Goal: Task Accomplishment & Management: Complete application form

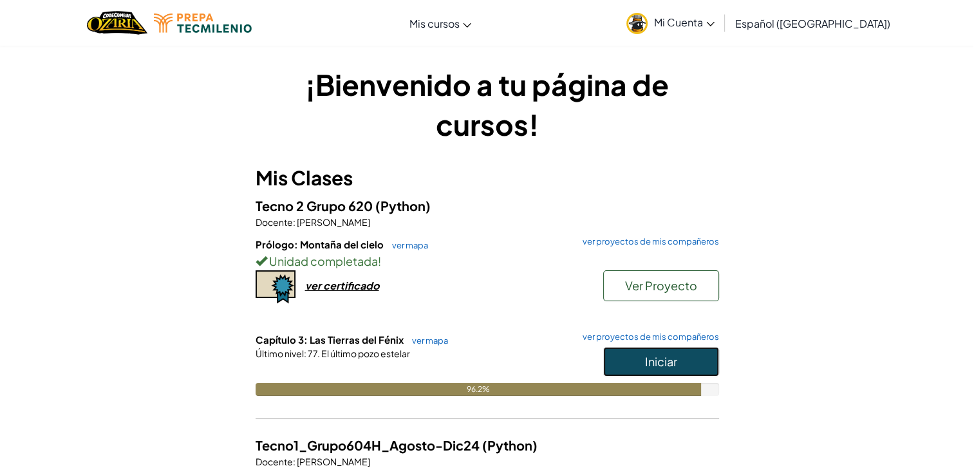
click at [685, 358] on button "Iniciar" at bounding box center [661, 362] width 116 height 30
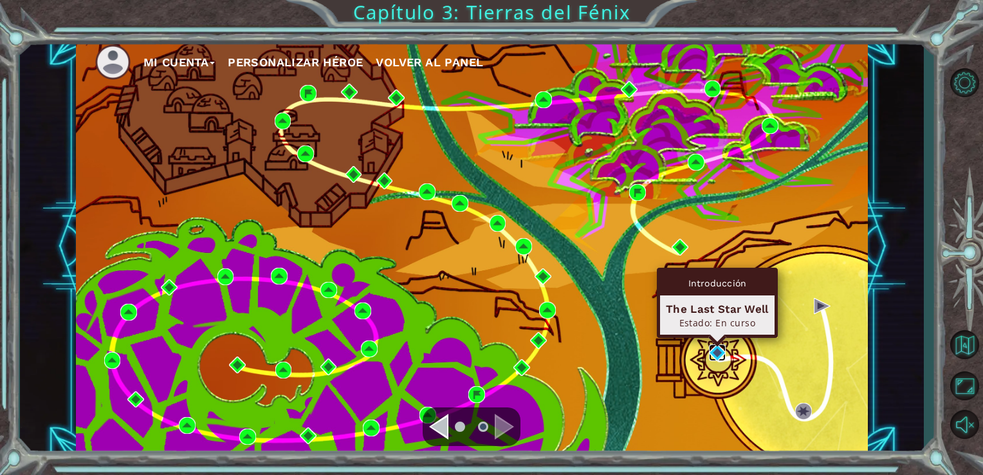
click at [716, 349] on img at bounding box center [717, 352] width 17 height 17
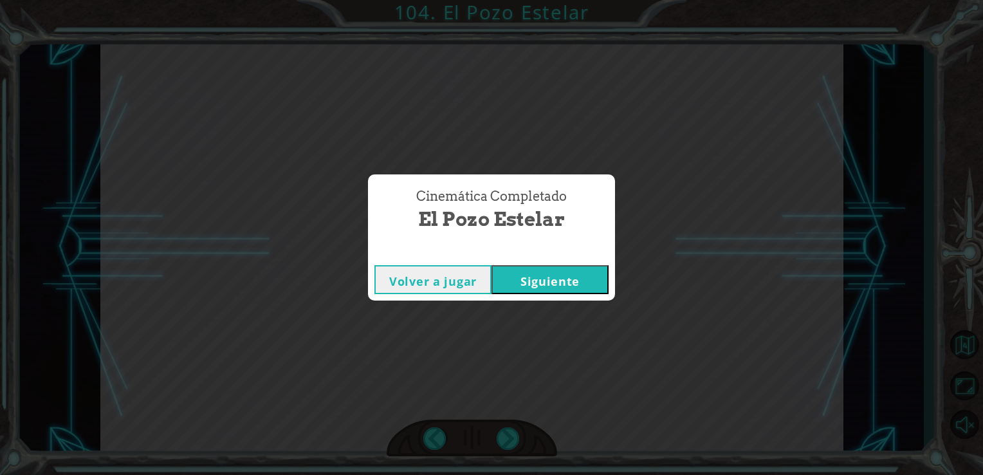
click at [568, 267] on button "Siguiente" at bounding box center [550, 279] width 117 height 29
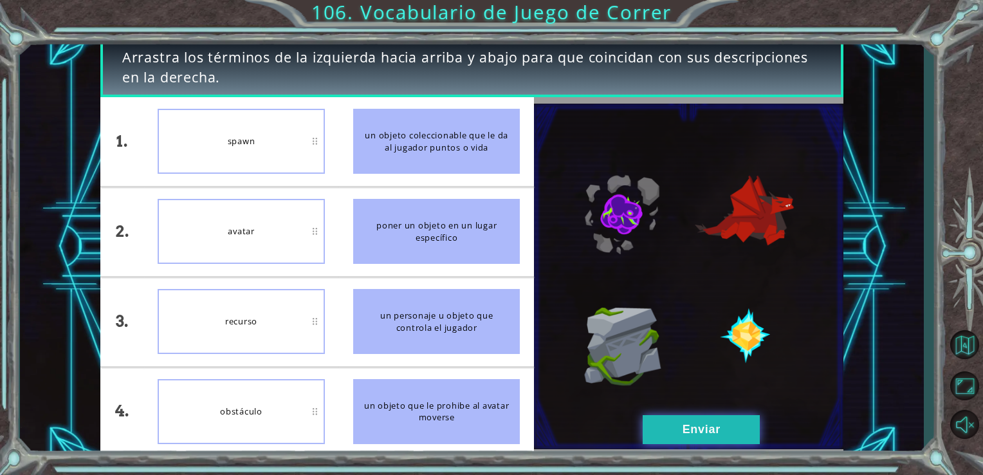
click at [674, 419] on button "Enviar" at bounding box center [701, 429] width 117 height 29
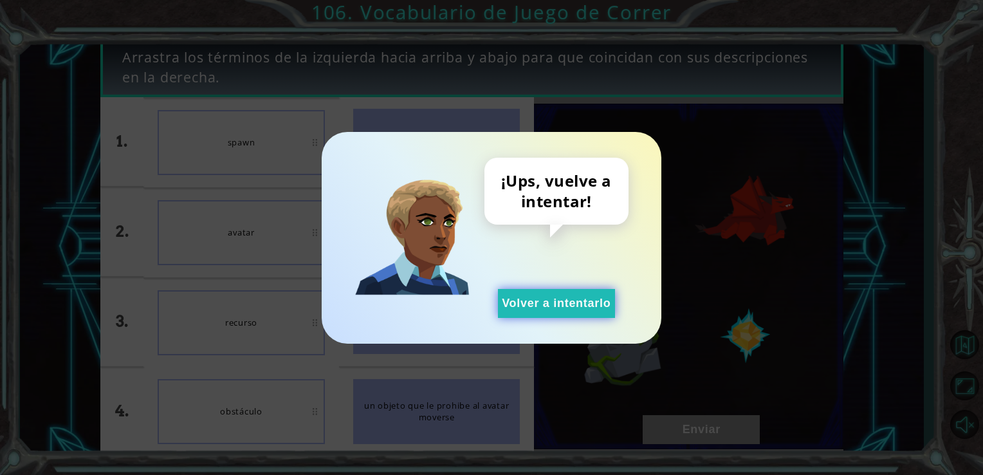
click at [582, 300] on button "Volver a intentarlo" at bounding box center [556, 303] width 117 height 29
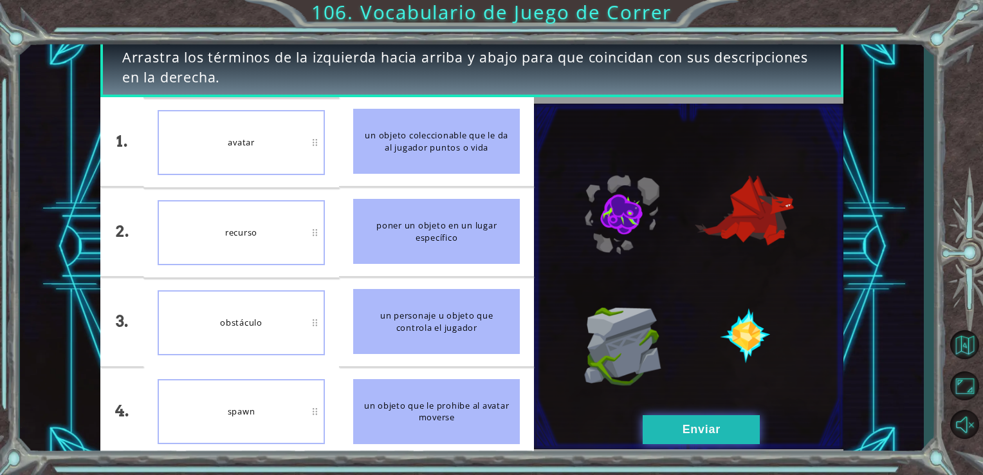
click at [689, 429] on button "Enviar" at bounding box center [701, 429] width 117 height 29
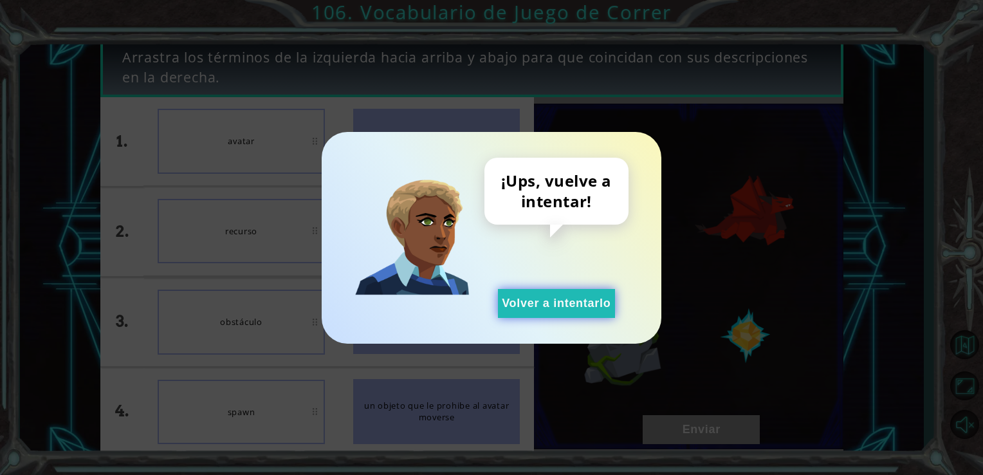
click at [577, 300] on button "Volver a intentarlo" at bounding box center [556, 303] width 117 height 29
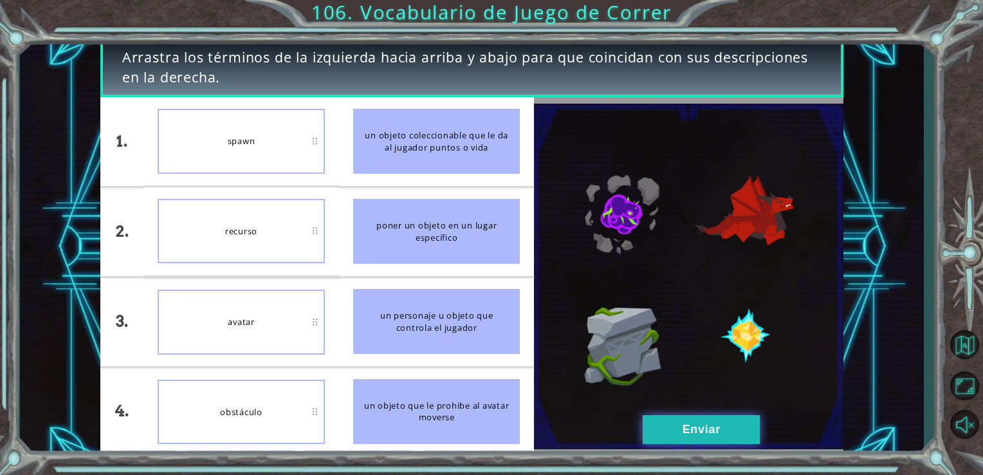
click at [667, 426] on button "Enviar" at bounding box center [701, 429] width 117 height 29
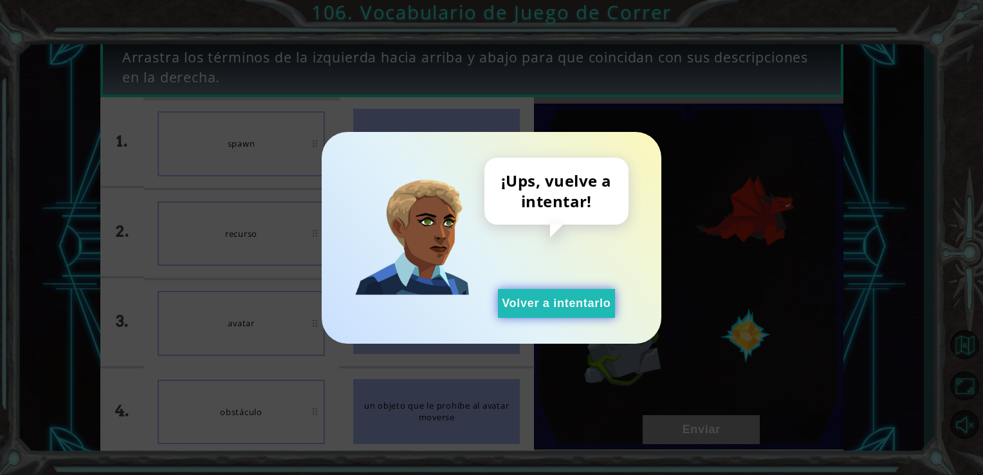
click at [582, 296] on button "Volver a intentarlo" at bounding box center [556, 303] width 117 height 29
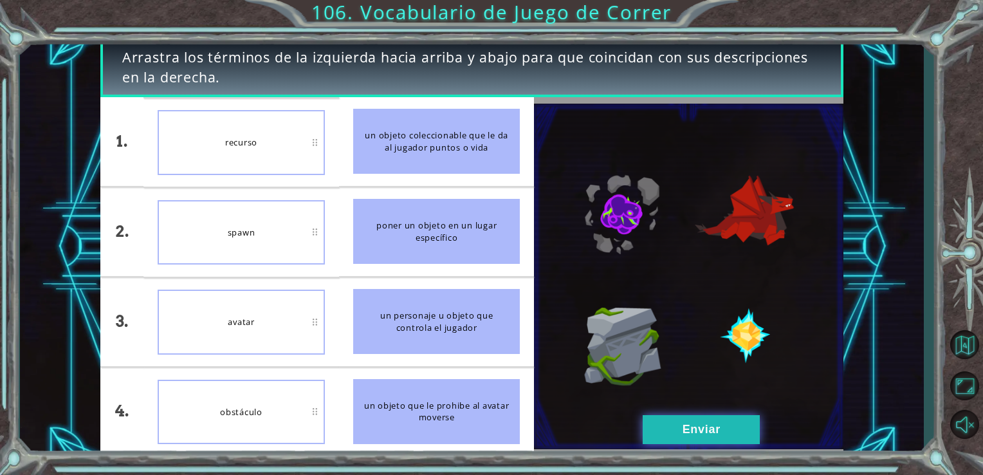
click at [693, 440] on button "Enviar" at bounding box center [701, 429] width 117 height 29
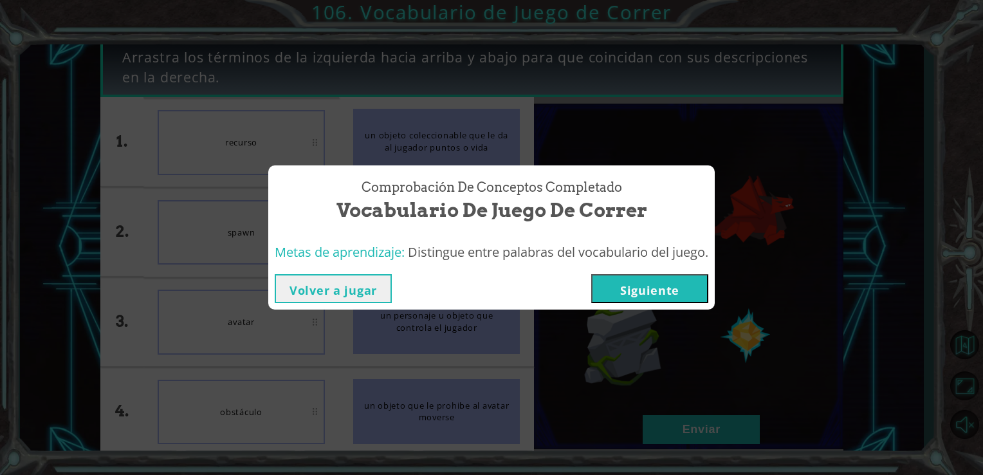
click at [676, 296] on button "Siguiente" at bounding box center [649, 288] width 117 height 29
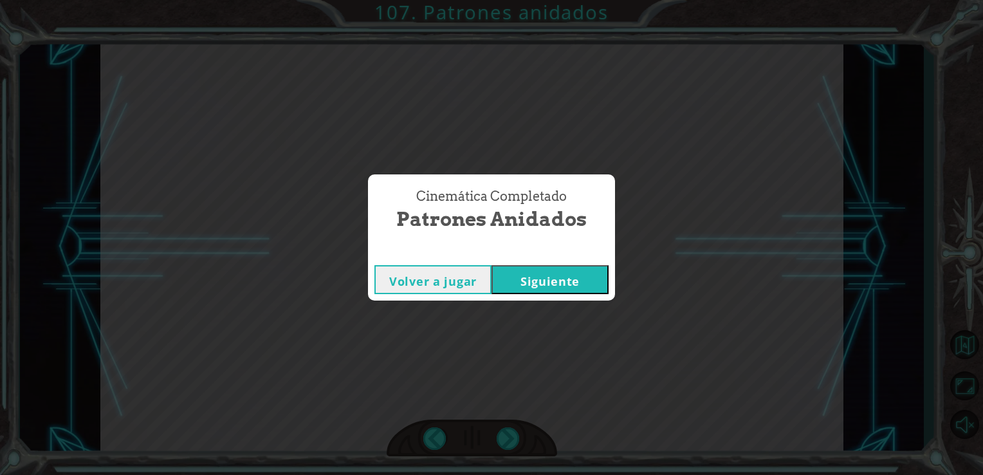
click at [600, 284] on button "Siguiente" at bounding box center [550, 279] width 117 height 29
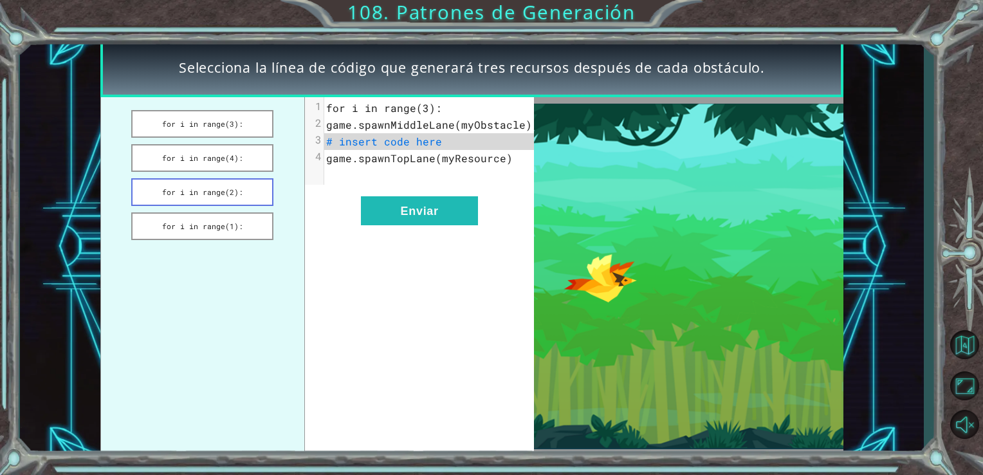
click at [225, 191] on button "for i in range(2):" at bounding box center [202, 192] width 142 height 28
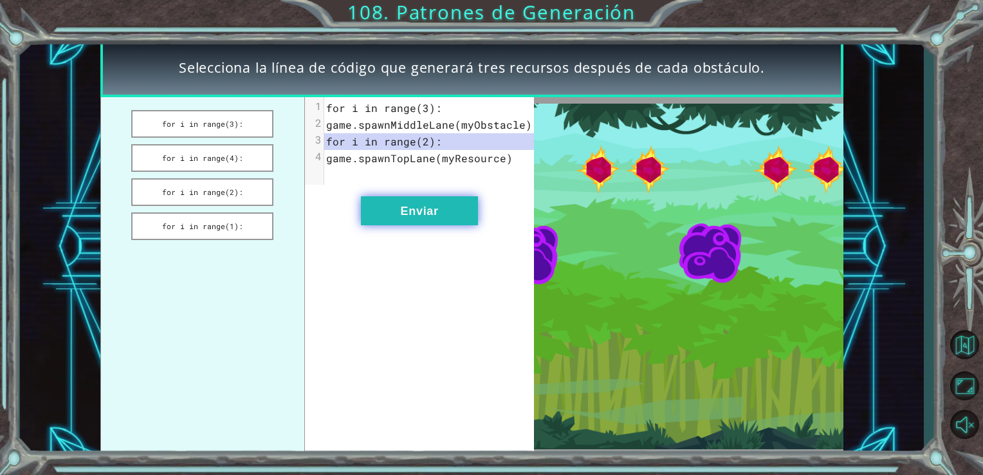
click at [461, 221] on button "Enviar" at bounding box center [419, 210] width 117 height 29
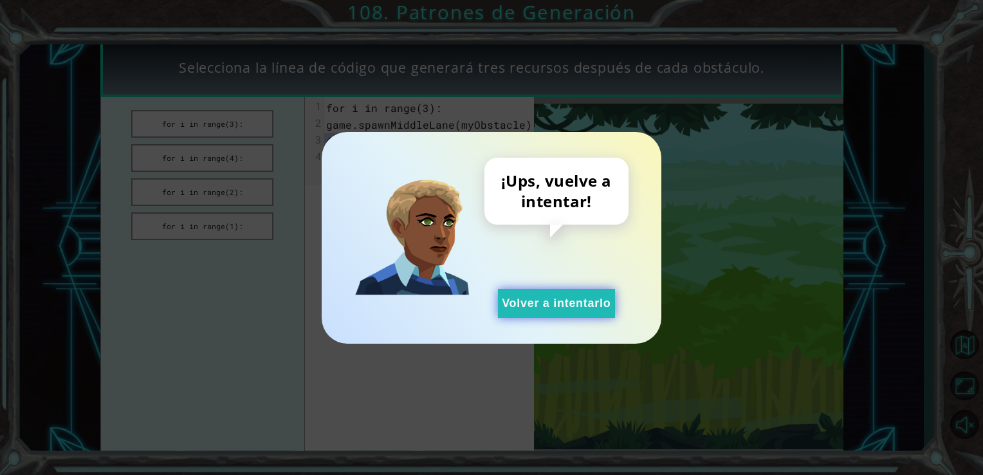
click at [566, 297] on button "Volver a intentarlo" at bounding box center [556, 303] width 117 height 29
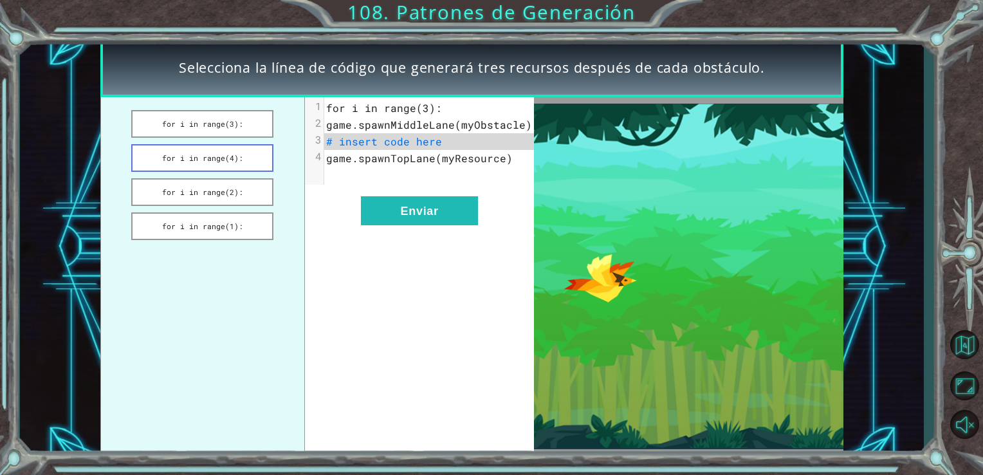
click at [221, 161] on button "for i in range(4):" at bounding box center [202, 158] width 142 height 28
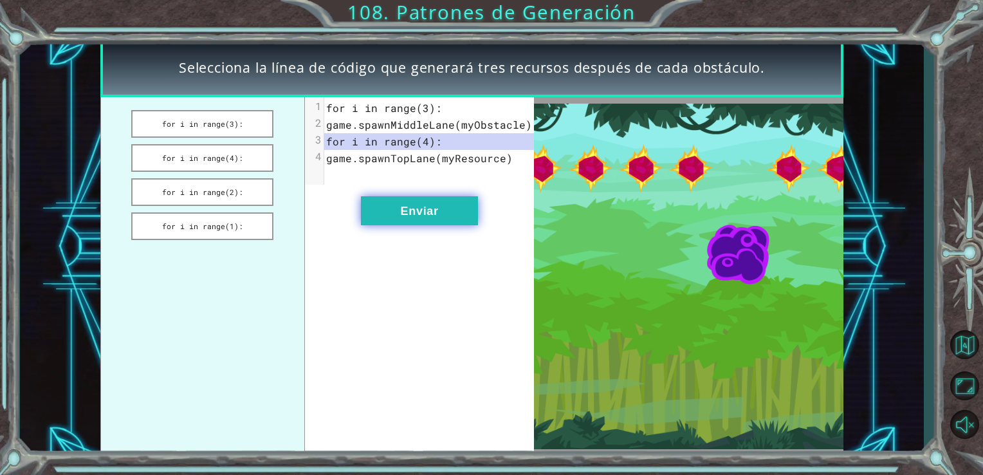
click at [404, 223] on button "Enviar" at bounding box center [419, 210] width 117 height 29
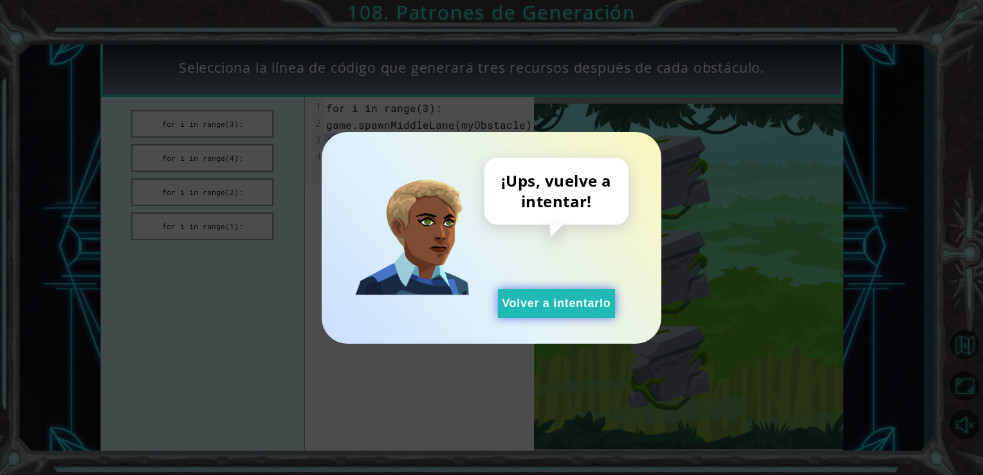
click at [602, 303] on button "Volver a intentarlo" at bounding box center [556, 303] width 117 height 29
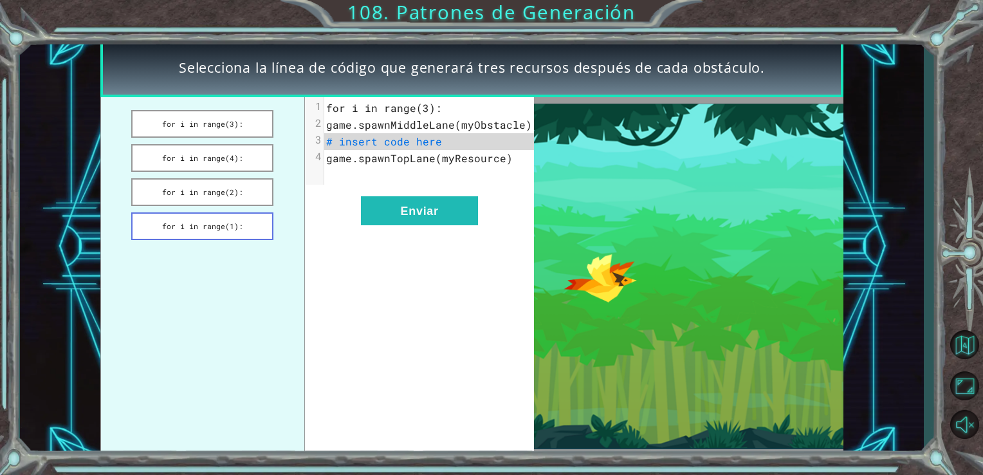
click at [221, 214] on button "for i in range(1):" at bounding box center [202, 226] width 142 height 28
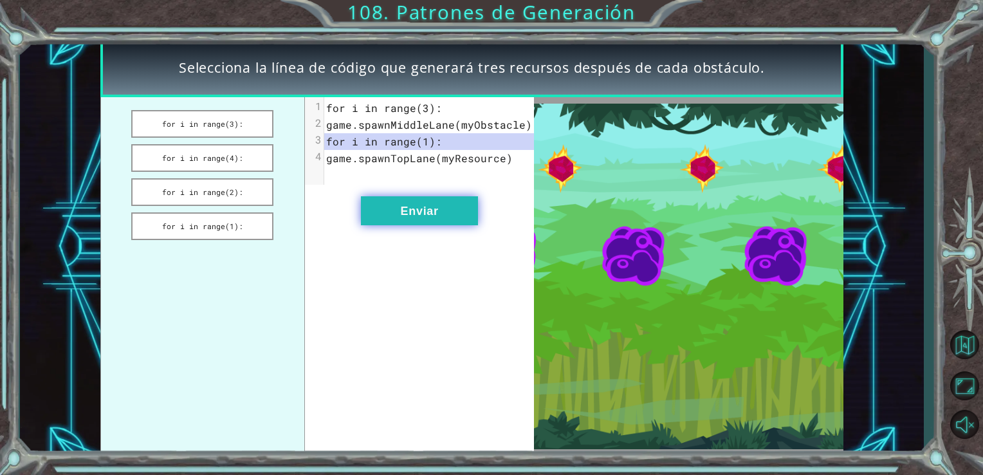
click at [412, 224] on button "Enviar" at bounding box center [419, 210] width 117 height 29
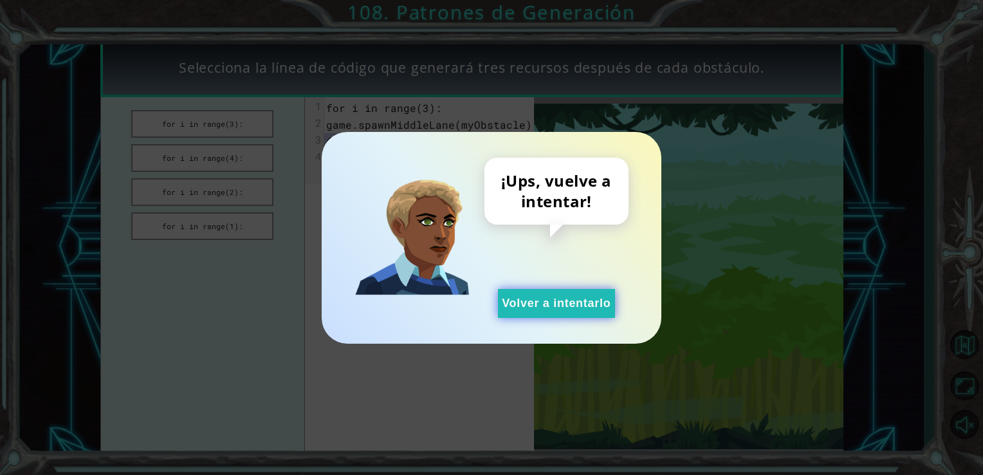
click at [608, 291] on button "Volver a intentarlo" at bounding box center [556, 303] width 117 height 29
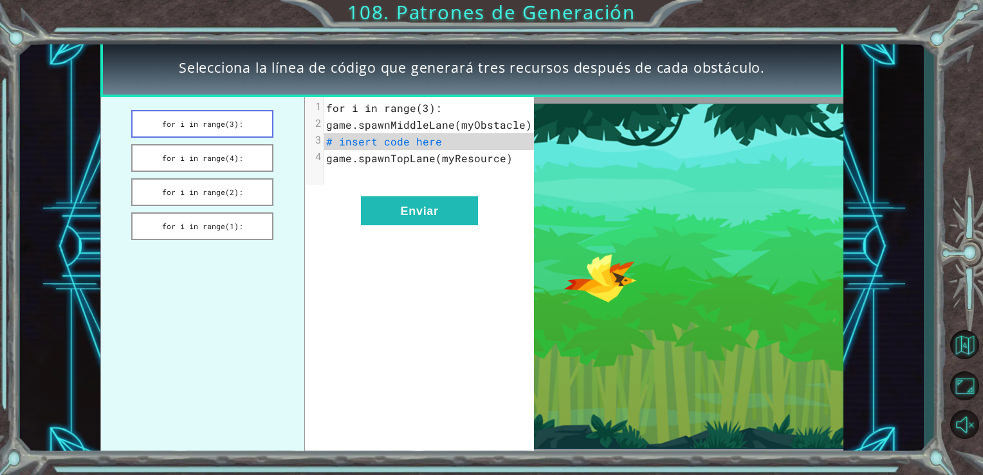
click at [247, 125] on button "for i in range(3):" at bounding box center [202, 124] width 142 height 28
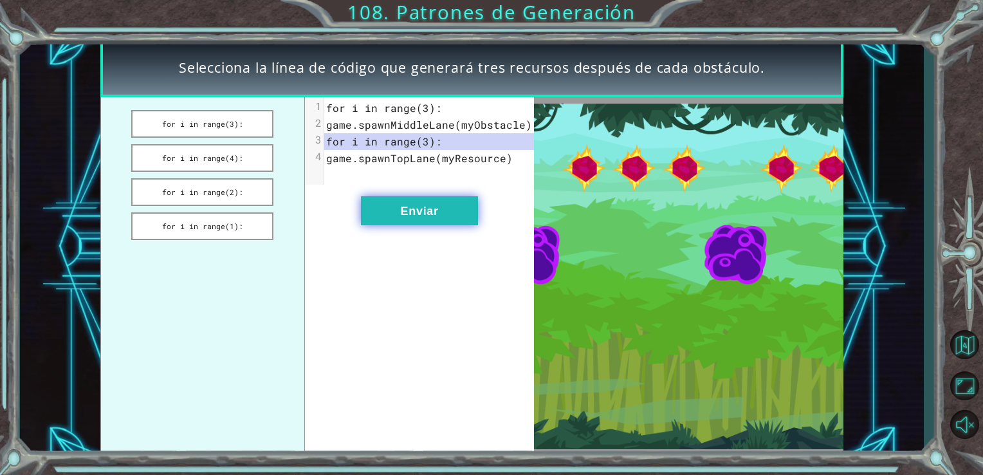
click at [404, 225] on button "Enviar" at bounding box center [419, 210] width 117 height 29
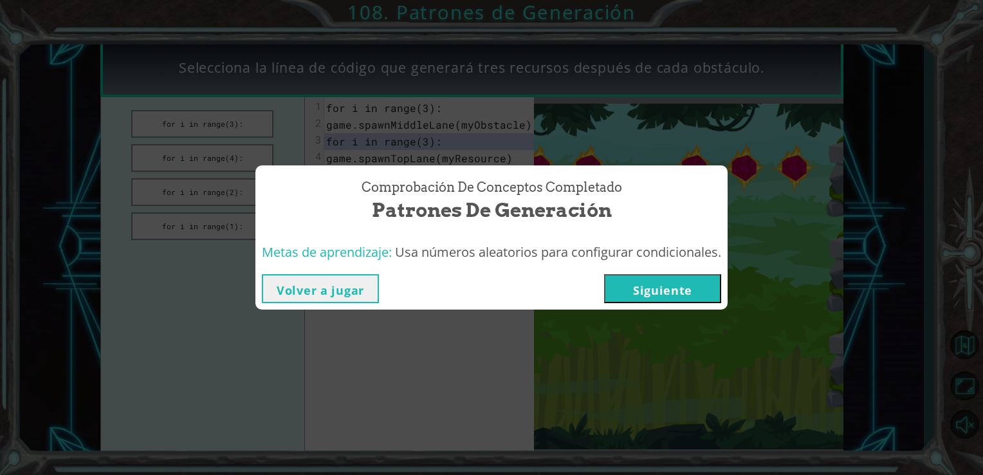
click at [662, 288] on button "Siguiente" at bounding box center [662, 288] width 117 height 29
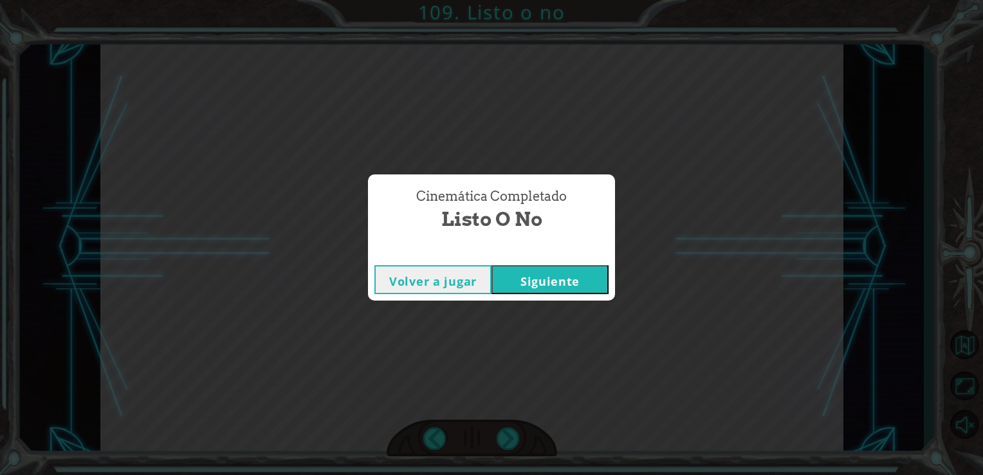
click at [568, 288] on button "Siguiente" at bounding box center [550, 279] width 117 height 29
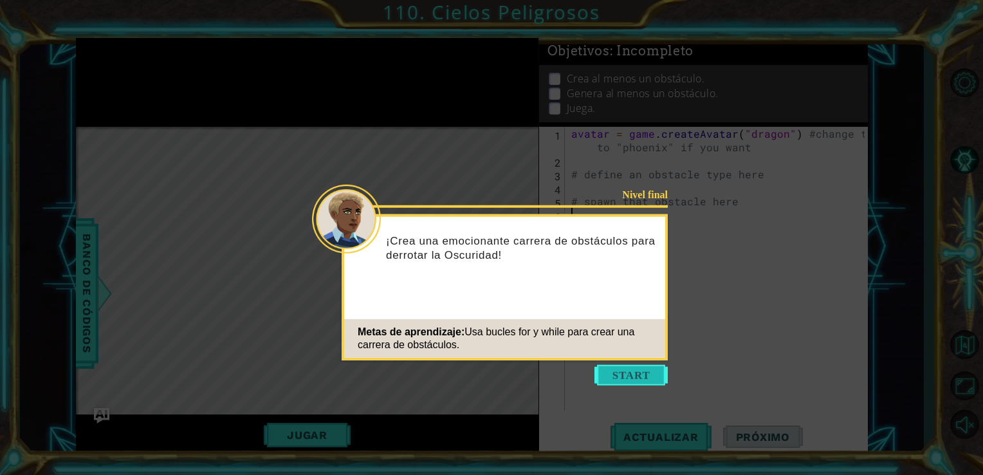
click at [629, 367] on button "Start" at bounding box center [631, 375] width 73 height 21
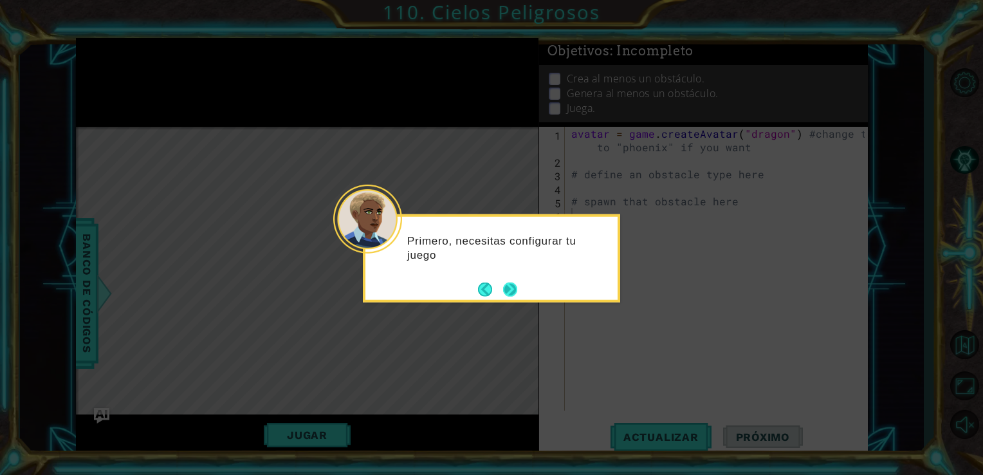
click at [503, 291] on button "Next" at bounding box center [510, 289] width 14 height 14
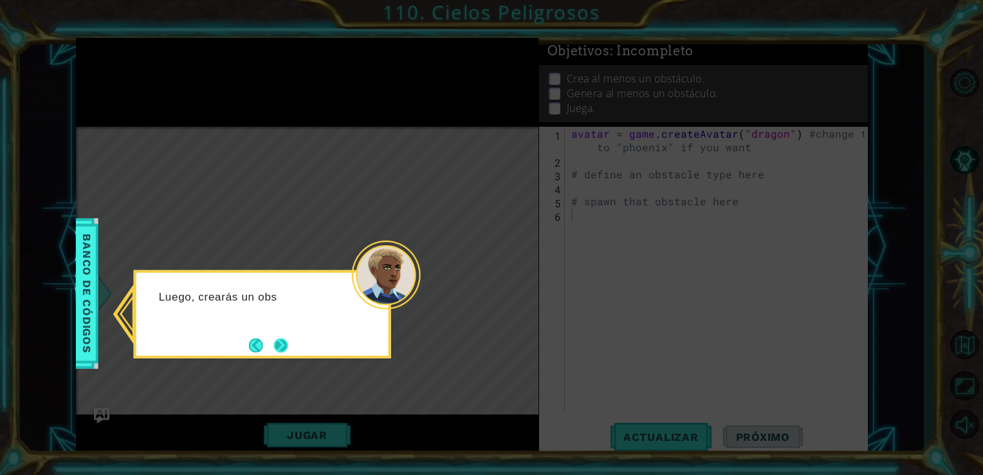
click at [277, 348] on button "Next" at bounding box center [281, 345] width 14 height 14
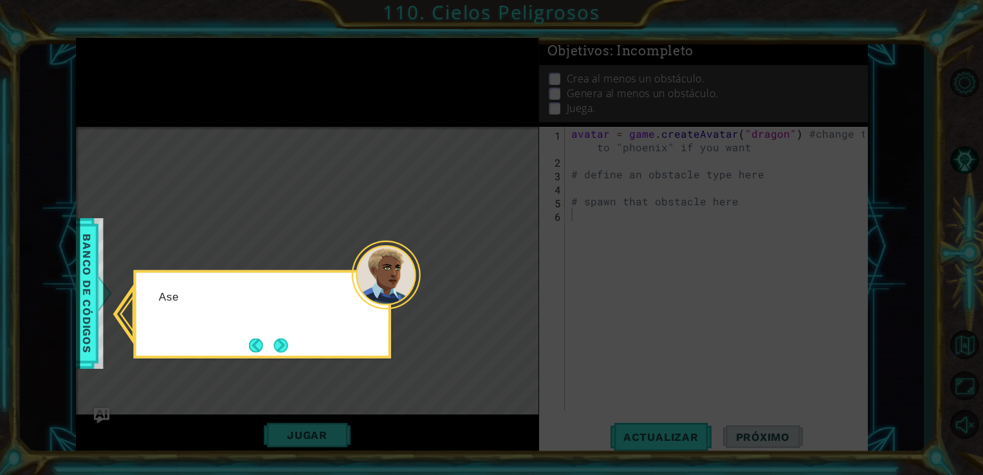
click at [277, 348] on button "Next" at bounding box center [281, 345] width 14 height 14
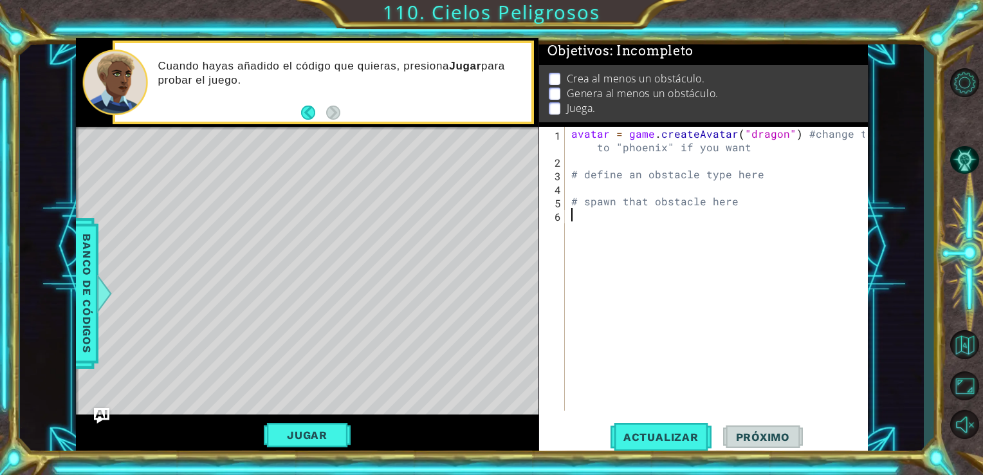
click at [573, 185] on div "avatar = game . createAvatar ( "dragon" ) #change ths to "phoenix" if you want …" at bounding box center [720, 289] width 303 height 324
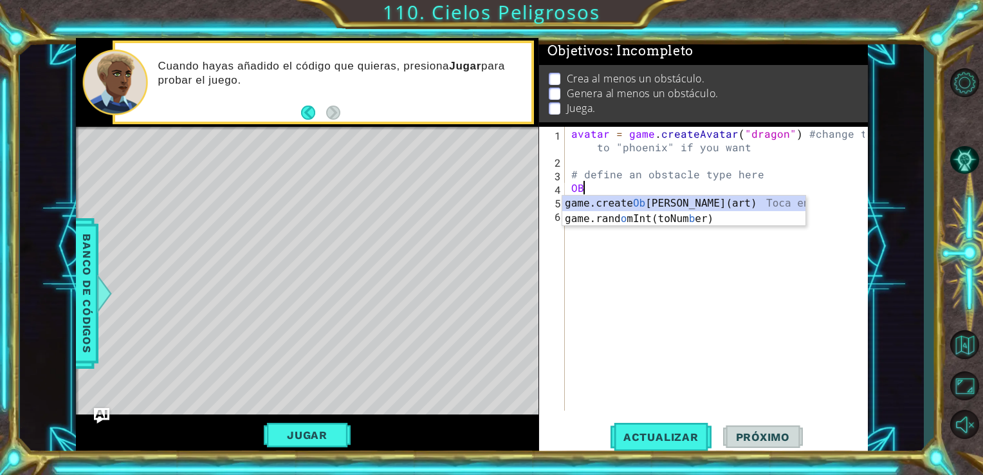
type textarea "O"
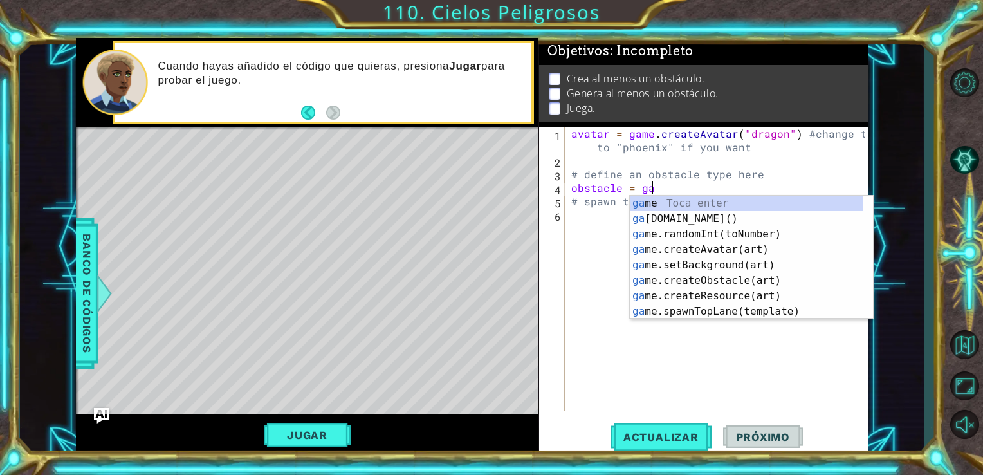
scroll to position [0, 5]
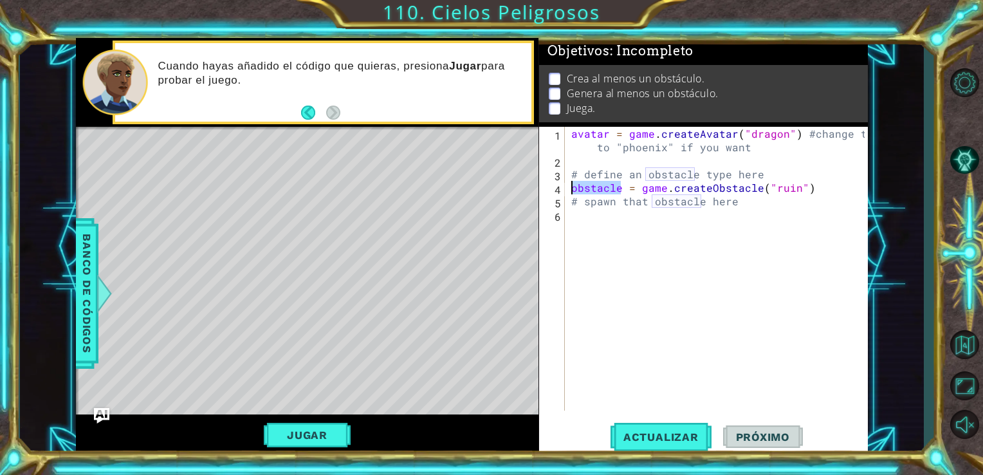
drag, startPoint x: 623, startPoint y: 187, endPoint x: 564, endPoint y: 192, distance: 59.4
click at [564, 192] on div "obstacle = game.createObstacle("ruin") 1 2 3 4 5 6 avatar = game . createAvatar…" at bounding box center [702, 269] width 326 height 284
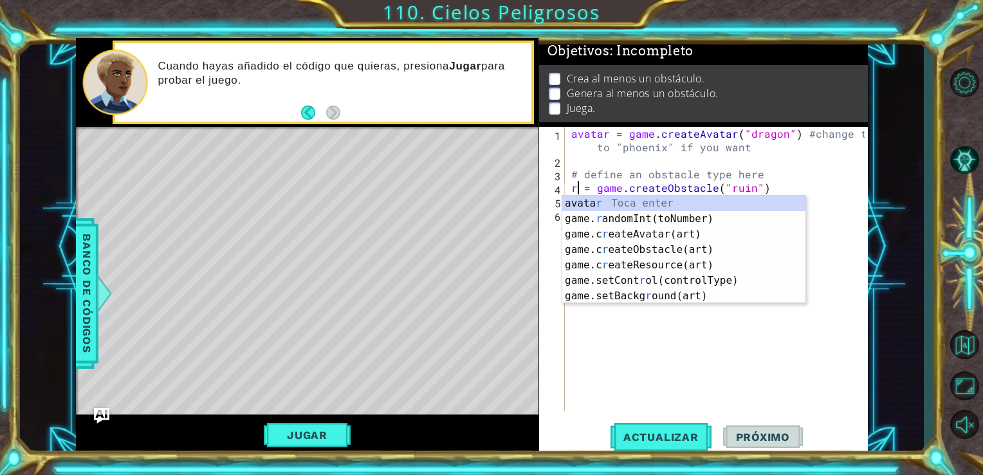
scroll to position [0, 0]
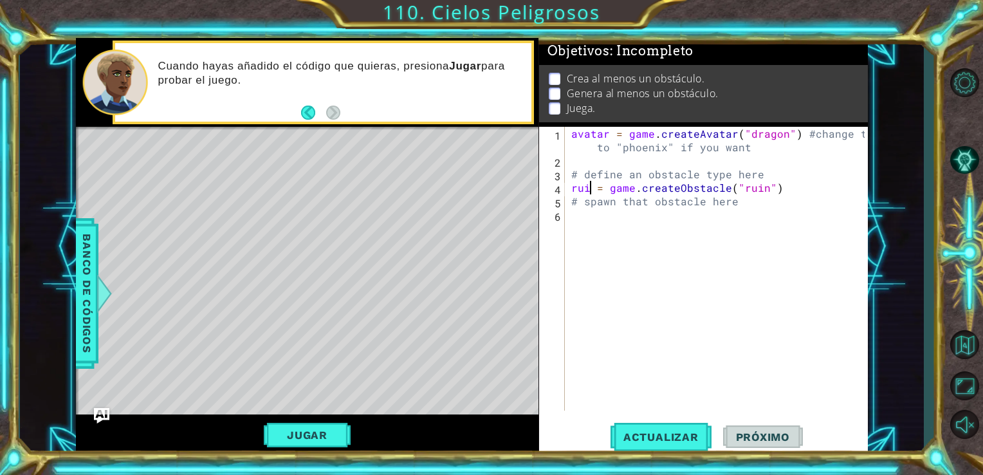
type textarea "ruin = game.createObstacle("ruin")"
click at [573, 218] on div "avatar = game . createAvatar ( "dragon" ) #change ths to "phoenix" if you want …" at bounding box center [720, 289] width 303 height 324
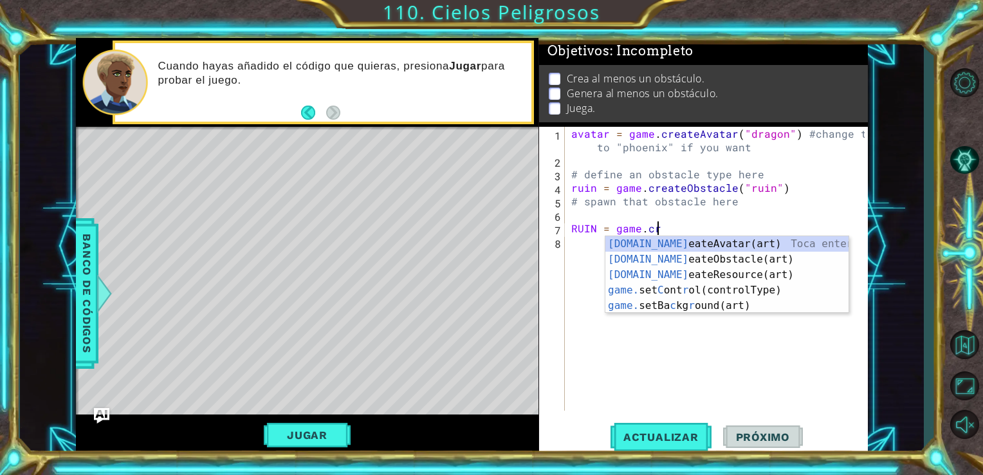
scroll to position [0, 5]
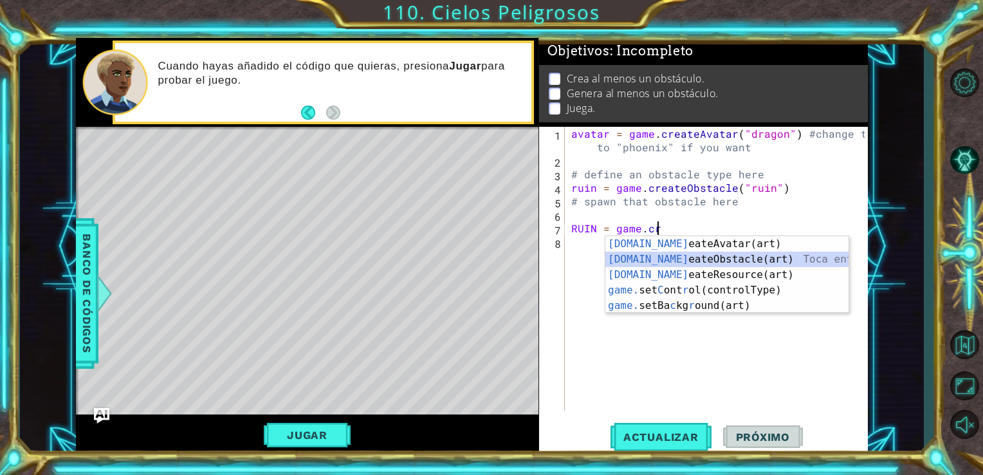
type textarea "RUIN = game.createObstacle("ruin")"
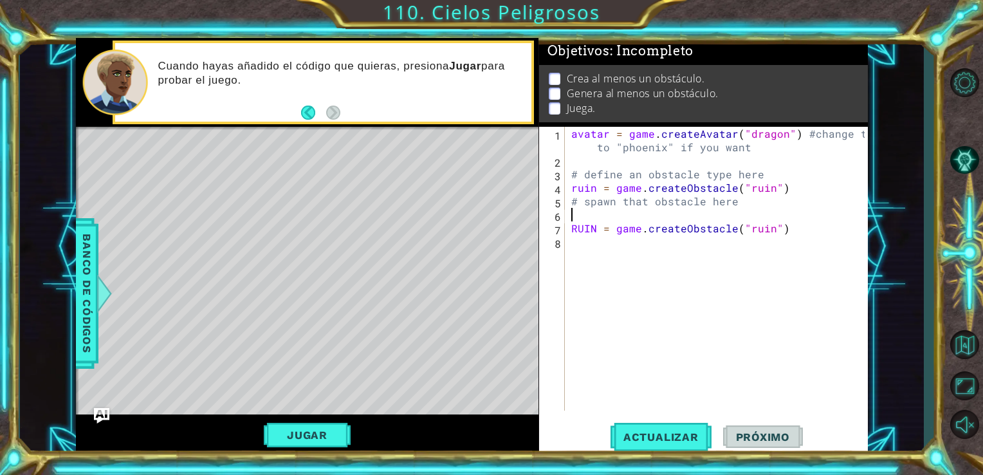
drag, startPoint x: 574, startPoint y: 216, endPoint x: 581, endPoint y: 215, distance: 6.6
click at [578, 215] on div "avatar = game . createAvatar ( "dragon" ) #change ths to "phoenix" if you want …" at bounding box center [720, 289] width 303 height 324
type textarea "# spawn that obstacle here"
click at [581, 227] on div "avatar = game . createAvatar ( "dragon" ) #change ths to "phoenix" if you want …" at bounding box center [720, 289] width 303 height 324
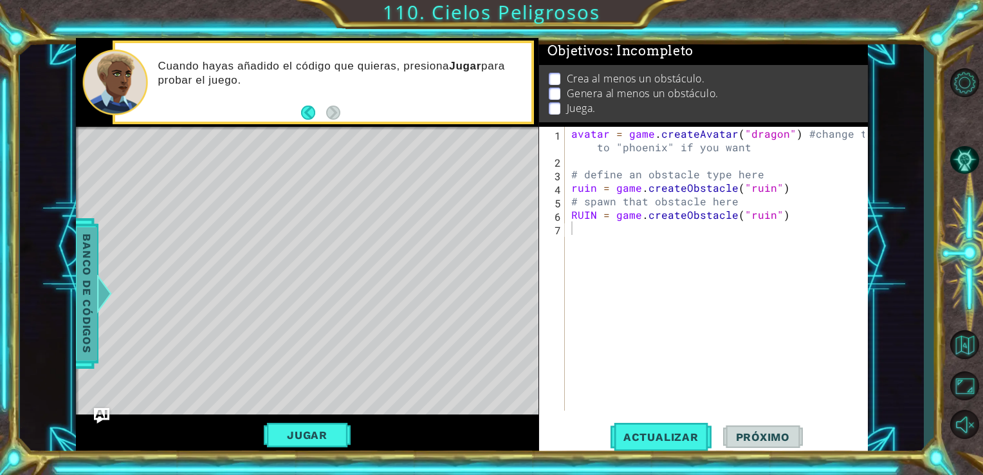
click at [86, 312] on span "Banco de códigos" at bounding box center [87, 293] width 21 height 133
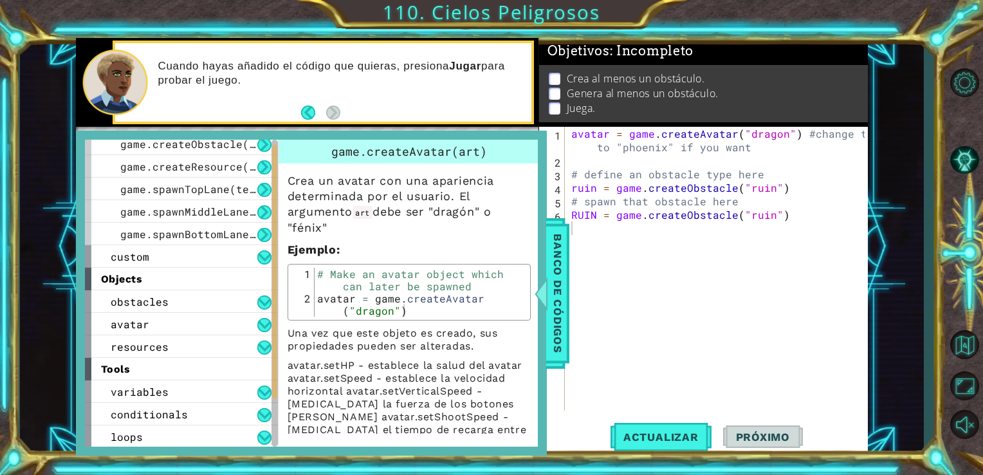
scroll to position [75, 0]
click at [263, 296] on button at bounding box center [264, 302] width 14 height 14
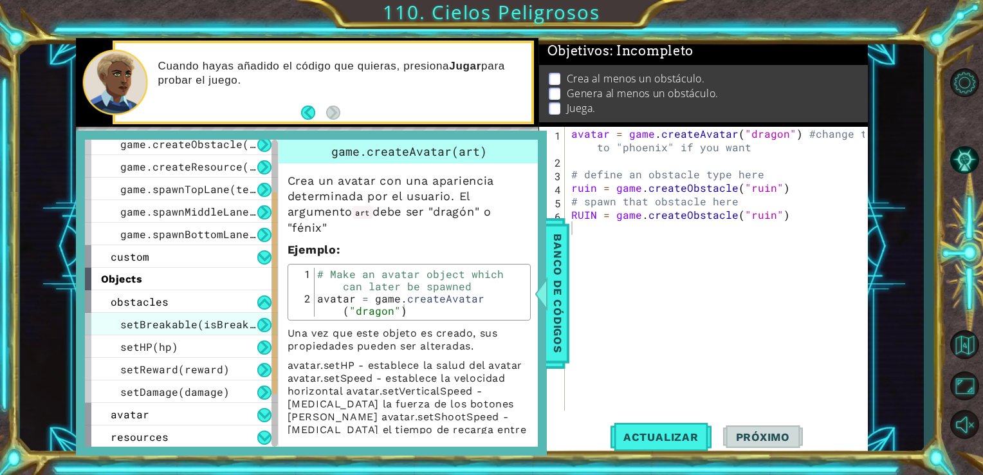
click at [216, 321] on span "setBreakable(isBreakable)" at bounding box center [200, 324] width 161 height 14
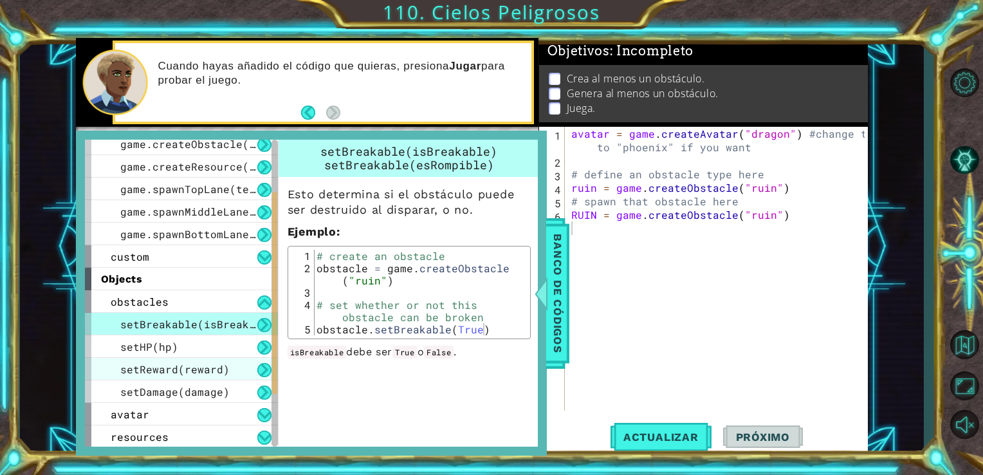
click at [202, 376] on div "setReward(reward)" at bounding box center [181, 369] width 193 height 23
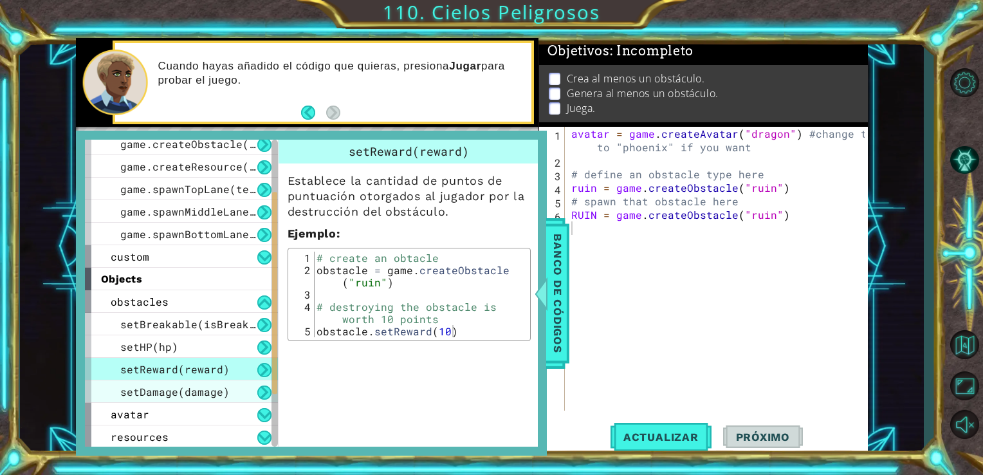
click at [215, 390] on span "setDamage(damage)" at bounding box center [174, 392] width 109 height 14
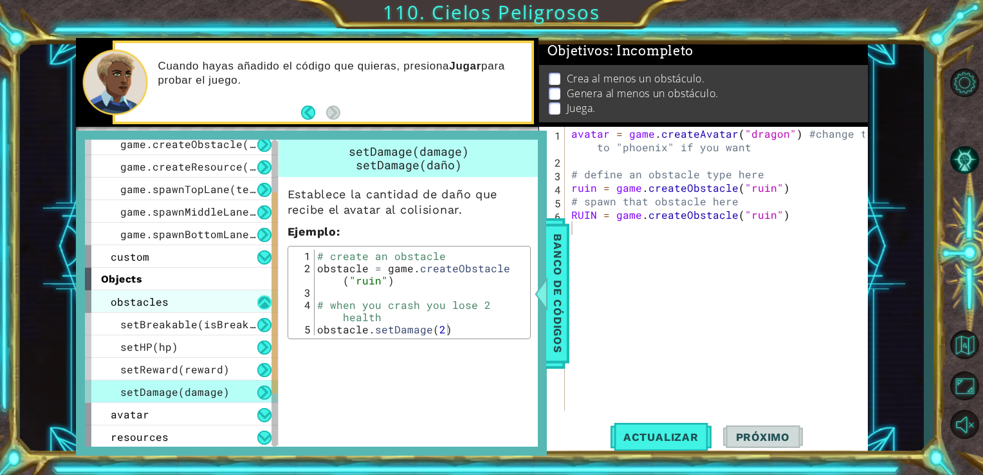
click at [261, 304] on button at bounding box center [264, 302] width 14 height 14
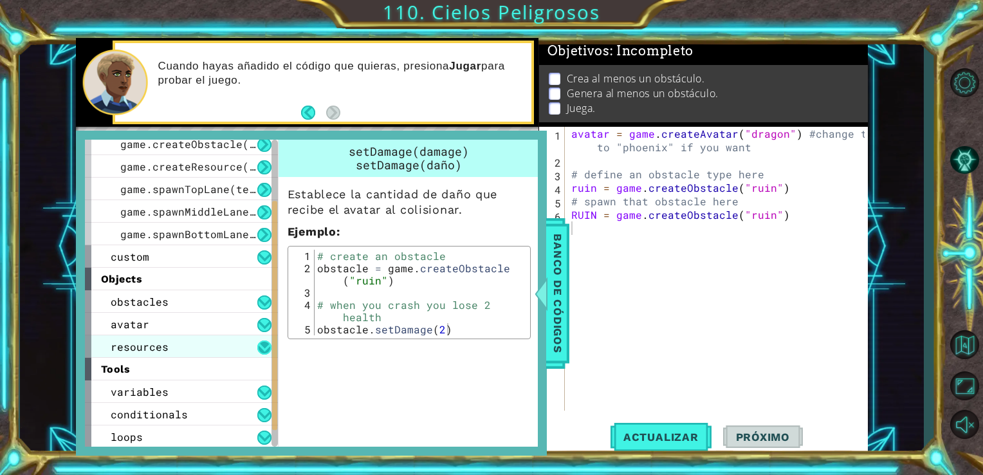
click at [263, 348] on button at bounding box center [264, 347] width 14 height 14
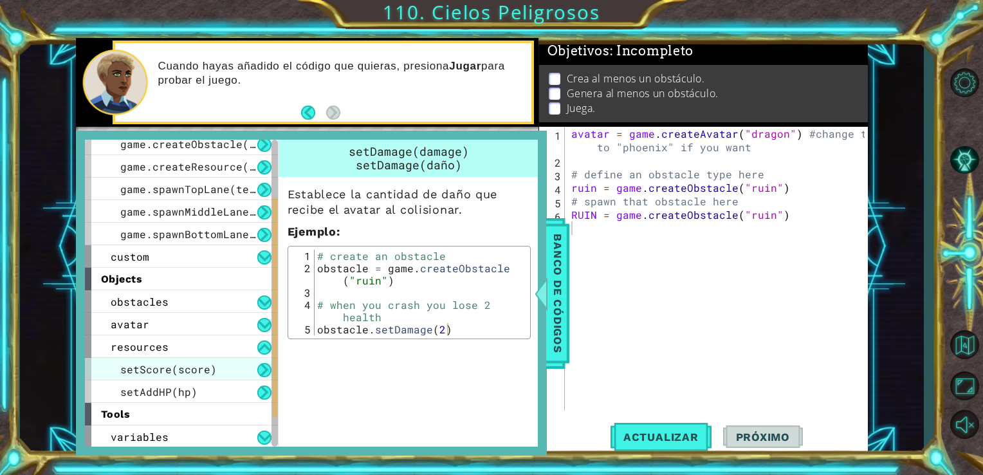
click at [238, 373] on div "setScore(score)" at bounding box center [181, 369] width 193 height 23
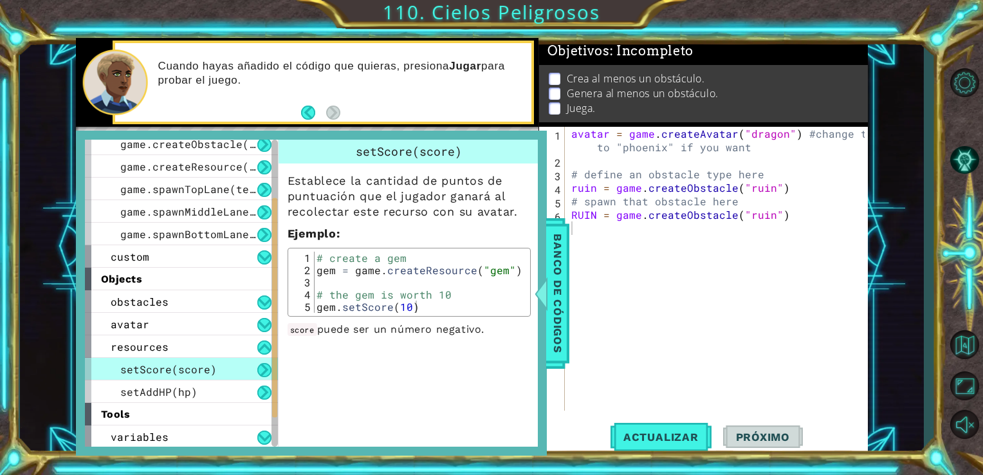
click at [260, 367] on button at bounding box center [264, 370] width 14 height 14
click at [265, 375] on button at bounding box center [264, 370] width 14 height 14
click at [266, 382] on div "setAddHP(hp)" at bounding box center [181, 391] width 193 height 23
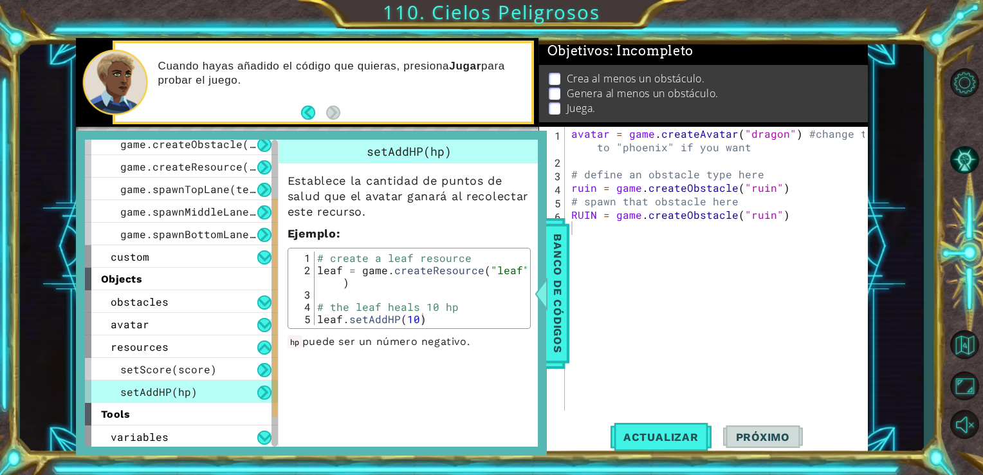
click at [265, 391] on button at bounding box center [264, 393] width 14 height 14
click at [265, 390] on button at bounding box center [264, 393] width 14 height 14
click at [268, 376] on button at bounding box center [264, 370] width 14 height 14
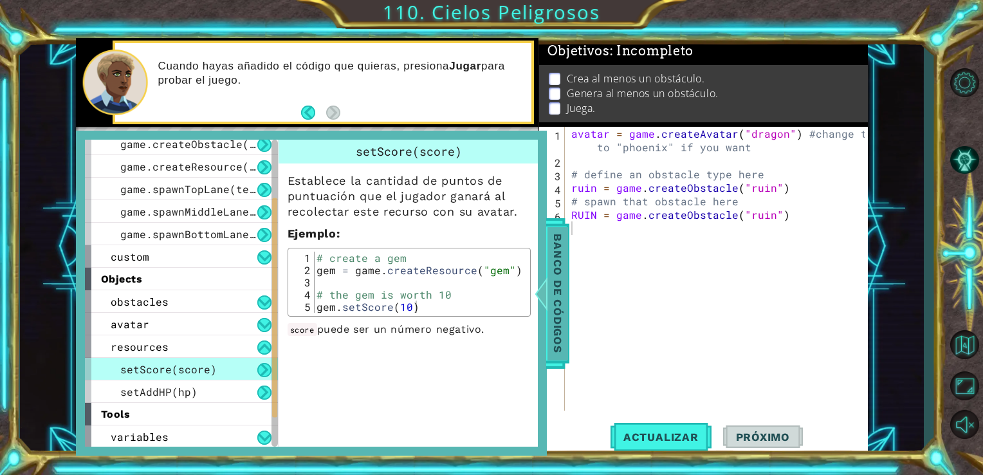
click at [557, 322] on span "Banco de códigos" at bounding box center [547, 293] width 21 height 133
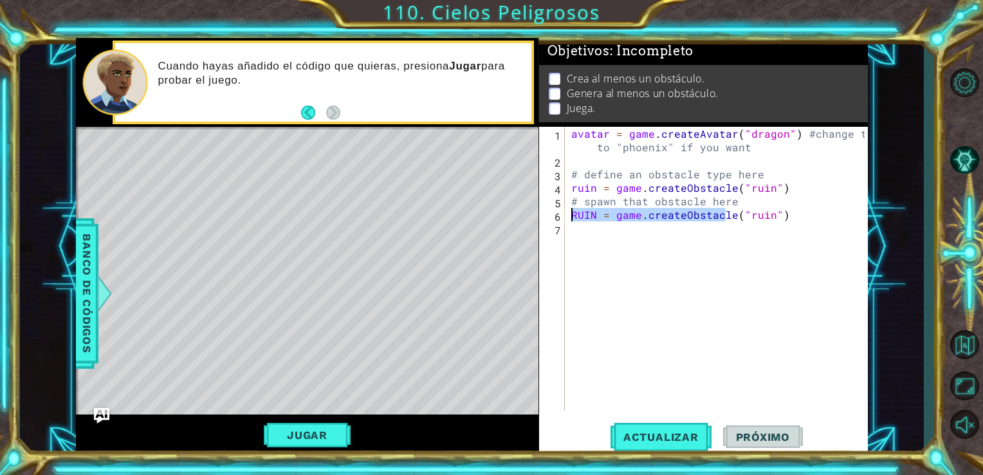
drag, startPoint x: 729, startPoint y: 218, endPoint x: 563, endPoint y: 216, distance: 166.1
click at [563, 216] on div "RUIN = game.createObstacle("ruin") 1 2 3 4 5 6 7 avatar = game . createAvatar (…" at bounding box center [702, 269] width 326 height 284
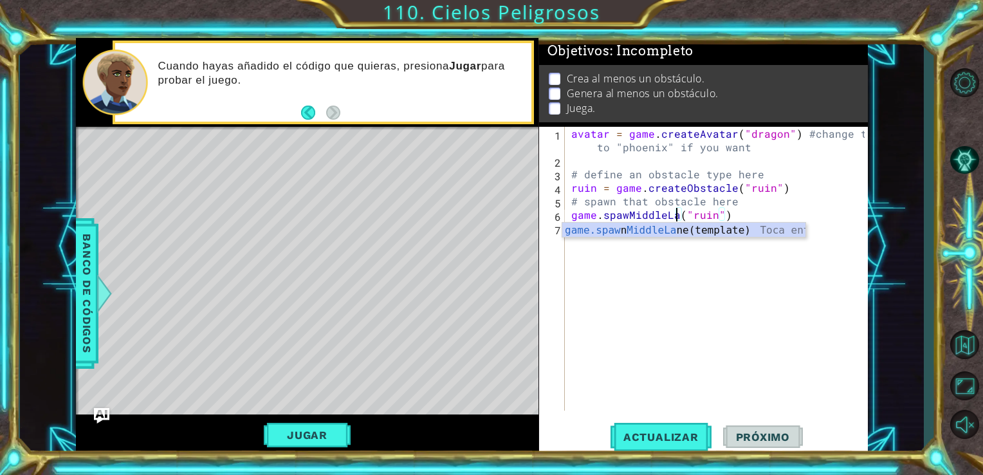
scroll to position [0, 6]
type textarea "game.spawMiddleLane("ruin")"
click at [766, 259] on div "avatar = game . createAvatar ( "dragon" ) #change ths to "phoenix" if you want …" at bounding box center [720, 289] width 303 height 324
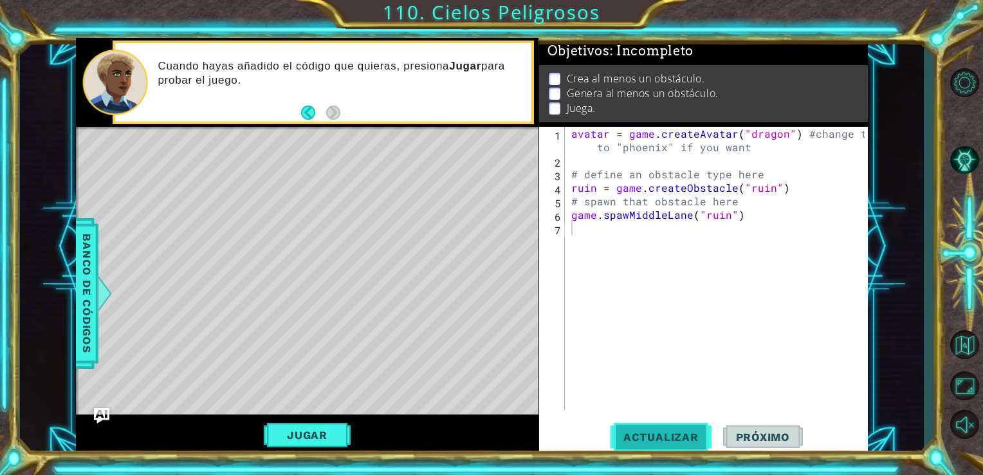
click at [682, 442] on span "Actualizar" at bounding box center [661, 437] width 101 height 13
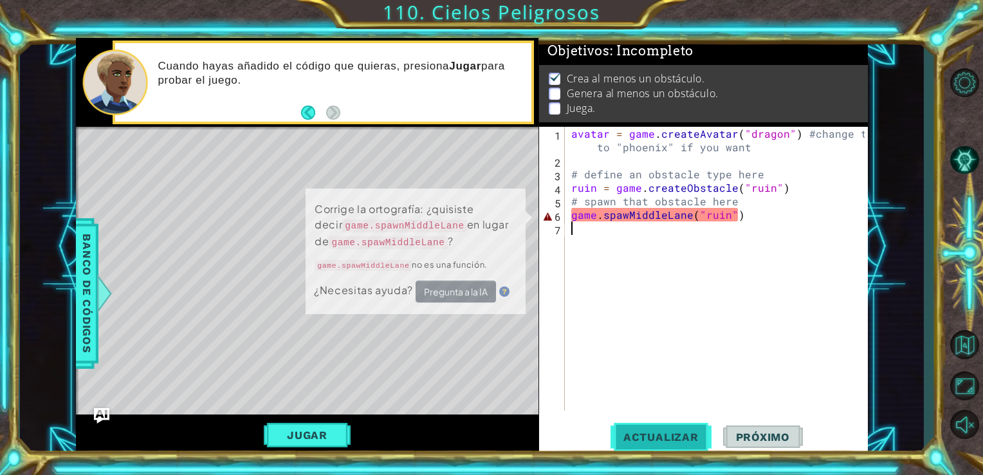
scroll to position [5, 0]
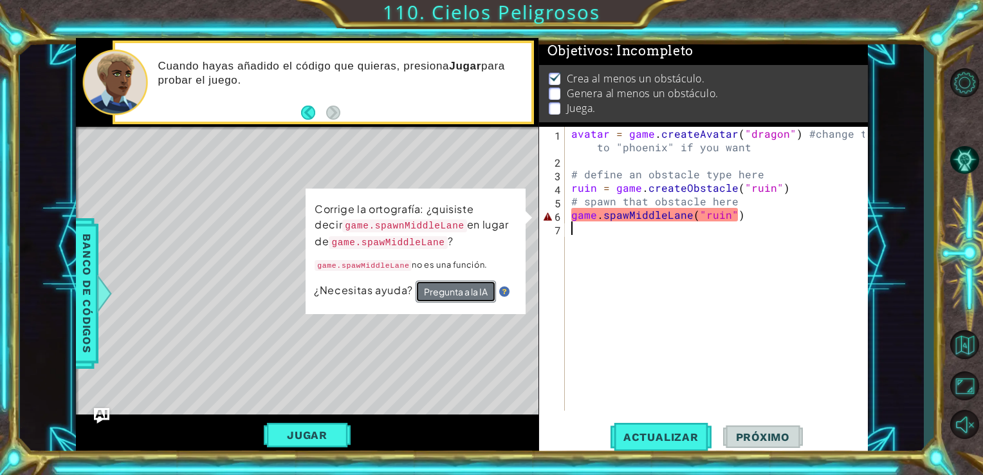
click at [472, 295] on button "Pregunta a la IA" at bounding box center [456, 292] width 80 height 22
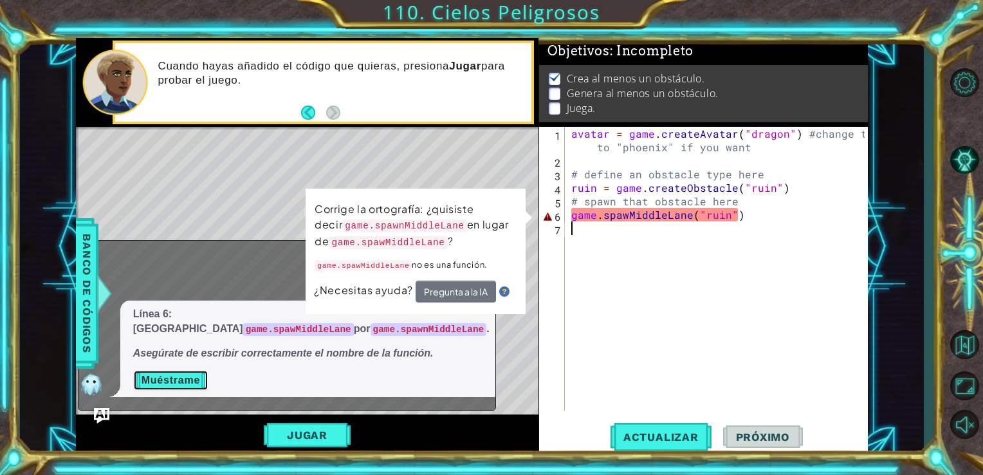
click at [169, 384] on button "Muéstrame" at bounding box center [170, 380] width 75 height 21
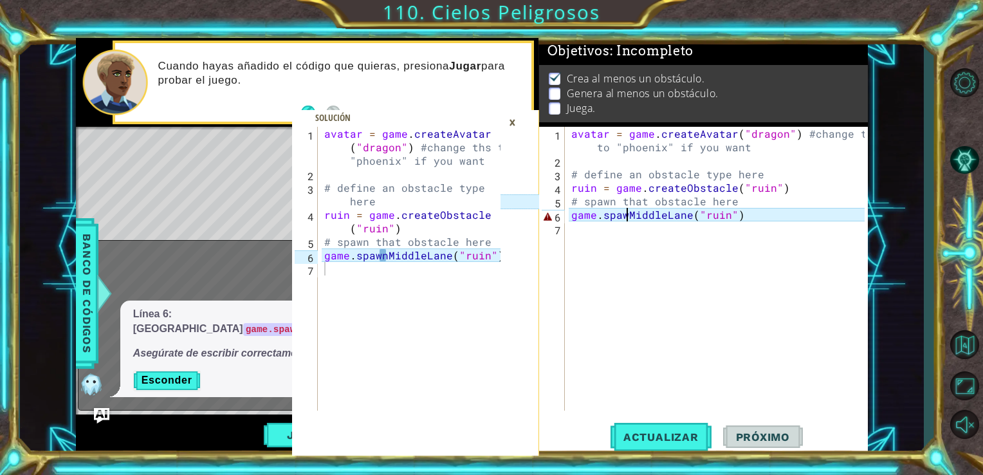
click at [627, 220] on div "avatar = game . createAvatar ( "dragon" ) #change ths to "phoenix" if you want …" at bounding box center [720, 289] width 303 height 324
type textarea "game.spawnMiddleLane("ruin")"
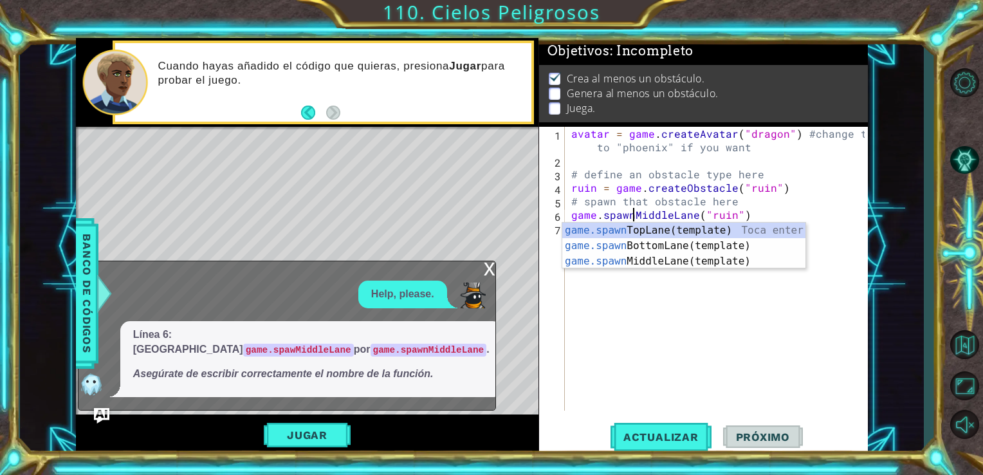
scroll to position [0, 3]
click at [633, 339] on div "avatar = game . createAvatar ( "dragon" ) #change ths to "phoenix" if you want …" at bounding box center [720, 289] width 303 height 324
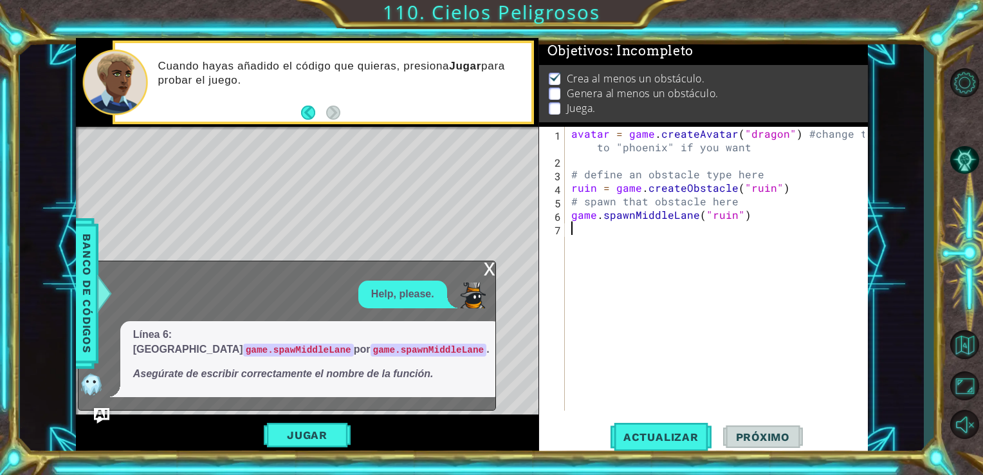
scroll to position [0, 0]
click at [668, 439] on span "Actualizar" at bounding box center [661, 437] width 101 height 13
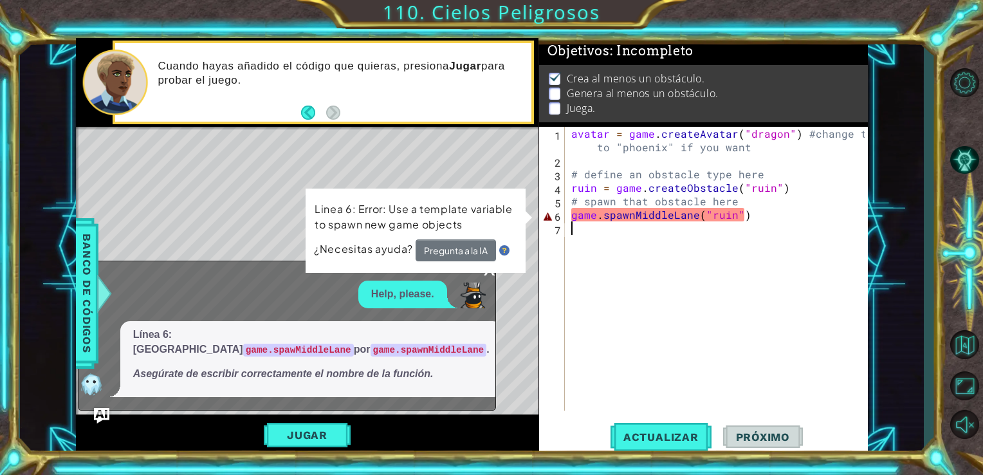
click at [487, 274] on div "x" at bounding box center [490, 267] width 12 height 13
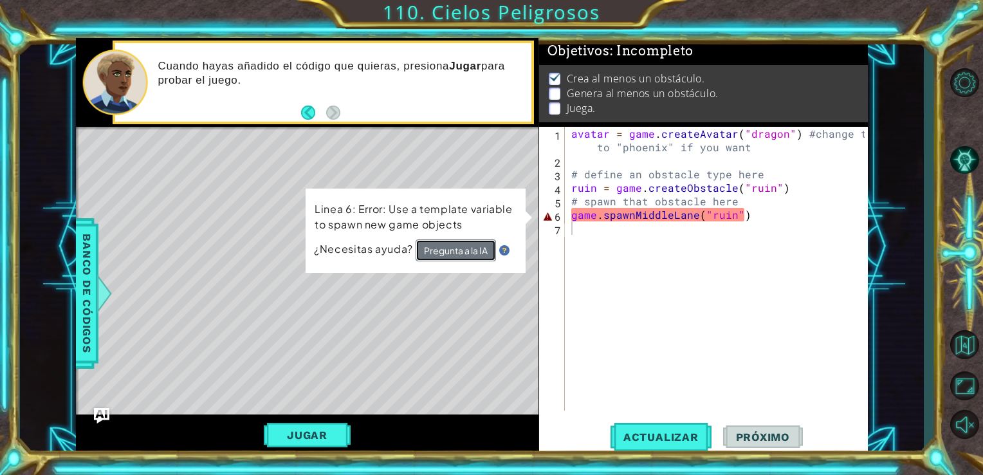
click at [476, 247] on button "Pregunta a la IA" at bounding box center [456, 250] width 80 height 22
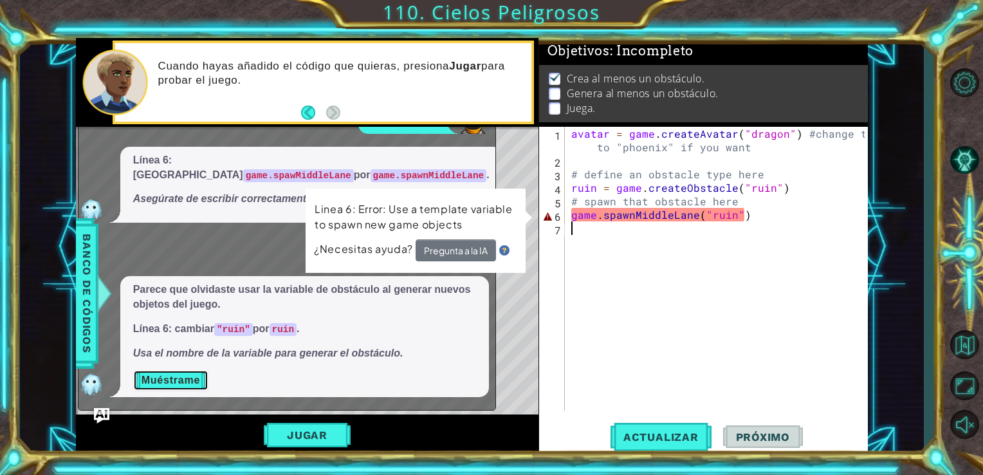
click at [188, 387] on button "Muéstrame" at bounding box center [170, 380] width 75 height 21
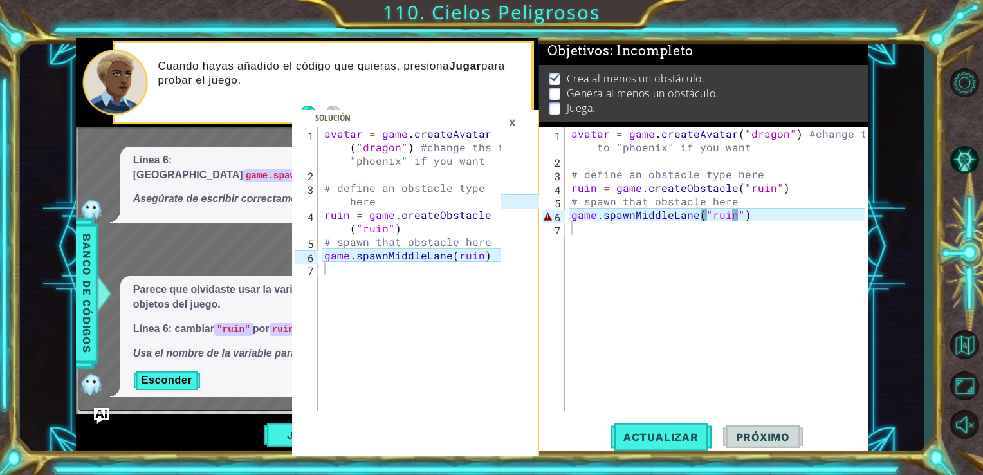
click at [516, 127] on div "×" at bounding box center [513, 122] width 20 height 22
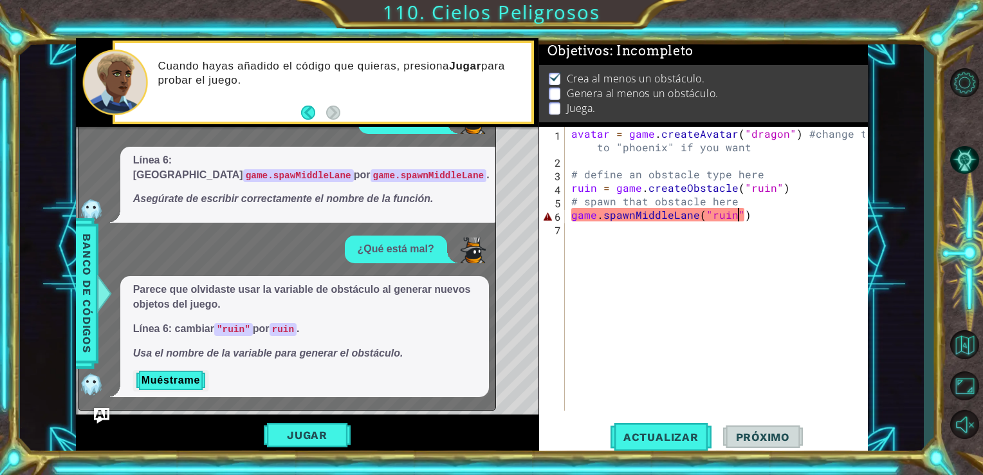
click at [740, 212] on div "avatar = game . createAvatar ( "dragon" ) #change ths to "phoenix" if you want …" at bounding box center [720, 289] width 303 height 324
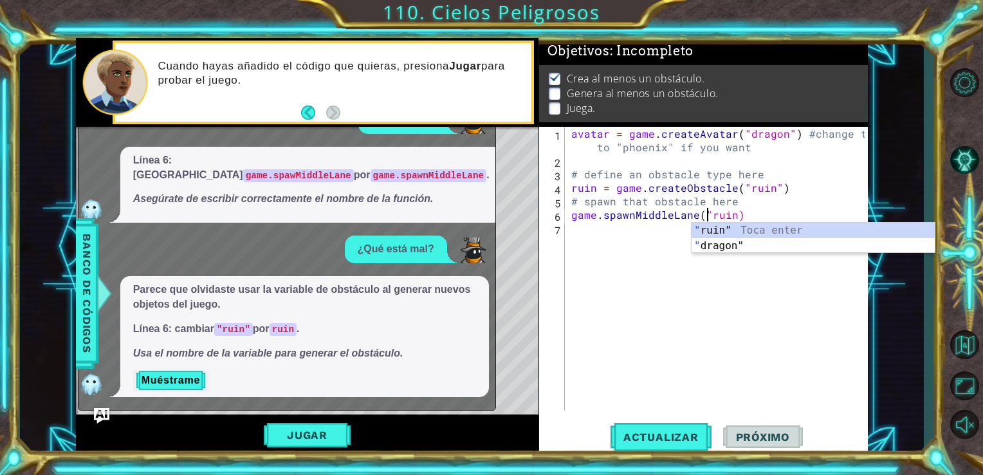
type textarea "game.spawnMiddleLane(ruin)"
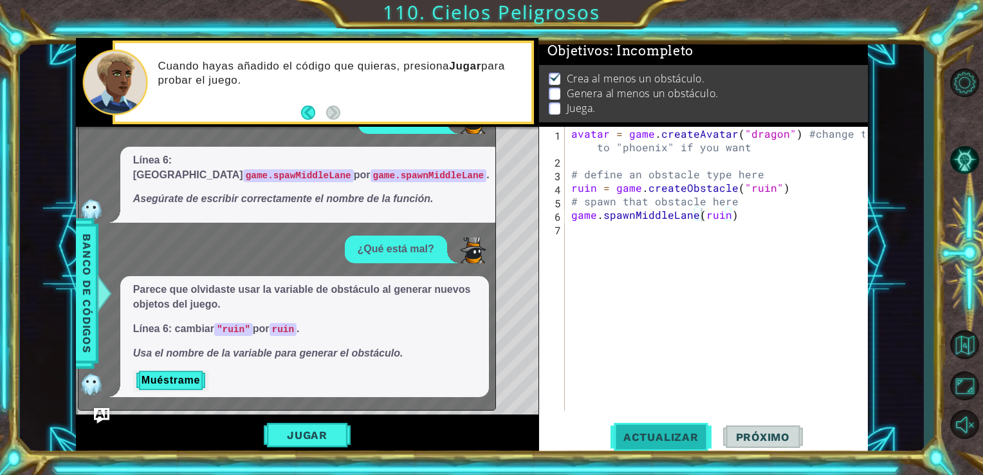
click at [638, 439] on span "Actualizar" at bounding box center [661, 437] width 101 height 13
click at [333, 433] on button "Jugar" at bounding box center [307, 435] width 87 height 24
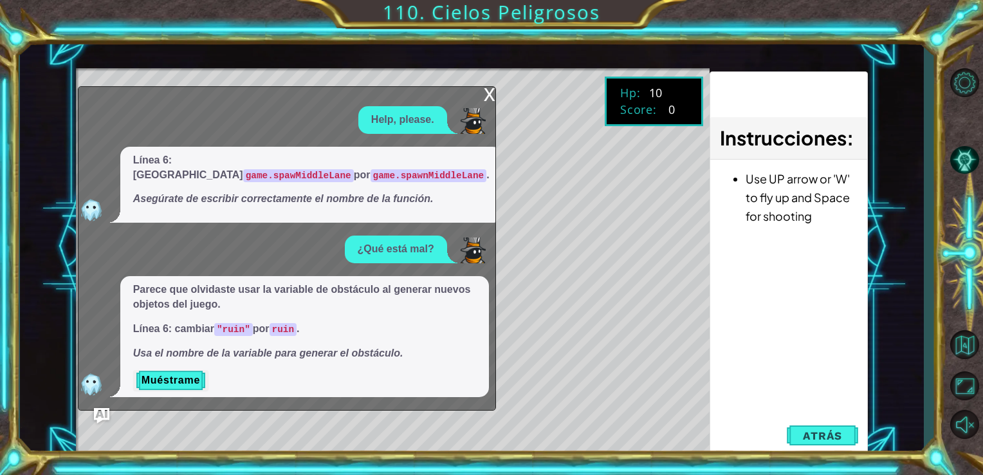
click at [481, 112] on div "x Help, please. Línea 6: Cambiar game.spawMiddleLane por game.spawnMiddleLane .…" at bounding box center [287, 248] width 418 height 325
click at [487, 100] on div "x" at bounding box center [490, 93] width 12 height 13
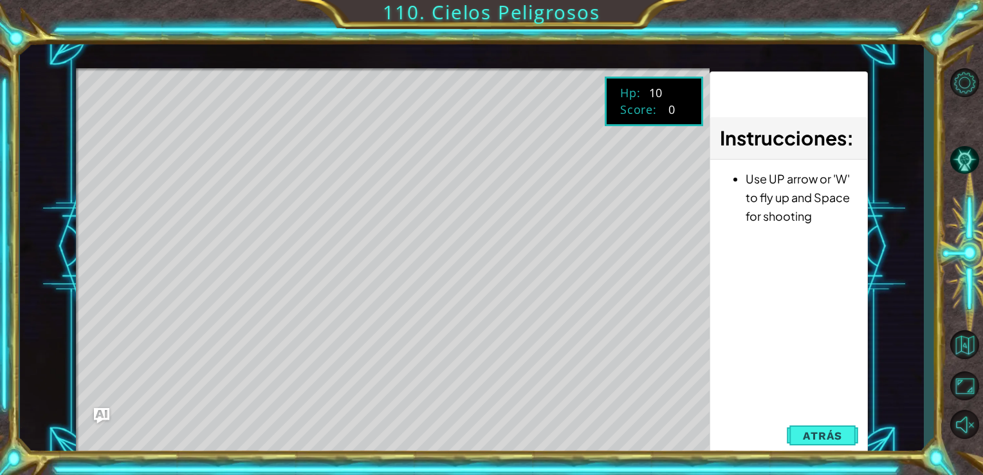
drag, startPoint x: 828, startPoint y: 429, endPoint x: 821, endPoint y: 421, distance: 10.1
click at [826, 427] on button "Atrás" at bounding box center [822, 436] width 71 height 26
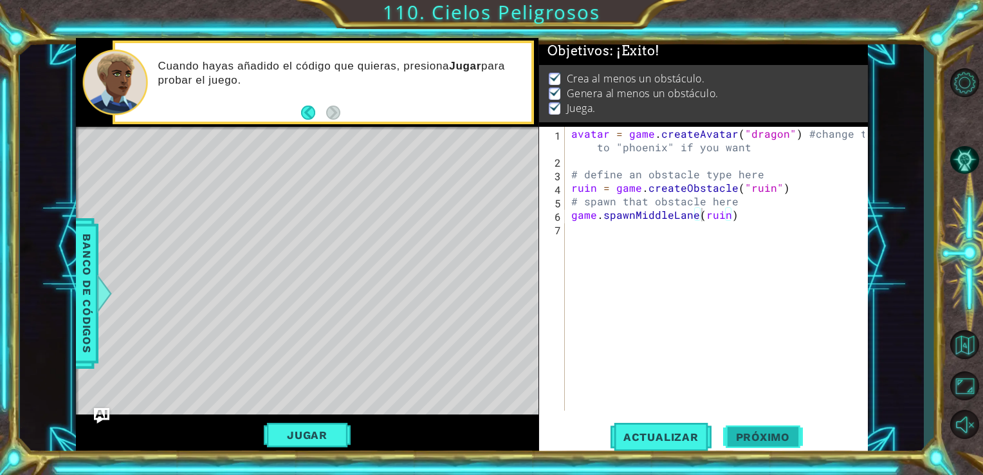
click at [796, 433] on span "Próximo" at bounding box center [763, 437] width 80 height 13
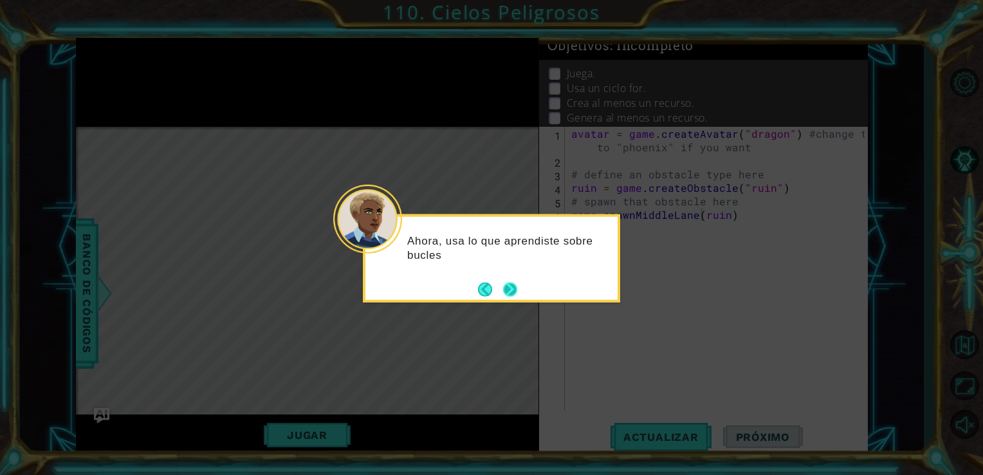
click at [517, 285] on button "Next" at bounding box center [510, 289] width 14 height 14
click at [511, 284] on button "Next" at bounding box center [510, 289] width 14 height 14
click at [511, 284] on icon at bounding box center [491, 237] width 983 height 475
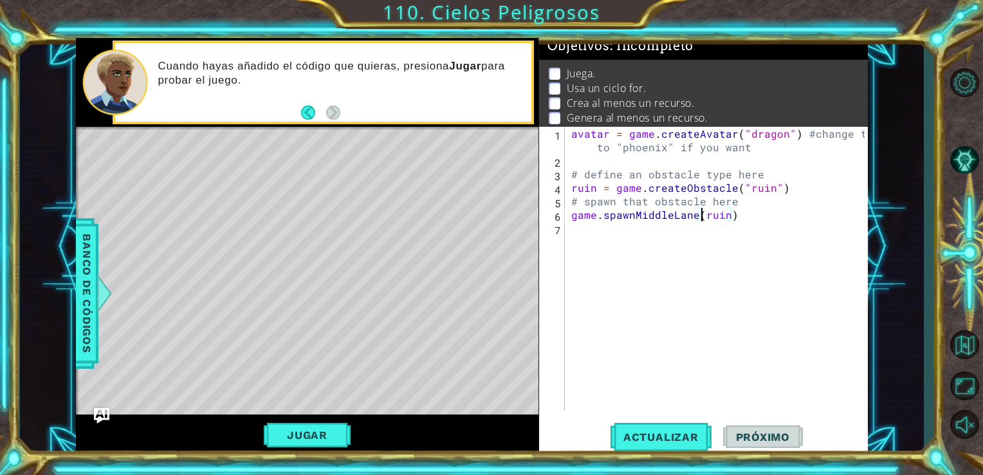
click at [597, 246] on div "avatar = game . createAvatar ( "dragon" ) #change ths to "phoenix" if you want …" at bounding box center [720, 289] width 303 height 324
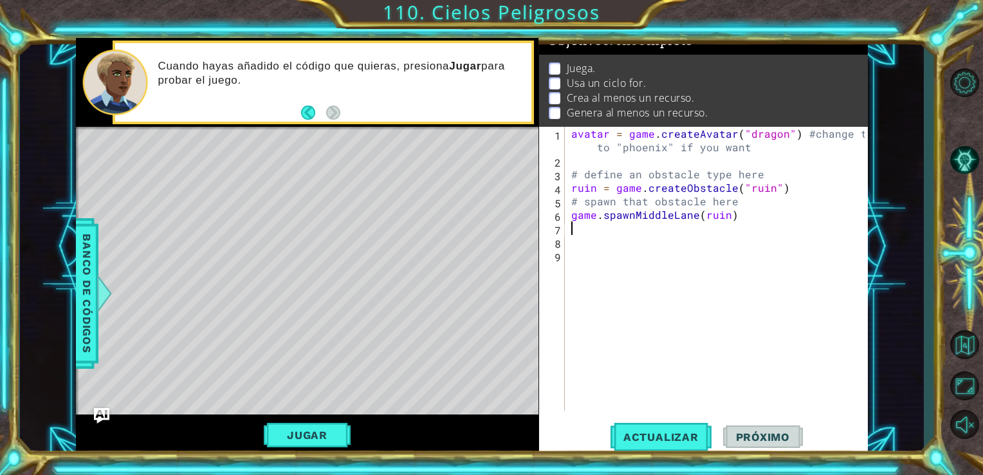
click at [579, 248] on div "avatar = game . createAvatar ( "dragon" ) #change ths to "phoenix" if you want …" at bounding box center [720, 289] width 303 height 324
click at [566, 164] on div "1 2 3 4 5 6 7 8 avatar = game . createAvatar ( "dragon" ) #change ths to "phoen…" at bounding box center [702, 269] width 326 height 284
click at [574, 163] on div "avatar = game . createAvatar ( "dragon" ) #change ths to "phoenix" if you want …" at bounding box center [720, 289] width 303 height 324
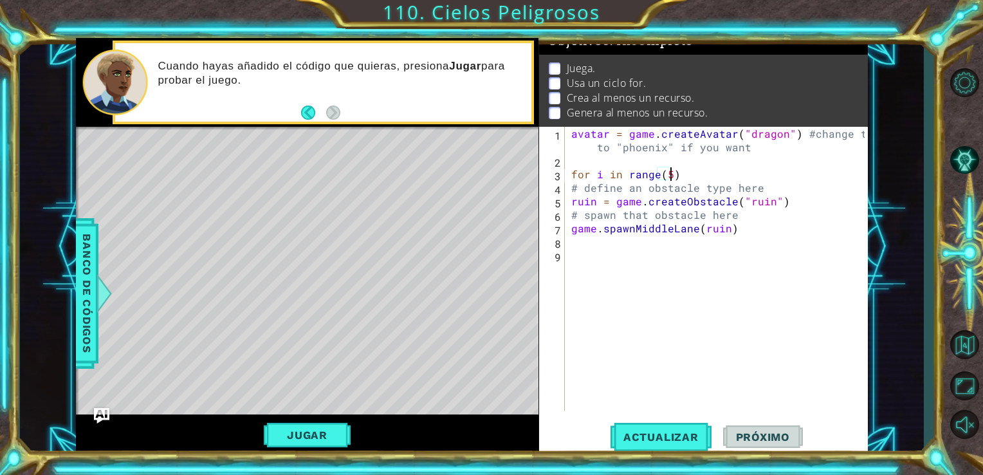
scroll to position [0, 5]
click at [572, 202] on div "avatar = game . createAvatar ( "dragon" ) #change ths to "phoenix" if you want …" at bounding box center [720, 289] width 303 height 324
click at [692, 173] on div "avatar = game . createAvatar ( "dragon" ) #change ths to "phoenix" if you want …" at bounding box center [720, 289] width 303 height 324
click at [585, 200] on div "avatar = game . createAvatar ( "dragon" ) #change ths to "phoenix" if you want …" at bounding box center [720, 289] width 303 height 324
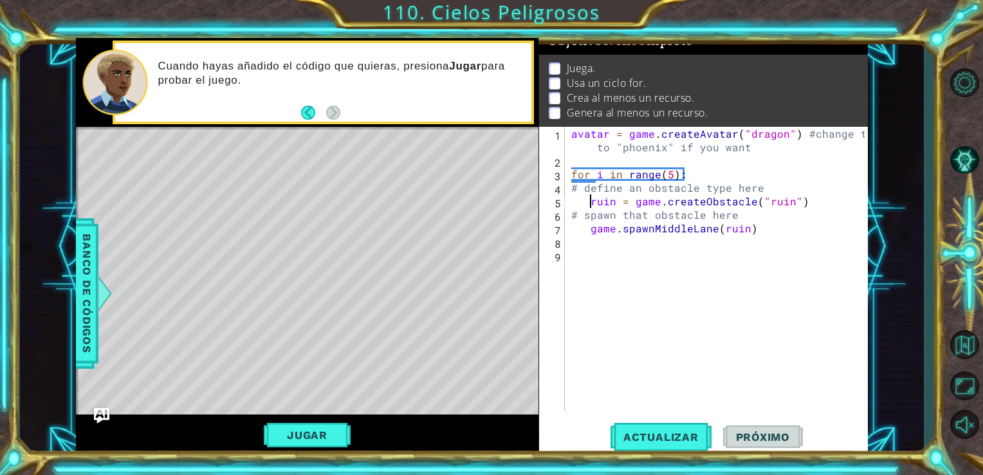
click at [591, 200] on div "avatar = game . createAvatar ( "dragon" ) #change ths to "phoenix" if you want …" at bounding box center [720, 289] width 303 height 324
type textarea "game.spawnMiddleLane(ruin)"
click at [283, 436] on button "Jugar" at bounding box center [307, 435] width 87 height 24
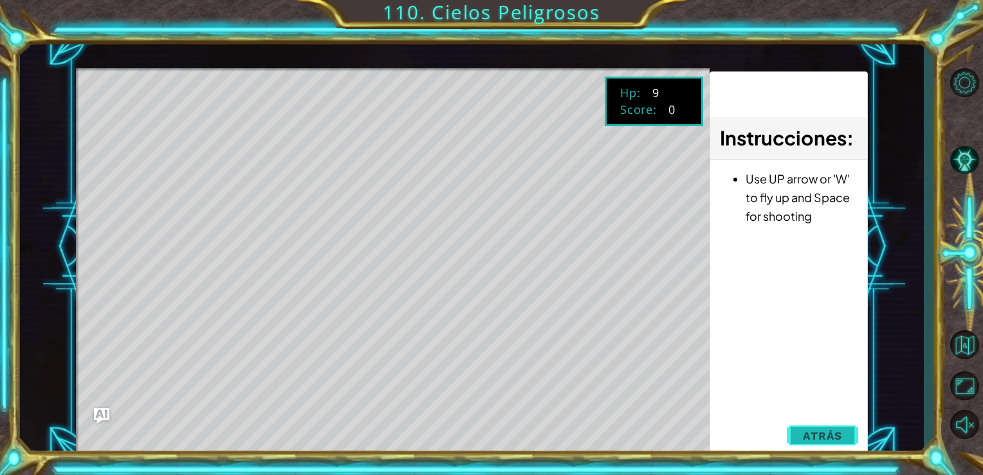
click at [814, 431] on span "Atrás" at bounding box center [822, 435] width 39 height 13
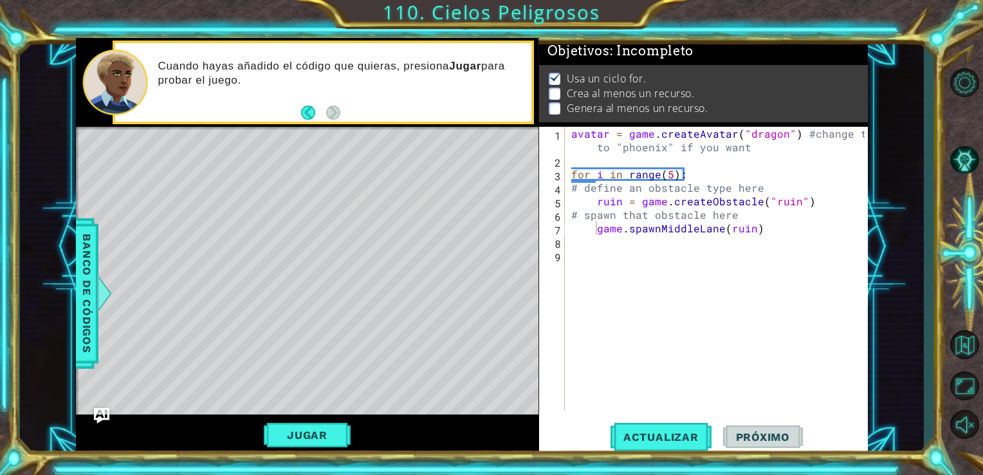
scroll to position [11, 0]
click at [575, 267] on div "avatar = game . createAvatar ( "dragon" ) #change ths to "phoenix" if you want …" at bounding box center [720, 289] width 303 height 324
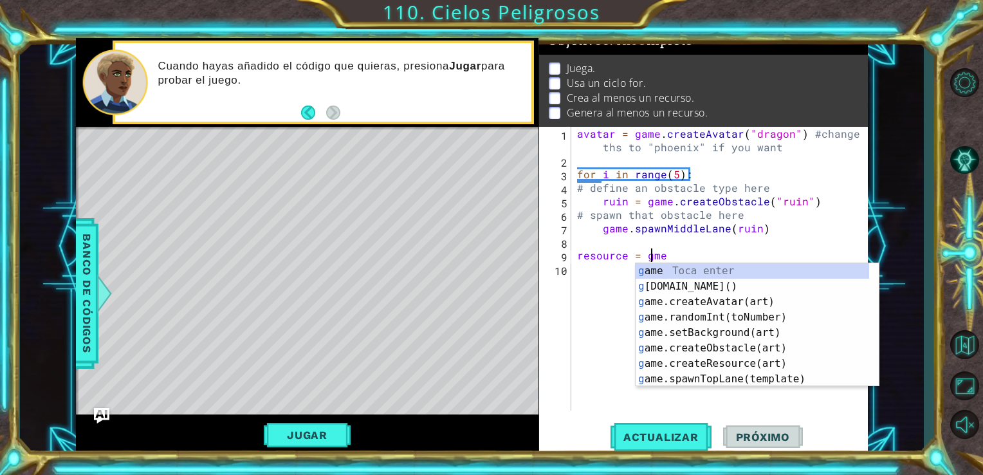
scroll to position [0, 5]
type textarea "resource = game"
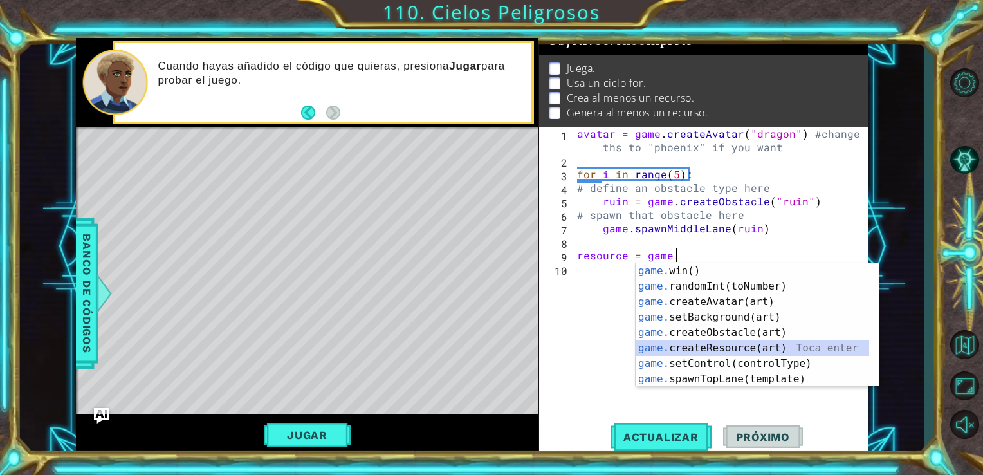
type textarea "resource = game.createResource("feather")"
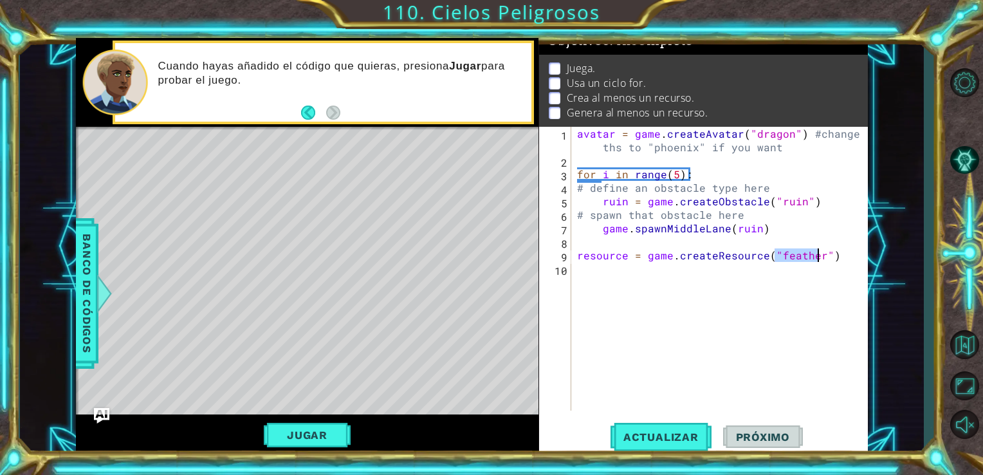
drag, startPoint x: 636, startPoint y: 326, endPoint x: 627, endPoint y: 303, distance: 24.3
click at [631, 326] on div "avatar = game . createAvatar ( "dragon" ) #change ths to "phoenix" if you want …" at bounding box center [723, 289] width 297 height 324
drag, startPoint x: 627, startPoint y: 258, endPoint x: 570, endPoint y: 259, distance: 57.3
click at [570, 259] on div "1 2 3 4 5 6 7 8 9 10 avatar = game . createAvatar ( "dragon" ) #change ths to "…" at bounding box center [702, 269] width 326 height 284
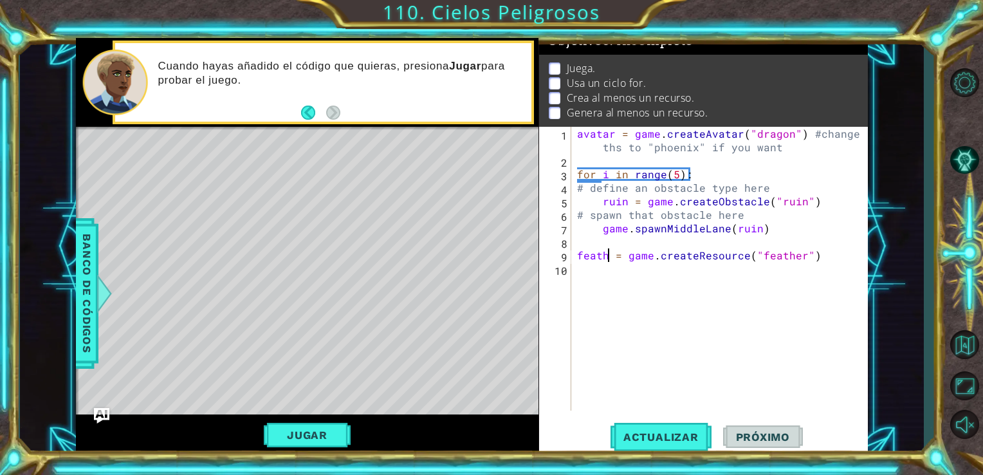
scroll to position [0, 3]
type textarea "feather = game.createResource("feather")"
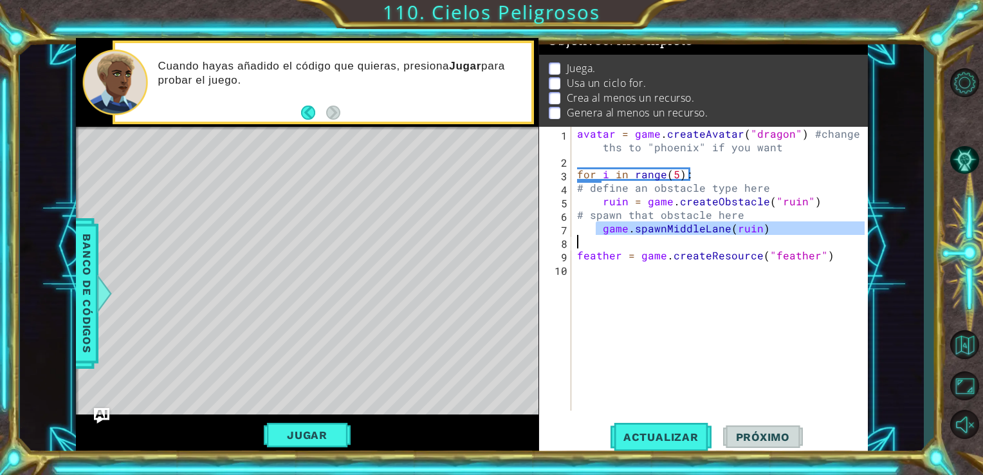
drag, startPoint x: 598, startPoint y: 232, endPoint x: 734, endPoint y: 241, distance: 136.7
click at [734, 241] on div "avatar = game . createAvatar ( "dragon" ) #change ths to "phoenix" if you want …" at bounding box center [723, 289] width 297 height 324
type textarea "game.spawnMiddleLane(ruin)"
click at [592, 268] on div "avatar = game . createAvatar ( "dragon" ) #change ths to "phoenix" if you want …" at bounding box center [723, 289] width 297 height 324
paste textarea "game.spawnMiddleLane(ruin)"
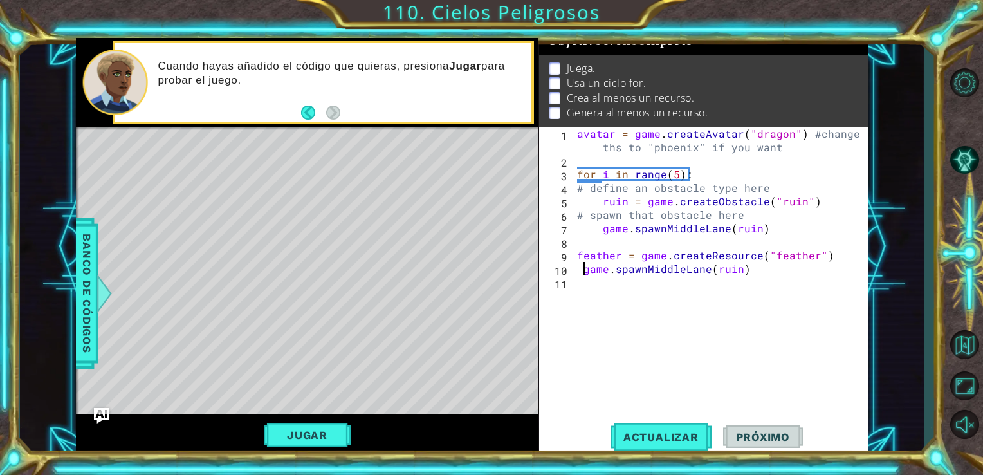
click at [584, 271] on div "avatar = game . createAvatar ( "dragon" ) #change ths to "phoenix" if you want …" at bounding box center [723, 289] width 297 height 324
drag, startPoint x: 705, startPoint y: 270, endPoint x: 646, endPoint y: 266, distance: 59.3
click at [646, 266] on div "avatar = game . createAvatar ( "dragon" ) #change ths to "phoenix" if you want …" at bounding box center [723, 289] width 297 height 324
type textarea "game.spawnTopLane(ruin)"
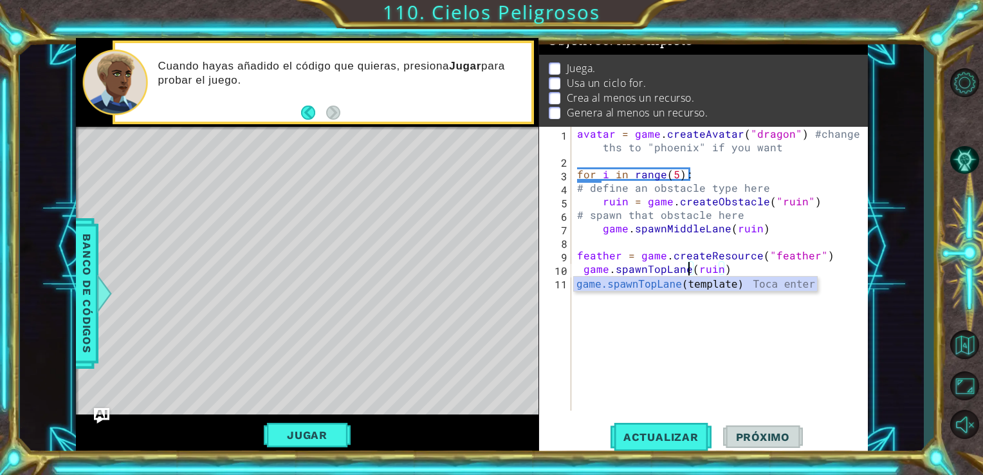
click at [749, 328] on div "avatar = game . createAvatar ( "dragon" ) #change ths to "phoenix" if you want …" at bounding box center [723, 289] width 297 height 324
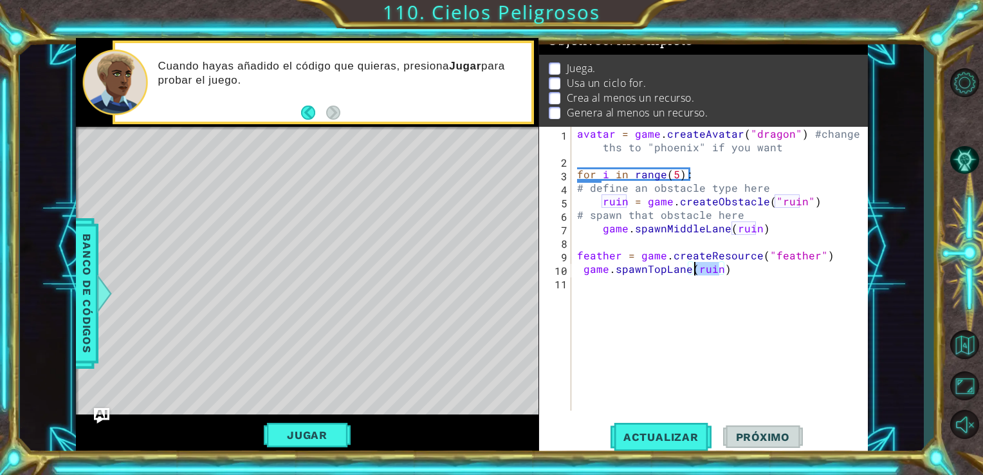
drag, startPoint x: 718, startPoint y: 270, endPoint x: 695, endPoint y: 269, distance: 23.2
click at [695, 269] on div "avatar = game . createAvatar ( "dragon" ) #change ths to "phoenix" if you want …" at bounding box center [723, 289] width 297 height 324
drag, startPoint x: 623, startPoint y: 254, endPoint x: 578, endPoint y: 249, distance: 45.3
click at [578, 249] on div "avatar = game . createAvatar ( "dragon" ) #change ths to "phoenix" if you want …" at bounding box center [723, 289] width 297 height 324
click at [695, 271] on div "avatar = game . createAvatar ( "dragon" ) #change ths to "phoenix" if you want …" at bounding box center [723, 289] width 297 height 324
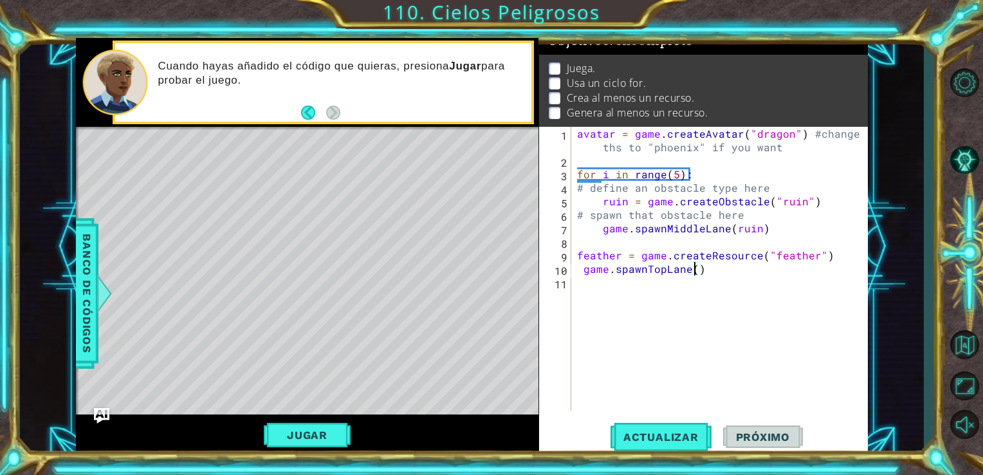
paste textarea "feather"
type textarea "game.spawnTopLane(feather)"
click at [754, 265] on div "avatar = game . createAvatar ( "dragon" ) #change ths to "phoenix" if you want …" at bounding box center [723, 289] width 297 height 324
click at [586, 288] on div "avatar = game . createAvatar ( "dragon" ) #change ths to "phoenix" if you want …" at bounding box center [723, 289] width 297 height 324
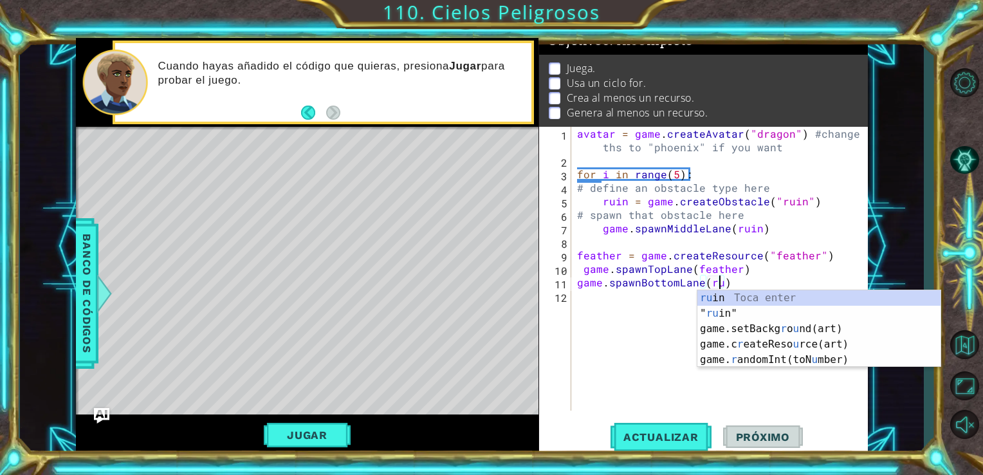
scroll to position [0, 8]
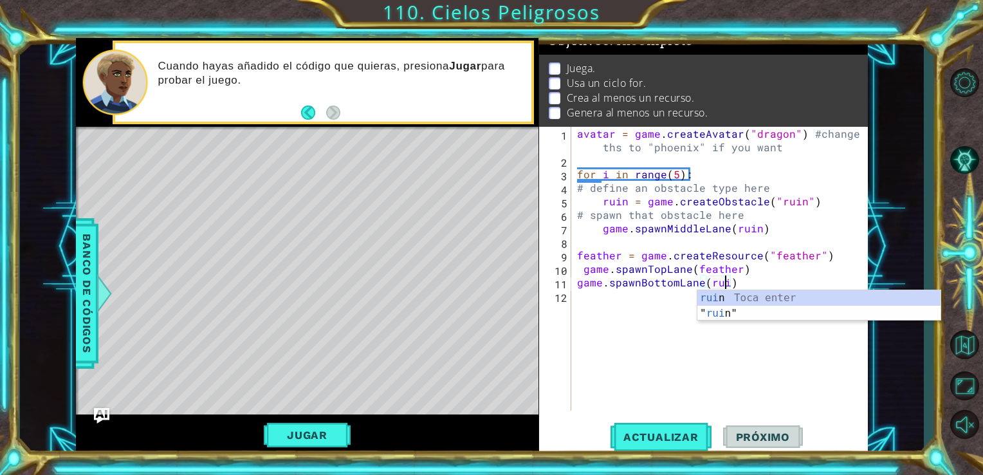
type textarea "game.spawnBottomLane(ruin)"
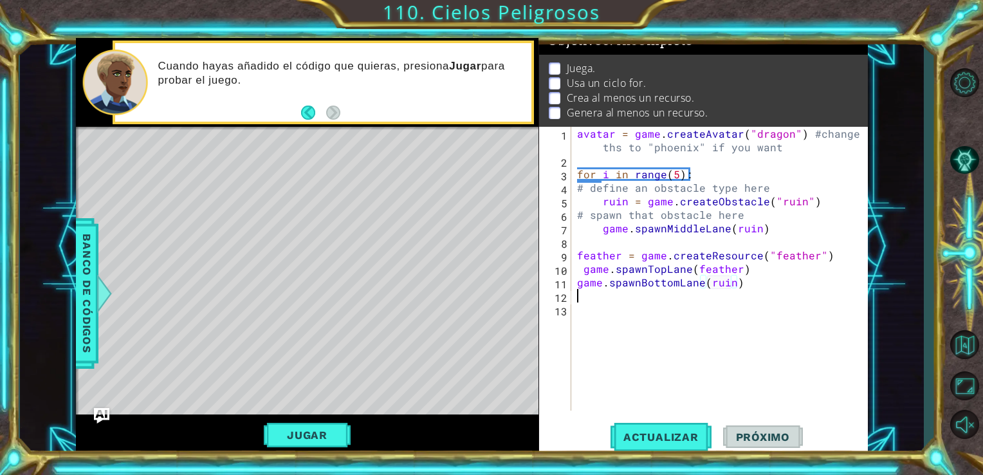
scroll to position [0, 0]
click at [631, 442] on span "Actualizar" at bounding box center [661, 437] width 101 height 13
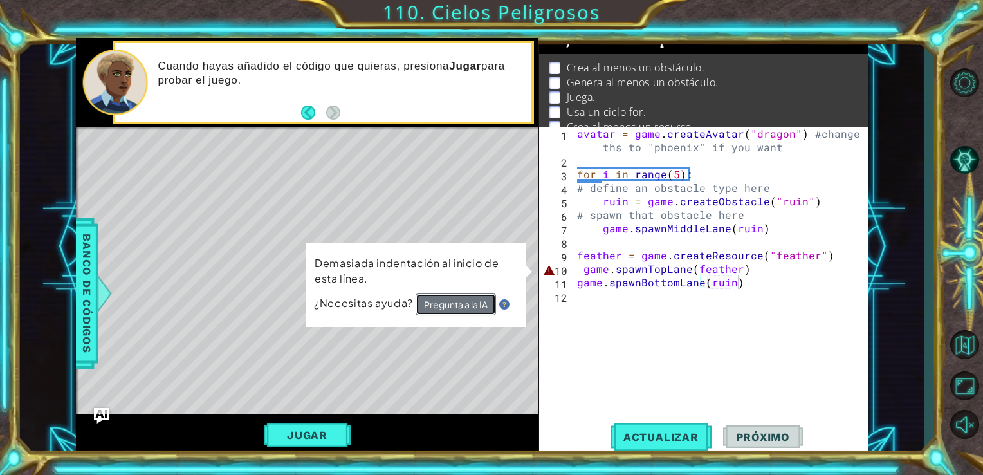
click at [469, 302] on button "Pregunta a la IA" at bounding box center [456, 304] width 80 height 22
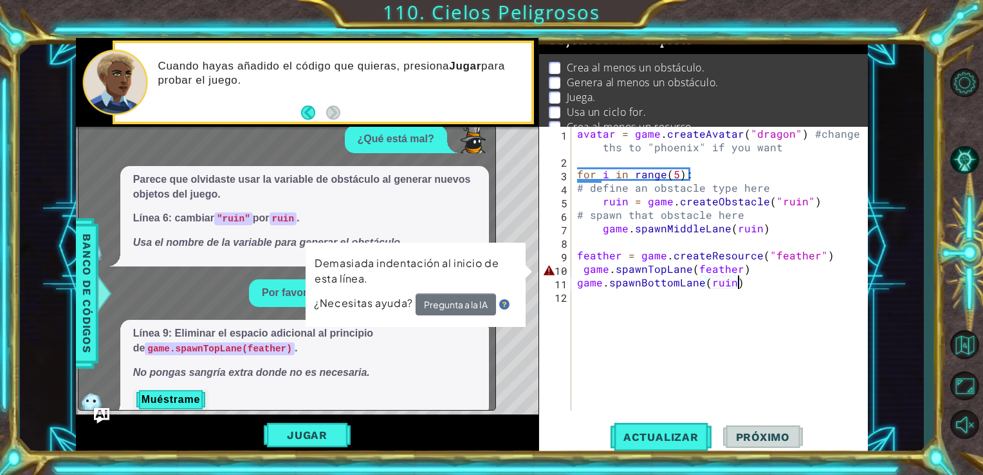
scroll to position [53, 0]
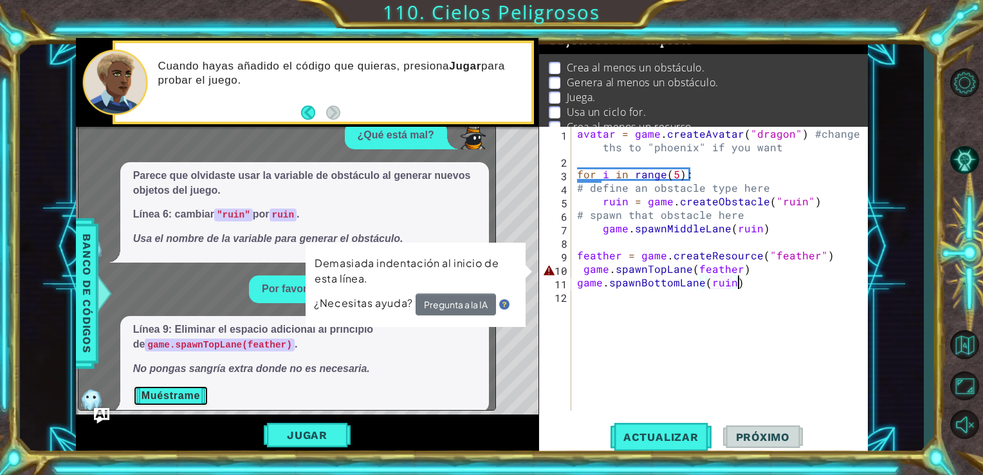
click at [192, 386] on button "Muéstrame" at bounding box center [170, 396] width 75 height 21
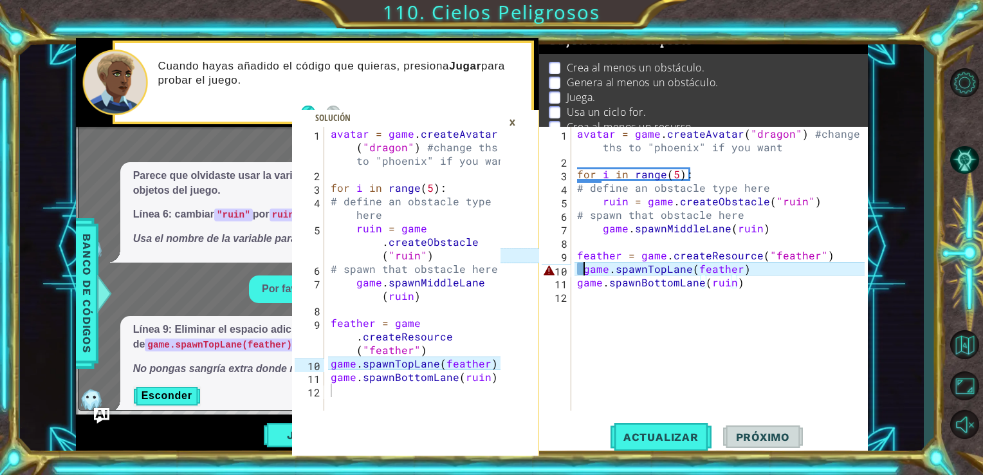
click at [584, 269] on div "avatar = game . createAvatar ( "dragon" ) #change ths to "phoenix" if you want …" at bounding box center [723, 289] width 297 height 324
type textarea "game.spawnTopLane(feather)"
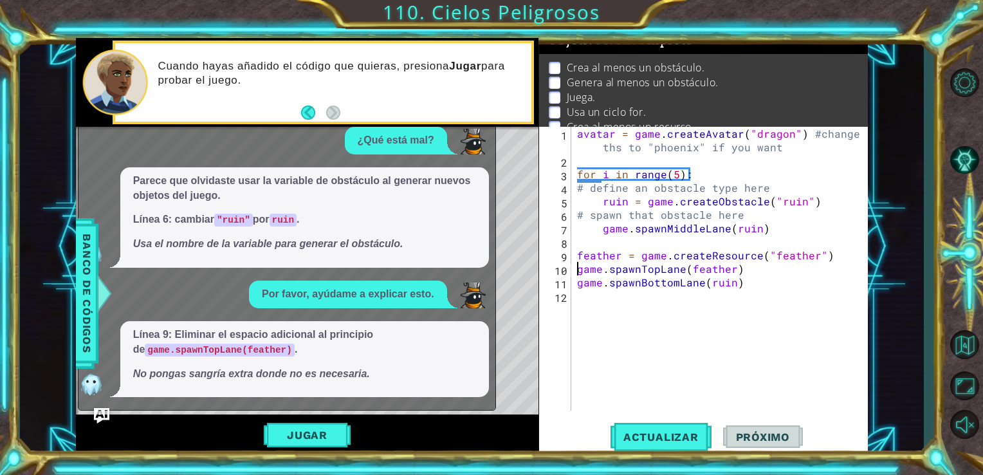
scroll to position [33, 0]
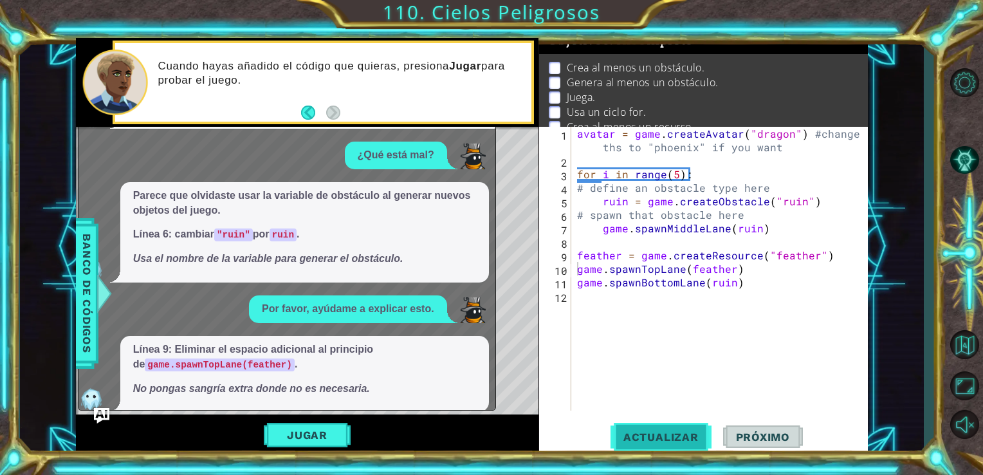
click at [649, 424] on button "Actualizar" at bounding box center [661, 436] width 101 height 33
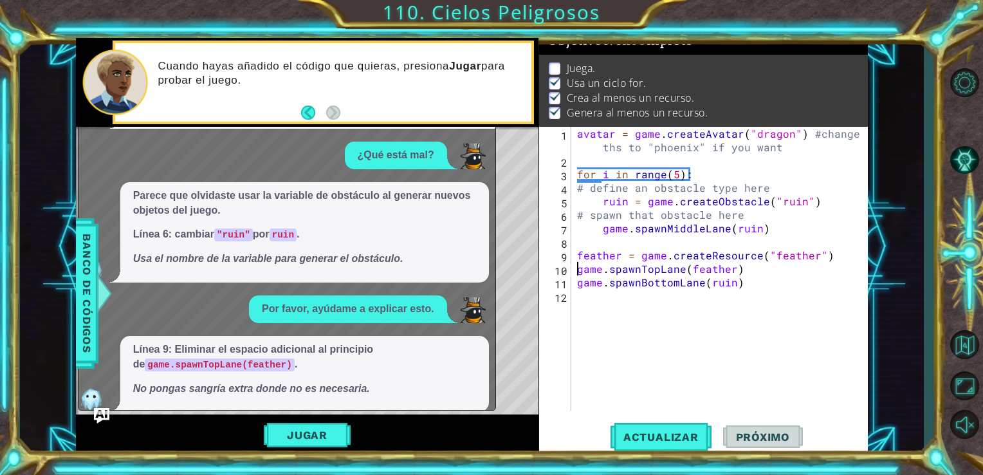
scroll to position [26, 0]
click at [334, 440] on button "Jugar" at bounding box center [307, 435] width 87 height 24
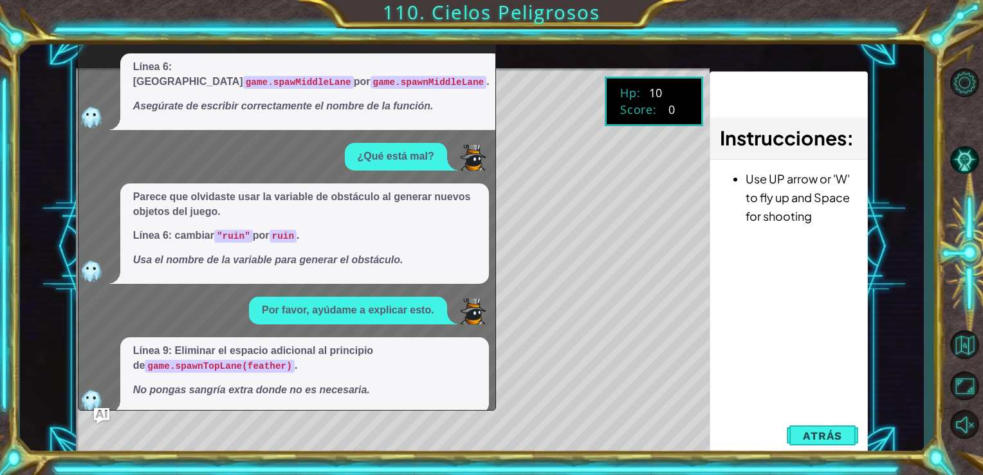
scroll to position [0, 0]
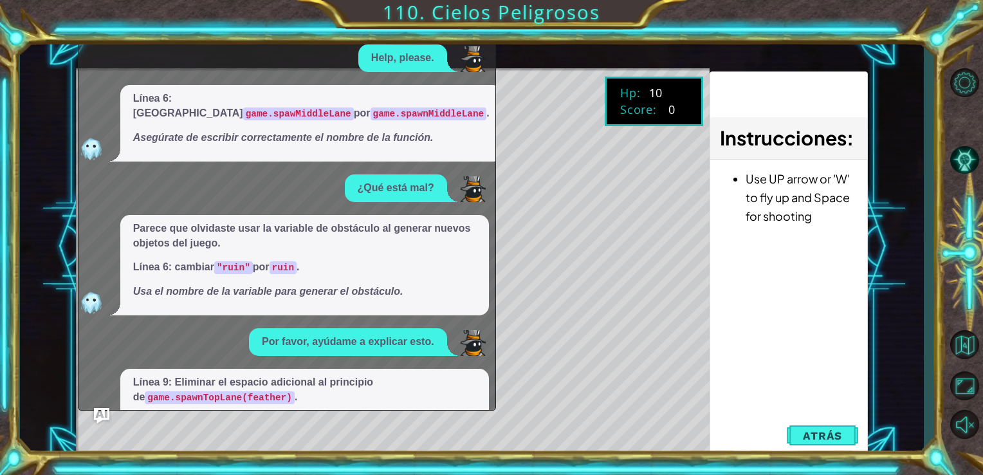
click at [464, 91] on div "Línea 6: Cambiar game.spawMiddleLane por game.spawnMiddleLane . Asegúrate de es…" at bounding box center [311, 123] width 382 height 77
click at [962, 380] on button "Maximizar navegador" at bounding box center [964, 385] width 37 height 35
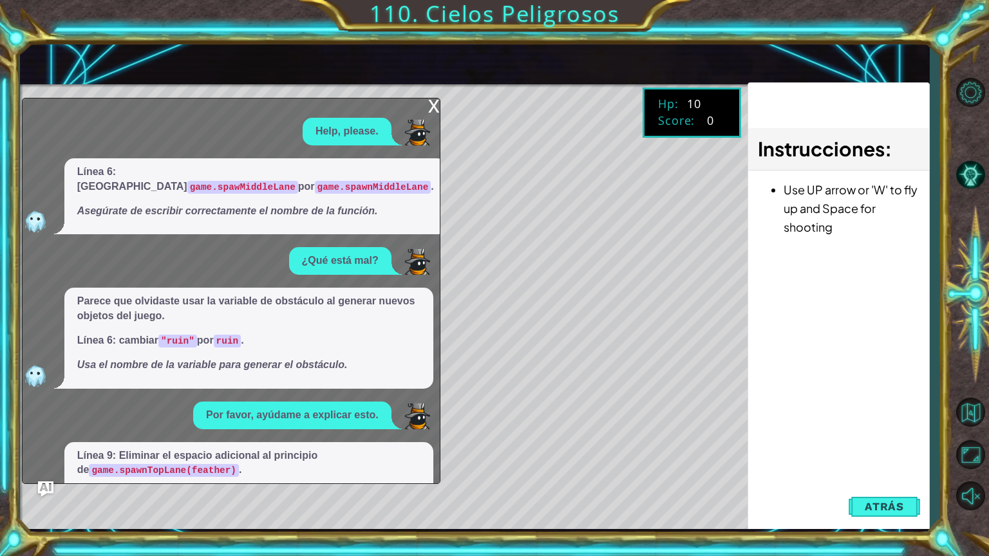
click at [435, 98] on div "x" at bounding box center [434, 104] width 12 height 13
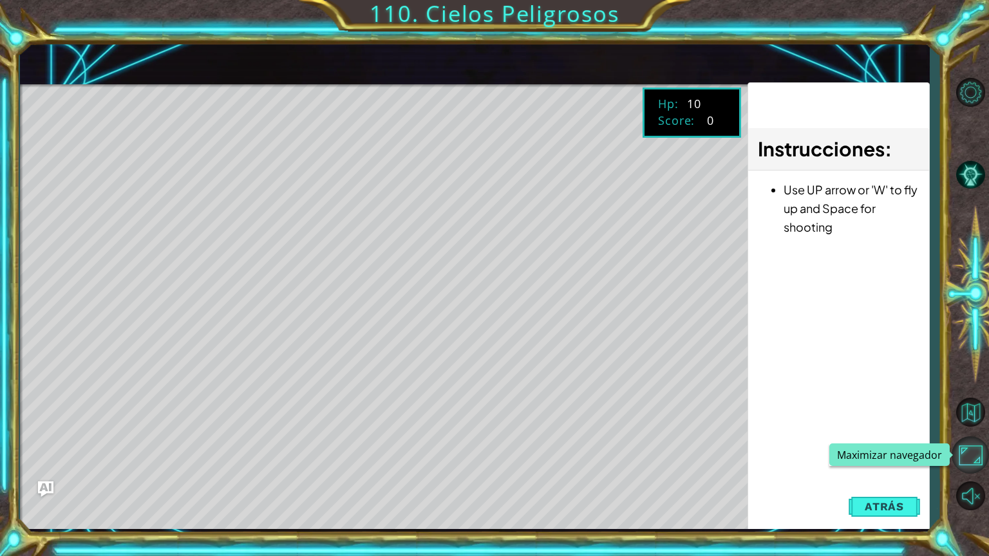
click at [968, 453] on button "Maximizar navegador" at bounding box center [969, 454] width 37 height 37
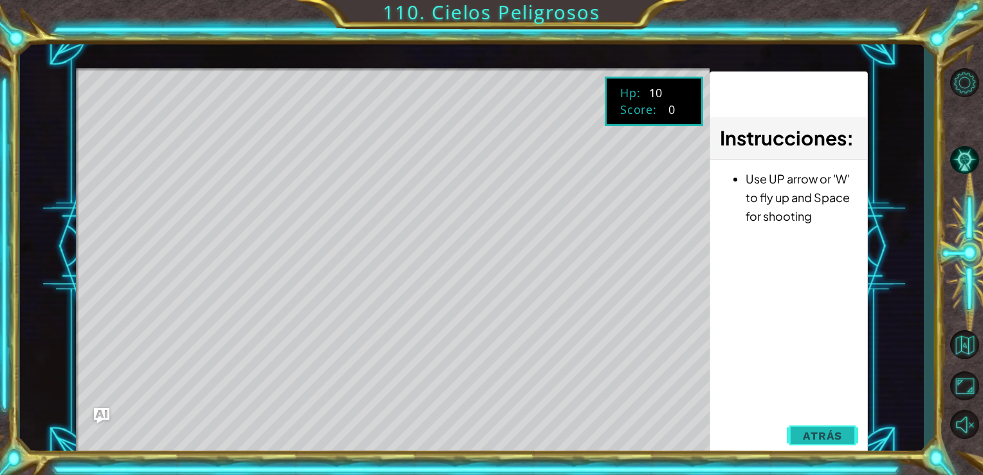
click at [835, 442] on button "Atrás" at bounding box center [822, 436] width 71 height 26
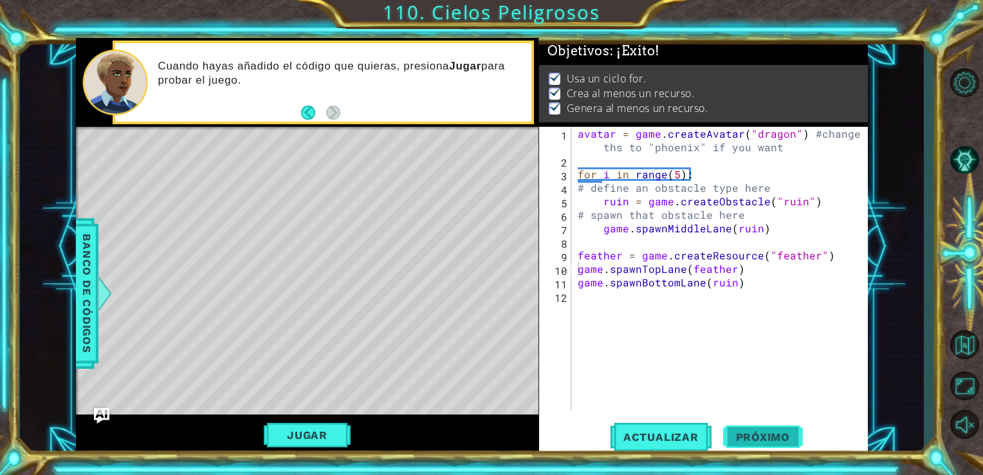
click at [763, 445] on button "Próximo" at bounding box center [763, 436] width 80 height 33
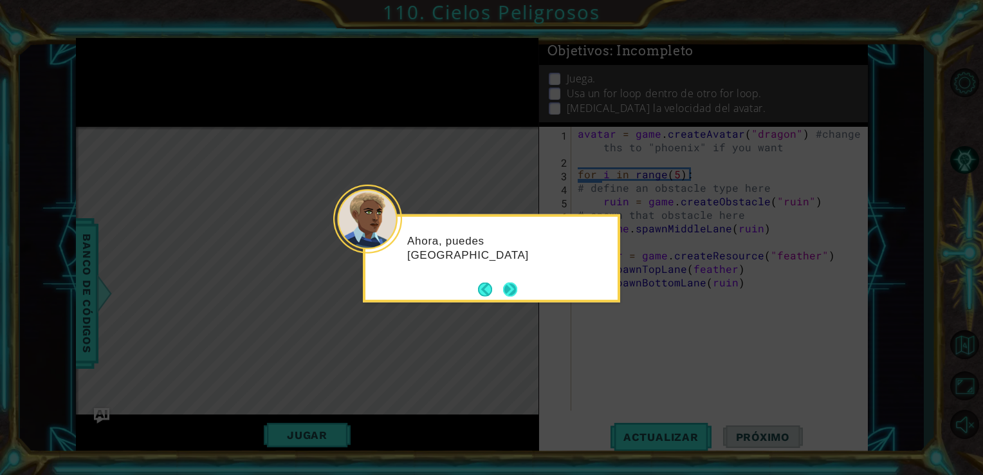
click at [507, 288] on button "Next" at bounding box center [510, 289] width 14 height 14
click at [514, 293] on button "Next" at bounding box center [510, 289] width 14 height 14
click at [509, 290] on button "Next" at bounding box center [510, 289] width 14 height 14
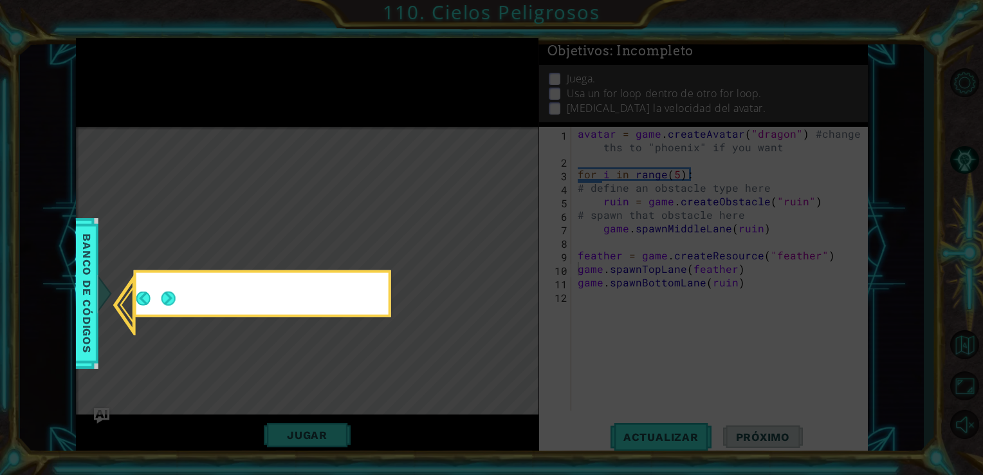
click at [509, 290] on icon at bounding box center [491, 237] width 983 height 475
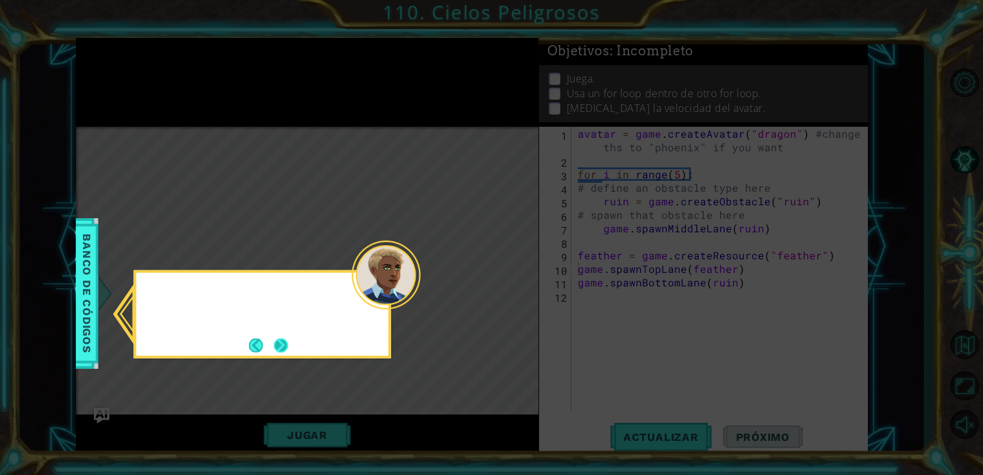
click at [288, 349] on button "Next" at bounding box center [281, 345] width 14 height 14
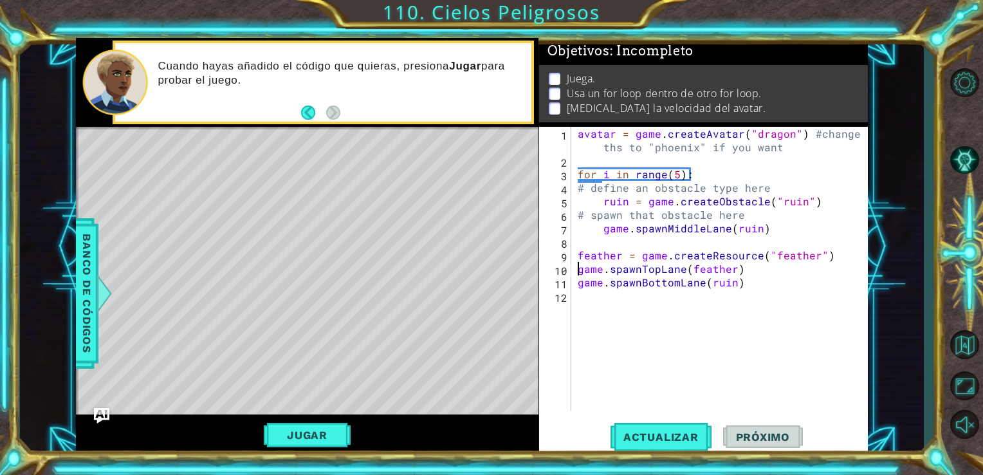
click at [609, 303] on div "avatar = game . createAvatar ( "dragon" ) #change ths to "phoenix" if you want …" at bounding box center [723, 289] width 297 height 324
click at [602, 248] on div "avatar = game . createAvatar ( "dragon" ) #change ths to "phoenix" if you want …" at bounding box center [723, 289] width 297 height 324
click at [628, 236] on div "avatar = game . createAvatar ( "dragon" ) #change ths to "phoenix" if you want …" at bounding box center [723, 289] width 297 height 324
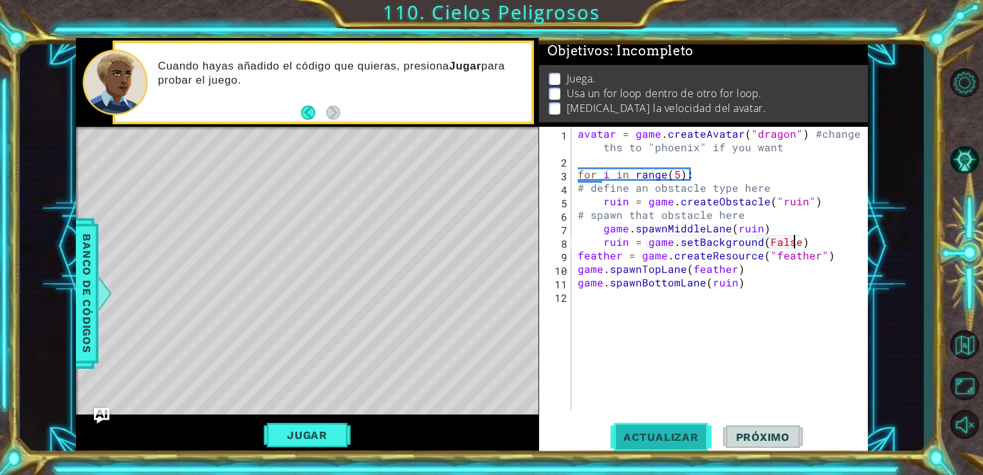
click at [645, 440] on span "Actualizar" at bounding box center [661, 437] width 101 height 13
type textarea "ruin = game.setBackground(True)"
click at [700, 436] on span "Actualizar" at bounding box center [661, 437] width 101 height 13
click at [591, 300] on div "avatar = game . createAvatar ( "dragon" ) #change ths to "phoenix" if you want …" at bounding box center [723, 289] width 297 height 324
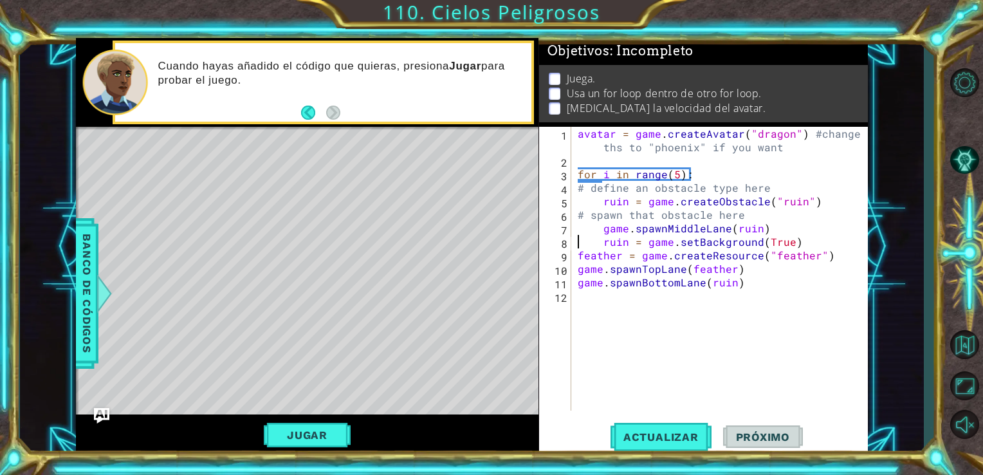
click at [575, 241] on div "avatar = game . createAvatar ( "dragon" ) #change ths to "phoenix" if you want …" at bounding box center [720, 269] width 290 height 284
type textarea "ruin = game.setBackground(True)"
drag, startPoint x: 602, startPoint y: 241, endPoint x: 797, endPoint y: 236, distance: 194.5
click at [797, 236] on div "avatar = game . createAvatar ( "dragon" ) #change ths to "phoenix" if you want …" at bounding box center [723, 289] width 297 height 324
click at [594, 158] on div "avatar = game . createAvatar ( "dragon" ) #change ths to "phoenix" if you want …" at bounding box center [723, 289] width 297 height 324
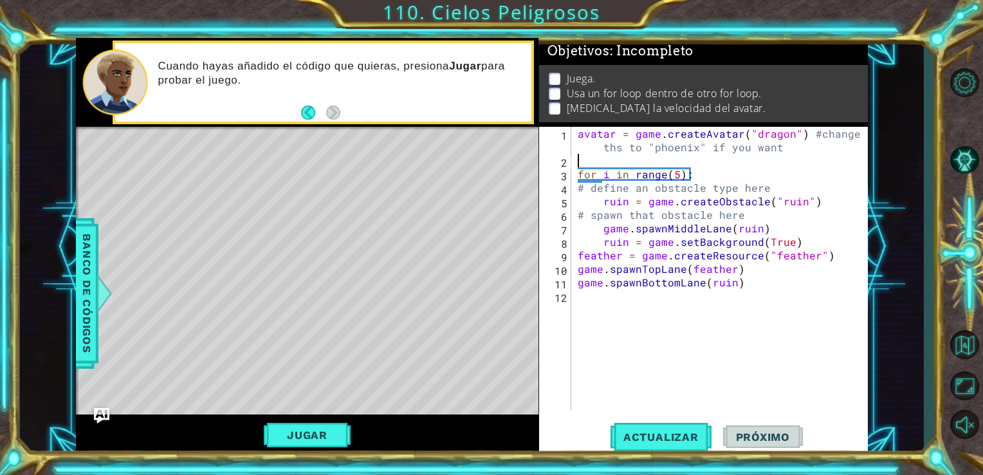
paste textarea "ruin = game.setBackground(True)"
drag, startPoint x: 701, startPoint y: 179, endPoint x: 593, endPoint y: 173, distance: 108.3
click at [573, 176] on div "ruin = game.setBackground(True) 1 2 3 4 5 6 7 8 9 10 11 12 avatar = game . crea…" at bounding box center [702, 269] width 326 height 284
type textarea "for i in range(5):"
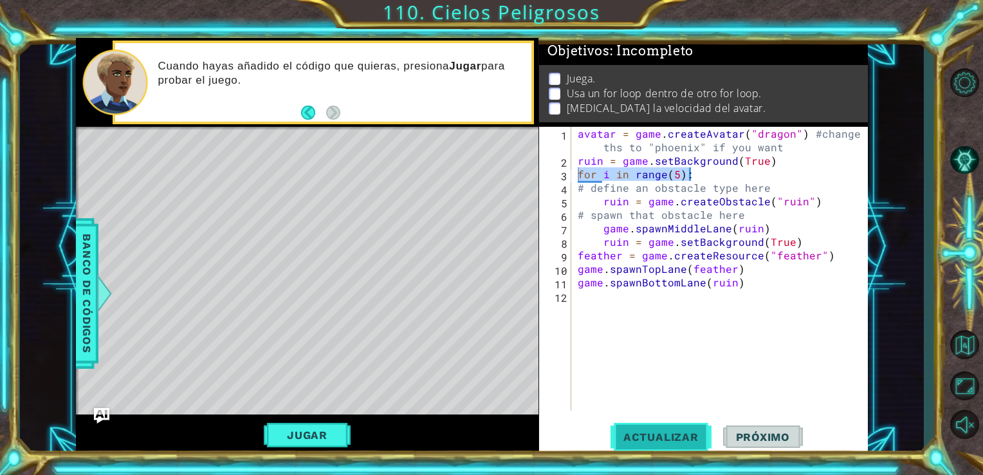
click at [677, 442] on span "Actualizar" at bounding box center [661, 437] width 101 height 13
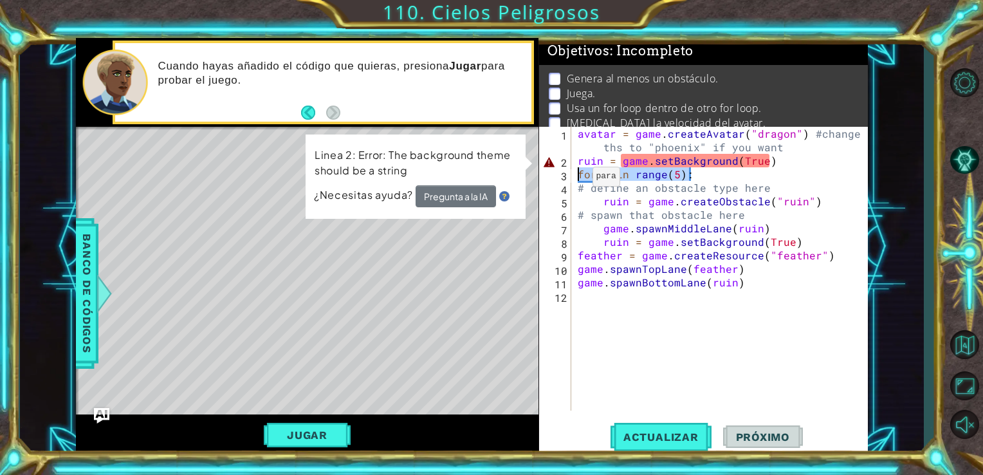
drag, startPoint x: 699, startPoint y: 174, endPoint x: 577, endPoint y: 180, distance: 122.4
click at [577, 180] on div "avatar = game . createAvatar ( "dragon" ) #change ths to "phoenix" if you want …" at bounding box center [723, 289] width 297 height 324
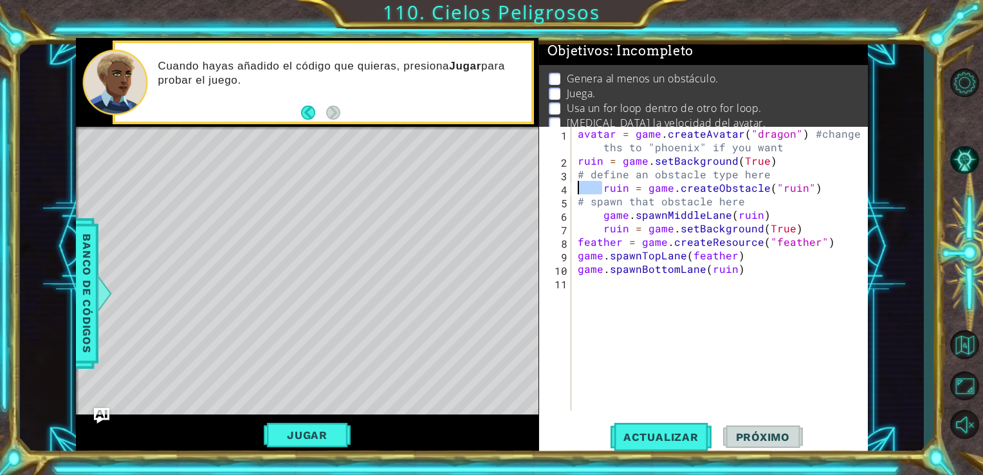
drag, startPoint x: 601, startPoint y: 191, endPoint x: 566, endPoint y: 189, distance: 35.5
click at [566, 189] on div "ruin = game.setBackground(True) 1 2 3 4 5 6 7 8 9 10 11 avatar = game . createA…" at bounding box center [702, 269] width 326 height 284
type textarea "ruin = game.setBackground(True)"
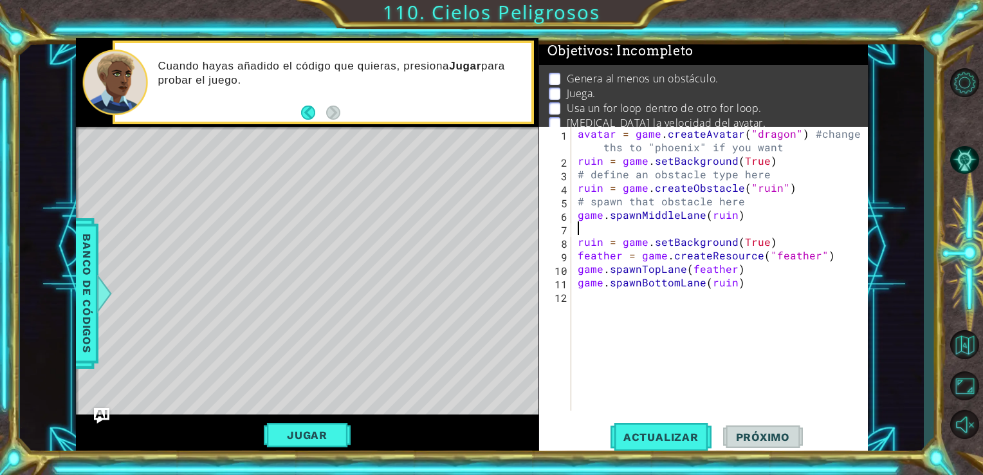
paste textarea "ruin = game.setBackground(True)"
type textarea "ruin = game.setBackground(True)"
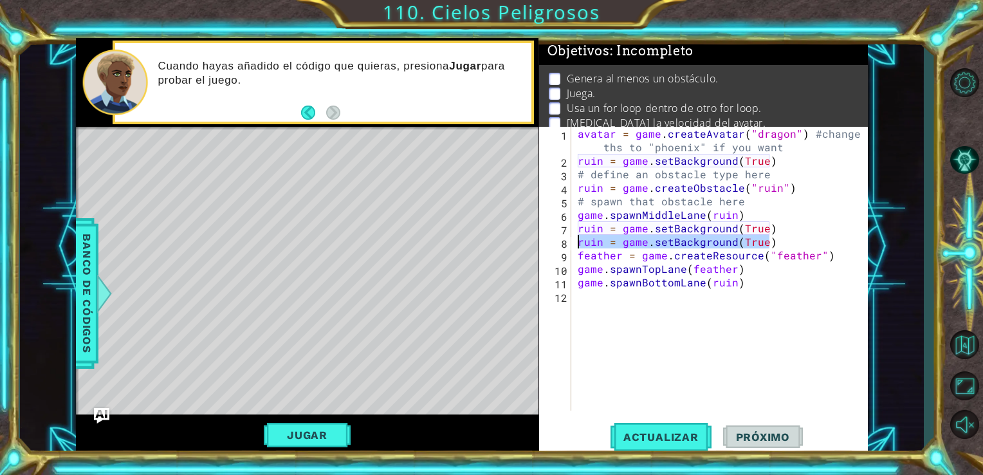
drag, startPoint x: 767, startPoint y: 241, endPoint x: 566, endPoint y: 245, distance: 200.9
click at [566, 245] on div "ruin = game.setBackground(True) 1 2 3 4 5 6 7 8 9 10 11 12 avatar = game . crea…" at bounding box center [702, 269] width 326 height 284
type textarea "game.spawnBottomLane(ruin)"
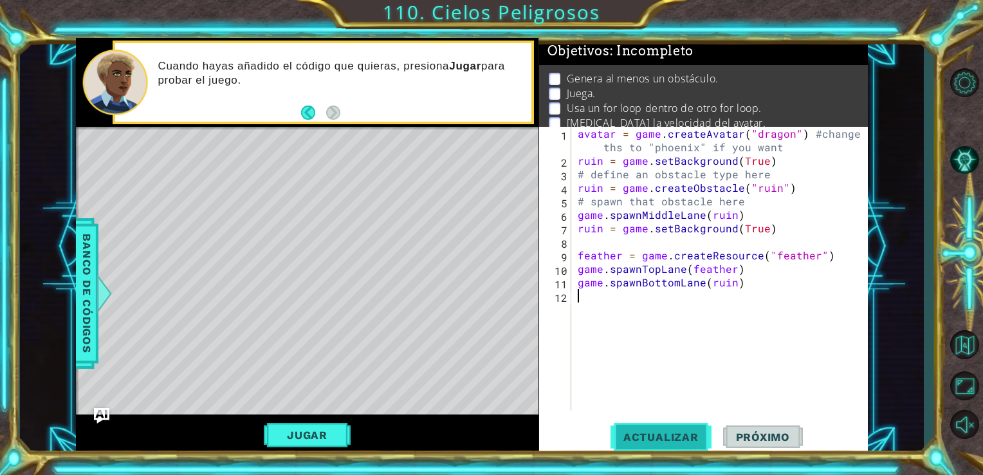
click at [687, 429] on button "Actualizar" at bounding box center [661, 436] width 101 height 33
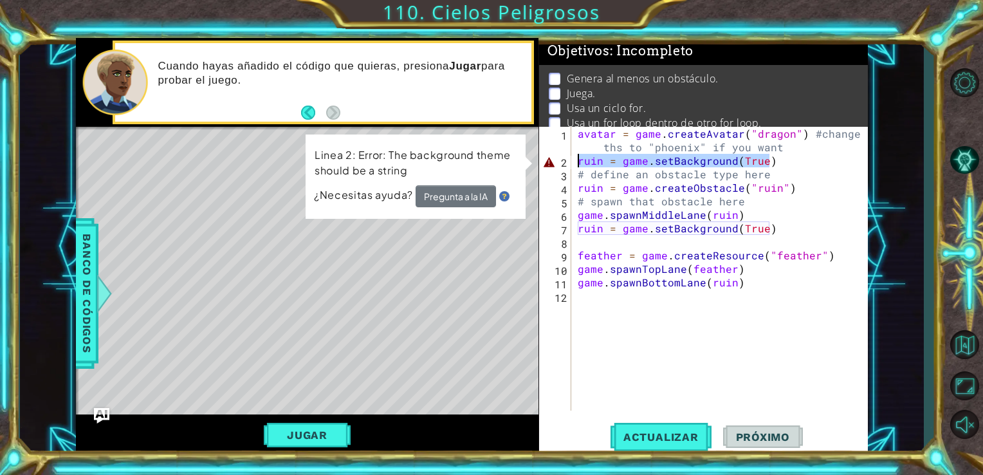
drag, startPoint x: 772, startPoint y: 159, endPoint x: 564, endPoint y: 164, distance: 208.6
click at [564, 164] on div "1 2 3 4 5 6 7 8 9 10 11 12 avatar = game . createAvatar ( "dragon" ) #change th…" at bounding box center [702, 269] width 326 height 284
type textarea "ruin = game.setBackground(True)"
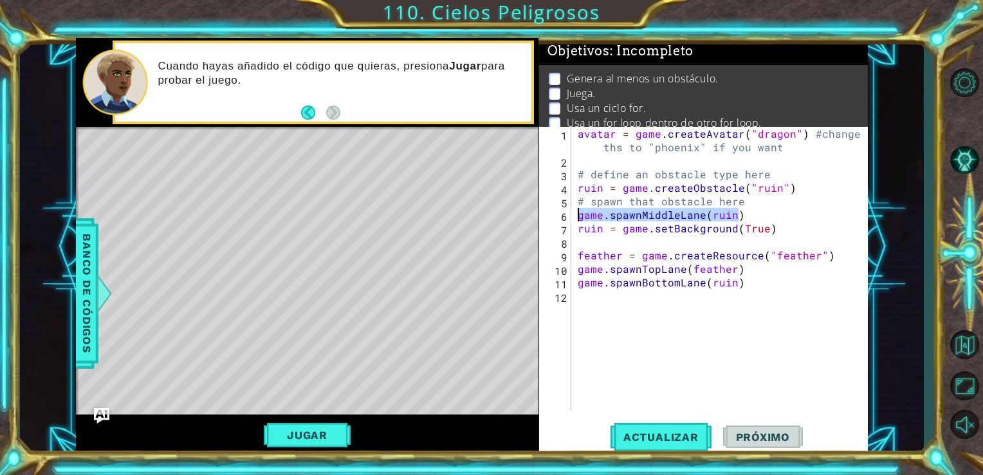
drag, startPoint x: 747, startPoint y: 216, endPoint x: 574, endPoint y: 218, distance: 172.5
click at [575, 218] on div "avatar = game . createAvatar ( "dragon" ) #change ths to "phoenix" if you want …" at bounding box center [720, 269] width 290 height 284
type textarea "game.spawnMiddleLane(ruin)"
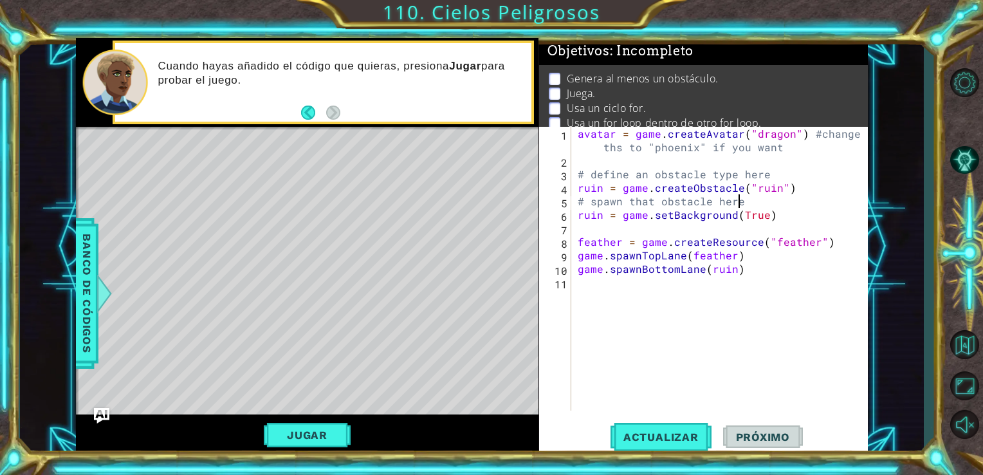
type textarea "ruin = game.setBackground(True)"
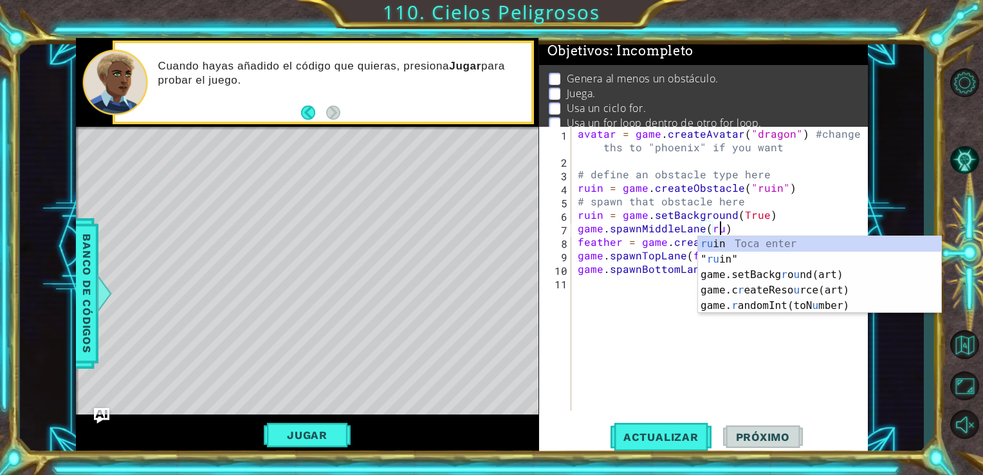
scroll to position [0, 8]
type textarea "game.spawnMiddleLane(ruin)"
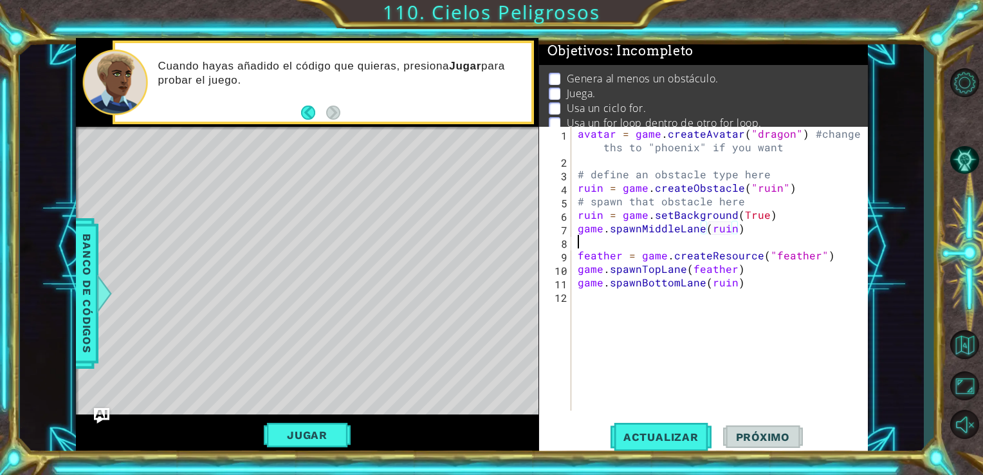
scroll to position [0, 0]
type textarea "feather = game.createResource("feather")"
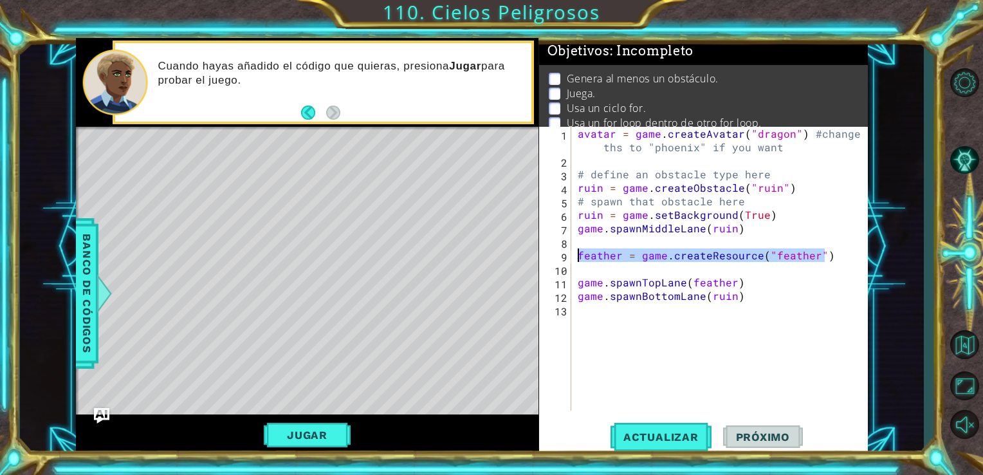
drag, startPoint x: 826, startPoint y: 254, endPoint x: 572, endPoint y: 254, distance: 254.9
click at [572, 254] on div "1 2 3 4 5 6 7 8 9 10 11 12 13 avatar = game . createAvatar ( "dragon" ) #change…" at bounding box center [702, 269] width 326 height 284
type textarea "feather = game.createResource("feather")"
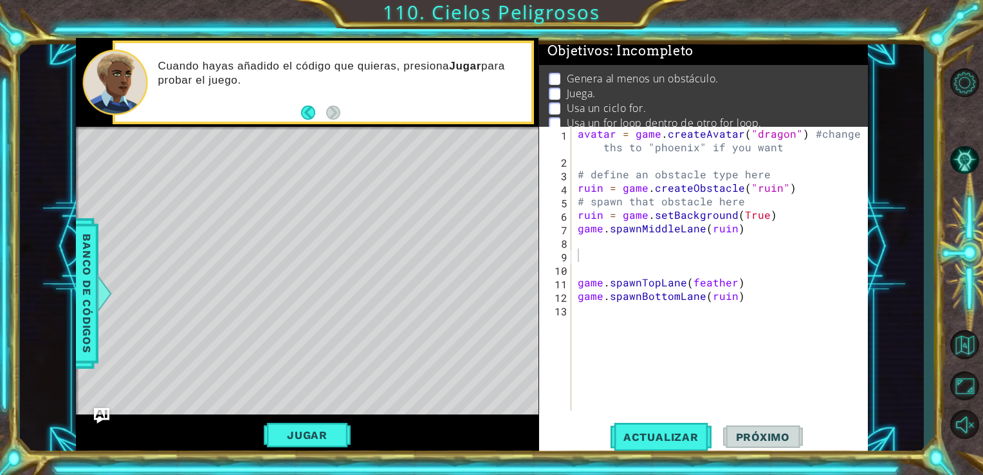
drag, startPoint x: 568, startPoint y: 254, endPoint x: 589, endPoint y: 311, distance: 60.3
click at [595, 359] on div "avatar = game . createAvatar ( "dragon" ) #change ths to "phoenix" if you want …" at bounding box center [723, 289] width 297 height 324
click at [584, 259] on div "avatar = game . createAvatar ( "dragon" ) #change ths to "phoenix" if you want …" at bounding box center [723, 289] width 297 height 324
paste textarea "ruin = game.setBackground(True)"
drag, startPoint x: 734, startPoint y: 257, endPoint x: 696, endPoint y: 254, distance: 37.4
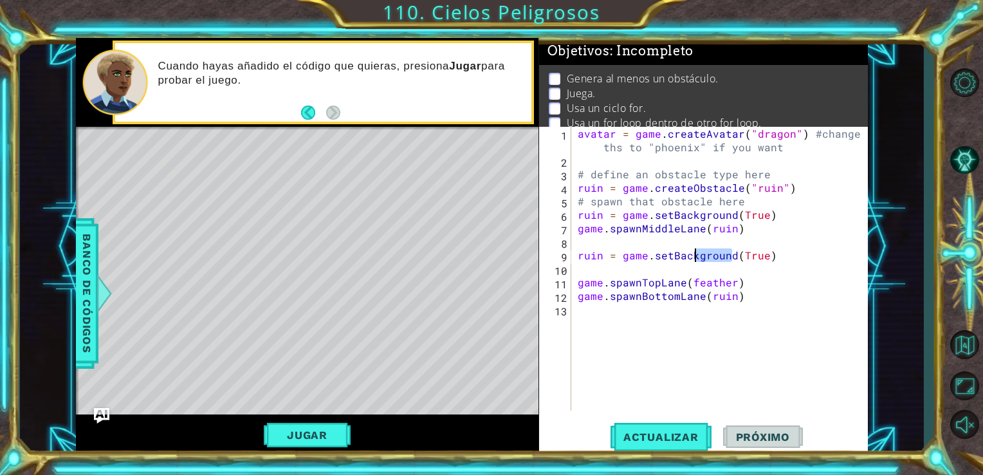
click at [696, 254] on div "avatar = game . createAvatar ( "dragon" ) #change ths to "phoenix" if you want …" at bounding box center [723, 289] width 297 height 324
click at [752, 256] on div "avatar = game . createAvatar ( "dragon" ) #change ths to "phoenix" if you want …" at bounding box center [723, 289] width 297 height 324
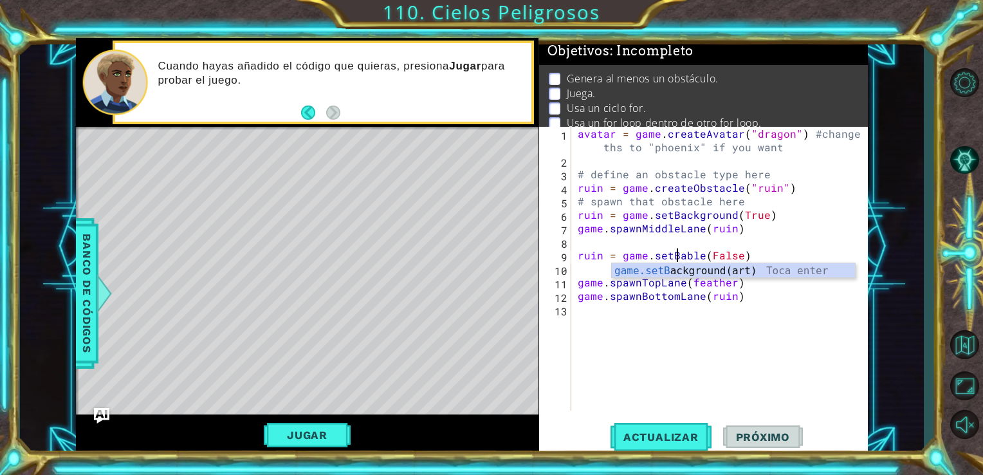
scroll to position [0, 7]
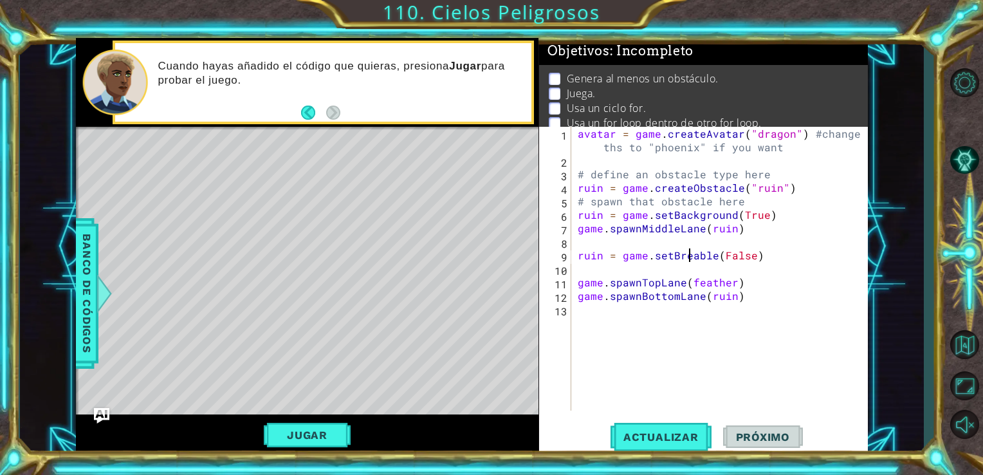
type textarea "ruin = game.setBrekable(False)"
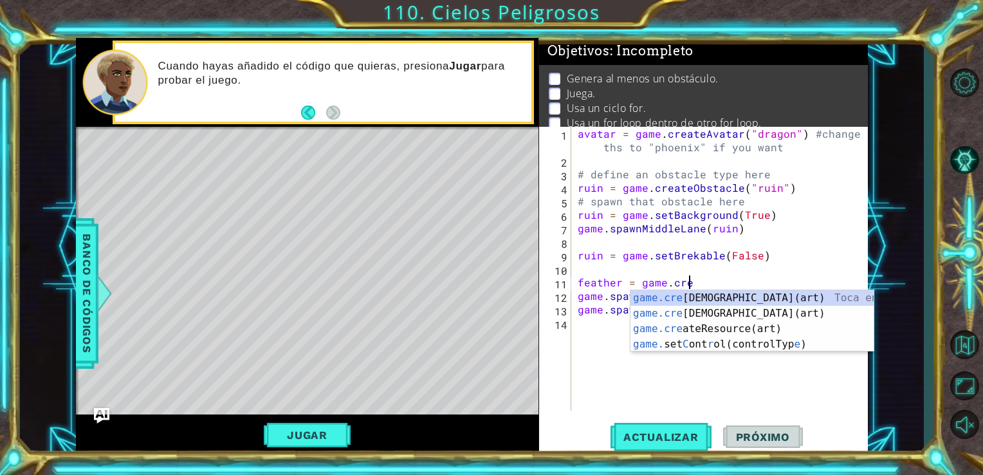
scroll to position [0, 6]
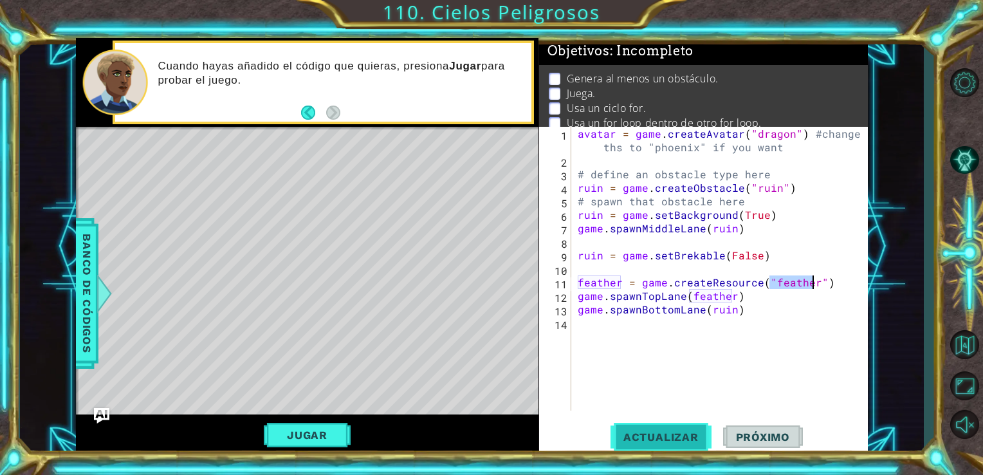
click at [671, 439] on span "Actualizar" at bounding box center [661, 437] width 101 height 13
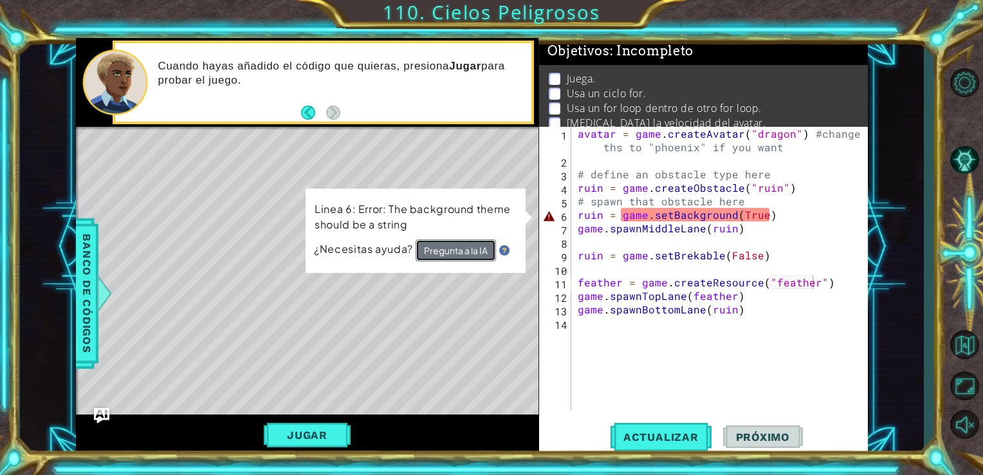
click at [465, 257] on button "Pregunta a la IA" at bounding box center [455, 250] width 80 height 23
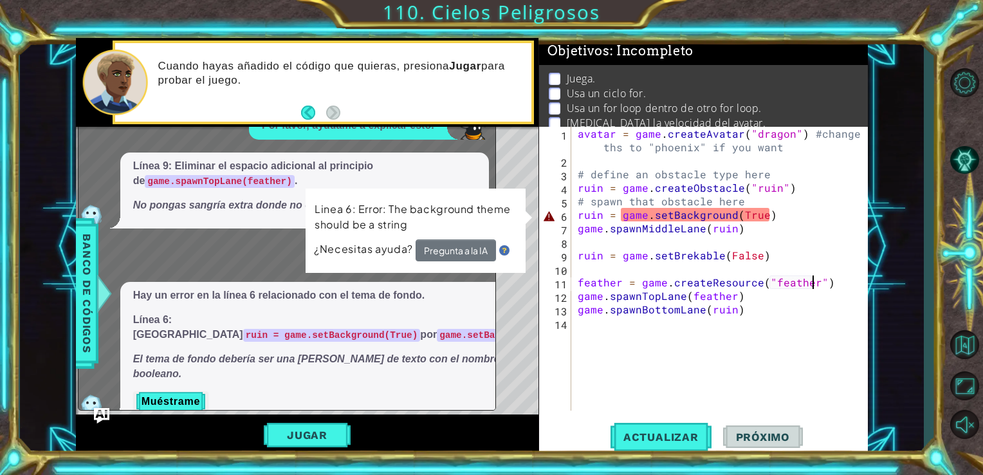
scroll to position [221, 0]
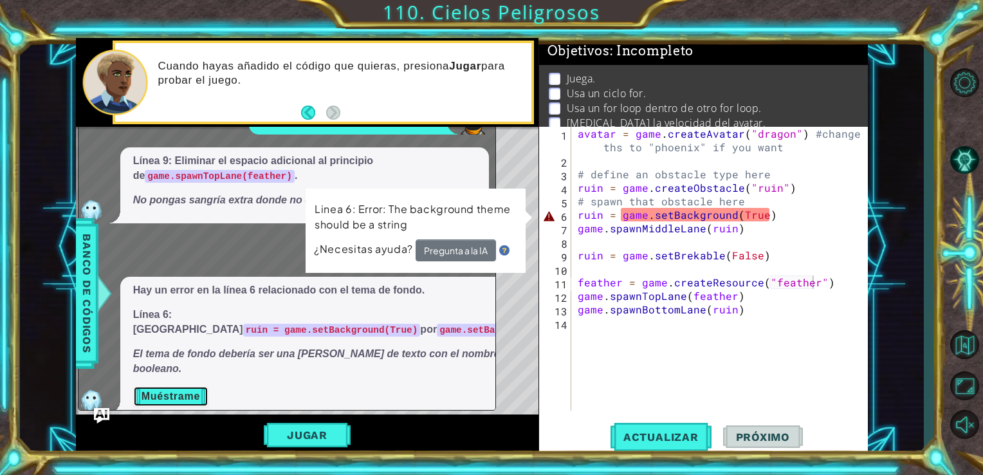
click at [182, 386] on button "Muéstrame" at bounding box center [170, 396] width 75 height 21
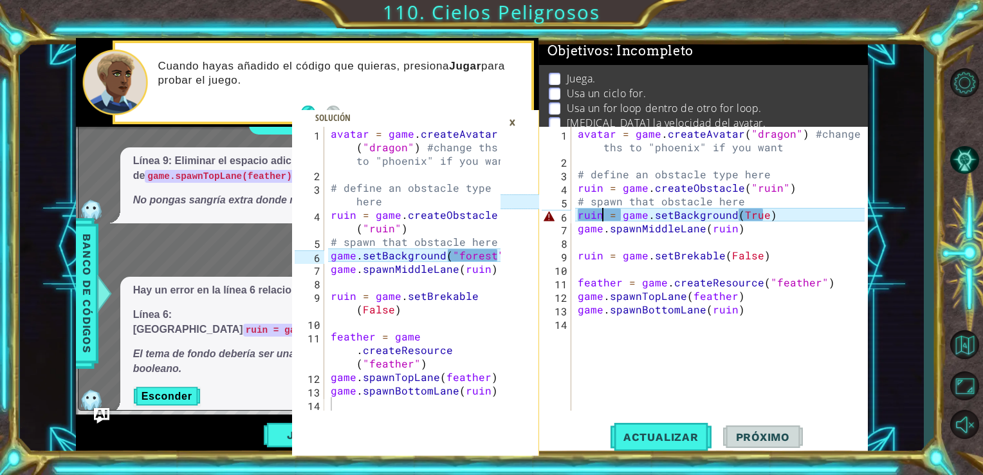
click at [602, 218] on div "avatar = game . createAvatar ( "dragon" ) #change ths to "phoenix" if you want …" at bounding box center [723, 289] width 297 height 324
drag, startPoint x: 618, startPoint y: 216, endPoint x: 623, endPoint y: 221, distance: 7.3
click at [619, 216] on div "avatar = game . createAvatar ( "dragon" ) #change ths to "phoenix" if you want …" at bounding box center [723, 289] width 297 height 324
click at [651, 218] on div "avatar = game . createAvatar ( "dragon" ) #change ths to "phoenix" if you want …" at bounding box center [723, 289] width 297 height 324
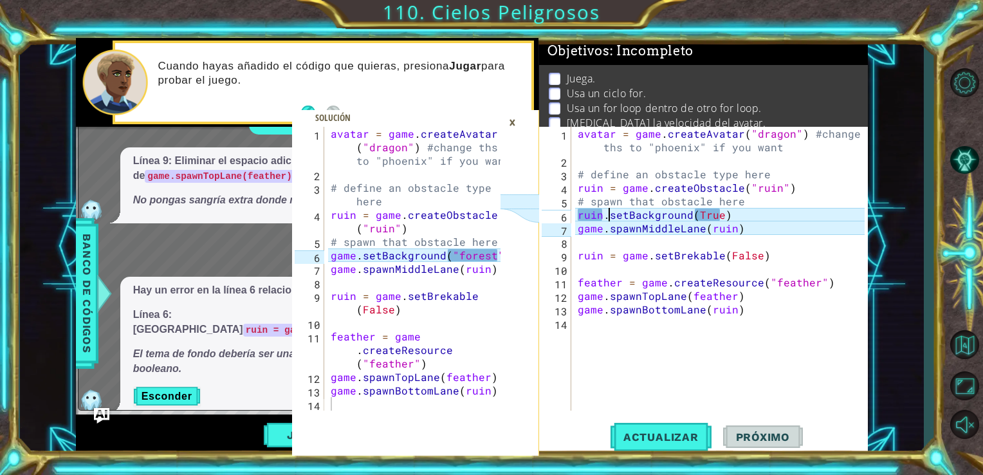
scroll to position [0, 2]
click at [515, 118] on div "×" at bounding box center [513, 122] width 20 height 22
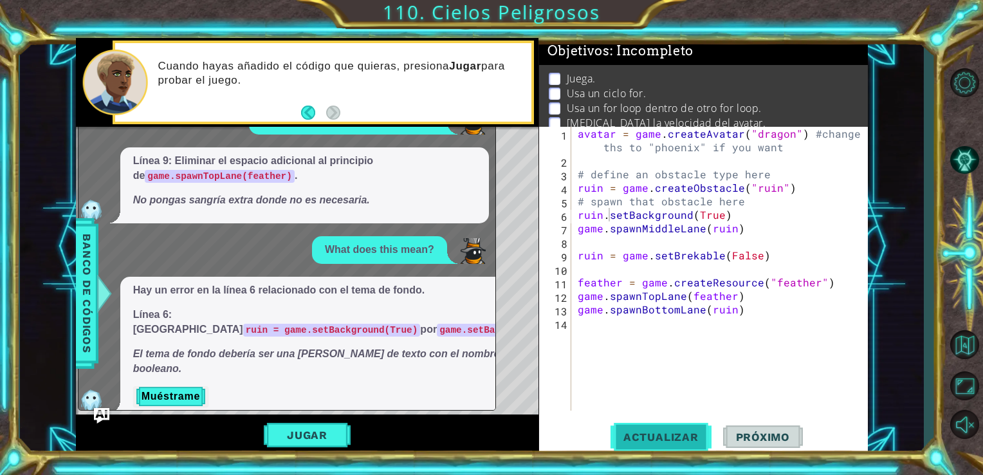
click at [646, 434] on span "Actualizar" at bounding box center [661, 437] width 101 height 13
type textarea "game.spawnMiddleLane(ruin)"
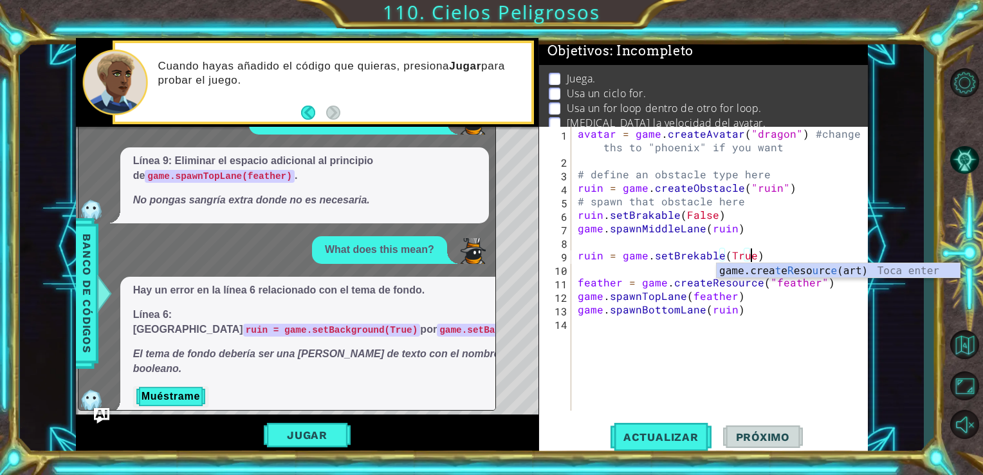
scroll to position [0, 10]
type textarea "ruin = game.setBrekable(True)"
click at [687, 447] on button "Actualizar" at bounding box center [661, 436] width 101 height 33
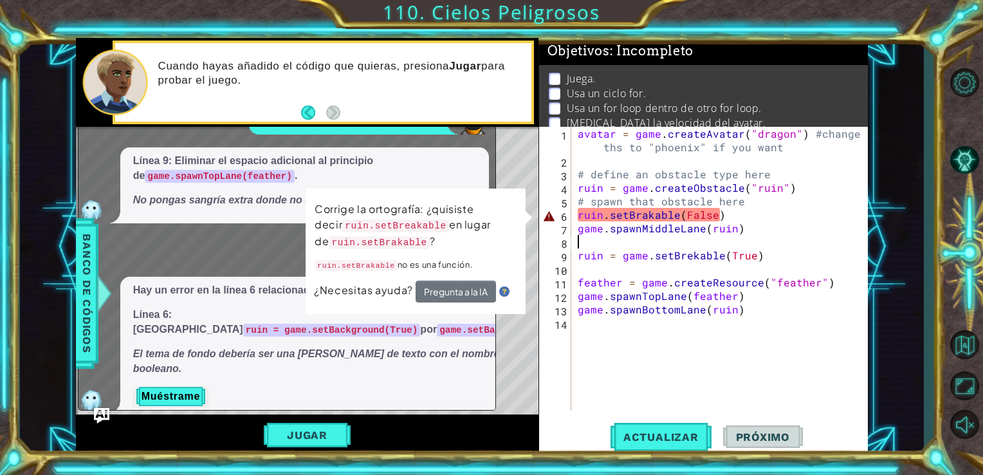
scroll to position [0, 0]
type textarea "game.spawnMiddleLane(ruin)"
type textarea "ruin = game.setBrekable(True)"
type textarea "feather = game.createResource("feather")"
type textarea "ruin = game.setBrekable(True)"
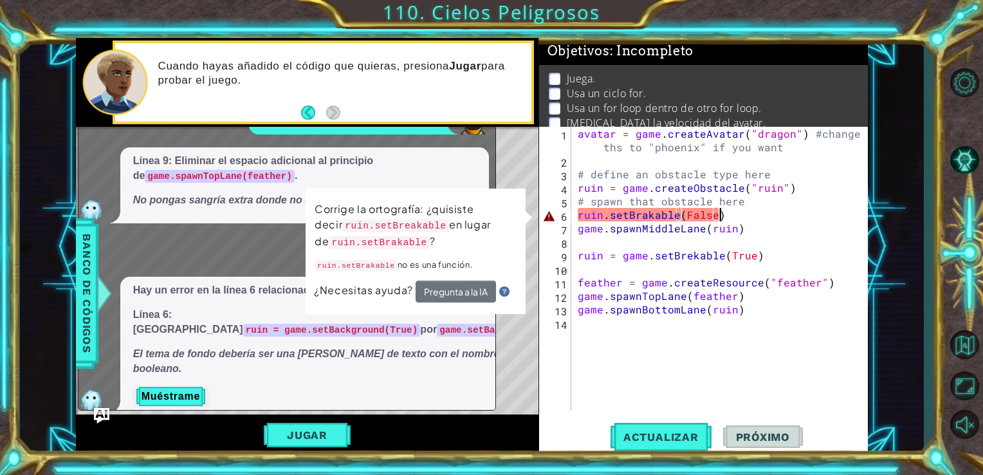
type textarea "game.spawnMiddleLane(ruin)"
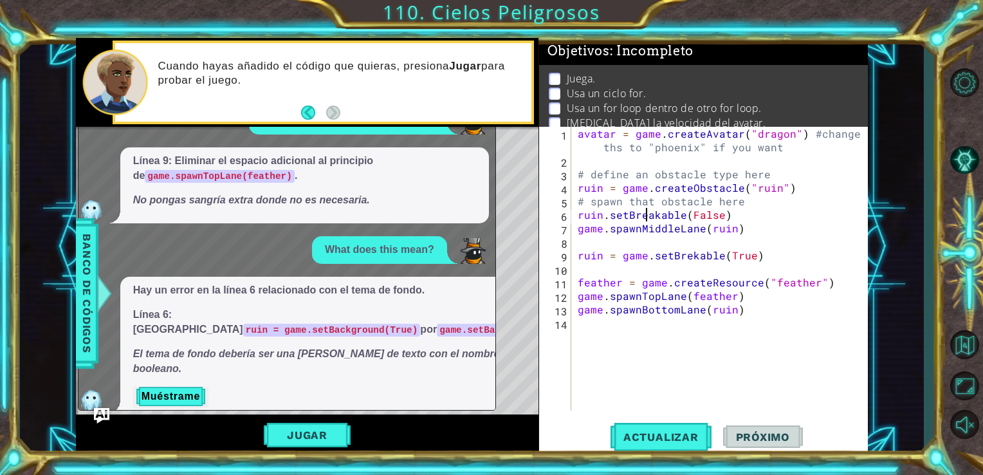
scroll to position [0, 4]
type textarea "game.spawnMiddleLane(ruin)"
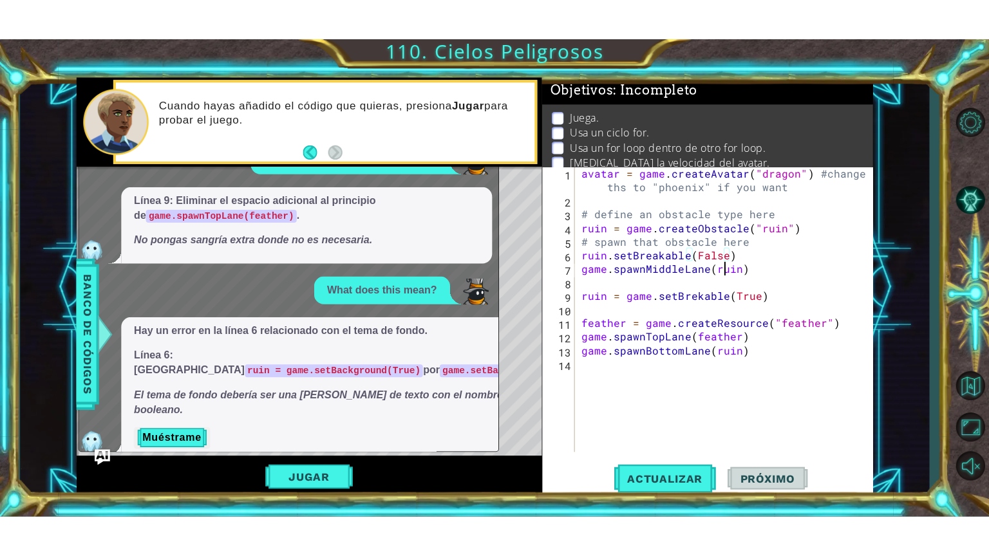
scroll to position [0, 0]
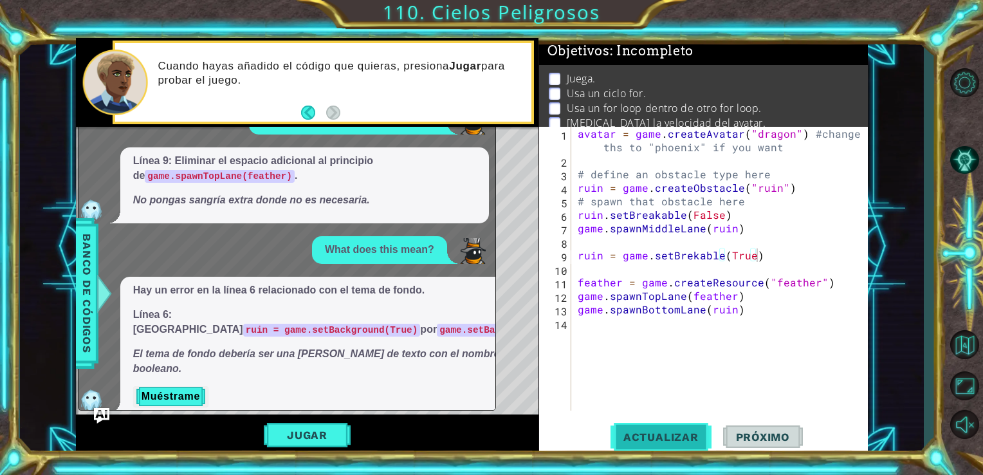
click at [635, 440] on span "Actualizar" at bounding box center [661, 437] width 101 height 13
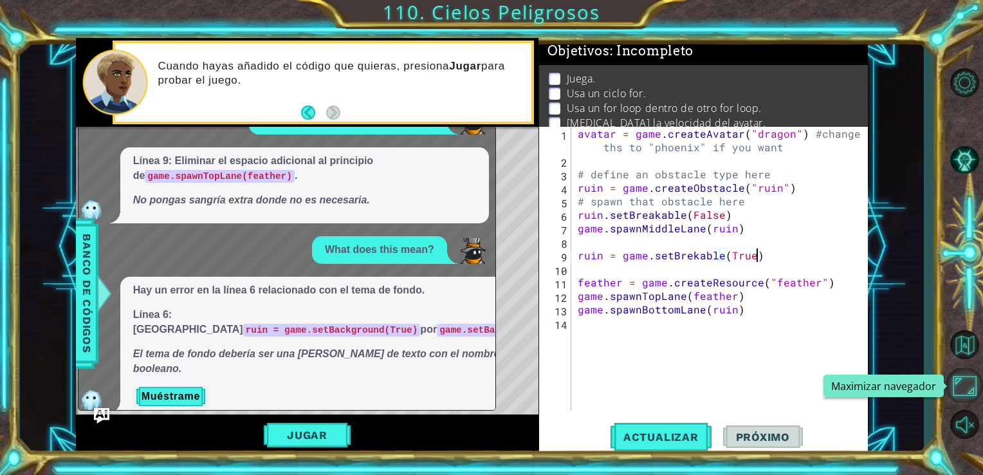
click at [965, 378] on button "Maximizar navegador" at bounding box center [964, 385] width 37 height 35
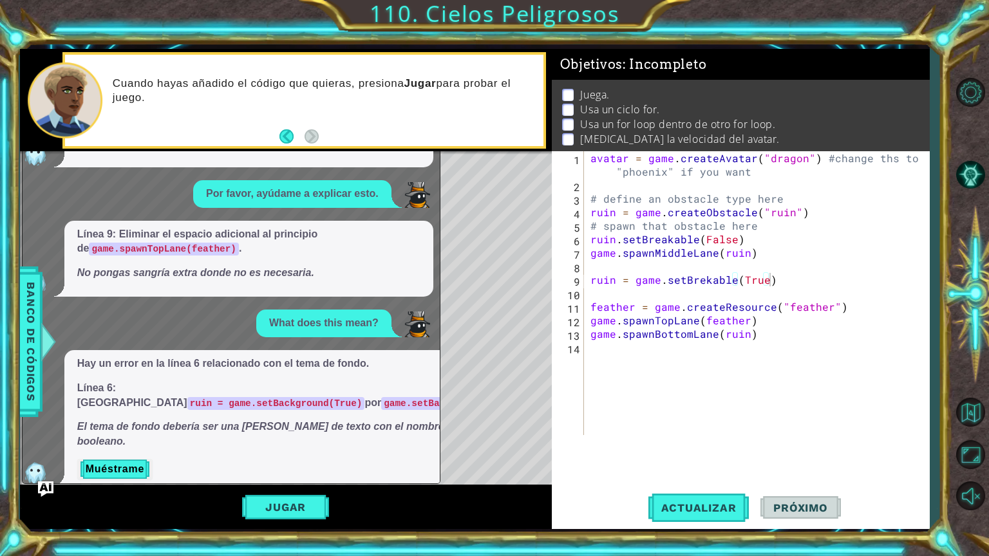
click at [284, 474] on button "Jugar" at bounding box center [285, 507] width 87 height 24
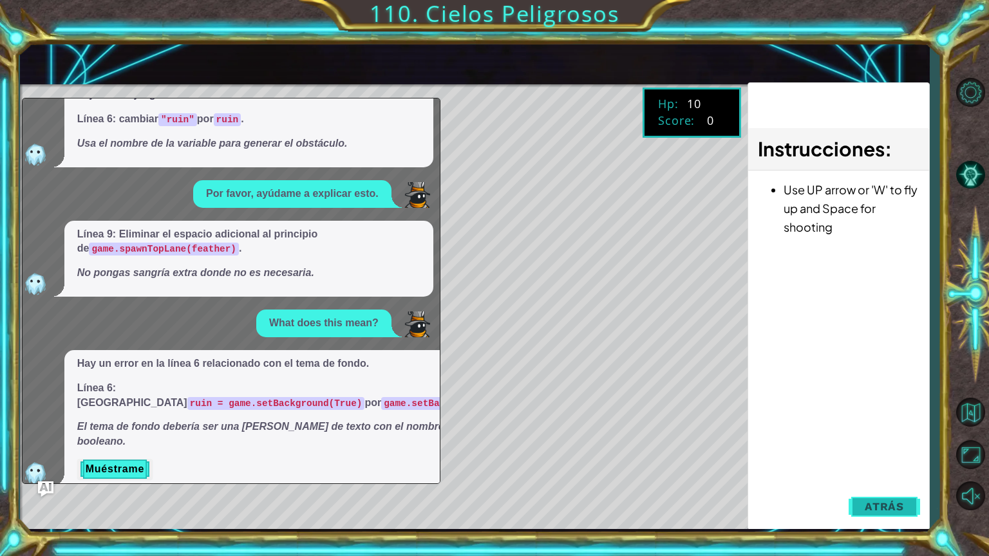
click at [903, 474] on span "Atrás" at bounding box center [883, 506] width 39 height 13
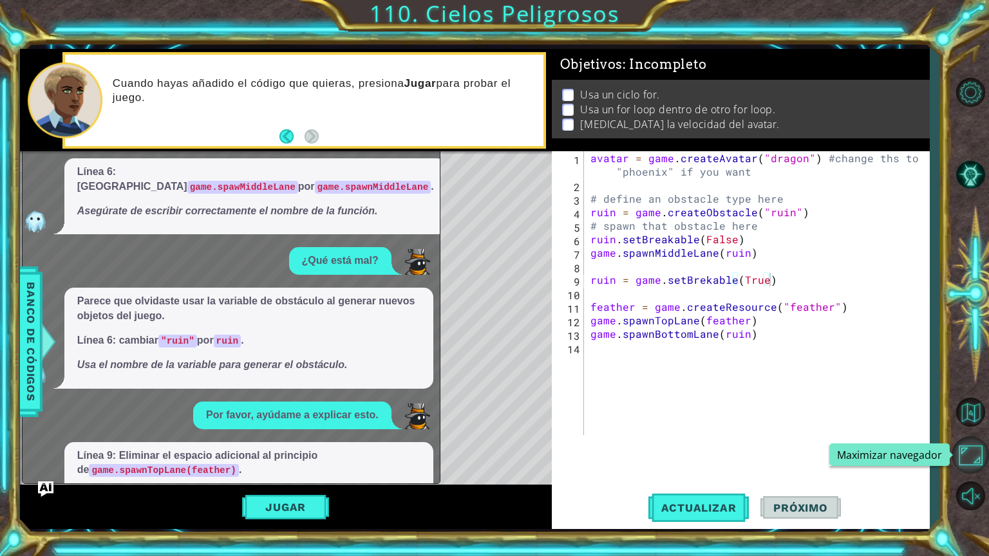
click at [966, 459] on button "Maximizar navegador" at bounding box center [969, 454] width 37 height 37
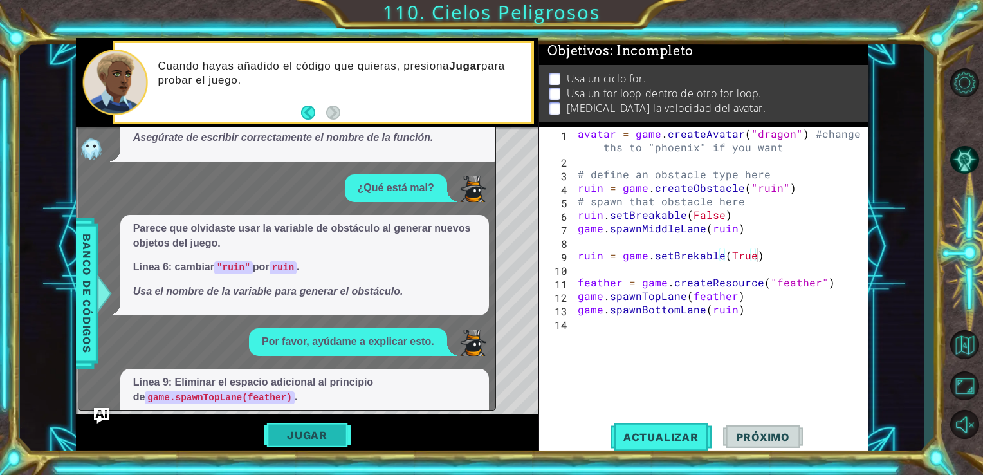
click at [331, 436] on button "Jugar" at bounding box center [307, 435] width 87 height 24
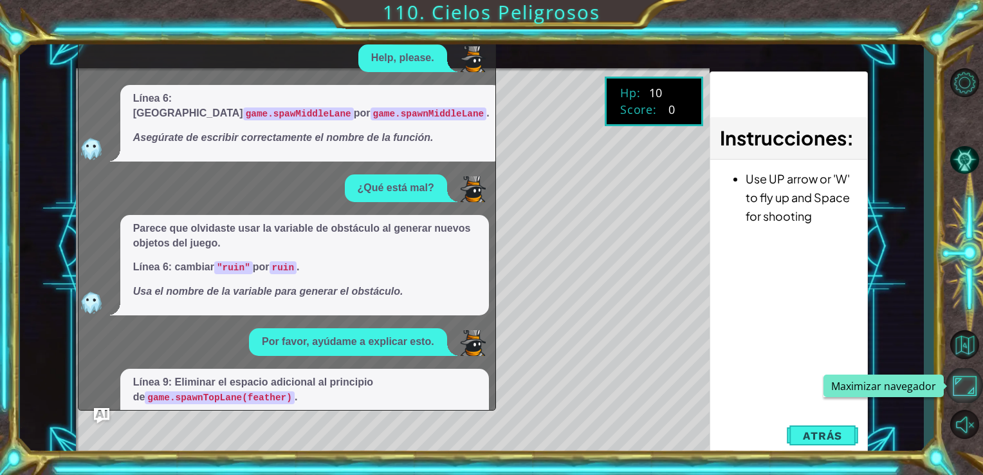
click at [971, 397] on button "Maximizar navegador" at bounding box center [964, 385] width 37 height 35
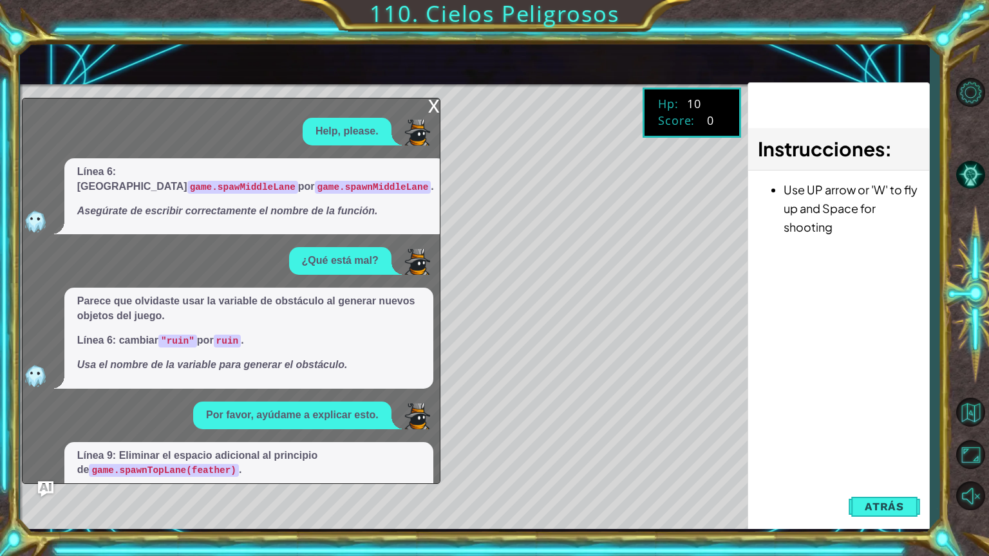
click at [429, 111] on div "x" at bounding box center [434, 104] width 12 height 13
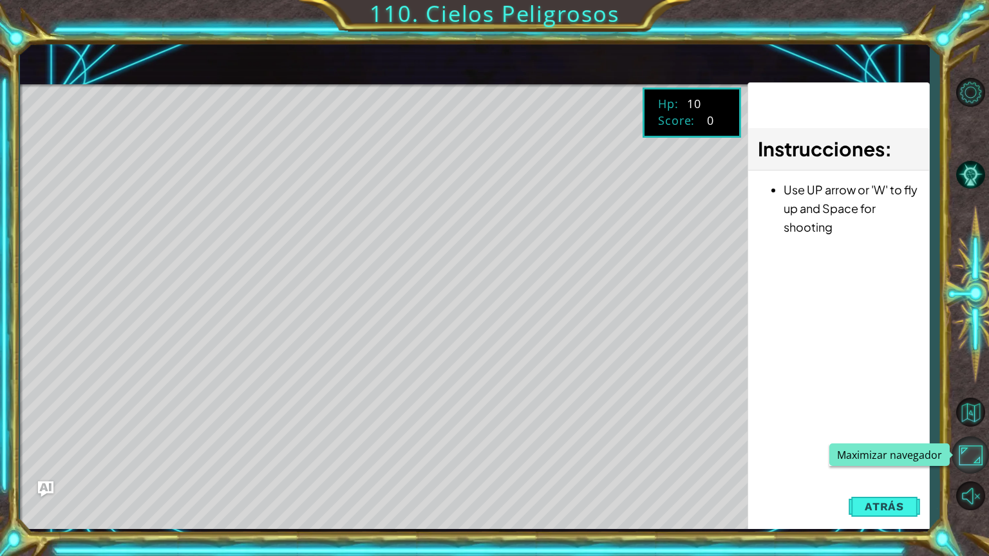
click at [973, 451] on button "Maximizar navegador" at bounding box center [969, 454] width 37 height 37
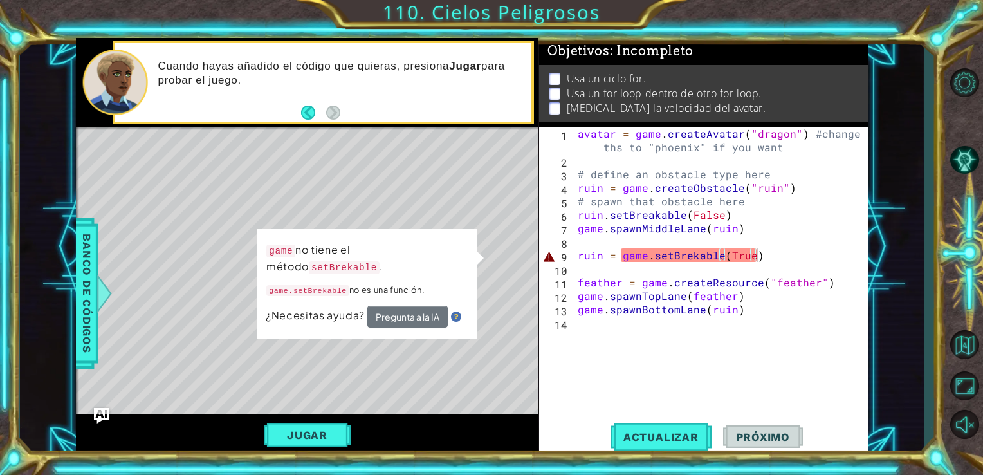
click at [687, 257] on div "avatar = game . createAvatar ( "dragon" ) #change ths to "phoenix" if you want …" at bounding box center [723, 289] width 297 height 324
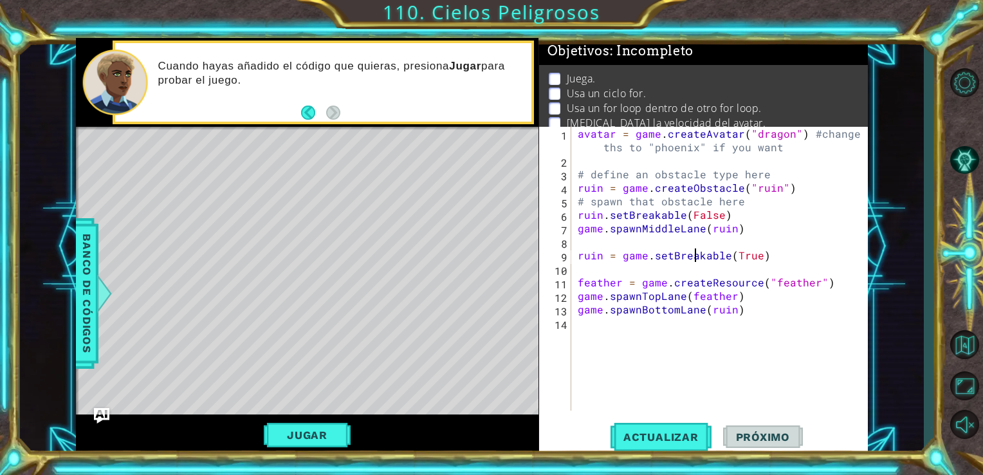
scroll to position [0, 7]
click at [739, 315] on div "avatar = game . createAvatar ( "dragon" ) #change ths to "phoenix" if you want …" at bounding box center [723, 289] width 297 height 324
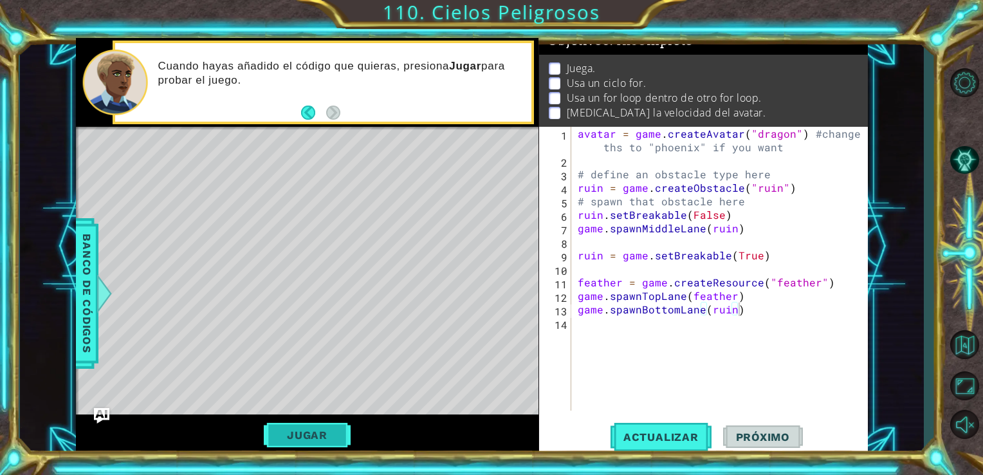
click at [326, 440] on button "Jugar" at bounding box center [307, 435] width 87 height 24
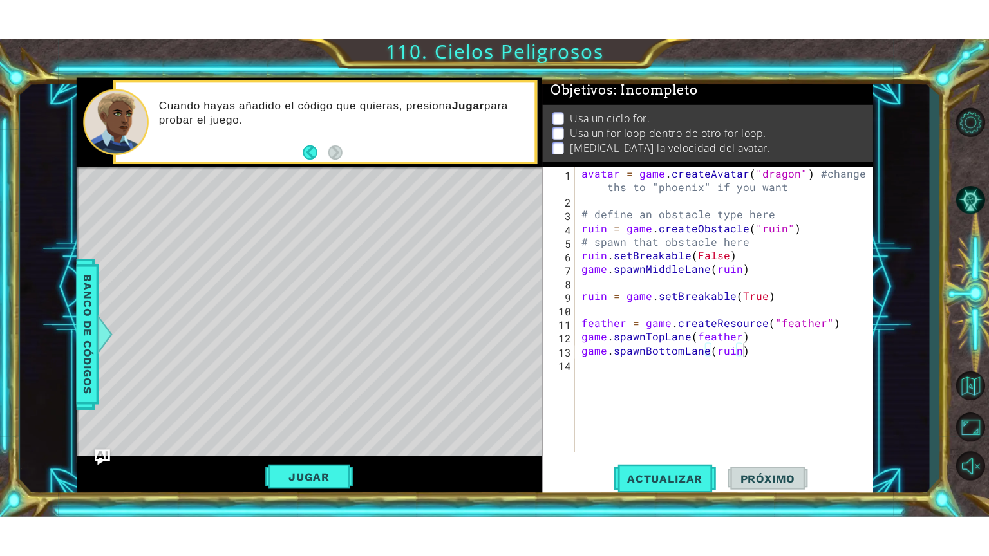
scroll to position [11, 0]
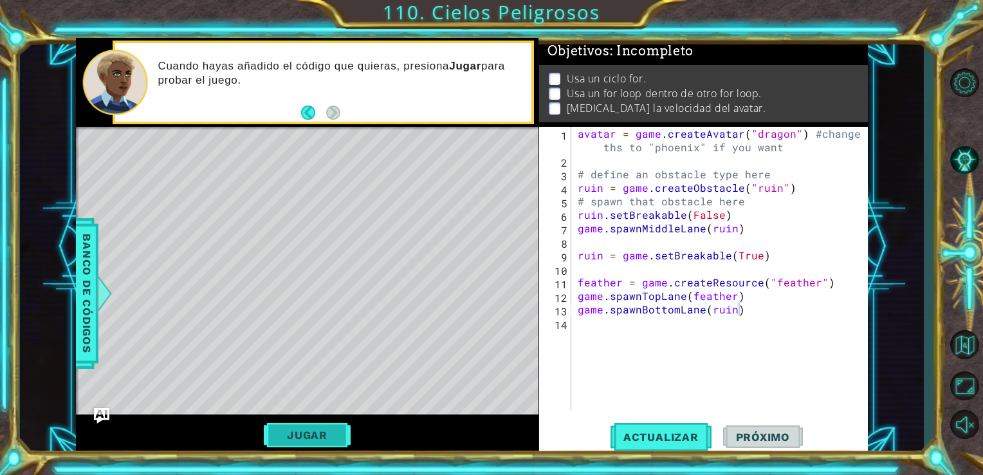
click at [340, 436] on button "Jugar" at bounding box center [307, 435] width 87 height 24
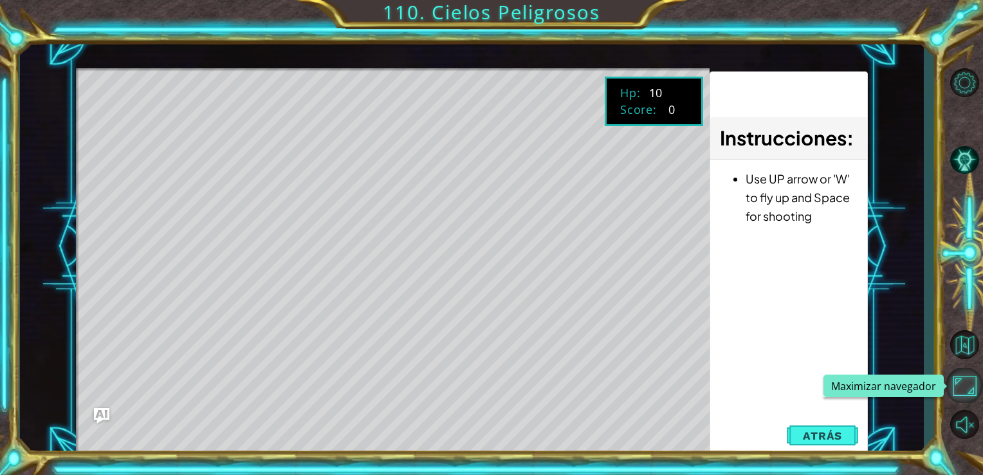
click at [963, 395] on button "Maximizar navegador" at bounding box center [964, 385] width 37 height 35
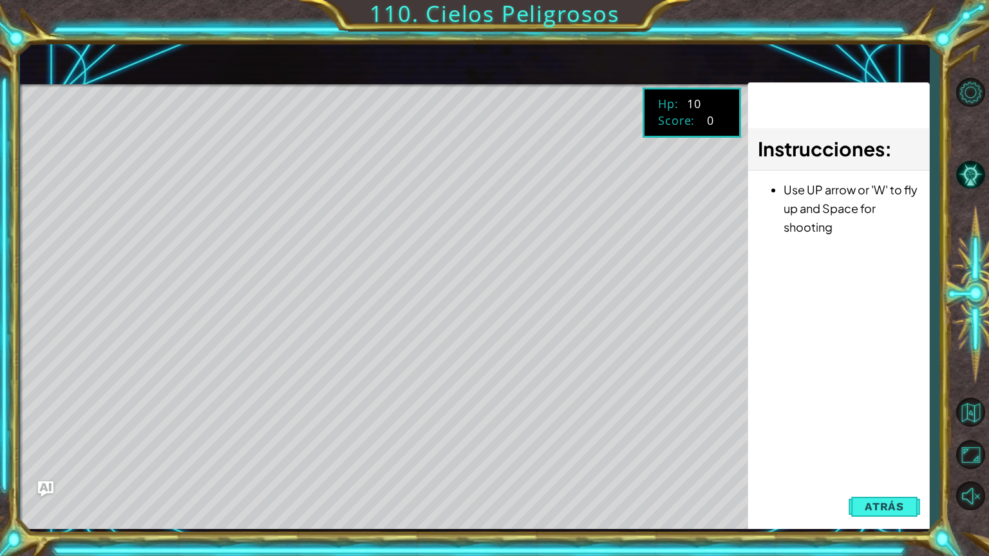
click at [951, 436] on button "Maximizar navegador" at bounding box center [969, 454] width 37 height 37
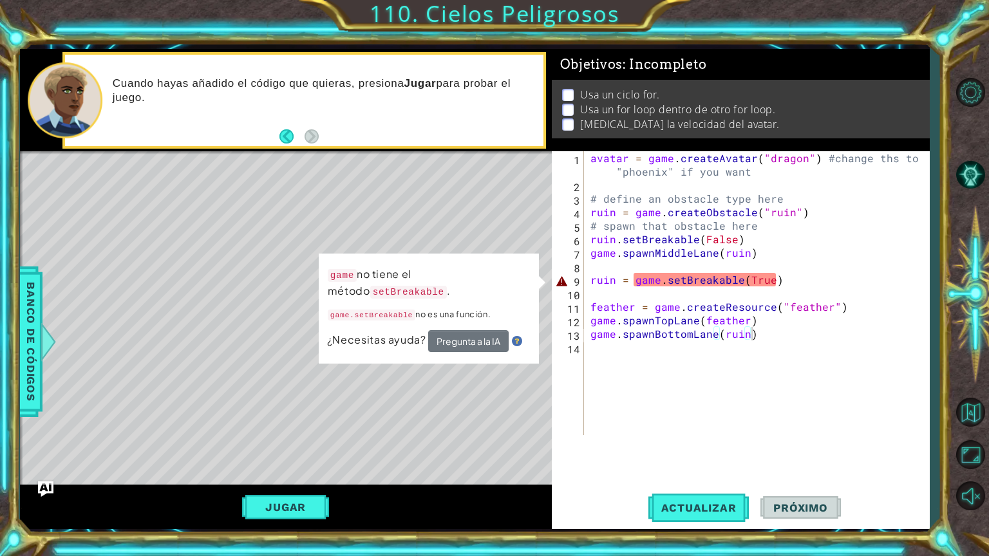
scroll to position [3, 0]
drag, startPoint x: 919, startPoint y: 116, endPoint x: 924, endPoint y: 109, distance: 8.9
click at [924, 109] on div "Objetivos : Incompleto Usa un ciclo for. Usa un for loop dentro de otro for loo…" at bounding box center [741, 100] width 378 height 102
click at [658, 279] on div "avatar = game . createAvatar ( "dragon" ) #change ths to "phoenix" if you want …" at bounding box center [760, 313] width 344 height 324
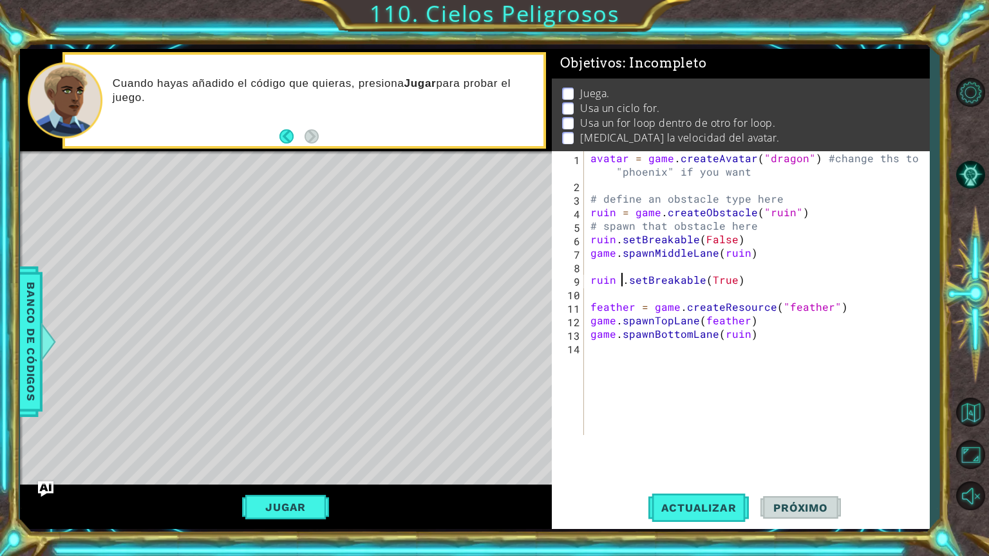
type textarea "ruin.setBreakable(True)"
click at [782, 375] on div "avatar = game . createAvatar ( "dragon" ) #change ths to "phoenix" if you want …" at bounding box center [760, 313] width 344 height 324
click at [745, 253] on div "avatar = game . createAvatar ( "dragon" ) #change ths to "phoenix" if you want …" at bounding box center [760, 313] width 344 height 324
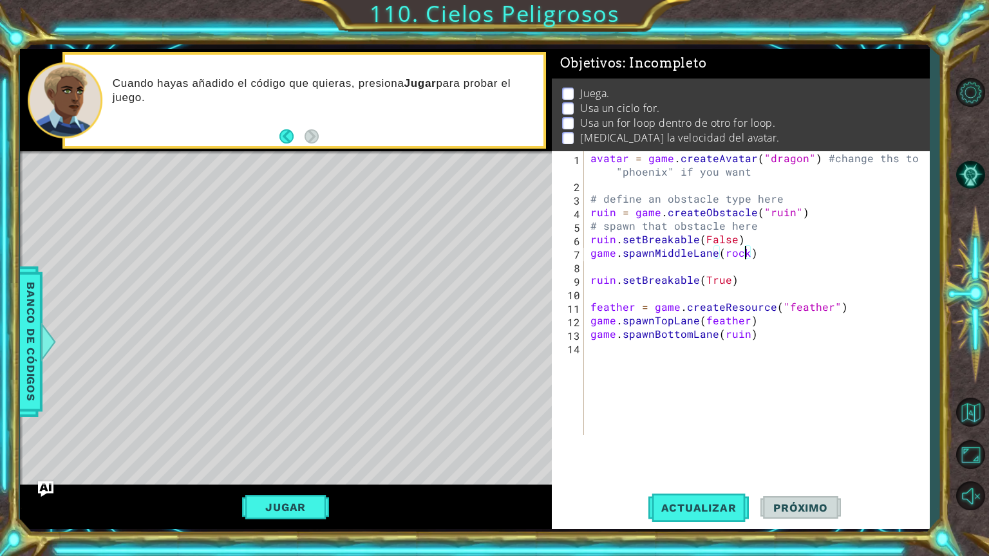
click at [745, 340] on div "avatar = game . createAvatar ( "dragon" ) #change ths to "phoenix" if you want …" at bounding box center [760, 313] width 344 height 324
click at [614, 243] on div "avatar = game . createAvatar ( "dragon" ) #change ths to "phoenix" if you want …" at bounding box center [760, 313] width 344 height 324
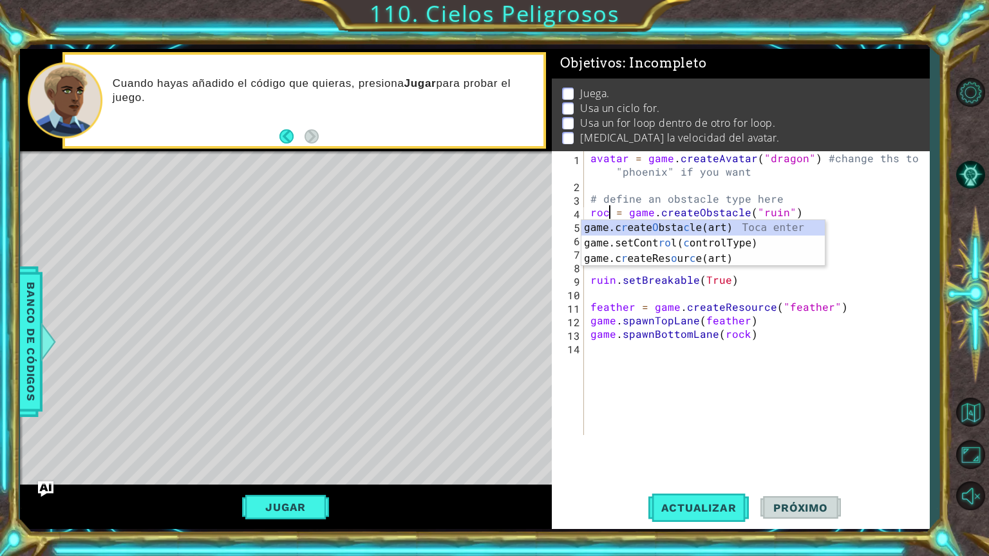
scroll to position [0, 1]
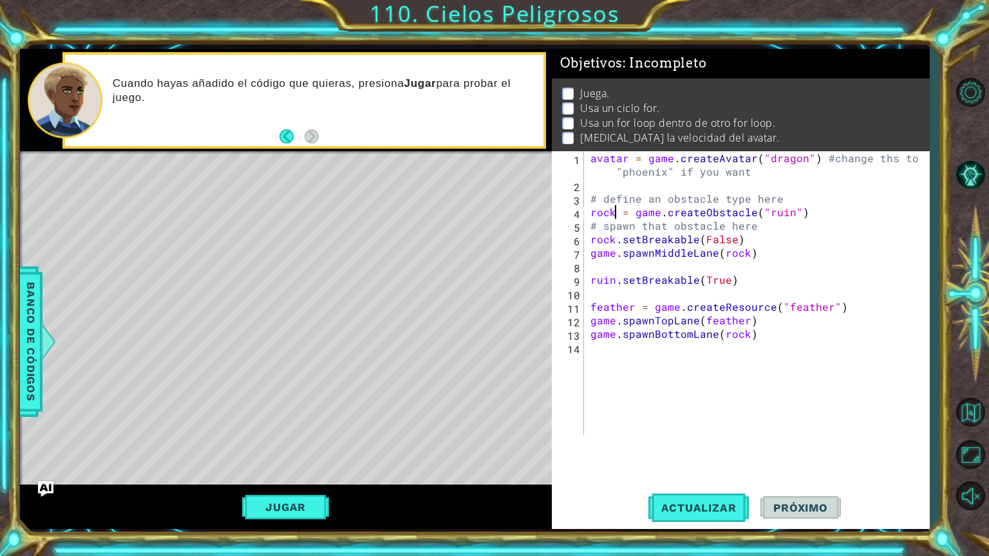
type textarea "game.spawnMiddleLane(rock)"
type textarea "ruin.setBreakable(True)"
type textarea "game.spawnBottomLane(rock)"
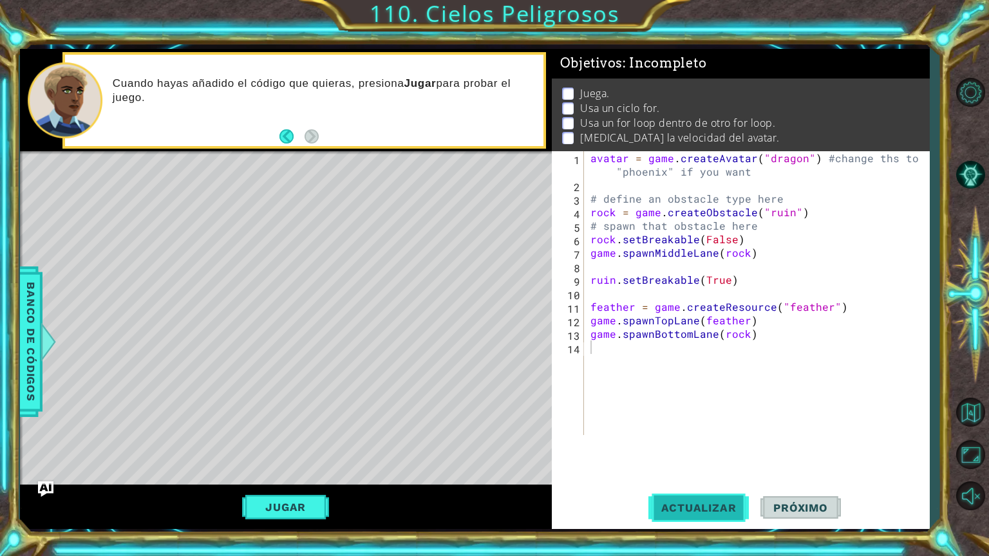
click at [671, 474] on span "Actualizar" at bounding box center [698, 507] width 101 height 13
click at [300, 474] on button "Jugar" at bounding box center [285, 507] width 87 height 24
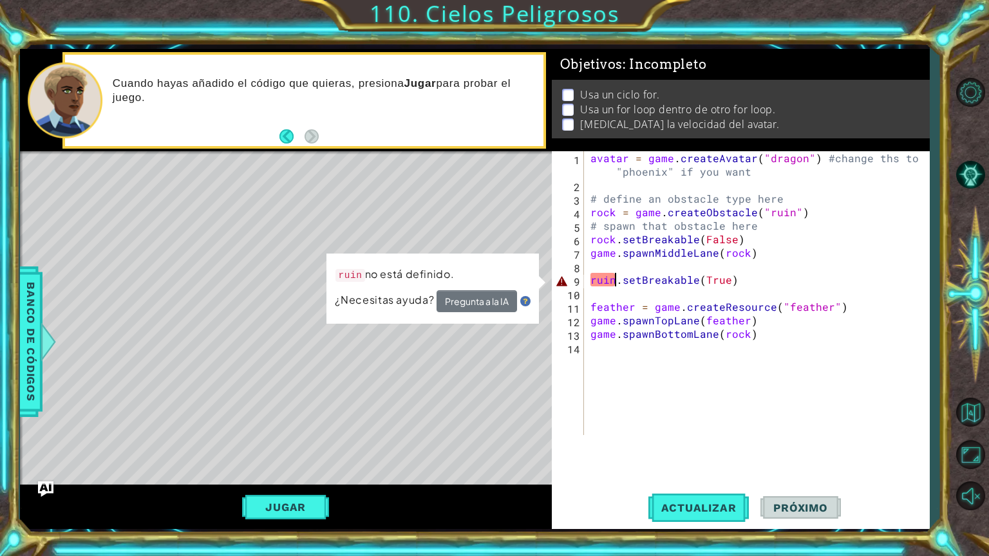
click at [613, 283] on div "avatar = game . createAvatar ( "dragon" ) #change ths to "phoenix" if you want …" at bounding box center [760, 313] width 344 height 324
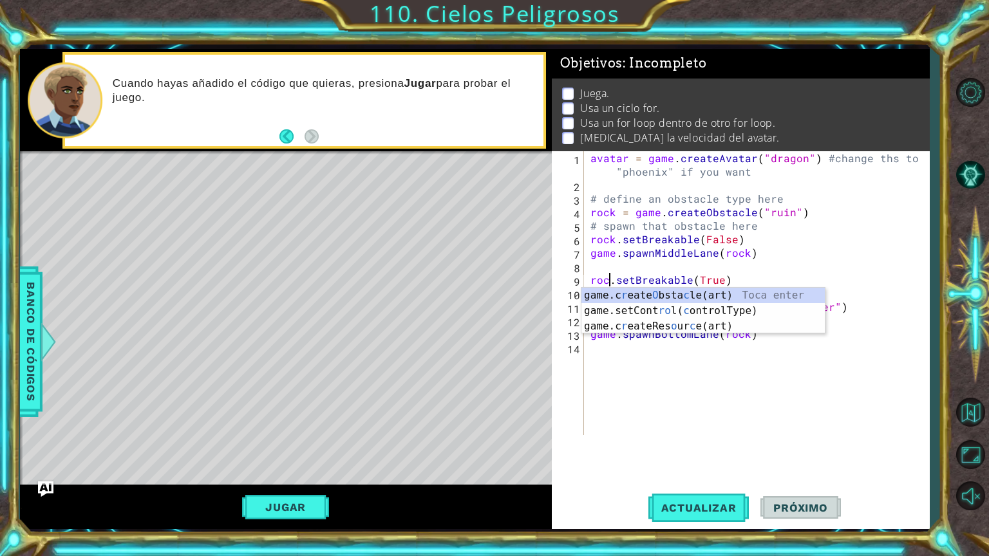
scroll to position [0, 1]
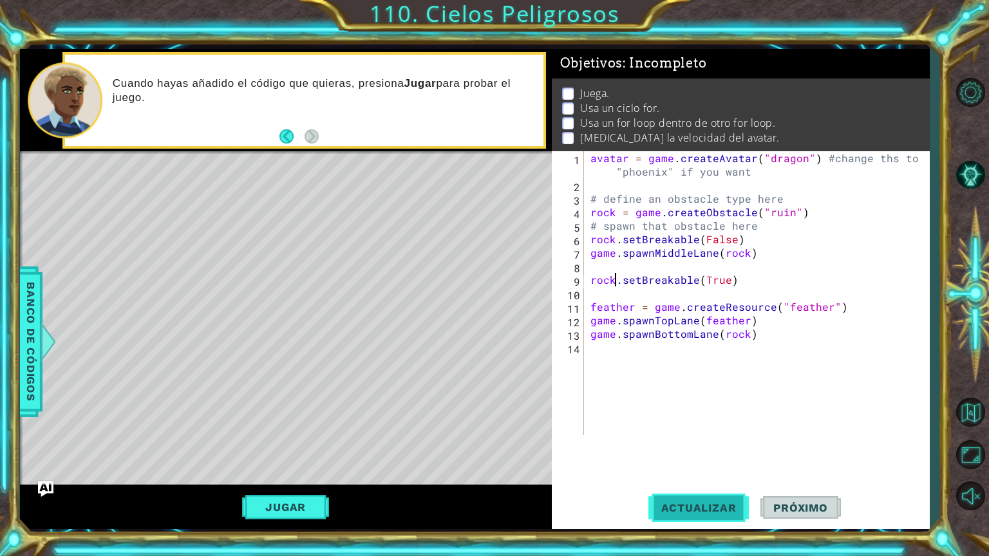
click at [682, 474] on button "Actualizar" at bounding box center [698, 508] width 101 height 38
click at [726, 474] on span "Actualizar" at bounding box center [698, 507] width 101 height 13
click at [306, 474] on button "Jugar" at bounding box center [285, 507] width 87 height 24
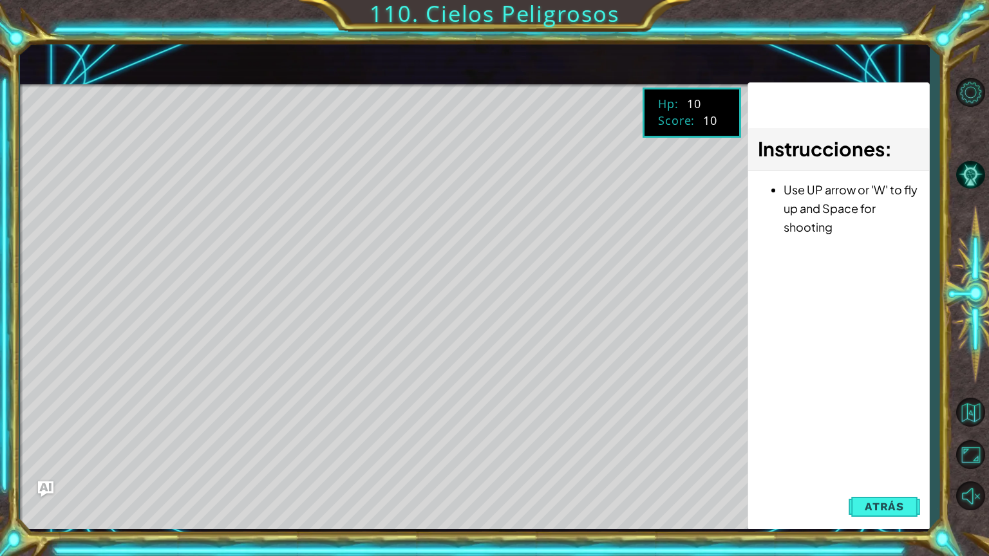
click at [892, 474] on span "Atrás" at bounding box center [883, 506] width 39 height 13
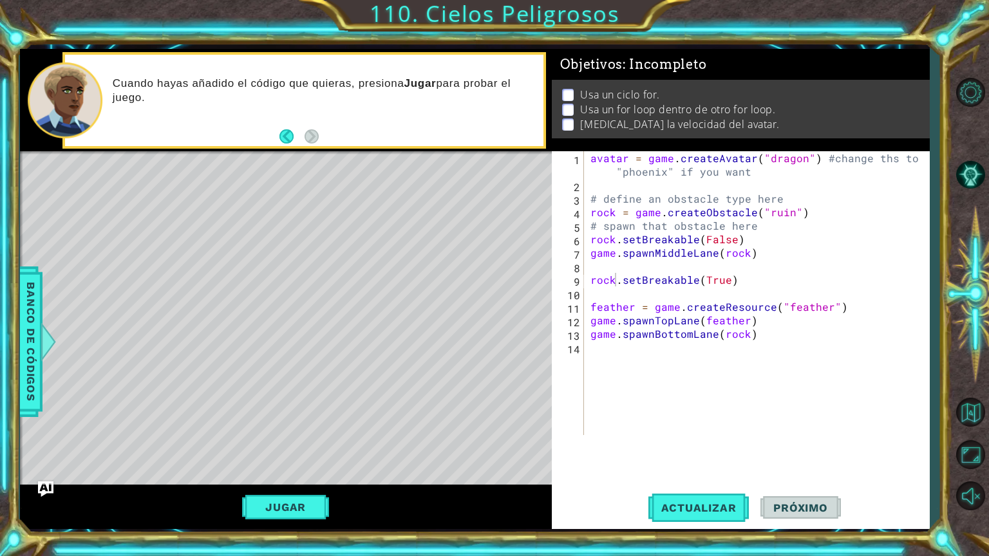
click at [833, 306] on div "avatar = game . createAvatar ( "dragon" ) #change ths to "phoenix" if you want …" at bounding box center [760, 313] width 344 height 324
click at [842, 315] on div "avatar = game . createAvatar ( "dragon" ) #change ths to "phoenix" if you want …" at bounding box center [760, 313] width 344 height 324
click at [841, 304] on div "avatar = game . createAvatar ( "dragon" ) #change ths to "phoenix" if you want …" at bounding box center [760, 313] width 344 height 324
type textarea "feather = game.createResource("feather")"
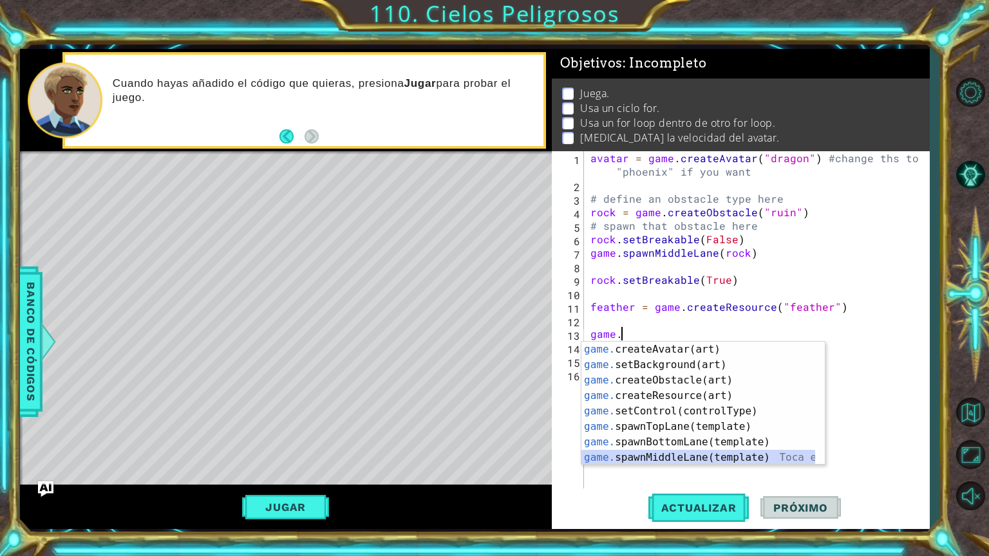
scroll to position [31, 0]
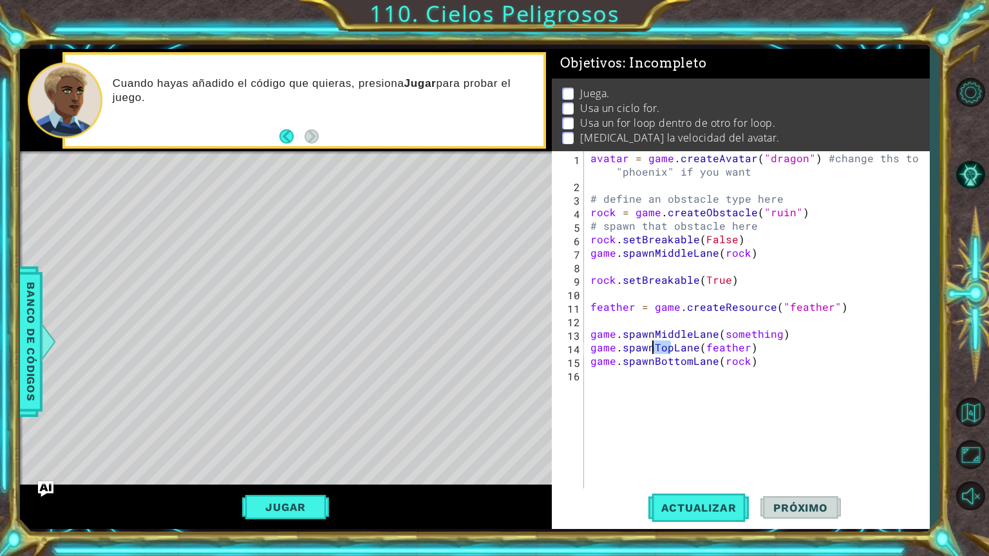
drag, startPoint x: 670, startPoint y: 348, endPoint x: 651, endPoint y: 350, distance: 18.8
click at [651, 350] on div "avatar = game . createAvatar ( "dragon" ) #change ths to "phoenix" if you want …" at bounding box center [760, 340] width 344 height 378
drag, startPoint x: 779, startPoint y: 345, endPoint x: 713, endPoint y: 345, distance: 66.3
click at [713, 345] on div "avatar = game . createAvatar ( "dragon" ) #change ths to "phoenix" if you want …" at bounding box center [760, 340] width 344 height 378
type textarea "game.spawnMiddleLane(feather)"
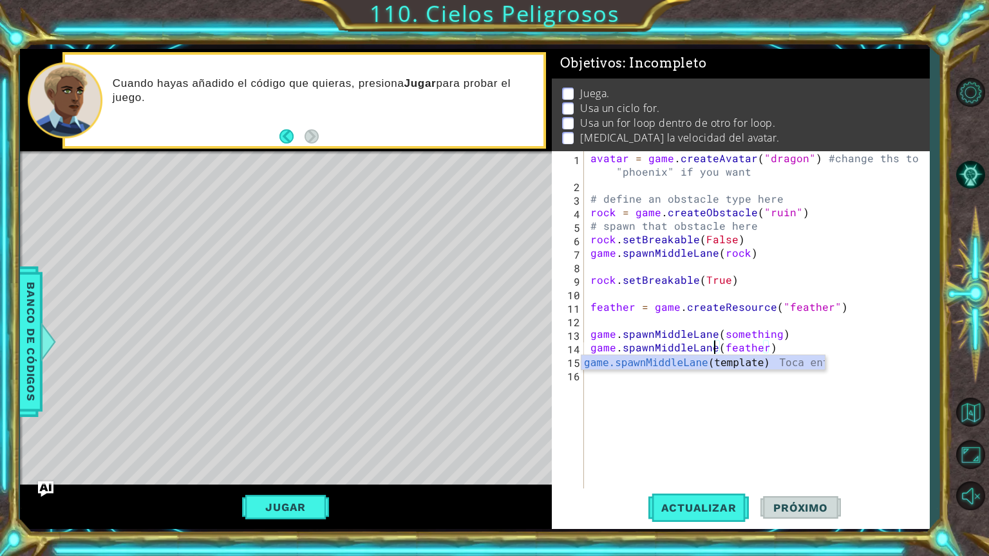
click at [787, 422] on div "avatar = game . createAvatar ( "dragon" ) #change ths to "phoenix" if you want …" at bounding box center [760, 340] width 344 height 378
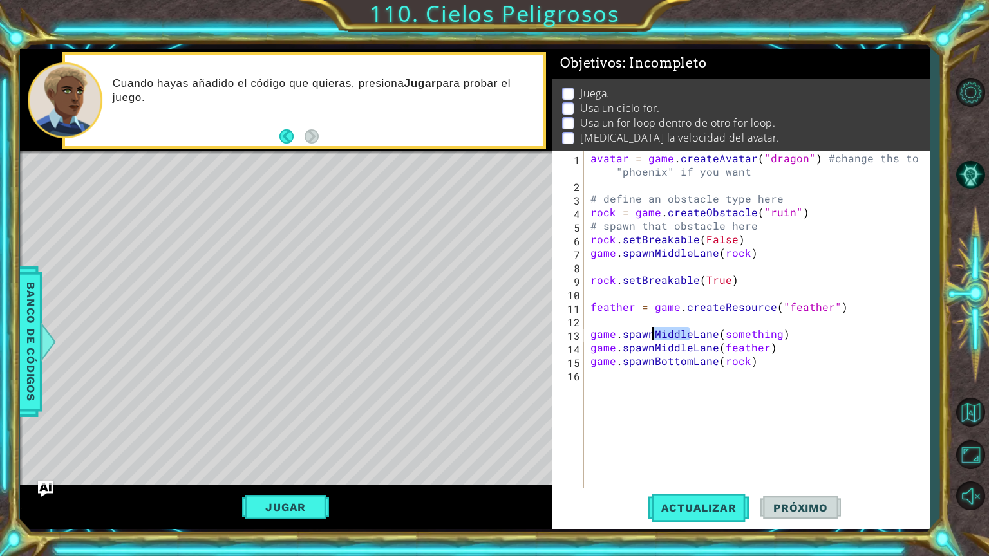
drag, startPoint x: 689, startPoint y: 331, endPoint x: 654, endPoint y: 332, distance: 34.8
click at [654, 332] on div "avatar = game . createAvatar ( "dragon" ) #change ths to "phoenix" if you want …" at bounding box center [760, 340] width 344 height 378
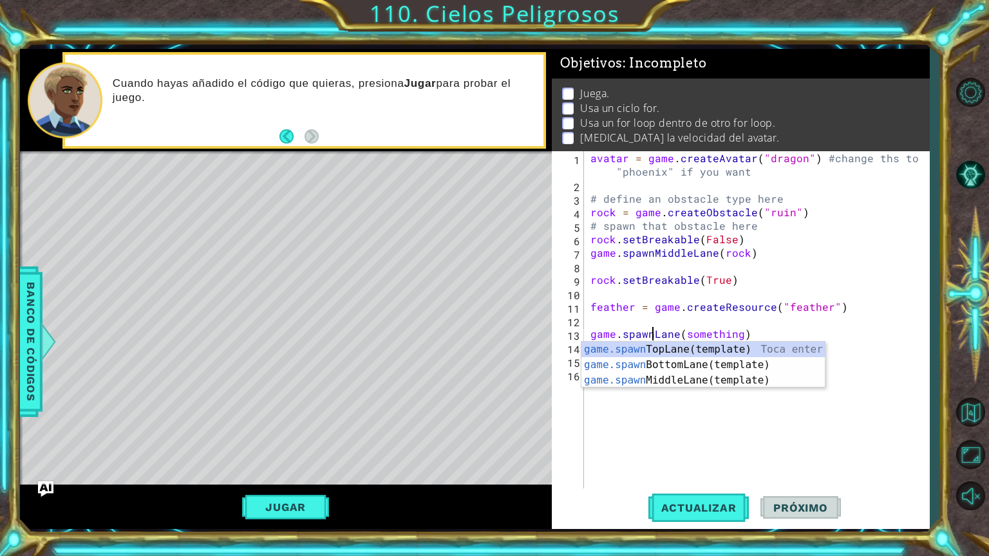
scroll to position [0, 4]
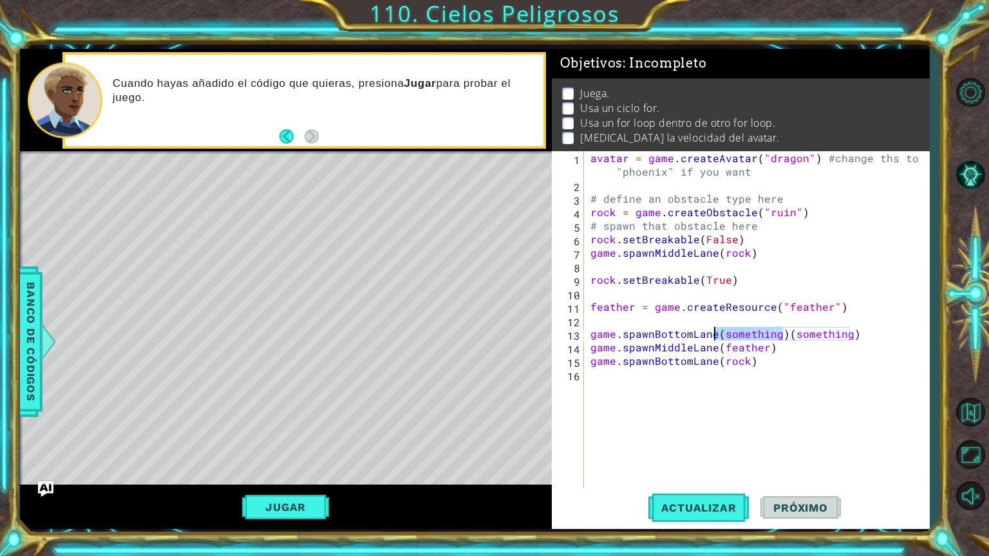
drag, startPoint x: 781, startPoint y: 337, endPoint x: 715, endPoint y: 337, distance: 65.7
click at [715, 337] on div "avatar = game . createAvatar ( "dragon" ) #change ths to "phoenix" if you want …" at bounding box center [760, 340] width 344 height 378
type textarea "game.spawnBottomLane(something)"
click at [853, 429] on div "avatar = game . createAvatar ( "dragon" ) #change ths to "phoenix" if you want …" at bounding box center [760, 340] width 344 height 378
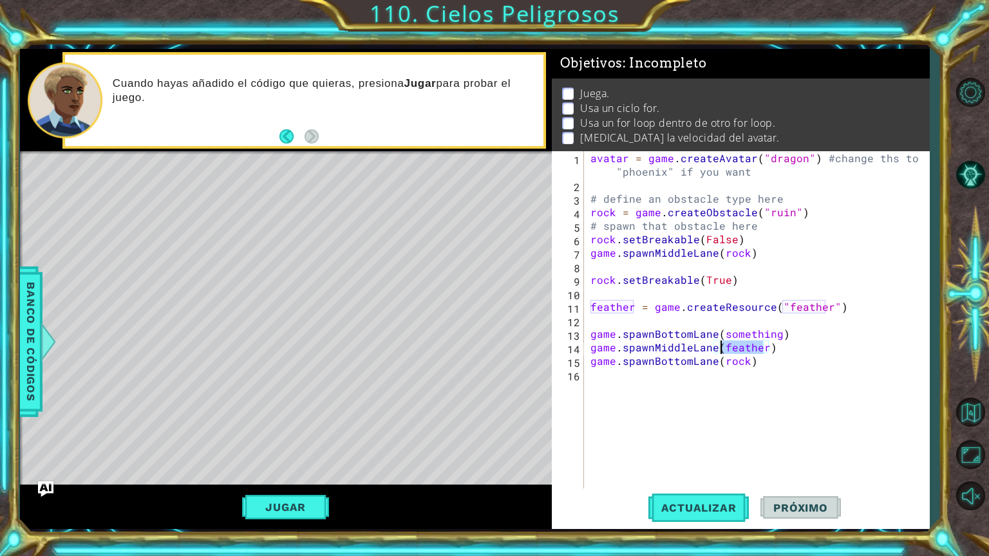
drag, startPoint x: 763, startPoint y: 348, endPoint x: 718, endPoint y: 353, distance: 44.7
click at [718, 353] on div "avatar = game . createAvatar ( "dragon" ) #change ths to "phoenix" if you want …" at bounding box center [760, 340] width 344 height 378
type textarea "game.spawnBottomLane(darkness)"
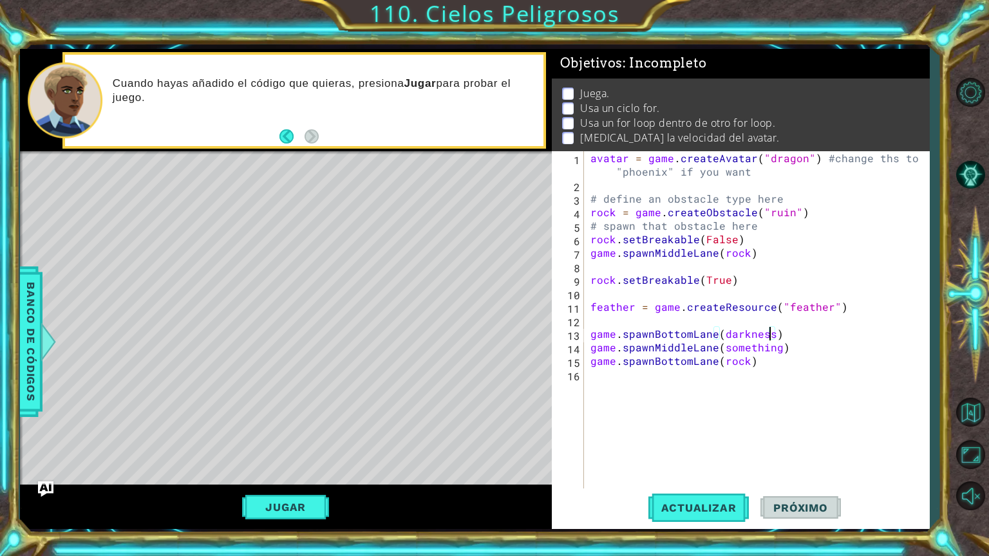
click at [589, 380] on div "avatar = game . createAvatar ( "dragon" ) #change ths to "phoenix" if you want …" at bounding box center [760, 340] width 344 height 378
drag, startPoint x: 686, startPoint y: 360, endPoint x: 654, endPoint y: 364, distance: 32.5
click at [654, 364] on div "avatar = game . createAvatar ( "dragon" ) #change ths to "phoenix" if you want …" at bounding box center [760, 340] width 344 height 378
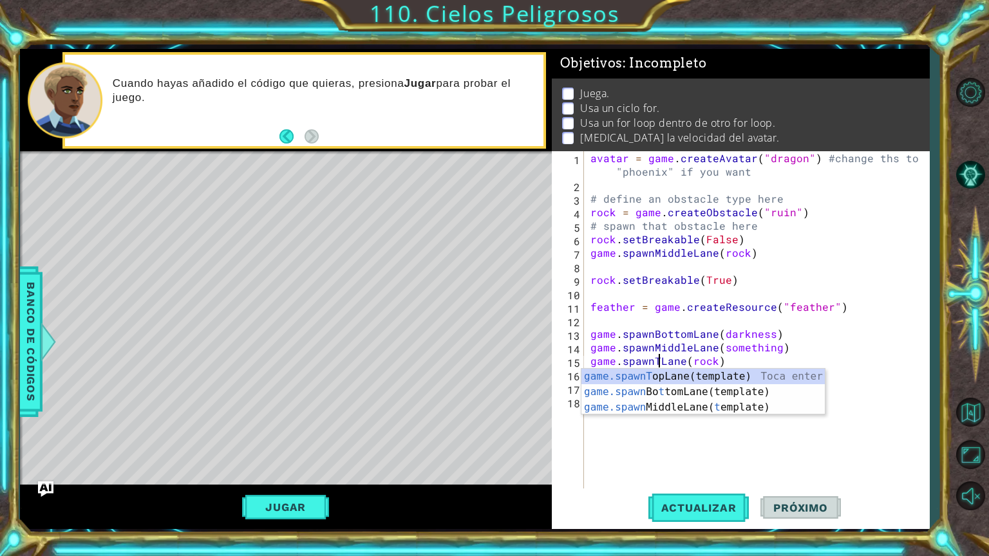
scroll to position [0, 4]
type textarea "game.spawnTopLane(rock)"
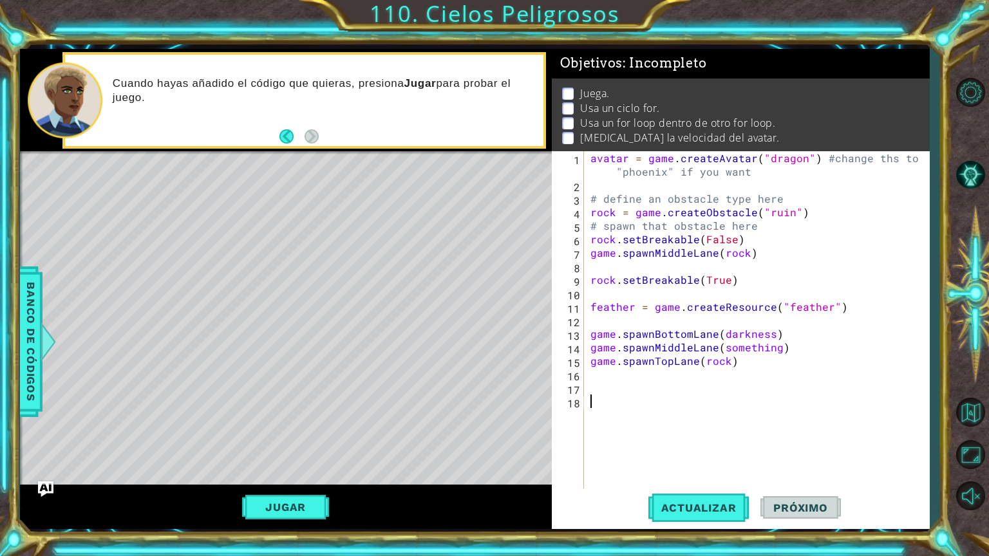
click at [611, 468] on div "avatar = game . createAvatar ( "dragon" ) #change ths to "phoenix" if you want …" at bounding box center [760, 340] width 344 height 378
click at [657, 474] on button "Actualizar" at bounding box center [698, 508] width 101 height 38
click at [707, 474] on span "Actualizar" at bounding box center [698, 507] width 101 height 13
click at [302, 474] on button "Jugar" at bounding box center [285, 507] width 87 height 24
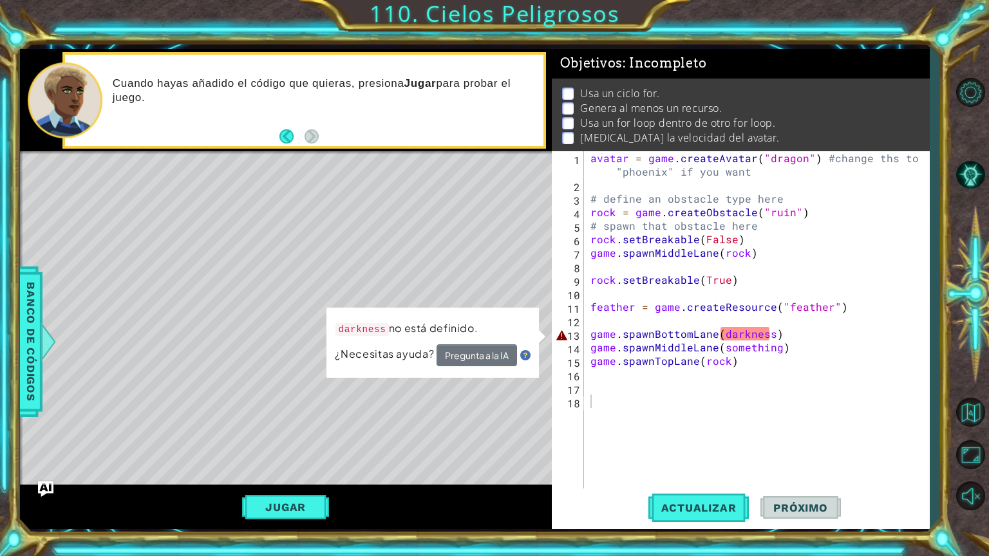
click at [747, 334] on div "avatar = game . createAvatar ( "dragon" ) #change ths to "phoenix" if you want …" at bounding box center [760, 340] width 344 height 378
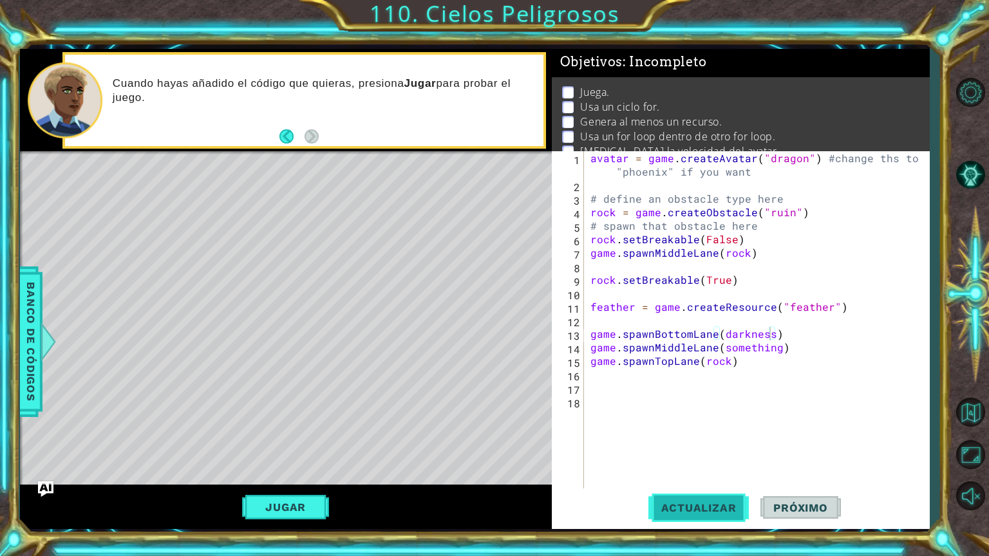
click at [720, 474] on span "Actualizar" at bounding box center [698, 507] width 101 height 13
click at [275, 474] on button "Jugar" at bounding box center [285, 507] width 87 height 24
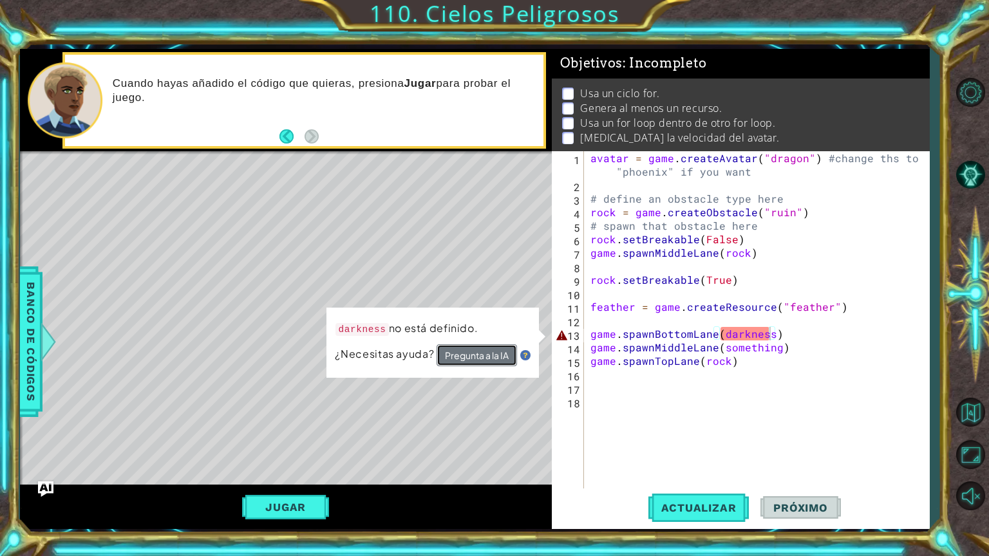
click at [461, 350] on button "Pregunta a la IA" at bounding box center [476, 355] width 81 height 23
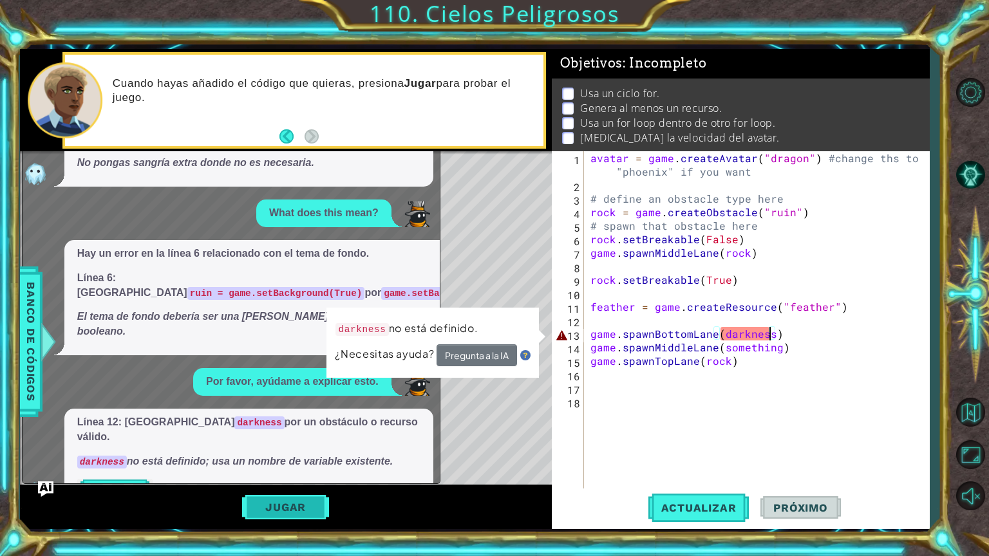
scroll to position [337, 0]
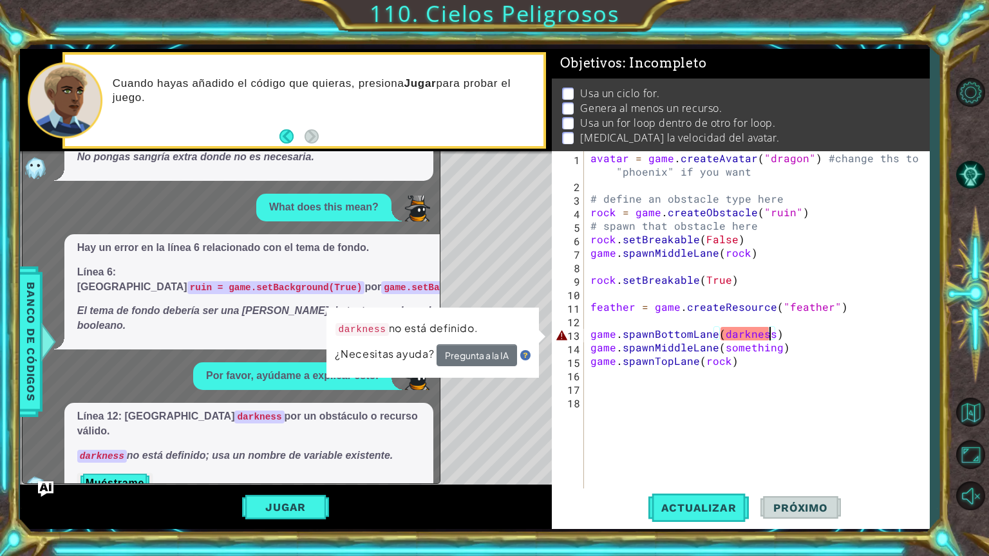
click at [109, 440] on div "Línea 12: [MEDICAL_DATA] darkness por un obstáculo o recurso válido. darkness n…" at bounding box center [248, 451] width 369 height 97
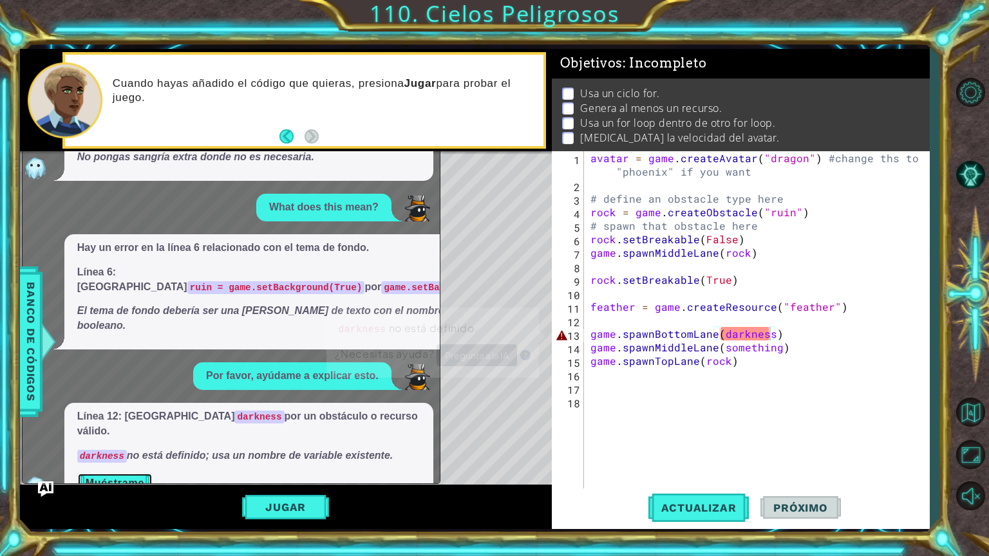
click at [118, 473] on button "Muéstrame" at bounding box center [114, 483] width 75 height 21
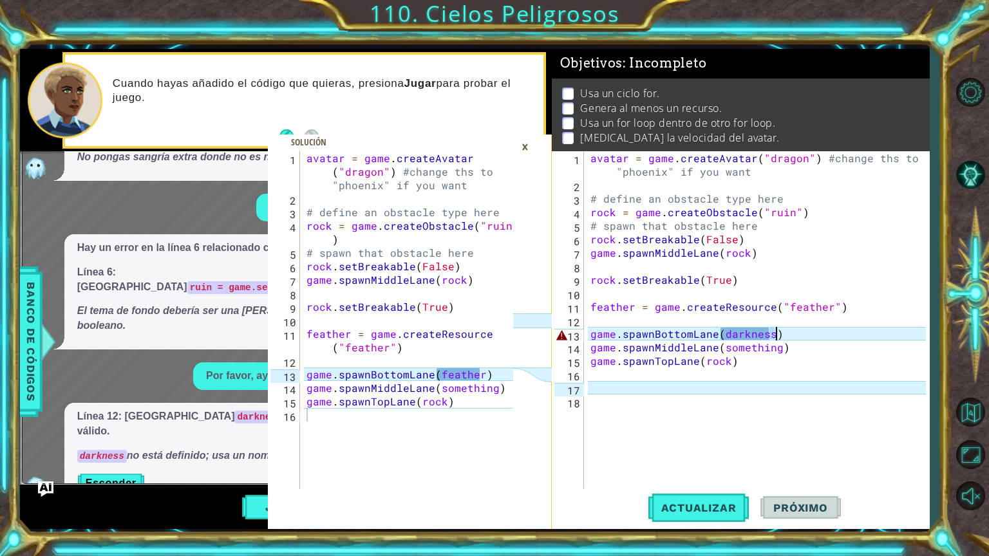
drag, startPoint x: 768, startPoint y: 331, endPoint x: 776, endPoint y: 337, distance: 9.7
click at [776, 337] on div "avatar = game . createAvatar ( "dragon" ) #change ths to "phoenix" if you want …" at bounding box center [760, 340] width 344 height 378
click at [770, 334] on div "avatar = game . createAvatar ( "dragon" ) #change ths to "phoenix" if you want …" at bounding box center [757, 320] width 338 height 338
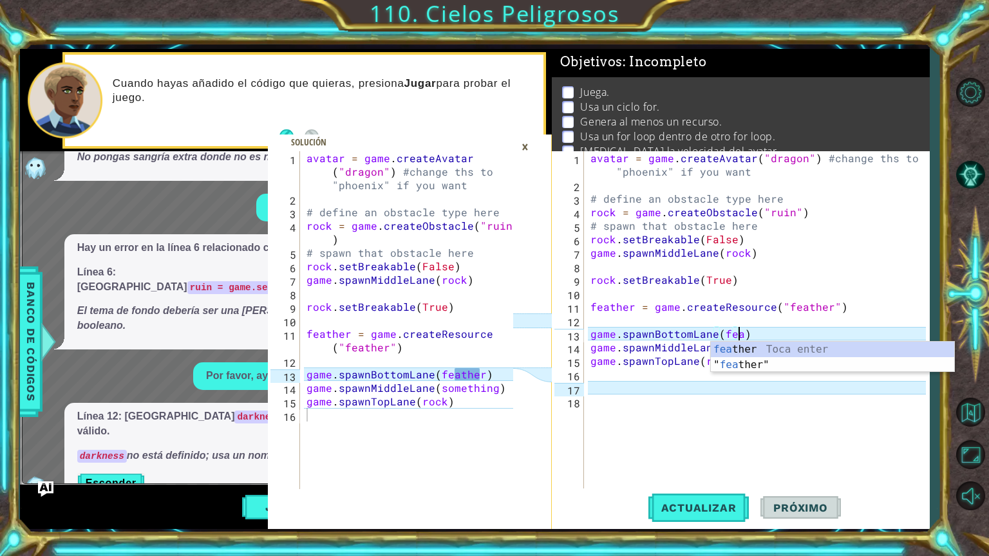
scroll to position [0, 8]
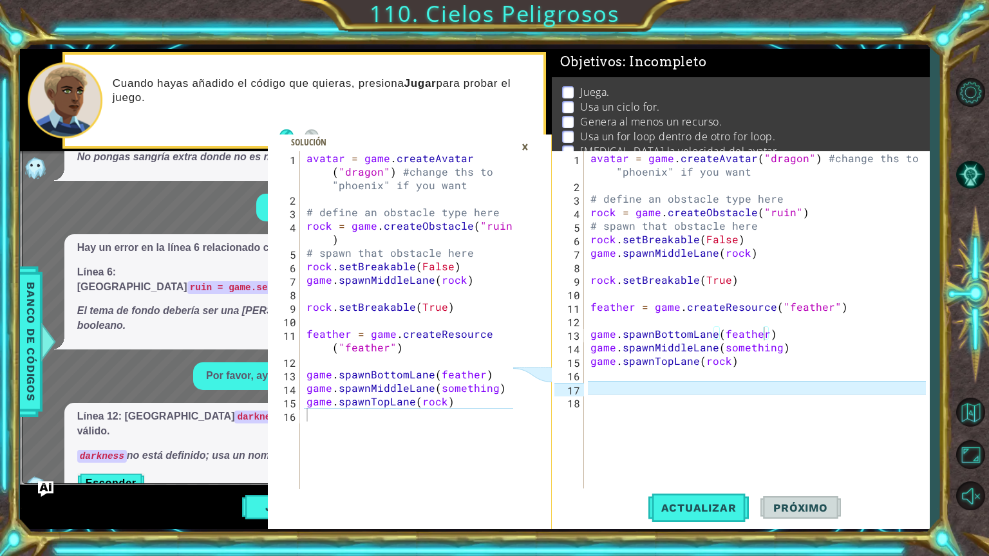
click at [524, 149] on div "×" at bounding box center [525, 147] width 20 height 22
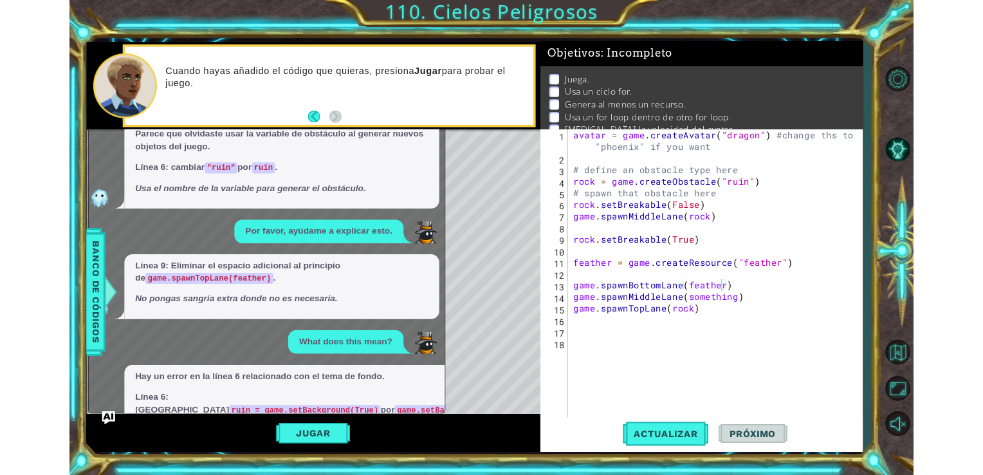
scroll to position [0, 0]
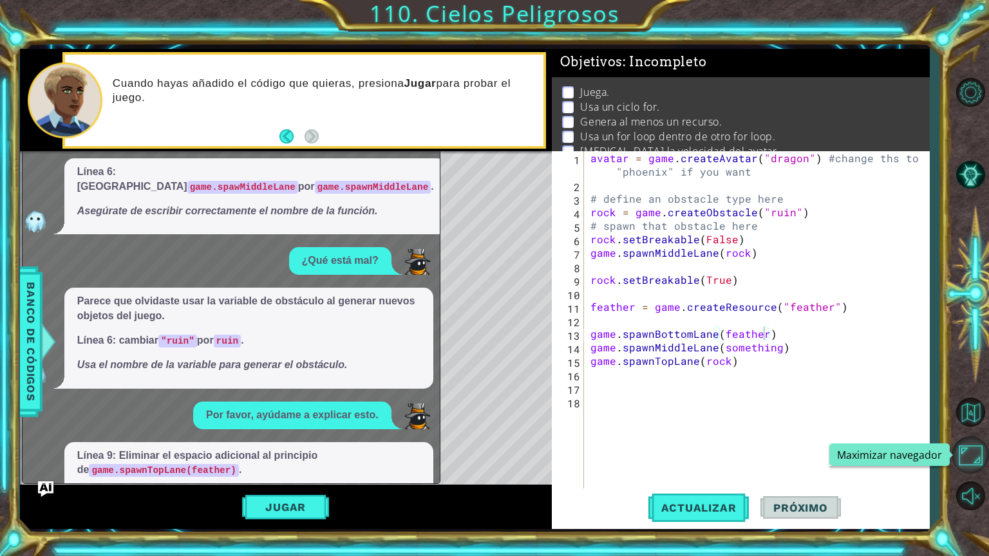
drag, startPoint x: 974, startPoint y: 445, endPoint x: 972, endPoint y: 396, distance: 49.0
click at [973, 443] on button "Maximizar navegador" at bounding box center [969, 454] width 37 height 37
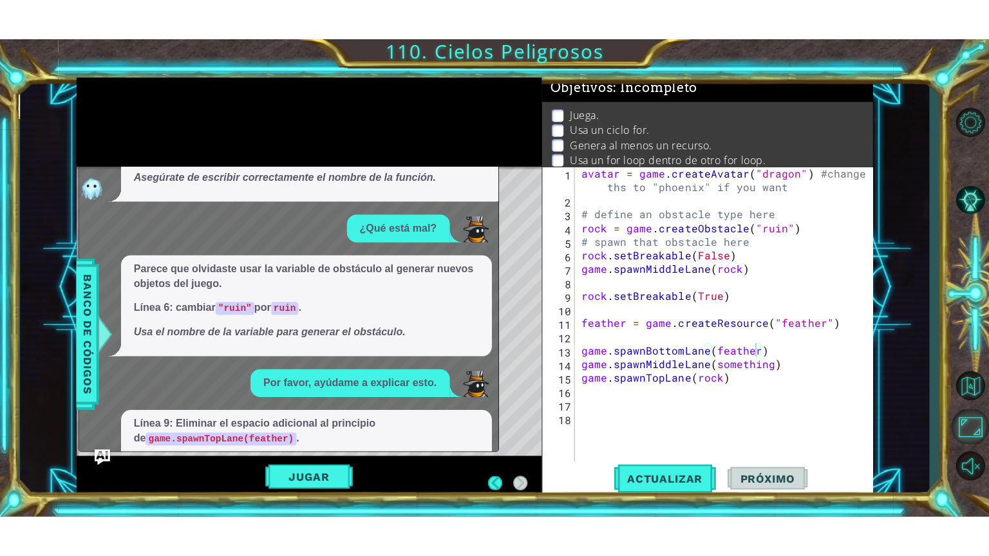
scroll to position [1, 0]
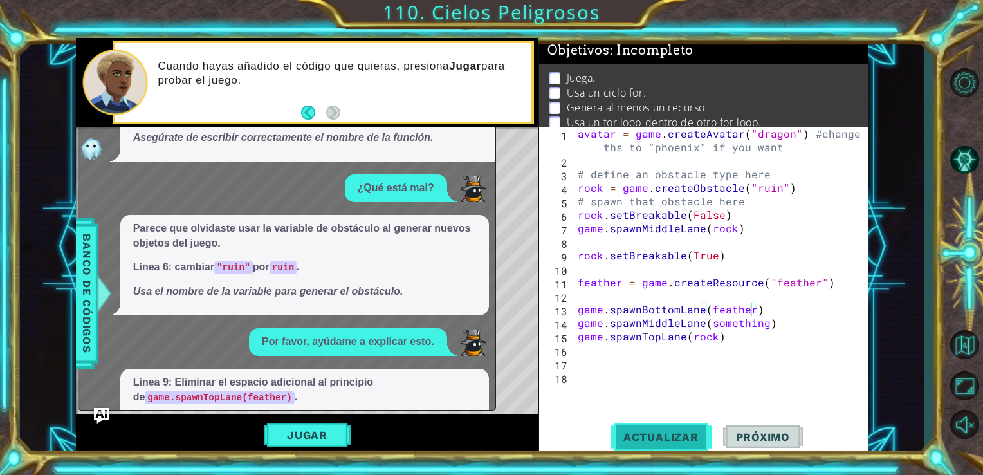
click at [645, 431] on span "Actualizar" at bounding box center [661, 437] width 101 height 13
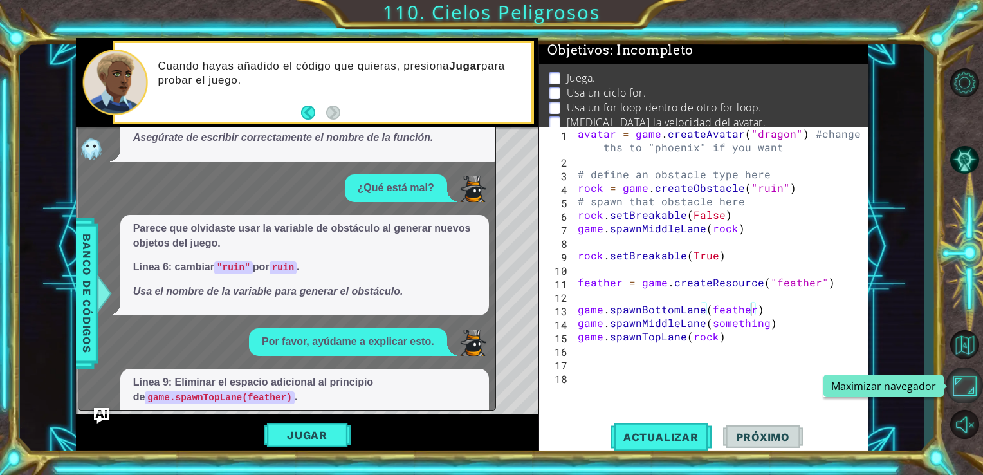
click at [963, 384] on button "Maximizar navegador" at bounding box center [964, 385] width 37 height 35
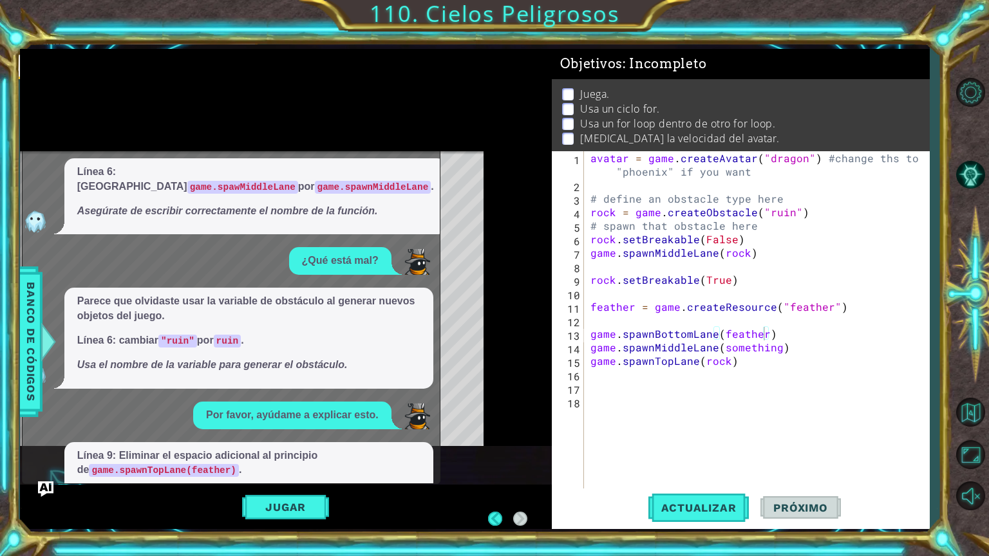
scroll to position [3, 0]
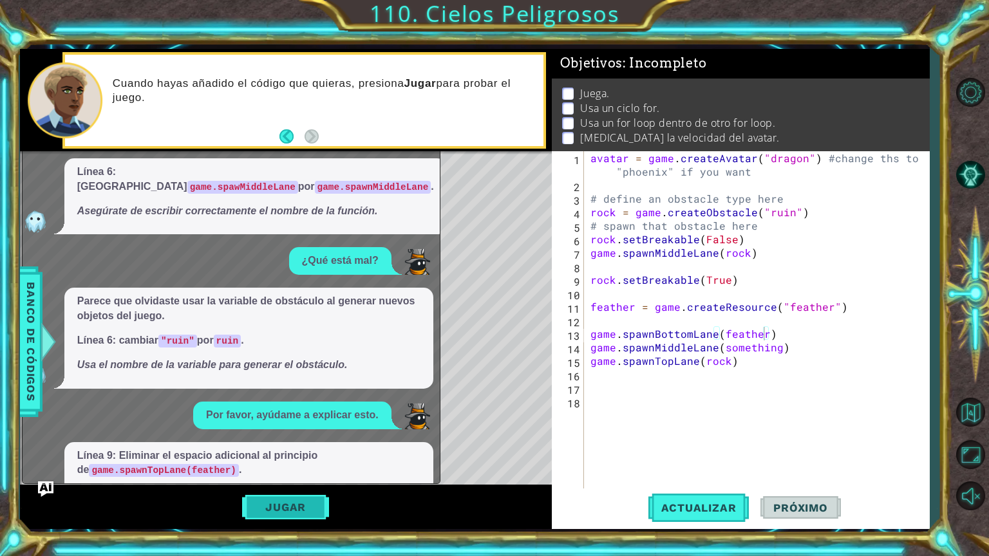
click at [308, 474] on button "Jugar" at bounding box center [285, 507] width 87 height 24
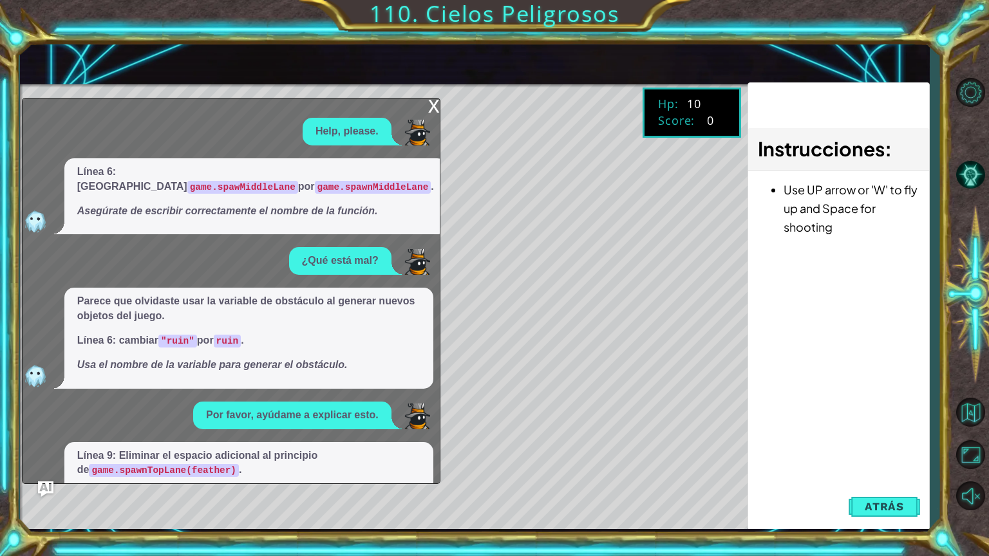
click at [427, 115] on div "x Help, please. Línea 6: Cambiar game.spawMiddleLane por game.spawnMiddleLane .…" at bounding box center [231, 291] width 418 height 386
click at [438, 108] on div "x" at bounding box center [434, 104] width 12 height 13
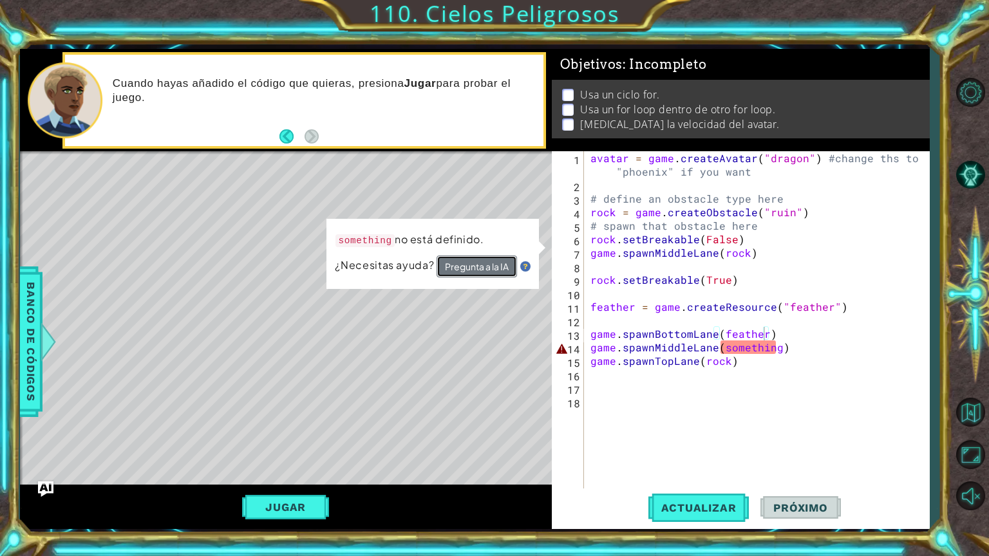
click at [505, 266] on button "Pregunta a la IA" at bounding box center [476, 267] width 80 height 22
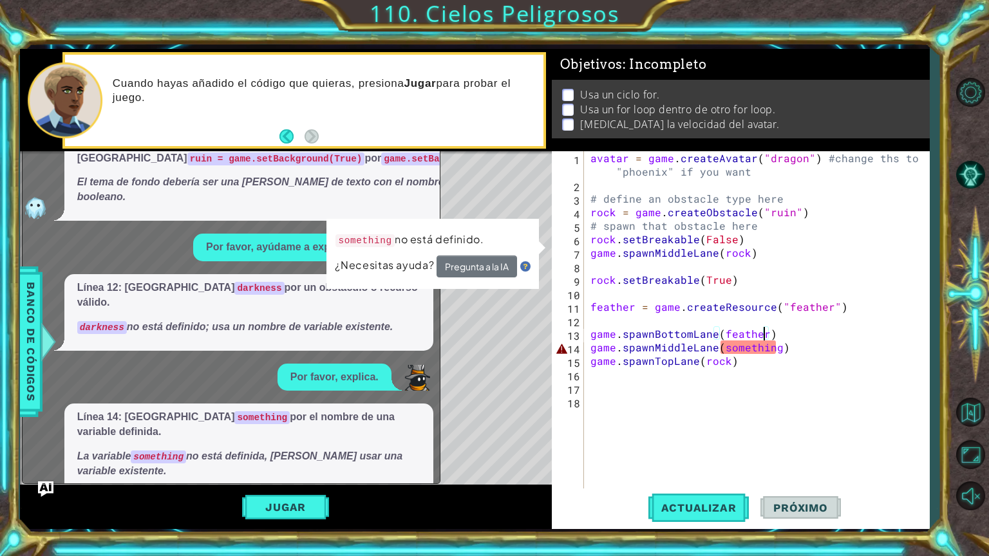
scroll to position [467, 0]
click at [129, 474] on button "Muéstrame" at bounding box center [114, 498] width 75 height 21
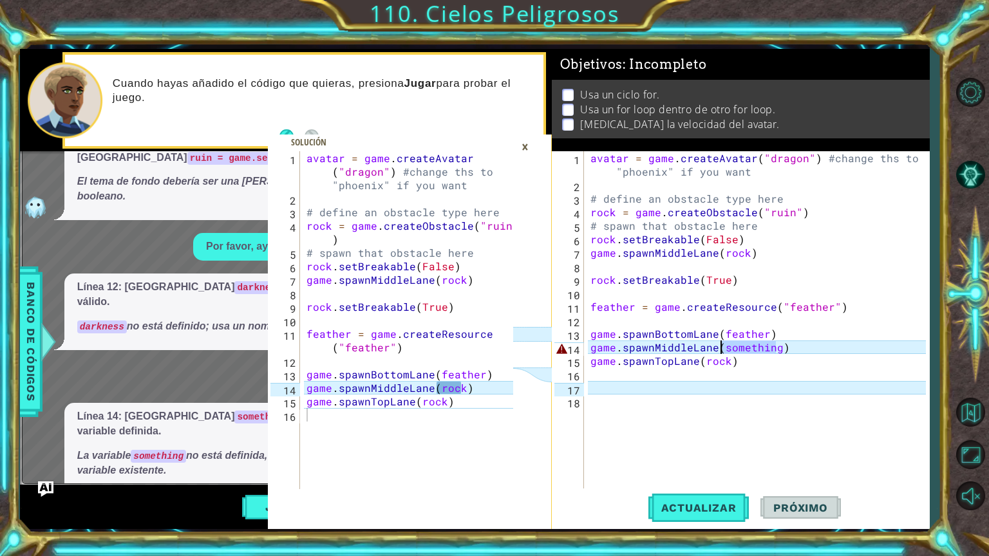
drag, startPoint x: 776, startPoint y: 346, endPoint x: 721, endPoint y: 347, distance: 54.7
click at [721, 347] on div "avatar = game . createAvatar ( "dragon" ) #change ths to "phoenix" if you want …" at bounding box center [760, 340] width 344 height 378
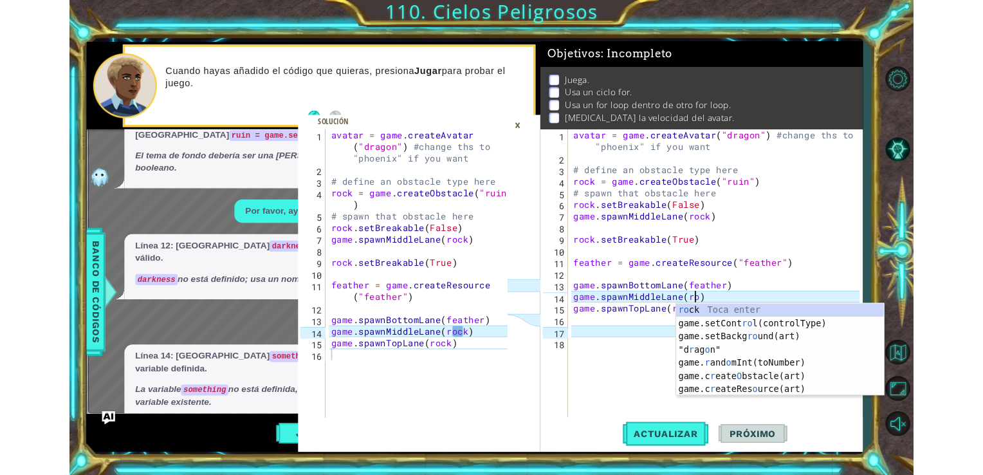
scroll to position [0, 0]
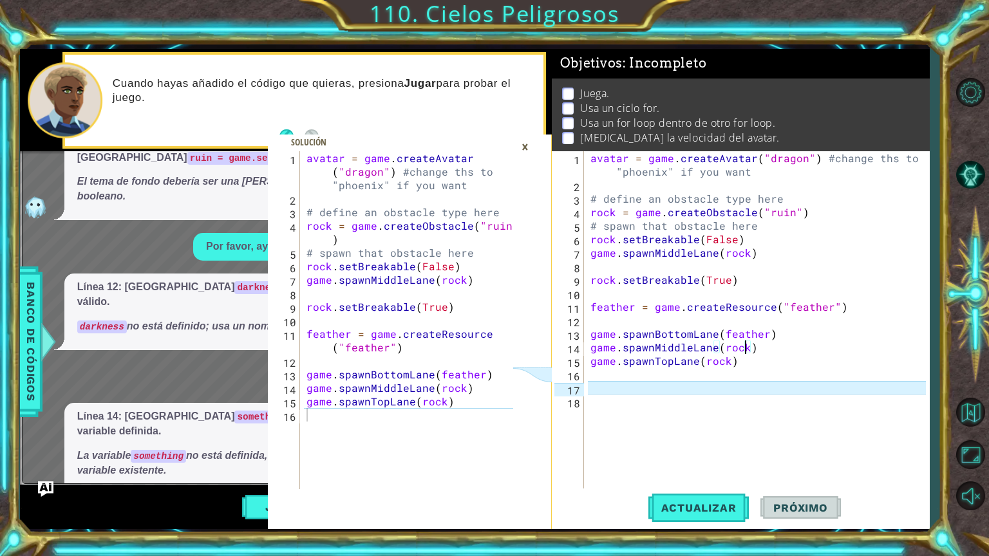
type textarea "game.spawnMiddleLane(rock)"
click at [526, 142] on div "×" at bounding box center [525, 147] width 20 height 22
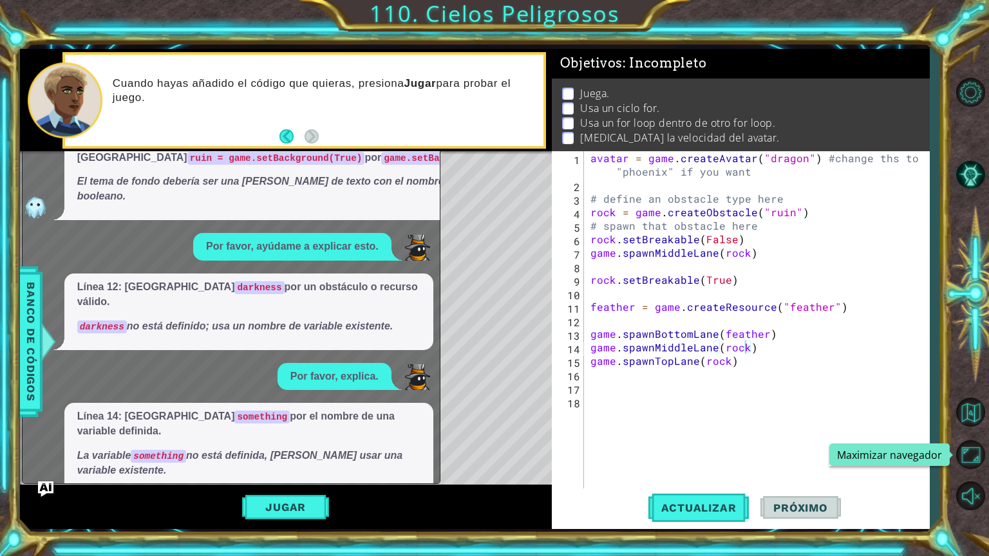
drag, startPoint x: 974, startPoint y: 449, endPoint x: 861, endPoint y: 423, distance: 116.0
click at [971, 449] on button "Maximizar navegador" at bounding box center [969, 454] width 37 height 37
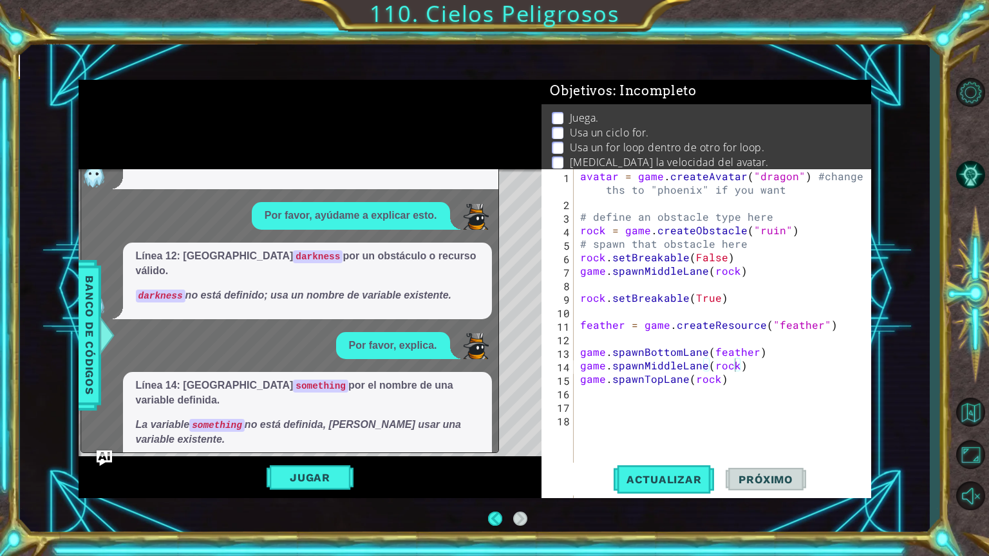
scroll to position [1, 0]
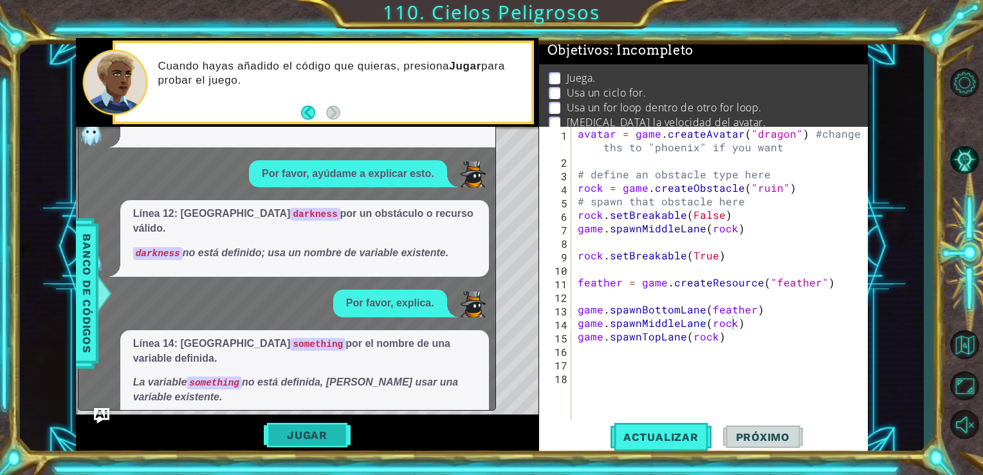
click at [313, 425] on button "Jugar" at bounding box center [307, 435] width 87 height 24
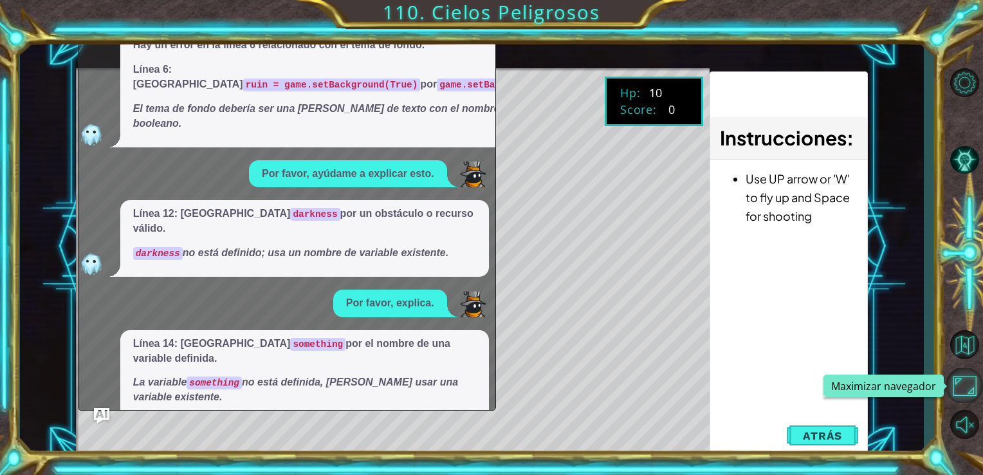
click at [966, 377] on button "Maximizar navegador" at bounding box center [964, 385] width 37 height 35
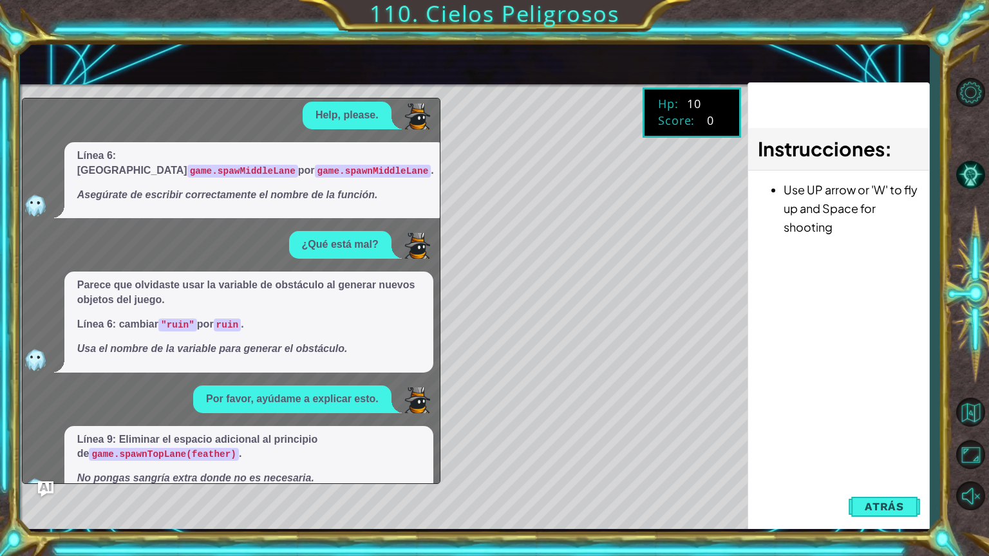
scroll to position [0, 0]
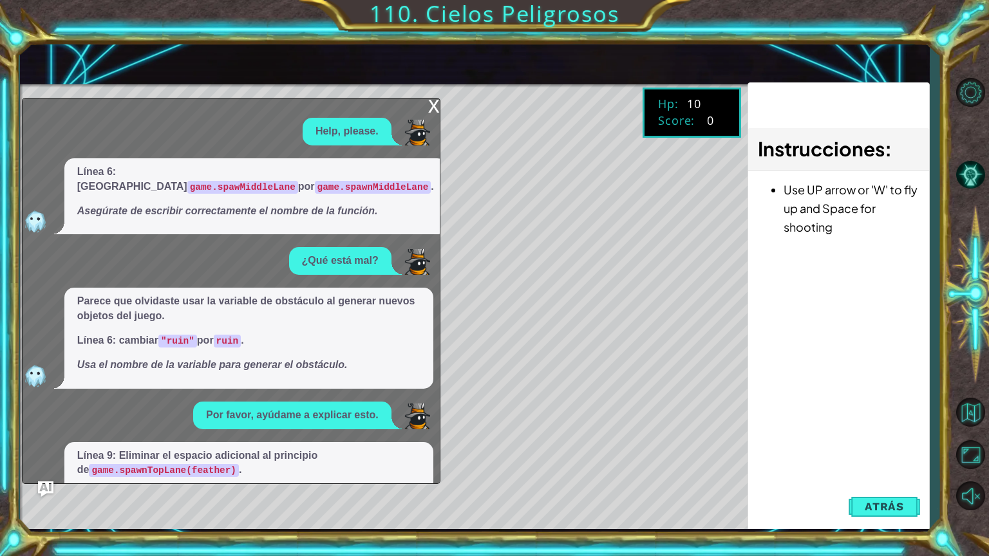
click at [422, 113] on div "x Help, please. Línea 6: Cambiar game.spawMiddleLane por game.spawnMiddleLane .…" at bounding box center [231, 291] width 418 height 386
click at [427, 111] on div "x Help, please. Línea 6: Cambiar game.spawMiddleLane por game.spawnMiddleLane .…" at bounding box center [231, 291] width 418 height 386
click at [433, 102] on div "x" at bounding box center [434, 104] width 12 height 13
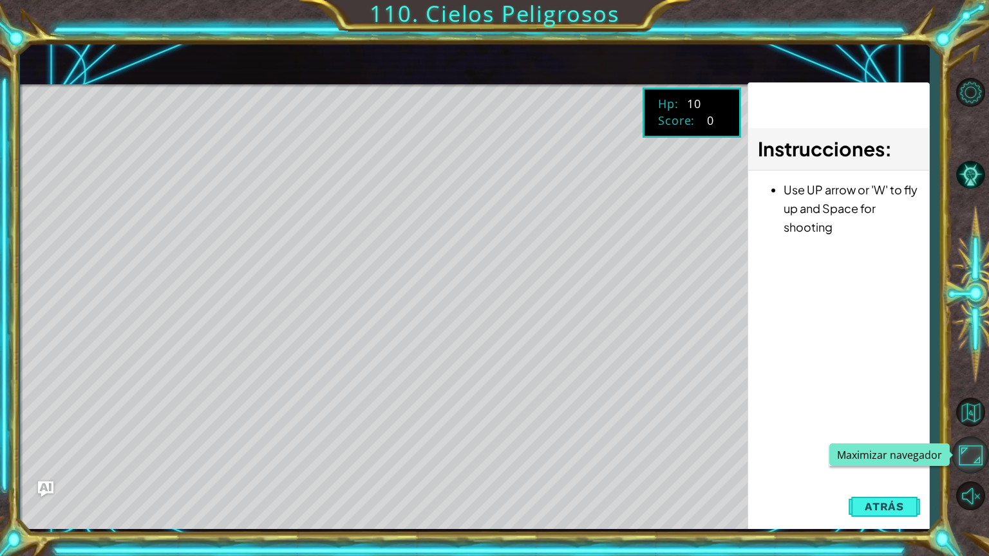
click at [968, 445] on button "Maximizar navegador" at bounding box center [969, 454] width 37 height 37
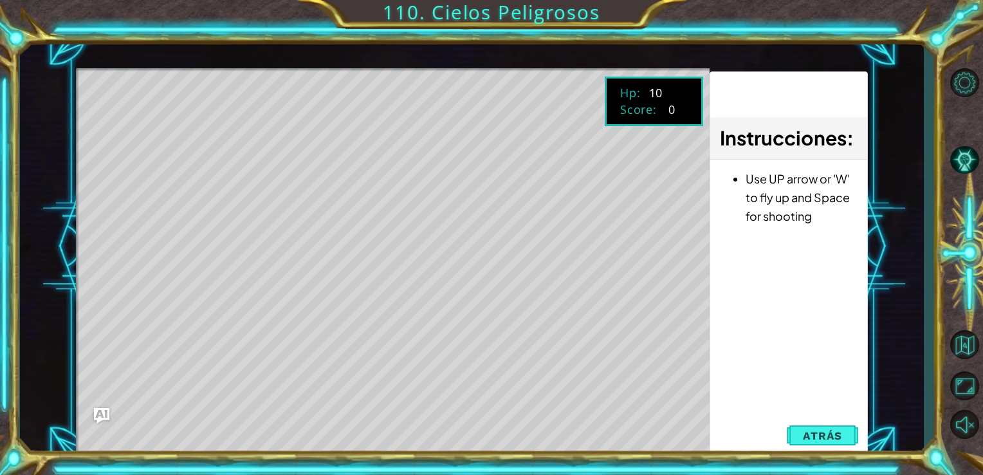
click at [946, 368] on button "Maximizar navegador" at bounding box center [964, 385] width 37 height 35
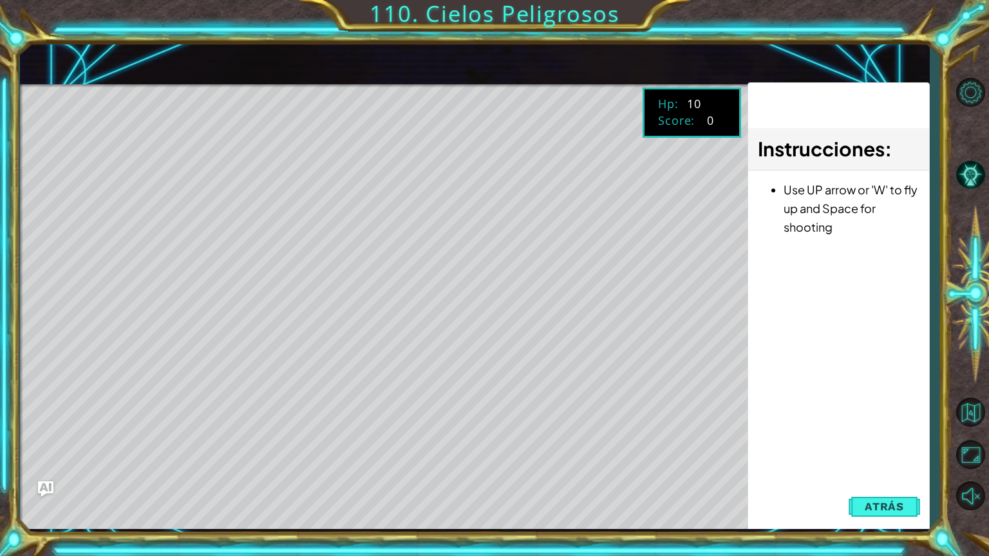
click at [951, 436] on button "Maximizar navegador" at bounding box center [969, 454] width 37 height 37
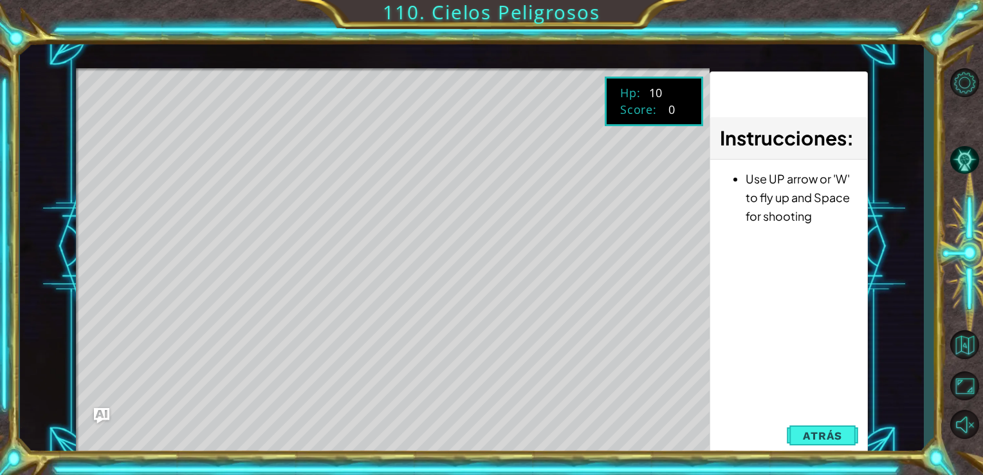
click at [946, 368] on button "Maximizar navegador" at bounding box center [964, 385] width 37 height 35
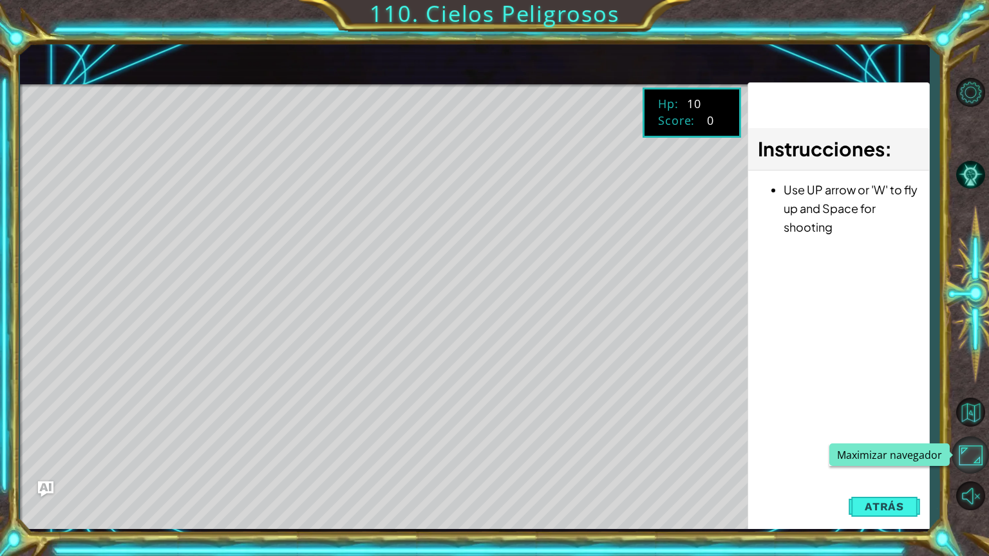
click at [957, 456] on button "Maximizar navegador" at bounding box center [969, 454] width 37 height 37
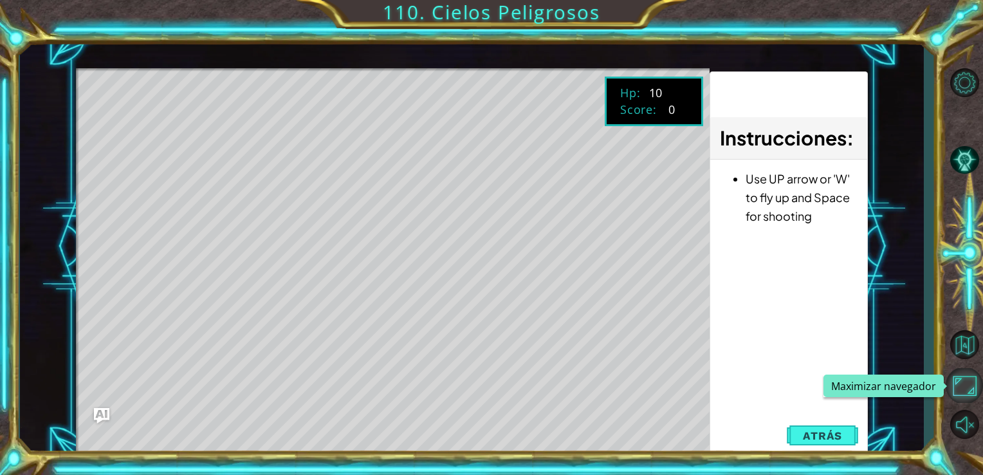
click at [973, 379] on button "Maximizar navegador" at bounding box center [964, 385] width 37 height 35
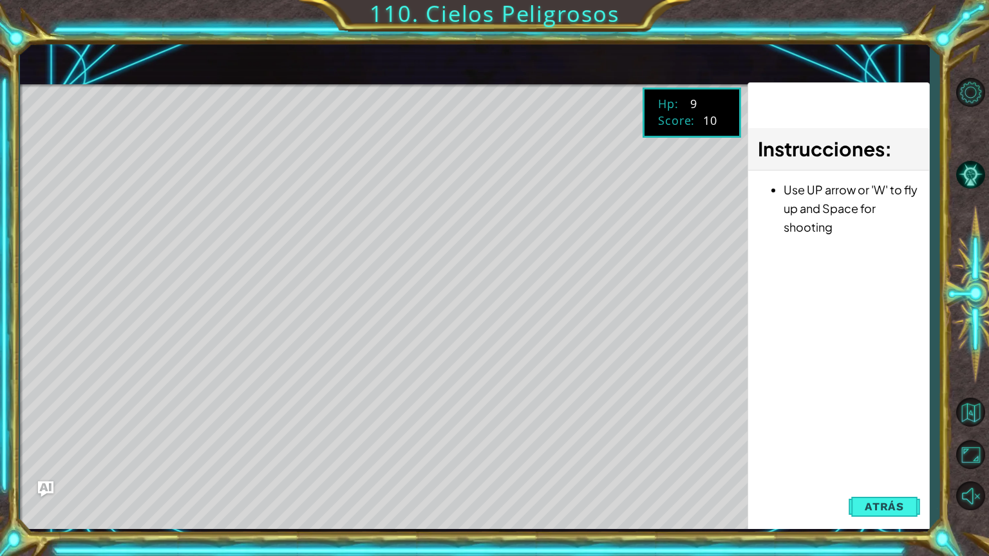
click at [951, 436] on button "Maximizar navegador" at bounding box center [969, 454] width 37 height 37
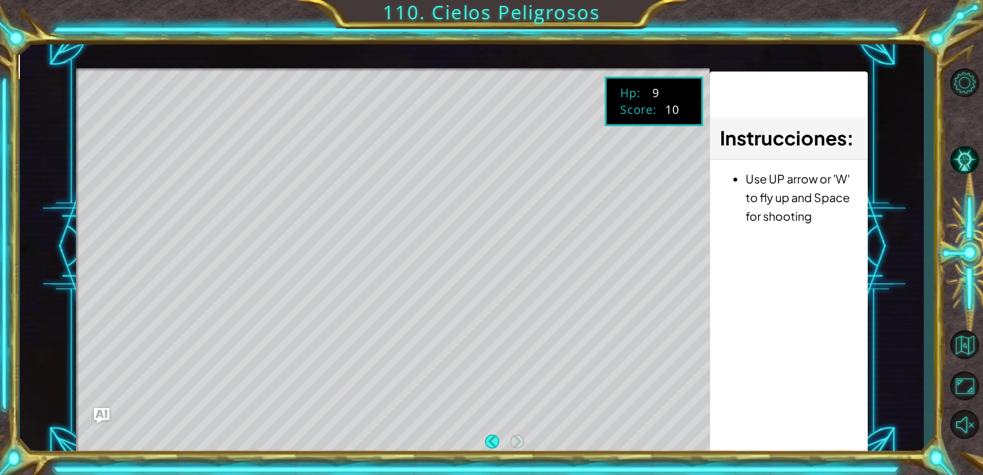
click at [946, 368] on button "Maximizar navegador" at bounding box center [964, 385] width 37 height 35
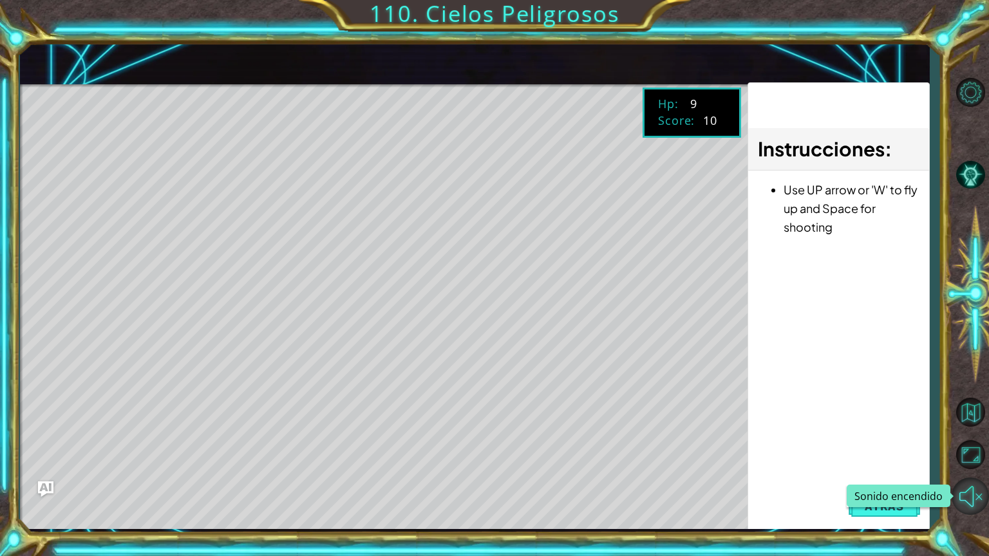
click at [964, 474] on button "Sonido encendido" at bounding box center [969, 496] width 37 height 37
click at [951, 474] on button "Sonido apagado" at bounding box center [969, 496] width 37 height 37
click at [951, 474] on button "Sonido encendido" at bounding box center [969, 496] width 37 height 37
click at [951, 474] on button "Sonido apagado" at bounding box center [969, 496] width 37 height 37
click at [951, 474] on button "Sonido encendido" at bounding box center [969, 496] width 37 height 37
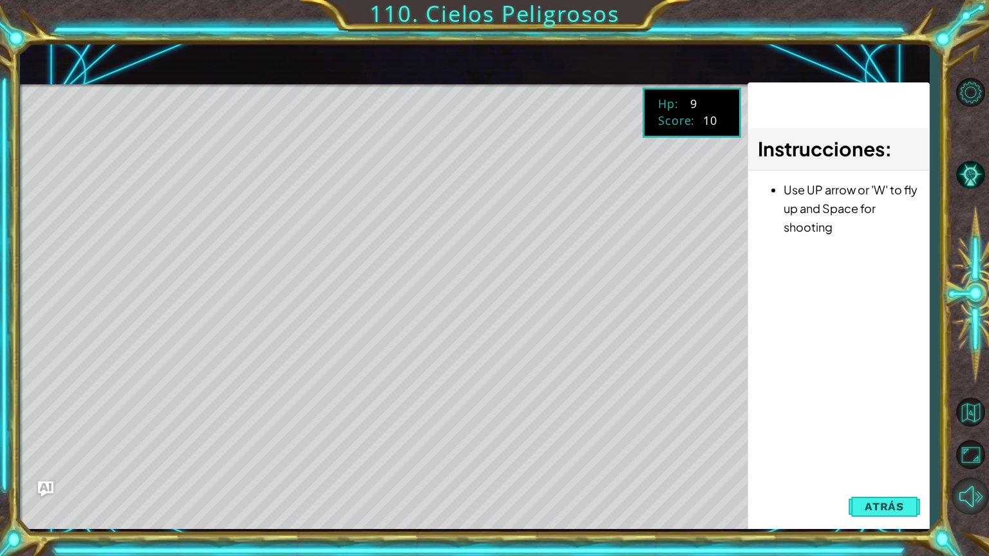
click at [951, 474] on button "Sonido apagado" at bounding box center [969, 496] width 37 height 37
click at [951, 474] on button "Sonido encendido" at bounding box center [969, 496] width 37 height 37
click at [951, 474] on button "Sonido apagado" at bounding box center [969, 496] width 37 height 37
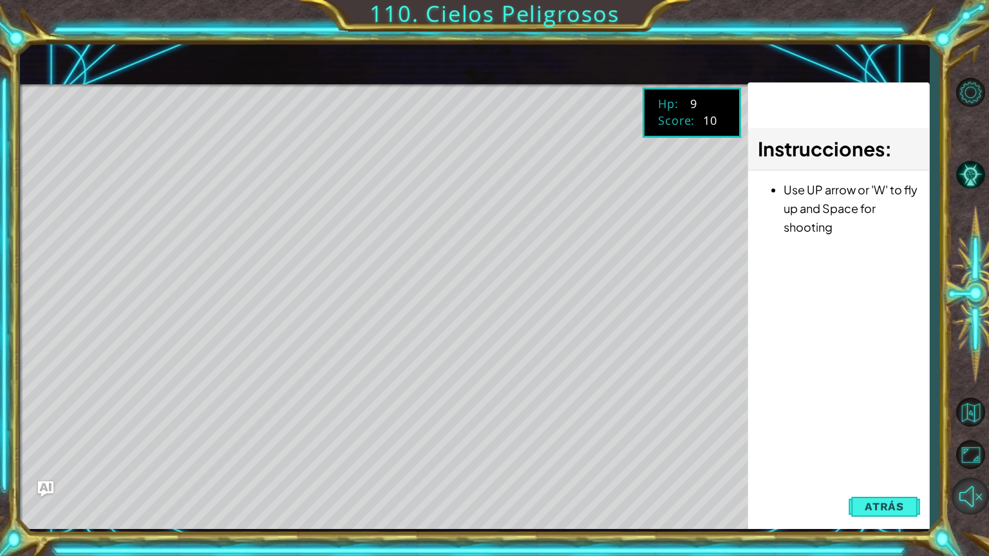
click at [951, 474] on button "Sonido encendido" at bounding box center [969, 496] width 37 height 37
click at [951, 474] on button "Sonido apagado" at bounding box center [969, 496] width 37 height 37
click at [951, 474] on button "Sonido encendido" at bounding box center [969, 496] width 37 height 37
click at [964, 474] on button "Sonido apagado" at bounding box center [969, 496] width 37 height 37
click at [973, 474] on div "1 2 3 4 5 6 7 8 9 10 11 12 13 14 15 16 avatar = game . createAvatar ( "dragon" …" at bounding box center [494, 278] width 989 height 556
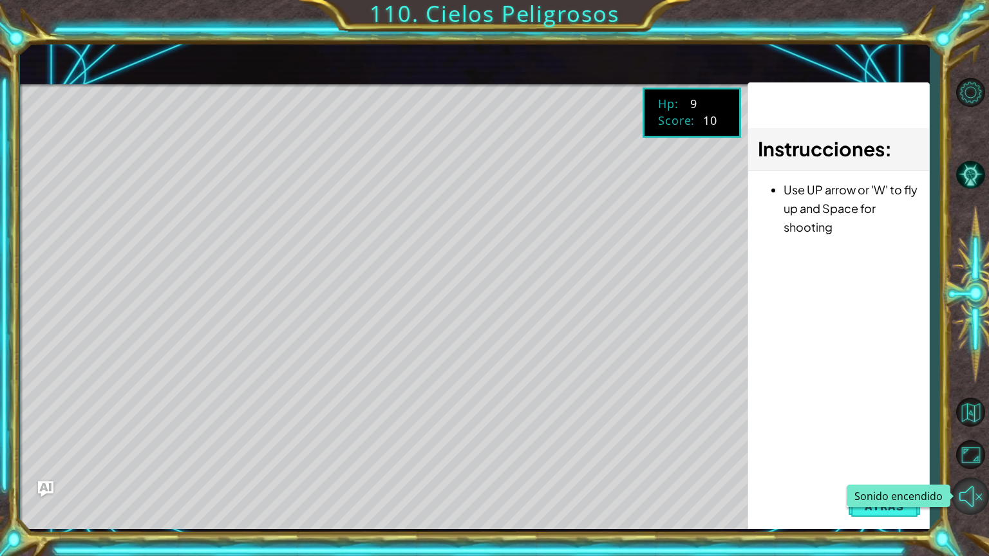
click at [973, 474] on button "Sonido encendido" at bounding box center [969, 496] width 37 height 37
click at [951, 474] on button "Sonido apagado" at bounding box center [969, 496] width 37 height 37
click at [951, 474] on button "Sonido encendido" at bounding box center [969, 496] width 37 height 37
click at [973, 474] on button "Sonido apagado" at bounding box center [969, 496] width 37 height 37
click at [973, 474] on button "Sonido encendido" at bounding box center [969, 496] width 37 height 37
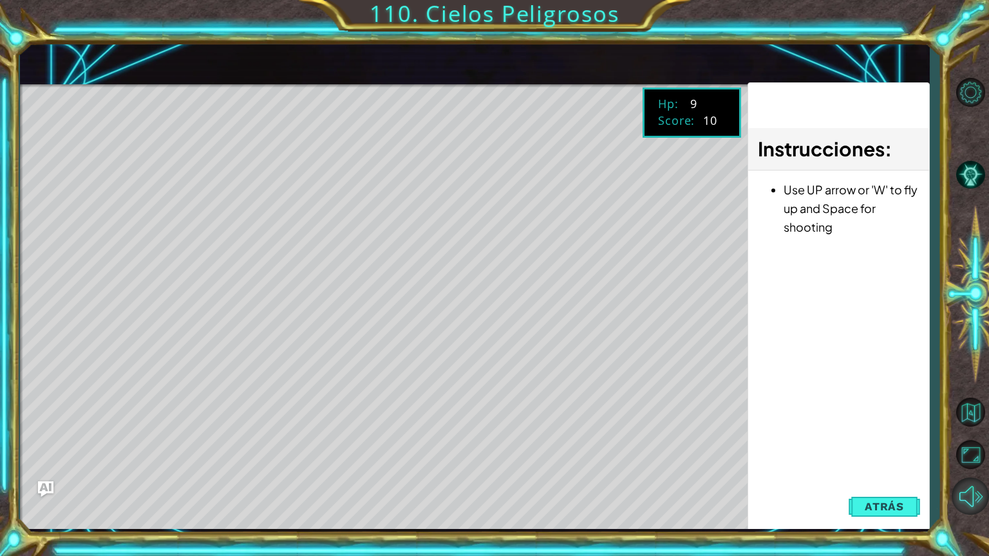
click at [951, 474] on button "Sonido apagado" at bounding box center [969, 496] width 37 height 37
click at [951, 474] on button "Sonido encendido" at bounding box center [969, 496] width 37 height 37
click at [951, 474] on button "Sonido apagado" at bounding box center [969, 496] width 37 height 37
click at [951, 474] on button "Sonido encendido" at bounding box center [969, 496] width 37 height 37
click at [907, 474] on button "Atrás" at bounding box center [883, 507] width 71 height 26
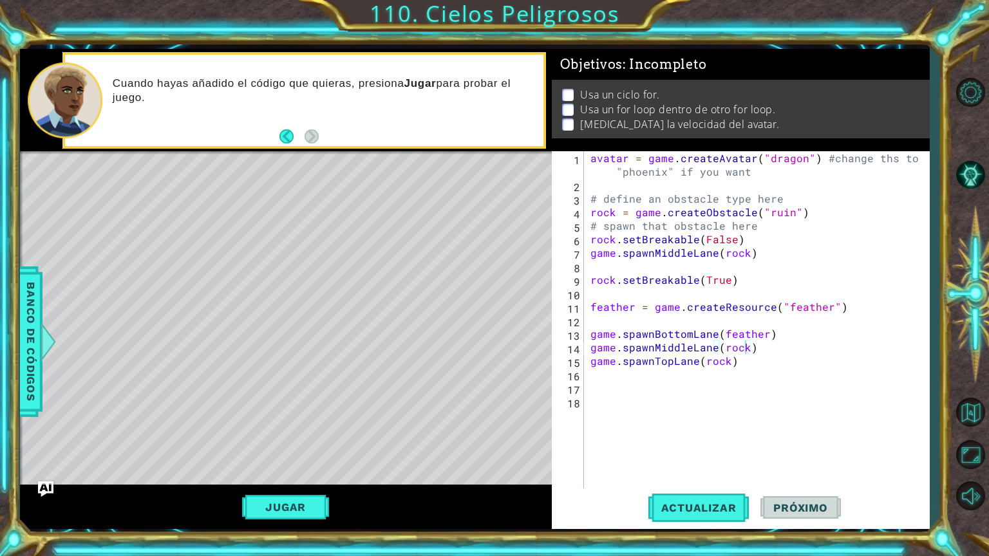
type textarea "rock.setBreakable(False)"
click at [741, 240] on div "avatar = game . createAvatar ( "dragon" ) #change ths to "phoenix" if you want …" at bounding box center [760, 340] width 344 height 378
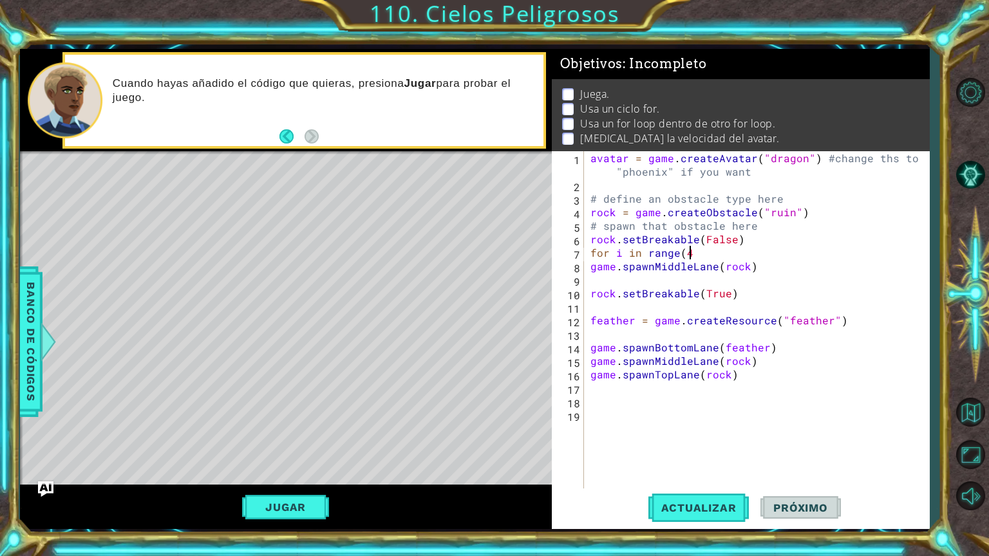
scroll to position [0, 5]
type textarea "for i in range(4):"
click at [758, 223] on div "avatar = game . createAvatar ( "dragon" ) #change ths to "phoenix" if you want …" at bounding box center [760, 340] width 344 height 378
type textarea "# spawn that obstacle here"
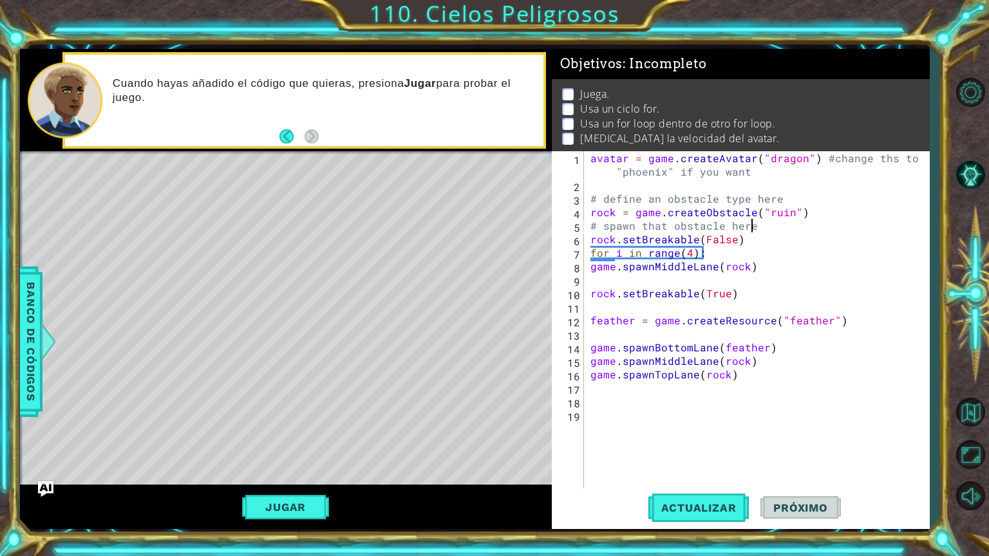
scroll to position [0, 0]
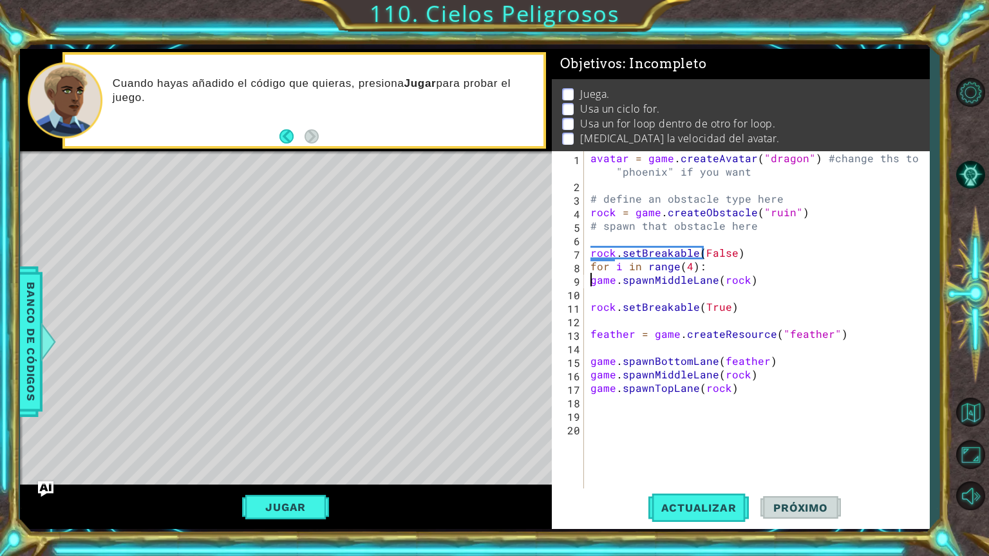
click at [592, 283] on div "avatar = game . createAvatar ( "dragon" ) #change ths to "phoenix" if you want …" at bounding box center [760, 340] width 344 height 378
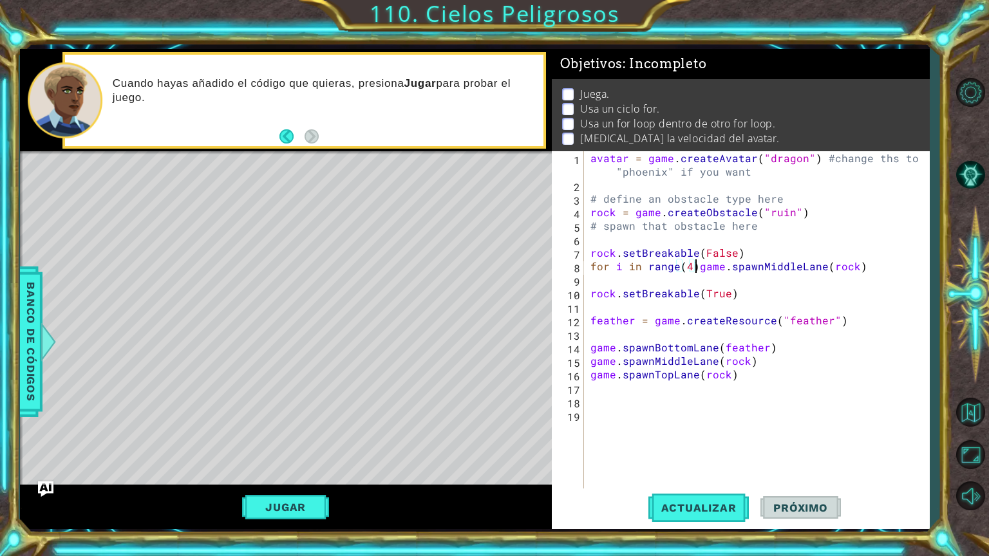
scroll to position [0, 7]
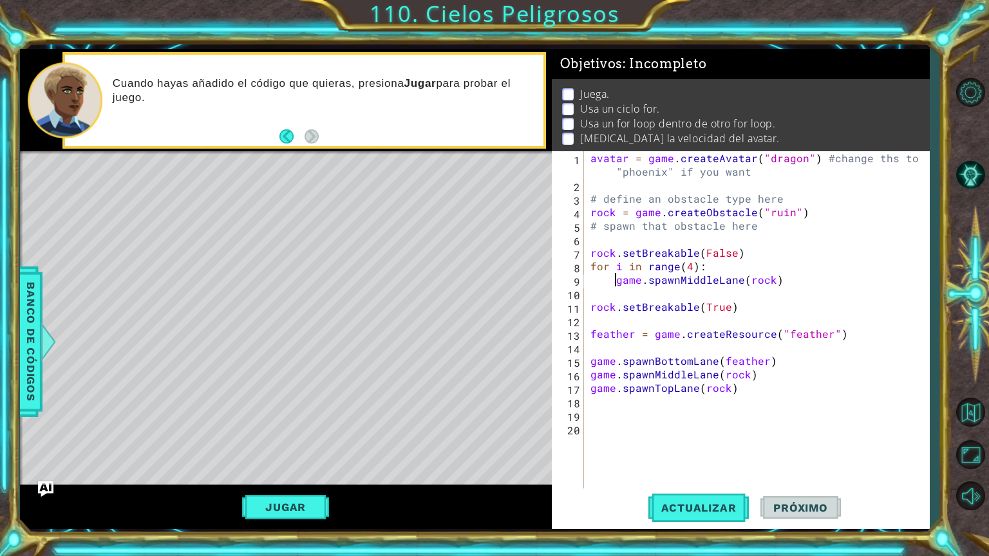
type textarea "game.spawnMiddleLane(rock)"
drag, startPoint x: 750, startPoint y: 279, endPoint x: 592, endPoint y: 281, distance: 157.7
click at [592, 281] on div "avatar = game . createAvatar ( "dragon" ) #change ths to "phoenix" if you want …" at bounding box center [760, 340] width 344 height 378
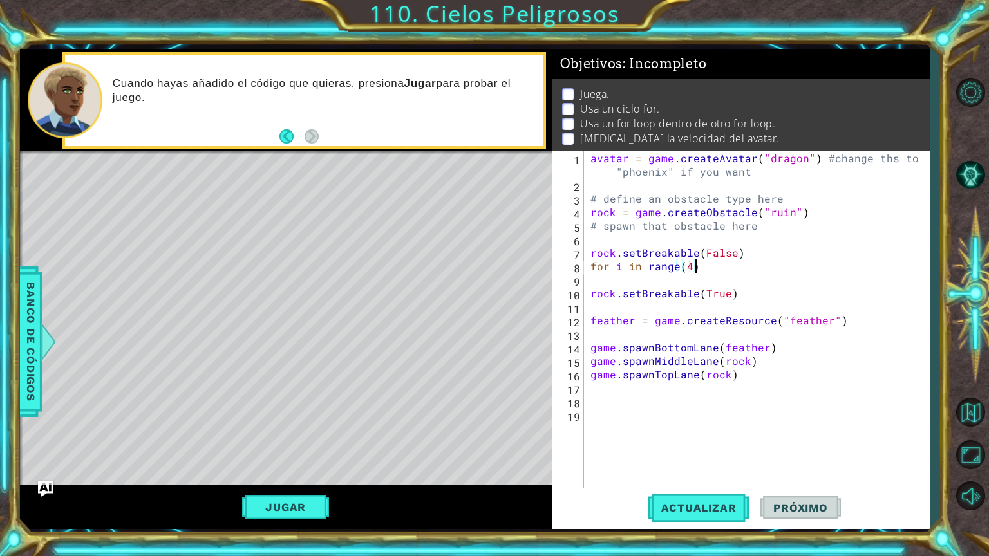
type textarea "for i in range(4):"
drag, startPoint x: 750, startPoint y: 289, endPoint x: 713, endPoint y: 259, distance: 47.1
click at [713, 259] on div "avatar = game . createAvatar ( "dragon" ) #change ths to "phoenix" if you want …" at bounding box center [760, 340] width 344 height 378
click at [716, 263] on div "avatar = game . createAvatar ( "dragon" ) #change ths to "phoenix" if you want …" at bounding box center [760, 340] width 344 height 378
paste textarea "game.spawnMiddleLane(rock)"
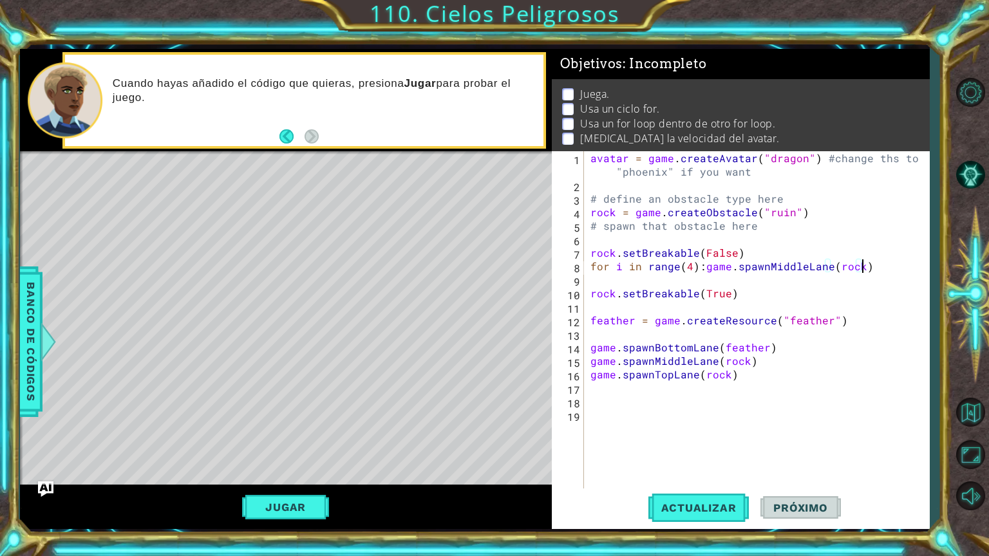
drag, startPoint x: 698, startPoint y: 265, endPoint x: 705, endPoint y: 273, distance: 11.0
click at [700, 267] on div "avatar = game . createAvatar ( "dragon" ) #change ths to "phoenix" if you want …" at bounding box center [760, 340] width 344 height 378
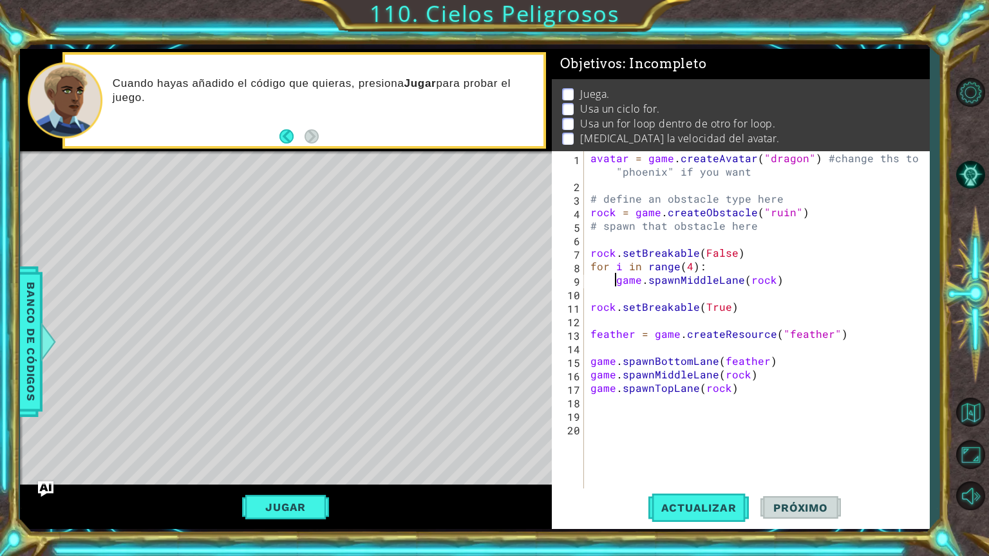
type textarea "game.spawnMiddleLane(rock)"
drag, startPoint x: 574, startPoint y: 432, endPoint x: 587, endPoint y: 440, distance: 15.0
click at [576, 434] on div "20" at bounding box center [569, 430] width 30 height 14
click at [590, 303] on div "avatar = game . createAvatar ( "dragon" ) #change ths to "phoenix" if you want …" at bounding box center [760, 340] width 344 height 378
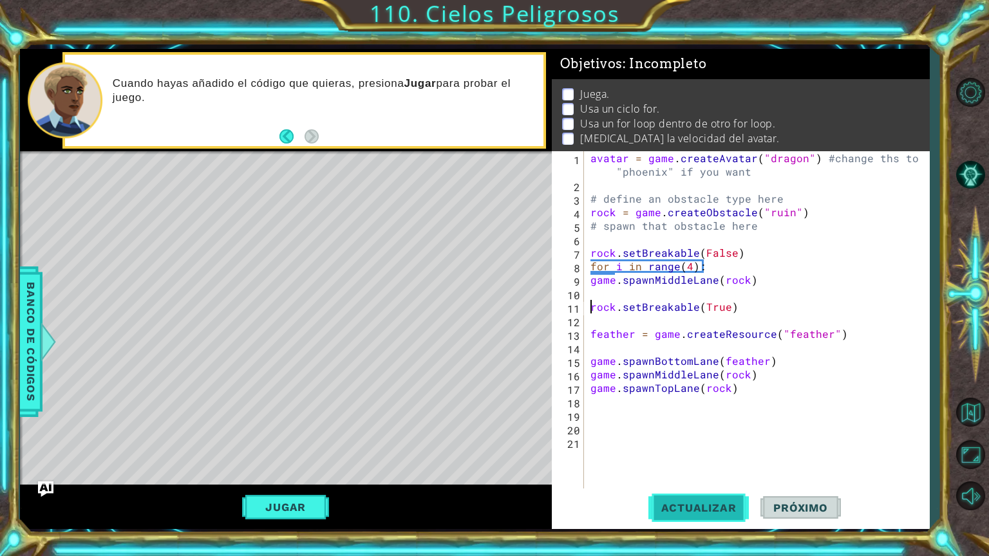
click at [731, 474] on button "Actualizar" at bounding box center [698, 508] width 101 height 38
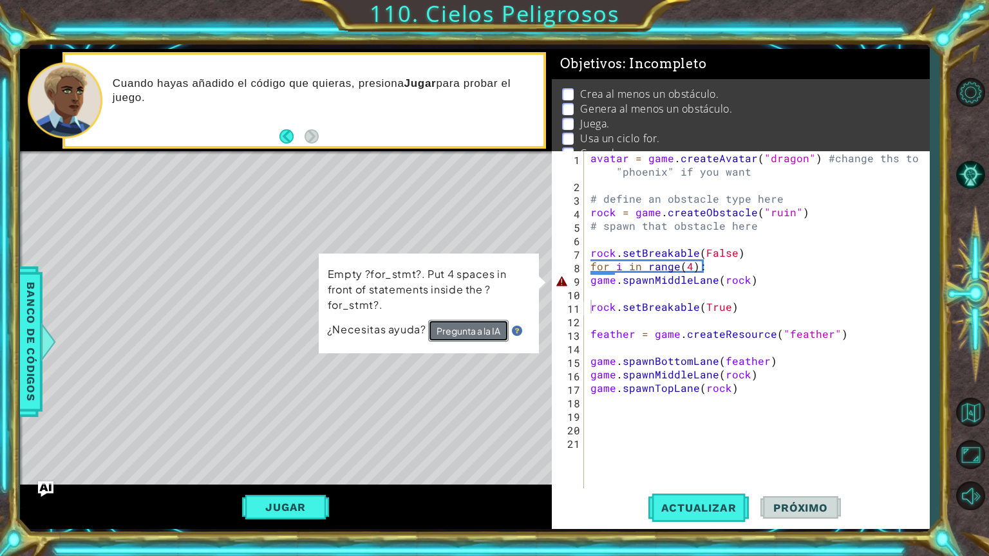
click at [485, 324] on button "Pregunta a la IA" at bounding box center [468, 331] width 80 height 22
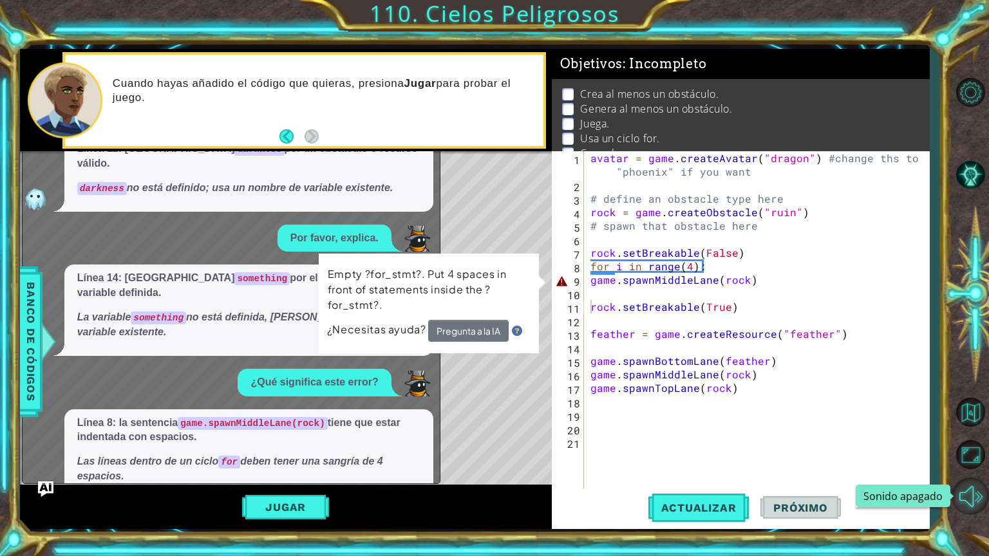
click at [972, 474] on button "Sonido apagado" at bounding box center [969, 496] width 37 height 37
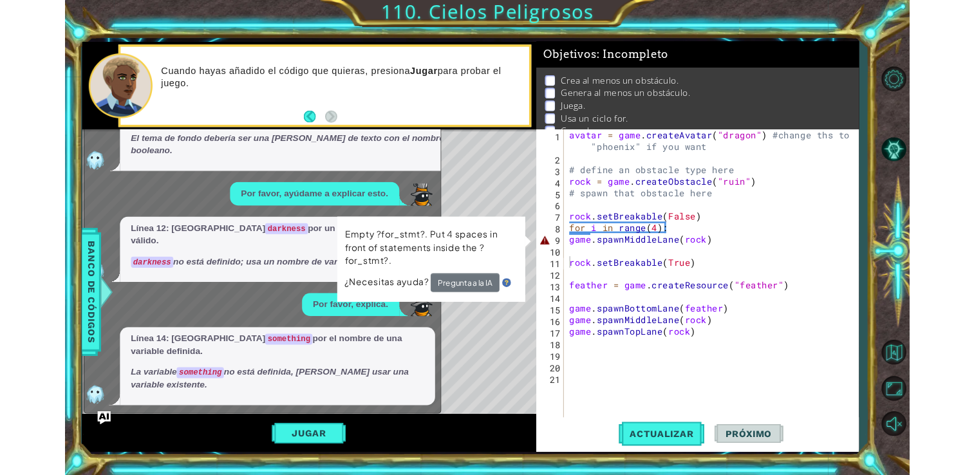
scroll to position [611, 0]
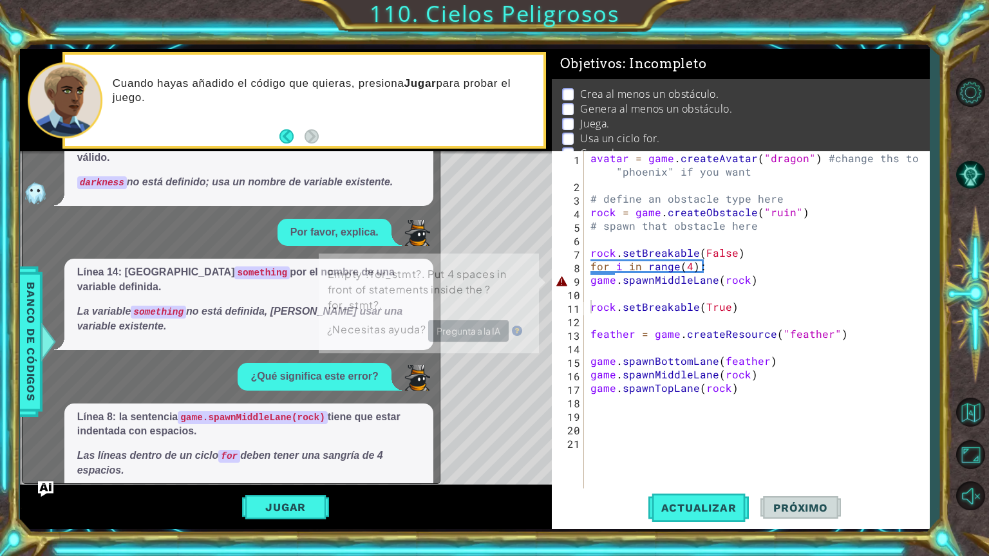
click at [129, 474] on button "Muéstrame" at bounding box center [114, 498] width 75 height 21
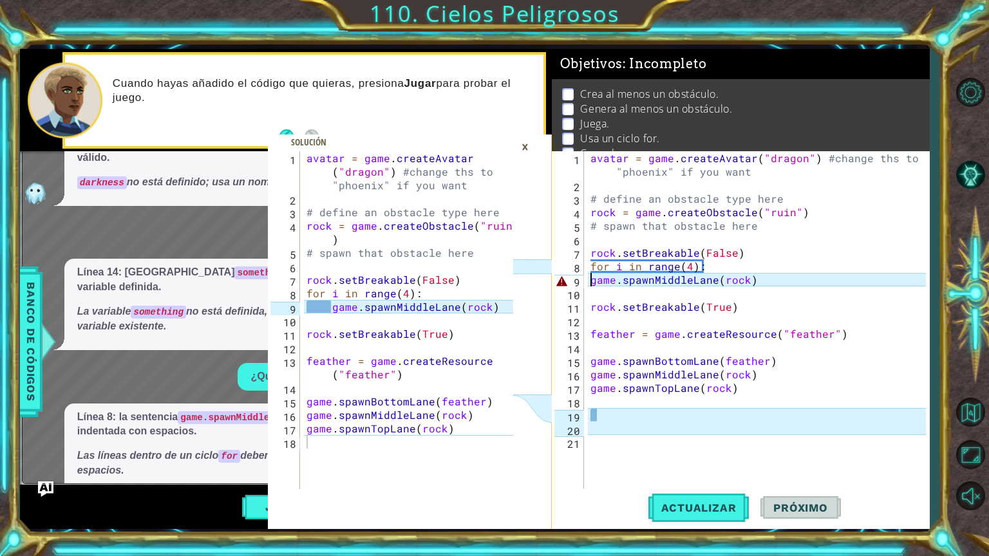
click at [588, 277] on div "avatar = game . createAvatar ( "dragon" ) #change ths to "phoenix" if you want …" at bounding box center [757, 320] width 338 height 338
type textarea "game.spawnMiddleLane(rock)"
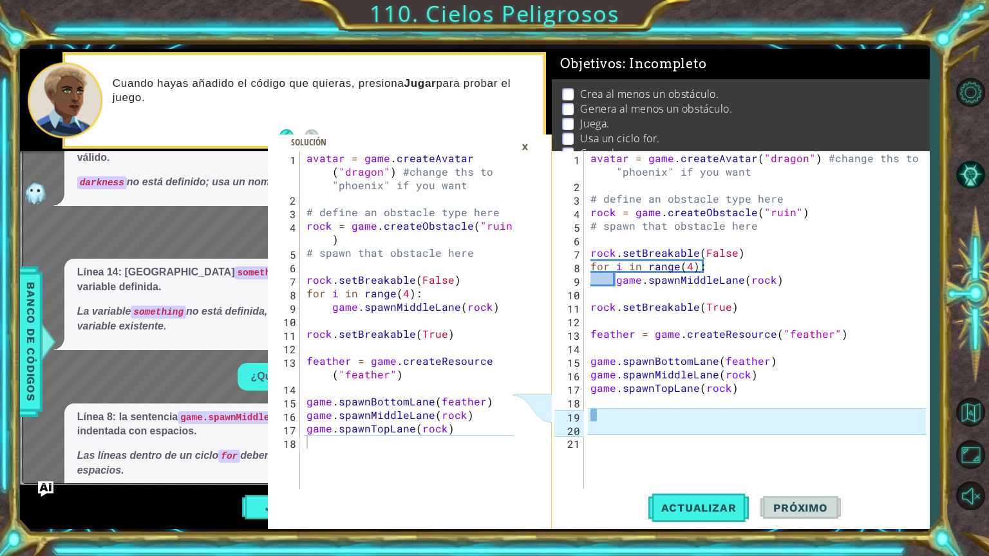
click at [523, 147] on div "×" at bounding box center [525, 147] width 20 height 22
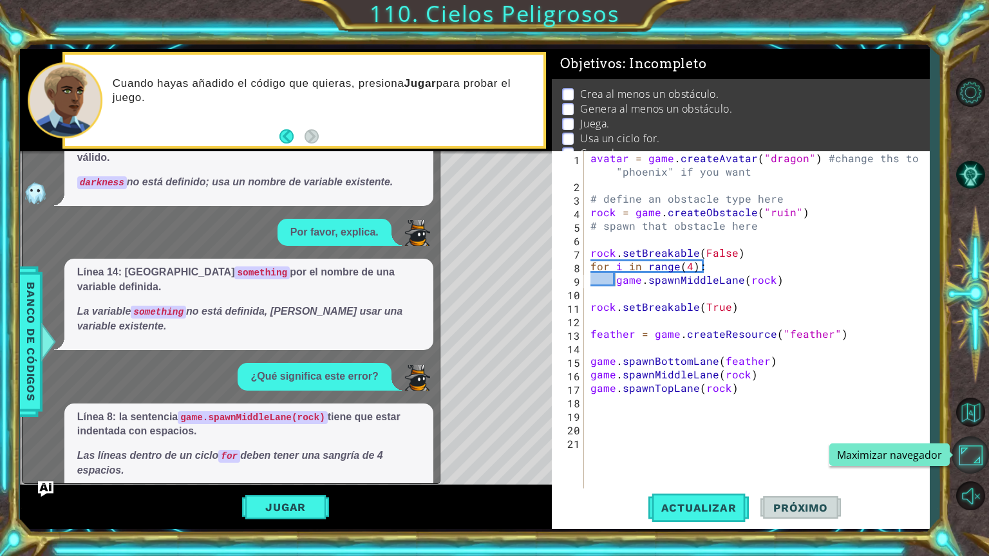
click at [973, 463] on button "Maximizar navegador" at bounding box center [969, 454] width 37 height 37
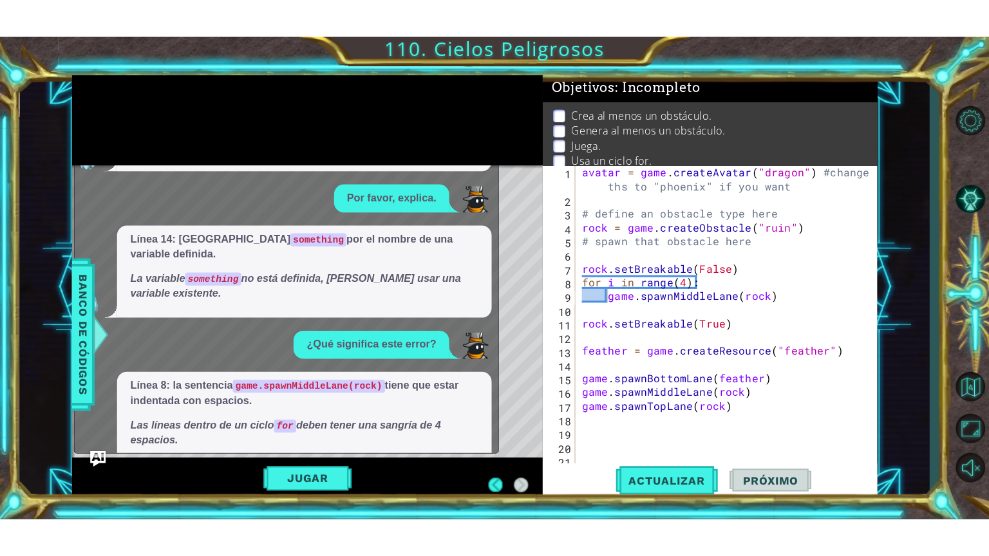
scroll to position [0, 0]
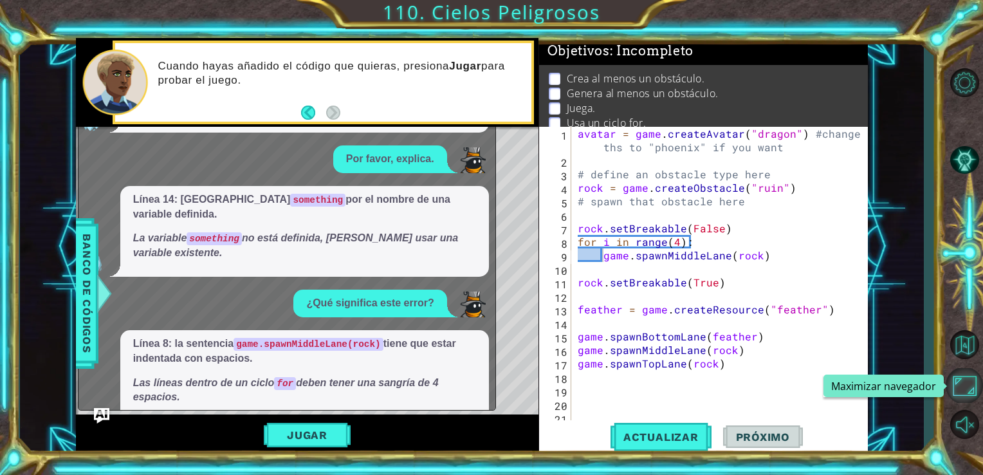
click at [960, 387] on button "Maximizar navegador" at bounding box center [964, 385] width 37 height 35
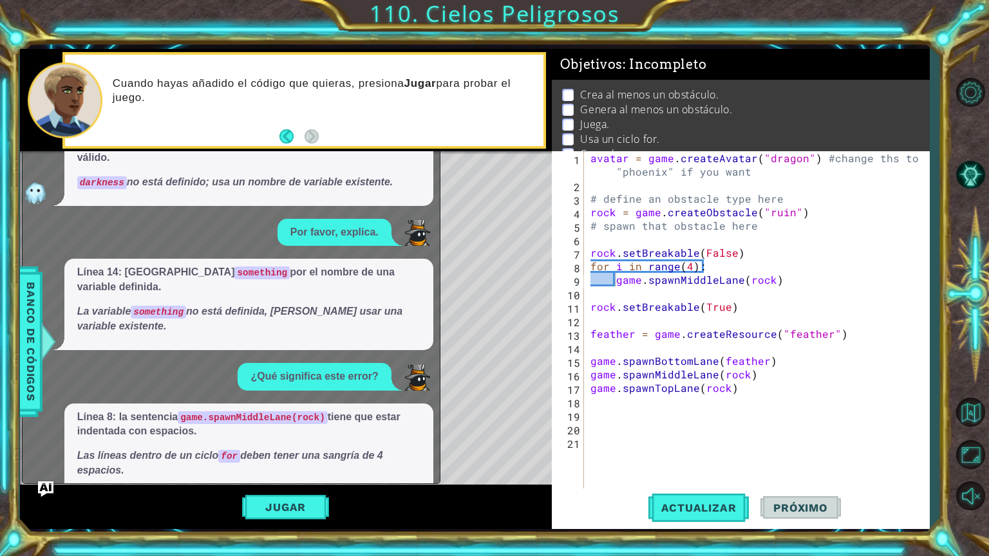
click at [293, 474] on button "Jugar" at bounding box center [285, 507] width 87 height 24
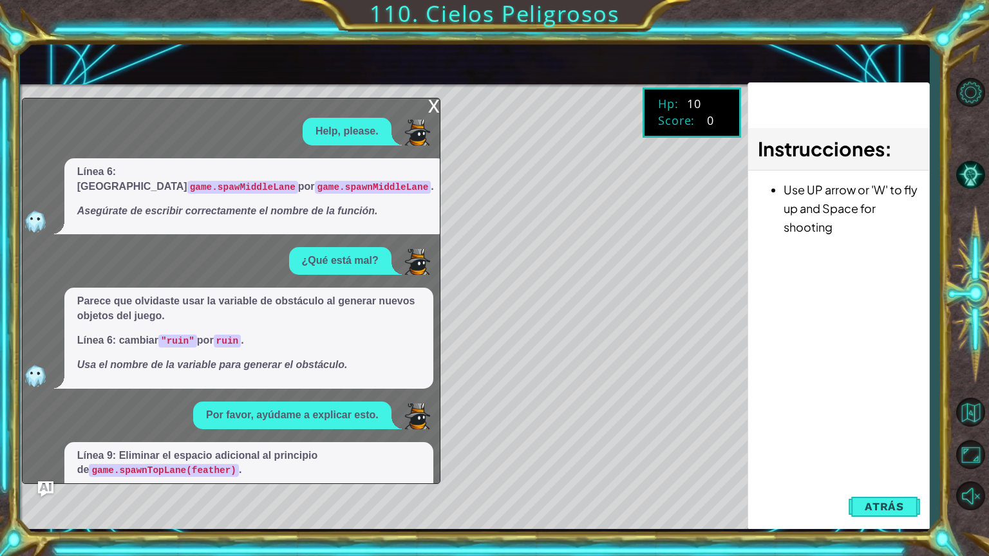
click at [430, 111] on div "x" at bounding box center [434, 104] width 12 height 13
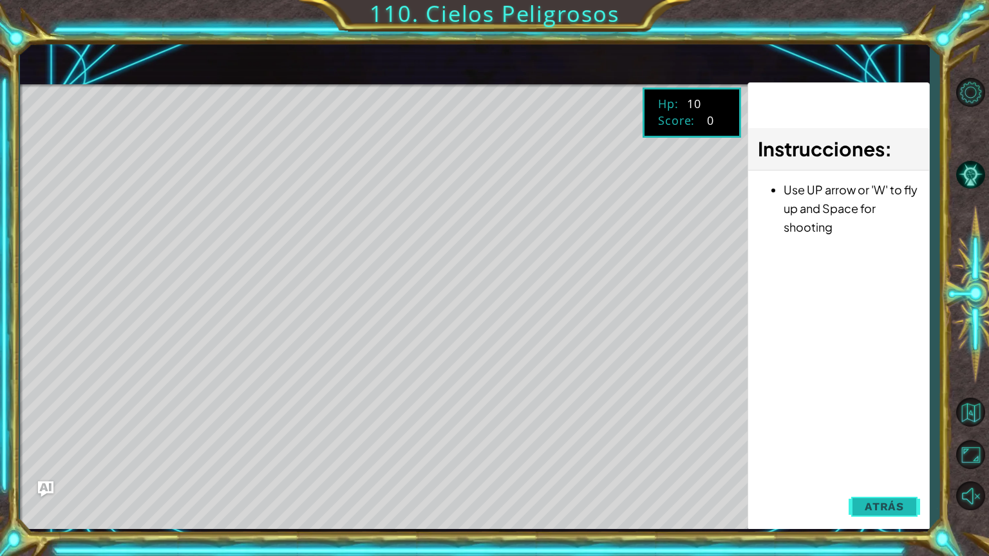
click at [911, 474] on button "Atrás" at bounding box center [883, 507] width 71 height 26
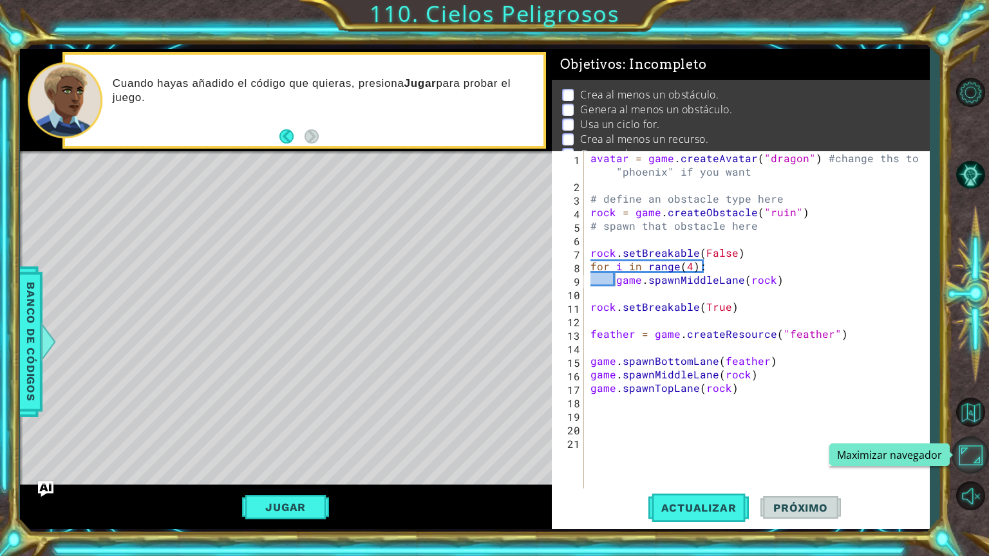
click at [973, 465] on button "Maximizar navegador" at bounding box center [969, 454] width 37 height 37
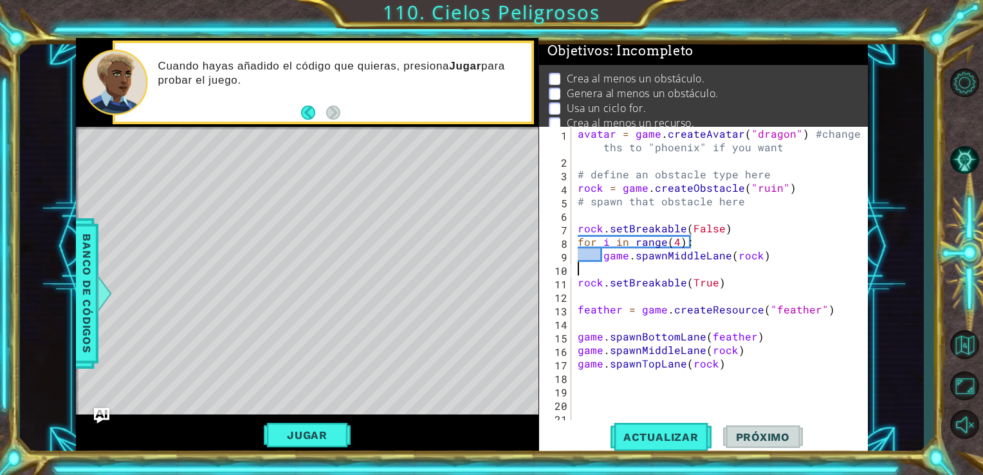
click at [608, 267] on div "avatar = game . createAvatar ( "dragon" ) #change ths to "phoenix" if you want …" at bounding box center [723, 316] width 297 height 378
paste textarea "game.spawnMiddleLane(rock)"
click at [604, 272] on div "avatar = game . createAvatar ( "dragon" ) #change ths to "phoenix" if you want …" at bounding box center [723, 316] width 297 height 378
type textarea "rock.setBreakable(True)"
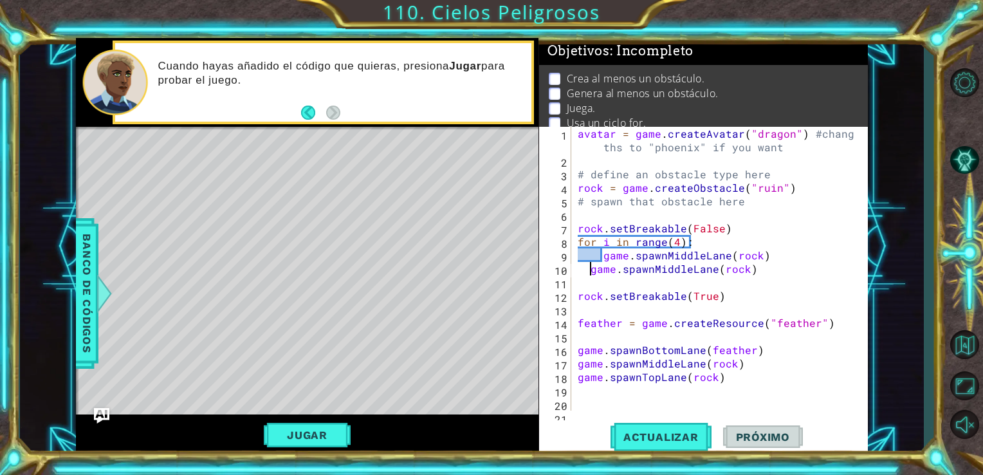
type textarea "game.spawnMiddleLane(rock)"
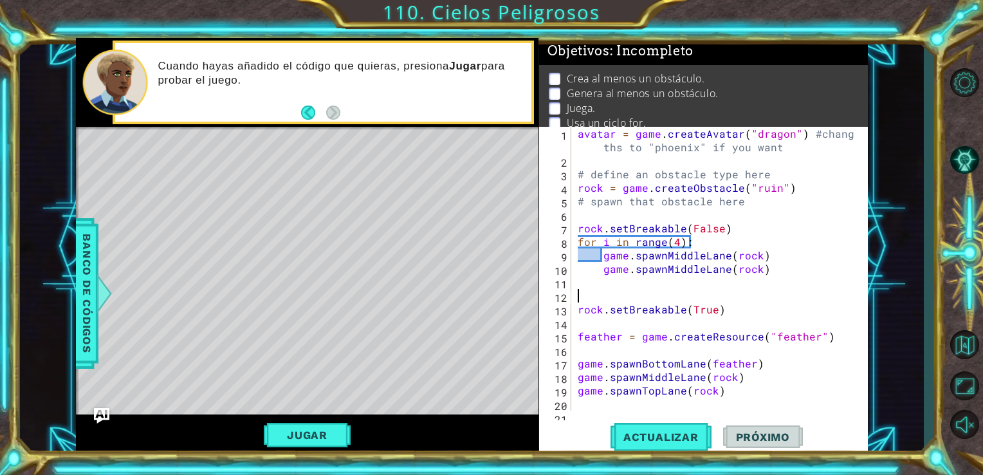
type textarea "rock.setBreakable(True)"
paste textarea "game.spawnMiddleLane(rock)"
click at [579, 284] on div "avatar = game . createAvatar ( "dragon" ) #change ths to "phoenix" if you want …" at bounding box center [718, 289] width 287 height 324
click at [680, 245] on div "avatar = game . createAvatar ( "dragon" ) #change ths to "phoenix" if you want …" at bounding box center [718, 289] width 287 height 324
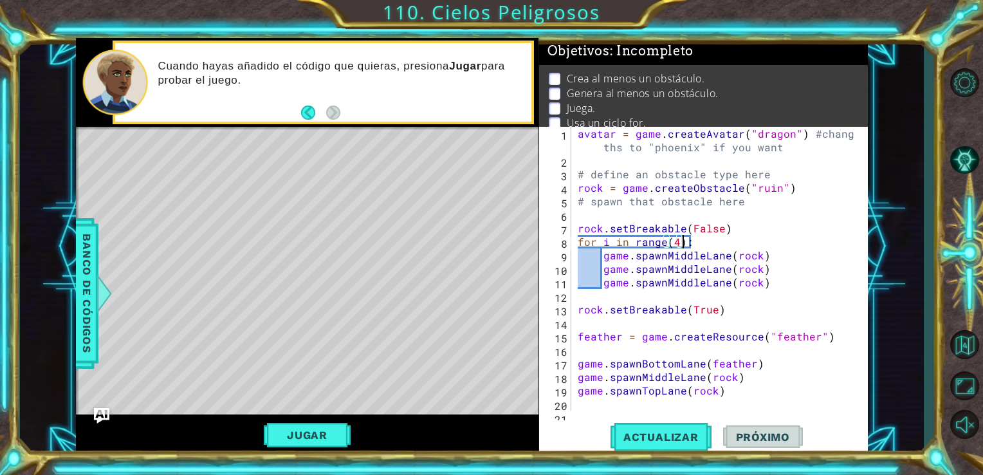
click at [675, 248] on div "avatar = game . createAvatar ( "dragon" ) #change ths to "phoenix" if you want …" at bounding box center [718, 289] width 287 height 324
type textarea "for i in range(2):"
click at [772, 292] on div "avatar = game . createAvatar ( "dragon" ) #change ths to "phoenix" if you want …" at bounding box center [718, 289] width 287 height 324
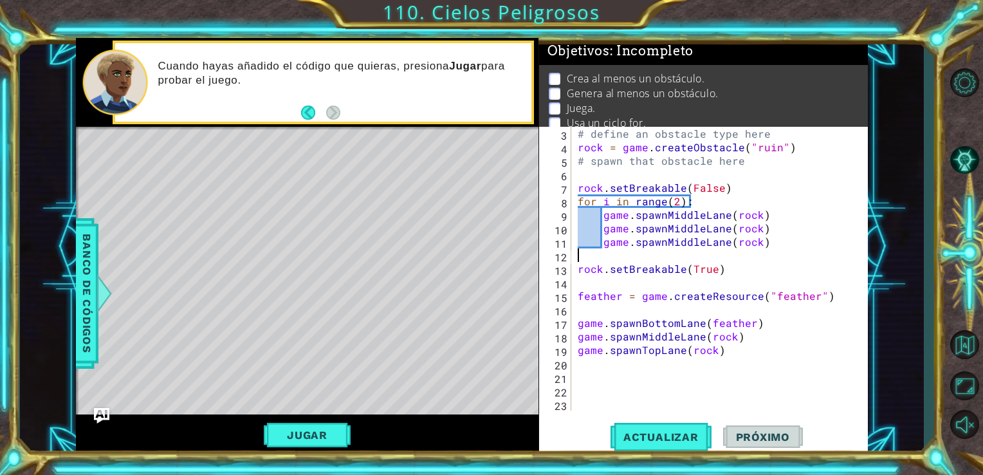
scroll to position [41, 0]
click at [703, 215] on div "# define an obstacle type here rock = game . createObstacle ( "ruin" ) # spawn …" at bounding box center [718, 282] width 287 height 311
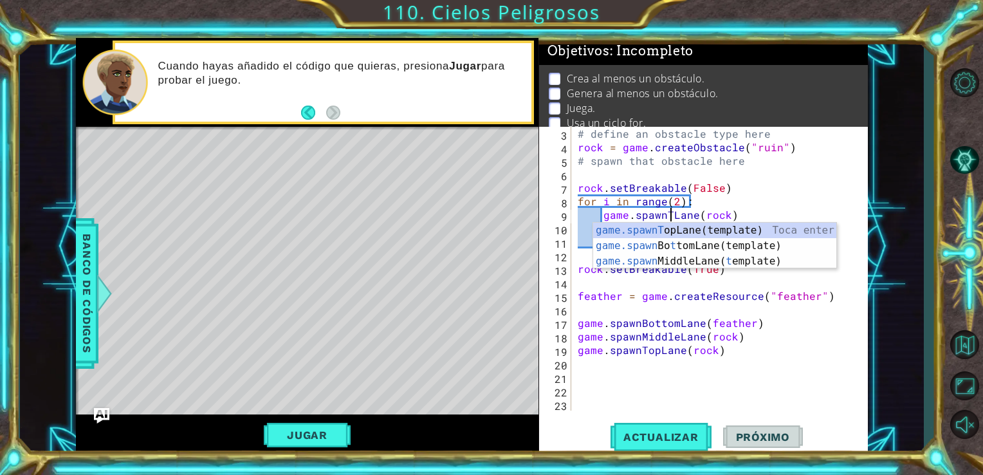
scroll to position [0, 5]
type textarea "game.spawnTopLane(rock)"
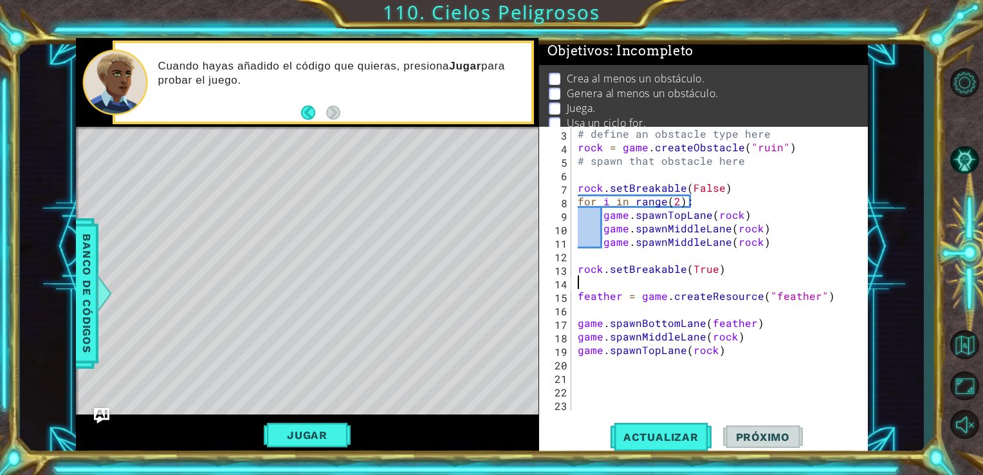
click at [668, 287] on div "# define an obstacle type here rock = game . createObstacle ( "ruin" ) # spawn …" at bounding box center [718, 282] width 287 height 311
click at [702, 242] on div "# define an obstacle type here rock = game . createObstacle ( "ruin" ) # spawn …" at bounding box center [718, 282] width 287 height 311
drag, startPoint x: 749, startPoint y: 266, endPoint x: 740, endPoint y: 269, distance: 9.4
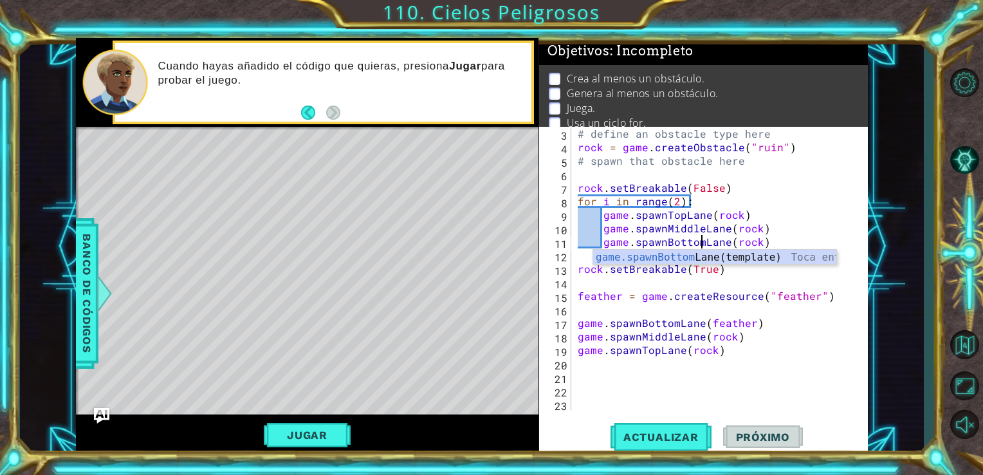
click at [740, 269] on div "# define an obstacle type here rock = game . createObstacle ( "ruin" ) # spawn …" at bounding box center [718, 282] width 287 height 311
click at [767, 243] on div "# define an obstacle type here rock = game . createObstacle ( "ruin" ) # spawn …" at bounding box center [718, 282] width 287 height 311
type textarea "game.spawnBottomLane(rock)"
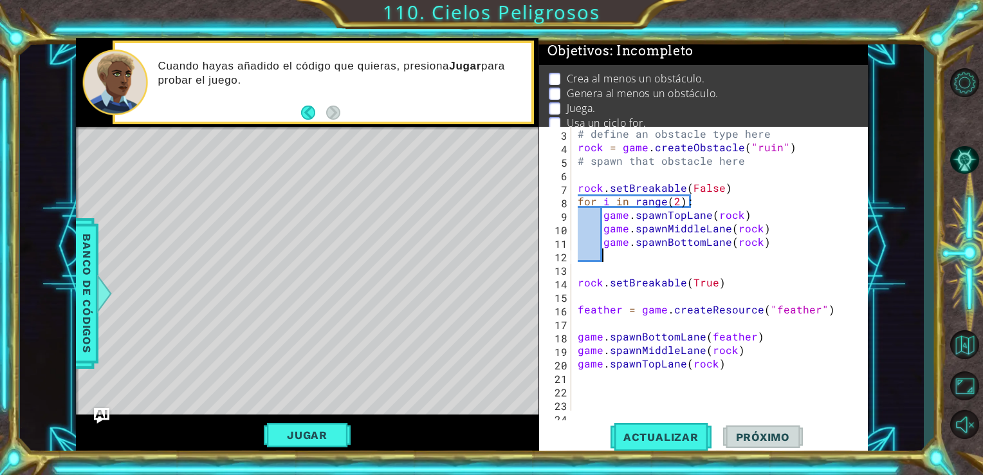
scroll to position [54, 0]
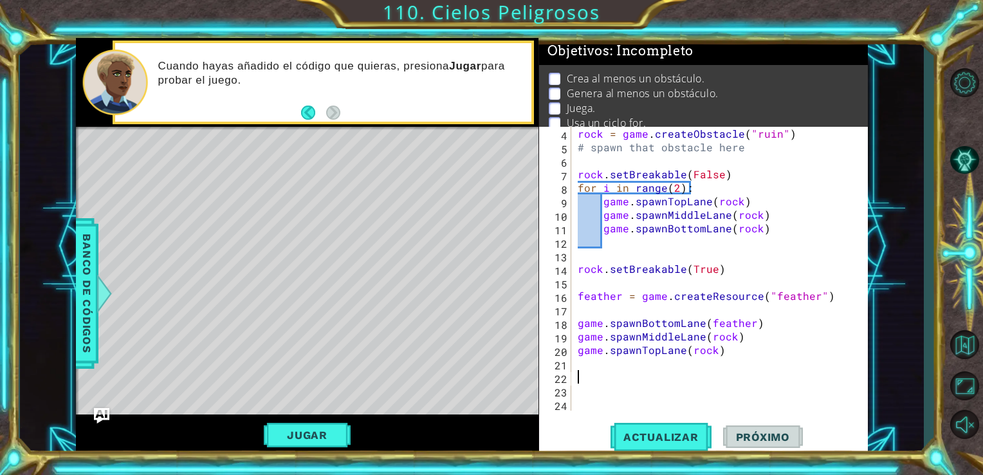
click at [583, 378] on div "rock = game . createObstacle ( "ruin" ) # spawn that obstacle here rock . setBr…" at bounding box center [718, 282] width 287 height 311
drag, startPoint x: 765, startPoint y: 212, endPoint x: 604, endPoint y: 219, distance: 161.0
click at [604, 219] on div "rock = game . createObstacle ( "ruin" ) # spawn that obstacle here rock . setBr…" at bounding box center [718, 282] width 287 height 311
type textarea "game.spawnMiddleLane(rock)"
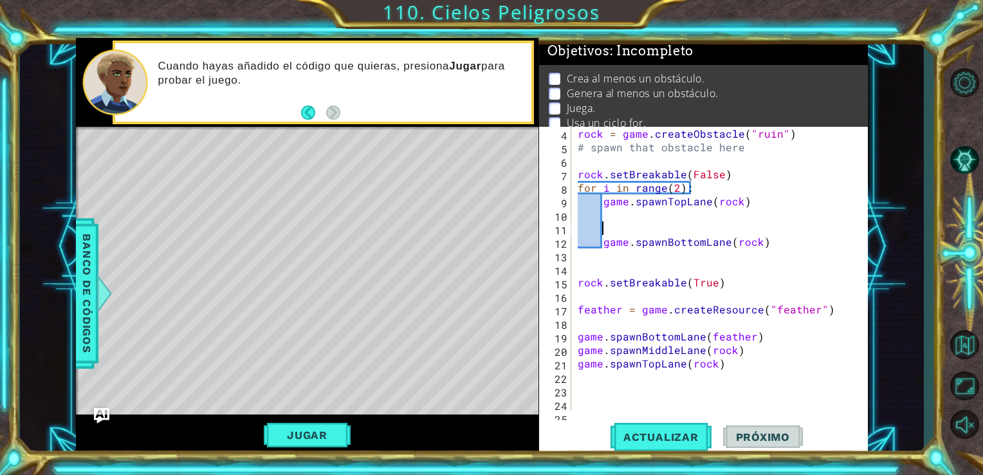
click at [602, 202] on div "rock = game . createObstacle ( "ruin" ) # spawn that obstacle here rock . setBr…" at bounding box center [718, 282] width 287 height 311
type textarea "game.spawnTopLane(rock)"
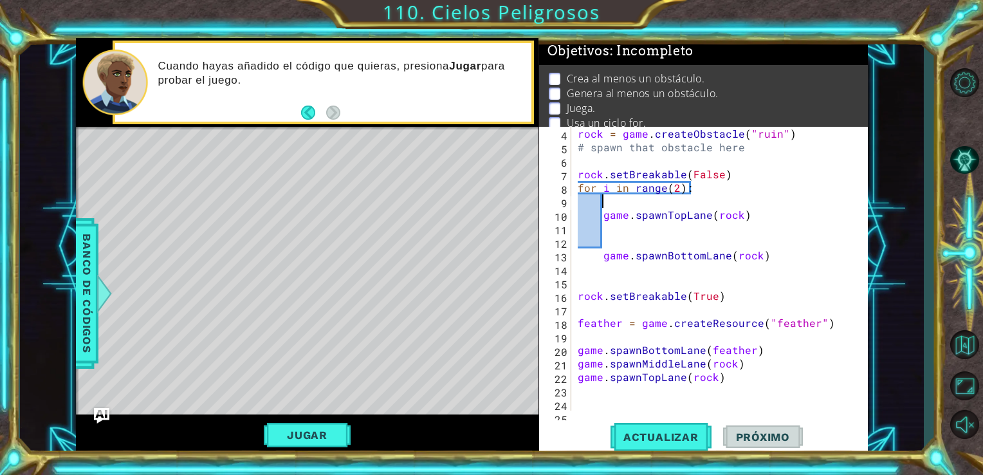
click at [604, 201] on div "rock = game . createObstacle ( "ruin" ) # spawn that obstacle here rock . setBr…" at bounding box center [718, 282] width 287 height 311
paste textarea "game.spawnMiddleLane(rock)"
type textarea "game.spawnMiddleLane(rock)"
click at [619, 227] on div "rock = game . createObstacle ( "ruin" ) # spawn that obstacle here rock . setBr…" at bounding box center [718, 282] width 287 height 311
click at [610, 239] on div "rock = game . createObstacle ( "ruin" ) # spawn that obstacle here rock . setBr…" at bounding box center [718, 282] width 287 height 311
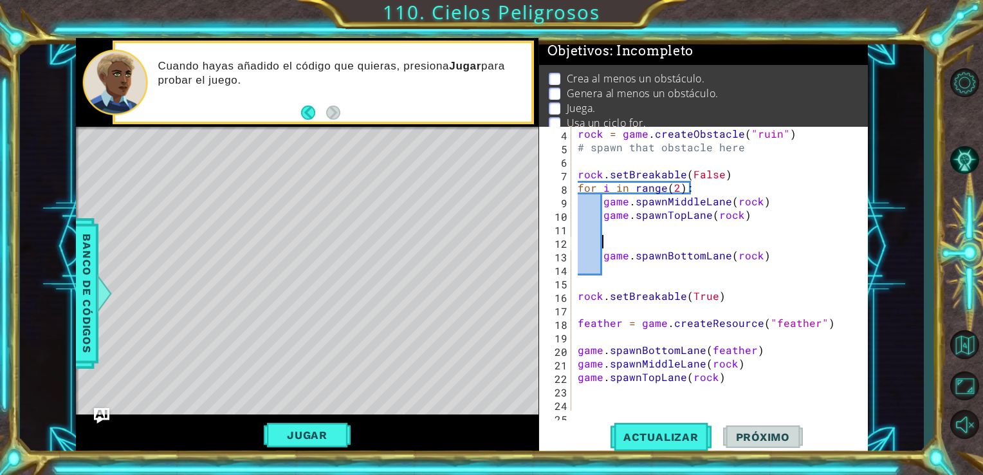
click at [614, 237] on div "rock = game . createObstacle ( "ruin" ) # spawn that obstacle here rock . setBr…" at bounding box center [718, 282] width 287 height 311
click at [614, 233] on div "rock = game . createObstacle ( "ruin" ) # spawn that obstacle here rock . setBr…" at bounding box center [718, 282] width 287 height 311
click at [610, 265] on div "rock = game . createObstacle ( "ruin" ) # spawn that obstacle here rock . setBr…" at bounding box center [718, 282] width 287 height 311
click at [611, 232] on div "rock = game . createObstacle ( "ruin" ) # spawn that obstacle here rock . setBr…" at bounding box center [718, 282] width 287 height 311
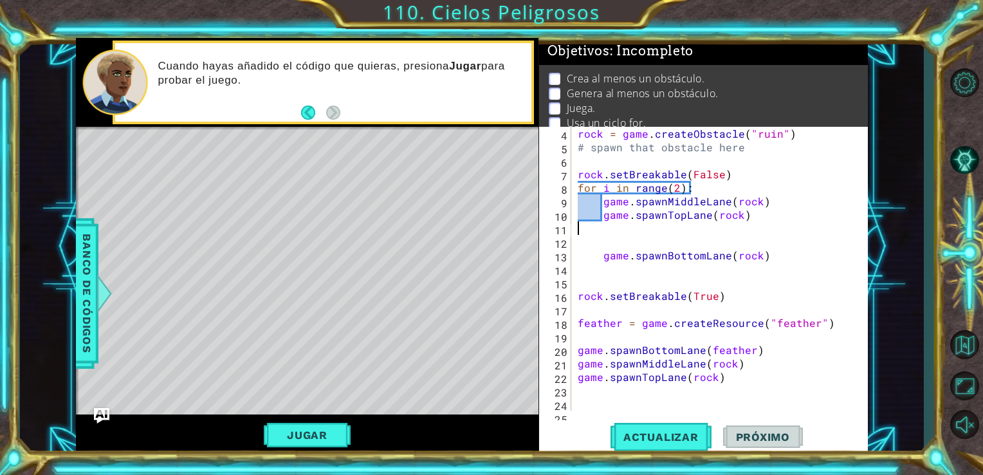
type textarea "game.spawnTopLane(rock)"
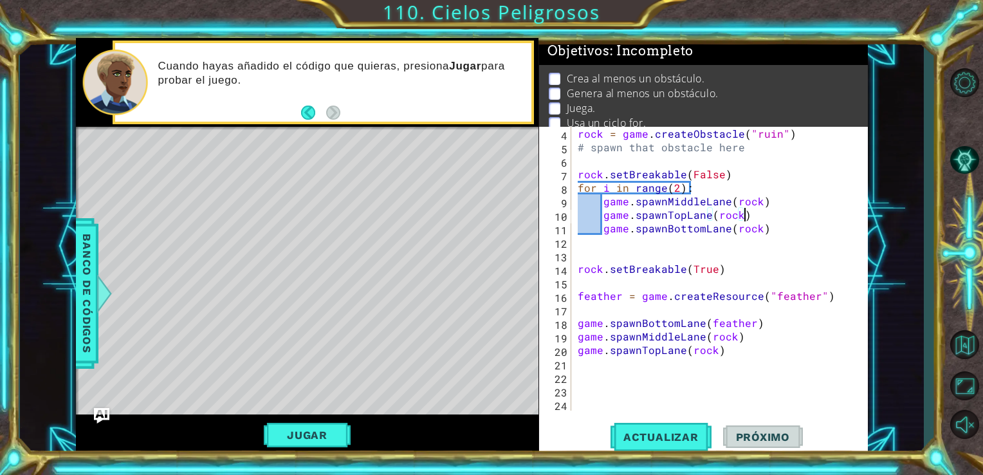
type textarea "game.spawnBottomLane(rock)"
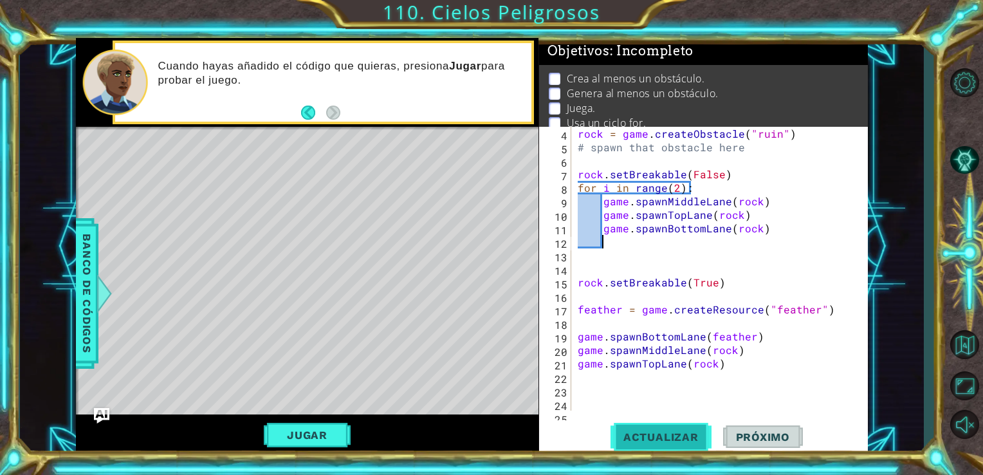
click at [676, 444] on button "Actualizar" at bounding box center [661, 436] width 101 height 33
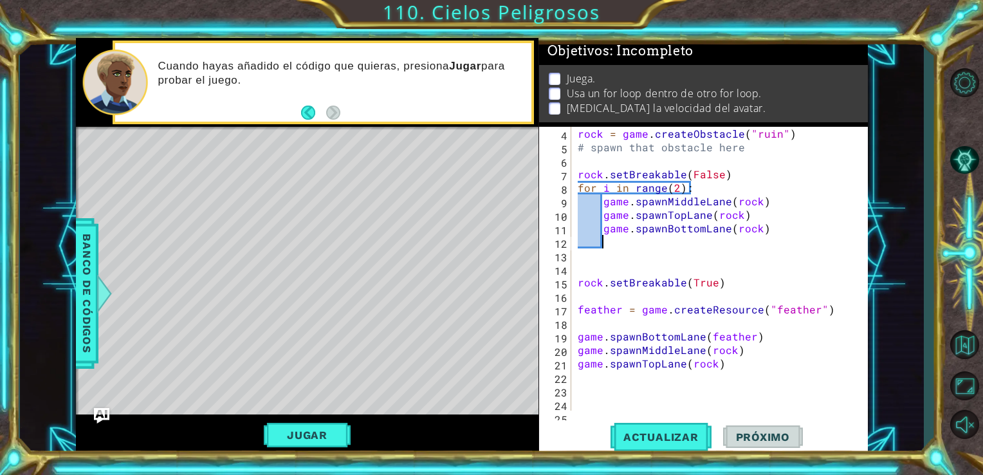
click at [600, 228] on div "rock = game . createObstacle ( "ruin" ) # spawn that obstacle here rock . setBr…" at bounding box center [718, 282] width 287 height 311
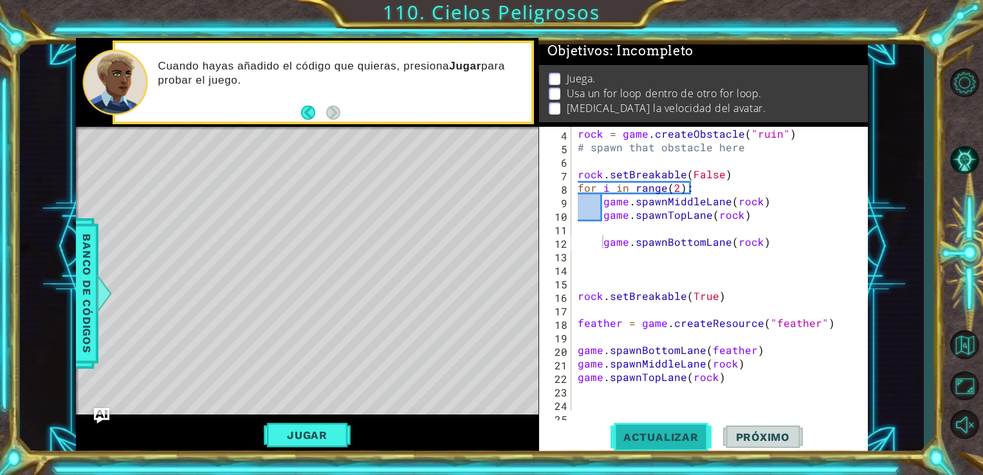
click at [662, 443] on span "Actualizar" at bounding box center [661, 437] width 101 height 13
type textarea "game.spawnBottomLane(rock)"
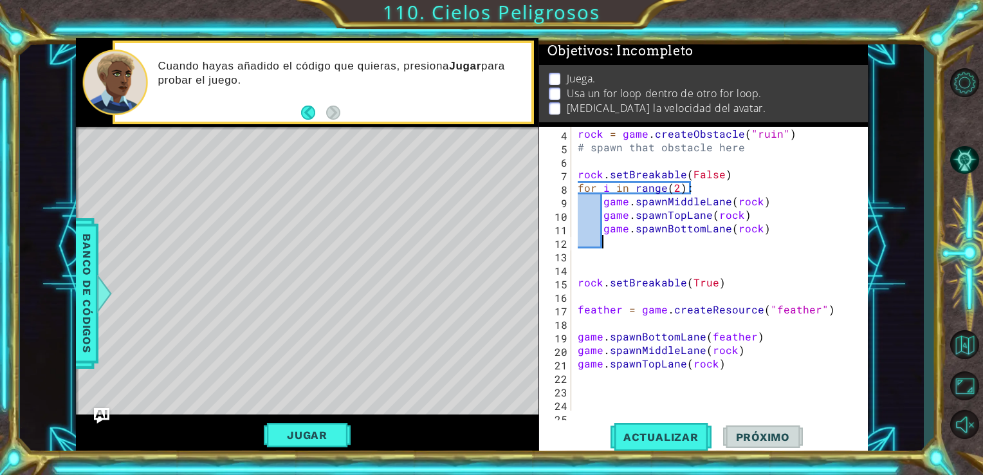
click at [586, 378] on div "rock = game . createObstacle ( "ruin" ) # spawn that obstacle here rock . setBr…" at bounding box center [718, 282] width 287 height 311
click at [577, 323] on div "rock = game . createObstacle ( "ruin" ) # spawn that obstacle here rock . setBr…" at bounding box center [718, 282] width 287 height 311
type textarea "feather = game.createResource("feather")"
click at [583, 268] on div "rock = game . createObstacle ( "ruin" ) # spawn that obstacle here rock . setBr…" at bounding box center [718, 282] width 287 height 311
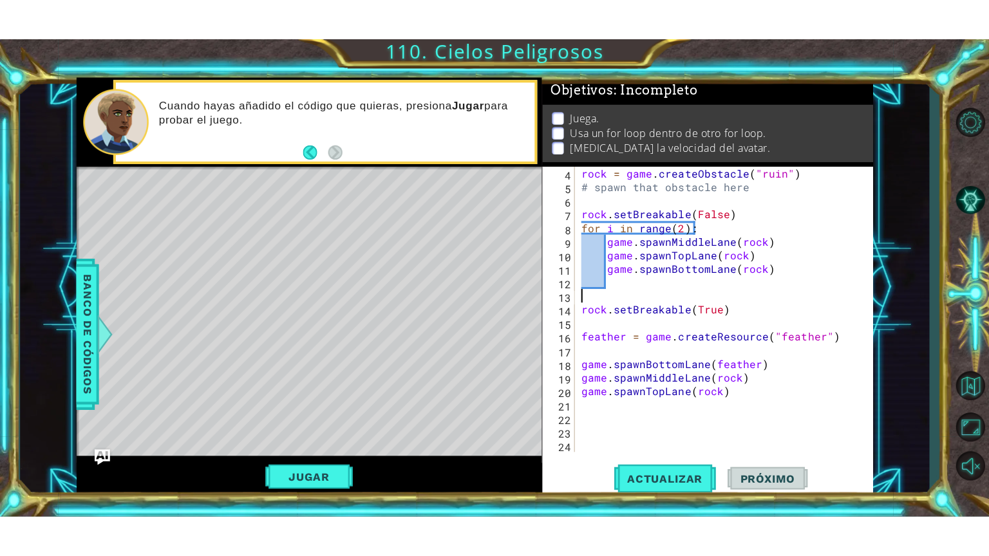
scroll to position [41, 0]
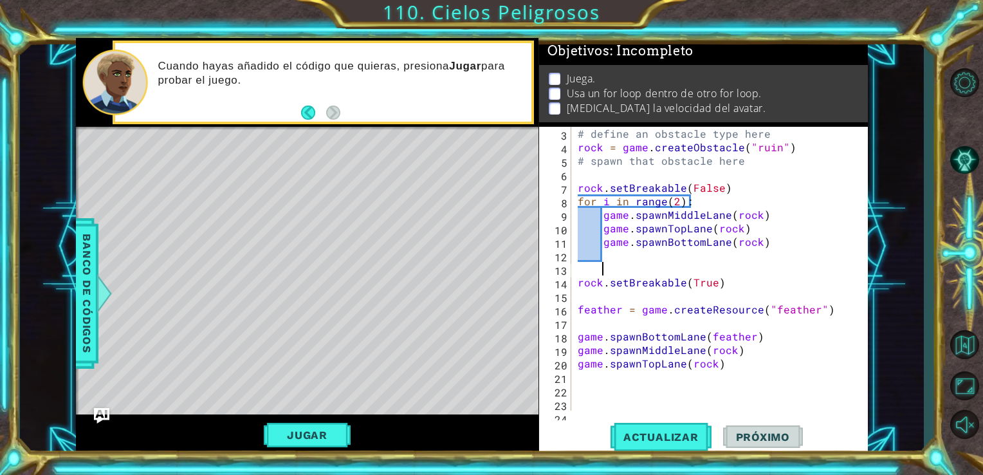
type textarea "rock.setBreakable(True)"
type textarea "feather = game.createResource("feather")"
type textarea "game.spawnTopLane(rock)"
drag, startPoint x: 698, startPoint y: 205, endPoint x: 577, endPoint y: 202, distance: 121.0
click at [577, 202] on div "# define an obstacle type here rock = game . createObstacle ( "ruin" ) # spawn …" at bounding box center [718, 282] width 287 height 311
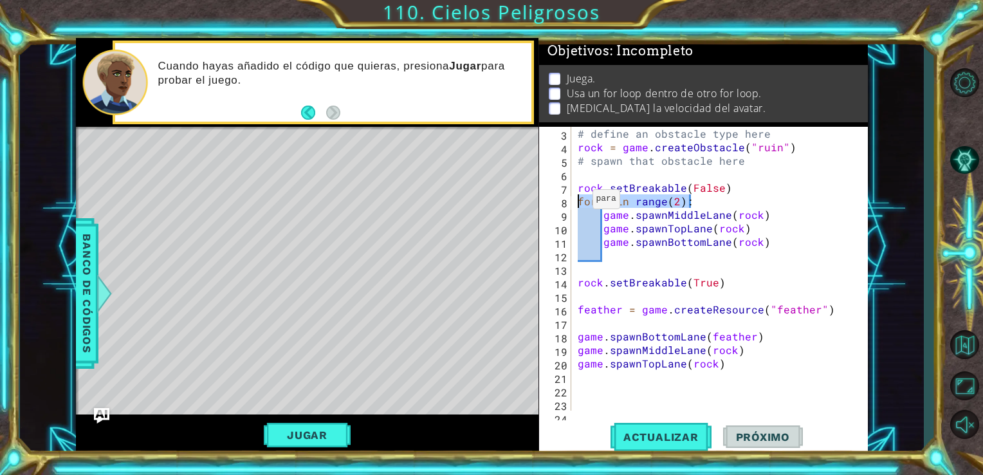
type textarea "for i in range(2):"
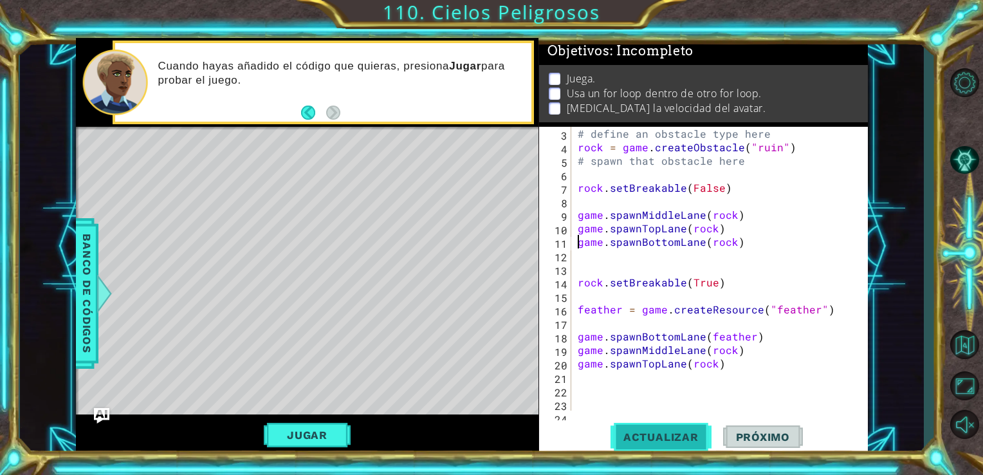
click at [695, 430] on button "Actualizar" at bounding box center [661, 436] width 101 height 33
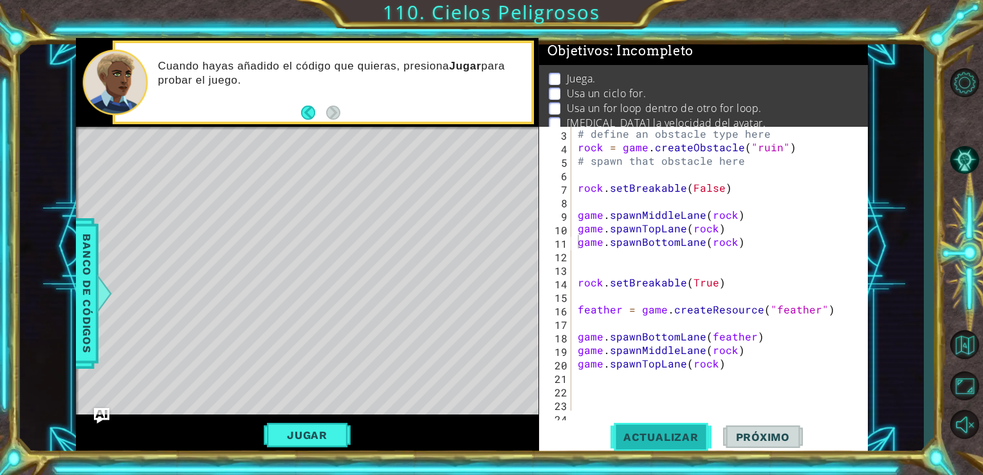
click at [640, 426] on button "Actualizar" at bounding box center [661, 436] width 101 height 33
click at [296, 431] on button "Jugar" at bounding box center [307, 435] width 87 height 24
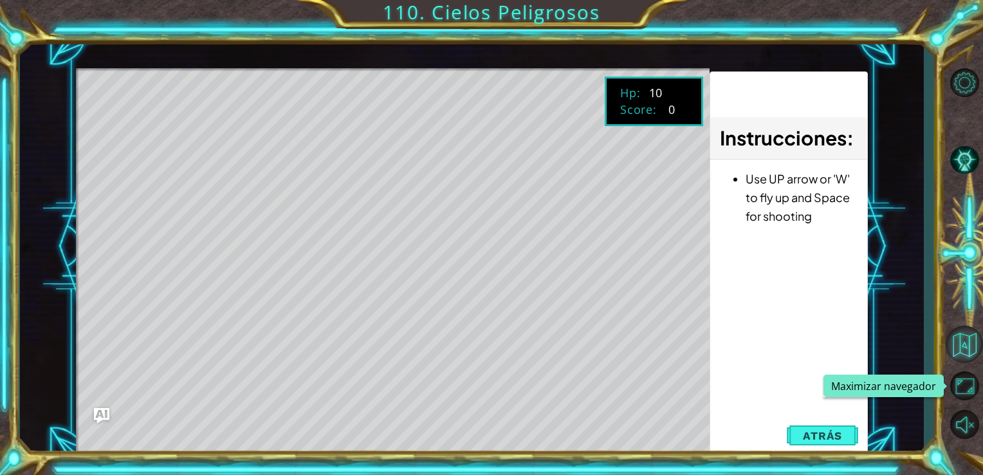
drag, startPoint x: 980, startPoint y: 383, endPoint x: 979, endPoint y: 430, distance: 47.0
click at [973, 383] on button "Maximizar navegador" at bounding box center [964, 385] width 37 height 35
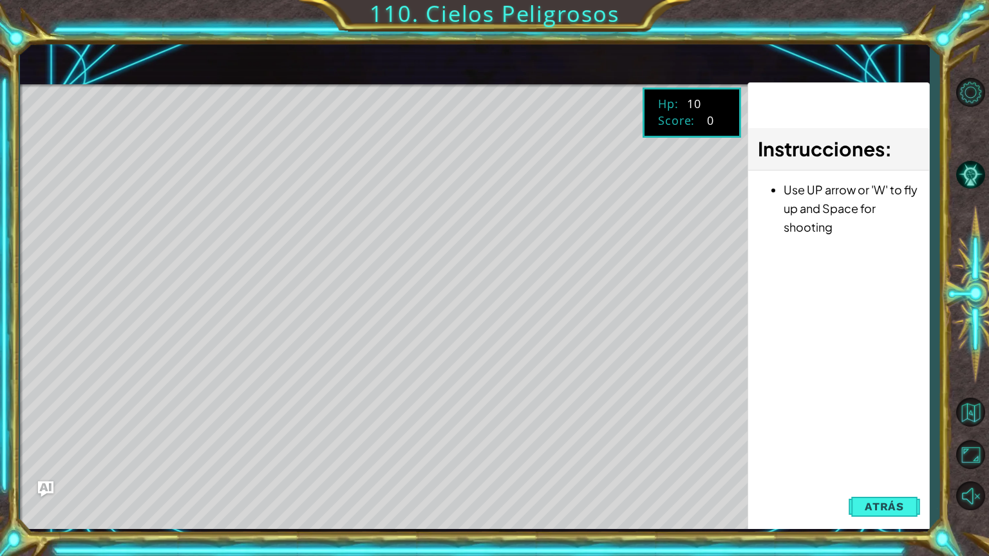
click at [951, 436] on button "Maximizar navegador" at bounding box center [969, 454] width 37 height 37
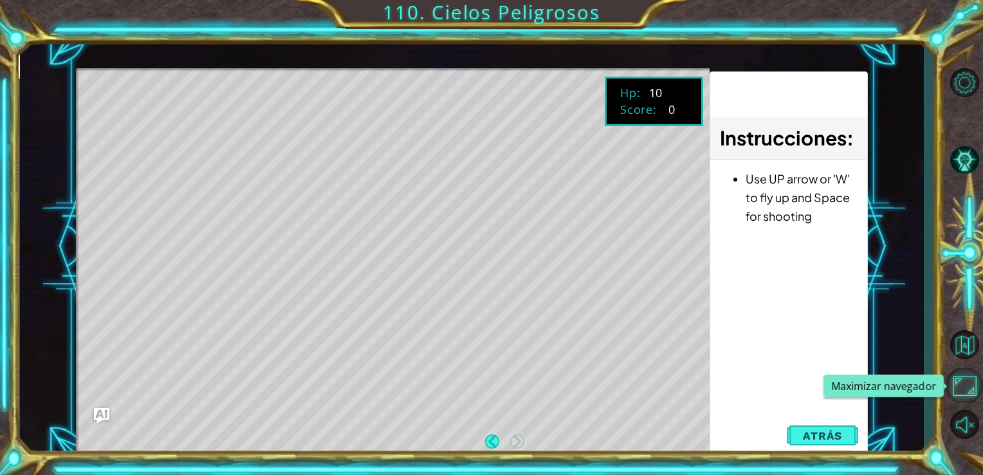
click at [946, 368] on button "Maximizar navegador" at bounding box center [964, 385] width 37 height 35
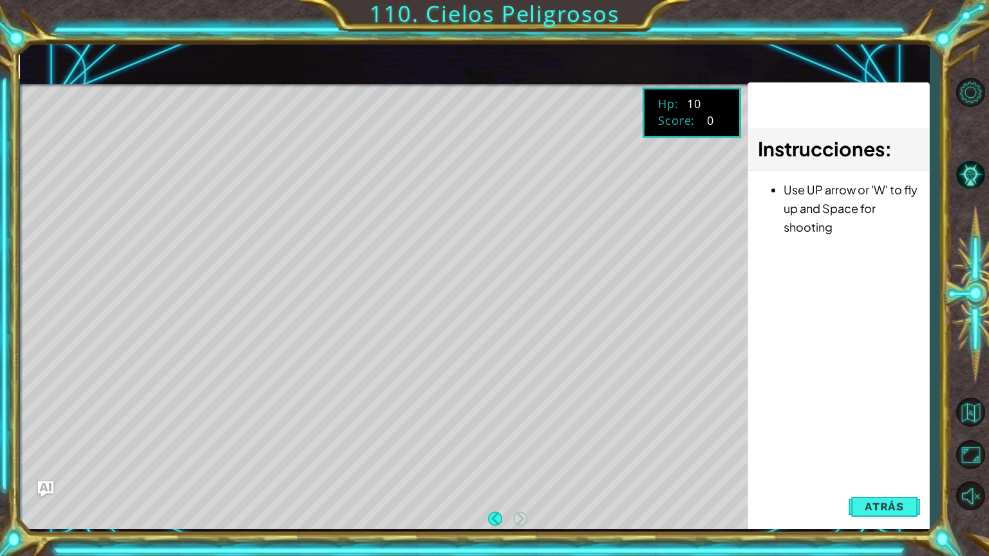
click at [951, 436] on button "Maximizar navegador" at bounding box center [969, 454] width 37 height 37
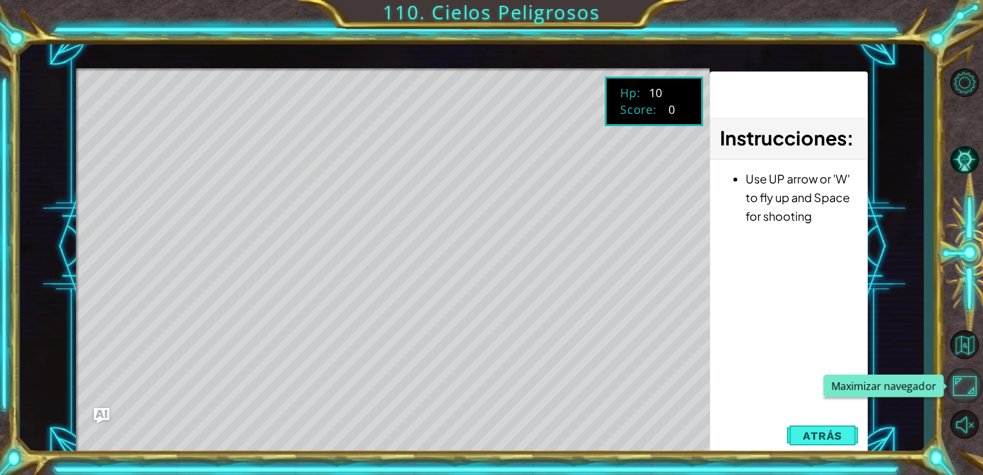
drag, startPoint x: 972, startPoint y: 384, endPoint x: 949, endPoint y: 392, distance: 24.4
click at [949, 392] on button "Maximizar navegador" at bounding box center [964, 385] width 37 height 35
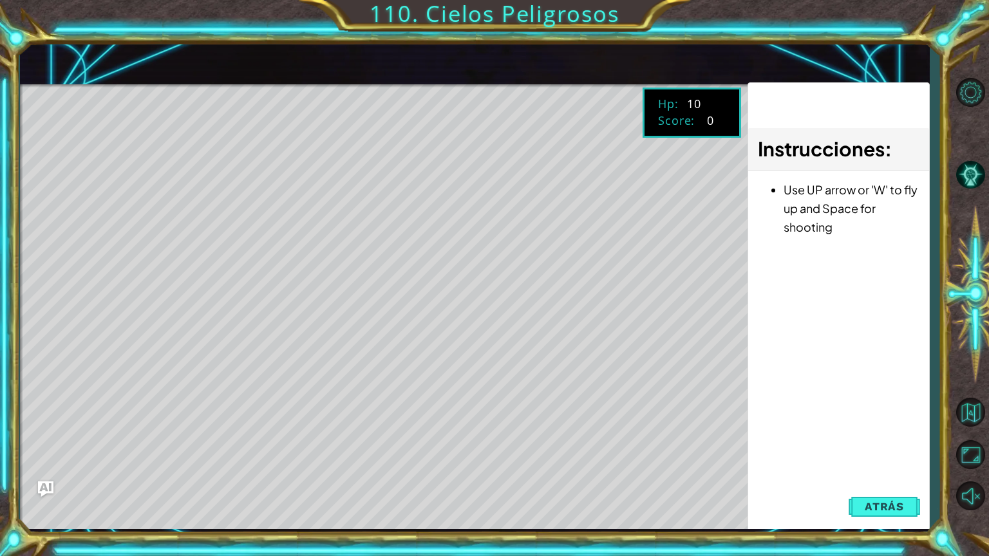
click at [774, 381] on div "Instrucciones : Use UP arrow or 'W' to fly up and Space for shooting" at bounding box center [838, 314] width 182 height 464
click at [889, 474] on span "Atrás" at bounding box center [883, 506] width 39 height 13
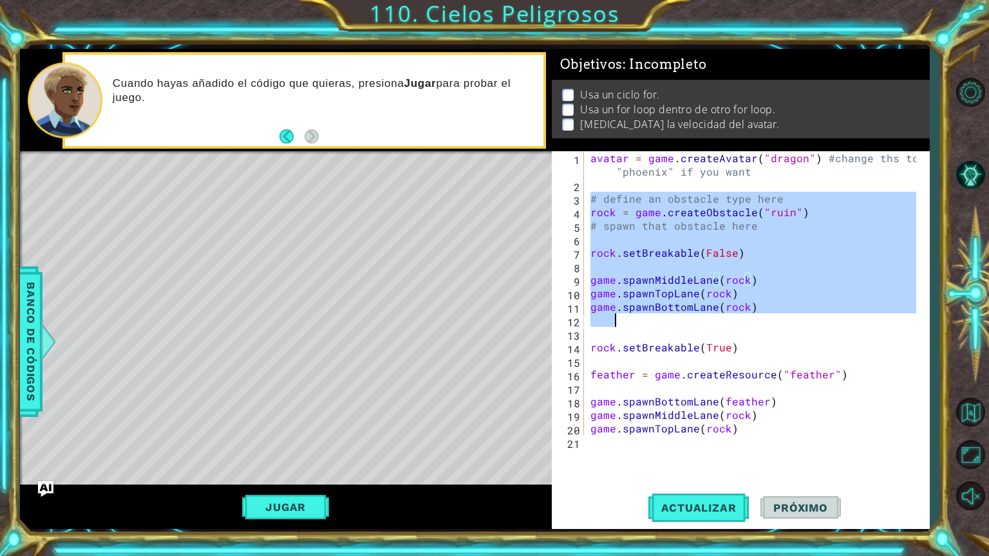
scroll to position [54, 0]
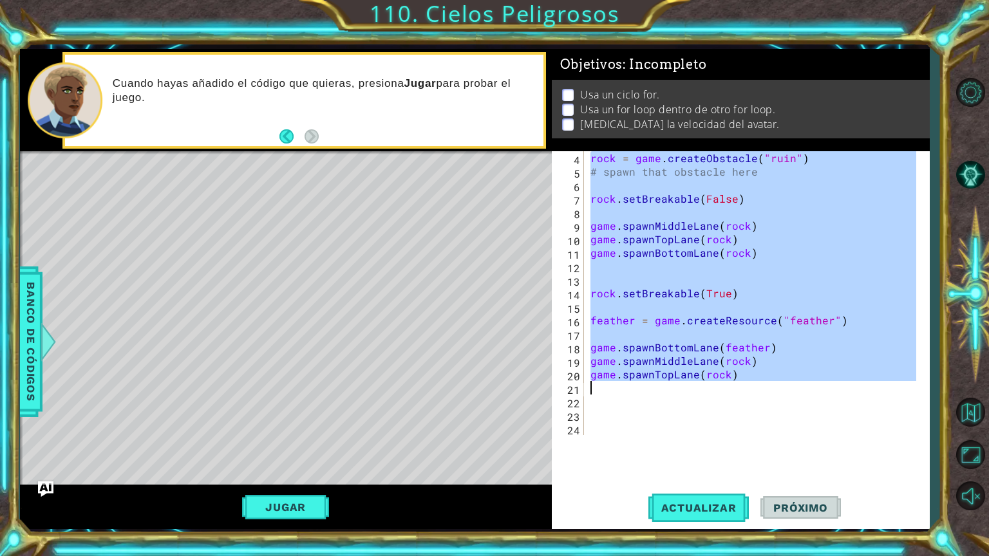
drag, startPoint x: 591, startPoint y: 198, endPoint x: 871, endPoint y: 384, distance: 337.0
click at [871, 384] on div "rock = game . createObstacle ( "ruin" ) # spawn that obstacle here rock . setBr…" at bounding box center [755, 306] width 335 height 311
type textarea "game.spawnTopLane(rock)"
click at [599, 392] on div "rock = game . createObstacle ( "ruin" ) # spawn that obstacle here rock . setBr…" at bounding box center [752, 293] width 328 height 284
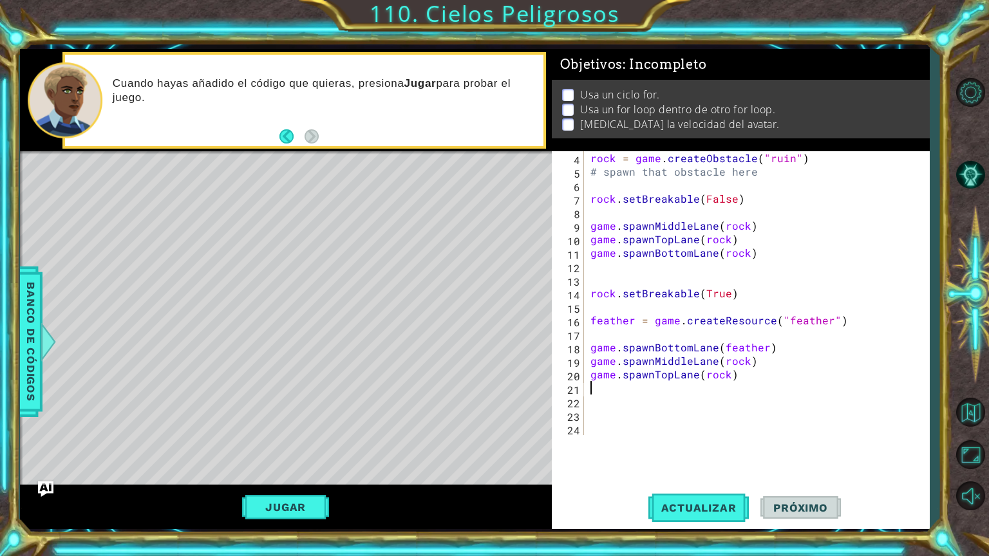
click at [599, 395] on div "rock = game . createObstacle ( "ruin" ) # spawn that obstacle here rock . setBr…" at bounding box center [755, 306] width 335 height 311
click at [597, 405] on div "rock = game . createObstacle ( "ruin" ) # spawn that obstacle here rock . setBr…" at bounding box center [755, 306] width 335 height 311
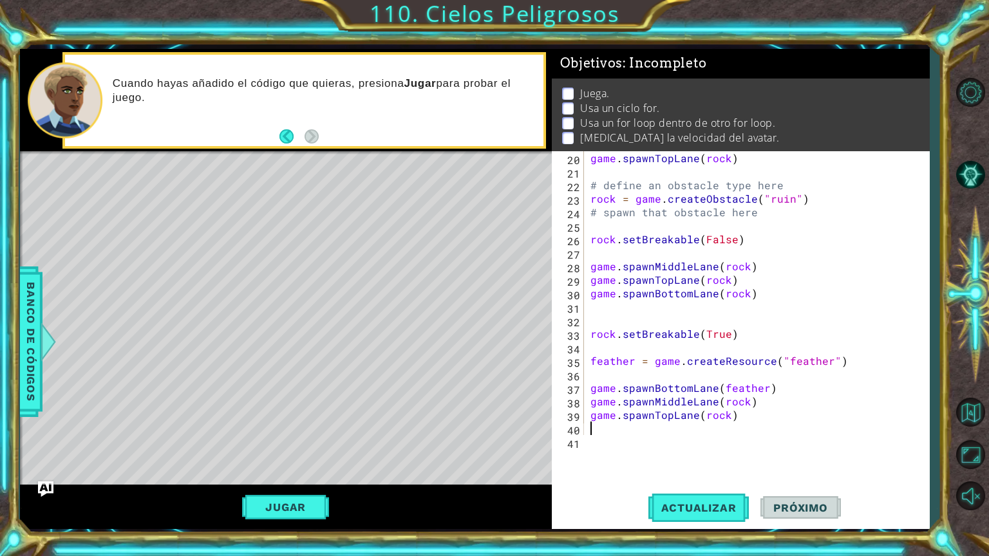
scroll to position [243, 0]
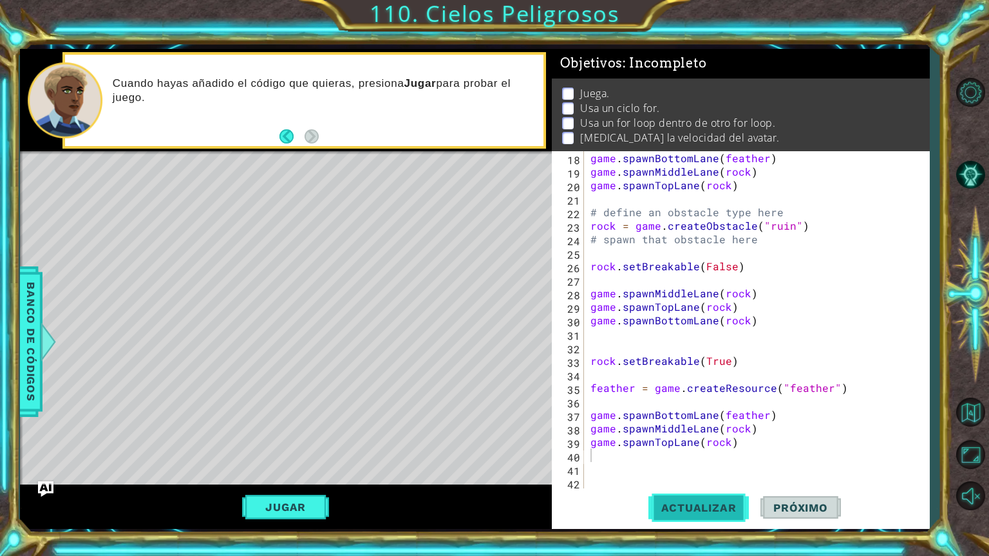
click at [730, 474] on button "Actualizar" at bounding box center [698, 508] width 101 height 38
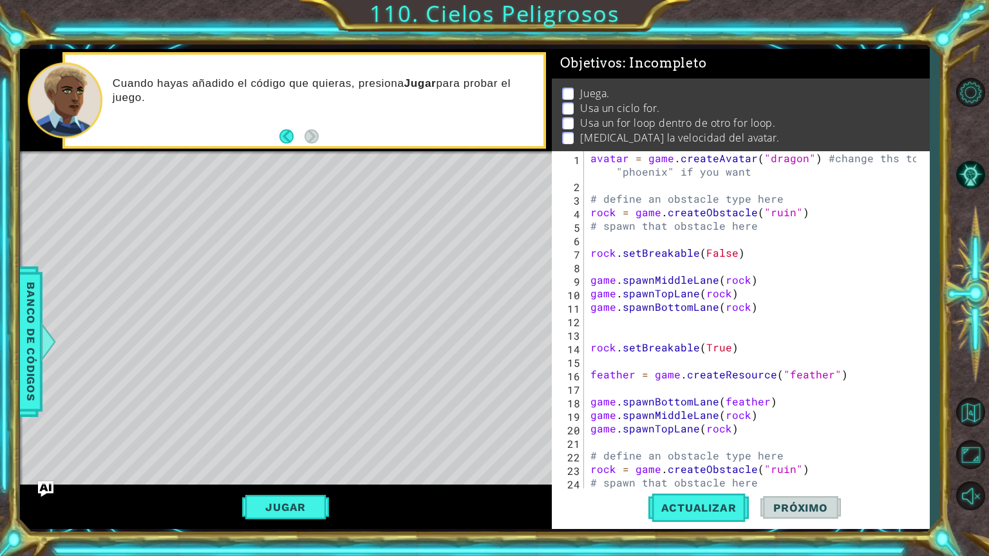
scroll to position [0, 0]
click at [291, 474] on button "Jugar" at bounding box center [285, 507] width 87 height 24
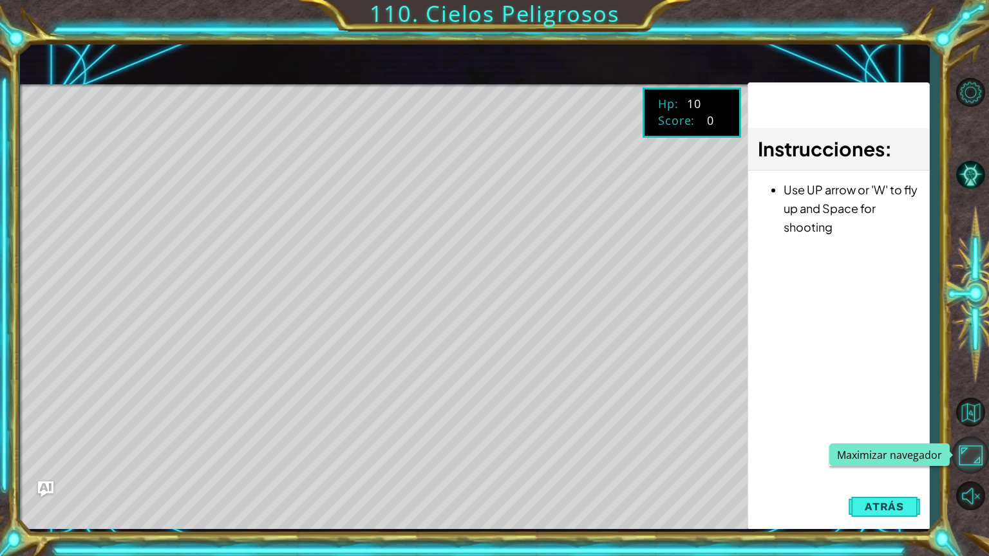
click at [973, 456] on button "Maximizar navegador" at bounding box center [969, 454] width 37 height 37
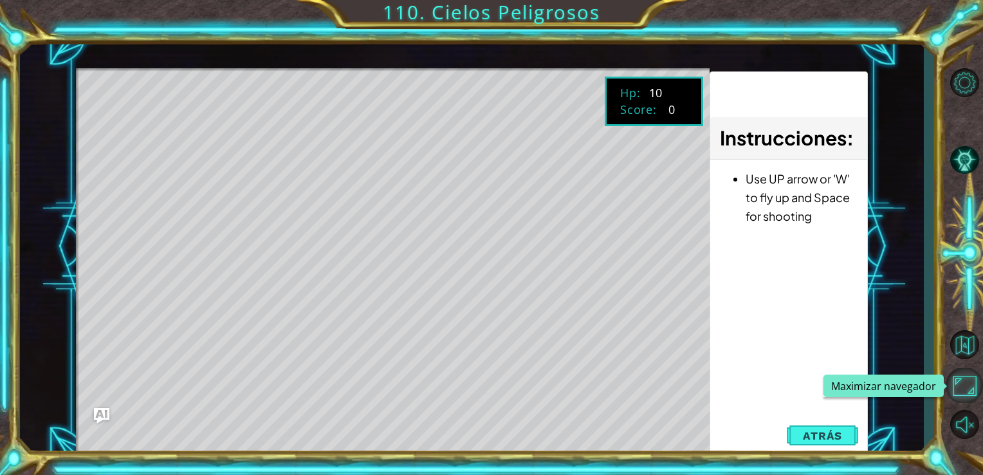
click at [963, 382] on button "Maximizar navegador" at bounding box center [964, 385] width 37 height 35
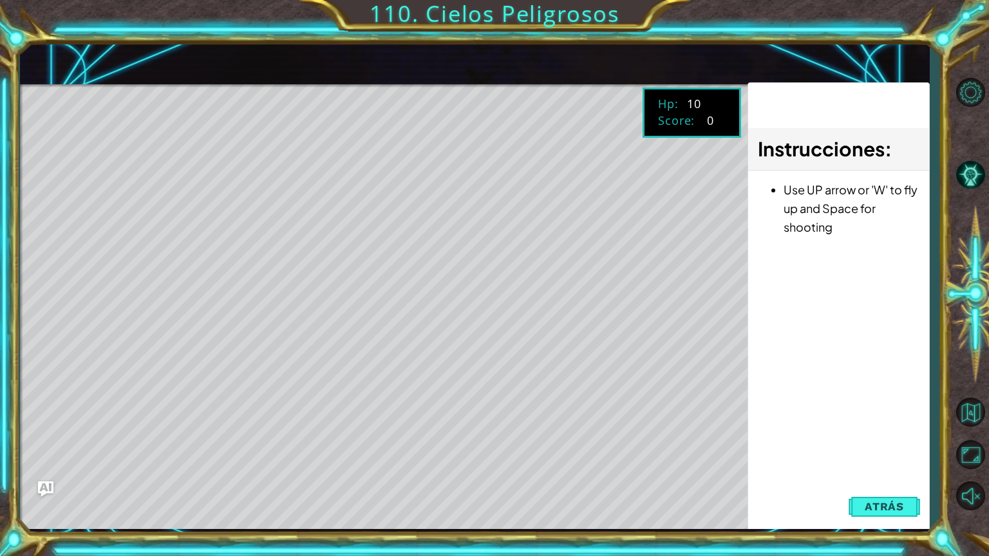
click at [951, 436] on button "Maximizar navegador" at bounding box center [969, 454] width 37 height 37
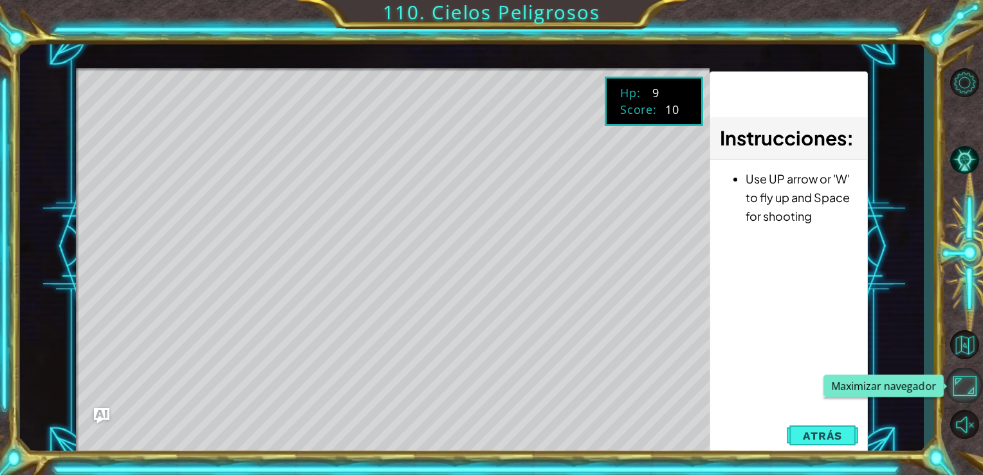
click at [955, 387] on button "Maximizar navegador" at bounding box center [964, 385] width 37 height 35
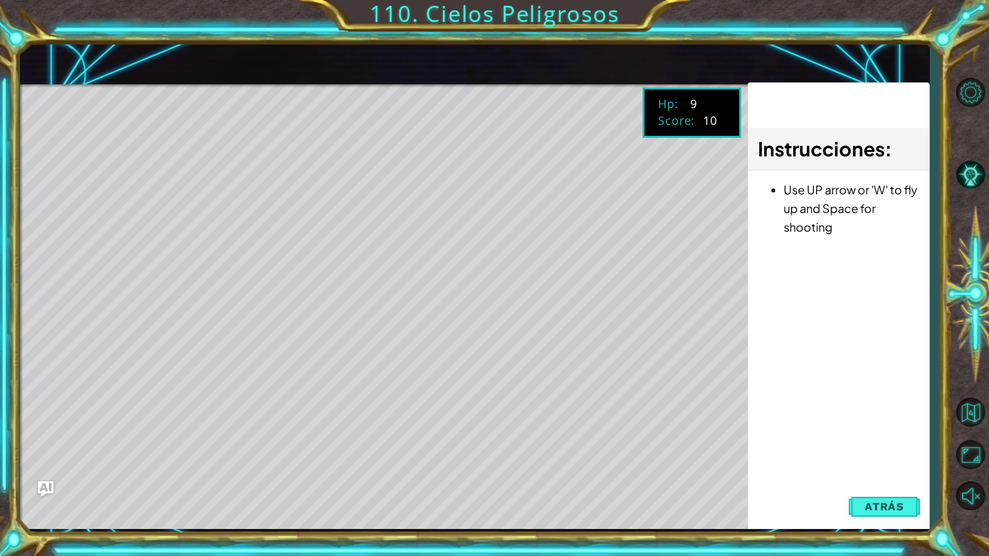
click at [951, 436] on button "Maximizar navegador" at bounding box center [969, 454] width 37 height 37
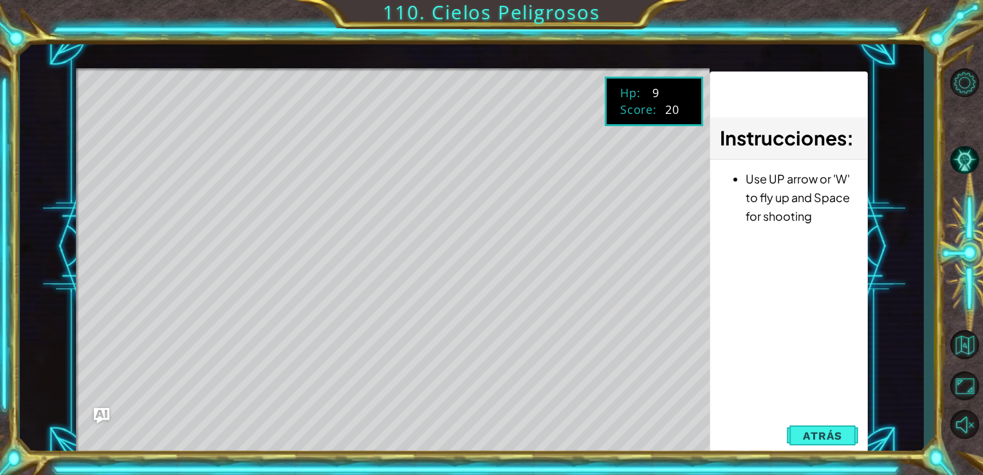
click at [946, 368] on button "Maximizar navegador" at bounding box center [964, 385] width 37 height 35
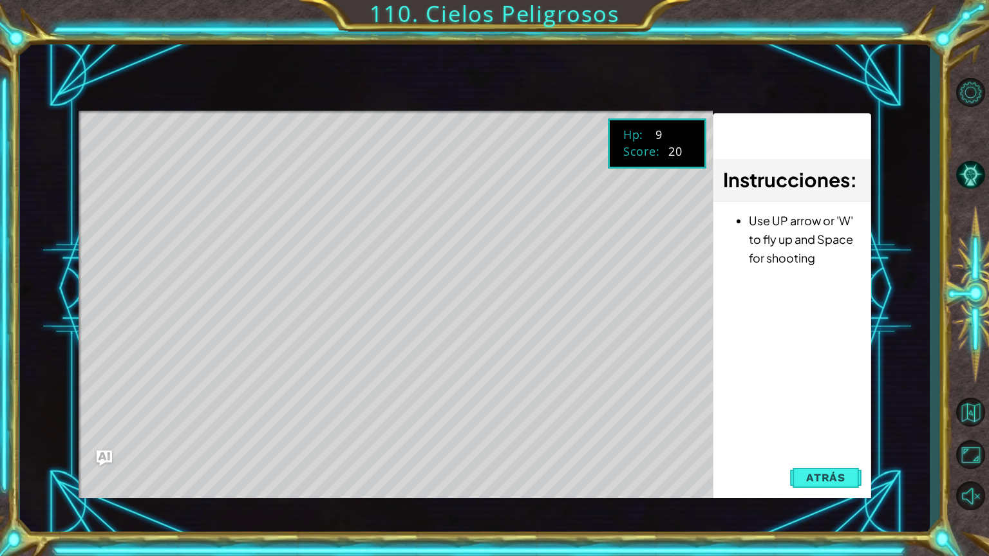
click at [951, 436] on button "Maximizar navegador" at bounding box center [969, 454] width 37 height 37
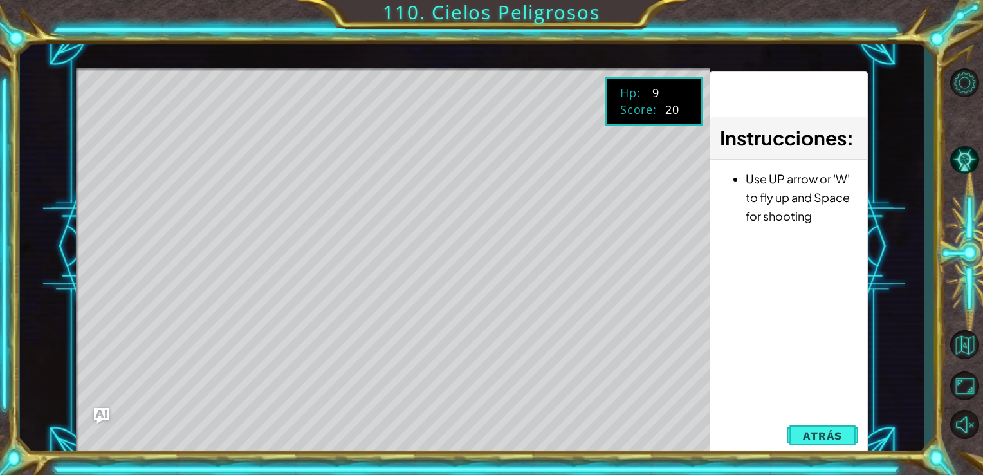
click at [946, 368] on button "Maximizar navegador" at bounding box center [964, 385] width 37 height 35
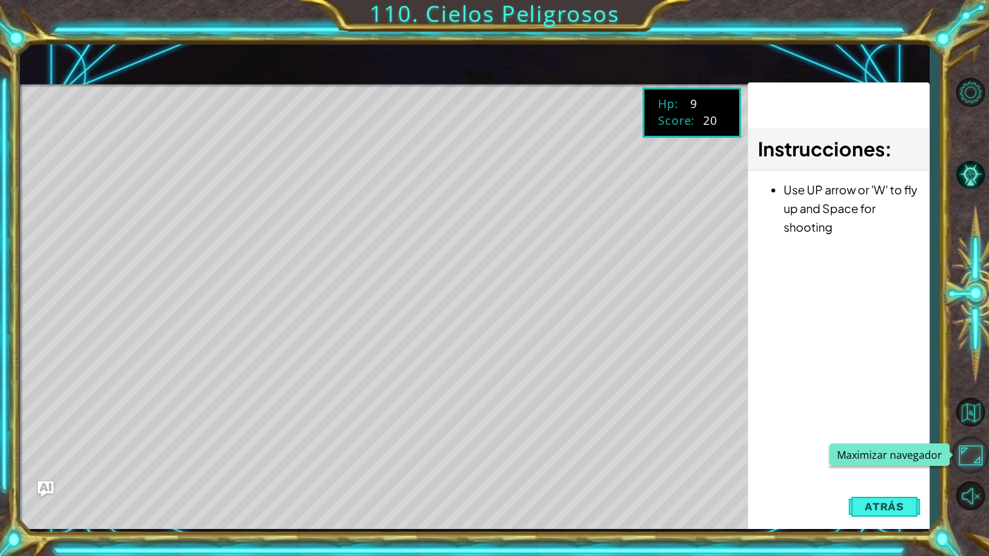
click at [968, 465] on button "Maximizar navegador" at bounding box center [969, 454] width 37 height 37
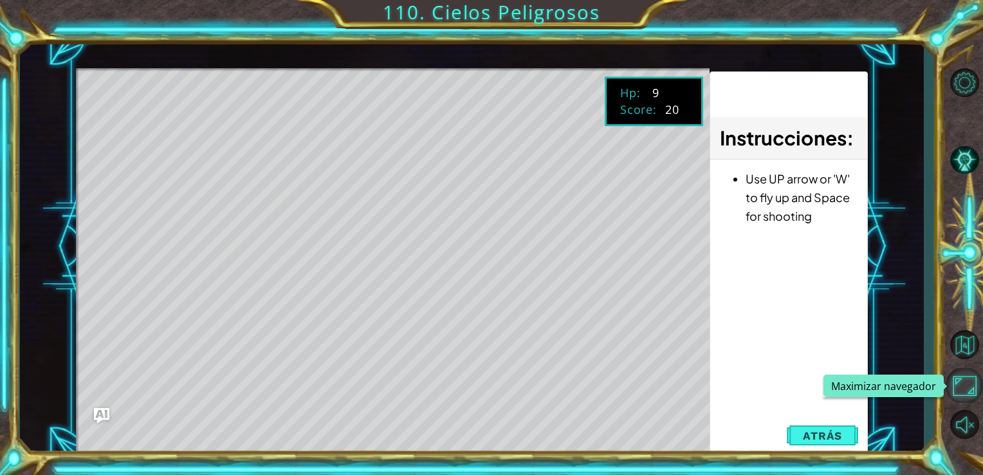
drag, startPoint x: 966, startPoint y: 398, endPoint x: 958, endPoint y: 447, distance: 49.6
click at [963, 399] on button "Maximizar navegador" at bounding box center [964, 385] width 37 height 35
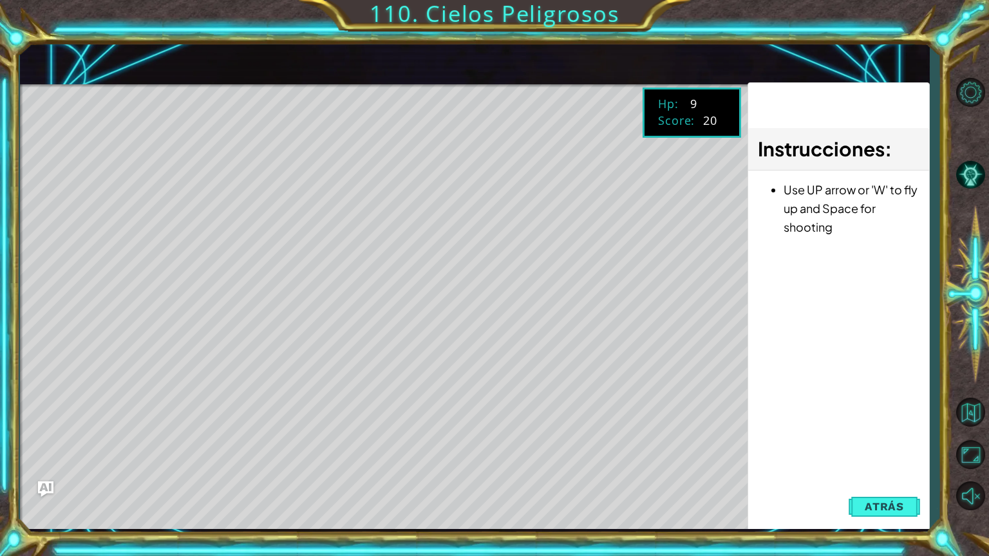
click at [799, 389] on div "Instrucciones : Use UP arrow or 'W' to fly up and Space for shooting" at bounding box center [838, 314] width 182 height 464
click at [902, 474] on button "Atrás" at bounding box center [883, 507] width 71 height 26
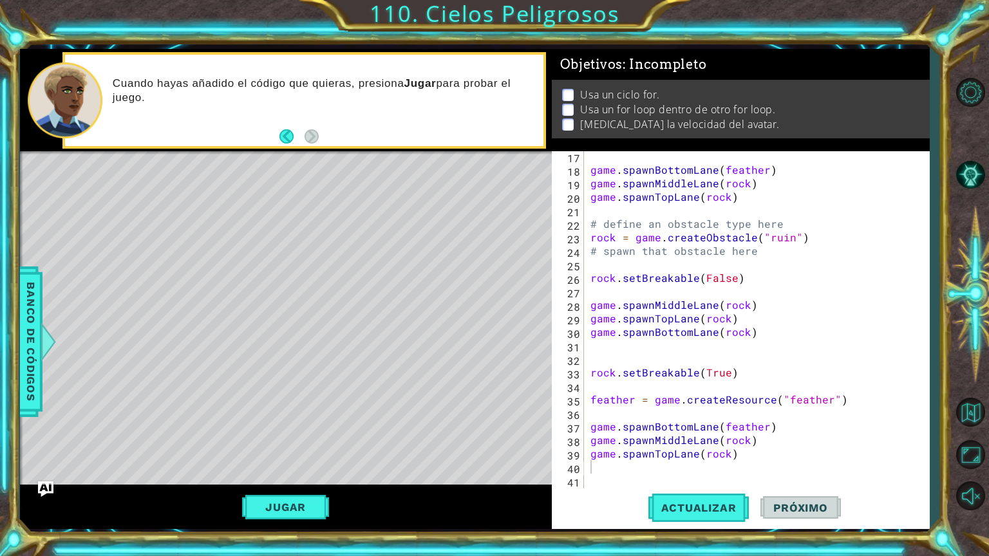
scroll to position [243, 0]
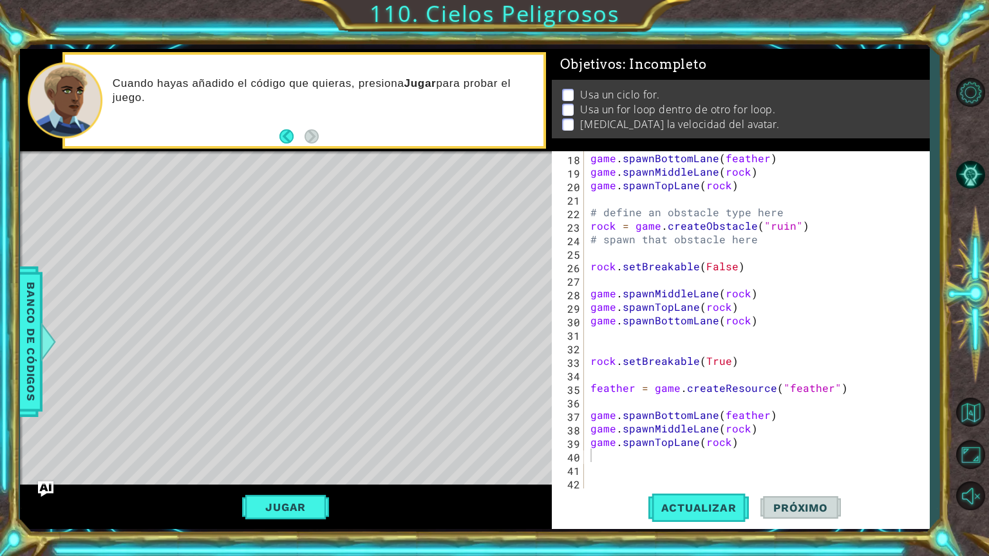
click at [586, 474] on div "18 19 20 21 22 23 24 25 26 27 28 29 30 31 32 33 34 35 36 37 38 39 40 41 42 game…" at bounding box center [739, 320] width 374 height 338
click at [591, 474] on div "game . spawnBottomLane ( feather ) game . spawnMiddleLane ( rock ) game . spawn…" at bounding box center [755, 333] width 335 height 365
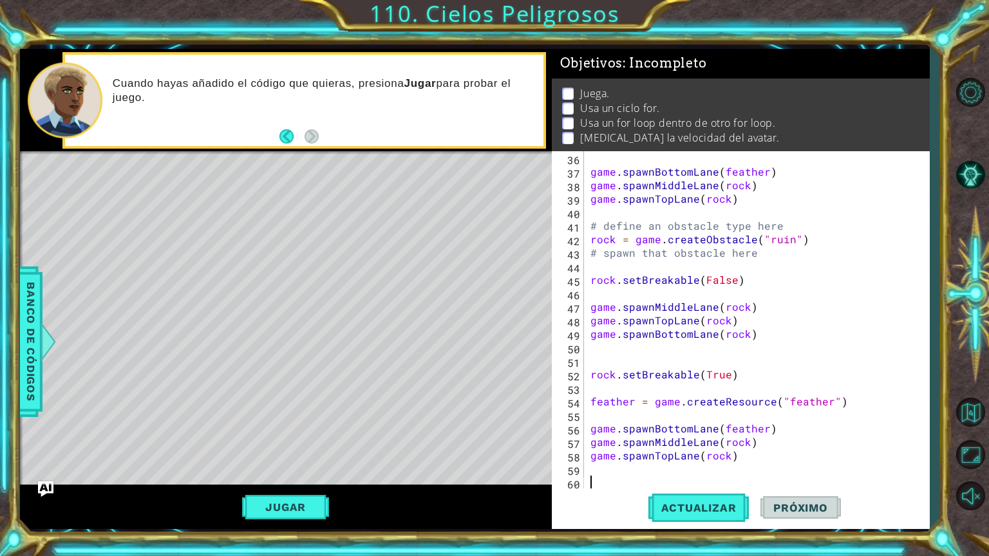
click at [605, 474] on div "game . spawnBottomLane ( feather ) game . spawnMiddleLane ( rock ) game . spawn…" at bounding box center [755, 333] width 335 height 365
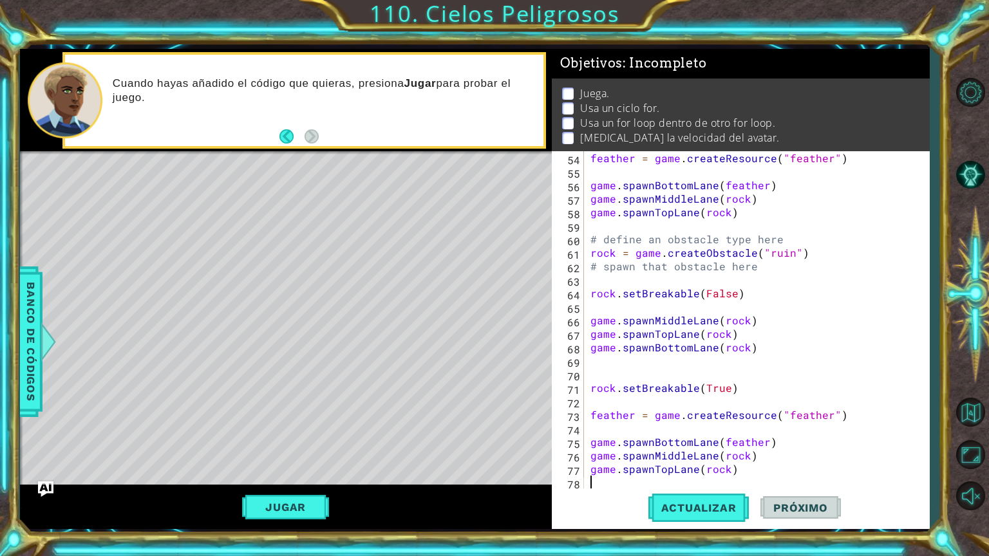
scroll to position [730, 0]
click at [666, 474] on button "Actualizar" at bounding box center [698, 508] width 101 height 38
click at [318, 474] on button "Jugar" at bounding box center [285, 507] width 87 height 24
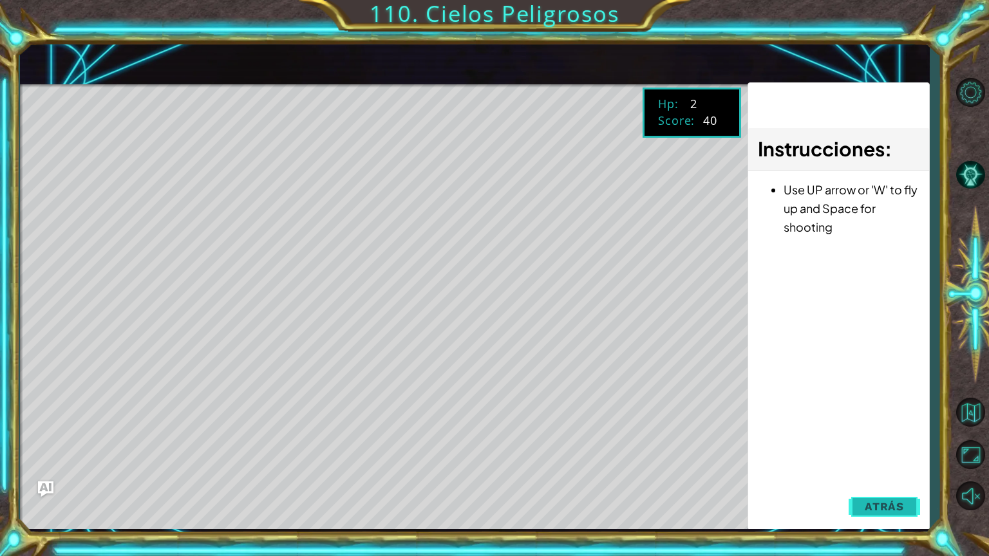
click at [889, 474] on span "Atrás" at bounding box center [883, 506] width 39 height 13
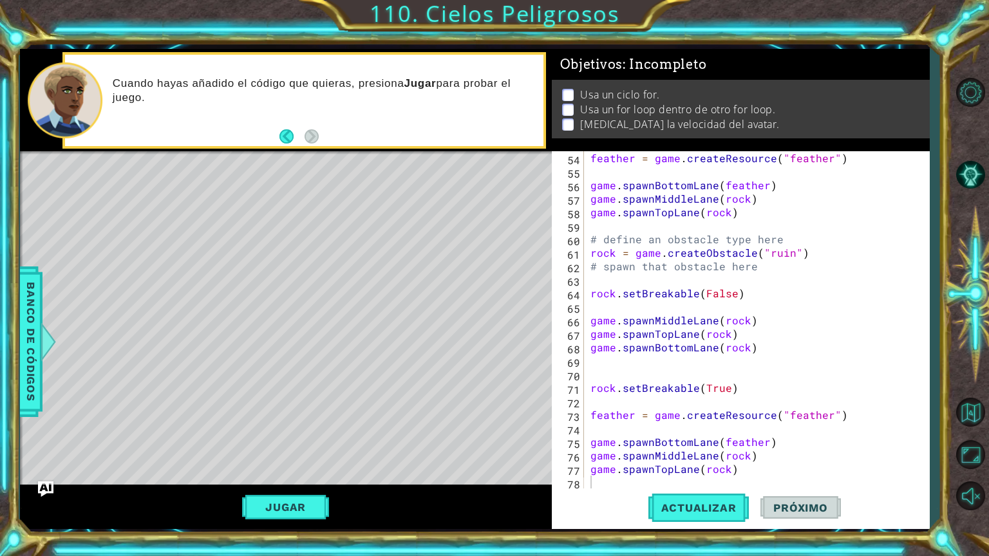
click at [802, 474] on span "Próximo" at bounding box center [800, 507] width 80 height 13
click at [803, 474] on span "Próximo" at bounding box center [800, 507] width 80 height 13
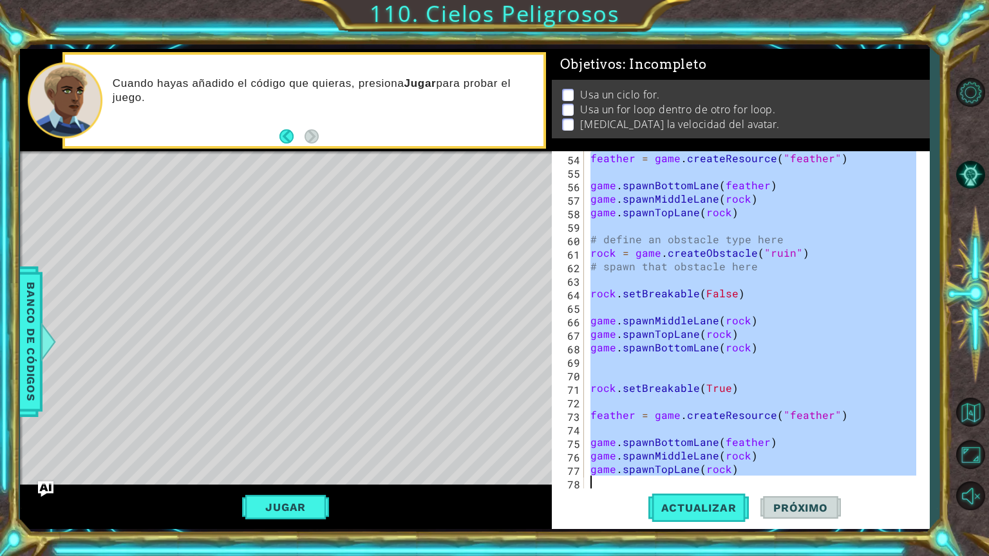
drag, startPoint x: 587, startPoint y: 297, endPoint x: 875, endPoint y: 537, distance: 374.8
click at [875, 474] on div "1 2 3 4 5 6 7 8 9 10 11 12 13 14 15 16 17 18 avatar = game . createAvatar ( "dr…" at bounding box center [494, 278] width 989 height 556
type textarea "game.spawnTopLane(rock)"
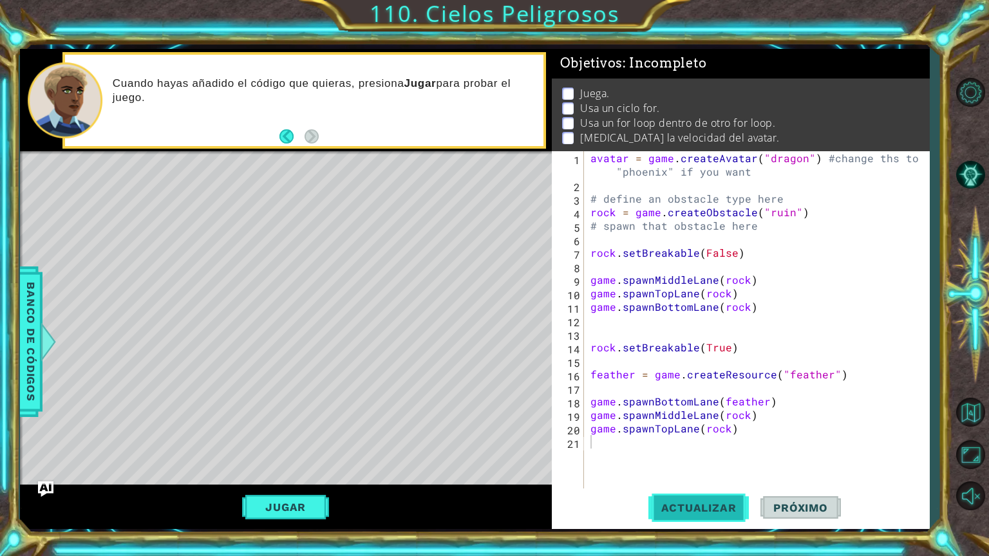
click at [684, 474] on span "Actualizar" at bounding box center [698, 507] width 101 height 13
click at [291, 474] on button "Jugar" at bounding box center [285, 507] width 87 height 24
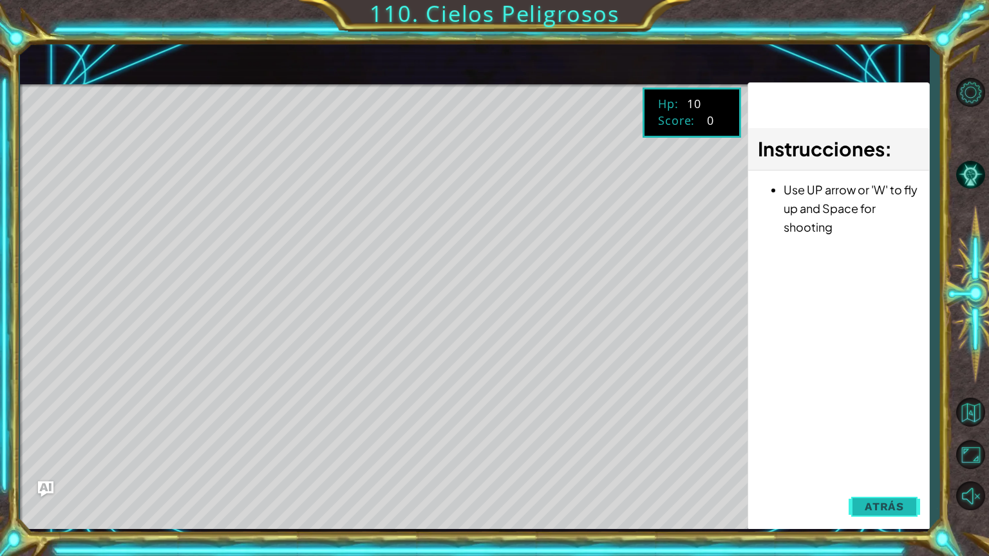
click at [884, 474] on span "Atrás" at bounding box center [883, 506] width 39 height 13
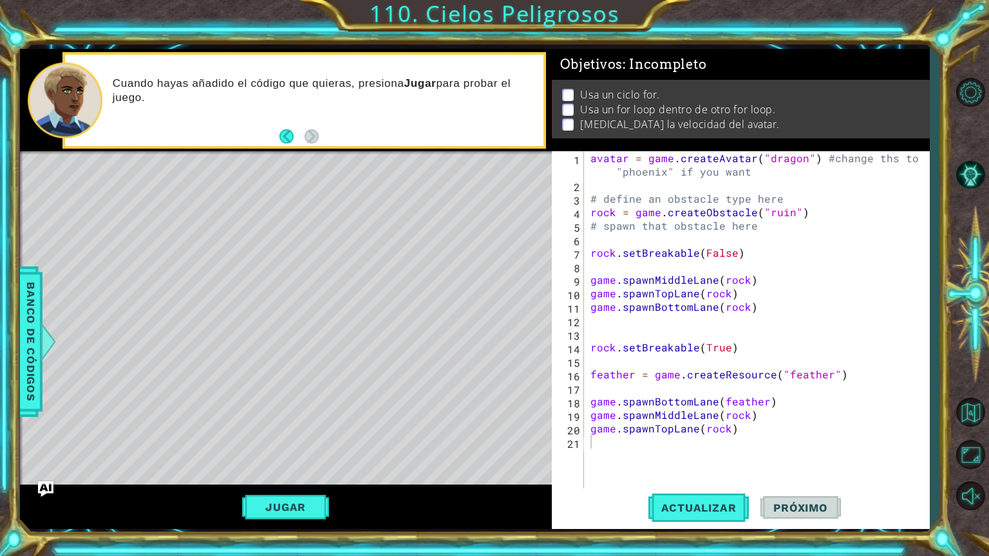
click at [593, 263] on div "avatar = game . createAvatar ( "dragon" ) #change ths to "phoenix" if you want …" at bounding box center [760, 340] width 344 height 378
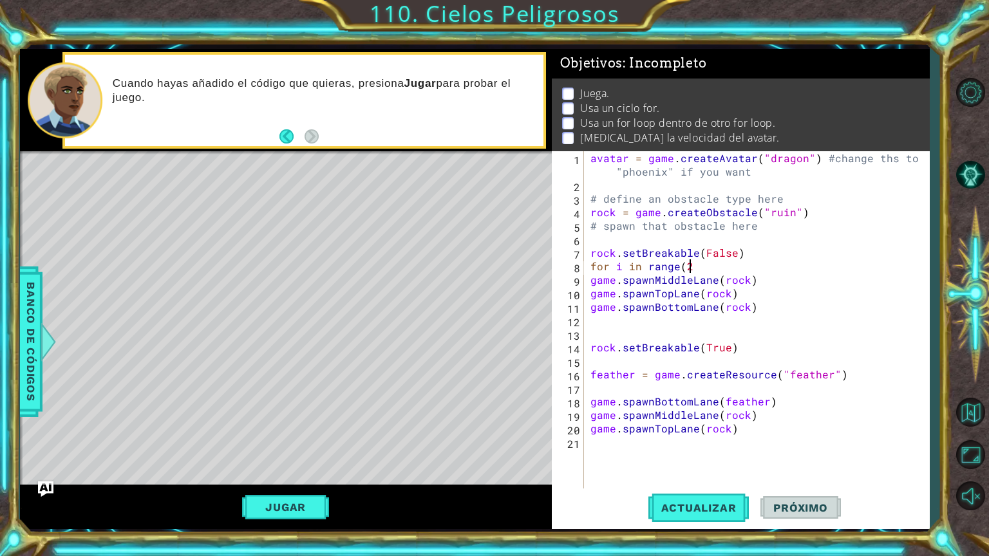
scroll to position [0, 5]
type textarea "for i in range(2):"
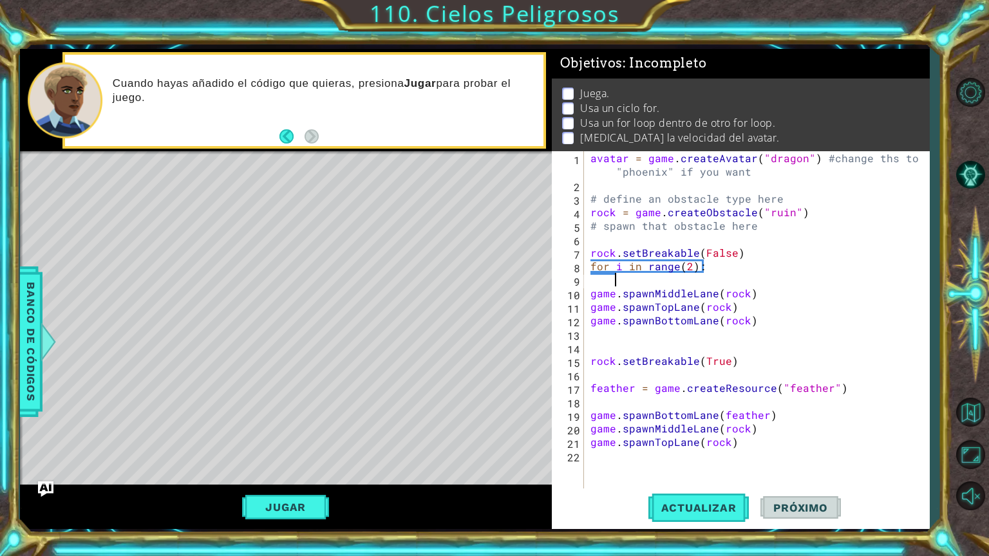
scroll to position [0, 0]
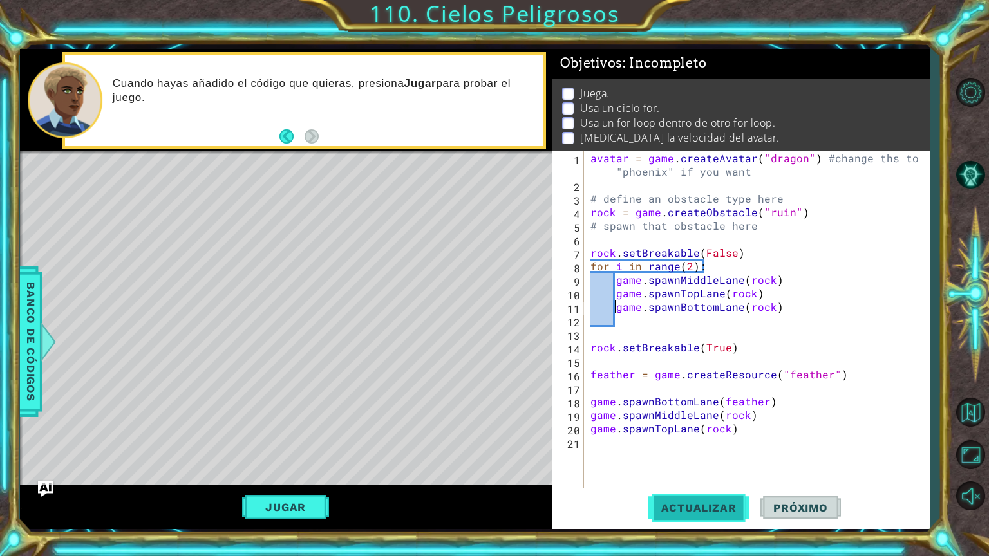
type textarea "game.spawnBottomLane(rock)"
click at [708, 474] on button "Actualizar" at bounding box center [698, 508] width 101 height 38
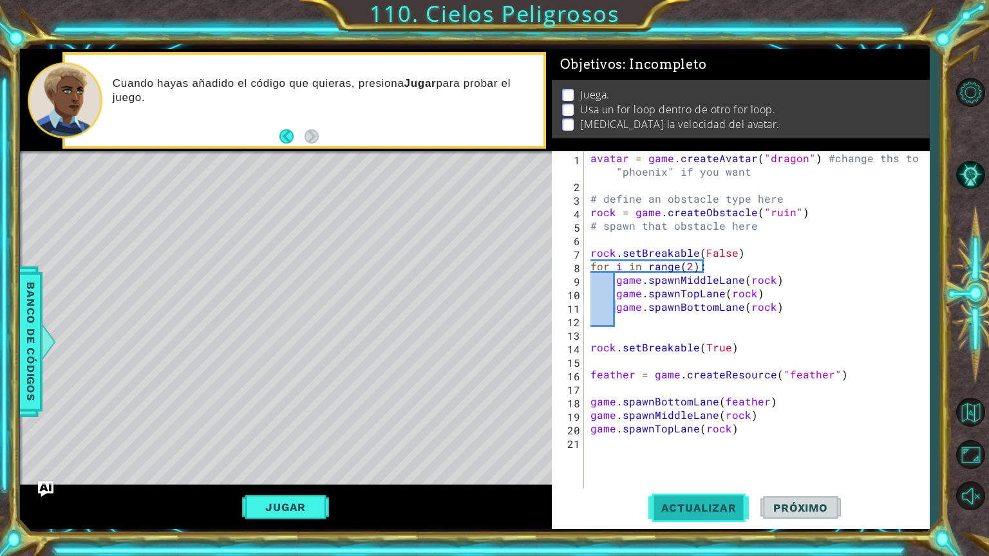
click at [725, 474] on button "Actualizar" at bounding box center [698, 508] width 101 height 38
click at [714, 474] on button "Actualizar" at bounding box center [698, 508] width 101 height 38
click at [716, 474] on button "Actualizar" at bounding box center [698, 508] width 101 height 38
click at [717, 474] on span "Actualizar" at bounding box center [698, 507] width 101 height 13
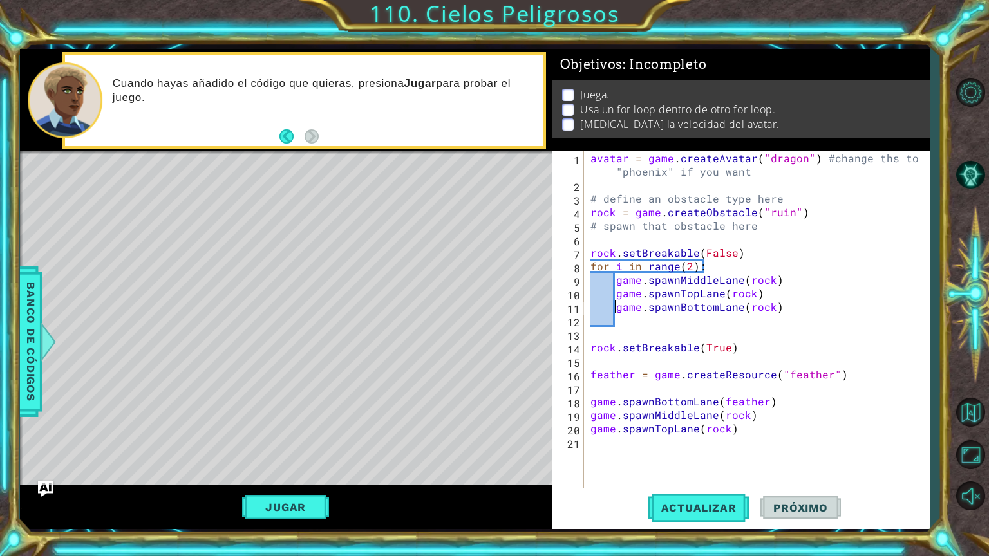
click at [617, 448] on div "avatar = game . createAvatar ( "dragon" ) #change ths to "phoenix" if you want …" at bounding box center [760, 340] width 344 height 378
type textarea "game.spawnBottomLane(feather)"
type textarea "feather = game.createResource("feather")"
type textarea "rock.setBreakable(True)"
type textarea "rock.setBreakable(False)"
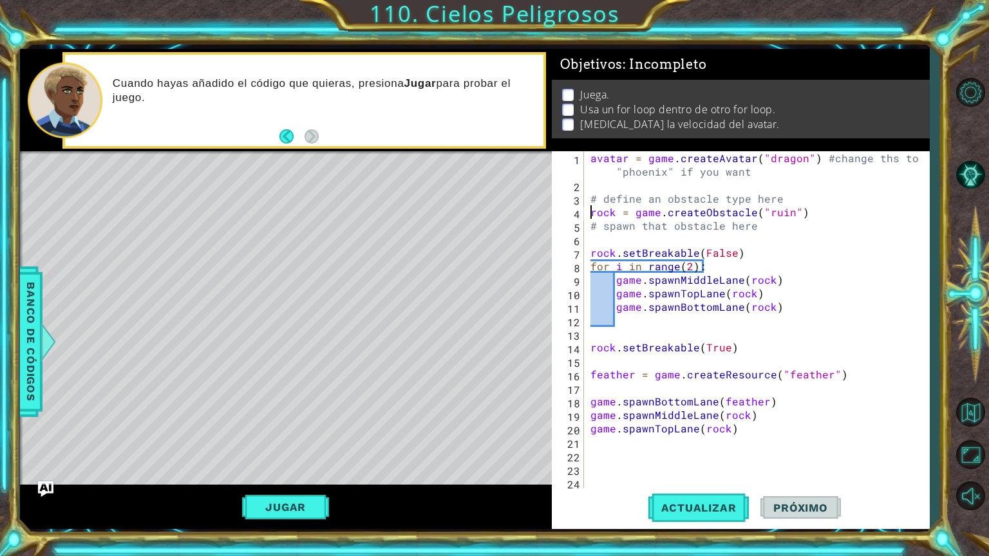
type textarea "# define an obstacle type here"
type textarea "avatar = game.createAvatar("dragon") #change ths to "phoenix" if you want"
type textarea "# spawn that obstacle here"
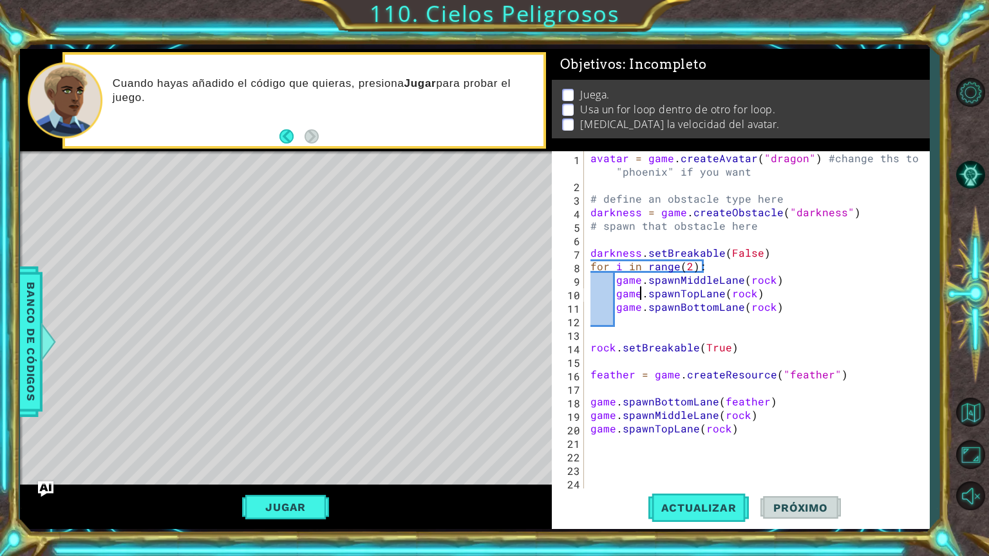
type textarea "game.spawnBottomLane(rock)"
type textarea "rock.setBreakable(True)"
type textarea "-"
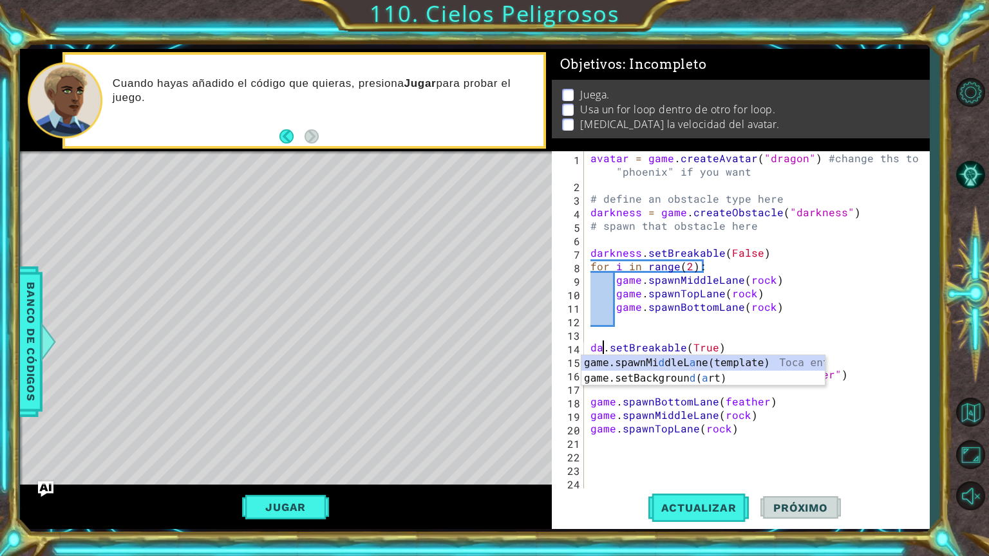
scroll to position [0, 1]
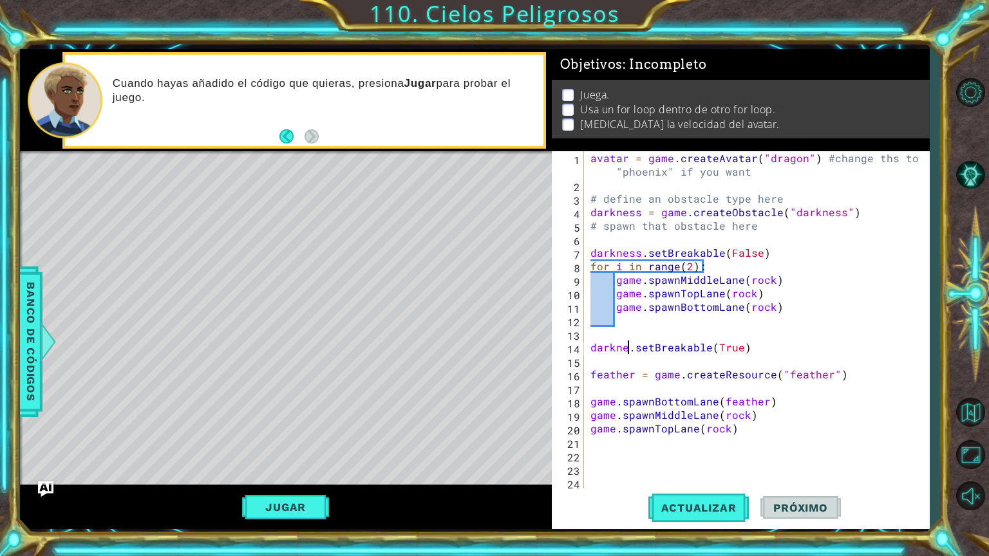
type textarea "darkness.setBreakable(True)"
type textarea "feather = game.createResource("feather")"
click at [702, 474] on span "Actualizar" at bounding box center [698, 507] width 101 height 13
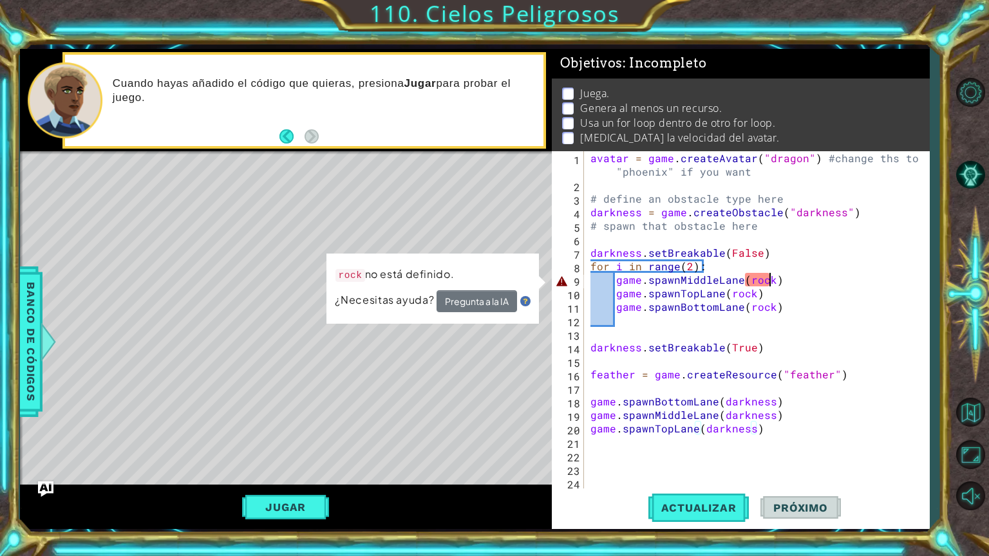
drag, startPoint x: 771, startPoint y: 279, endPoint x: 781, endPoint y: 286, distance: 12.5
click at [771, 280] on div "avatar = game . createAvatar ( "dragon" ) #change ths to "phoenix" if you want …" at bounding box center [760, 340] width 344 height 378
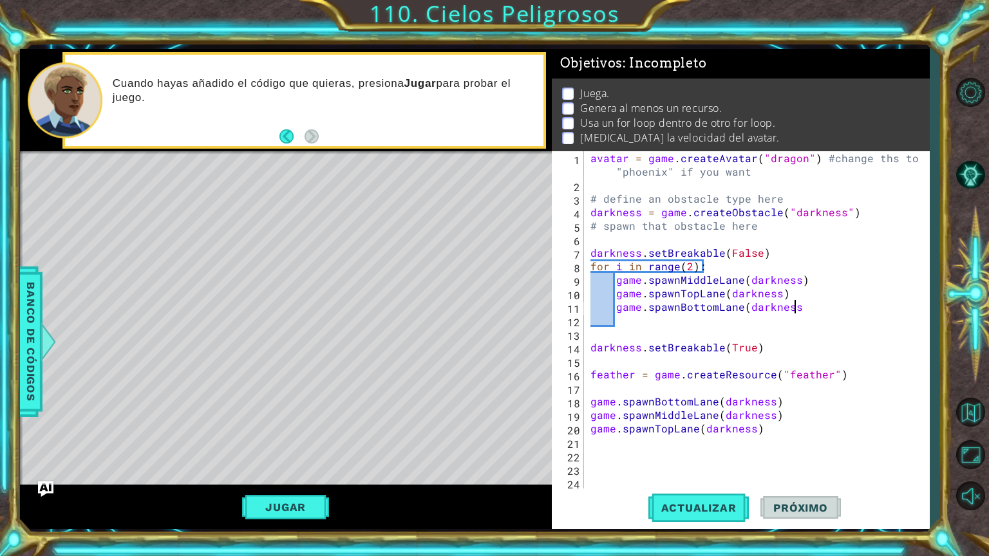
scroll to position [0, 12]
click at [667, 474] on button "Actualizar" at bounding box center [698, 508] width 101 height 38
click at [668, 474] on button "Actualizar" at bounding box center [698, 508] width 101 height 38
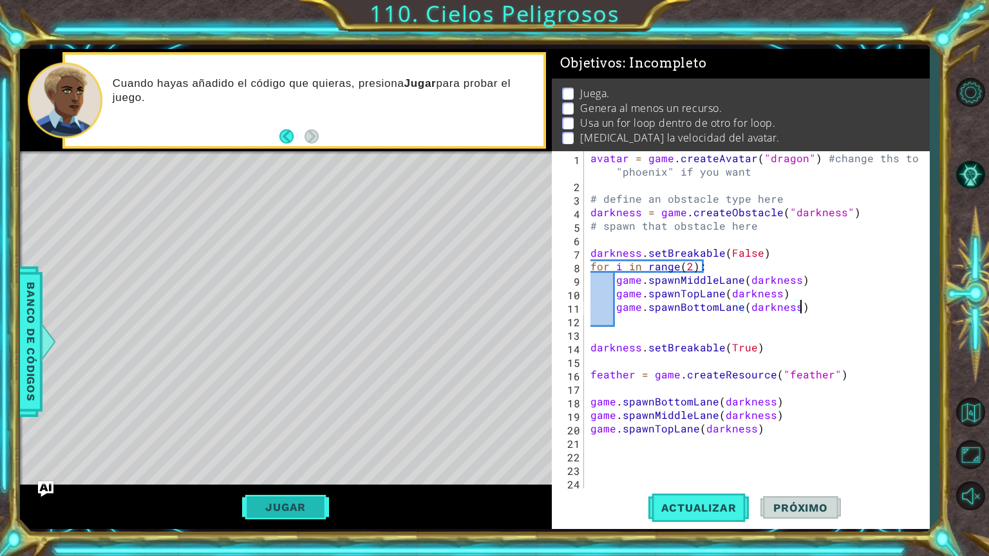
click at [322, 474] on button "Jugar" at bounding box center [285, 507] width 87 height 24
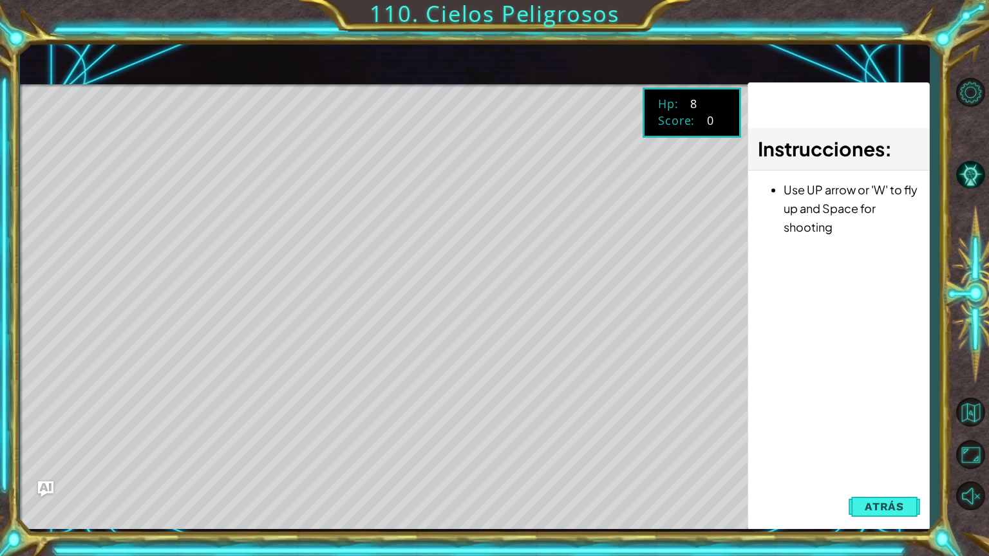
click at [866, 474] on span "Atrás" at bounding box center [883, 506] width 39 height 13
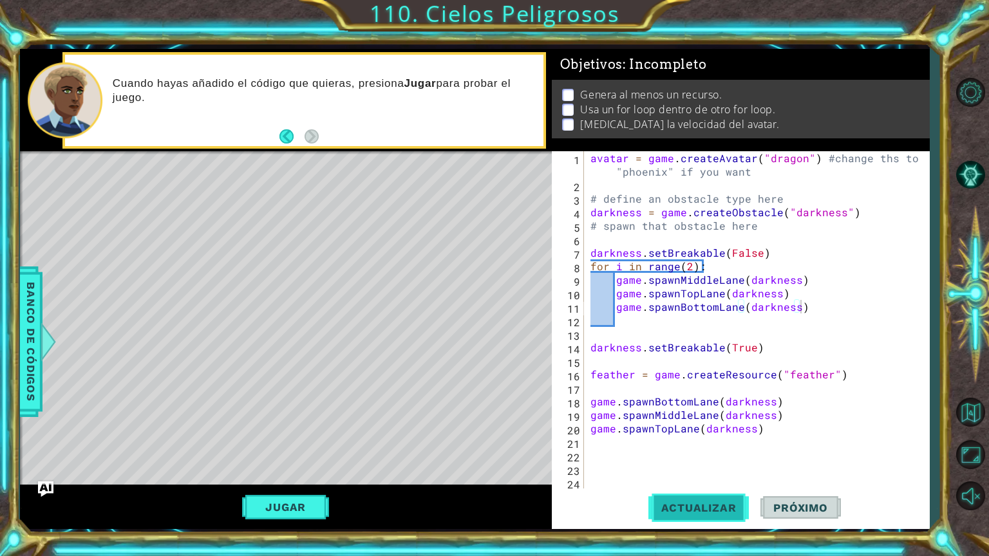
click at [687, 474] on span "Actualizar" at bounding box center [698, 507] width 101 height 13
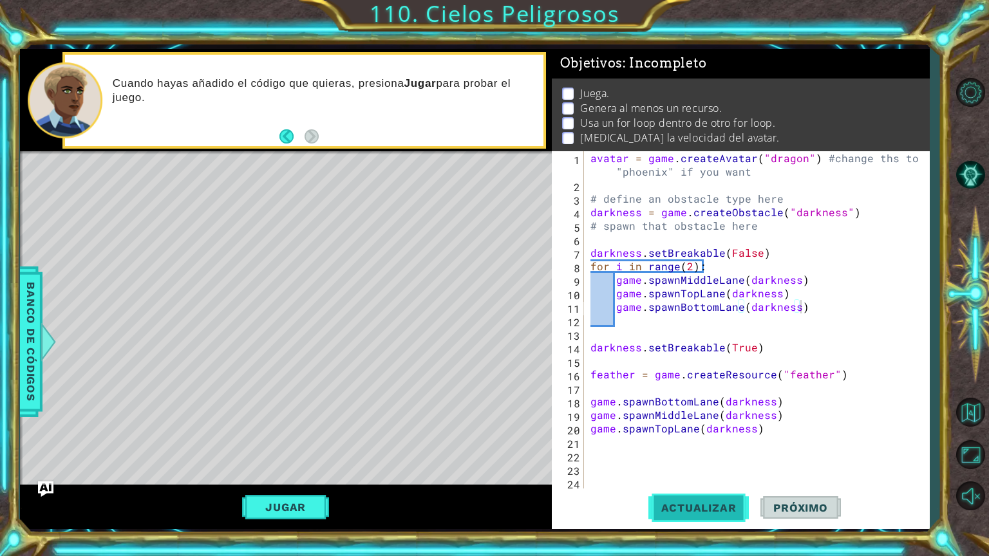
click at [687, 474] on span "Actualizar" at bounding box center [698, 507] width 101 height 13
click at [308, 474] on button "Jugar" at bounding box center [285, 507] width 87 height 24
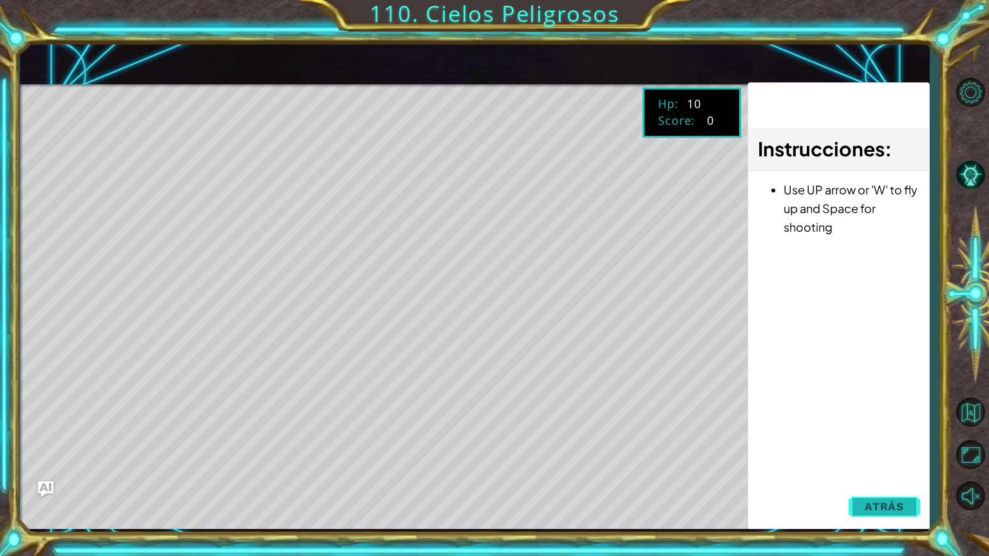
click at [888, 474] on button "Atrás" at bounding box center [883, 507] width 71 height 26
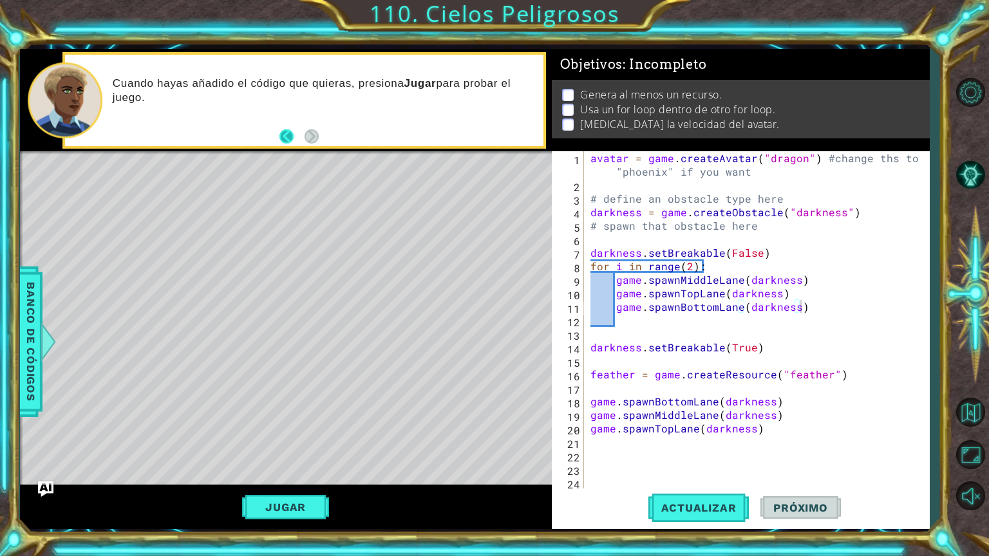
click at [288, 135] on button "Back" at bounding box center [291, 136] width 25 height 14
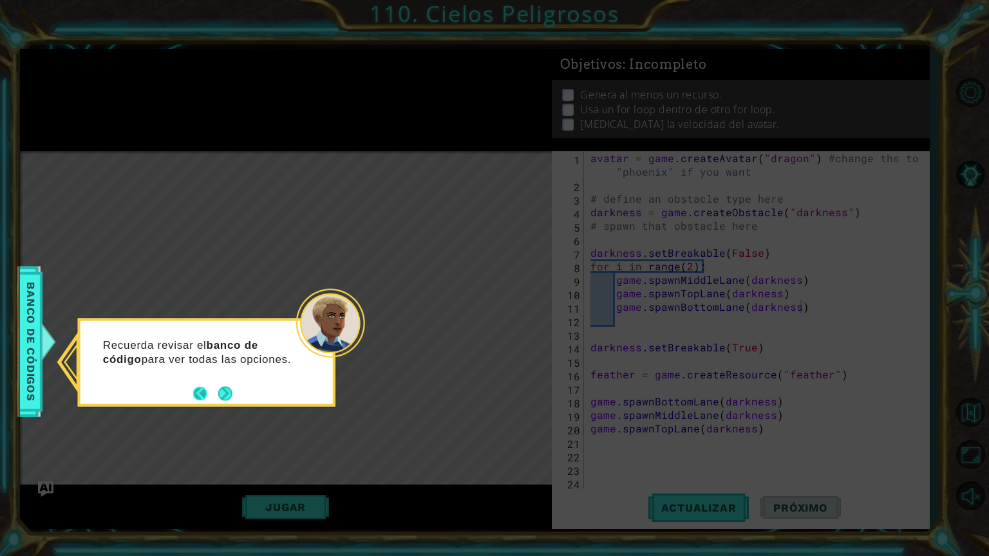
click at [206, 393] on button "Back" at bounding box center [205, 393] width 25 height 14
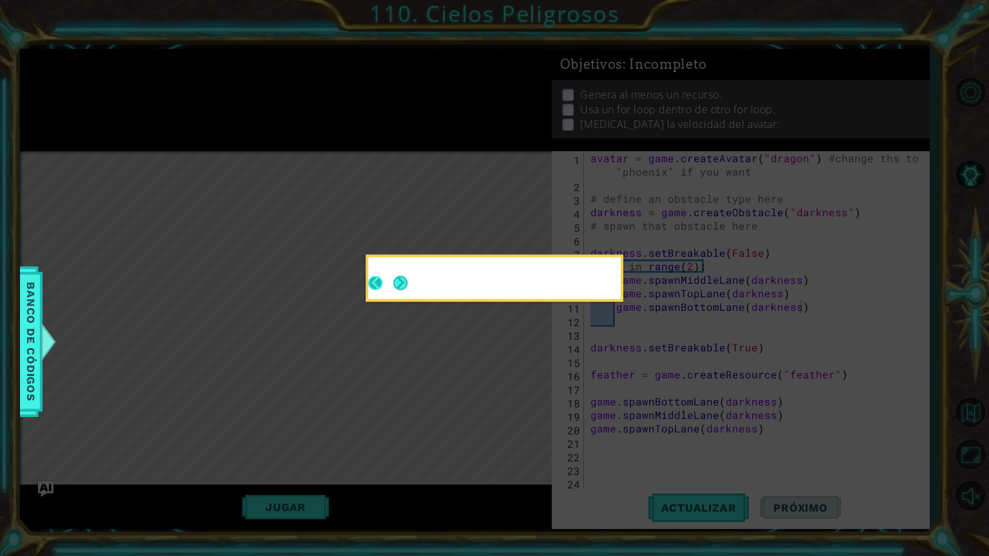
click at [385, 283] on div at bounding box center [494, 278] width 252 height 42
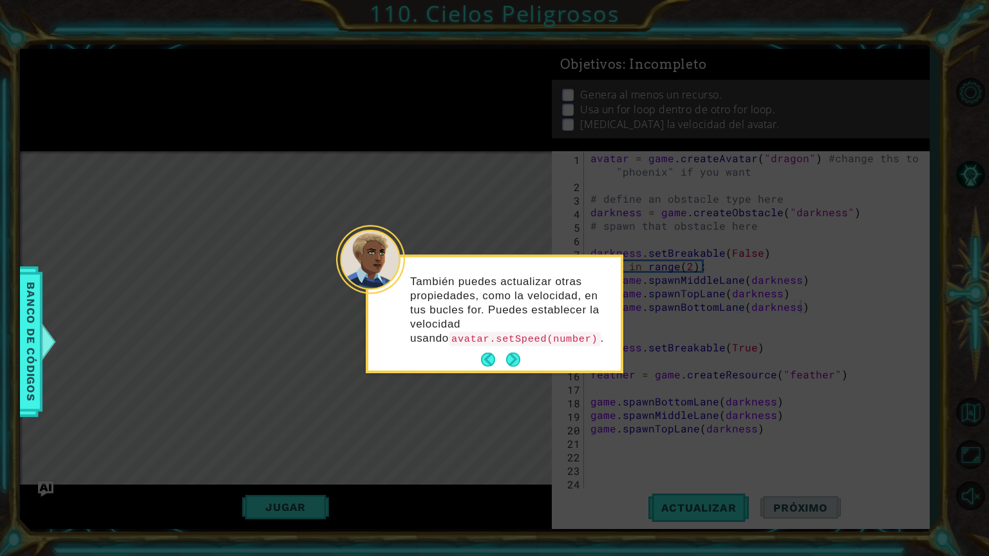
click at [487, 359] on button "Back" at bounding box center [493, 360] width 25 height 14
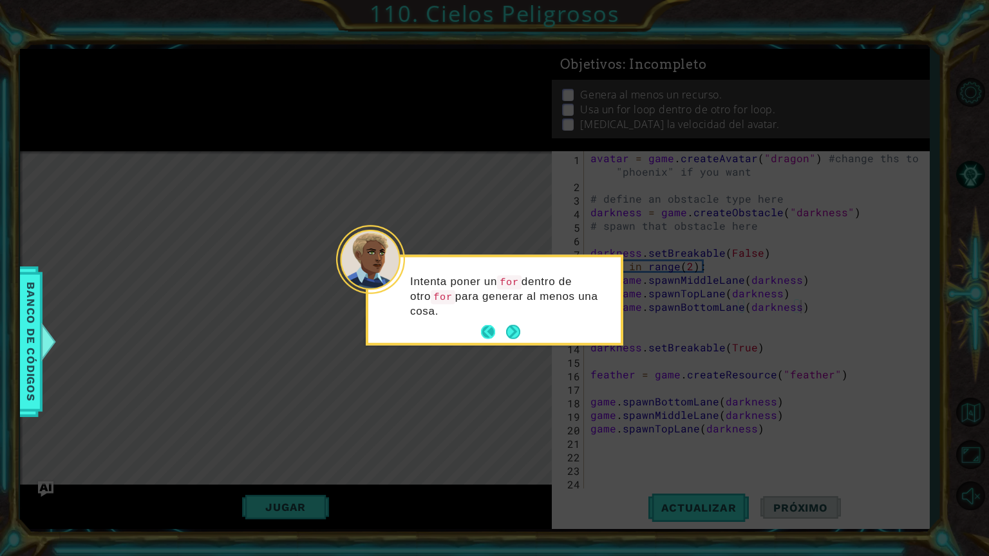
click at [490, 330] on button "Back" at bounding box center [493, 332] width 25 height 14
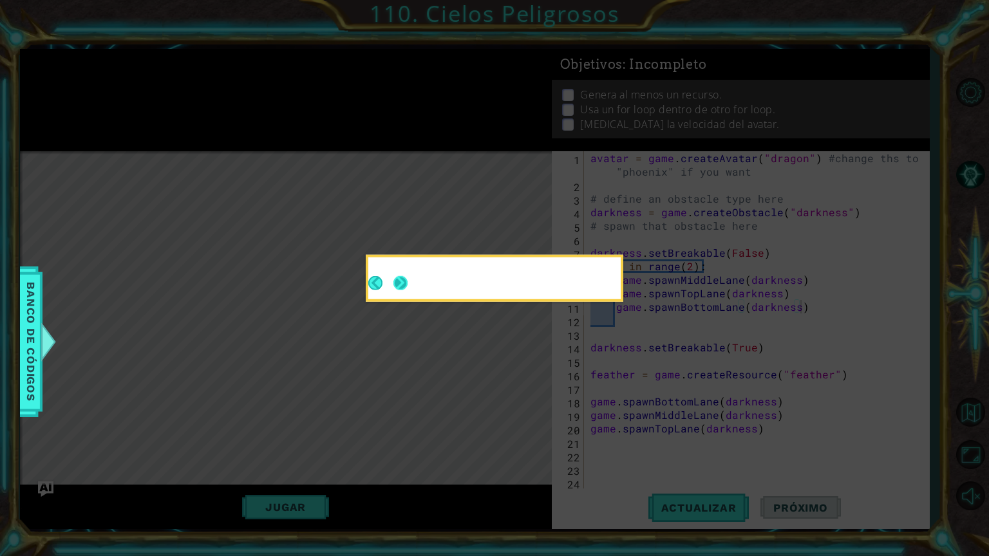
click at [393, 282] on button "Next" at bounding box center [400, 283] width 14 height 14
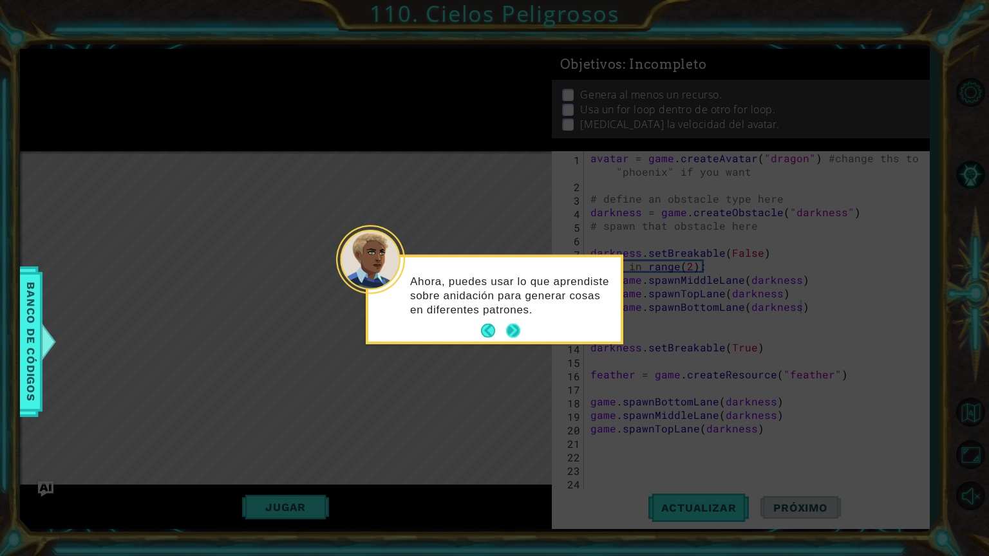
click at [507, 337] on button "Next" at bounding box center [513, 331] width 14 height 14
click at [507, 337] on icon at bounding box center [494, 278] width 989 height 556
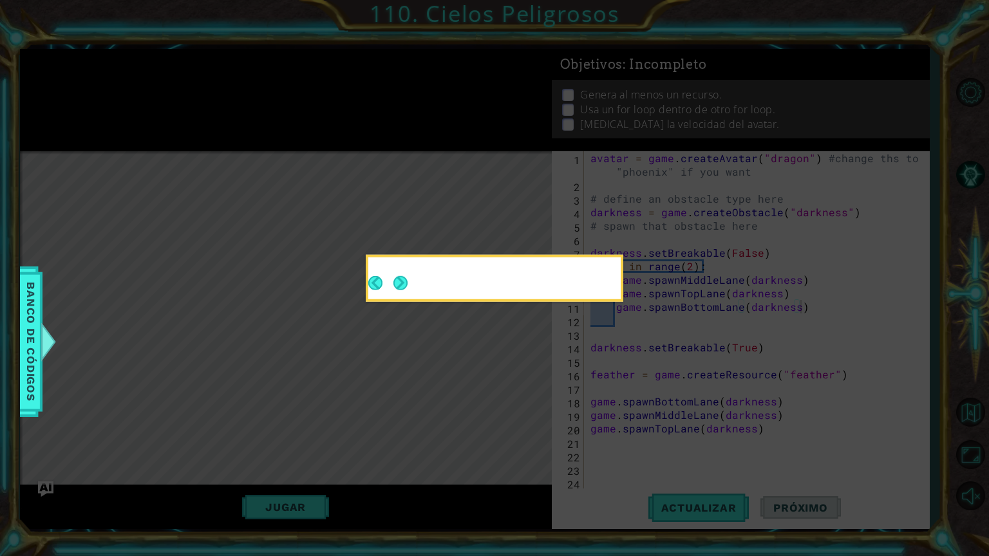
click at [507, 337] on icon at bounding box center [494, 278] width 989 height 556
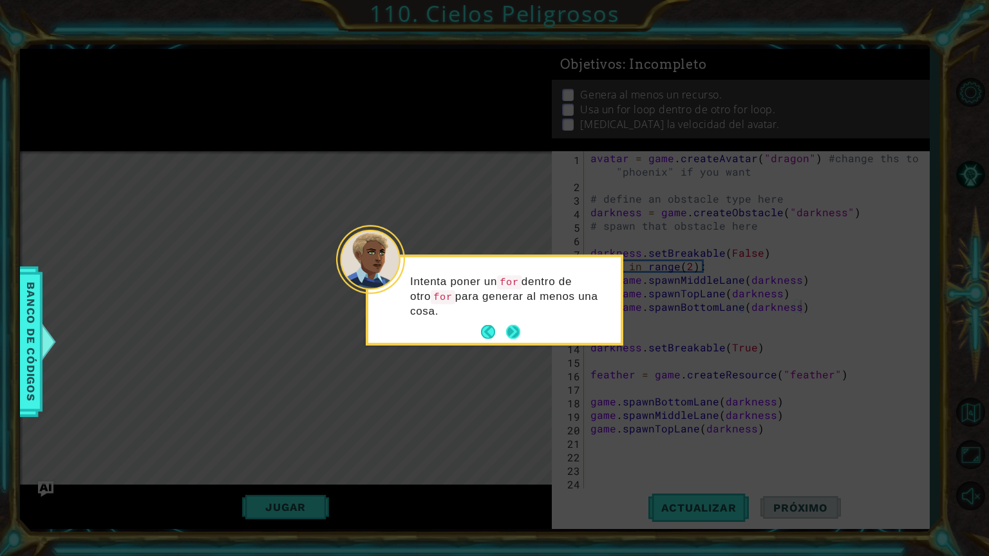
click at [519, 331] on button "Next" at bounding box center [513, 332] width 14 height 14
click at [512, 324] on icon at bounding box center [494, 278] width 989 height 556
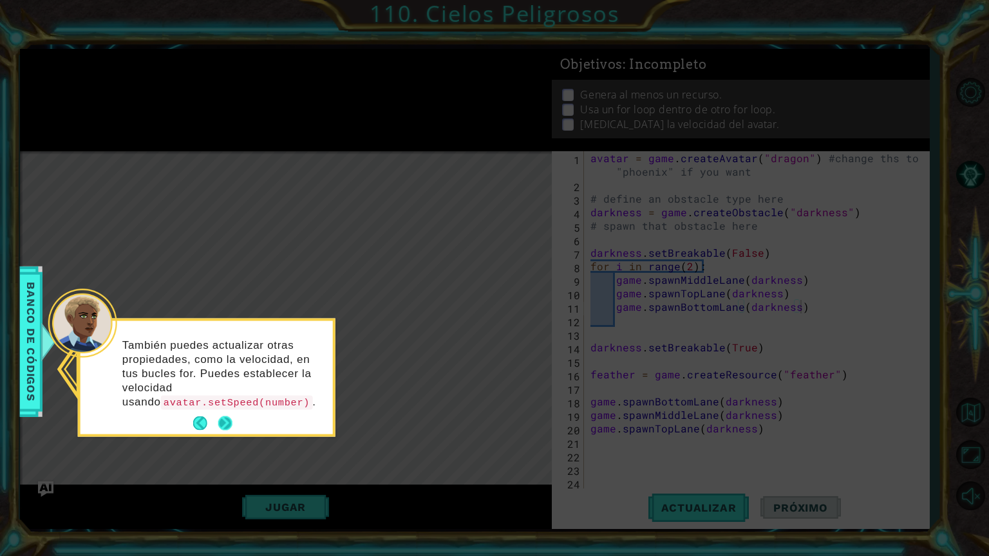
click at [232, 416] on button "Next" at bounding box center [225, 423] width 14 height 14
click at [224, 413] on icon at bounding box center [494, 278] width 989 height 556
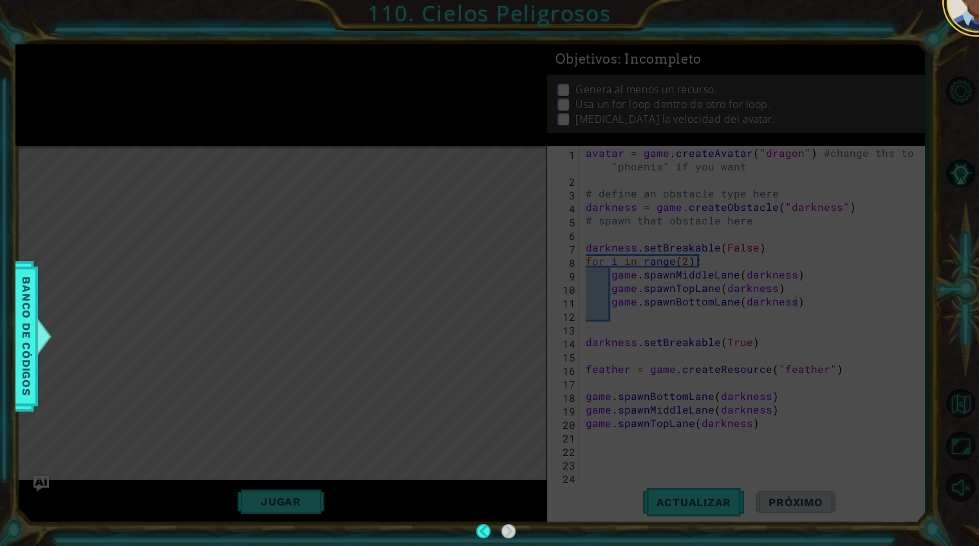
click at [323, 334] on icon at bounding box center [494, 278] width 989 height 556
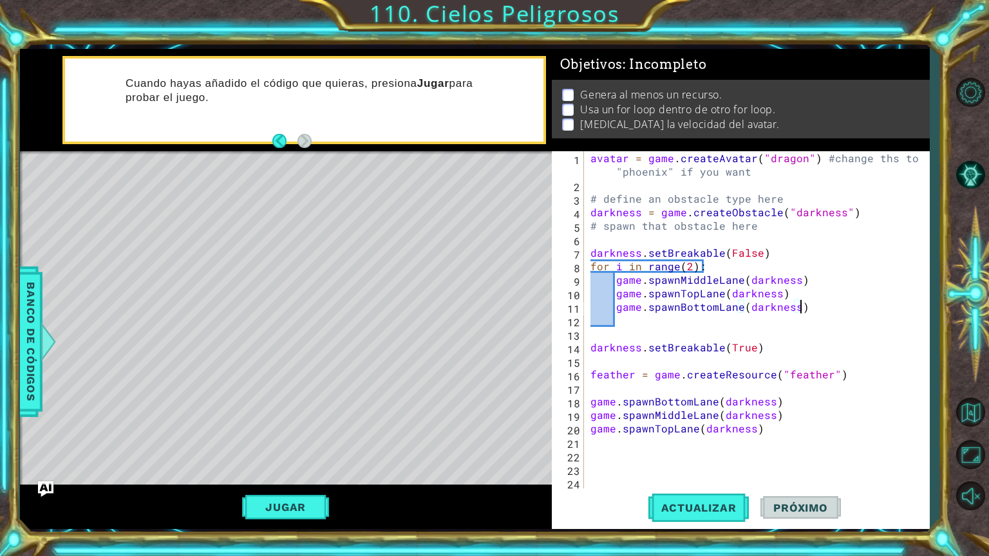
drag, startPoint x: 695, startPoint y: 295, endPoint x: 694, endPoint y: 310, distance: 14.9
click at [694, 295] on div "avatar = game . createAvatar ( "dragon" ) #change ths to "phoenix" if you want …" at bounding box center [760, 340] width 344 height 378
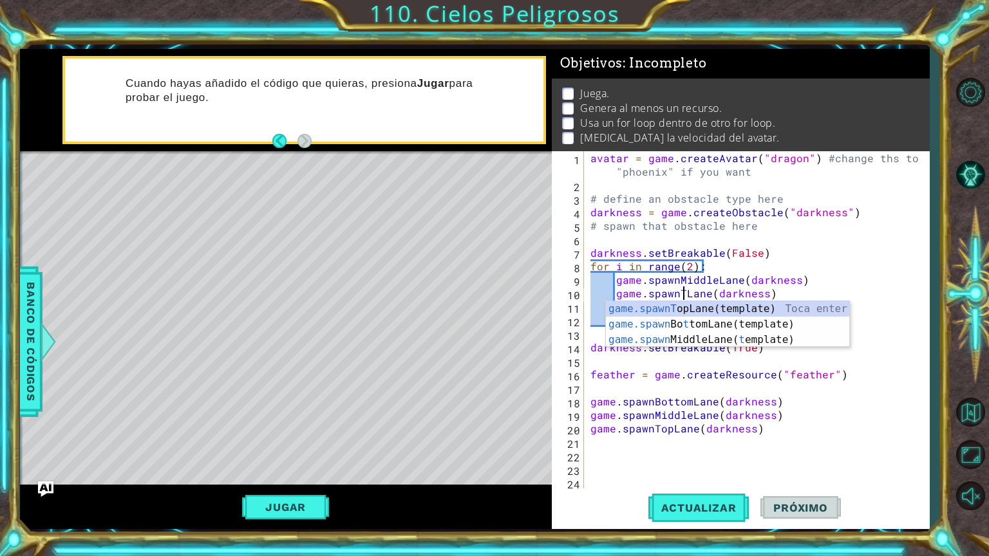
scroll to position [0, 10]
click at [681, 337] on div "game.spawn TopLane(template) Toca enter game.spawn BottomLane(template) Toca en…" at bounding box center [727, 339] width 243 height 77
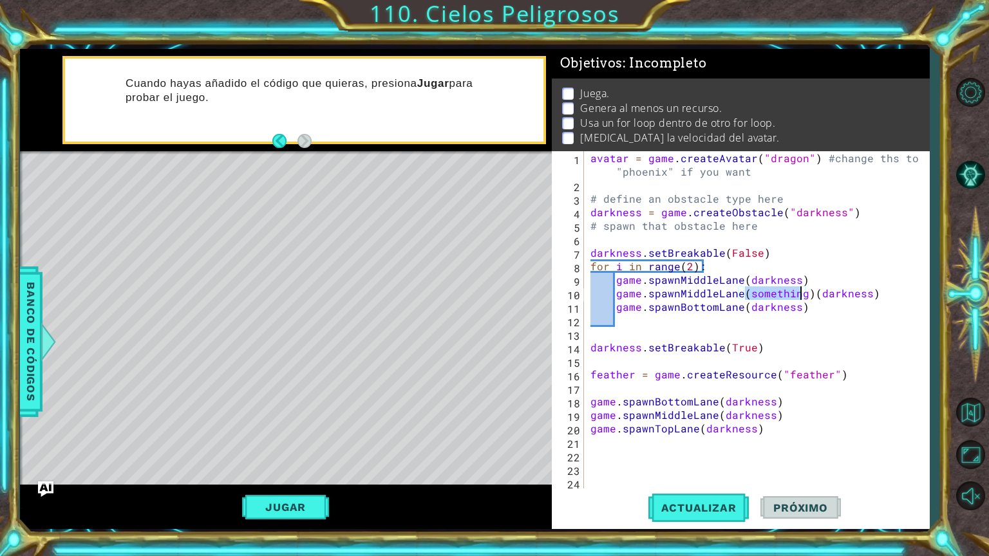
click at [803, 293] on div "avatar = game . createAvatar ( "dragon" ) #change ths to "phoenix" if you want …" at bounding box center [760, 340] width 344 height 378
click at [716, 281] on div "avatar = game . createAvatar ( "dragon" ) #change ths to "phoenix" if you want …" at bounding box center [760, 340] width 344 height 378
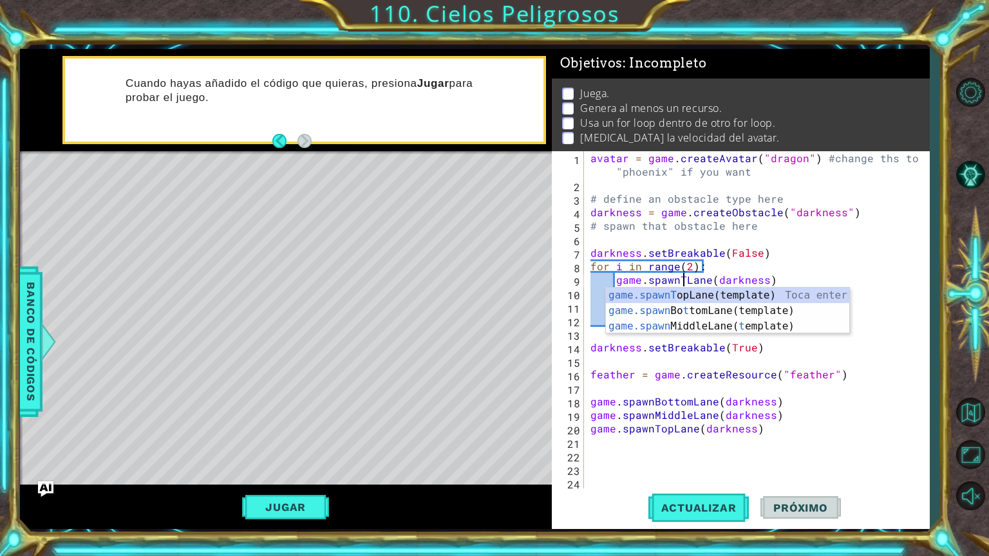
scroll to position [0, 6]
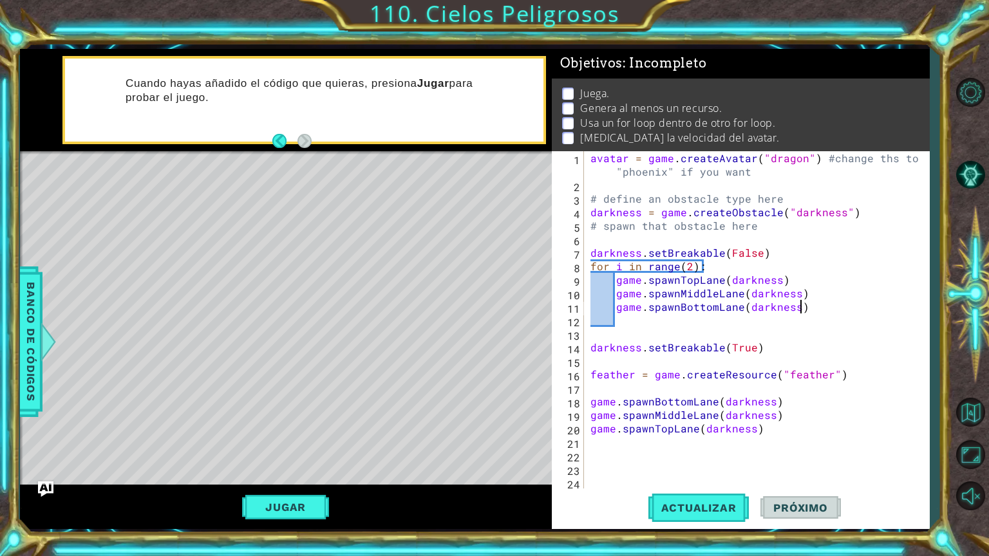
click at [894, 313] on div "avatar = game . createAvatar ( "dragon" ) #change ths to "phoenix" if you want …" at bounding box center [760, 340] width 344 height 378
type textarea "game.spawnBottomLane(darkness)"
click at [707, 474] on button "Actualizar" at bounding box center [698, 508] width 101 height 38
click at [289, 474] on button "Jugar" at bounding box center [285, 507] width 87 height 24
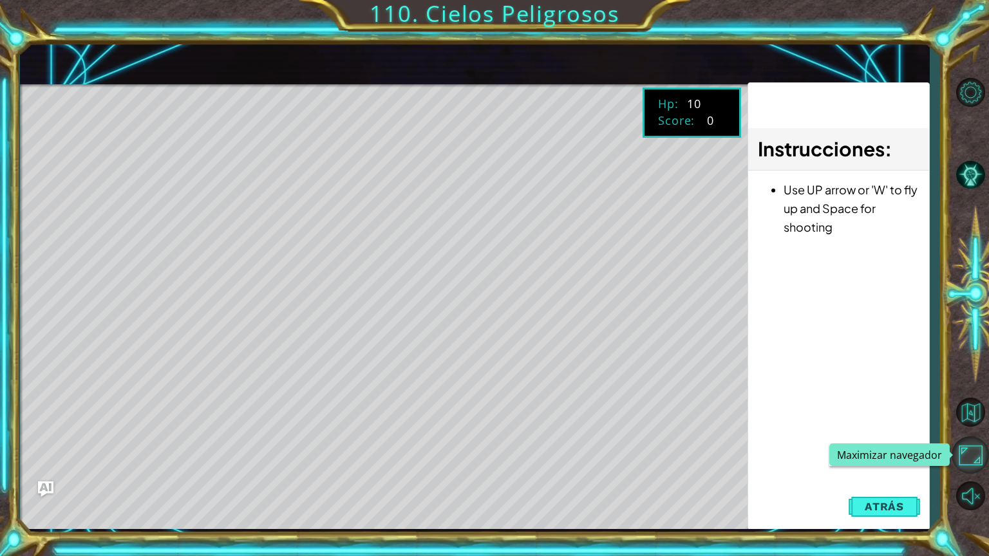
click at [970, 462] on button "Maximizar navegador" at bounding box center [969, 454] width 37 height 37
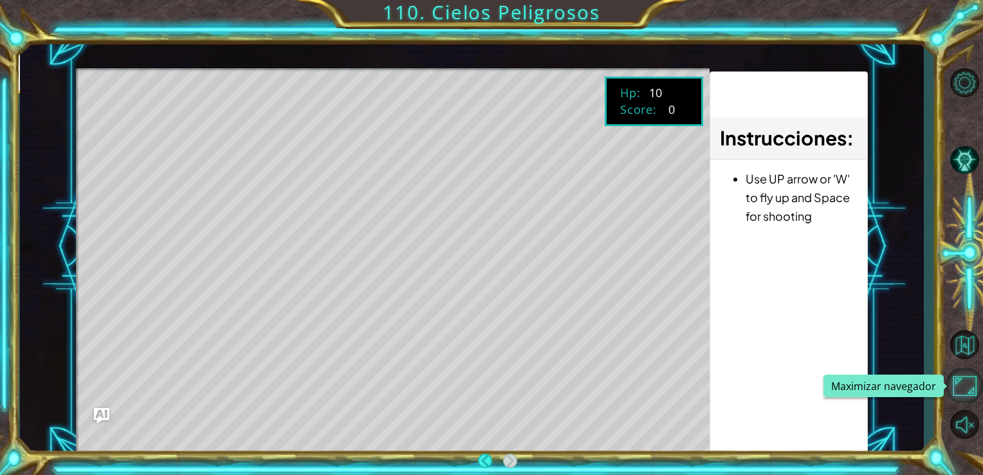
click at [970, 396] on button "Maximizar navegador" at bounding box center [964, 385] width 37 height 35
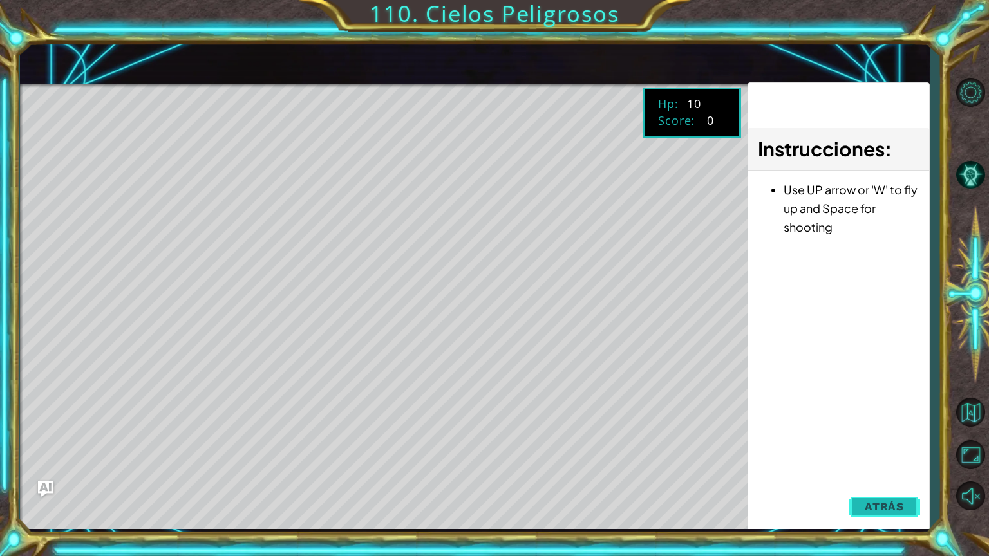
click at [864, 474] on button "Atrás" at bounding box center [883, 507] width 71 height 26
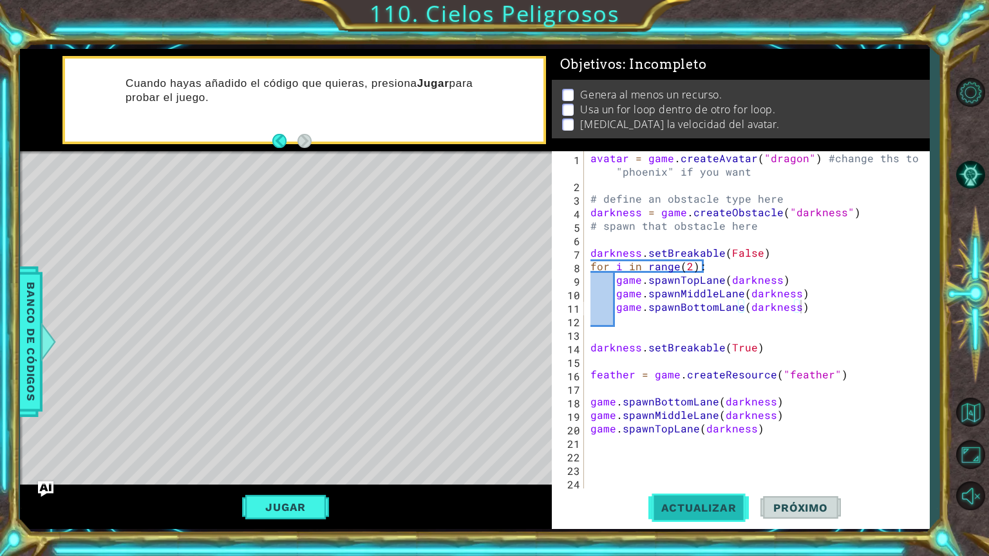
click at [694, 474] on span "Actualizar" at bounding box center [698, 507] width 101 height 13
drag, startPoint x: 289, startPoint y: 499, endPoint x: 333, endPoint y: 504, distance: 44.0
click at [289, 474] on button "Jugar" at bounding box center [285, 507] width 87 height 24
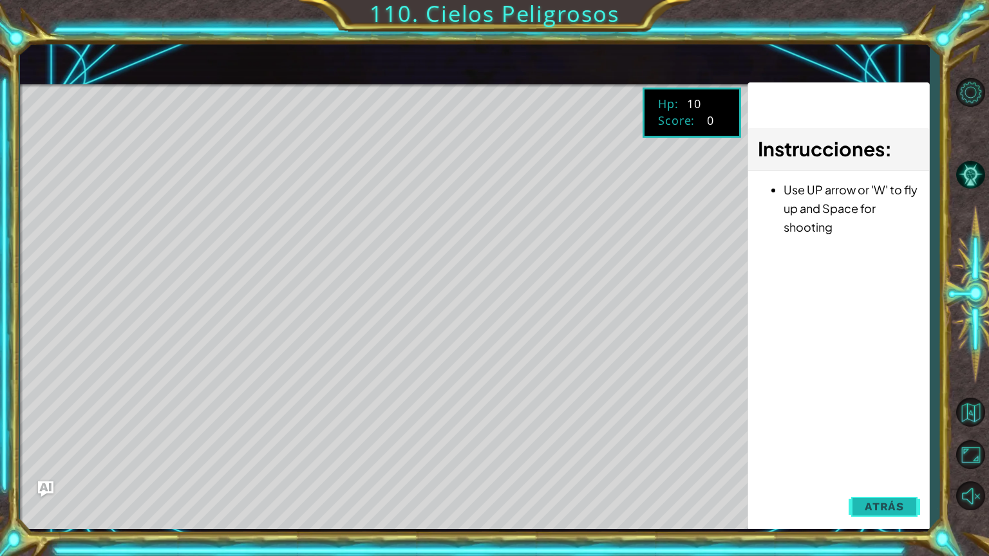
click at [880, 474] on span "Atrás" at bounding box center [883, 506] width 39 height 13
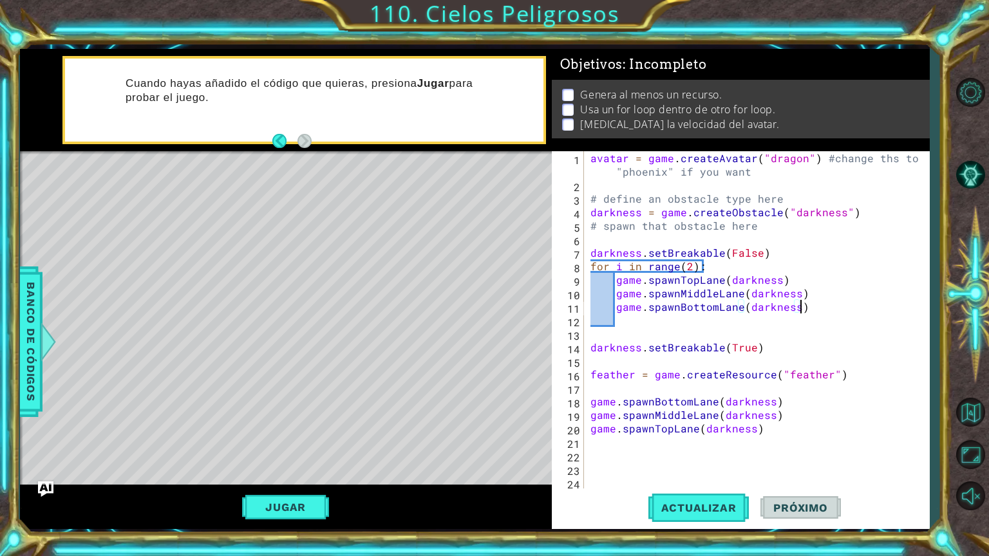
click at [611, 451] on div "avatar = game . createAvatar ( "dragon" ) #change ths to "phoenix" if you want …" at bounding box center [760, 340] width 344 height 378
drag, startPoint x: 804, startPoint y: 297, endPoint x: 613, endPoint y: 294, distance: 191.2
click at [613, 294] on div "avatar = game . createAvatar ( "dragon" ) #change ths to "phoenix" if you want …" at bounding box center [760, 340] width 344 height 378
click at [618, 279] on div "avatar = game . createAvatar ( "dragon" ) #change ths to "phoenix" if you want …" at bounding box center [760, 340] width 344 height 378
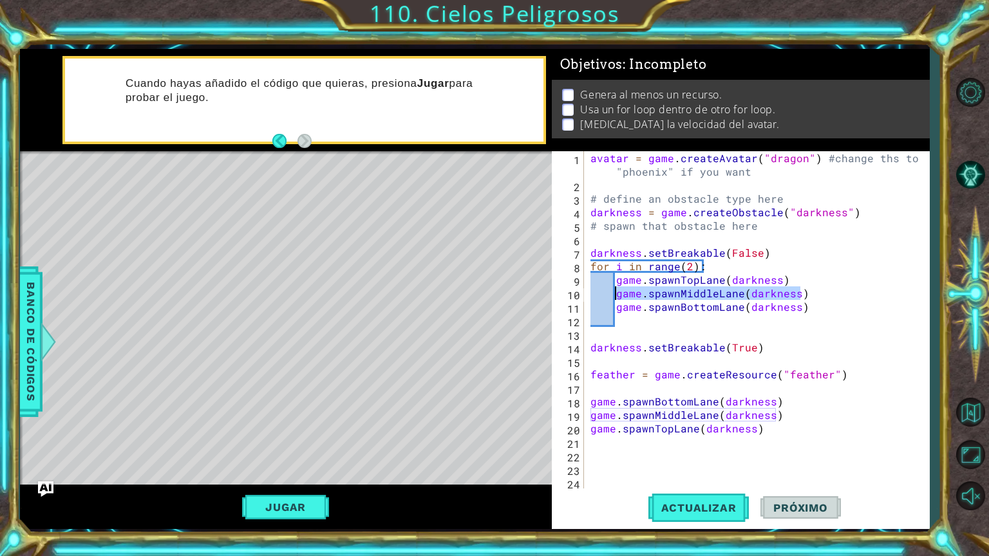
type textarea "game.spawnTopLane(darkness)"
click at [613, 279] on div "avatar = game . createAvatar ( "dragon" ) #change ths to "phoenix" if you want …" at bounding box center [760, 340] width 344 height 378
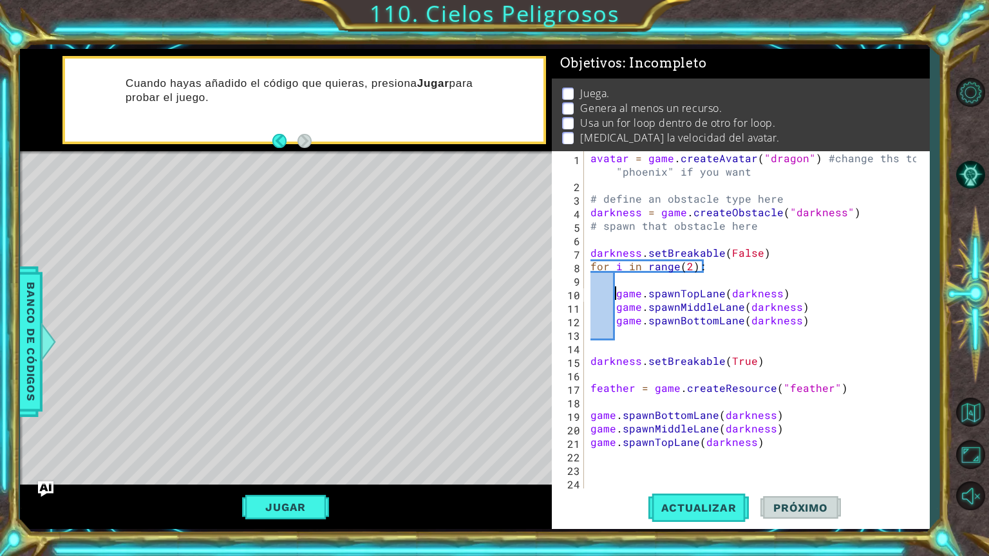
click at [631, 279] on div "avatar = game . createAvatar ( "dragon" ) #change ths to "phoenix" if you want …" at bounding box center [755, 340] width 335 height 378
paste textarea "game.spawnMiddleLane(darkness)"
type textarea "game.spawnMiddleLane(darkness)"
drag, startPoint x: 809, startPoint y: 308, endPoint x: 615, endPoint y: 306, distance: 193.7
click at [615, 306] on div "avatar = game . createAvatar ( "dragon" ) #change ths to "phoenix" if you want …" at bounding box center [755, 340] width 335 height 378
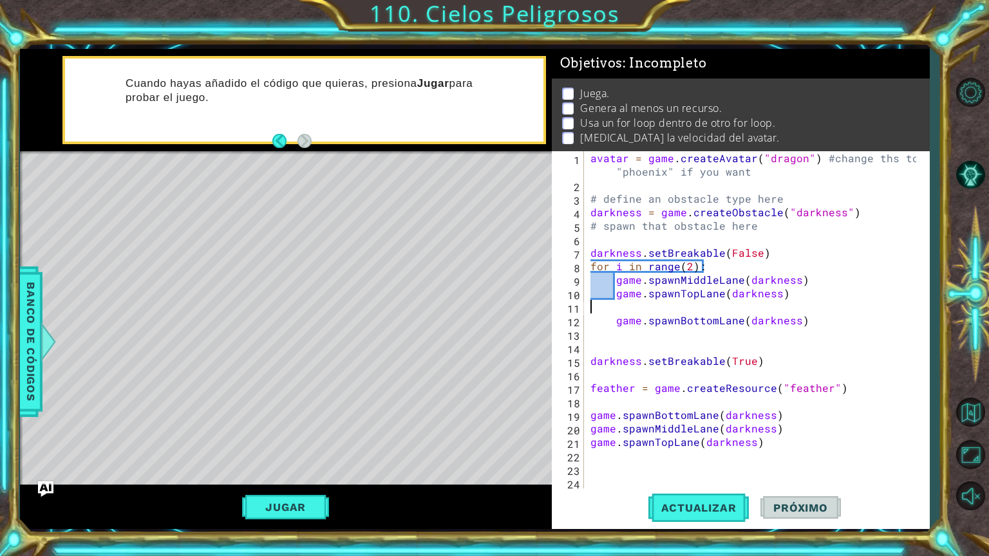
type textarea "game.spawnTopLane(darkness)"
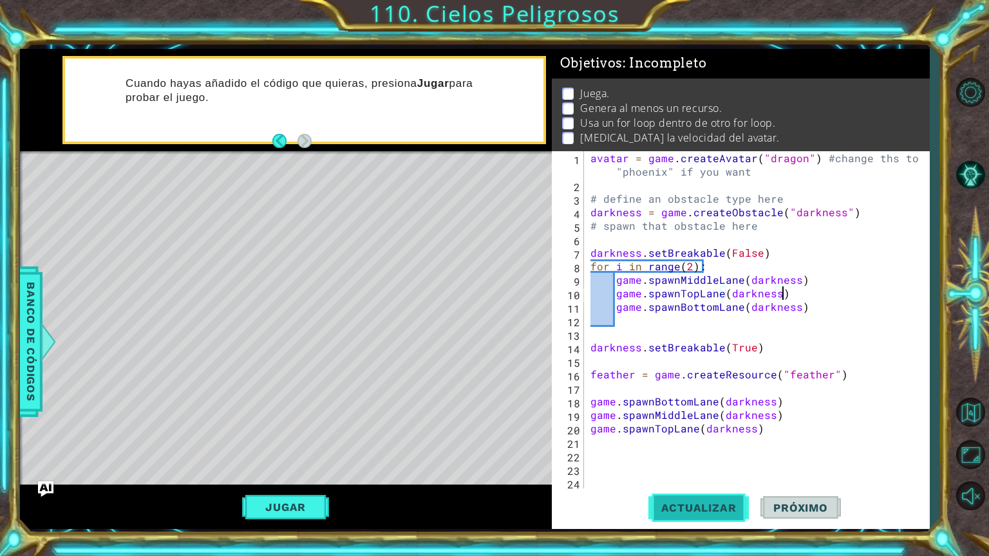
click at [698, 474] on span "Actualizar" at bounding box center [698, 507] width 101 height 13
click at [312, 474] on button "Jugar" at bounding box center [285, 507] width 87 height 24
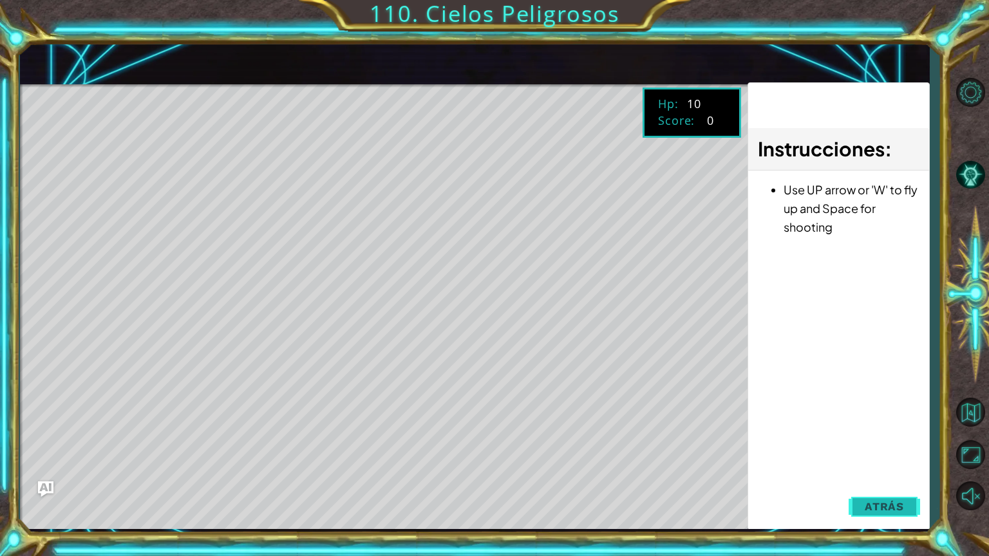
click at [894, 474] on button "Atrás" at bounding box center [883, 507] width 71 height 26
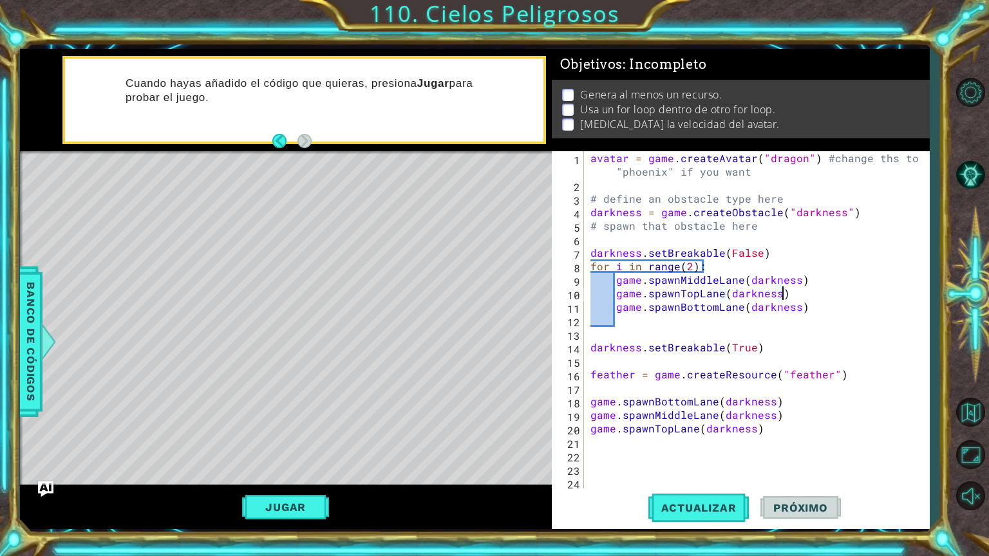
drag, startPoint x: 781, startPoint y: 292, endPoint x: 616, endPoint y: 298, distance: 164.9
click at [616, 298] on div "avatar = game . createAvatar ( "dragon" ) #change ths to "phoenix" if you want …" at bounding box center [760, 340] width 344 height 378
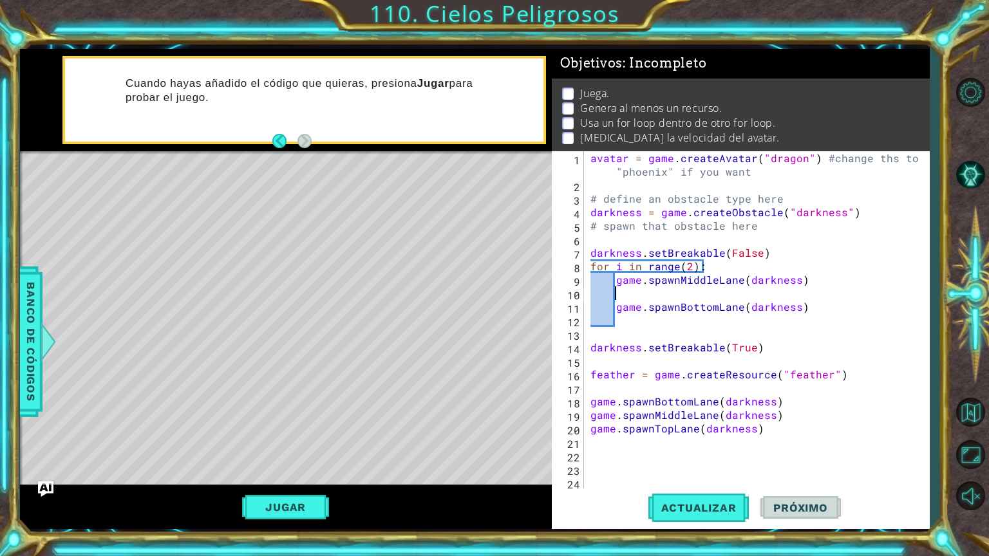
type textarea "game.spawnMiddleLane(darkness)"
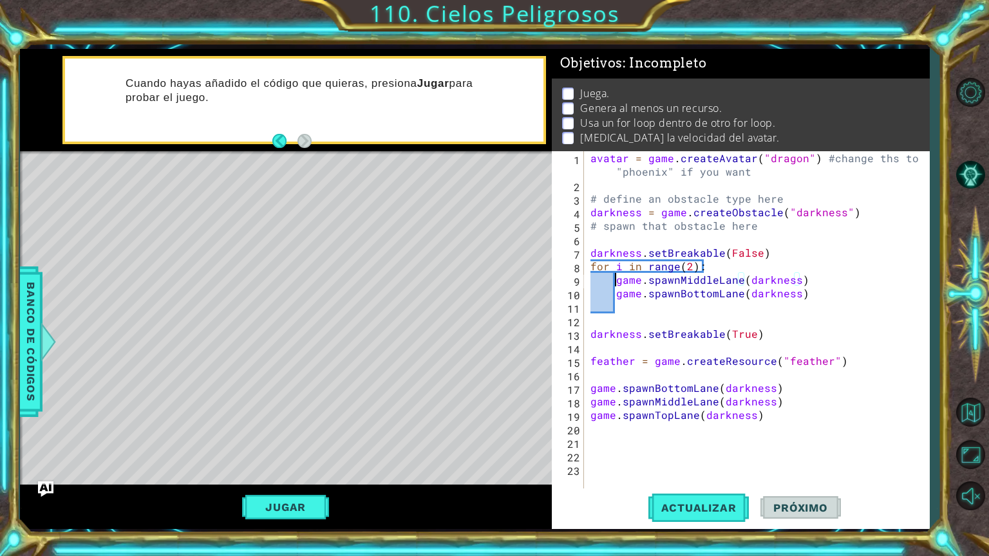
click at [616, 279] on div "avatar = game . createAvatar ( "dragon" ) #change ths to "phoenix" if you want …" at bounding box center [760, 340] width 344 height 378
click at [619, 317] on div "avatar = game . createAvatar ( "dragon" ) #change ths to "phoenix" if you want …" at bounding box center [760, 340] width 344 height 378
click at [620, 310] on div "avatar = game . createAvatar ( "dragon" ) #change ths to "phoenix" if you want …" at bounding box center [760, 340] width 344 height 378
click at [616, 292] on div "avatar = game . createAvatar ( "dragon" ) #change ths to "phoenix" if you want …" at bounding box center [760, 340] width 344 height 378
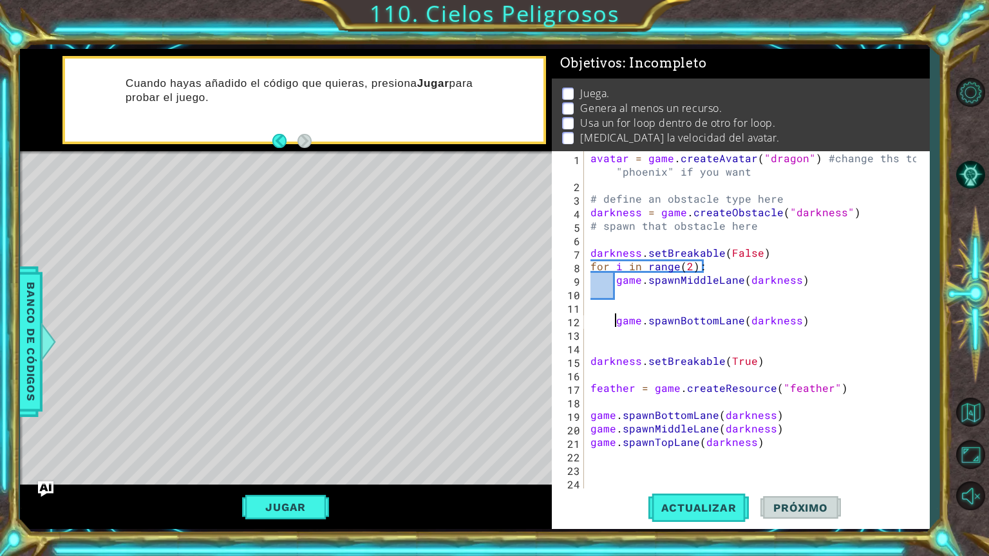
click at [613, 278] on div "avatar = game . createAvatar ( "dragon" ) #change ths to "phoenix" if you want …" at bounding box center [755, 340] width 335 height 378
type textarea "game.spawnMiddleLane(darkness)"
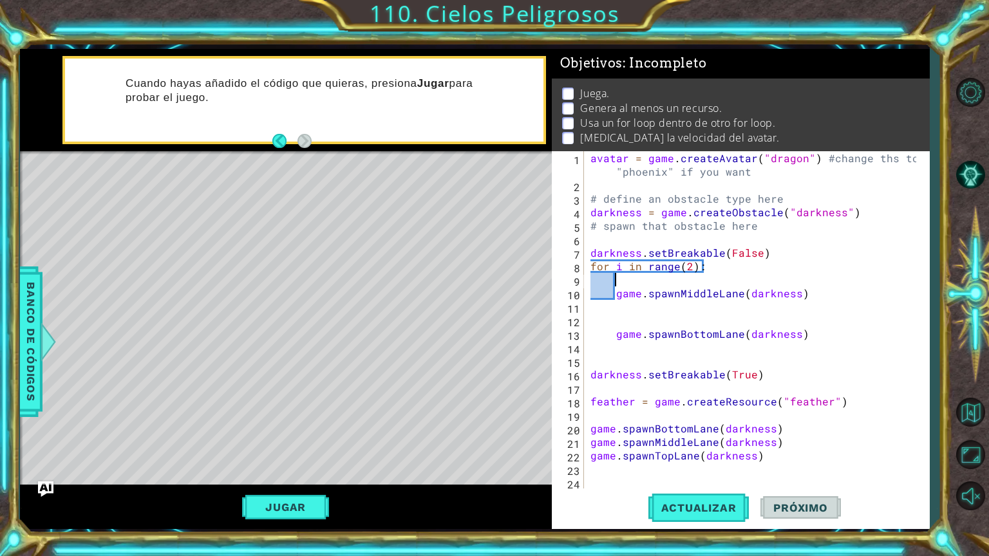
click at [616, 278] on div "avatar = game . createAvatar ( "dragon" ) #change ths to "phoenix" if you want …" at bounding box center [755, 340] width 335 height 378
paste textarea "game.spawnTopLane(darkness)"
type textarea "game.spawnTopLane(darkness)"
click at [620, 311] on div "avatar = game . createAvatar ( "dragon" ) #change ths to "phoenix" if you want …" at bounding box center [755, 340] width 335 height 378
type textarea "game.spawnMiddleLane(darkness)"
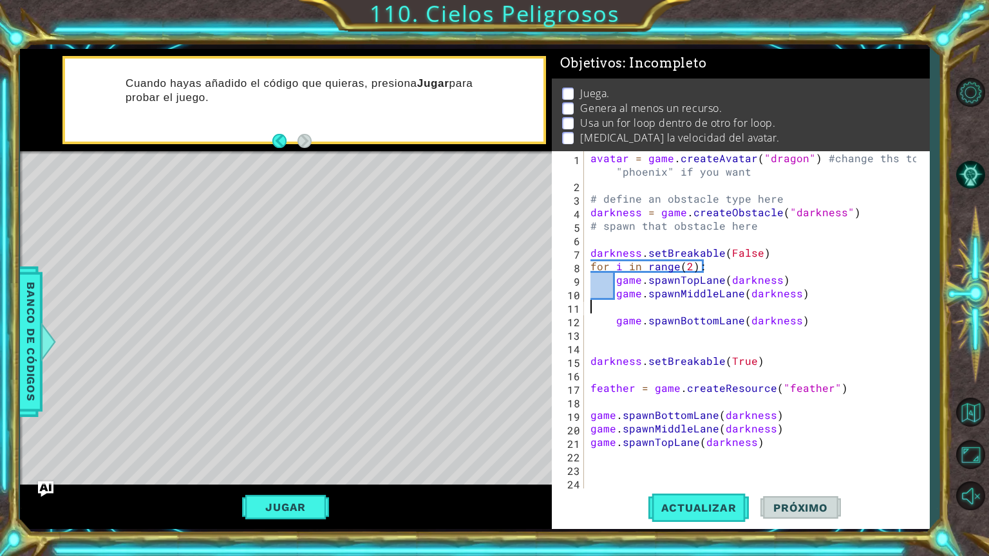
type textarea "game.spawnMiddleLane(darkness)"
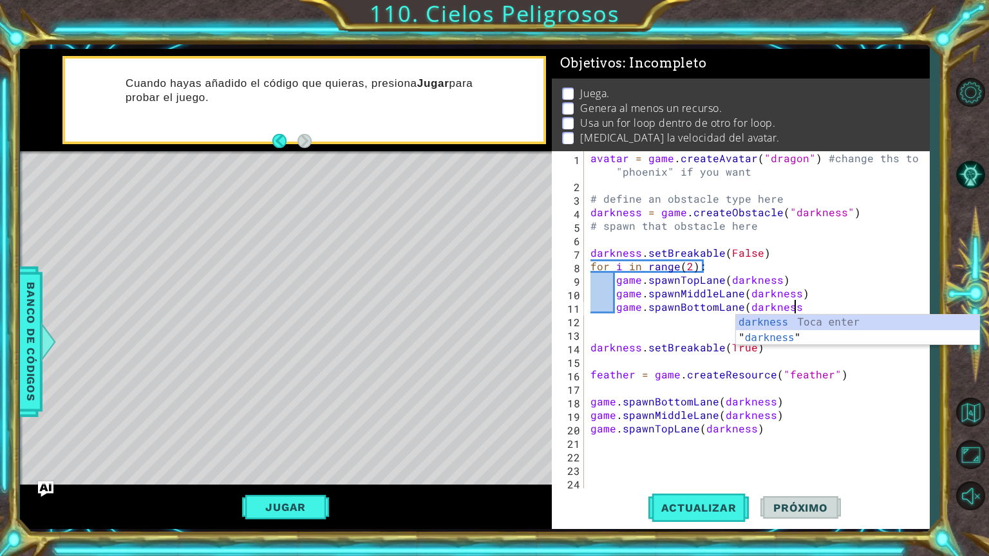
type textarea "game.spawnBottomLane(darkness)"
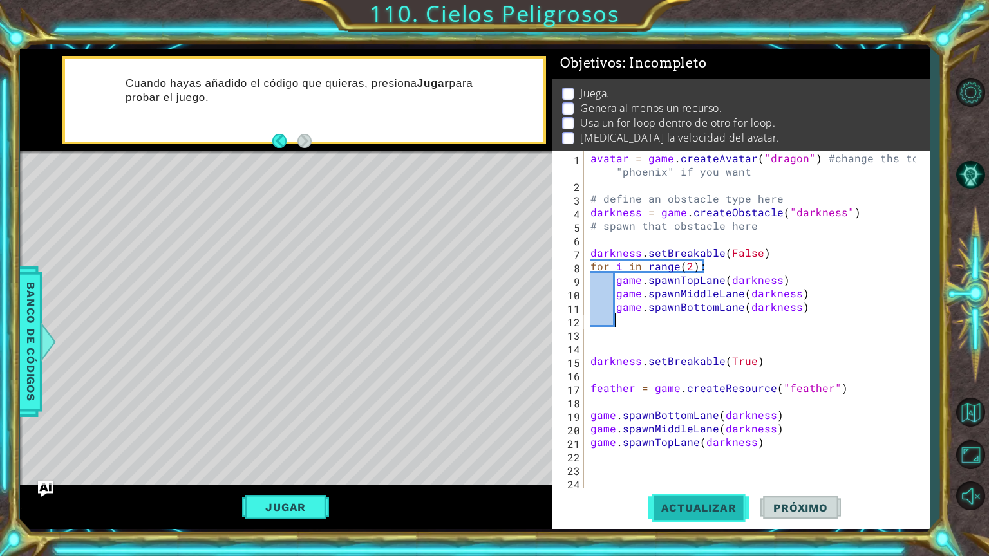
click at [676, 474] on span "Actualizar" at bounding box center [698, 507] width 101 height 13
click at [315, 474] on button "Jugar" at bounding box center [285, 507] width 87 height 24
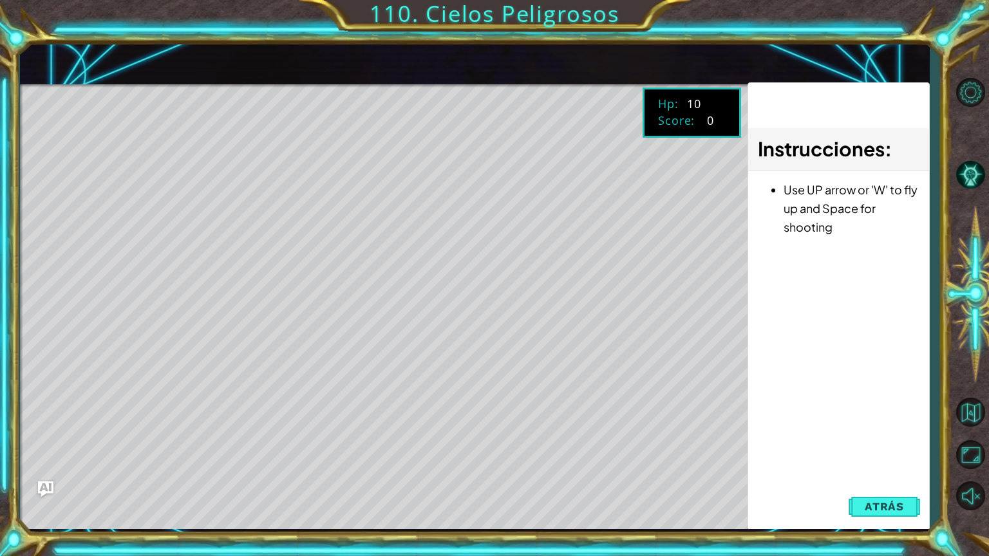
click at [881, 474] on span "Atrás" at bounding box center [883, 506] width 39 height 13
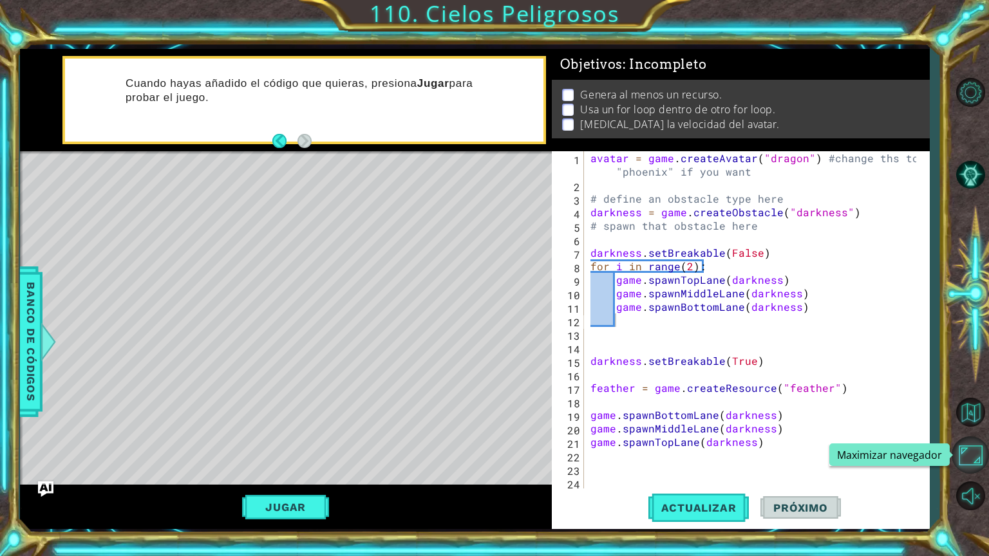
drag, startPoint x: 969, startPoint y: 441, endPoint x: 965, endPoint y: 393, distance: 48.4
click at [969, 440] on button "Maximizar navegador" at bounding box center [969, 454] width 37 height 37
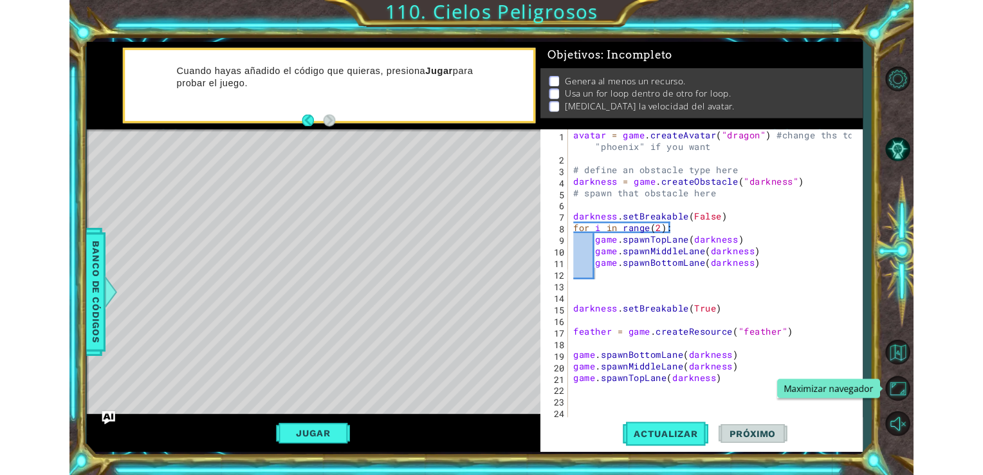
scroll to position [1, 0]
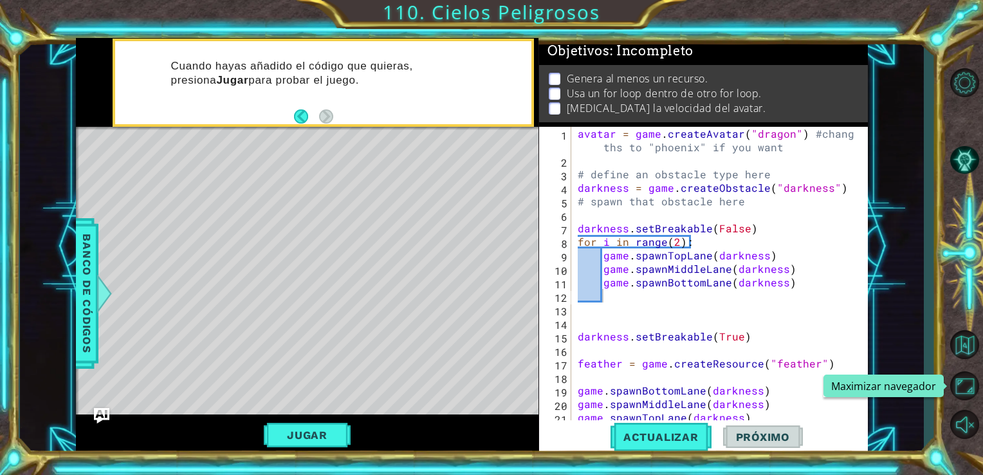
type textarea "darkness = game.createObstacle("darkness")"
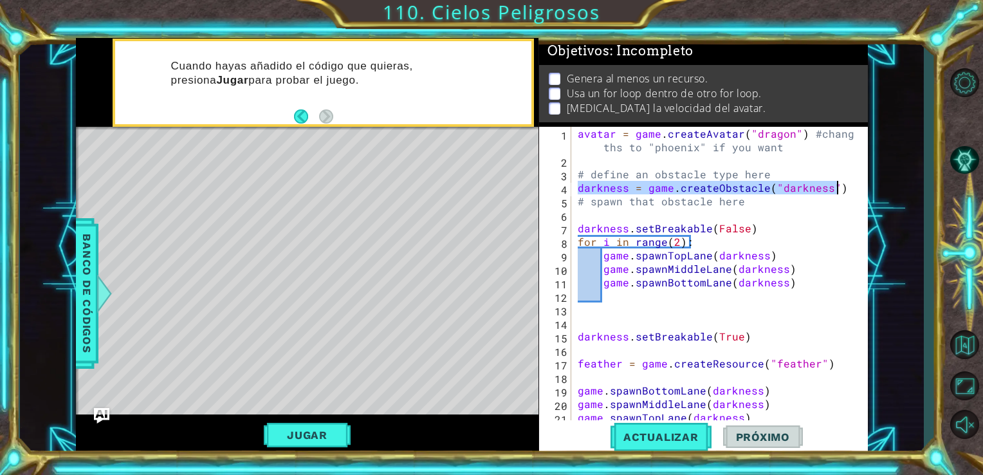
drag, startPoint x: 581, startPoint y: 189, endPoint x: 838, endPoint y: 188, distance: 257.4
click at [838, 188] on div "avatar = game . createAvatar ( "dragon" ) #change ths to "phoenix" if you want …" at bounding box center [718, 316] width 287 height 378
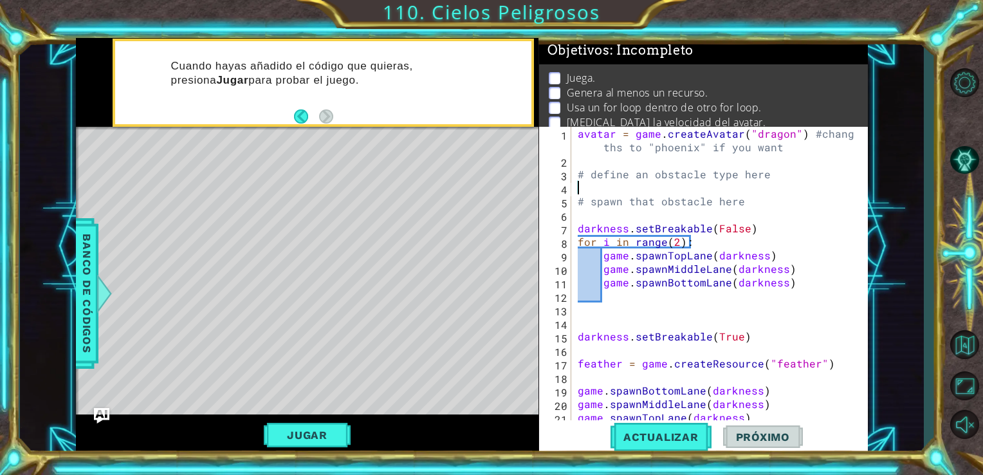
scroll to position [0, 0]
type textarea "# spawn that obstacle here"
type textarea "darkness.setBreakable(False)"
click at [578, 220] on div "avatar = game . createAvatar ( "dragon" ) #change ths to "phoenix" if you want …" at bounding box center [718, 316] width 287 height 378
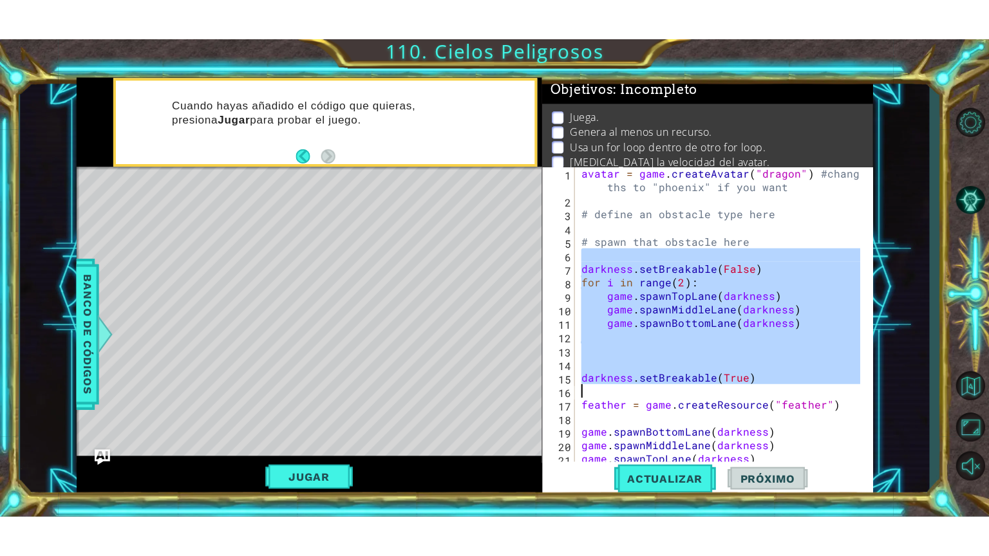
scroll to position [13, 0]
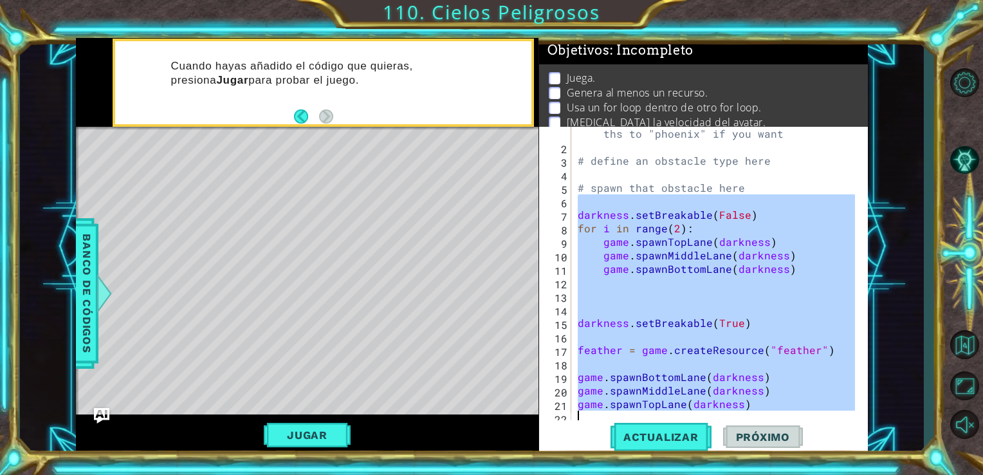
drag, startPoint x: 596, startPoint y: 216, endPoint x: 833, endPoint y: 424, distance: 315.6
click at [833, 424] on div "1 2 3 4 5 6 7 8 9 10 11 12 13 14 15 16 17 18 19 20 21 22 23 24 25 avatar = game…" at bounding box center [704, 291] width 330 height 329
type textarea "game.spawnTopLane(darkness)"
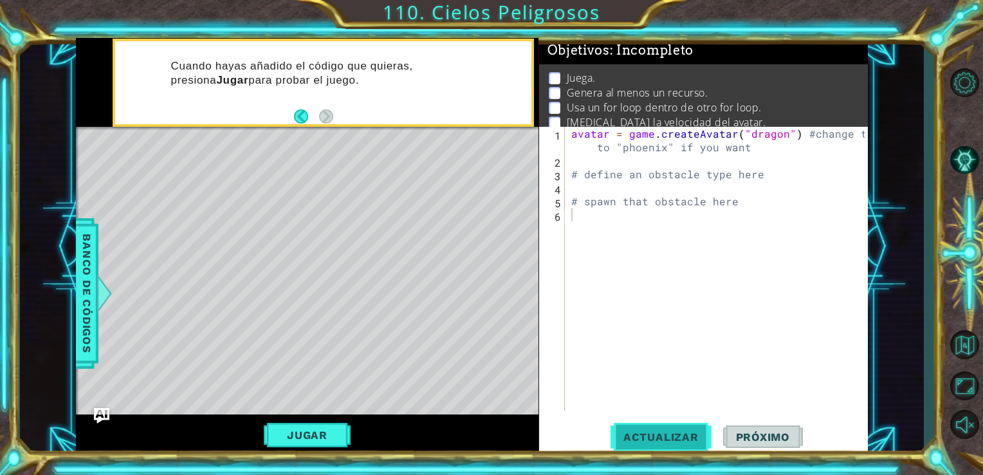
click at [656, 421] on button "Actualizar" at bounding box center [661, 436] width 101 height 33
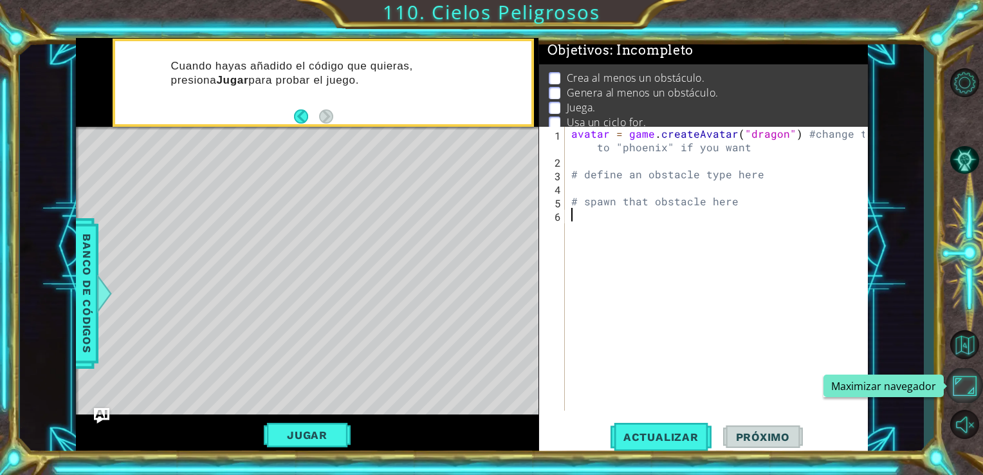
click at [963, 385] on button "Maximizar navegador" at bounding box center [964, 385] width 37 height 35
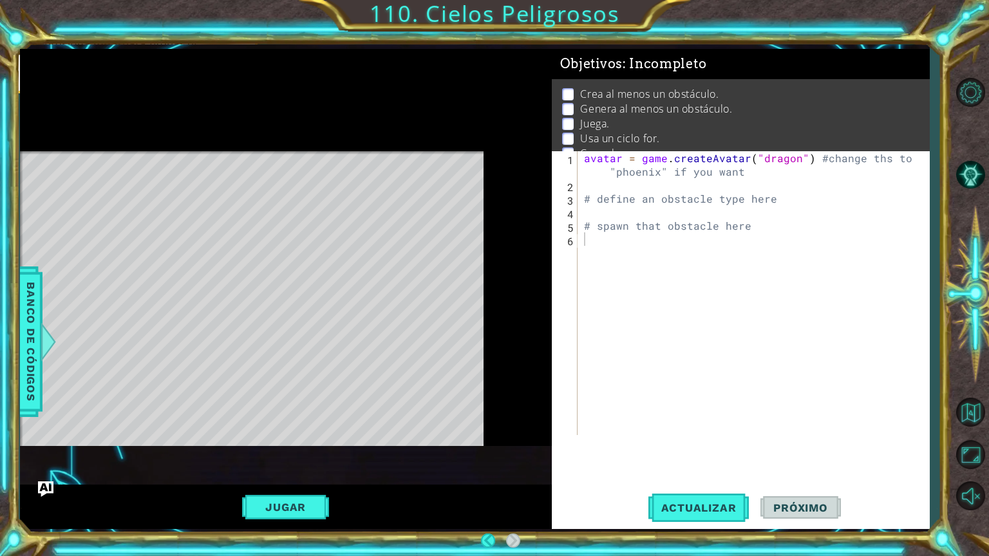
scroll to position [3, 0]
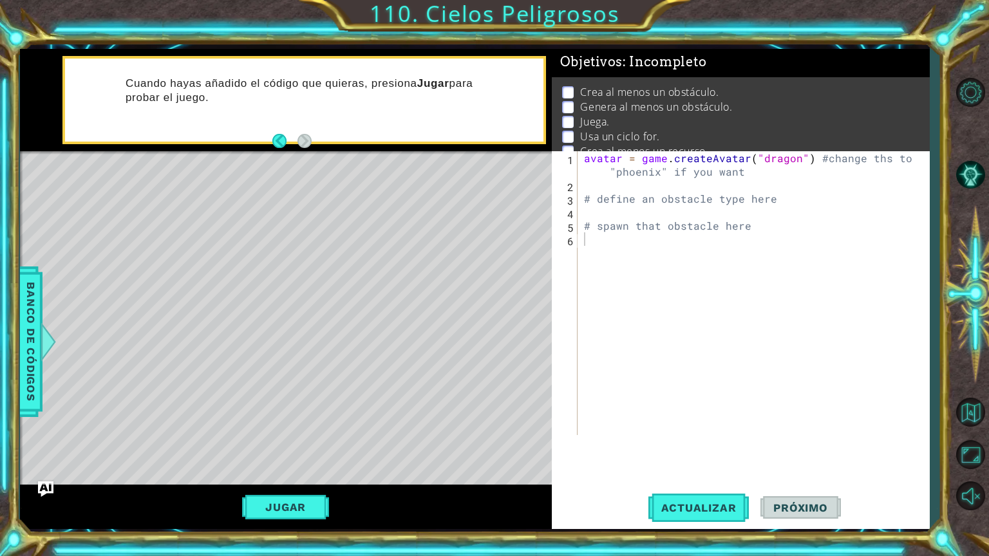
click at [601, 243] on div "avatar = game . createAvatar ( "dragon" ) #change ths to "phoenix" if you want …" at bounding box center [756, 313] width 351 height 324
click at [585, 189] on div "avatar = game . createAvatar ( "dragon" ) #change ths to "phoenix" if you want …" at bounding box center [756, 313] width 351 height 324
click at [798, 162] on div "avatar = game . createAvatar ( "dragon" ) #change ths to "phoenix" if you want …" at bounding box center [756, 313] width 351 height 324
drag, startPoint x: 798, startPoint y: 162, endPoint x: 789, endPoint y: 162, distance: 9.0
click at [793, 162] on div "avatar = game . createAvatar ( "dragon" ) #change ths to "phoenix" if you want …" at bounding box center [756, 313] width 351 height 324
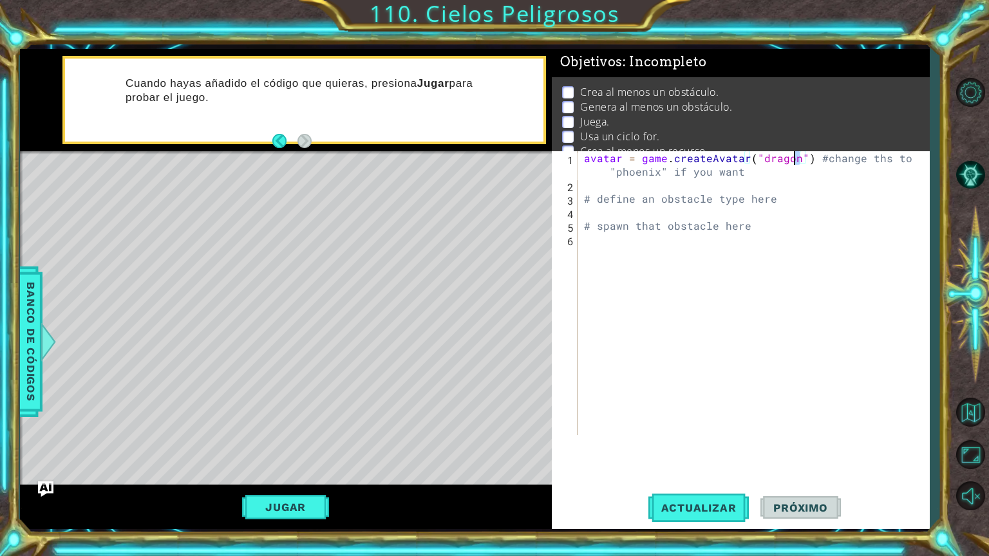
click at [789, 162] on div "avatar = game . createAvatar ( "dragon" ) #change ths to "phoenix" if you want …" at bounding box center [756, 313] width 351 height 324
click at [796, 156] on div "avatar = game . createAvatar ( "dragon" ) #change ths to "phoenix" if you want …" at bounding box center [756, 313] width 351 height 324
click at [711, 474] on span "Actualizar" at bounding box center [698, 507] width 101 height 13
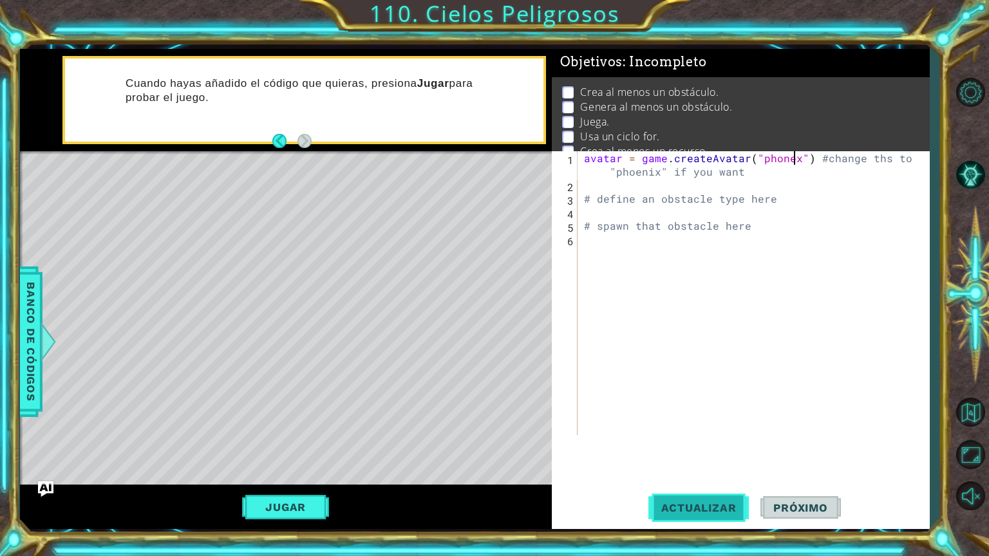
click at [687, 474] on button "Actualizar" at bounding box center [698, 508] width 101 height 38
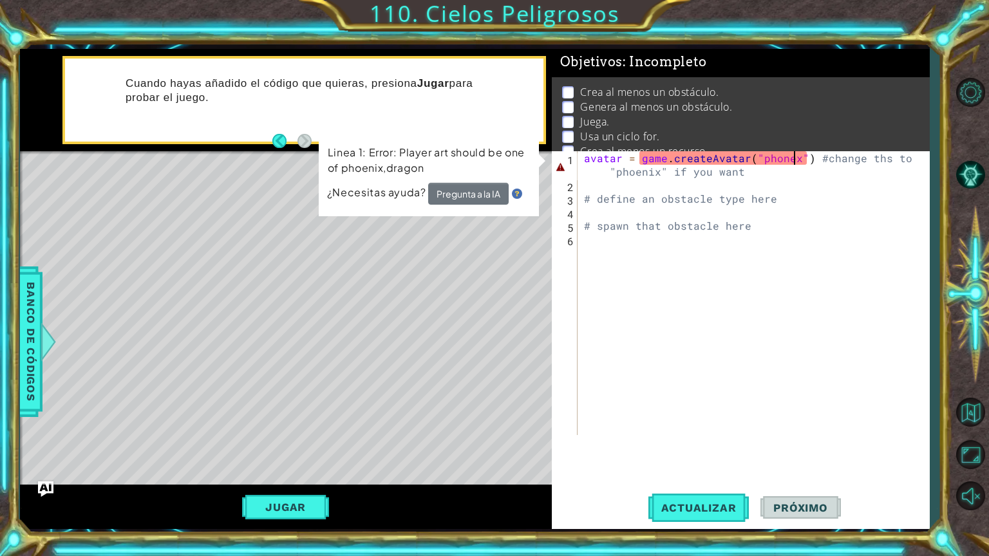
click at [781, 158] on div "avatar = game . createAvatar ( "phonex" ) #change ths to "phoenix" if you want …" at bounding box center [756, 313] width 351 height 324
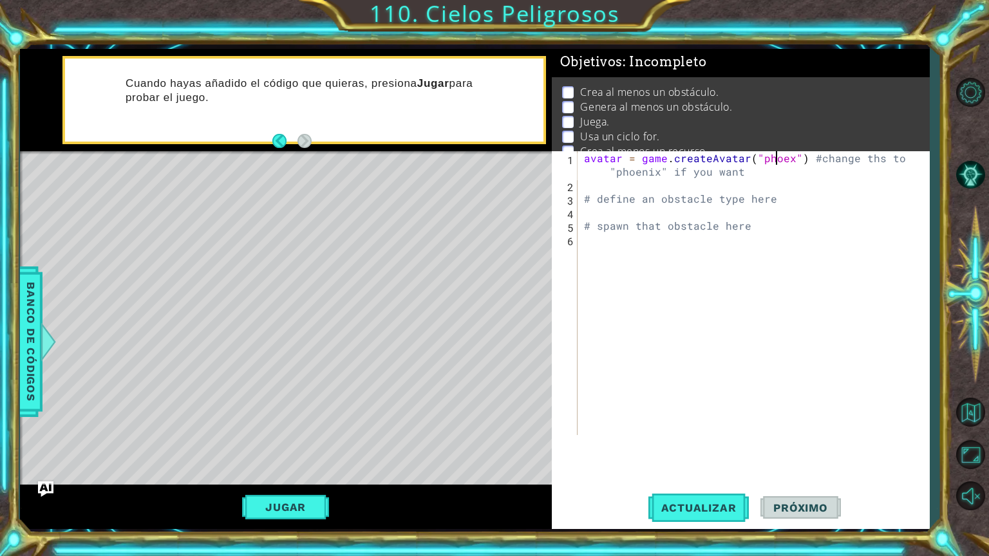
click at [782, 156] on div "avatar = game . createAvatar ( "phoex" ) #change ths to "phoenix" if you want #…" at bounding box center [756, 313] width 351 height 324
type textarea "avatar = game.createAvatar("phoenix") #change ths to "phoenix" if you want"
click at [700, 474] on span "Actualizar" at bounding box center [698, 507] width 101 height 13
click at [629, 261] on div "avatar = game . createAvatar ( "phoenix" ) #change ths to "phoenix" if you want…" at bounding box center [756, 313] width 351 height 324
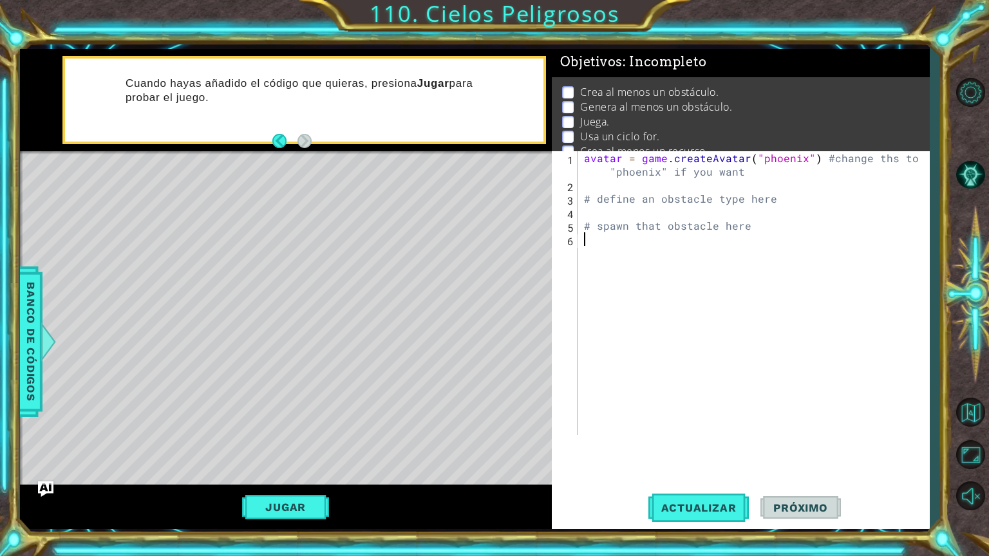
click at [581, 214] on div "avatar = game . createAvatar ( "phoenix" ) #change ths to "phoenix" if you want…" at bounding box center [756, 313] width 351 height 324
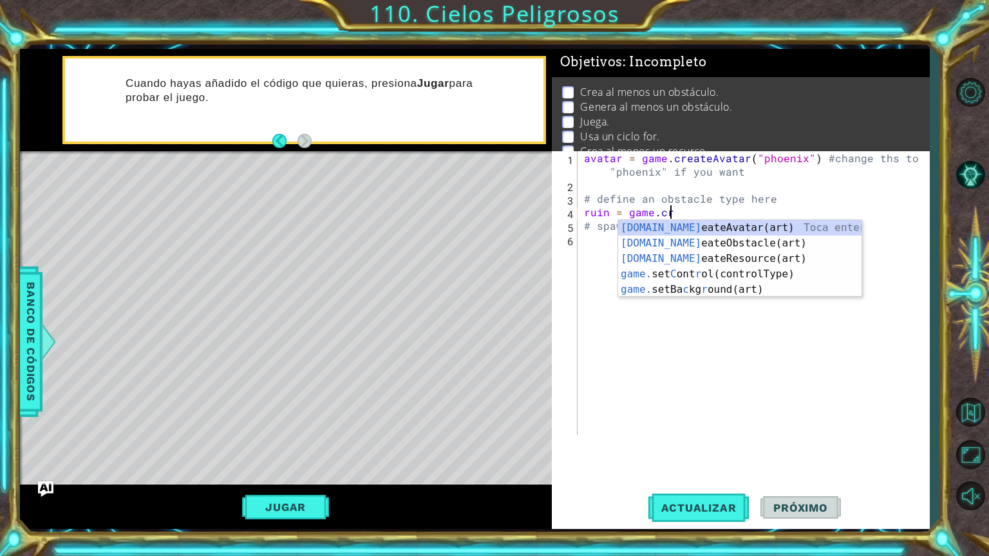
scroll to position [0, 5]
click at [742, 248] on div "[DOMAIN_NAME] eateAvatar(art) Toca enter [DOMAIN_NAME] eateObstacle(art) Toca e…" at bounding box center [739, 274] width 243 height 108
type textarea "ruin = game.createObstacle("ruin")"
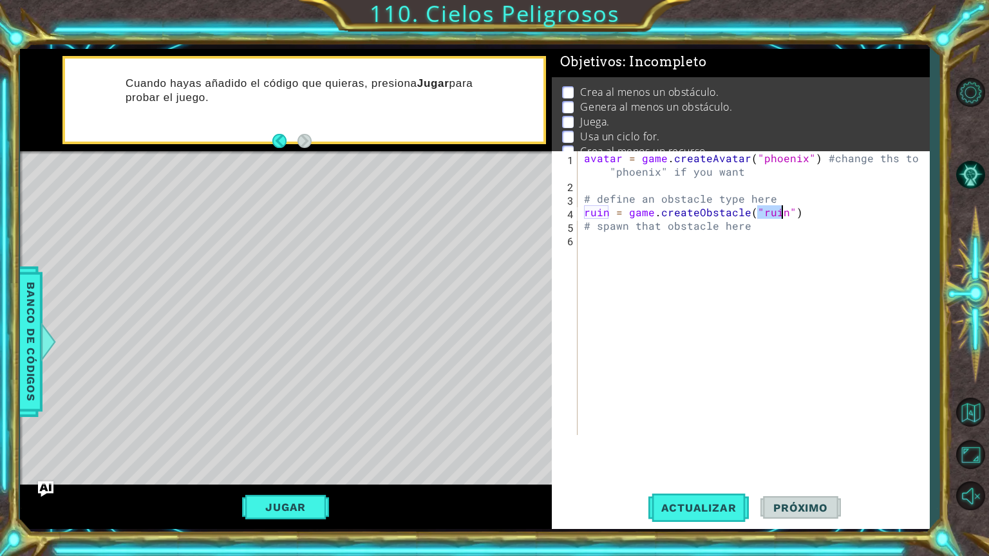
click at [591, 249] on div "avatar = game . createAvatar ( "phoenix" ) #change ths to "phoenix" if you want…" at bounding box center [756, 313] width 351 height 324
click at [581, 247] on div "avatar = game . createAvatar ( "phoenix" ) #change ths to "phoenix" if you want…" at bounding box center [756, 340] width 351 height 378
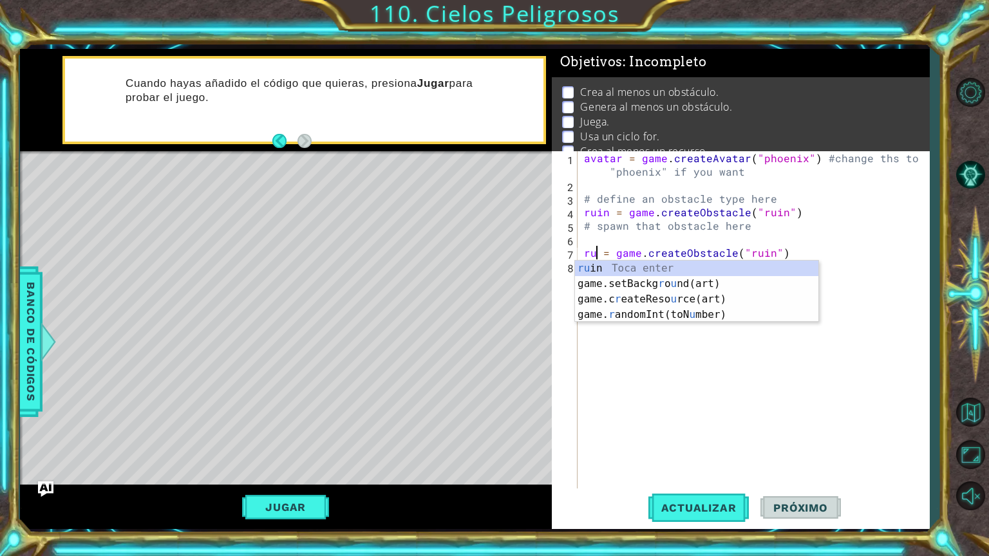
type textarea "ruin = game.createObstacle("ruin")"
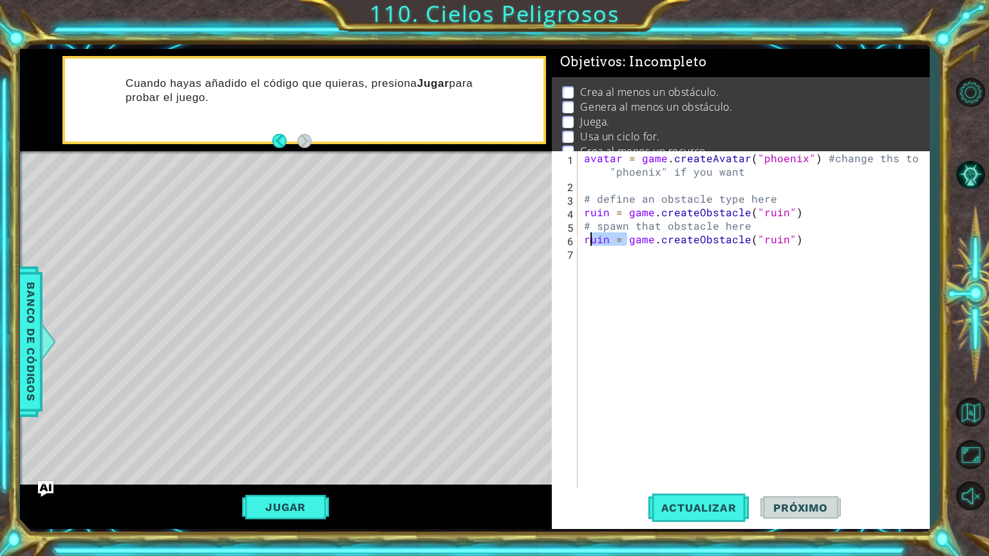
drag, startPoint x: 627, startPoint y: 240, endPoint x: 582, endPoint y: 238, distance: 45.1
click at [582, 238] on div "avatar = game . createAvatar ( "phoenix" ) #change ths to "phoenix" if you want…" at bounding box center [756, 340] width 351 height 378
click at [746, 238] on div "avatar = game . createAvatar ( "phoenix" ) #change ths to "phoenix" if you want…" at bounding box center [756, 340] width 351 height 378
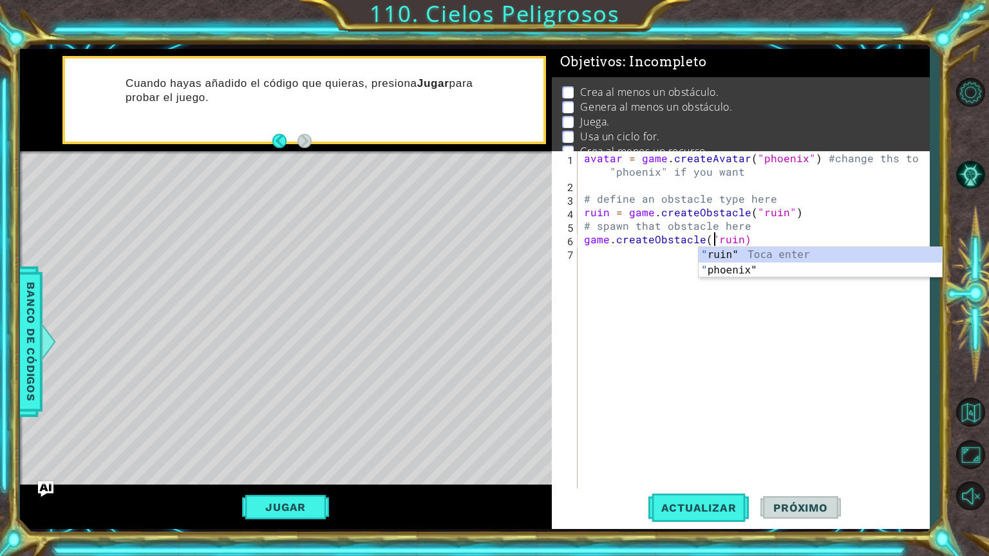
type textarea "game.createObstacle(ruin)"
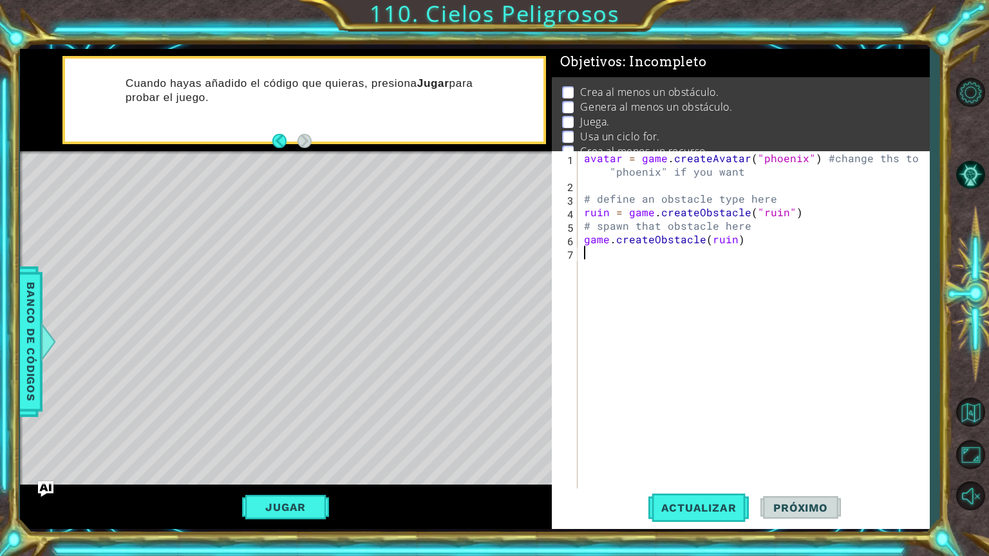
click at [685, 241] on div "avatar = game . createAvatar ( "phoenix" ) #change ths to "phoenix" if you want…" at bounding box center [756, 340] width 351 height 378
click at [687, 241] on div "avatar = game . createAvatar ( "phoenix" ) #change ths to "phoenix" if you want…" at bounding box center [756, 340] width 351 height 378
click at [687, 241] on div "avatar = game . createAvatar ( "phoenix" ) #change ths to "phoenix" if you want…" at bounding box center [753, 320] width 344 height 338
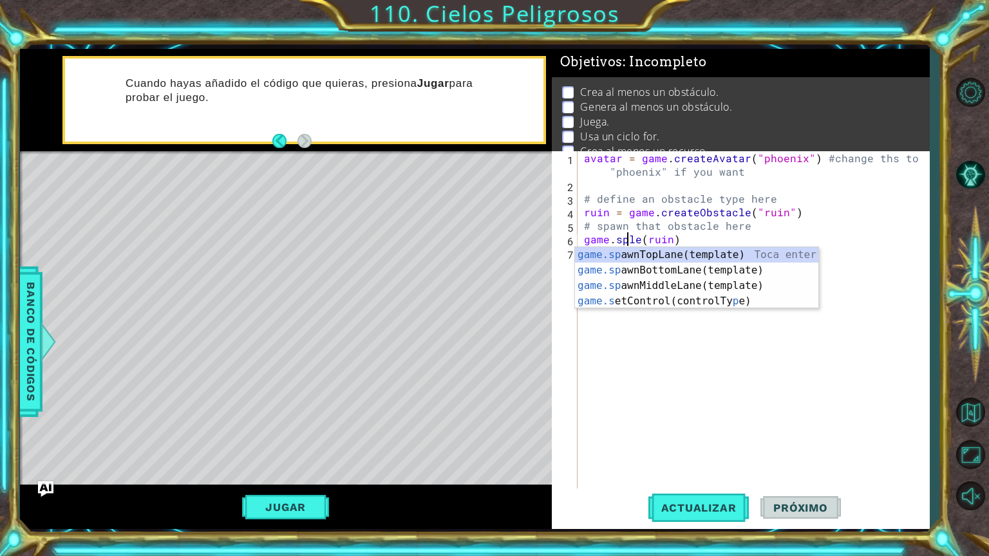
scroll to position [0, 3]
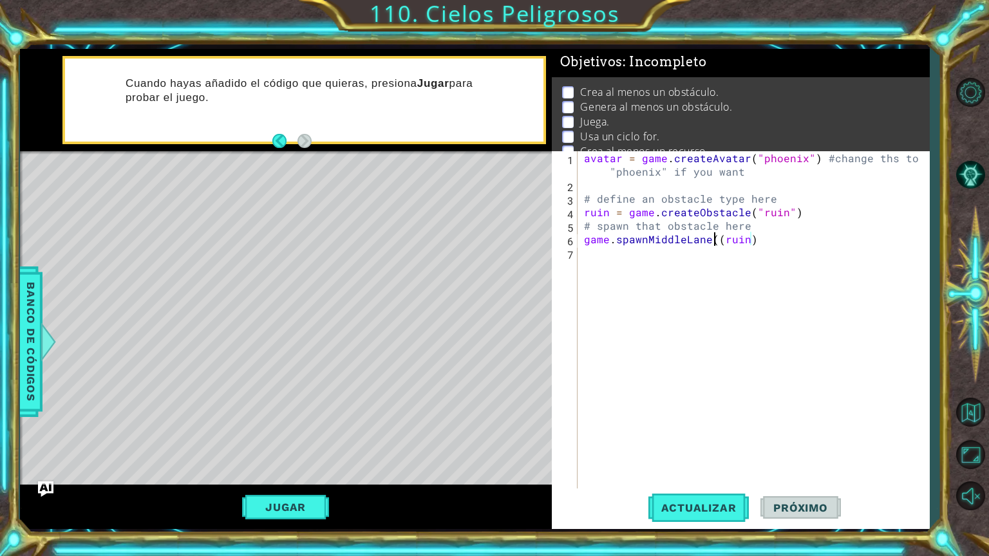
type textarea "game.spawnMiddleLane(ruin)"
click at [595, 183] on div "avatar = game . createAvatar ( "phoenix" ) #change ths to "phoenix" if you want…" at bounding box center [756, 340] width 351 height 378
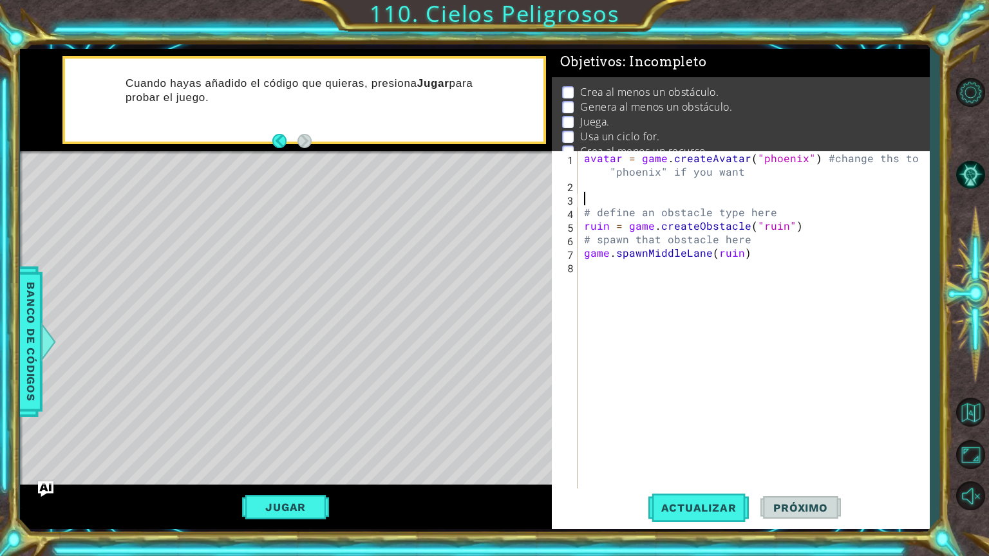
click at [591, 263] on div "avatar = game . createAvatar ( "phoenix" ) #change ths to "phoenix" if you want…" at bounding box center [756, 340] width 351 height 378
click at [588, 197] on div "avatar = game . createAvatar ( "phoenix" ) #change ths to "phoenix" if you want…" at bounding box center [756, 340] width 351 height 378
click at [583, 228] on div "avatar = game . createAvatar ( "phoenix" ) #change ths to "phoenix" if you want…" at bounding box center [756, 340] width 351 height 378
type textarea "game.spawnMiddleLane(ruin)"
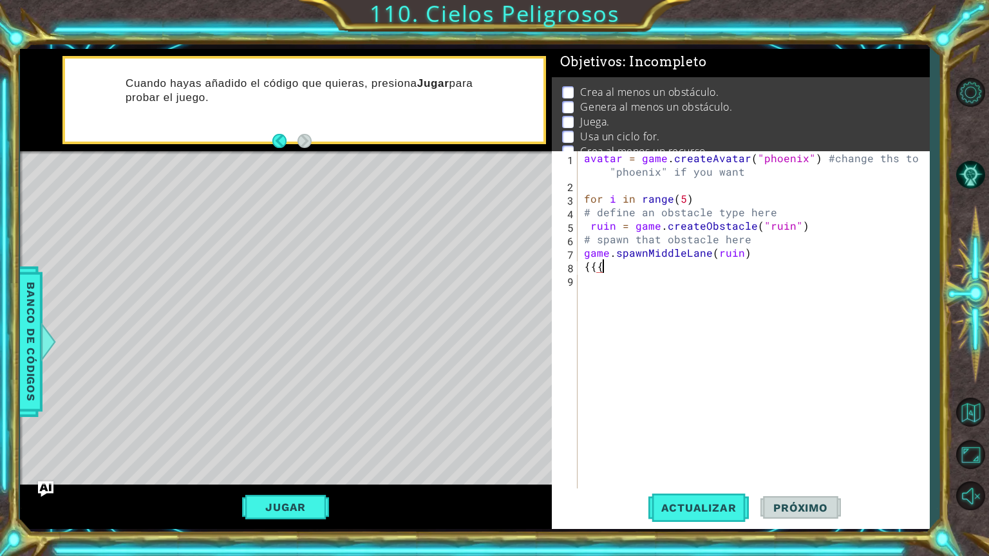
scroll to position [0, 0]
type textarea "{"
type textarea "game.spawnMiddleLane(ruin)"
type textarea "for i in range(5)"
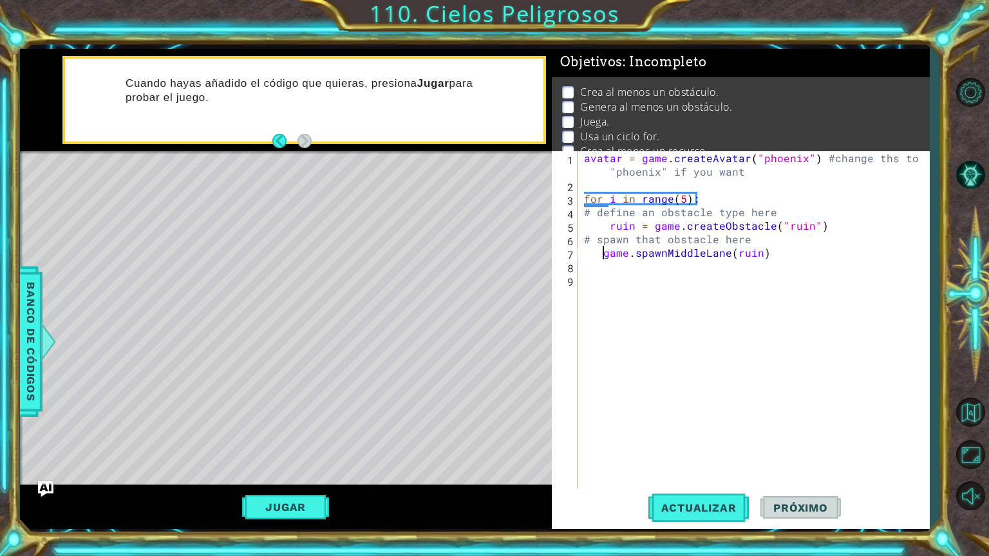
type textarea "game.spawnMiddleLane(ruin)"
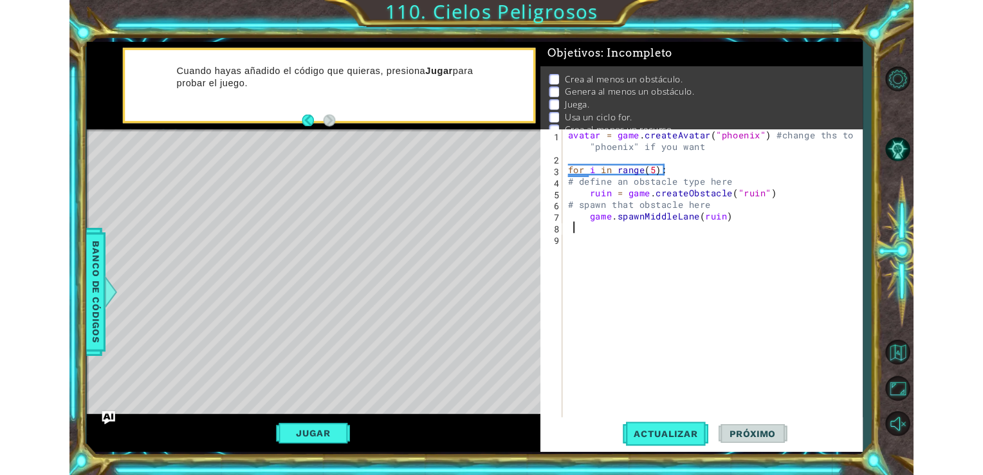
scroll to position [0, 0]
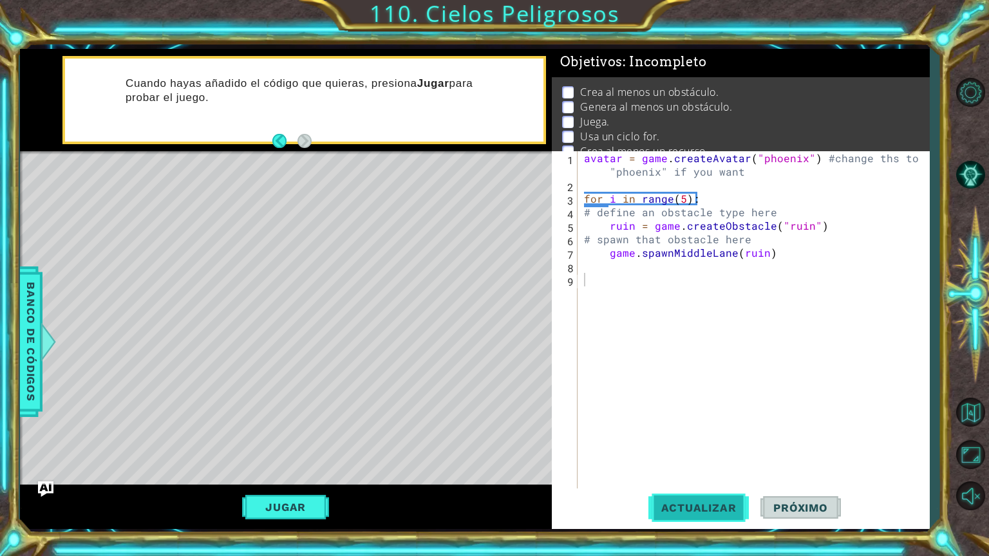
click at [681, 474] on span "Actualizar" at bounding box center [698, 507] width 101 height 13
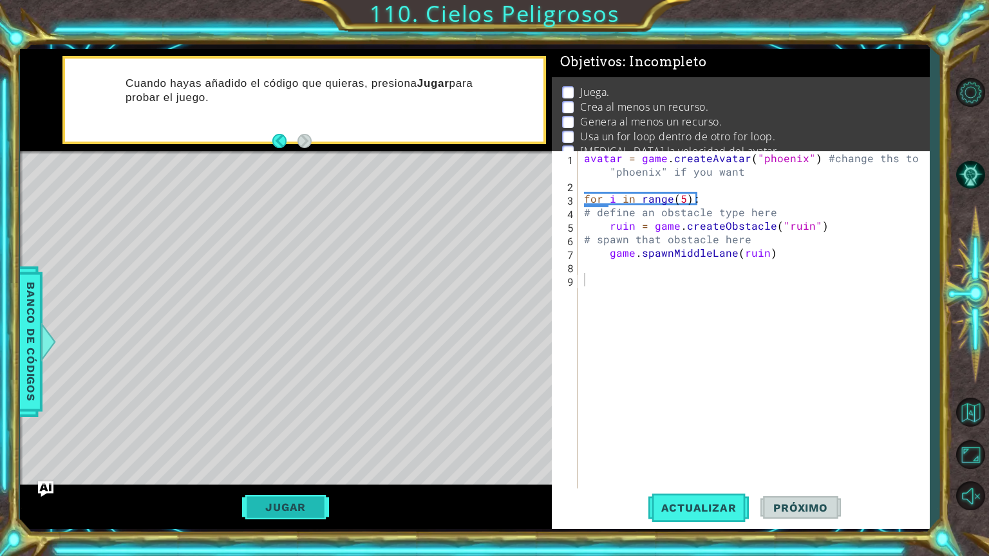
click at [277, 474] on button "Jugar" at bounding box center [285, 507] width 87 height 24
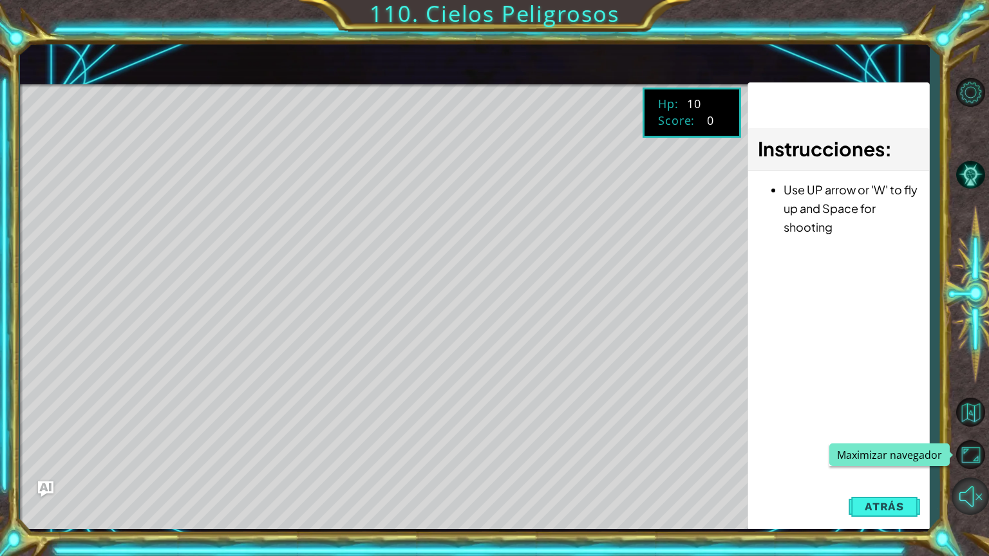
click at [967, 456] on button "Maximizar navegador" at bounding box center [969, 454] width 37 height 37
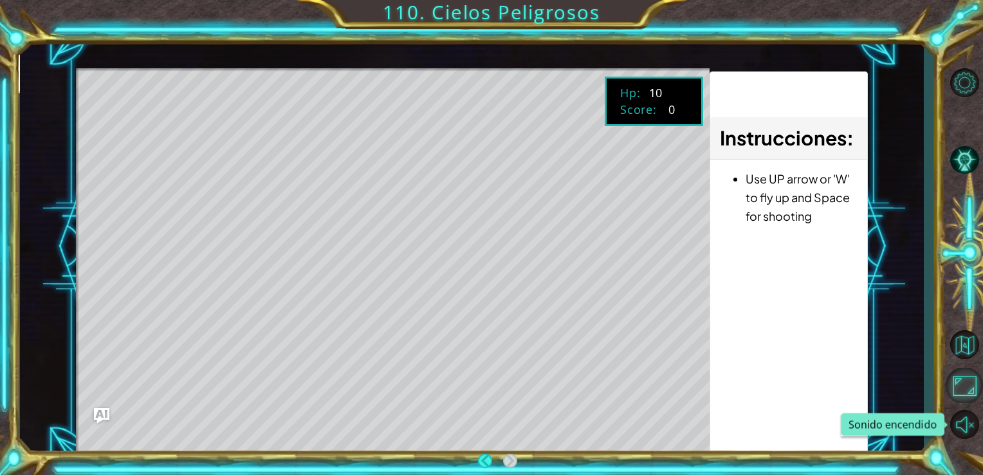
click at [969, 398] on button "Maximizar navegador" at bounding box center [964, 385] width 37 height 35
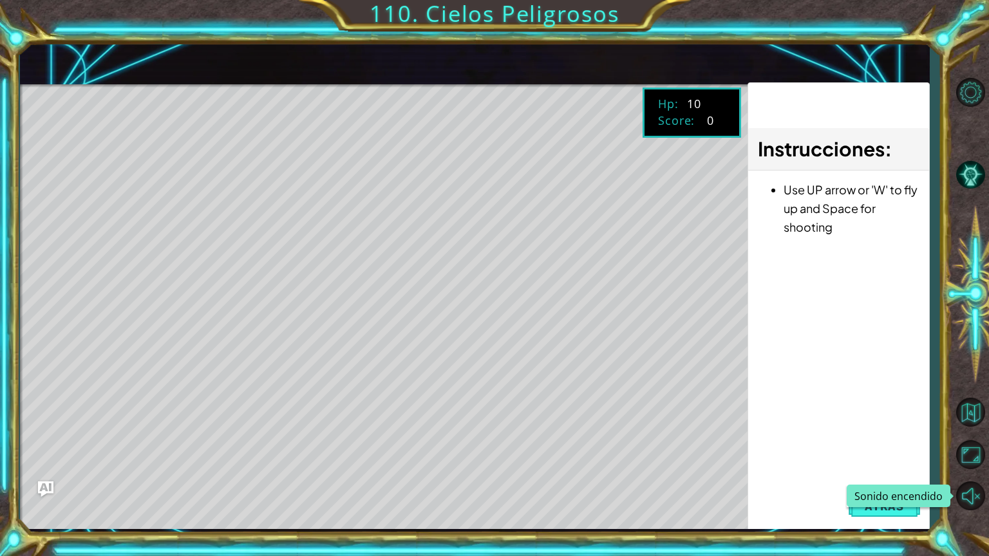
drag, startPoint x: 976, startPoint y: 494, endPoint x: 901, endPoint y: 414, distance: 109.3
click at [973, 474] on button "Sonido encendido" at bounding box center [969, 496] width 37 height 37
click at [973, 474] on button "Sonido apagado" at bounding box center [969, 496] width 37 height 37
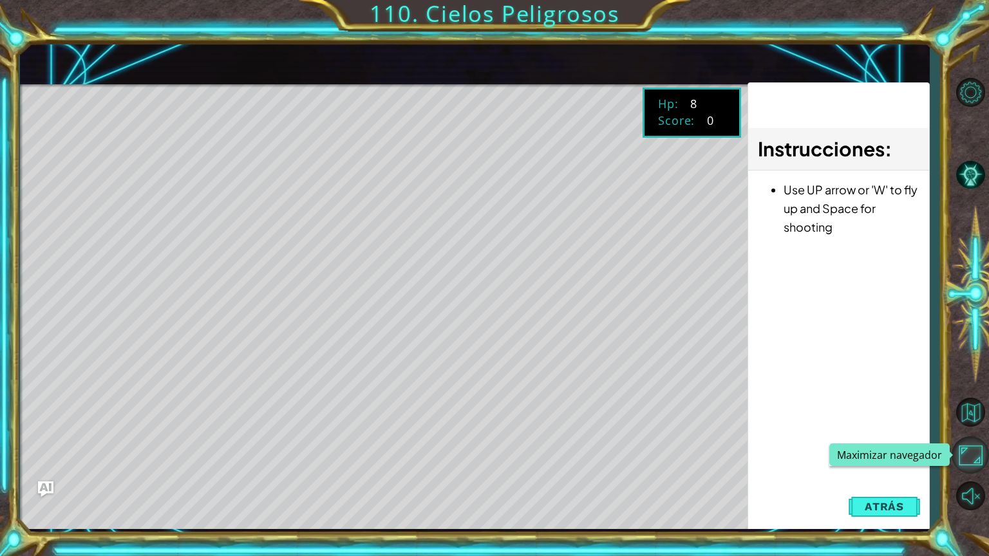
click at [971, 469] on button "Maximizar navegador" at bounding box center [969, 454] width 37 height 37
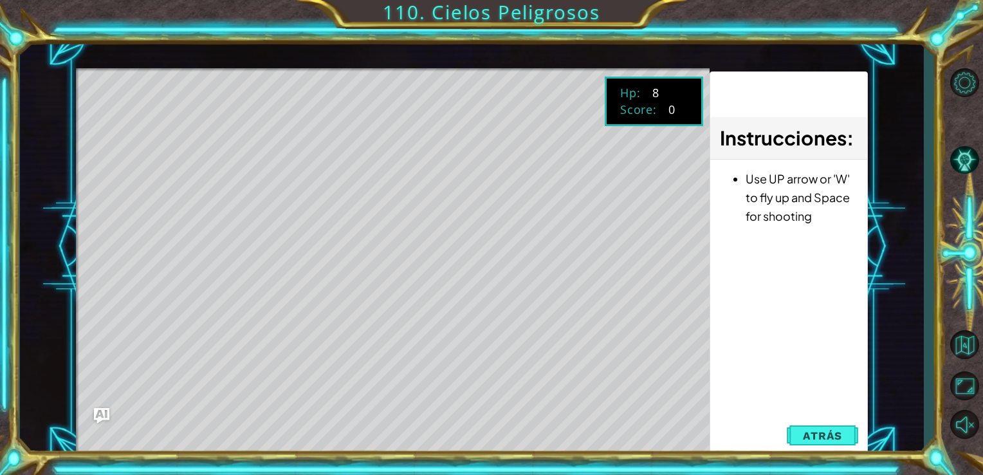
click at [847, 434] on button "Atrás" at bounding box center [822, 436] width 71 height 26
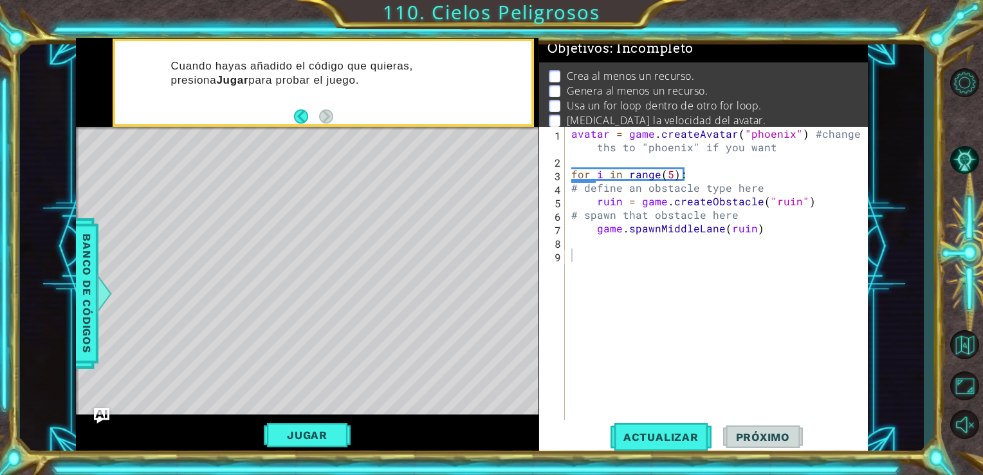
click at [575, 272] on div "avatar = game . createAvatar ( "phoenix" ) #change ths to "phoenix" if you want…" at bounding box center [720, 316] width 303 height 378
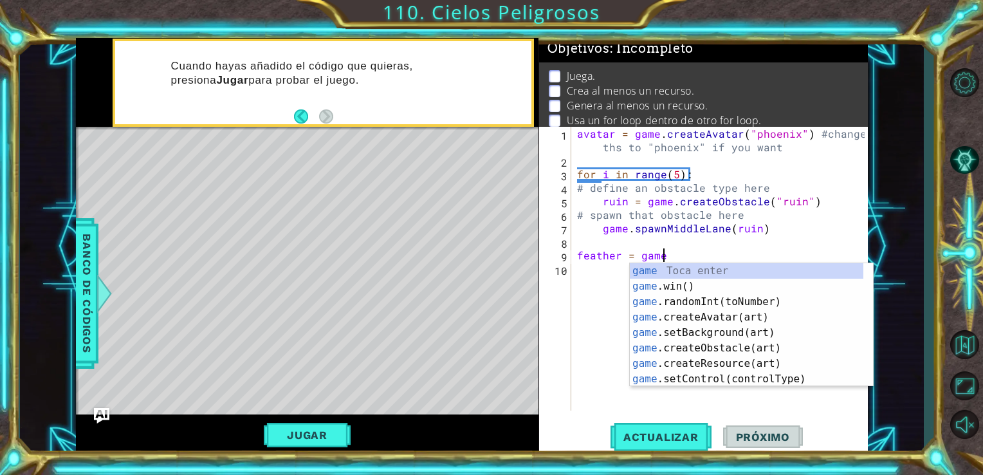
scroll to position [0, 5]
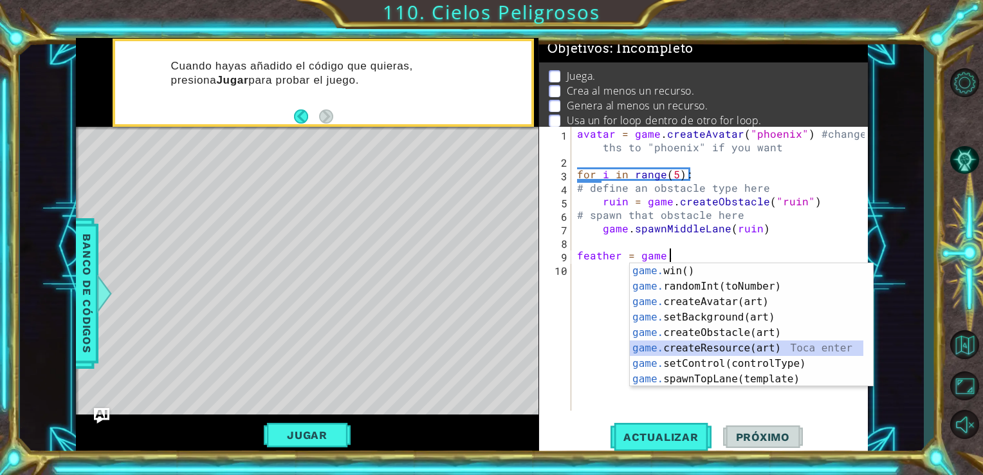
type textarea "feather = game.createResource("feather")"
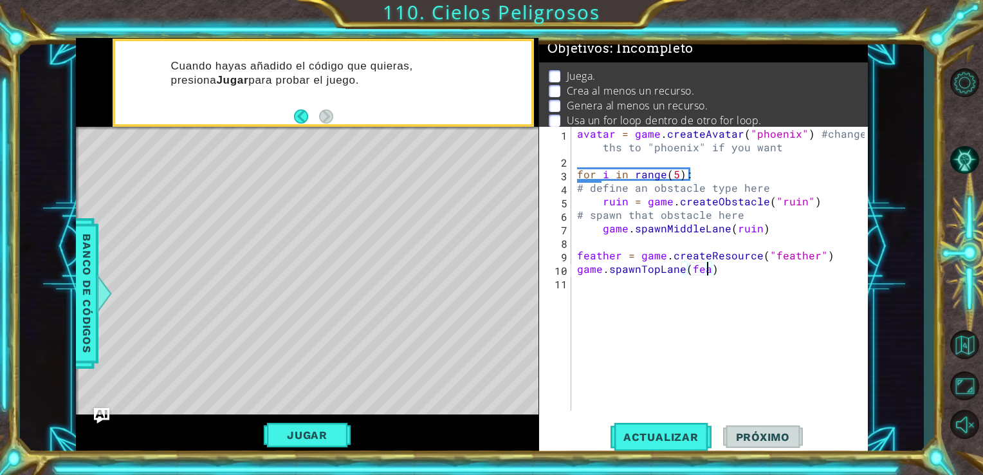
scroll to position [0, 8]
type textarea "game.spawnTopLane(feather)"
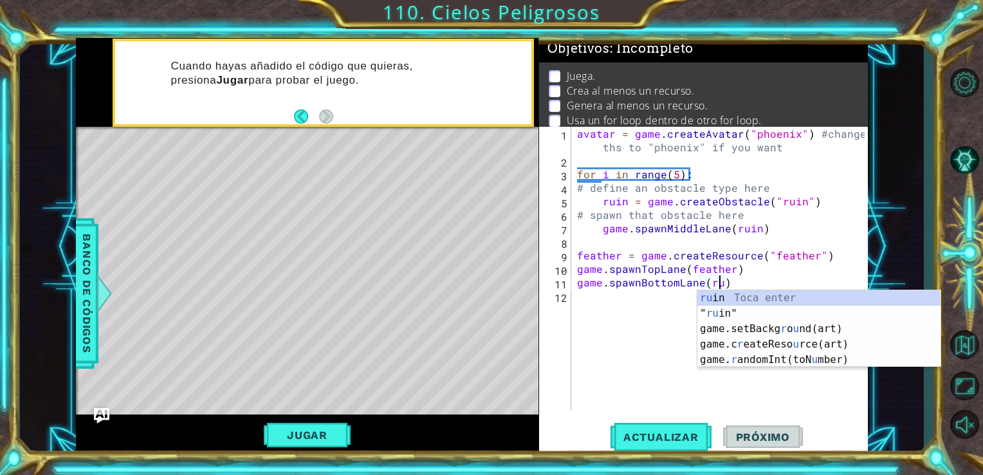
type textarea "game.spawnBottomLane(ruin)"
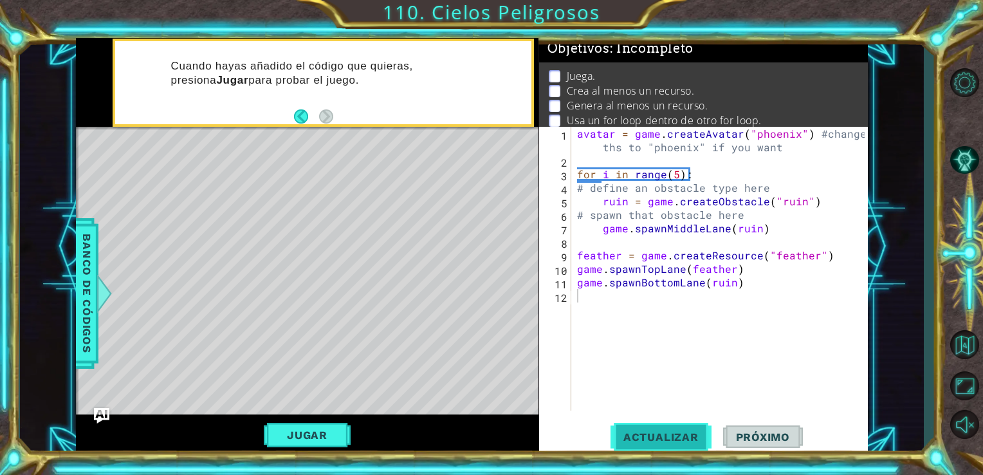
click at [661, 441] on span "Actualizar" at bounding box center [661, 437] width 101 height 13
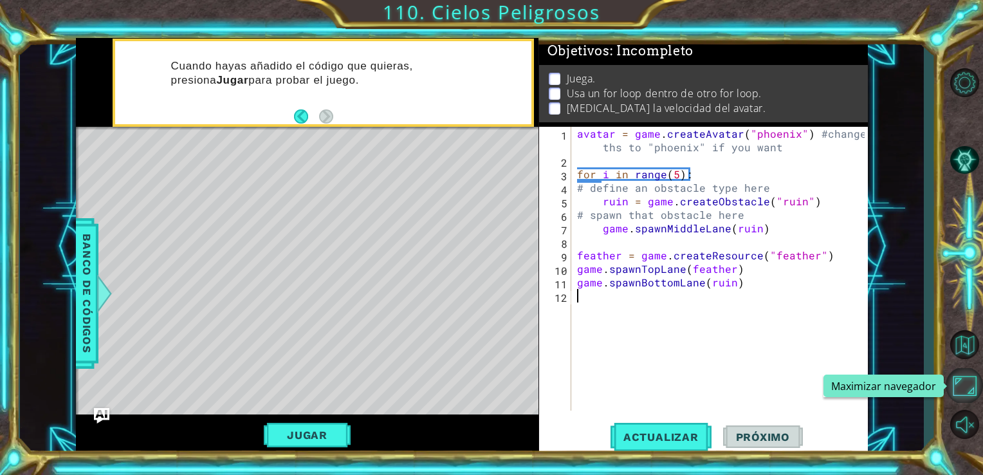
click at [973, 387] on button "Maximizar navegador" at bounding box center [964, 385] width 37 height 35
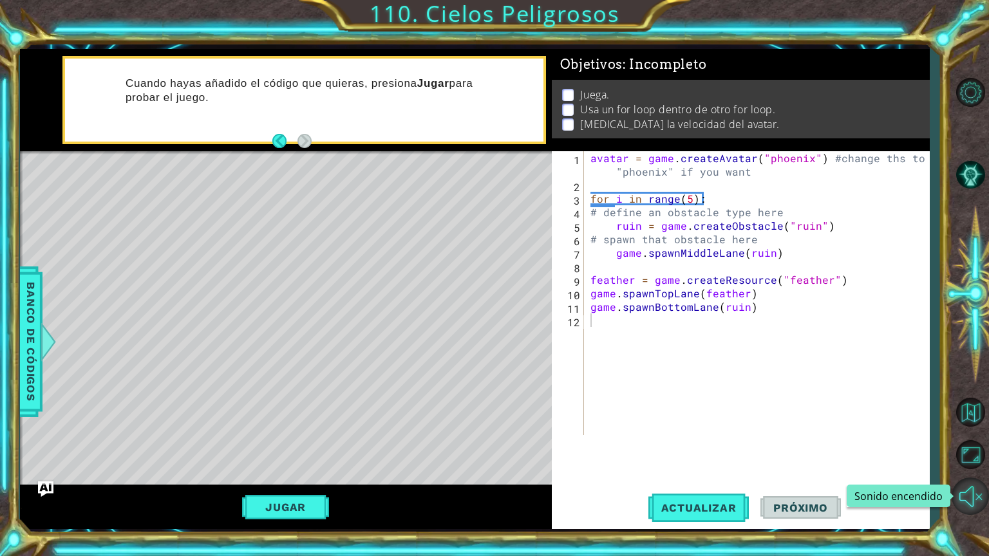
drag, startPoint x: 963, startPoint y: 483, endPoint x: 957, endPoint y: 499, distance: 17.1
click at [963, 474] on button "Sonido encendido" at bounding box center [969, 496] width 37 height 37
click at [299, 474] on button "Jugar" at bounding box center [285, 507] width 87 height 24
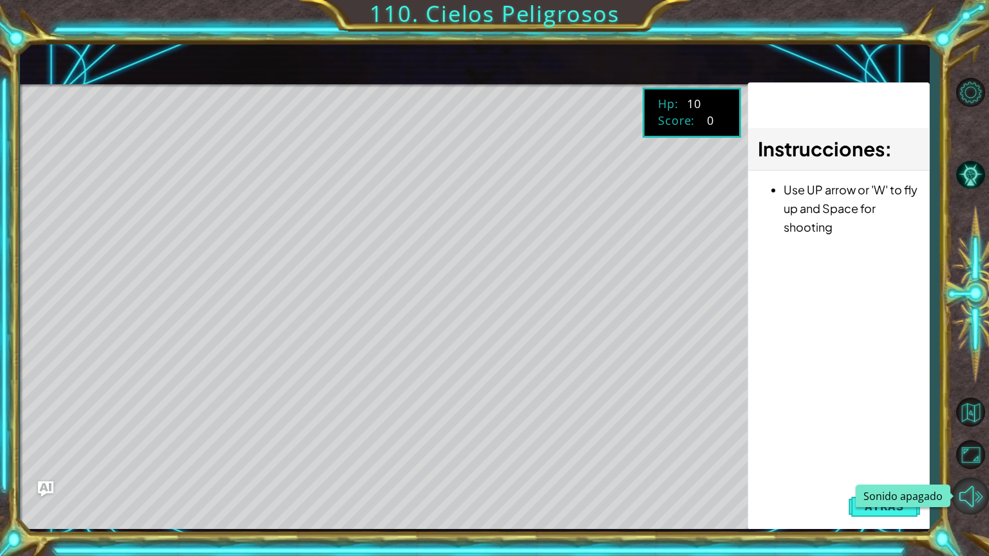
click at [963, 474] on button "Sonido apagado" at bounding box center [969, 496] width 37 height 37
click at [965, 474] on button "Sonido encendido" at bounding box center [969, 496] width 37 height 37
click at [951, 474] on button "Sonido apagado" at bounding box center [969, 496] width 37 height 37
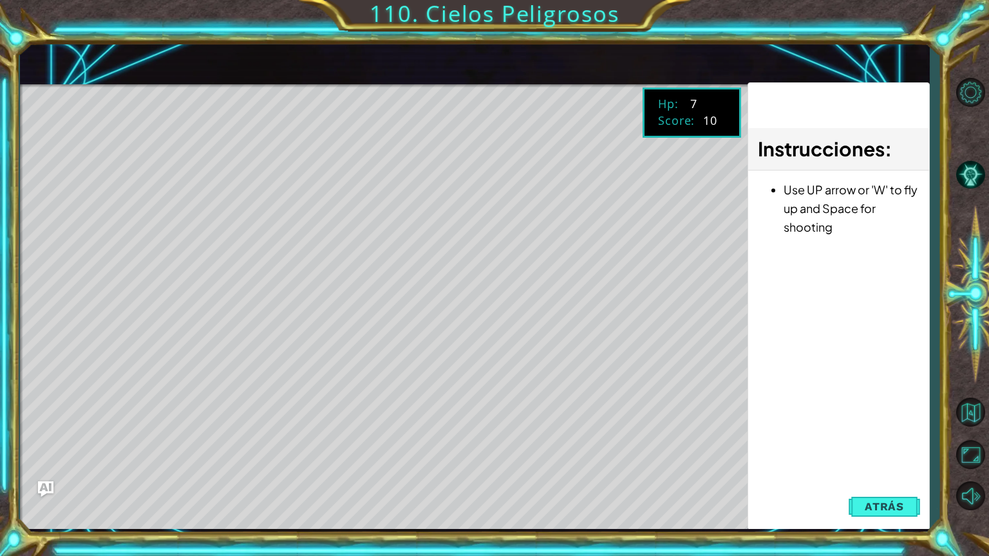
click at [951, 474] on button "Sonido apagado" at bounding box center [969, 496] width 37 height 37
click at [968, 474] on button "Sonido encendido" at bounding box center [969, 496] width 37 height 37
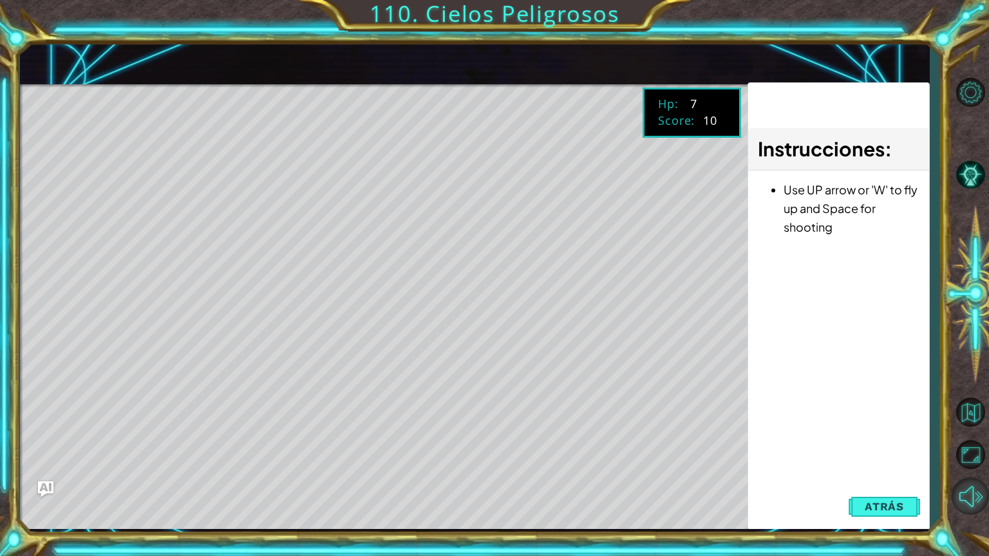
click at [973, 474] on button "Sonido apagado" at bounding box center [969, 496] width 37 height 37
click at [907, 474] on button "Atrás" at bounding box center [883, 507] width 71 height 26
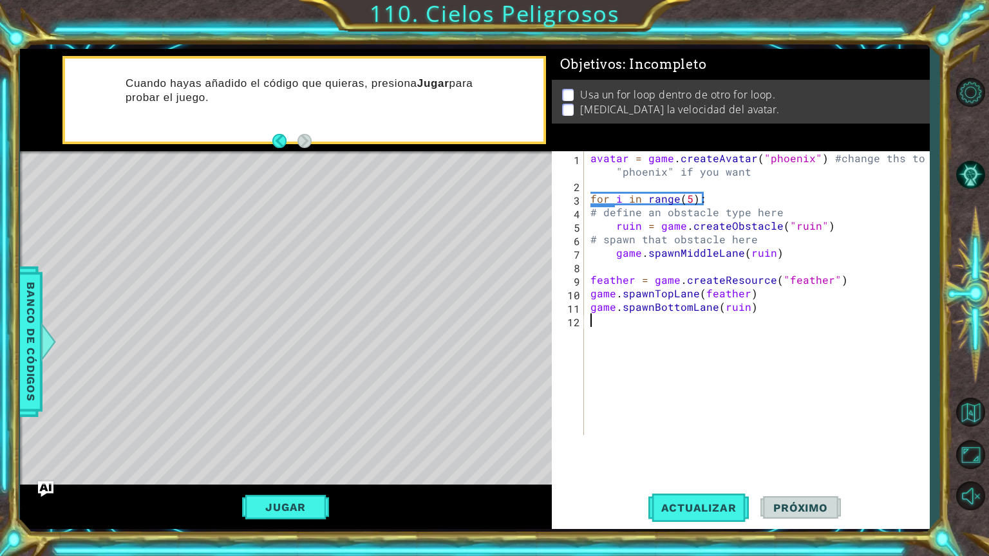
click at [721, 357] on div "avatar = game . createAvatar ( "phoenix" ) #change ths to "phoenix" if you want…" at bounding box center [760, 313] width 344 height 324
click at [621, 263] on div "avatar = game . createAvatar ( "phoenix" ) #change ths to "phoenix" if you want…" at bounding box center [760, 313] width 344 height 324
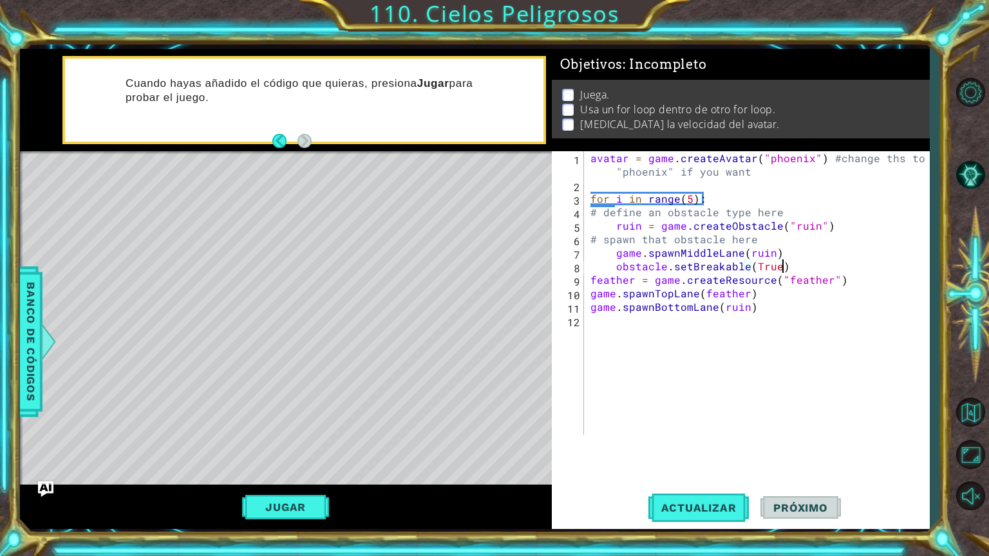
scroll to position [0, 11]
click at [662, 265] on div "avatar = game . createAvatar ( "phoenix" ) #change ths to "phoenix" if you want…" at bounding box center [760, 313] width 344 height 324
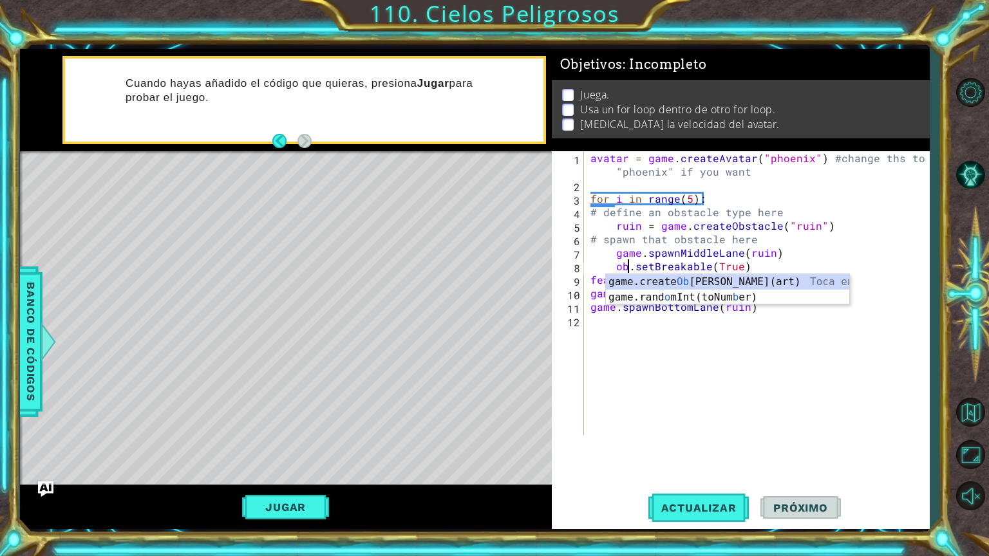
scroll to position [0, 8]
type textarea "ruin.setBreakable(True)"
click at [599, 326] on div "avatar = game . createAvatar ( "phoenix" ) #change ths to "phoenix" if you want…" at bounding box center [760, 313] width 344 height 324
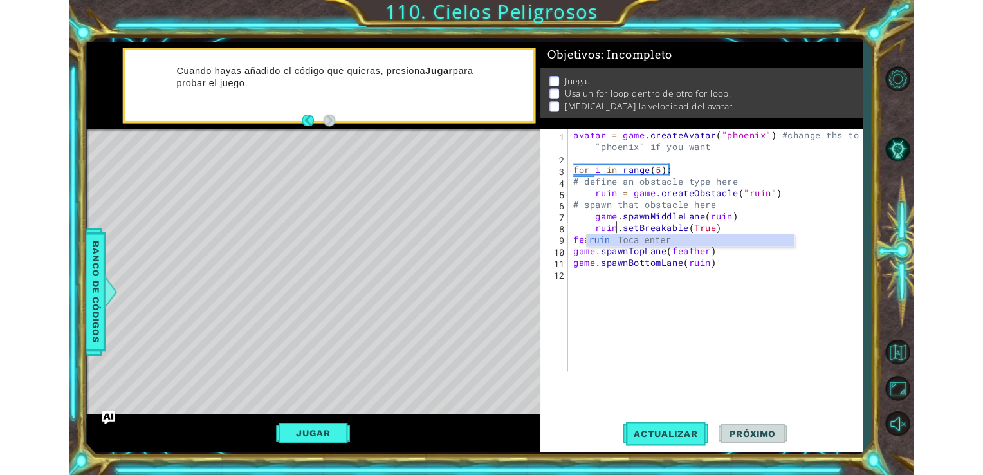
scroll to position [0, 0]
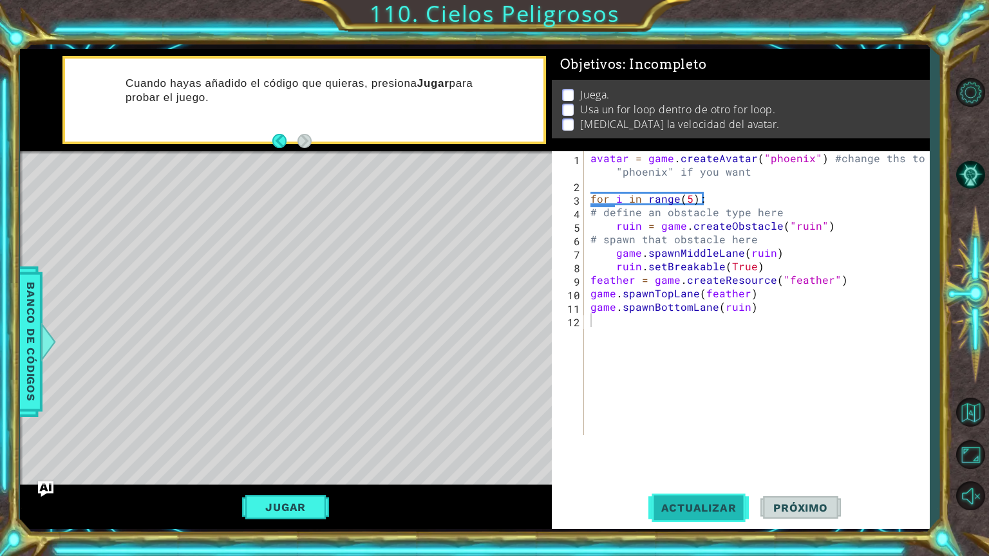
click at [690, 474] on span "Actualizar" at bounding box center [698, 507] width 101 height 13
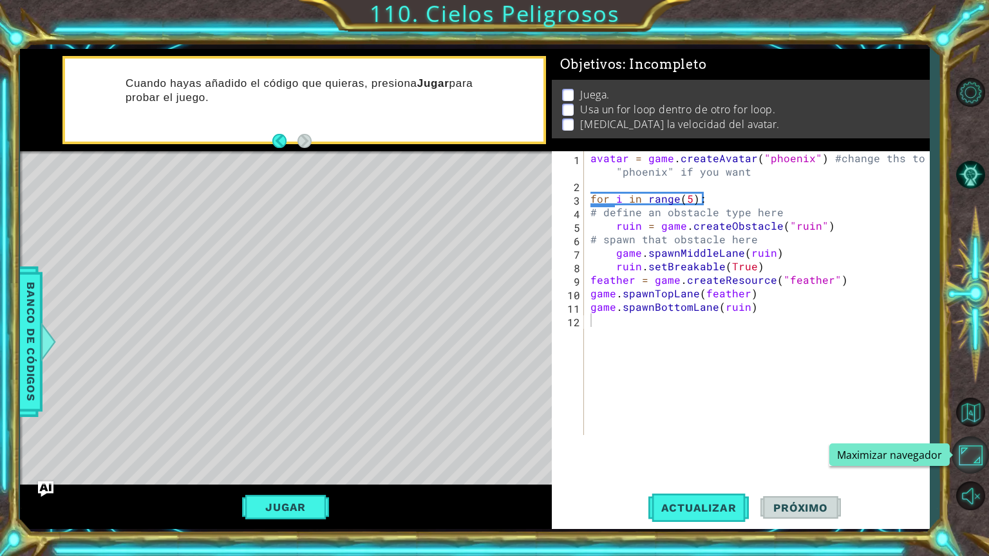
click at [973, 464] on button "Maximizar navegador" at bounding box center [969, 454] width 37 height 37
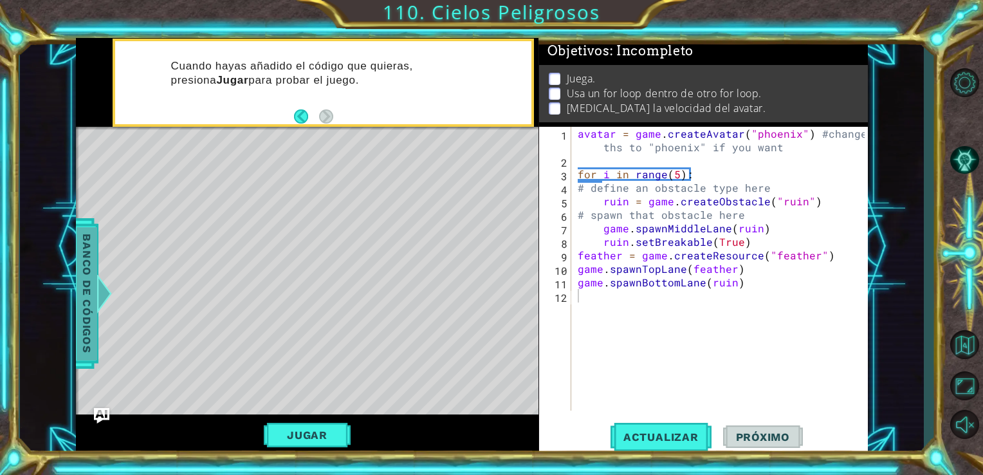
click at [87, 240] on span "Banco de códigos" at bounding box center [87, 293] width 21 height 133
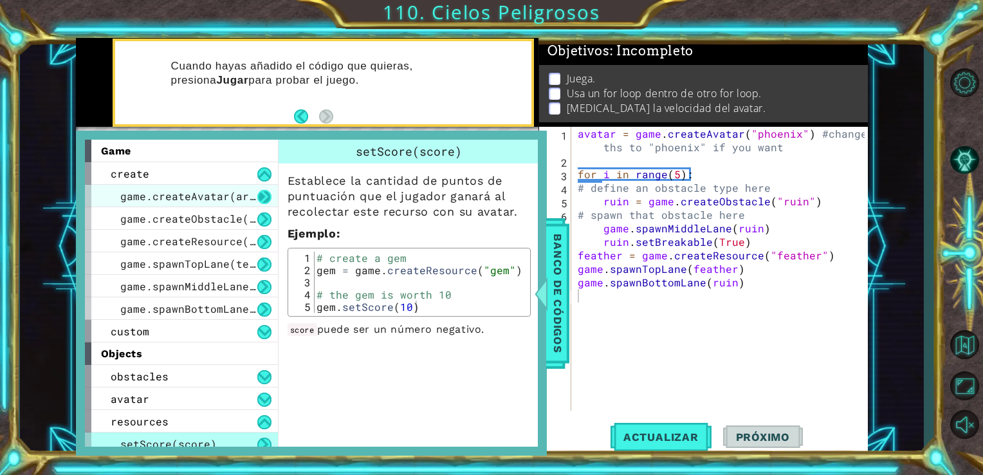
click at [259, 197] on button at bounding box center [264, 197] width 14 height 14
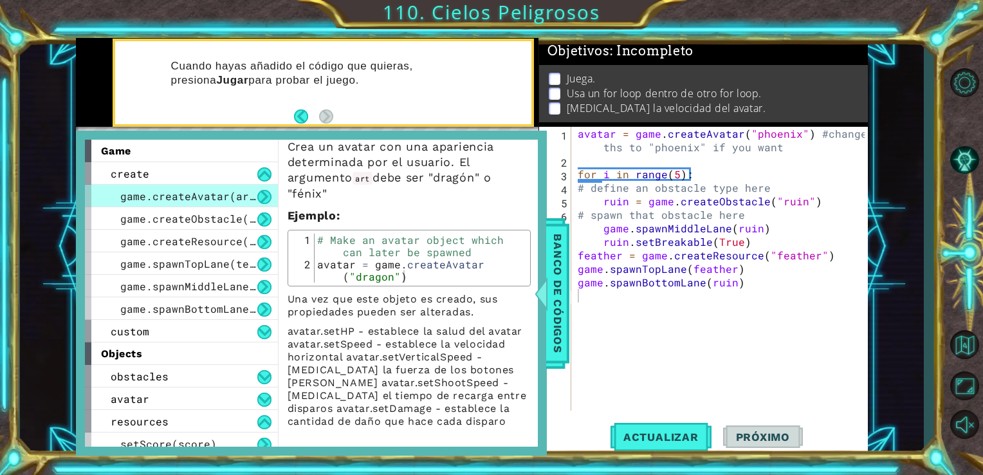
scroll to position [46, 0]
click at [806, 140] on div "avatar = game . createAvatar ( "phoenix" ) #change ths to "phoenix" if you want…" at bounding box center [723, 289] width 297 height 324
type textarea "#change ths to "phoenix" if you want"
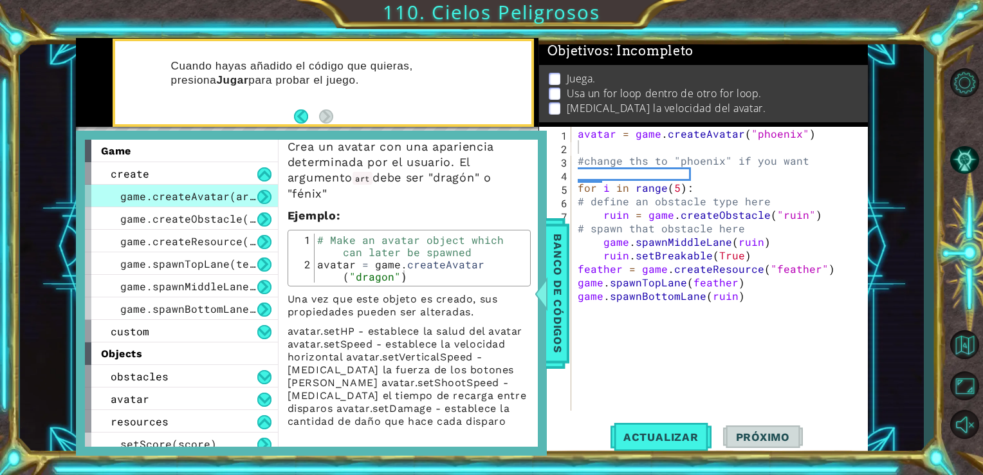
drag, startPoint x: 285, startPoint y: 331, endPoint x: 374, endPoint y: 330, distance: 88.8
click at [374, 330] on div "Crea un avatar con una apariencia determinada por el usuario. El argumento art …" at bounding box center [409, 278] width 261 height 299
drag, startPoint x: 396, startPoint y: 328, endPoint x: 407, endPoint y: 326, distance: 11.9
click at [407, 326] on p "avatar.setHP - establece la salud del avatar avatar.setSpeed - establece la vel…" at bounding box center [409, 376] width 243 height 103
drag, startPoint x: 286, startPoint y: 328, endPoint x: 383, endPoint y: 328, distance: 96.5
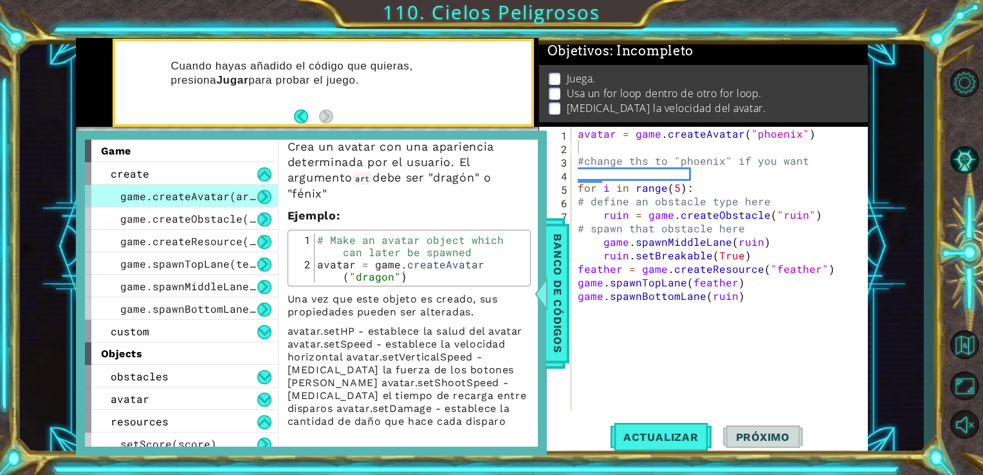
click at [383, 328] on p "avatar.setHP - establece la salud del avatar avatar.setSpeed - establece la vel…" at bounding box center [409, 376] width 243 height 103
drag, startPoint x: 415, startPoint y: 328, endPoint x: 355, endPoint y: 328, distance: 59.9
click at [355, 328] on p "avatar.setHP - establece la salud del avatar avatar.setSpeed - establece la vel…" at bounding box center [409, 376] width 243 height 103
click at [588, 147] on div "avatar = game . createAvatar ( "phoenix" ) #change ths to "phoenix" if you want…" at bounding box center [723, 282] width 297 height 311
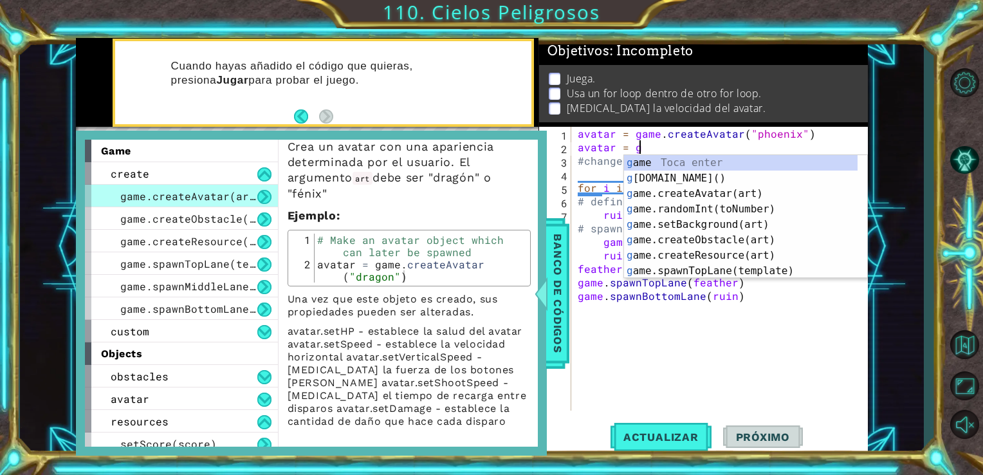
scroll to position [0, 3]
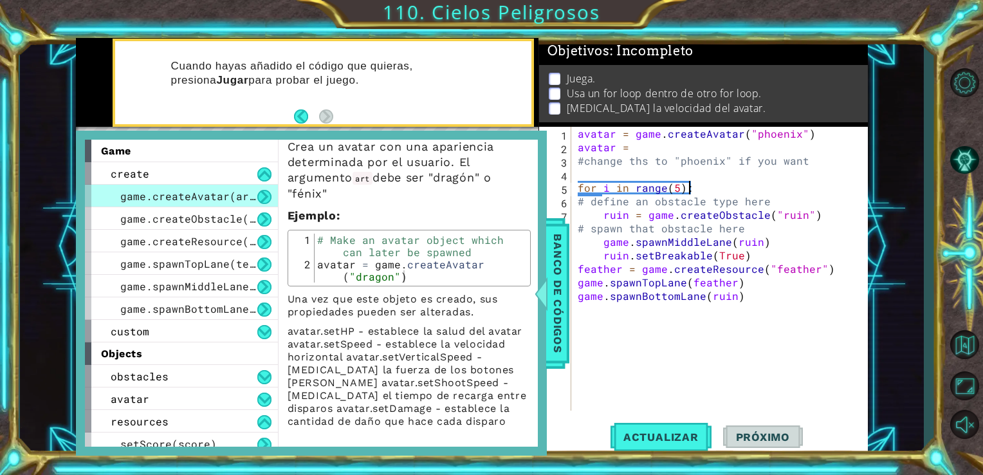
click at [732, 194] on div "avatar = game . createAvatar ( "phoenix" ) avatar = #change ths to "phoenix" if…" at bounding box center [723, 282] width 297 height 311
click at [636, 152] on div "avatar = game . createAvatar ( "phoenix" ) avatar = #change ths to "phoenix" if…" at bounding box center [723, 282] width 297 height 311
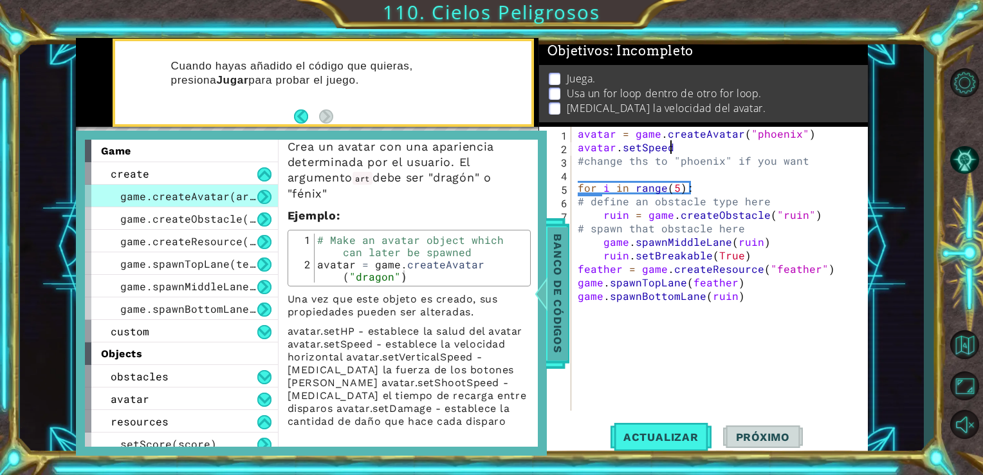
click at [552, 263] on span "Banco de códigos" at bounding box center [557, 293] width 21 height 133
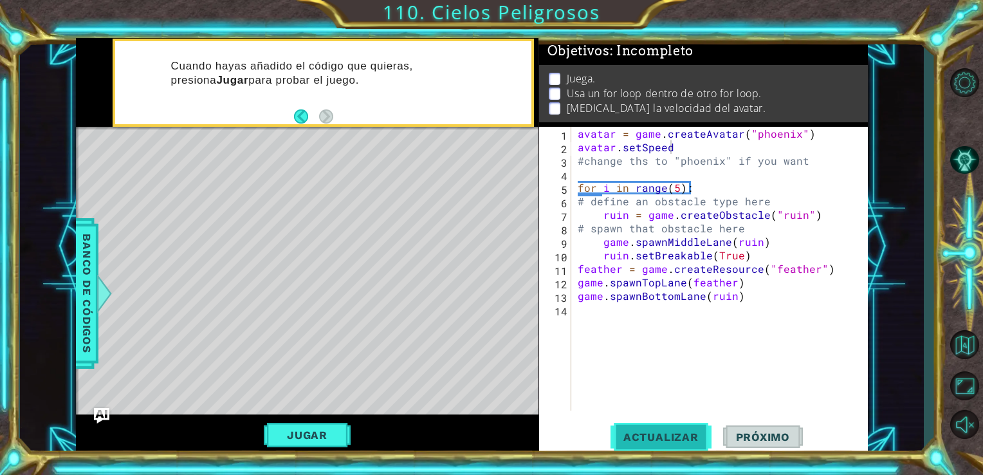
click at [634, 427] on button "Actualizar" at bounding box center [661, 436] width 101 height 33
click at [335, 434] on button "Jugar" at bounding box center [307, 435] width 87 height 24
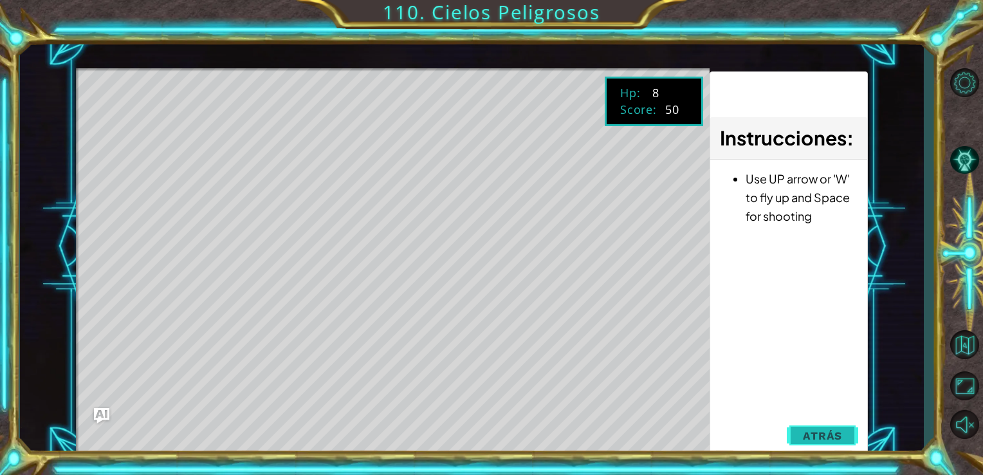
click at [803, 440] on button "Atrás" at bounding box center [822, 436] width 71 height 26
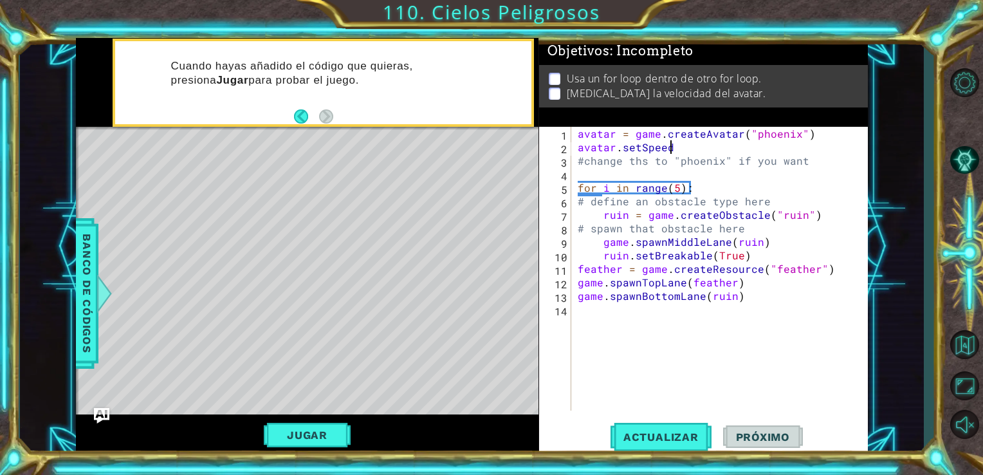
click at [685, 149] on div "avatar = game . createAvatar ( "phoenix" ) avatar . setSpeed #change ths to "ph…" at bounding box center [723, 282] width 297 height 311
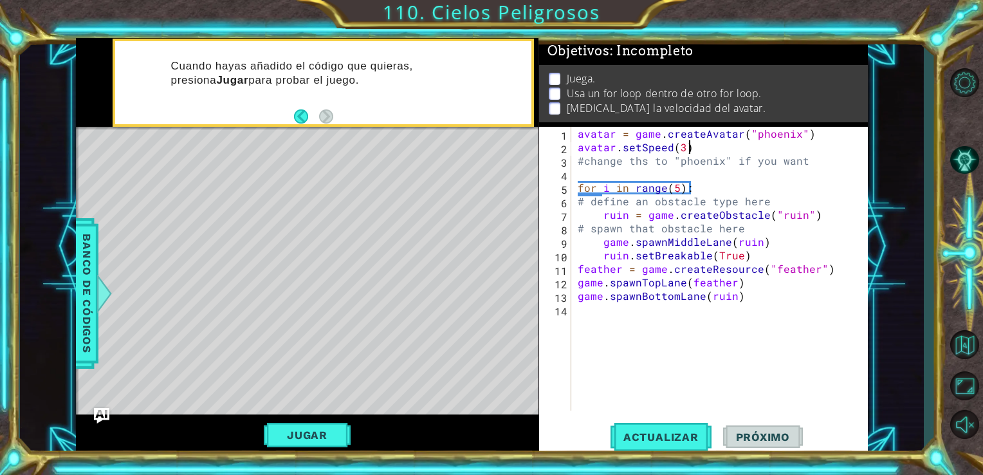
scroll to position [0, 6]
click at [698, 434] on span "Actualizar" at bounding box center [661, 437] width 101 height 13
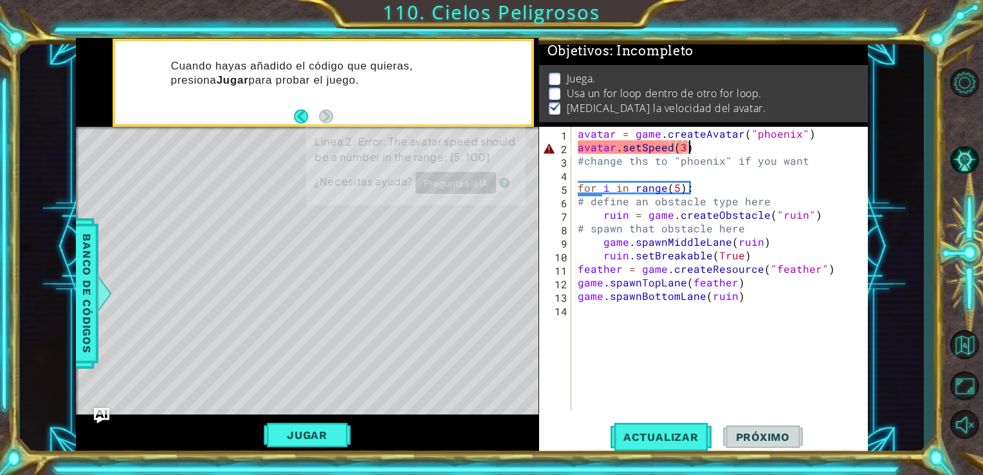
scroll to position [5, 0]
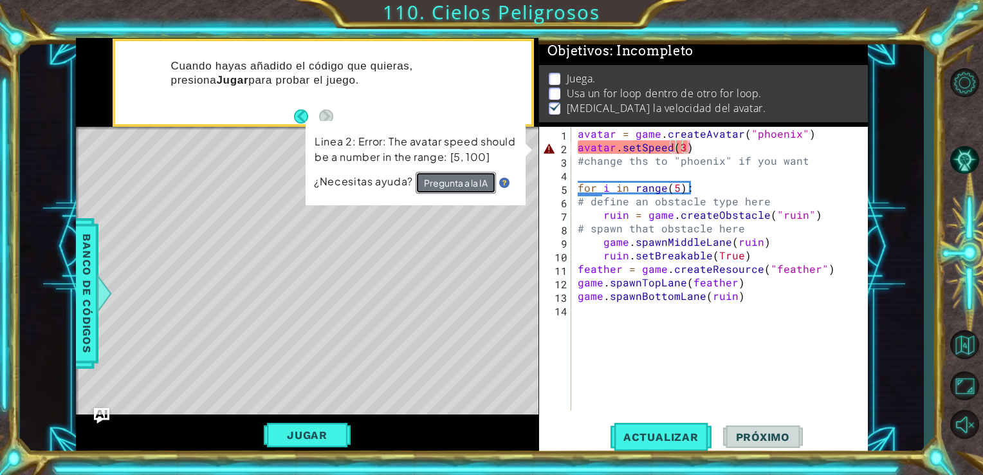
click at [477, 187] on button "Pregunta a la IA" at bounding box center [456, 183] width 80 height 22
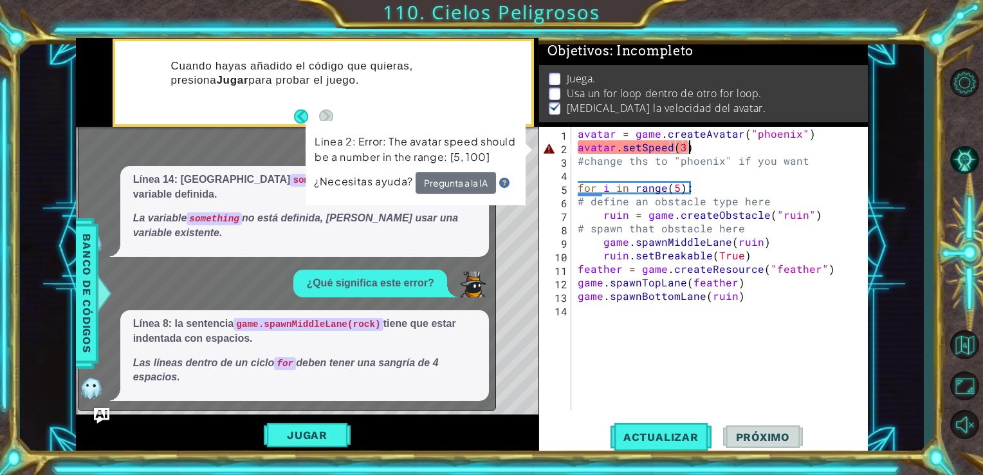
scroll to position [726, 0]
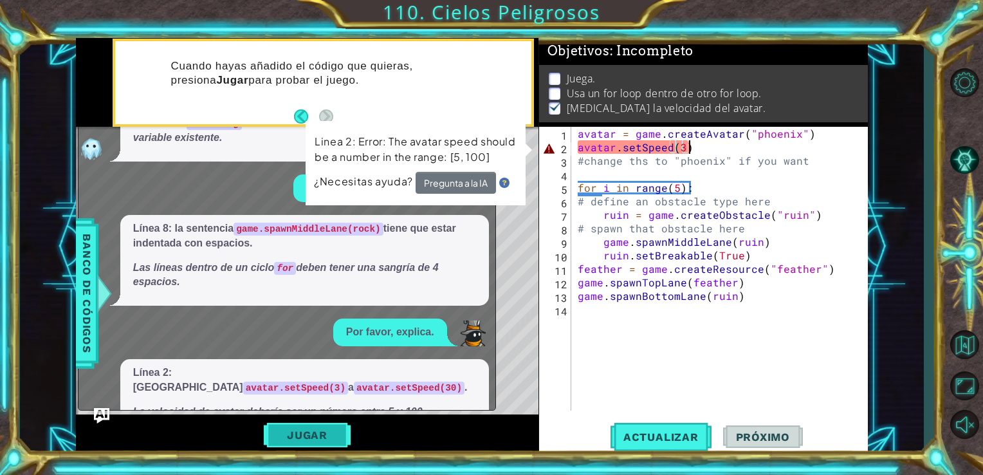
click at [315, 443] on button "Jugar" at bounding box center [307, 435] width 87 height 24
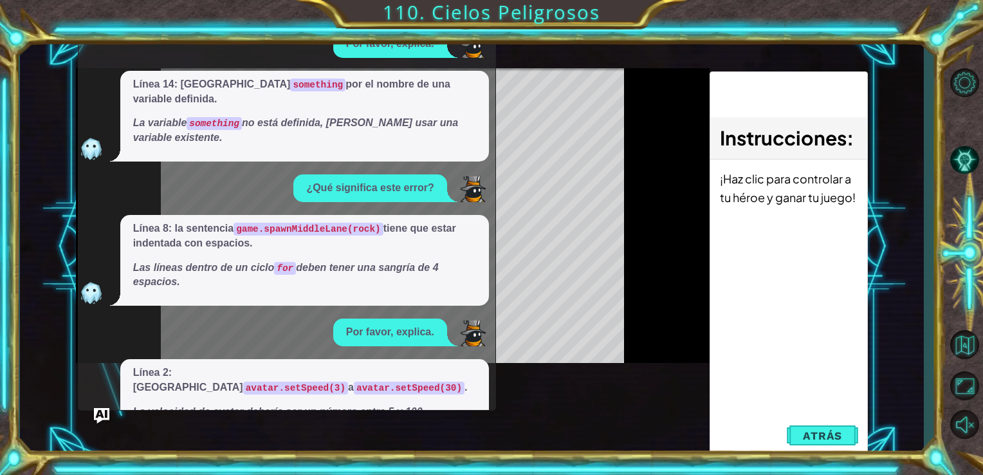
scroll to position [0, 0]
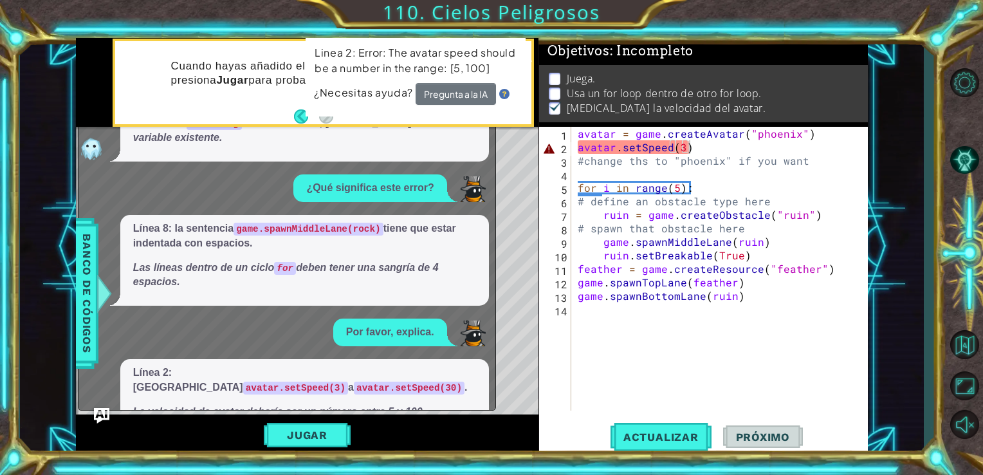
click at [172, 429] on button "Muéstrame" at bounding box center [170, 439] width 75 height 21
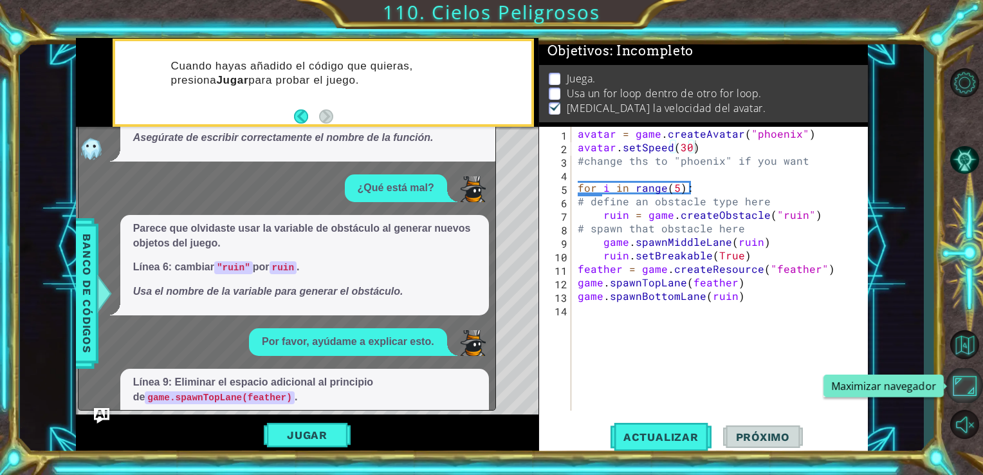
click at [969, 391] on button "Maximizar navegador" at bounding box center [964, 385] width 37 height 35
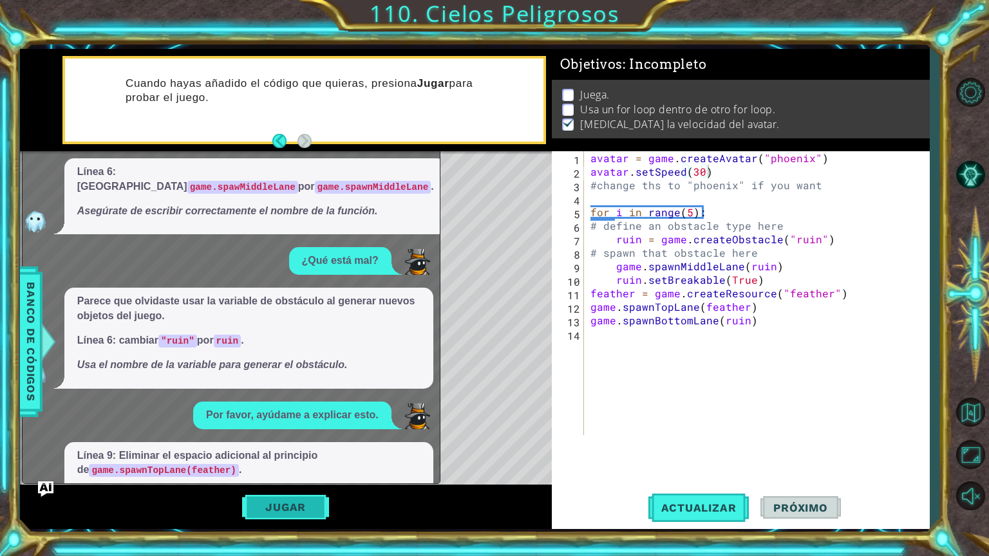
click at [301, 474] on button "Jugar" at bounding box center [285, 507] width 87 height 24
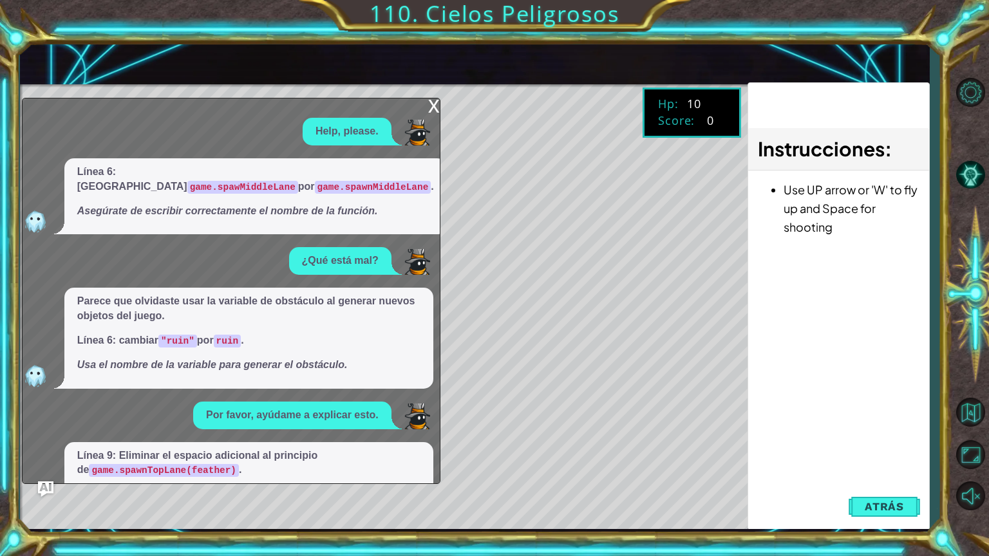
click at [434, 100] on div "x" at bounding box center [434, 104] width 12 height 13
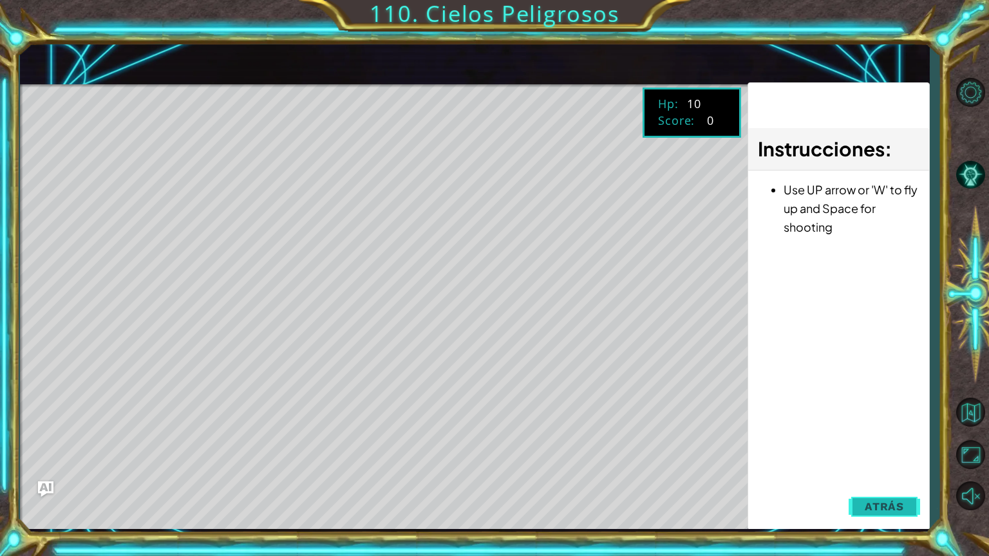
click at [870, 474] on span "Atrás" at bounding box center [883, 506] width 39 height 13
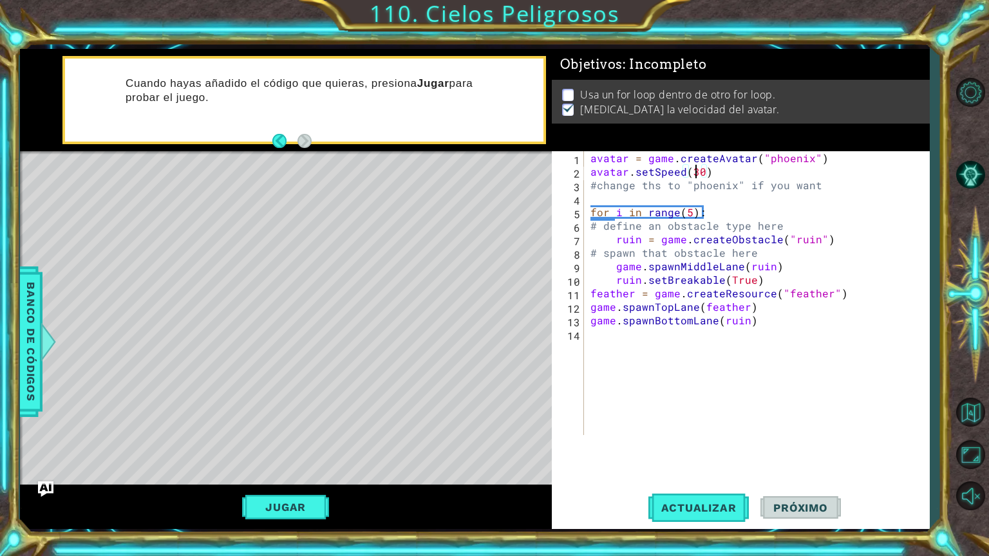
drag, startPoint x: 696, startPoint y: 171, endPoint x: 729, endPoint y: 194, distance: 40.7
click at [700, 174] on div "avatar = game . createAvatar ( "phoenix" ) avatar . setSpeed ( 30 ) #change ths…" at bounding box center [760, 306] width 344 height 311
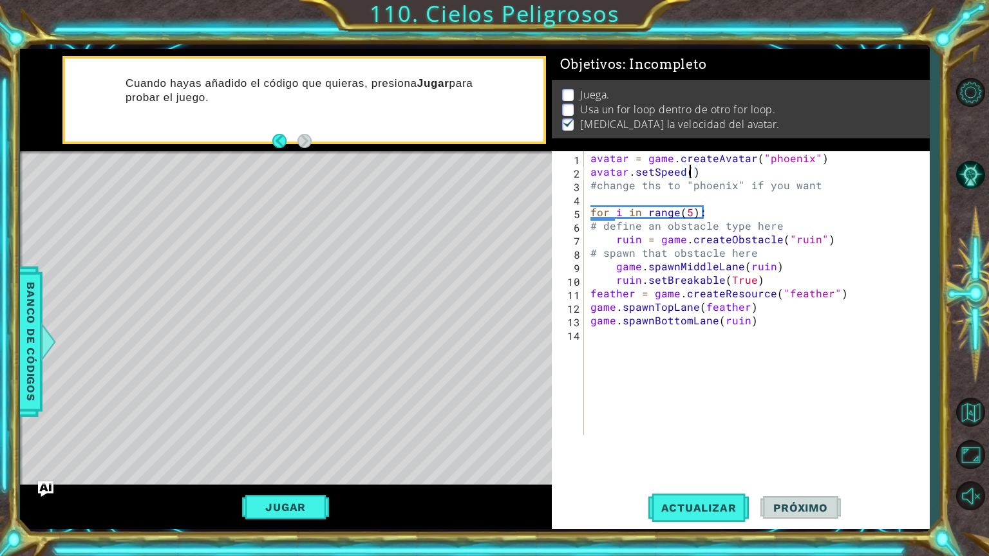
scroll to position [0, 6]
type textarea "avatar.setSpeed(5)"
click at [723, 474] on span "Actualizar" at bounding box center [698, 507] width 101 height 13
click at [691, 339] on div "avatar = game . createAvatar ( "phoenix" ) avatar . setSpeed ( 5 ) #change ths …" at bounding box center [760, 306] width 344 height 311
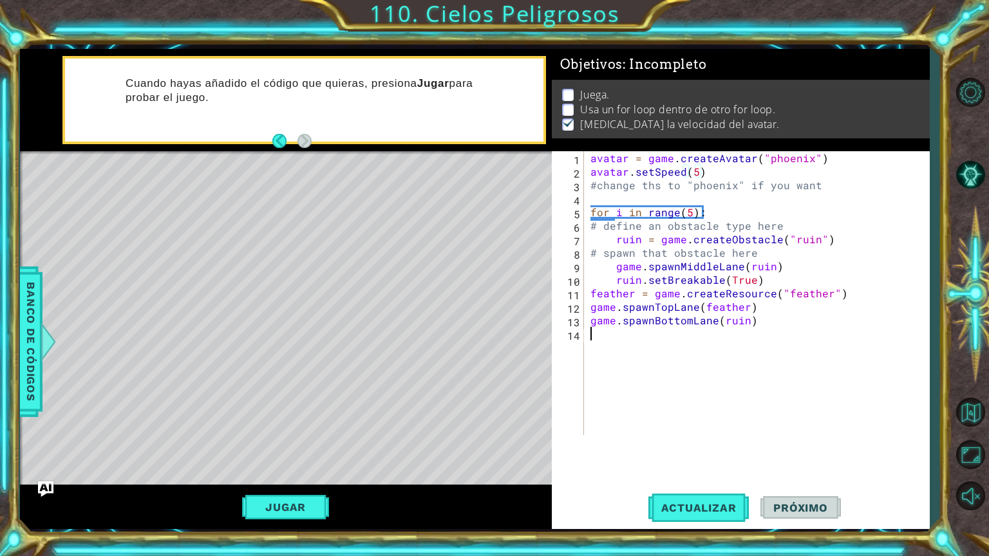
scroll to position [0, 0]
click at [608, 198] on div "avatar = game . createAvatar ( "phoenix" ) avatar . setSpeed ( 5 ) #change ths …" at bounding box center [760, 306] width 344 height 311
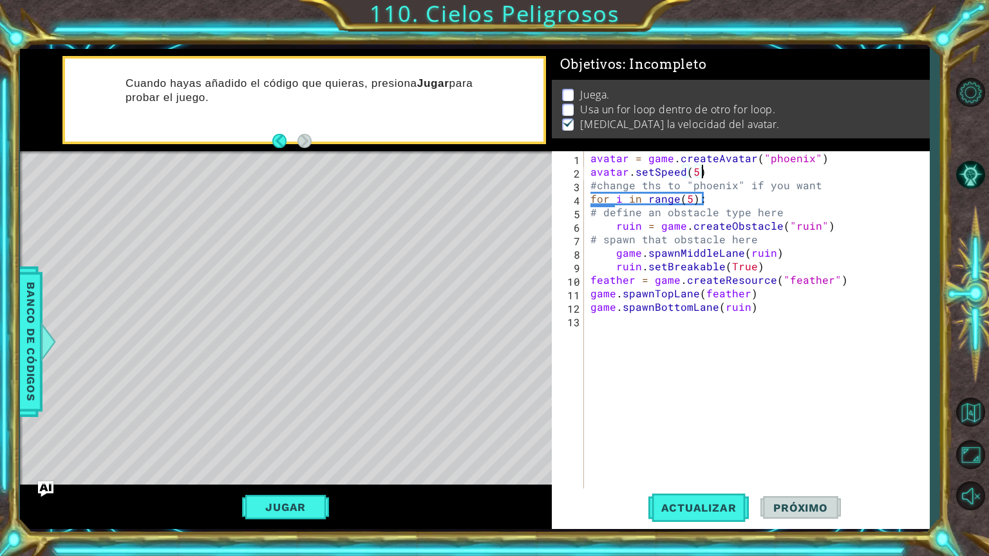
type textarea "#change ths to "phoenix" if you want"
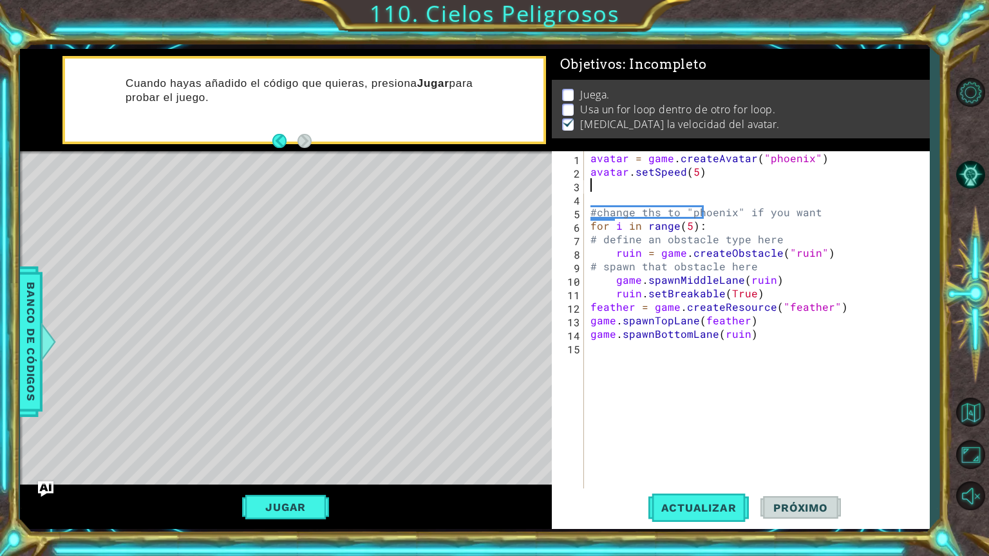
type textarea "avatar.setSpeed(5)"
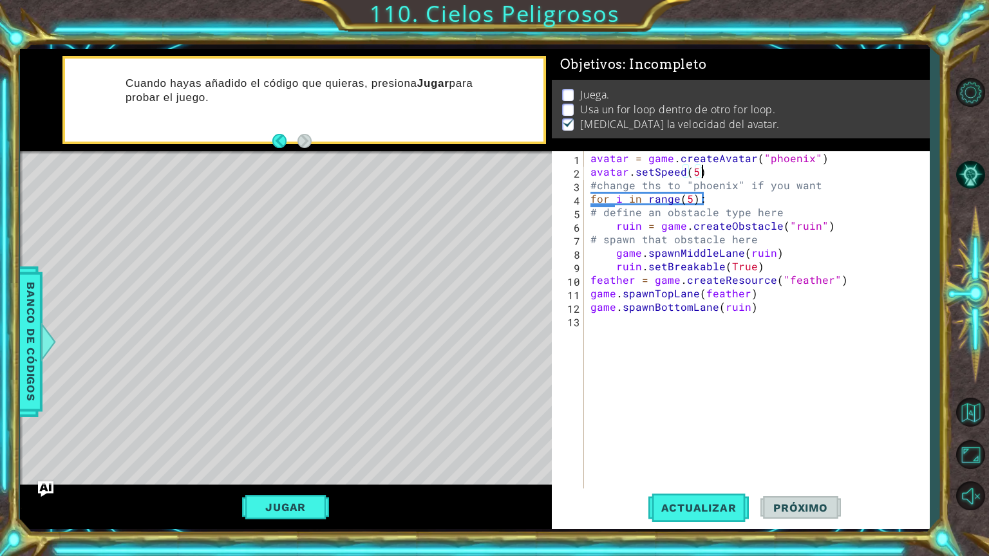
type textarea "#change ths to "phoenix" if you want"
click at [819, 183] on div "avatar = game . createAvatar ( "phoenix" ) avatar . setSpeed ( 5 ) #change ths …" at bounding box center [760, 333] width 344 height 365
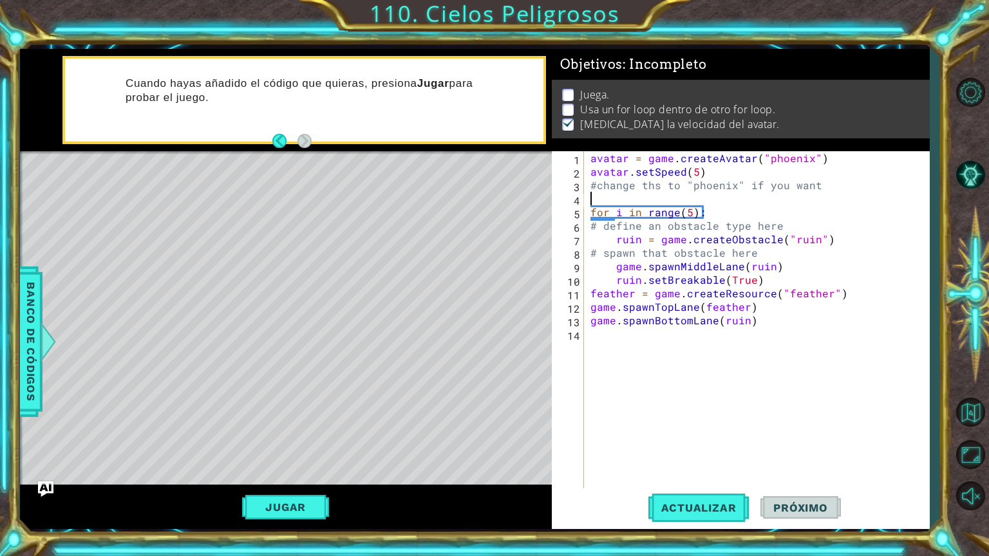
type textarea "#change ths to "phoenix" if you want"
drag, startPoint x: 758, startPoint y: 283, endPoint x: 615, endPoint y: 277, distance: 142.4
click at [615, 277] on div "avatar = game . createAvatar ( "phoenix" ) avatar . setSpeed ( 5 ) #change ths …" at bounding box center [760, 333] width 344 height 365
type textarea "ruin.setBreakable(True)"
type textarea "game.spawnBottomLane(ruin)"
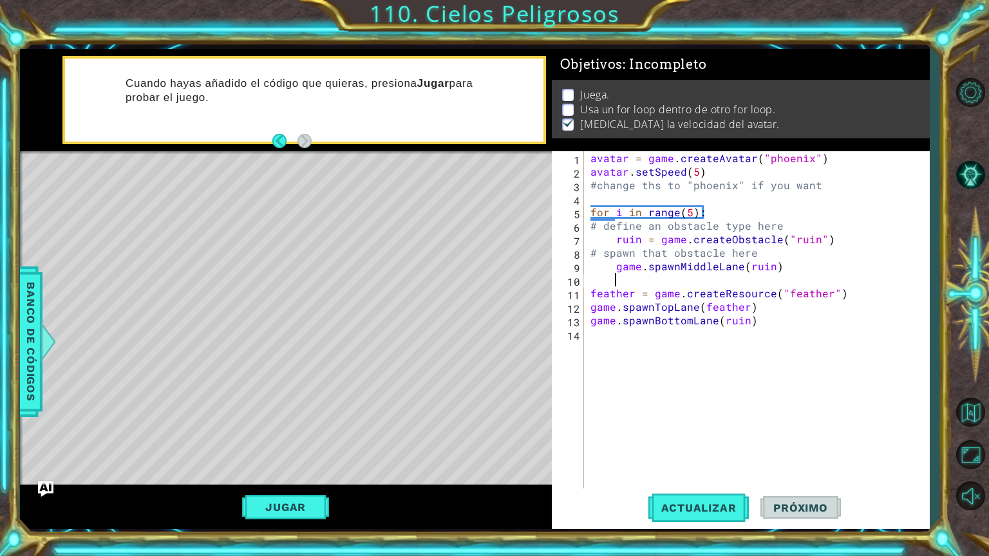
click at [623, 284] on div "avatar = game . createAvatar ( "phoenix" ) avatar . setSpeed ( 5 ) #change ths …" at bounding box center [760, 333] width 344 height 365
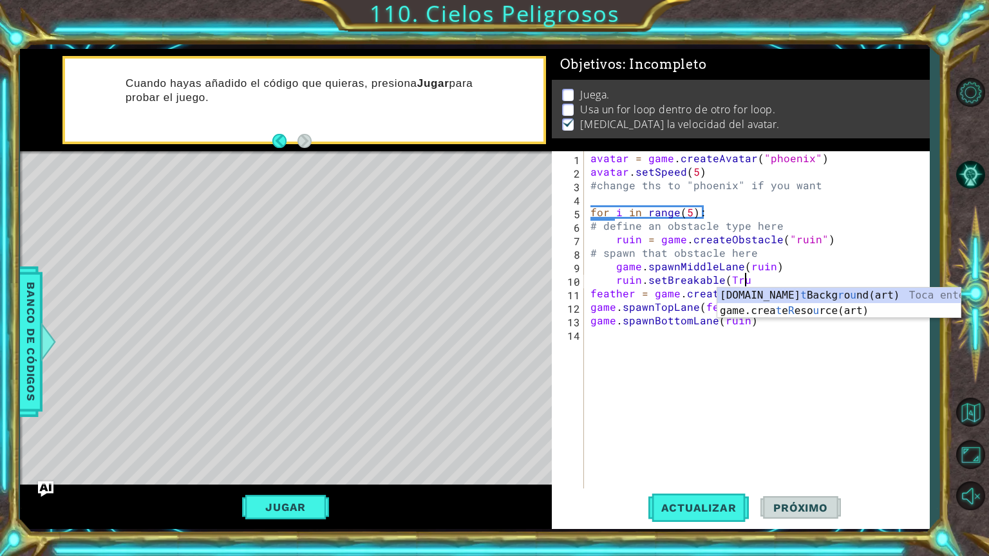
scroll to position [0, 9]
type textarea "ruin.setBreakable(True)"
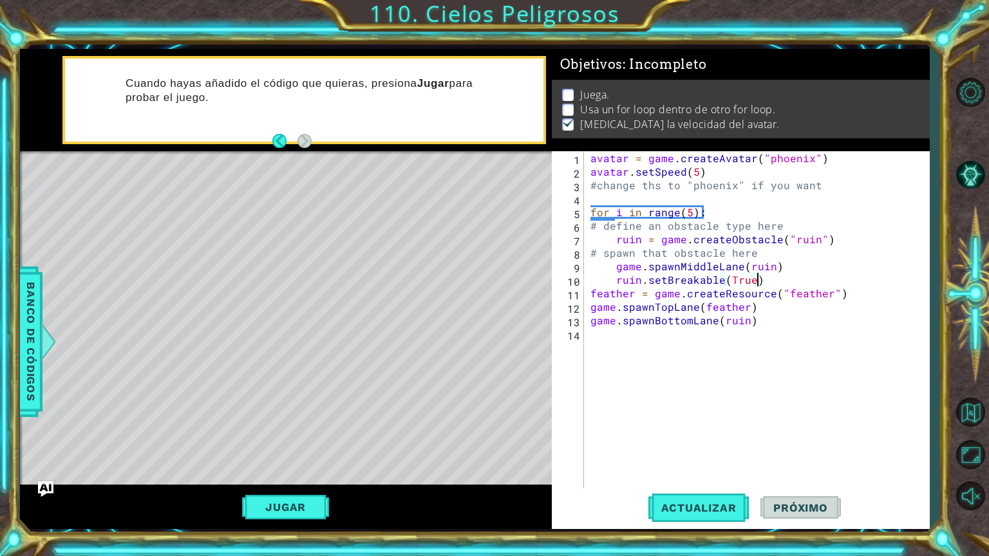
scroll to position [0, 10]
click at [598, 201] on div "avatar = game . createAvatar ( "phoenix" ) avatar . setSpeed ( 5 ) #change ths …" at bounding box center [760, 333] width 344 height 365
click at [590, 185] on div "avatar = game . createAvatar ( "phoenix" ) avatar . setSpeed ( 5 ) #change ths …" at bounding box center [760, 333] width 344 height 365
type textarea "avatar.setSpeed(5)#change ths to "phoenix" if you want"
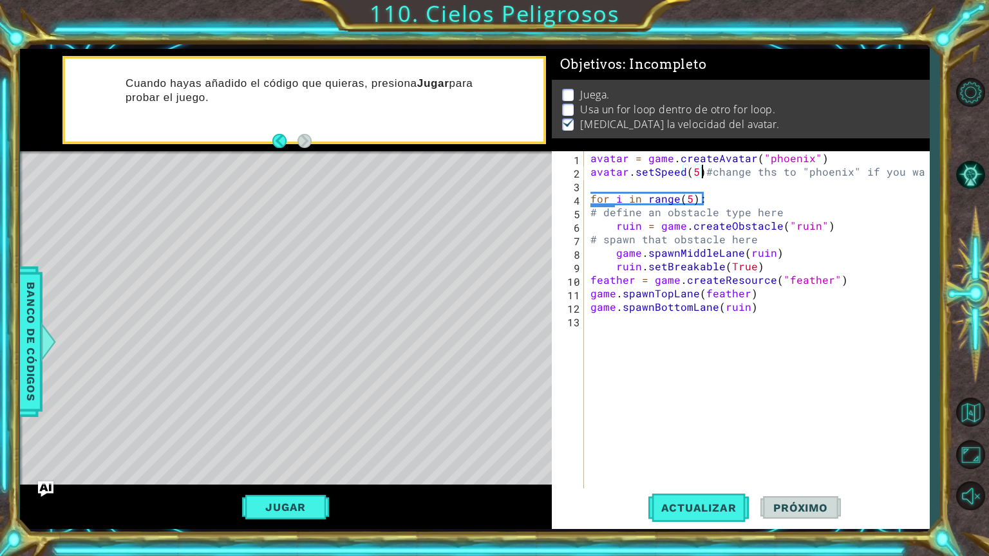
click at [595, 183] on div "avatar = game . createAvatar ( "phoenix" ) avatar . setSpeed ( 5 ) #change ths …" at bounding box center [760, 333] width 344 height 365
type textarea "ruin.setBreakable(True)"
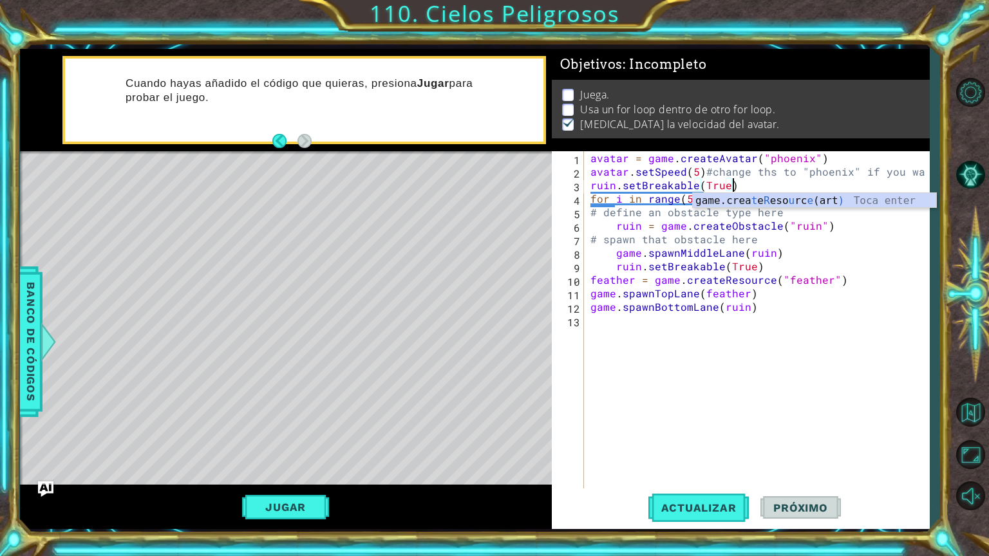
click at [777, 407] on div "avatar = game . createAvatar ( "phoenix" ) avatar . setSpeed ( 5 ) #change ths …" at bounding box center [760, 333] width 344 height 365
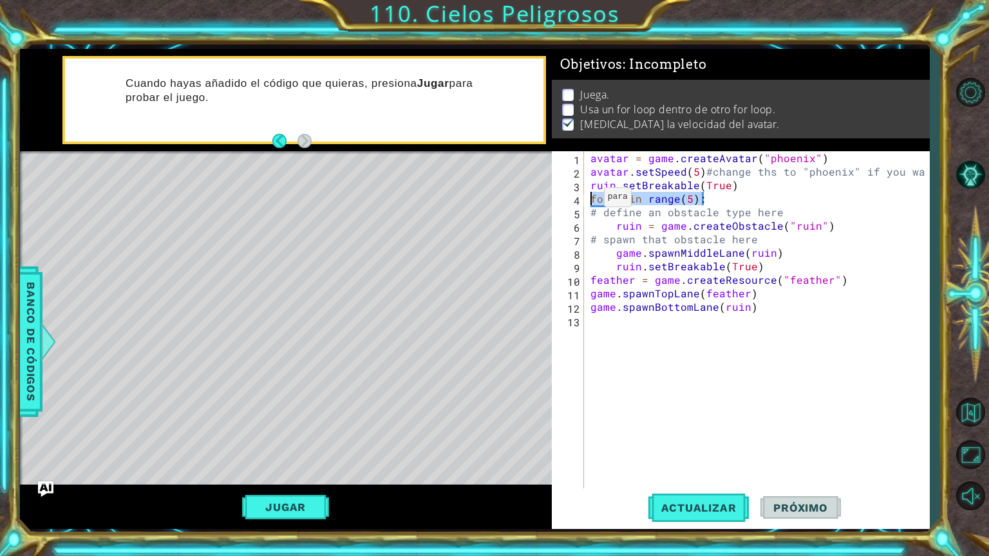
drag, startPoint x: 706, startPoint y: 194, endPoint x: 588, endPoint y: 200, distance: 118.6
click at [588, 200] on div "avatar = game . createAvatar ( "phoenix" ) avatar . setSpeed ( 5 ) #change ths …" at bounding box center [760, 333] width 344 height 365
type textarea "for i in range(5):"
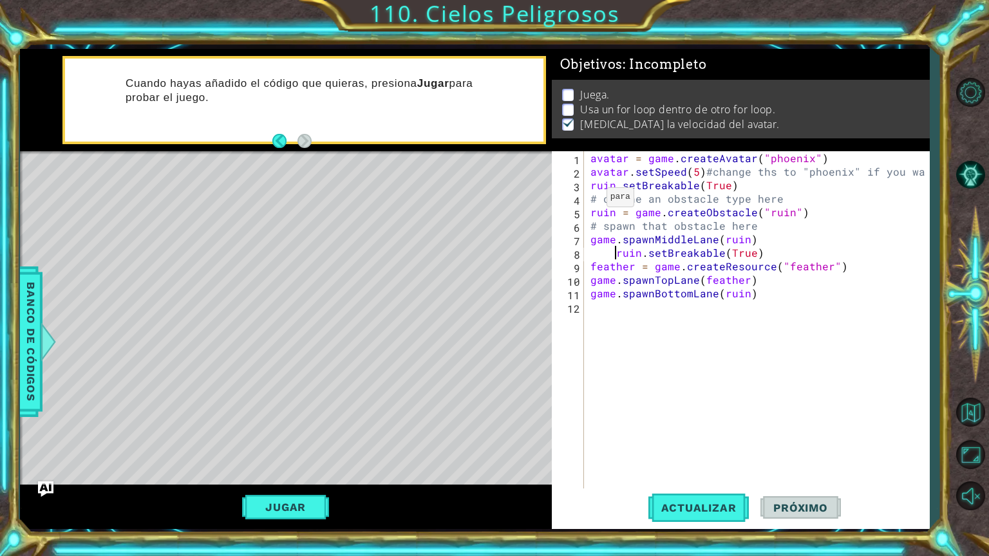
type textarea "ruin.setBreakable(True)"
drag, startPoint x: 738, startPoint y: 183, endPoint x: 590, endPoint y: 185, distance: 148.0
click at [590, 185] on div "avatar = game . createAvatar ( "phoenix" ) avatar . setSpeed ( 5 ) #change ths …" at bounding box center [760, 333] width 344 height 365
click at [741, 252] on div "avatar = game . createAvatar ( "phoenix" ) avatar . setSpeed ( 5 ) #change ths …" at bounding box center [760, 333] width 344 height 365
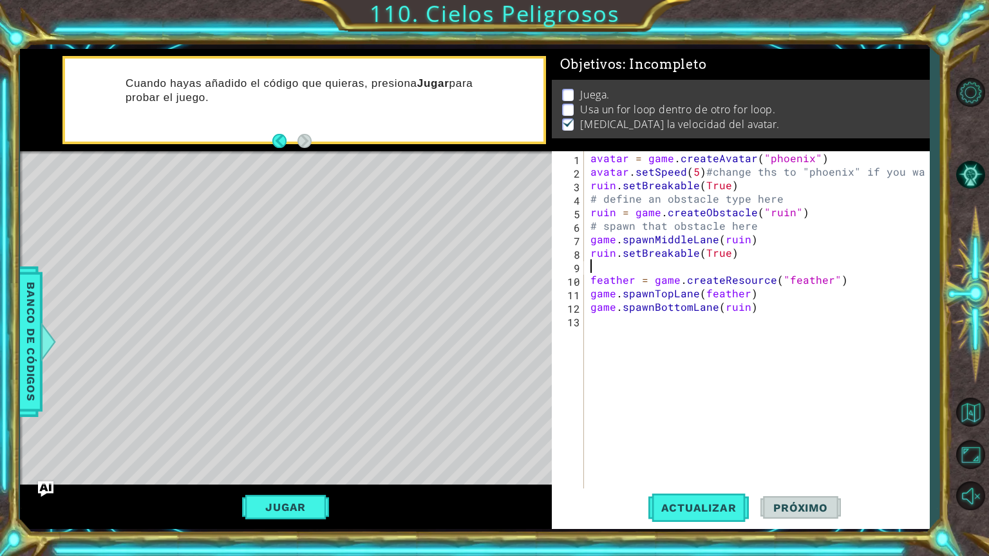
paste textarea "ruin.setBreakable(True)"
type textarea "ruin.setBreakable(True)"
drag, startPoint x: 736, startPoint y: 181, endPoint x: 590, endPoint y: 183, distance: 145.5
click at [590, 183] on div "avatar = game . createAvatar ( "phoenix" ) avatar . setSpeed ( 5 ) #change ths …" at bounding box center [760, 333] width 344 height 365
drag, startPoint x: 741, startPoint y: 262, endPoint x: 574, endPoint y: 265, distance: 167.4
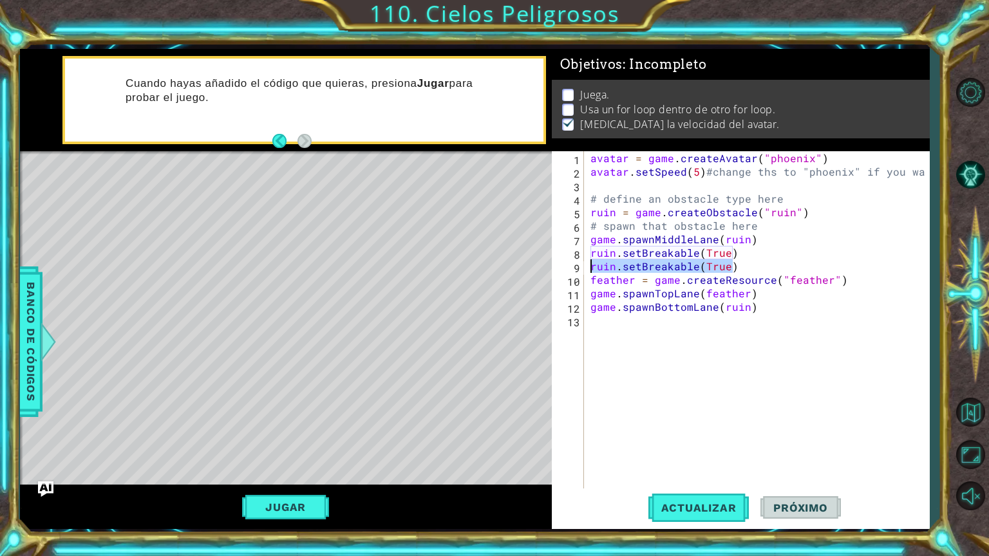
click at [574, 265] on div "1 2 3 4 5 6 7 8 9 10 11 12 13 avatar = game . createAvatar ( "phoenix" ) avatar…" at bounding box center [739, 320] width 374 height 338
type textarea "ruin.setBreakable(True)"
drag, startPoint x: 600, startPoint y: 259, endPoint x: 595, endPoint y: 271, distance: 13.3
click at [595, 271] on div "avatar = game . createAvatar ( "phoenix" ) avatar . setSpeed ( 5 ) #change ths …" at bounding box center [760, 333] width 344 height 365
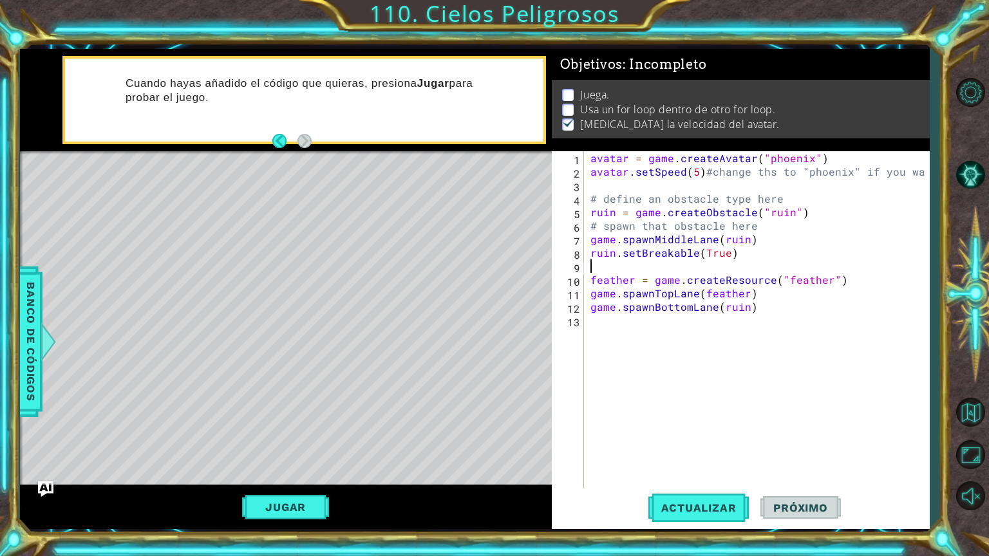
paste textarea "ruin.setBreakable(True)"
type textarea "ruin.setBreakable(True)"
drag, startPoint x: 730, startPoint y: 252, endPoint x: 585, endPoint y: 258, distance: 145.6
click at [585, 258] on div "ruin.setBreakable(True) 1 2 3 4 5 6 7 8 9 10 11 12 13 avatar = game . createAva…" at bounding box center [739, 320] width 374 height 338
type textarea "game.spawnBottomLane(ruin)"
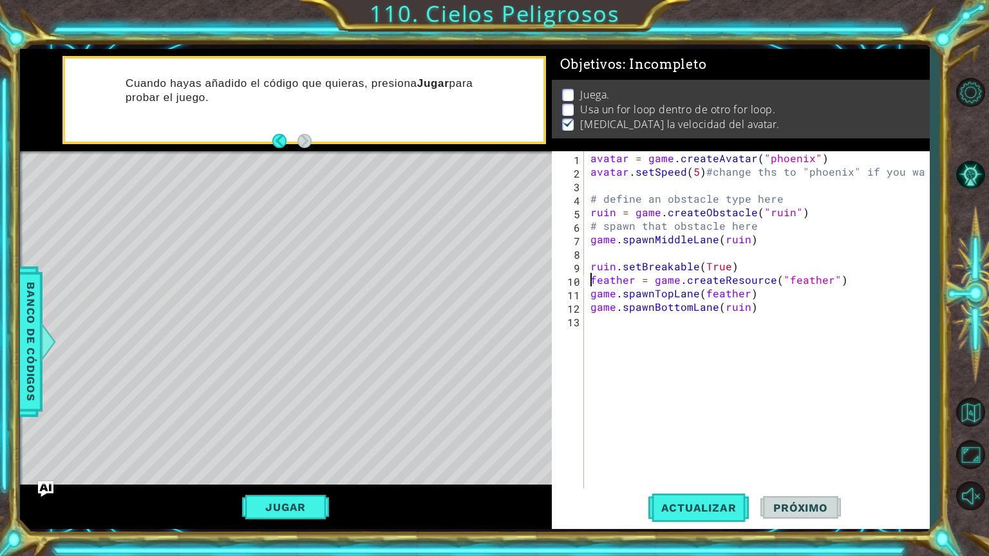
click at [592, 274] on div "avatar = game . createAvatar ( "phoenix" ) avatar . setSpeed ( 5 ) #change ths …" at bounding box center [760, 333] width 344 height 365
click at [590, 269] on div "avatar = game . createAvatar ( "phoenix" ) avatar . setSpeed ( 5 ) #change ths …" at bounding box center [760, 333] width 344 height 365
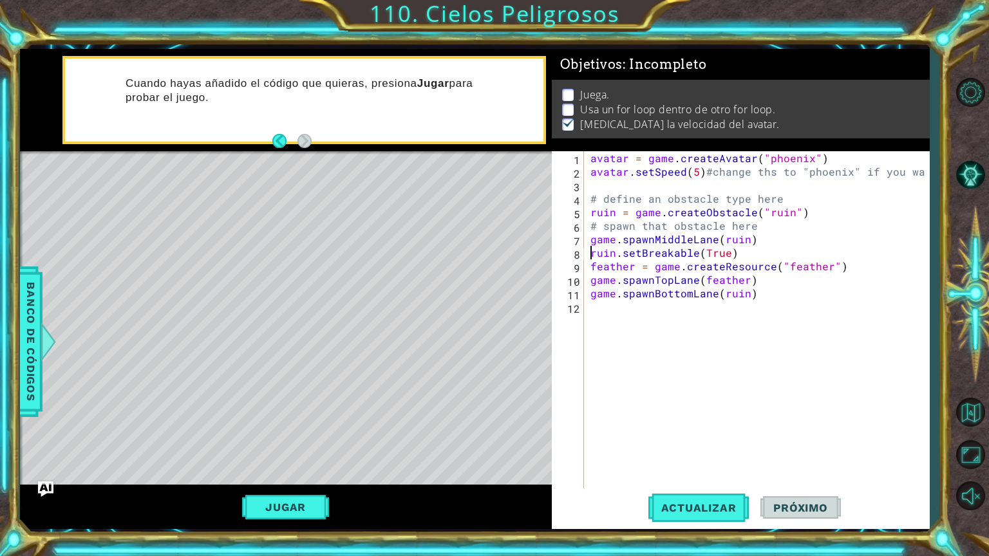
type textarea "feather = game.createResource("feather")"
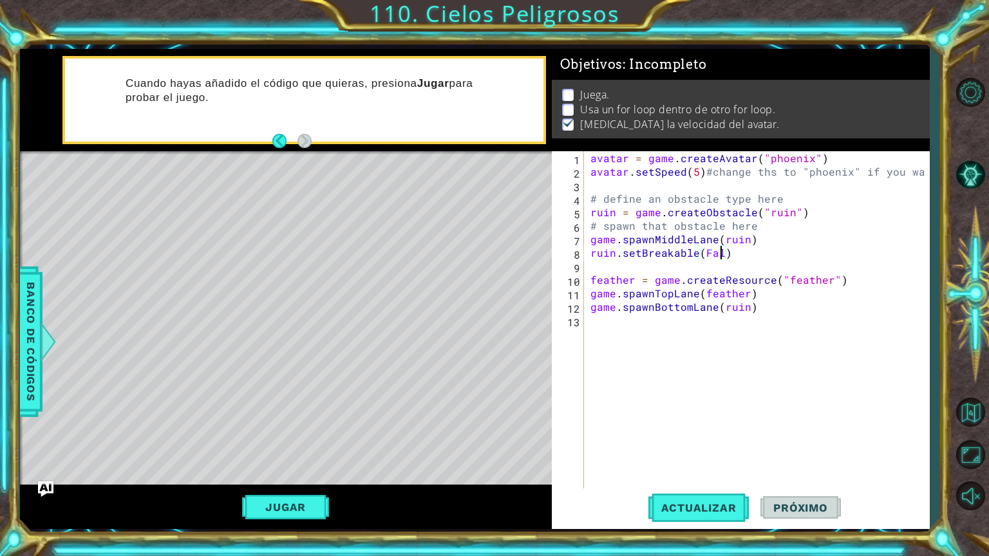
scroll to position [0, 8]
type textarea "ruin.setBreakable(False)"
drag, startPoint x: 754, startPoint y: 239, endPoint x: 572, endPoint y: 239, distance: 182.1
click at [572, 239] on div "1 2 3 4 5 6 7 8 9 10 11 12 13 avatar = game . createAvatar ( "phoenix" ) avatar…" at bounding box center [739, 320] width 374 height 338
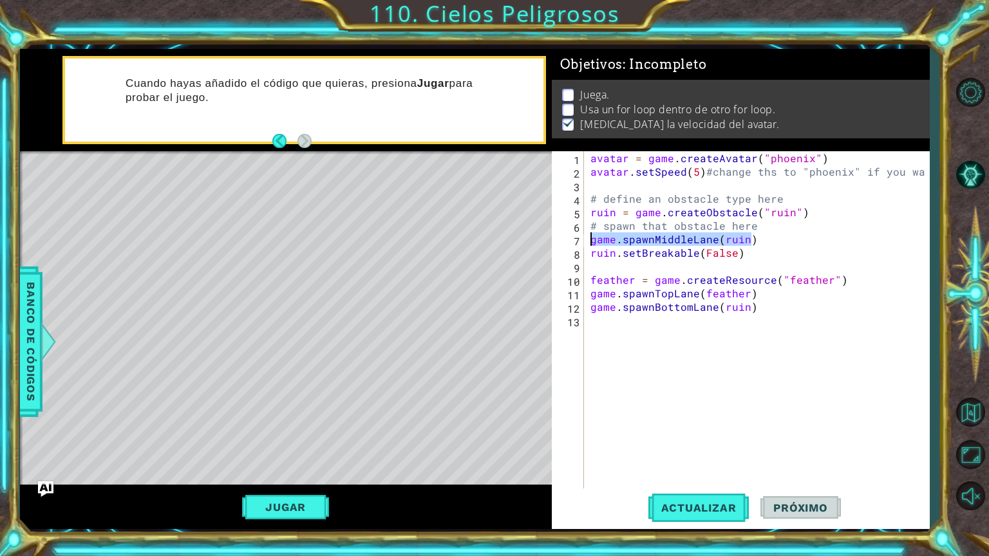
type textarea "game.spawnMiddleLane(ruin)"
type textarea "# spawn that obstacle here"
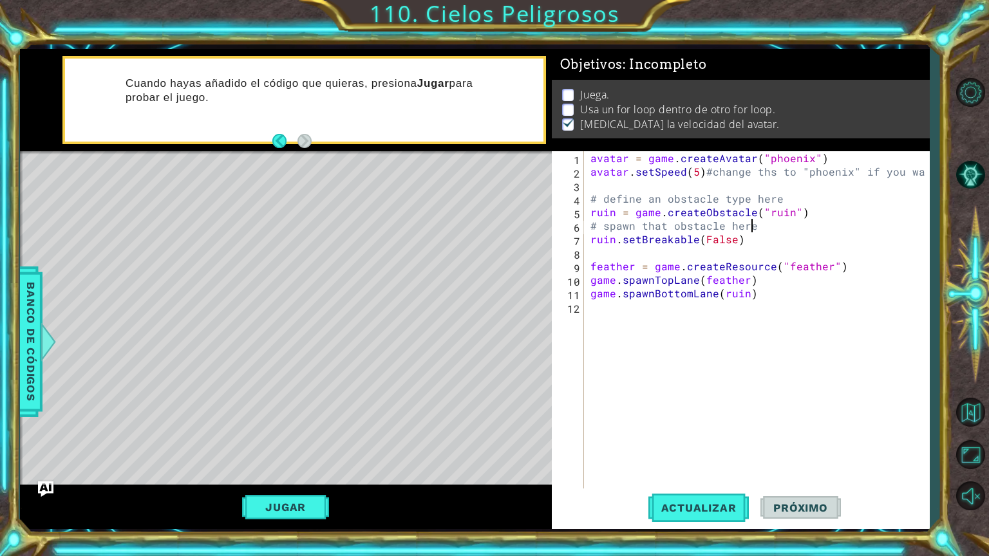
click at [595, 254] on div "avatar = game . createAvatar ( "phoenix" ) avatar . setSpeed ( 5 ) #change ths …" at bounding box center [760, 333] width 344 height 365
paste textarea "game.spawnMiddleLane(ruin)"
click at [592, 266] on div "avatar = game . createAvatar ( "phoenix" ) avatar . setSpeed ( 5 ) #change ths …" at bounding box center [760, 333] width 344 height 365
click at [590, 248] on div "avatar = game . createAvatar ( "phoenix" ) avatar . setSpeed ( 5 ) #change ths …" at bounding box center [760, 333] width 344 height 365
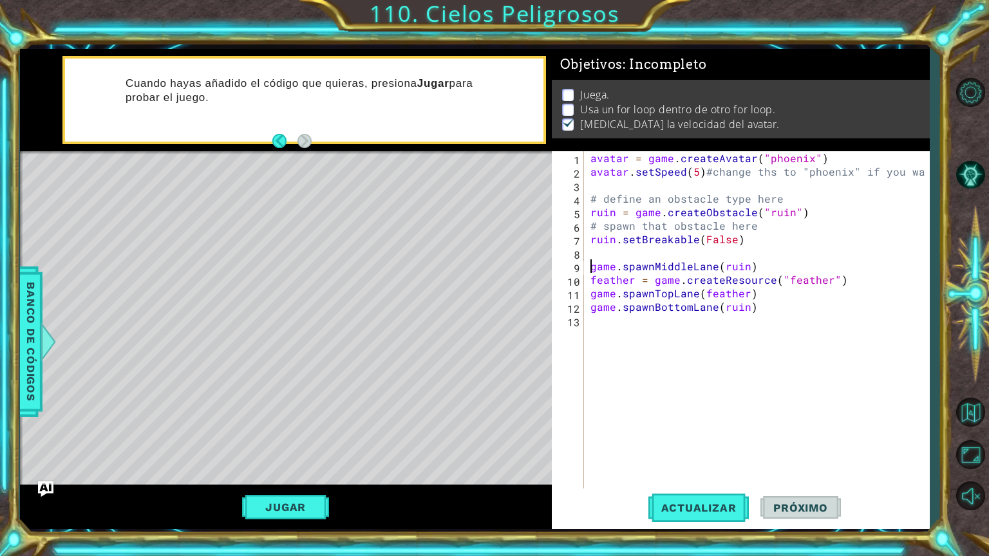
type textarea "feather = game.createResource("feather")"
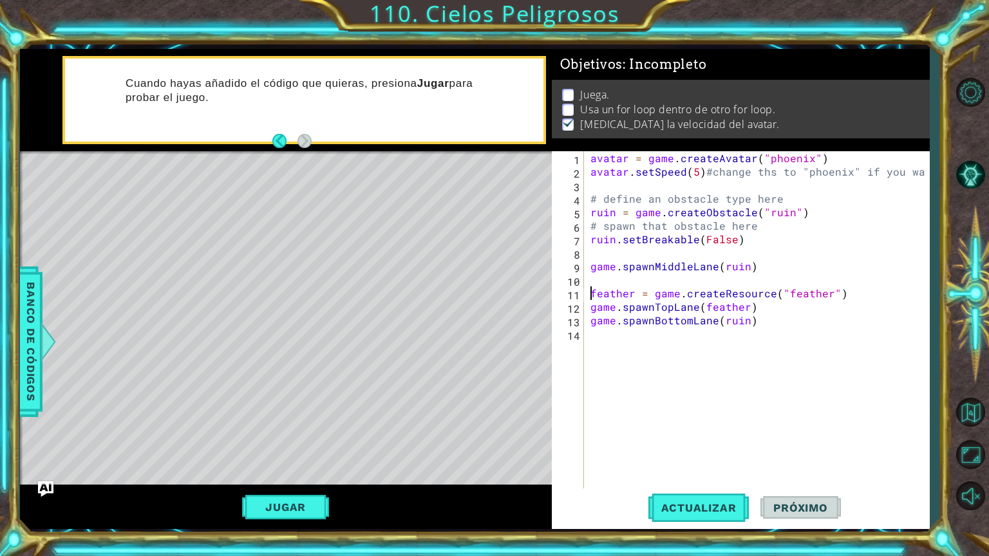
type textarea "game.spawnMiddleLane(ruin)"
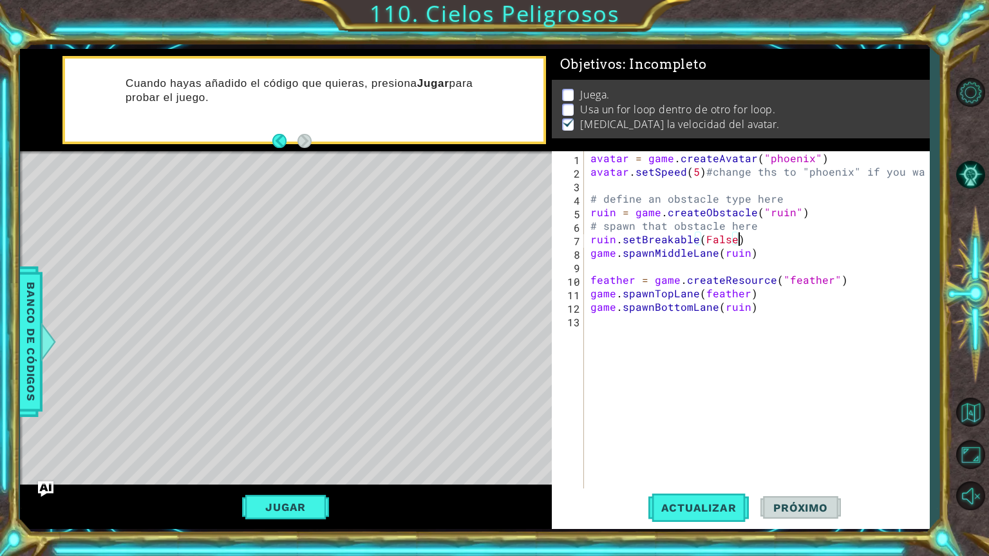
type textarea "game.spawnMiddleLane(ruin)"
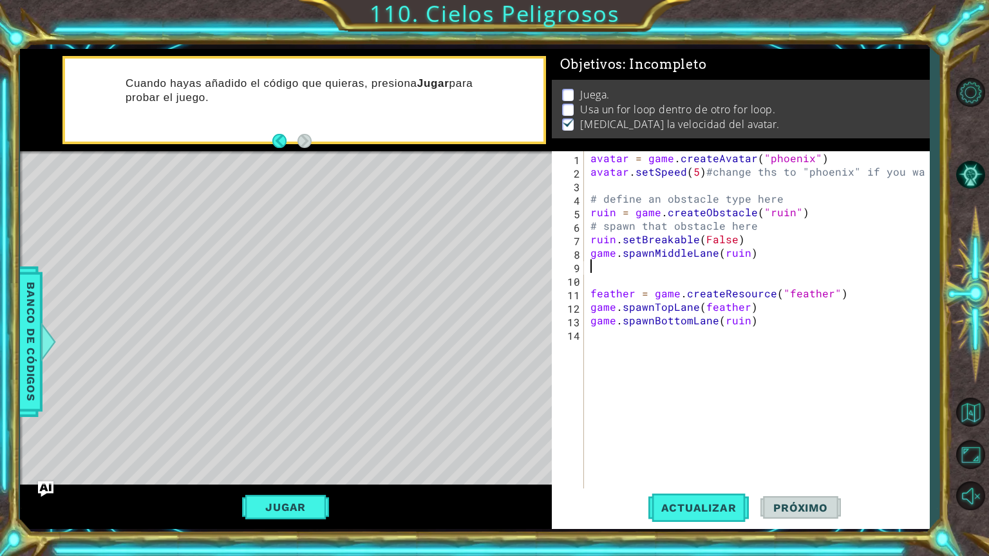
type textarea "game.spawnMiddleLane(ruin)"
click at [589, 175] on div "avatar = game . createAvatar ( "phoenix" ) avatar . setSpeed ( 5 ) #change ths …" at bounding box center [760, 333] width 344 height 365
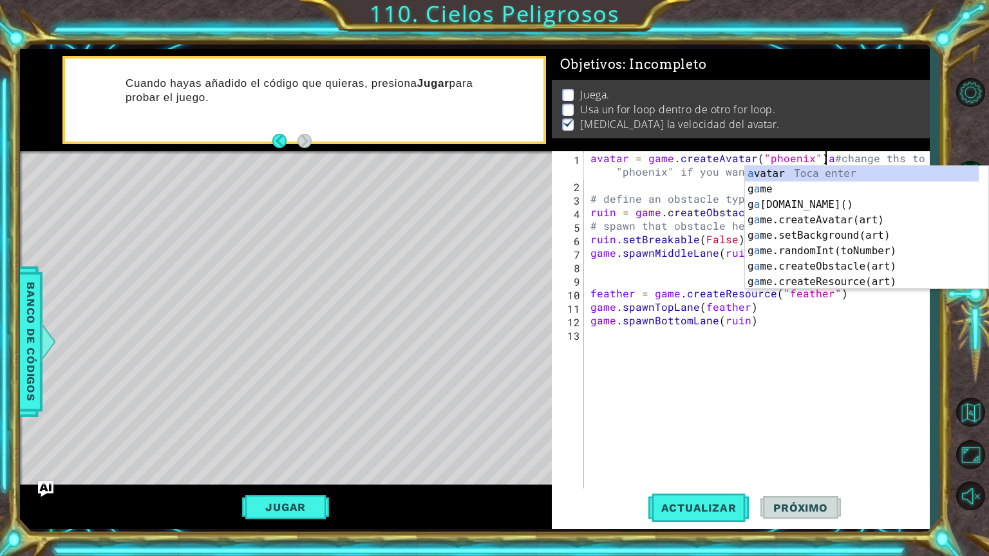
type textarea "avatar = game.createAvatar("phoenix")#change ths to "phoenix" if you want"
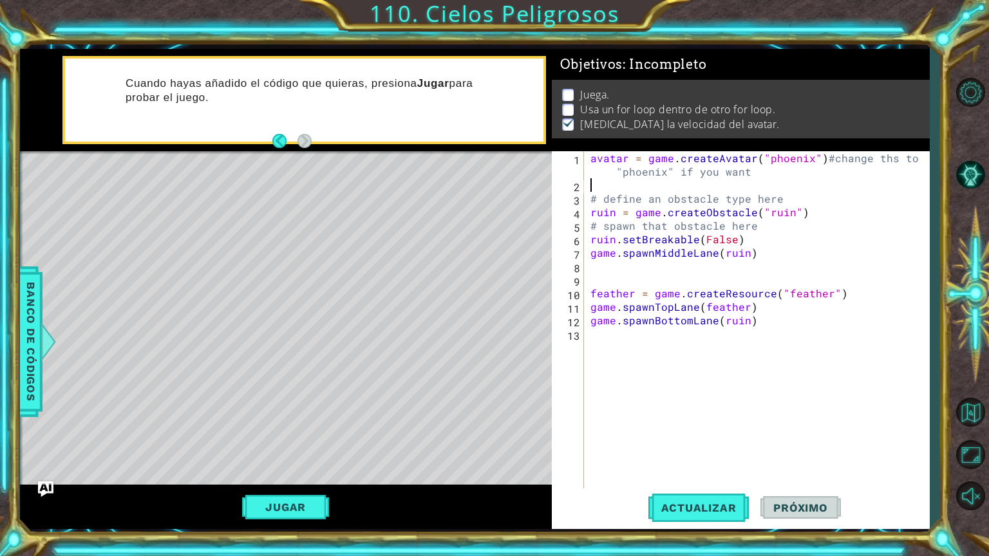
click at [626, 185] on div "avatar = game . createAvatar ( "phoenix" ) #change ths to "phoenix" if you want…" at bounding box center [760, 340] width 344 height 378
click at [32, 344] on span "Banco de códigos" at bounding box center [30, 341] width 21 height 133
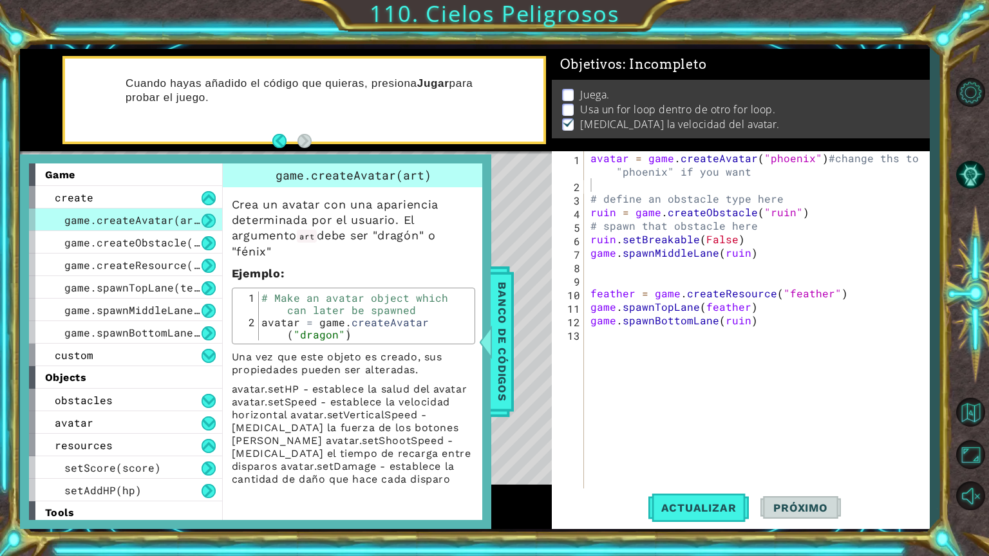
click at [814, 162] on div "avatar = game . createAvatar ( "phoenix" ) #change ths to "phoenix" if you want…" at bounding box center [760, 340] width 344 height 378
click at [821, 158] on div "avatar = game . createAvatar ( "phoenix" ) #change ths to "phoenix" if you want…" at bounding box center [757, 320] width 338 height 338
click at [817, 157] on div "avatar = game . createAvatar ( "phoenix" ) #change ths to "phoenix" if you want…" at bounding box center [760, 340] width 344 height 378
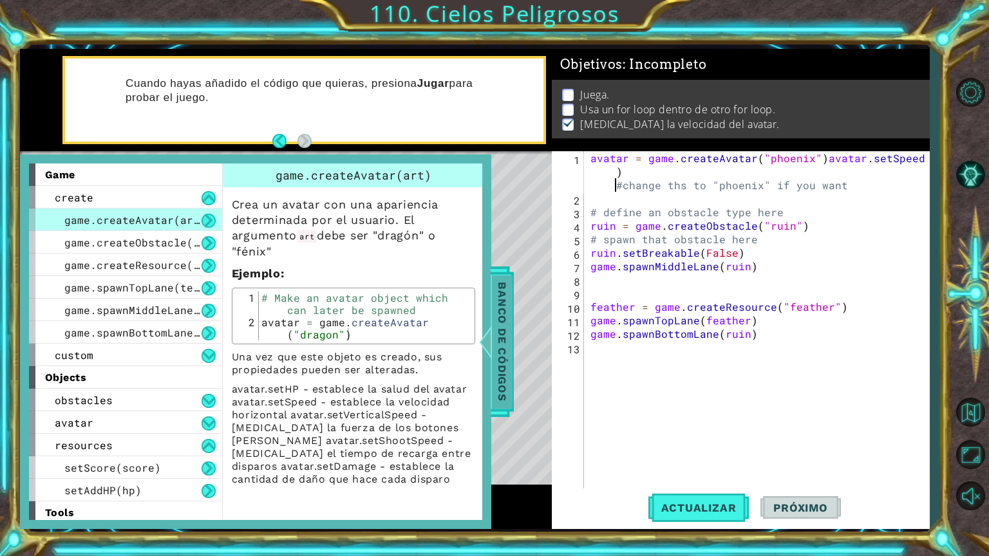
click at [496, 344] on span "Banco de códigos" at bounding box center [502, 341] width 21 height 133
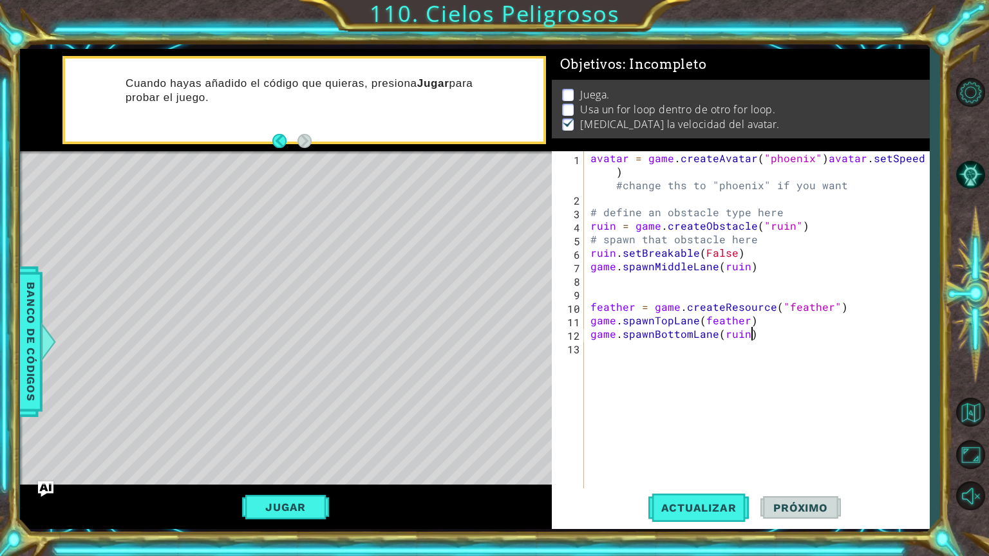
type textarea "game.spawnBottomLane(ruin)"
click at [756, 336] on div "avatar = game . createAvatar ( "phoenix" ) avatar . setSpeed ( 5 ) #change ths …" at bounding box center [760, 347] width 344 height 392
click at [590, 283] on div "avatar = game . createAvatar ( "phoenix" ) avatar . setSpeed ( 5 ) #change ths …" at bounding box center [760, 347] width 344 height 392
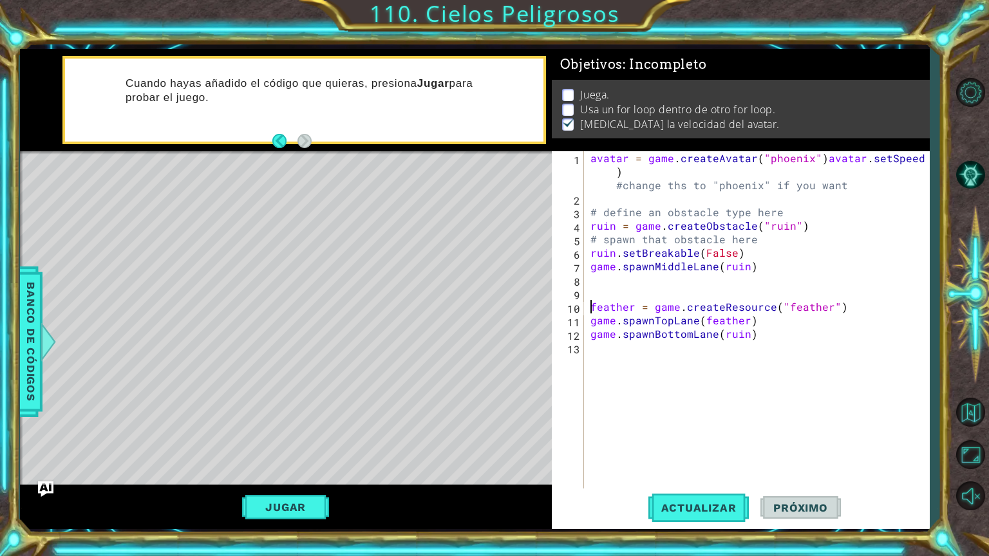
click at [593, 304] on div "avatar = game . createAvatar ( "phoenix" ) avatar . setSpeed ( 5 ) #change ths …" at bounding box center [760, 347] width 344 height 392
type textarea "feather = game.createResource("feather")"
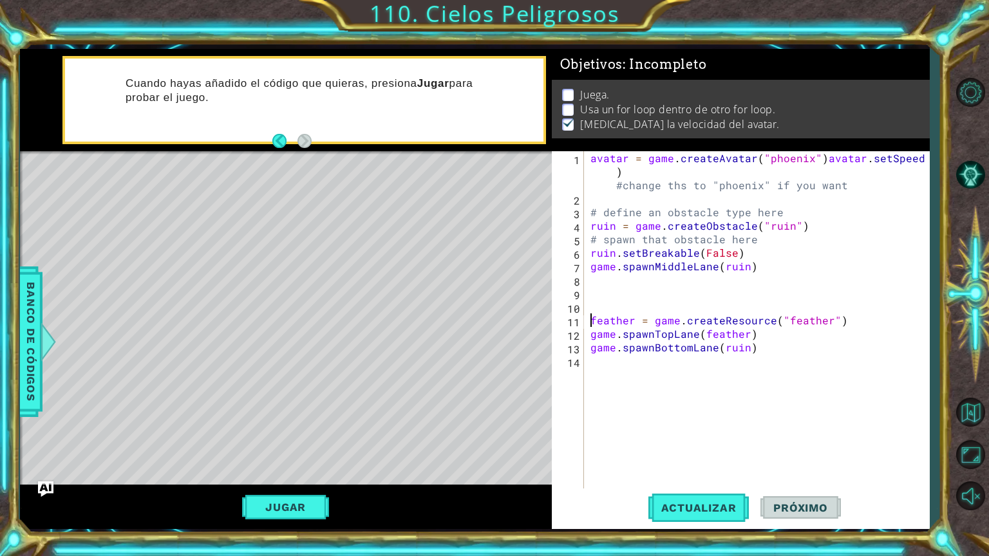
click at [584, 279] on div "feather = game.createResource("feather") 1 2 3 4 5 6 7 8 9 10 11 12 13 14 avata…" at bounding box center [739, 320] width 374 height 338
click at [591, 292] on div "avatar = game . createAvatar ( "phoenix" ) avatar . setSpeed ( 5 ) #change ths …" at bounding box center [760, 347] width 344 height 392
paste textarea "game.spawnMiddleLane(ruin)"
type textarea "game.spawnMiddleLane(ruin)"
drag, startPoint x: 758, startPoint y: 299, endPoint x: 589, endPoint y: 297, distance: 168.6
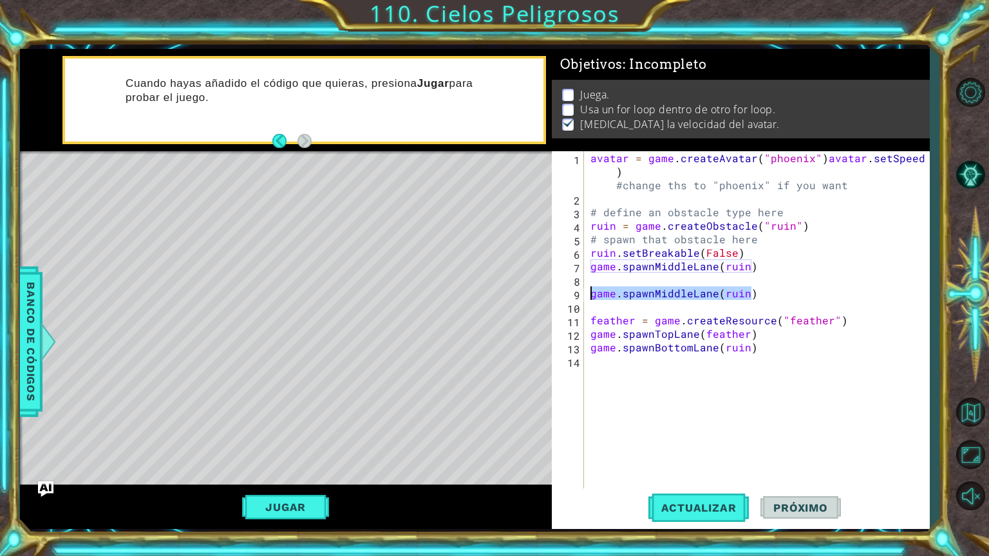
click at [589, 297] on div "avatar = game . createAvatar ( "phoenix" ) avatar . setSpeed ( 5 ) #change ths …" at bounding box center [760, 347] width 344 height 392
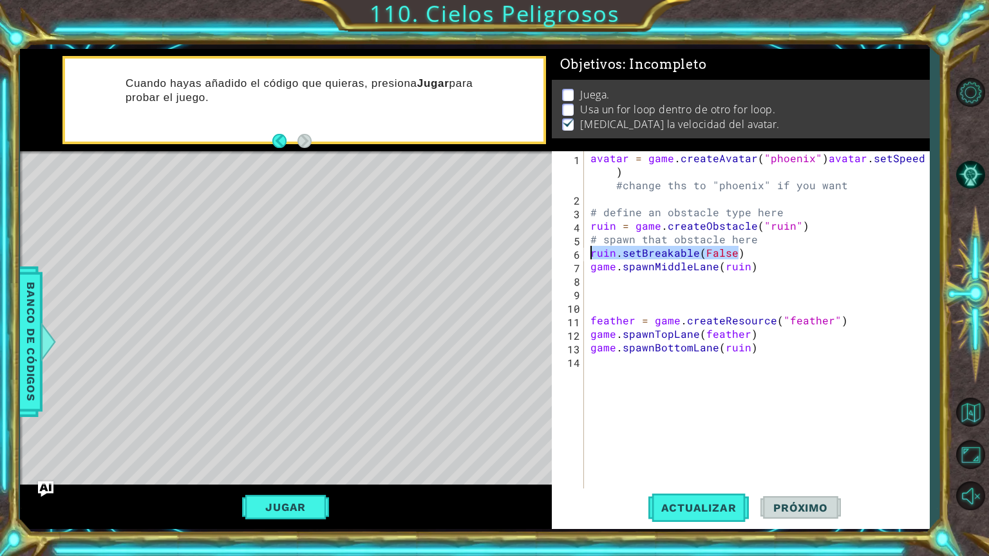
drag, startPoint x: 745, startPoint y: 252, endPoint x: 591, endPoint y: 252, distance: 153.2
click at [590, 252] on div "avatar = game . createAvatar ( "phoenix" ) avatar . setSpeed ( 5 ) #change ths …" at bounding box center [760, 347] width 344 height 392
type textarea "ruin.setBreakable(False)"
click at [597, 293] on div "avatar = game . createAvatar ( "phoenix" ) avatar . setSpeed ( 5 ) #change ths …" at bounding box center [760, 347] width 344 height 392
paste textarea "ruin.setBreakable(False)"
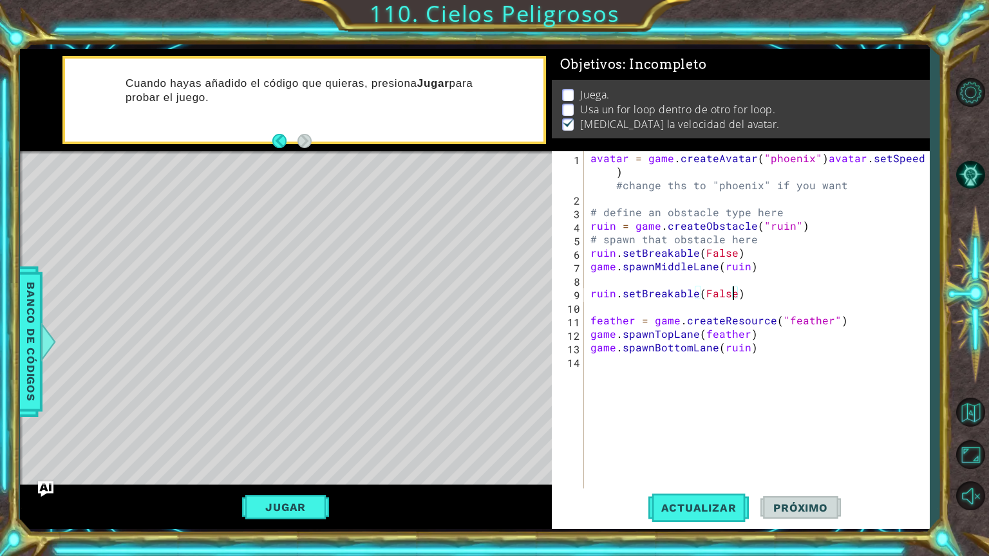
click at [734, 293] on div "avatar = game . createAvatar ( "phoenix" ) avatar . setSpeed ( 5 ) #change ths …" at bounding box center [760, 347] width 344 height 392
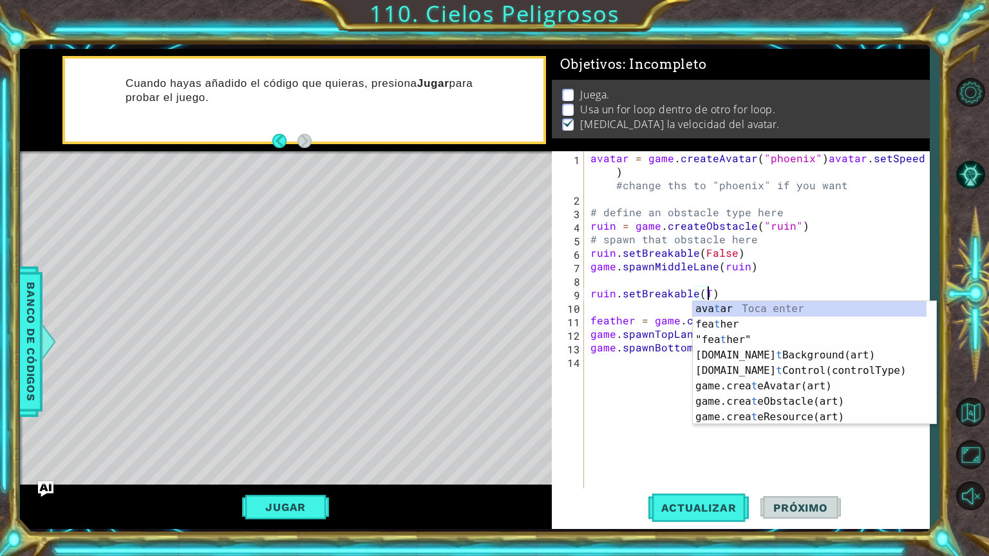
scroll to position [0, 6]
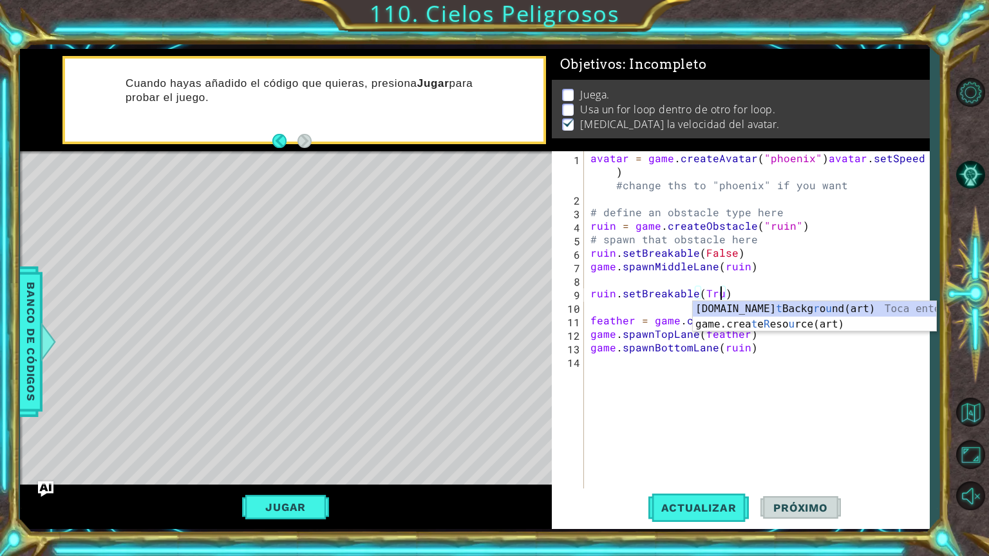
type textarea "ruin.setBreakable(True)"
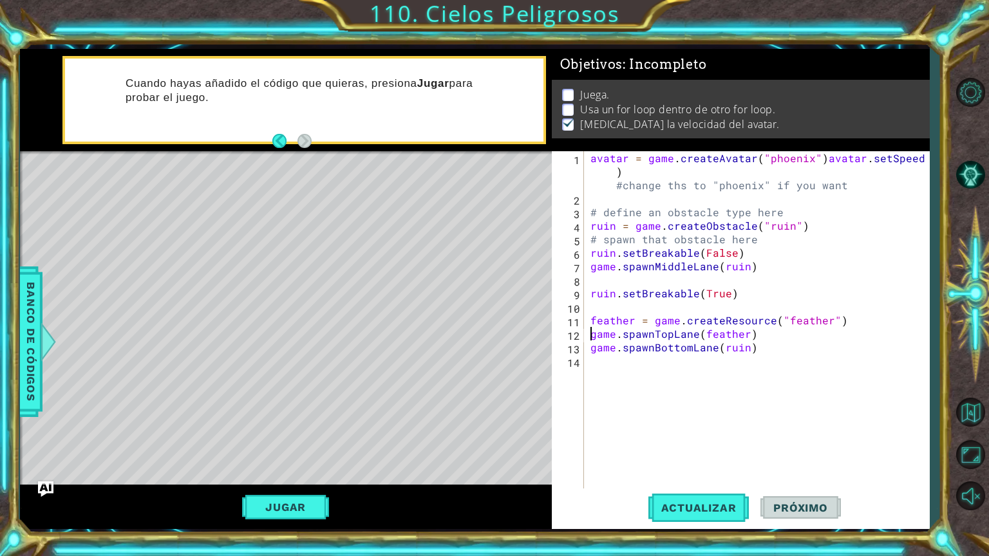
type textarea "game.spawnBottomLane(ruin)"
click at [812, 474] on span "Próximo" at bounding box center [800, 507] width 80 height 13
click at [701, 474] on button "Actualizar" at bounding box center [698, 508] width 101 height 38
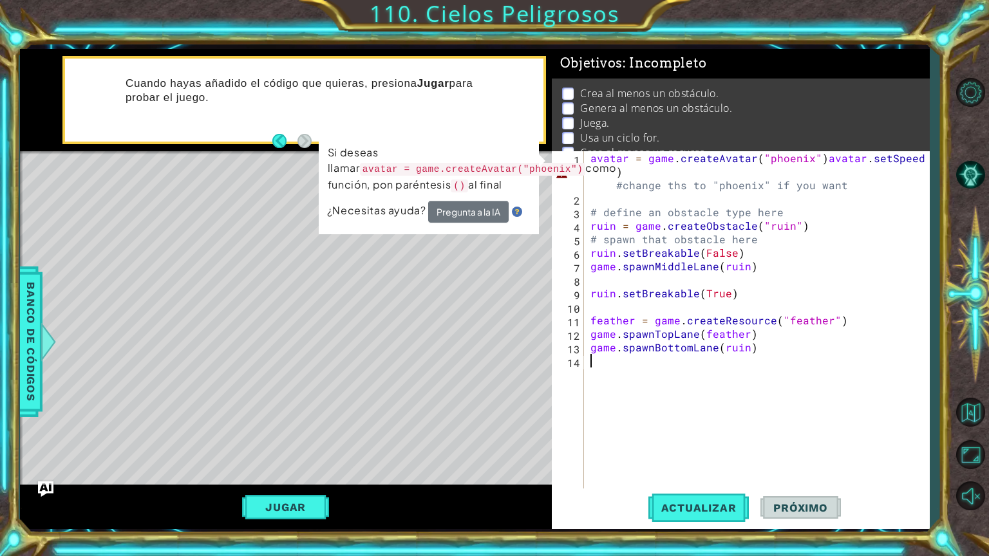
click at [821, 160] on div "avatar = game . createAvatar ( "phoenix" ) avatar . setSpeed ( 5 ) #change ths …" at bounding box center [760, 347] width 344 height 392
type textarea "avatar.setSpeed(5) #change ths to "phoenix" if you want"
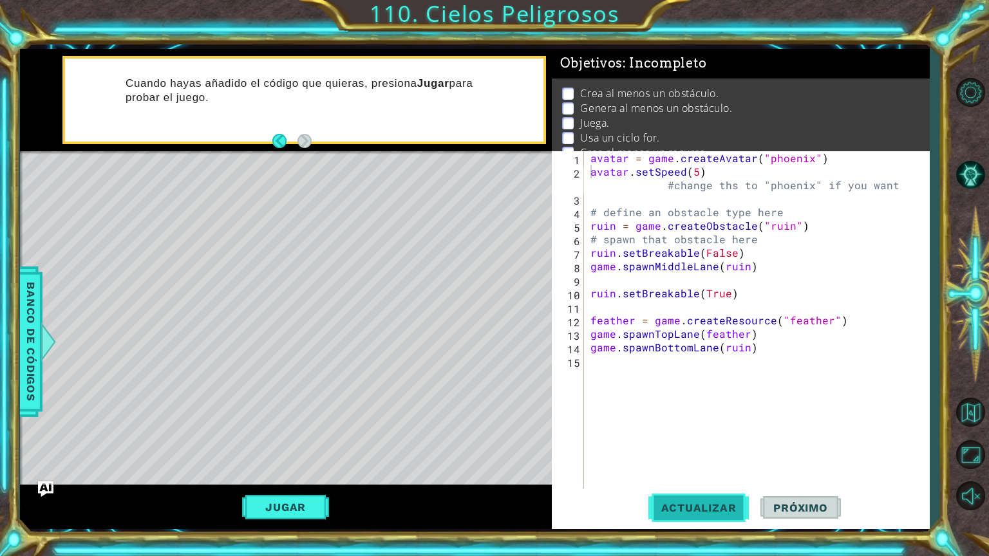
click at [688, 474] on span "Actualizar" at bounding box center [698, 507] width 101 height 13
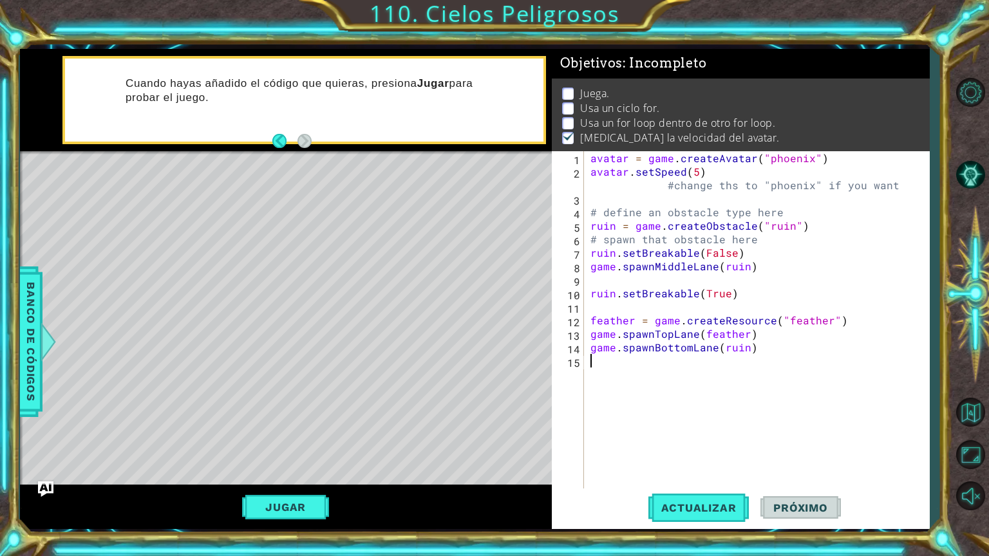
click at [613, 370] on div "avatar = game . createAvatar ( "phoenix" ) avatar . setSpeed ( 5 ) #change ths …" at bounding box center [760, 333] width 344 height 365
click at [662, 193] on div "avatar = game . createAvatar ( "phoenix" ) avatar . setSpeed ( 5 ) #change ths …" at bounding box center [760, 333] width 344 height 365
click at [664, 179] on div "avatar = game . createAvatar ( "phoenix" ) avatar . setSpeed ( 5 ) #change ths …" at bounding box center [760, 333] width 344 height 365
type textarea "avatar.setSpeed(5)#change ths to "phoenix" if you want"
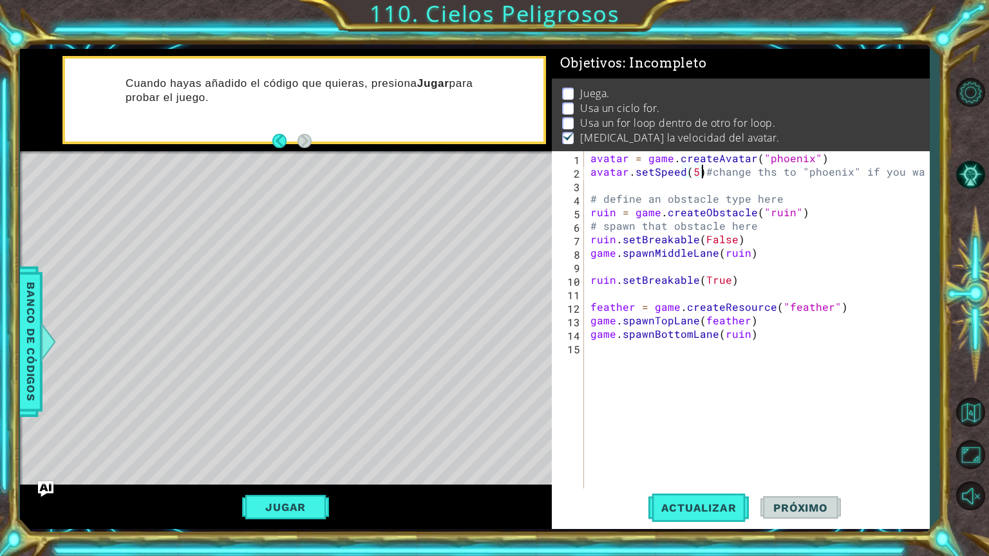
click at [589, 343] on div "avatar = game . createAvatar ( "phoenix" ) avatar . setSpeed ( 5 ) #change ths …" at bounding box center [760, 333] width 344 height 365
click at [669, 474] on button "Actualizar" at bounding box center [698, 508] width 101 height 38
click at [606, 352] on div "avatar = game . createAvatar ( "phoenix" ) avatar . setSpeed ( 5 ) #change ths …" at bounding box center [760, 333] width 344 height 365
drag, startPoint x: 741, startPoint y: 332, endPoint x: 719, endPoint y: 338, distance: 23.3
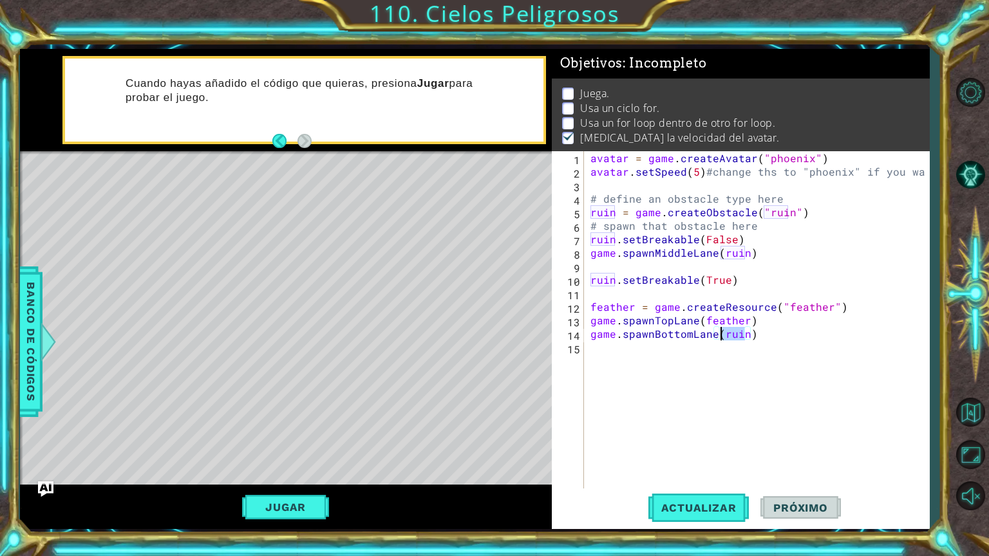
click at [719, 338] on div "avatar = game . createAvatar ( "phoenix" ) avatar . setSpeed ( 5 ) #change ths …" at bounding box center [760, 333] width 344 height 365
drag, startPoint x: 739, startPoint y: 333, endPoint x: 719, endPoint y: 334, distance: 20.0
click at [719, 334] on div "avatar = game . createAvatar ( "phoenix" ) avatar . setSpeed ( 5 ) #change ths …" at bounding box center [760, 333] width 344 height 365
drag, startPoint x: 616, startPoint y: 210, endPoint x: 588, endPoint y: 214, distance: 28.6
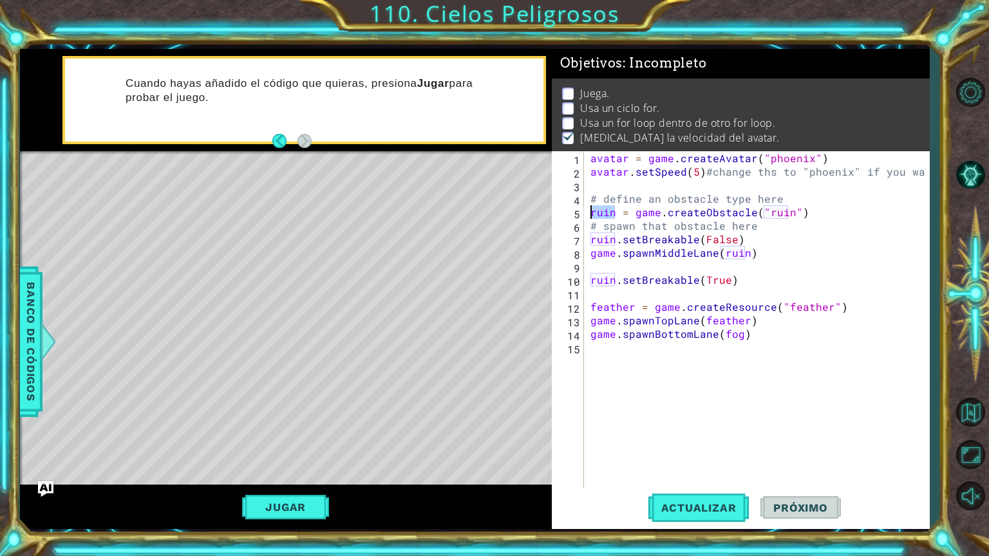
click at [588, 214] on div "avatar = game . createAvatar ( "phoenix" ) avatar . setSpeed ( 5 ) #change ths …" at bounding box center [760, 333] width 344 height 365
click at [592, 212] on div "avatar = game . createAvatar ( "phoenix" ) avatar . setSpeed ( 5 ) #change ths …" at bounding box center [760, 333] width 344 height 365
paste textarea "fog"
drag, startPoint x: 781, startPoint y: 208, endPoint x: 757, endPoint y: 208, distance: 23.8
click at [757, 208] on div "avatar = game . createAvatar ( "phoenix" ) avatar . setSpeed ( 5 ) #change ths …" at bounding box center [760, 333] width 344 height 365
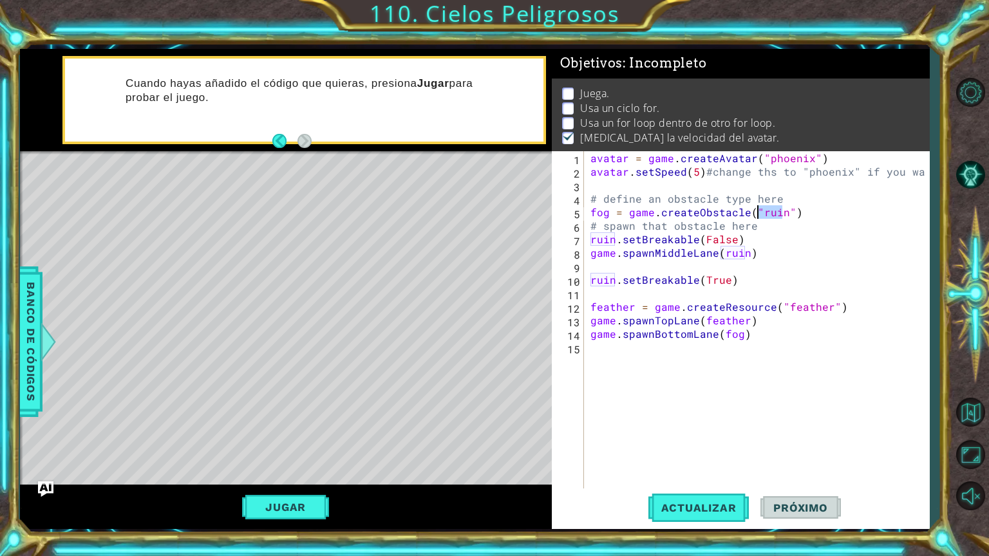
type textarea "fog = game.createObstacle("")"
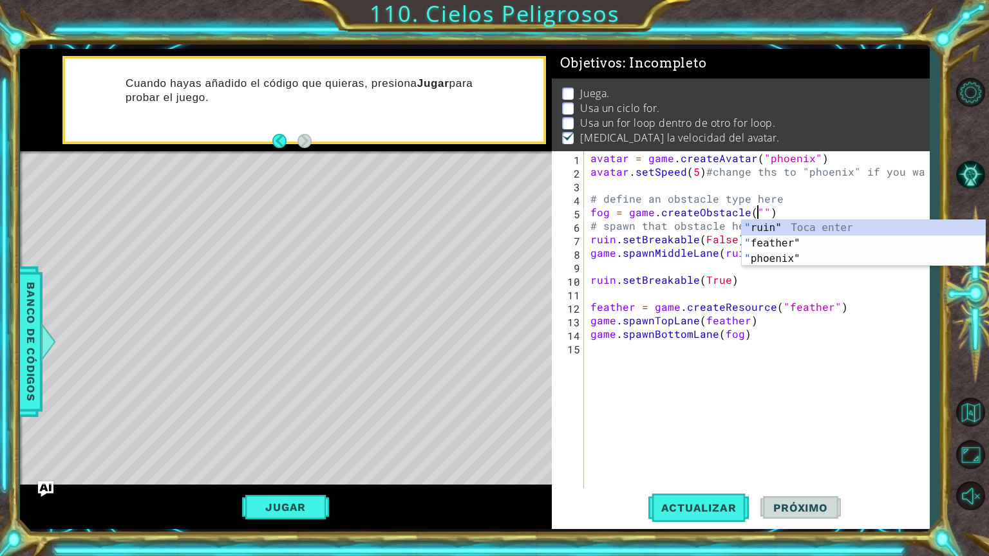
scroll to position [0, 1]
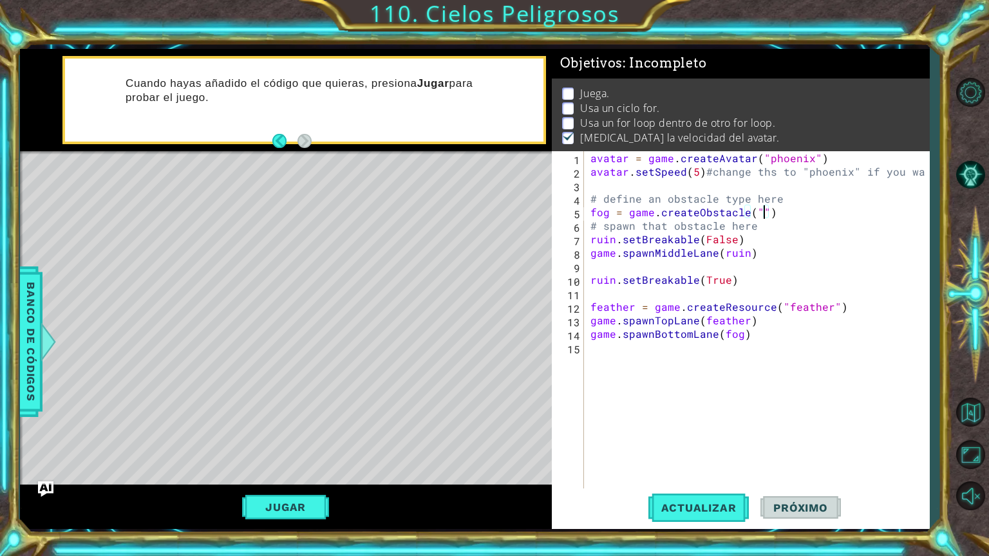
drag, startPoint x: 760, startPoint y: 208, endPoint x: 811, endPoint y: 184, distance: 56.1
click at [814, 184] on div "avatar = game . createAvatar ( "phoenix" ) avatar . setSpeed ( 5 ) #change ths …" at bounding box center [760, 333] width 344 height 365
click at [757, 210] on div "avatar = game . createAvatar ( "phoenix" ) avatar . setSpeed ( 5 ) #change ths …" at bounding box center [760, 333] width 344 height 365
paste textarea "fog"
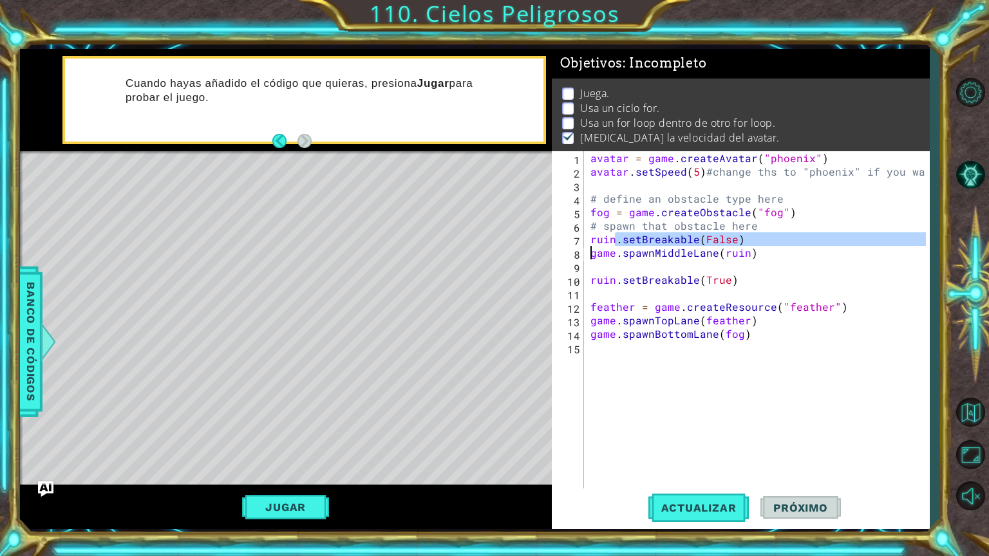
drag, startPoint x: 612, startPoint y: 242, endPoint x: 588, endPoint y: 247, distance: 24.9
click at [588, 247] on div "avatar = game . createAvatar ( "phoenix" ) avatar . setSpeed ( 5 ) #change ths …" at bounding box center [760, 333] width 344 height 365
click at [594, 245] on div "avatar = game . createAvatar ( "phoenix" ) avatar . setSpeed ( 5 ) #change ths …" at bounding box center [760, 333] width 344 height 365
drag, startPoint x: 590, startPoint y: 238, endPoint x: 619, endPoint y: 242, distance: 29.2
click at [619, 242] on div "avatar = game . createAvatar ( "phoenix" ) avatar . setSpeed ( 5 ) #change ths …" at bounding box center [760, 333] width 344 height 365
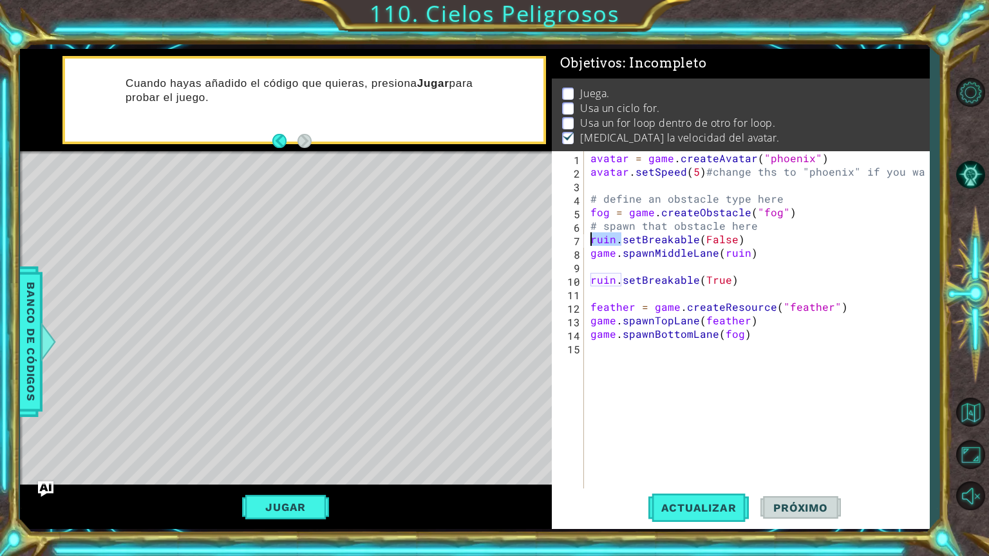
drag, startPoint x: 619, startPoint y: 234, endPoint x: 593, endPoint y: 236, distance: 25.8
click at [593, 236] on div "avatar = game . createAvatar ( "phoenix" ) avatar . setSpeed ( 5 ) #change ths …" at bounding box center [760, 333] width 344 height 365
drag, startPoint x: 608, startPoint y: 248, endPoint x: 589, endPoint y: 243, distance: 19.2
click at [589, 243] on div "avatar = game . createAvatar ( "phoenix" ) avatar . setSpeed ( 5 ) #change ths …" at bounding box center [760, 333] width 344 height 365
paste textarea "fog"
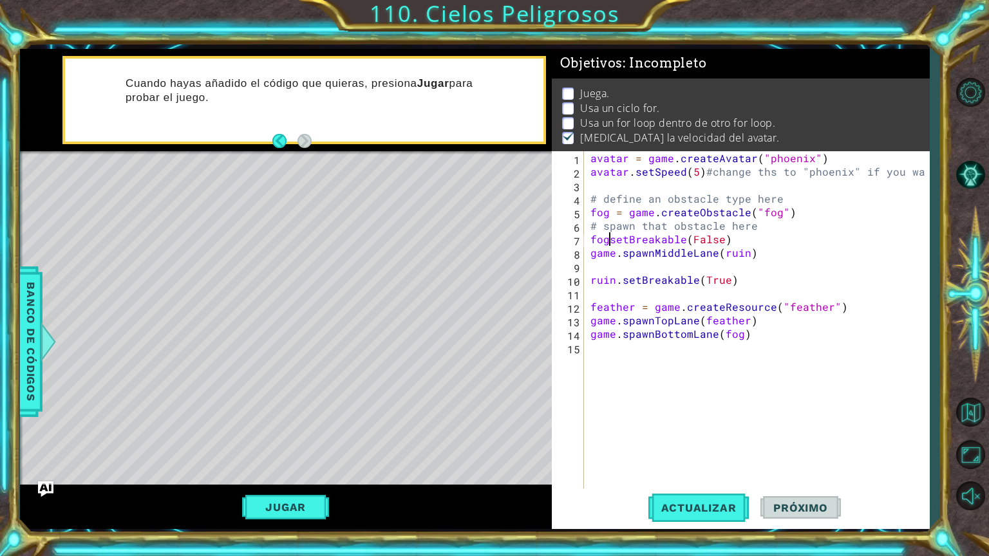
scroll to position [0, 1]
drag, startPoint x: 745, startPoint y: 257, endPoint x: 721, endPoint y: 256, distance: 23.8
click at [721, 256] on div "avatar = game . createAvatar ( "phoenix" ) avatar . setSpeed ( 5 ) #change ths …" at bounding box center [760, 333] width 344 height 365
drag, startPoint x: 716, startPoint y: 254, endPoint x: 729, endPoint y: 248, distance: 14.1
click at [729, 248] on div "avatar = game . createAvatar ( "phoenix" ) avatar . setSpeed ( 5 ) #change ths …" at bounding box center [760, 333] width 344 height 365
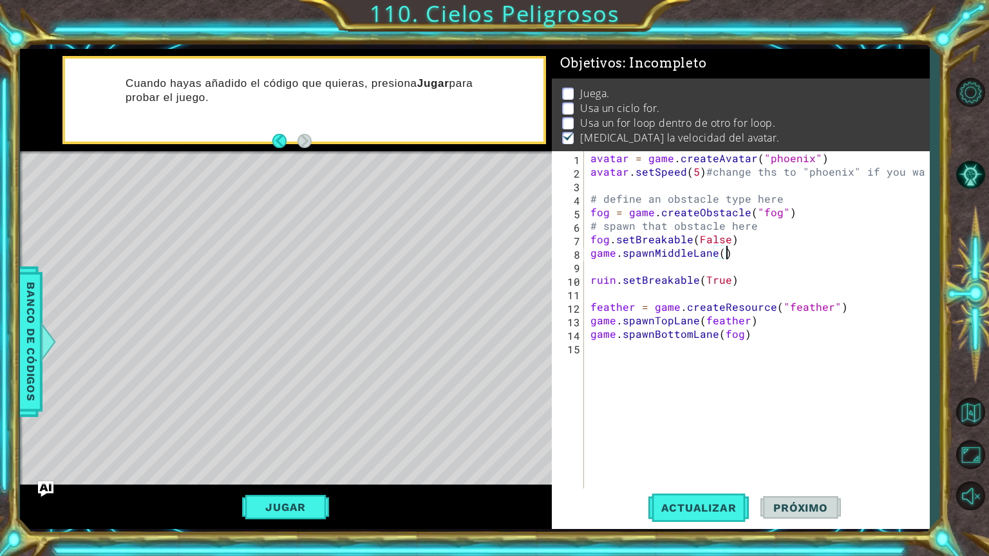
click at [720, 252] on div "avatar = game . createAvatar ( "phoenix" ) avatar . setSpeed ( 5 ) #change ths …" at bounding box center [760, 333] width 344 height 365
paste textarea "fog"
drag, startPoint x: 613, startPoint y: 279, endPoint x: 588, endPoint y: 281, distance: 25.8
click at [588, 281] on div "avatar = game . createAvatar ( "phoenix" ) avatar . setSpeed ( 5 ) #change ths …" at bounding box center [760, 333] width 344 height 365
paste textarea "fog"
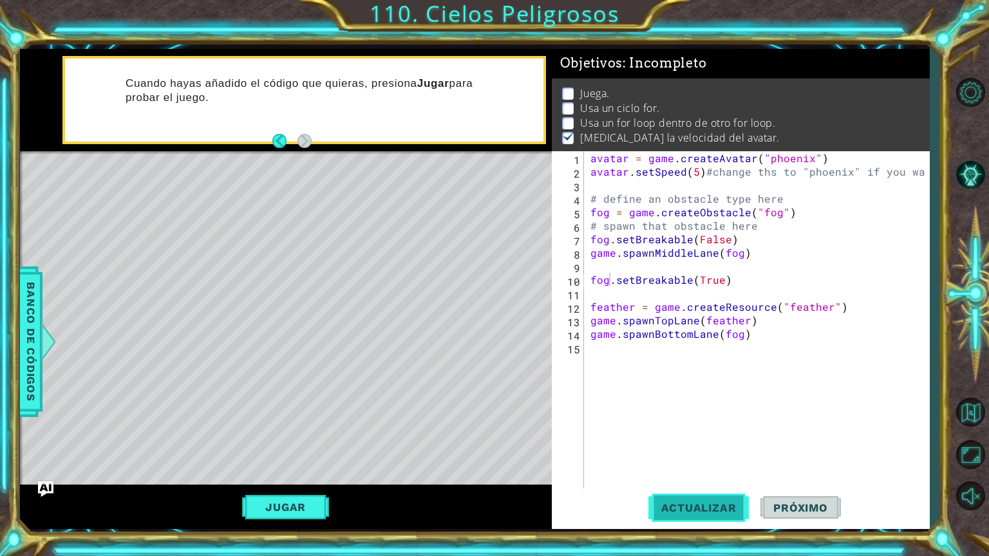
click at [685, 474] on span "Actualizar" at bounding box center [698, 507] width 101 height 13
click at [590, 241] on div "avatar = game . createAvatar ( "phoenix" ) avatar . setSpeed ( 5 ) #change ths …" at bounding box center [760, 333] width 344 height 365
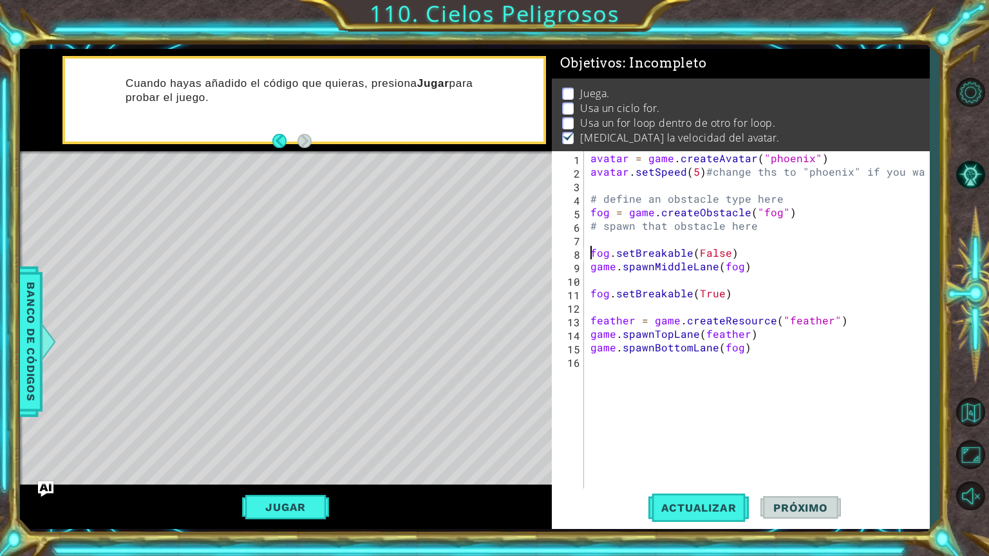
type textarea "game.spawnMiddleLane(fog)"
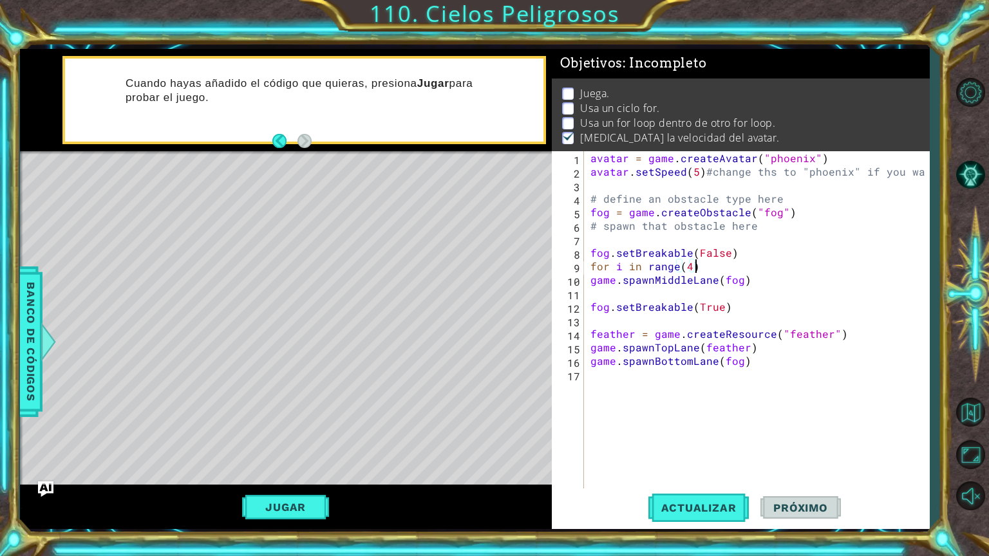
scroll to position [0, 6]
click at [590, 286] on div "avatar = game . createAvatar ( "phoenix" ) avatar . setSpeed ( 5 ) #change ths …" at bounding box center [760, 333] width 344 height 365
click at [591, 347] on div "avatar = game . createAvatar ( "phoenix" ) avatar . setSpeed ( 5 ) #change ths …" at bounding box center [760, 333] width 344 height 365
type textarea "game.spawnTopLane(feather)"
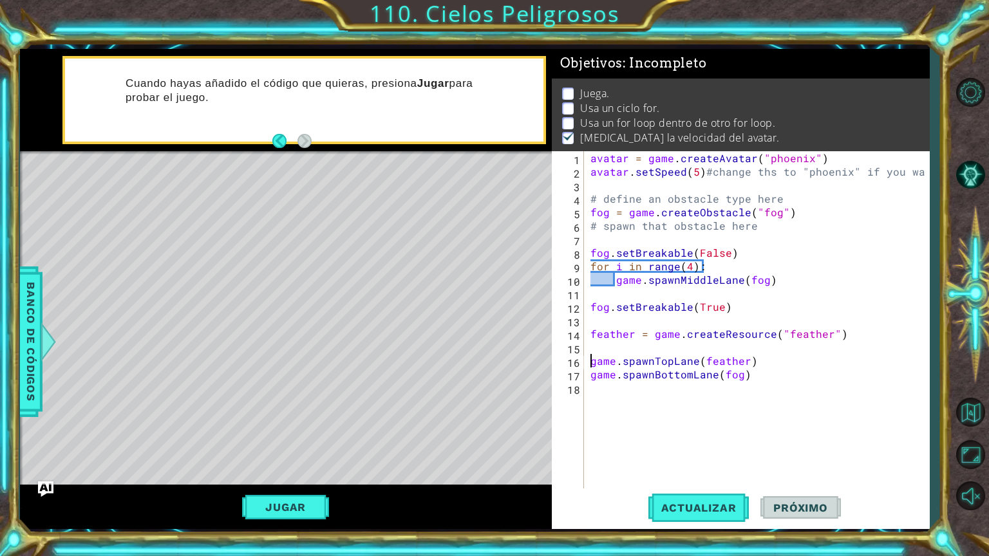
click at [594, 391] on div "avatar = game . createAvatar ( "phoenix" ) avatar . setSpeed ( 5 ) #change ths …" at bounding box center [760, 333] width 344 height 365
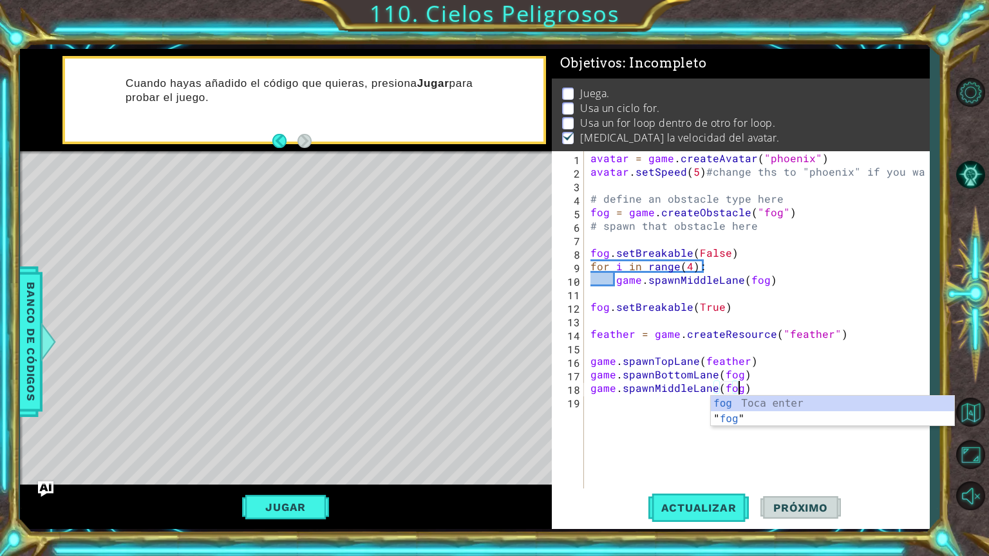
scroll to position [0, 8]
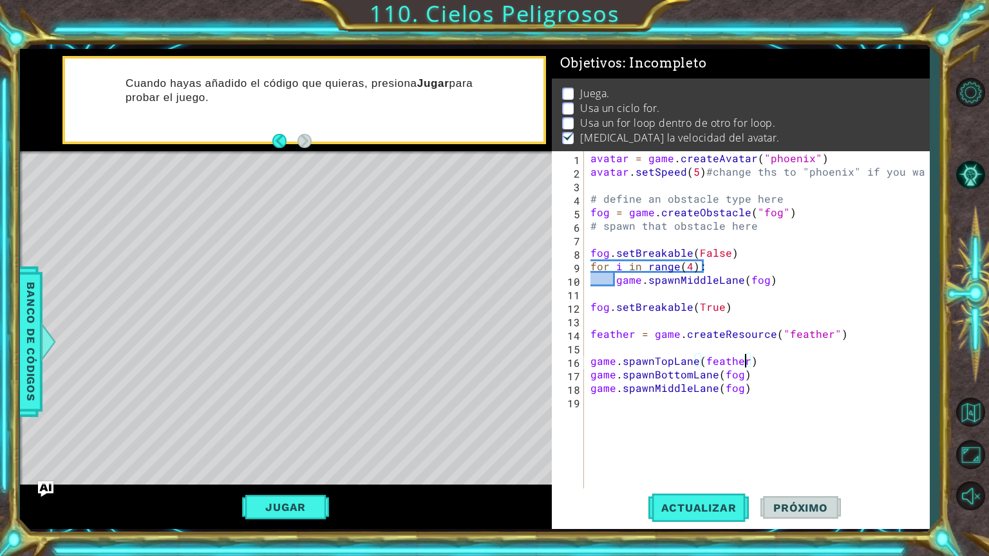
click at [741, 360] on div "avatar = game . createAvatar ( "phoenix" ) avatar . setSpeed ( 5 ) #change ths …" at bounding box center [760, 333] width 344 height 365
click at [728, 474] on span "Actualizar" at bounding box center [698, 507] width 101 height 13
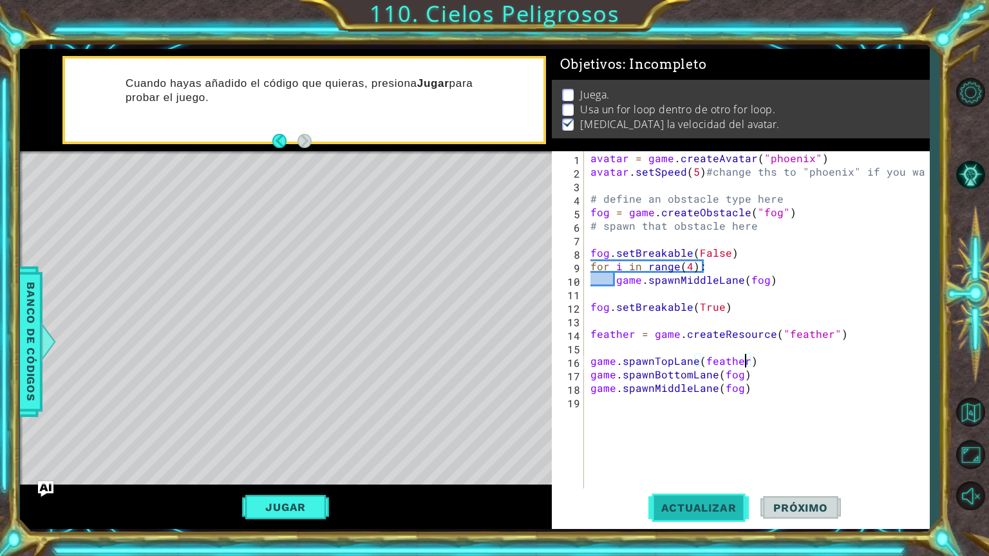
scroll to position [3, 0]
drag, startPoint x: 588, startPoint y: 362, endPoint x: 750, endPoint y: 361, distance: 162.2
click at [750, 361] on div "avatar = game . createAvatar ( "phoenix" ) avatar . setSpeed ( 5 ) #change ths …" at bounding box center [760, 333] width 344 height 365
click at [741, 389] on div "avatar = game . createAvatar ( "phoenix" ) avatar . setSpeed ( 5 ) #change ths …" at bounding box center [760, 333] width 344 height 365
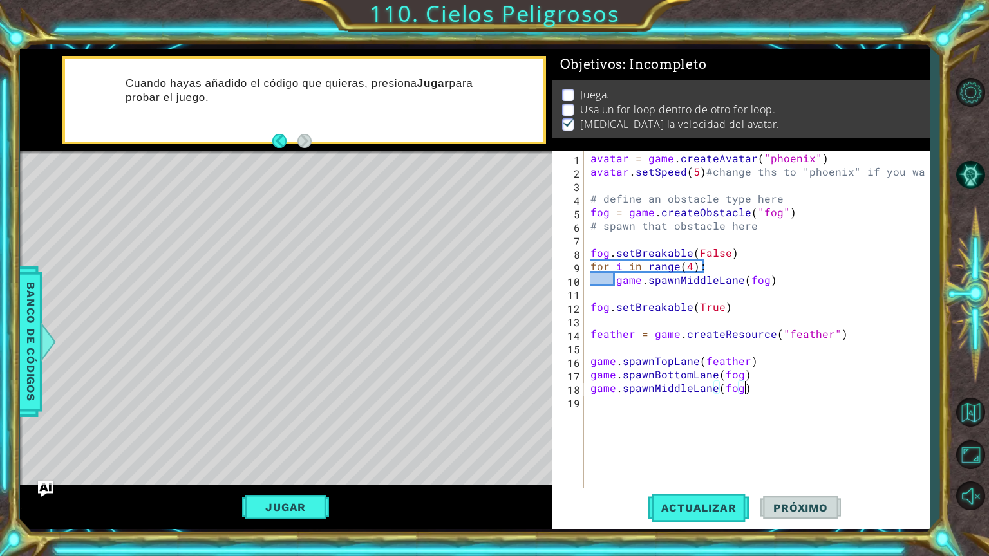
paste textarea "game.spawnTopLane(feather)"
drag, startPoint x: 755, startPoint y: 362, endPoint x: 593, endPoint y: 367, distance: 162.3
click at [593, 367] on div "avatar = game . createAvatar ( "phoenix" ) avatar . setSpeed ( 5 ) #change ths …" at bounding box center [760, 333] width 344 height 365
type textarea "game.spawnTopLane(feather)"
click at [745, 376] on div "avatar = game . createAvatar ( "phoenix" ) avatar . setSpeed ( 5 ) #change ths …" at bounding box center [760, 333] width 344 height 365
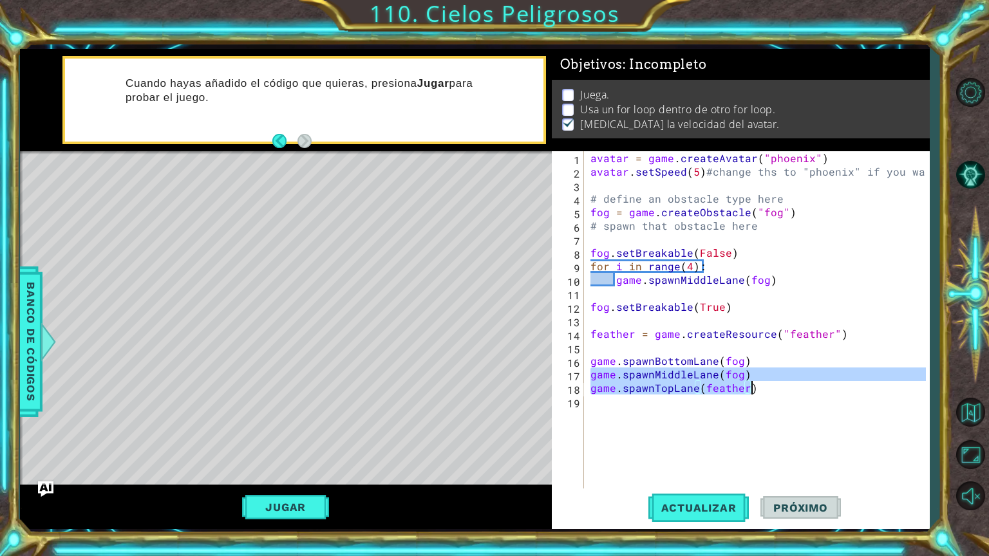
drag, startPoint x: 588, startPoint y: 373, endPoint x: 755, endPoint y: 393, distance: 168.5
click at [755, 393] on div "avatar = game . createAvatar ( "phoenix" ) avatar . setSpeed ( 5 ) #change ths …" at bounding box center [760, 333] width 344 height 365
type textarea "game.spawnMiddleLane(fog) game.spawnTopLane(feather)"
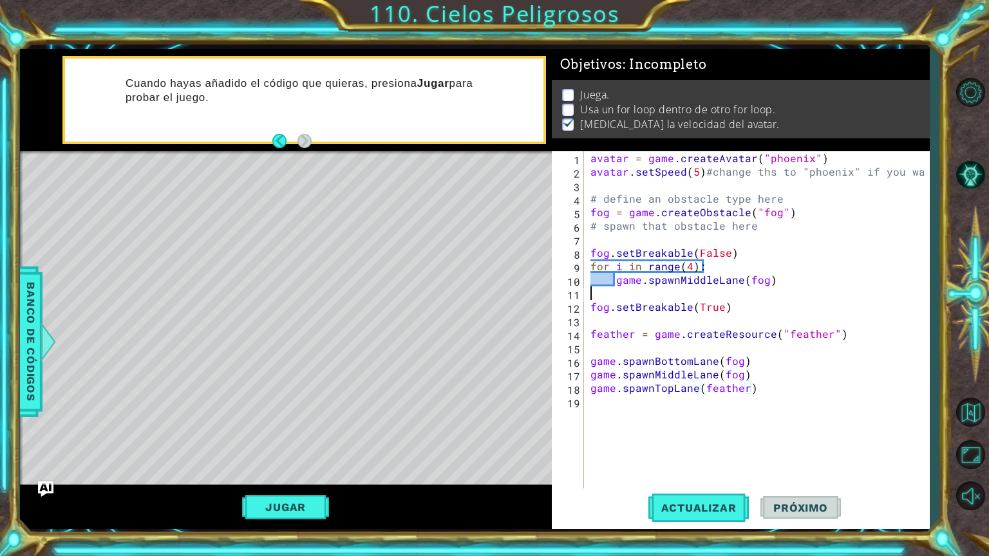
click at [615, 288] on div "avatar = game . createAvatar ( "phoenix" ) avatar . setSpeed ( 5 ) #change ths …" at bounding box center [760, 333] width 344 height 365
paste textarea "game.spawnTopLane(feather)"
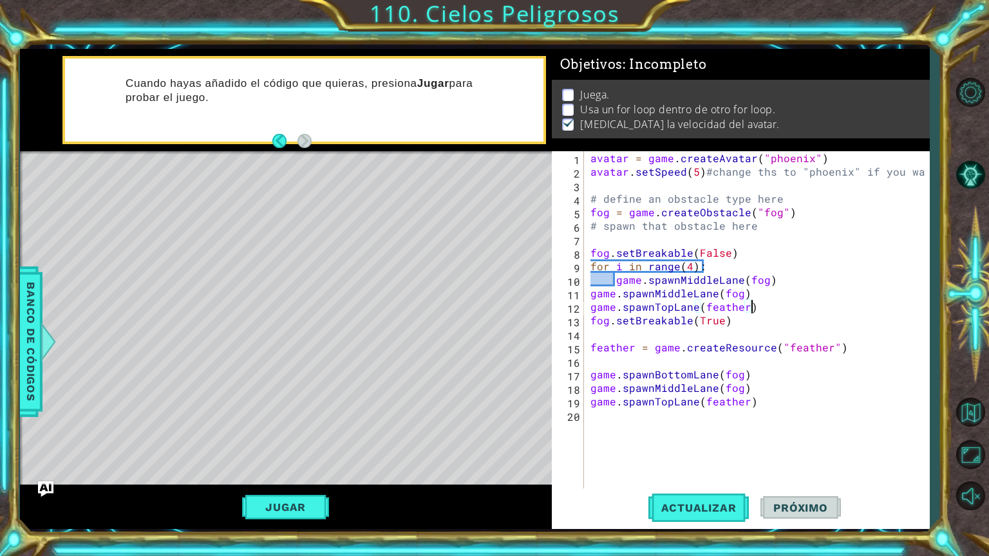
click at [590, 307] on div "avatar = game . createAvatar ( "phoenix" ) avatar . setSpeed ( 5 ) #change ths …" at bounding box center [760, 333] width 344 height 365
click at [593, 316] on div "avatar = game . createAvatar ( "phoenix" ) avatar . setSpeed ( 5 ) #change ths …" at bounding box center [760, 333] width 344 height 365
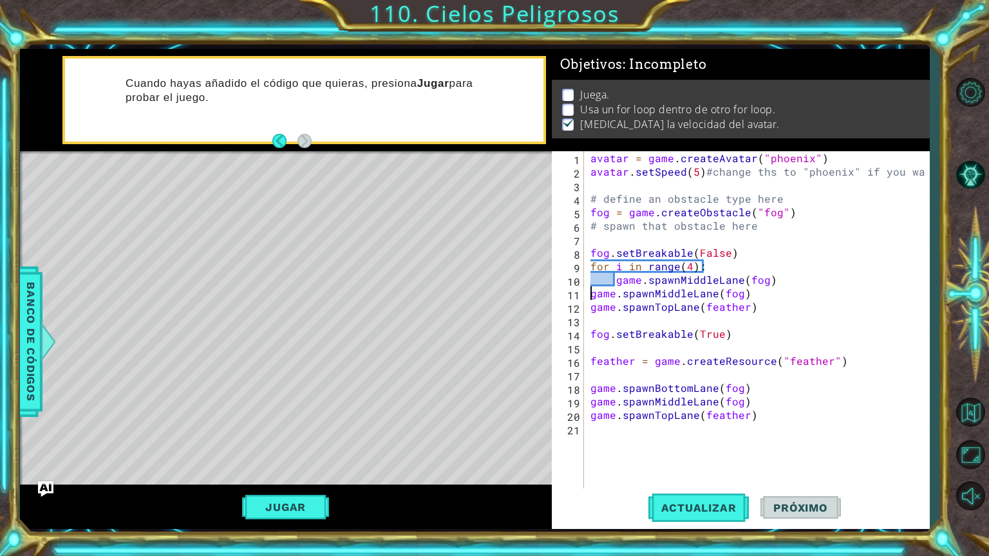
click at [588, 295] on div "avatar = game . createAvatar ( "phoenix" ) avatar . setSpeed ( 5 ) #change ths …" at bounding box center [760, 333] width 344 height 365
click at [718, 474] on button "Actualizar" at bounding box center [698, 508] width 101 height 38
click at [310, 474] on button "Jugar" at bounding box center [285, 507] width 87 height 24
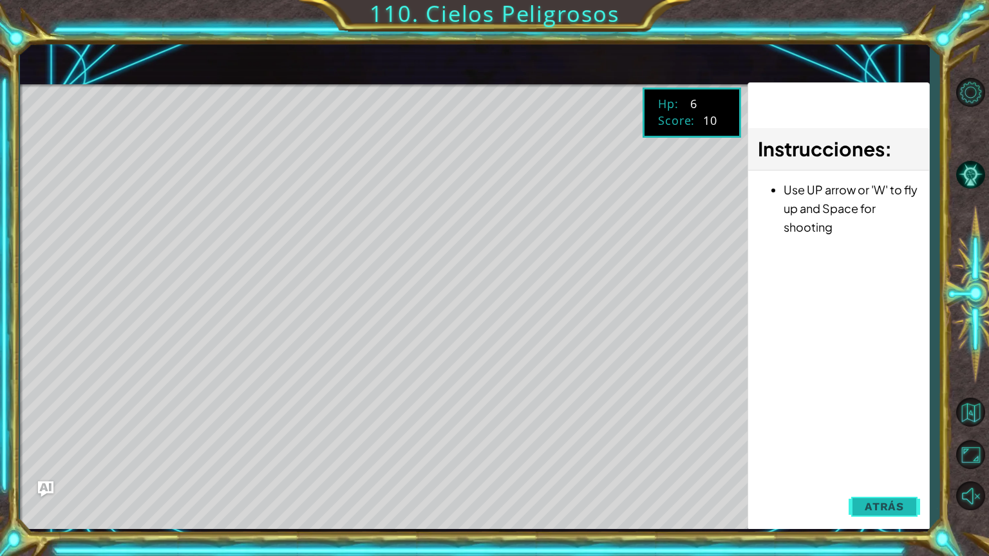
click at [906, 474] on button "Atrás" at bounding box center [883, 507] width 71 height 26
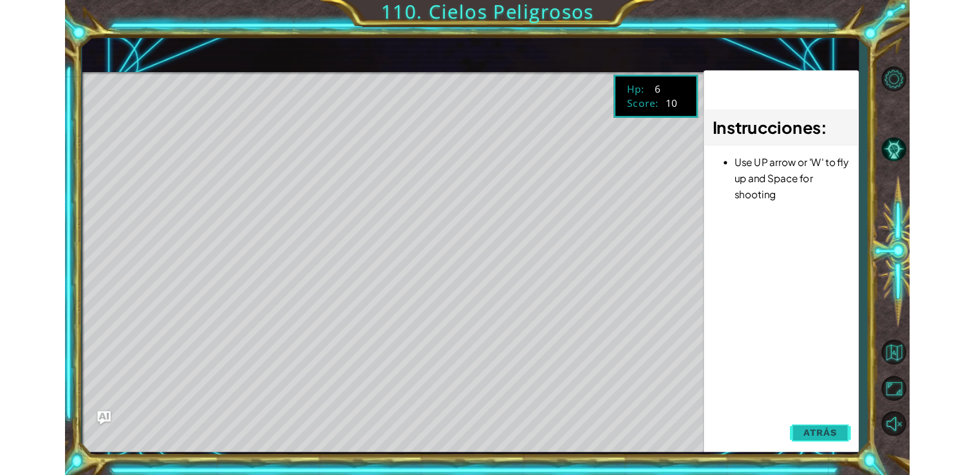
scroll to position [0, 0]
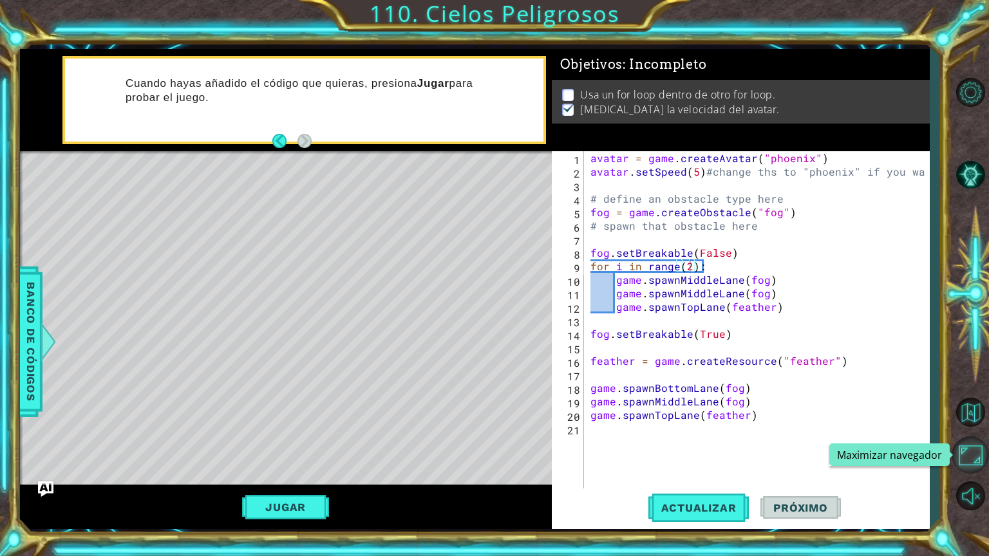
click at [958, 456] on button "Maximizar navegador" at bounding box center [969, 454] width 37 height 37
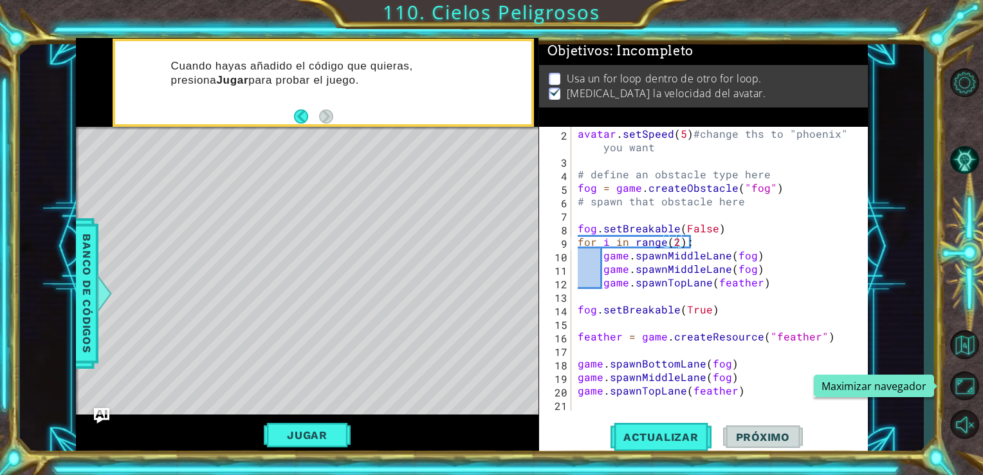
scroll to position [13, 0]
click at [336, 436] on button "Jugar" at bounding box center [307, 435] width 87 height 24
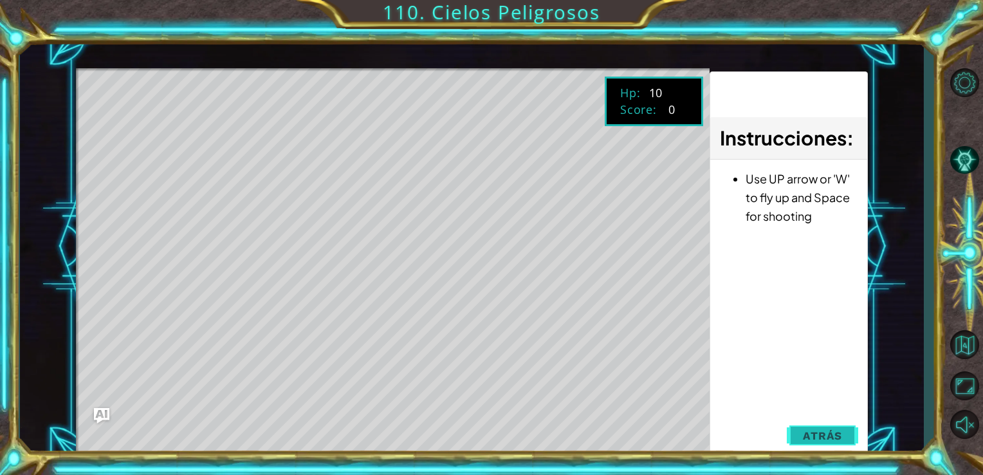
click at [827, 445] on button "Atrás" at bounding box center [822, 436] width 71 height 26
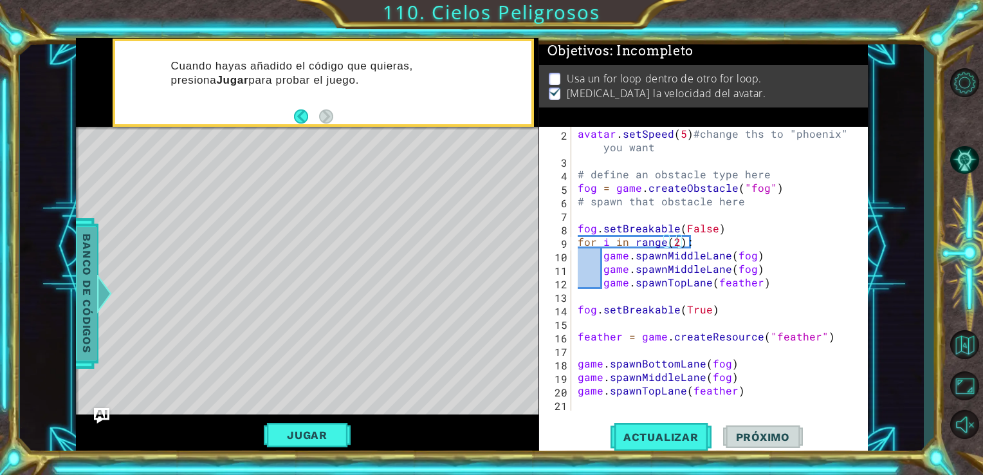
click at [91, 308] on span "Banco de códigos" at bounding box center [86, 293] width 21 height 133
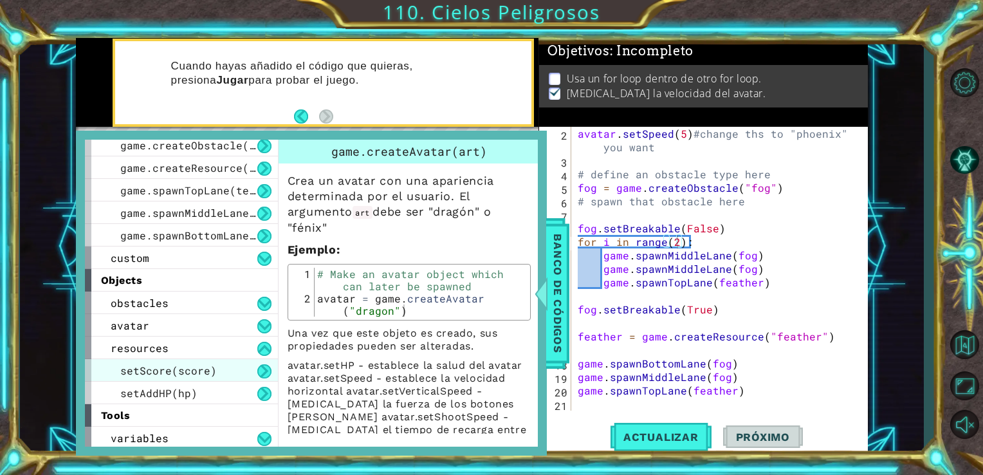
scroll to position [120, 0]
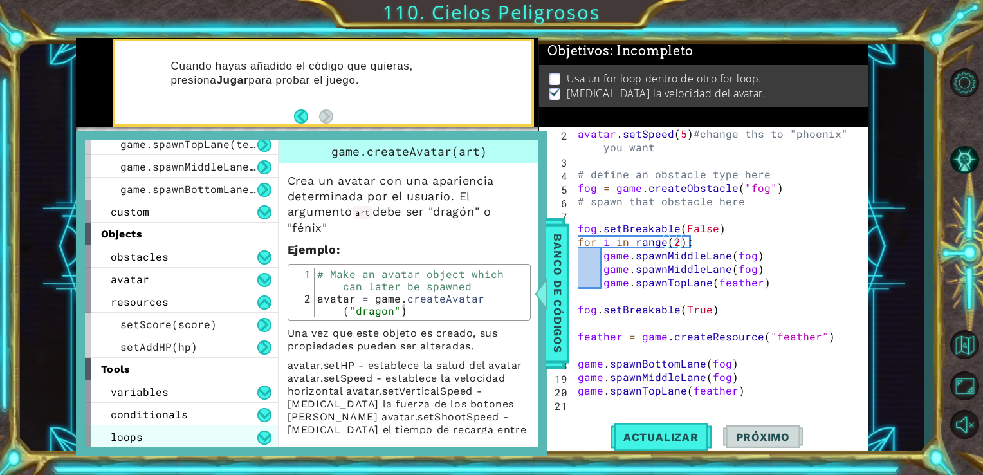
click at [227, 440] on div "loops" at bounding box center [181, 436] width 193 height 23
click at [265, 441] on button at bounding box center [264, 438] width 14 height 14
click at [241, 431] on div "loops" at bounding box center [181, 436] width 193 height 23
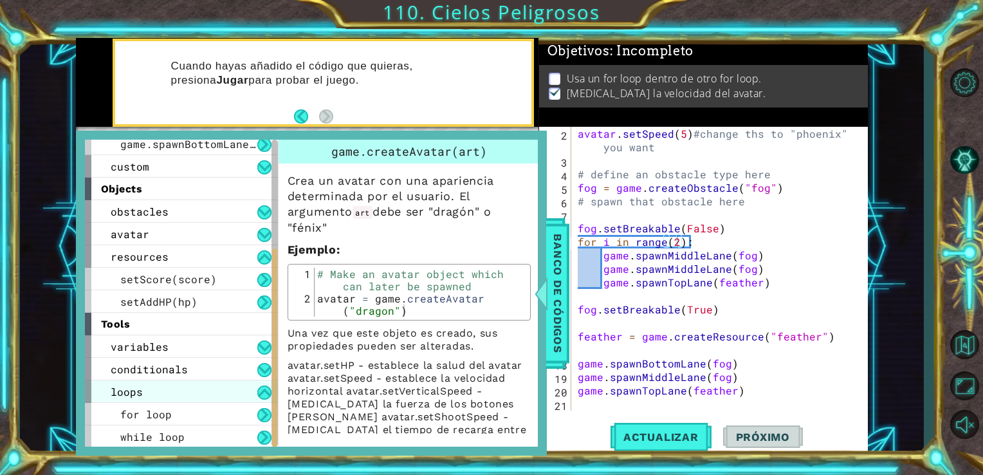
scroll to position [165, 0]
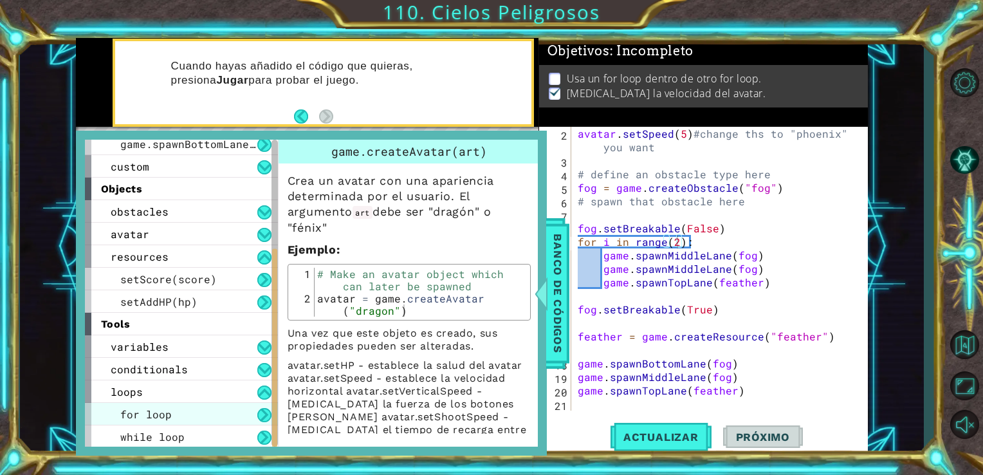
click at [239, 418] on div "for loop" at bounding box center [181, 414] width 193 height 23
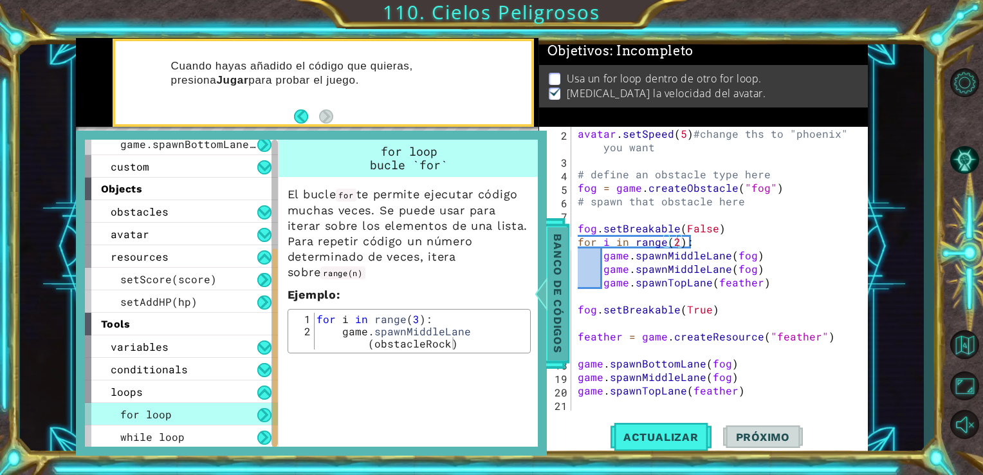
click at [557, 287] on span "Banco de códigos" at bounding box center [556, 293] width 21 height 133
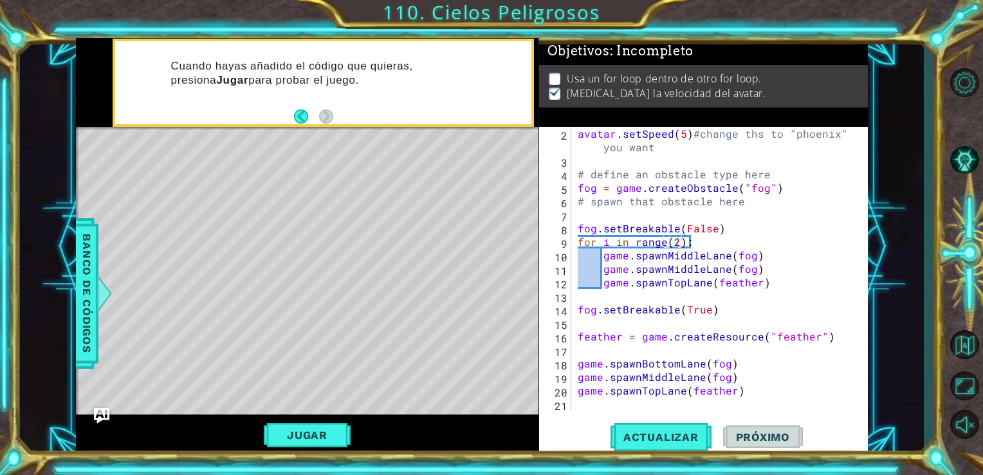
click at [85, 326] on span "Banco de códigos" at bounding box center [87, 293] width 21 height 133
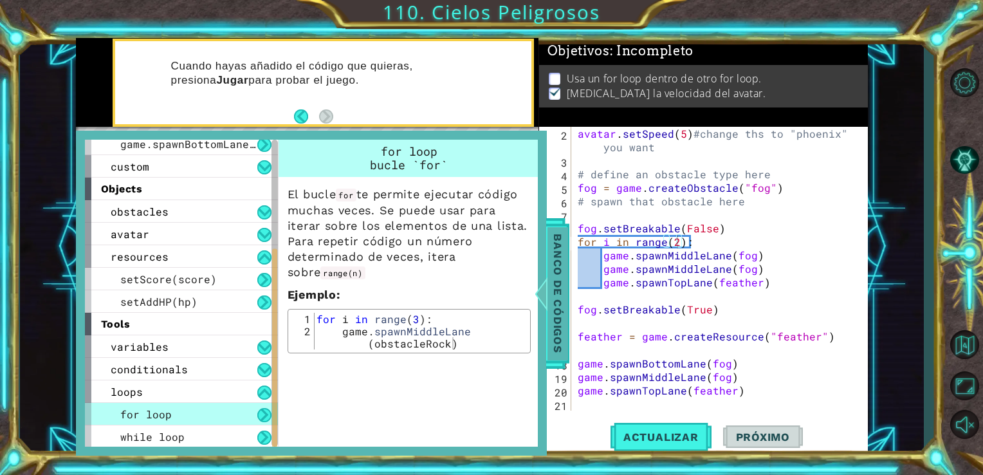
click at [549, 308] on span "Banco de códigos" at bounding box center [558, 293] width 21 height 133
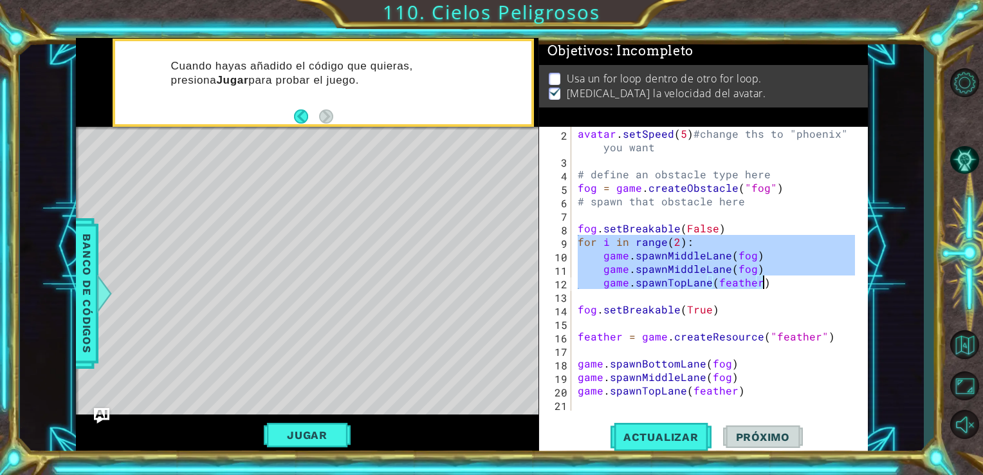
drag, startPoint x: 575, startPoint y: 241, endPoint x: 767, endPoint y: 288, distance: 197.5
click at [767, 288] on div "avatar . setSpeed ( 5 ) #change ths to "phoenix" if you want # define an obstac…" at bounding box center [718, 289] width 287 height 324
type textarea "game.spawnMiddleLane(fog) game.spawnTopLane(feather)"
click at [592, 411] on div "avatar . setSpeed ( 5 ) #change ths to "phoenix" if you want # define an obstac…" at bounding box center [718, 289] width 287 height 324
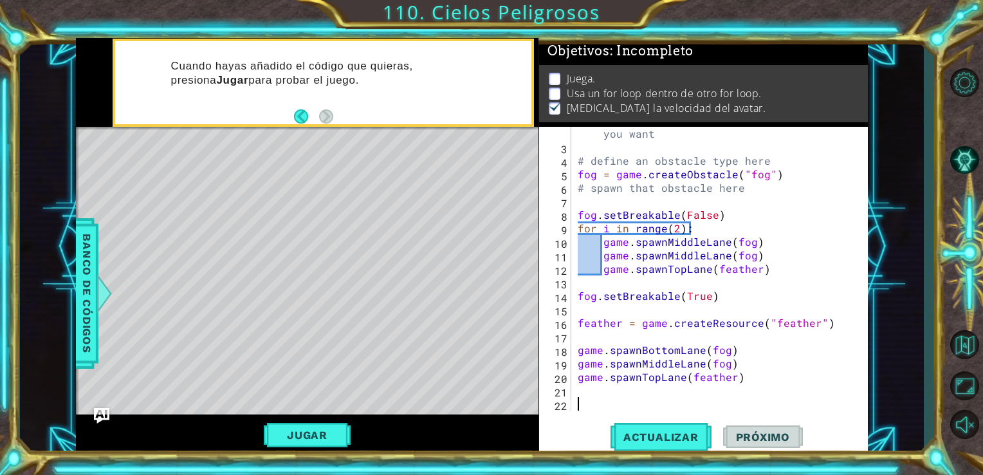
scroll to position [27, 0]
paste textarea "game.spawnTopLane(feather)"
type textarea "game.spawnTopLane(feather)"
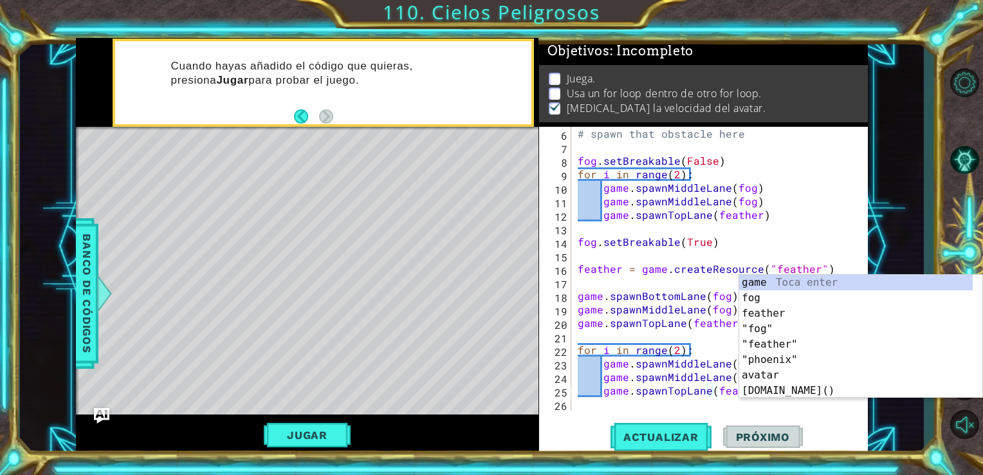
click at [735, 401] on div "# spawn that obstacle here fog . setBreakable ( False ) for i in range ( 2 ) : …" at bounding box center [718, 282] width 287 height 311
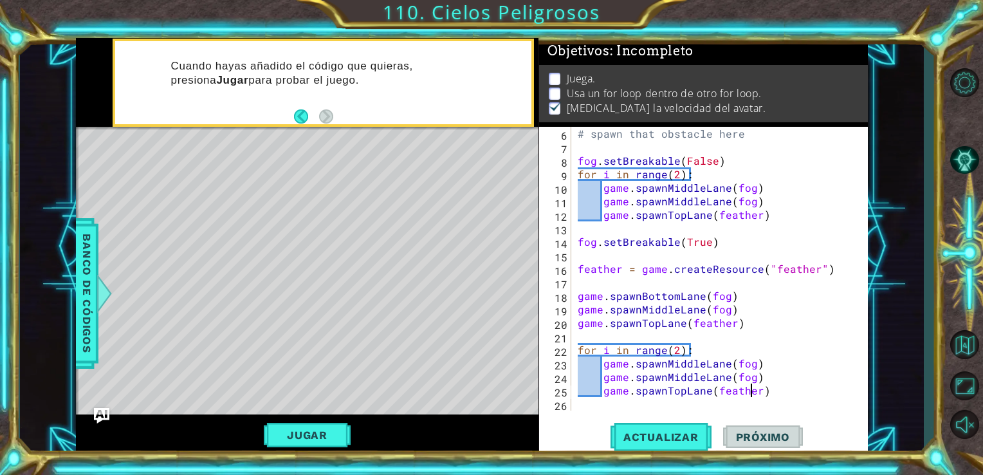
click at [752, 391] on div "# spawn that obstacle here fog . setBreakable ( False ) for i in range ( 2 ) : …" at bounding box center [718, 282] width 287 height 311
type textarea "game.spawnTopLane(feather)"
click at [642, 440] on span "Actualizar" at bounding box center [661, 437] width 101 height 13
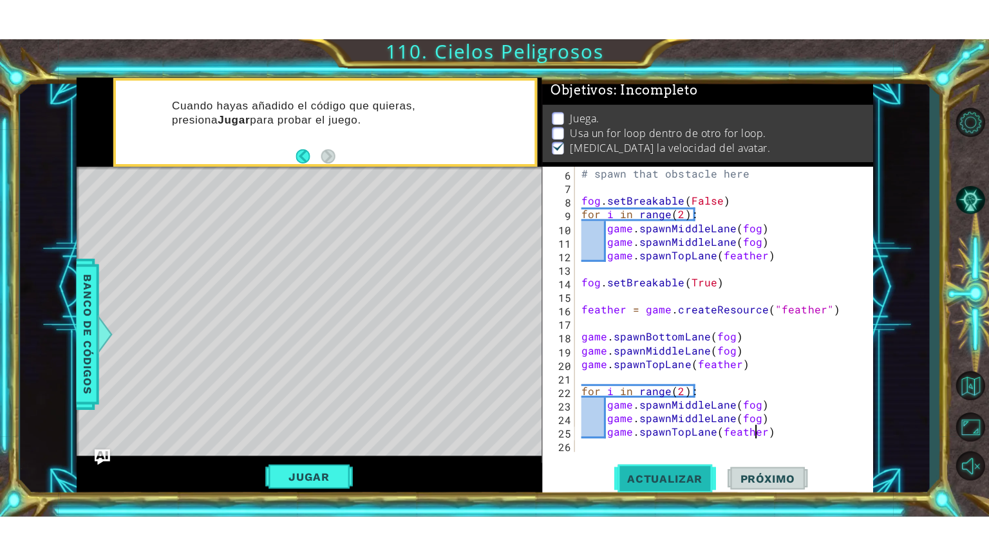
scroll to position [5, 0]
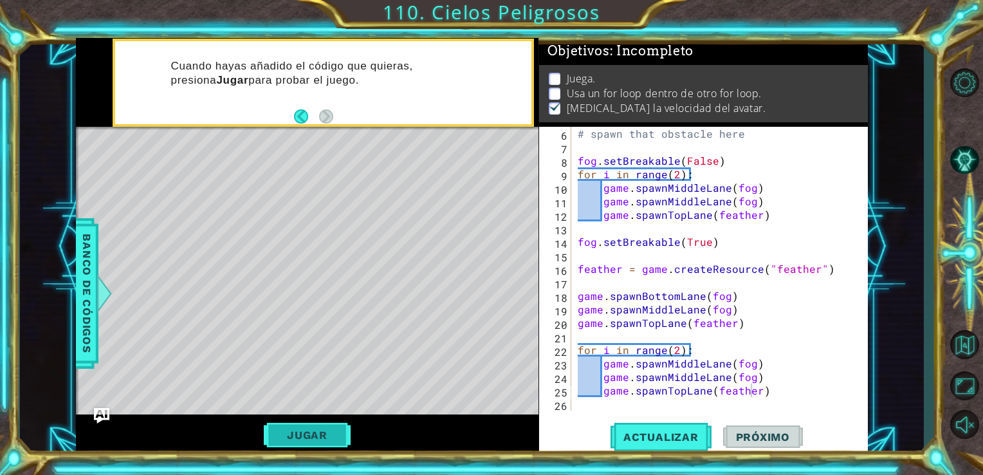
click at [321, 442] on button "Jugar" at bounding box center [307, 435] width 87 height 24
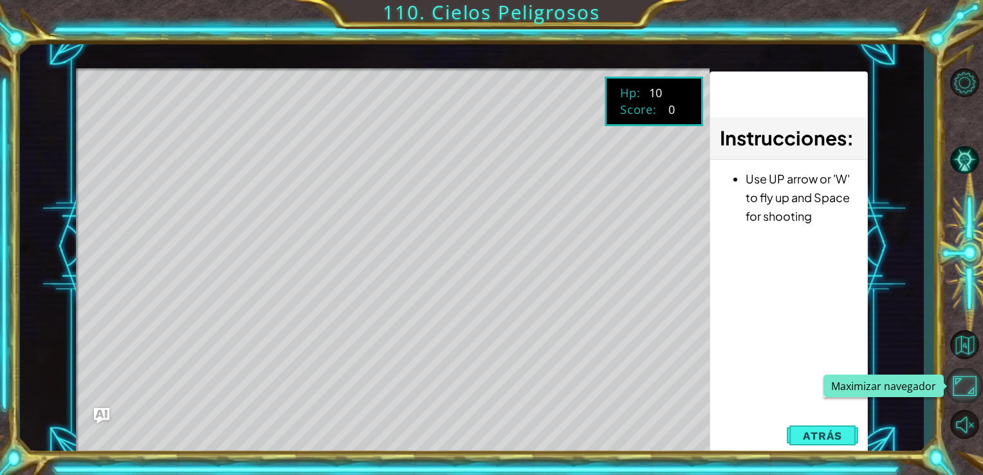
click at [973, 387] on button "Maximizar navegador" at bounding box center [964, 385] width 37 height 35
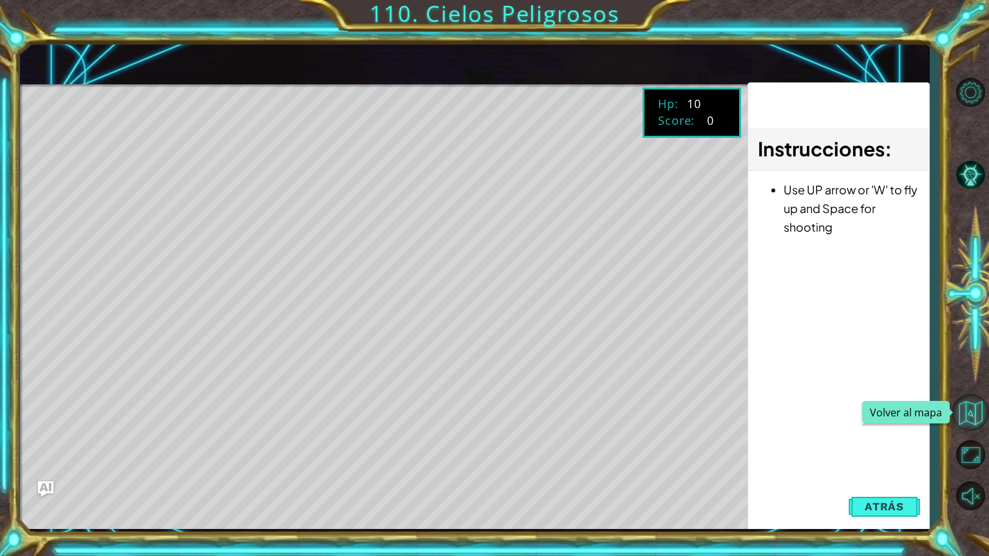
click at [951, 436] on button "Maximizar navegador" at bounding box center [969, 454] width 37 height 37
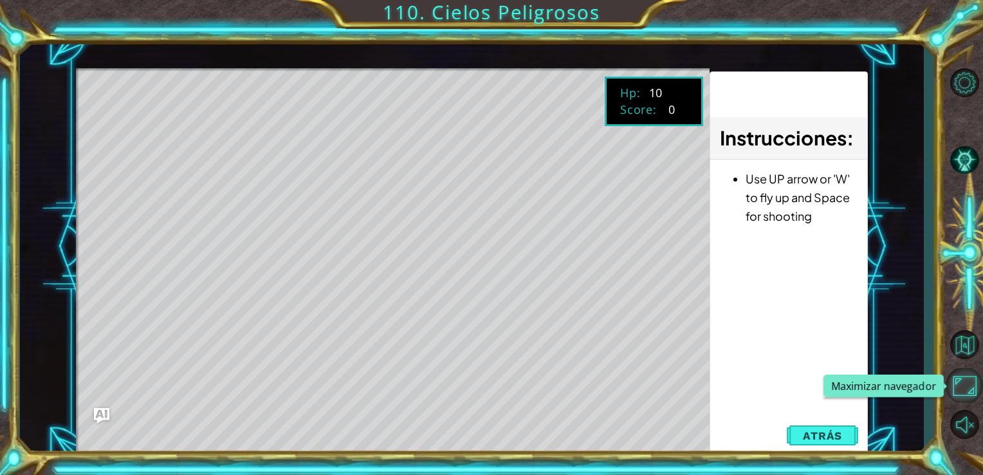
click at [966, 377] on button "Maximizar navegador" at bounding box center [964, 385] width 37 height 35
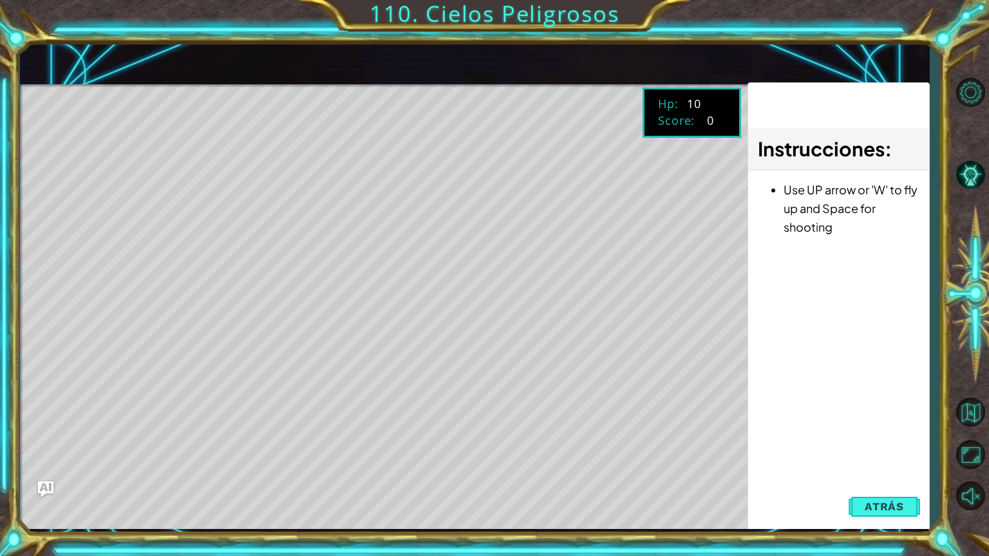
click at [803, 389] on div "Instrucciones : Use UP arrow or 'W' to fly up and Space for shooting" at bounding box center [838, 314] width 182 height 464
click at [897, 474] on span "Atrás" at bounding box center [883, 506] width 39 height 13
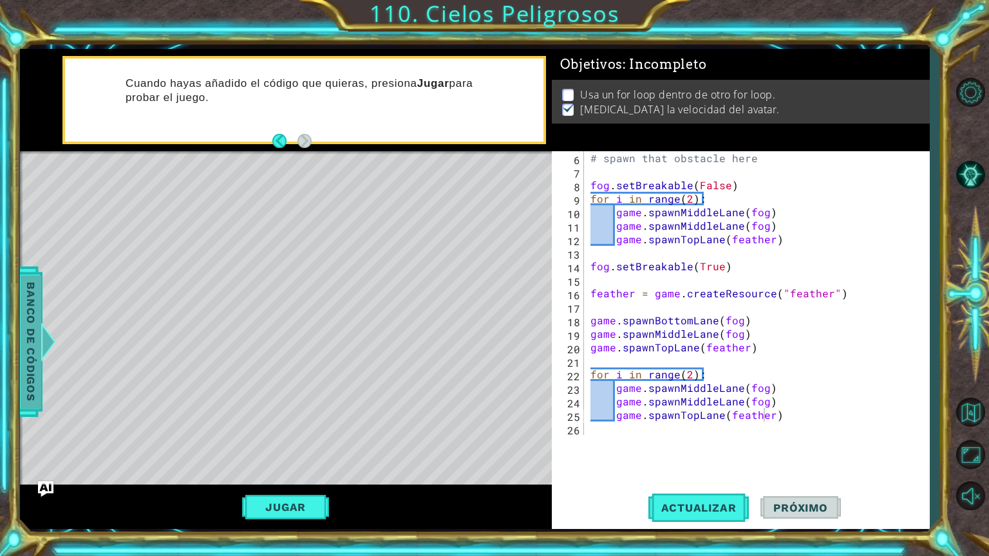
click at [28, 369] on span "Banco de códigos" at bounding box center [31, 341] width 21 height 133
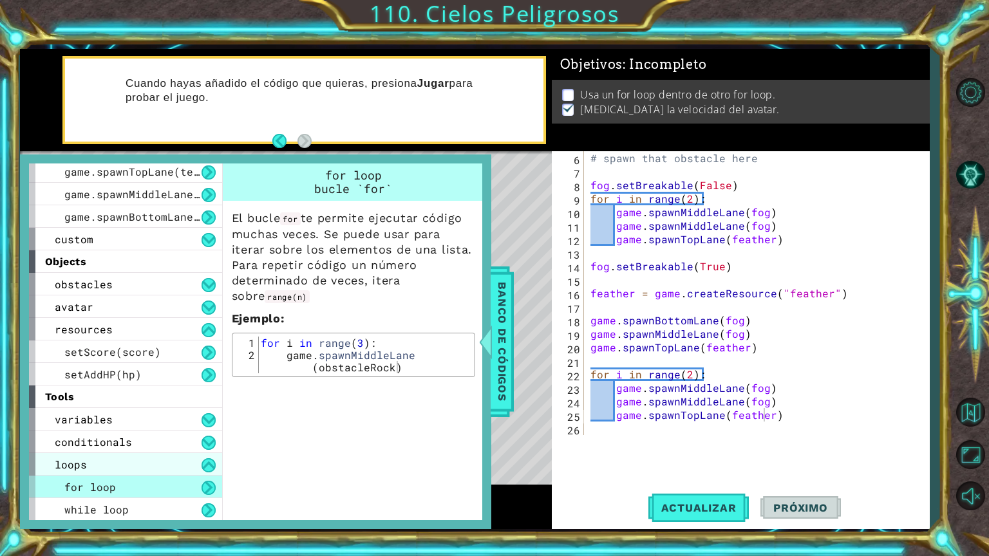
scroll to position [115, 0]
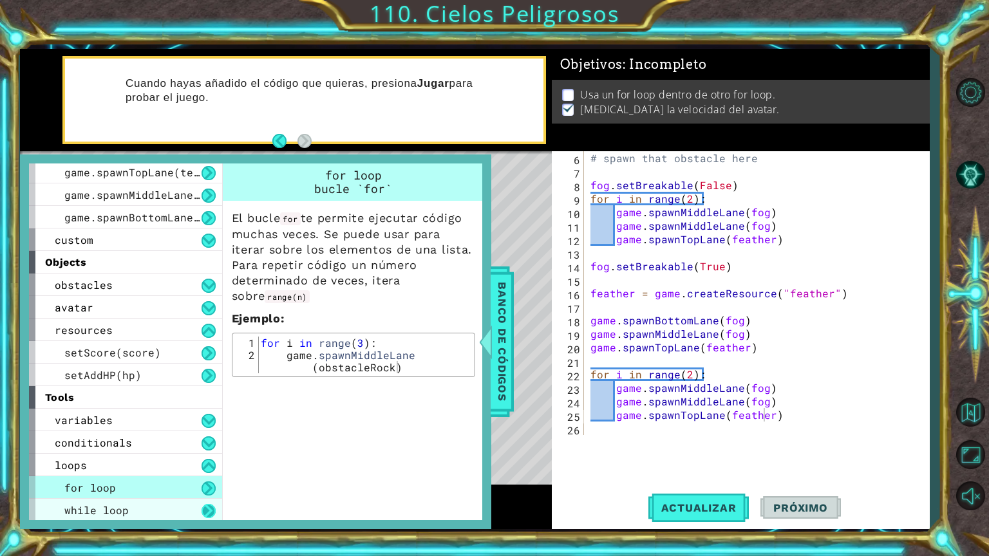
click at [206, 474] on button at bounding box center [208, 511] width 14 height 14
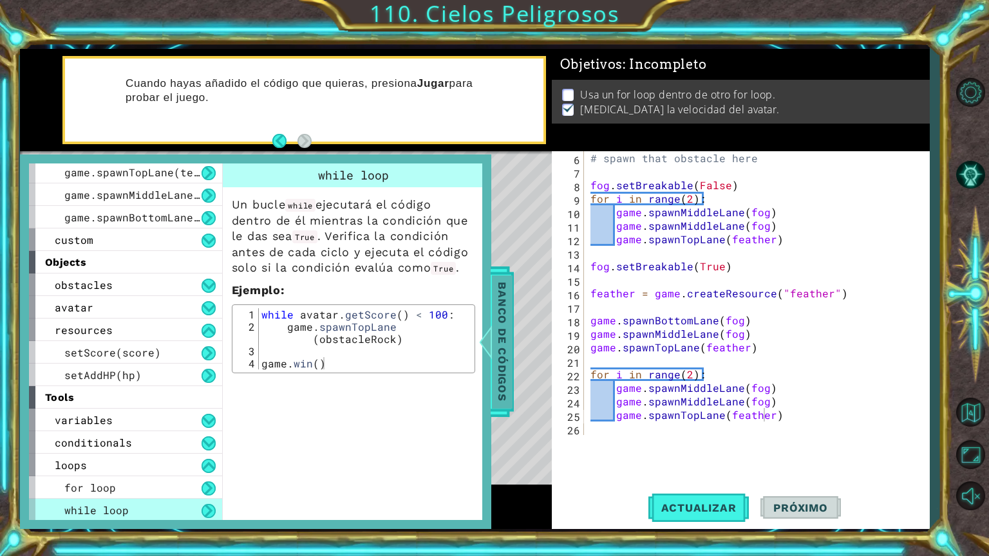
click at [494, 324] on span "Banco de códigos" at bounding box center [502, 341] width 21 height 133
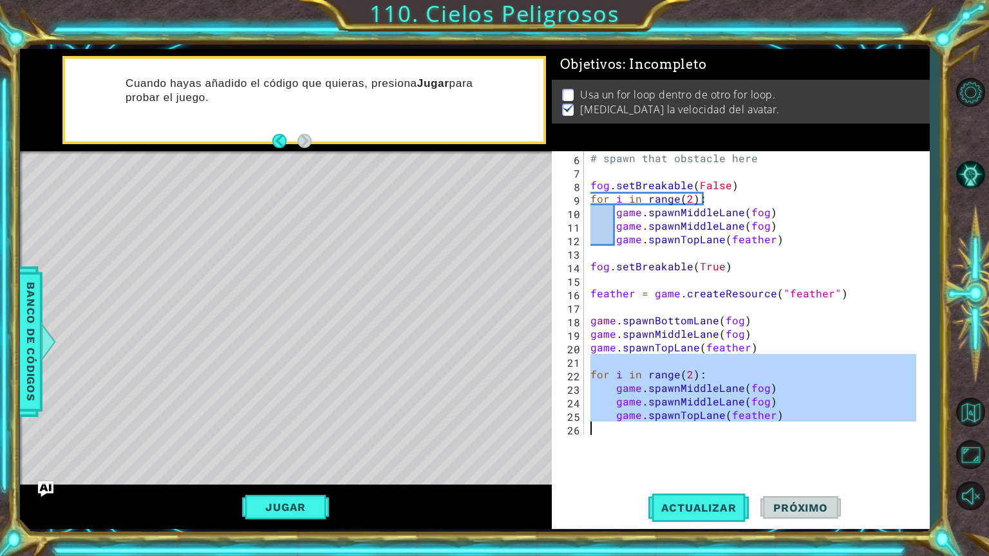
scroll to position [81, 0]
drag, startPoint x: 675, startPoint y: 409, endPoint x: 810, endPoint y: 436, distance: 137.2
click at [823, 448] on div "6 7 8 9 10 11 12 13 14 15 16 17 18 19 20 21 22 23 24 25 26 # spawn that obstacl…" at bounding box center [741, 340] width 378 height 378
type textarea "game.spawnTopLane(feather)"
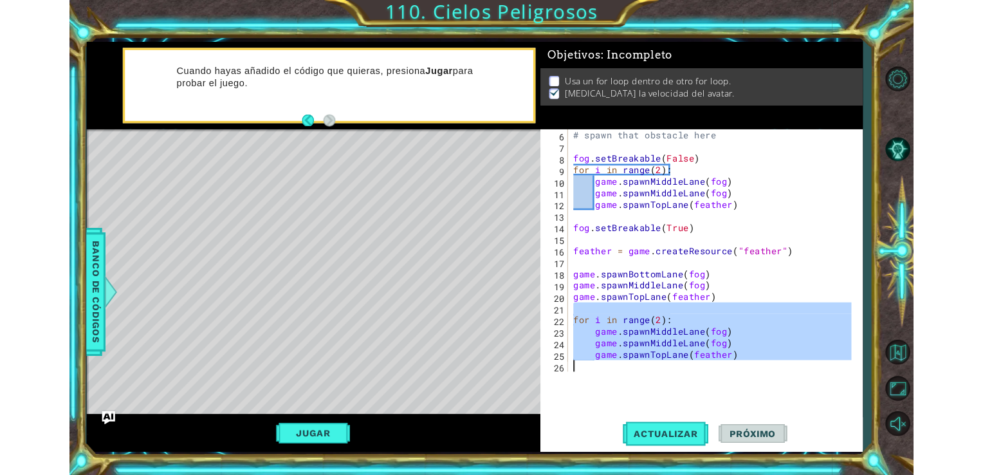
scroll to position [0, 0]
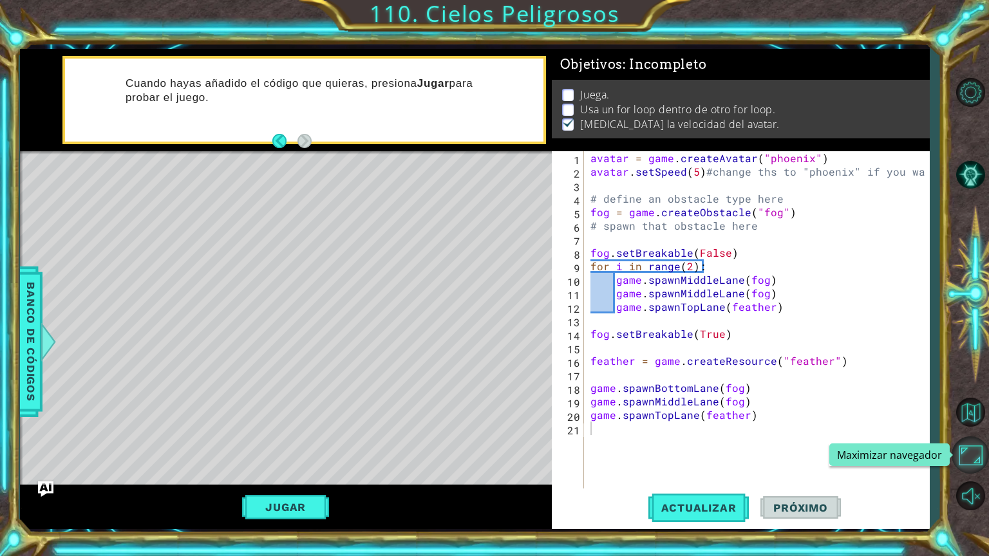
click at [973, 454] on button "Maximizar navegador" at bounding box center [969, 454] width 37 height 37
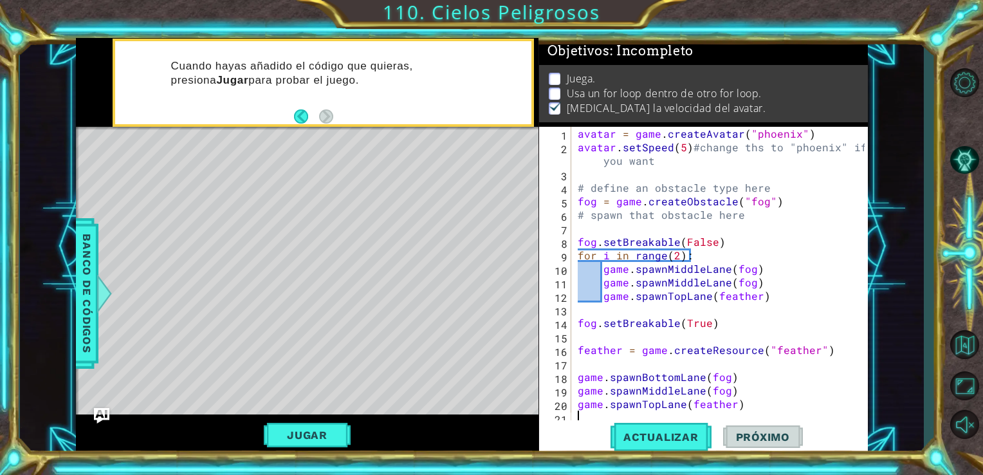
click at [608, 418] on div "avatar = game . createAvatar ( "phoenix" ) avatar . setSpeed ( 5 ) #change ths …" at bounding box center [723, 309] width 297 height 365
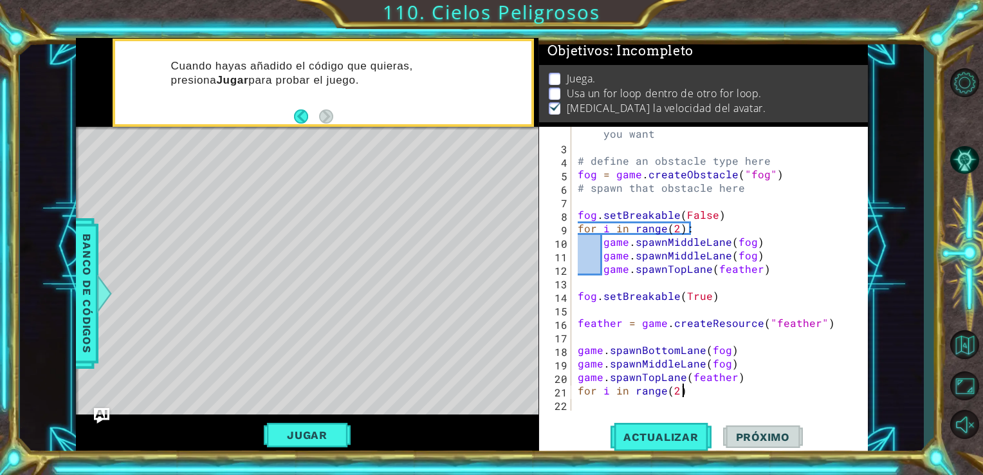
scroll to position [0, 5]
type textarea "for i in range(2):"
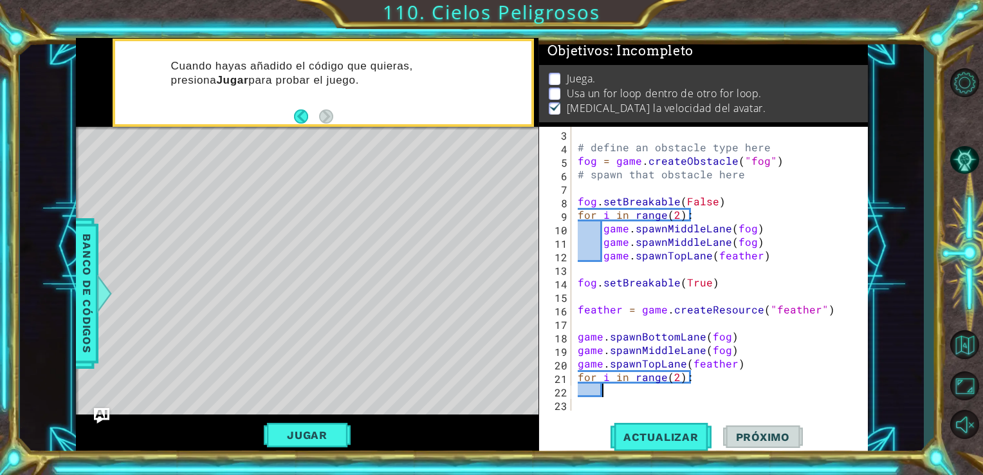
scroll to position [0, 0]
paste textarea "game.spawnTopLane(feather)"
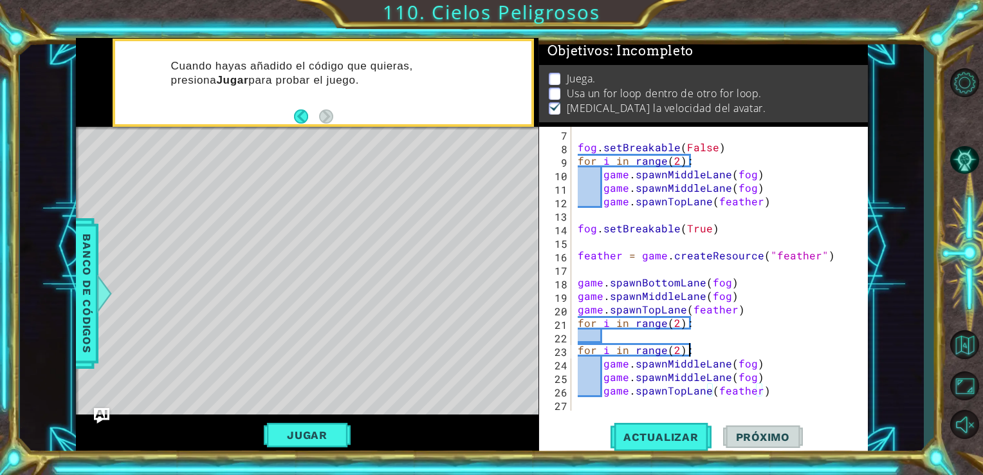
click at [709, 348] on div "fog . setBreakable ( False ) for i in range ( 2 ) : game . spawnMiddleLane ( fo…" at bounding box center [718, 282] width 287 height 311
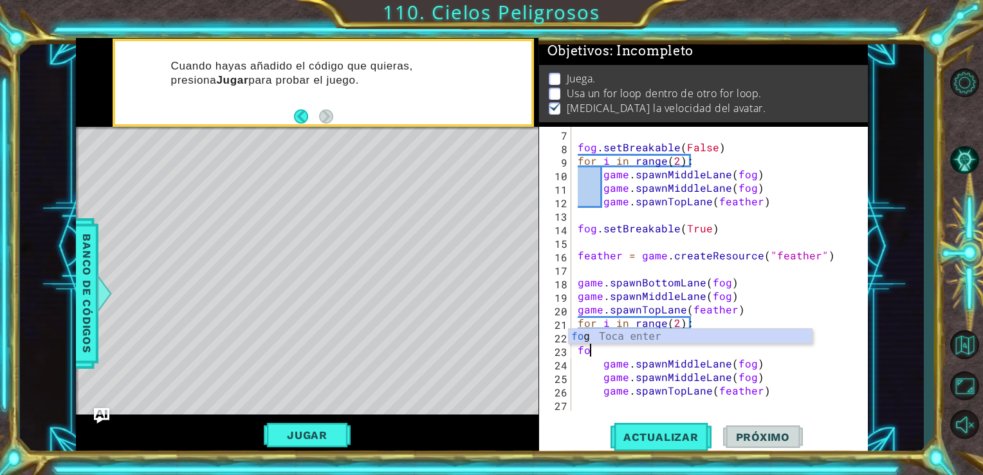
type textarea "f"
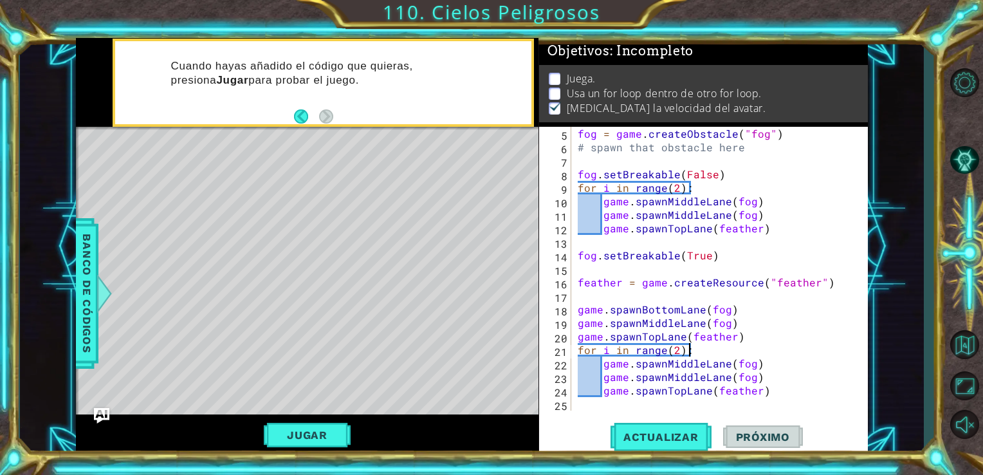
scroll to position [67, 0]
click at [688, 444] on button "Actualizar" at bounding box center [661, 436] width 101 height 33
click at [752, 433] on span "Próximo" at bounding box center [763, 438] width 80 height 13
click at [306, 442] on button "Jugar" at bounding box center [307, 435] width 87 height 24
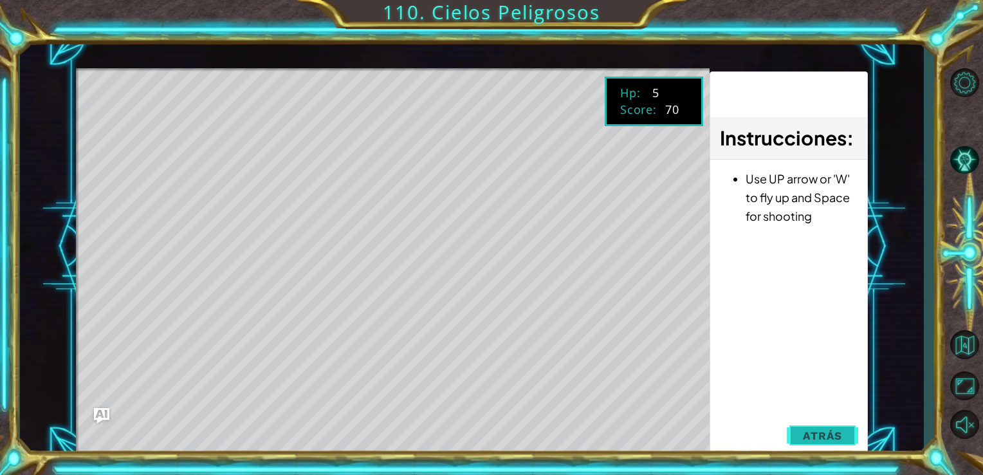
click at [796, 439] on button "Atrás" at bounding box center [822, 436] width 71 height 26
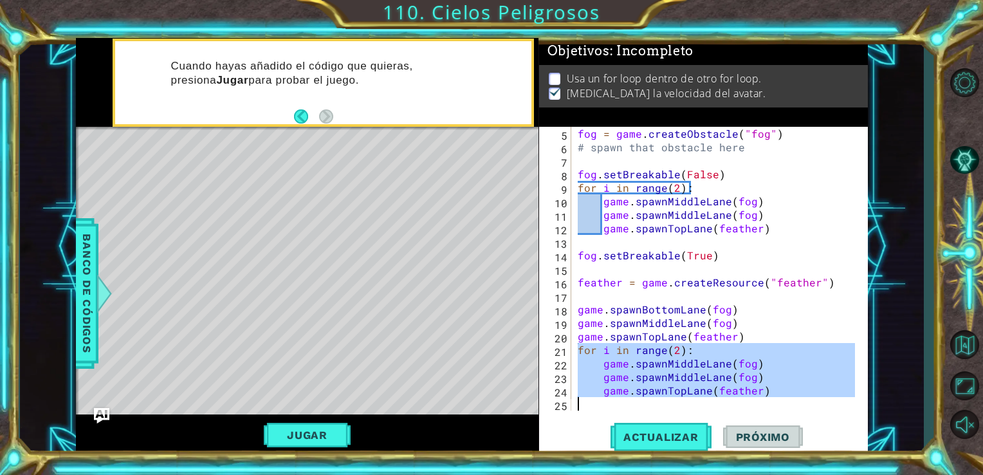
drag, startPoint x: 577, startPoint y: 350, endPoint x: 785, endPoint y: 410, distance: 216.3
click at [785, 410] on div "fog = game . createObstacle ( "fog" ) # spawn that obstacle here fog . setBreak…" at bounding box center [718, 282] width 287 height 311
type textarea "game.spawnTopLane(feather)"
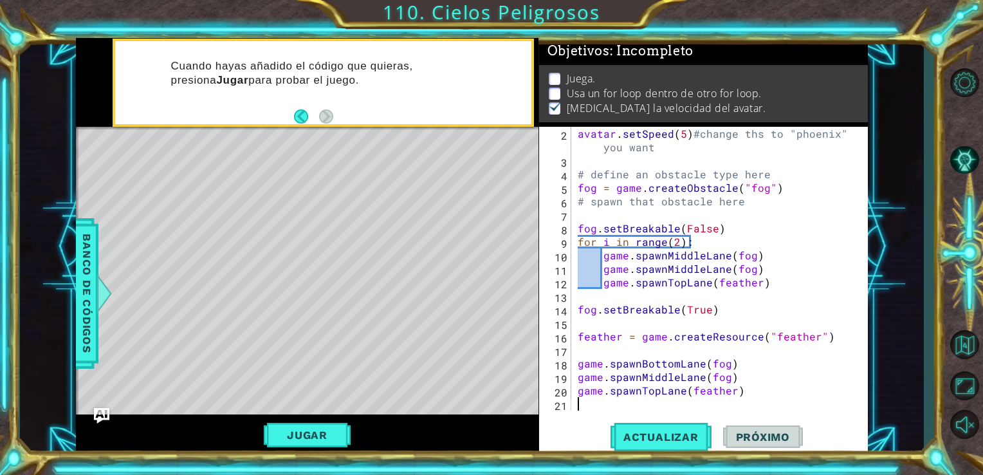
click at [693, 242] on div "avatar . setSpeed ( 5 ) #change ths to "phoenix" if you want # define an obstac…" at bounding box center [718, 289] width 287 height 324
type textarea "for i in range(2):"
click at [603, 259] on div "avatar . setSpeed ( 5 ) #change ths to "phoenix" if you want # define an obstac…" at bounding box center [718, 289] width 287 height 324
type textarea "game.spawnMiddleLane(fog)"
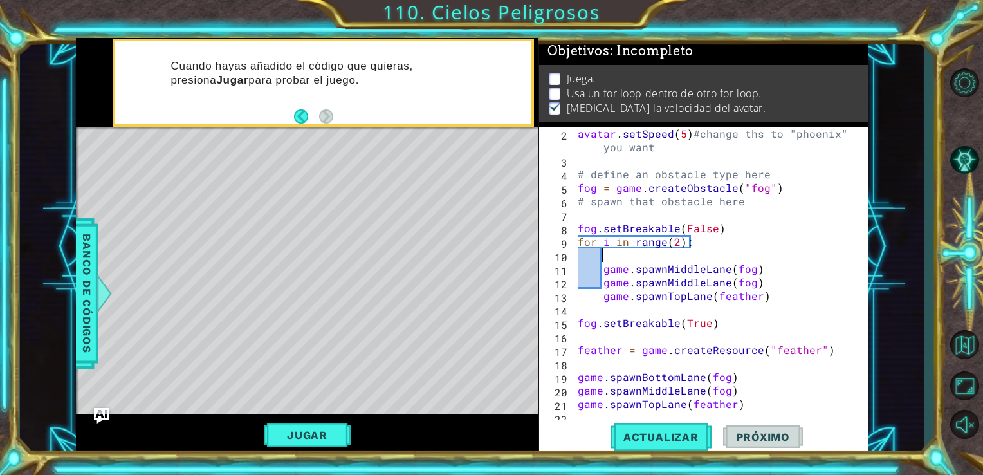
click at [603, 259] on div "avatar . setSpeed ( 5 ) #change ths to "phoenix" if you want # define an obstac…" at bounding box center [718, 289] width 287 height 324
click at [609, 263] on div "avatar . setSpeed ( 5 ) #change ths to "phoenix" if you want # define an obstac…" at bounding box center [718, 289] width 287 height 324
type textarea "game.spawnMiddleLane(fog)"
click at [608, 261] on div "avatar . setSpeed ( 5 ) #change ths to "phoenix" if you want # define an obstac…" at bounding box center [718, 289] width 287 height 324
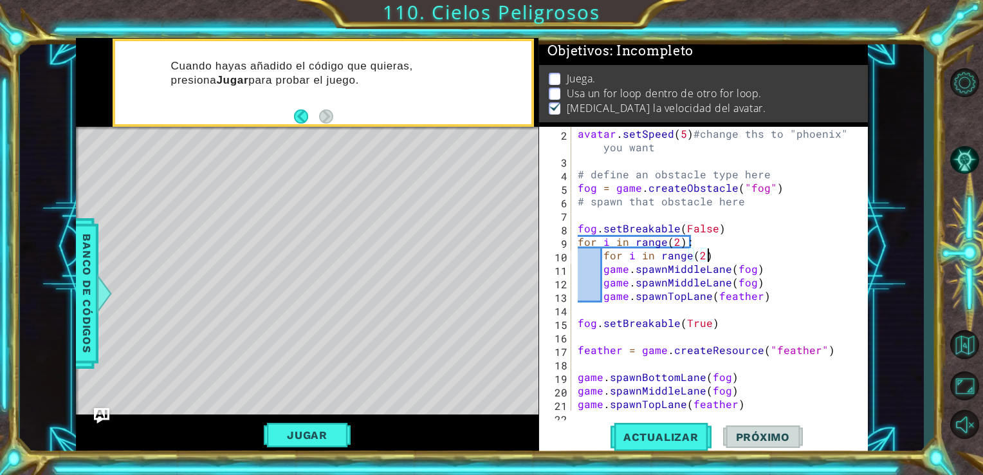
type textarea "for i in range(2):"
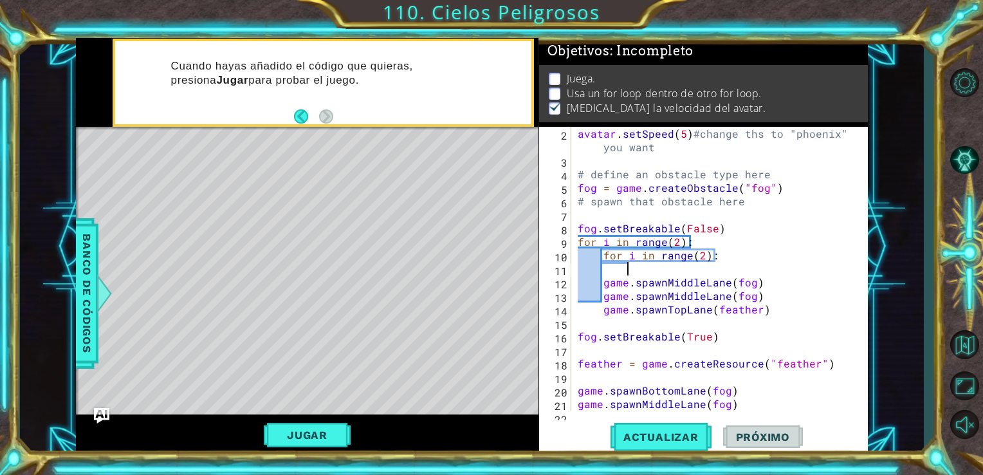
scroll to position [0, 2]
click at [615, 274] on div "avatar . setSpeed ( 5 ) #change ths to "phoenix" if you want # define an obstac…" at bounding box center [718, 289] width 287 height 324
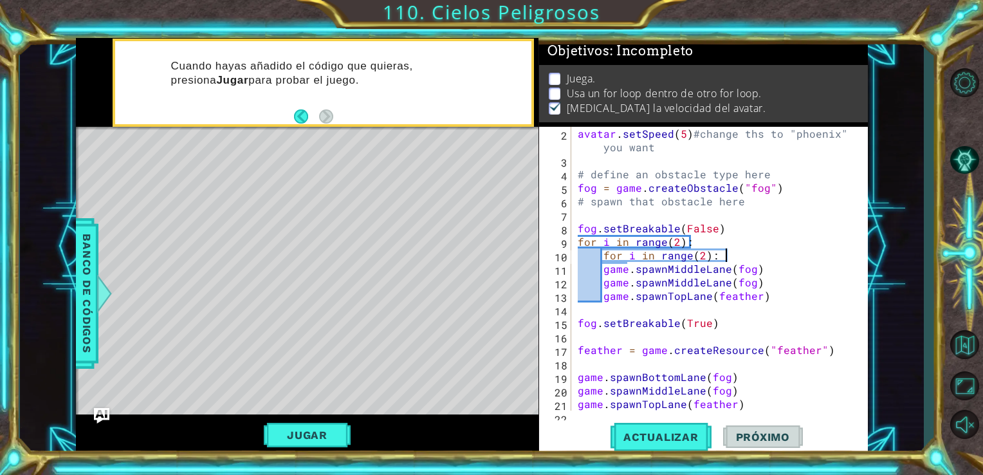
click at [733, 261] on div "avatar . setSpeed ( 5 ) #change ths to "phoenix" if you want # define an obstac…" at bounding box center [718, 289] width 287 height 324
click at [671, 431] on span "Actualizar" at bounding box center [661, 437] width 101 height 13
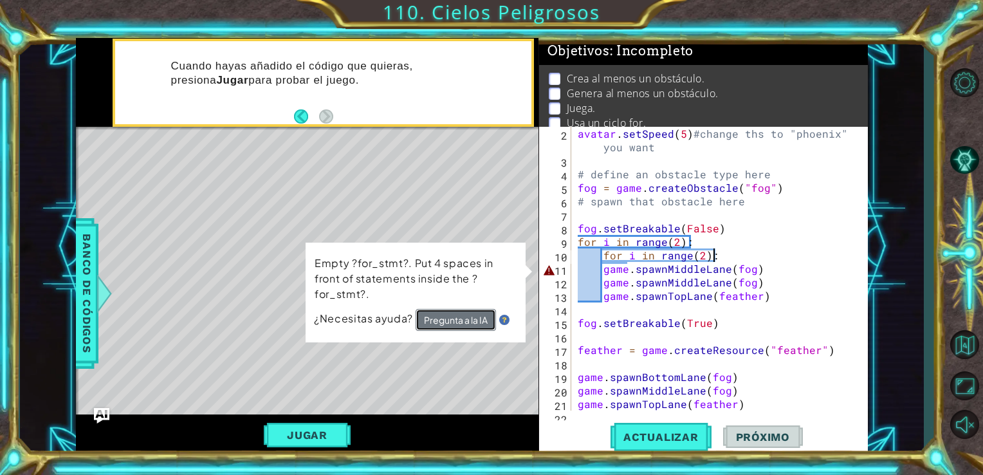
click at [487, 322] on button "Pregunta a la IA" at bounding box center [456, 320] width 80 height 22
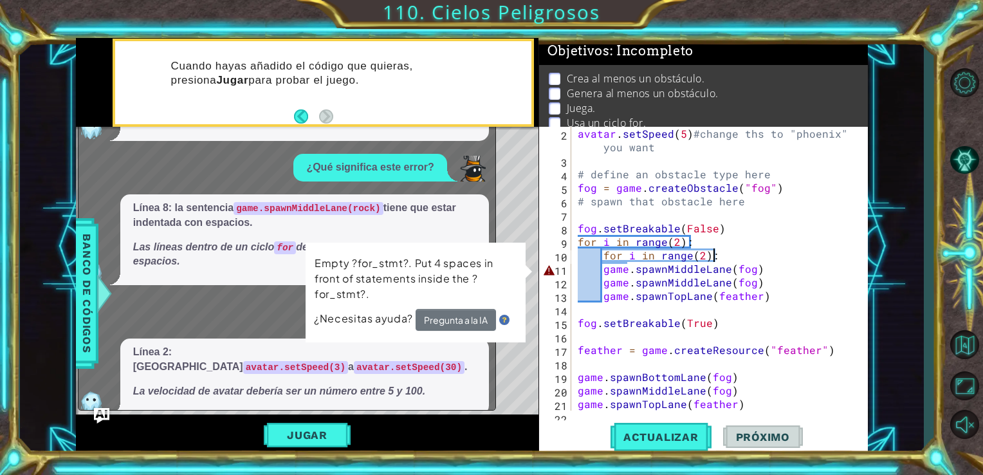
scroll to position [786, 0]
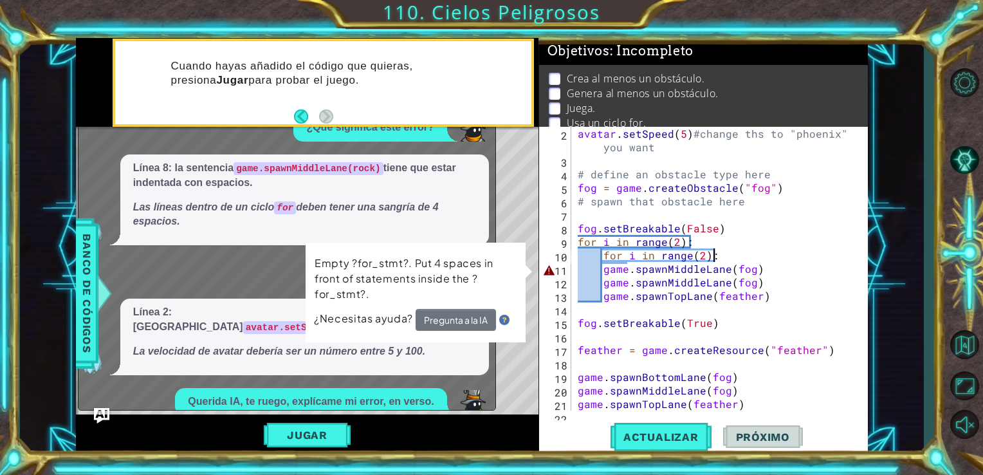
click at [602, 267] on div "avatar . setSpeed ( 5 ) #change ths to "phoenix" if you want # define an obstac…" at bounding box center [718, 289] width 287 height 324
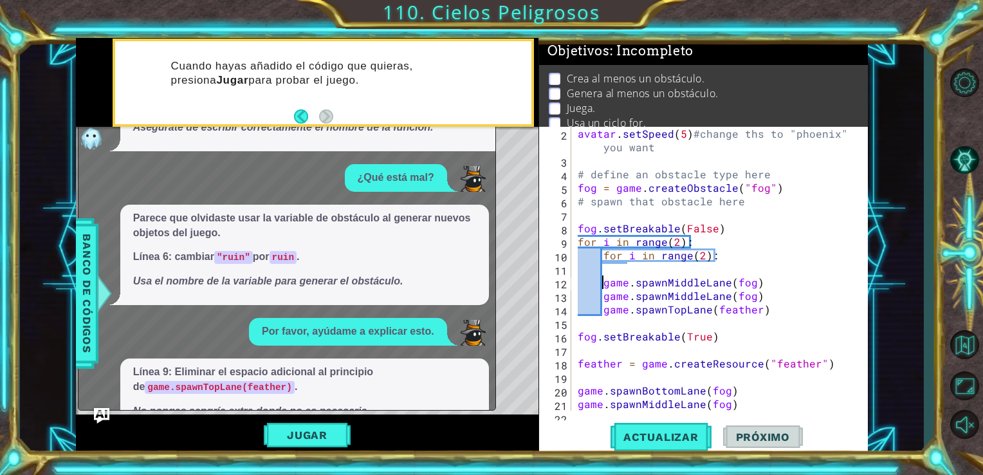
scroll to position [0, 0]
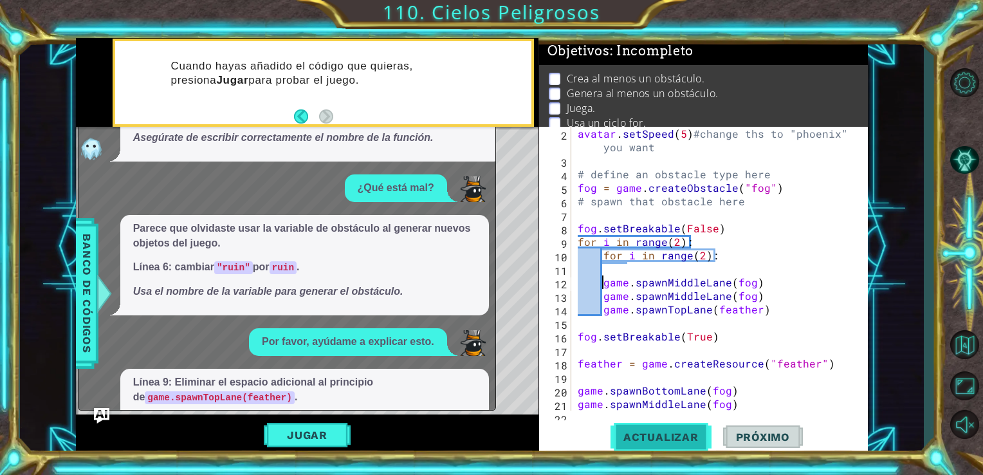
click at [673, 443] on span "Actualizar" at bounding box center [661, 437] width 101 height 13
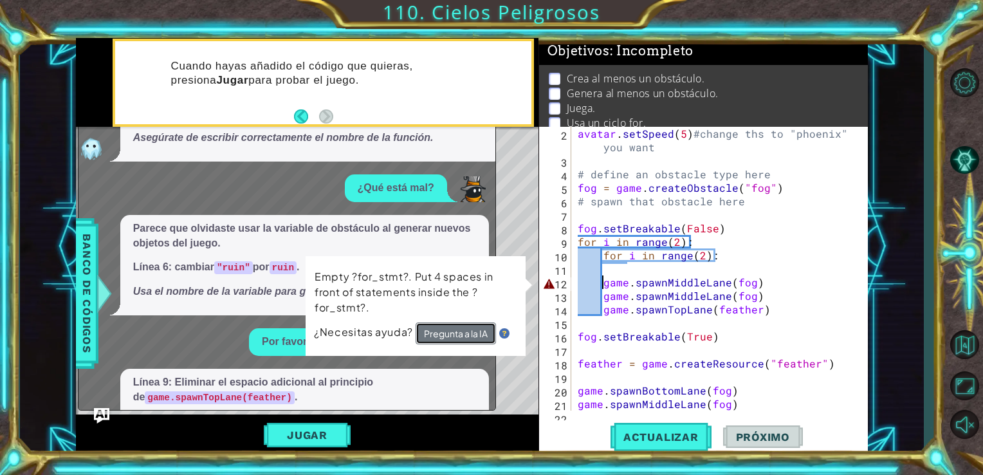
click at [477, 331] on button "Pregunta a la IA" at bounding box center [456, 333] width 80 height 22
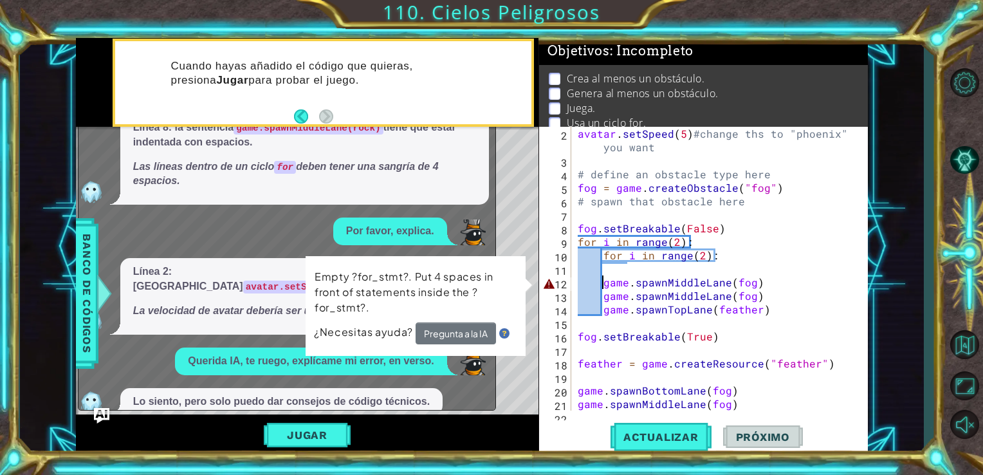
scroll to position [937, 0]
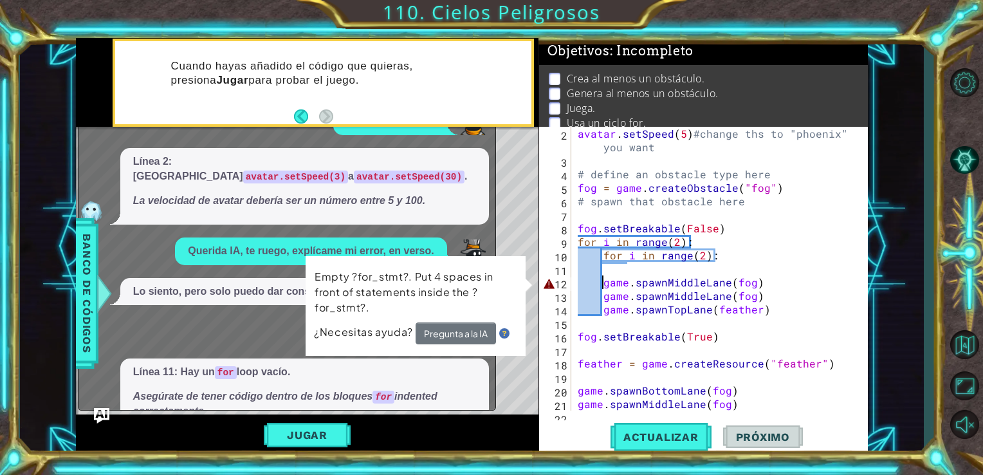
click at [185, 429] on button "Muéstrame" at bounding box center [170, 439] width 75 height 21
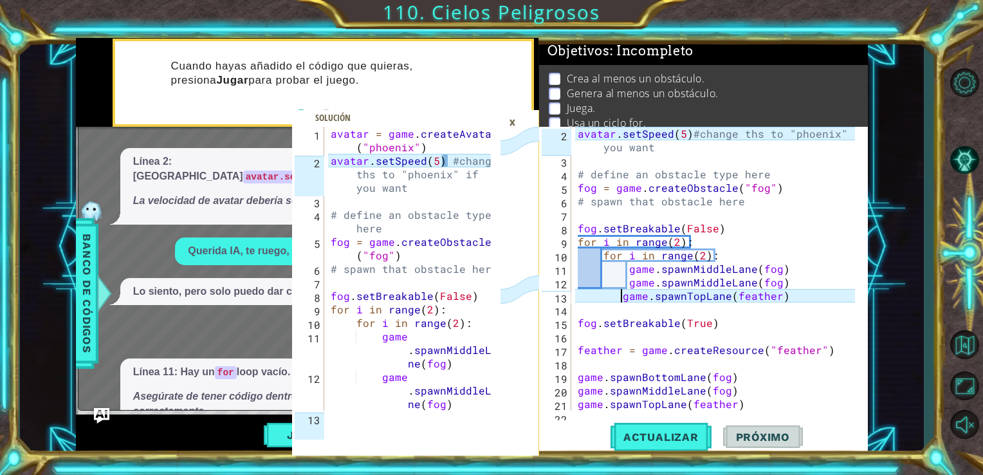
type textarea "game.spawnTopLane(feather)"
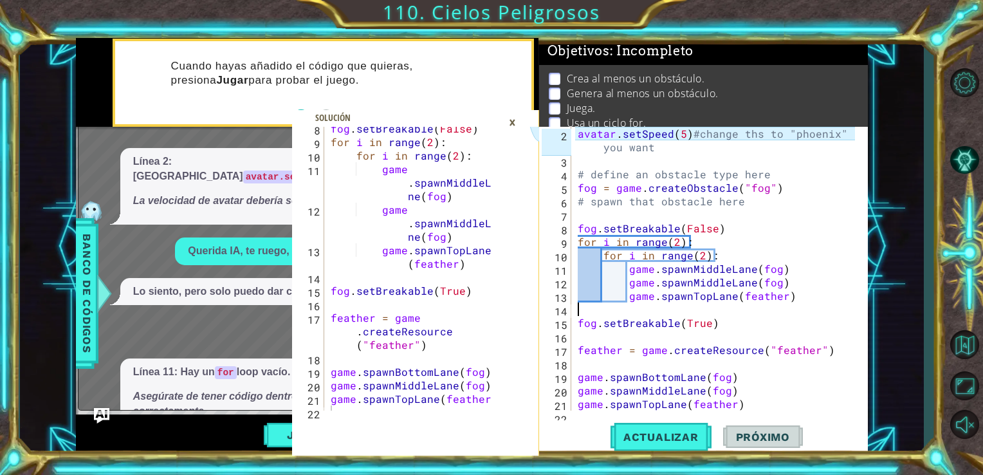
scroll to position [176, 0]
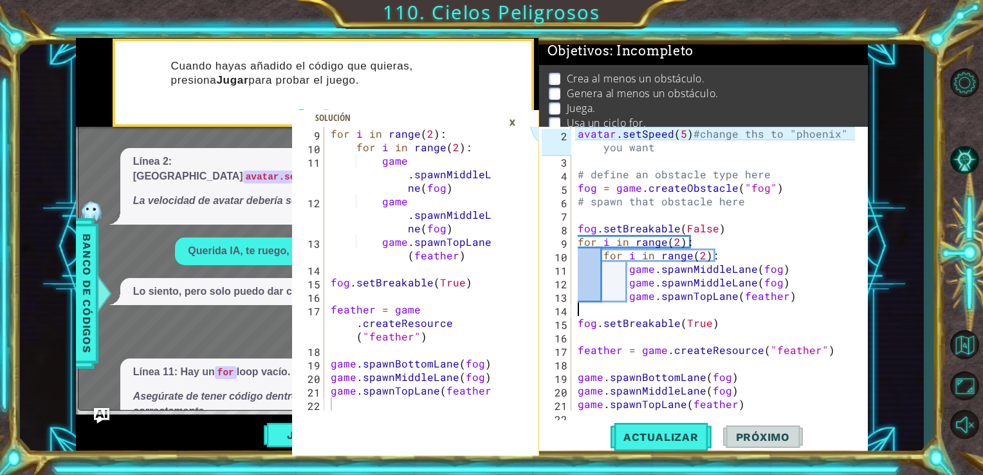
click at [515, 124] on div "×" at bounding box center [513, 122] width 20 height 22
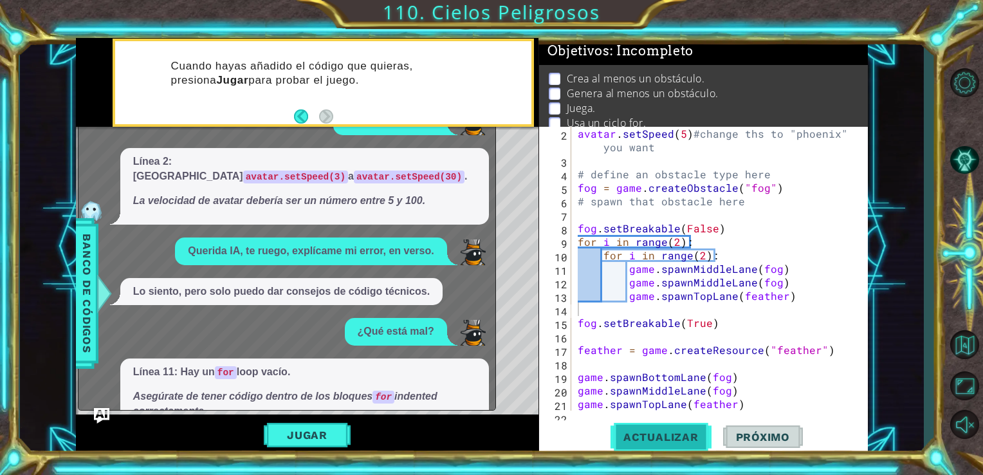
click at [637, 438] on span "Actualizar" at bounding box center [661, 437] width 101 height 13
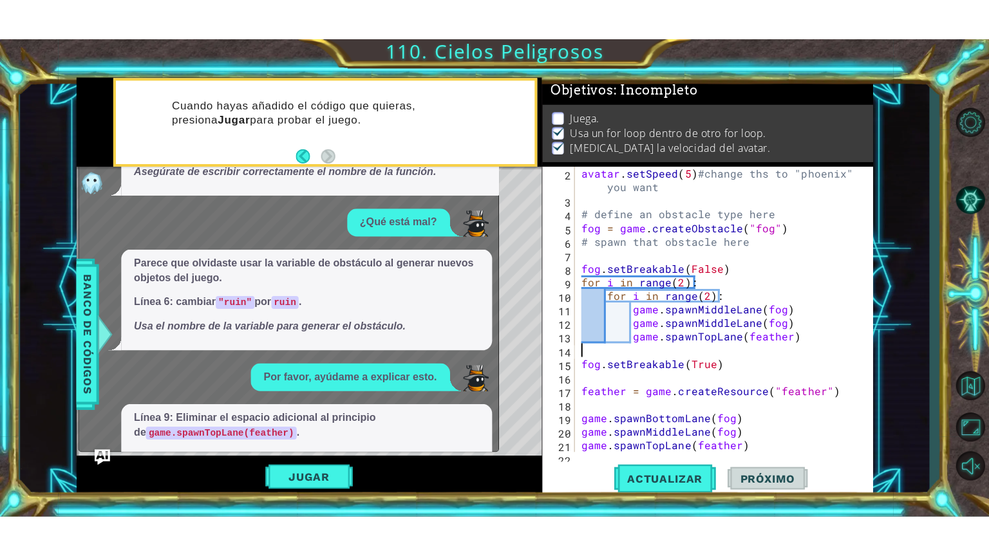
scroll to position [0, 0]
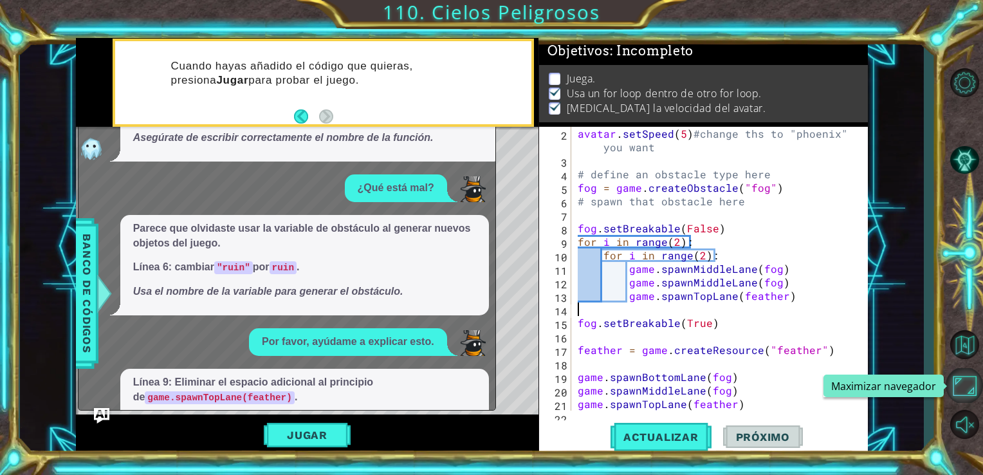
drag, startPoint x: 974, startPoint y: 395, endPoint x: 977, endPoint y: 443, distance: 47.7
click at [973, 395] on button "Maximizar navegador" at bounding box center [964, 385] width 37 height 35
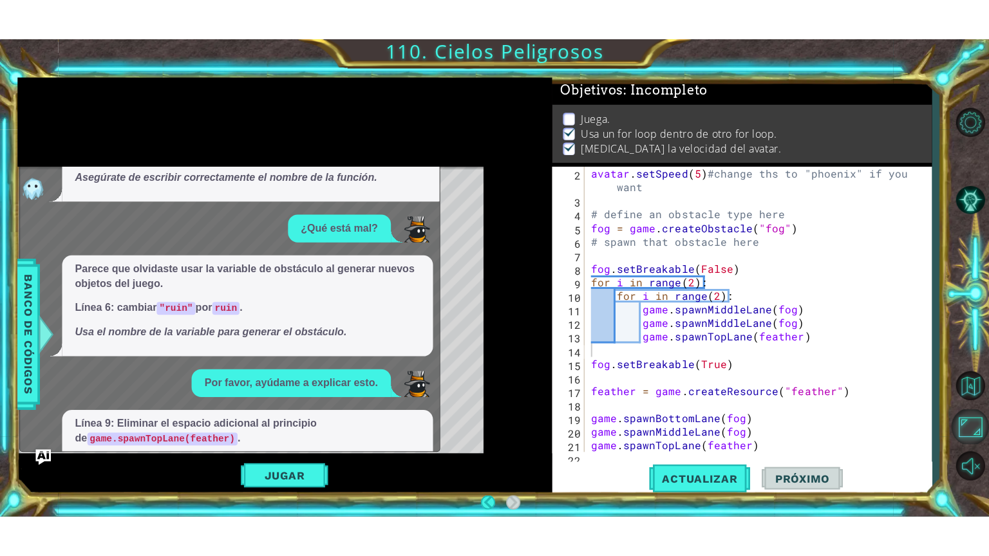
scroll to position [95, 0]
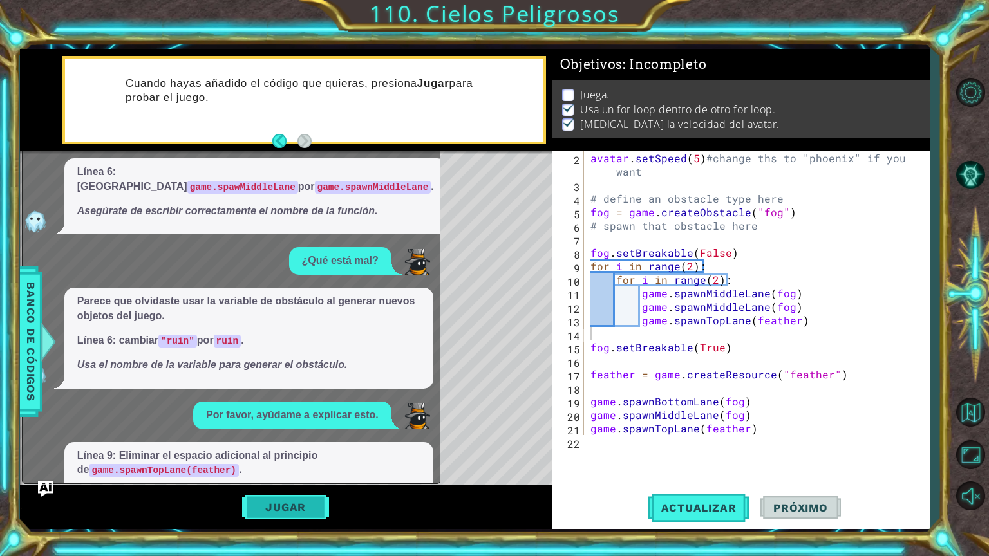
click at [302, 474] on button "Jugar" at bounding box center [285, 507] width 87 height 24
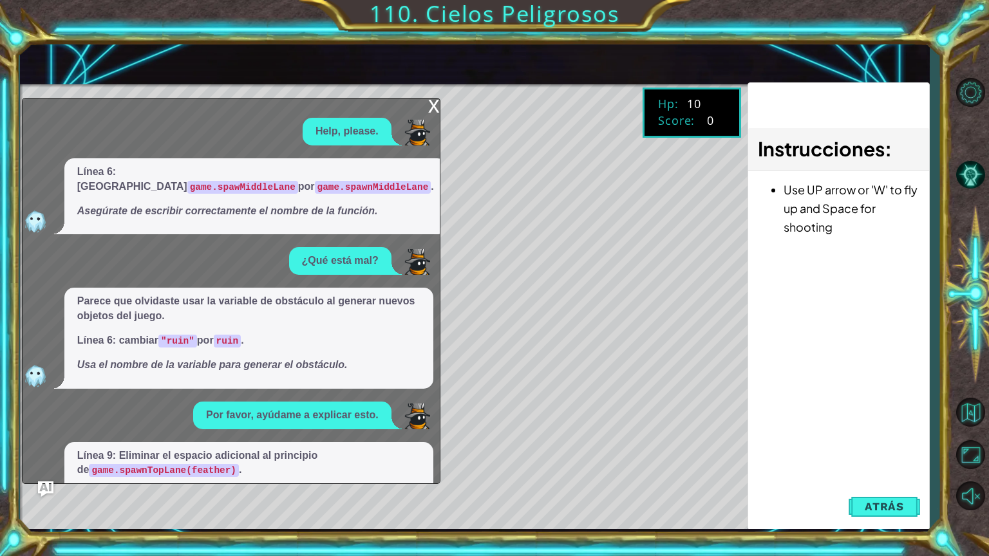
click at [433, 107] on div "x" at bounding box center [434, 104] width 12 height 13
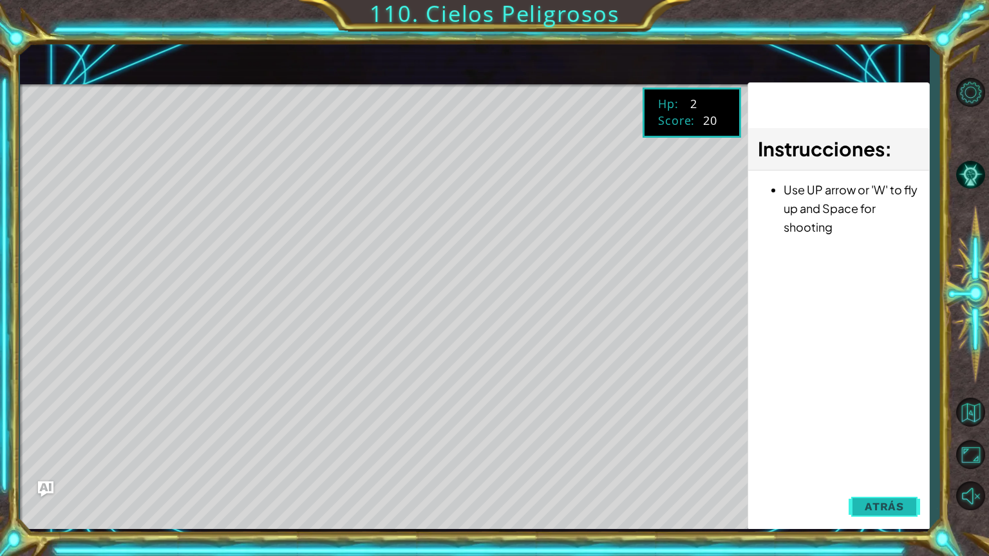
click at [870, 474] on span "Atrás" at bounding box center [883, 506] width 39 height 13
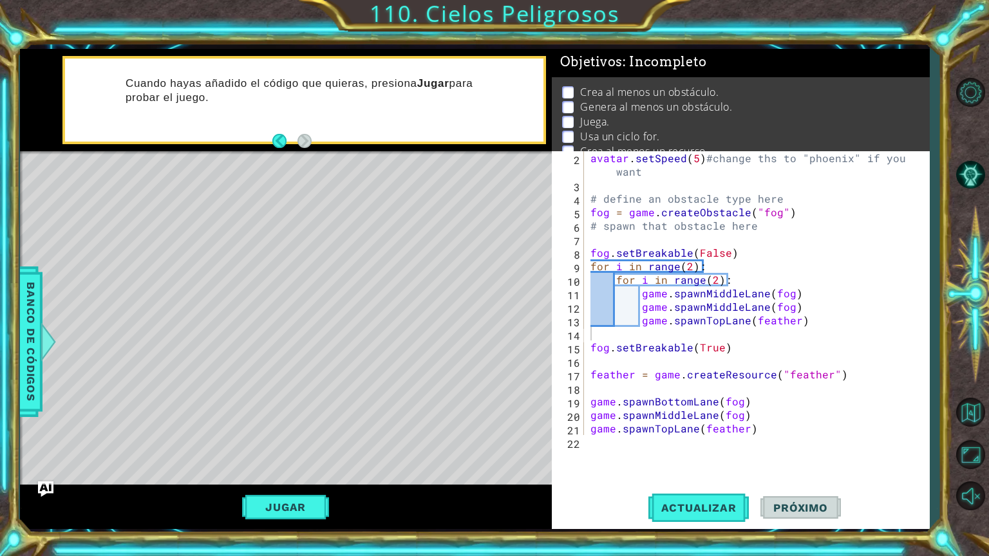
scroll to position [0, 0]
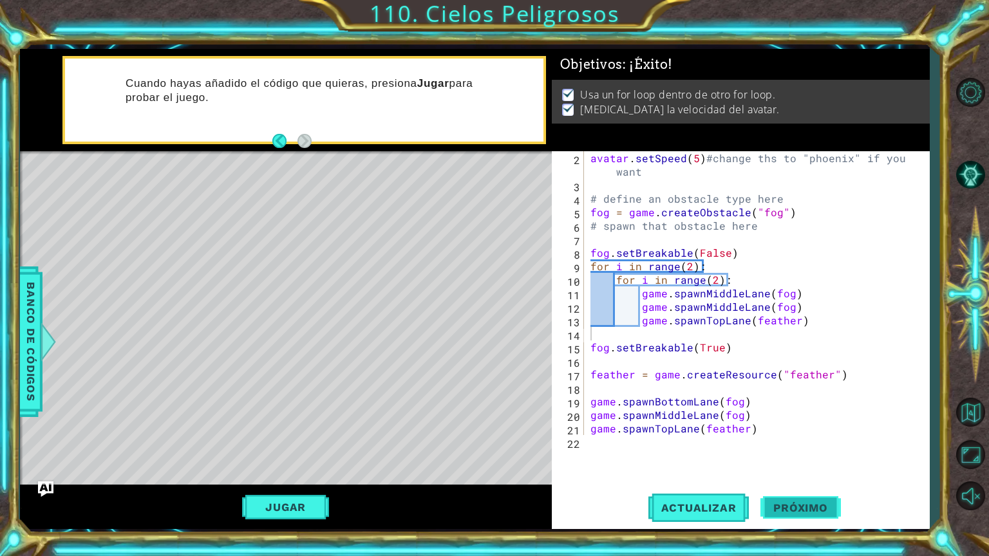
click at [822, 474] on button "Próximo" at bounding box center [800, 508] width 80 height 38
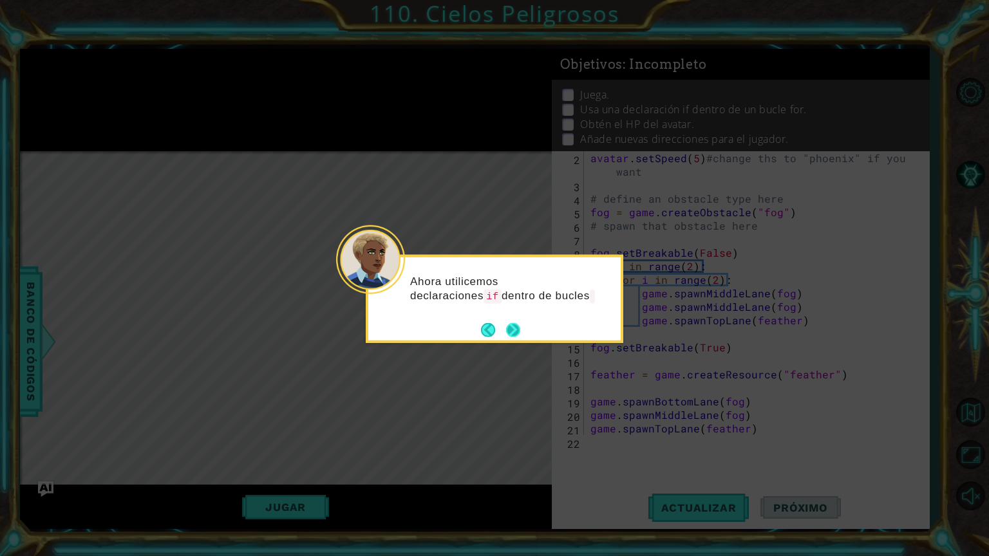
click at [513, 331] on button "Next" at bounding box center [513, 329] width 14 height 14
click at [513, 331] on icon at bounding box center [494, 278] width 989 height 556
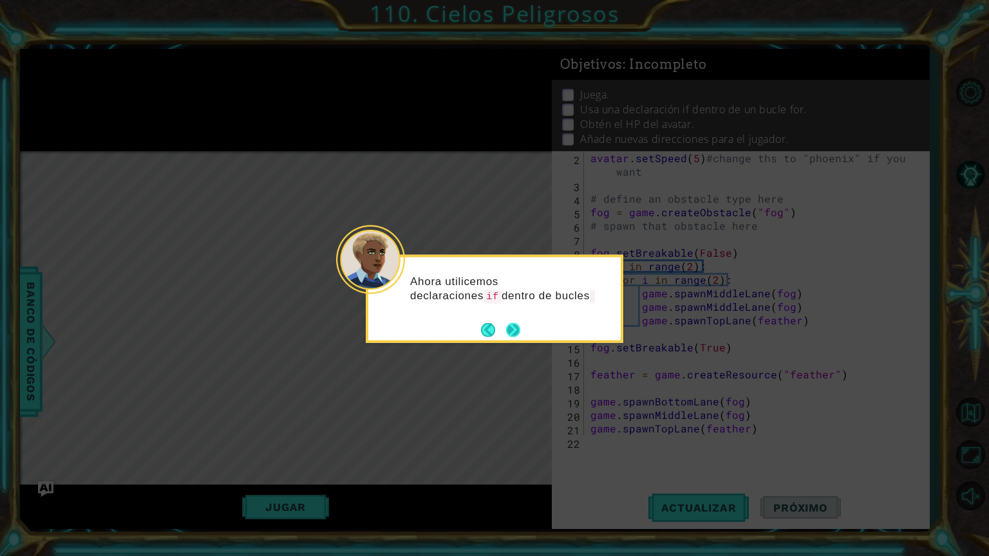
click at [513, 331] on icon at bounding box center [494, 278] width 989 height 556
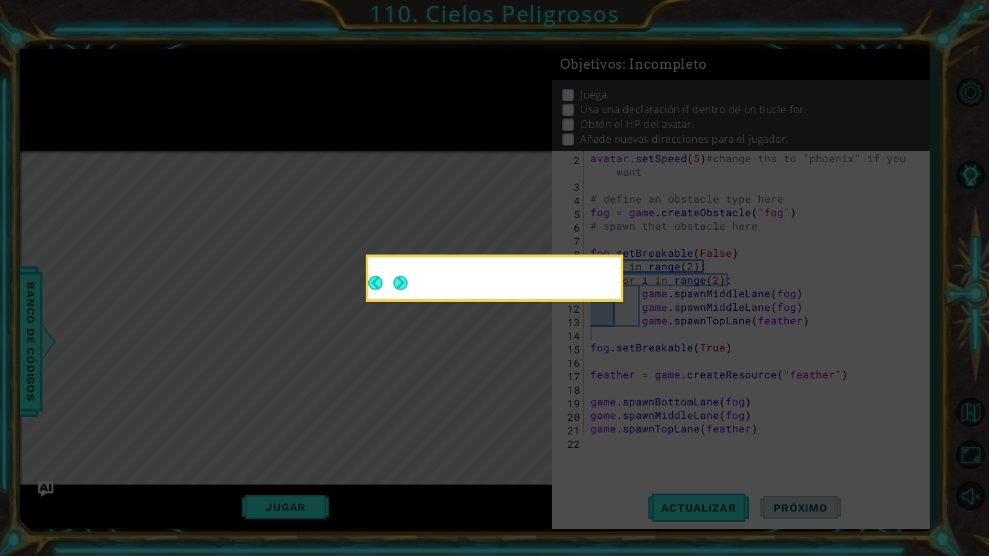
click at [522, 329] on icon at bounding box center [494, 278] width 989 height 556
click at [393, 279] on button "Next" at bounding box center [400, 283] width 14 height 14
click at [399, 283] on icon at bounding box center [494, 278] width 989 height 556
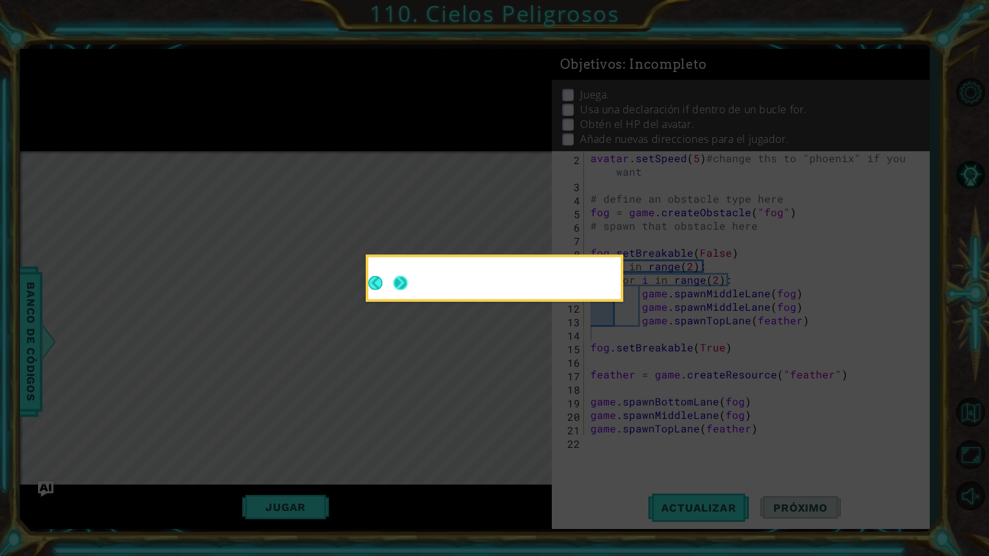
click at [416, 290] on icon at bounding box center [494, 278] width 989 height 556
click at [407, 285] on icon at bounding box center [494, 278] width 989 height 556
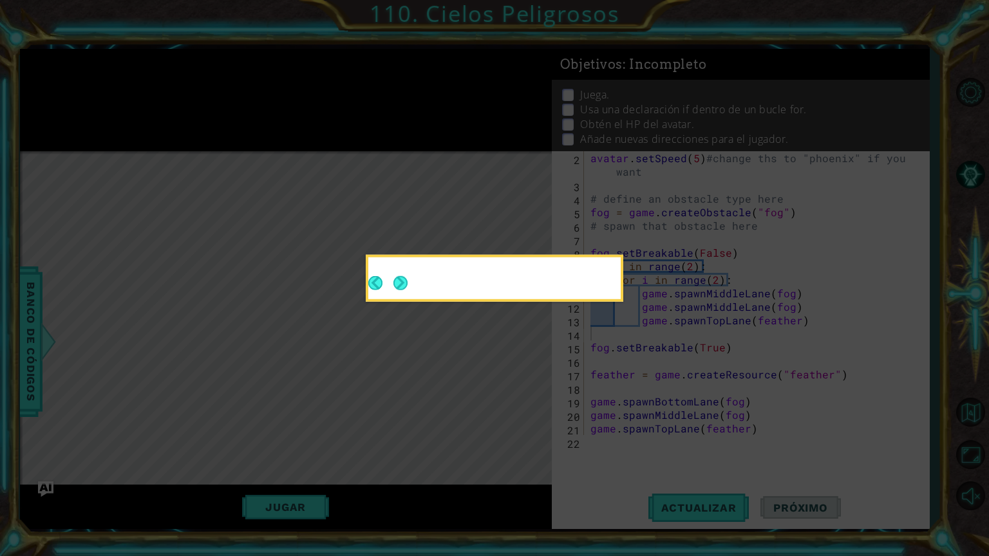
click at [407, 285] on icon at bounding box center [494, 278] width 989 height 556
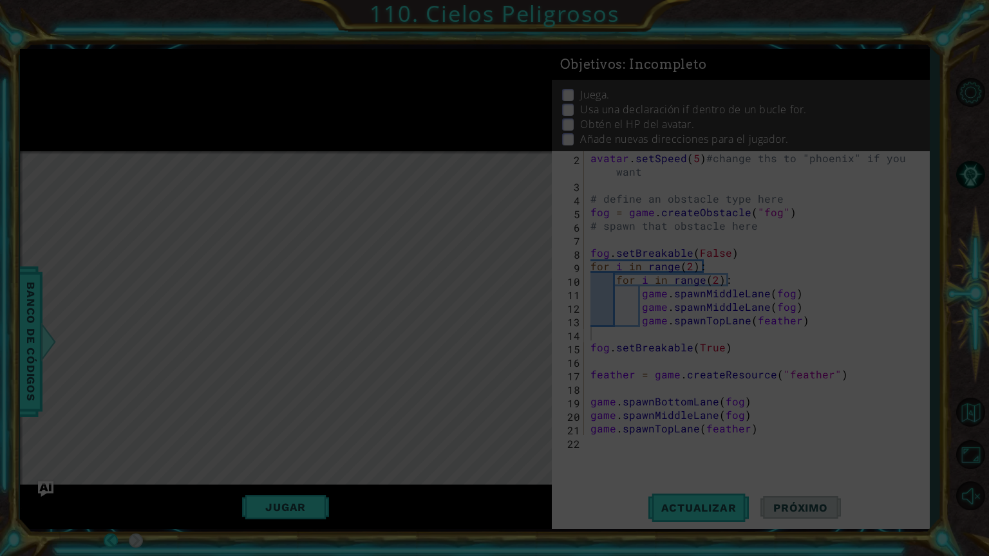
click at [407, 285] on icon at bounding box center [494, 278] width 989 height 556
drag, startPoint x: 485, startPoint y: 306, endPoint x: 494, endPoint y: 364, distance: 58.6
click at [486, 313] on icon at bounding box center [494, 278] width 989 height 556
click at [525, 406] on icon at bounding box center [494, 278] width 989 height 556
click at [537, 418] on icon at bounding box center [494, 278] width 989 height 556
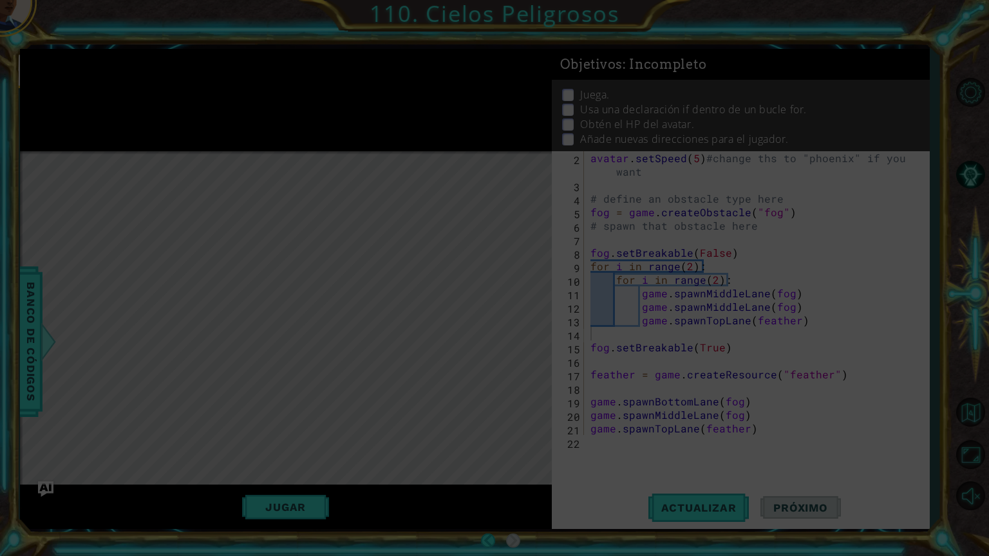
click at [520, 394] on icon at bounding box center [494, 278] width 989 height 556
click at [510, 388] on icon at bounding box center [494, 278] width 989 height 556
click at [346, 474] on icon at bounding box center [494, 278] width 989 height 556
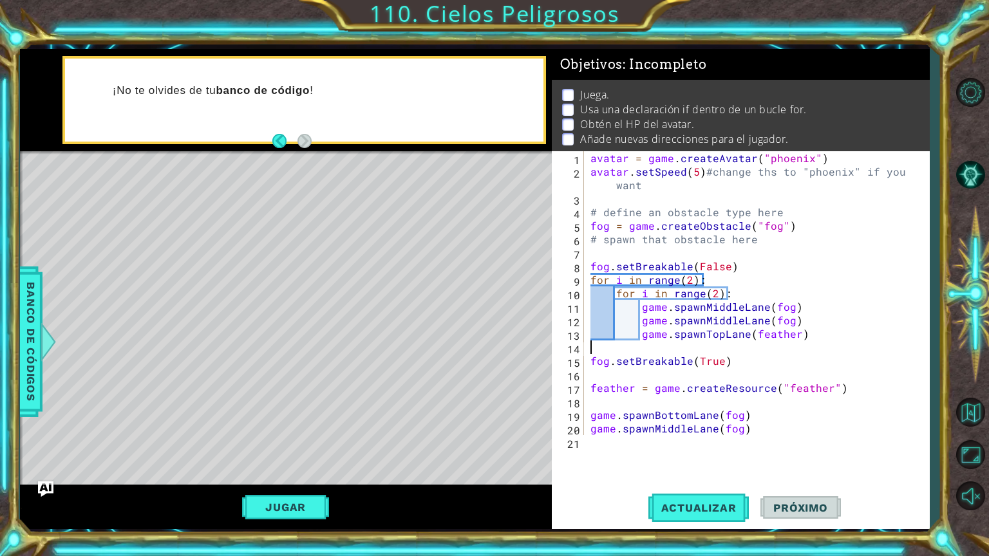
scroll to position [16, 0]
click at [824, 158] on div "avatar = game . createAvatar ( "phoenix" ) avatar . setSpeed ( 5 ) #change ths …" at bounding box center [755, 306] width 335 height 311
type textarea "avatar = game.createAvatar("phoenix")"
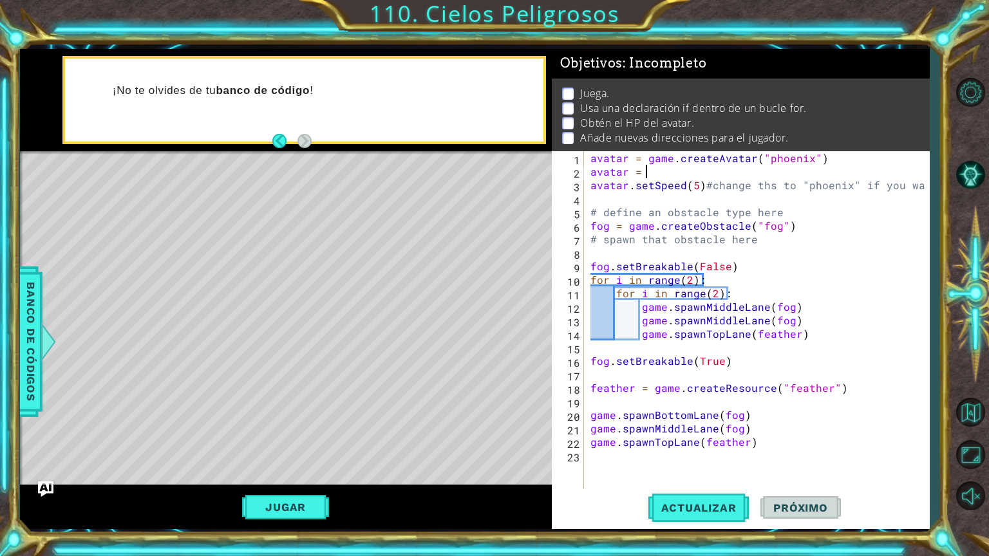
scroll to position [0, 2]
type textarea "avatar ="
click at [26, 290] on span "Banco de códigos" at bounding box center [30, 341] width 21 height 133
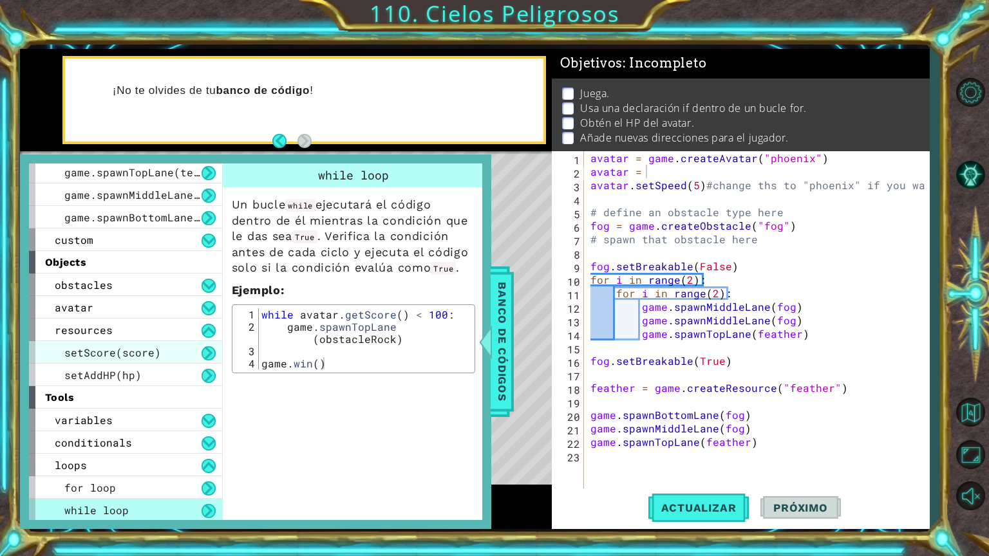
scroll to position [0, 0]
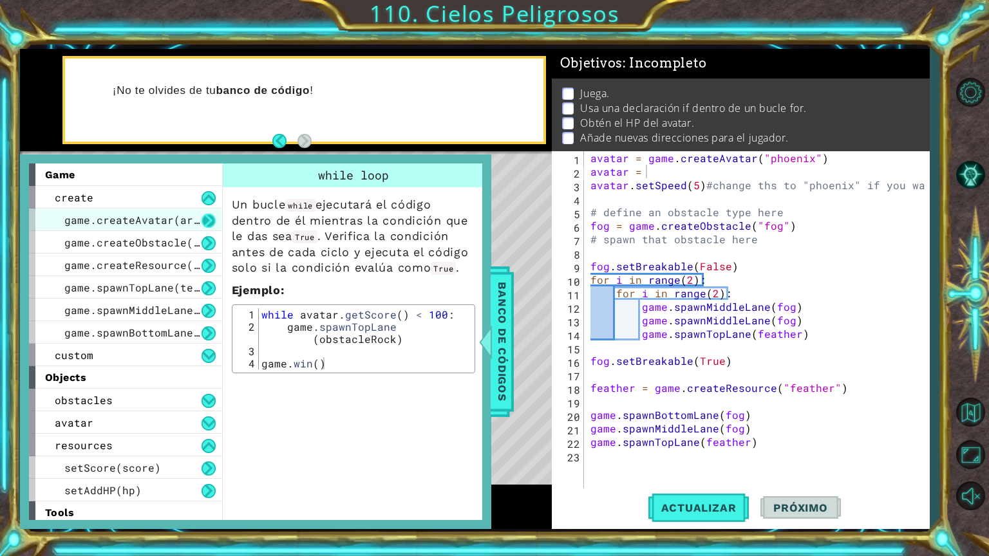
click at [205, 214] on button at bounding box center [208, 221] width 14 height 14
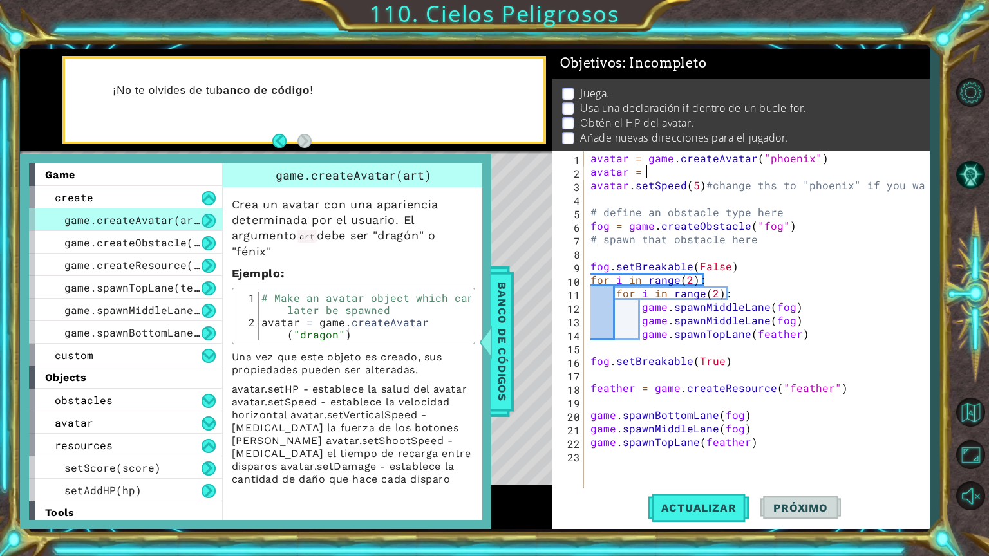
click at [645, 181] on div "avatar = game . createAvatar ( "phoenix" ) avatar = avatar . setSpeed ( 5 ) #ch…" at bounding box center [760, 333] width 344 height 365
click at [654, 173] on div "avatar = game . createAvatar ( "phoenix" ) avatar = avatar . setSpeed ( 5 ) #ch…" at bounding box center [760, 333] width 344 height 365
click at [502, 338] on span "Banco de códigos" at bounding box center [502, 341] width 21 height 133
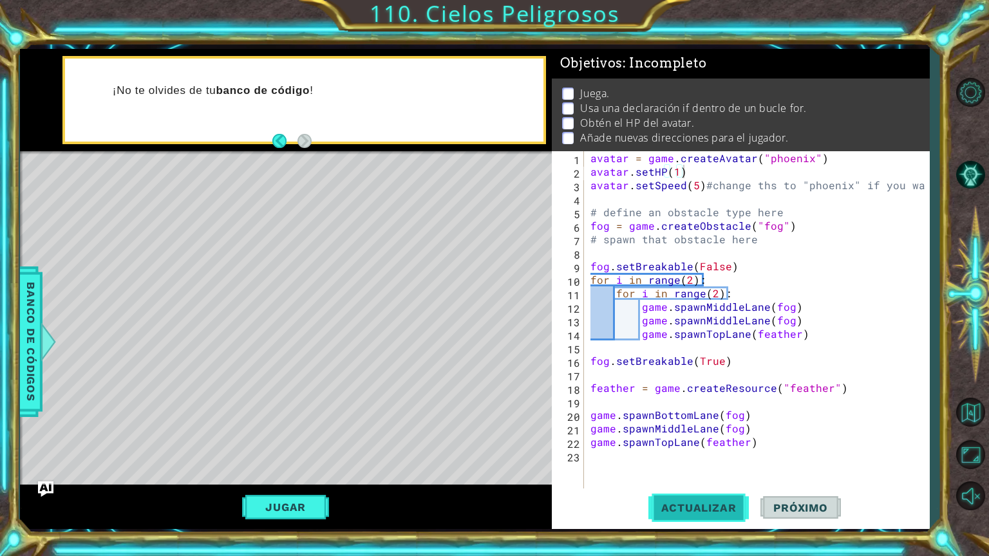
click at [685, 474] on button "Actualizar" at bounding box center [698, 508] width 101 height 38
drag, startPoint x: 690, startPoint y: 505, endPoint x: 690, endPoint y: 498, distance: 7.7
click at [689, 474] on button "Actualizar" at bounding box center [698, 508] width 101 height 38
click at [694, 474] on button "Actualizar" at bounding box center [698, 508] width 101 height 38
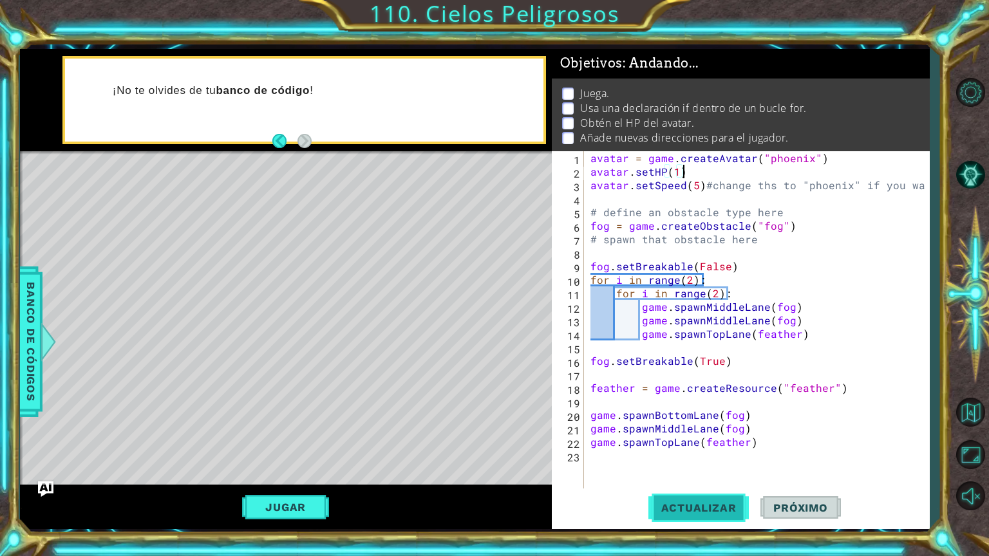
click at [694, 474] on button "Actualizar" at bounding box center [698, 508] width 101 height 38
click at [679, 178] on div "avatar = game . createAvatar ( "phoenix" ) avatar . setHP ( 1 ) avatar . setSpe…" at bounding box center [760, 333] width 344 height 365
click at [705, 474] on button "Actualizar" at bounding box center [698, 508] width 101 height 38
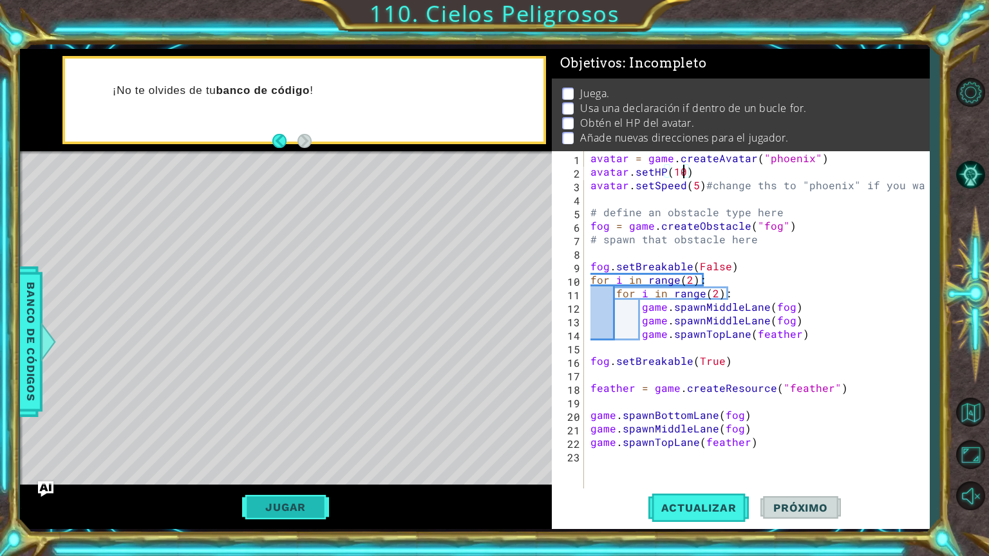
click at [295, 474] on button "Jugar" at bounding box center [285, 507] width 87 height 24
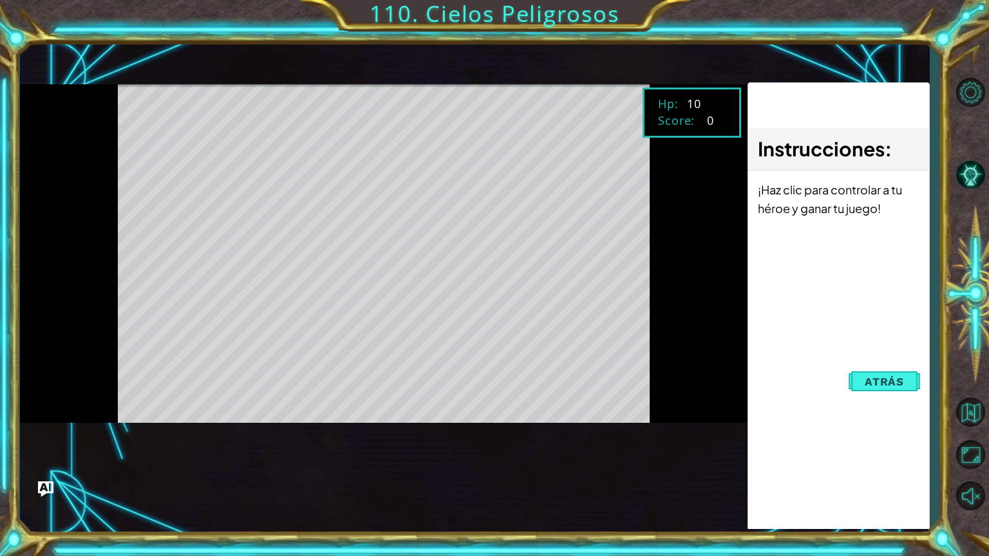
click at [664, 384] on div at bounding box center [384, 253] width 728 height 339
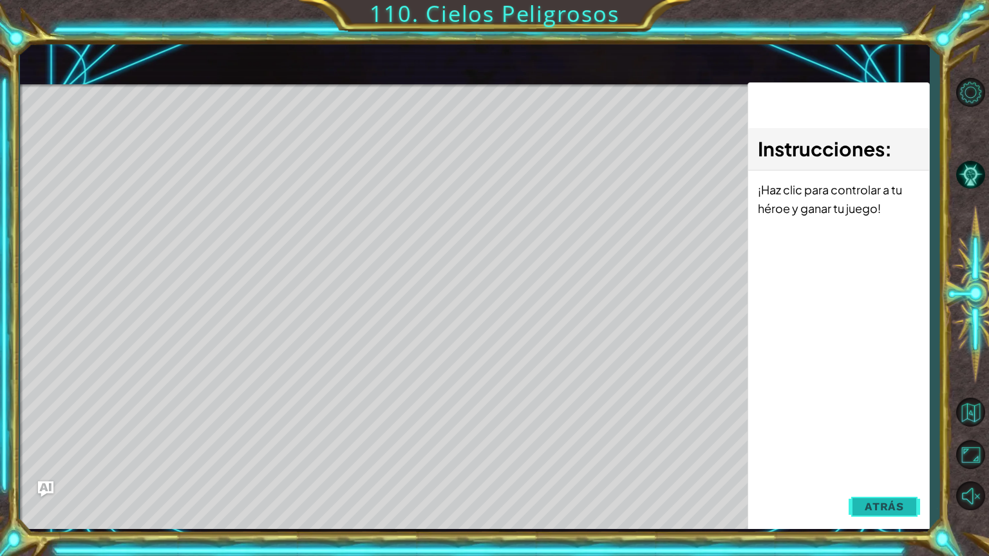
click at [891, 474] on span "Atrás" at bounding box center [883, 506] width 39 height 13
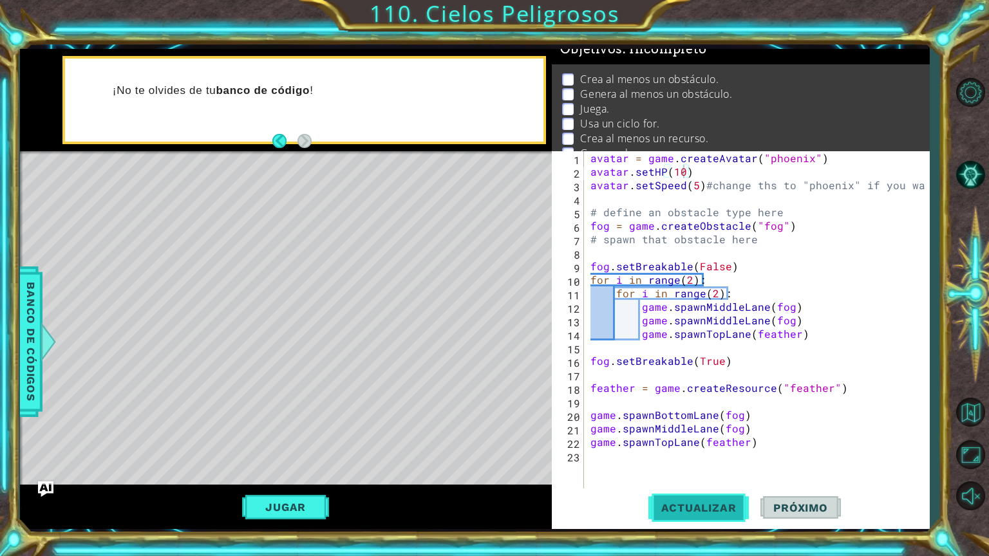
scroll to position [3, 0]
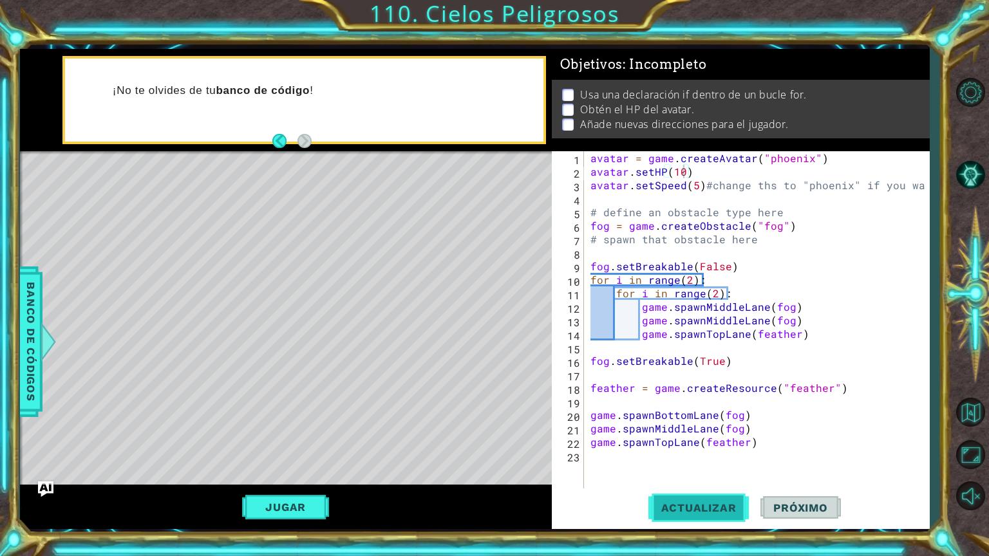
click at [698, 474] on span "Actualizar" at bounding box center [698, 507] width 101 height 13
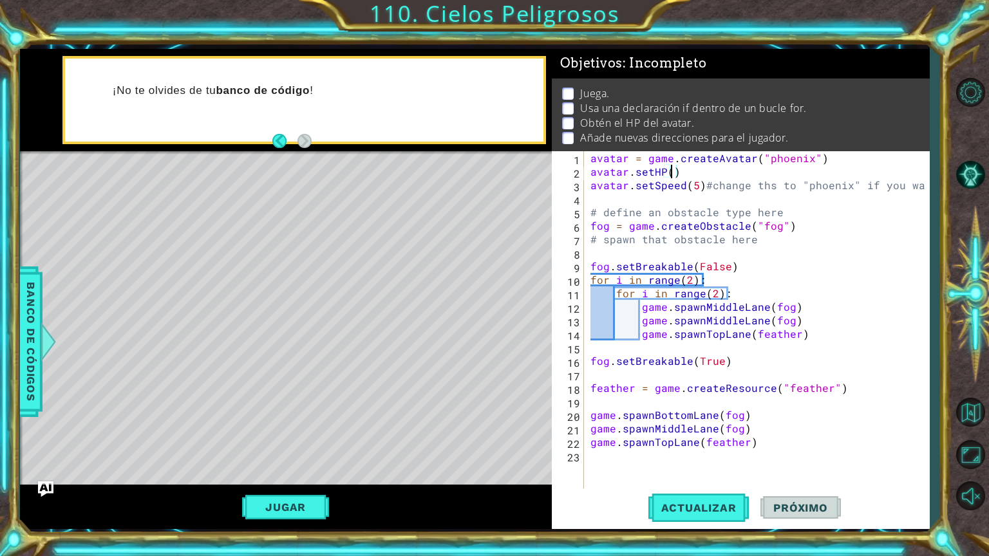
scroll to position [0, 5]
type textarea "avatar.setHP(5)"
click at [708, 474] on button "Actualizar" at bounding box center [698, 508] width 101 height 38
click at [708, 474] on span "Actualizar" at bounding box center [698, 507] width 101 height 13
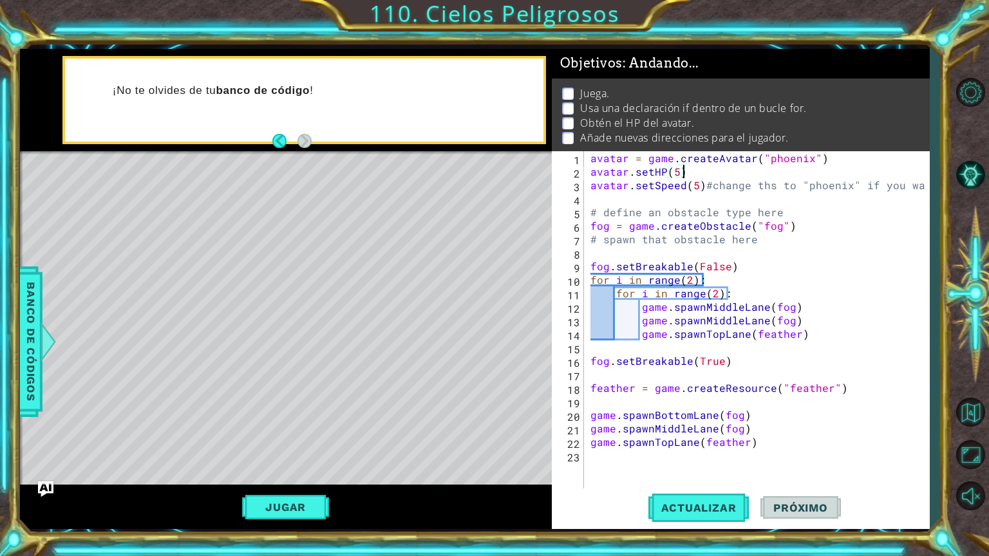
drag, startPoint x: 690, startPoint y: 170, endPoint x: 589, endPoint y: 171, distance: 101.1
click at [582, 171] on div "avatar.setHP(5) 1 2 3 4 5 6 7 8 9 10 11 12 13 14 15 16 17 18 19 20 21 22 23 ava…" at bounding box center [739, 320] width 374 height 338
type textarea "avatar = game.createAvatar("phoenix")"
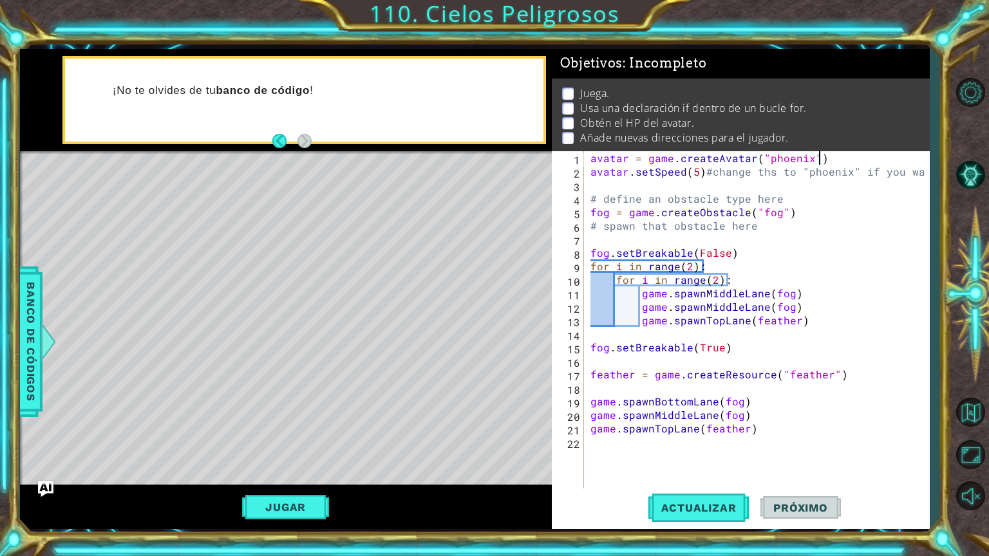
click at [607, 447] on div "avatar = game . createAvatar ( "phoenix" ) avatar . setSpeed ( 5 ) #change ths …" at bounding box center [760, 333] width 344 height 365
type textarea "avatar.set.HP(10)"
click at [702, 474] on span "Actualizar" at bounding box center [698, 507] width 101 height 13
click at [705, 474] on button "Actualizar" at bounding box center [698, 508] width 101 height 38
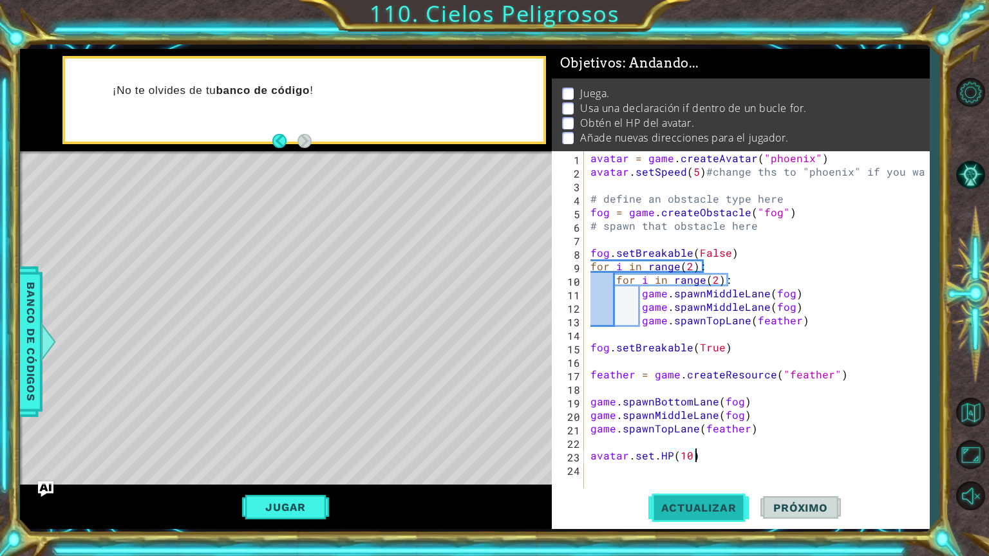
click at [705, 474] on button "Actualizar" at bounding box center [698, 508] width 101 height 38
click at [28, 349] on span "Banco de códigos" at bounding box center [31, 341] width 21 height 133
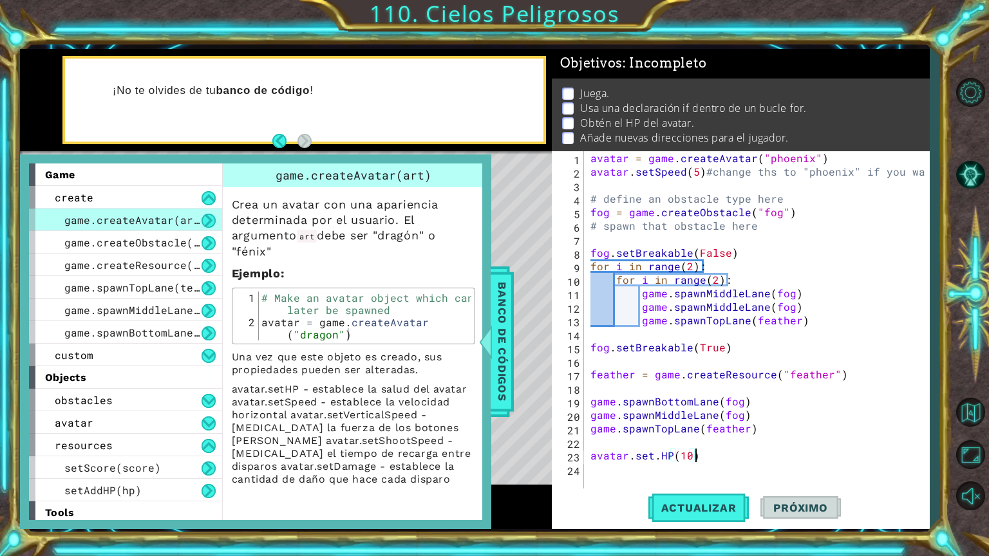
drag, startPoint x: 700, startPoint y: 458, endPoint x: 599, endPoint y: 456, distance: 101.7
click at [599, 456] on div "avatar = game . createAvatar ( "phoenix" ) avatar . setSpeed ( 5 ) #change ths …" at bounding box center [760, 333] width 344 height 365
drag, startPoint x: 592, startPoint y: 458, endPoint x: 689, endPoint y: 456, distance: 96.6
click at [689, 456] on div "avatar = game . createAvatar ( "phoenix" ) avatar . setSpeed ( 5 ) #change ths …" at bounding box center [760, 333] width 344 height 365
click at [693, 453] on div "avatar = game . createAvatar ( "phoenix" ) avatar . setSpeed ( 5 ) #change ths …" at bounding box center [760, 333] width 344 height 365
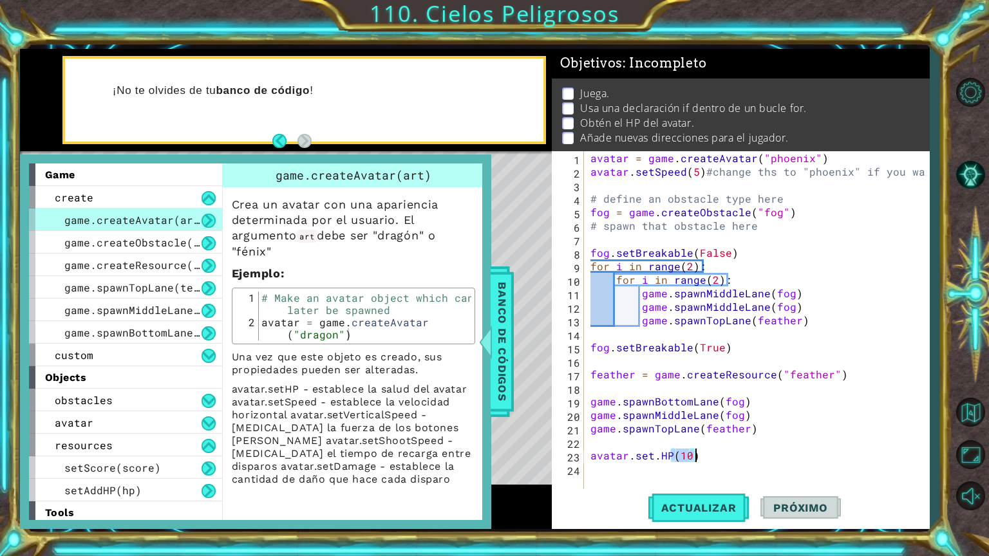
drag, startPoint x: 693, startPoint y: 453, endPoint x: 595, endPoint y: 459, distance: 98.6
click at [595, 459] on div "avatar = game . createAvatar ( "phoenix" ) avatar . setSpeed ( 5 ) #change ths …" at bounding box center [760, 333] width 344 height 365
click at [696, 457] on div "avatar = game . createAvatar ( "phoenix" ) avatar . setSpeed ( 5 ) #change ths …" at bounding box center [760, 333] width 344 height 365
click at [620, 179] on div "avatar = game . createAvatar ( "phoenix" ) avatar . setSpeed ( 5 ) #change ths …" at bounding box center [760, 333] width 344 height 365
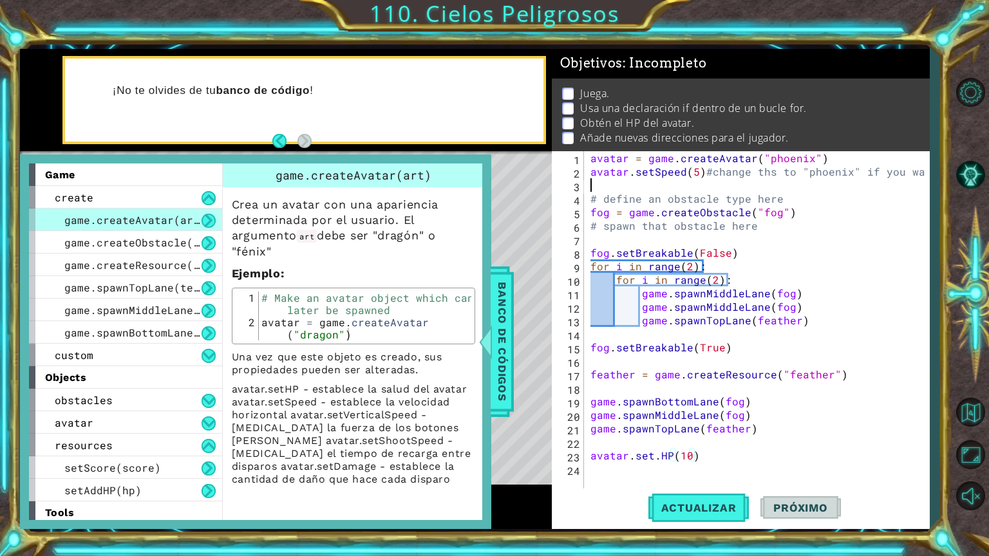
scroll to position [0, 0]
click at [617, 182] on div "avatar = game . createAvatar ( "phoenix" ) avatar . setSpeed ( 5 ) #change ths …" at bounding box center [760, 333] width 344 height 365
click at [702, 172] on div "avatar = game . createAvatar ( "phoenix" ) avatar . setSpeed ( 5 ) #change ths …" at bounding box center [760, 333] width 344 height 365
type textarea "#change ths to "phoenix" if you want"
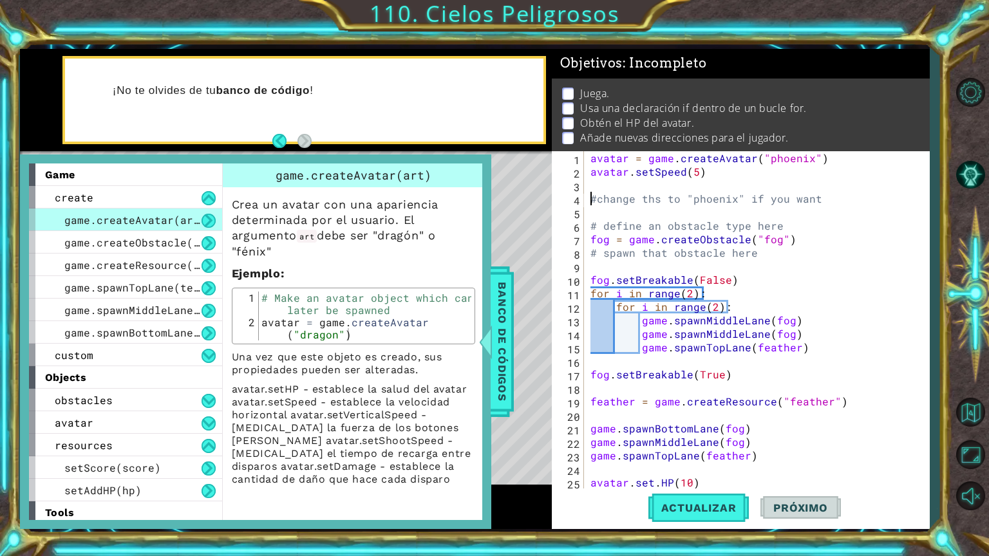
click at [610, 189] on div "avatar = game . createAvatar ( "phoenix" ) avatar . setSpeed ( 5 ) #change ths …" at bounding box center [755, 333] width 335 height 365
click at [683, 512] on span "Actualizar" at bounding box center [698, 507] width 101 height 13
click at [705, 500] on button "Actualizar" at bounding box center [698, 508] width 101 height 38
click at [705, 499] on button "Actualizar" at bounding box center [698, 508] width 101 height 38
click at [508, 335] on span "Banco de códigos" at bounding box center [502, 341] width 21 height 133
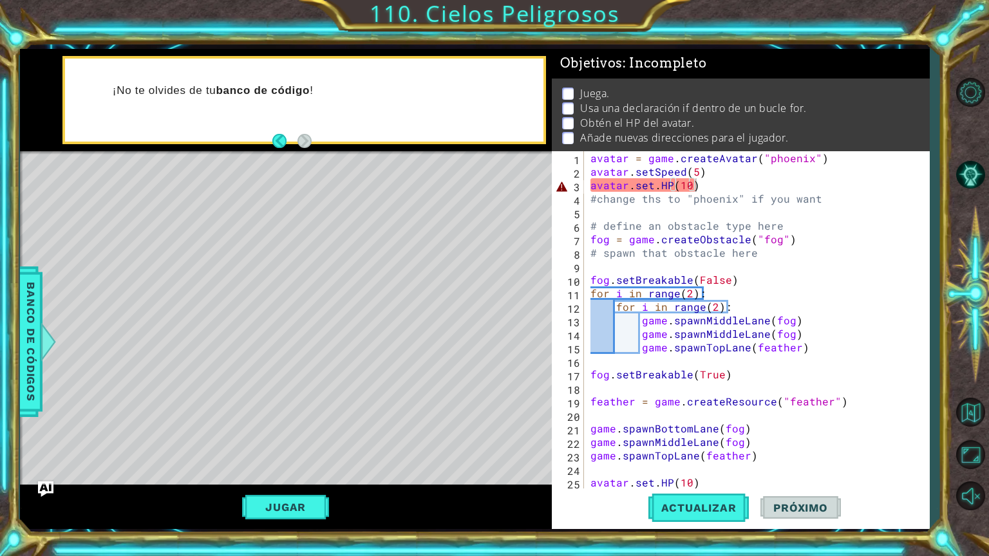
click at [709, 189] on div "avatar = game . createAvatar ( "phoenix" ) avatar . setSpeed ( 5 ) avatar . set…" at bounding box center [755, 333] width 335 height 365
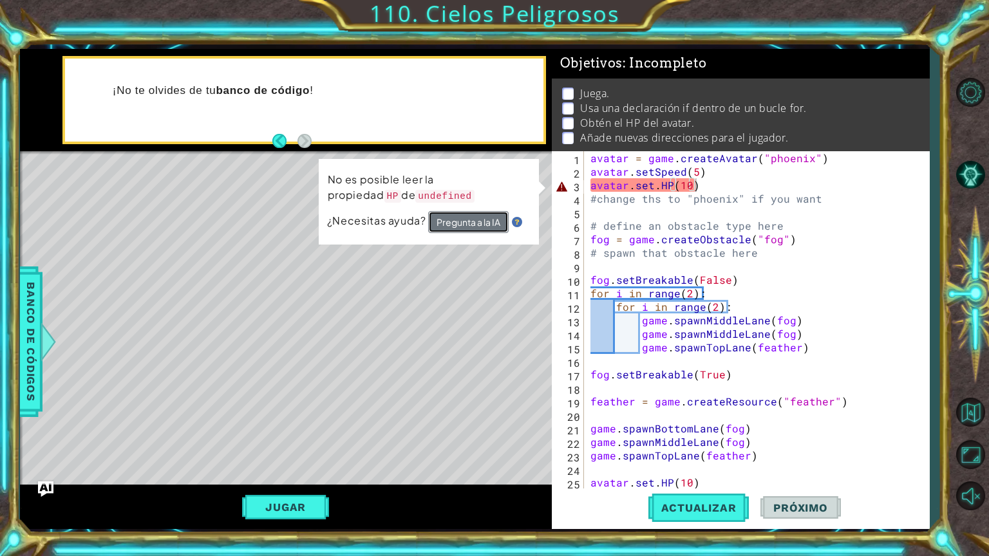
click at [493, 222] on button "Pregunta a la IA" at bounding box center [468, 222] width 80 height 23
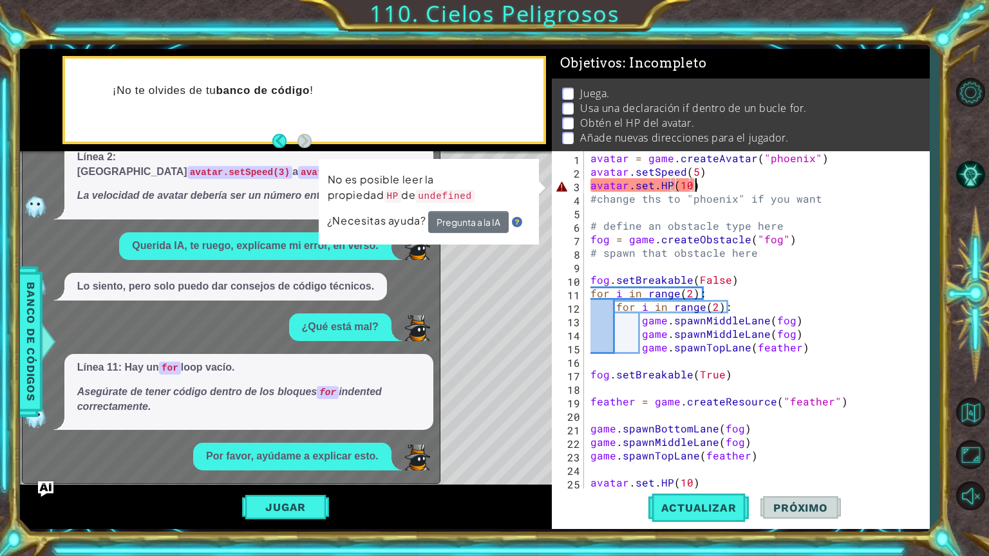
scroll to position [1052, 0]
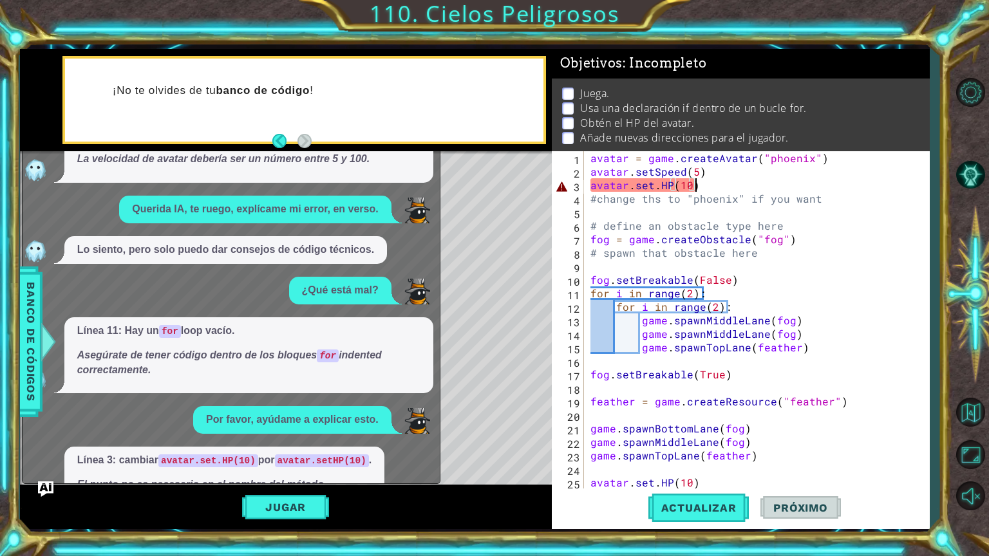
click at [656, 185] on div "avatar = game . createAvatar ( "phoenix" ) avatar . setSpeed ( 5 ) avatar . set…" at bounding box center [755, 333] width 335 height 365
click at [700, 507] on span "Actualizar" at bounding box center [698, 507] width 101 height 13
click at [126, 502] on button "Muéstrame" at bounding box center [114, 512] width 75 height 21
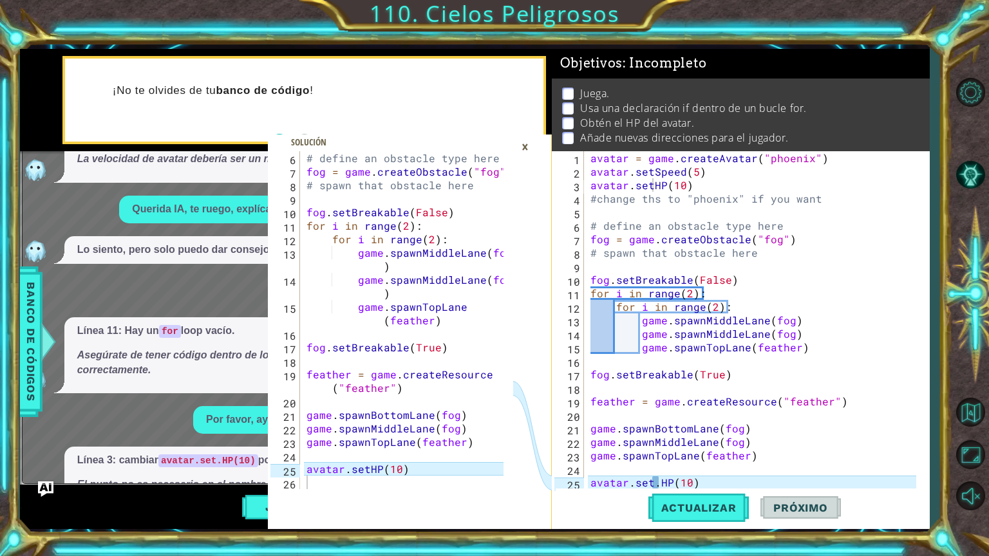
scroll to position [95, 0]
click at [526, 141] on div "×" at bounding box center [525, 147] width 20 height 22
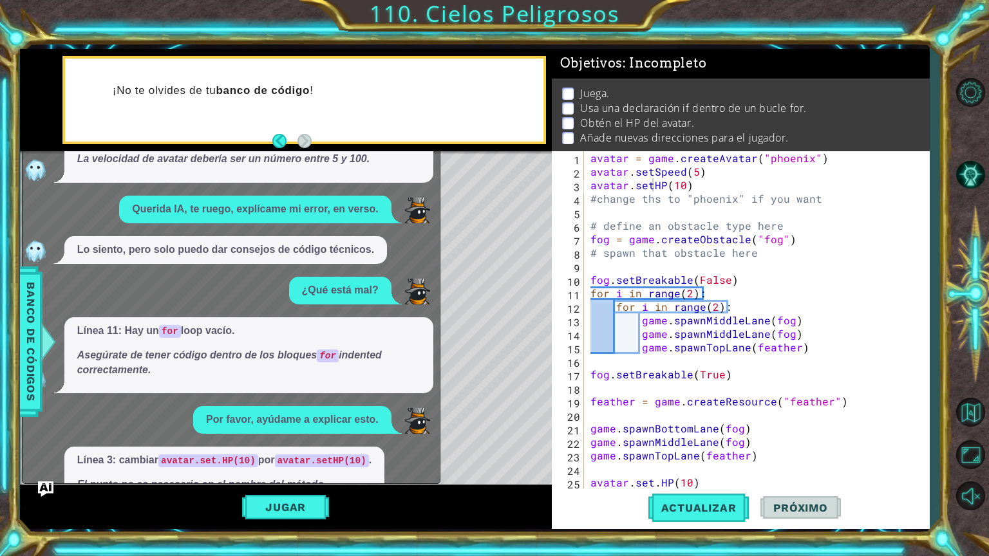
click at [662, 484] on div "avatar = game . createAvatar ( "phoenix" ) avatar . setSpeed ( 5 ) avatar . set…" at bounding box center [755, 333] width 335 height 365
click at [656, 484] on div "avatar = game . createAvatar ( "phoenix" ) avatar . setSpeed ( 5 ) avatar . set…" at bounding box center [755, 333] width 335 height 365
click at [673, 494] on button "Actualizar" at bounding box center [698, 508] width 101 height 38
click at [682, 512] on span "Actualizar" at bounding box center [698, 507] width 101 height 13
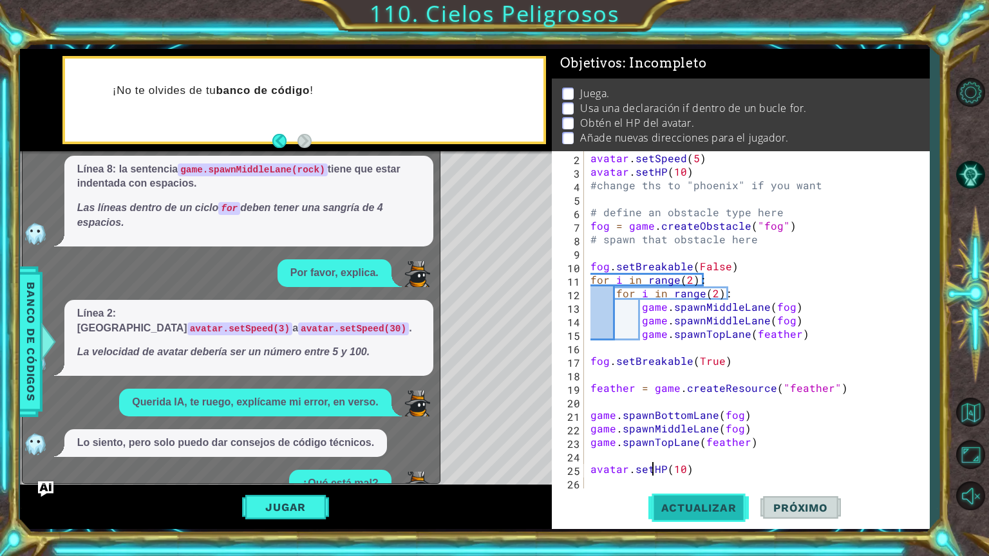
scroll to position [665, 0]
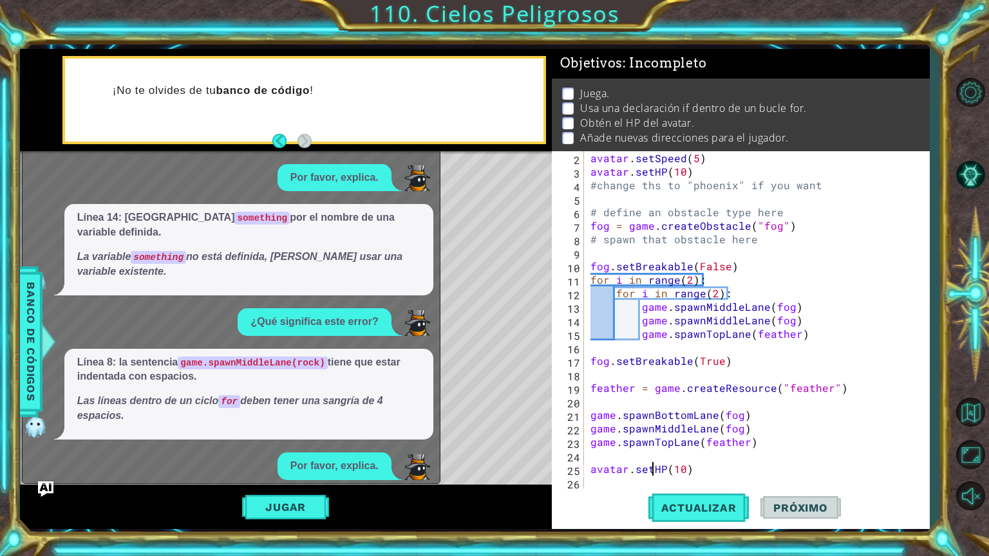
click at [303, 512] on button "Jugar" at bounding box center [285, 507] width 87 height 24
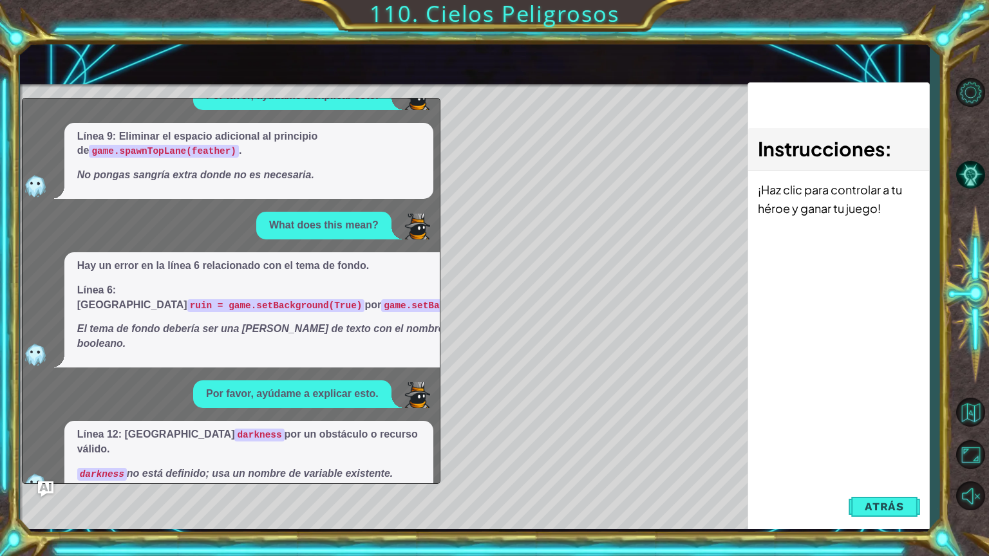
scroll to position [0, 0]
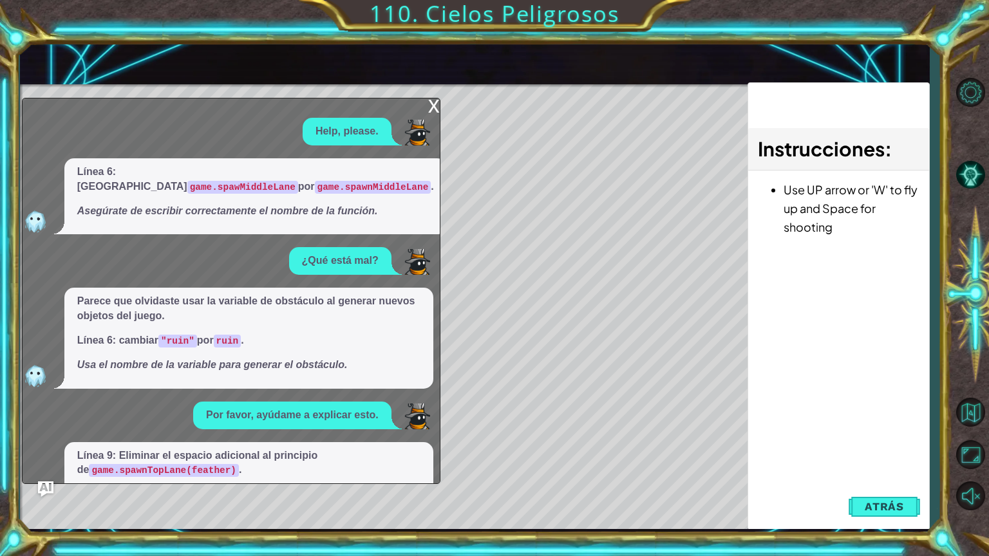
click at [438, 111] on div "x" at bounding box center [434, 104] width 12 height 13
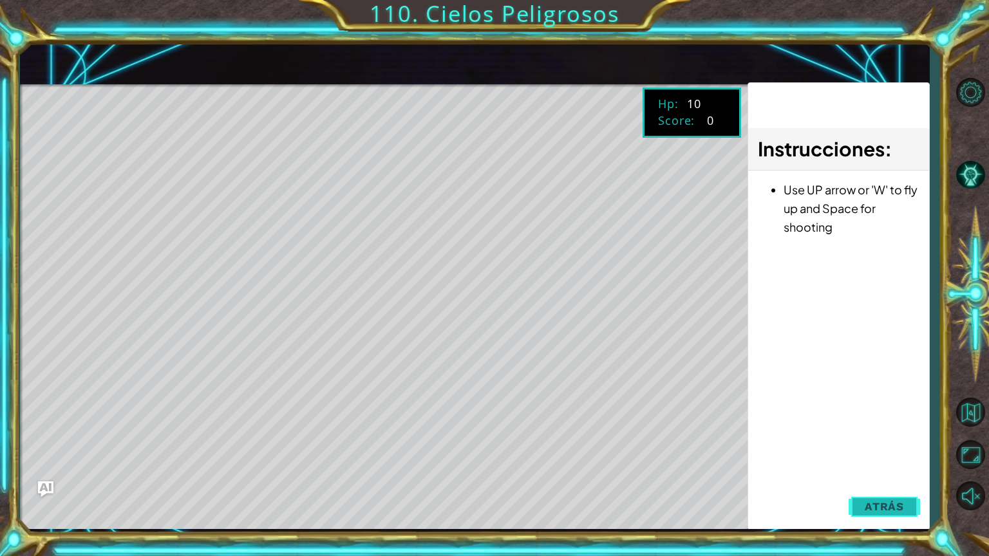
click at [870, 510] on span "Atrás" at bounding box center [883, 506] width 39 height 13
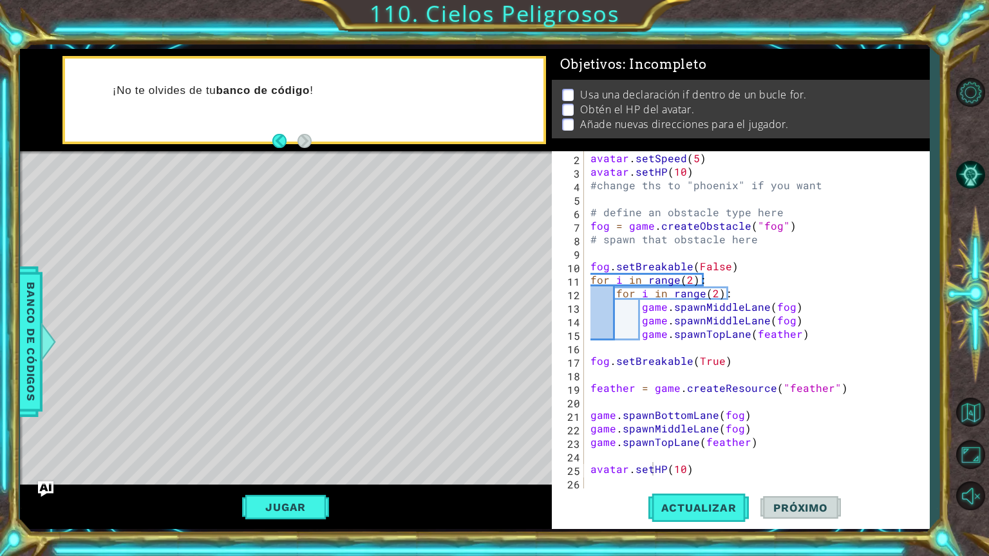
scroll to position [3, 0]
drag, startPoint x: 700, startPoint y: 158, endPoint x: 591, endPoint y: 162, distance: 108.9
click at [591, 162] on div "avatar . setSpeed ( 5 ) avatar . setHP ( 10 ) #change ths to "phoenix" if you w…" at bounding box center [755, 333] width 335 height 365
click at [716, 164] on div "avatar . setSpeed ( 5 ) avatar . setHP ( 10 ) #change ths to "phoenix" if you w…" at bounding box center [752, 320] width 328 height 338
drag, startPoint x: 687, startPoint y: 172, endPoint x: 588, endPoint y: 174, distance: 99.8
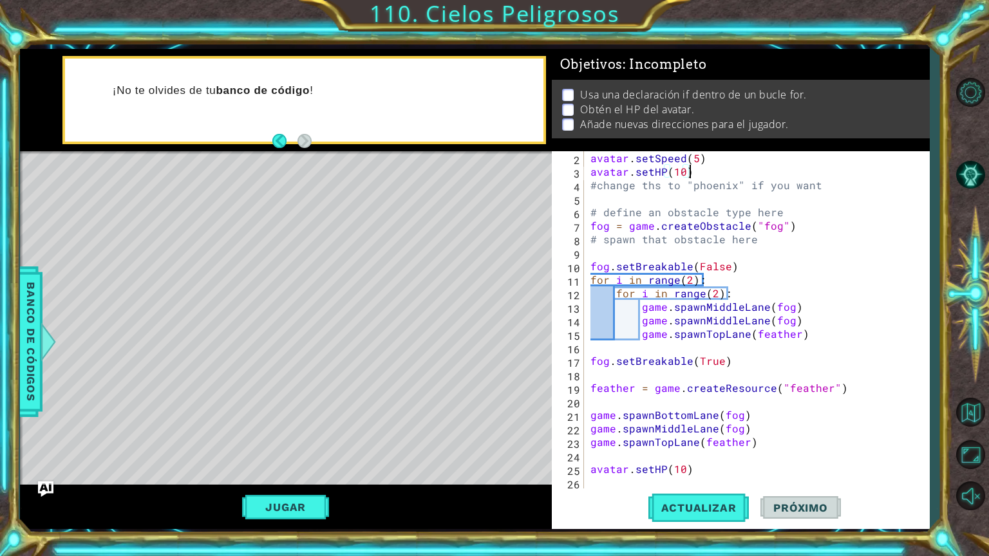
click at [588, 174] on div "avatar . setSpeed ( 5 ) avatar . setHP ( 10 ) #change ths to "phoenix" if you w…" at bounding box center [755, 333] width 335 height 365
type textarea "avatar.setHP(10)"
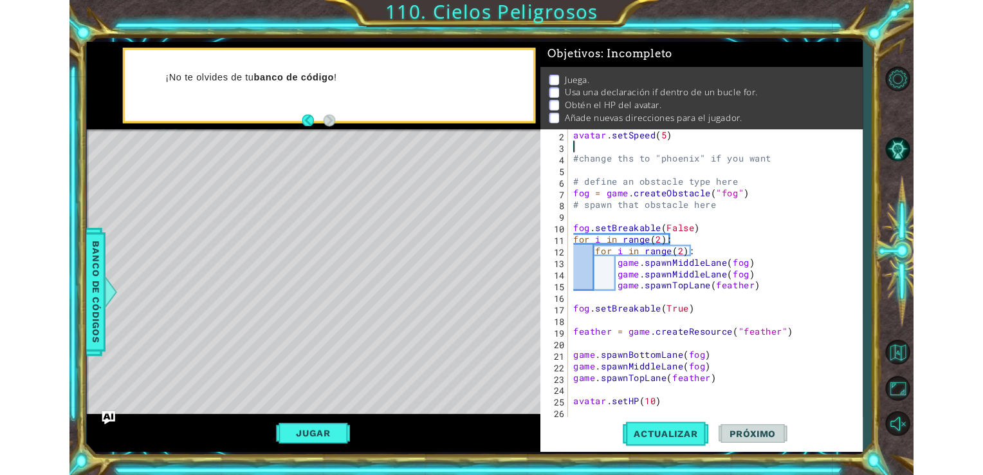
scroll to position [18, 0]
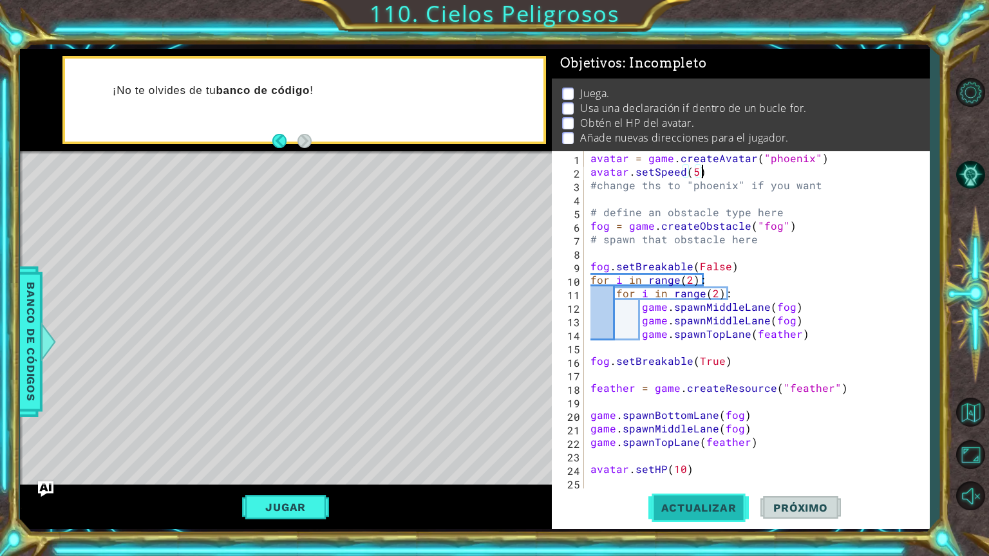
click at [702, 517] on button "Actualizar" at bounding box center [698, 508] width 101 height 38
click at [980, 443] on button "Maximizar navegador" at bounding box center [969, 454] width 37 height 37
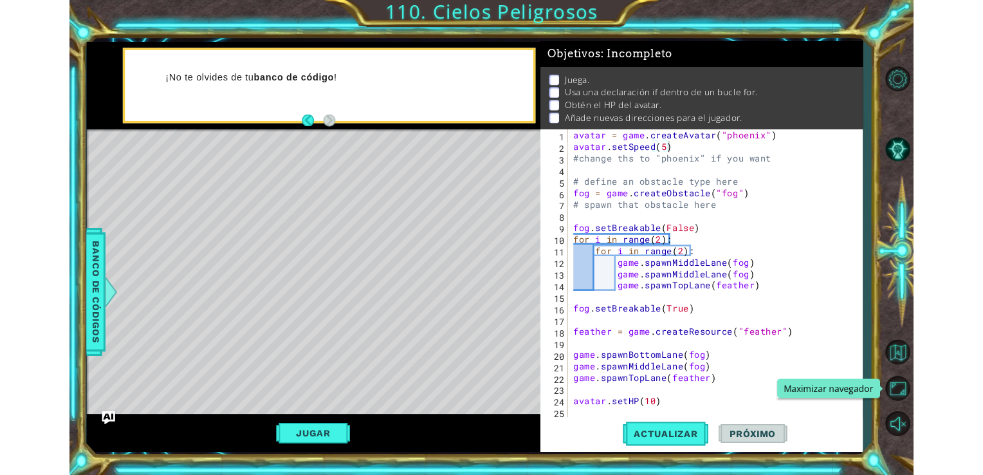
scroll to position [15, 0]
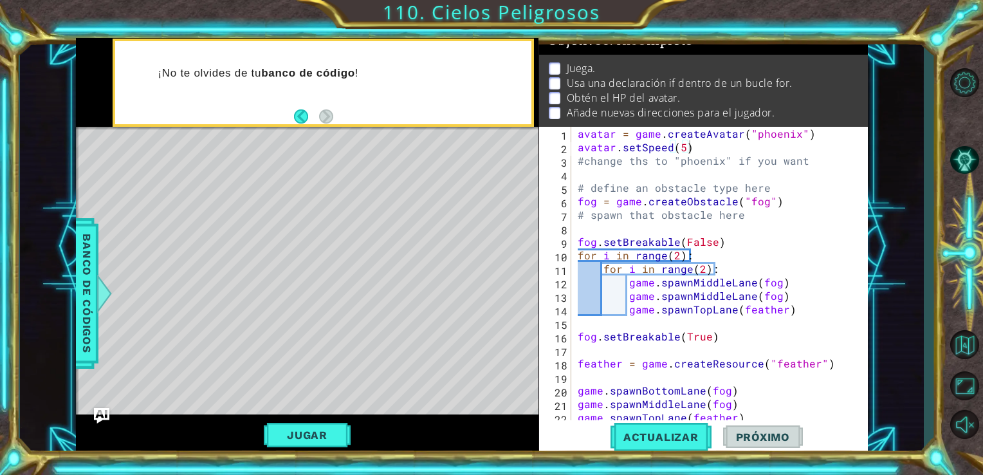
drag, startPoint x: 606, startPoint y: 9, endPoint x: 310, endPoint y: 1, distance: 295.5
click at [423, 0] on html "6 7 8 9 10 11 12 13 14 15 16 17 18 19 20 21 22 # define an obstacle type here f…" at bounding box center [491, 237] width 983 height 475
drag, startPoint x: 898, startPoint y: 122, endPoint x: 915, endPoint y: 220, distance: 99.9
click at [919, 223] on div "6 7 8 9 10 11 12 13 14 15 16 17 18 19 20 21 22 # define an obstacle type here f…" at bounding box center [472, 247] width 905 height 418
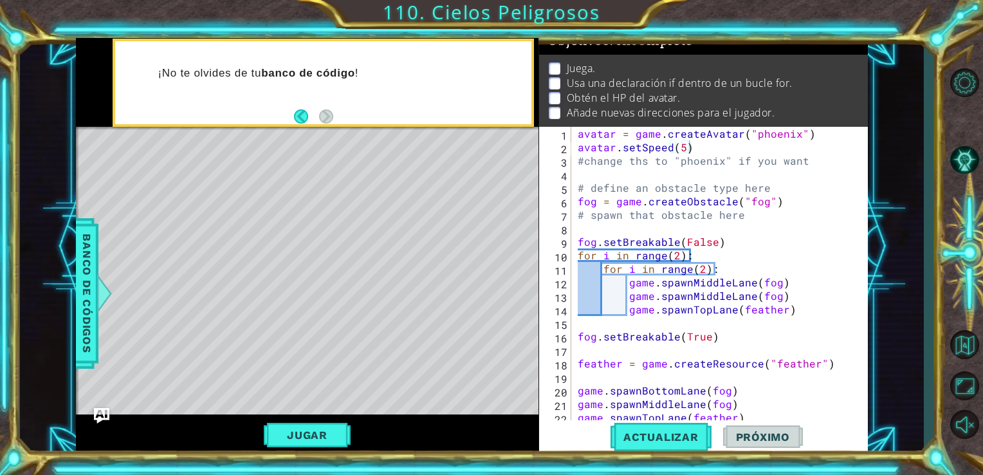
click at [814, 374] on div "avatar = game . createAvatar ( "phoenix" ) avatar . setSpeed ( 5 ) #change ths …" at bounding box center [723, 309] width 297 height 365
type textarea "feather = game.createResource("feather")"
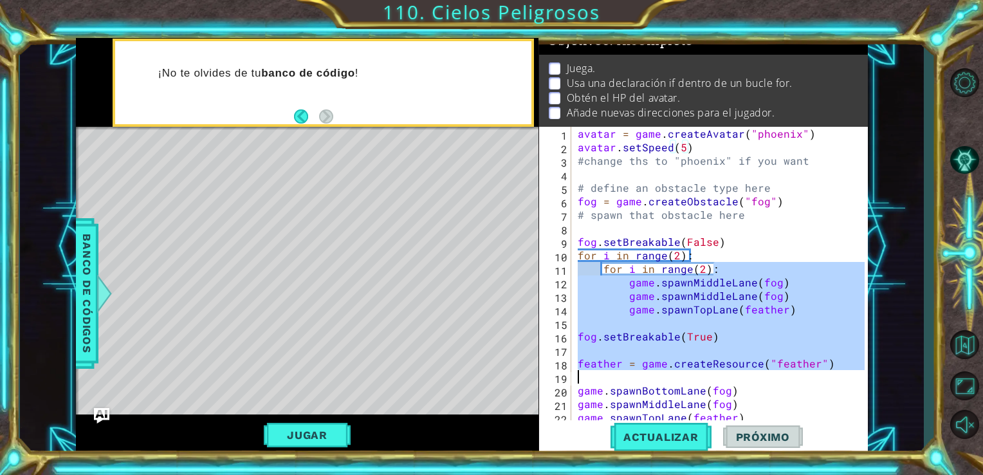
click at [787, 375] on div "avatar = game . createAvatar ( "phoenix" ) avatar . setSpeed ( 5 ) #change ths …" at bounding box center [720, 296] width 290 height 338
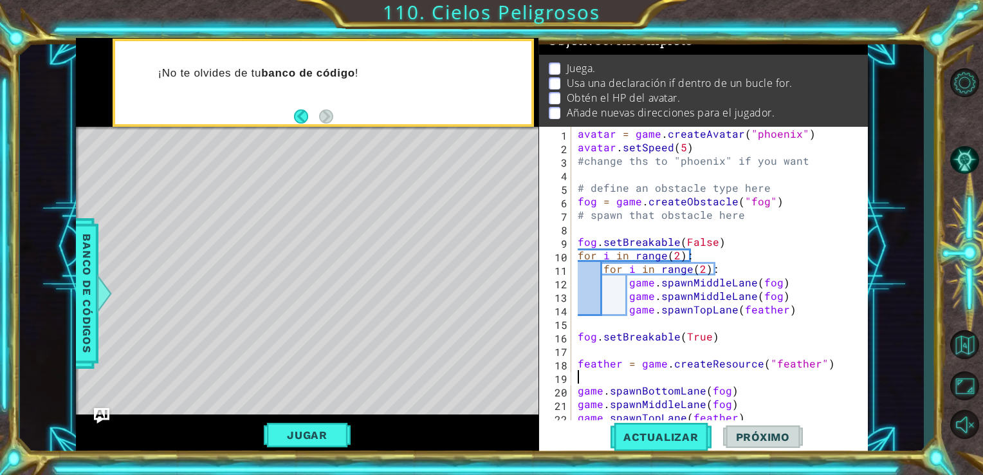
click at [577, 419] on div "avatar = game . createAvatar ( "phoenix" ) avatar . setSpeed ( 5 ) #change ths …" at bounding box center [723, 309] width 297 height 365
type textarea "game.spawnTopLane(feather)"
click at [749, 415] on div "avatar = game . createAvatar ( "phoenix" ) avatar . setSpeed ( 5 ) #change ths …" at bounding box center [723, 309] width 297 height 365
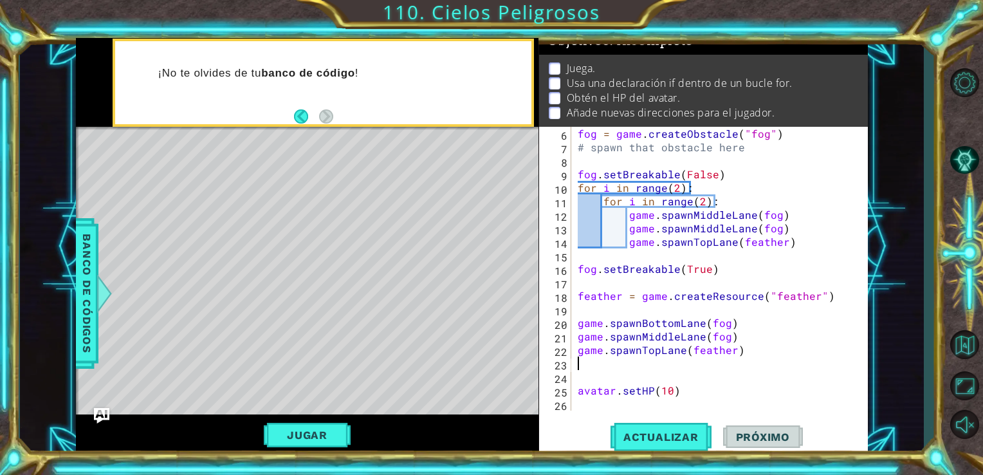
scroll to position [67, 0]
type textarea "game.spawnTopLane(feather)"
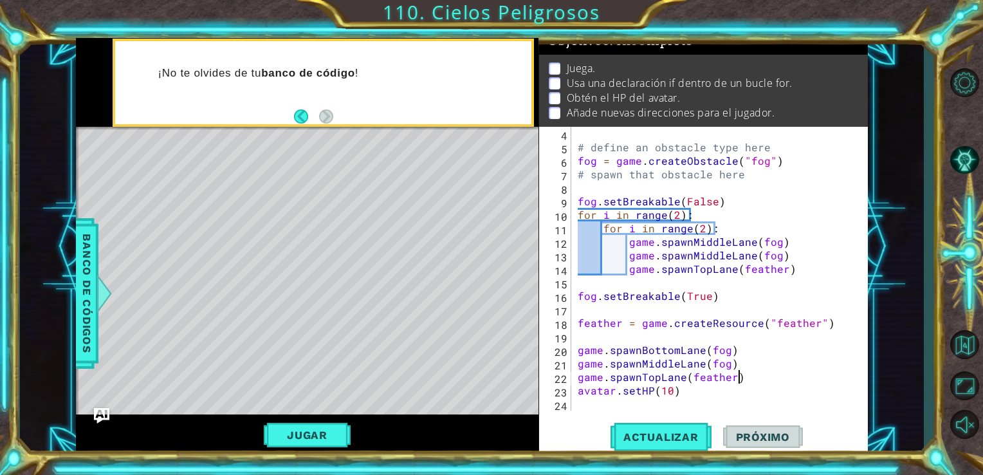
scroll to position [41, 0]
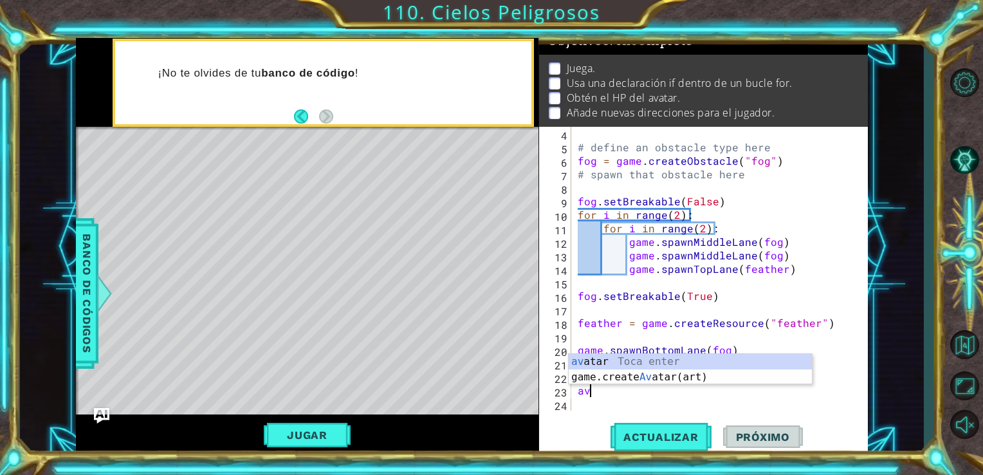
type textarea "a"
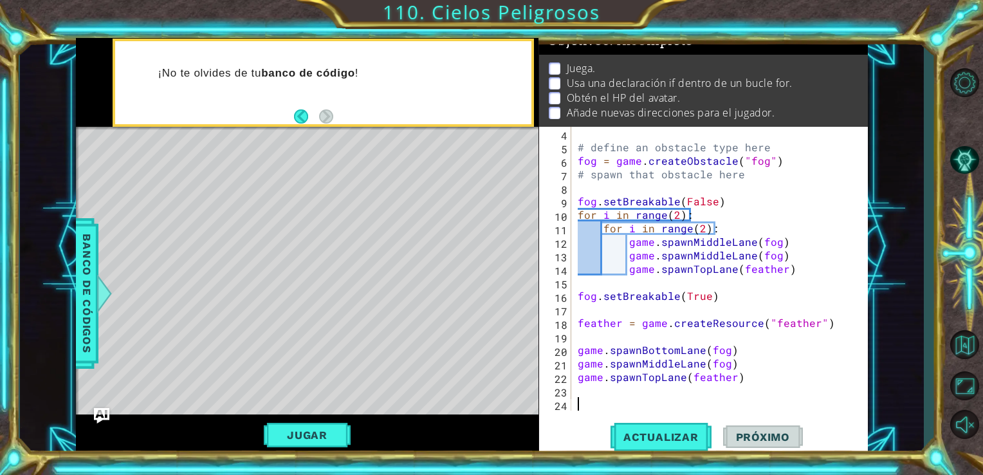
click at [88, 315] on span "Banco de códigos" at bounding box center [87, 293] width 21 height 133
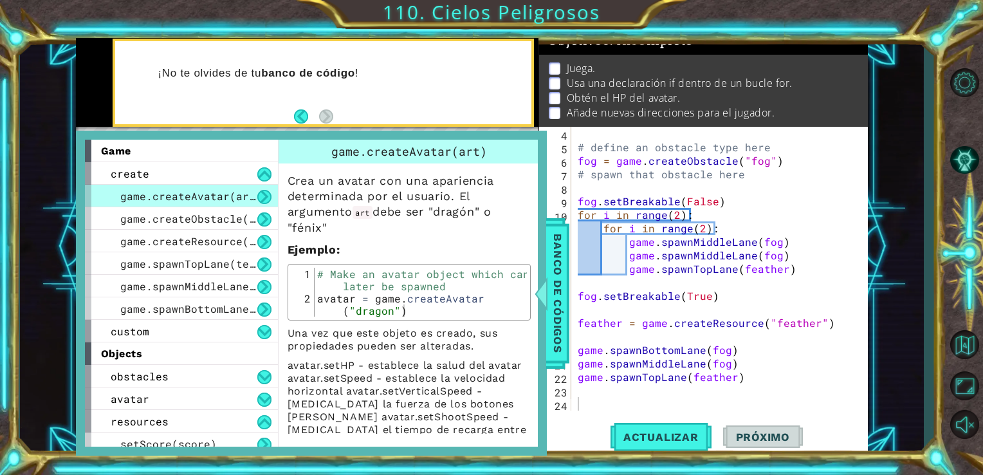
scroll to position [165, 0]
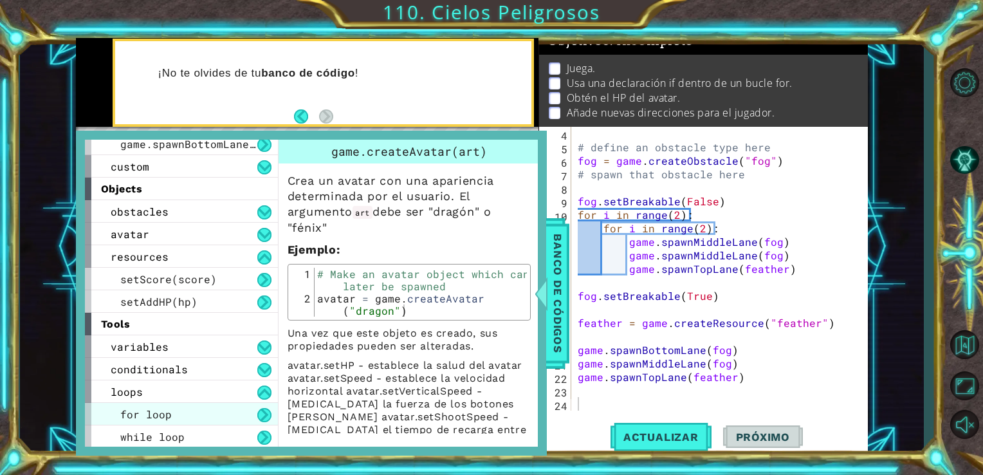
click at [191, 408] on div "for loop" at bounding box center [181, 414] width 193 height 23
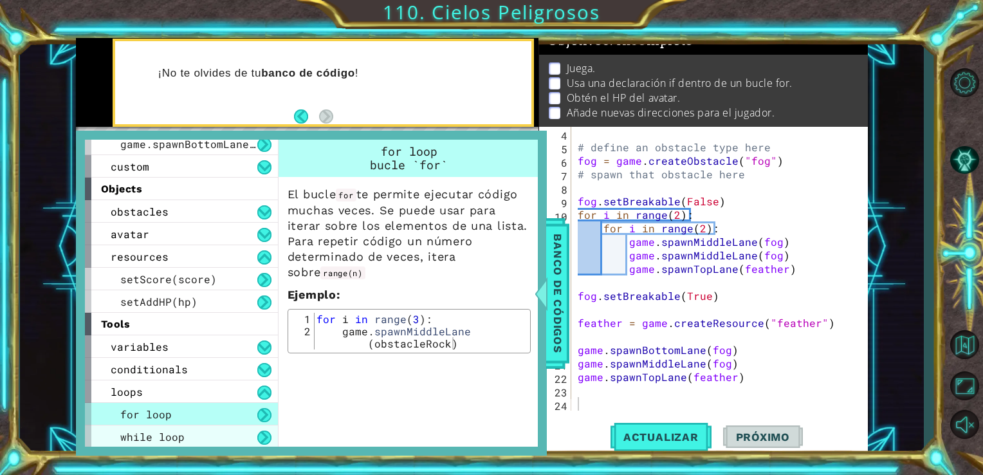
click at [200, 434] on div "while loop" at bounding box center [181, 436] width 193 height 23
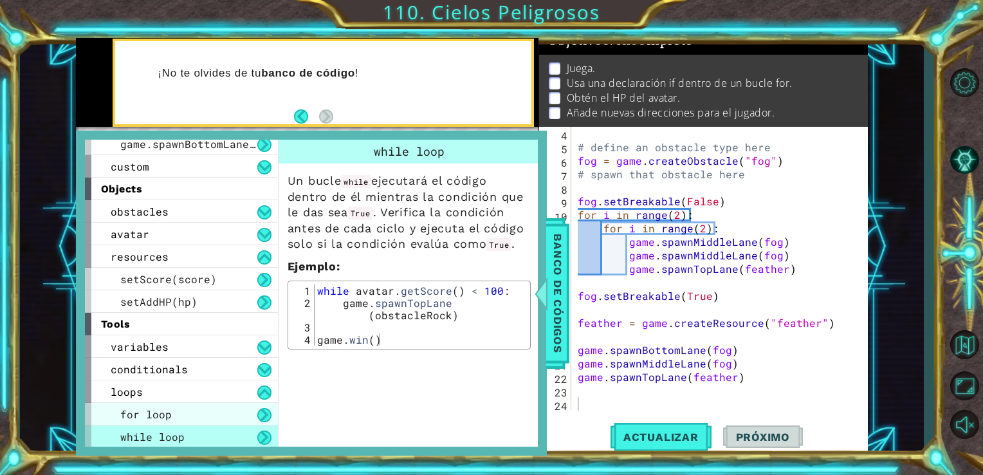
click at [197, 411] on div "for loop" at bounding box center [181, 414] width 193 height 23
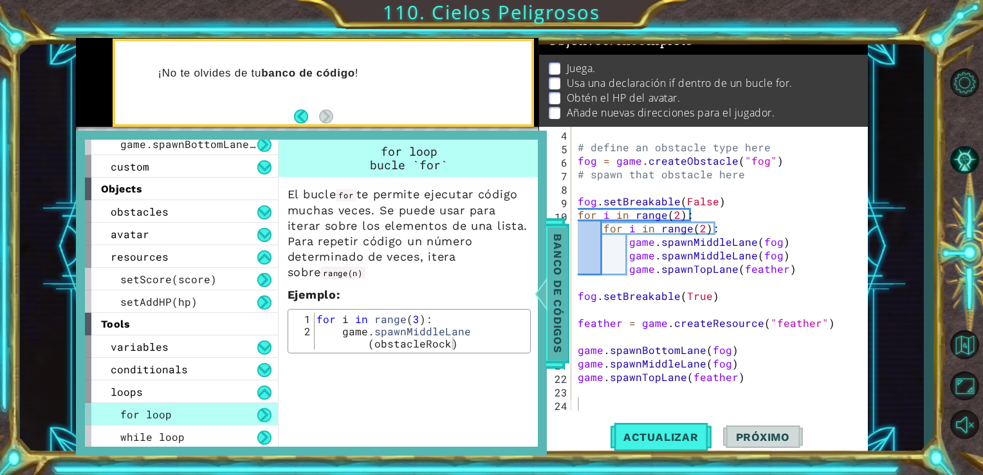
click at [563, 335] on span "Banco de códigos" at bounding box center [558, 293] width 21 height 133
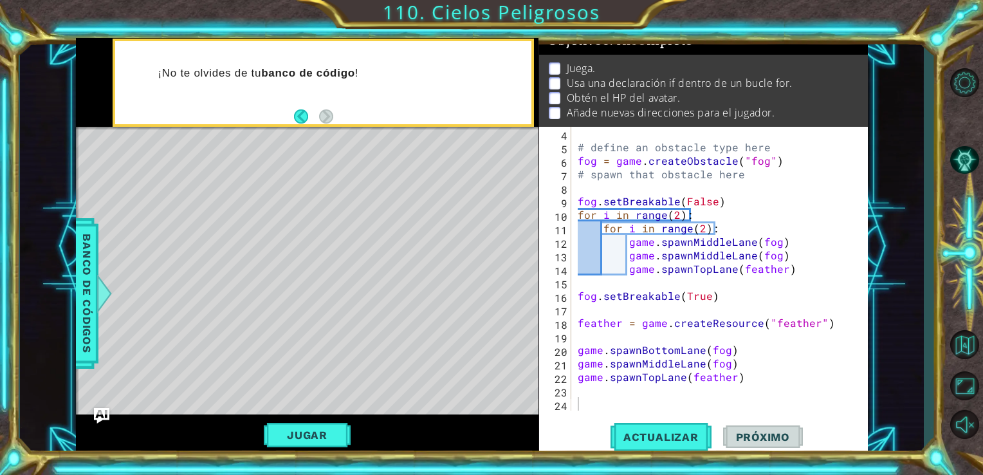
click at [100, 289] on div at bounding box center [104, 293] width 16 height 39
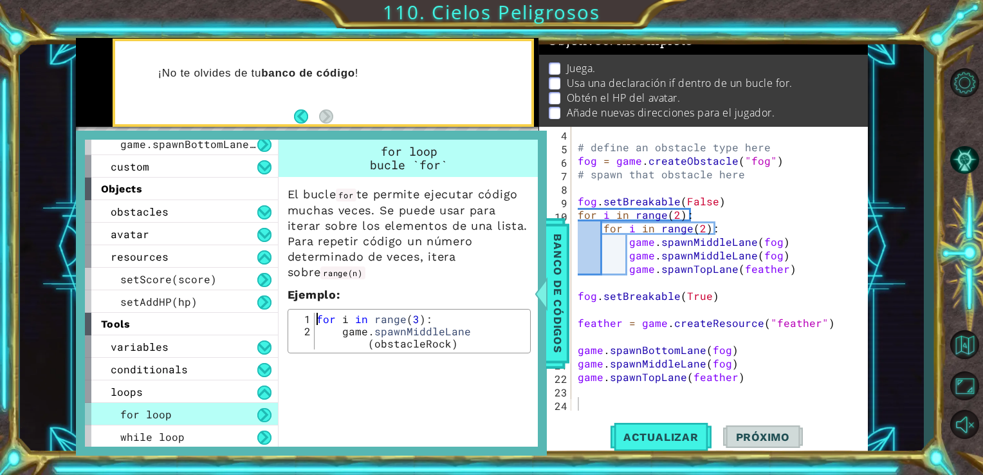
drag, startPoint x: 317, startPoint y: 320, endPoint x: 438, endPoint y: 331, distance: 121.5
click at [438, 331] on div "for i in range ( 3 ) : game . spawnMiddleLane ( obstacleRock )" at bounding box center [420, 349] width 213 height 73
drag, startPoint x: 438, startPoint y: 331, endPoint x: 346, endPoint y: 322, distance: 92.4
click at [483, 336] on div "for i in range ( 3 ) : game . spawnMiddleLane ( obstacleRock )" at bounding box center [420, 349] width 213 height 73
drag, startPoint x: 314, startPoint y: 318, endPoint x: 429, endPoint y: 320, distance: 115.2
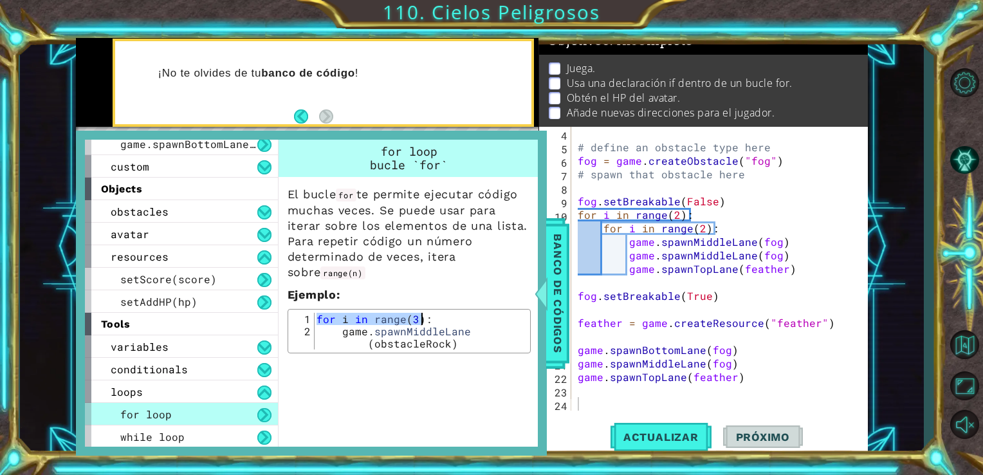
click at [429, 320] on div "for i in range ( 3 ) : game . spawnMiddleLane ( obstacleRock )" at bounding box center [420, 349] width 213 height 73
type textarea "for i in range(3):"
click at [555, 344] on span "Banco de códigos" at bounding box center [558, 293] width 21 height 133
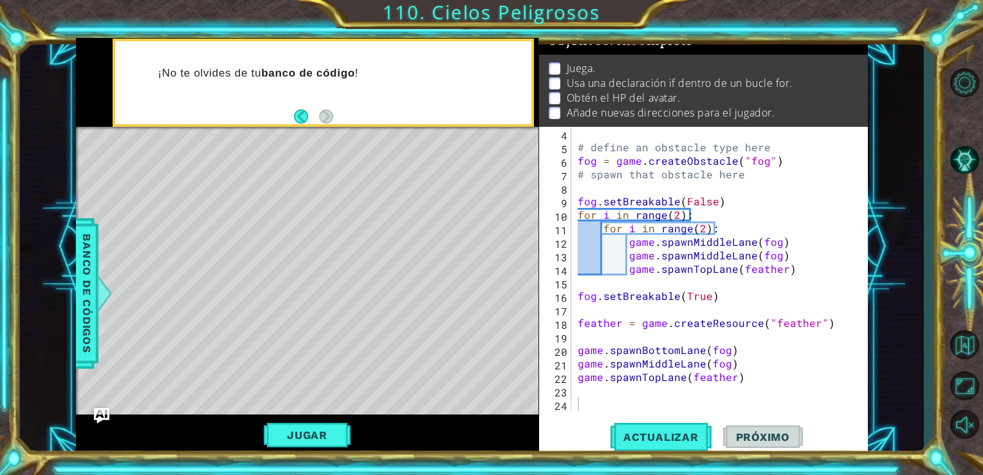
click at [581, 396] on div "# define an obstacle type here fog = game . createObstacle ( "fog" ) # spawn th…" at bounding box center [718, 282] width 287 height 311
click at [581, 408] on div "# define an obstacle type here fog = game . createObstacle ( "fog" ) # spawn th…" at bounding box center [718, 282] width 287 height 311
paste textarea "for i in range(3):"
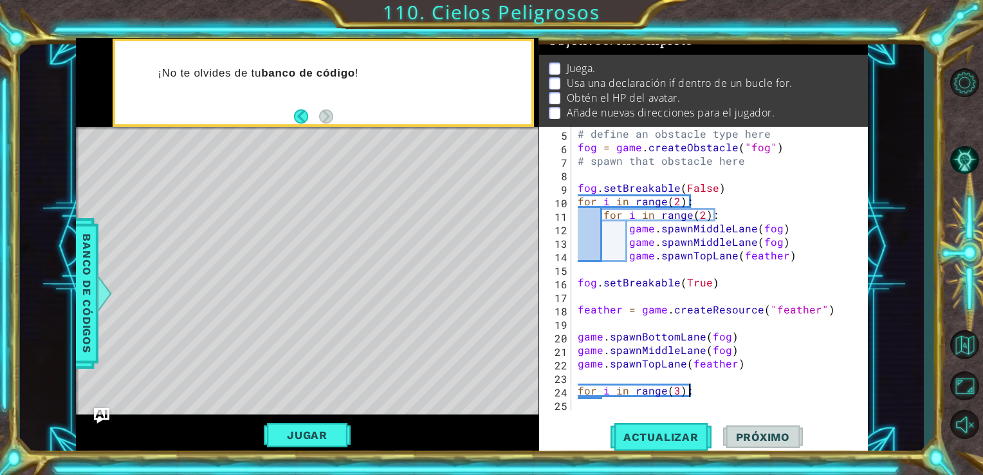
scroll to position [54, 0]
drag, startPoint x: 575, startPoint y: 339, endPoint x: 738, endPoint y: 376, distance: 166.4
click at [738, 376] on div "# define an obstacle type here fog = game . createObstacle ( "fog" ) # spawn th…" at bounding box center [718, 282] width 287 height 311
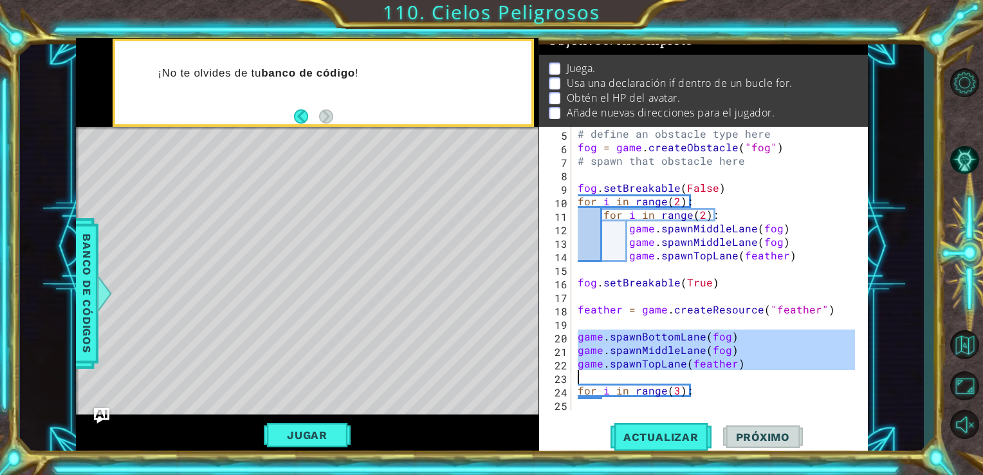
click at [703, 393] on div "# define an obstacle type here fog = game . createObstacle ( "fog" ) # spawn th…" at bounding box center [718, 282] width 287 height 311
type textarea "for i in range(3):"
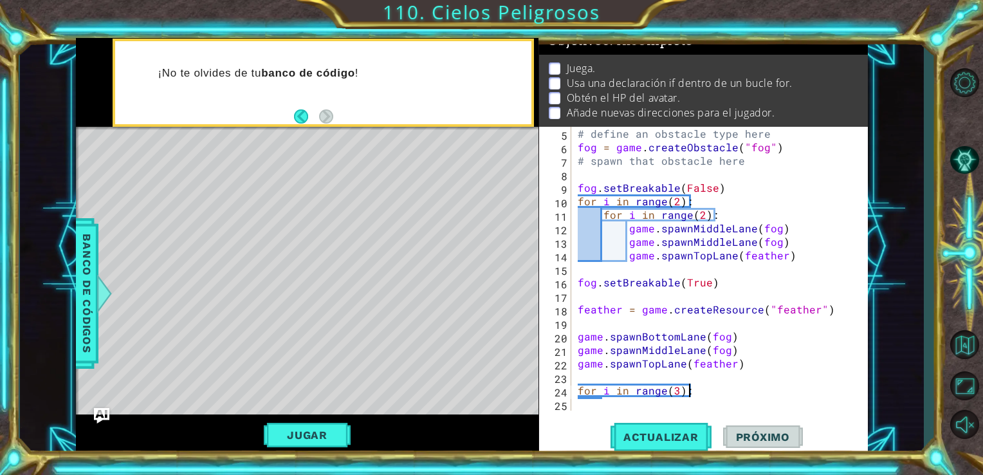
scroll to position [67, 0]
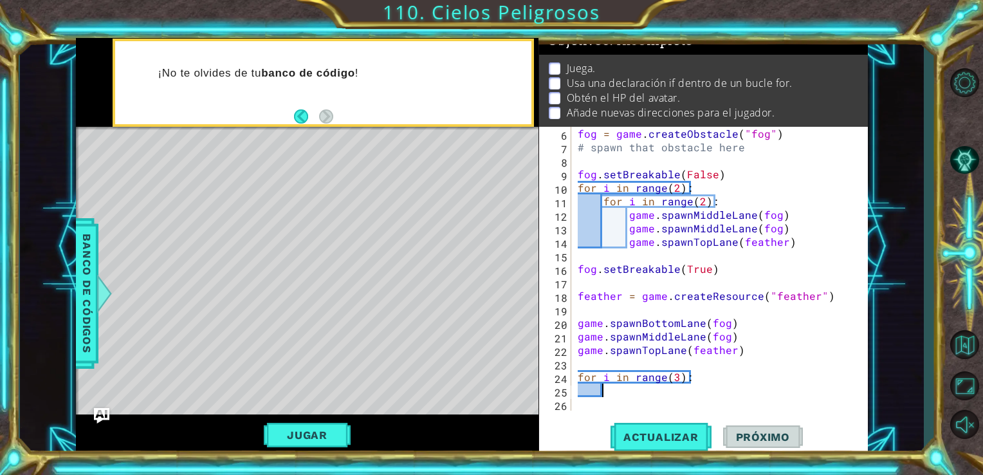
paste textarea "Code Area"
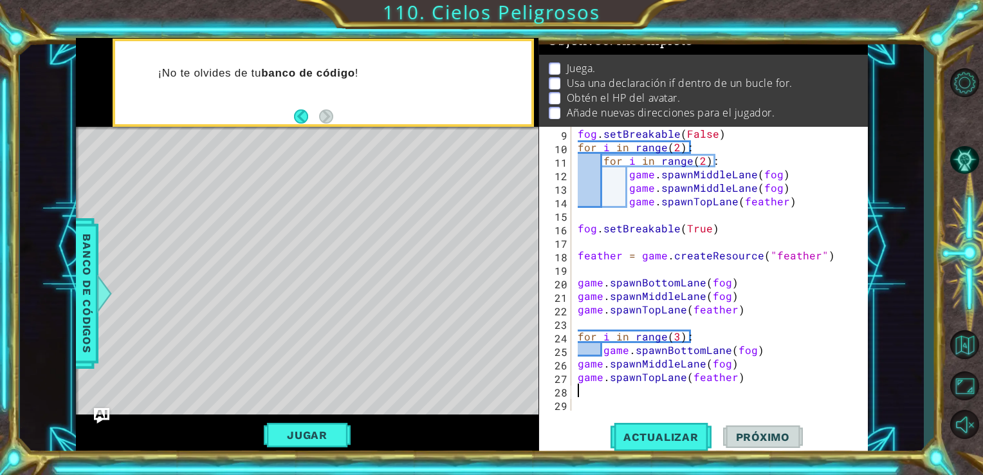
click at [578, 366] on div "fog . setBreakable ( False ) for i in range ( 2 ) : for i in range ( 2 ) : game…" at bounding box center [718, 282] width 287 height 311
click at [579, 377] on div "fog . setBreakable ( False ) for i in range ( 2 ) : for i in range ( 2 ) : game…" at bounding box center [718, 282] width 287 height 311
click at [698, 364] on div "fog . setBreakable ( False ) for i in range ( 2 ) : for i in range ( 2 ) : game…" at bounding box center [718, 282] width 287 height 311
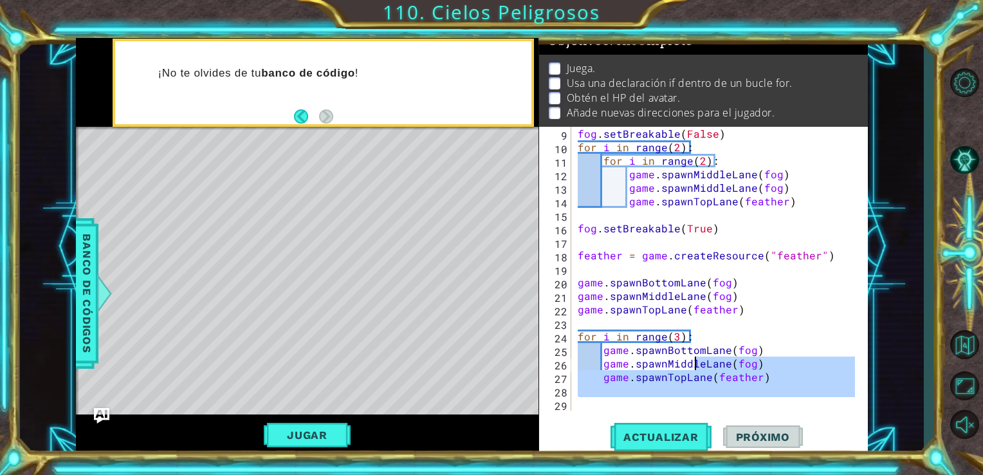
click at [705, 367] on div "fog . setBreakable ( False ) for i in range ( 2 ) : for i in range ( 2 ) : game…" at bounding box center [715, 269] width 281 height 284
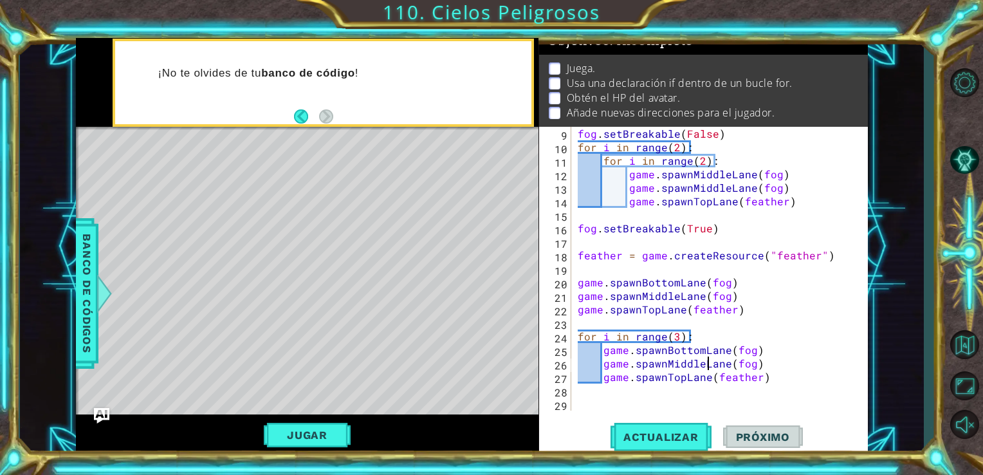
click at [698, 367] on div "fog . setBreakable ( False ) for i in range ( 2 ) : for i in range ( 2 ) : game…" at bounding box center [718, 282] width 287 height 311
click at [703, 359] on div "fog . setBreakable ( False ) for i in range ( 2 ) : for i in range ( 2 ) : game…" at bounding box center [718, 282] width 287 height 311
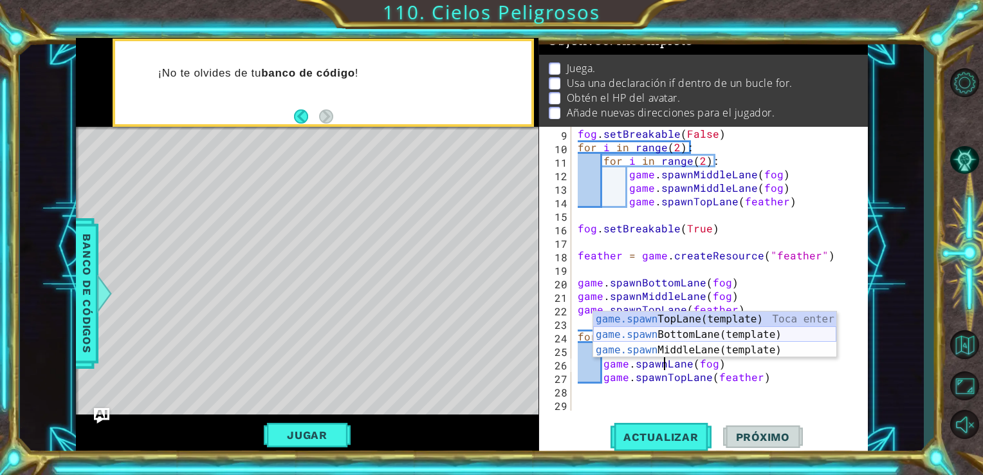
click at [730, 339] on div "game.spawn TopLane(template) Toca enter game.spawn BottomLane(template) Toca en…" at bounding box center [714, 350] width 243 height 77
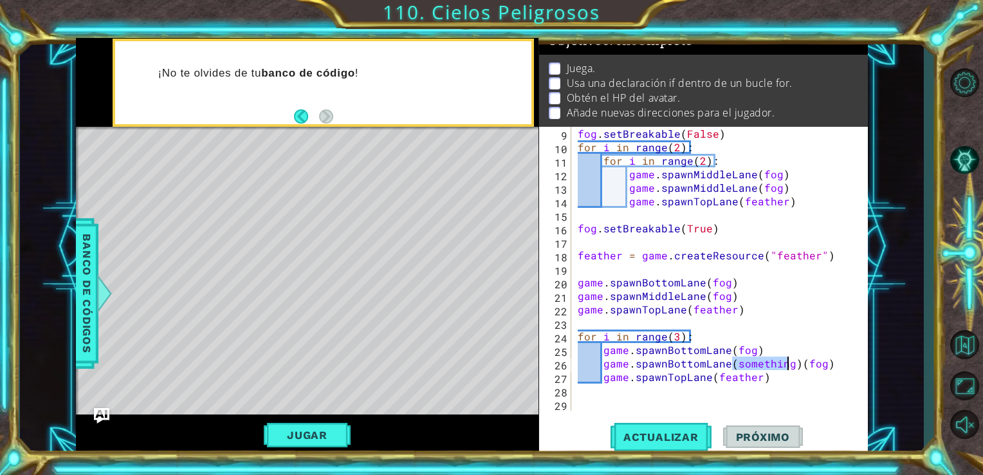
click at [703, 353] on div "fog . setBreakable ( False ) for i in range ( 2 ) : for i in range ( 2 ) : game…" at bounding box center [718, 282] width 287 height 311
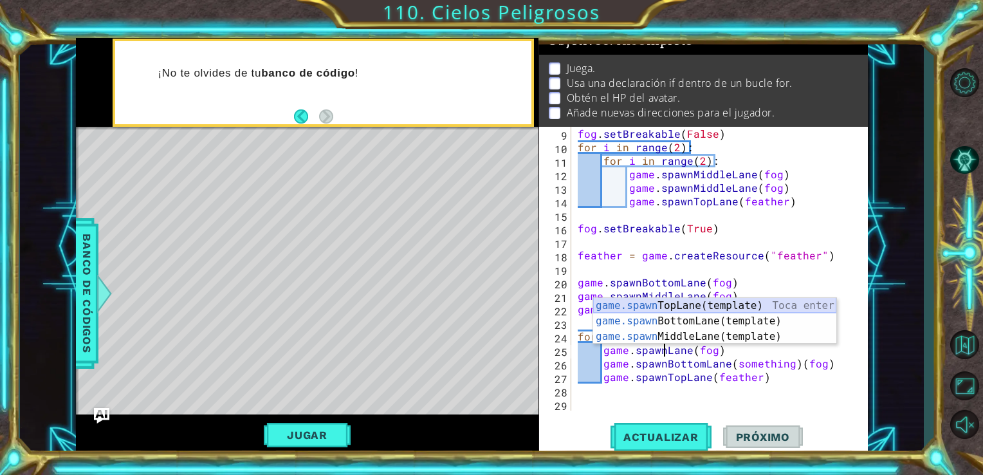
click at [700, 308] on div "game.spawn TopLane(template) Toca enter game.spawn BottomLane(template) Toca en…" at bounding box center [714, 336] width 243 height 77
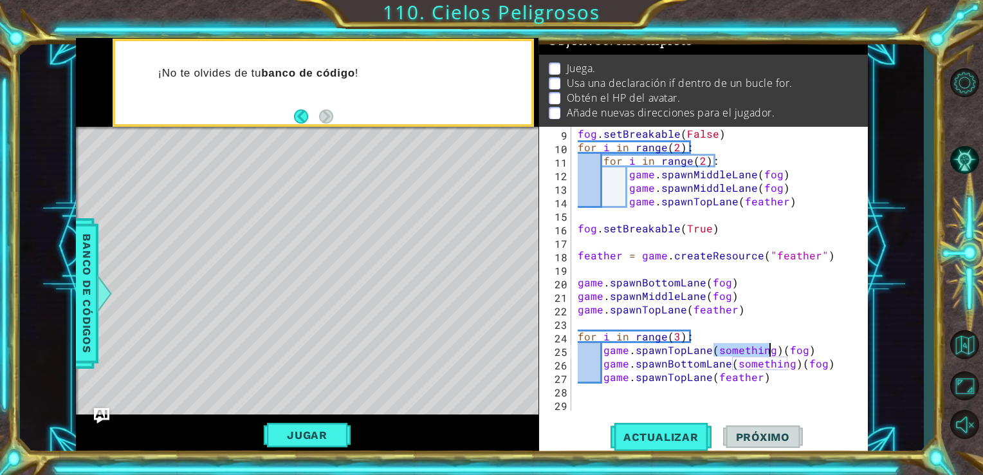
click at [792, 366] on div "fog . setBreakable ( False ) for i in range ( 2 ) : for i in range ( 2 ) : game…" at bounding box center [718, 282] width 287 height 311
click at [770, 381] on div "fog . setBreakable ( False ) for i in range ( 2 ) : for i in range ( 2 ) : game…" at bounding box center [718, 282] width 287 height 311
click at [774, 351] on div "fog . setBreakable ( False ) for i in range ( 2 ) : for i in range ( 2 ) : game…" at bounding box center [718, 282] width 287 height 311
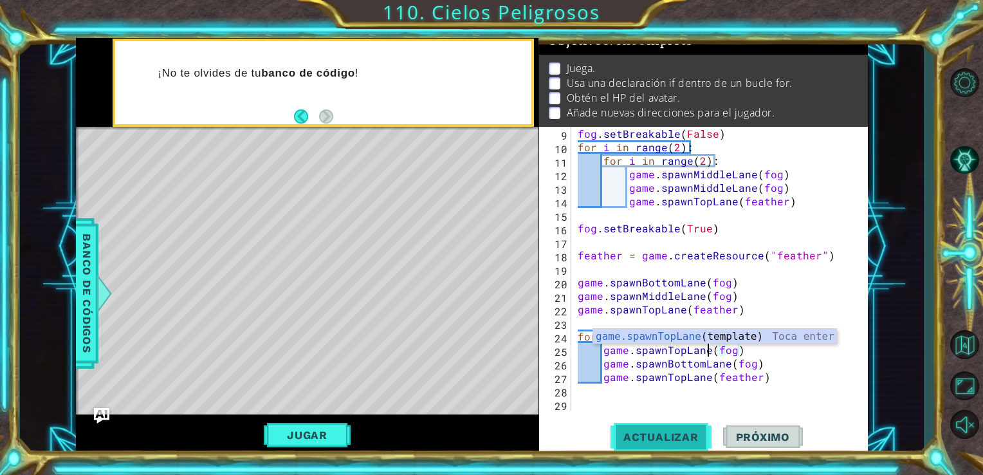
click at [677, 439] on span "Actualizar" at bounding box center [661, 437] width 101 height 13
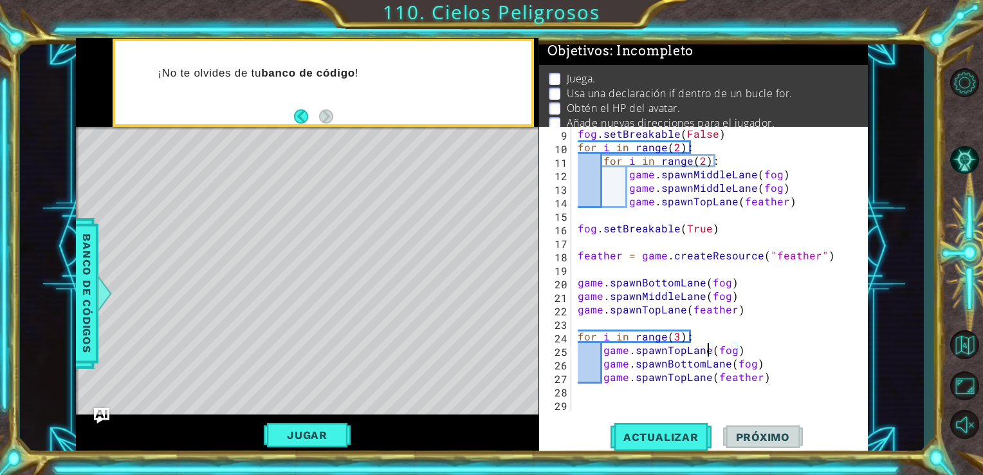
scroll to position [26, 0]
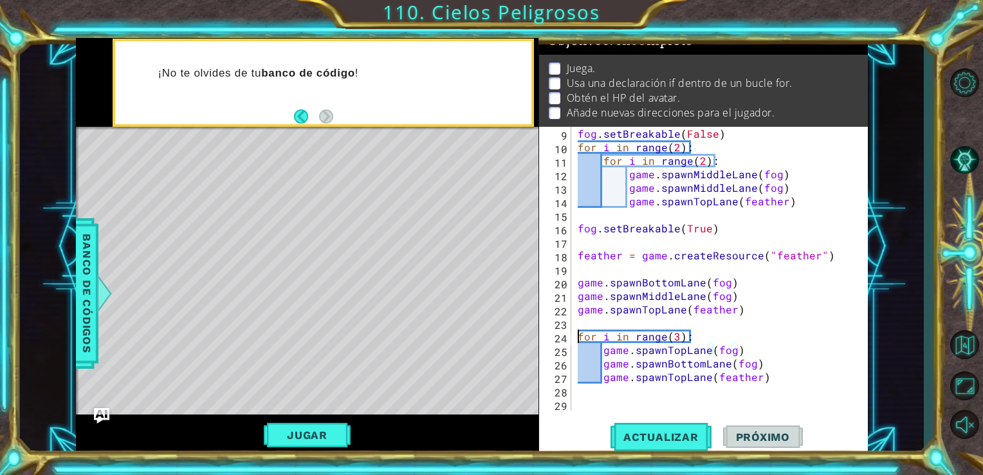
drag, startPoint x: 577, startPoint y: 331, endPoint x: 775, endPoint y: 386, distance: 205.8
click at [775, 386] on div "fog . setBreakable ( False ) for i in range ( 2 ) : for i in range ( 2 ) : game…" at bounding box center [718, 282] width 287 height 311
type textarea "game.spawnTopLane(feather)"
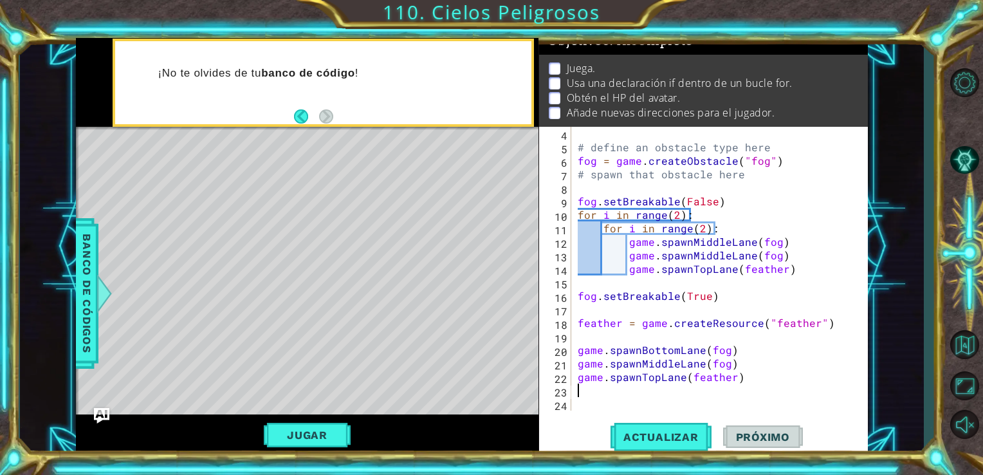
scroll to position [41, 0]
click at [629, 233] on div "# define an obstacle type here fog = game . createObstacle ( "fog" ) # spawn th…" at bounding box center [718, 282] width 287 height 311
click at [636, 230] on div "# define an obstacle type here fog = game . createObstacle ( "fog" ) # spawn th…" at bounding box center [718, 282] width 287 height 311
click at [664, 446] on button "Actualizar" at bounding box center [661, 436] width 101 height 33
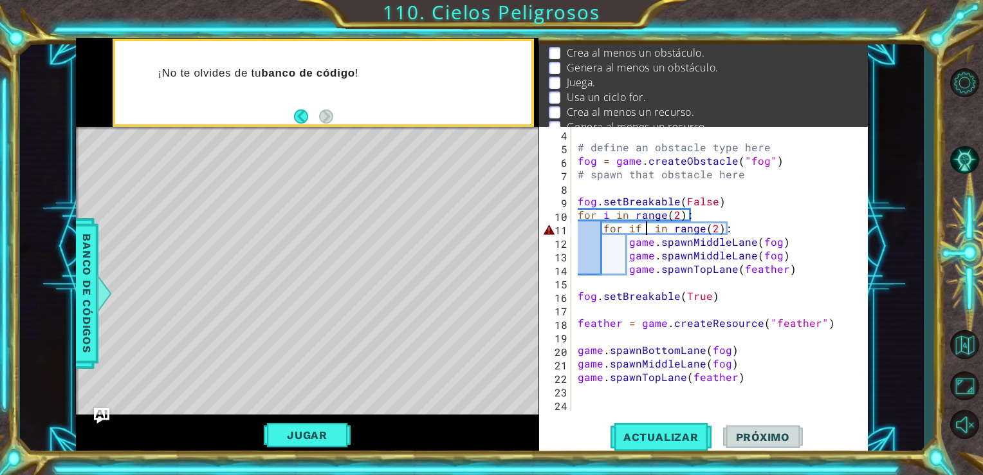
click at [762, 225] on div "# define an obstacle type here fog = game . createObstacle ( "fog" ) # spawn th…" at bounding box center [718, 282] width 287 height 311
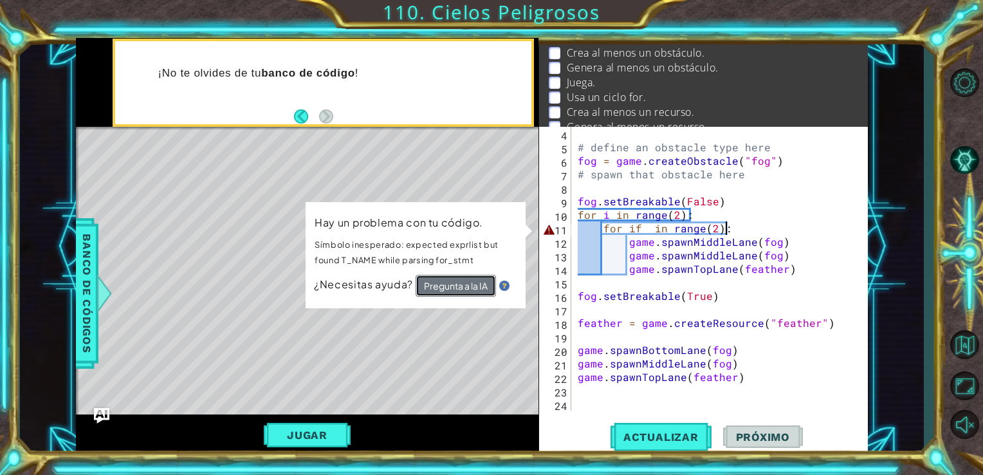
click at [487, 287] on button "Pregunta a la IA" at bounding box center [456, 286] width 80 height 22
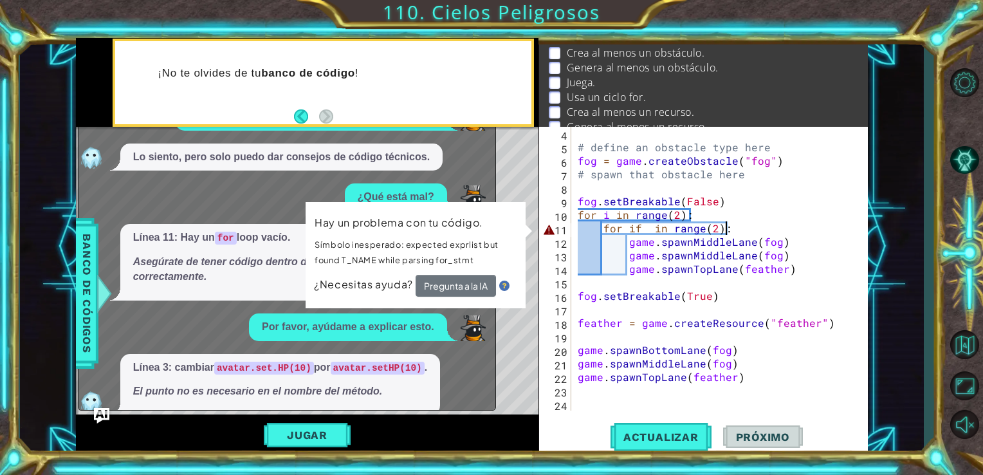
scroll to position [1182, 0]
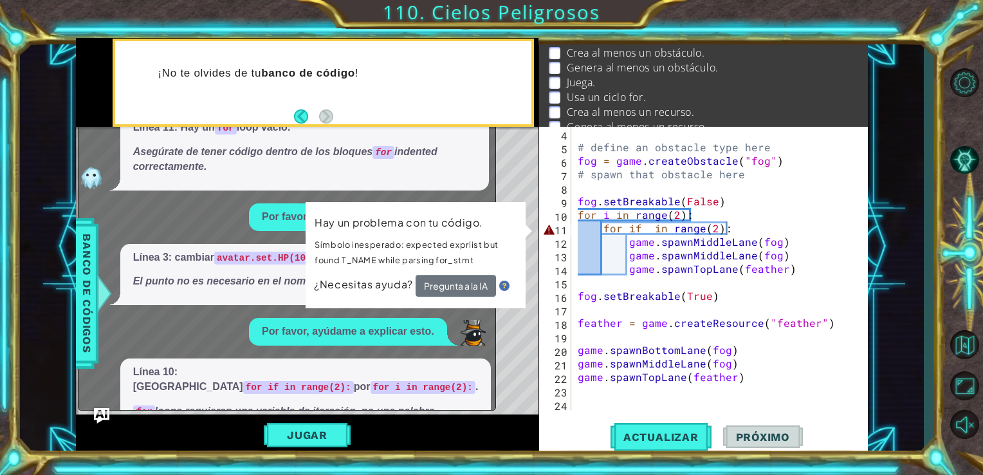
click at [163, 443] on button "Muéstrame" at bounding box center [170, 453] width 75 height 21
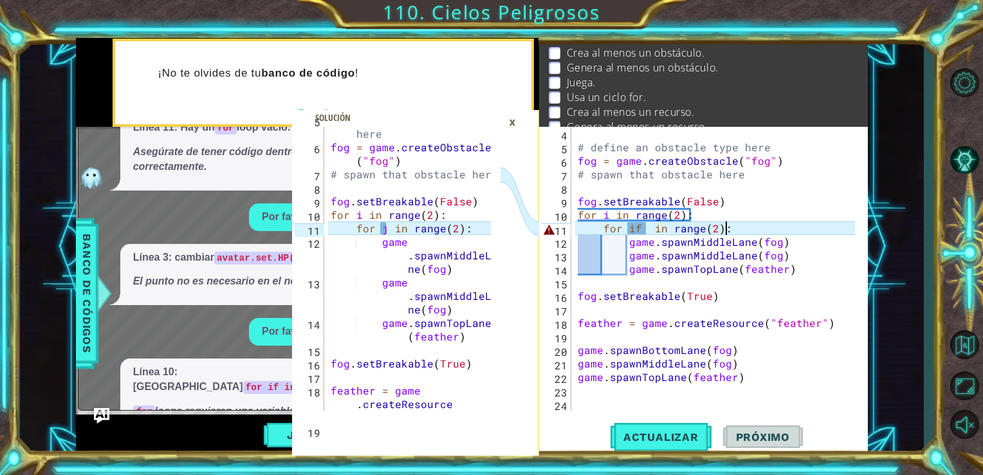
click at [514, 132] on div "×" at bounding box center [513, 122] width 20 height 22
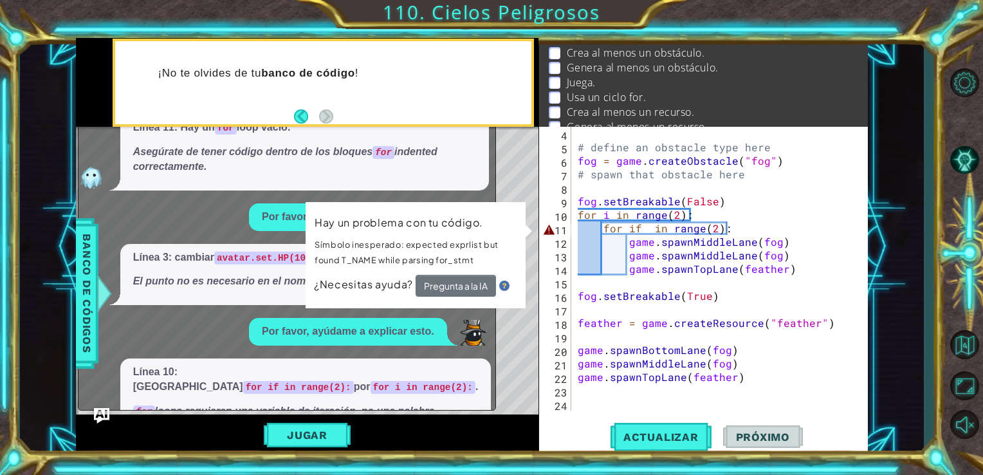
click at [290, 431] on button "Jugar" at bounding box center [307, 435] width 87 height 24
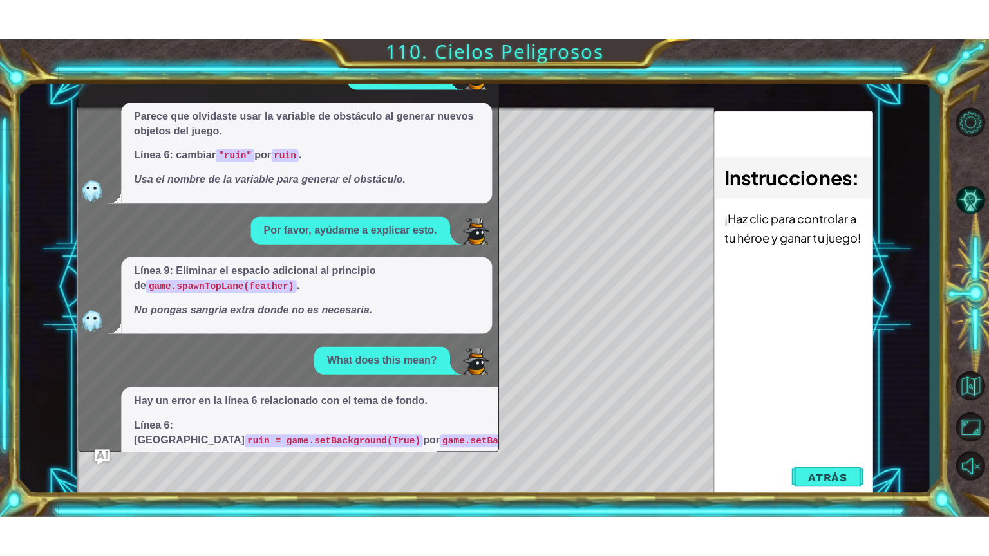
scroll to position [0, 0]
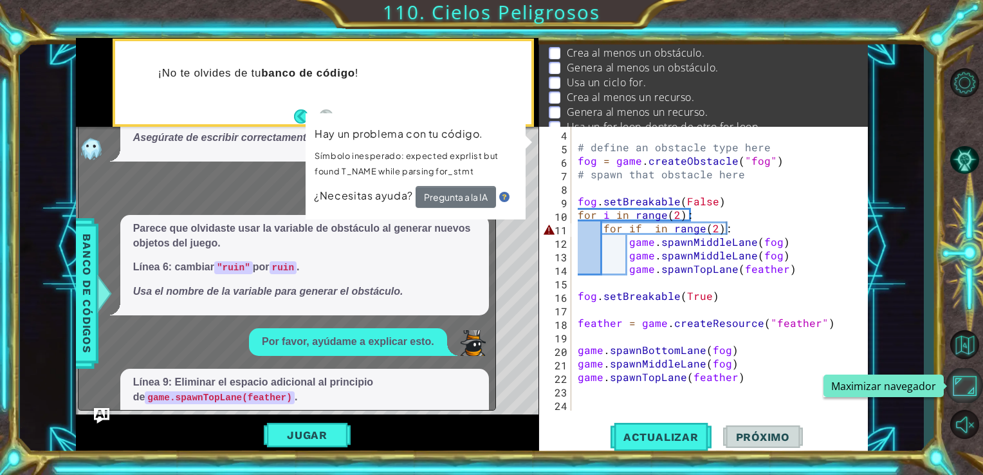
click at [974, 394] on button "Maximizar navegador" at bounding box center [964, 385] width 37 height 35
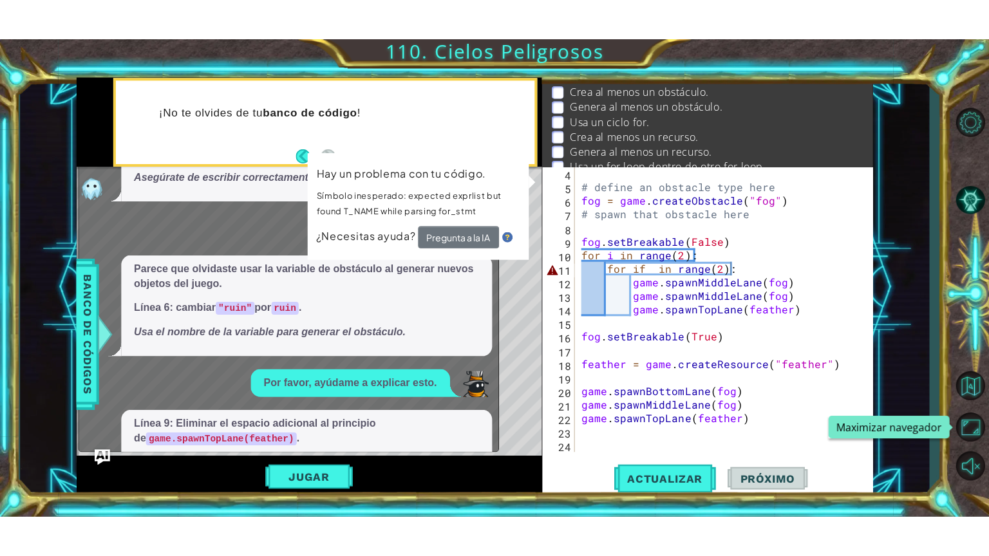
scroll to position [31, 0]
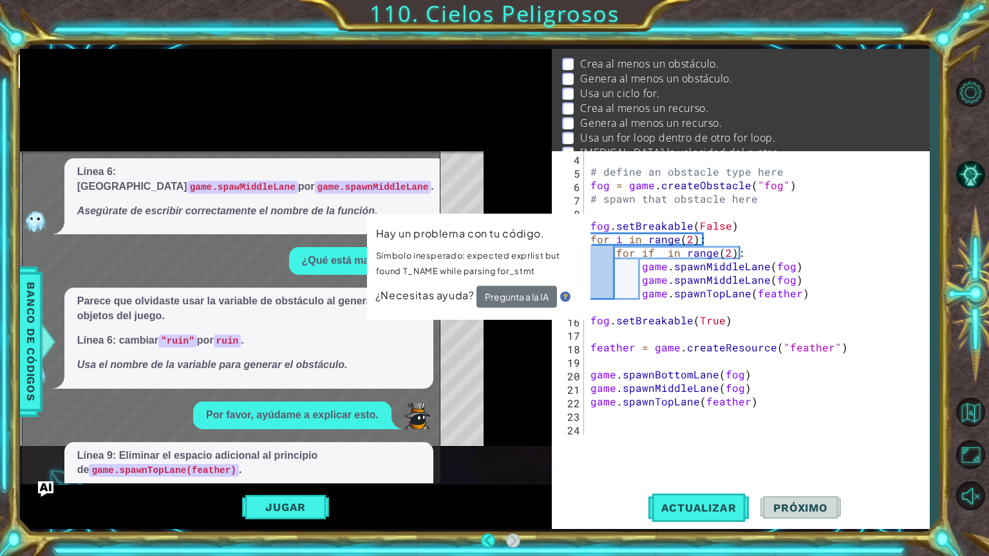
click at [306, 508] on button "Jugar" at bounding box center [285, 507] width 87 height 24
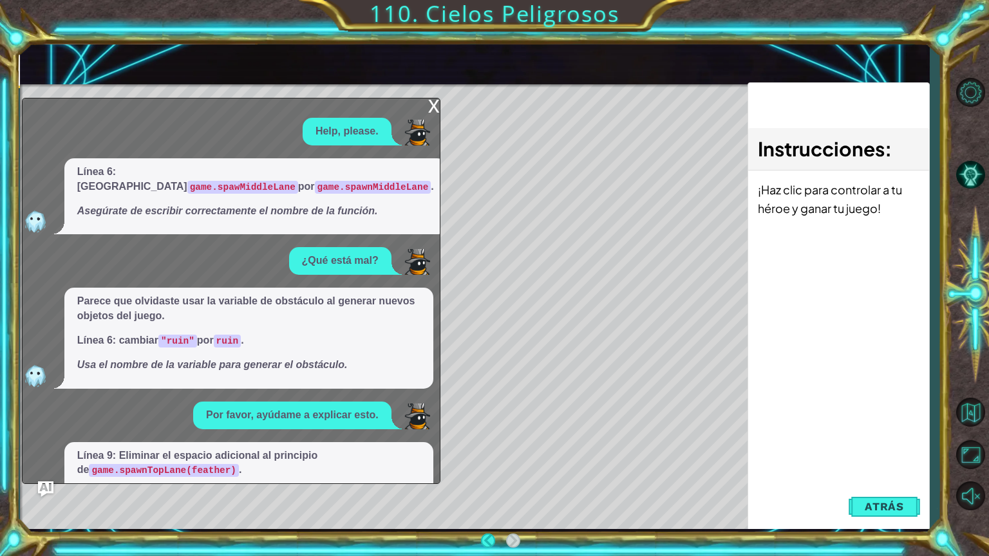
click at [432, 102] on div "x" at bounding box center [434, 104] width 12 height 13
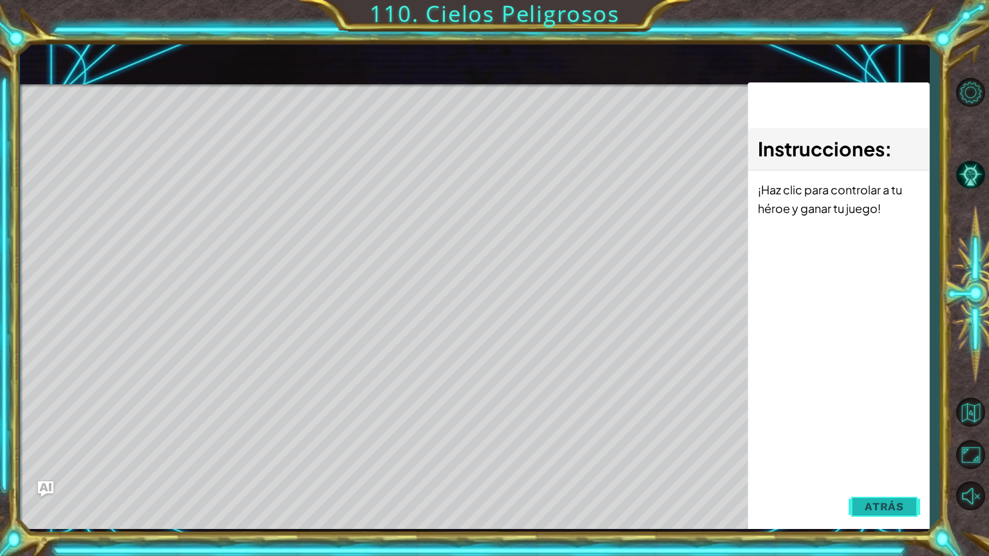
click at [884, 501] on span "Atrás" at bounding box center [883, 506] width 39 height 13
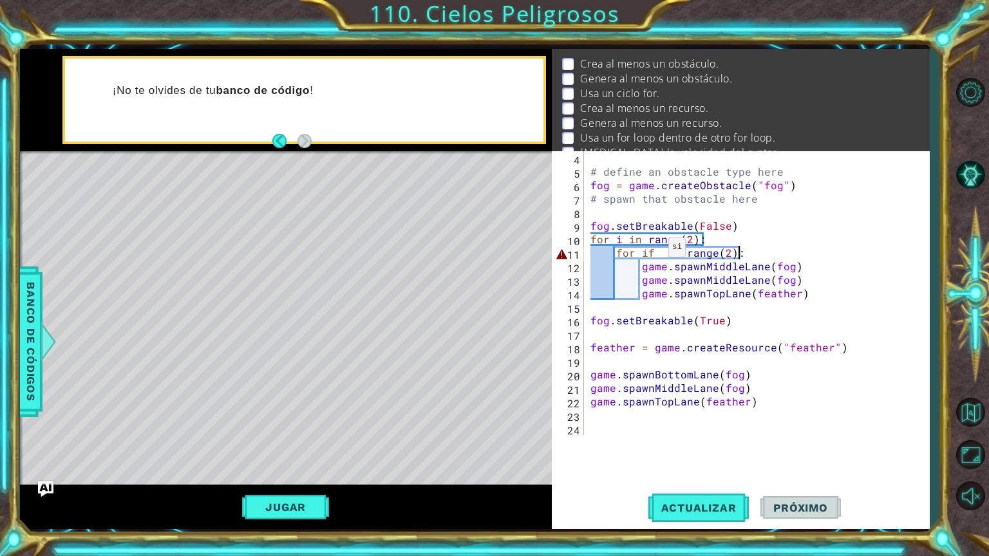
click at [652, 250] on div "# define an obstacle type here fog = game . createObstacle ( "fog" ) # spawn th…" at bounding box center [755, 306] width 335 height 311
type textarea "for i in range(2):"
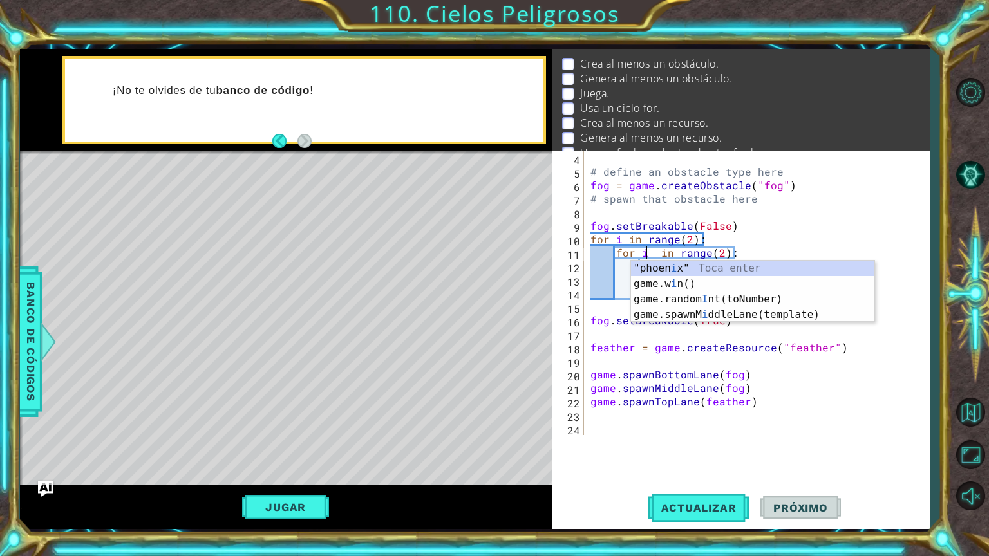
click at [757, 255] on div "# define an obstacle type here fog = game . createObstacle ( "fog" ) # spawn th…" at bounding box center [755, 306] width 335 height 311
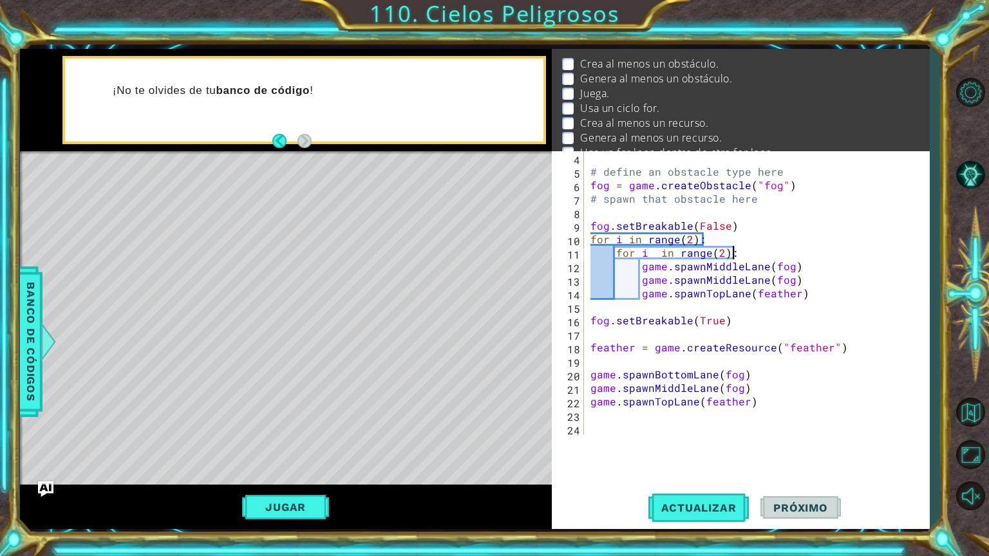
click at [595, 425] on div "# define an obstacle type here fog = game . createObstacle ( "fog" ) # spawn th…" at bounding box center [755, 306] width 335 height 311
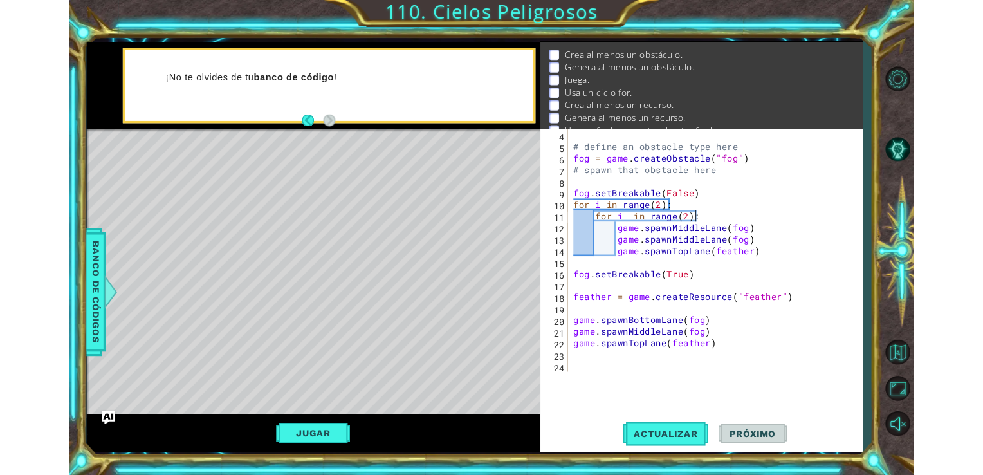
scroll to position [0, 0]
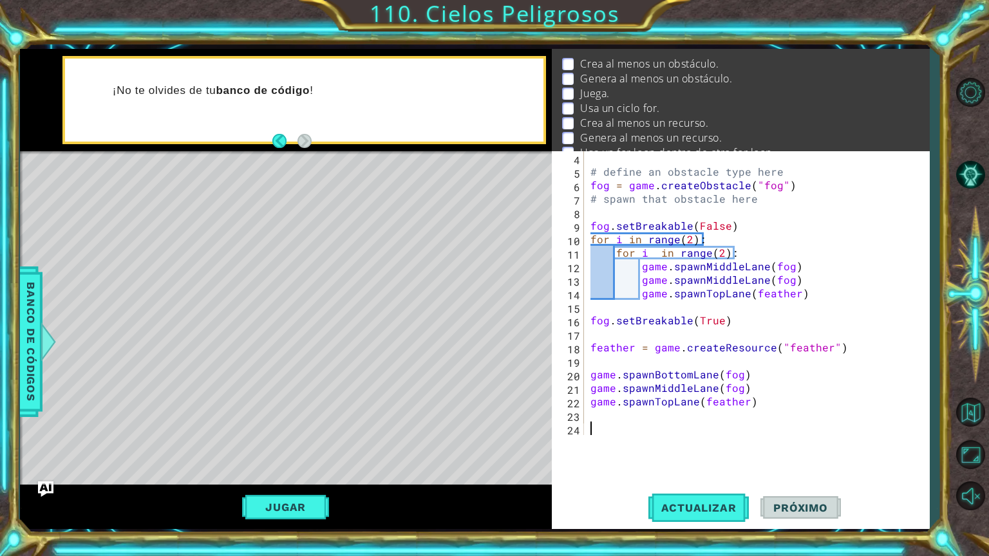
click at [800, 501] on span "Próximo" at bounding box center [800, 507] width 80 height 13
click at [960, 456] on button "Maximizar navegador" at bounding box center [969, 454] width 37 height 37
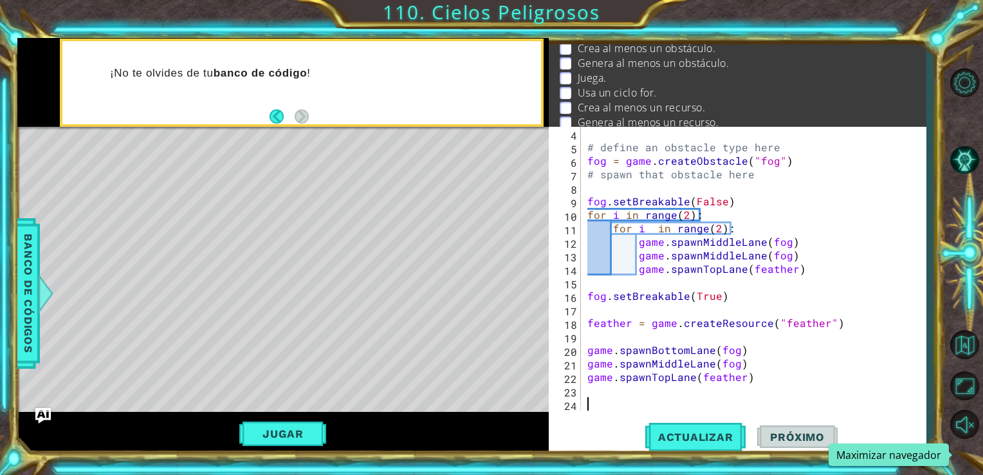
scroll to position [26, 0]
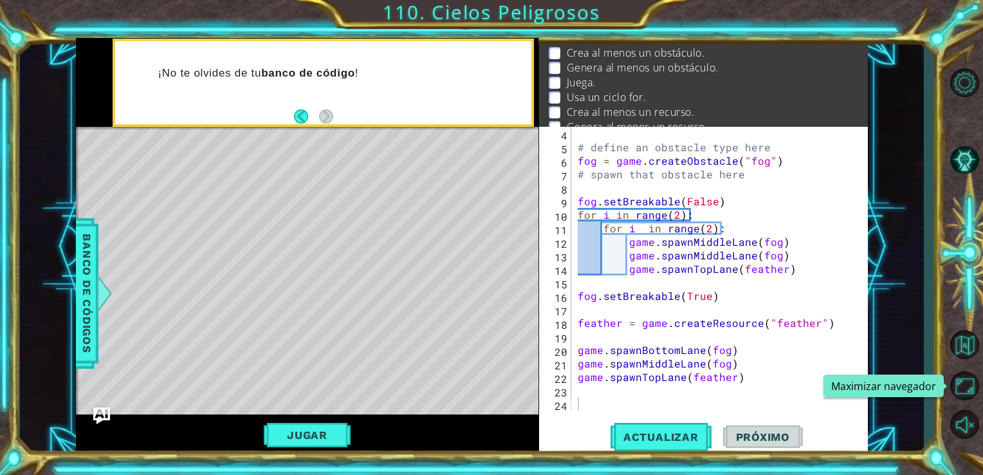
click at [108, 413] on img "Ask AI" at bounding box center [101, 415] width 17 height 17
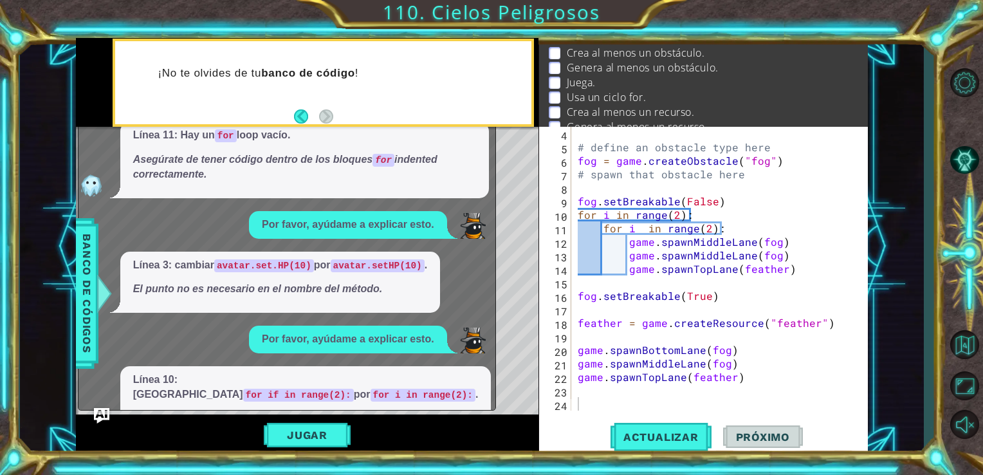
scroll to position [1182, 0]
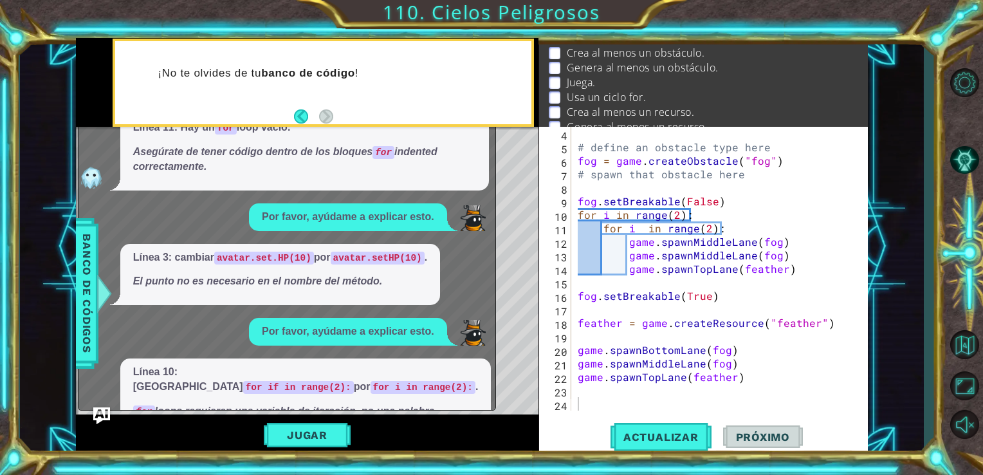
click at [103, 423] on img "Ask AI" at bounding box center [101, 415] width 17 height 17
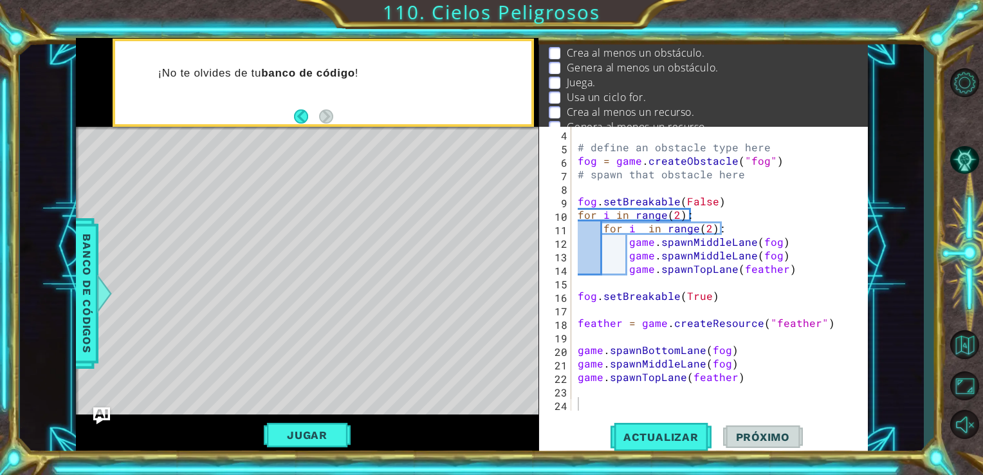
click at [103, 423] on img "Ask AI" at bounding box center [101, 415] width 17 height 17
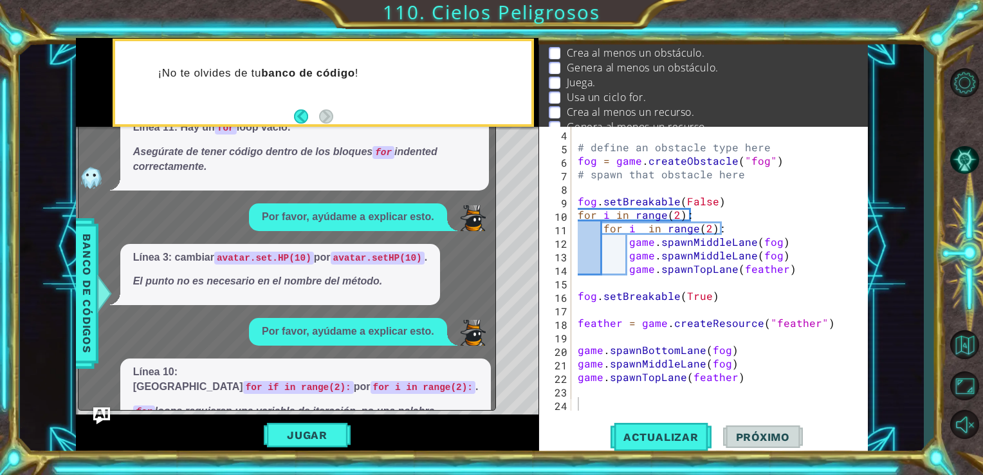
click at [99, 414] on img "Ask AI" at bounding box center [101, 415] width 17 height 17
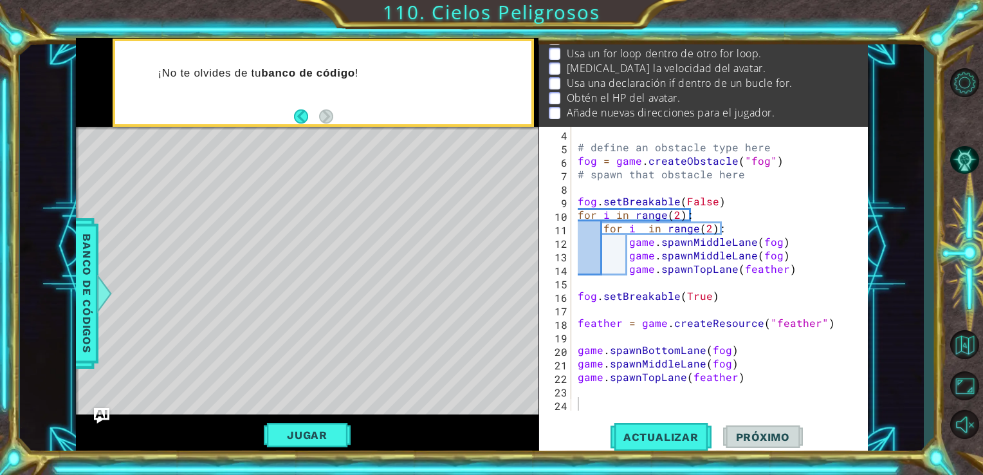
scroll to position [0, 0]
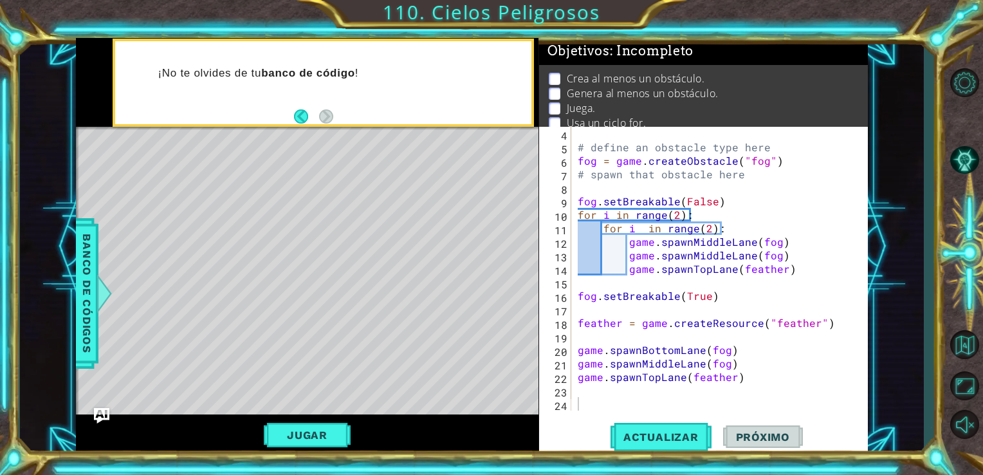
click at [592, 398] on div "# define an obstacle type here fog = game . createObstacle ( "fog" ) # spawn th…" at bounding box center [718, 282] width 287 height 311
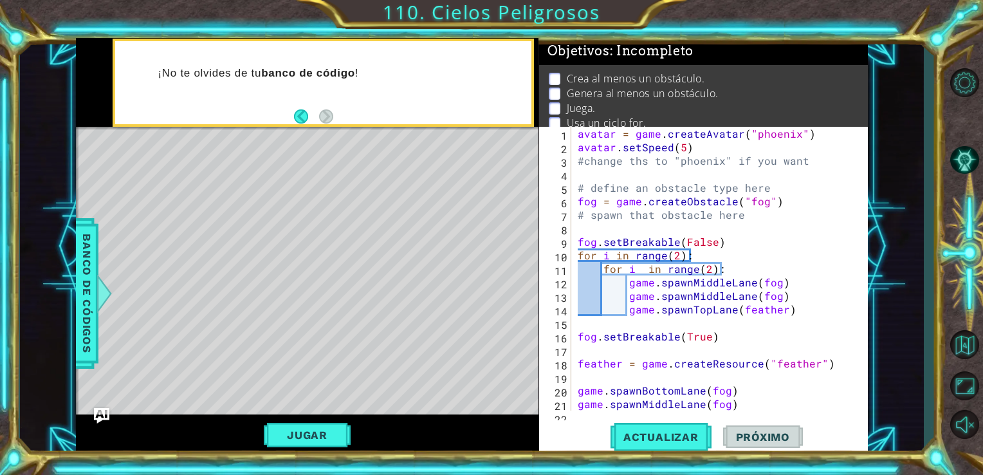
drag, startPoint x: 684, startPoint y: 149, endPoint x: 689, endPoint y: 163, distance: 15.9
click at [680, 150] on div "avatar = game . createAvatar ( "phoenix" ) avatar . setSpeed ( 5 ) #change ths …" at bounding box center [718, 282] width 287 height 311
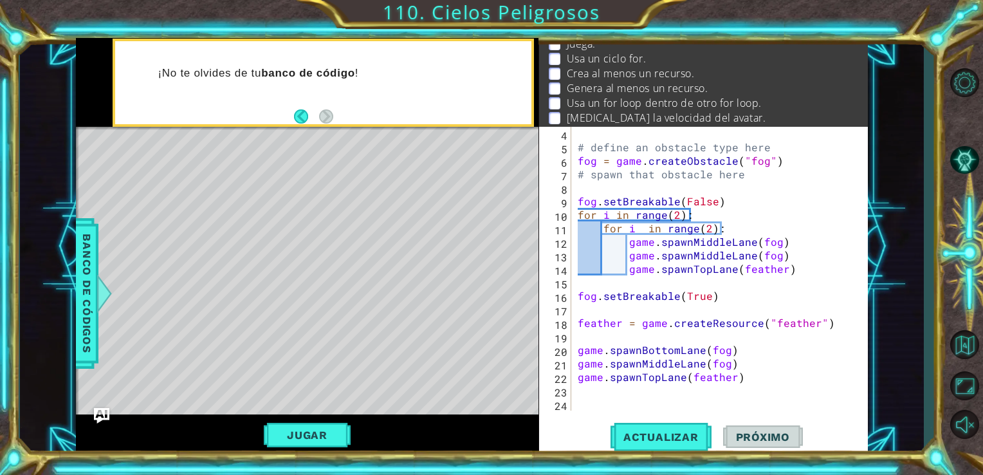
scroll to position [41, 0]
click at [665, 431] on button "Actualizar" at bounding box center [661, 436] width 101 height 33
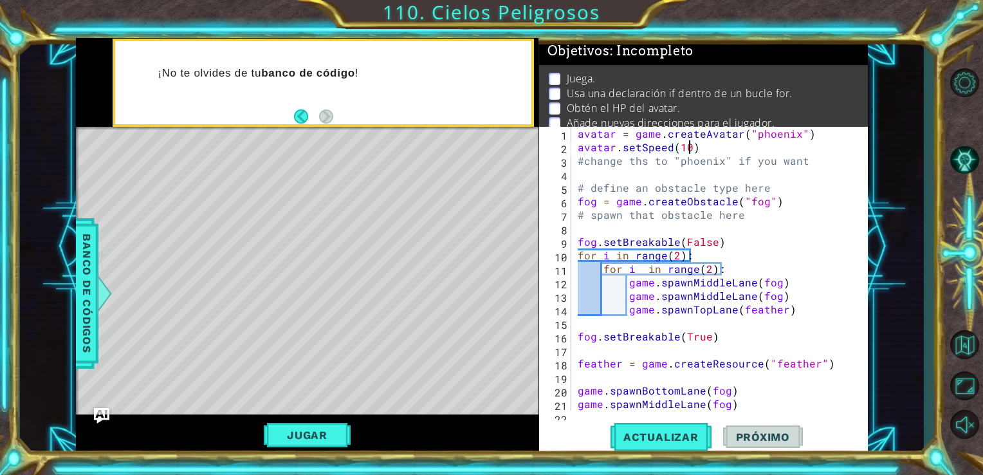
scroll to position [26, 0]
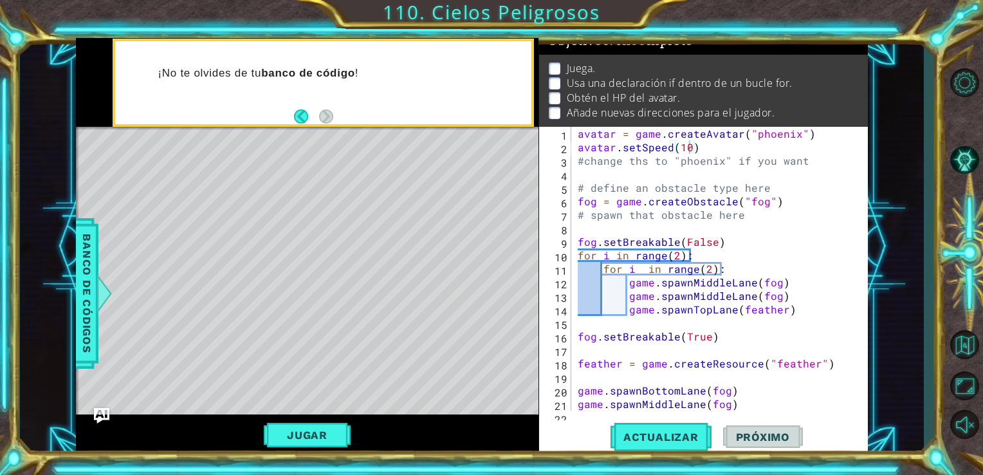
drag, startPoint x: 779, startPoint y: 61, endPoint x: 669, endPoint y: 59, distance: 109.4
click at [673, 76] on li "Usa una declaración if dentro de un bucle for." at bounding box center [705, 83] width 313 height 15
drag, startPoint x: 579, startPoint y: 252, endPoint x: 790, endPoint y: 313, distance: 220.6
click at [790, 313] on div "avatar = game . createAvatar ( "phoenix" ) avatar . setSpeed ( 10 ) #change ths…" at bounding box center [718, 282] width 287 height 311
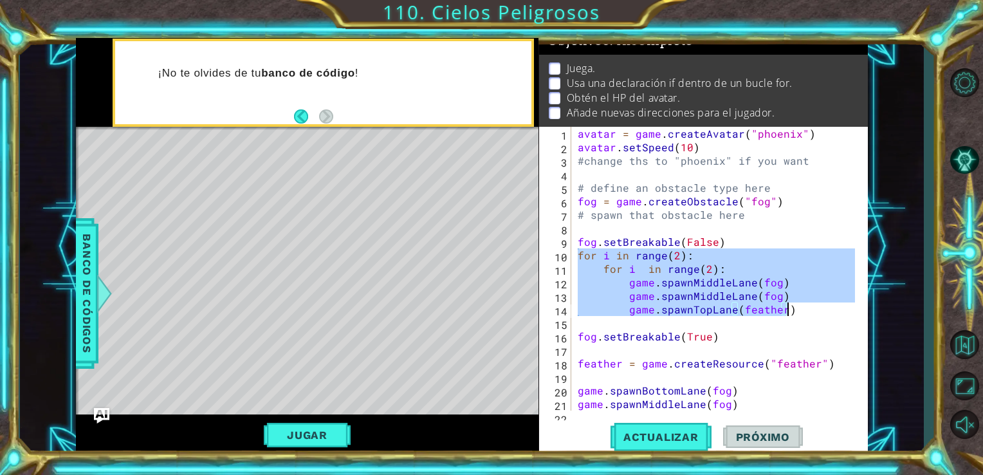
type textarea "game.spawnMiddleLane(fog) game.spawnTopLane(feather)"
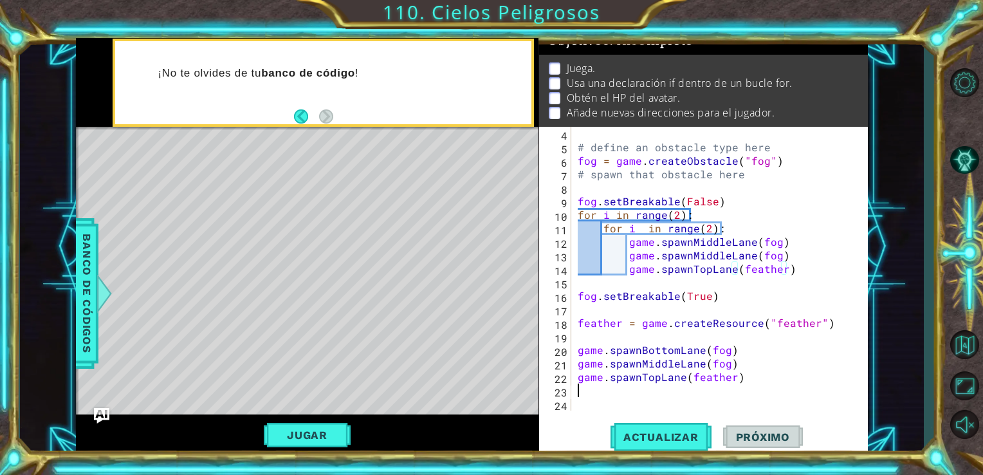
click at [590, 389] on div "# define an obstacle type here fog = game . createObstacle ( "fog" ) # spawn th…" at bounding box center [718, 282] width 287 height 311
click at [582, 402] on div "# define an obstacle type here fog = game . createObstacle ( "fog" ) # spawn th…" at bounding box center [718, 282] width 287 height 311
paste textarea "game.spawnTopLane(feather)"
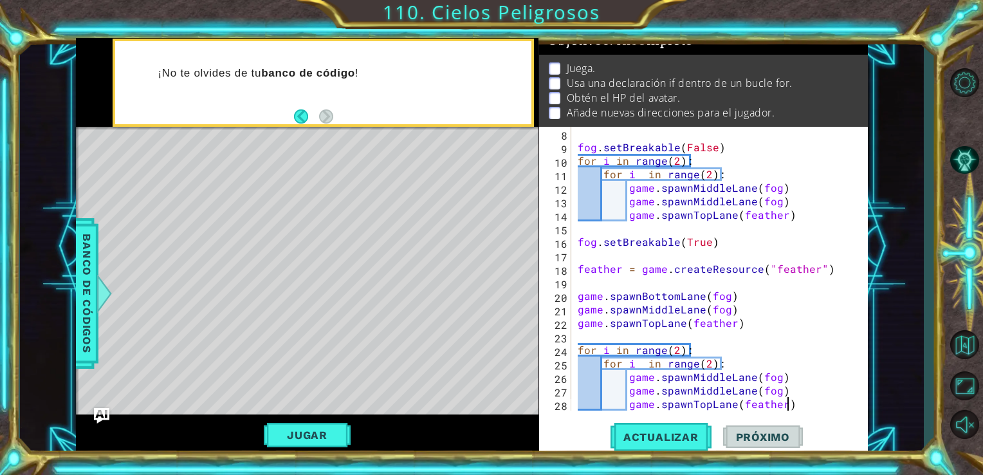
type textarea "game.spawnTopLane(feather)"
click at [732, 343] on div "fog . setBreakable ( False ) for i in range ( 2 ) : for i in range ( 2 ) : game…" at bounding box center [718, 282] width 287 height 311
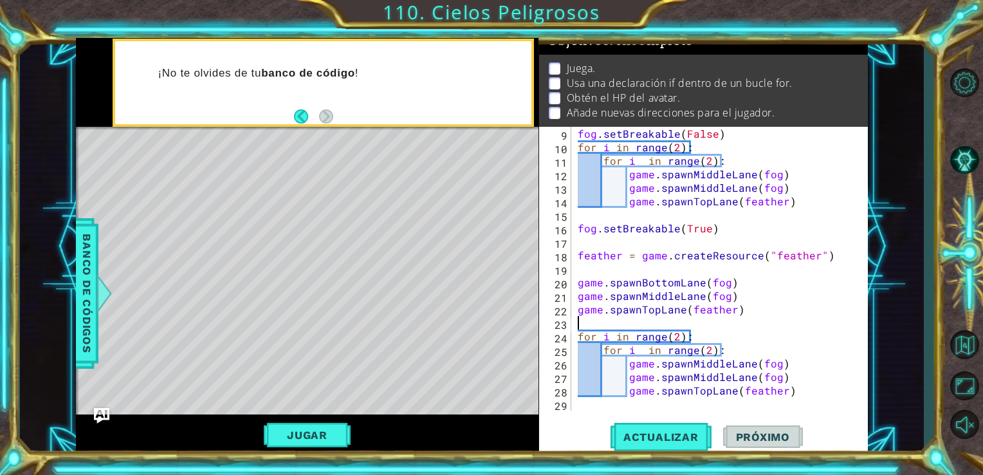
scroll to position [108, 0]
click at [726, 363] on div "fog . setBreakable ( False ) for i in range ( 2 ) : for i in range ( 2 ) : game…" at bounding box center [718, 282] width 287 height 311
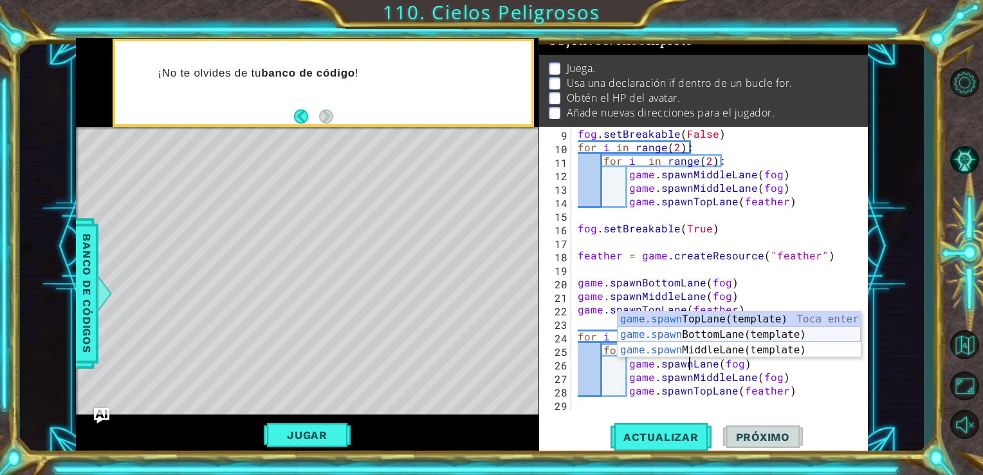
click at [768, 336] on div "game.spawn TopLane(template) Toca enter game.spawn BottomLane(template) Toca en…" at bounding box center [739, 350] width 243 height 77
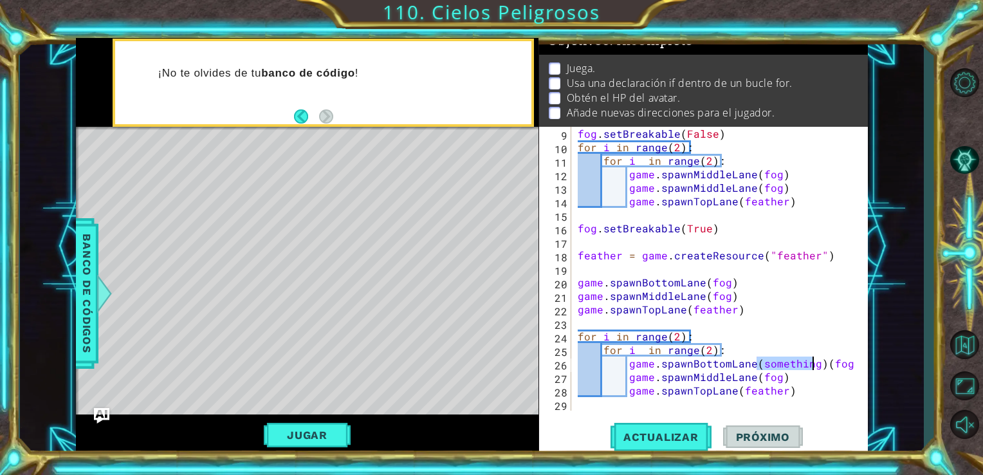
click at [818, 364] on div "fog . setBreakable ( False ) for i in range ( 2 ) : for i in range ( 2 ) : game…" at bounding box center [718, 282] width 287 height 311
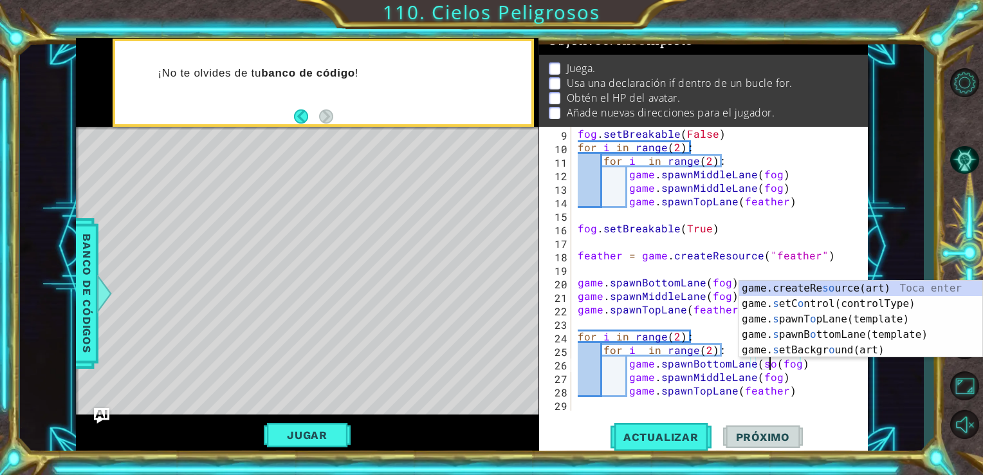
type textarea "game.spawnBottomLane(fog)"
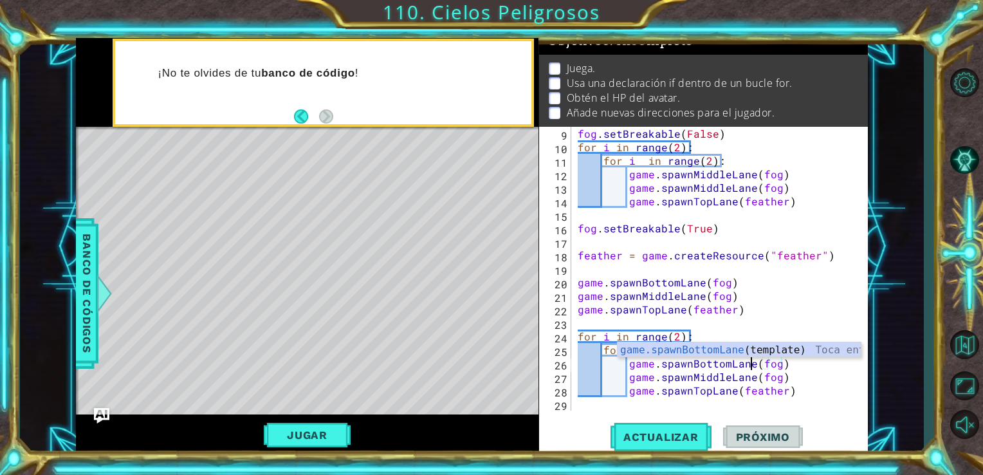
click at [801, 366] on div "fog . setBreakable ( False ) for i in range ( 2 ) : for i in range ( 2 ) : game…" at bounding box center [718, 282] width 287 height 311
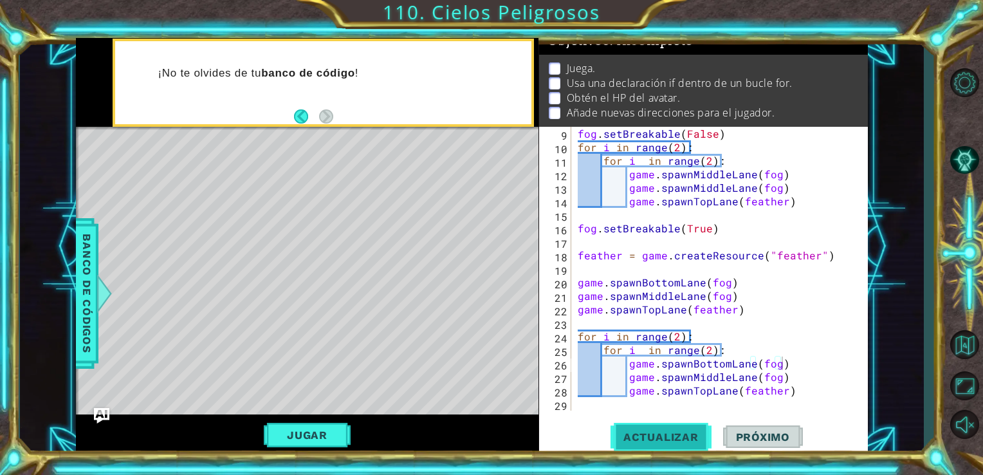
click at [671, 437] on span "Actualizar" at bounding box center [661, 437] width 101 height 13
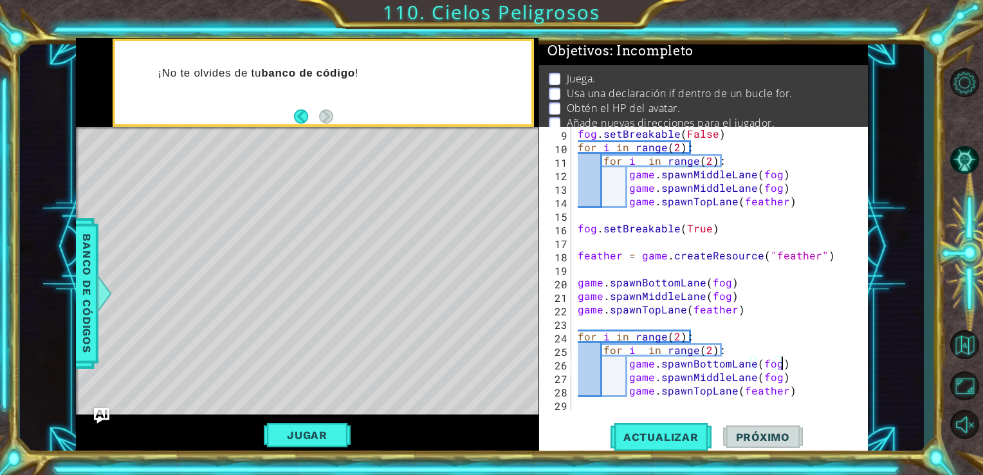
scroll to position [26, 0]
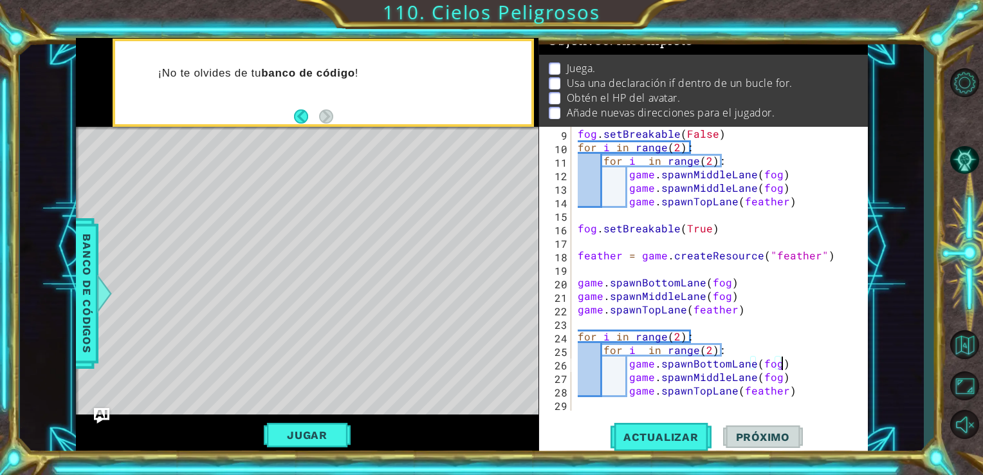
click at [72, 271] on div "5 6 7 8 9 10 11 12 13 14 15 16 17 18 19 # define an obstacle type here fog = ga…" at bounding box center [472, 247] width 905 height 418
click at [85, 290] on span "Banco de códigos" at bounding box center [87, 293] width 21 height 133
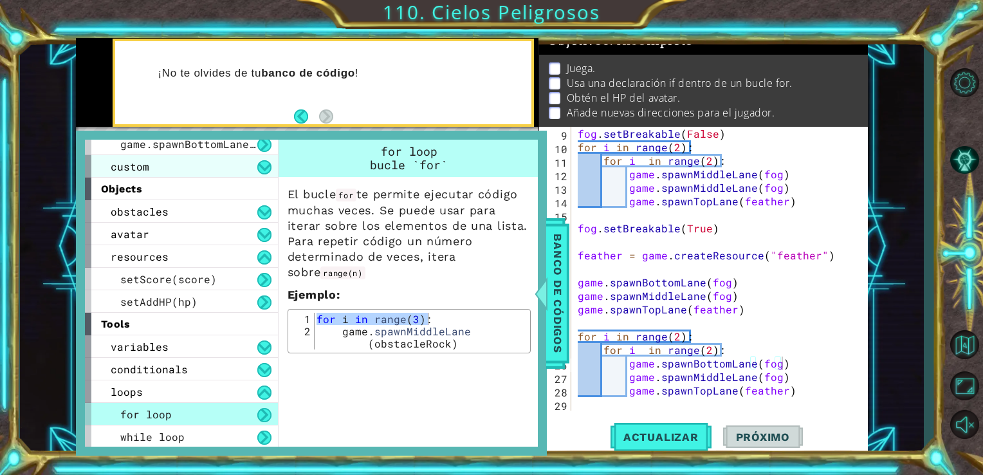
scroll to position [0, 0]
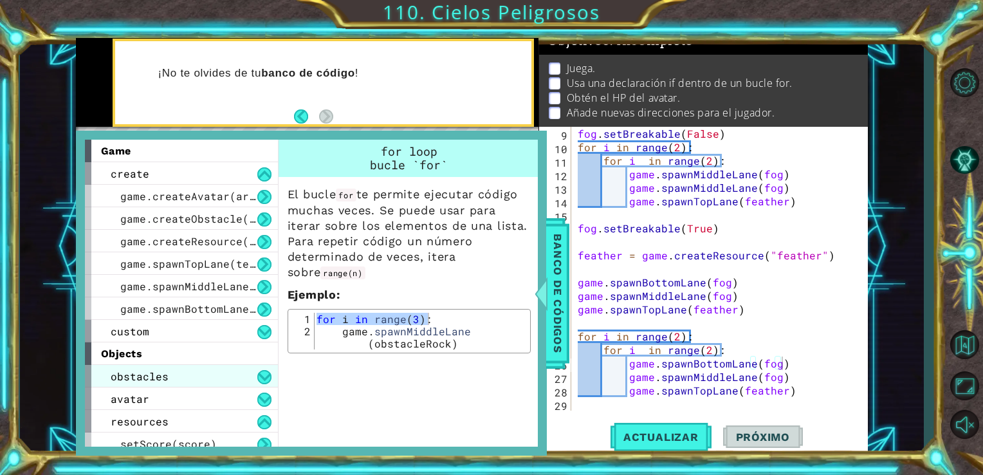
click at [218, 374] on div "obstacles" at bounding box center [181, 376] width 193 height 23
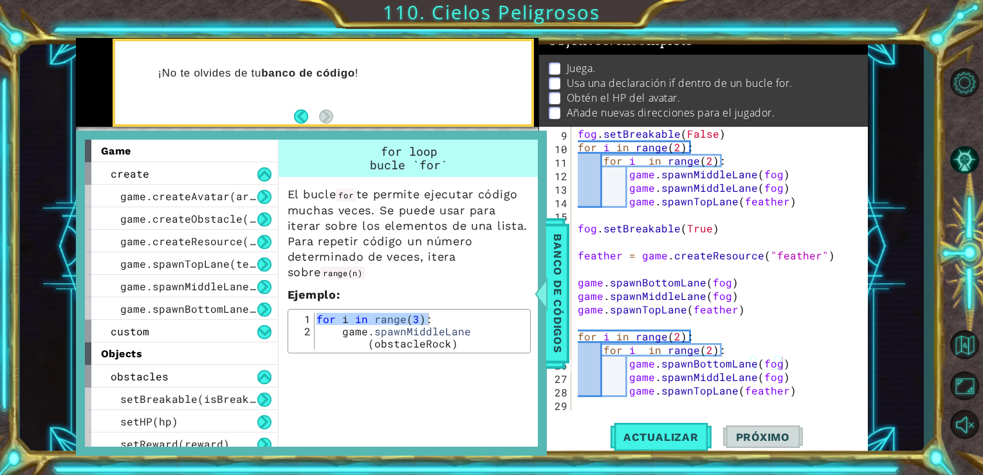
scroll to position [193, 0]
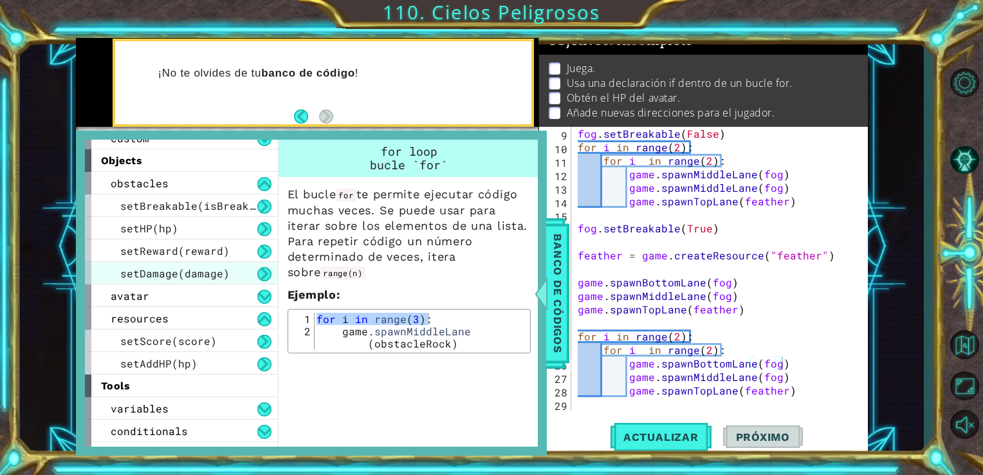
click at [224, 277] on span "setDamage(damage)" at bounding box center [174, 273] width 109 height 14
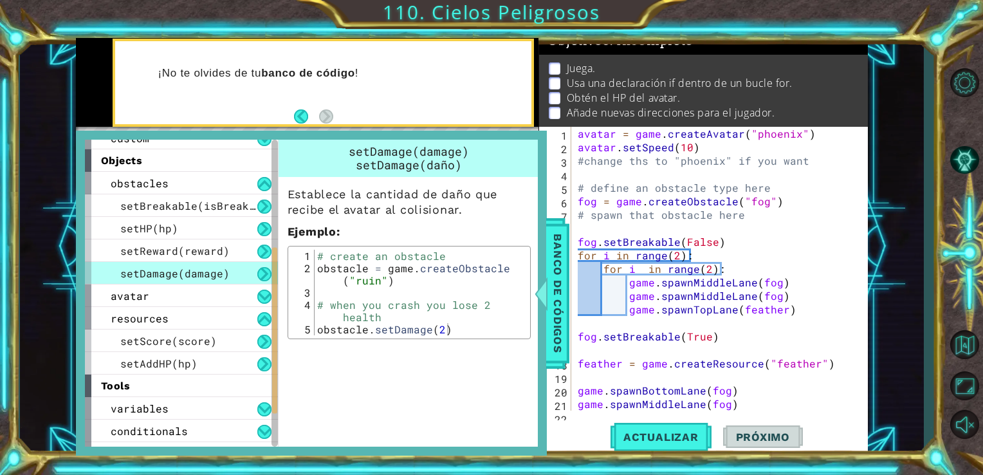
scroll to position [0, 0]
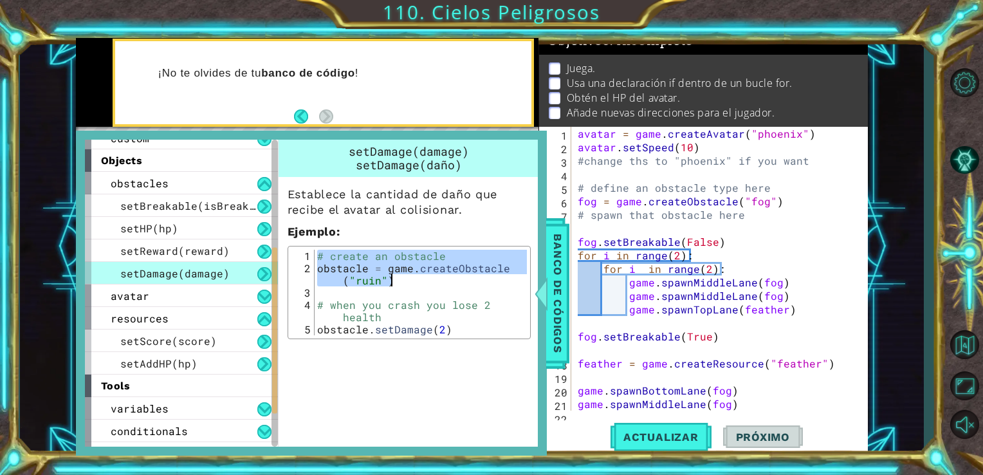
drag, startPoint x: 314, startPoint y: 256, endPoint x: 514, endPoint y: 281, distance: 201.7
click at [514, 282] on div "# create an obstacle obstacle = game . createObstacle ( "ruin" ) # when you cra…" at bounding box center [421, 305] width 213 height 110
type textarea "# create an obstacle obstacle = game.createObstacle("ruin")"
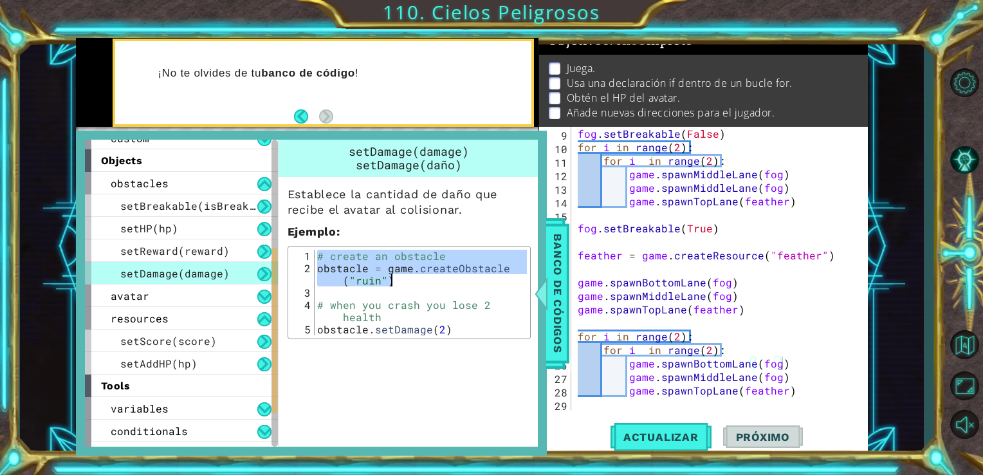
scroll to position [108, 0]
click at [592, 411] on div "game.spawnBottomLane(fog) 9 10 11 12 13 14 15 16 17 18 19 20 21 22 23 24 25 26 …" at bounding box center [704, 291] width 330 height 329
click at [608, 399] on div "fog . setBreakable ( False ) for i in range ( 2 ) : for i in range ( 2 ) : game…" at bounding box center [718, 282] width 287 height 311
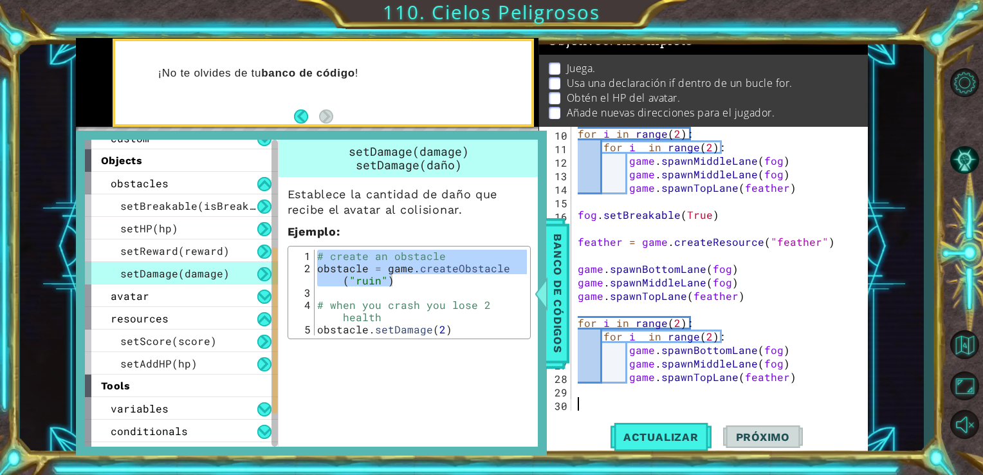
paste textarea "obstacle = game.createObstacle("ruin")"
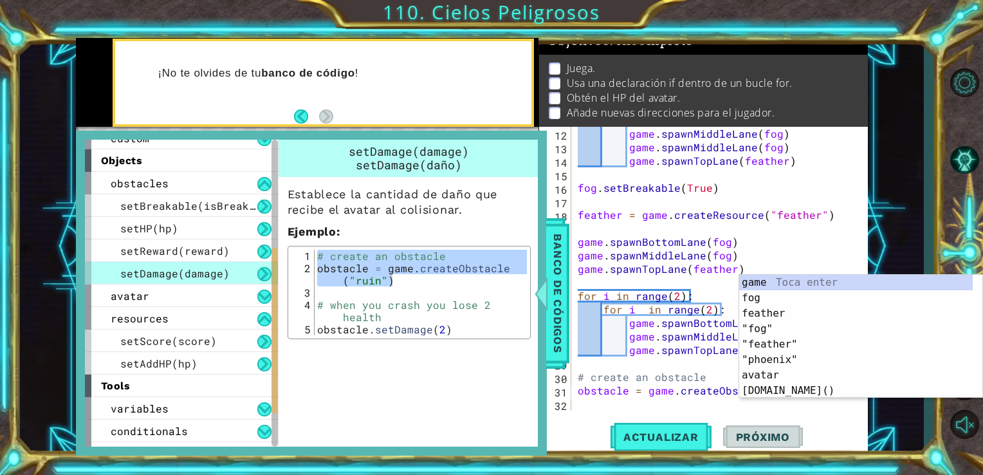
scroll to position [149, 0]
click at [779, 299] on div "game Toca enter fog Toca enter feather Toca enter "fog" Toca enter "feather" To…" at bounding box center [861, 352] width 243 height 154
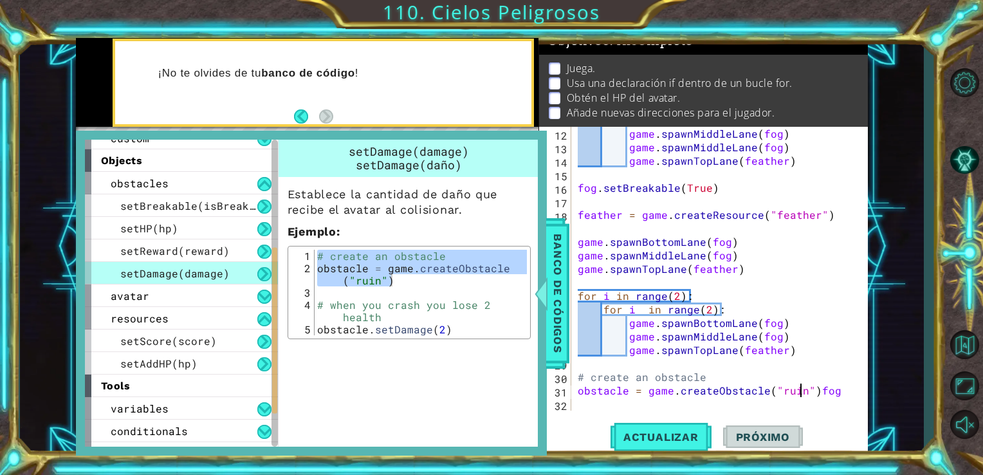
drag, startPoint x: 798, startPoint y: 393, endPoint x: 775, endPoint y: 393, distance: 23.2
click at [775, 393] on div "game . spawnMiddleLane ( fog ) game . spawnMiddleLane ( fog ) game . spawnTopLa…" at bounding box center [718, 282] width 287 height 311
click at [828, 392] on div "game . spawnMiddleLane ( fog ) game . spawnMiddleLane ( fog ) game . spawnTopLa…" at bounding box center [718, 282] width 287 height 311
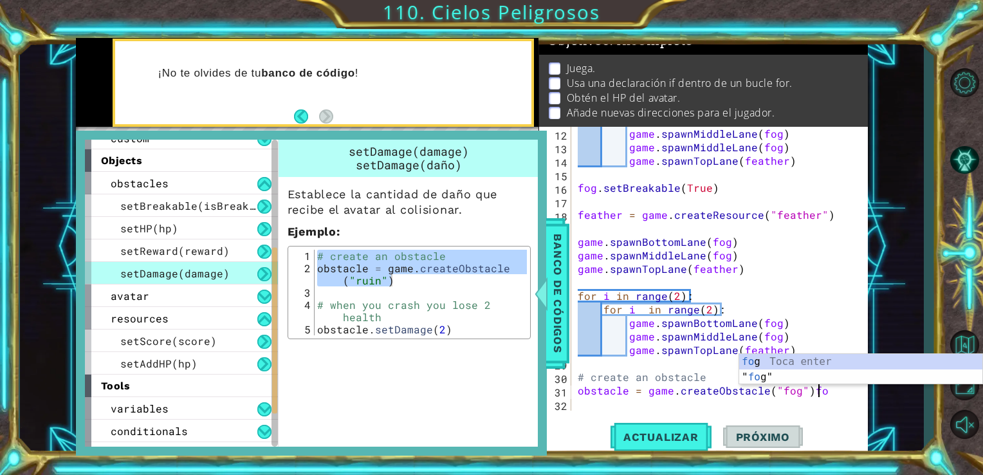
type textarea "obstacle = game.createObstacle("fog")"
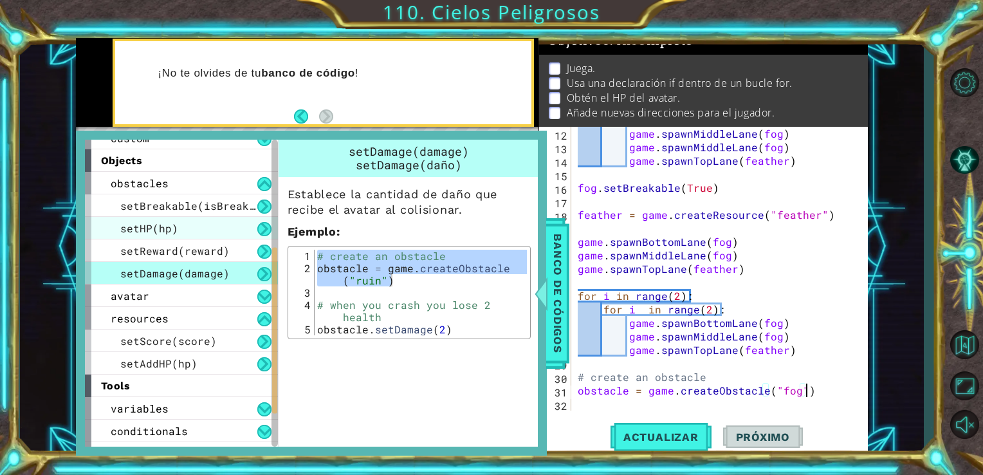
click at [196, 228] on div "setHP(hp)" at bounding box center [181, 228] width 193 height 23
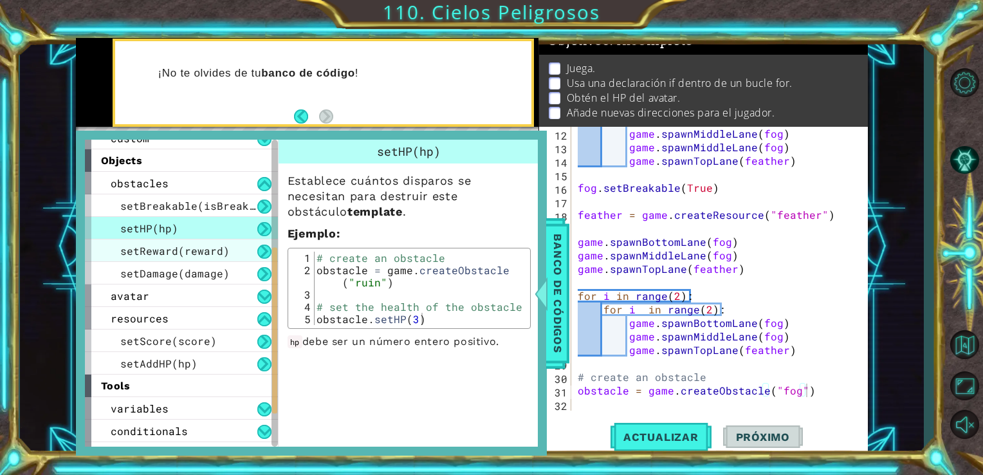
click at [219, 250] on span "setReward(reward)" at bounding box center [174, 251] width 109 height 14
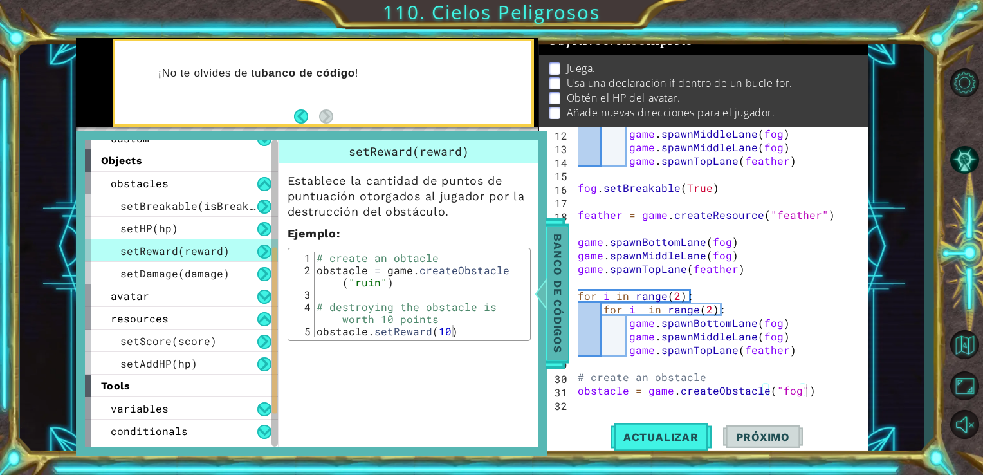
click at [543, 302] on div at bounding box center [541, 293] width 16 height 39
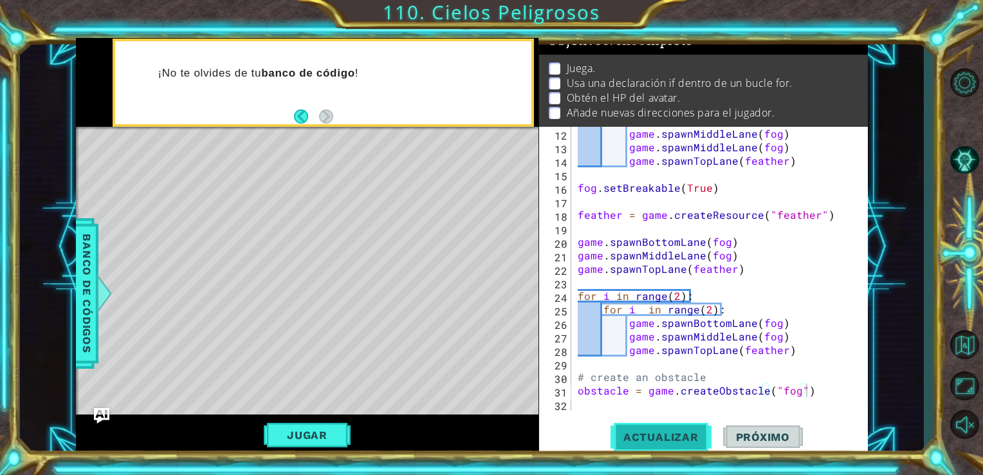
click at [685, 429] on button "Actualizar" at bounding box center [661, 436] width 101 height 33
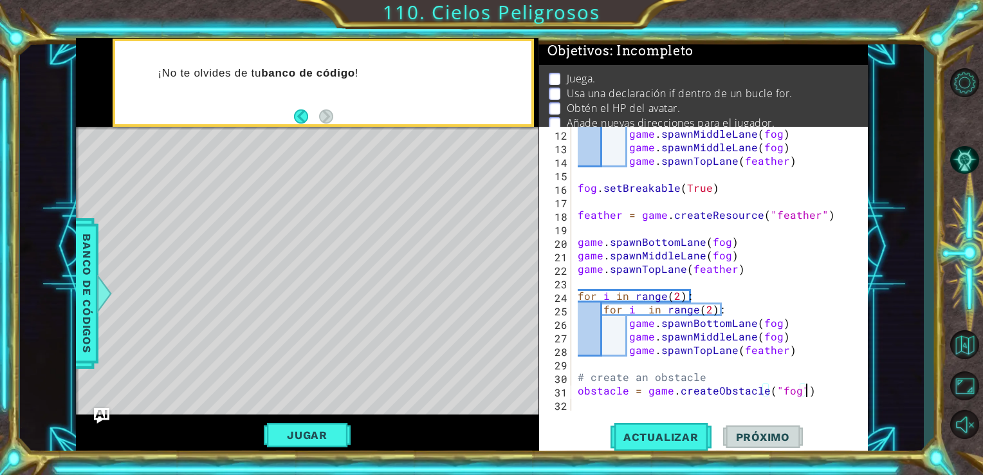
scroll to position [26, 0]
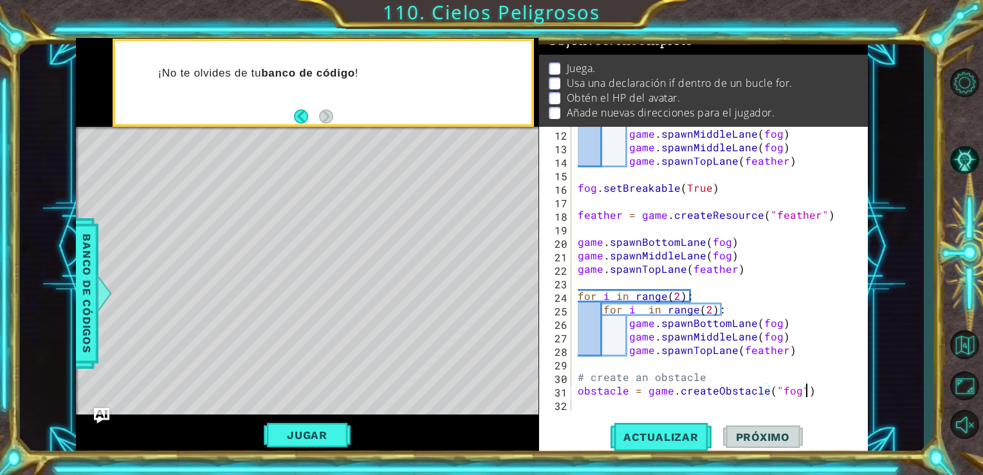
click at [82, 311] on span "Banco de códigos" at bounding box center [87, 293] width 21 height 133
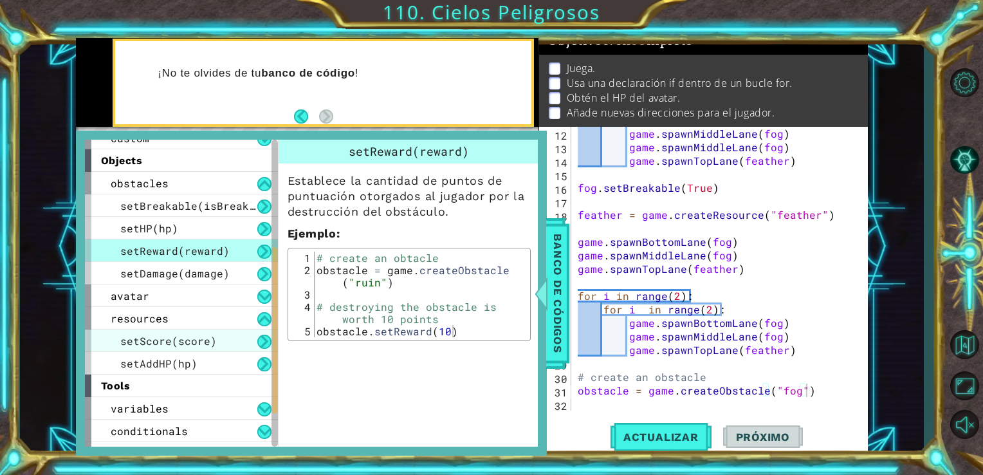
click at [223, 338] on div "setScore(score)" at bounding box center [181, 341] width 193 height 23
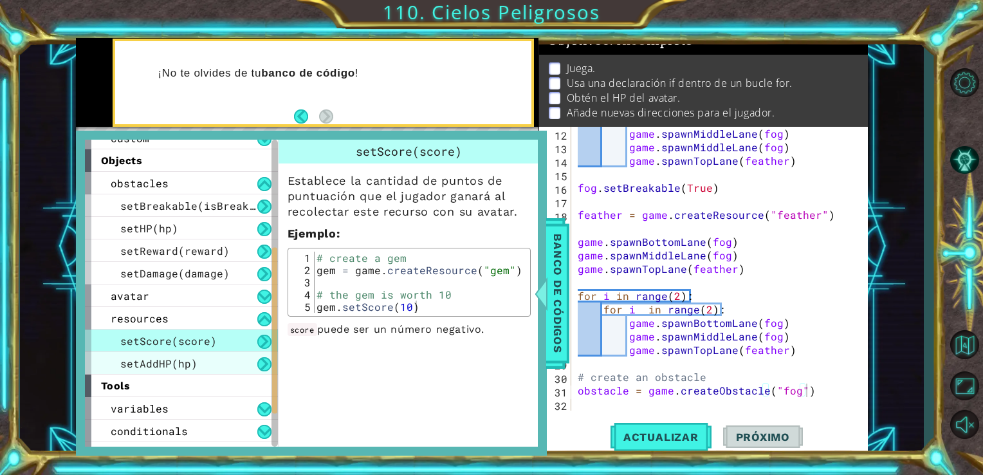
click at [216, 355] on div "setAddHP(hp)" at bounding box center [181, 363] width 193 height 23
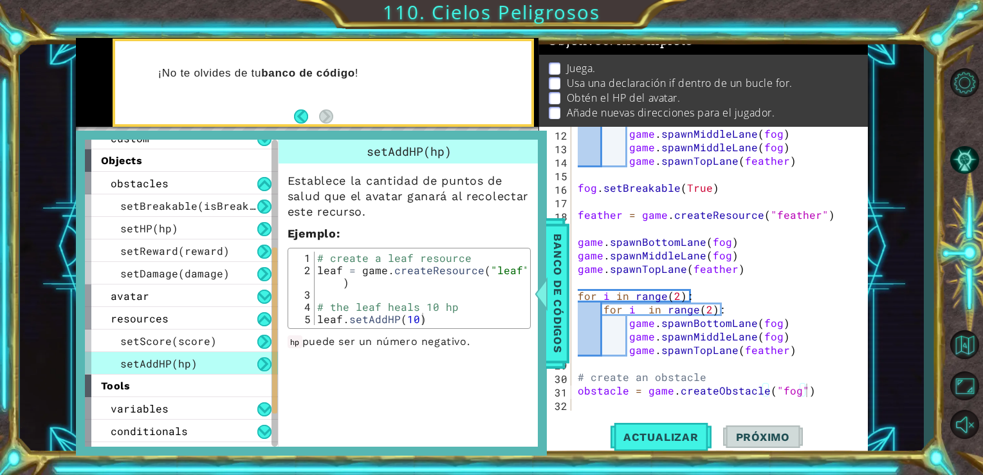
drag, startPoint x: 221, startPoint y: 386, endPoint x: 227, endPoint y: 392, distance: 8.2
click at [221, 387] on div "tools" at bounding box center [181, 386] width 193 height 23
click at [234, 397] on div "variables" at bounding box center [181, 408] width 193 height 23
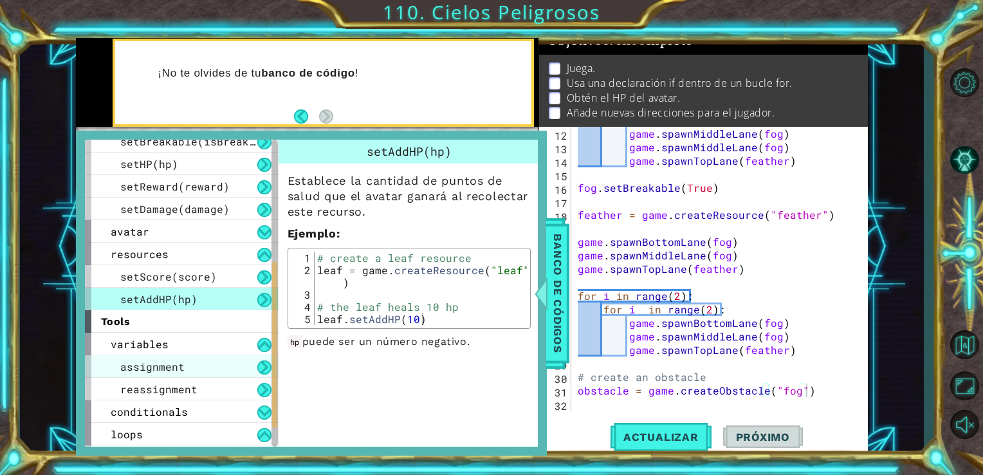
click at [229, 369] on div "assignment" at bounding box center [181, 366] width 193 height 23
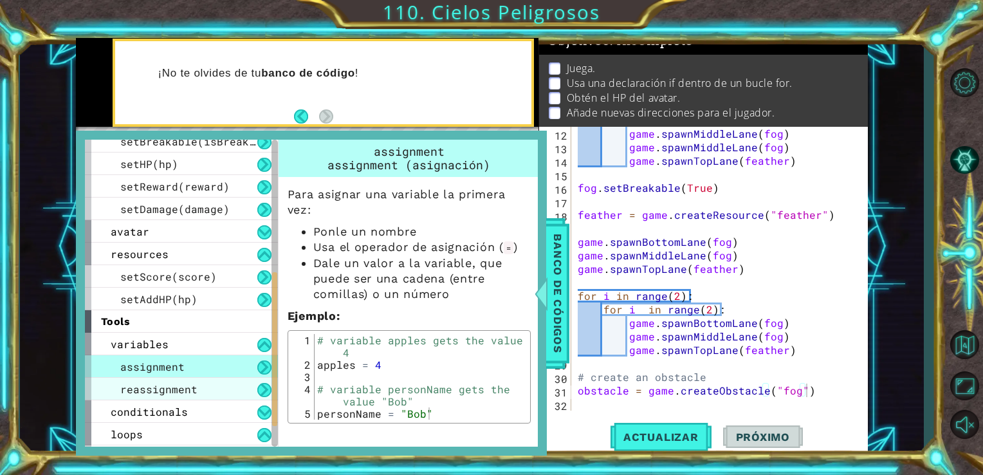
click at [188, 389] on span "reassignment" at bounding box center [158, 389] width 77 height 14
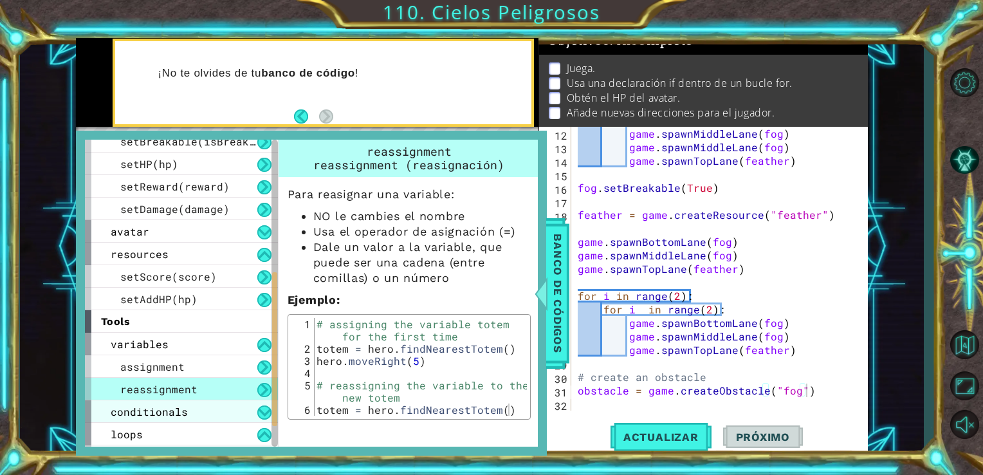
click at [198, 413] on div "conditionals" at bounding box center [181, 411] width 193 height 23
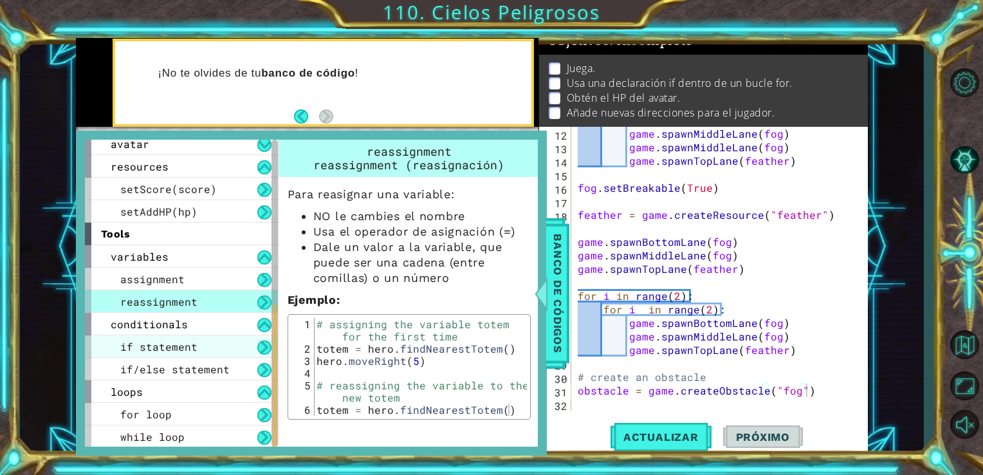
drag, startPoint x: 246, startPoint y: 352, endPoint x: 255, endPoint y: 355, distance: 9.4
click at [247, 353] on div "if statement" at bounding box center [181, 346] width 193 height 23
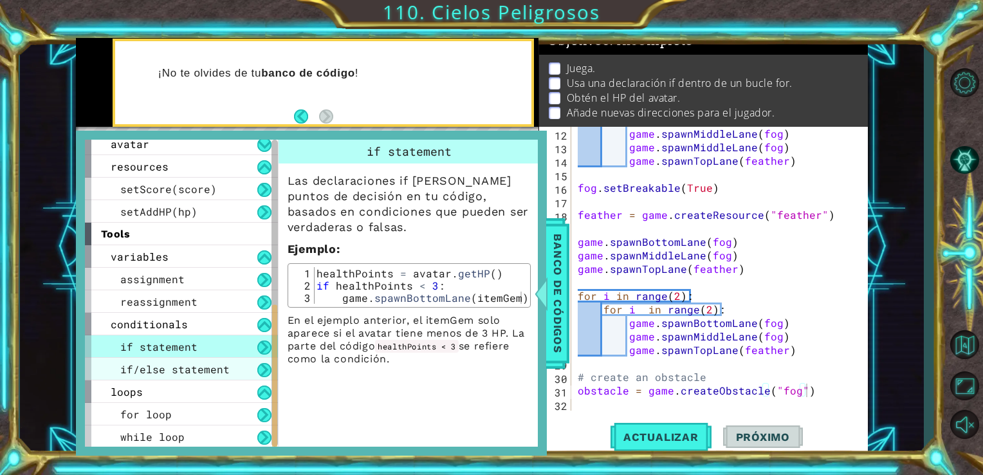
click at [216, 369] on span "if/else statement" at bounding box center [174, 369] width 109 height 14
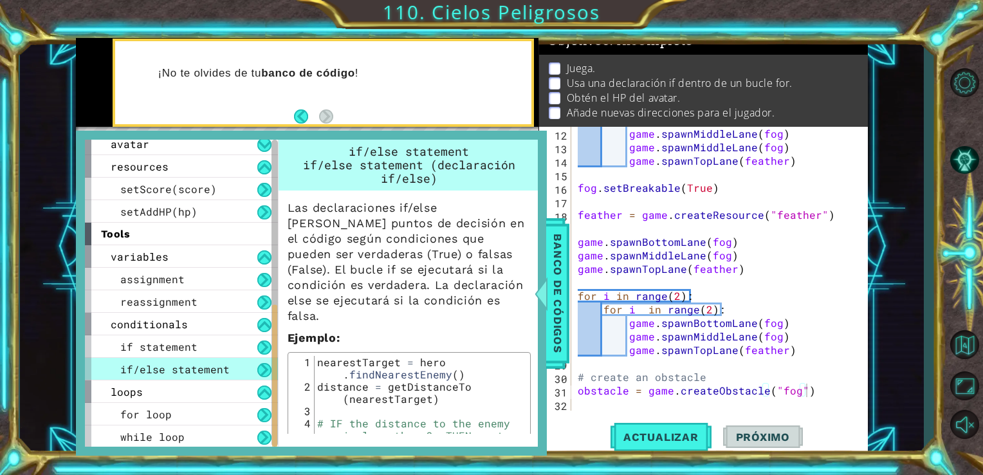
scroll to position [129, 0]
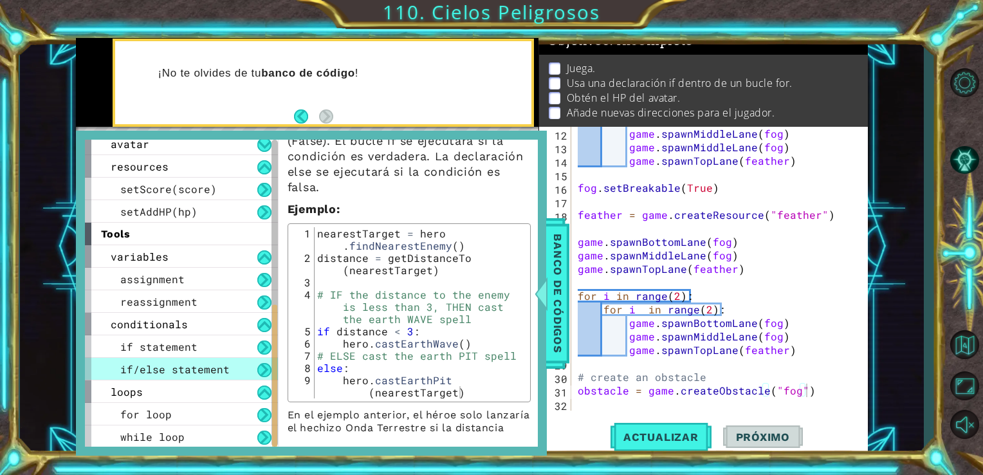
type textarea "if distance < 3:"
drag, startPoint x: 318, startPoint y: 317, endPoint x: 414, endPoint y: 315, distance: 96.6
click at [414, 315] on div "nearestTarget = hero . findNearestEnemy ( ) distance = getDistanceTo ( nearestT…" at bounding box center [421, 337] width 212 height 220
click at [561, 265] on span "Banco de códigos" at bounding box center [558, 293] width 21 height 133
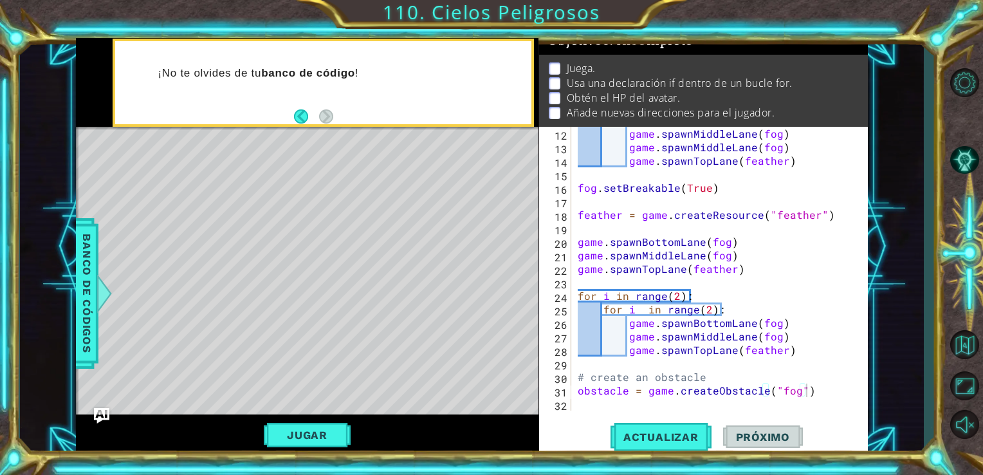
click at [591, 401] on div "game . spawnMiddleLane ( fog ) game . spawnMiddleLane ( fog ) game . spawnTopLa…" at bounding box center [718, 282] width 287 height 311
paste textarea "if distance < 3:"
type textarea "if distance < 3:"
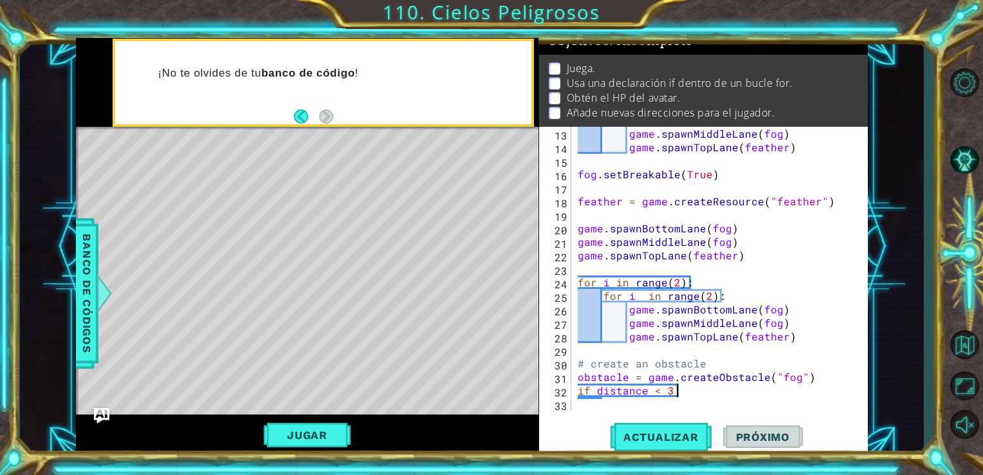
scroll to position [162, 0]
click at [90, 319] on span "Banco de códigos" at bounding box center [87, 293] width 21 height 133
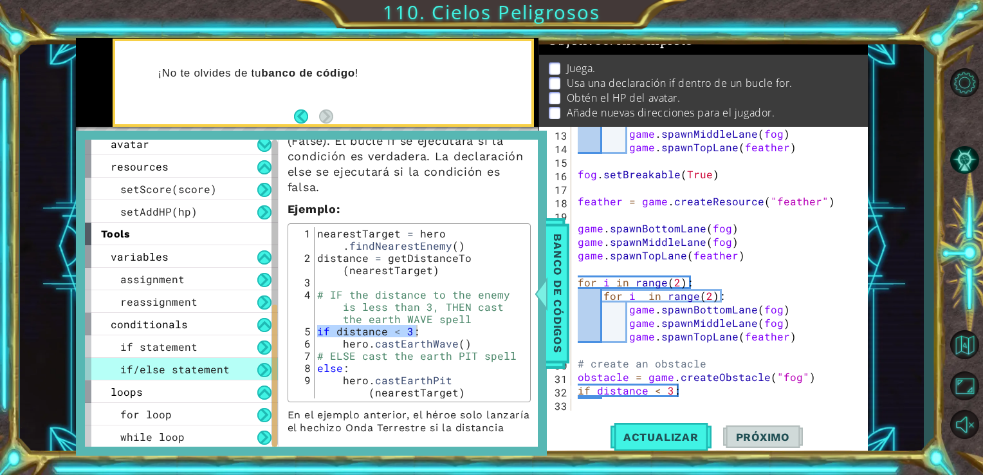
click at [705, 396] on div "game . spawnMiddleLane ( fog ) game . spawnTopLane ( feather ) fog . setBreakab…" at bounding box center [718, 282] width 287 height 311
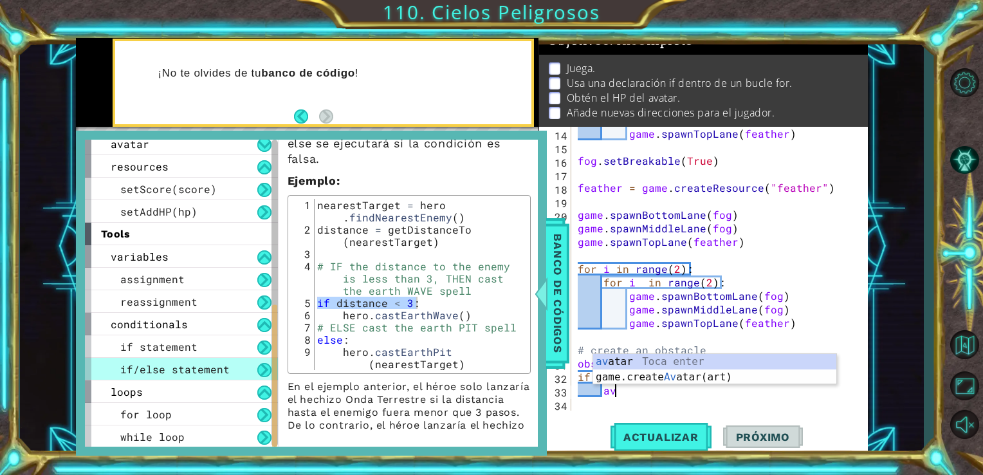
scroll to position [0, 1]
type textarea "a"
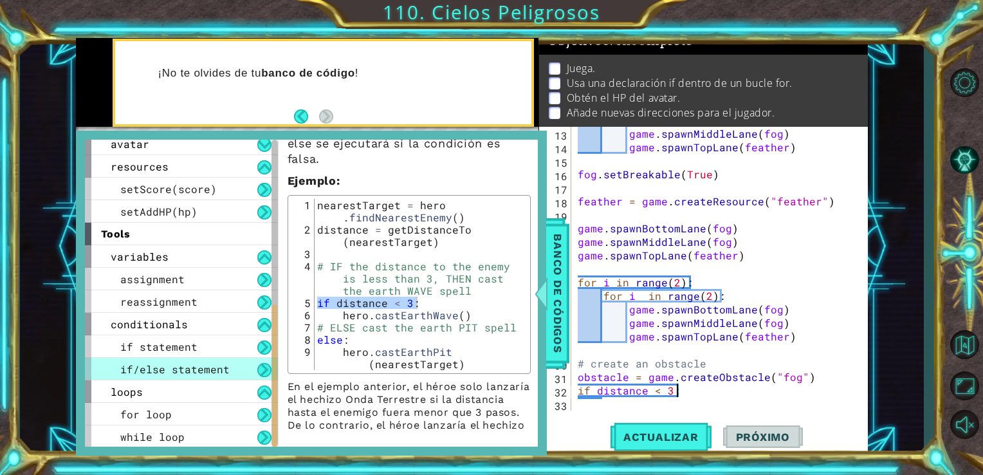
scroll to position [162, 0]
type textarea "if distance < 3:"
click at [656, 433] on span "Actualizar" at bounding box center [661, 437] width 101 height 13
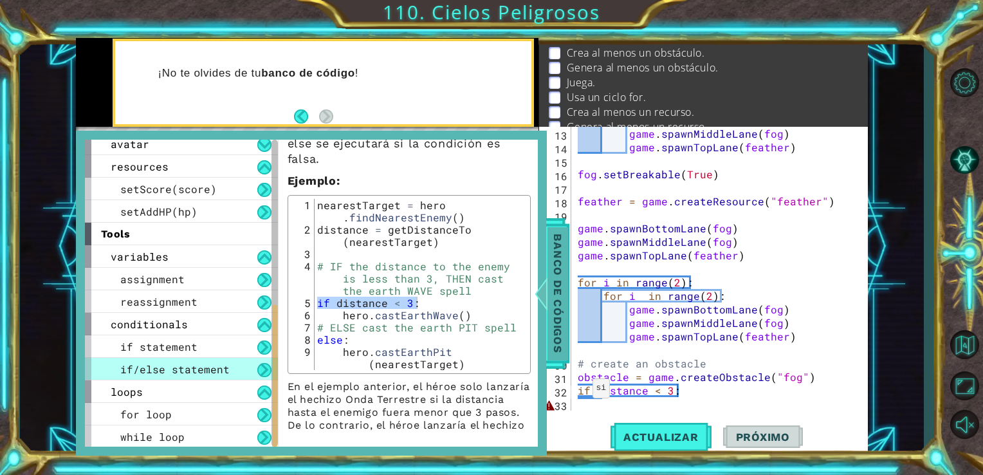
click at [552, 327] on span "Banco de códigos" at bounding box center [558, 293] width 21 height 133
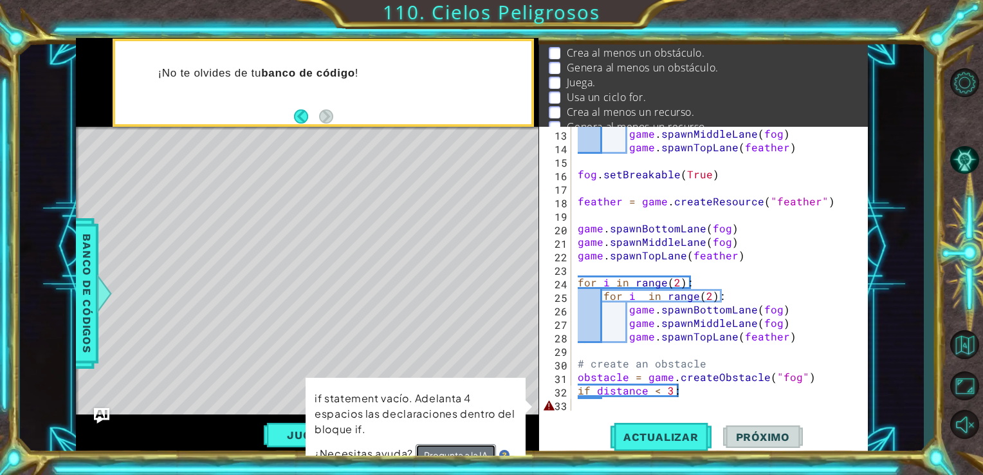
click at [463, 445] on button "Pregunta a la IA" at bounding box center [455, 455] width 80 height 23
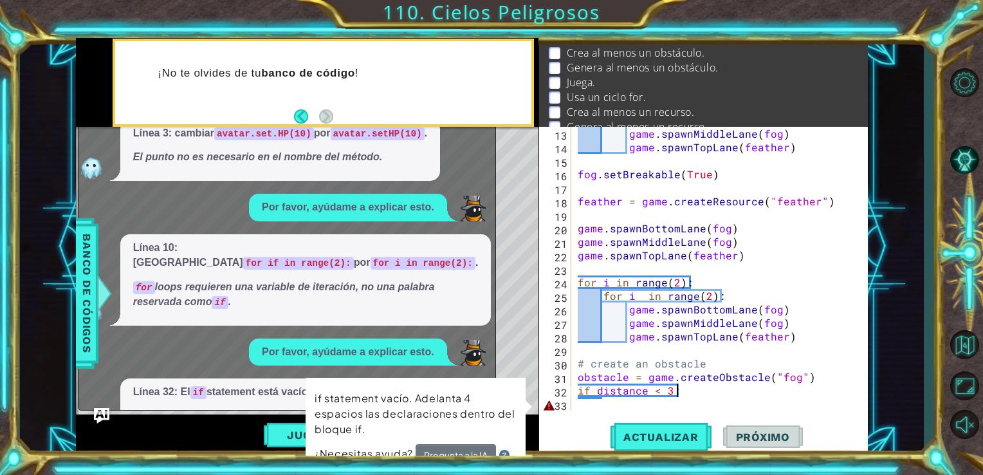
scroll to position [1311, 0]
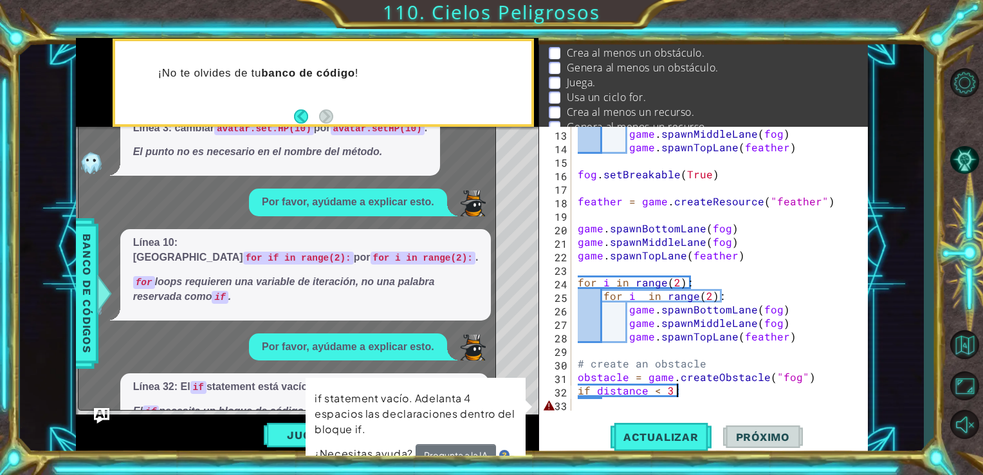
click at [161, 443] on button "Muéstrame" at bounding box center [170, 453] width 75 height 21
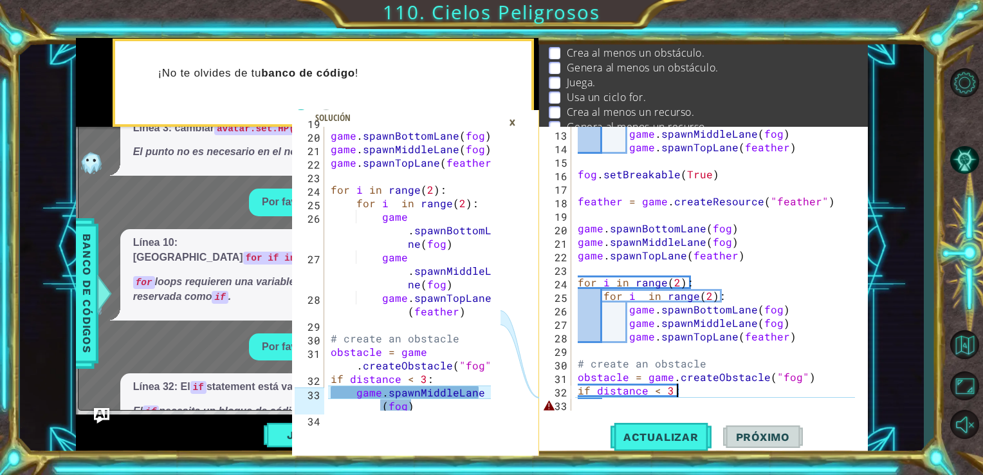
scroll to position [419, 0]
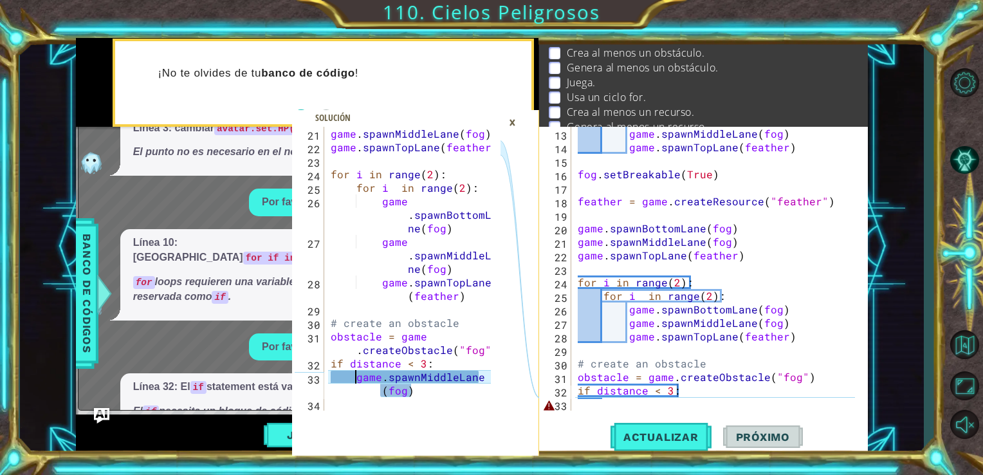
drag, startPoint x: 358, startPoint y: 379, endPoint x: 483, endPoint y: 375, distance: 124.9
click at [483, 375] on div "game . spawnMiddleLane ( fog ) game . spawnTopLane ( feather ) for i in range (…" at bounding box center [412, 282] width 169 height 311
click at [478, 370] on div "game . spawnMiddleLane ( fog ) game . spawnTopLane ( feather ) for i in range (…" at bounding box center [412, 282] width 169 height 311
drag, startPoint x: 355, startPoint y: 373, endPoint x: 483, endPoint y: 378, distance: 127.5
click at [483, 378] on div "game . spawnMiddleLane ( fog ) game . spawnTopLane ( feather ) for i in range (…" at bounding box center [412, 282] width 169 height 311
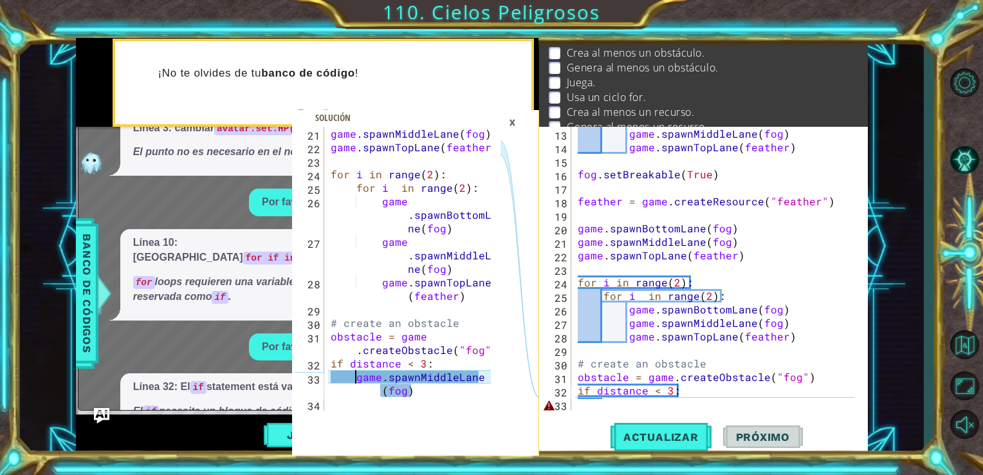
type textarea "game.spawnMiddleLane(fog)"
click at [487, 376] on div "game . spawnMiddleLane ( fog ) game . spawnTopLane ( feather ) for i in range (…" at bounding box center [409, 269] width 163 height 284
drag, startPoint x: 476, startPoint y: 378, endPoint x: 355, endPoint y: 380, distance: 121.0
click at [355, 380] on div "game . spawnMiddleLane ( fog ) game . spawnTopLane ( feather ) for i in range (…" at bounding box center [412, 282] width 169 height 311
click at [636, 408] on div "game . spawnMiddleLane ( fog ) game . spawnTopLane ( feather ) fog . setBreakab…" at bounding box center [718, 282] width 287 height 311
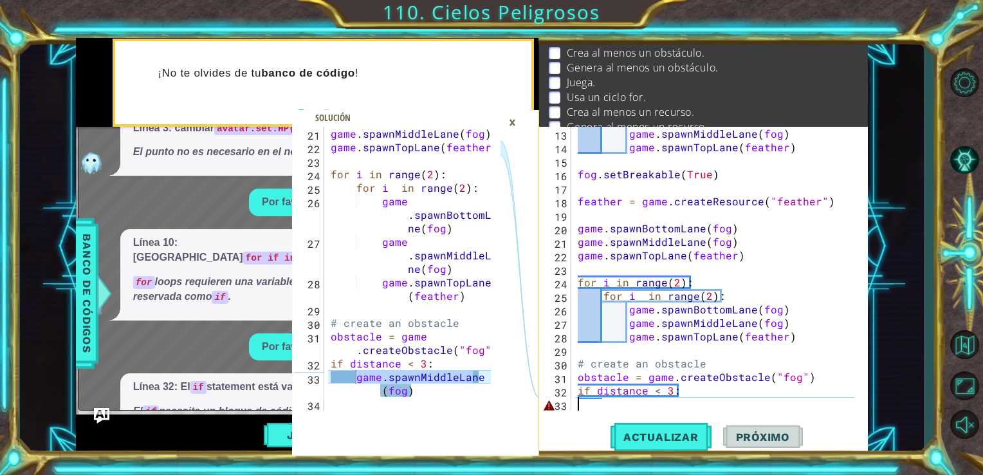
type textarea "if distance < 3:"
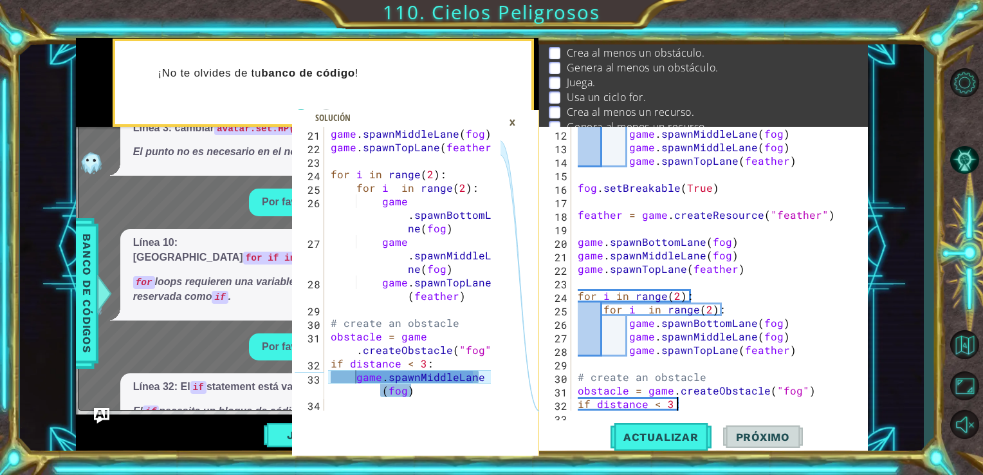
scroll to position [175, 0]
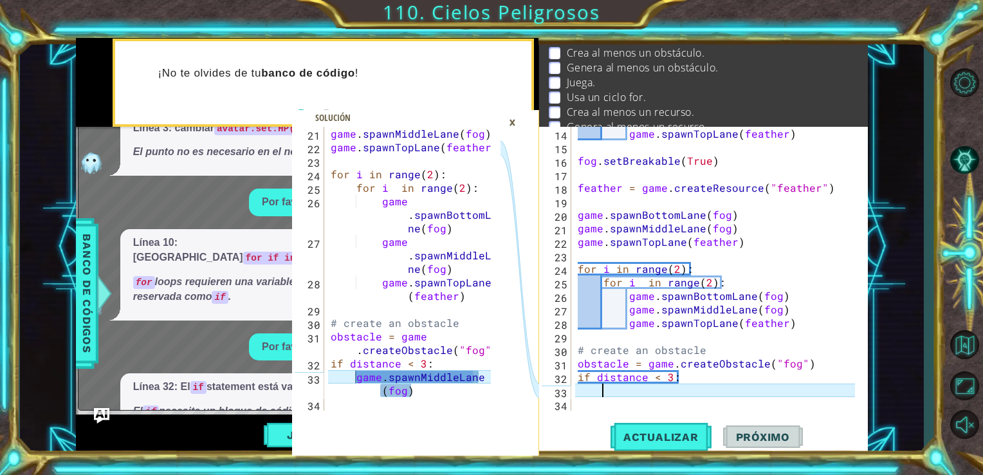
paste textarea "game.spawnMiddleLan"
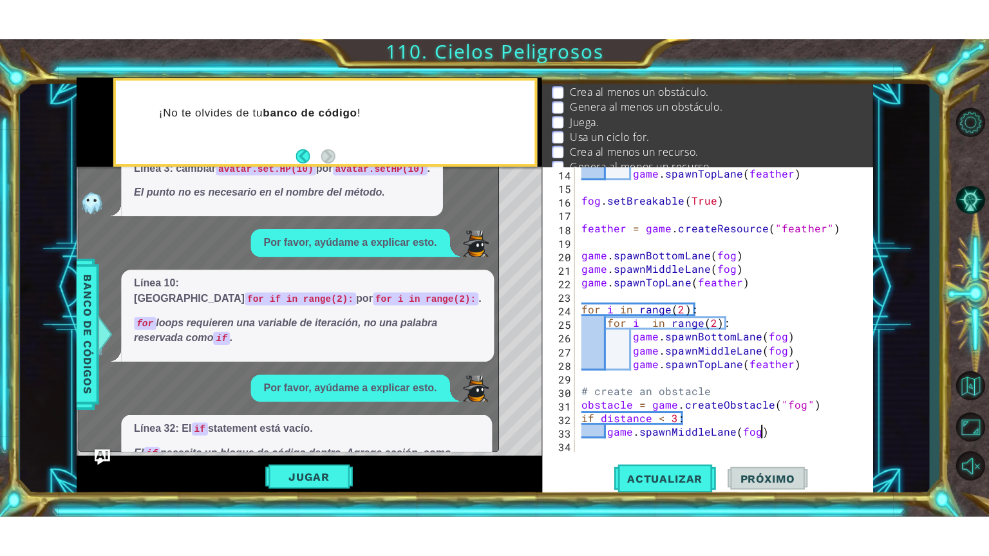
scroll to position [1291, 0]
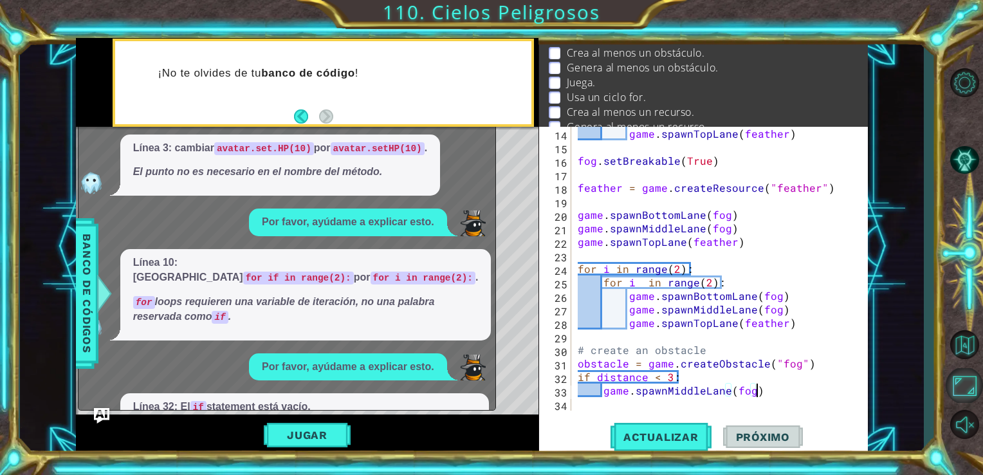
click at [970, 388] on button "Maximizar navegador" at bounding box center [964, 385] width 37 height 35
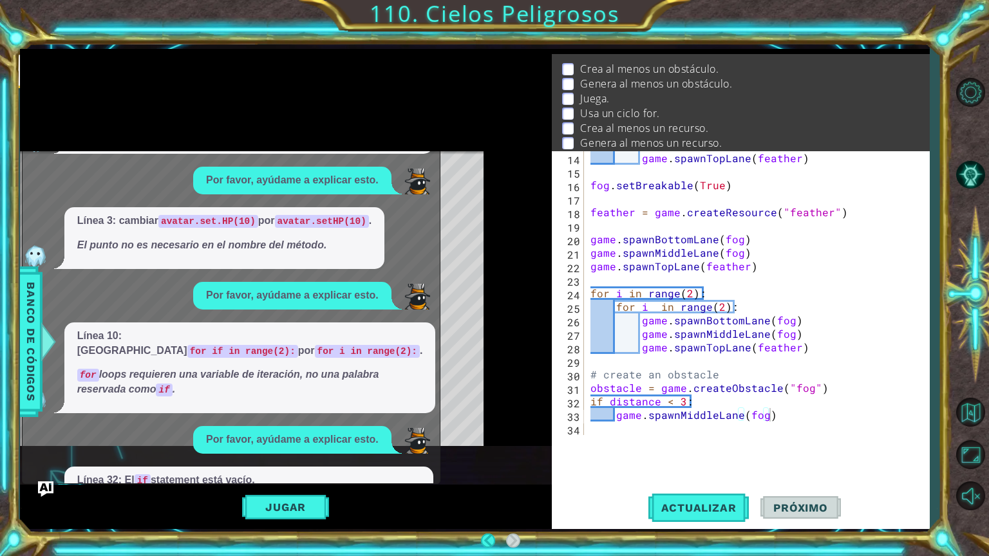
scroll to position [311, 0]
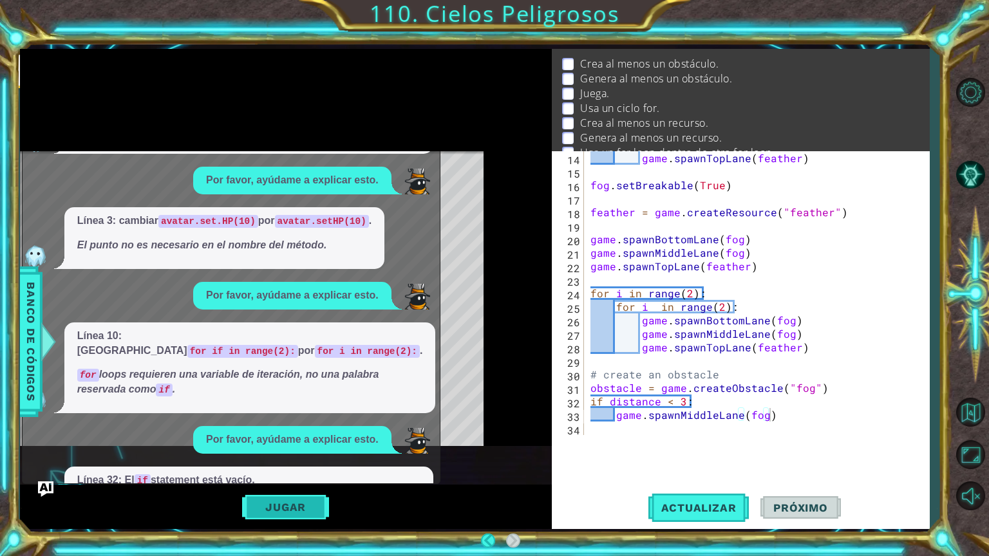
click at [280, 517] on button "Jugar" at bounding box center [285, 507] width 87 height 24
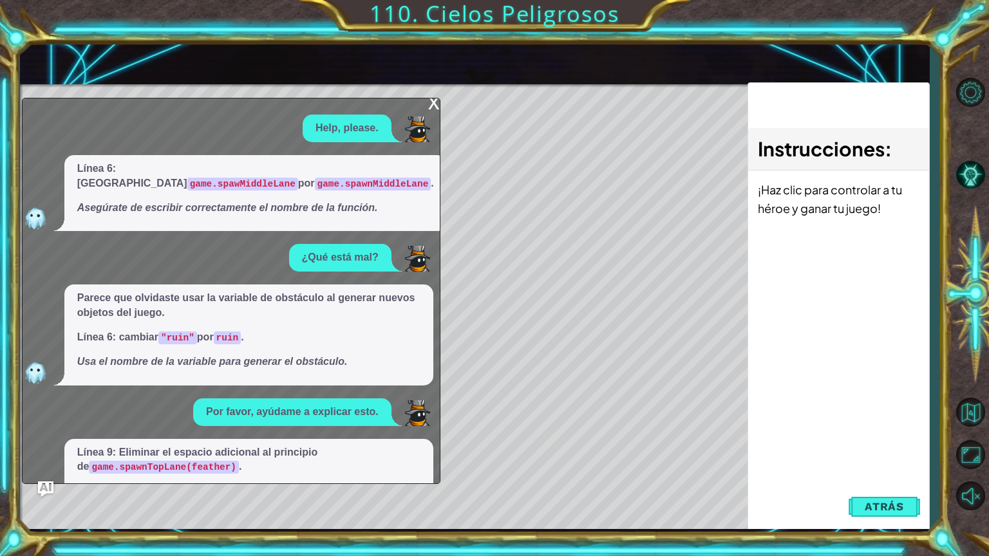
scroll to position [0, 0]
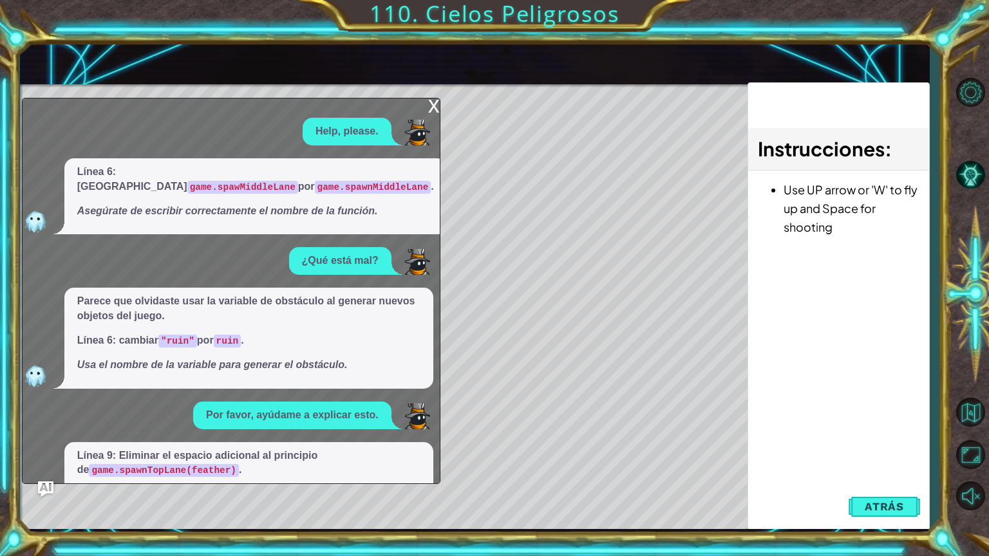
click at [435, 111] on div "x" at bounding box center [434, 104] width 12 height 13
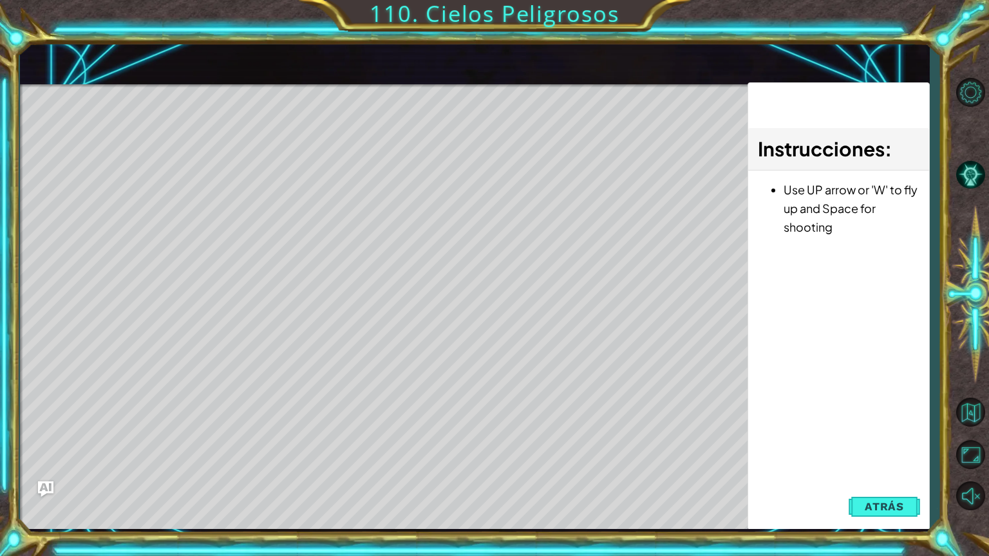
click at [882, 501] on span "Atrás" at bounding box center [883, 506] width 39 height 13
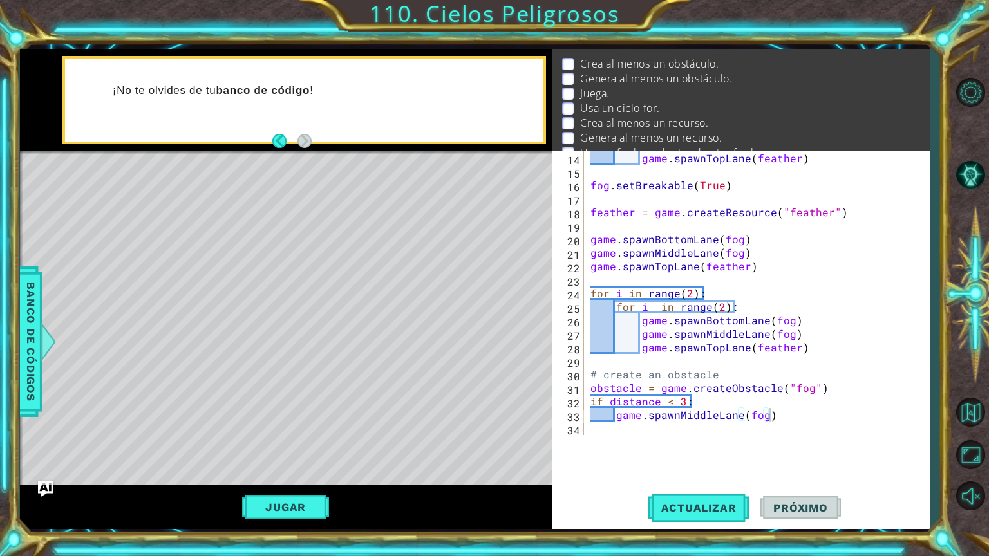
scroll to position [3, 0]
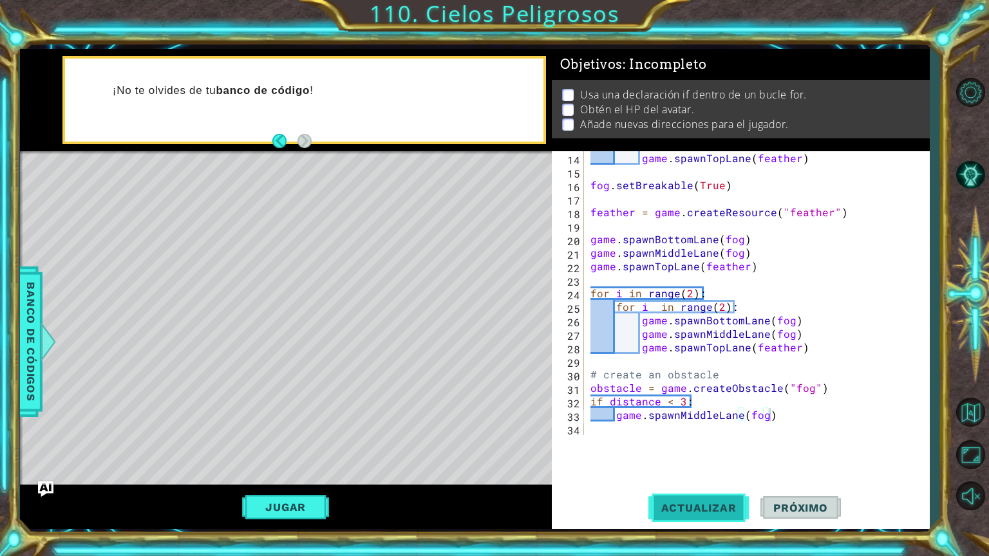
click at [682, 514] on button "Actualizar" at bounding box center [698, 508] width 101 height 38
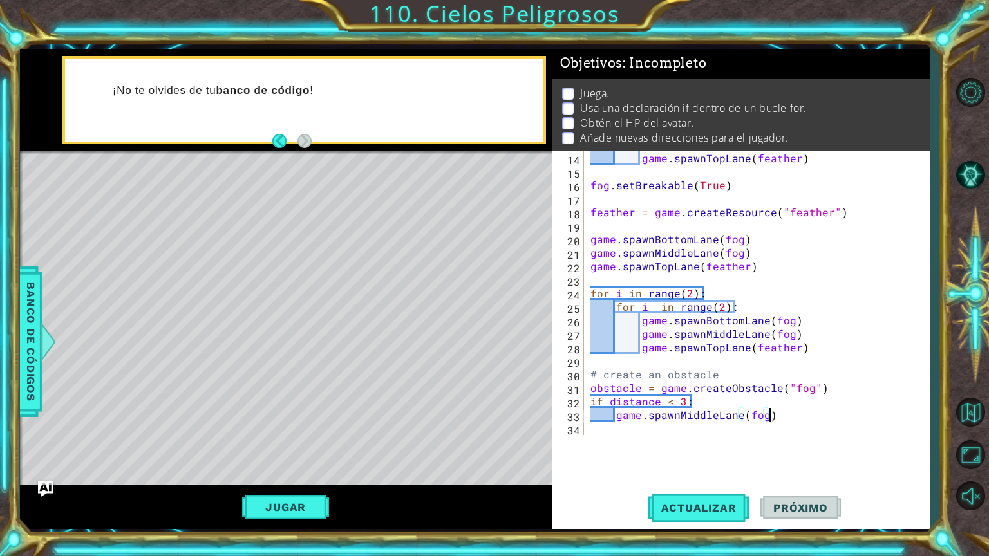
scroll to position [18, 0]
drag, startPoint x: 732, startPoint y: 441, endPoint x: 622, endPoint y: 416, distance: 113.5
click at [730, 441] on div "game.spawnMiddleLane(fog) 14 15 16 17 18 19 20 21 22 23 24 25 26 27 28 29 30 31…" at bounding box center [741, 340] width 378 height 378
drag, startPoint x: 590, startPoint y: 400, endPoint x: 773, endPoint y: 420, distance: 184.5
click at [773, 420] on div "game . spawnTopLane ( feather ) fog . setBreakable ( True ) feather = game . cr…" at bounding box center [755, 306] width 335 height 311
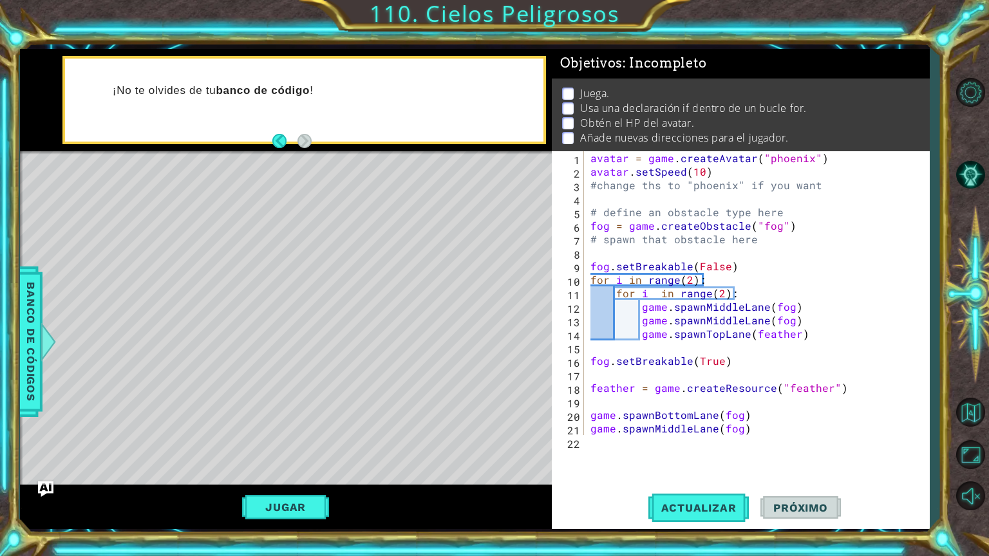
scroll to position [0, 0]
click at [741, 299] on div "avatar = game . createAvatar ( "phoenix" ) avatar . setSpeed ( 10 ) #change ths…" at bounding box center [755, 306] width 335 height 311
type textarea "for i in range(2):"
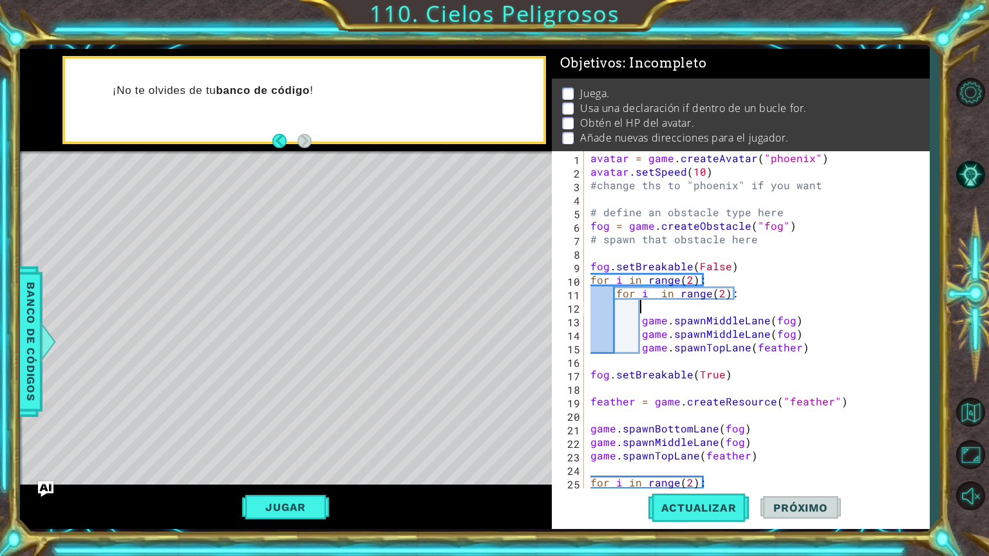
scroll to position [0, 2]
paste textarea "game.spawnMiddleLane(fog)"
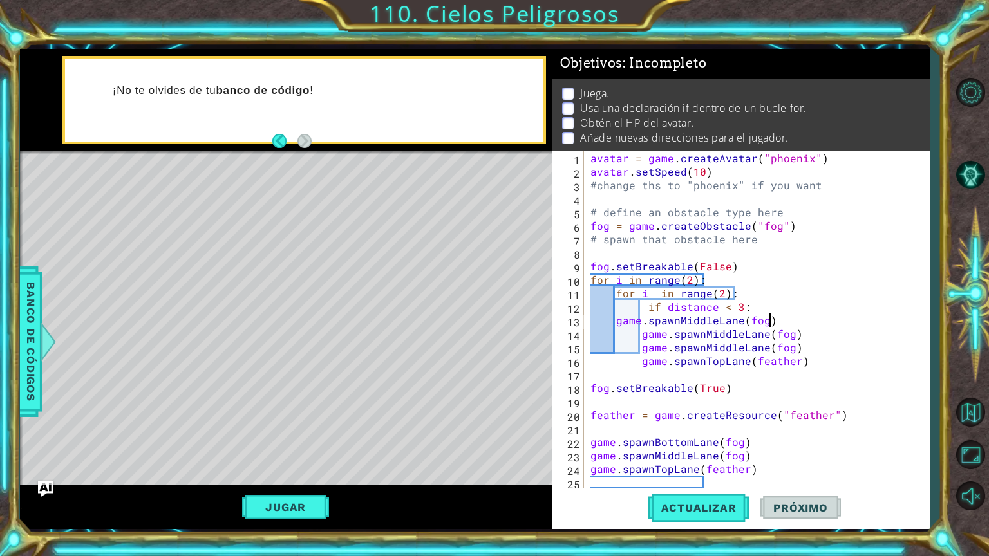
scroll to position [0, 0]
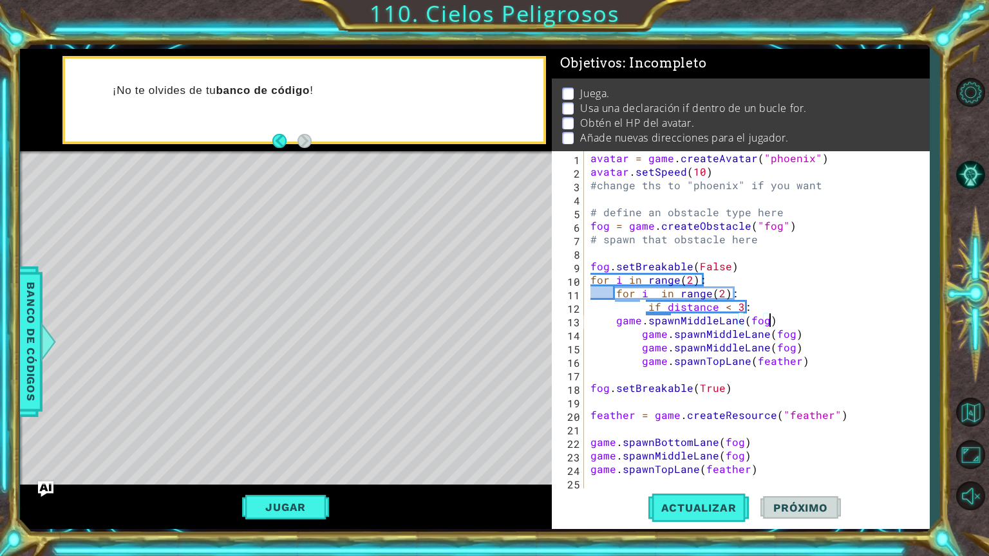
click at [767, 282] on div "avatar = game . createAvatar ( "phoenix" ) avatar . setSpeed ( 10 ) #change ths…" at bounding box center [755, 333] width 335 height 365
click at [747, 307] on div "avatar = game . createAvatar ( "phoenix" ) avatar . setSpeed ( 10 ) #change ths…" at bounding box center [755, 333] width 335 height 365
type textarea "if distance < 3:"
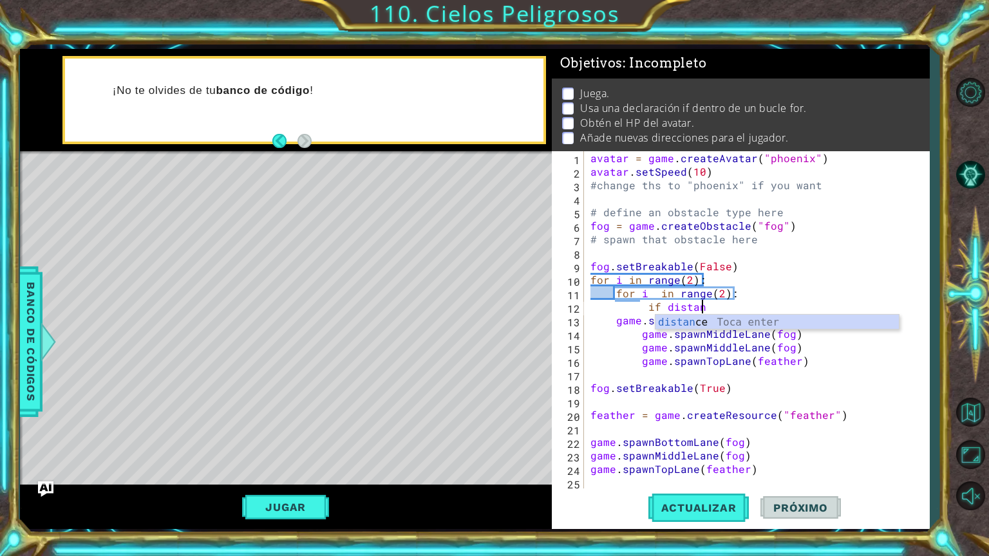
type textarea "i"
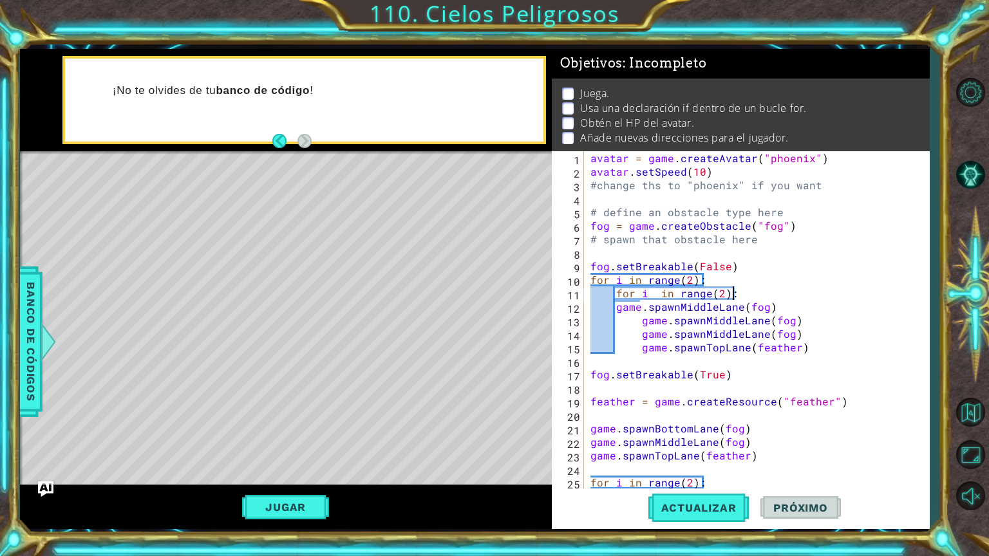
paste textarea "game.spawnMiddleLane(fog)"
type textarea "game.spawnMiddleLane(fog)"
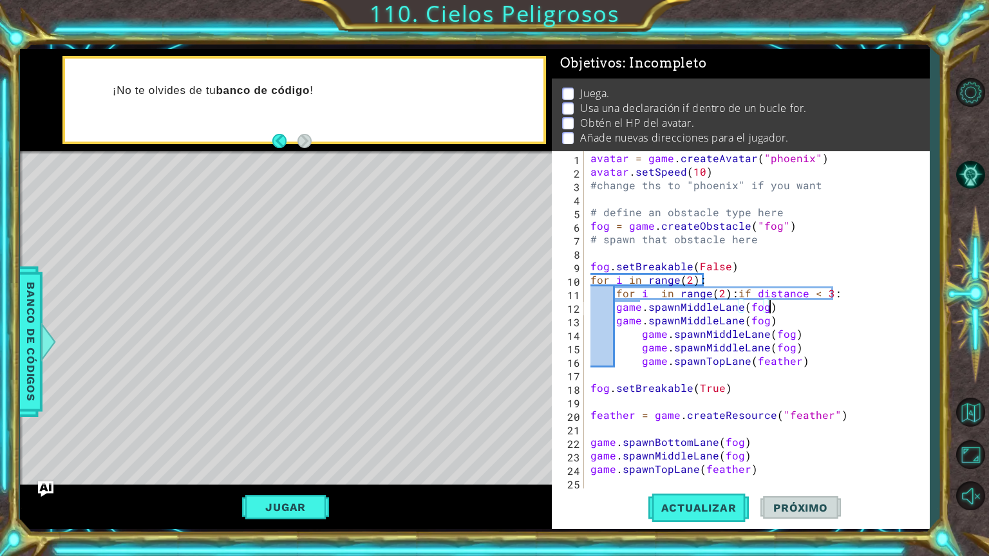
click at [733, 293] on div "avatar = game . createAvatar ( "phoenix" ) avatar . setSpeed ( 10 ) #change ths…" at bounding box center [755, 333] width 335 height 365
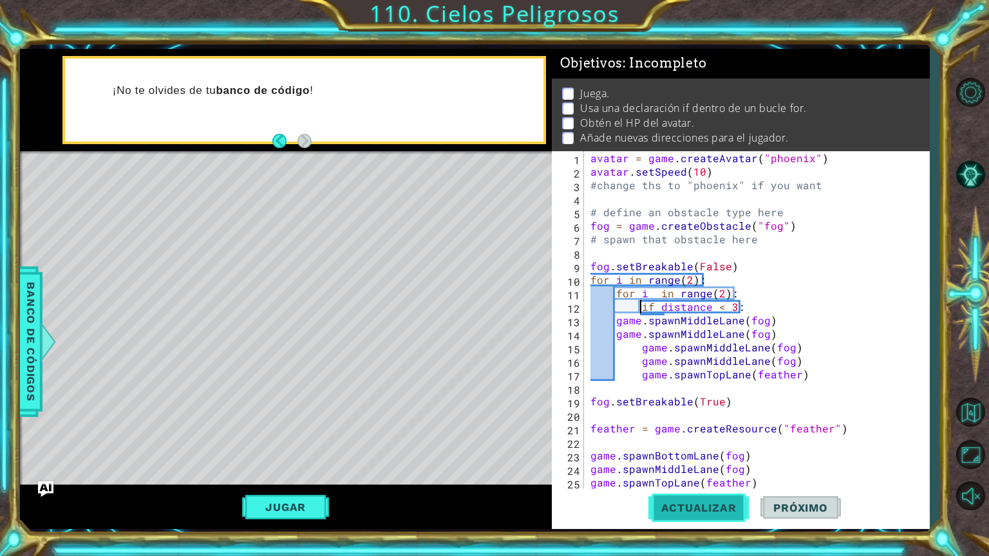
click at [721, 501] on span "Actualizar" at bounding box center [698, 507] width 101 height 13
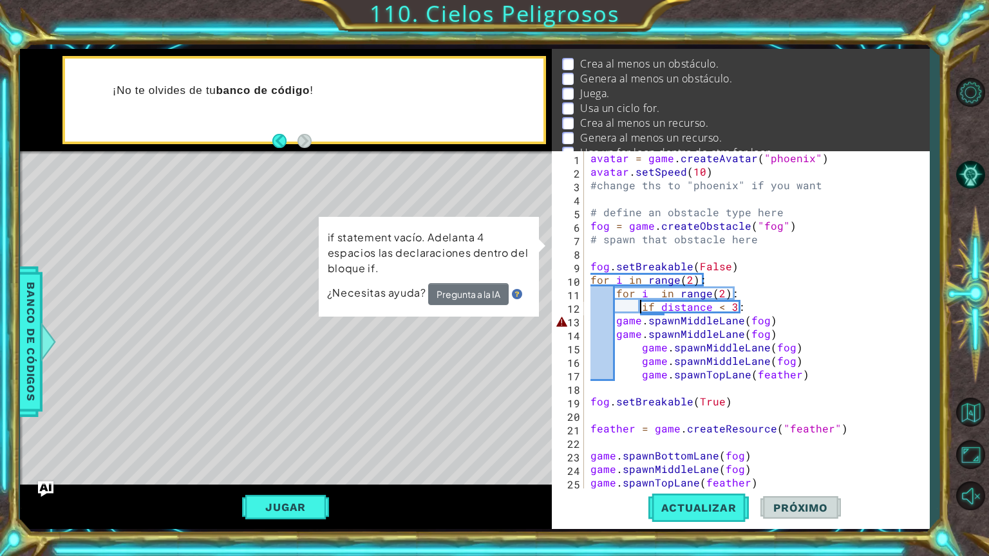
click at [805, 322] on div "avatar = game . createAvatar ( "phoenix" ) avatar . setSpeed ( 10 ) #change ths…" at bounding box center [755, 333] width 335 height 365
click at [484, 291] on button "Pregunta a la IA" at bounding box center [468, 294] width 80 height 23
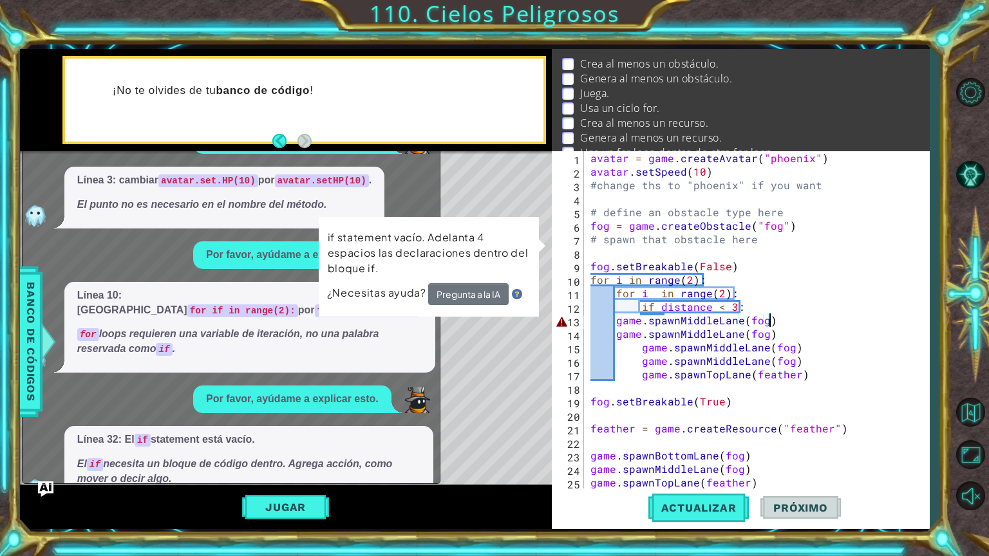
scroll to position [1441, 0]
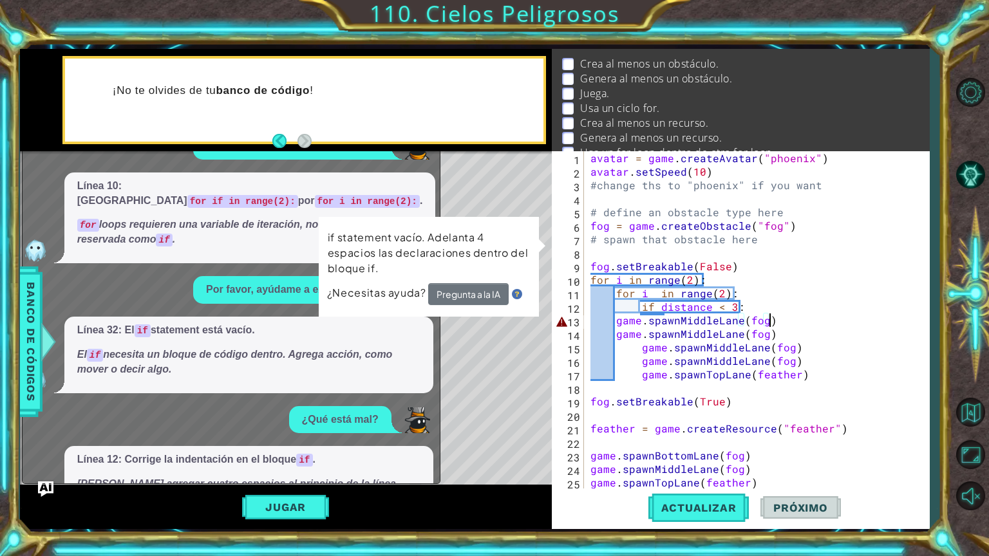
click at [121, 516] on button "Muéstrame" at bounding box center [114, 526] width 75 height 21
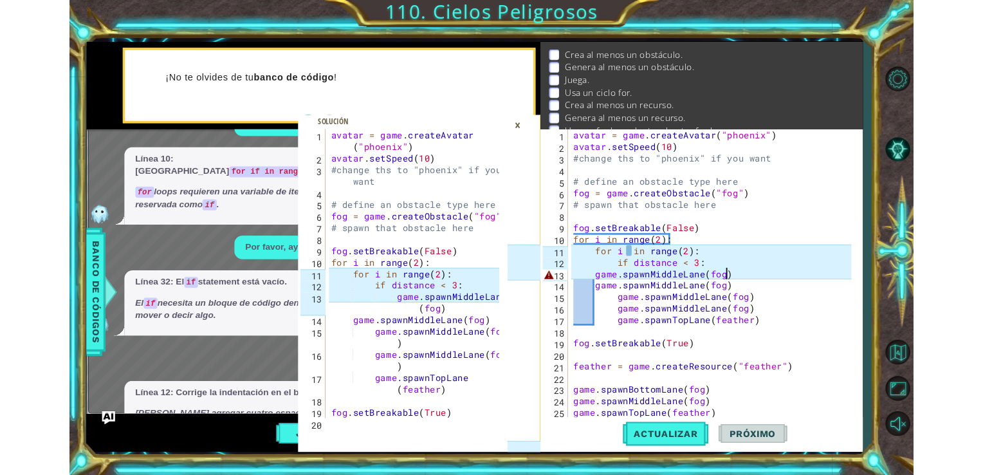
scroll to position [0, 0]
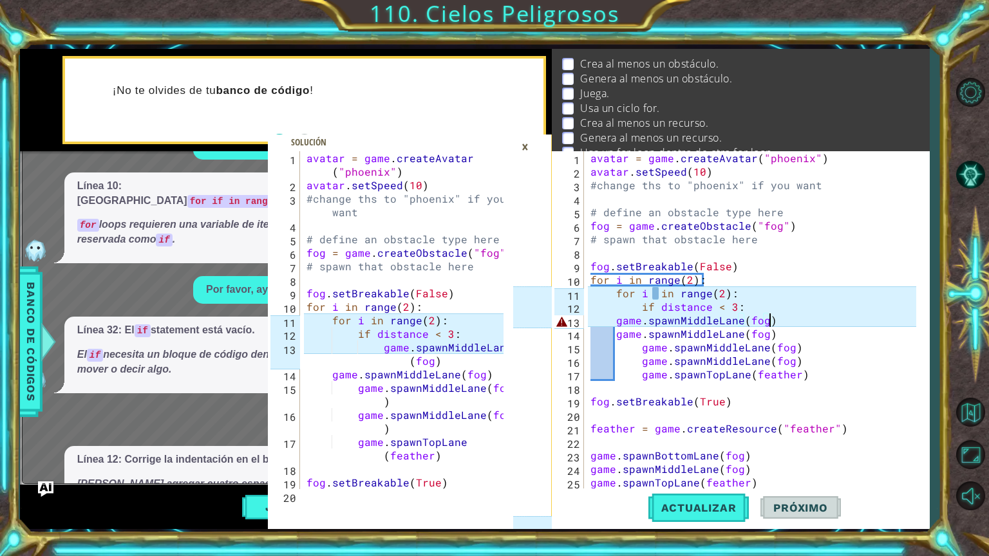
click at [615, 320] on div "avatar = game . createAvatar ( "phoenix" ) avatar . setSpeed ( 10 ) #change ths…" at bounding box center [755, 333] width 335 height 365
type textarea "game.spawnMiddleLane(fog)"
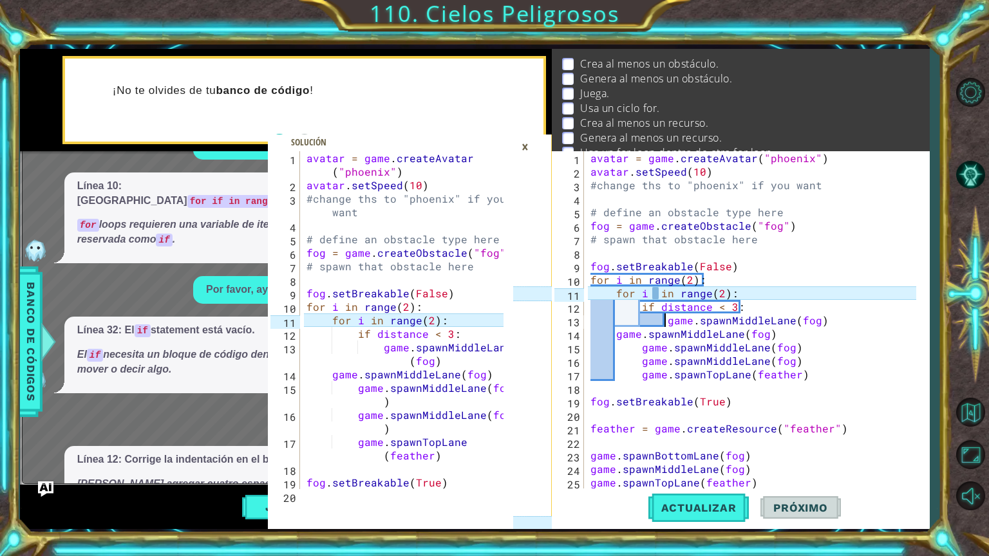
type textarea "game.spawnMiddleLane(fog)"
click at [489, 355] on div "avatar = game . createAvatar ( "phoenix" ) avatar . setSpeed ( 10 ) #change ths…" at bounding box center [406, 340] width 205 height 378
click at [664, 320] on div "avatar = game . createAvatar ( "phoenix" ) avatar . setSpeed ( 10 ) #change ths…" at bounding box center [755, 333] width 335 height 365
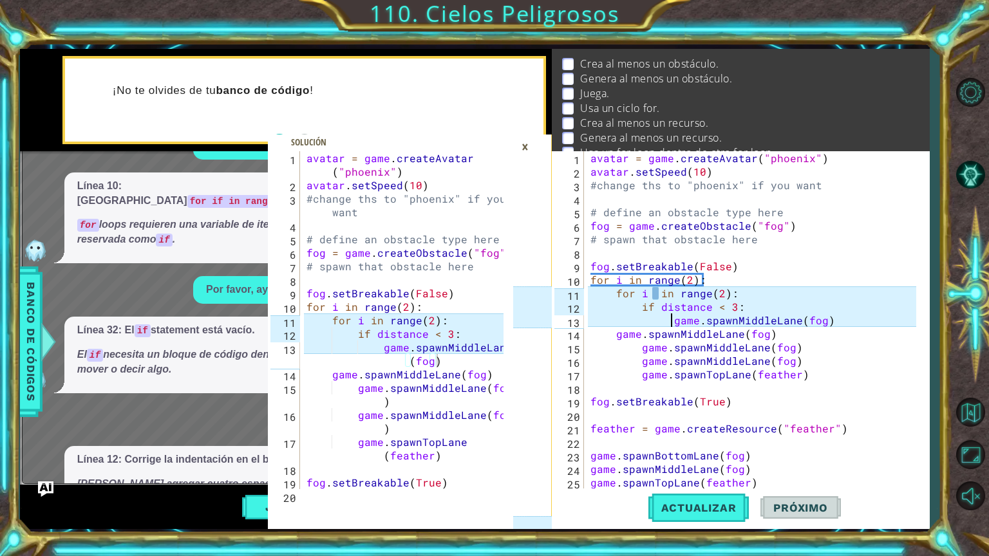
click at [653, 293] on div "avatar = game . createAvatar ( "phoenix" ) avatar . setSpeed ( 10 ) #change ths…" at bounding box center [755, 333] width 335 height 365
click at [659, 295] on div "avatar = game . createAvatar ( "phoenix" ) avatar . setSpeed ( 10 ) #change ths…" at bounding box center [755, 333] width 335 height 365
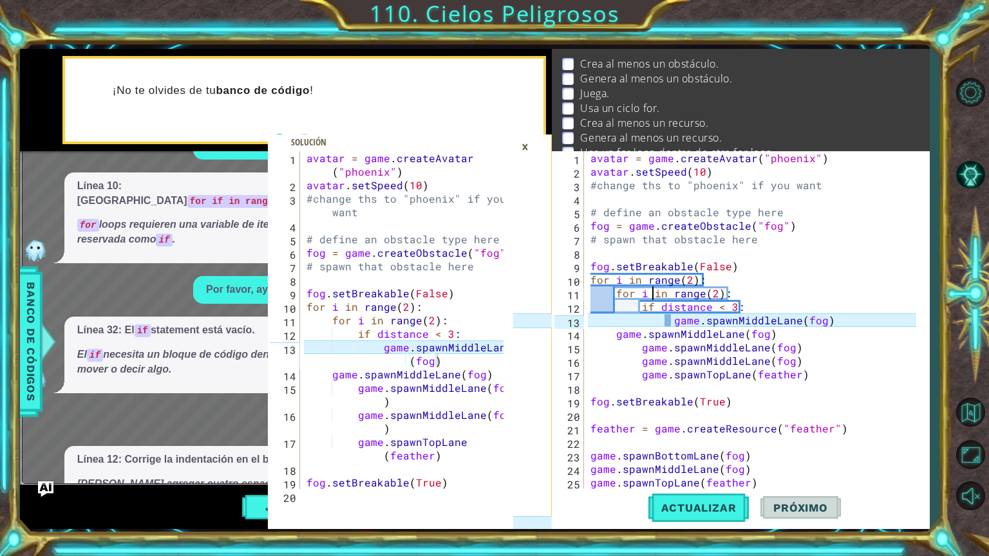
click at [673, 328] on div "avatar = game . createAvatar ( "phoenix" ) avatar . setSpeed ( 10 ) #change ths…" at bounding box center [755, 333] width 335 height 365
click at [674, 312] on div "avatar = game . createAvatar ( "phoenix" ) avatar . setSpeed ( 10 ) #change ths…" at bounding box center [755, 333] width 335 height 365
click at [672, 320] on div "avatar = game . createAvatar ( "phoenix" ) avatar . setSpeed ( 10 ) #change ths…" at bounding box center [755, 333] width 335 height 365
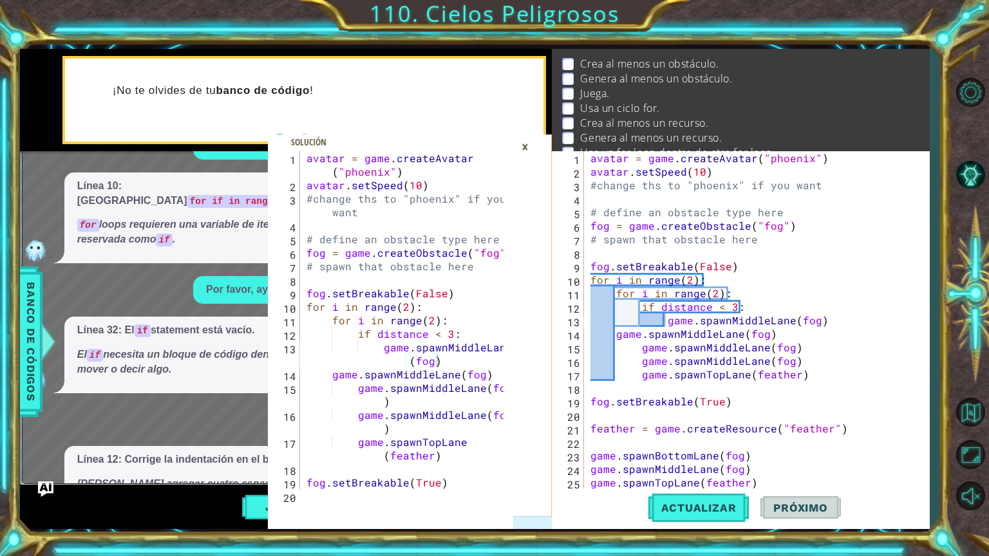
click at [523, 145] on div "×" at bounding box center [525, 147] width 20 height 22
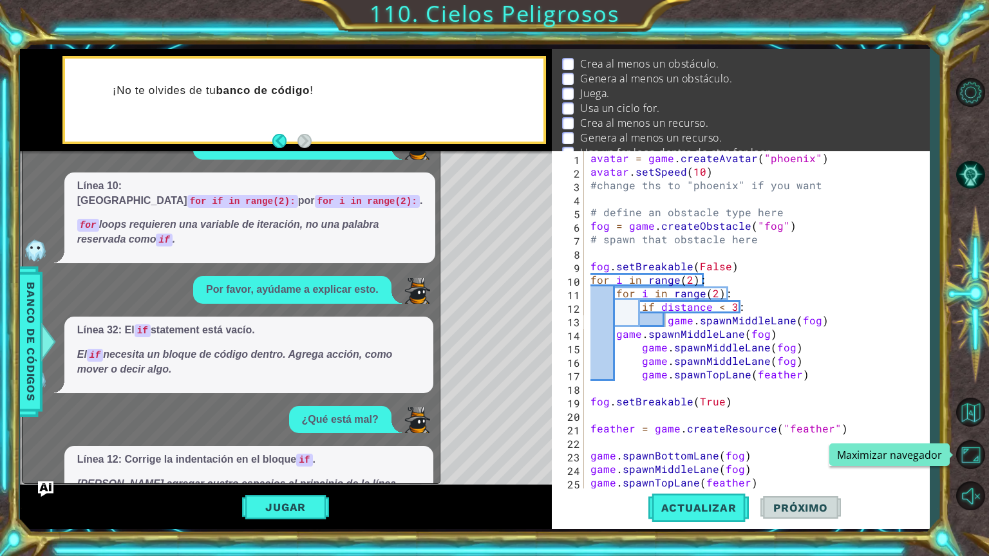
drag, startPoint x: 964, startPoint y: 451, endPoint x: 911, endPoint y: 410, distance: 66.6
click at [964, 451] on button "Maximizar navegador" at bounding box center [969, 454] width 37 height 37
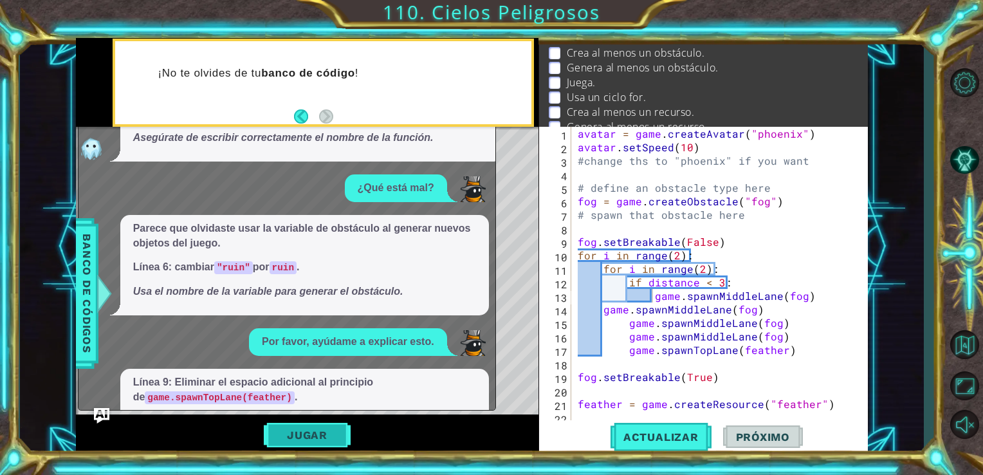
click at [332, 438] on button "Jugar" at bounding box center [307, 435] width 87 height 24
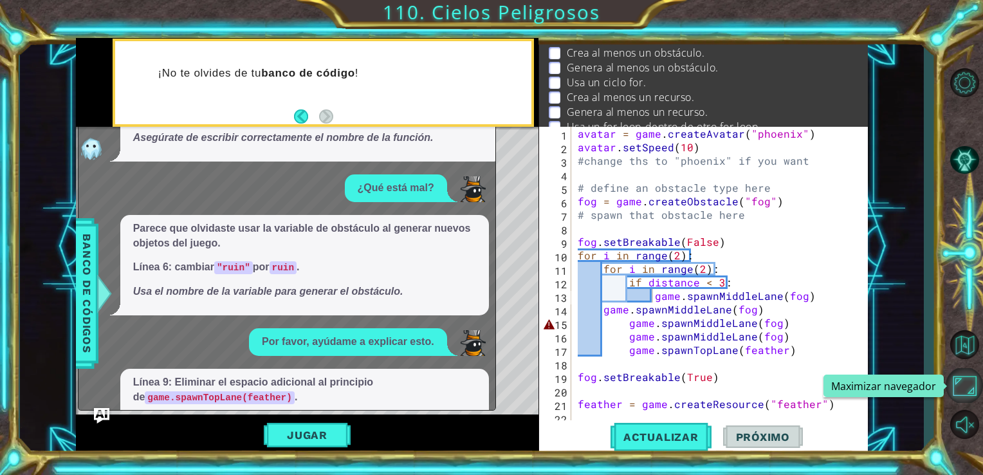
click at [963, 380] on button "Maximizar navegador" at bounding box center [964, 385] width 37 height 35
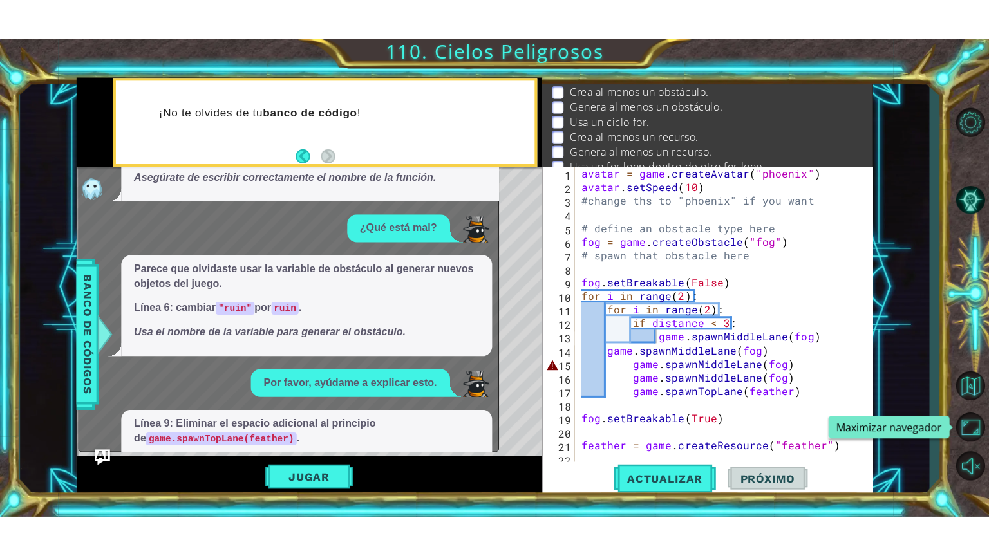
scroll to position [31, 0]
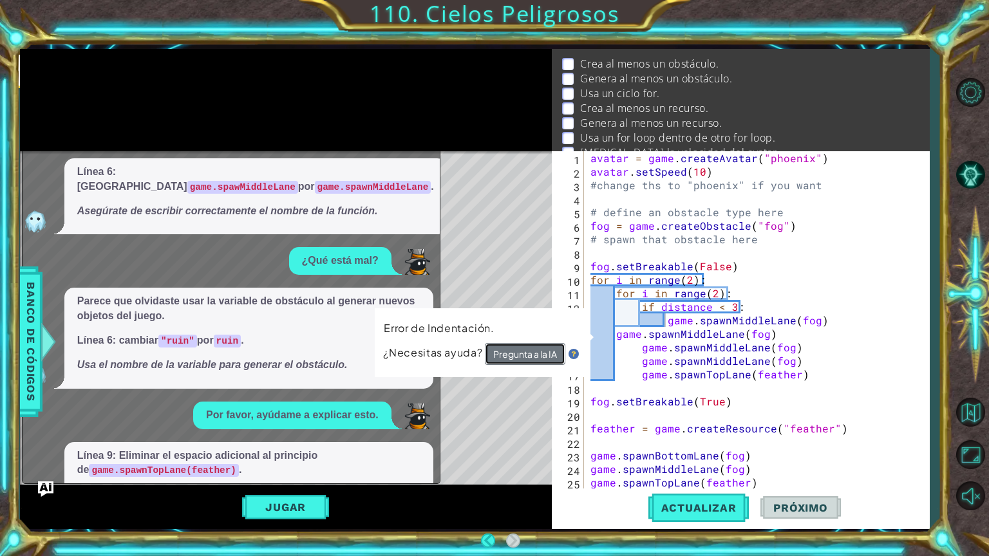
click at [512, 357] on button "Pregunta a la IA" at bounding box center [525, 354] width 80 height 22
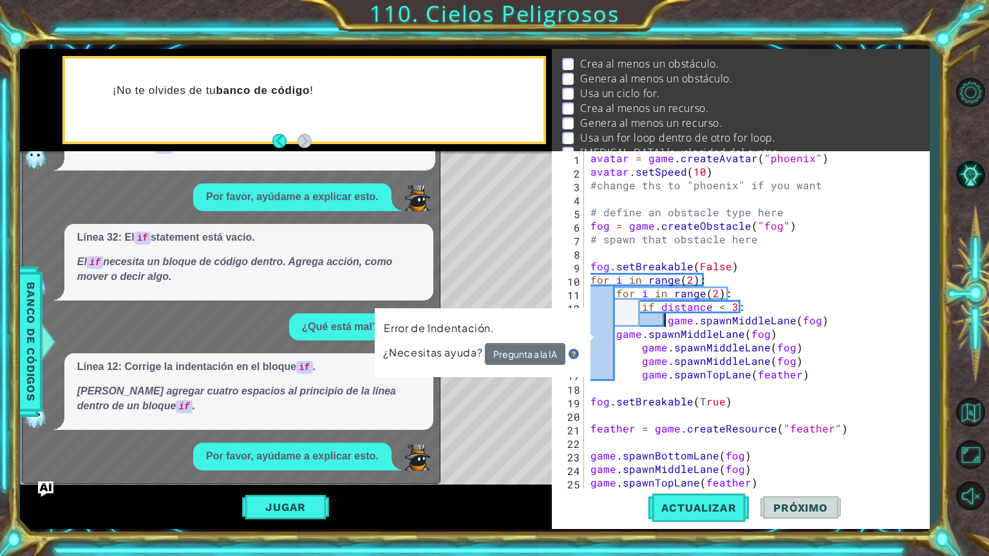
scroll to position [1586, 0]
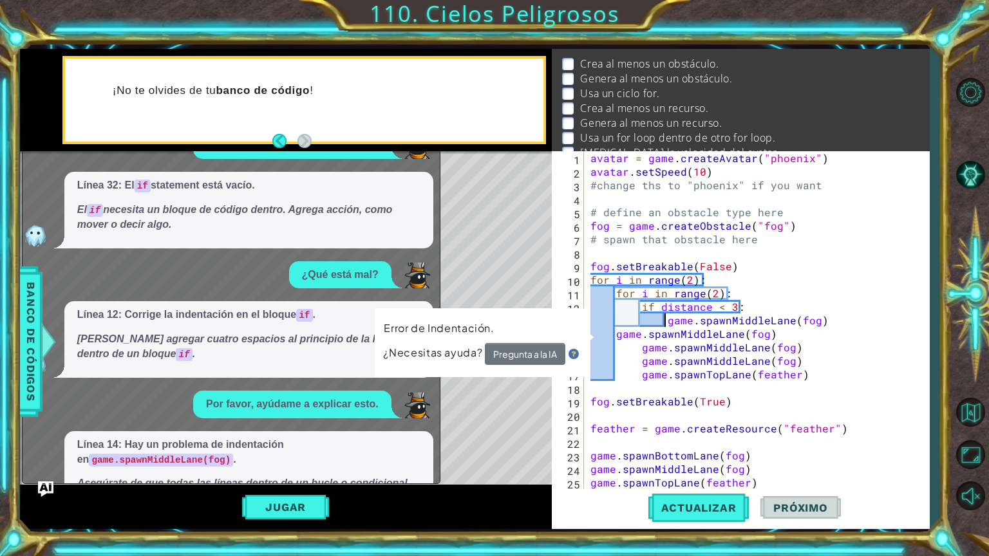
click at [137, 516] on button "Muéstrame" at bounding box center [114, 526] width 75 height 21
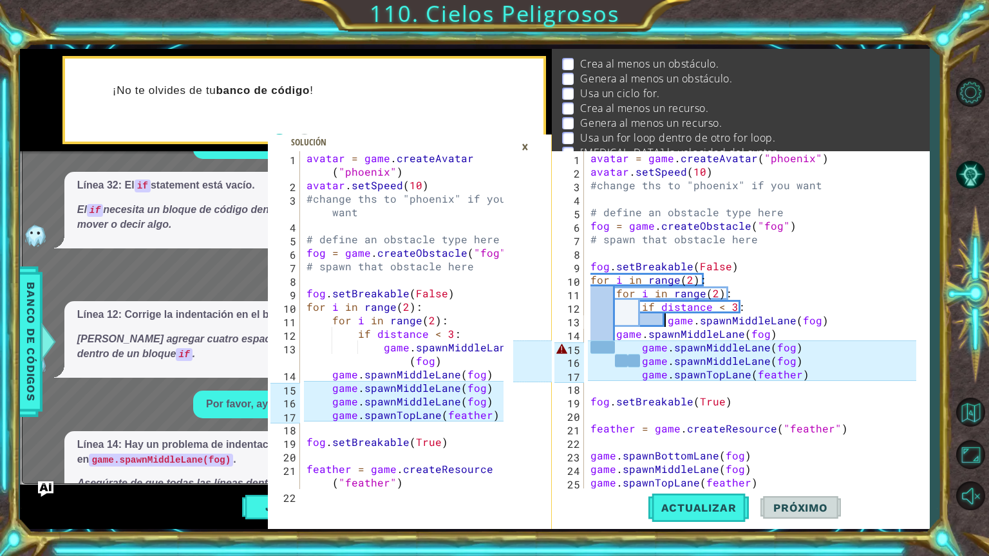
click at [621, 354] on div "avatar = game . createAvatar ( "phoenix" ) avatar . setSpeed ( 10 ) #change ths…" at bounding box center [755, 333] width 335 height 365
click at [611, 349] on div "avatar = game . createAvatar ( "phoenix" ) avatar . setSpeed ( 10 ) #change ths…" at bounding box center [755, 333] width 335 height 365
click at [618, 346] on div "avatar = game . createAvatar ( "phoenix" ) avatar . setSpeed ( 10 ) #change ths…" at bounding box center [755, 333] width 335 height 365
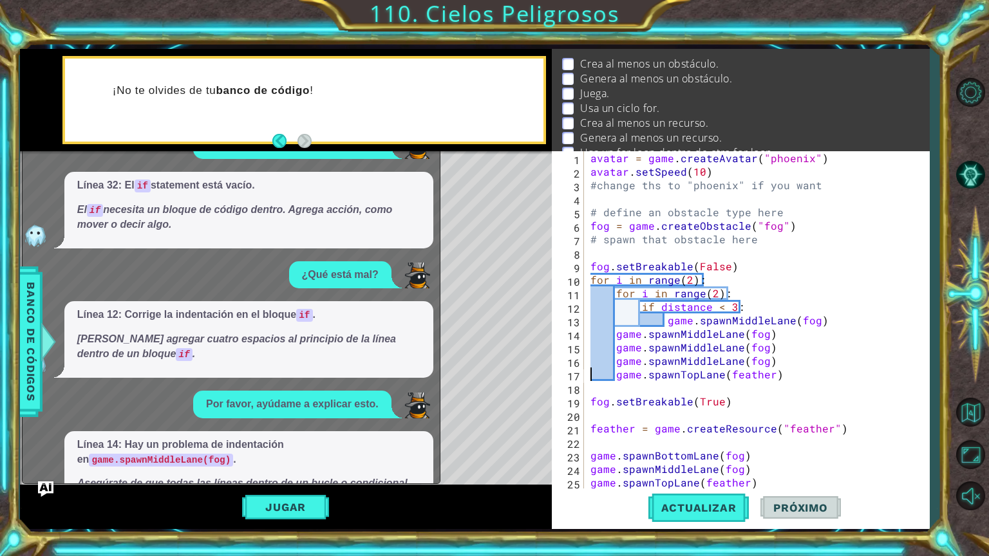
scroll to position [1565, 0]
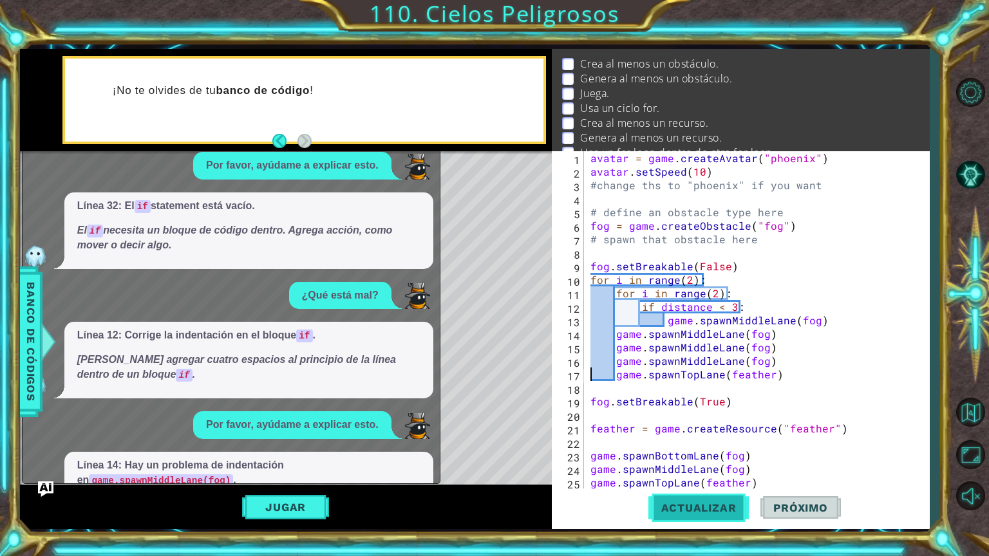
click at [737, 505] on span "Actualizar" at bounding box center [698, 507] width 101 height 13
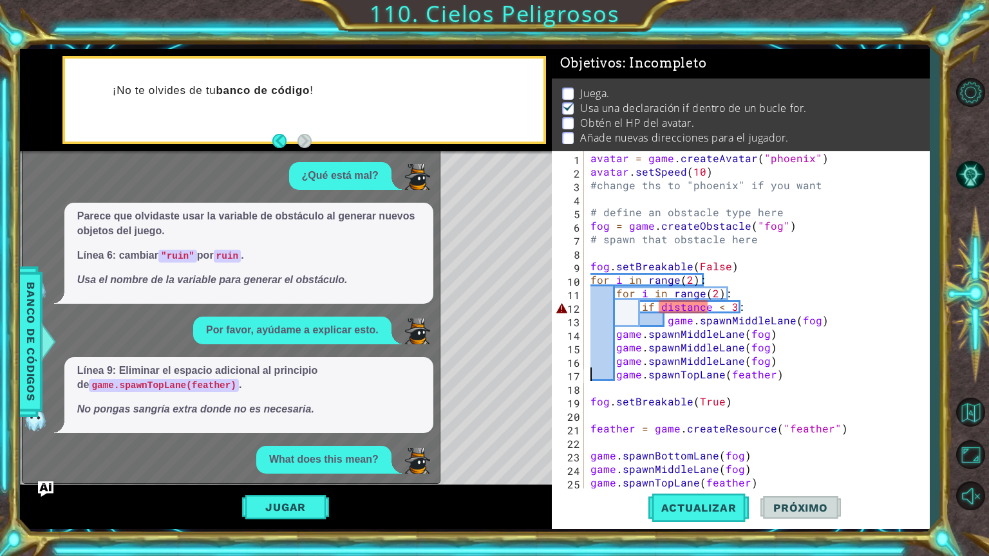
scroll to position [0, 0]
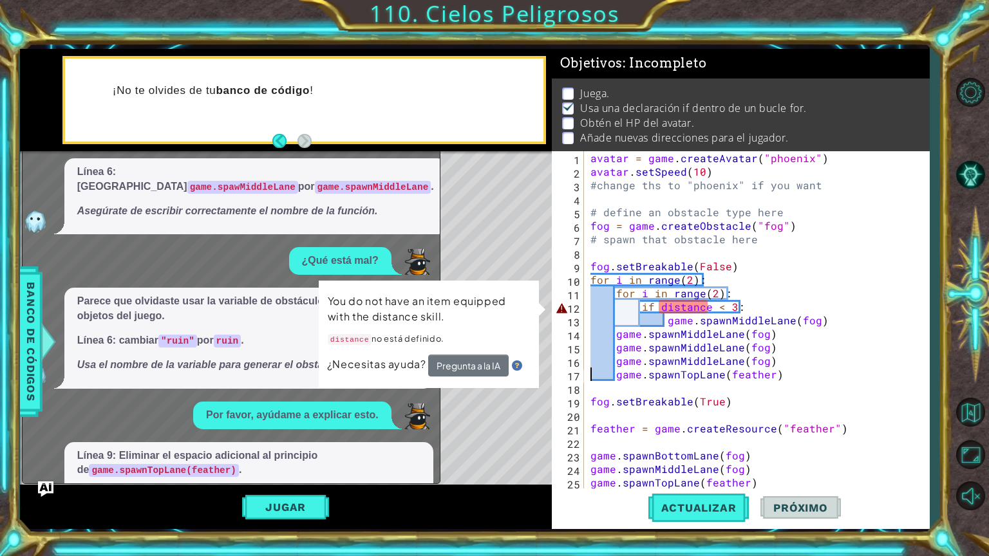
click at [750, 308] on div "avatar = game . createAvatar ( "phoenix" ) avatar . setSpeed ( 10 ) #change ths…" at bounding box center [755, 333] width 335 height 365
click at [474, 362] on button "Pregunta a la IA" at bounding box center [468, 366] width 80 height 23
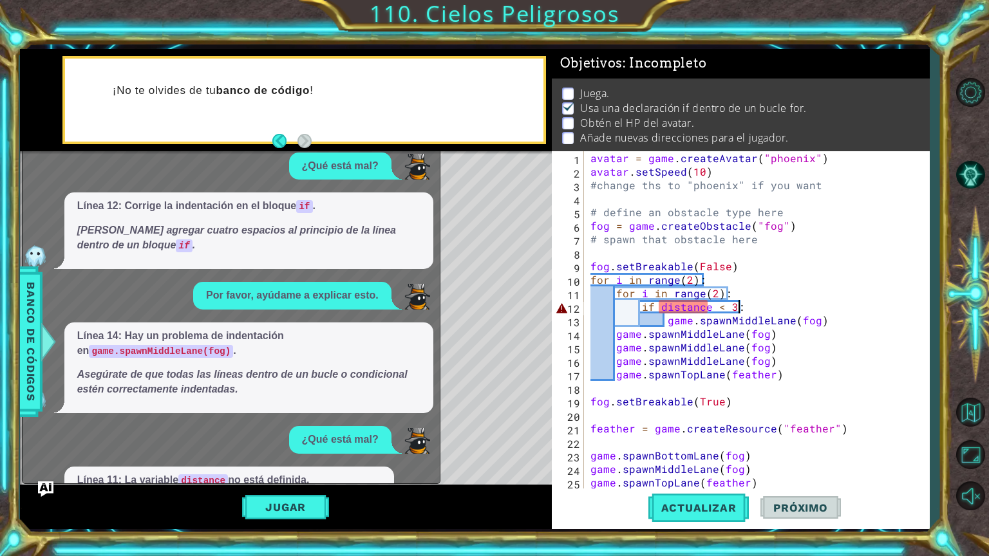
scroll to position [1700, 0]
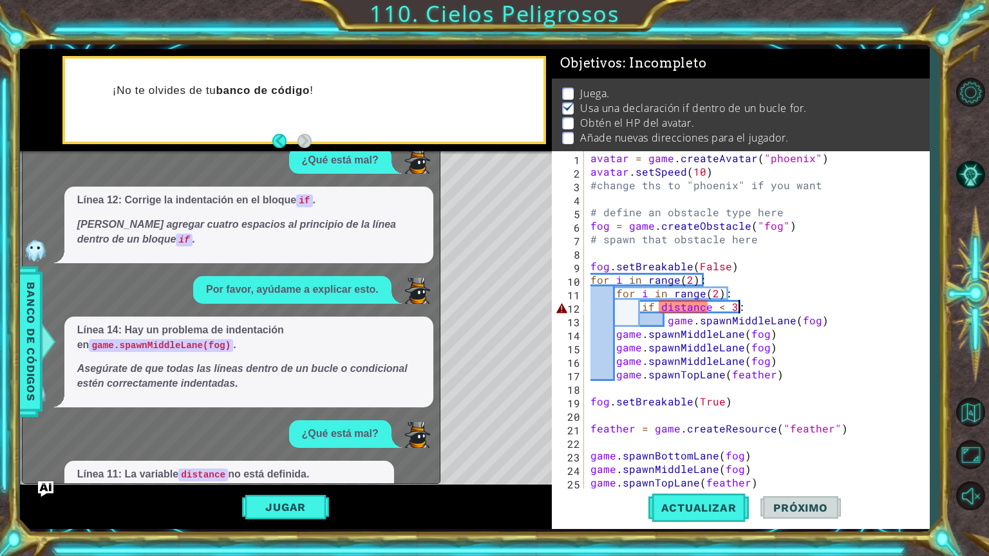
click at [125, 516] on button "Muéstrame" at bounding box center [114, 526] width 75 height 21
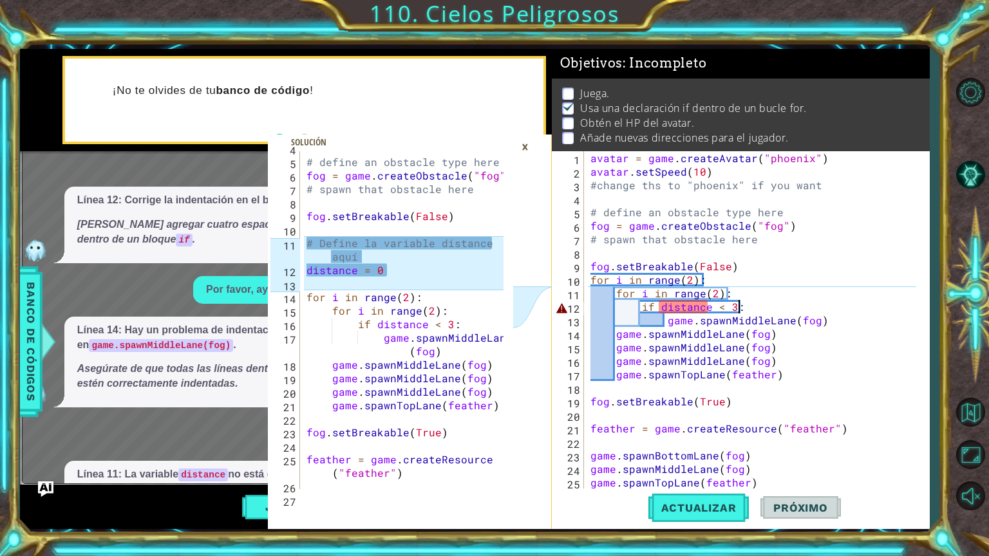
scroll to position [77, 0]
click at [591, 280] on div "avatar = game . createAvatar ( "phoenix" ) avatar . setSpeed ( 10 ) #change ths…" at bounding box center [755, 333] width 335 height 365
type textarea "for i in range(2):"
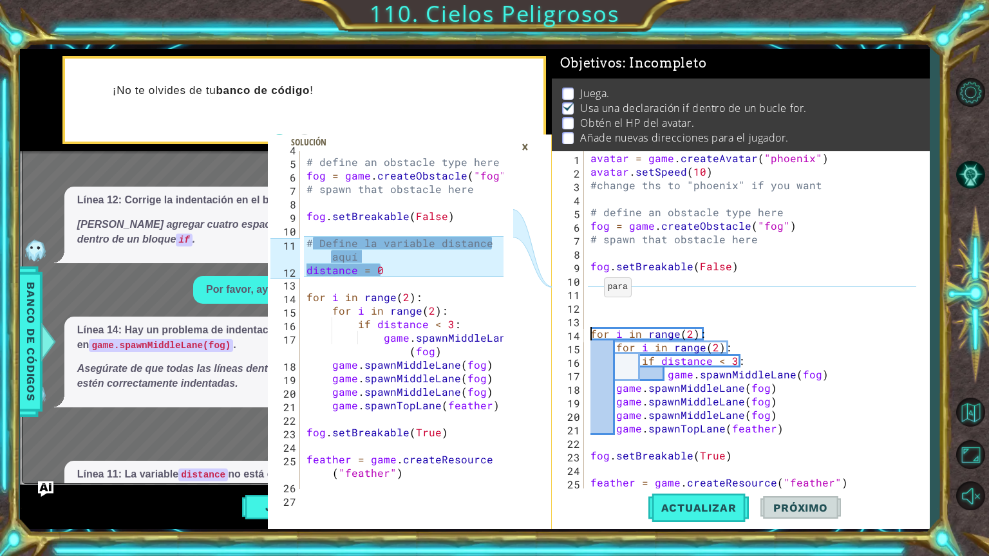
click at [588, 290] on div "avatar = game . createAvatar ( "phoenix" ) avatar . setSpeed ( 10 ) #change ths…" at bounding box center [755, 333] width 335 height 365
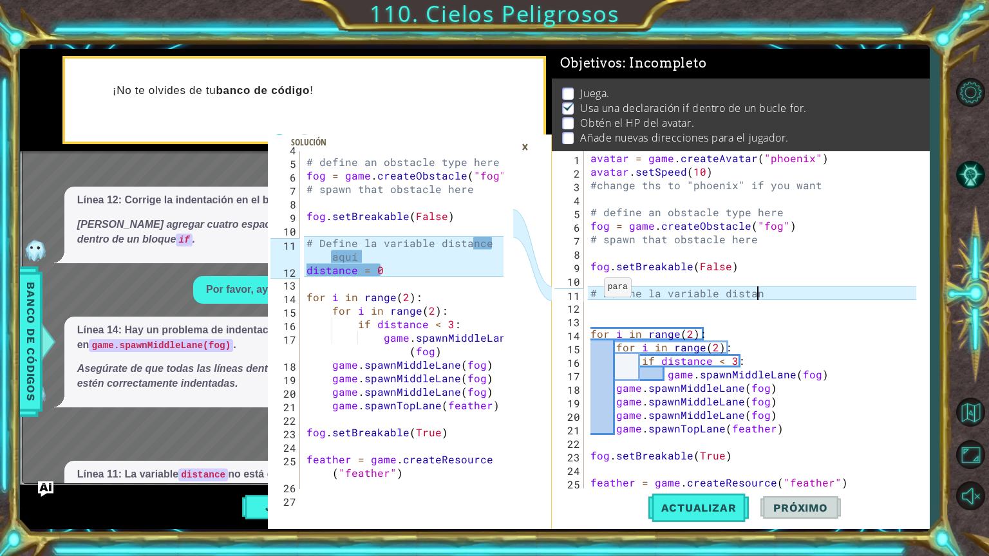
scroll to position [0, 10]
type textarea "# Define la variable distance"
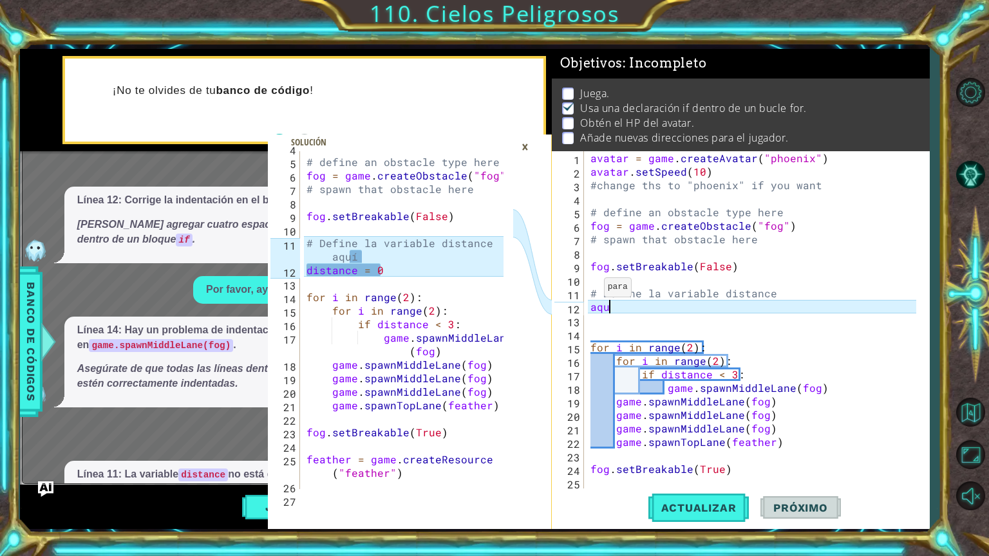
scroll to position [0, 0]
type textarea "aquí"
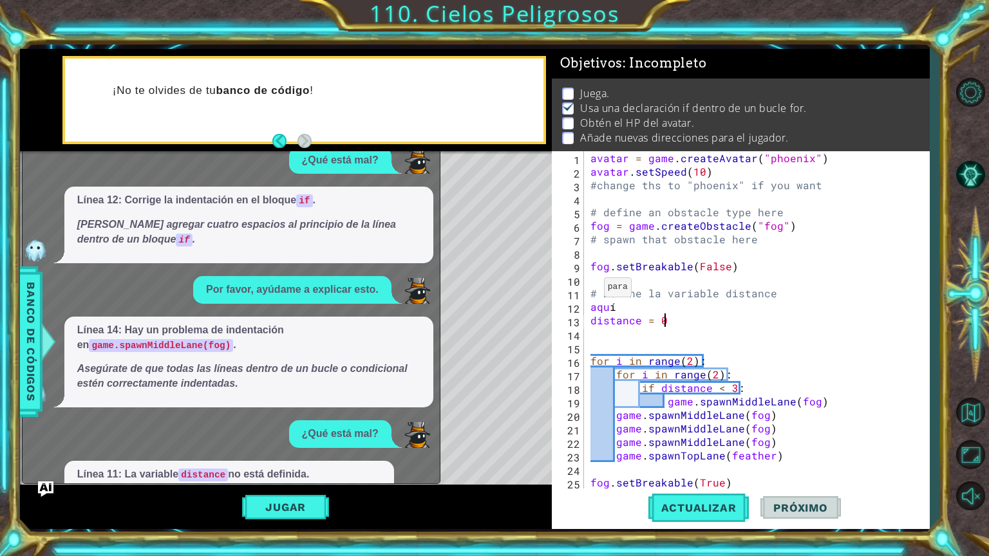
scroll to position [1680, 0]
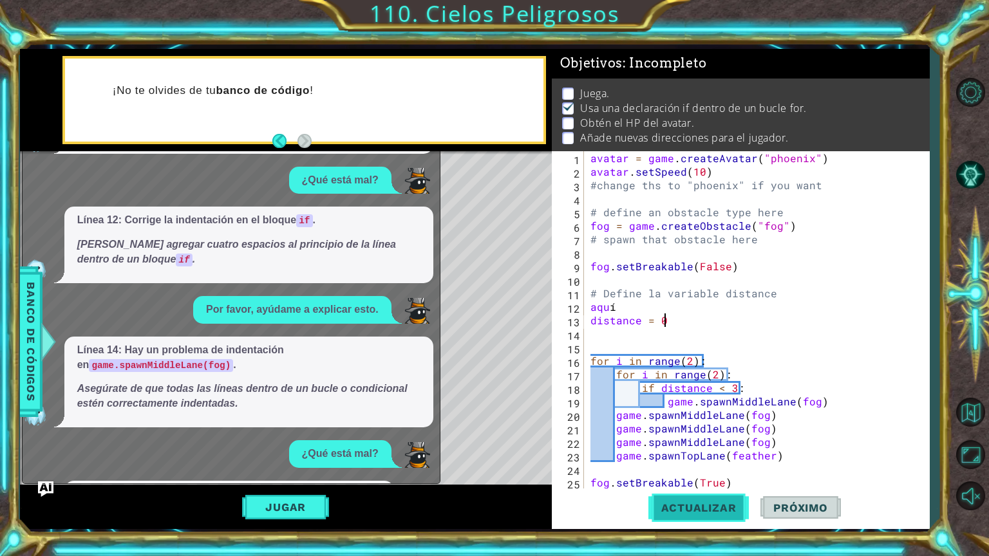
click at [657, 516] on button "Actualizar" at bounding box center [698, 508] width 101 height 38
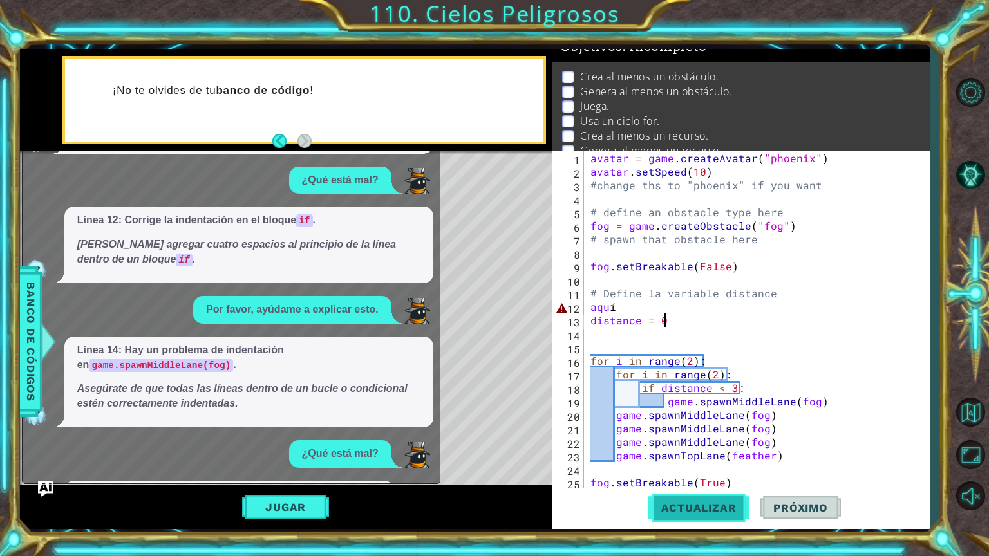
scroll to position [31, 0]
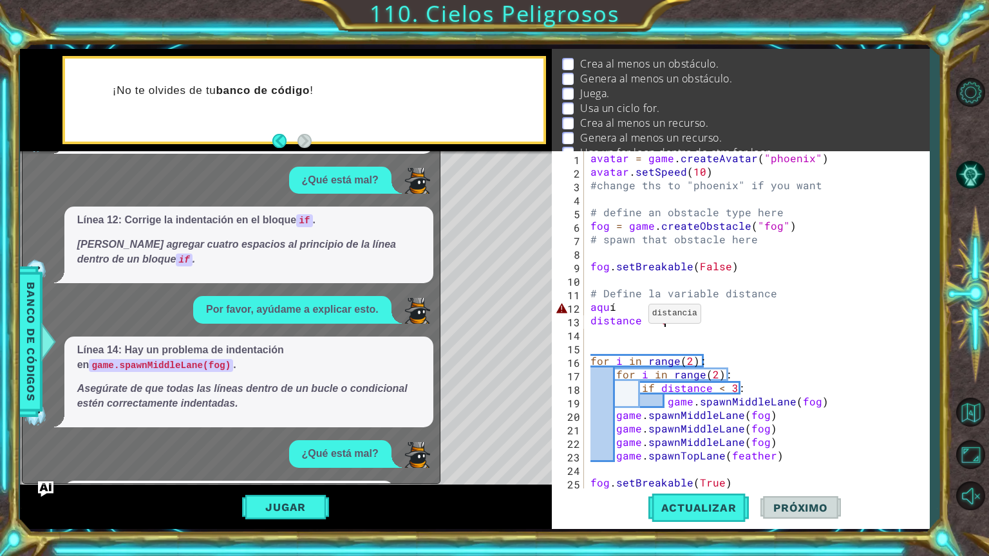
click at [632, 315] on div "avatar = game . createAvatar ( "phoenix" ) avatar . setSpeed ( 10 ) #change ths…" at bounding box center [755, 333] width 335 height 365
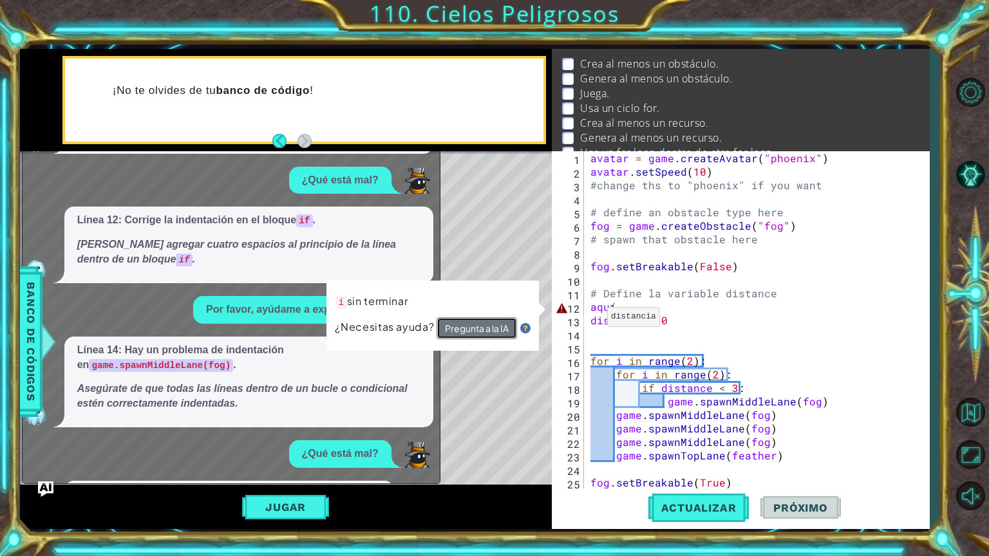
click at [493, 327] on button "Pregunta a la IA" at bounding box center [476, 328] width 80 height 23
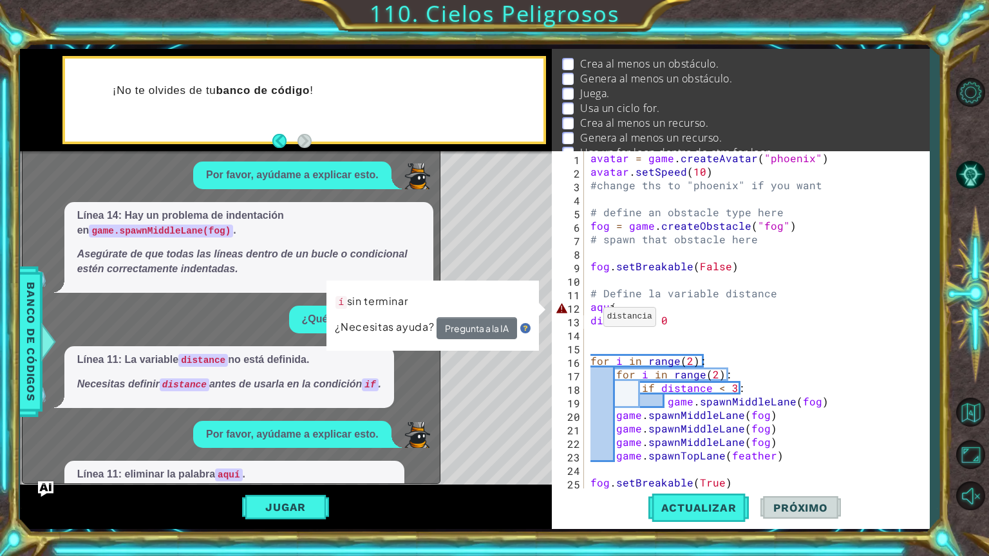
scroll to position [1816, 0]
click at [129, 516] on button "Muéstrame" at bounding box center [114, 526] width 75 height 21
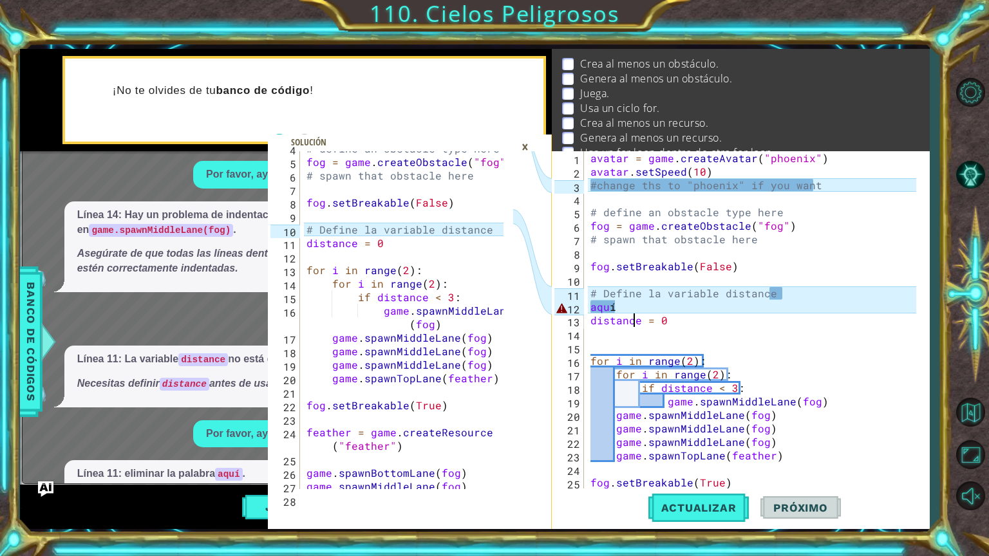
click at [618, 307] on div "avatar = game . createAvatar ( "phoenix" ) avatar . setSpeed ( 10 ) #change ths…" at bounding box center [755, 333] width 335 height 365
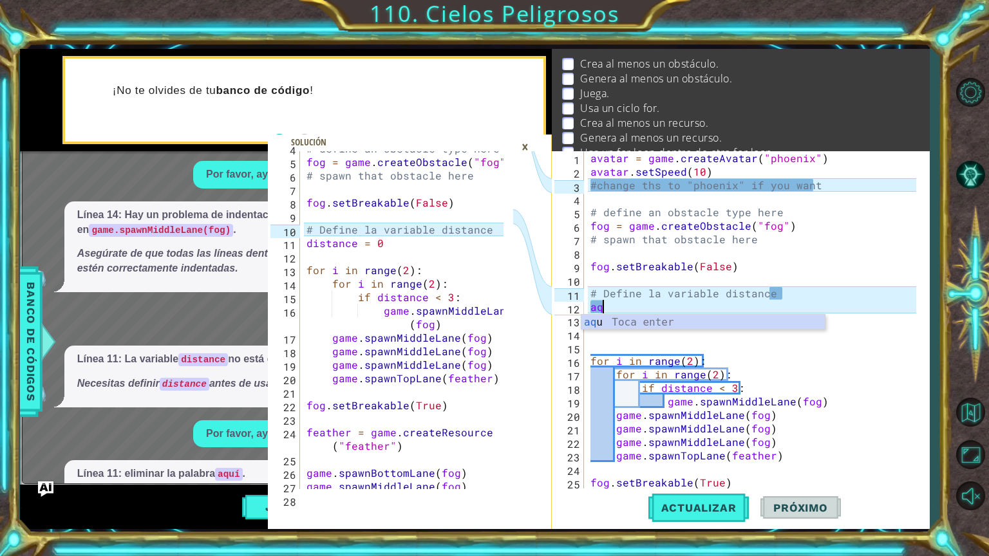
type textarea "a"
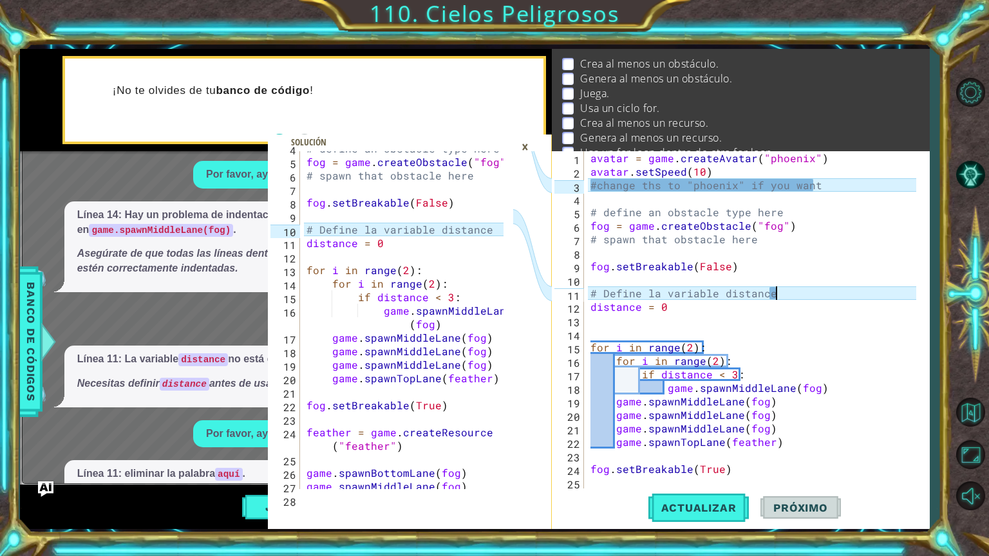
type textarea "# Define la variable distance"
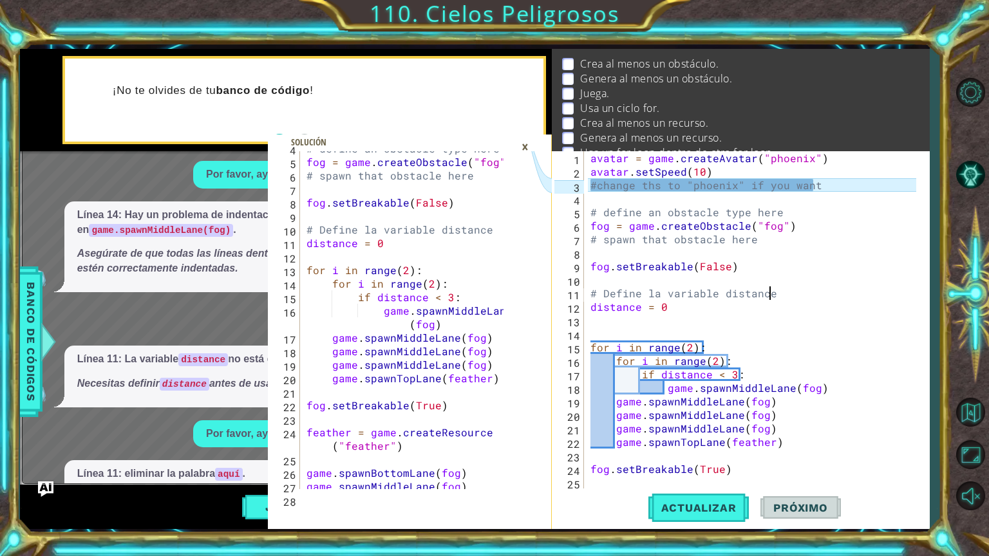
click at [609, 324] on div "avatar = game . createAvatar ( "phoenix" ) avatar . setSpeed ( 10 ) #change ths…" at bounding box center [755, 333] width 335 height 365
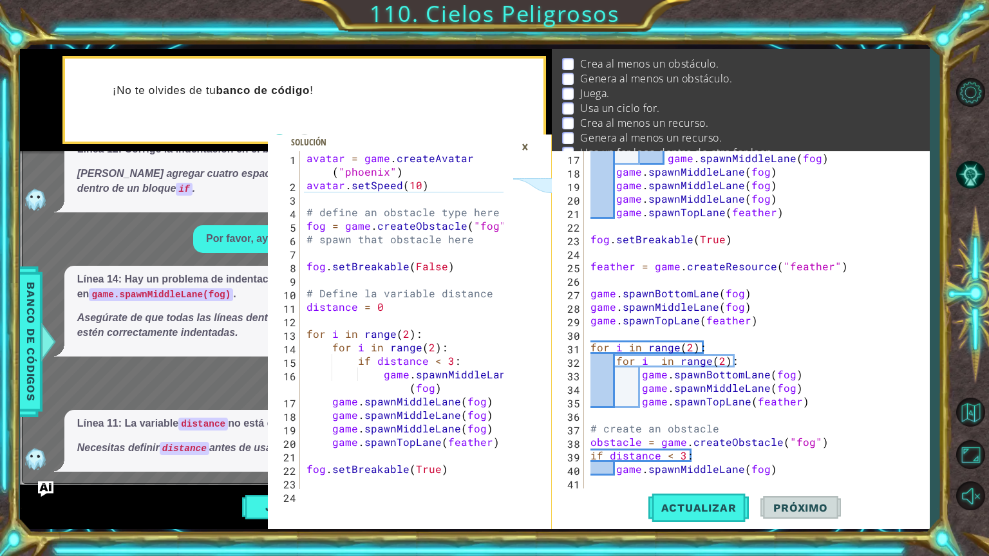
scroll to position [216, 0]
type textarea "distance = 0"
drag, startPoint x: 523, startPoint y: 149, endPoint x: 551, endPoint y: 210, distance: 67.4
click at [521, 149] on div "×" at bounding box center [525, 147] width 20 height 22
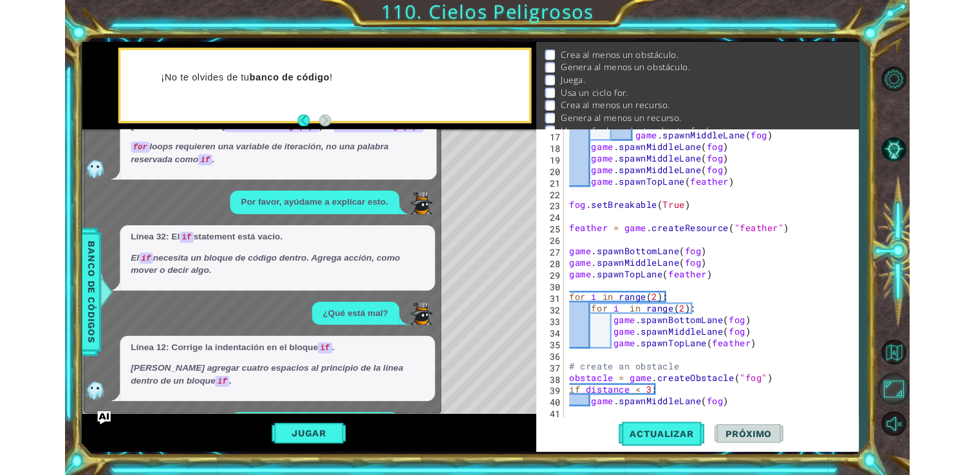
scroll to position [1301, 0]
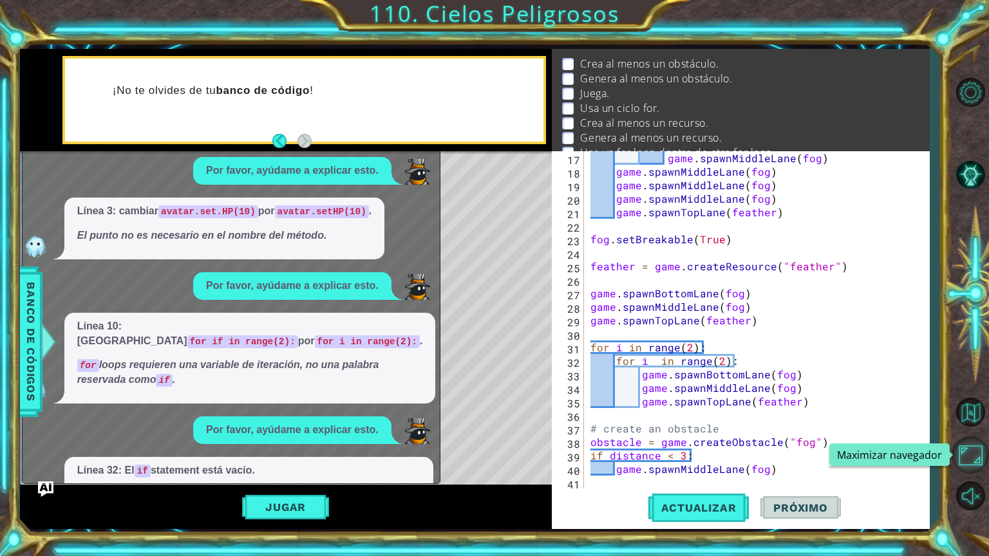
click at [974, 447] on button "Maximizar navegador" at bounding box center [969, 454] width 37 height 37
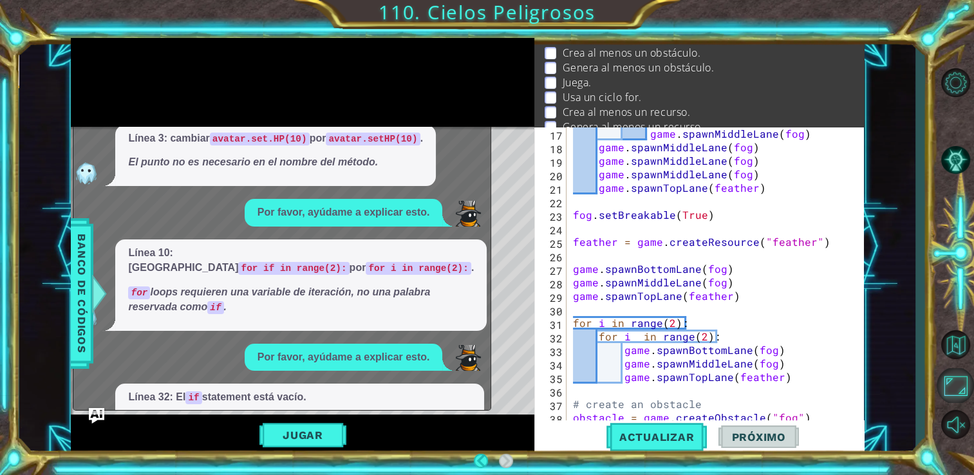
click at [966, 402] on button "Maximizar navegador" at bounding box center [954, 385] width 37 height 35
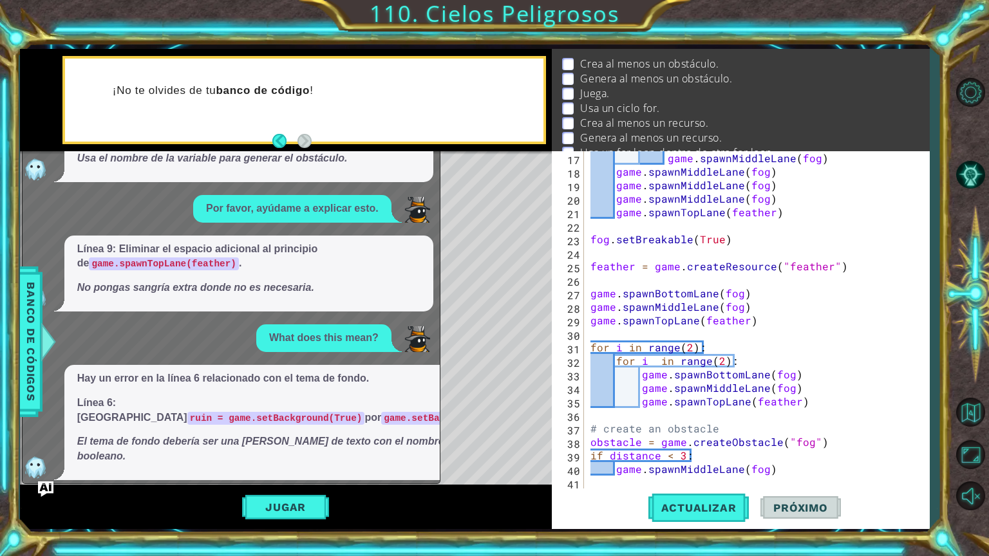
scroll to position [0, 0]
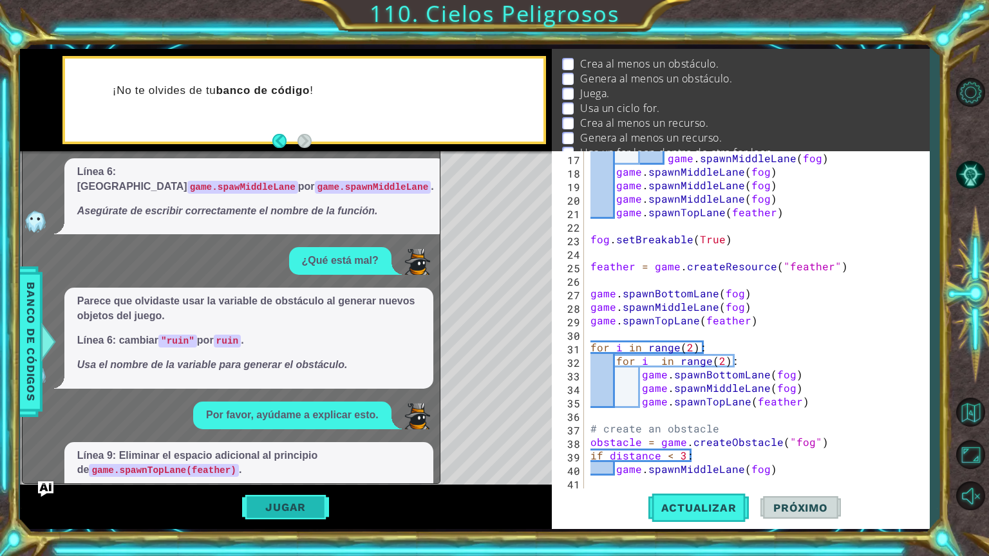
click at [285, 517] on button "Jugar" at bounding box center [285, 507] width 87 height 24
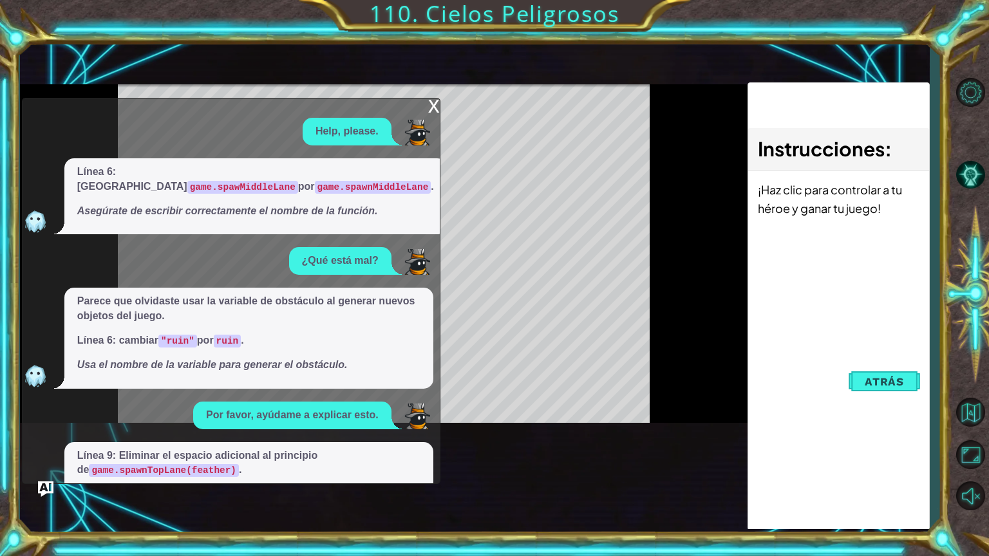
click at [440, 100] on div "x Help, please. Línea 6: Cambiar game.spawMiddleLane por game.spawnMiddleLane .…" at bounding box center [231, 291] width 418 height 386
click at [433, 107] on div "x" at bounding box center [434, 104] width 12 height 13
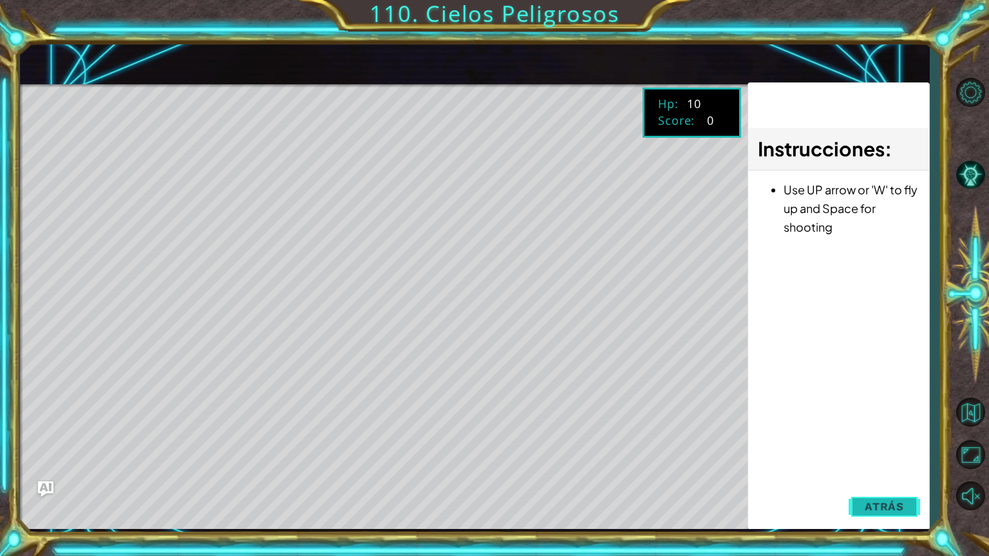
click at [873, 512] on span "Atrás" at bounding box center [883, 506] width 39 height 13
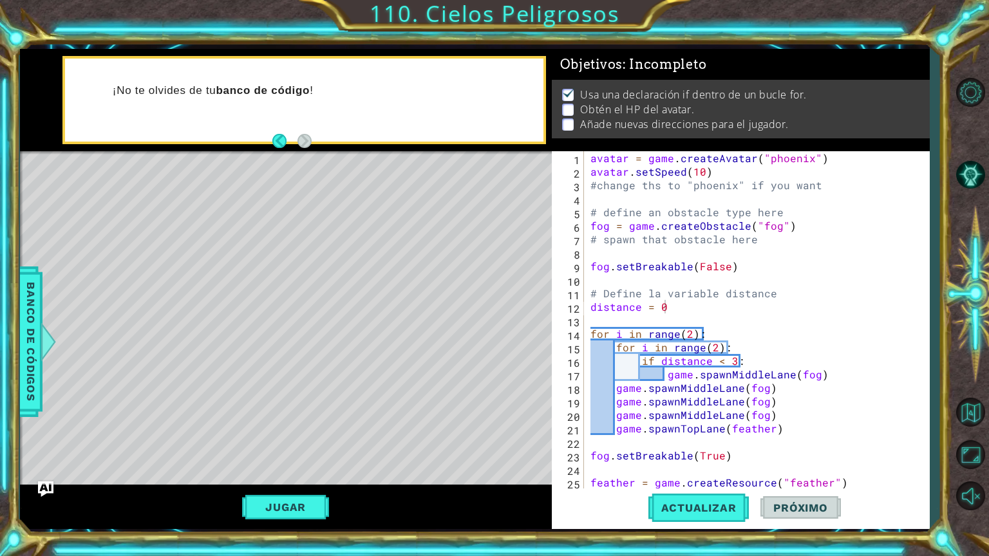
click at [904, 107] on li "Obtén el HP del avatar." at bounding box center [742, 109] width 360 height 15
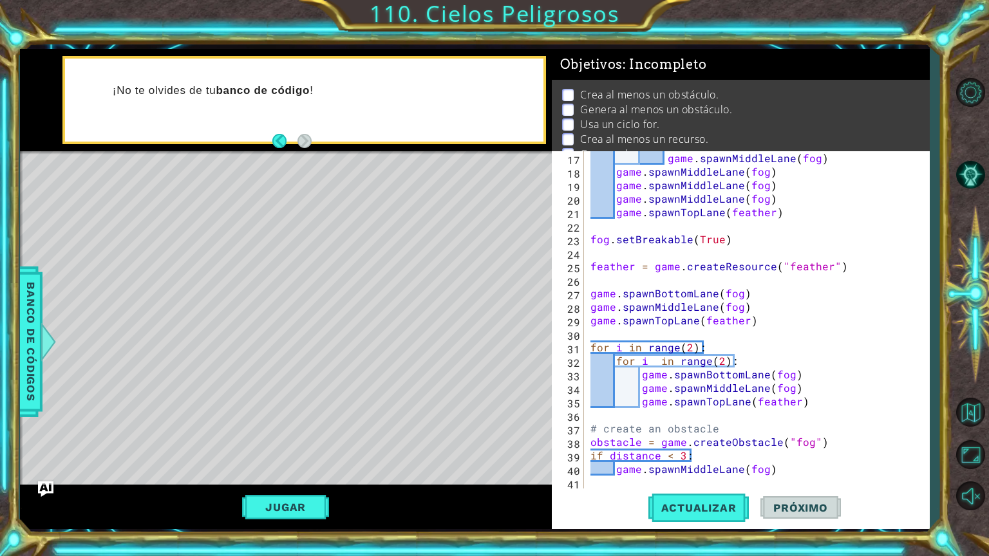
scroll to position [216, 0]
click at [687, 510] on span "Actualizar" at bounding box center [698, 507] width 101 height 13
click at [608, 490] on div "Actualizar Próximo" at bounding box center [744, 508] width 378 height 38
click at [612, 476] on div "game . spawnMiddleLane ( fog ) game . spawnMiddleLane ( fog ) game . spawnMiddl…" at bounding box center [755, 333] width 335 height 365
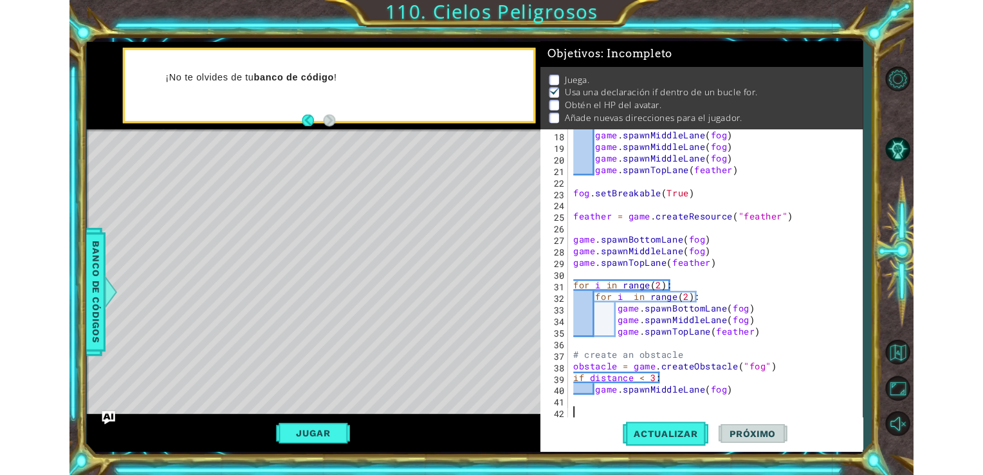
scroll to position [229, 0]
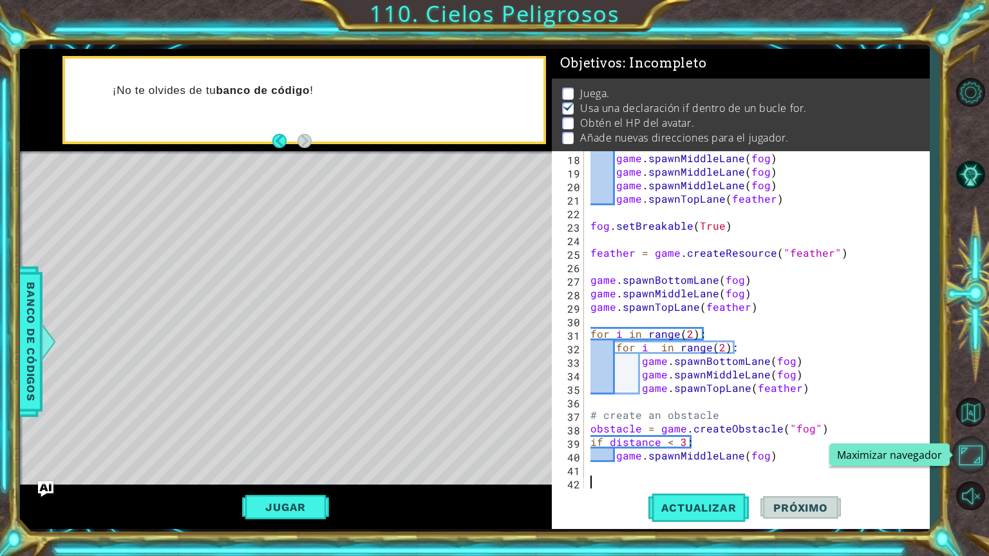
click at [971, 461] on button "Maximizar navegador" at bounding box center [969, 454] width 37 height 37
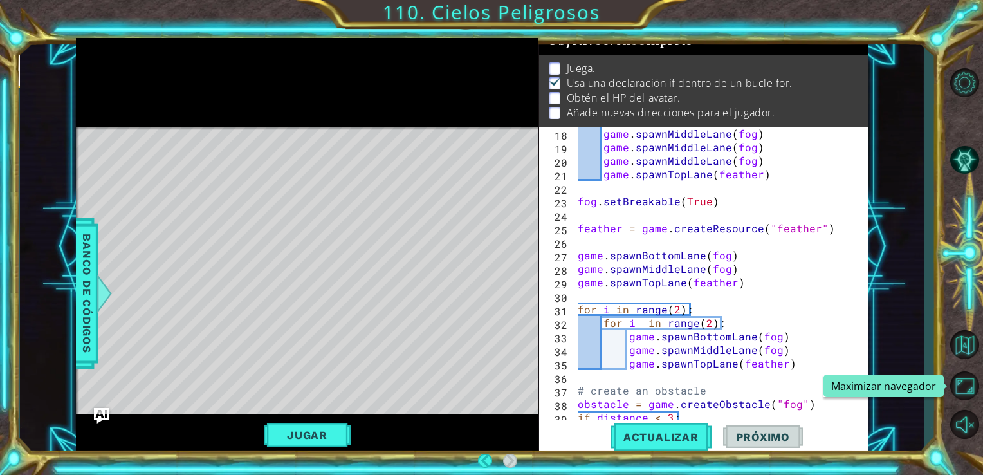
scroll to position [15, 0]
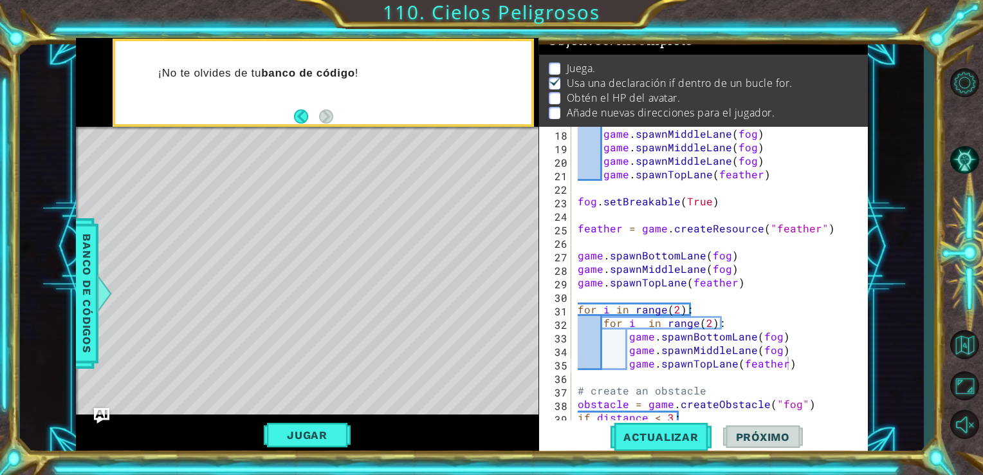
click at [854, 364] on div at bounding box center [858, 182] width 13 height 568
type textarea "game.spawnTopLane(feather)"
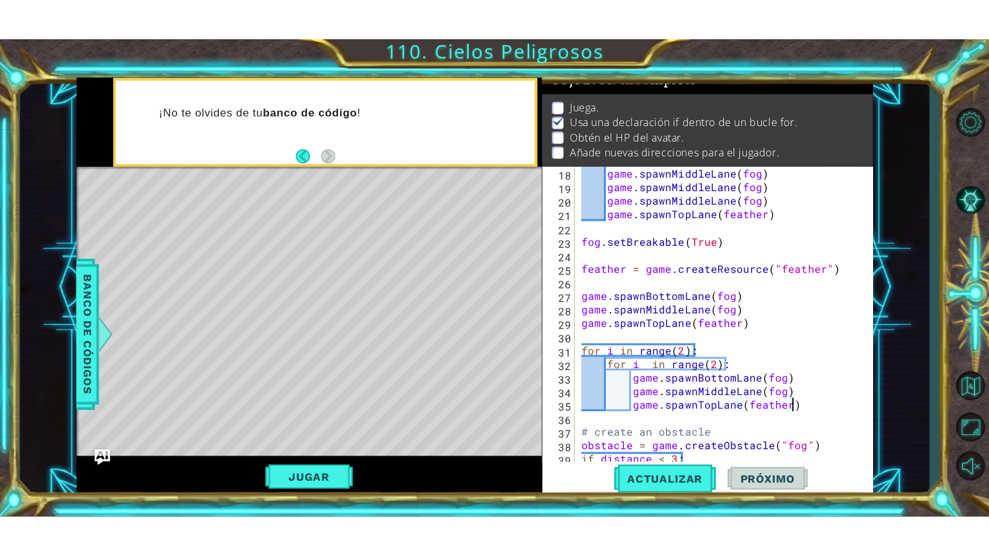
scroll to position [26, 0]
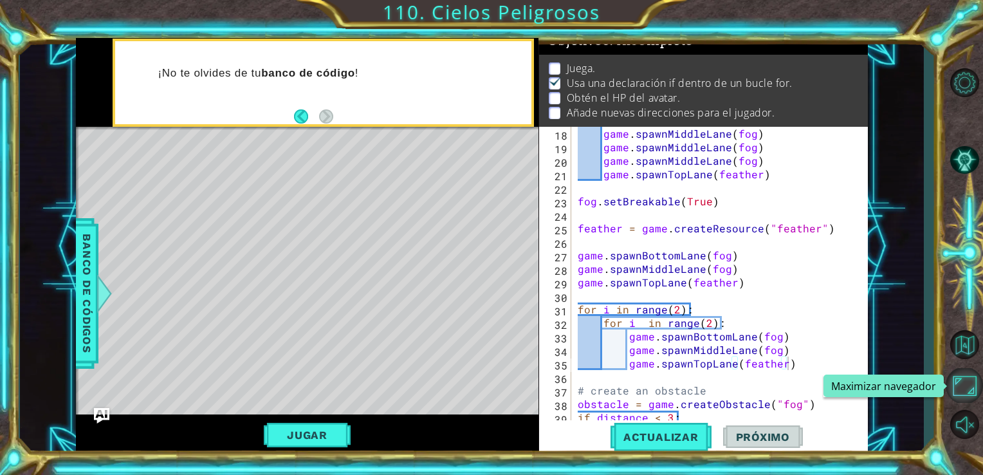
click at [973, 380] on button "Maximizar navegador" at bounding box center [964, 385] width 37 height 35
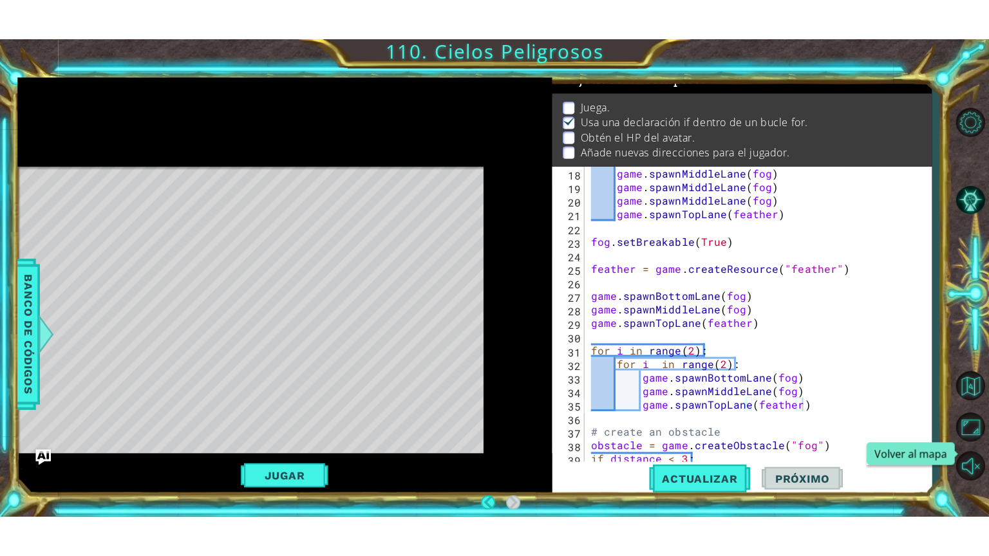
scroll to position [18, 0]
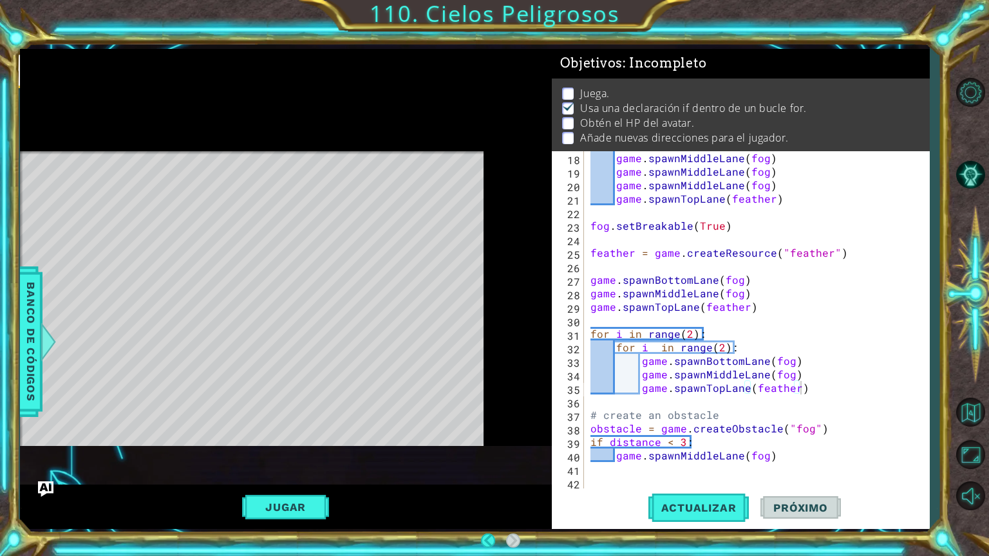
click at [585, 484] on div "game.spawnTopLane(feather) 18 19 20 21 22 23 24 25 26 27 28 29 30 31 32 33 34 3…" at bounding box center [739, 320] width 374 height 338
click at [590, 483] on div "game . spawnMiddleLane ( fog ) game . spawnMiddleLane ( fog ) game . spawnMiddl…" at bounding box center [755, 333] width 335 height 365
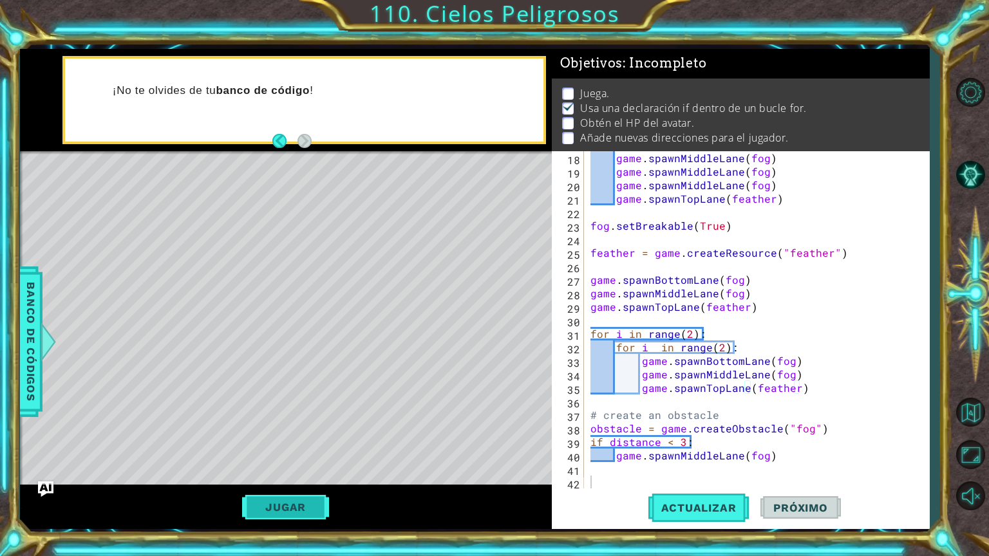
click at [319, 509] on button "Jugar" at bounding box center [285, 507] width 87 height 24
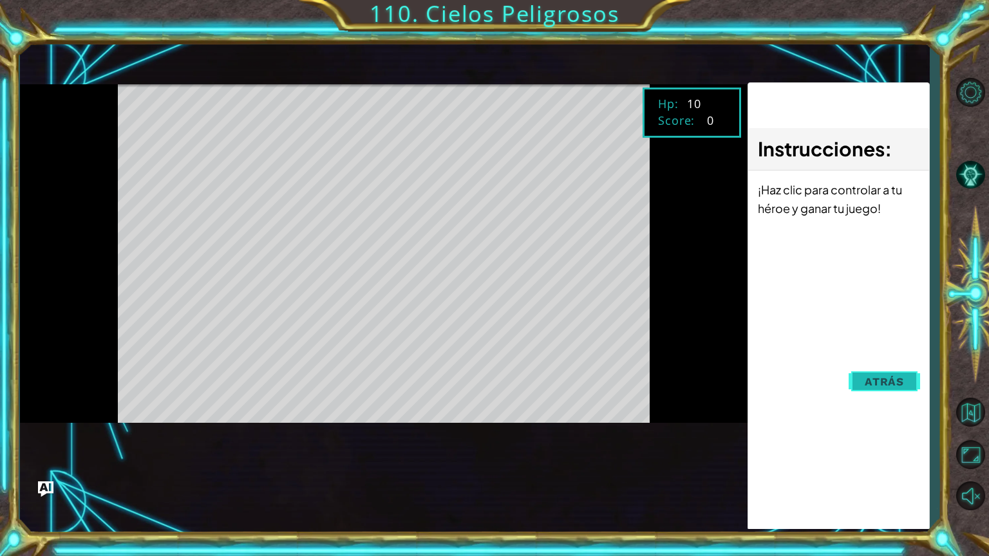
click at [897, 372] on button "Atrás" at bounding box center [883, 382] width 71 height 26
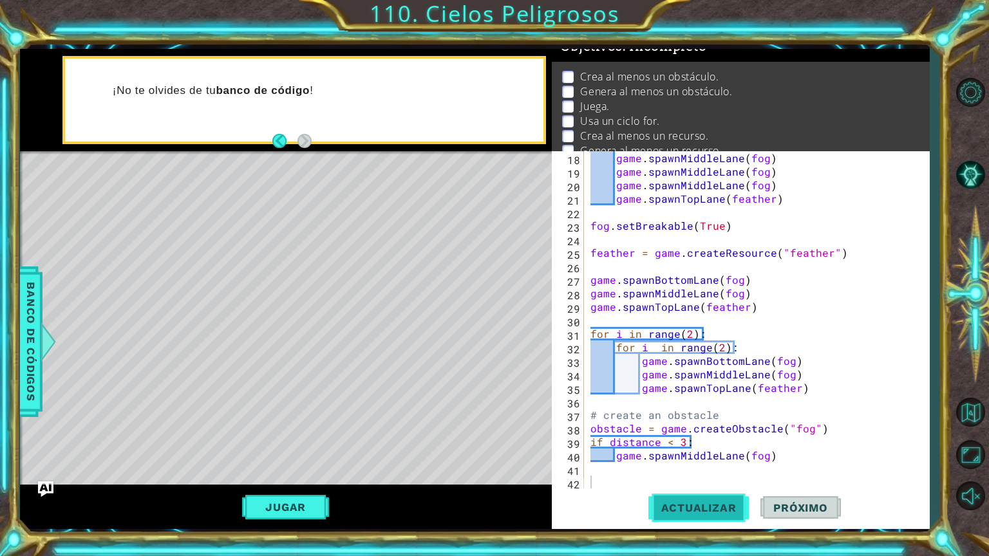
scroll to position [9, 0]
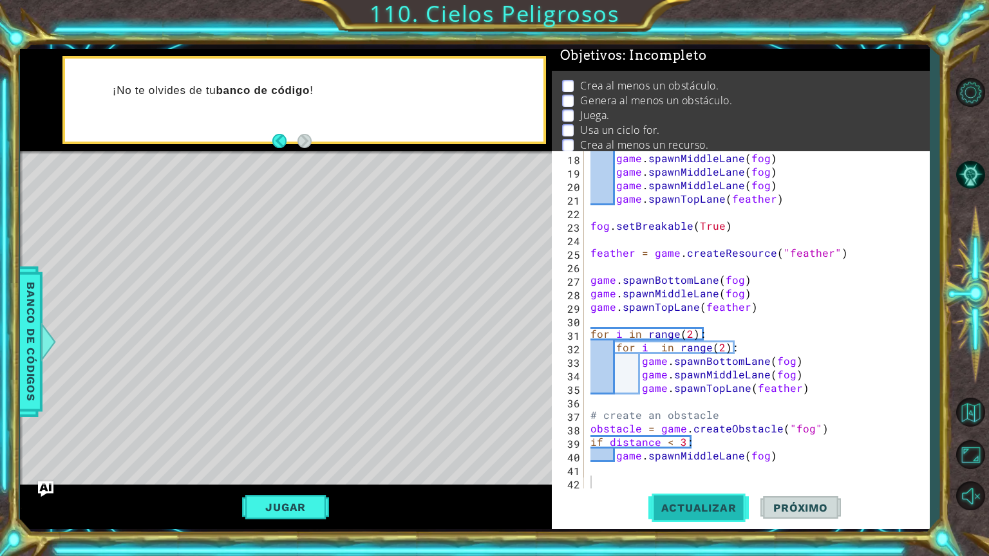
click at [680, 515] on button "Actualizar" at bounding box center [698, 508] width 101 height 38
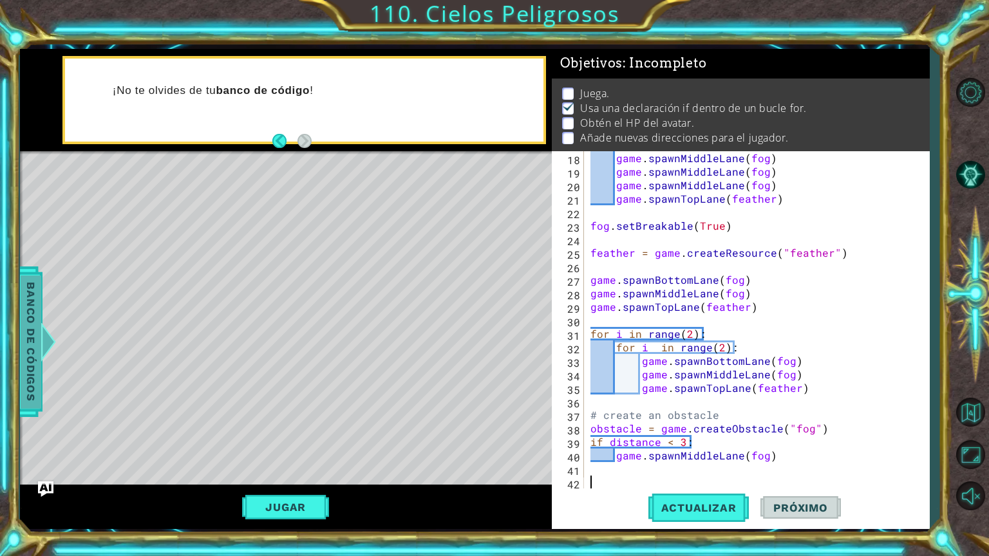
scroll to position [1, 0]
click at [37, 388] on div "game create game.createAvatar(art) game.createObstacle(art) game.createResource…" at bounding box center [474, 289] width 909 height 480
click at [34, 391] on span "Banco de códigos" at bounding box center [31, 341] width 21 height 133
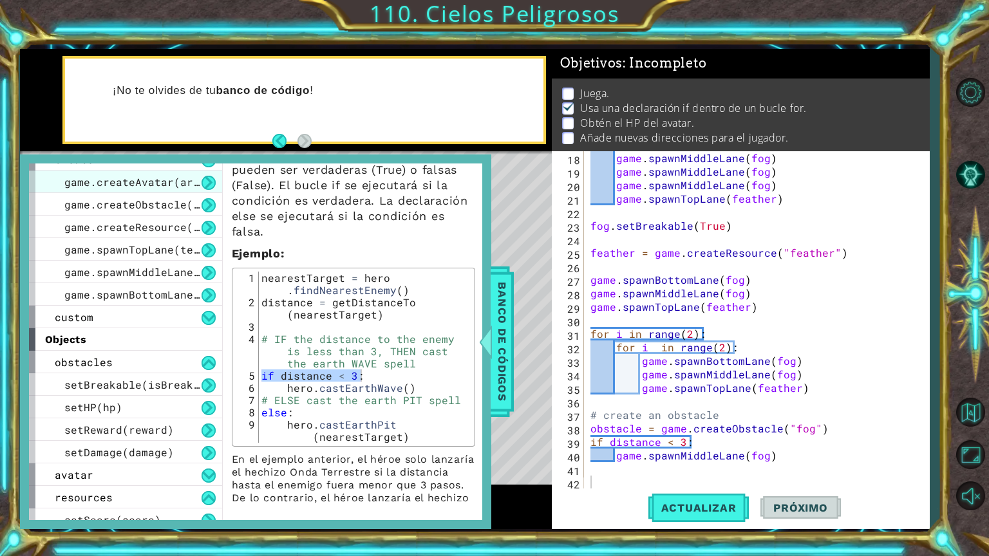
scroll to position [0, 0]
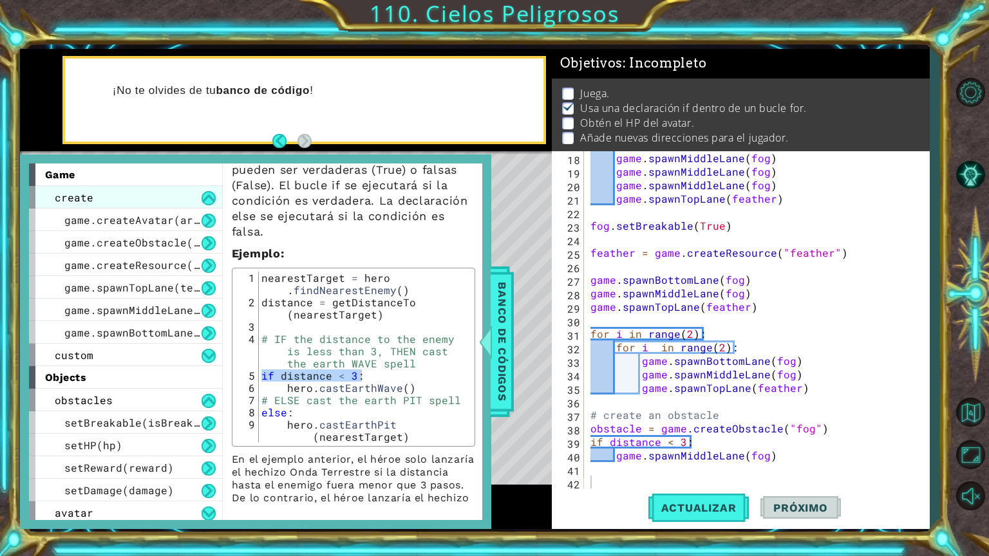
click at [167, 198] on div "create" at bounding box center [125, 197] width 193 height 23
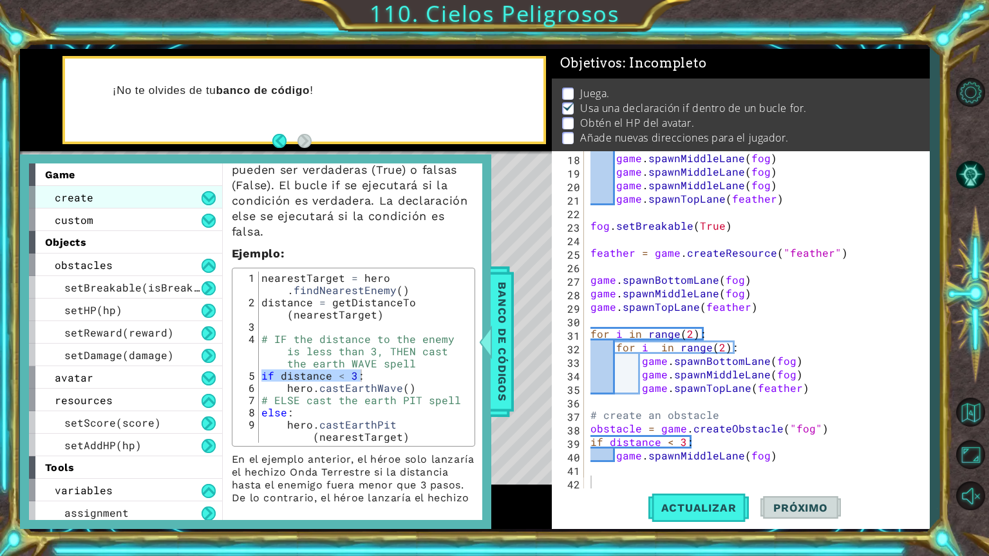
click at [192, 205] on div "create" at bounding box center [125, 197] width 193 height 23
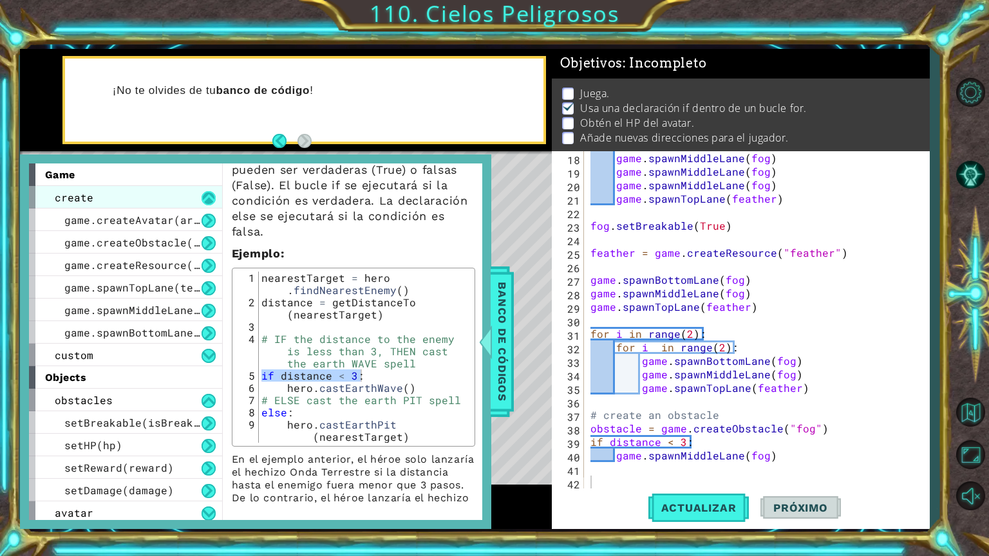
click at [210, 201] on button at bounding box center [208, 198] width 14 height 14
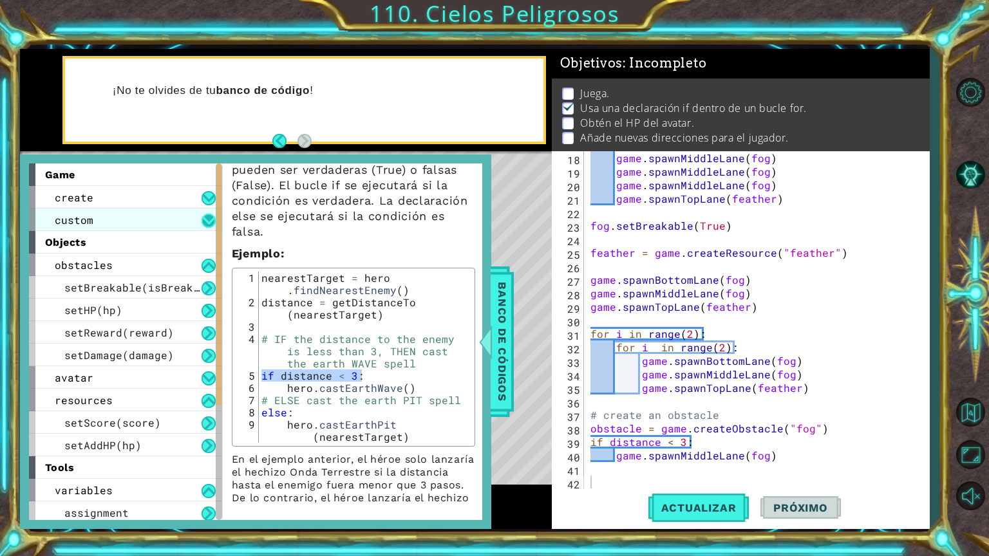
click at [207, 221] on button at bounding box center [208, 221] width 14 height 14
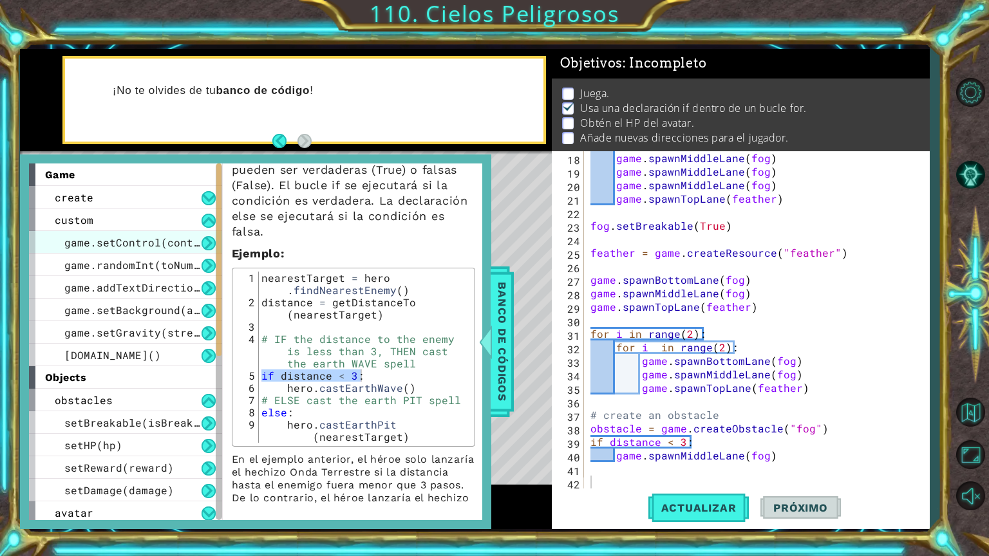
click at [178, 247] on span "game.setControl(controlType)" at bounding box center [154, 243] width 180 height 14
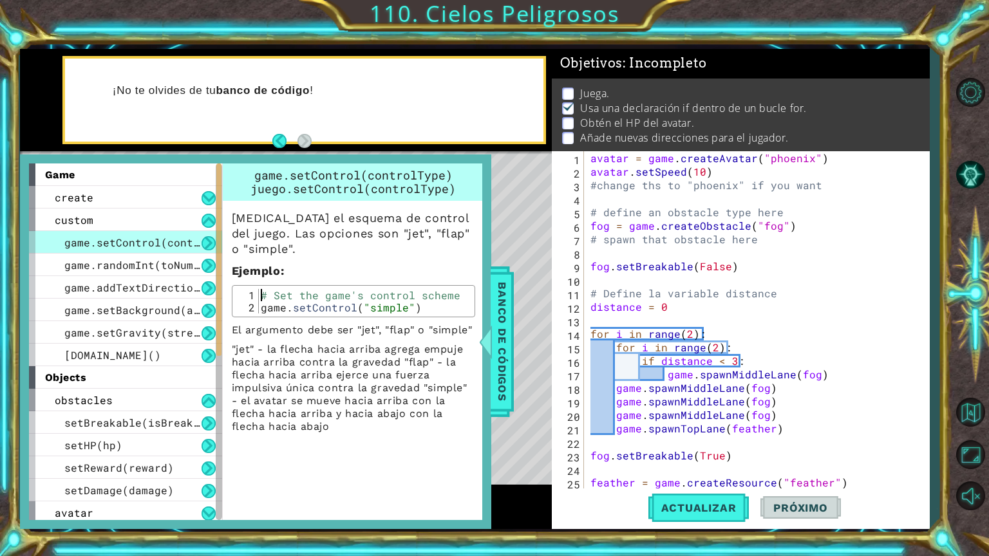
drag, startPoint x: 258, startPoint y: 292, endPoint x: 458, endPoint y: 311, distance: 200.4
click at [458, 311] on div "# Set the game's control scheme game . setControl ( "simple" )" at bounding box center [364, 313] width 213 height 49
type textarea "# Set the game's control scheme game.setControl("simple")"
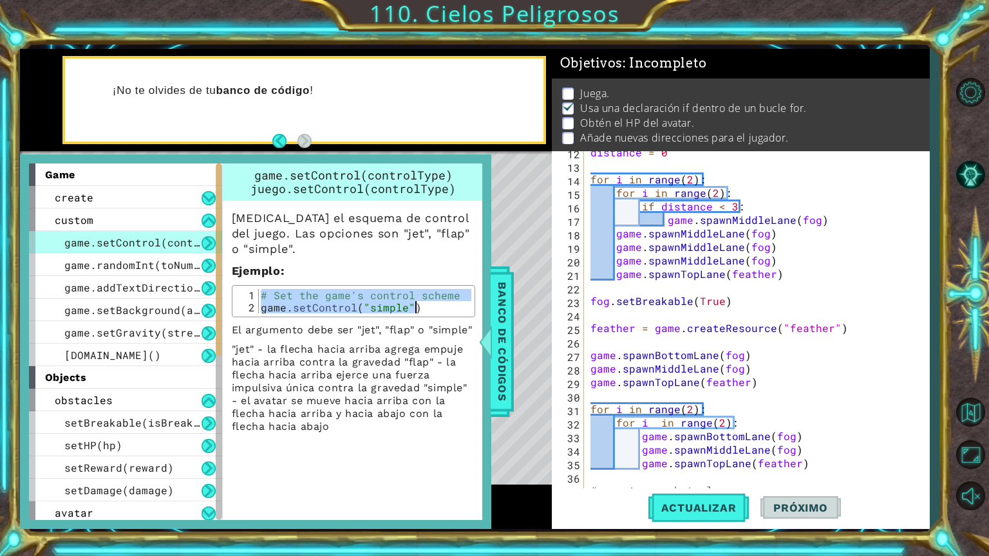
scroll to position [229, 0]
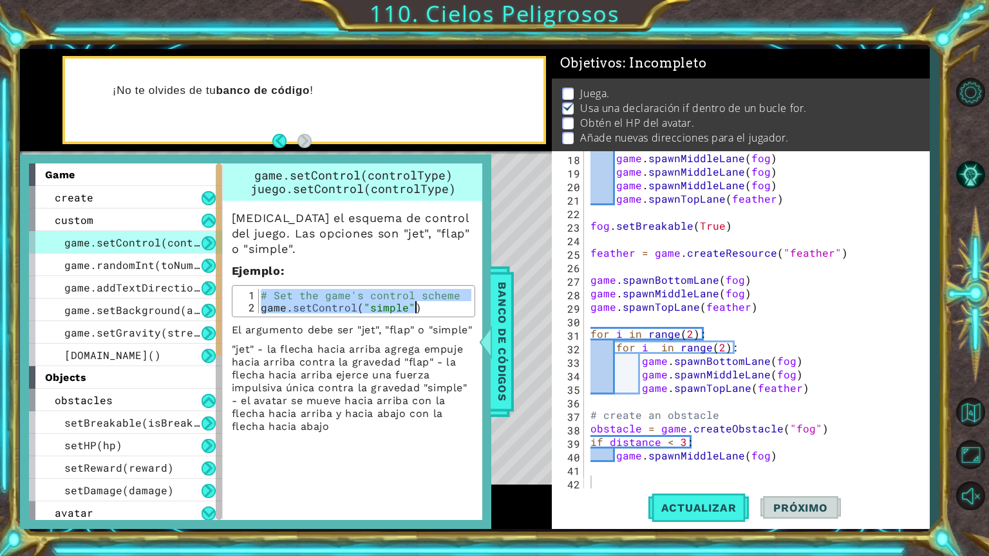
click at [592, 481] on div "game . spawnMiddleLane ( fog ) game . spawnMiddleLane ( fog ) game . spawnMiddl…" at bounding box center [755, 333] width 335 height 365
paste textarea "game.setControl("simple")"
type textarea "game.setControl("simple")"
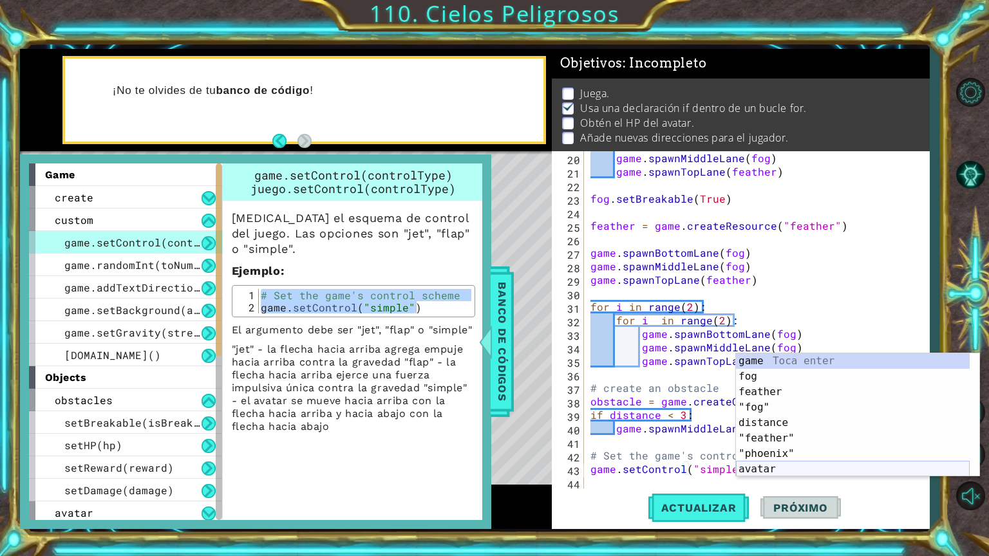
scroll to position [257, 0]
click at [728, 479] on div "game . spawnMiddleLane ( fog ) game . spawnTopLane ( feather ) fog . setBreakab…" at bounding box center [755, 333] width 335 height 365
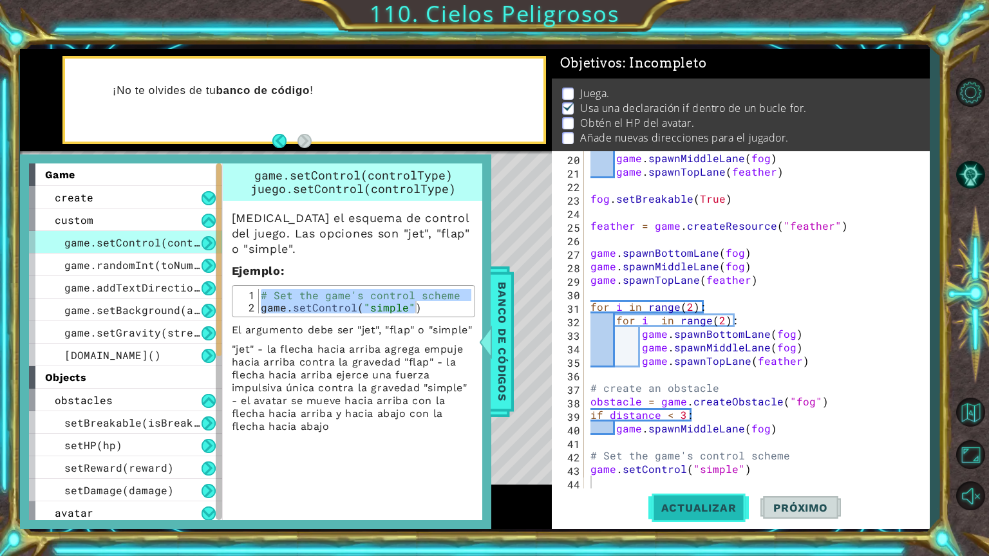
click at [729, 507] on span "Actualizar" at bounding box center [698, 507] width 101 height 13
click at [733, 469] on div "game . spawnMiddleLane ( fog ) game . spawnTopLane ( feather ) fog . setBreakab…" at bounding box center [755, 333] width 335 height 365
type textarea "game.setControl("simple")"
click at [678, 501] on span "Actualizar" at bounding box center [698, 507] width 101 height 13
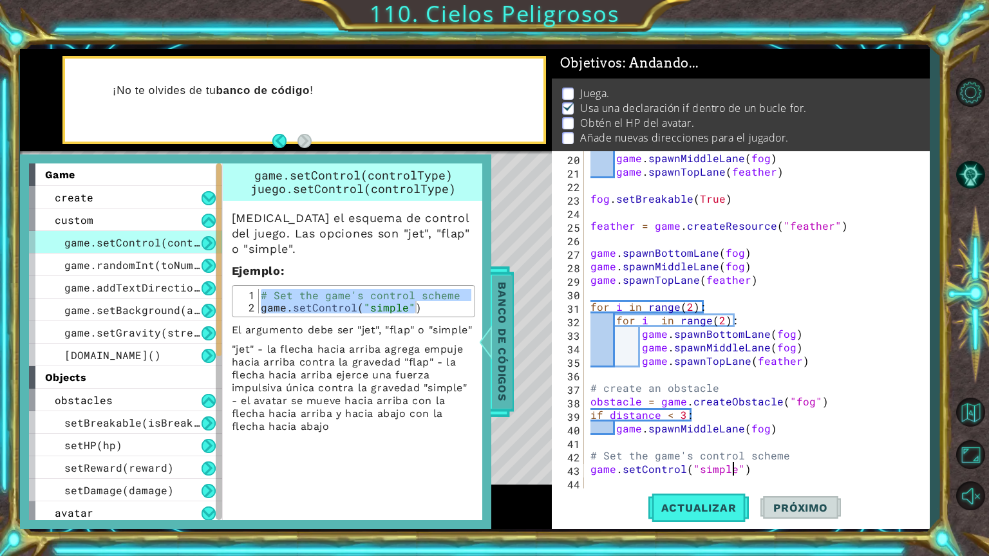
click at [499, 377] on span "Banco de códigos" at bounding box center [502, 341] width 21 height 133
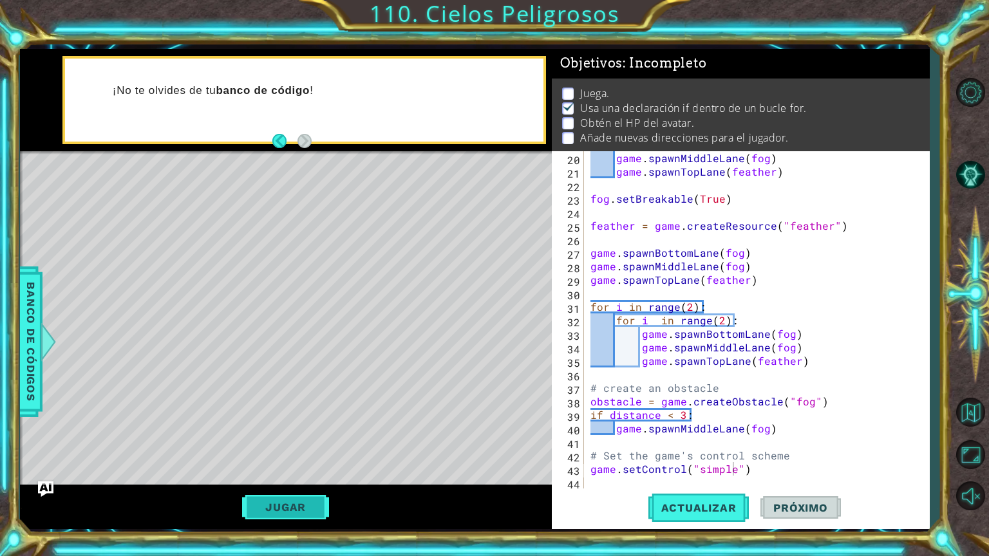
click at [302, 501] on button "Jugar" at bounding box center [285, 507] width 87 height 24
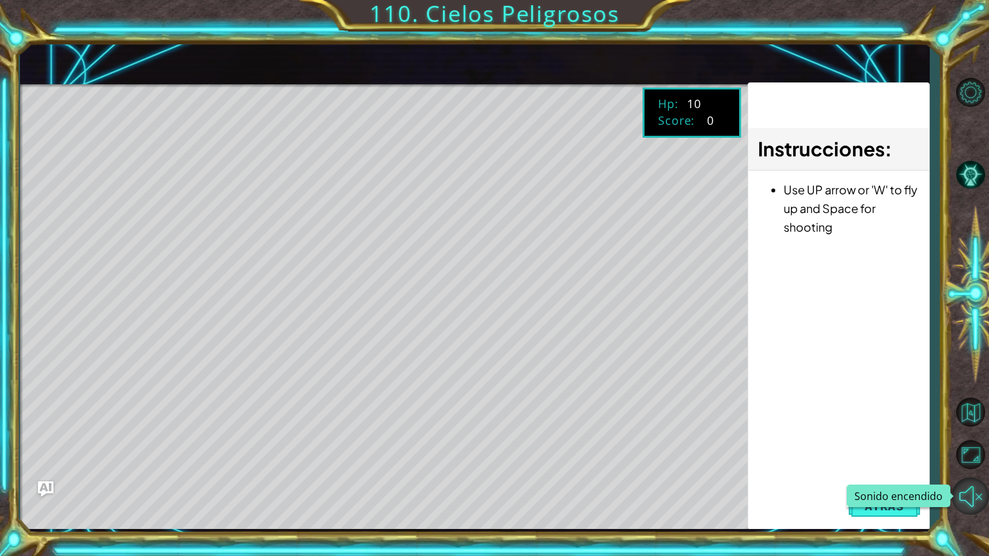
click at [978, 511] on button "Sonido encendido" at bounding box center [969, 496] width 37 height 37
click at [951, 478] on button "Sonido apagado" at bounding box center [969, 496] width 37 height 37
click at [951, 478] on button "Sonido encendido" at bounding box center [969, 496] width 37 height 37
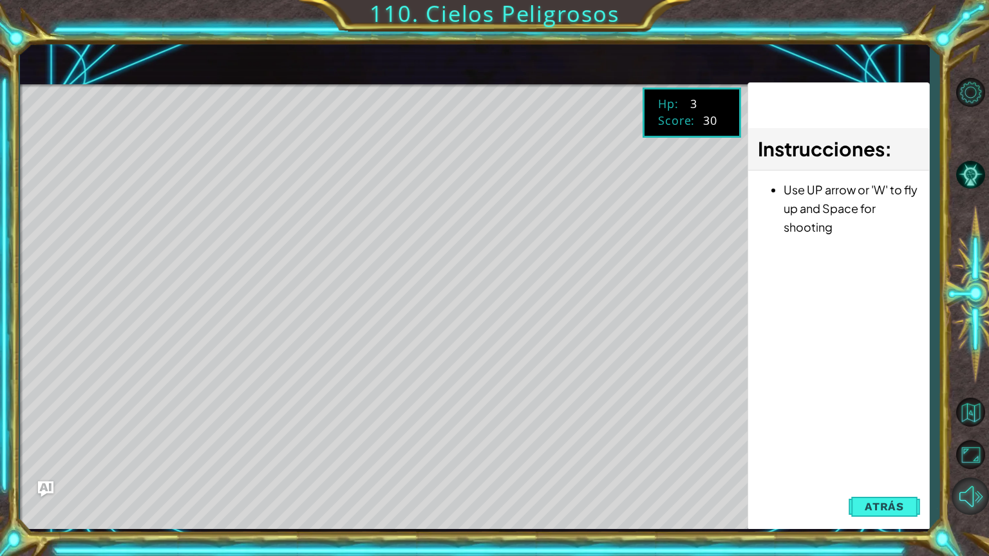
click at [951, 478] on button "Sonido apagado" at bounding box center [969, 496] width 37 height 37
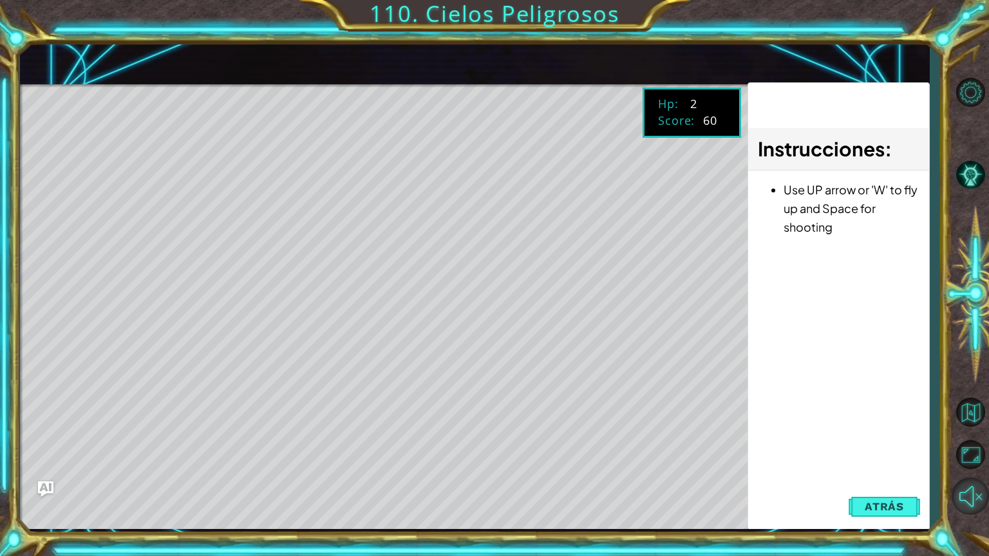
click at [951, 478] on button "Sonido encendido" at bounding box center [969, 496] width 37 height 37
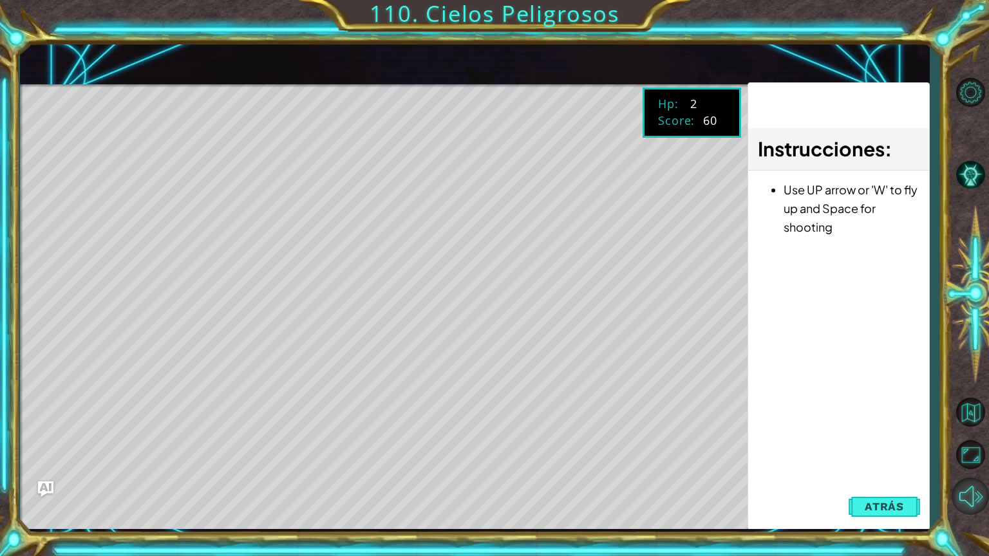
click at [951, 478] on button "Sonido apagado" at bounding box center [969, 496] width 37 height 37
click at [895, 507] on span "Atrás" at bounding box center [883, 506] width 39 height 13
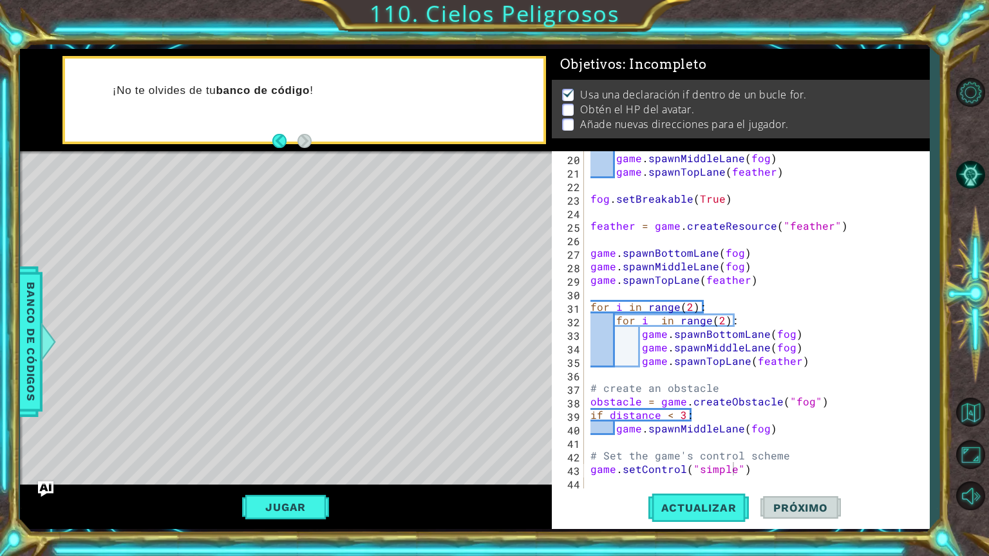
scroll to position [3, 0]
click at [969, 505] on button "Sonido apagado" at bounding box center [969, 496] width 37 height 37
click at [770, 467] on div "game . spawnMiddleLane ( fog ) game . spawnTopLane ( feather ) fog . setBreakab…" at bounding box center [755, 333] width 335 height 365
click at [32, 374] on span "Banco de códigos" at bounding box center [31, 341] width 21 height 133
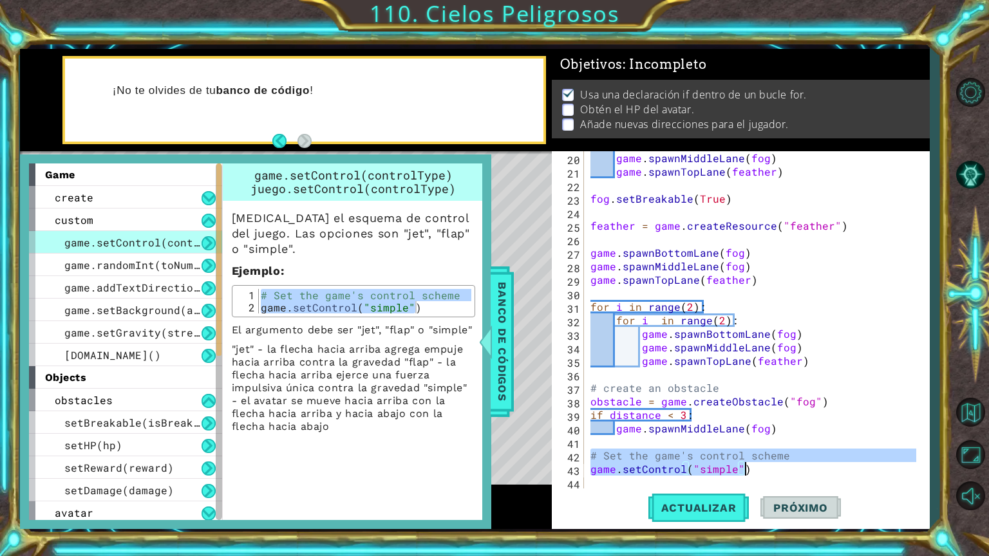
drag, startPoint x: 590, startPoint y: 451, endPoint x: 779, endPoint y: 470, distance: 190.8
click at [779, 470] on div "game . spawnMiddleLane ( fog ) game . spawnTopLane ( feather ) fog . setBreakab…" at bounding box center [755, 333] width 335 height 365
type textarea "# Set the game's control scheme game.setControl("simple")"
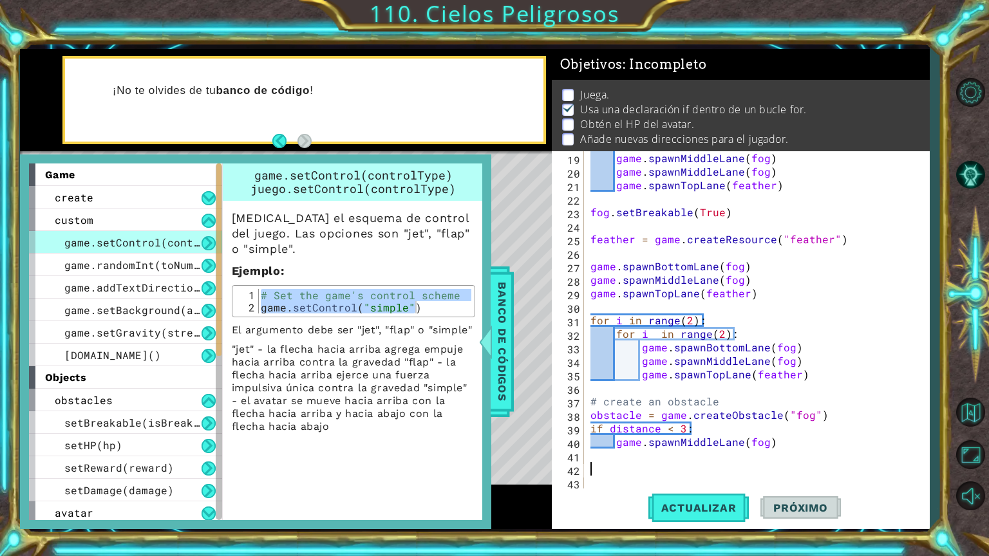
scroll to position [1, 0]
click at [165, 308] on span "game.setBackground(art)" at bounding box center [138, 310] width 148 height 14
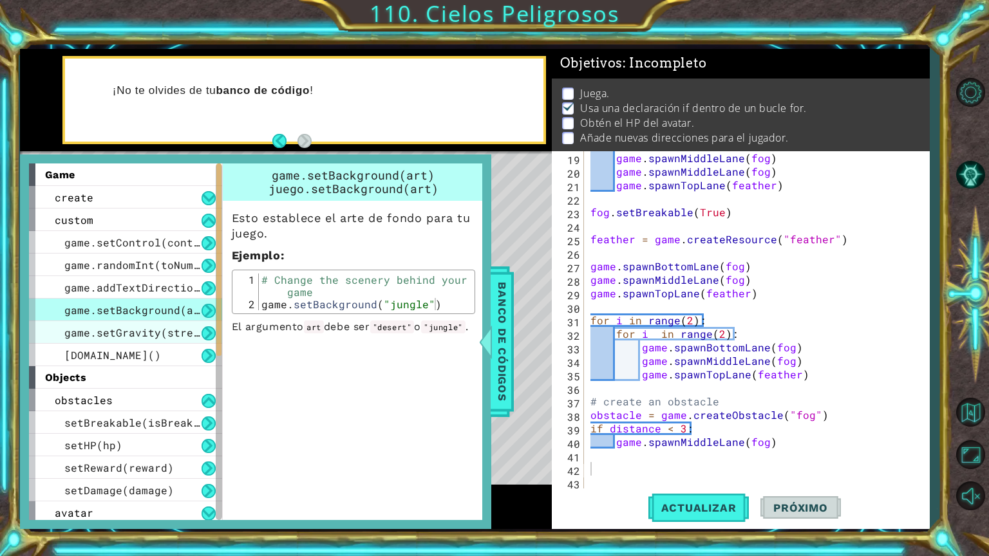
click at [176, 334] on span "game.setGravity(strength)" at bounding box center [144, 333] width 161 height 14
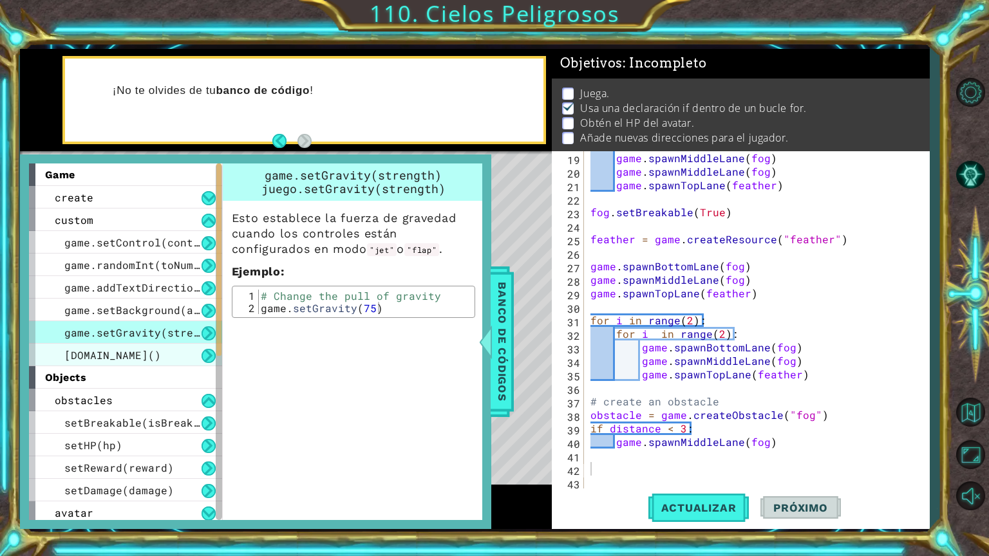
click at [122, 344] on div "[DOMAIN_NAME]()" at bounding box center [125, 355] width 193 height 23
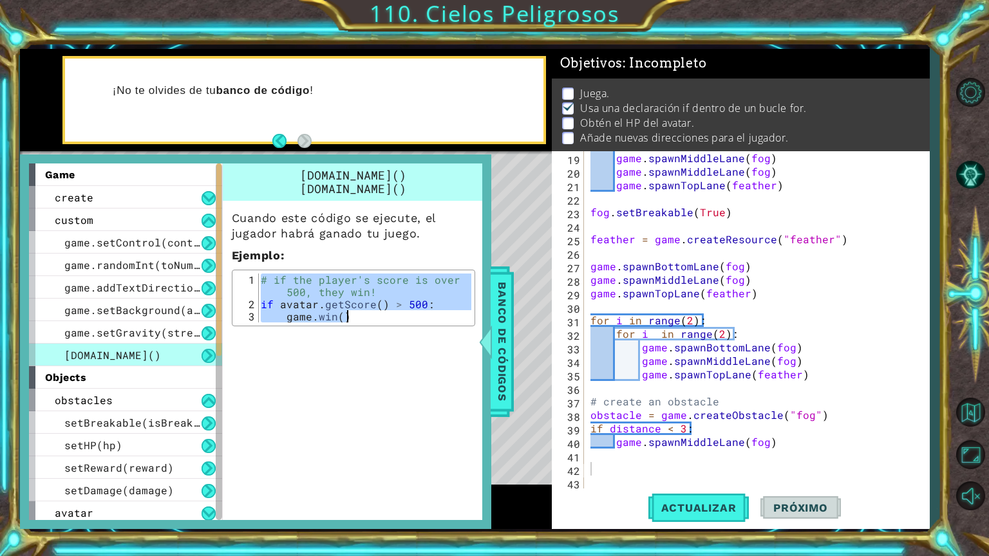
drag, startPoint x: 260, startPoint y: 278, endPoint x: 425, endPoint y: 320, distance: 170.6
click at [425, 320] on div "# if the player's score is over 500, they win! if avatar . getScore ( ) > 500 :…" at bounding box center [364, 317] width 213 height 86
type textarea "if avatar.getScore() > 500: game.win()"
click at [604, 467] on div "game . spawnMiddleLane ( fog ) game . spawnMiddleLane ( fog ) game . spawnTopLa…" at bounding box center [755, 333] width 335 height 365
paste textarea "[DOMAIN_NAME]()"
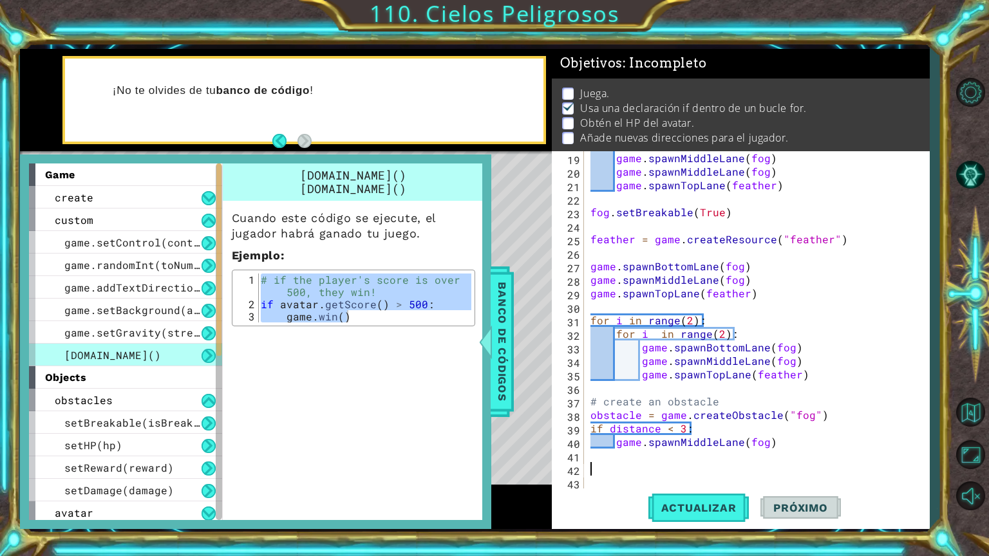
scroll to position [270, 0]
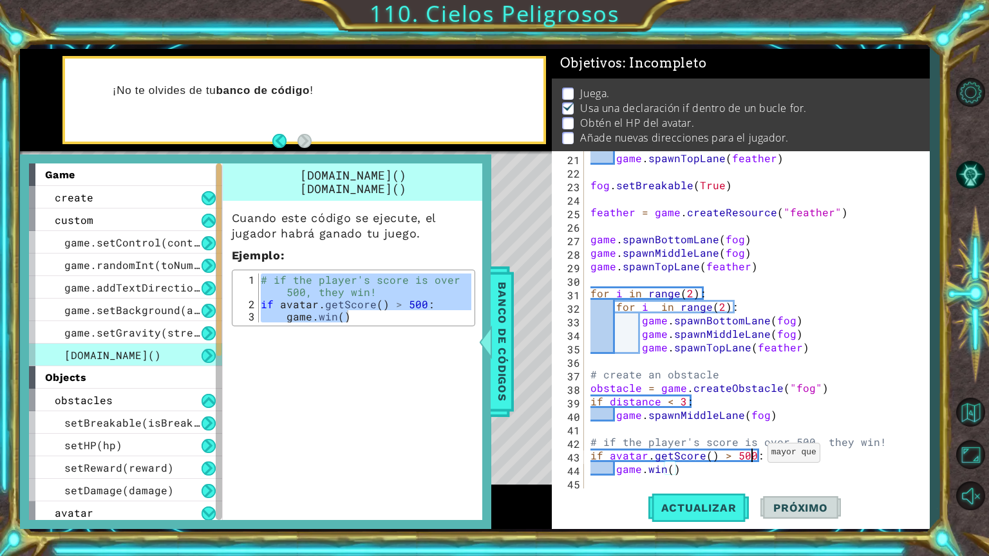
click at [751, 456] on div "game . spawnTopLane ( feather ) fog . setBreakable ( True ) feather = game . cr…" at bounding box center [755, 333] width 335 height 365
click at [751, 458] on div "game . spawnTopLane ( feather ) fog . setBreakable ( True ) feather = game . cr…" at bounding box center [755, 333] width 335 height 365
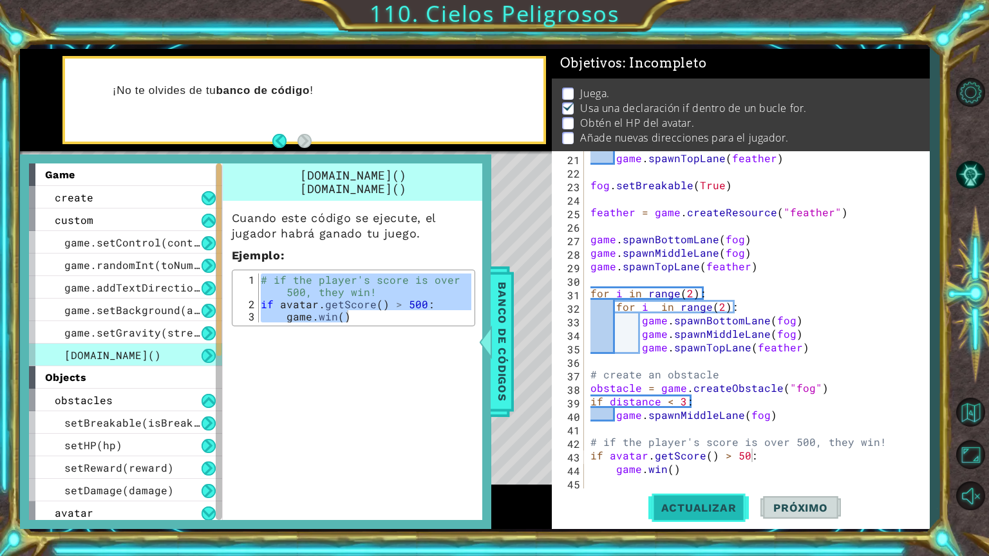
click at [678, 497] on button "Actualizar" at bounding box center [698, 508] width 101 height 38
click at [154, 340] on div "game.setGravity(strength)" at bounding box center [125, 332] width 193 height 23
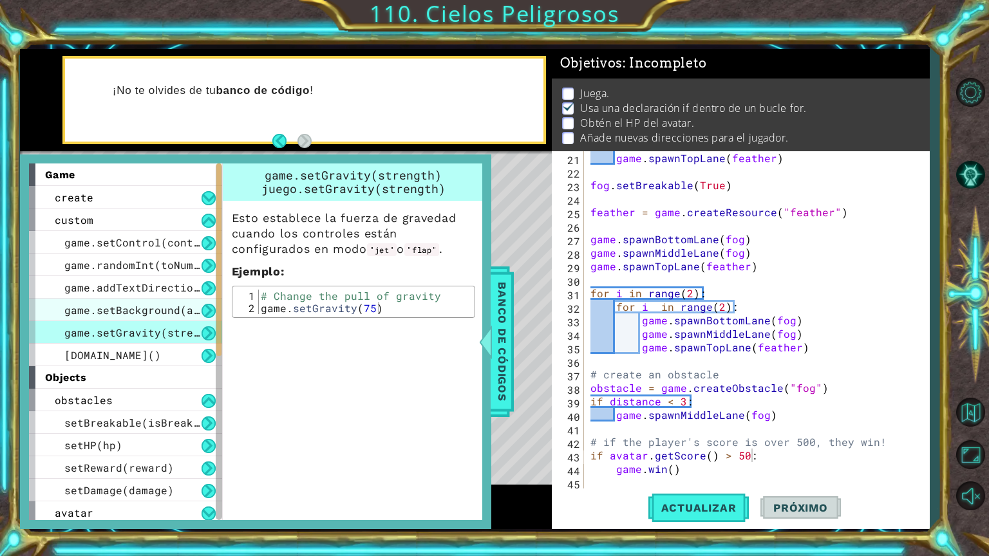
click at [158, 312] on span "game.setBackground(art)" at bounding box center [138, 310] width 148 height 14
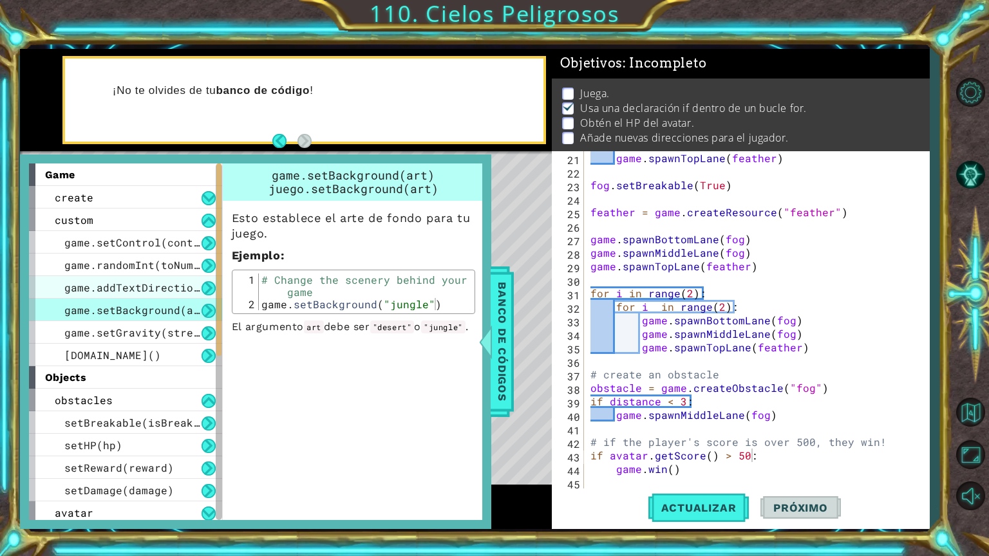
click at [172, 283] on span "game.addTextDirections(text)" at bounding box center [154, 288] width 180 height 14
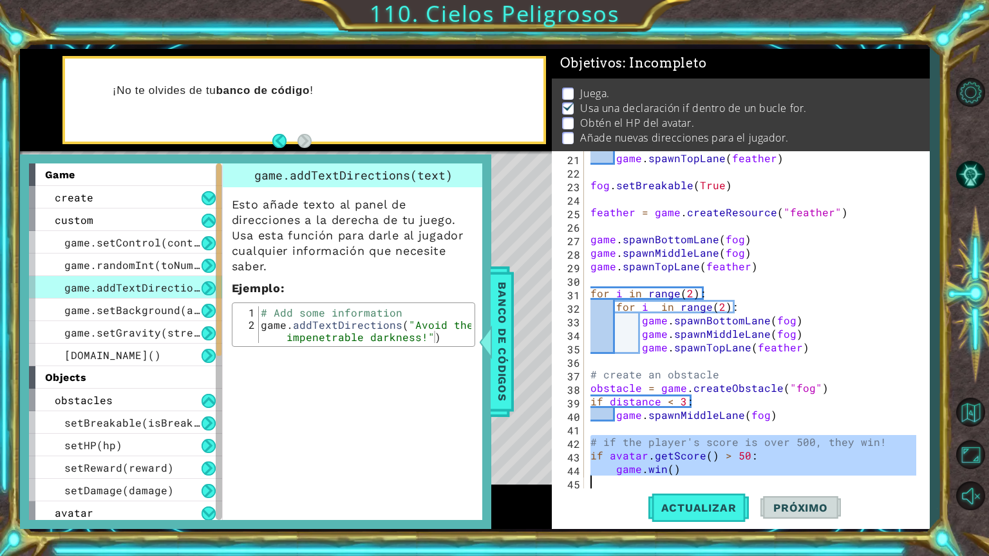
drag, startPoint x: 590, startPoint y: 445, endPoint x: 900, endPoint y: 477, distance: 311.8
click at [900, 477] on div "game . spawnTopLane ( feather ) fog . setBreakable ( True ) feather = game . cr…" at bounding box center [755, 333] width 335 height 365
type textarea "[DOMAIN_NAME]()"
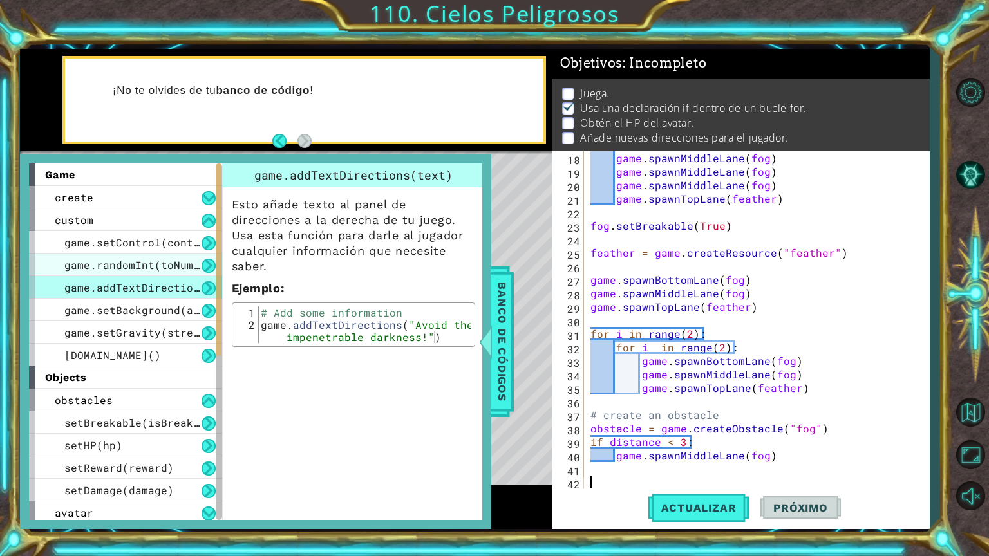
click at [130, 263] on span "game.randomInt(toNumber)" at bounding box center [141, 265] width 154 height 14
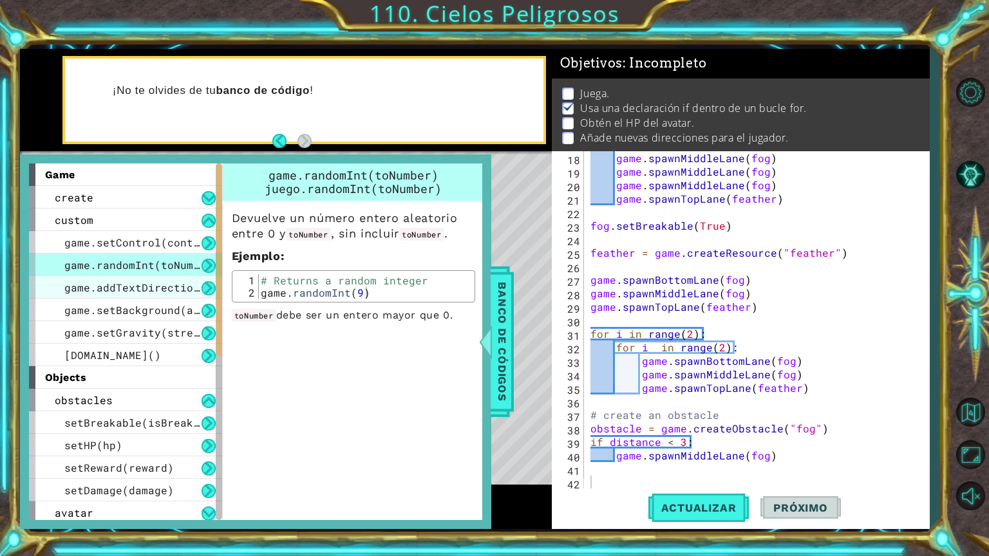
click at [176, 283] on span "game.addTextDirections(text)" at bounding box center [154, 288] width 180 height 14
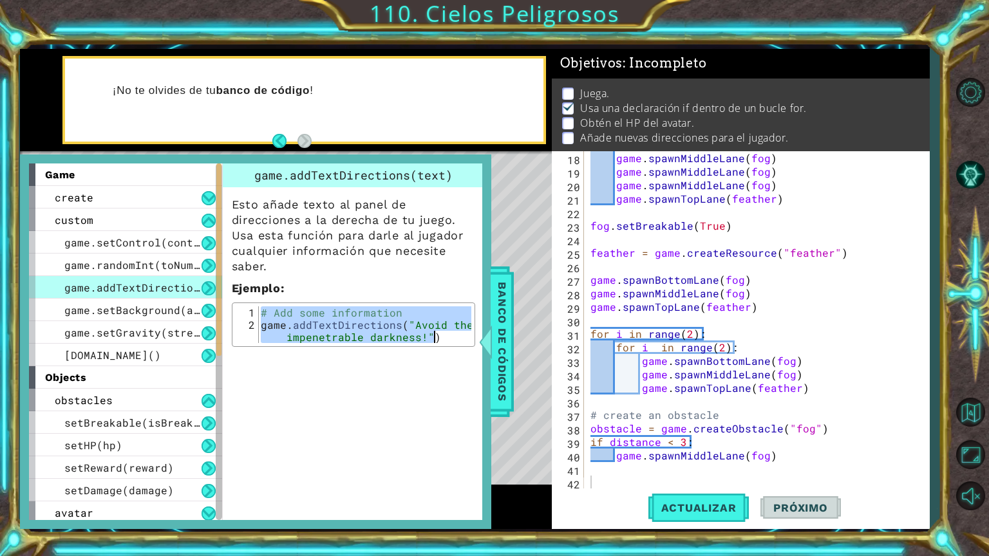
drag, startPoint x: 260, startPoint y: 308, endPoint x: 444, endPoint y: 333, distance: 185.7
click at [444, 333] on div "# Add some information game . addTextDirections ( "Avoid the impenetrable darkn…" at bounding box center [364, 342] width 213 height 73
type textarea "# Add some information game.addTextDirections("Avoid the impenetrable darkness!…"
click at [590, 481] on div "game . spawnMiddleLane ( fog ) game . spawnMiddleLane ( fog ) game . spawnMiddl…" at bounding box center [755, 333] width 335 height 365
paste textarea "game.addTextDirections("Avoid the impenetrable darkness!")"
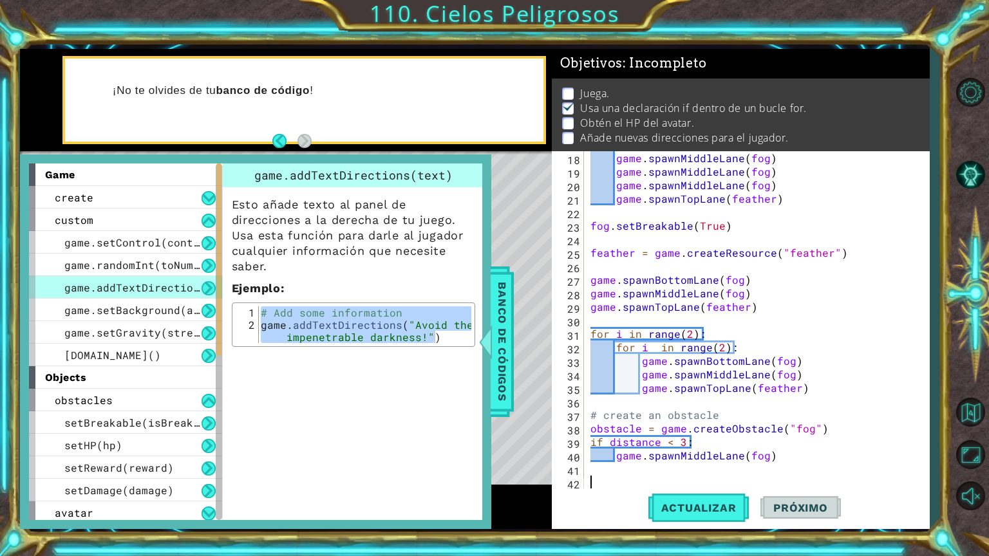
type textarea "game.addTextDirections("Avoid the impenetrable darkness!")"
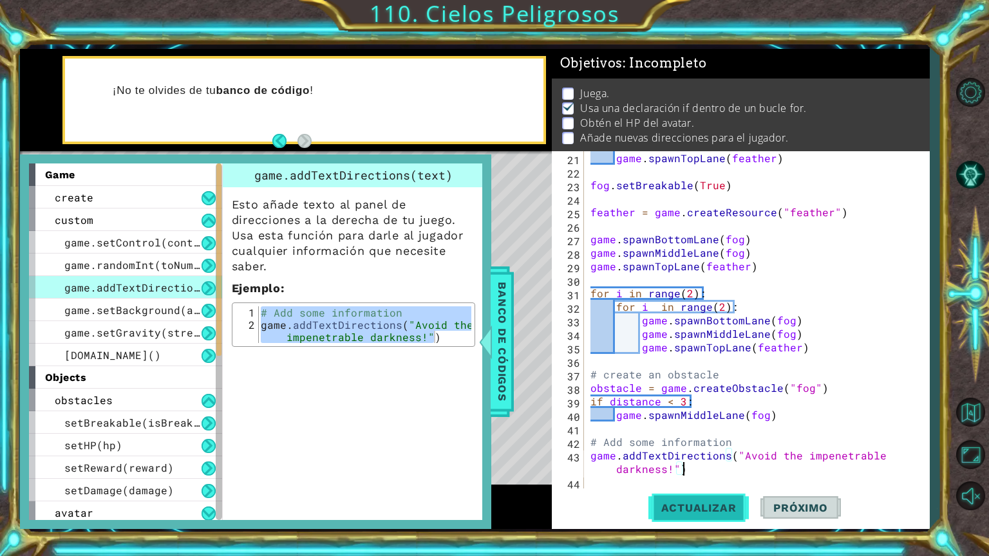
click at [702, 515] on button "Actualizar" at bounding box center [698, 508] width 101 height 38
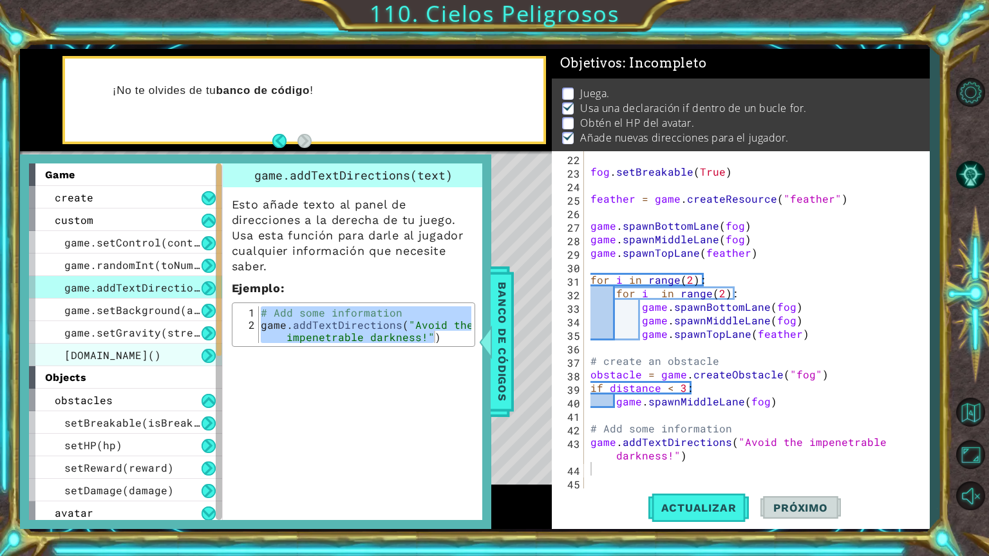
click at [129, 352] on div "[DOMAIN_NAME]()" at bounding box center [125, 355] width 193 height 23
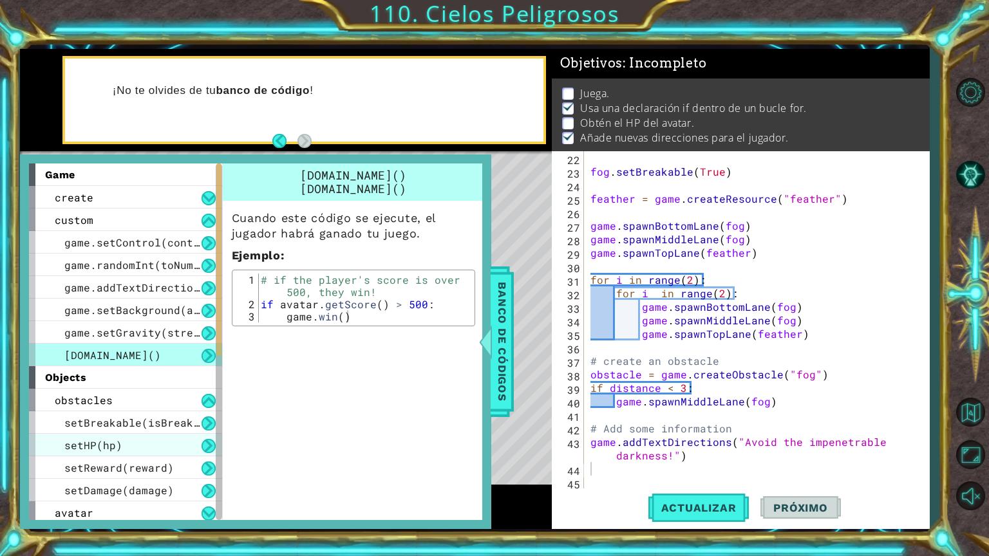
click at [128, 442] on div "setHP(hp)" at bounding box center [125, 445] width 193 height 23
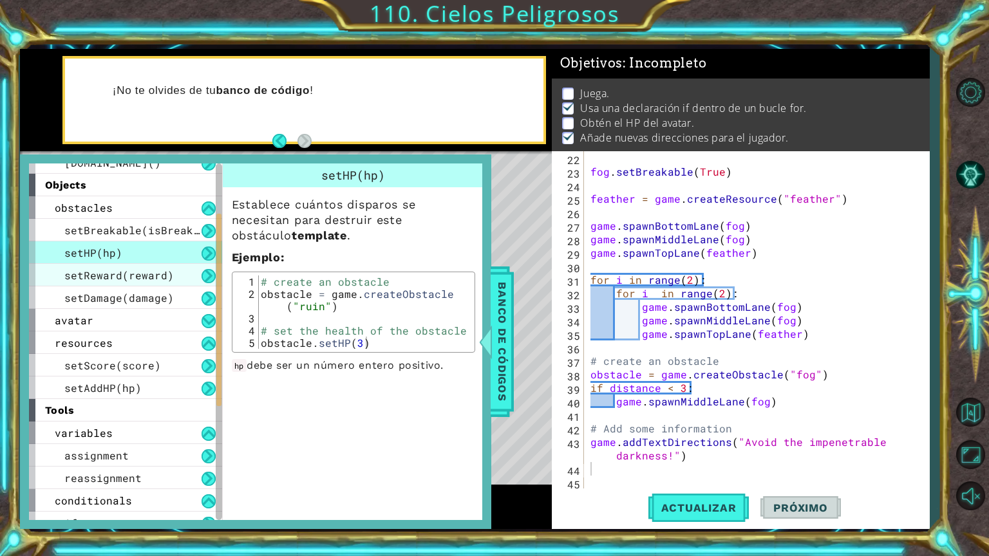
scroll to position [193, 0]
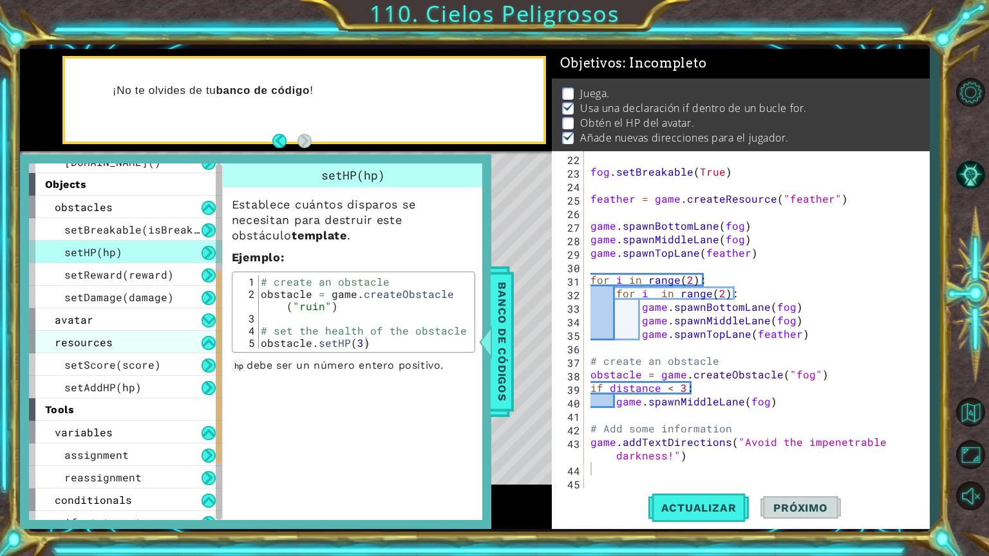
click at [128, 344] on div "resources" at bounding box center [125, 342] width 193 height 23
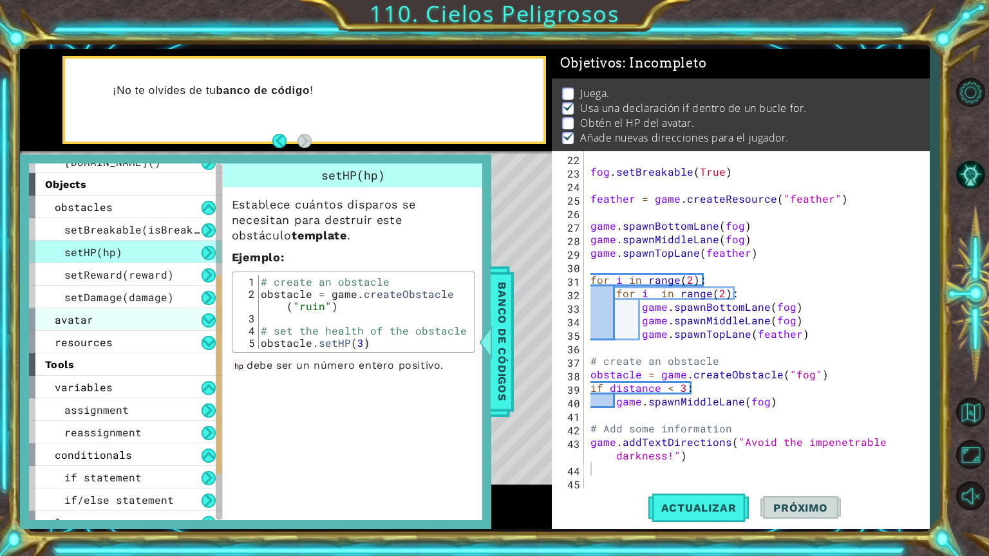
click at [169, 324] on div "avatar" at bounding box center [125, 319] width 193 height 23
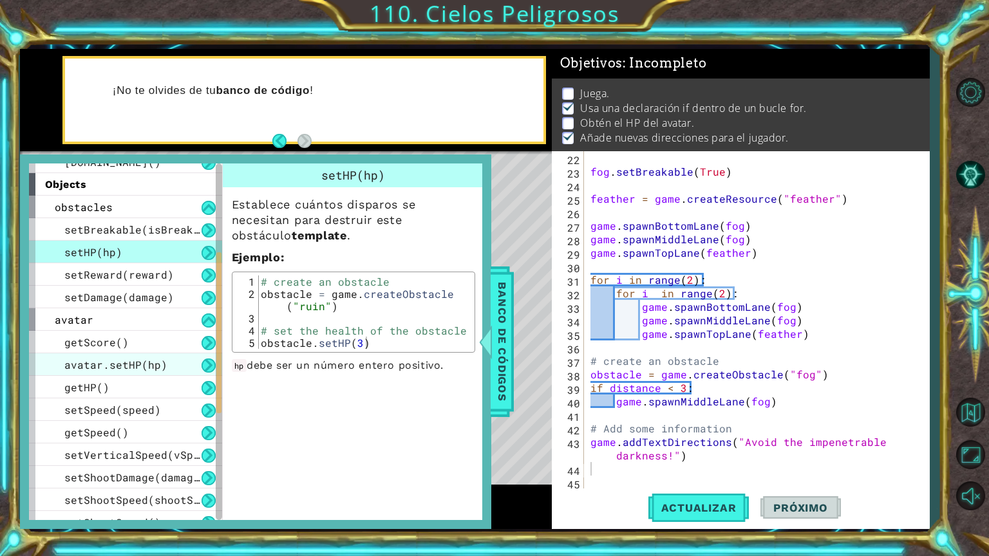
click at [185, 360] on div "avatar.setHP(hp)" at bounding box center [125, 364] width 193 height 23
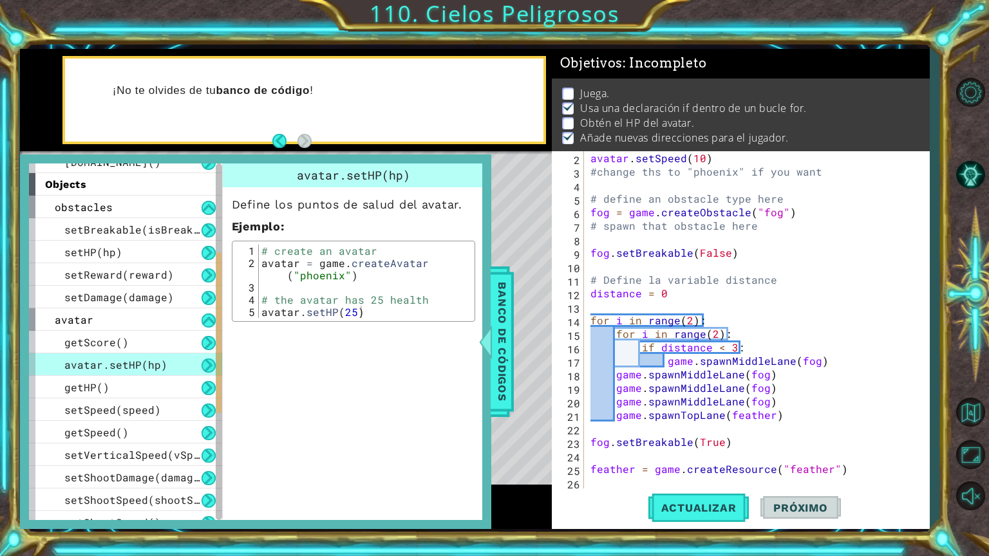
scroll to position [0, 0]
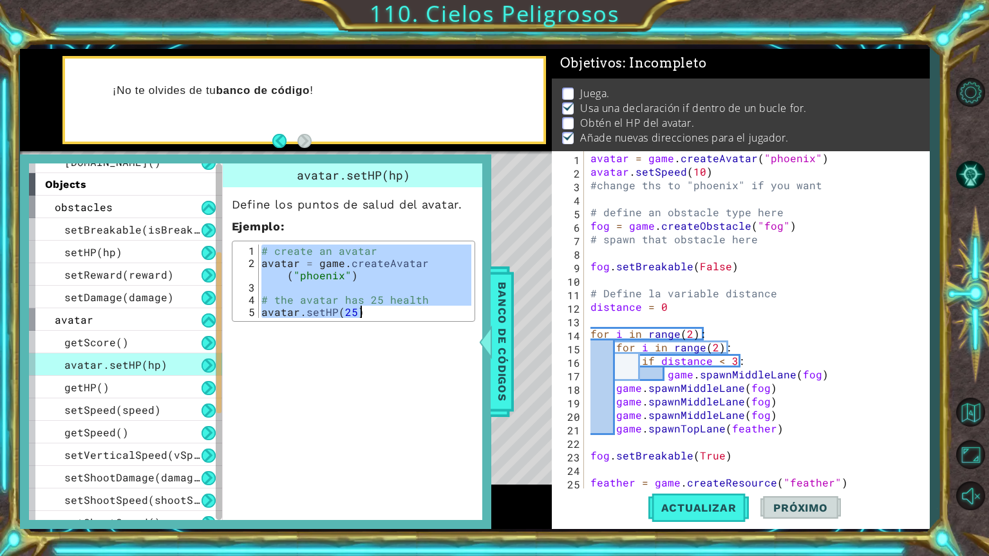
drag, startPoint x: 261, startPoint y: 248, endPoint x: 431, endPoint y: 327, distance: 186.6
click at [431, 327] on div "avatar.setHP(hp) Define los puntos de salud del avatar. Ejemplo : # create an a…" at bounding box center [353, 245] width 261 height 165
type textarea "# the avatar has 25 health avatar.setHP(25)"
click at [602, 200] on div "avatar = game . createAvatar ( "phoenix" ) avatar . setSpeed ( 10 ) #change ths…" at bounding box center [755, 333] width 335 height 365
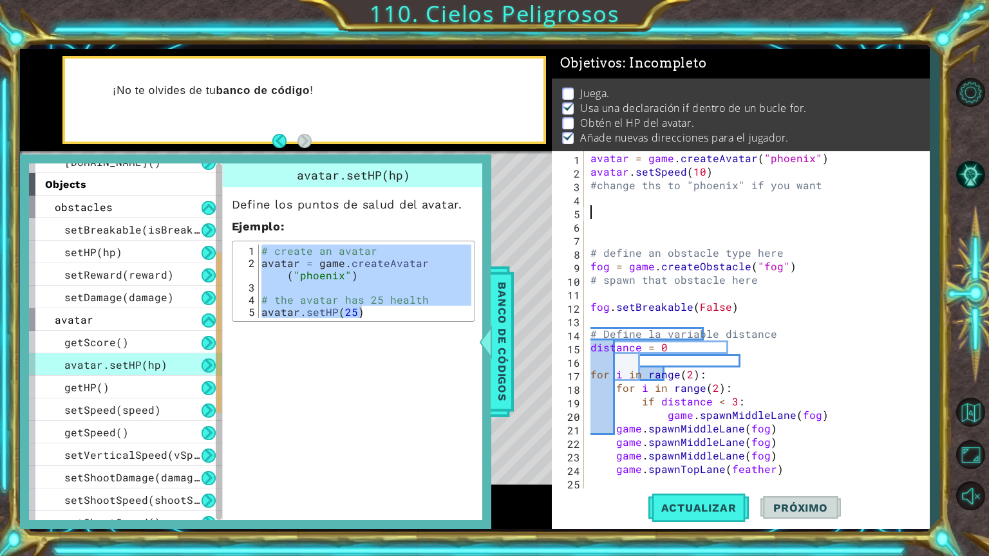
click at [596, 206] on div "avatar = game . createAvatar ( "phoenix" ) avatar . setSpeed ( 10 ) #change ths…" at bounding box center [755, 333] width 335 height 365
click at [596, 203] on div "avatar = game . createAvatar ( "phoenix" ) avatar . setSpeed ( 10 ) #change ths…" at bounding box center [755, 333] width 335 height 365
paste textarea "avatar.setHP(25)"
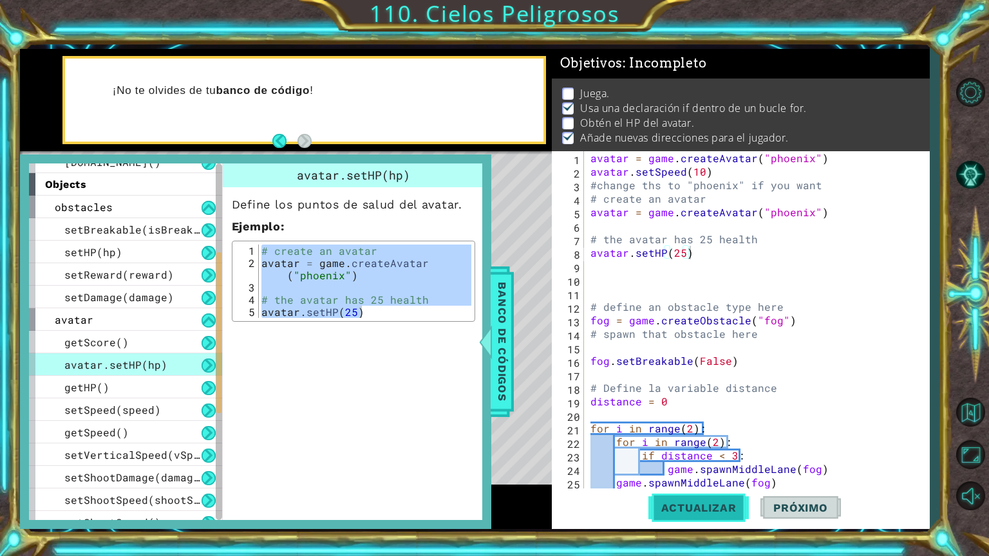
click at [676, 502] on span "Actualizar" at bounding box center [698, 507] width 101 height 13
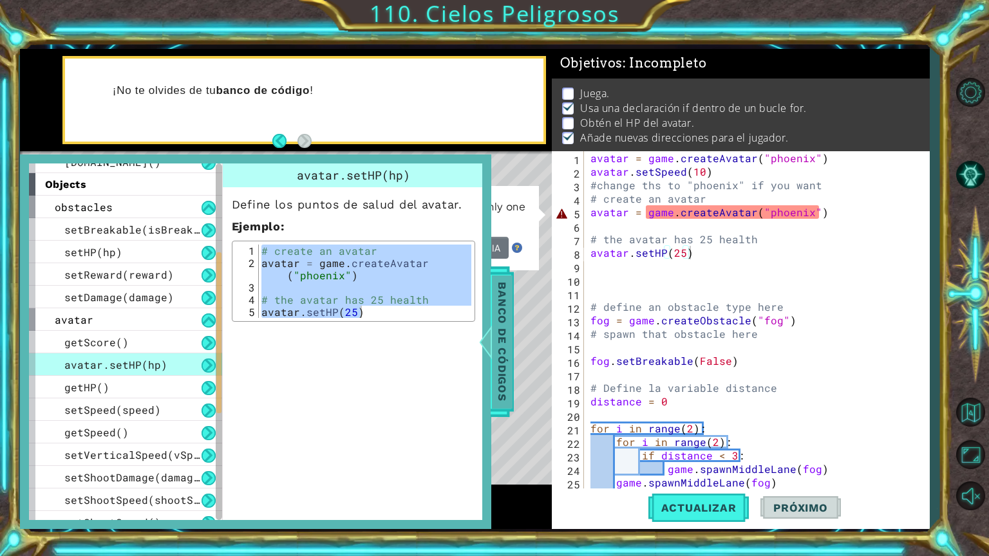
click at [495, 288] on span "Banco de códigos" at bounding box center [502, 341] width 21 height 133
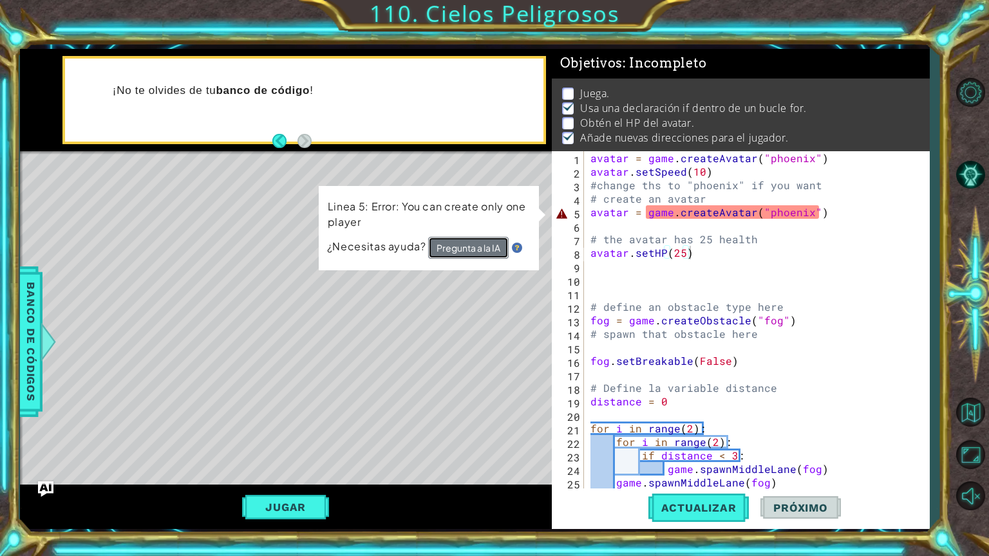
click at [483, 239] on button "Pregunta a la IA" at bounding box center [468, 248] width 80 height 23
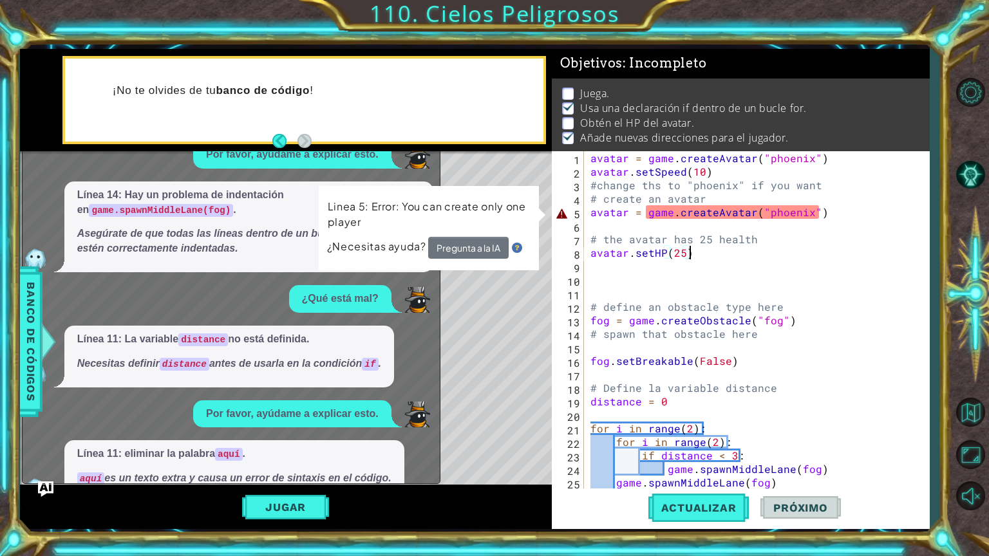
scroll to position [1931, 0]
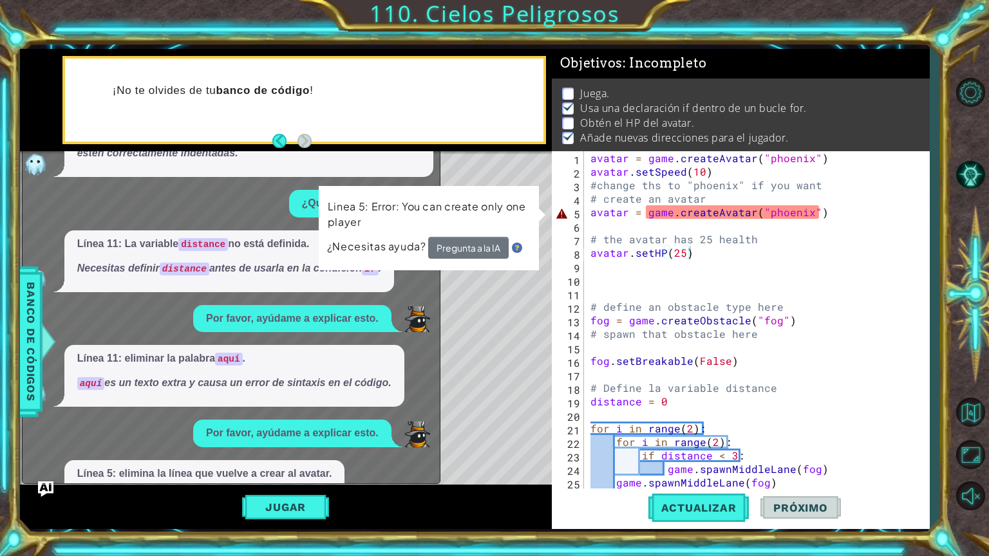
click at [131, 516] on button "Muéstrame" at bounding box center [114, 526] width 75 height 21
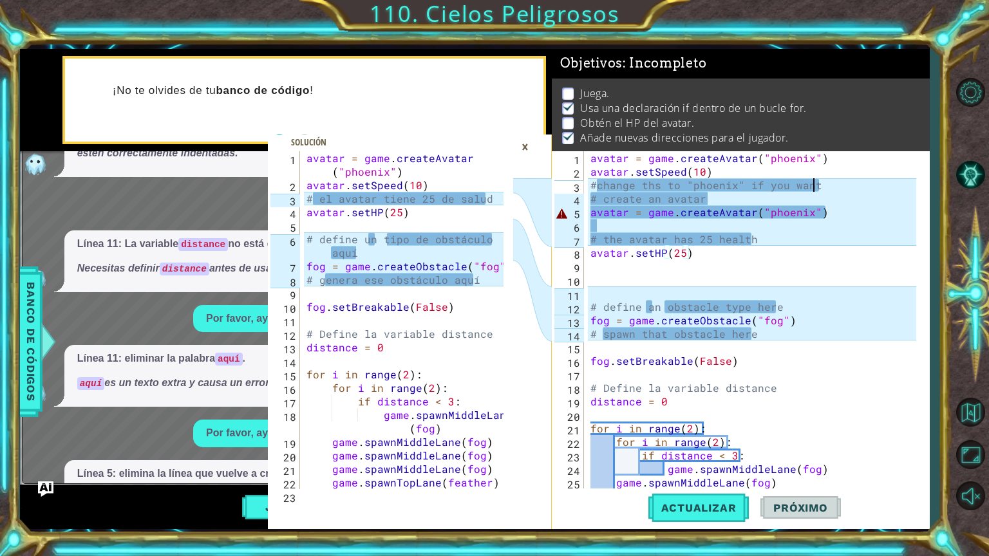
click at [821, 180] on div "avatar = game . createAvatar ( "phoenix" ) avatar . setSpeed ( 10 ) #change ths…" at bounding box center [755, 333] width 335 height 365
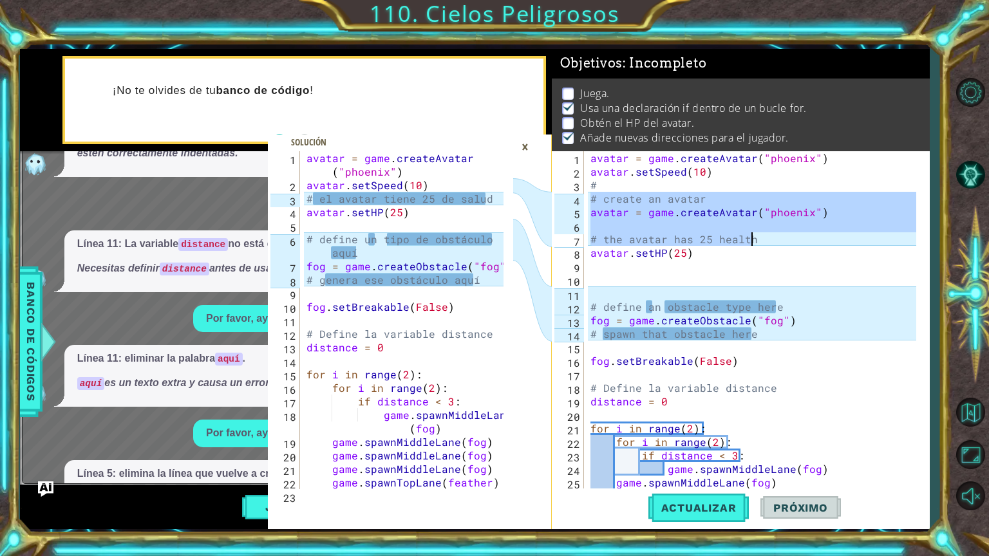
drag, startPoint x: 591, startPoint y: 193, endPoint x: 797, endPoint y: 242, distance: 212.3
click at [797, 242] on div "avatar = game . createAvatar ( "phoenix" ) avatar . setSpeed ( 10 ) # # create …" at bounding box center [755, 333] width 335 height 365
type textarea "# the avatar has 25 health"
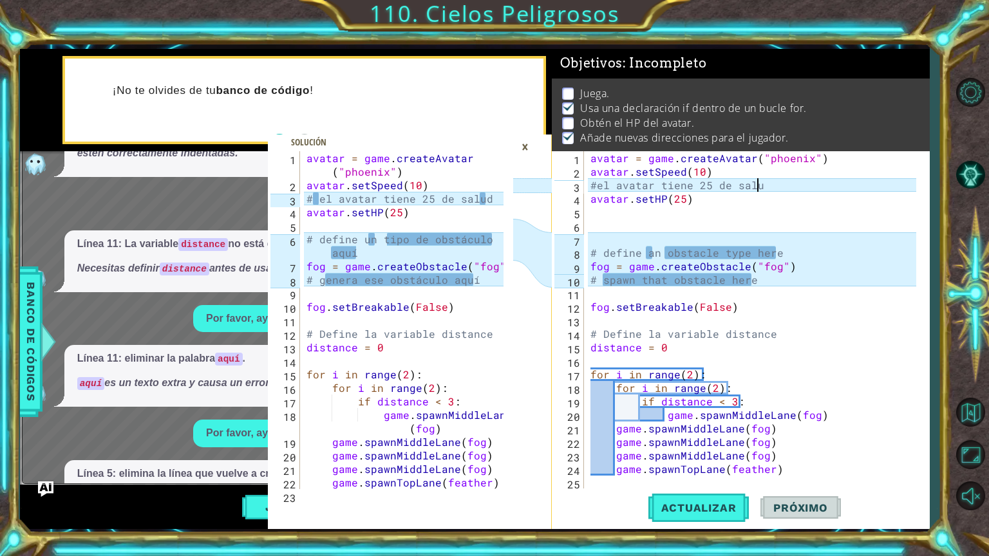
scroll to position [0, 10]
click at [652, 255] on div "avatar = game . createAvatar ( "phoenix" ) avatar . setSpeed ( 10 ) #el avatar …" at bounding box center [755, 333] width 335 height 365
click at [781, 252] on div "avatar = game . createAvatar ( "phoenix" ) avatar . setSpeed ( 10 ) #el avatar …" at bounding box center [755, 333] width 335 height 365
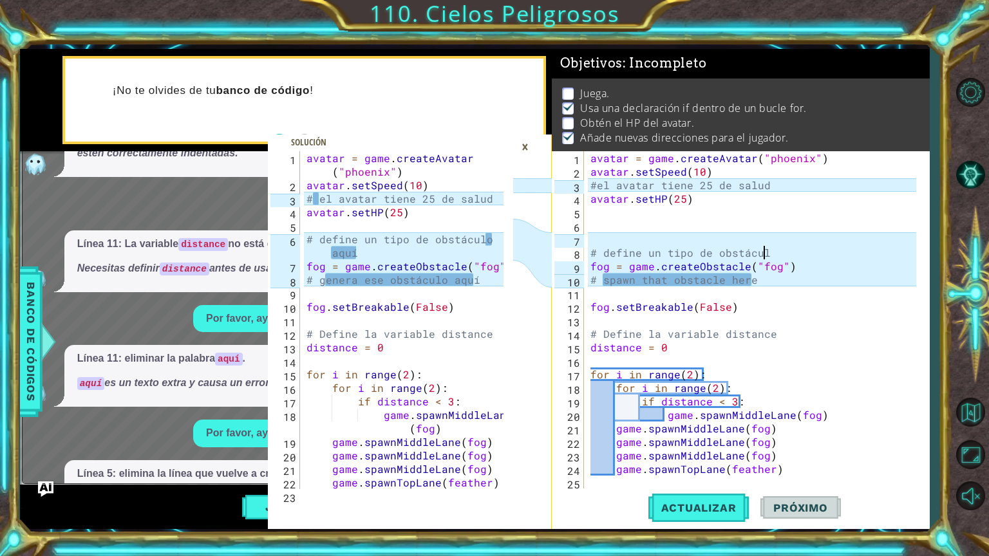
type textarea "# define un tipo de obstáculo"
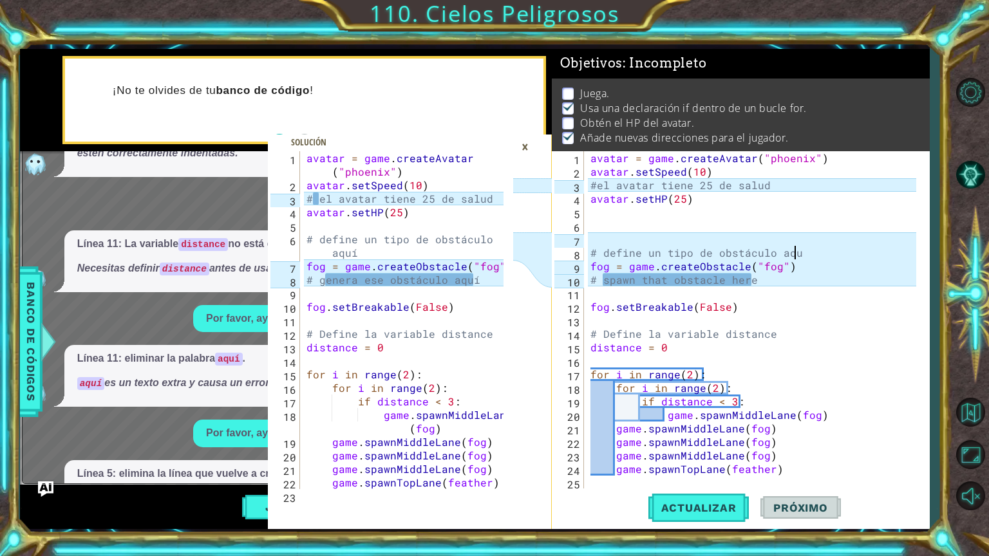
type textarea "# define un tipo de obstáculo aquí"
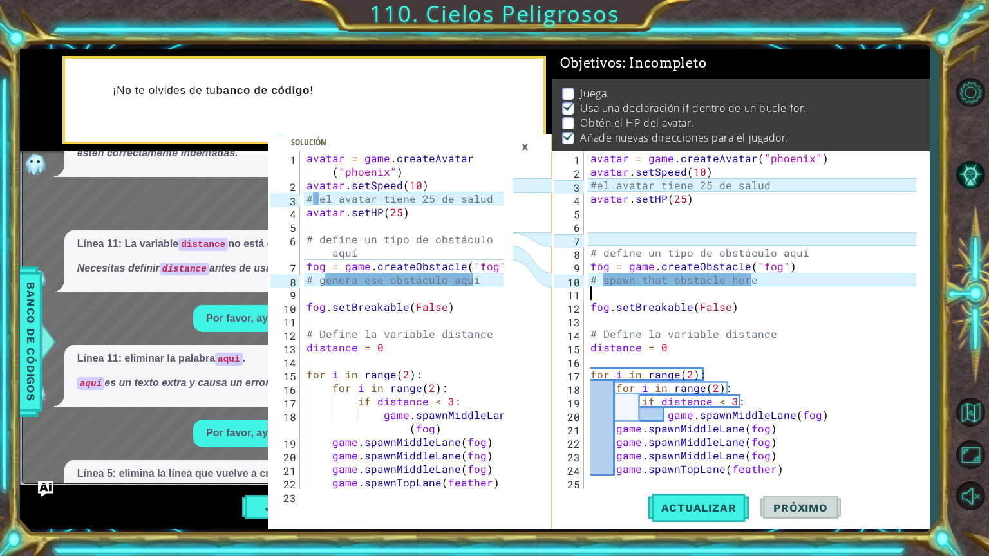
click at [761, 288] on div "avatar = game . createAvatar ( "phoenix" ) avatar . setSpeed ( 10 ) #el avatar …" at bounding box center [755, 333] width 335 height 365
click at [754, 287] on div "avatar = game . createAvatar ( "phoenix" ) avatar . setSpeed ( 10 ) #el avatar …" at bounding box center [755, 333] width 335 height 365
click at [758, 283] on div "avatar = game . createAvatar ( "phoenix" ) avatar . setSpeed ( 10 ) #el avatar …" at bounding box center [755, 333] width 335 height 365
click at [598, 190] on div "avatar = game . createAvatar ( "phoenix" ) avatar . setSpeed ( 10 ) #el avatar …" at bounding box center [755, 333] width 335 height 365
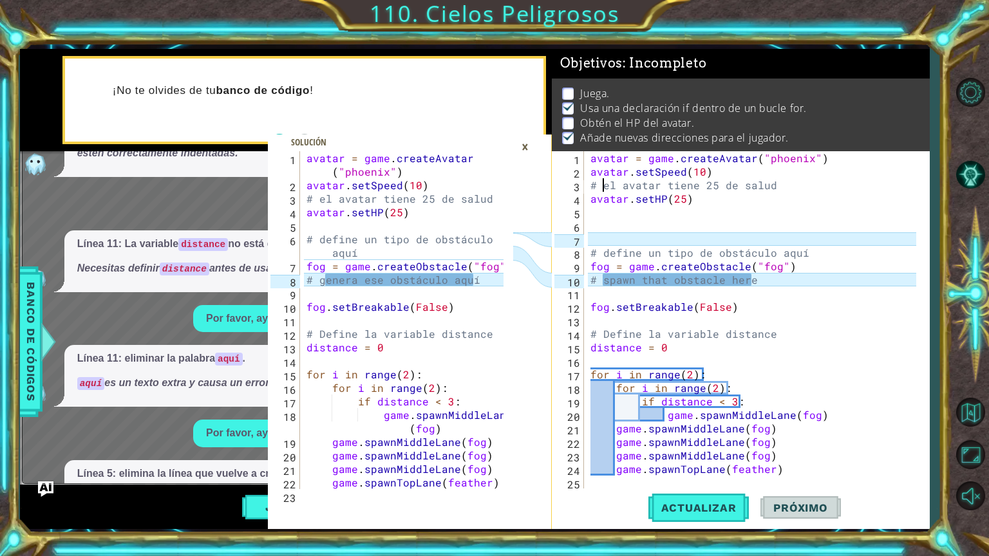
click at [752, 281] on div "avatar = game . createAvatar ( "phoenix" ) avatar . setSpeed ( 10 ) # el avatar…" at bounding box center [755, 333] width 335 height 365
drag, startPoint x: 752, startPoint y: 278, endPoint x: 603, endPoint y: 282, distance: 148.7
click at [603, 282] on div "avatar = game . createAvatar ( "phoenix" ) avatar . setSpeed ( 10 ) # el avatar…" at bounding box center [755, 333] width 335 height 365
click at [603, 283] on div "avatar = game . createAvatar ( "phoenix" ) avatar . setSpeed ( 10 ) # el avatar…" at bounding box center [755, 333] width 335 height 365
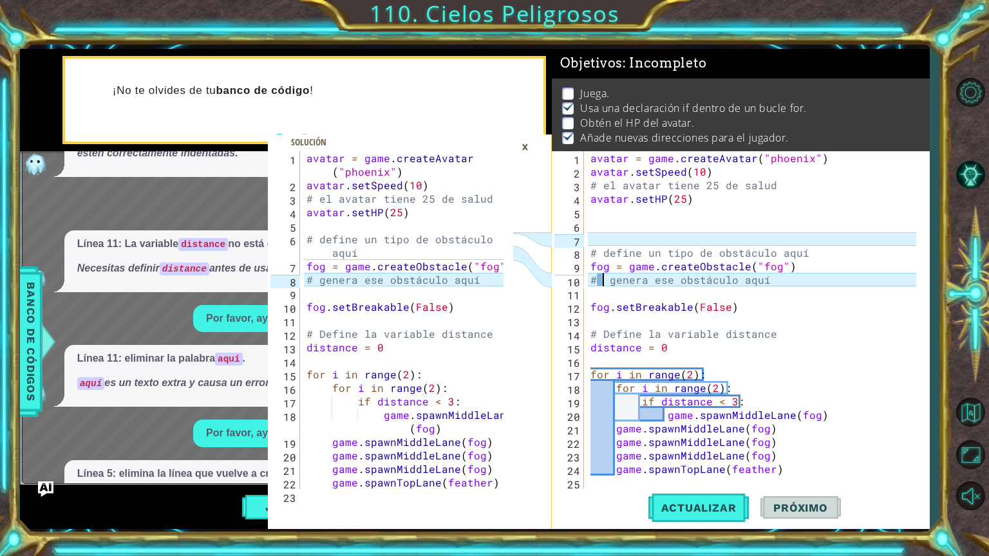
type textarea "# genera ese obstáculo aquí"
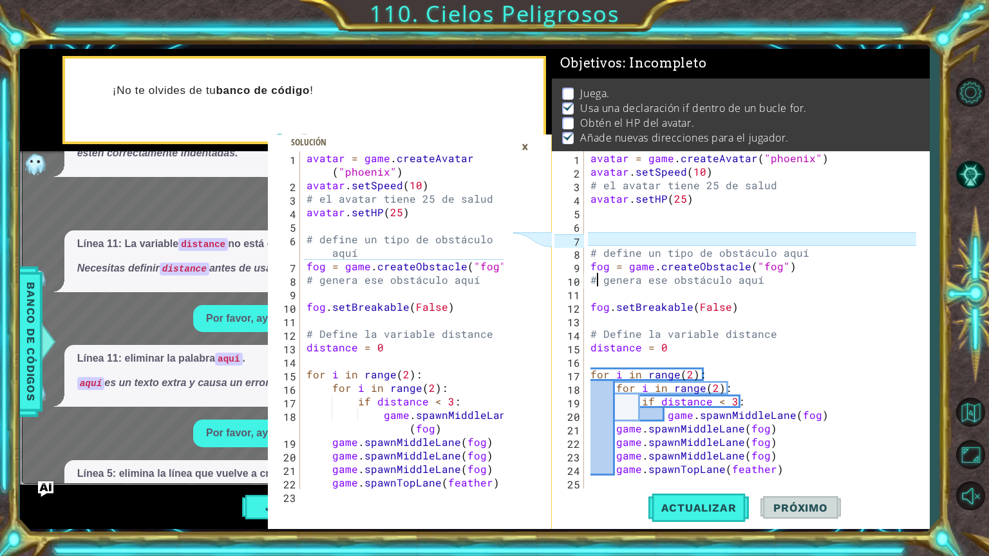
click at [595, 238] on div "avatar = game . createAvatar ( "phoenix" ) avatar . setSpeed ( 10 ) # el avatar…" at bounding box center [755, 333] width 335 height 365
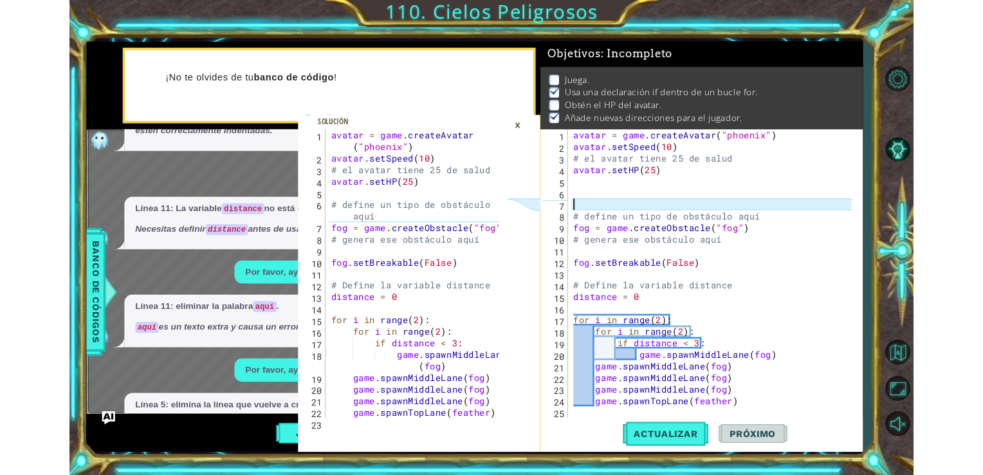
scroll to position [0, 0]
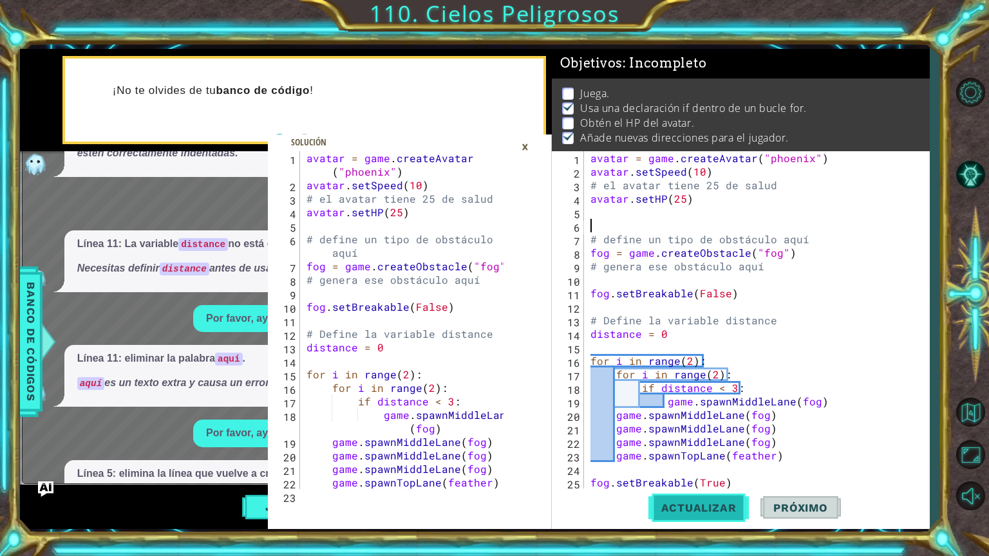
click at [717, 494] on button "Actualizar" at bounding box center [698, 508] width 101 height 38
click at [523, 151] on div "×" at bounding box center [525, 147] width 20 height 22
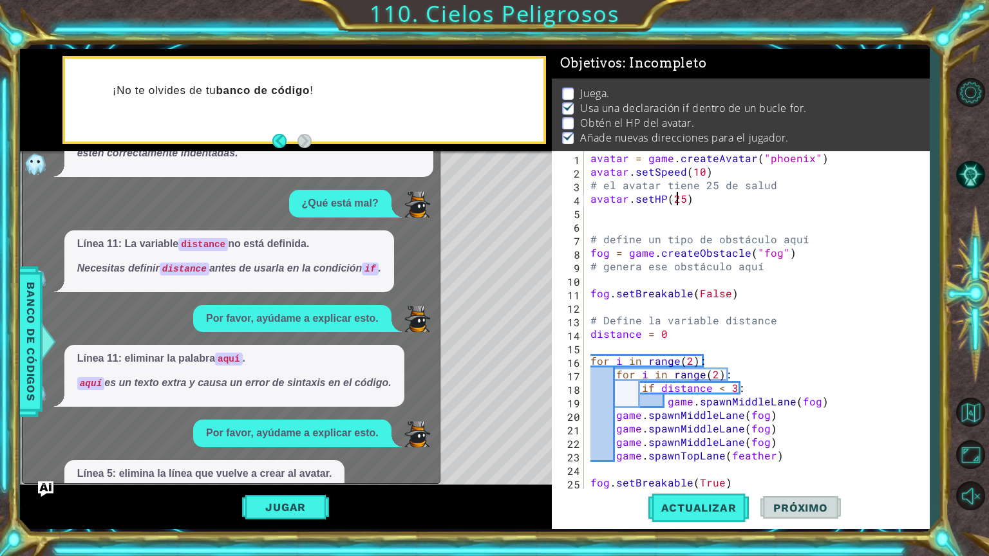
click at [678, 197] on div "avatar = game . createAvatar ( "phoenix" ) avatar . setSpeed ( 10 ) # el avatar…" at bounding box center [755, 333] width 335 height 365
type textarea "avatar.setHP(5)"
click at [713, 509] on span "Actualizar" at bounding box center [698, 507] width 101 height 13
drag, startPoint x: 978, startPoint y: 456, endPoint x: 971, endPoint y: 414, distance: 43.2
click at [978, 456] on button "Maximizar navegador" at bounding box center [969, 454] width 37 height 37
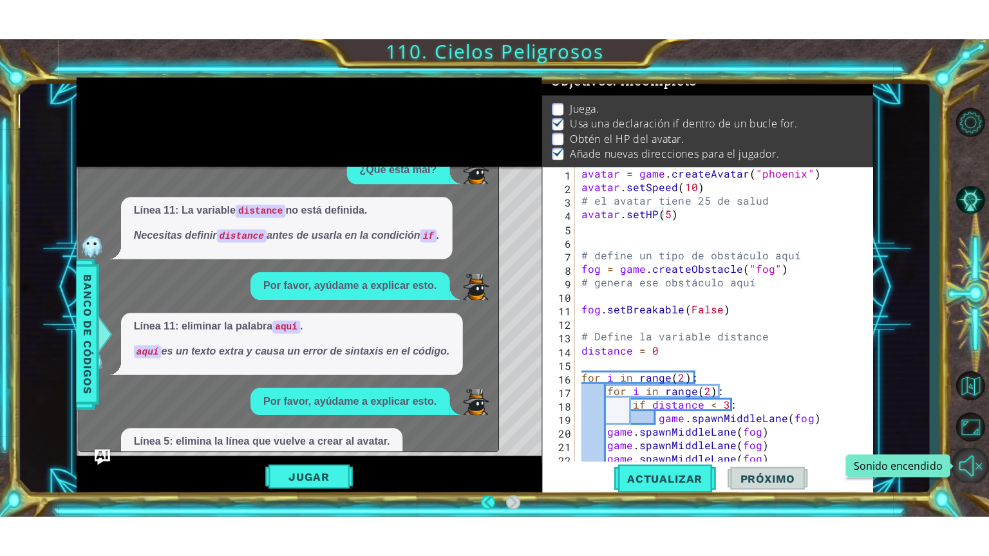
scroll to position [7, 0]
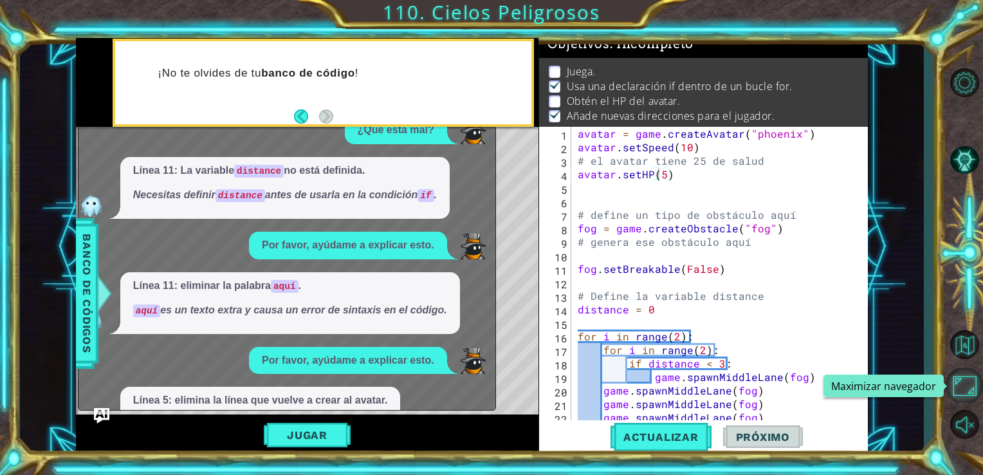
click at [967, 394] on button "Maximizar navegador" at bounding box center [964, 385] width 37 height 35
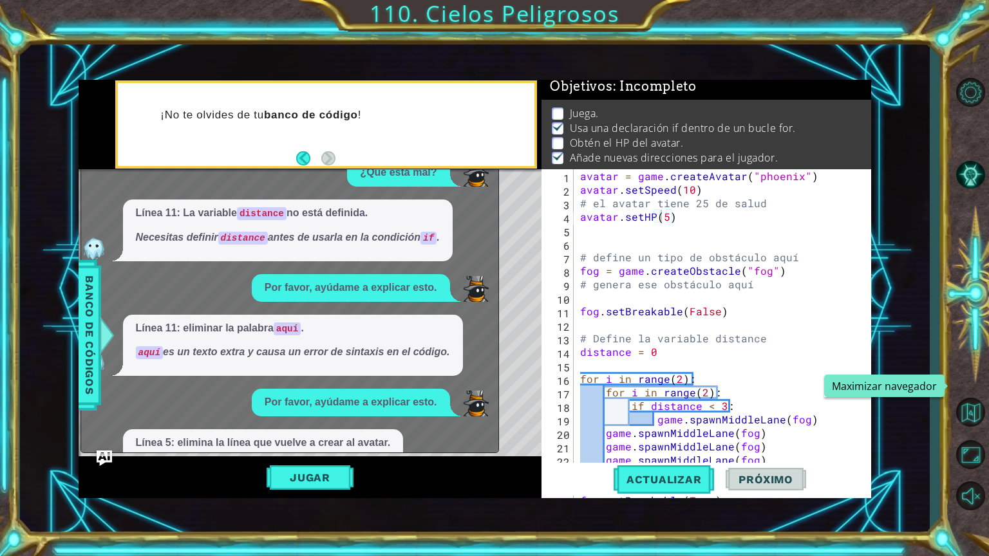
scroll to position [9, 0]
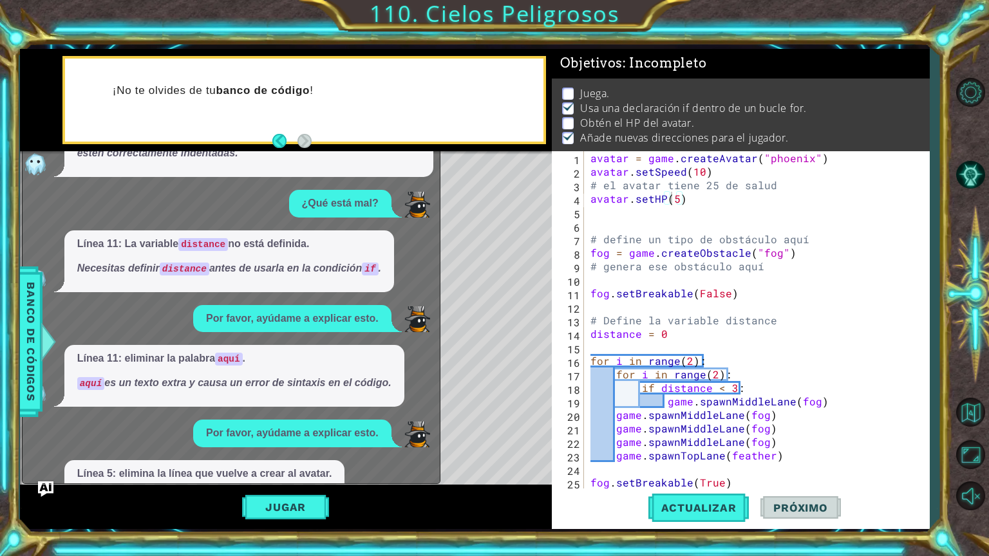
click at [316, 477] on div "x Help, please. Línea 6: Cambiar game.spawMiddleLane por game.spawnMiddleLane .…" at bounding box center [231, 291] width 418 height 386
click at [304, 519] on div "Jugar" at bounding box center [286, 507] width 532 height 44
click at [309, 517] on button "Jugar" at bounding box center [285, 507] width 87 height 24
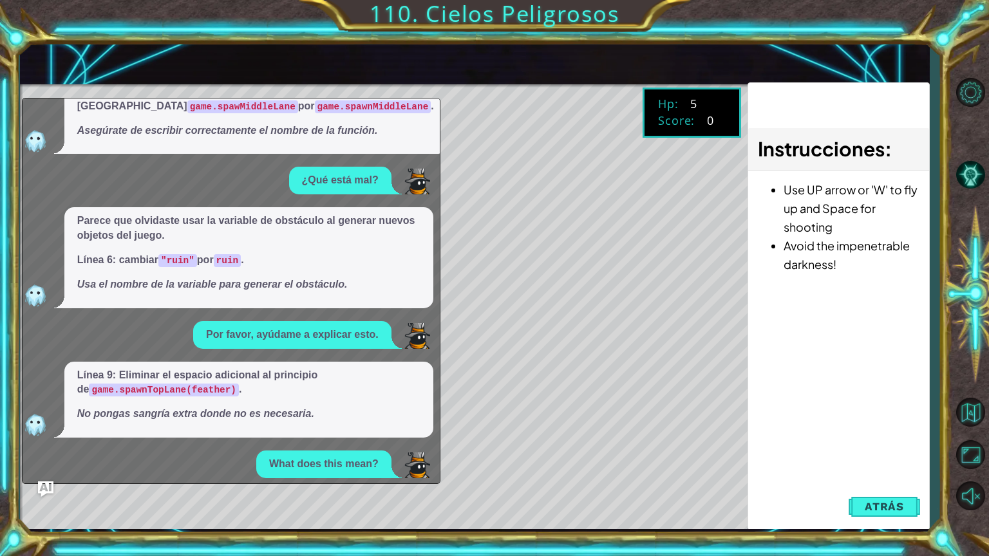
scroll to position [0, 0]
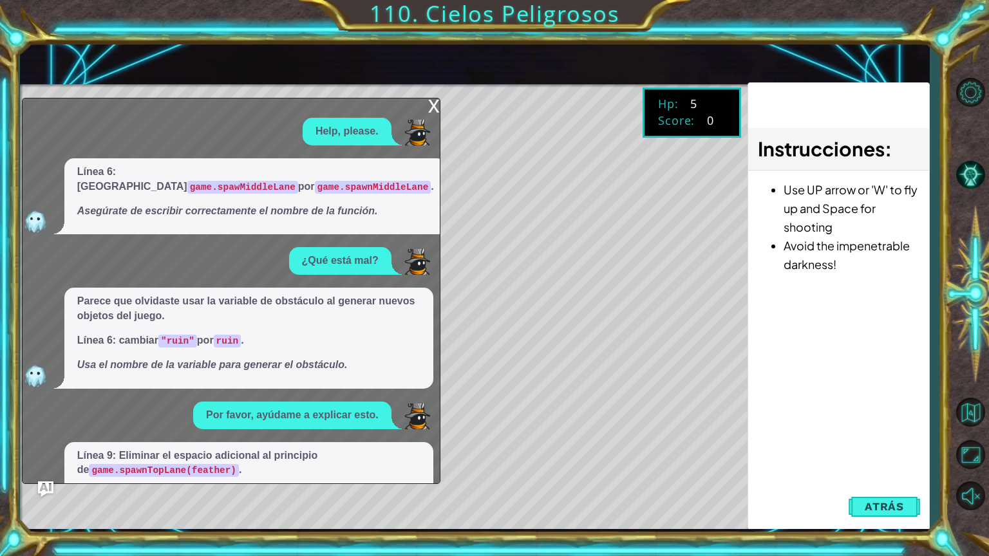
click at [434, 111] on div "x" at bounding box center [434, 104] width 12 height 13
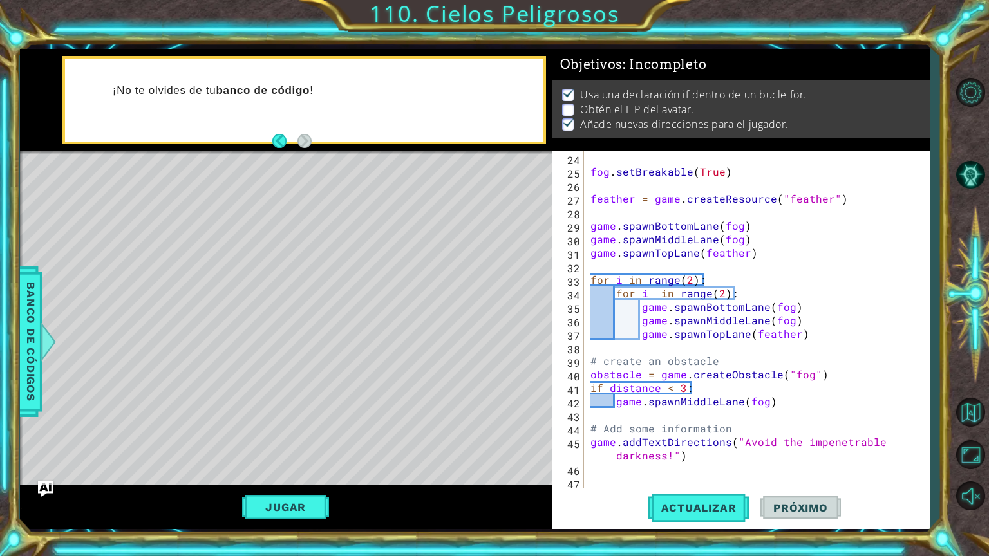
scroll to position [311, 0]
click at [608, 479] on div "fog . setBreakable ( True ) feather = game . createResource ( "feather" ) game …" at bounding box center [755, 333] width 335 height 365
click at [598, 469] on div "fog . setBreakable ( True ) feather = game . createResource ( "feather" ) game …" at bounding box center [755, 333] width 335 height 365
click at [24, 384] on span "Banco de códigos" at bounding box center [31, 341] width 21 height 133
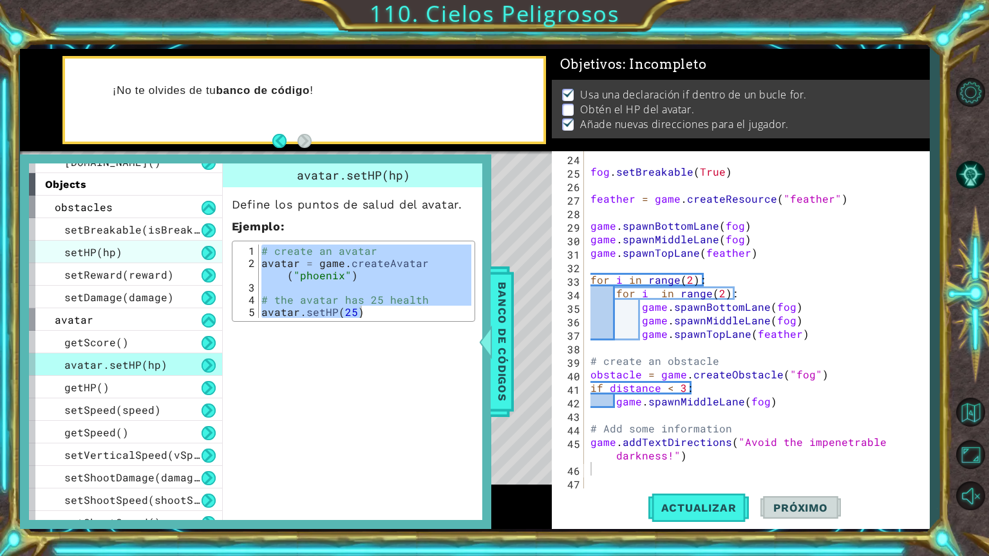
click at [164, 252] on div "setHP(hp)" at bounding box center [125, 252] width 193 height 23
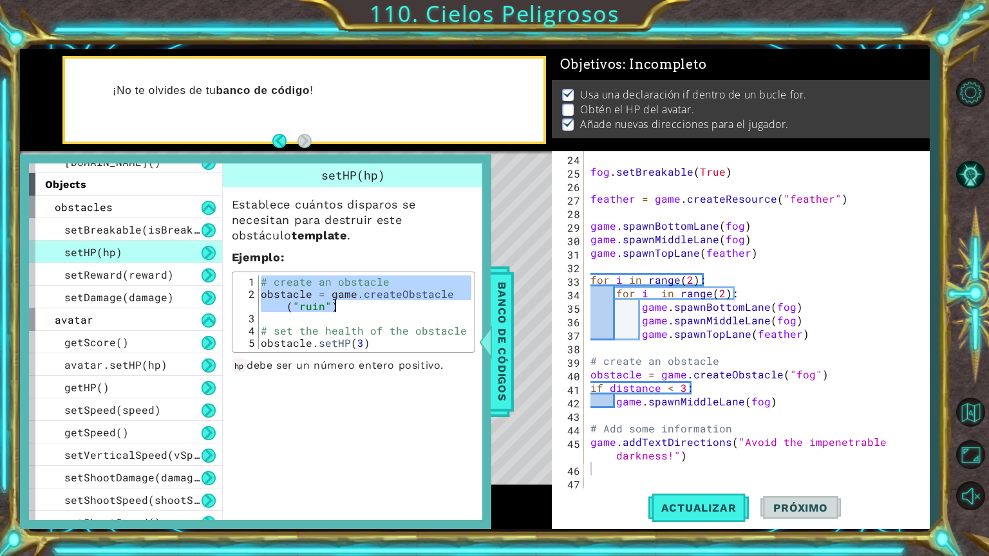
drag, startPoint x: 260, startPoint y: 279, endPoint x: 447, endPoint y: 302, distance: 188.7
click at [447, 302] on div "# create an obstacle obstacle = game . createObstacle ( "ruin" ) # set the heal…" at bounding box center [364, 324] width 213 height 98
type textarea "# create an obstacle obstacle = game.createObstacle("ruin")"
click at [597, 464] on div "fog . setBreakable ( True ) feather = game . createResource ( "feather" ) game …" at bounding box center [755, 333] width 335 height 365
paste textarea "obstacle = game.createObstacle("ruin")"
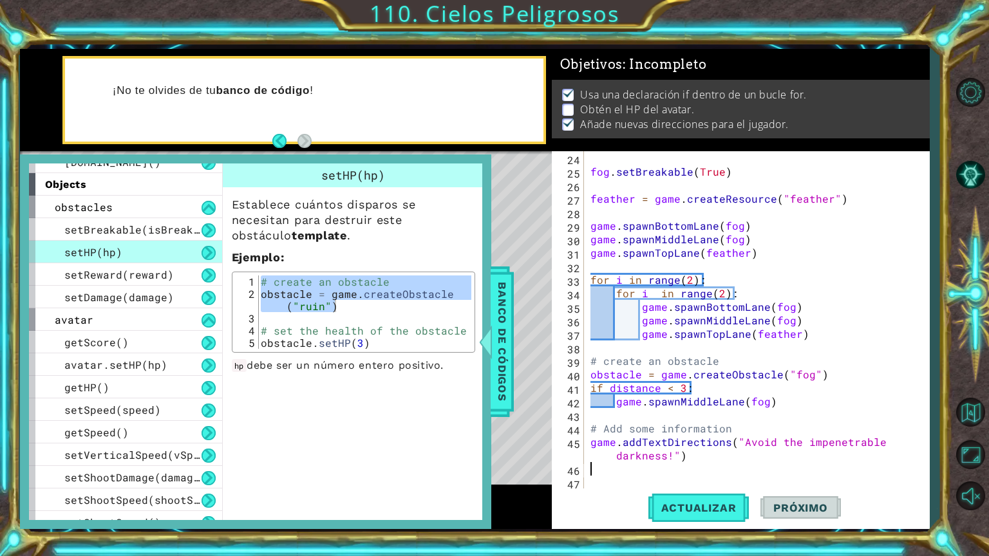
scroll to position [324, 0]
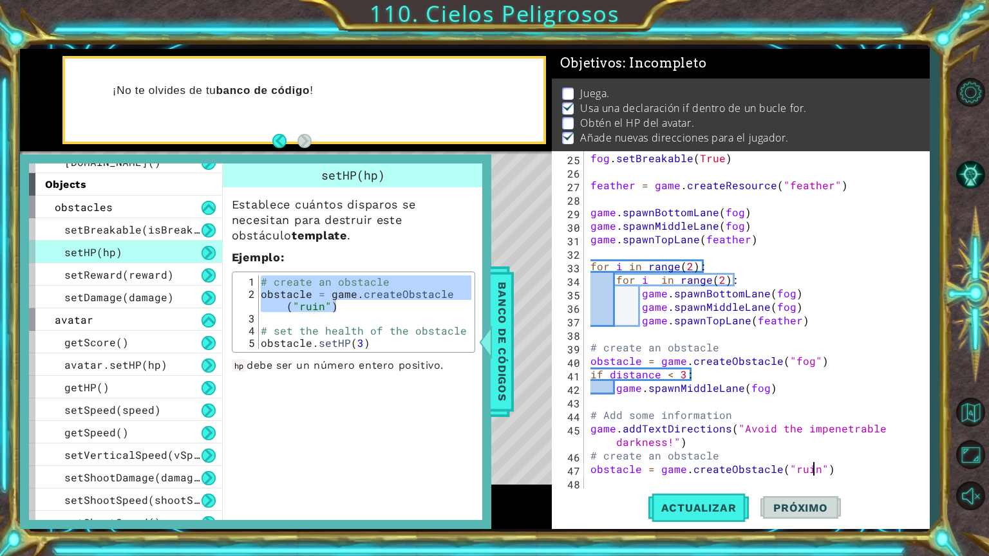
click at [814, 470] on div "fog . setBreakable ( True ) feather = game . createResource ( "feather" ) game …" at bounding box center [755, 333] width 335 height 365
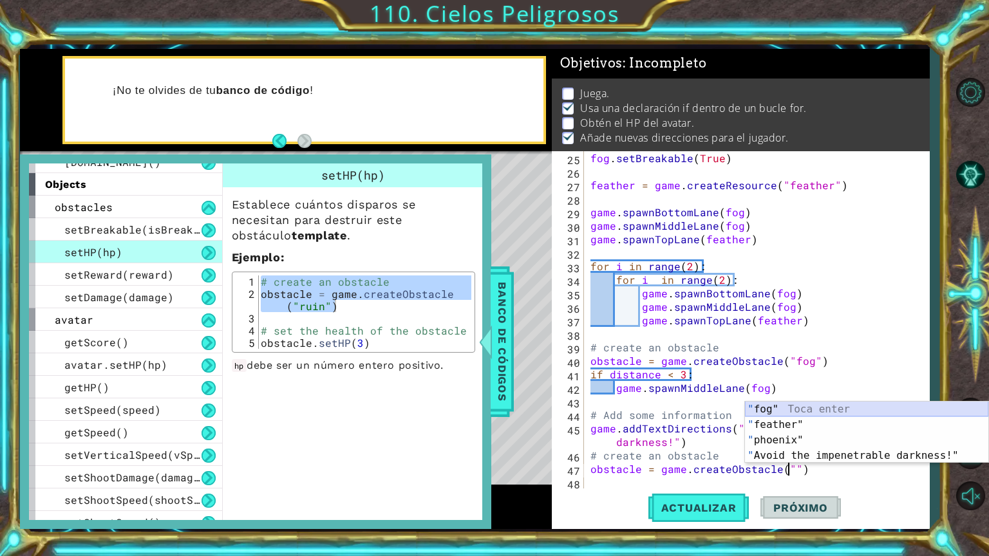
click at [796, 410] on div "" fog" Toca enter " feather" Toca enter " phoenix" Toca enter " Avoid the impen…" at bounding box center [866, 448] width 243 height 93
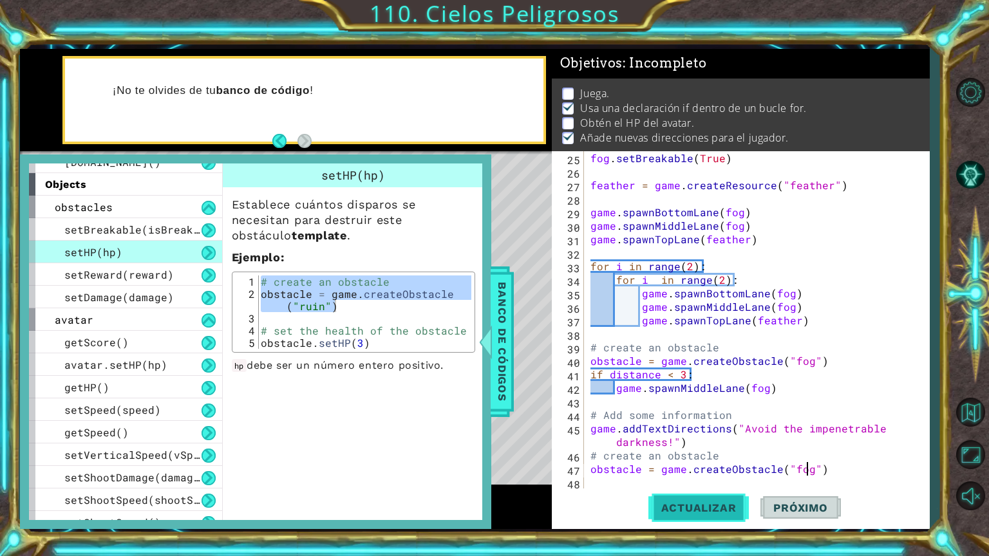
click at [685, 515] on button "Actualizar" at bounding box center [698, 508] width 101 height 38
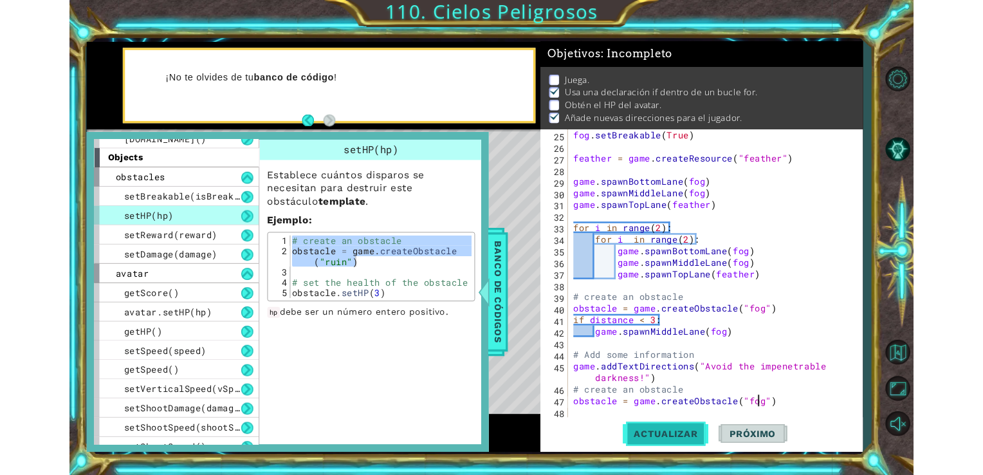
scroll to position [9, 0]
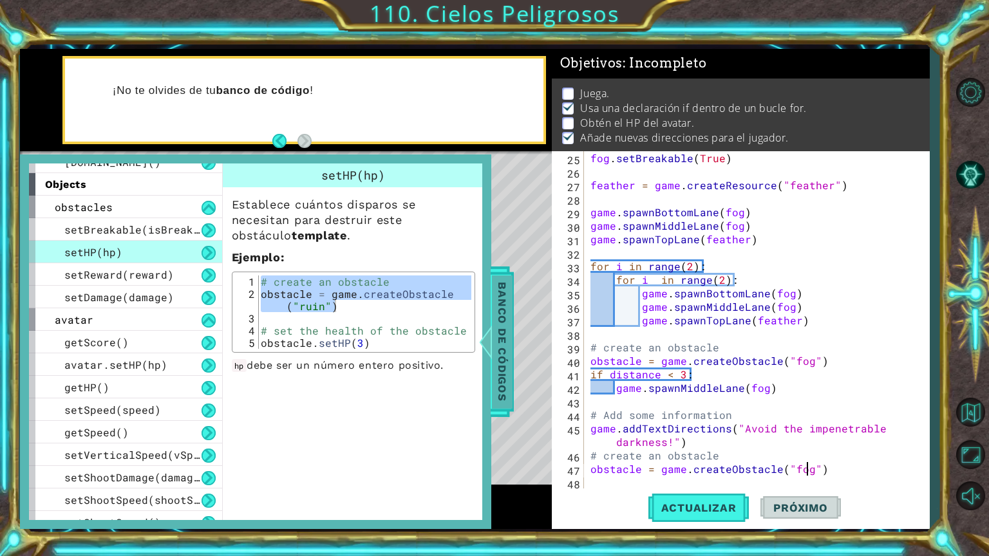
click at [504, 306] on span "Banco de códigos" at bounding box center [502, 341] width 21 height 133
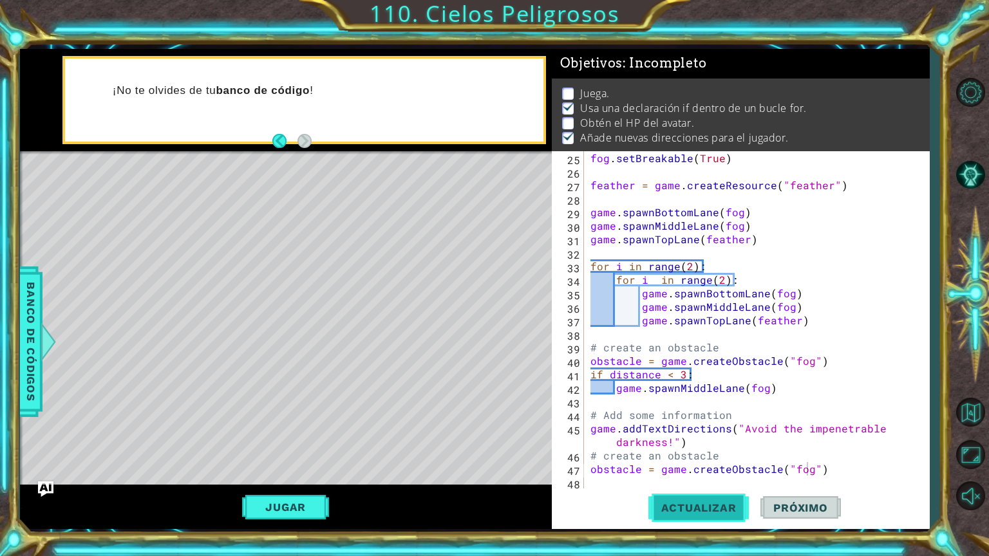
click at [664, 499] on button "Actualizar" at bounding box center [698, 508] width 101 height 38
click at [666, 500] on button "Actualizar" at bounding box center [698, 508] width 101 height 38
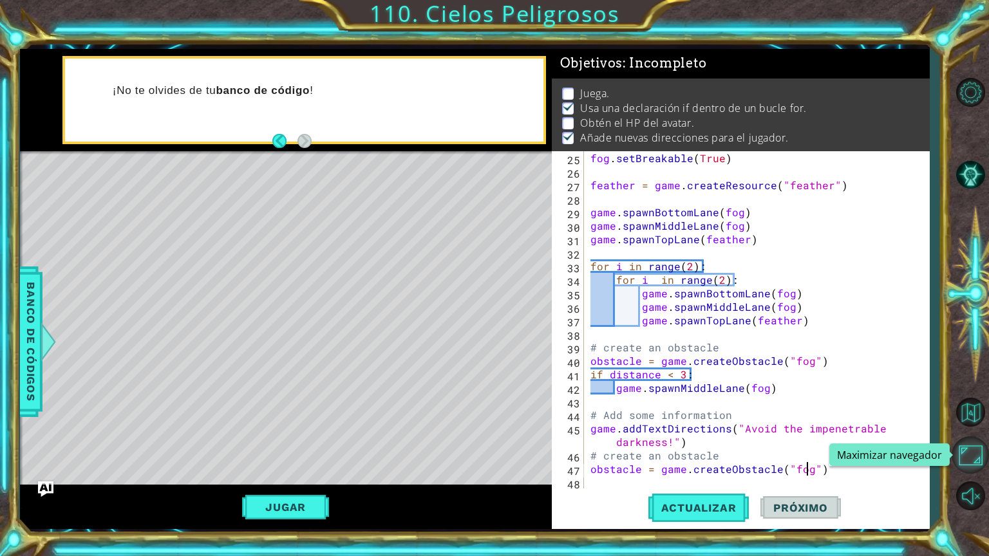
click at [981, 458] on button "Maximizar navegador" at bounding box center [969, 454] width 37 height 37
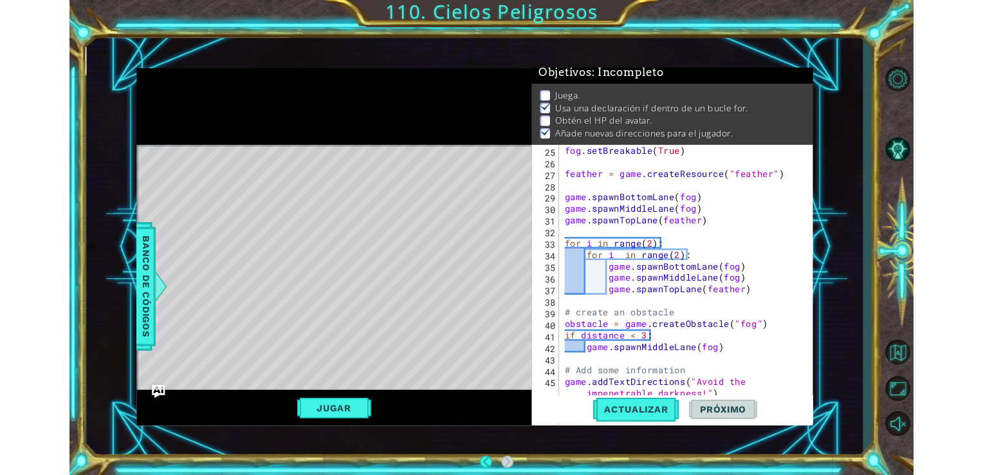
scroll to position [7, 0]
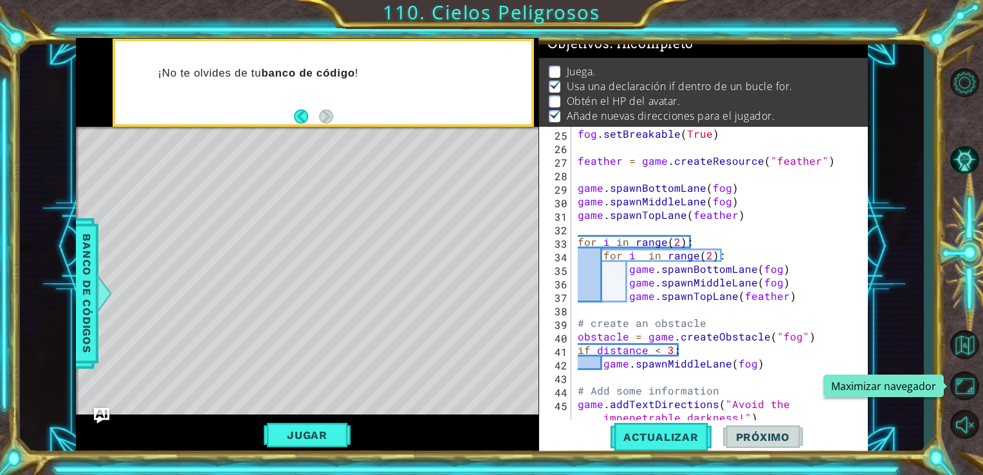
click at [589, 101] on p "Obtén el HP del avatar." at bounding box center [624, 101] width 114 height 14
click at [326, 438] on button "Jugar" at bounding box center [307, 435] width 87 height 24
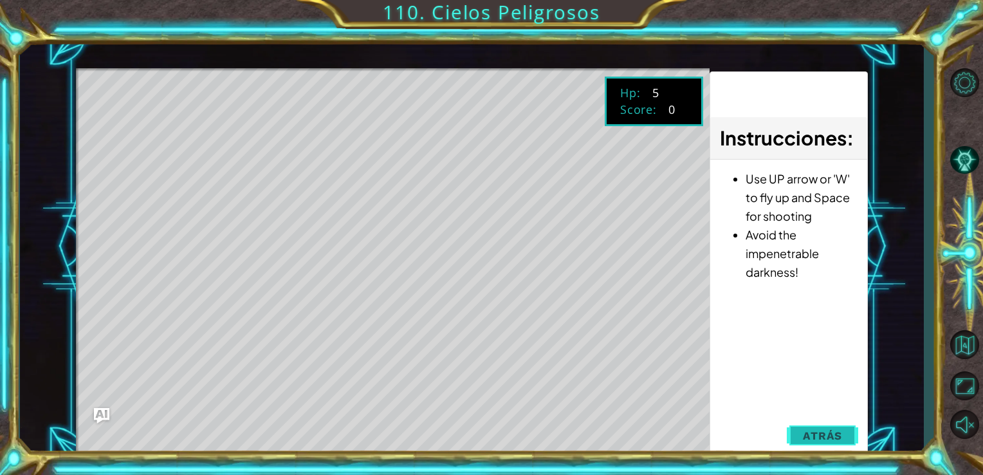
click at [844, 432] on button "Atrás" at bounding box center [822, 436] width 71 height 26
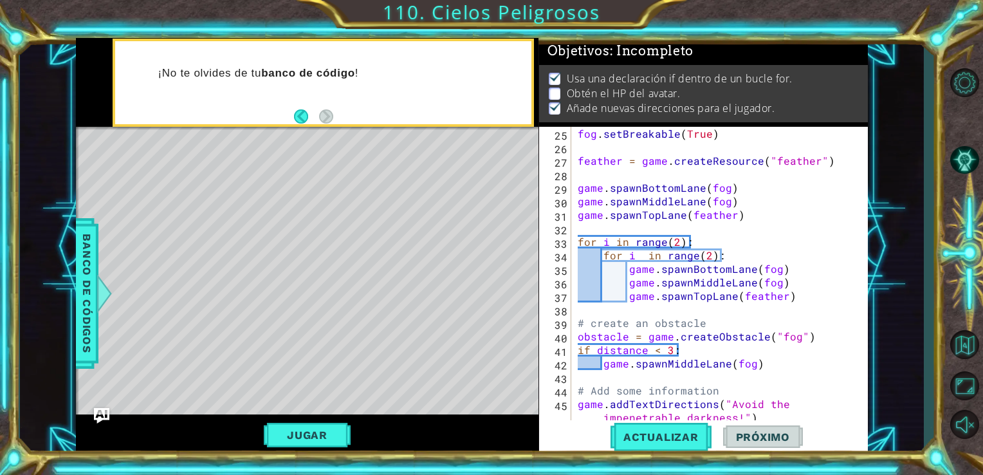
scroll to position [11, 0]
click at [659, 431] on span "Actualizar" at bounding box center [661, 437] width 101 height 13
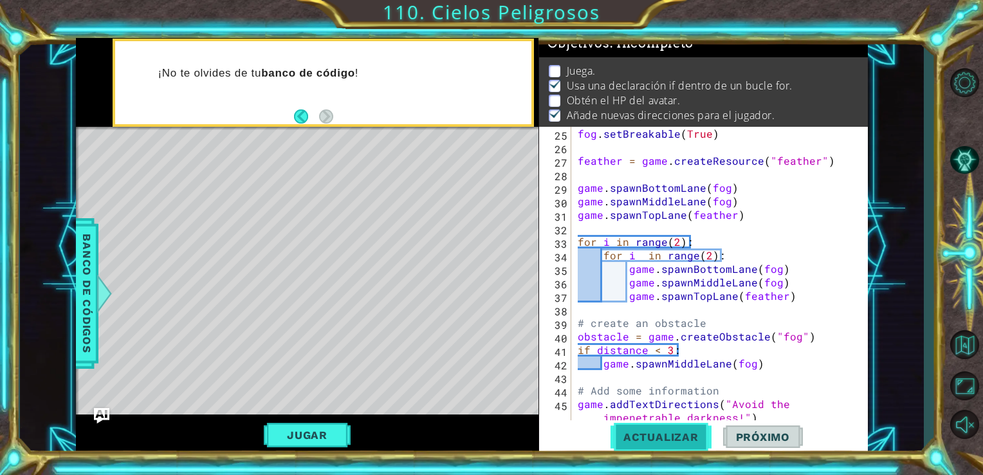
click at [659, 431] on span "Actualizar" at bounding box center [661, 437] width 101 height 13
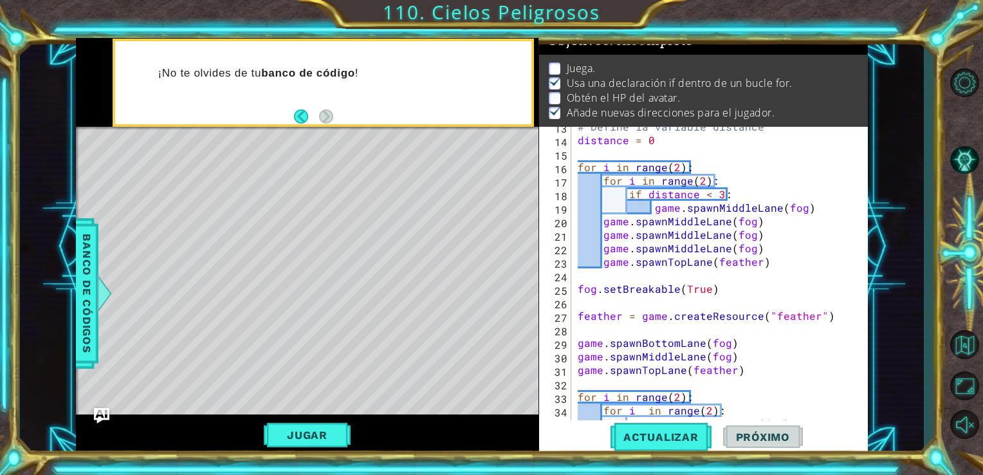
scroll to position [324, 0]
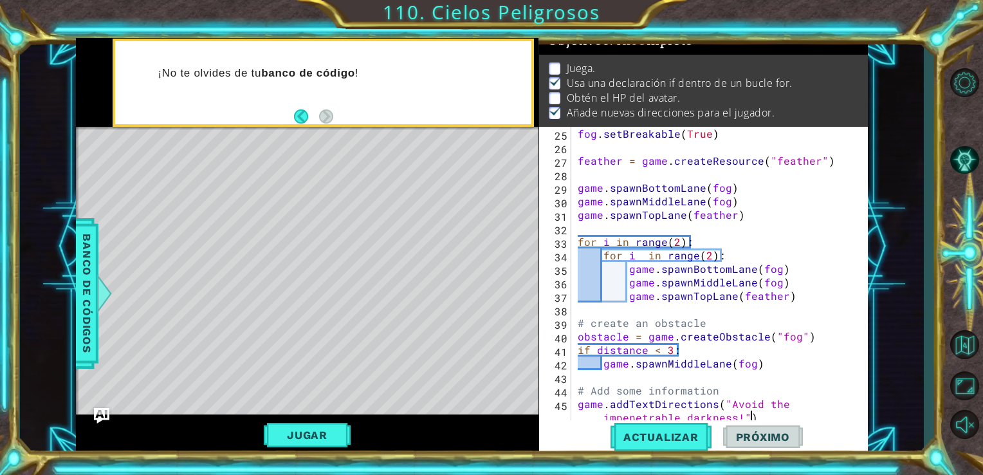
click at [772, 411] on div "fog . setBreakable ( True ) feather = game . createResource ( "feather" ) game …" at bounding box center [718, 309] width 287 height 365
type textarea "game.addTextDirections("Avoid the impenetrable darkness!")"
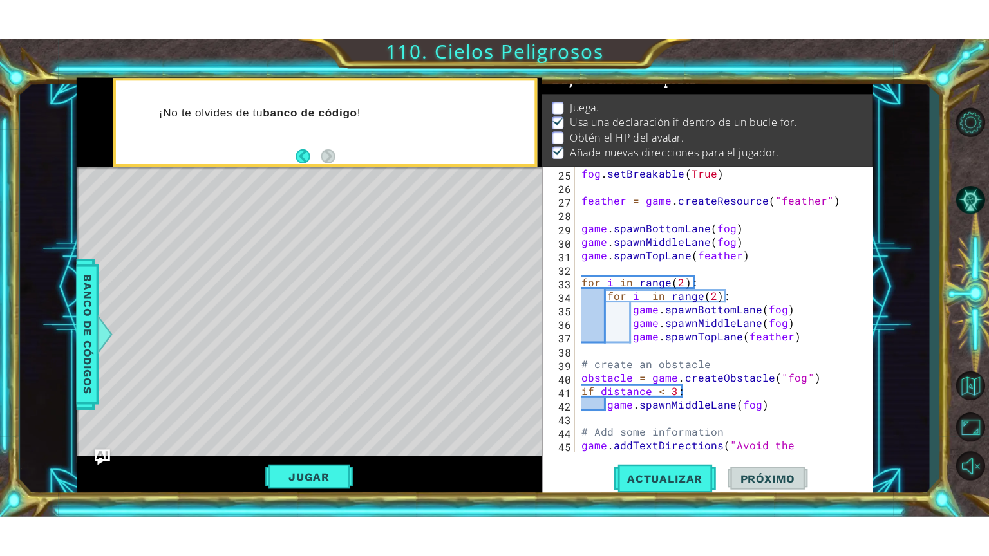
scroll to position [351, 0]
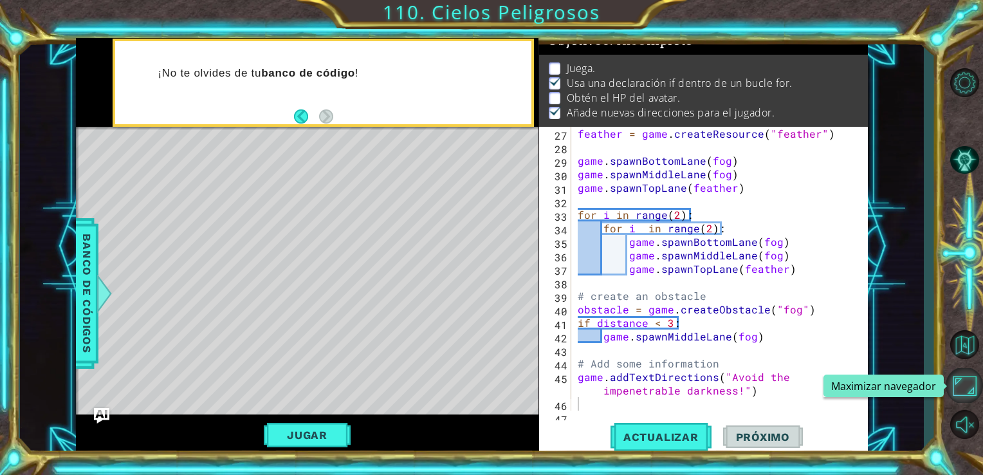
click at [973, 395] on button "Maximizar navegador" at bounding box center [964, 385] width 37 height 35
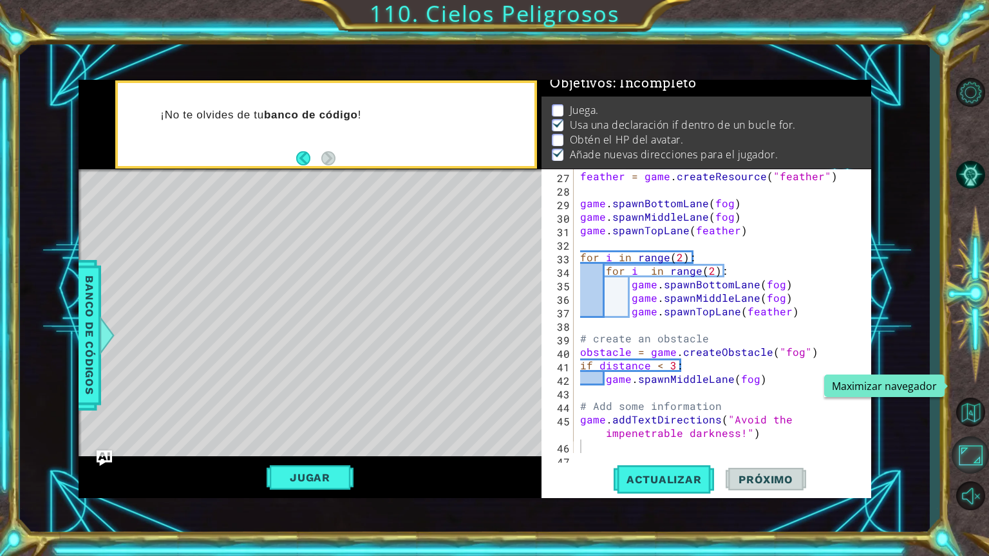
scroll to position [15, 0]
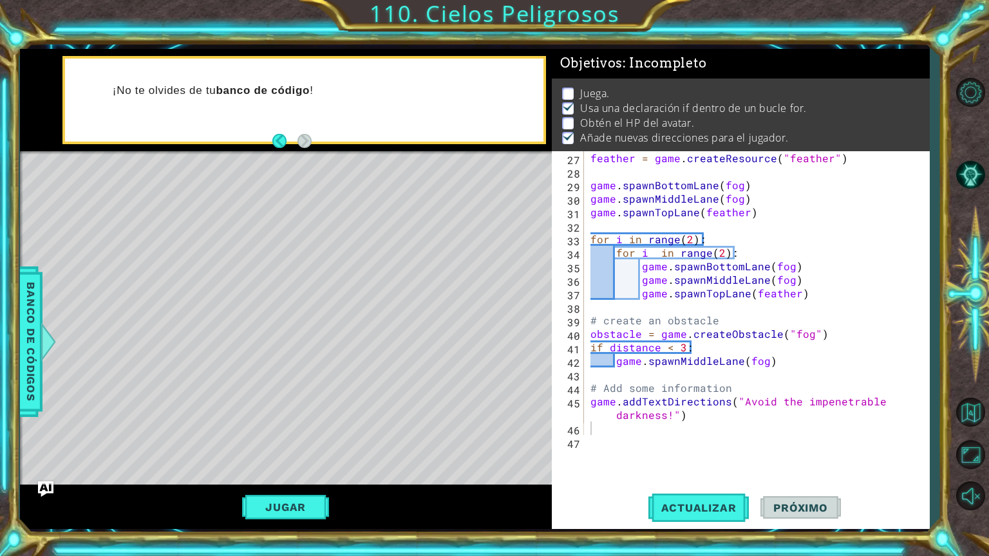
click at [597, 435] on div "feather = game . createResource ( "feather" ) game . spawnBottomLane ( fog ) ga…" at bounding box center [755, 306] width 335 height 311
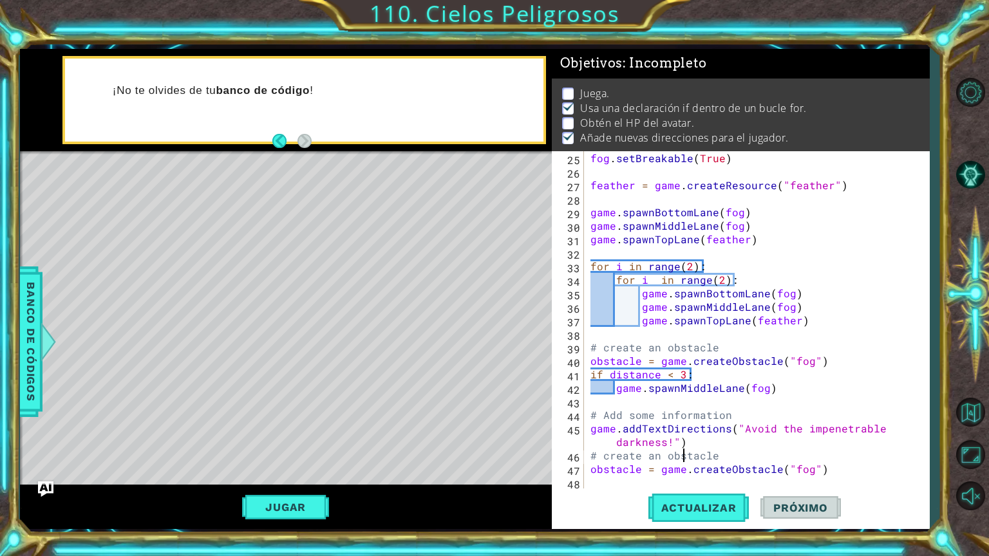
type textarea "obstacle = game.createObstacle("fog")"
click at [32, 335] on span "Banco de códigos" at bounding box center [31, 341] width 21 height 133
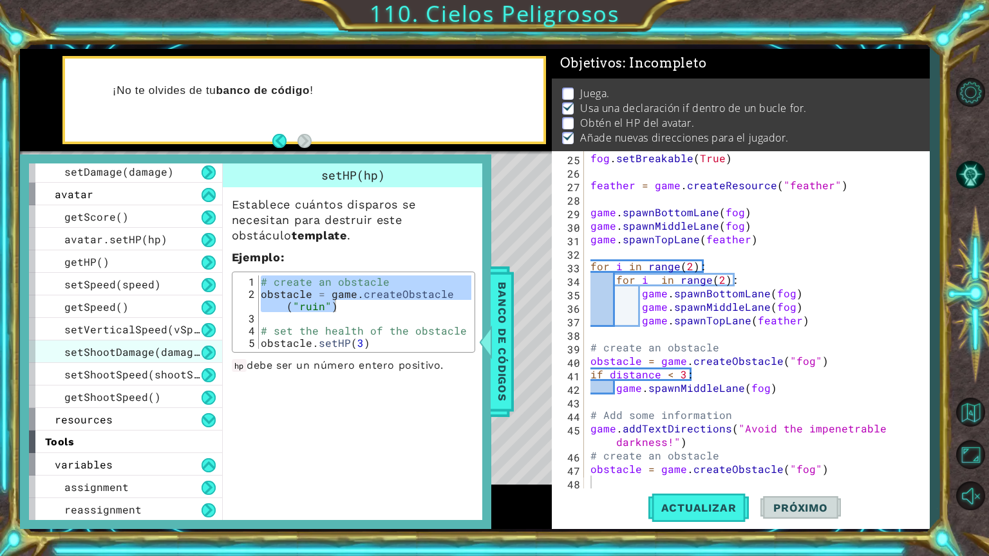
scroll to position [386, 0]
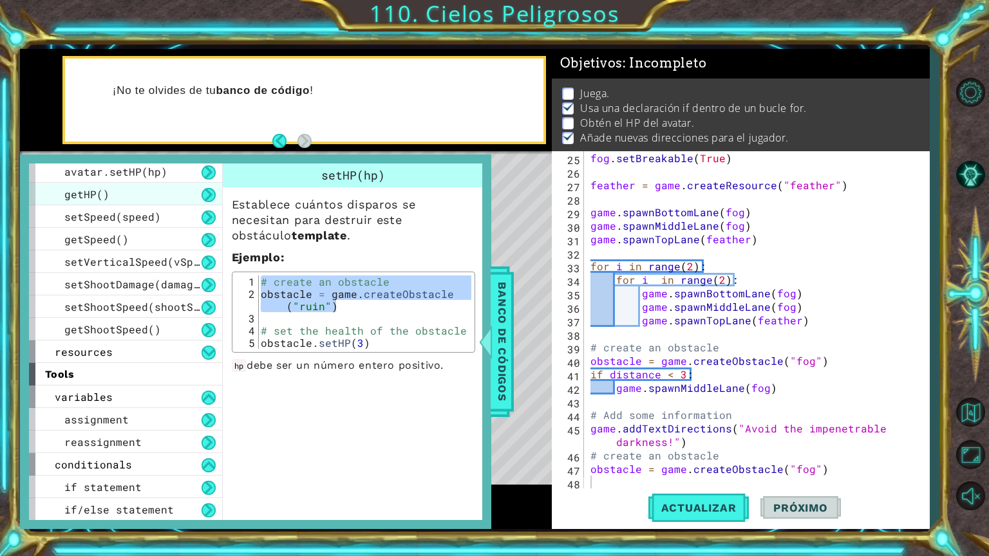
click at [169, 191] on div "getHP()" at bounding box center [125, 194] width 193 height 23
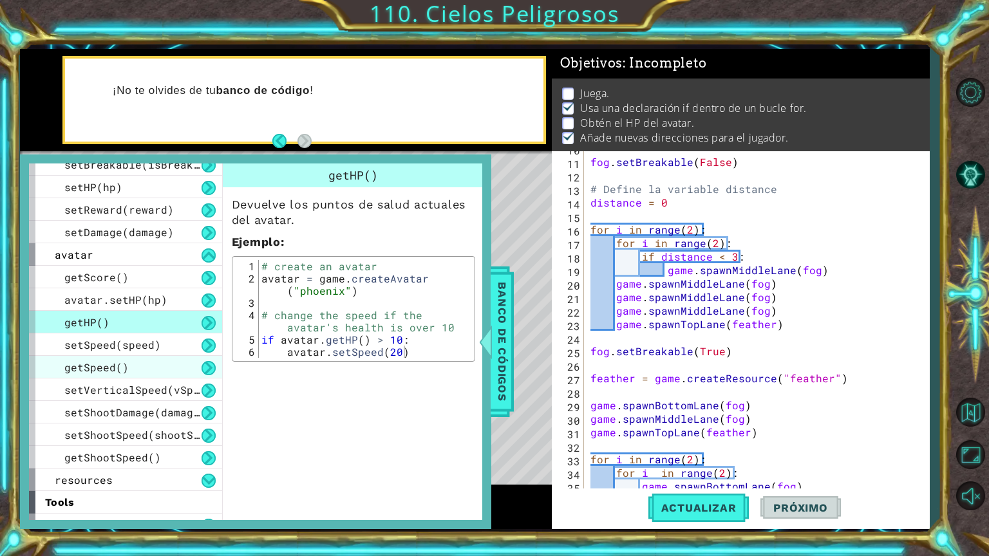
scroll to position [257, 0]
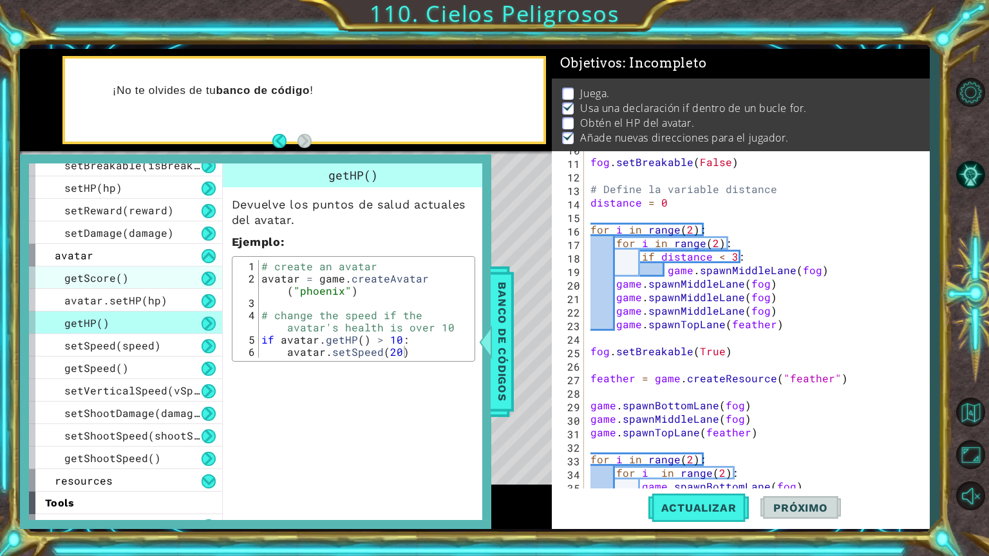
click at [167, 278] on div "getScore()" at bounding box center [125, 277] width 193 height 23
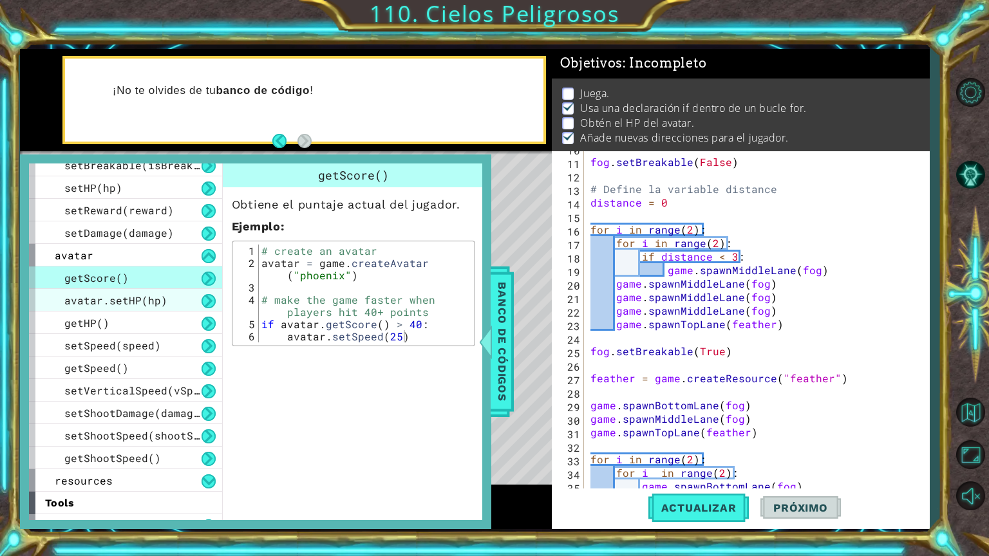
click at [167, 299] on div "avatar.setHP(hp)" at bounding box center [125, 300] width 193 height 23
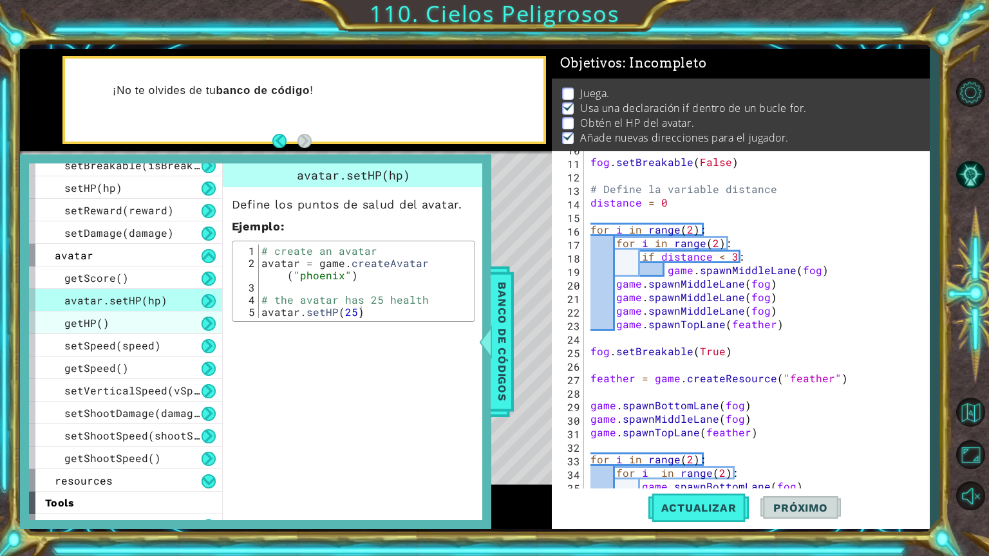
click at [149, 312] on div "getHP()" at bounding box center [125, 323] width 193 height 23
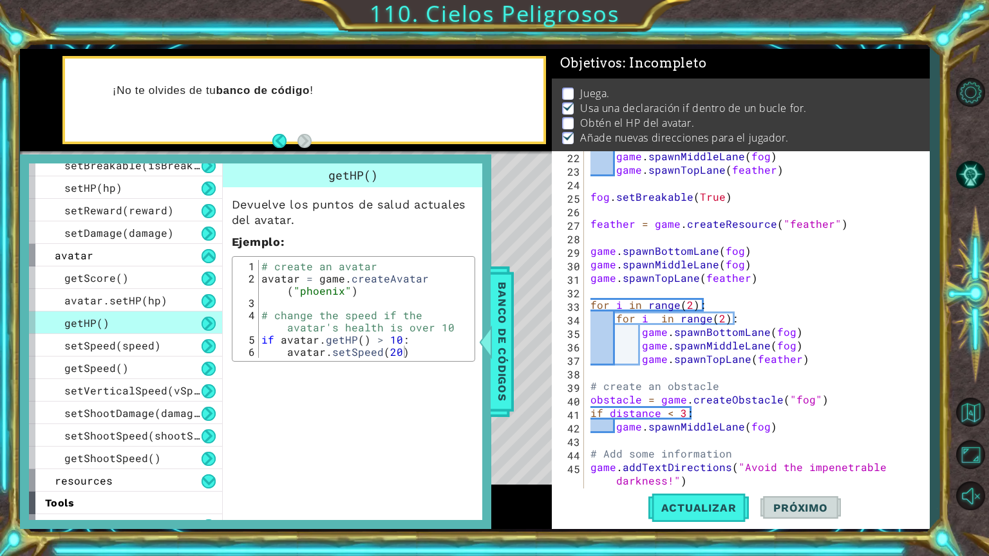
scroll to position [324, 0]
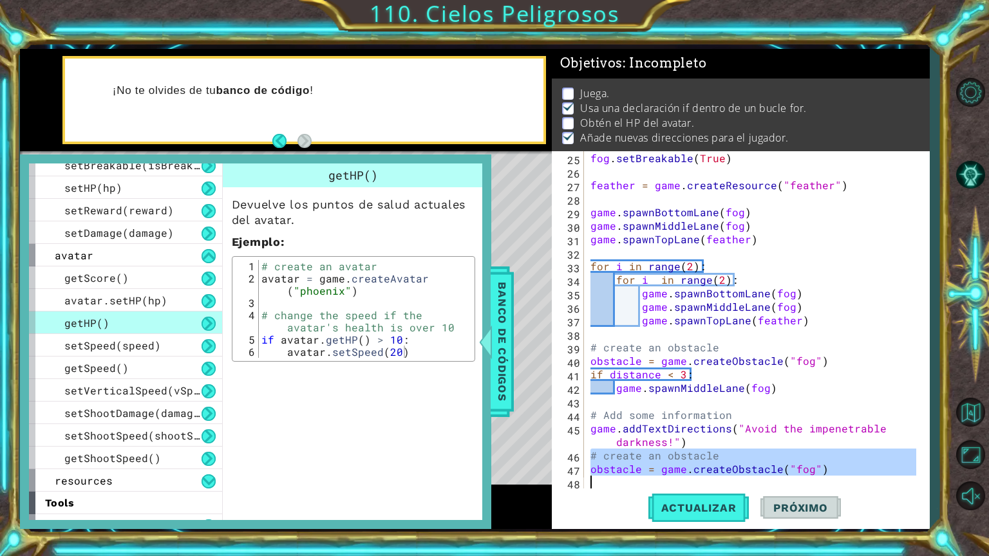
drag, startPoint x: 590, startPoint y: 456, endPoint x: 820, endPoint y: 479, distance: 231.6
click at [820, 479] on div "fog . setBreakable ( True ) feather = game . createResource ( "feather" ) game …" at bounding box center [755, 333] width 335 height 365
type textarea "obstacle = game.createObstacle("fog")"
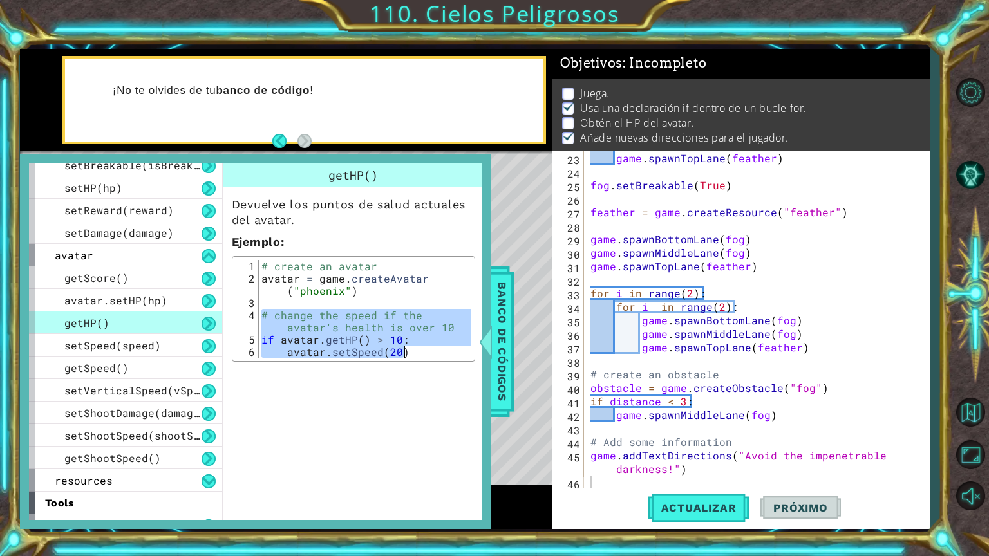
drag, startPoint x: 260, startPoint y: 312, endPoint x: 447, endPoint y: 358, distance: 192.9
click at [447, 358] on div "# change the speed if the avatar's health is over 10 1 2 3 4 5 6 # create an av…" at bounding box center [353, 309] width 243 height 106
type textarea "if avatar.getHP() > 10: avatar.setSpeed(20)"
drag, startPoint x: 590, startPoint y: 476, endPoint x: 592, endPoint y: 483, distance: 6.9
click at [590, 478] on div "game . spawnTopLane ( feather ) fog . setBreakable ( True ) feather = game . cr…" at bounding box center [755, 333] width 335 height 365
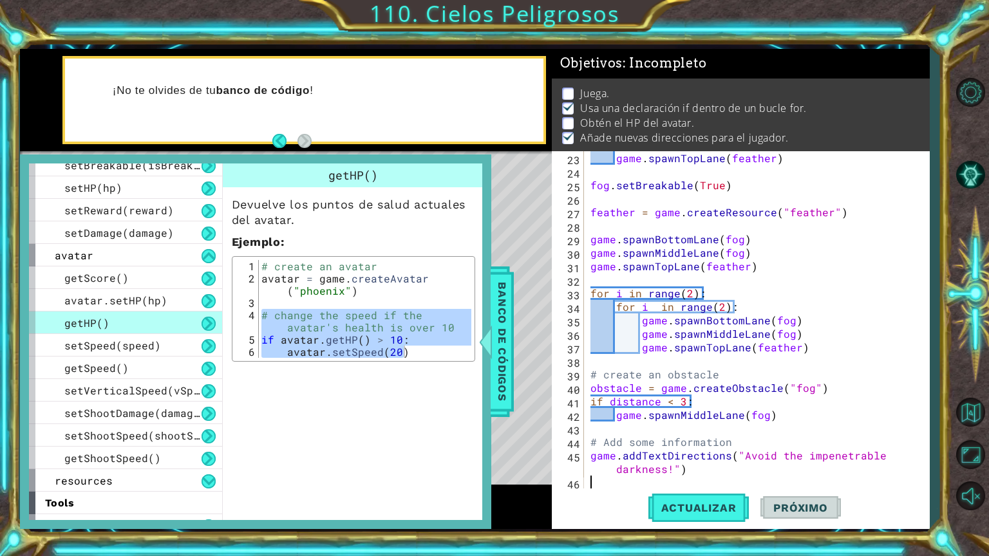
paste textarea "avatar.setSpeed(20)"
type textarea "avatar.setSpeed(20)"
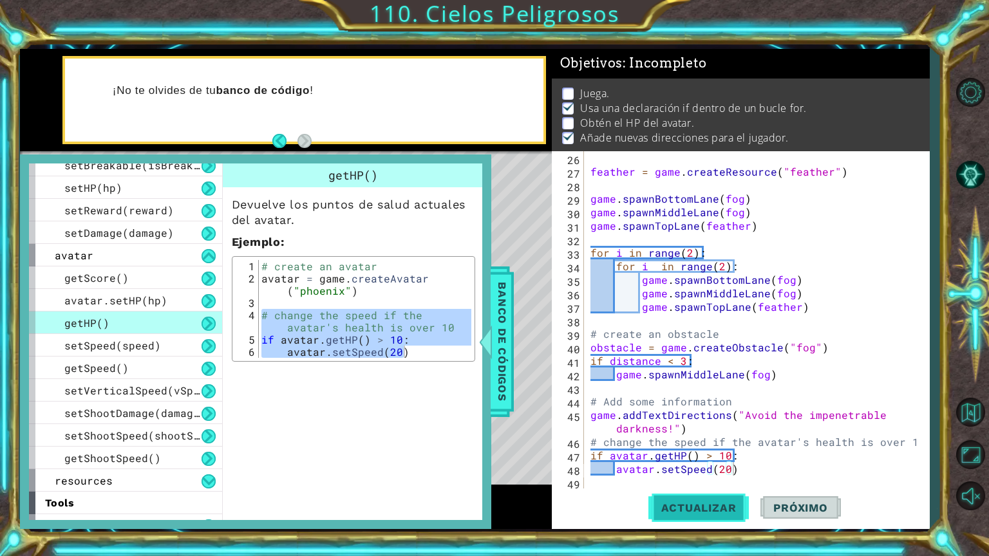
click at [677, 507] on span "Actualizar" at bounding box center [698, 507] width 101 height 13
click at [510, 332] on span "Banco de códigos" at bounding box center [502, 341] width 21 height 133
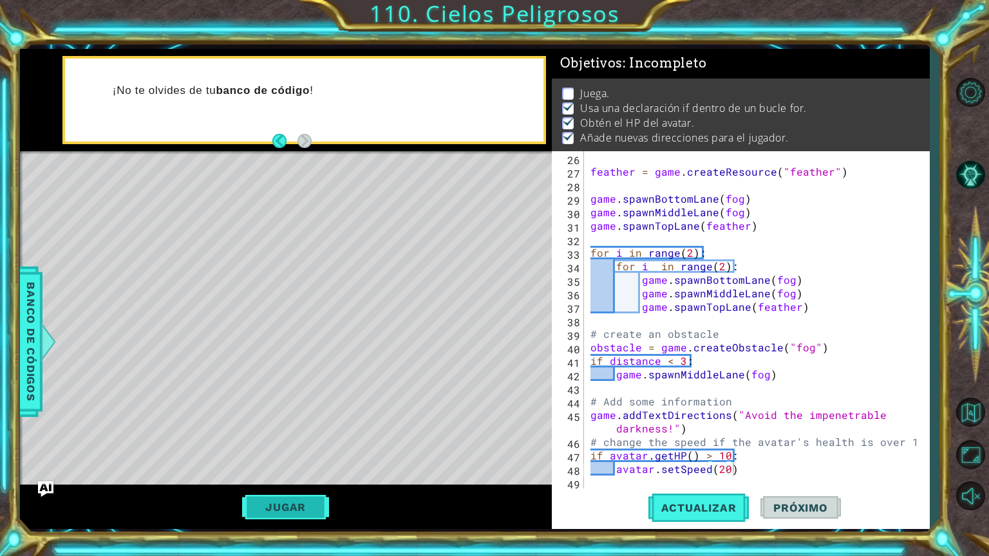
click at [322, 501] on button "Jugar" at bounding box center [285, 507] width 87 height 24
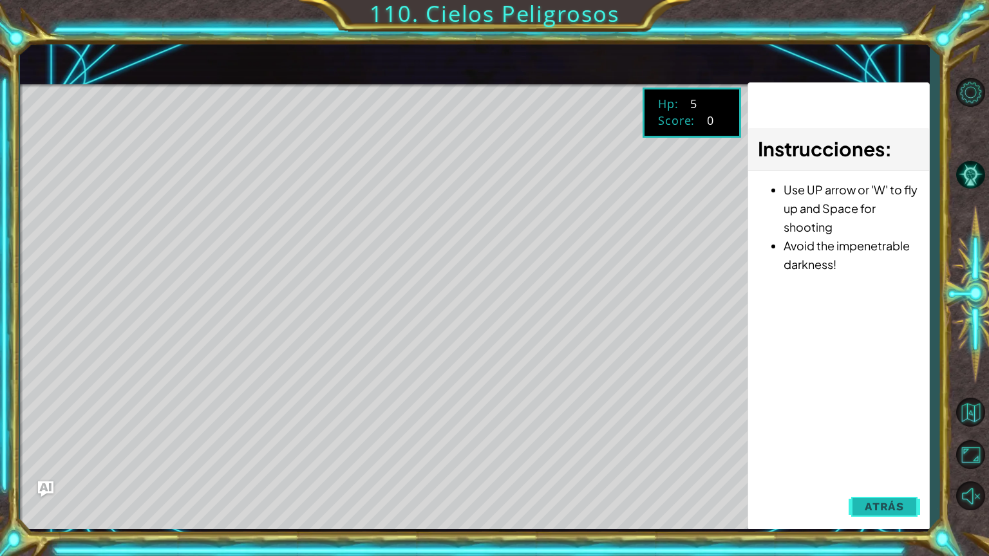
click at [913, 511] on button "Atrás" at bounding box center [883, 507] width 71 height 26
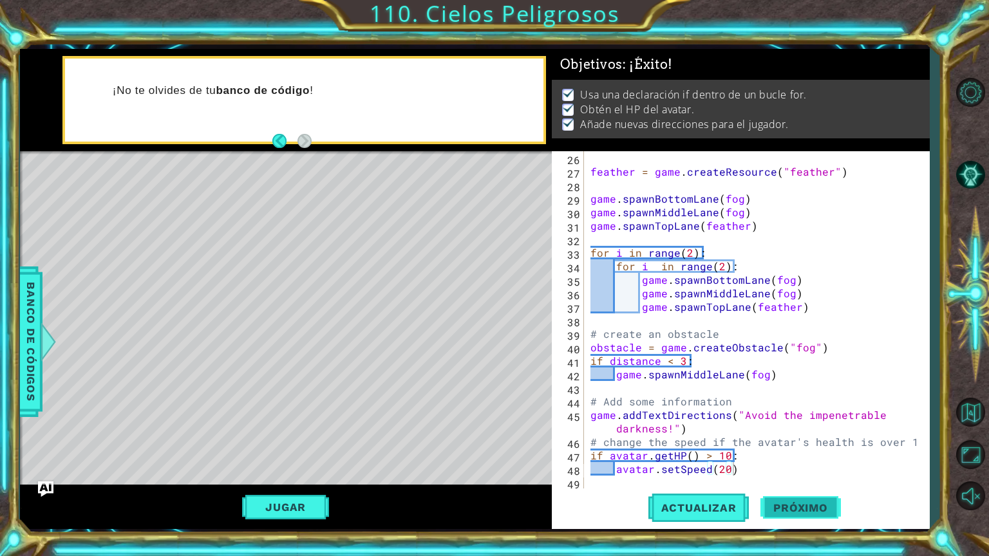
click at [826, 507] on span "Próximo" at bounding box center [800, 507] width 80 height 13
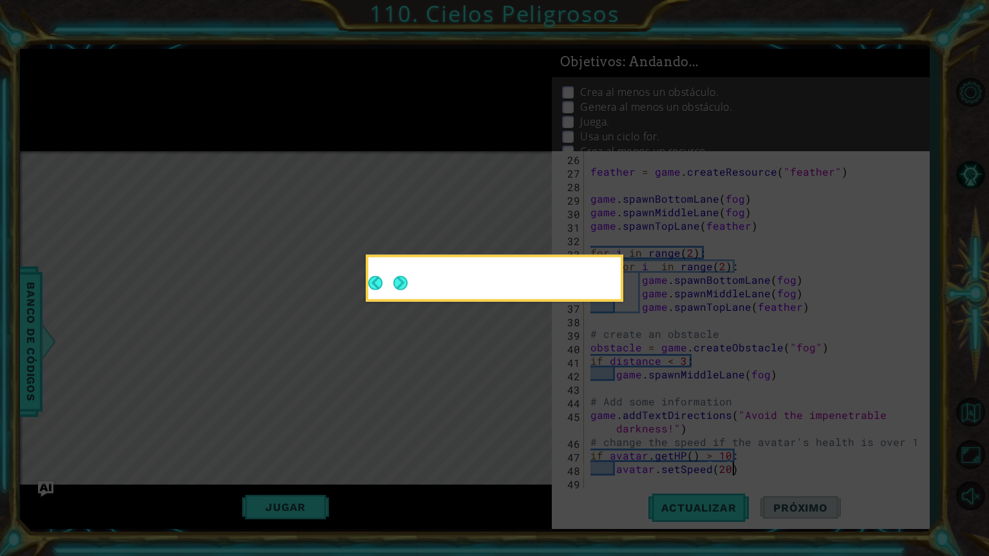
scroll to position [9, 0]
click at [407, 285] on button "Next" at bounding box center [400, 283] width 14 height 14
click at [403, 287] on icon at bounding box center [494, 278] width 989 height 556
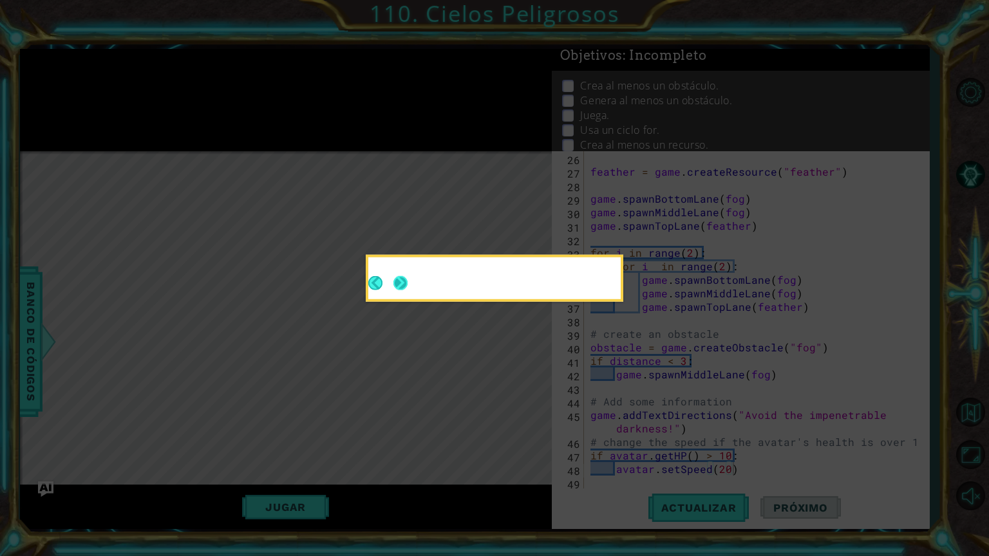
click at [404, 287] on icon at bounding box center [494, 278] width 989 height 556
click at [404, 286] on icon at bounding box center [494, 278] width 989 height 556
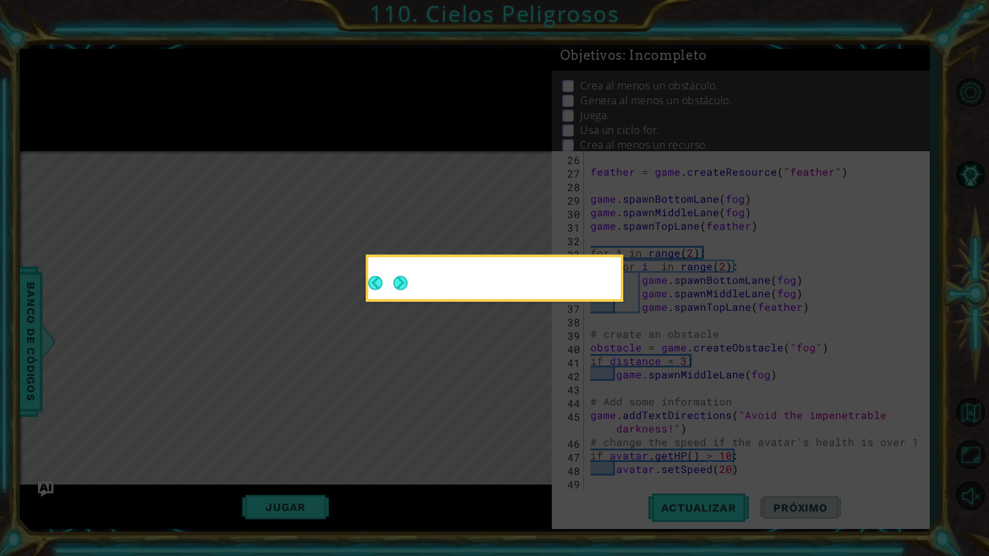
click at [404, 283] on icon at bounding box center [494, 278] width 989 height 556
click at [401, 283] on icon at bounding box center [494, 278] width 989 height 556
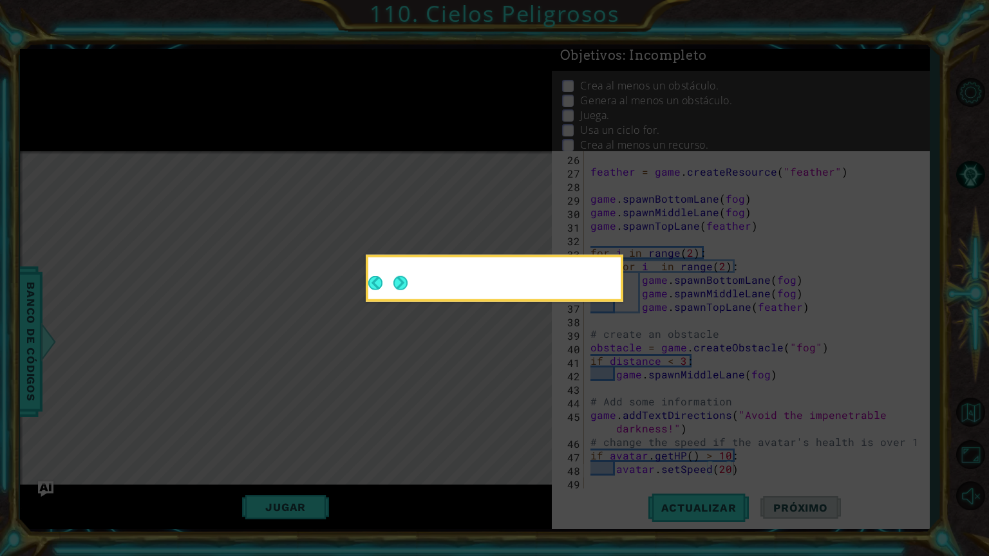
click at [401, 283] on icon at bounding box center [494, 278] width 989 height 556
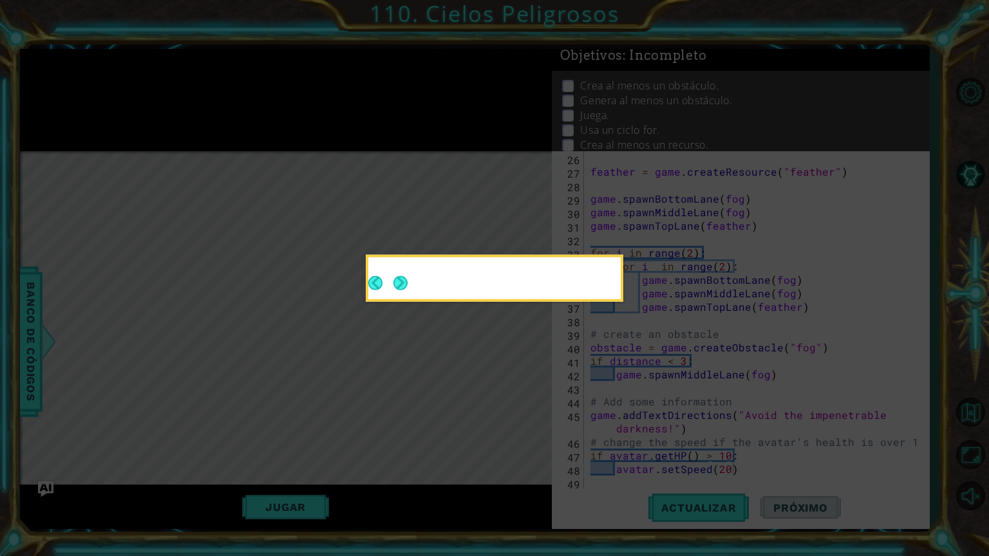
click at [401, 283] on icon at bounding box center [494, 278] width 989 height 556
click at [402, 282] on icon at bounding box center [494, 278] width 989 height 556
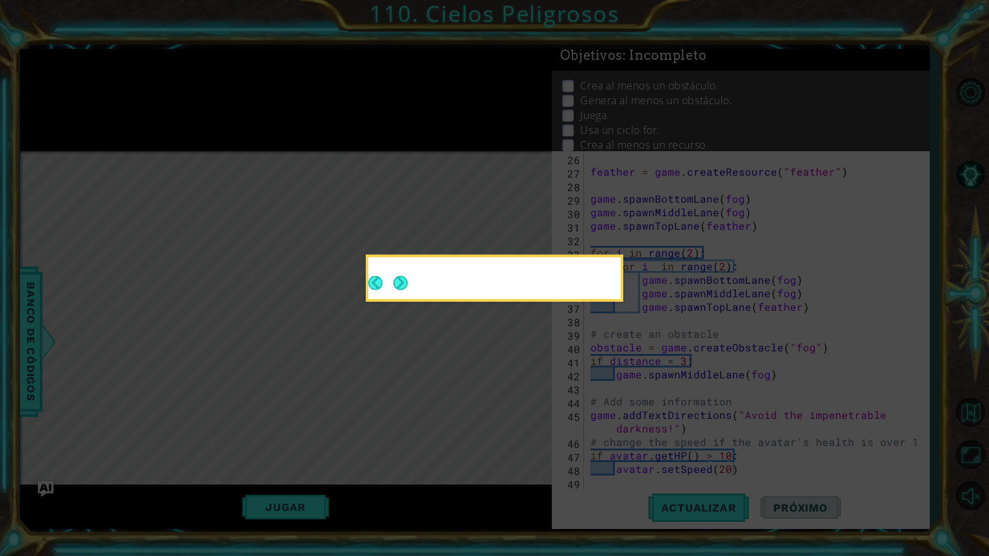
click at [402, 282] on icon at bounding box center [494, 278] width 989 height 556
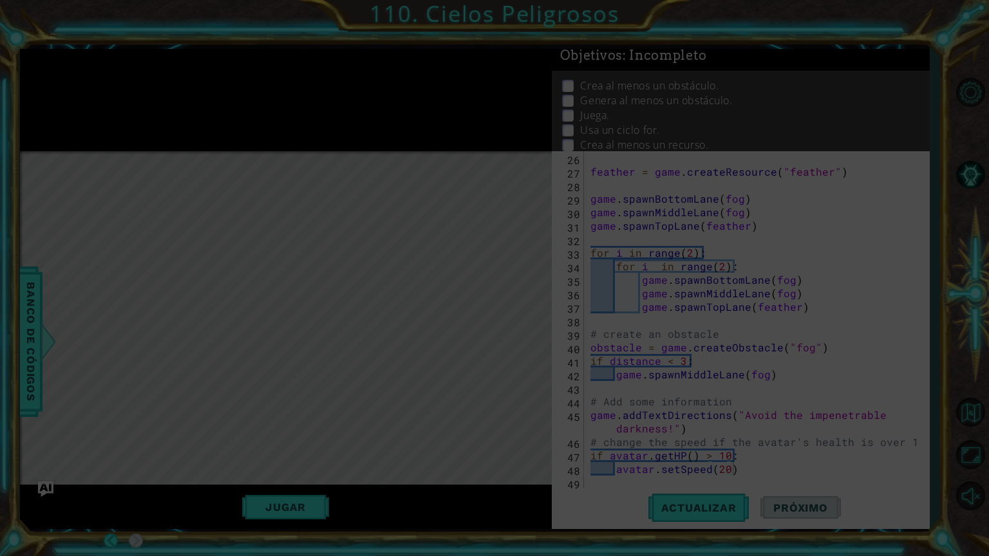
click at [402, 282] on icon at bounding box center [494, 278] width 989 height 556
click at [405, 283] on icon at bounding box center [494, 278] width 989 height 556
click at [407, 283] on icon at bounding box center [494, 278] width 989 height 556
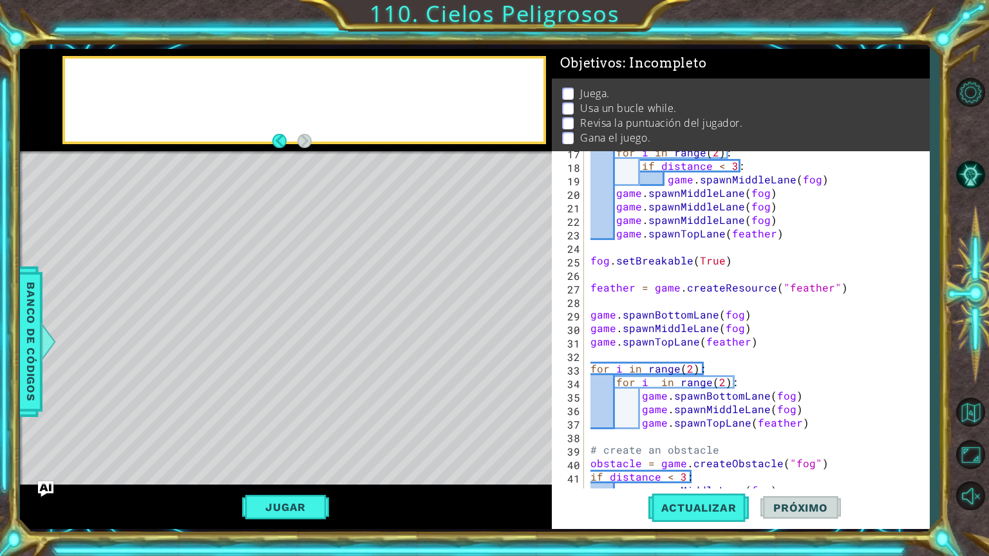
scroll to position [337, 0]
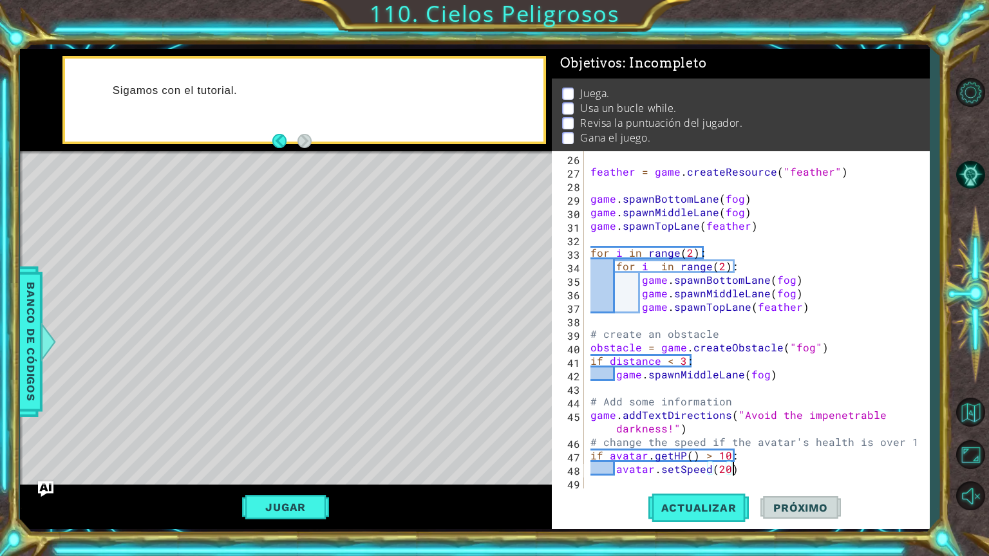
click at [749, 464] on div "feather = game . createResource ( "feather" ) game . spawnBottomLane ( fog ) ga…" at bounding box center [755, 333] width 335 height 365
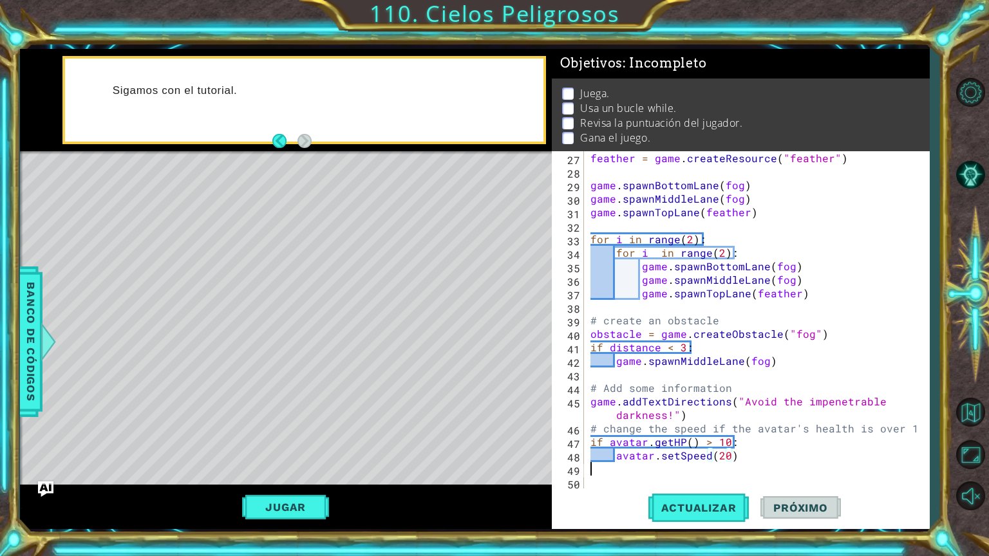
type textarea "avatar.setSpeed(20)"
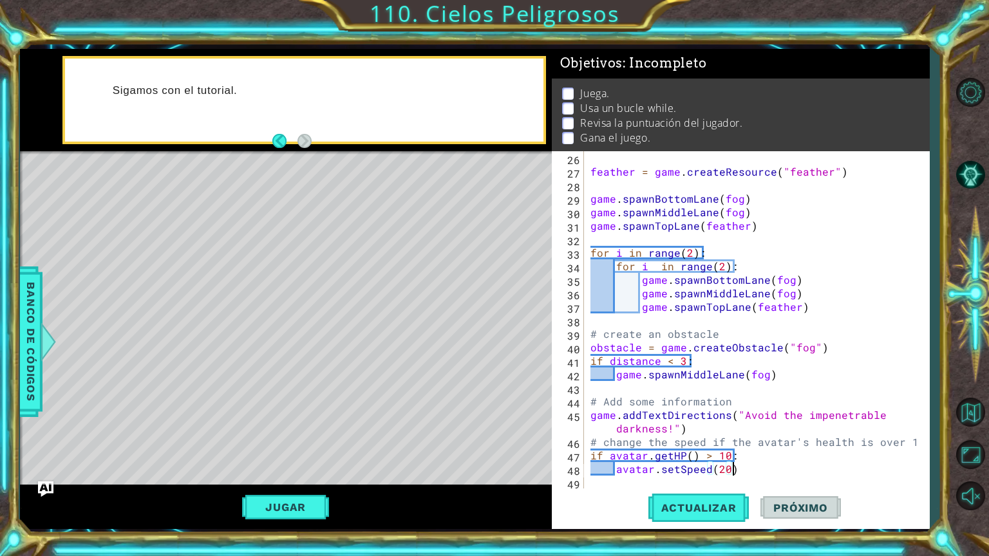
click at [596, 483] on div "feather = game . createResource ( "feather" ) game . spawnBottomLane ( fog ) ga…" at bounding box center [755, 333] width 335 height 365
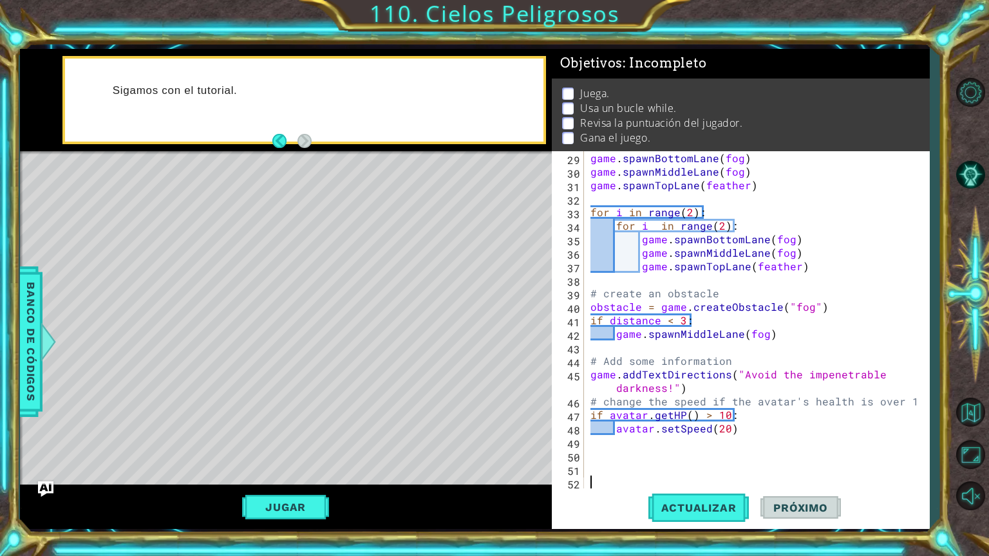
scroll to position [378, 0]
click at [602, 462] on div "game . spawnBottomLane ( fog ) game . spawnMiddleLane ( fog ) game . spawnTopLa…" at bounding box center [755, 333] width 335 height 365
click at [36, 371] on span "Banco de códigos" at bounding box center [31, 341] width 21 height 133
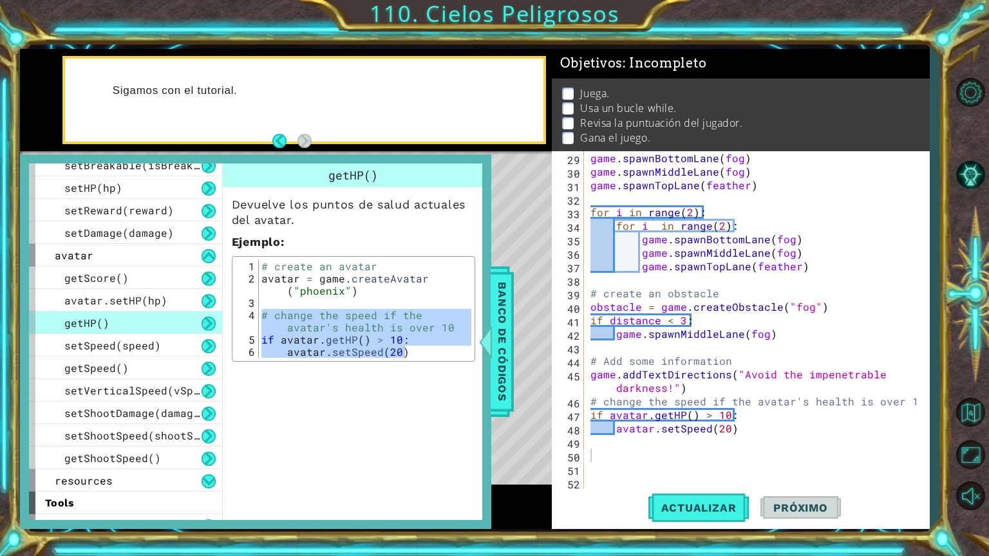
scroll to position [386, 0]
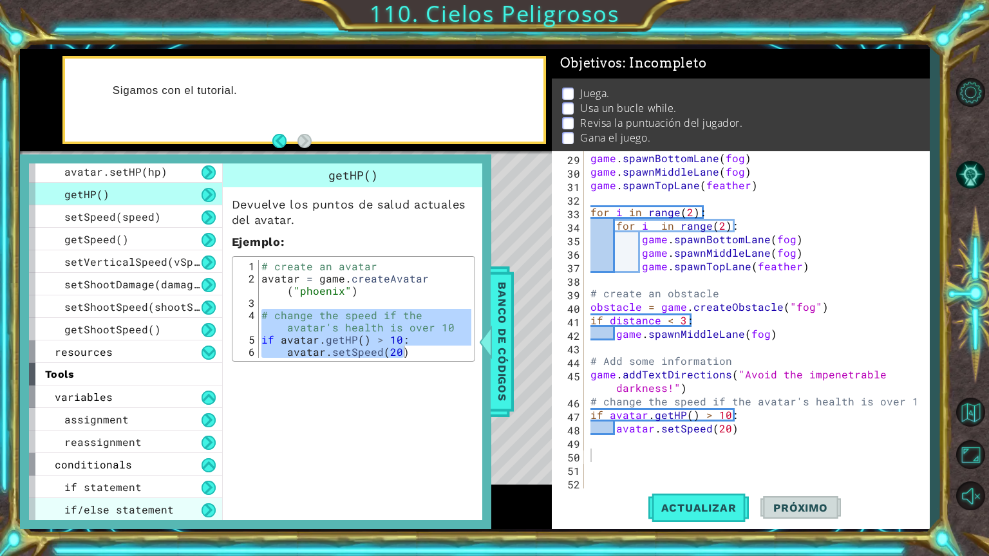
click at [181, 514] on div "if/else statement" at bounding box center [125, 509] width 193 height 23
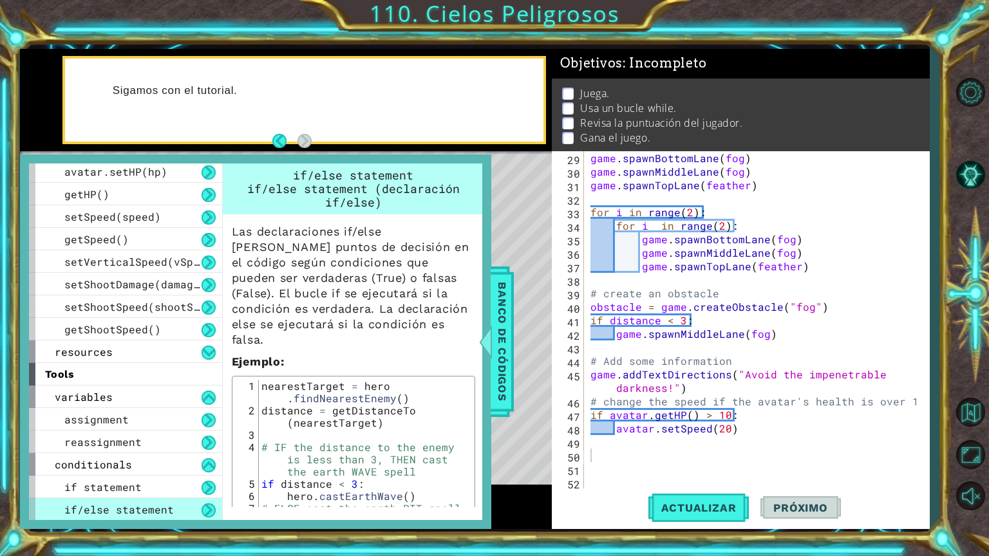
click at [203, 506] on button at bounding box center [208, 510] width 14 height 14
click at [198, 484] on div "if statement" at bounding box center [125, 487] width 193 height 23
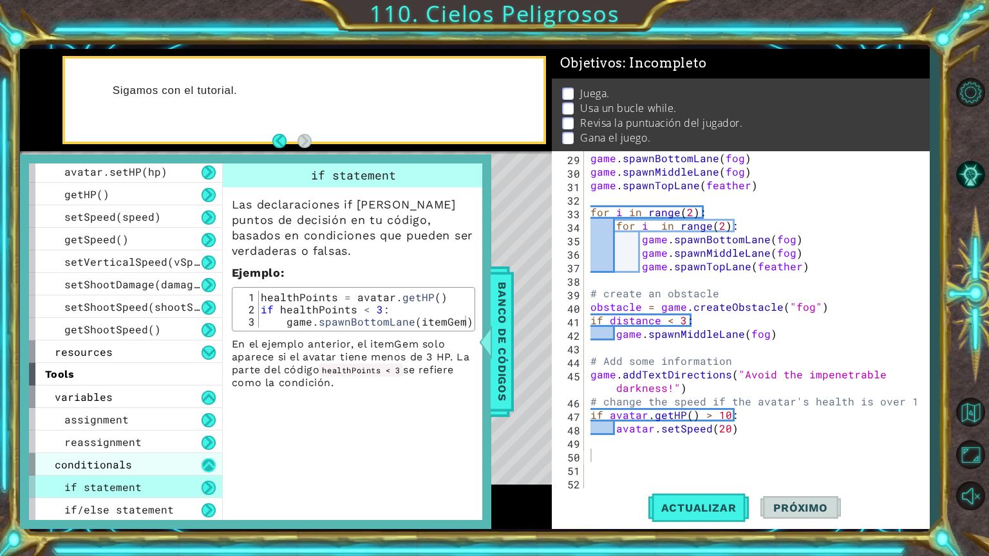
click at [209, 465] on button at bounding box center [208, 465] width 14 height 14
click at [208, 463] on button at bounding box center [208, 465] width 14 height 14
click at [211, 463] on button at bounding box center [208, 465] width 14 height 14
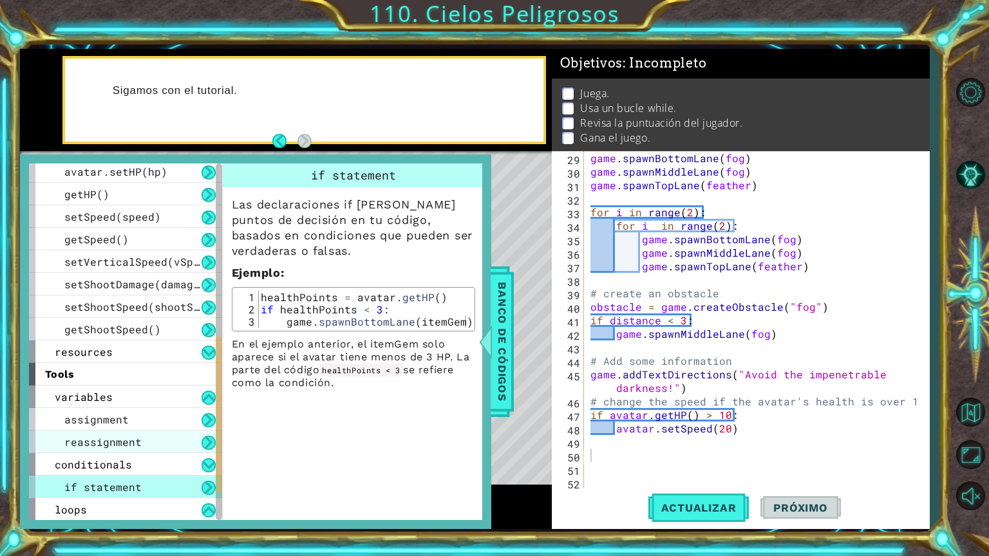
click at [211, 451] on div "reassignment" at bounding box center [125, 442] width 193 height 23
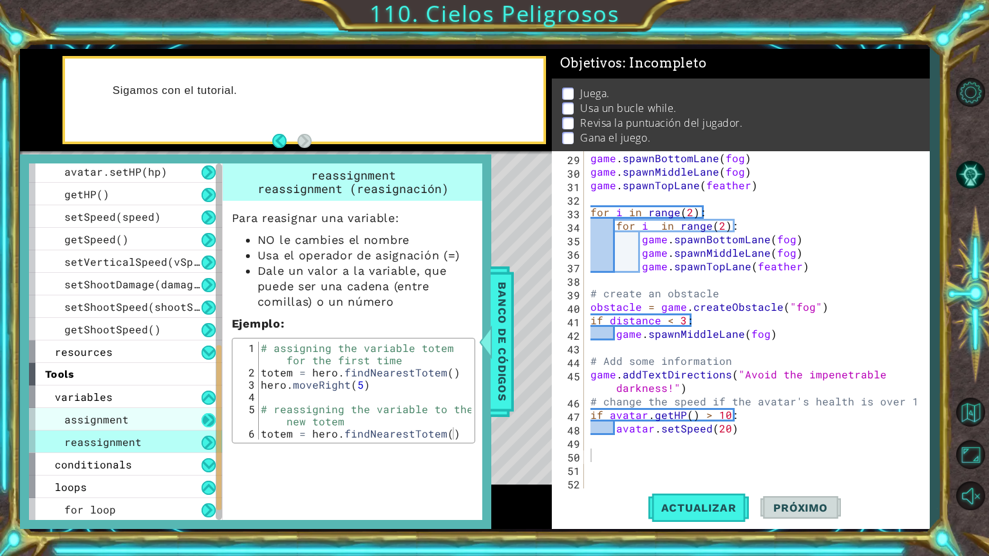
click at [212, 426] on button at bounding box center [208, 420] width 14 height 14
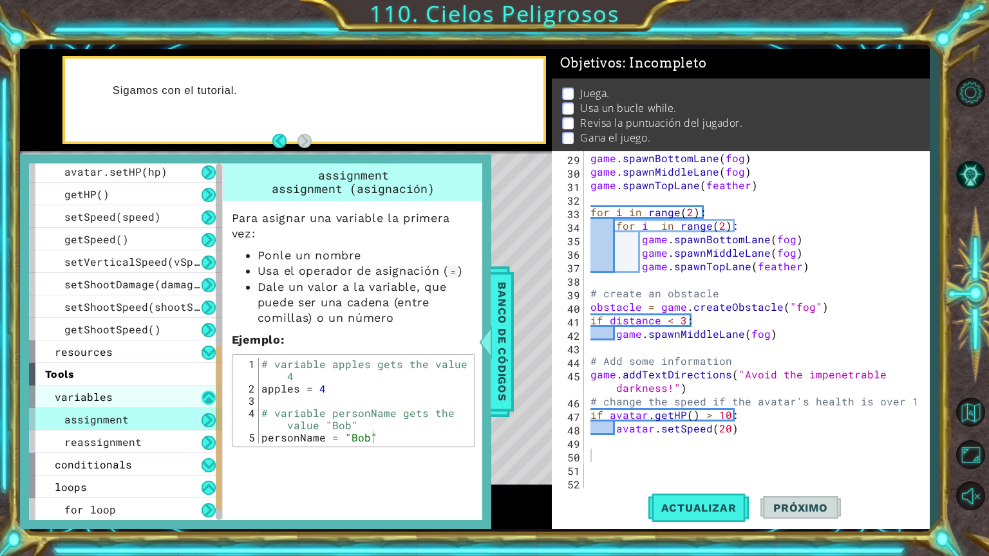
click at [209, 398] on button at bounding box center [208, 398] width 14 height 14
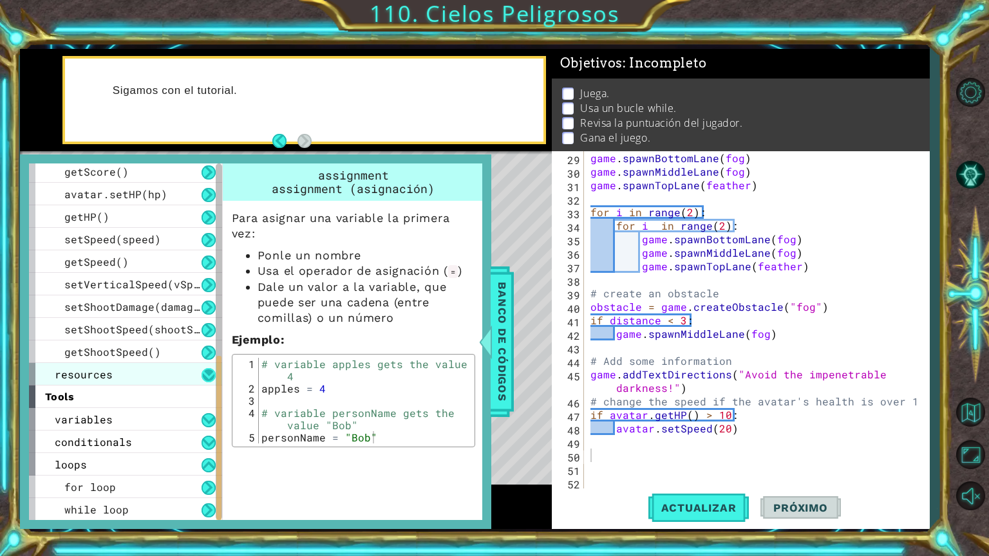
scroll to position [363, 0]
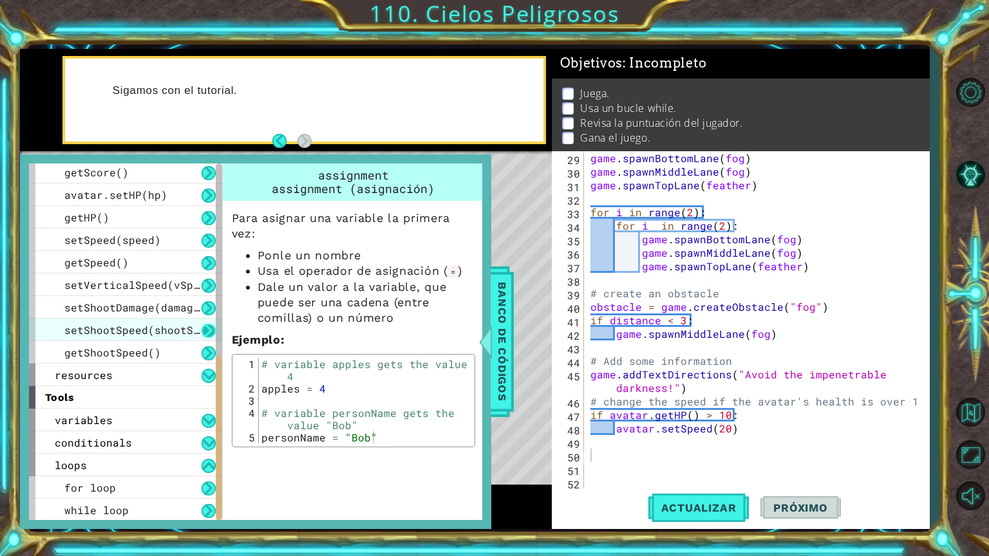
click at [205, 331] on button at bounding box center [208, 331] width 14 height 14
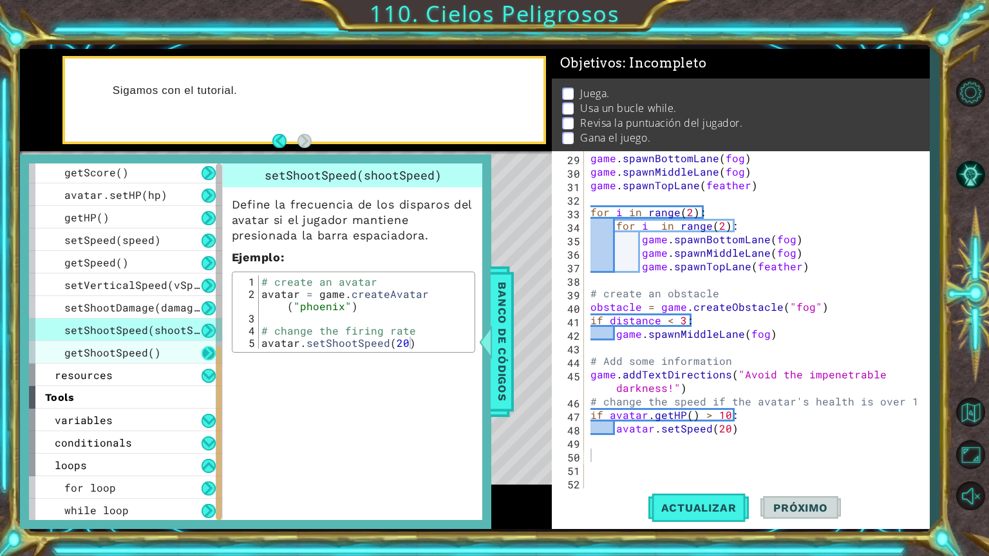
click at [205, 356] on button at bounding box center [208, 353] width 14 height 14
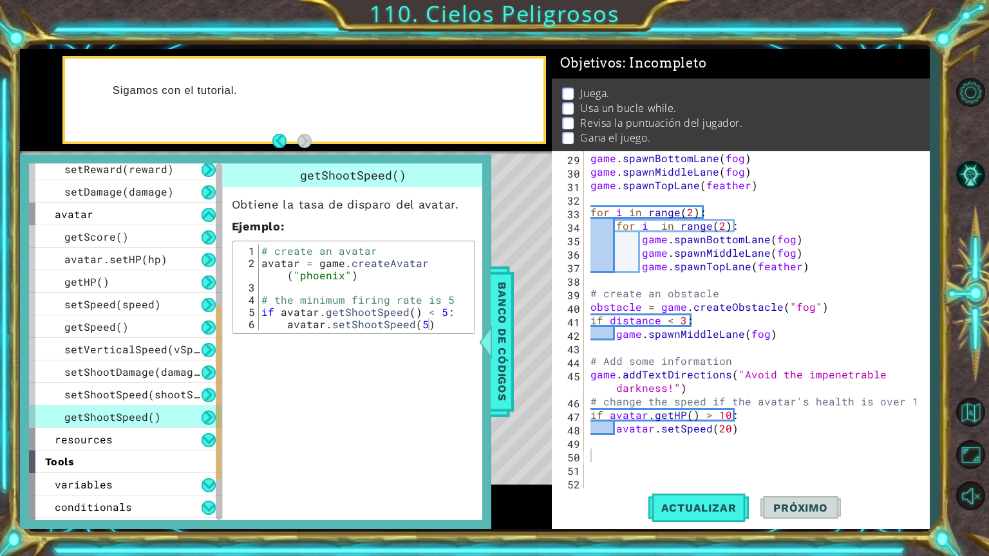
scroll to position [170, 0]
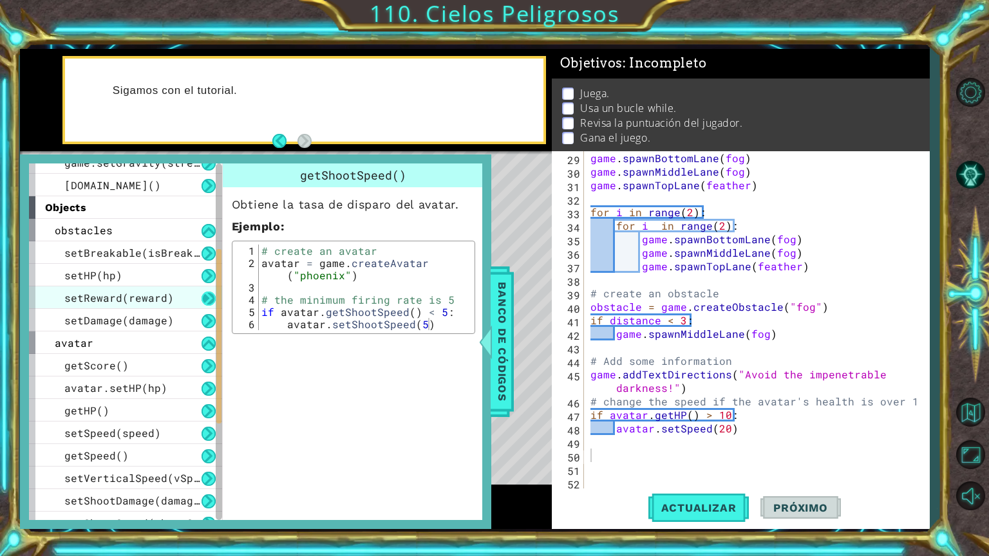
click at [205, 299] on button at bounding box center [208, 299] width 14 height 14
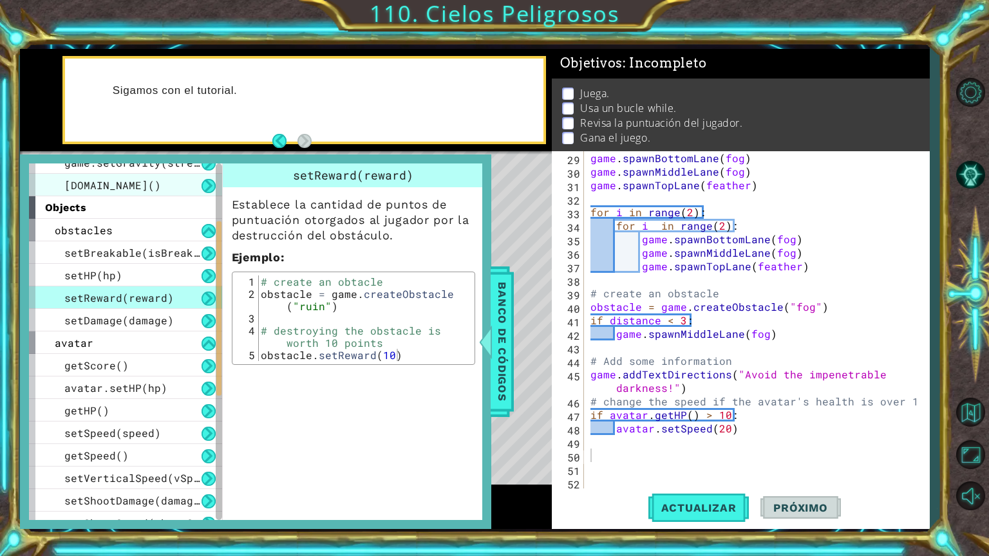
scroll to position [106, 0]
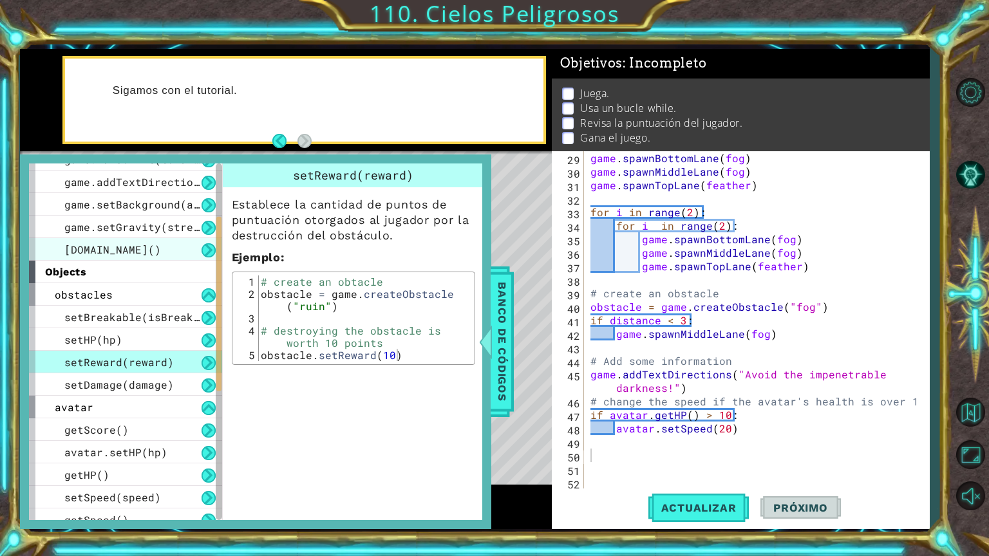
click at [203, 252] on button at bounding box center [208, 250] width 14 height 14
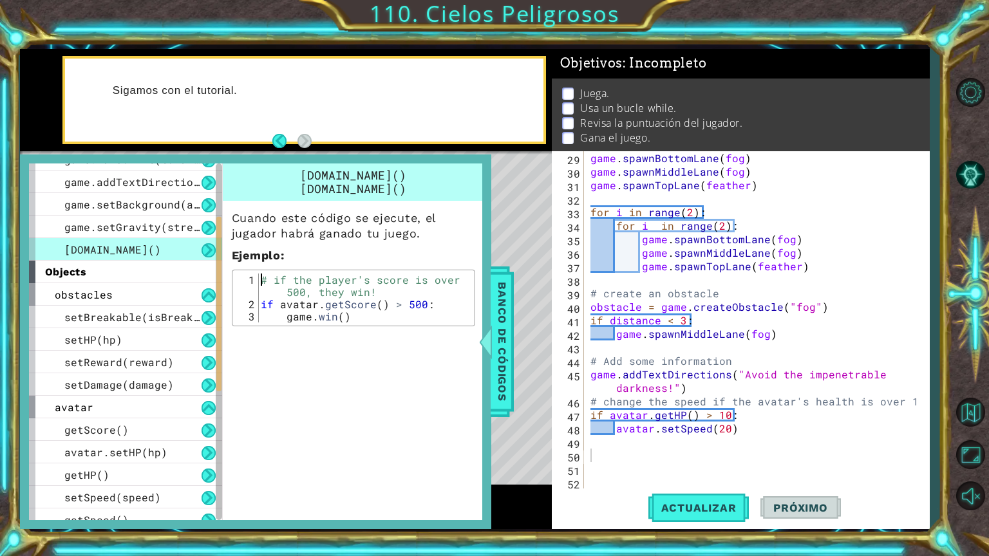
drag, startPoint x: 257, startPoint y: 276, endPoint x: 447, endPoint y: 312, distance: 193.3
click at [447, 312] on div "# if the player's score is over 500, they win! if avatar . getScore ( ) > 500 :…" at bounding box center [364, 317] width 213 height 86
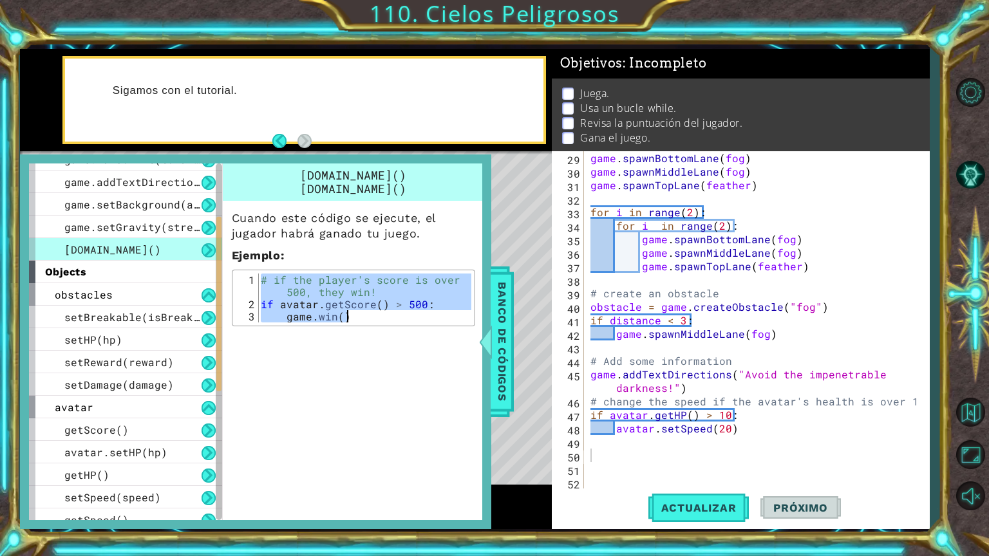
type textarea "if avatar.getScore() > 500: game.win()"
click at [598, 485] on div "game . spawnBottomLane ( fog ) game . spawnMiddleLane ( fog ) game . spawnTopLa…" at bounding box center [755, 333] width 335 height 365
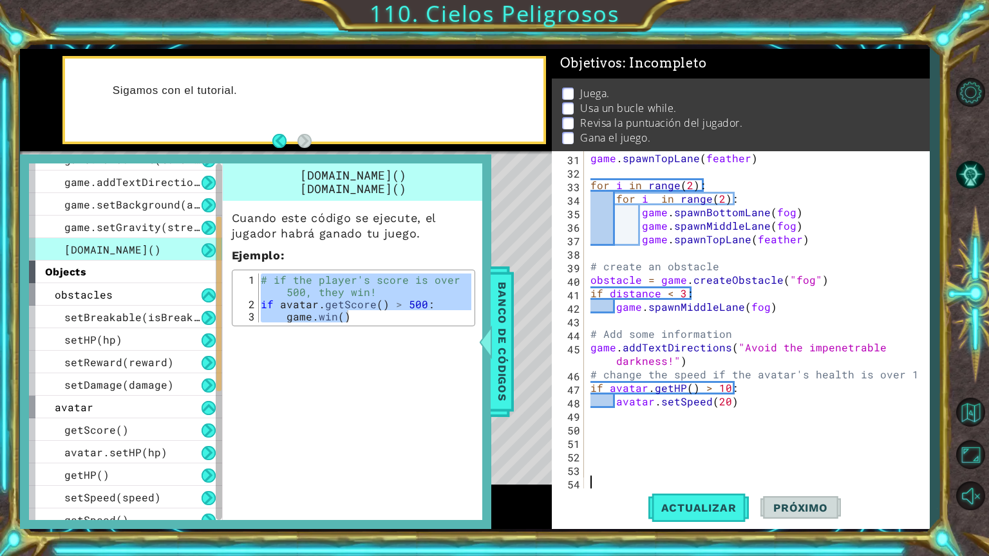
paste textarea "[DOMAIN_NAME]()"
type textarea "[DOMAIN_NAME]()"
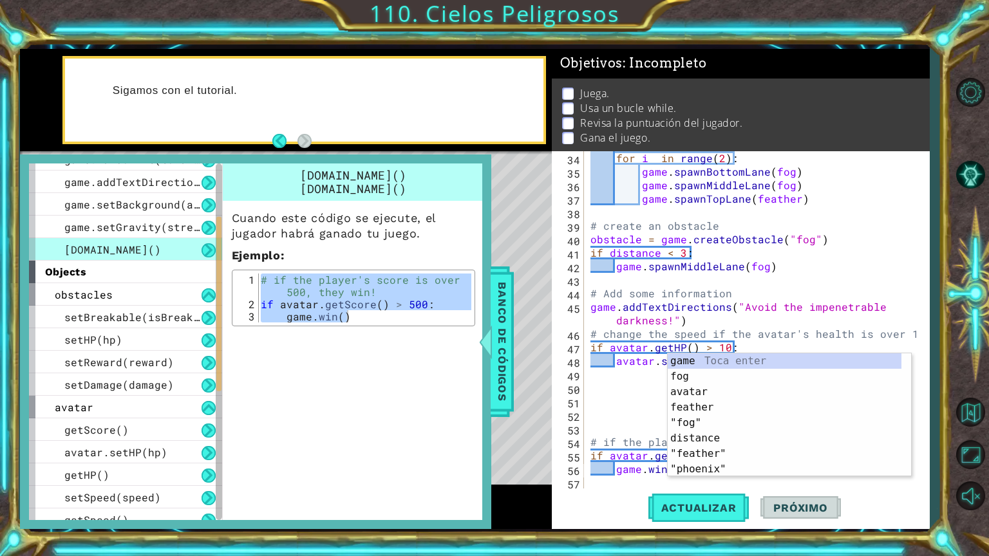
click at [633, 419] on div "for i in range ( 2 ) : game . spawnBottomLane ( fog ) game . spawnMiddleLane ( …" at bounding box center [755, 333] width 335 height 365
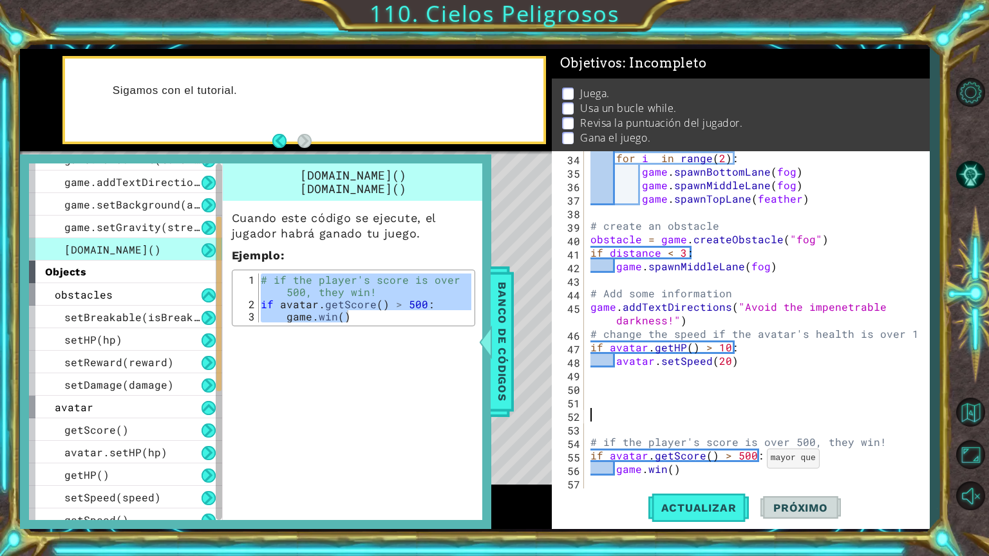
click at [750, 461] on div "for i in range ( 2 ) : game . spawnBottomLane ( fog ) game . spawnMiddleLane ( …" at bounding box center [755, 333] width 335 height 365
click at [689, 471] on div "for i in range ( 2 ) : game . spawnBottomLane ( fog ) game . spawnMiddleLane ( …" at bounding box center [755, 333] width 335 height 365
type textarea "[DOMAIN_NAME]()"
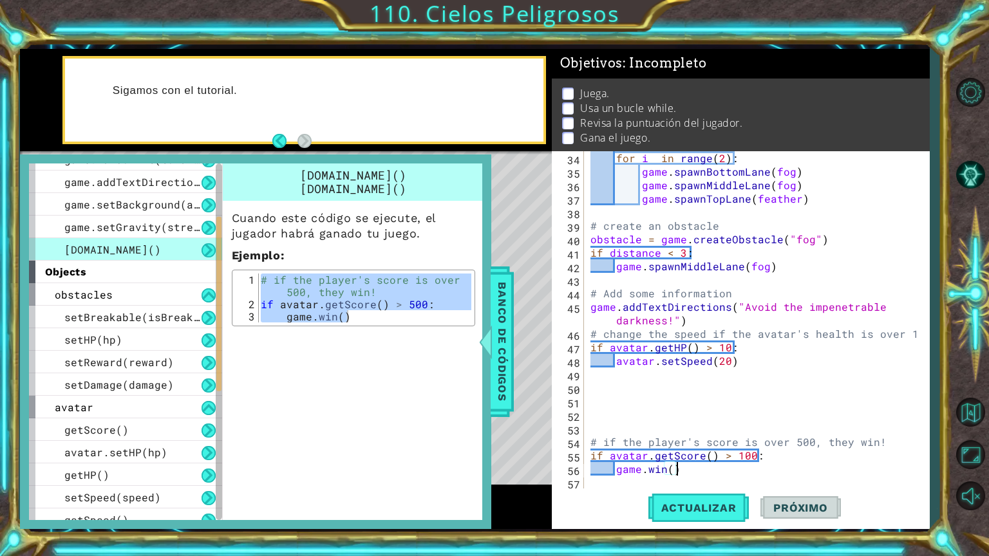
click at [604, 414] on div "for i in range ( 2 ) : game . spawnBottomLane ( fog ) game . spawnMiddleLane ( …" at bounding box center [755, 333] width 335 height 365
click at [591, 389] on div "for i in range ( 2 ) : game . spawnBottomLane ( fog ) game . spawnMiddleLane ( …" at bounding box center [755, 333] width 335 height 365
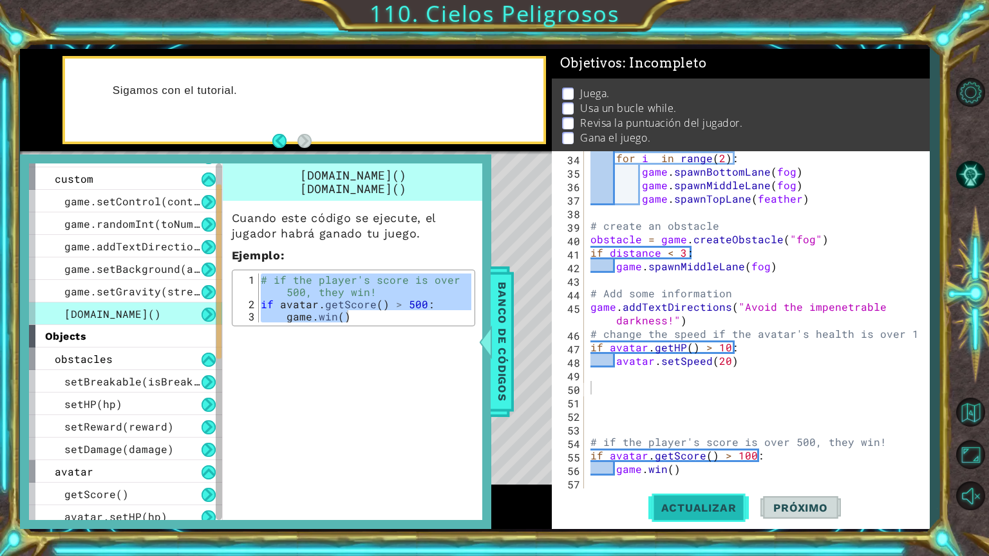
click at [712, 519] on button "Actualizar" at bounding box center [698, 508] width 101 height 38
click at [672, 469] on div "for i in range ( 2 ) : game . spawnBottomLane ( fog ) game . spawnMiddleLane ( …" at bounding box center [755, 333] width 335 height 365
type textarea "game.win(1)"
click at [676, 499] on button "Actualizar" at bounding box center [698, 508] width 101 height 38
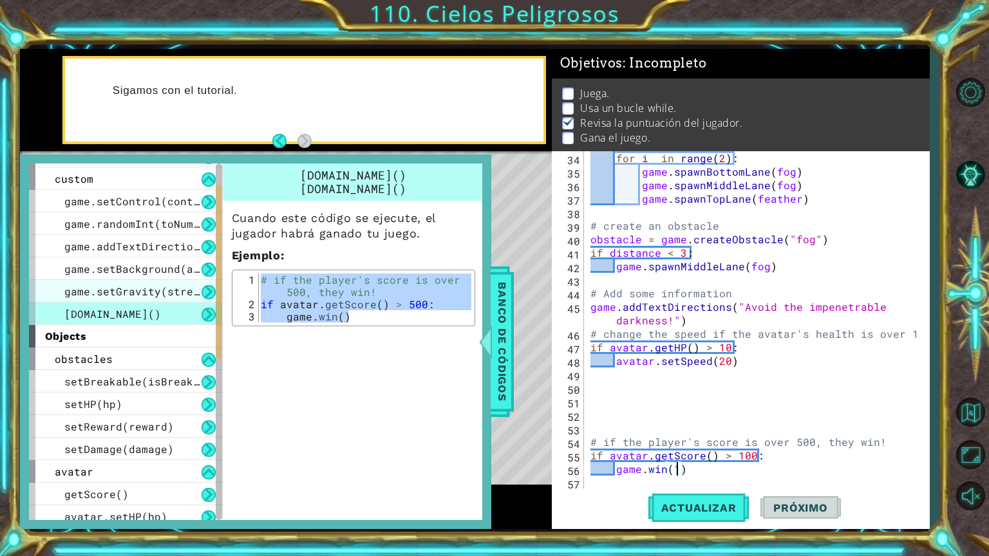
click at [107, 297] on div "game.setGravity(strength)" at bounding box center [125, 291] width 193 height 23
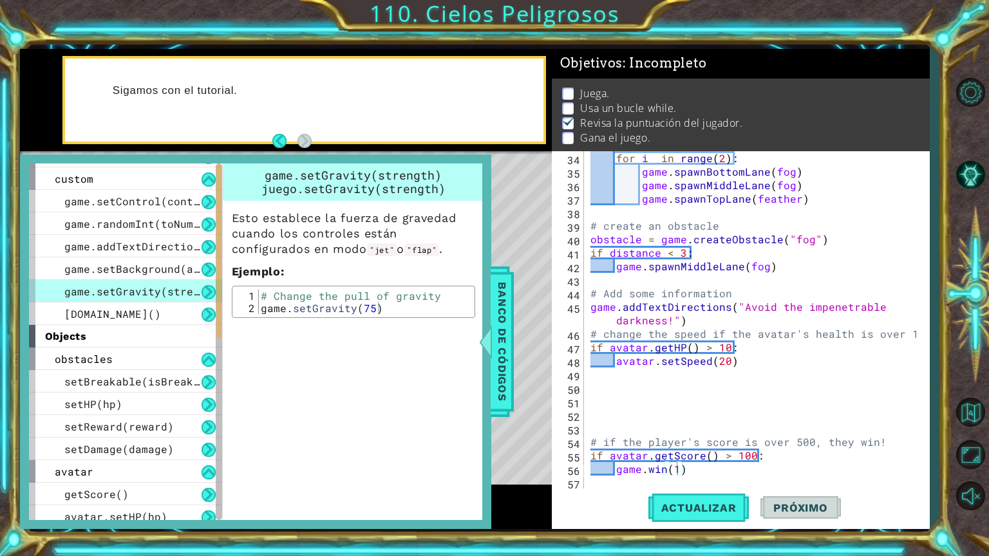
scroll to position [0, 0]
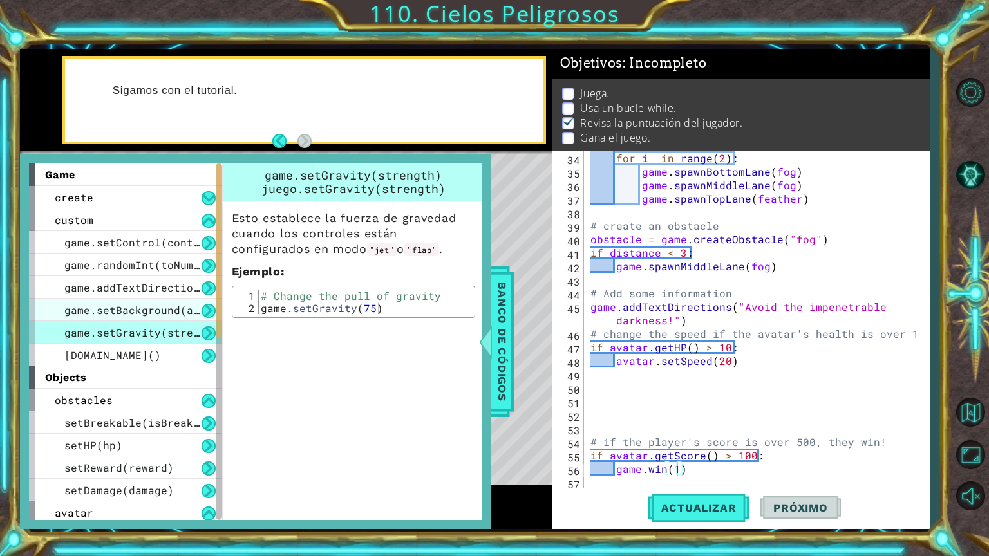
click at [160, 307] on span "game.setBackground(art)" at bounding box center [138, 310] width 148 height 14
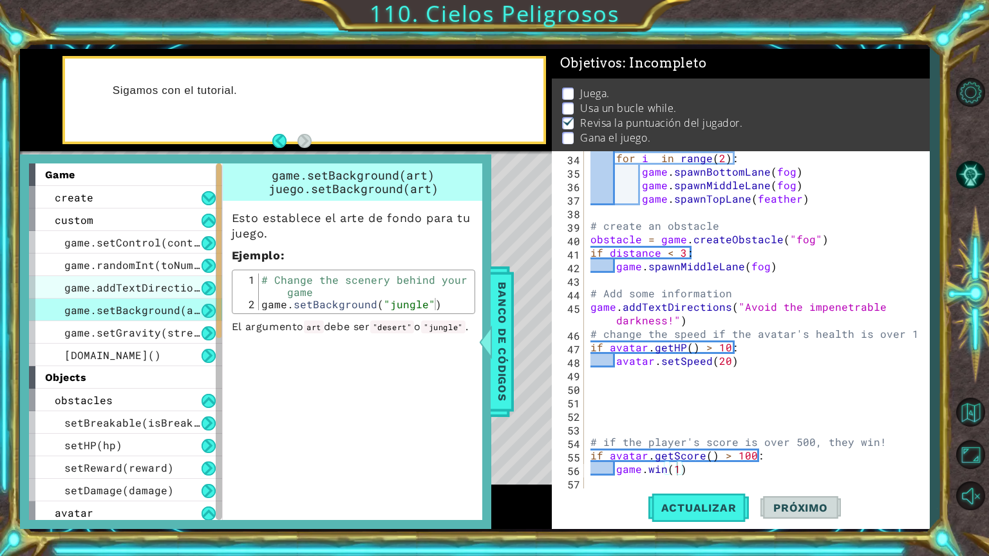
click at [174, 288] on span "game.addTextDirections(text)" at bounding box center [154, 288] width 180 height 14
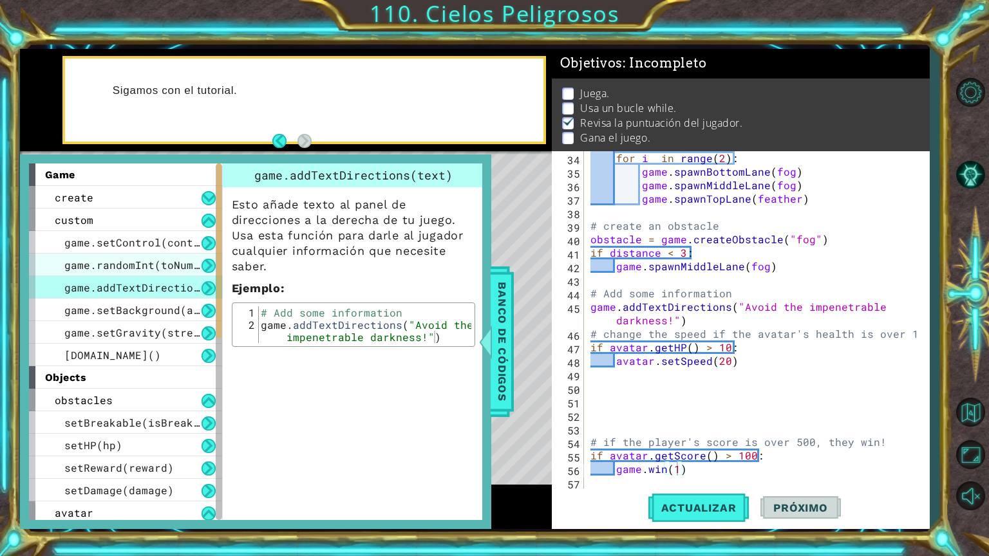
click at [185, 268] on span "game.randomInt(toNumber)" at bounding box center [141, 265] width 154 height 14
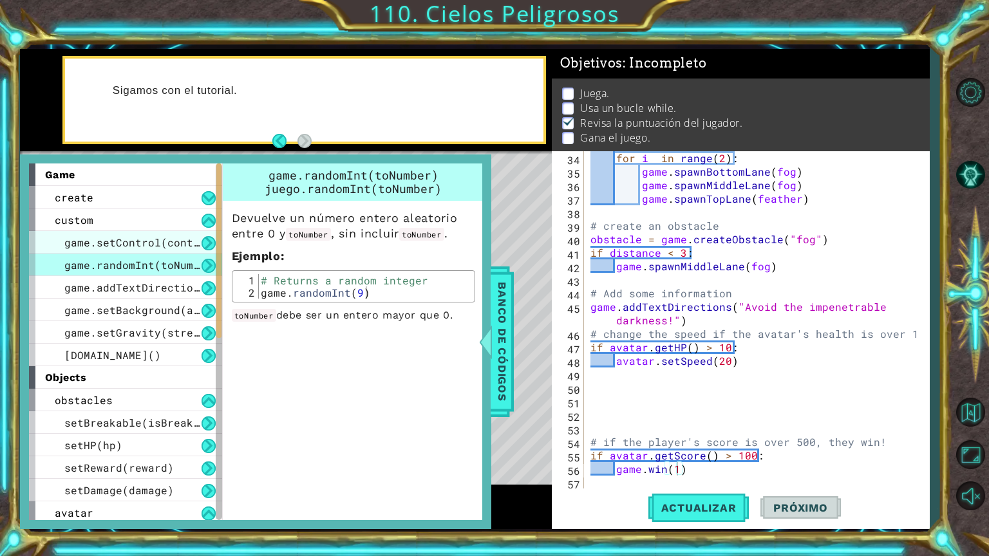
click at [167, 245] on span "game.setControl(controlType)" at bounding box center [154, 243] width 180 height 14
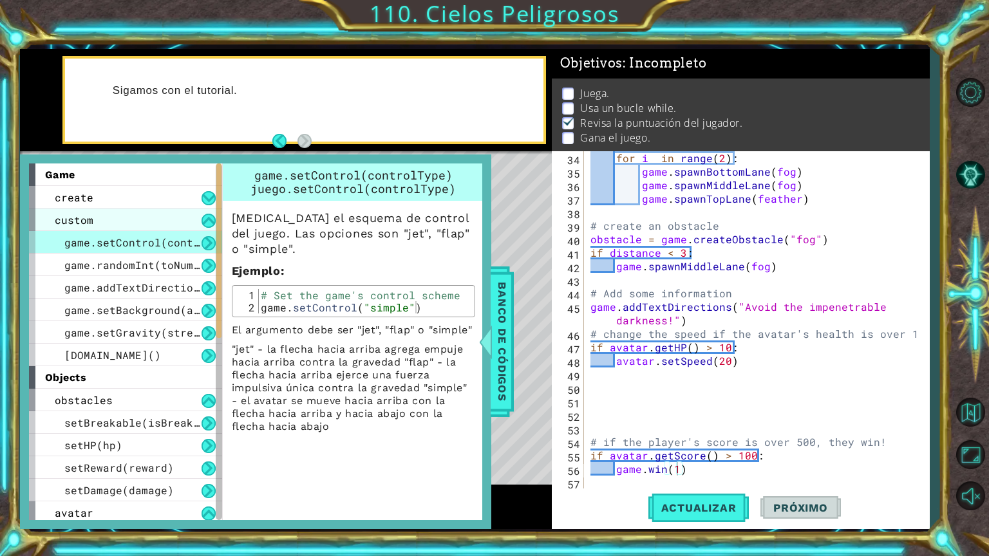
click at [156, 214] on div "custom" at bounding box center [125, 220] width 193 height 23
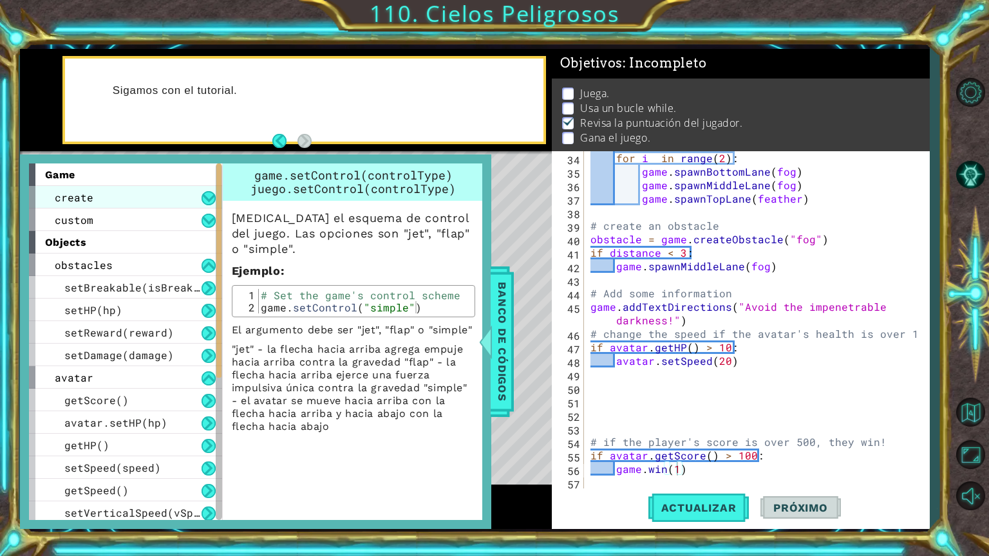
click at [198, 201] on div "create" at bounding box center [125, 197] width 193 height 23
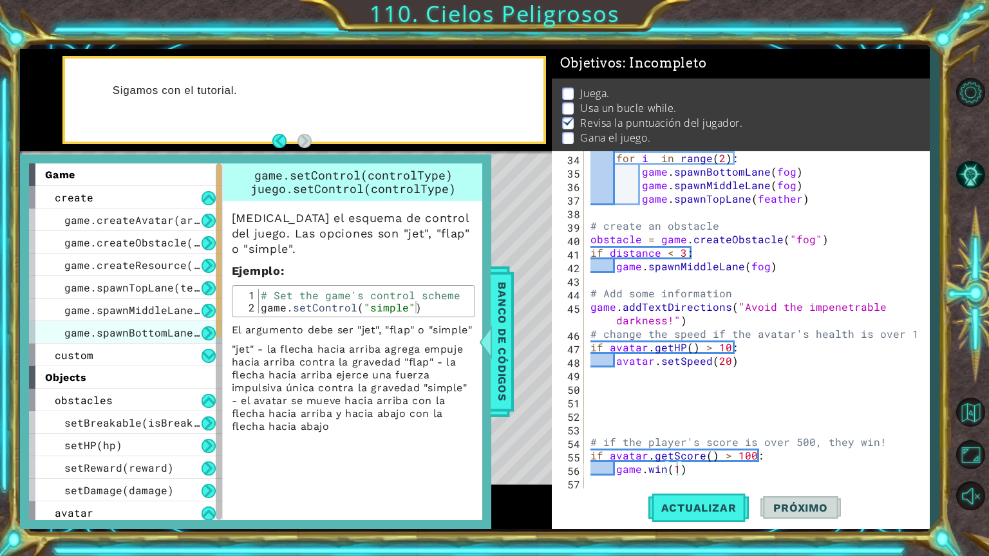
click at [147, 335] on span "game.spawnBottomLane(template)" at bounding box center [160, 333] width 193 height 14
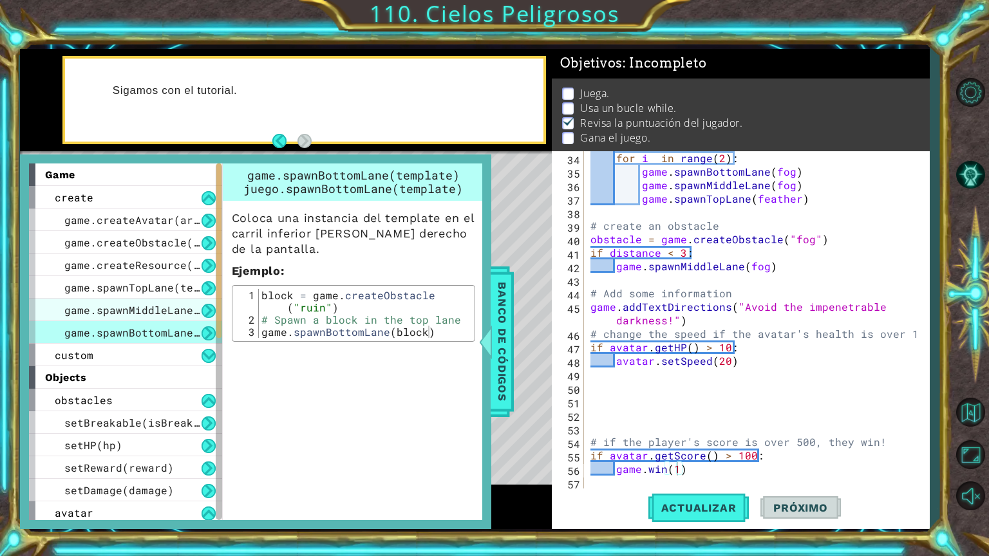
click at [175, 312] on span "game.spawnMiddleLane(template)" at bounding box center [160, 310] width 193 height 14
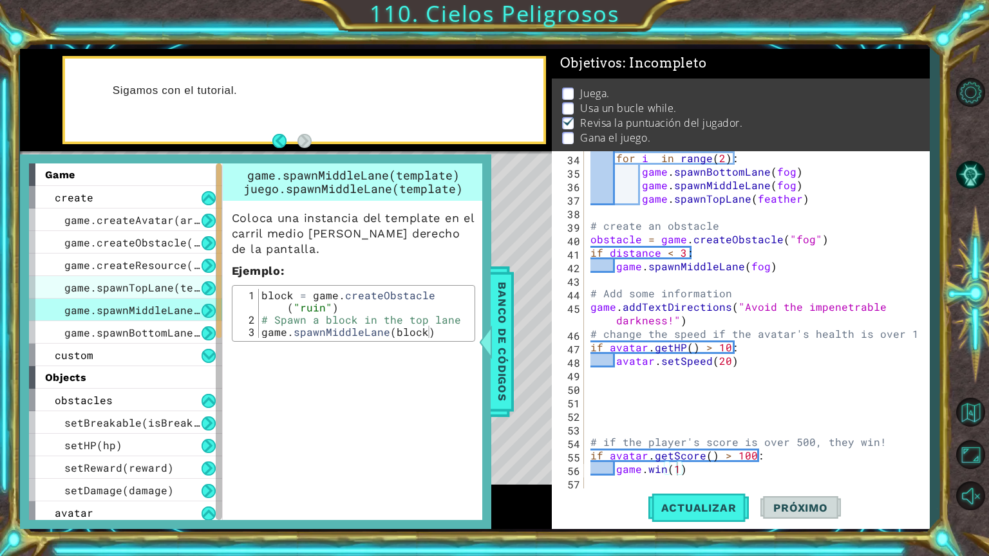
click at [178, 281] on span "game.spawnTopLane(template)" at bounding box center [151, 288] width 174 height 14
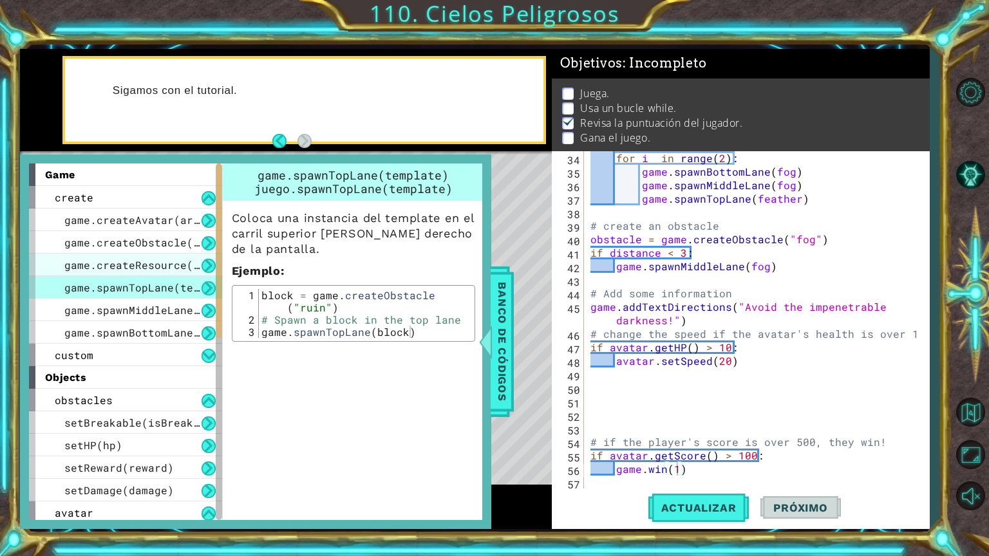
click at [172, 254] on div "game.createResource(art)" at bounding box center [125, 265] width 193 height 23
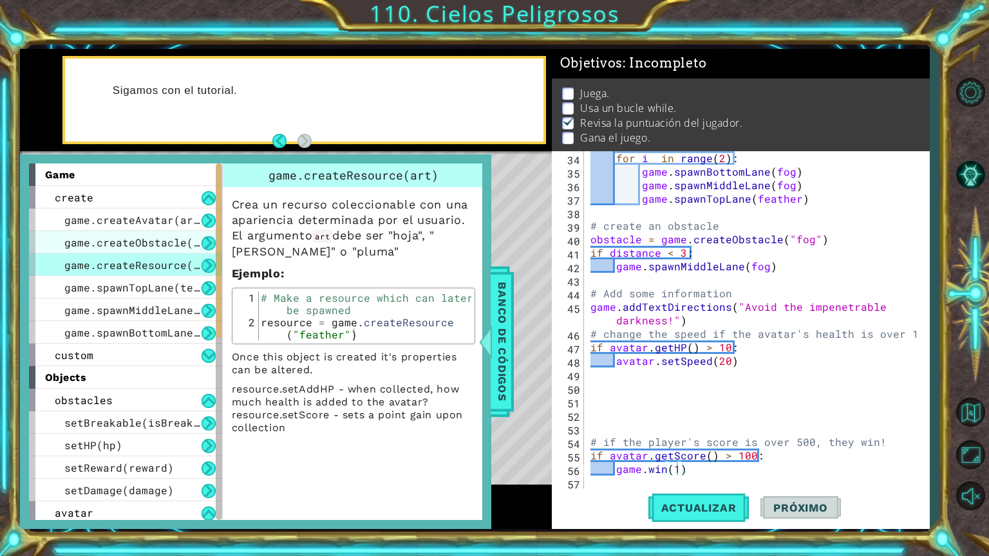
click at [169, 237] on span "game.createObstacle(art)" at bounding box center [141, 243] width 154 height 14
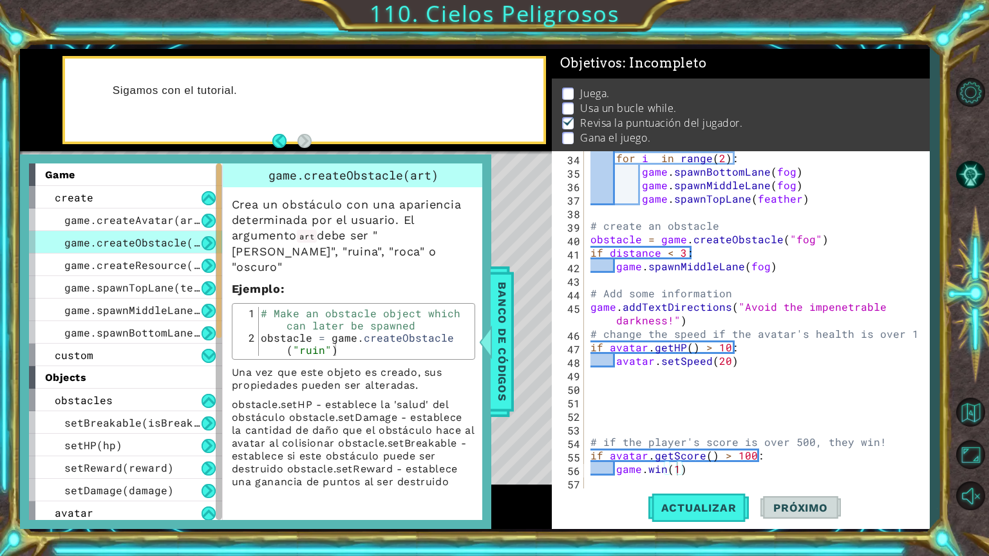
click at [172, 231] on div "game.createObstacle(art)" at bounding box center [125, 242] width 193 height 23
click at [176, 225] on span "game.createAvatar(art)" at bounding box center [135, 220] width 142 height 14
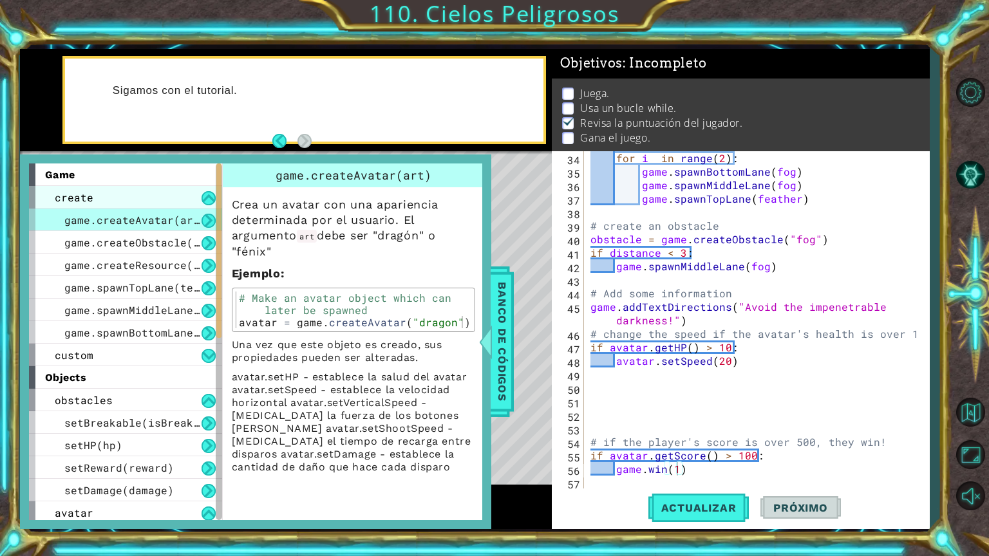
click at [200, 191] on div "create" at bounding box center [125, 197] width 193 height 23
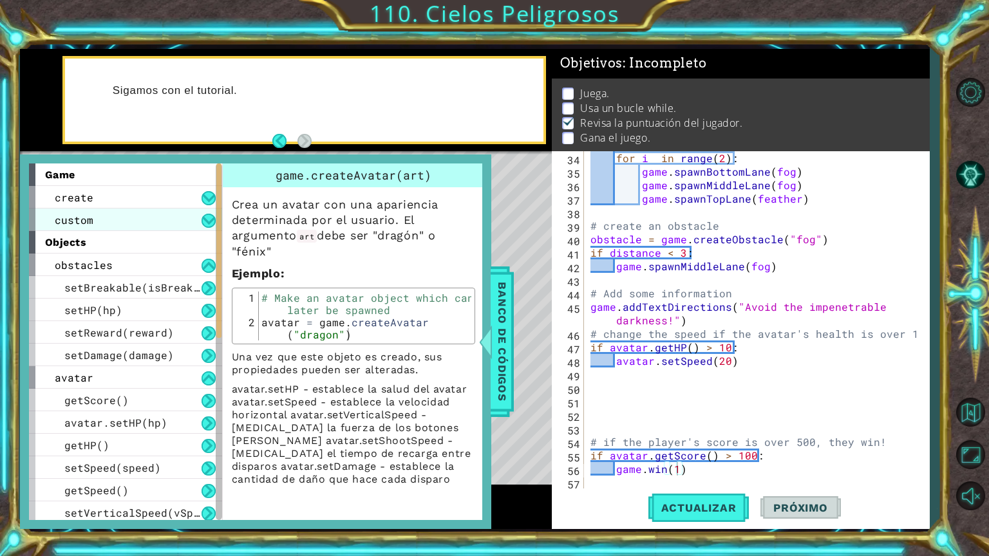
click at [206, 226] on button at bounding box center [208, 221] width 14 height 14
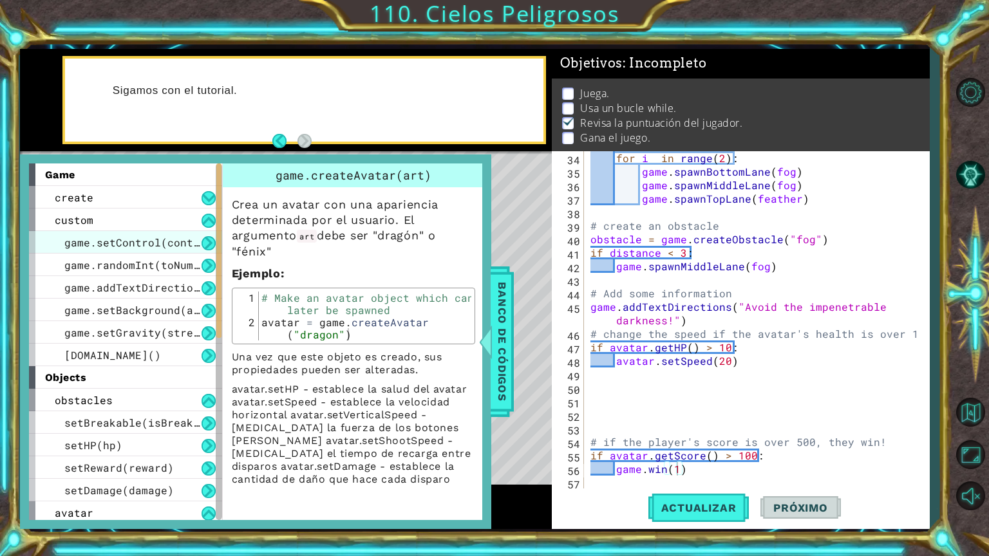
click at [185, 245] on span "game.setControl(controlType)" at bounding box center [154, 243] width 180 height 14
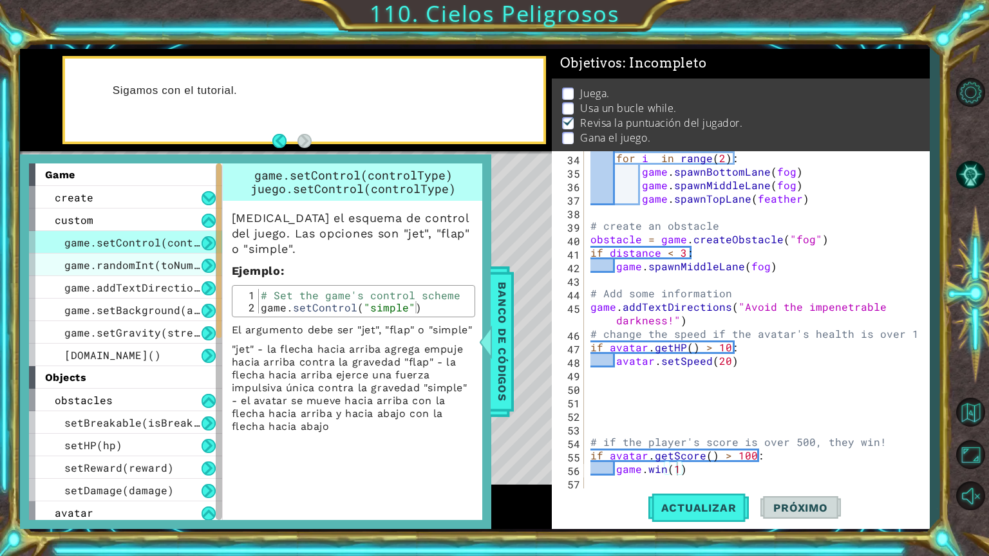
click at [175, 270] on span "game.randomInt(toNumber)" at bounding box center [141, 265] width 154 height 14
click at [174, 289] on span "game.addTextDirections(text)" at bounding box center [154, 288] width 180 height 14
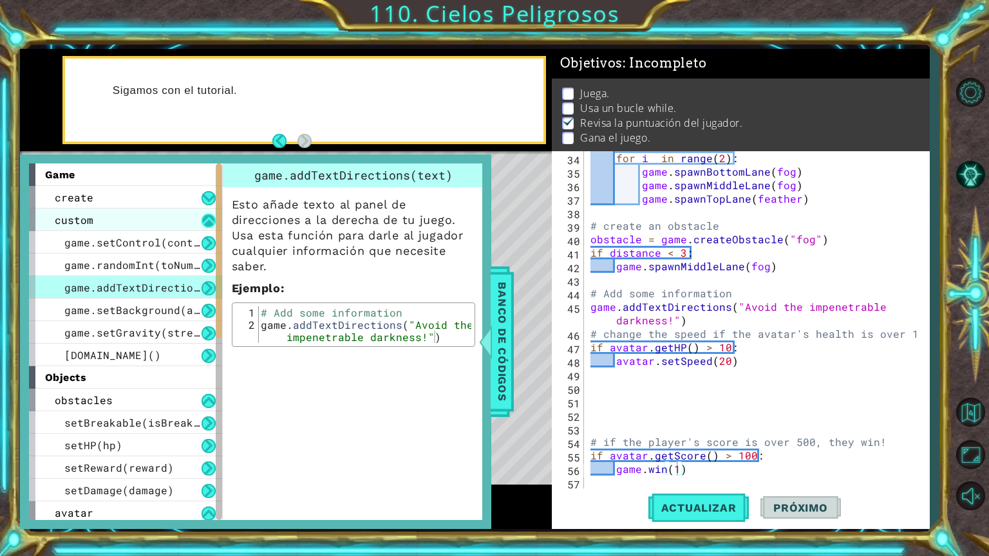
click at [208, 219] on button at bounding box center [208, 221] width 14 height 14
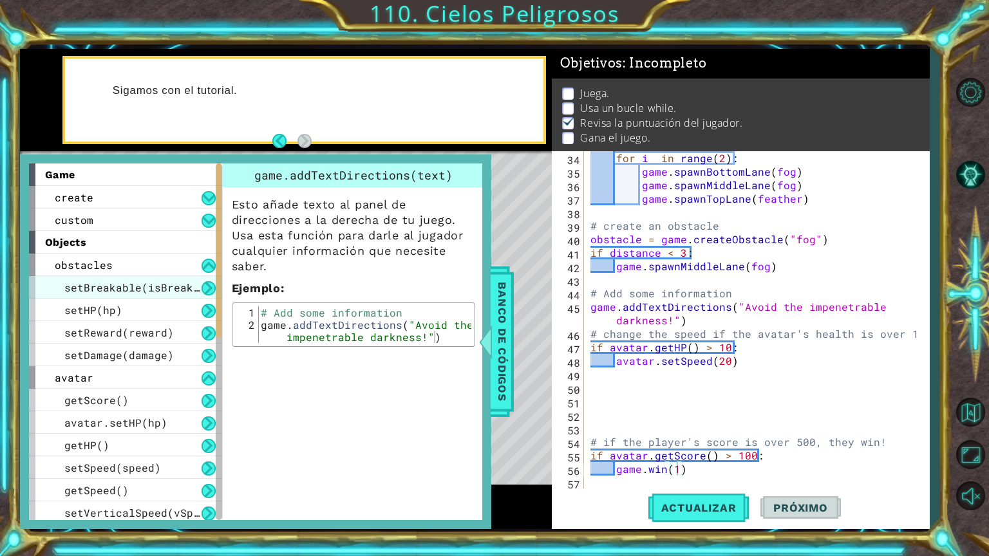
click at [177, 293] on span "setBreakable(isBreakable)" at bounding box center [144, 288] width 161 height 14
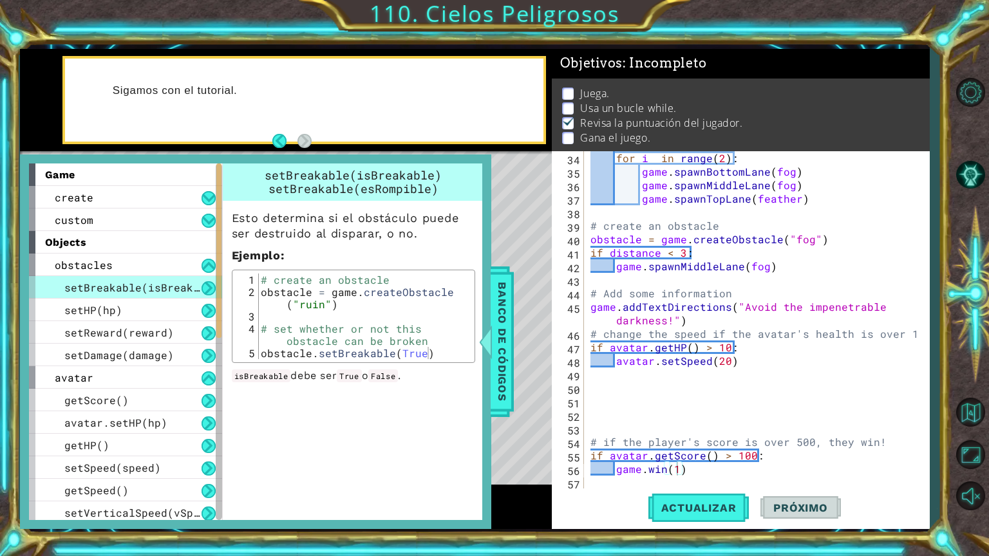
click at [172, 283] on span "setBreakable(isBreakable)" at bounding box center [144, 288] width 161 height 14
click at [201, 297] on div "setBreakable(isBreakable)" at bounding box center [125, 287] width 193 height 23
click at [203, 297] on div "setBreakable(isBreakable)" at bounding box center [125, 287] width 193 height 23
click at [206, 293] on button at bounding box center [208, 288] width 14 height 14
click at [205, 268] on button at bounding box center [208, 266] width 14 height 14
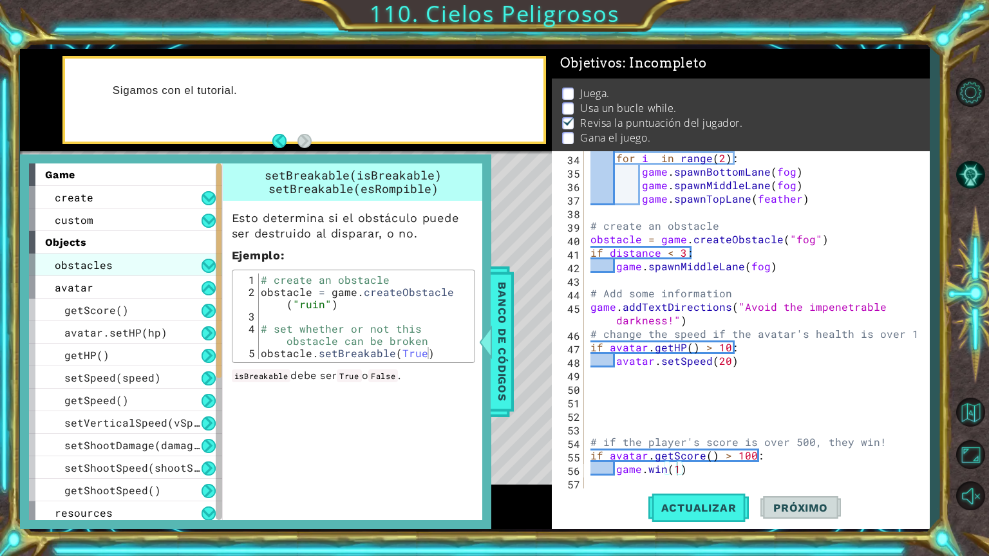
click at [209, 275] on div "obstacles" at bounding box center [125, 265] width 193 height 23
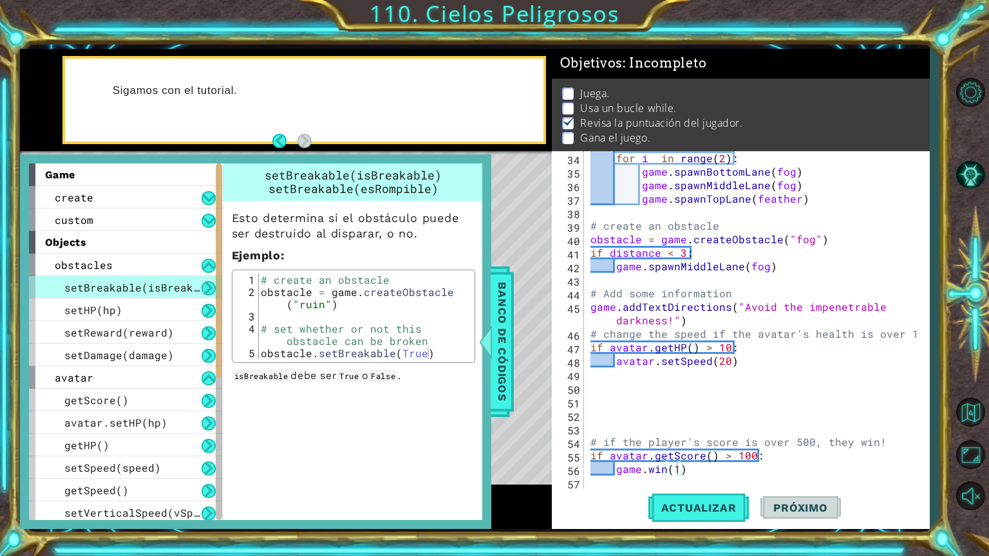
click at [209, 288] on button at bounding box center [208, 288] width 14 height 14
click at [206, 268] on button at bounding box center [208, 266] width 14 height 14
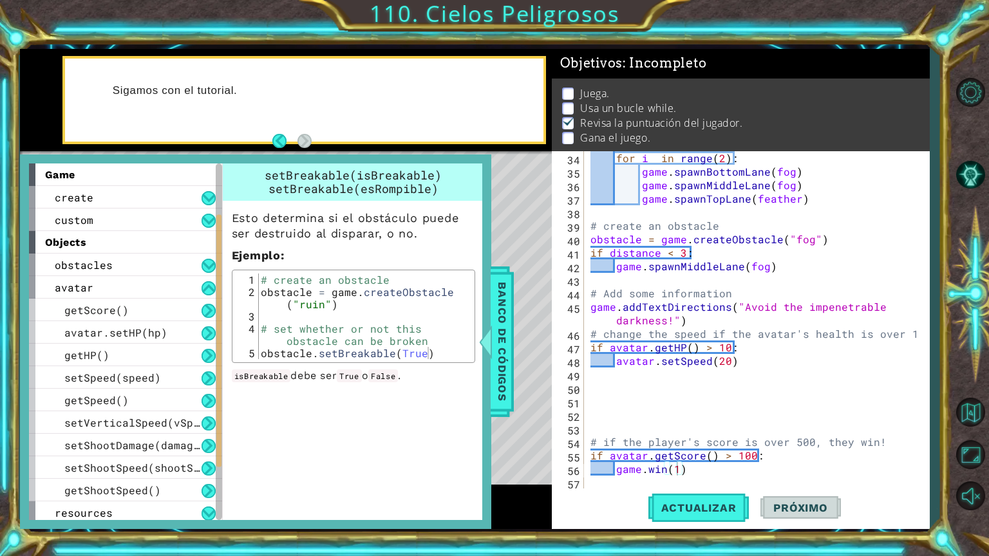
scroll to position [129, 0]
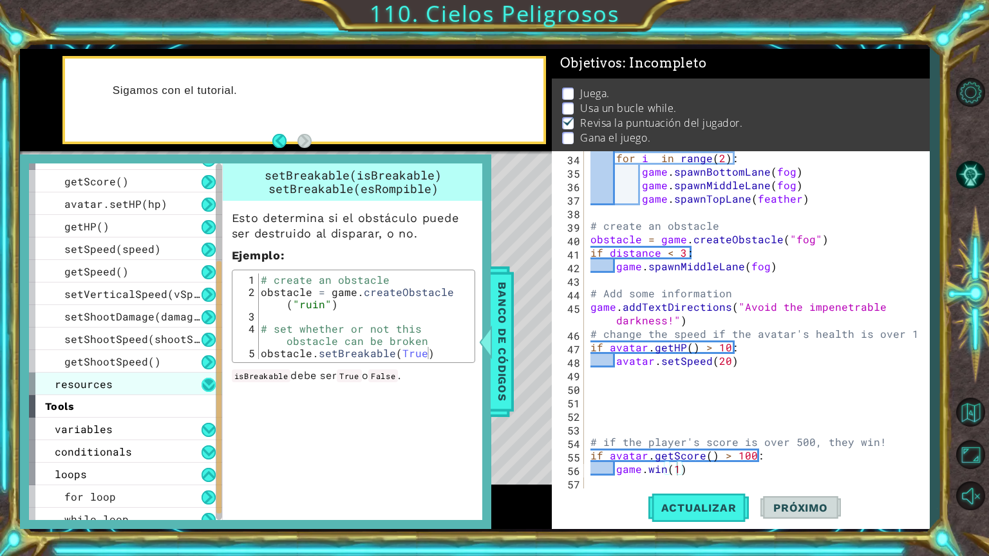
click at [202, 381] on button at bounding box center [208, 385] width 14 height 14
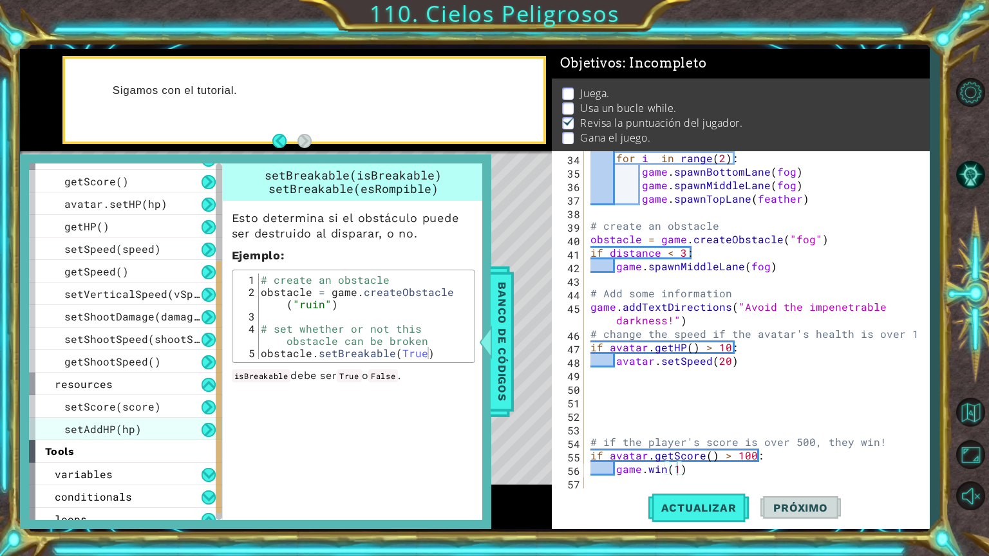
click at [190, 420] on div "setAddHP(hp)" at bounding box center [125, 429] width 193 height 23
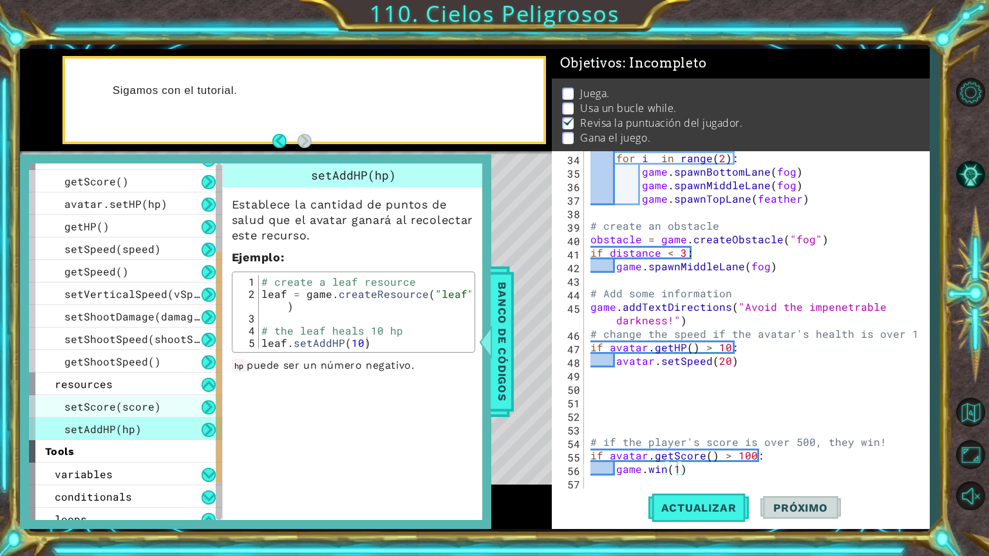
click at [172, 397] on div "setScore(score)" at bounding box center [125, 406] width 193 height 23
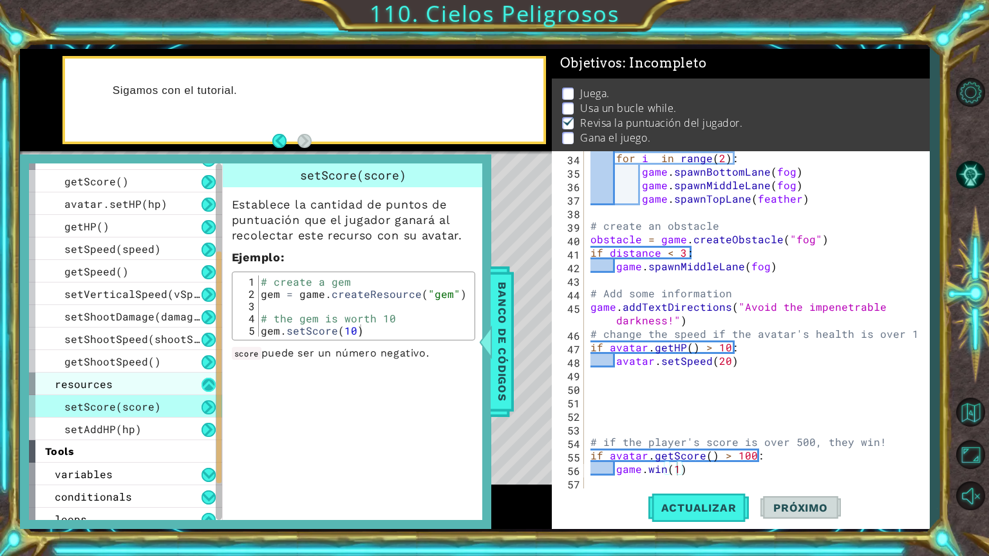
click at [202, 382] on button at bounding box center [208, 385] width 14 height 14
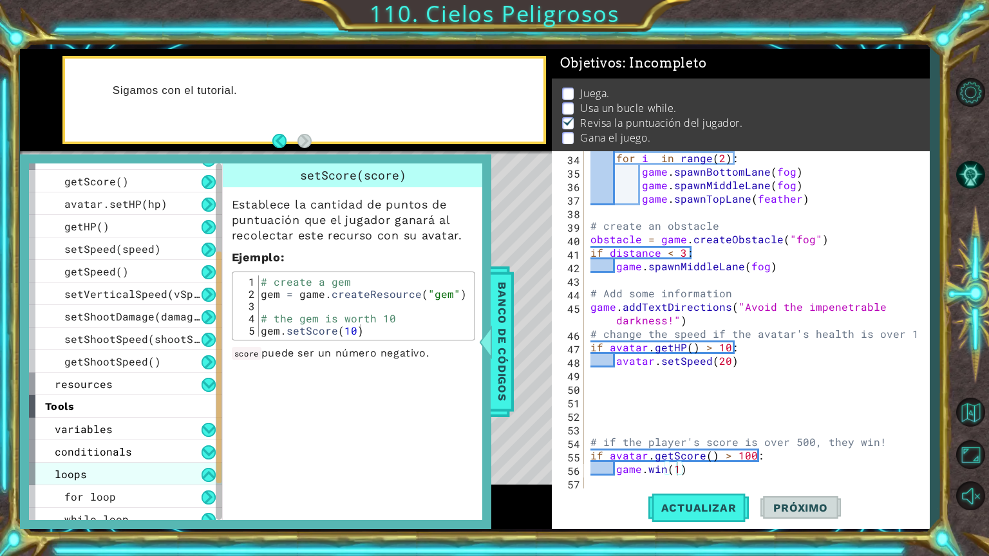
scroll to position [138, 0]
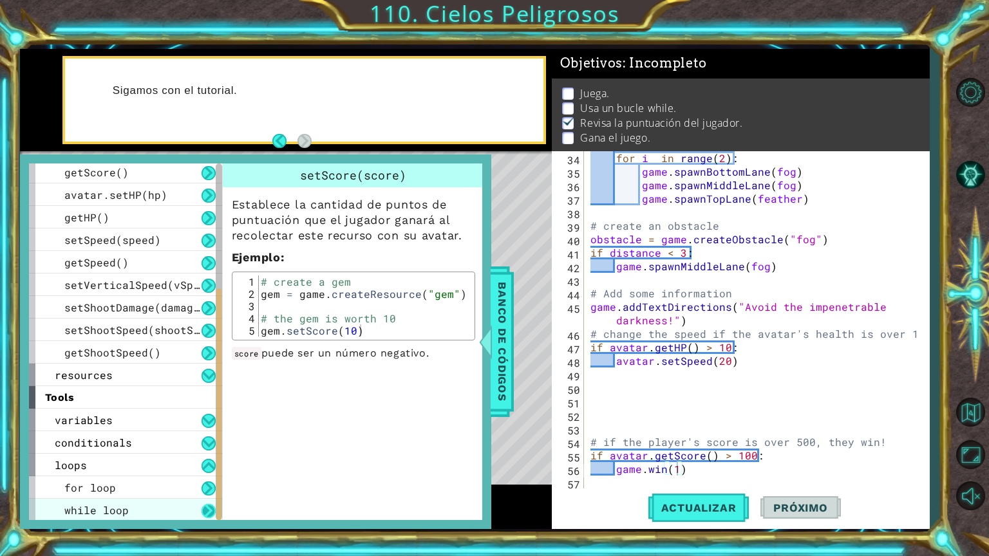
click at [207, 509] on button at bounding box center [208, 511] width 14 height 14
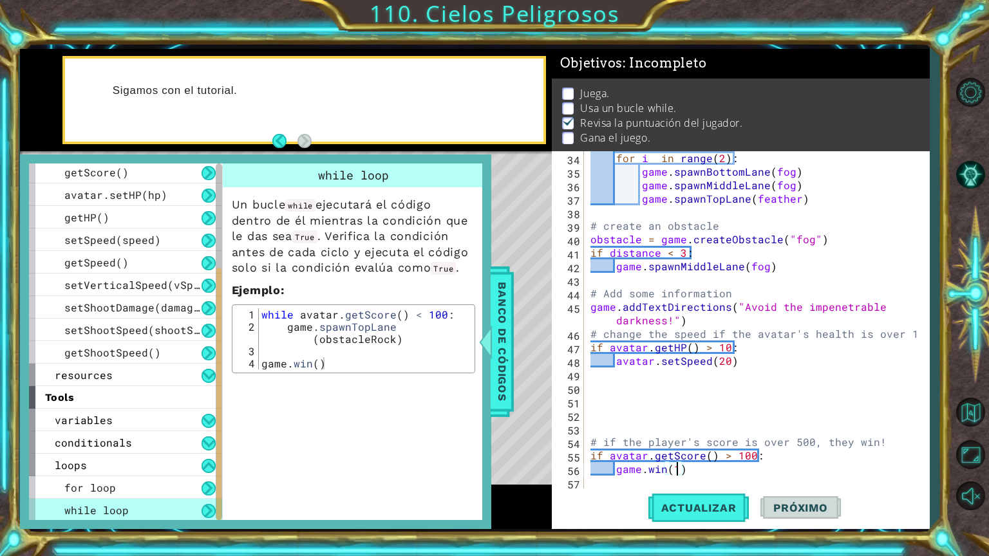
click at [592, 380] on div "for i in range ( 2 ) : game . spawnBottomLane ( fog ) game . spawnMiddleLane ( …" at bounding box center [755, 333] width 335 height 365
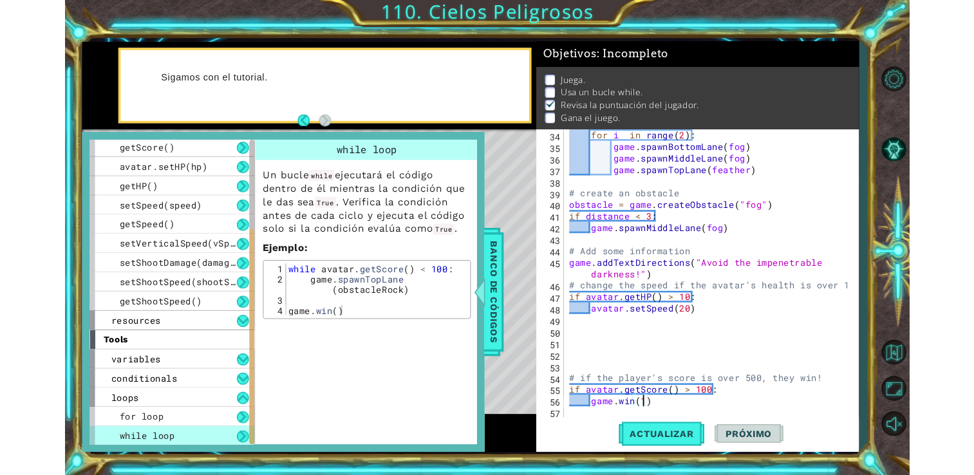
scroll to position [0, 0]
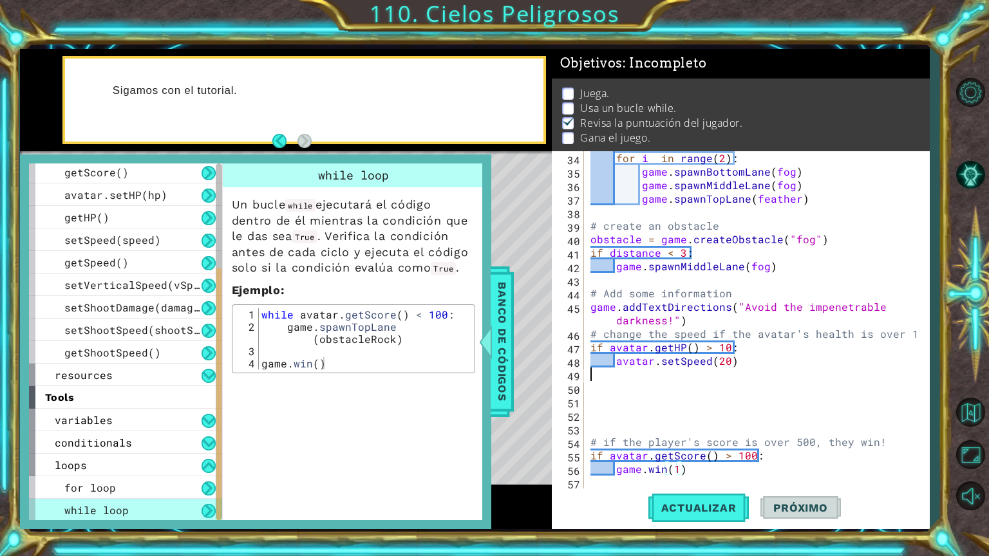
click at [602, 393] on div "for i in range ( 2 ) : game . spawnBottomLane ( fog ) game . spawnMiddleLane ( …" at bounding box center [755, 333] width 335 height 365
drag, startPoint x: 263, startPoint y: 313, endPoint x: 420, endPoint y: 343, distance: 159.8
click at [420, 343] on div "while avatar . getScore ( ) < 100 : game . spawnTopLane ( obstacleRock ) game .…" at bounding box center [365, 351] width 213 height 86
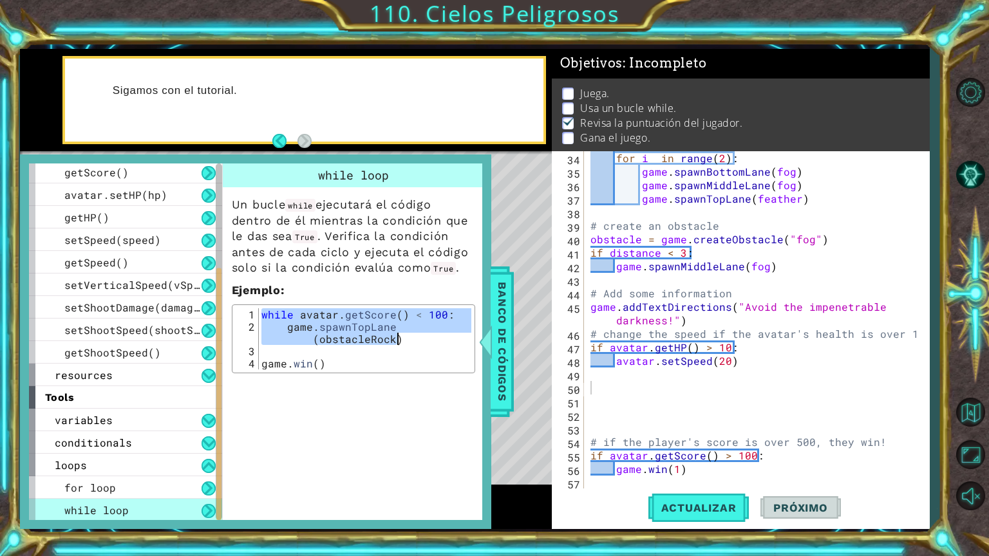
drag, startPoint x: 420, startPoint y: 343, endPoint x: 391, endPoint y: 335, distance: 30.0
click at [391, 335] on div "while avatar . getScore ( ) < 100 : game . spawnTopLane ( obstacleRock ) game .…" at bounding box center [365, 338] width 212 height 61
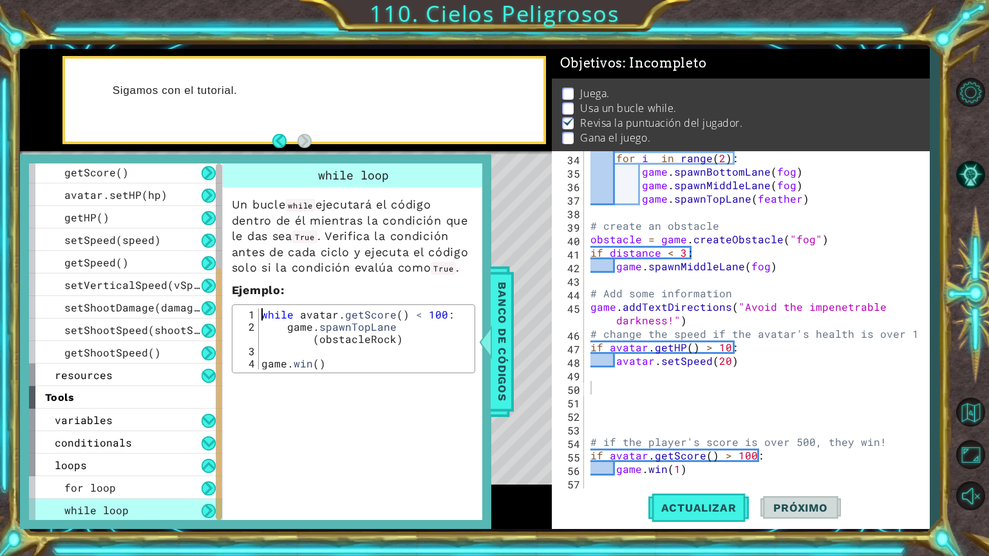
drag, startPoint x: 260, startPoint y: 315, endPoint x: 404, endPoint y: 366, distance: 152.5
click at [404, 366] on div "while avatar . getScore ( ) < 100 : game . spawnTopLane ( obstacleRock ) game .…" at bounding box center [365, 351] width 213 height 86
type textarea "[DOMAIN_NAME]()"
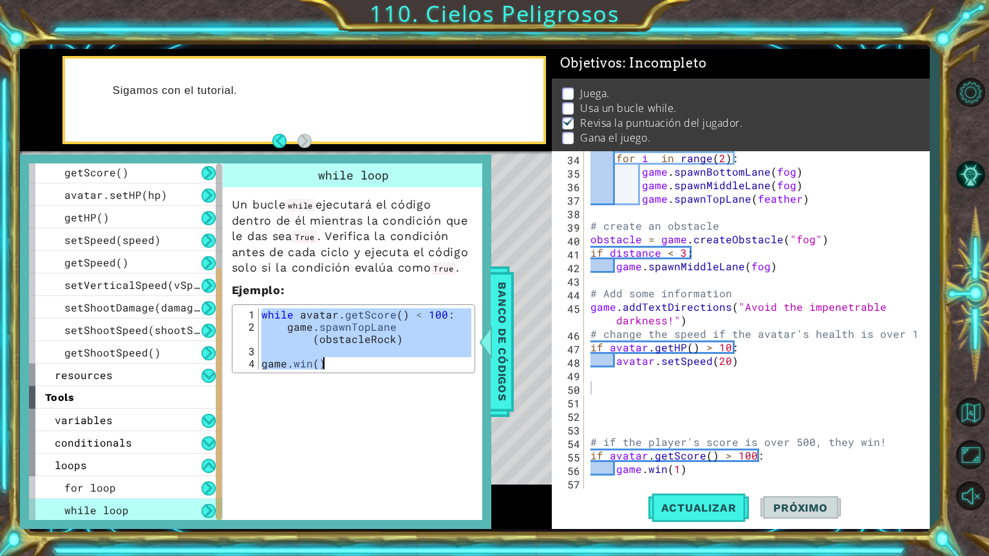
click at [588, 391] on div "for i in range ( 2 ) : game . spawnBottomLane ( fog ) game . spawnMiddleLane ( …" at bounding box center [752, 320] width 328 height 338
paste textarea "[DOMAIN_NAME]()"
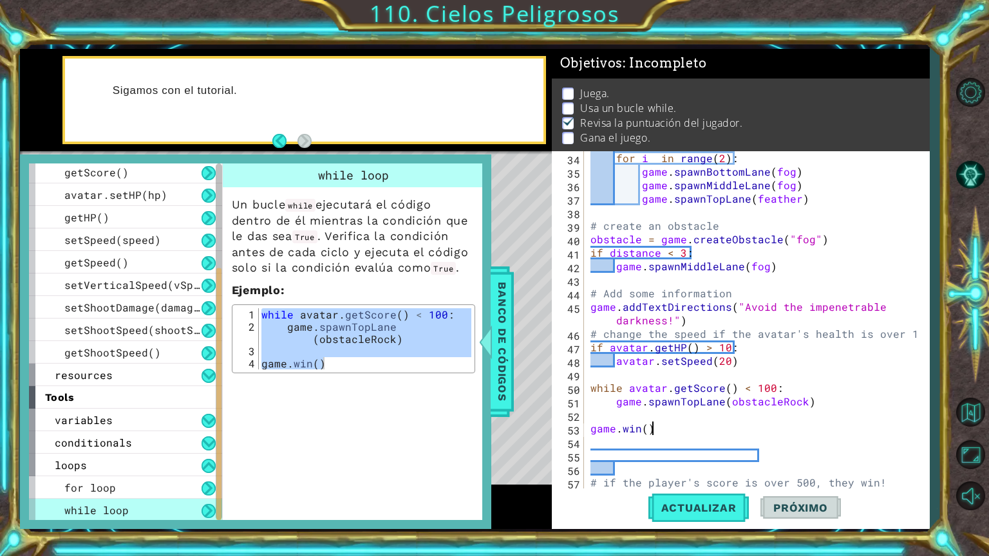
click at [686, 425] on div "for i in range ( 2 ) : game . spawnBottomLane ( fog ) game . spawnMiddleLane ( …" at bounding box center [755, 333] width 335 height 365
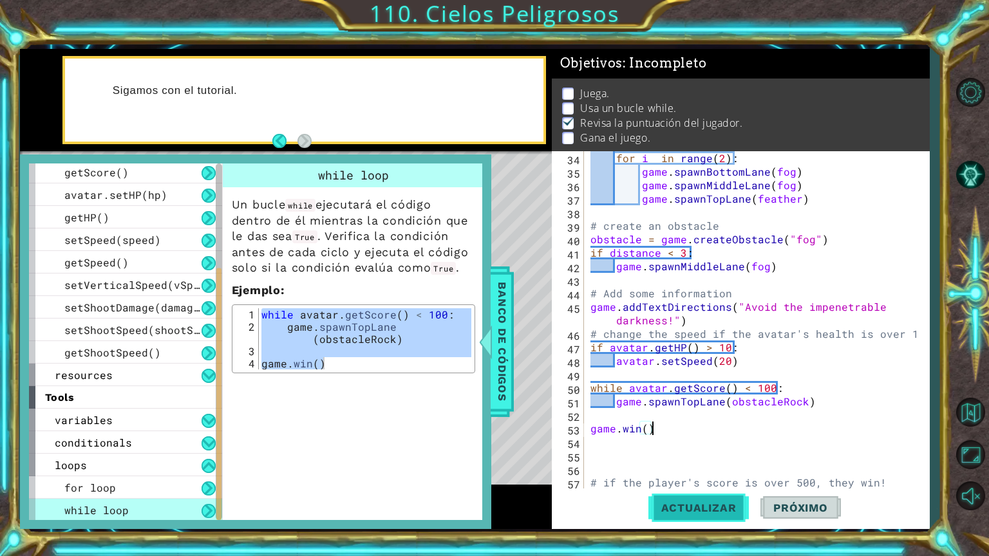
click at [734, 509] on span "Actualizar" at bounding box center [698, 507] width 101 height 13
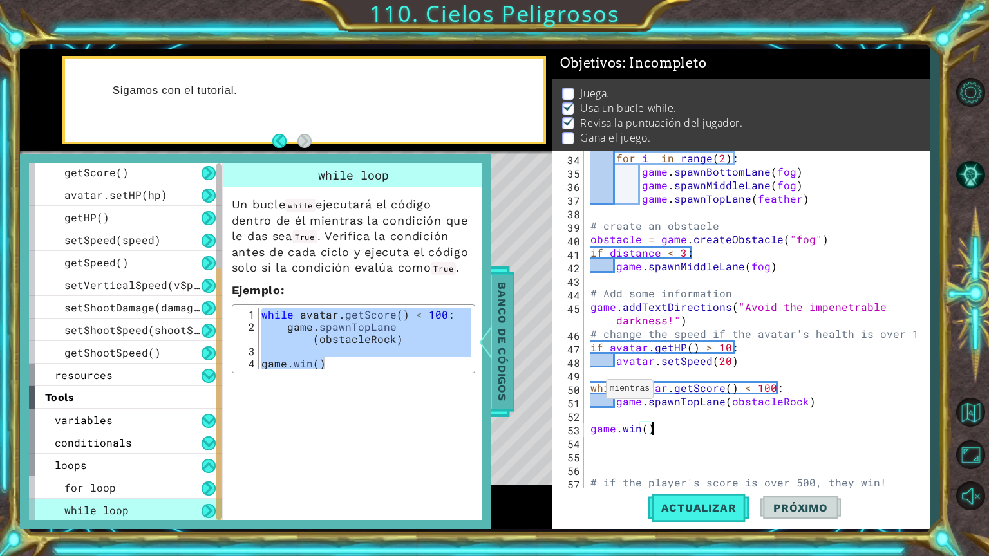
click at [503, 289] on span "Banco de códigos" at bounding box center [502, 341] width 21 height 133
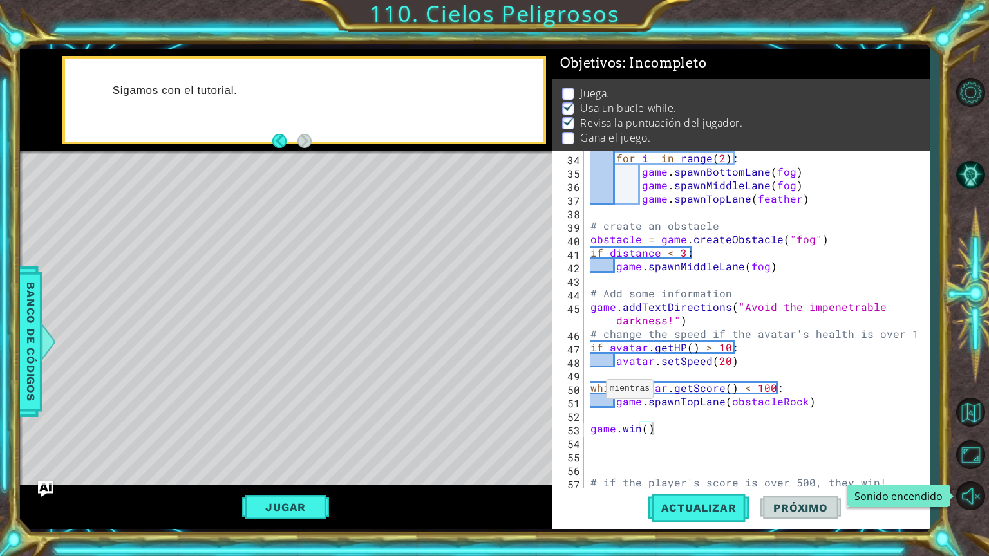
click at [986, 463] on button "Maximizar navegador" at bounding box center [969, 454] width 37 height 37
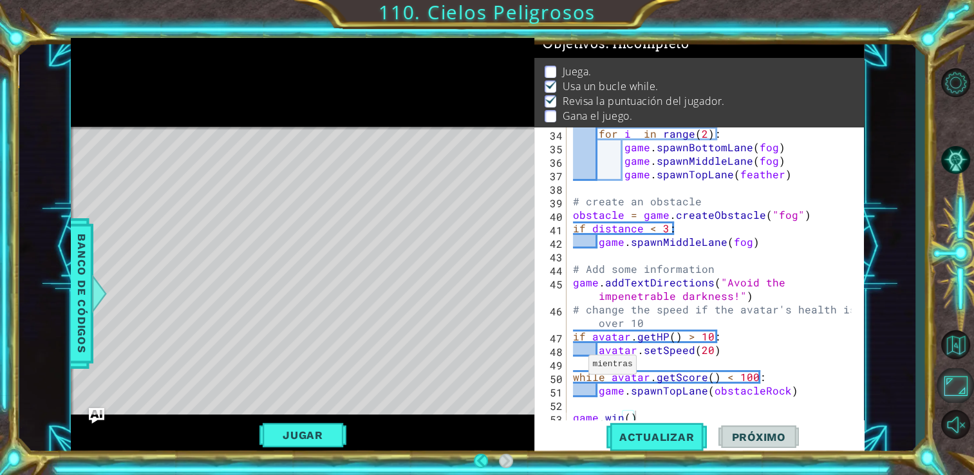
click at [964, 393] on button "Maximizar navegador" at bounding box center [954, 385] width 37 height 35
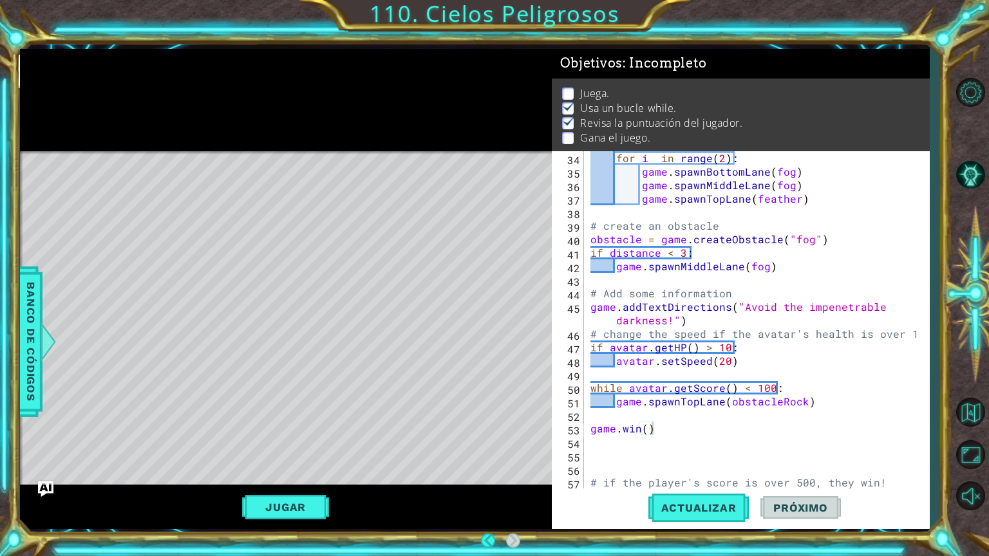
scroll to position [9, 0]
click at [310, 510] on button "Jugar" at bounding box center [285, 507] width 87 height 24
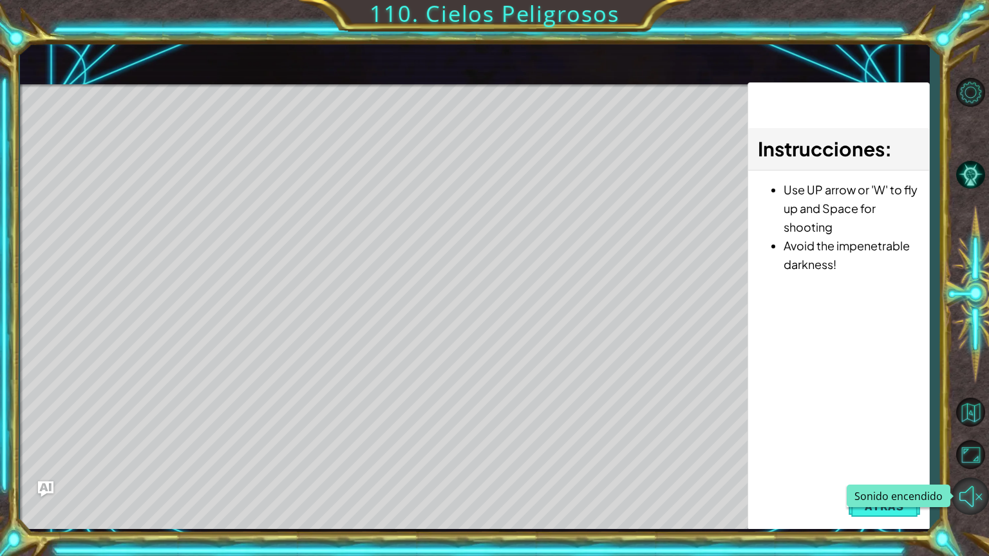
click at [974, 487] on button "Sonido encendido" at bounding box center [969, 496] width 37 height 37
click at [974, 492] on button "Sonido apagado" at bounding box center [969, 496] width 37 height 37
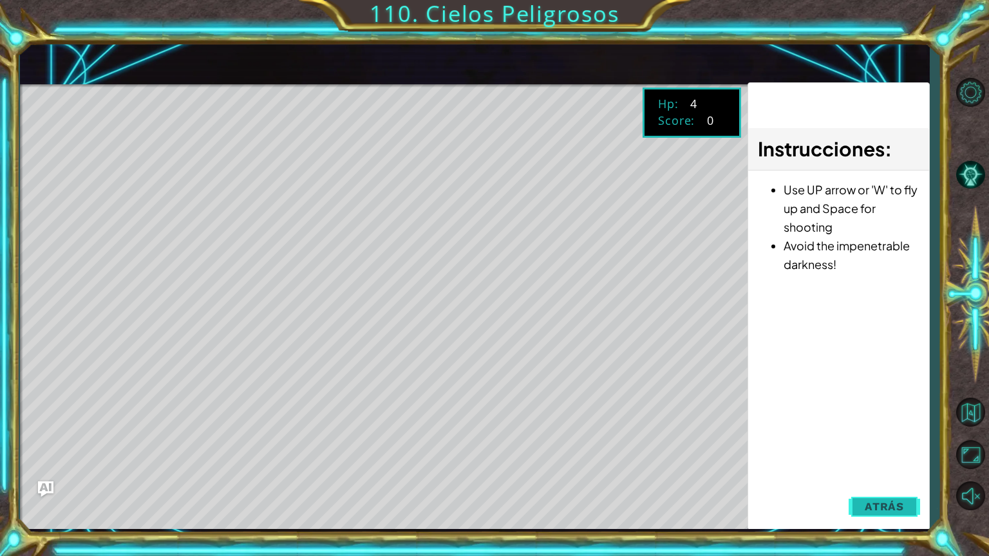
click at [951, 478] on button "Sonido encendido" at bounding box center [969, 496] width 37 height 37
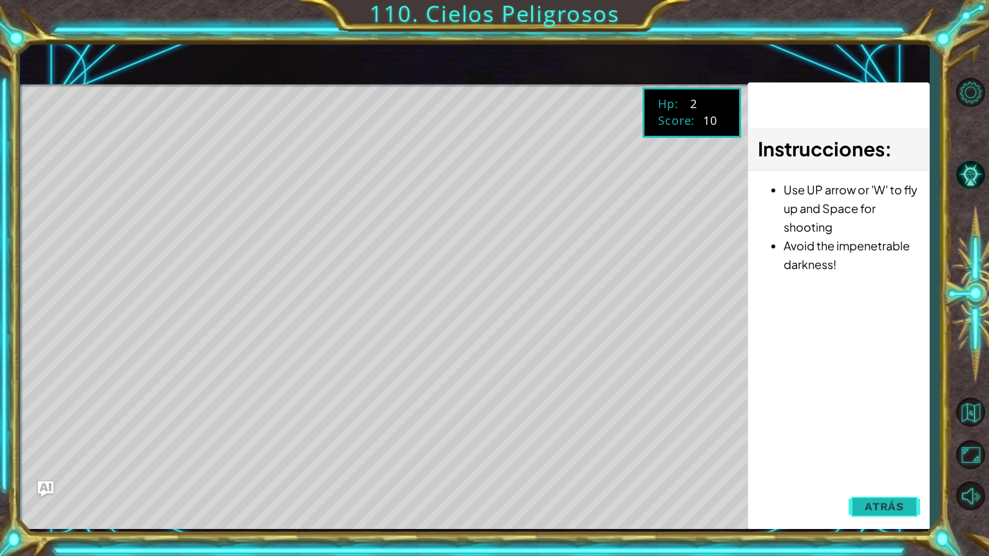
click at [951, 478] on button "Sonido apagado" at bounding box center [969, 496] width 37 height 37
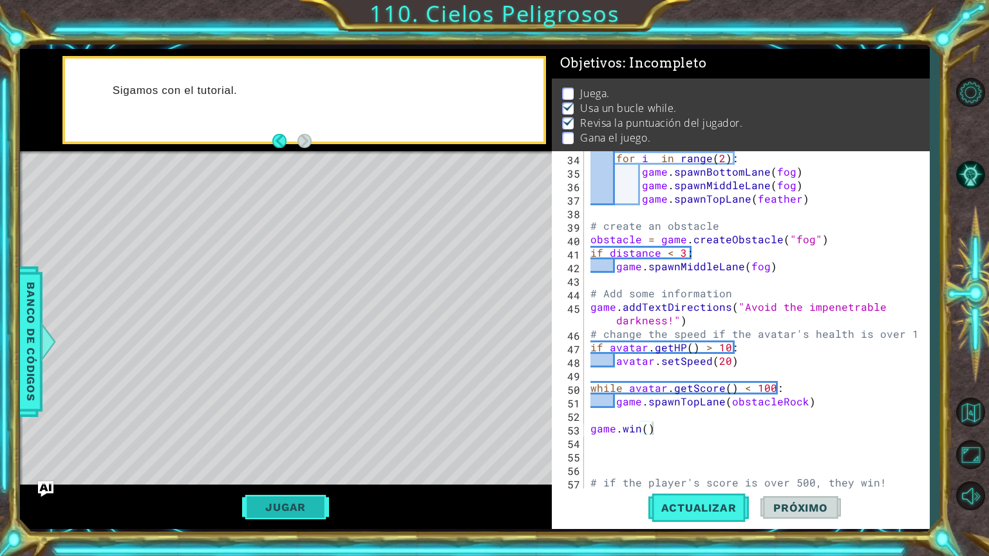
click at [312, 517] on button "Jugar" at bounding box center [285, 507] width 87 height 24
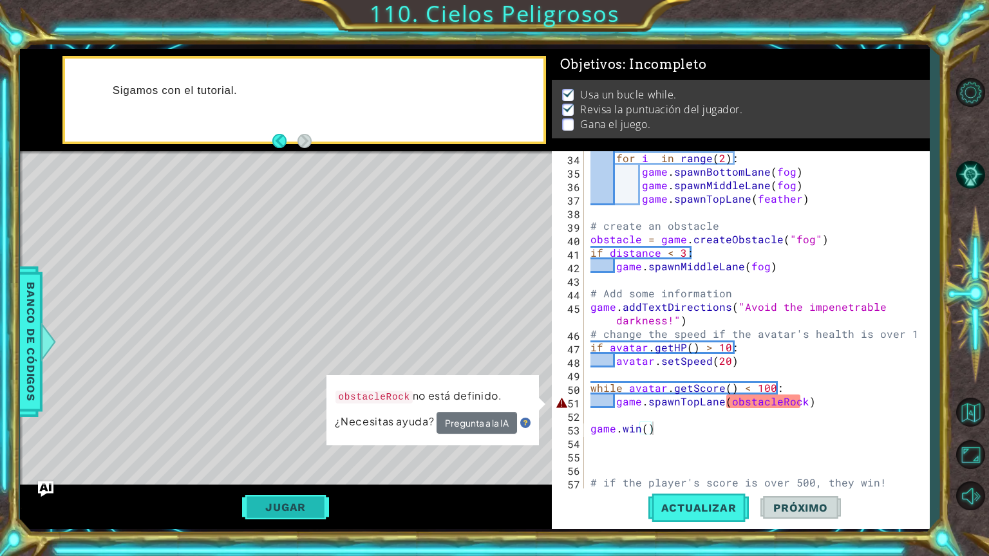
scroll to position [3, 0]
click at [483, 422] on button "Pregunta a la IA" at bounding box center [476, 423] width 80 height 23
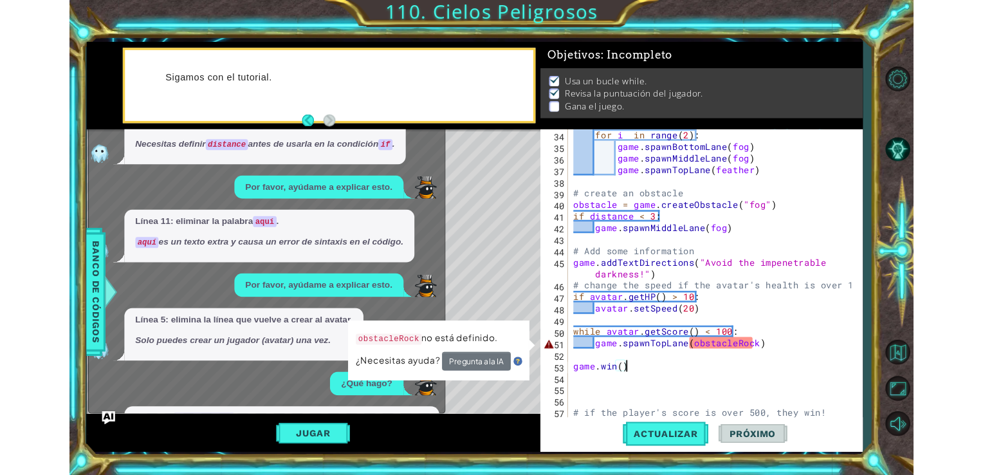
scroll to position [2054, 0]
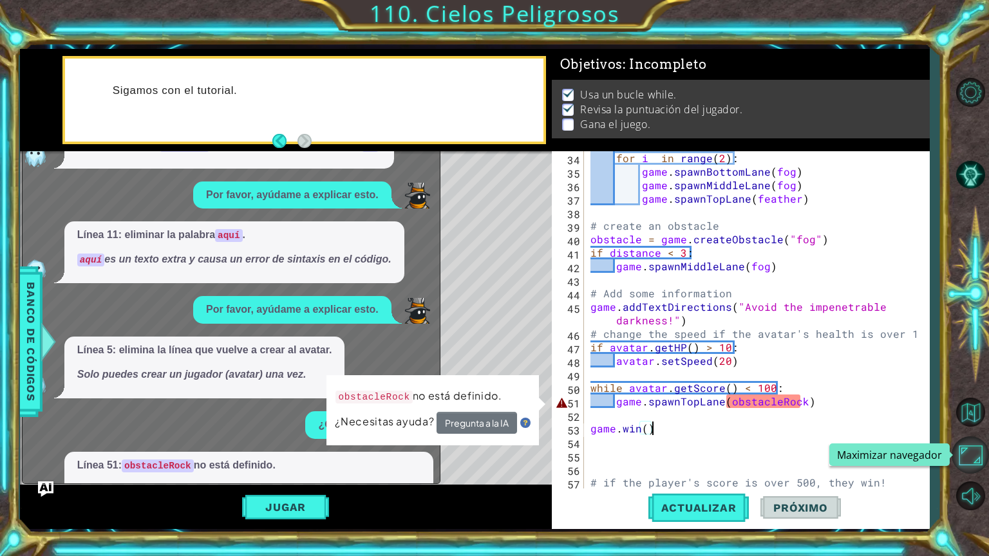
click at [966, 465] on button "Maximizar navegador" at bounding box center [969, 454] width 37 height 37
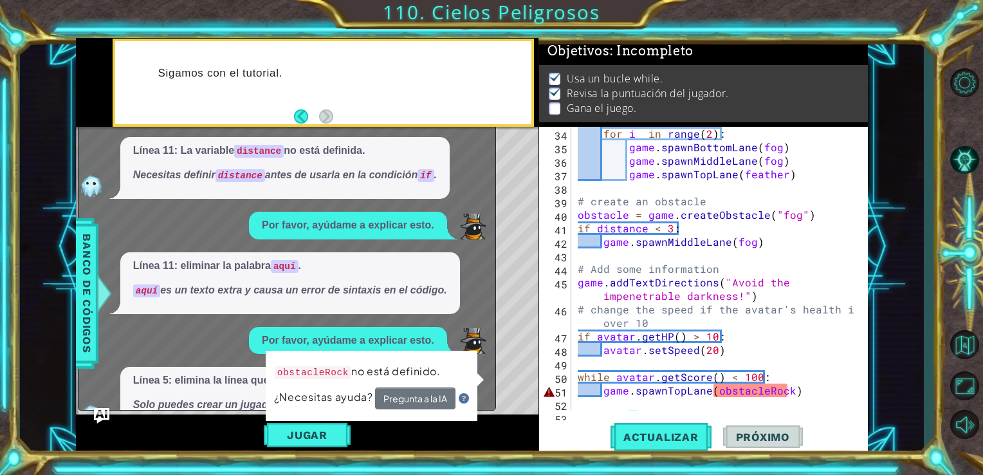
scroll to position [2060, 0]
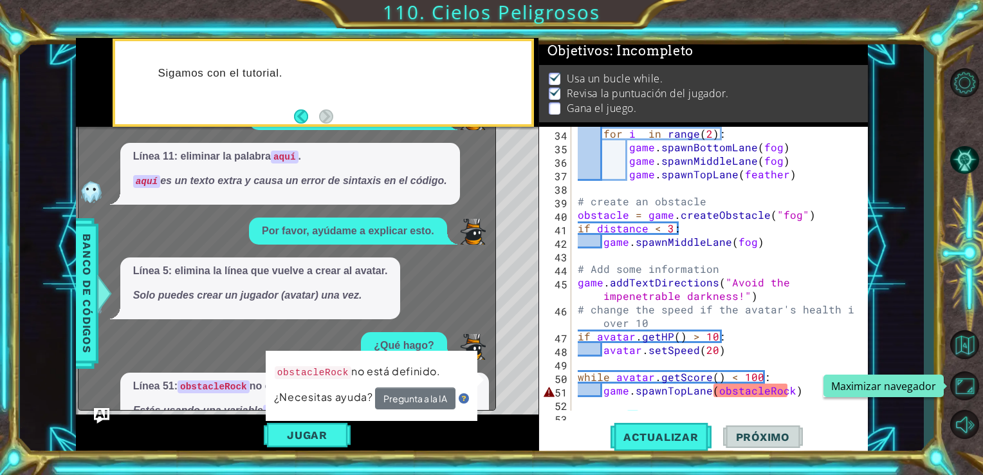
click at [165, 442] on button "Muéstrame" at bounding box center [170, 452] width 75 height 21
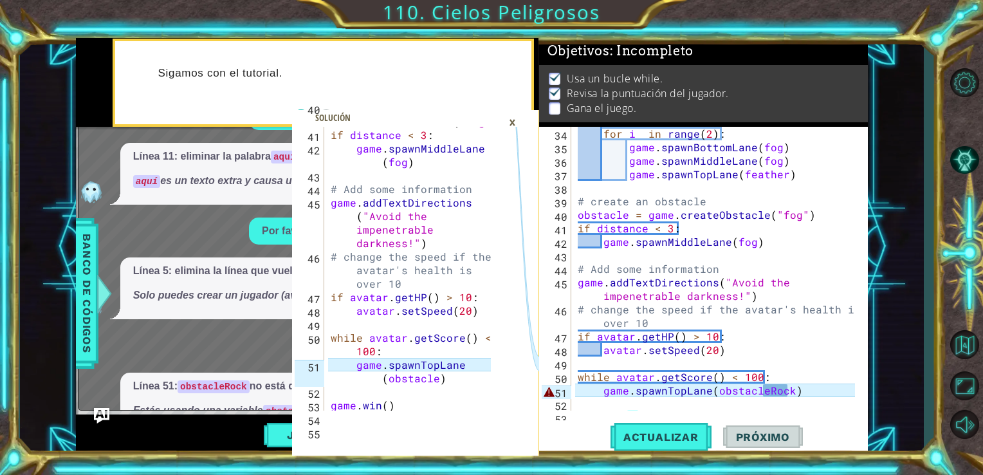
scroll to position [809, 0]
click at [788, 393] on div "for i in range ( 2 ) : game . spawnBottomLane ( fog ) game . spawnMiddleLane ( …" at bounding box center [718, 282] width 287 height 311
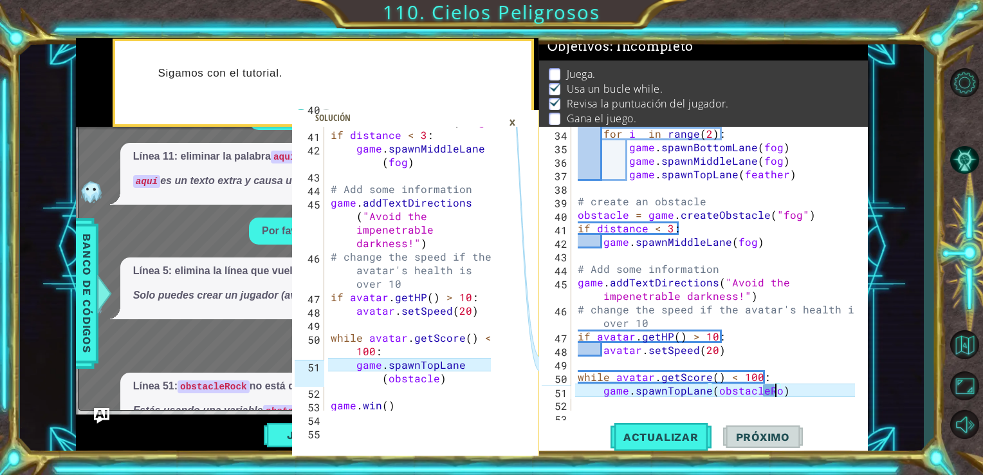
scroll to position [5, 0]
type textarea "game.spawnTopLane(obstacle)"
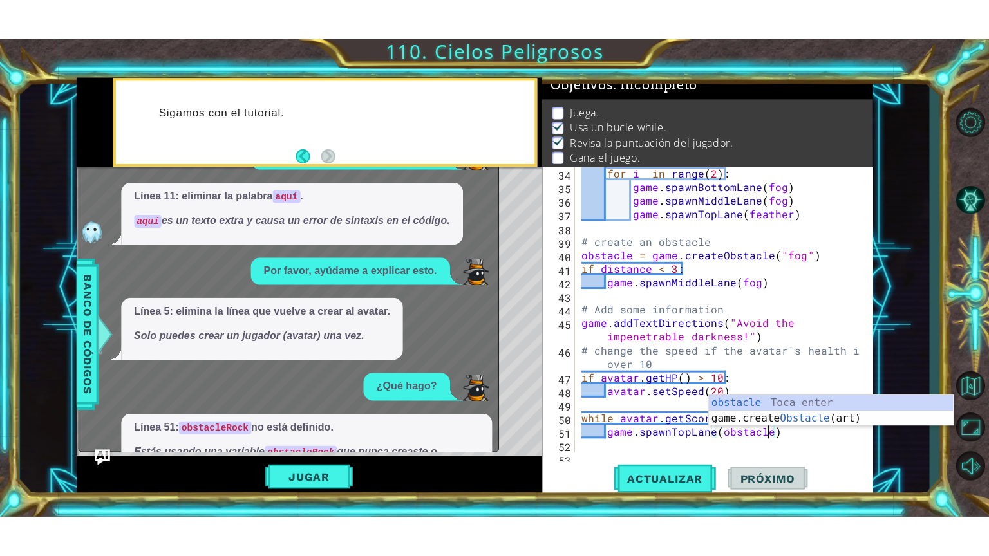
scroll to position [2040, 0]
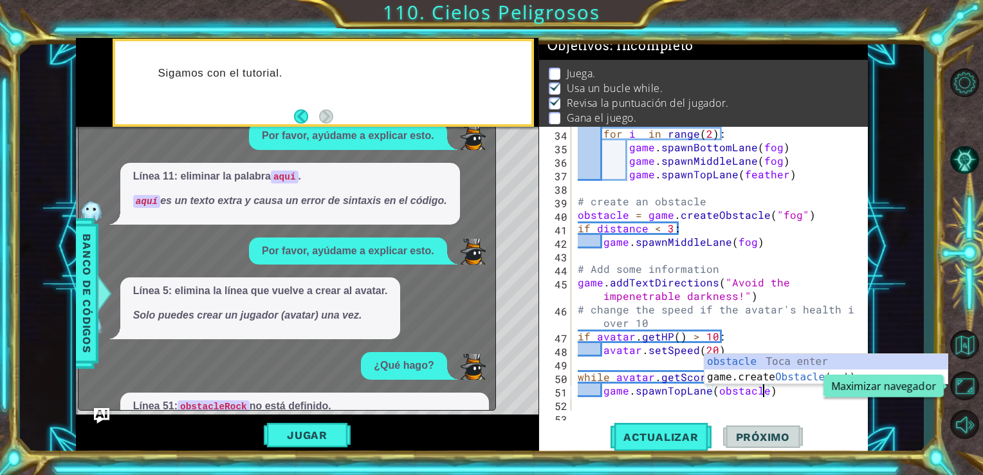
drag, startPoint x: 974, startPoint y: 385, endPoint x: 977, endPoint y: 433, distance: 47.7
click at [974, 385] on button "Maximizar navegador" at bounding box center [964, 385] width 37 height 35
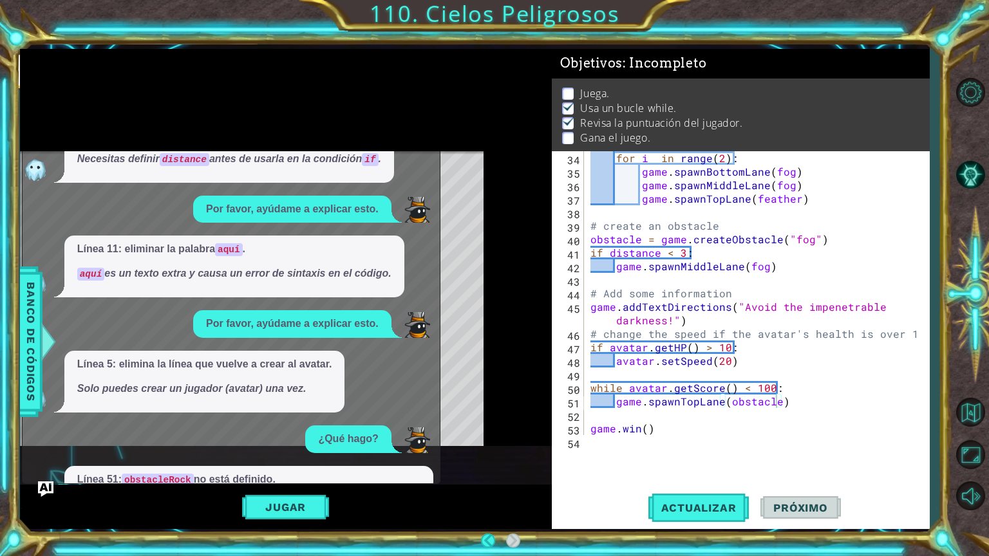
scroll to position [676, 0]
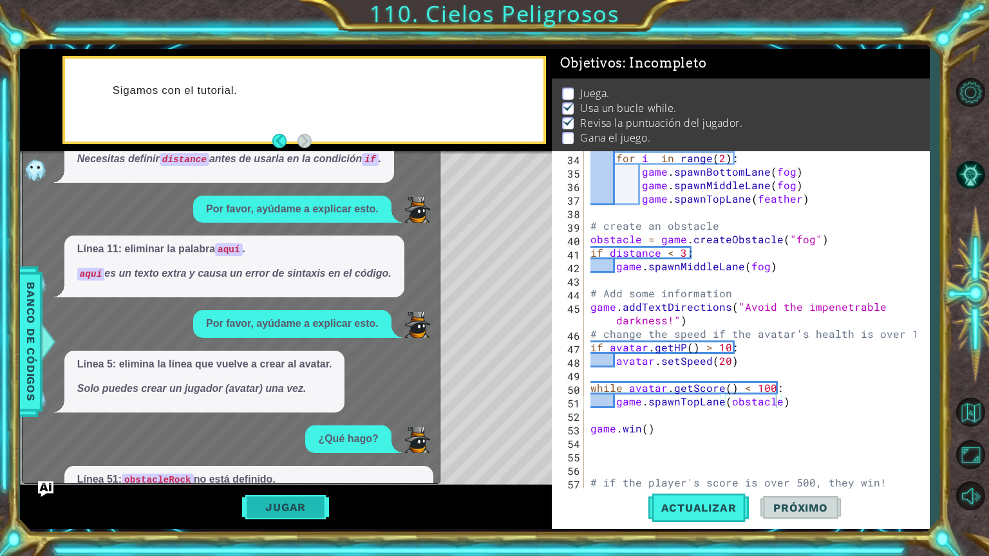
click at [317, 500] on button "Jugar" at bounding box center [285, 507] width 87 height 24
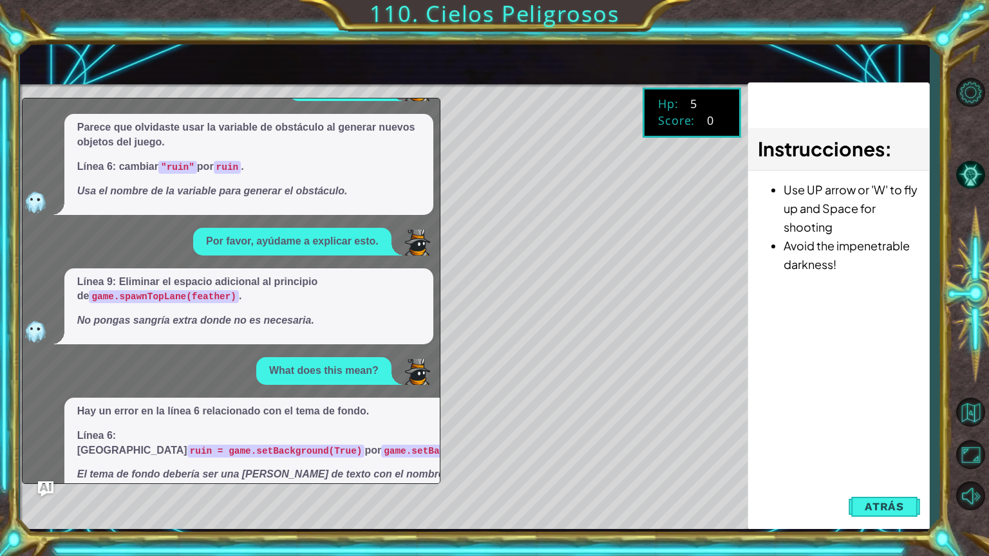
scroll to position [0, 0]
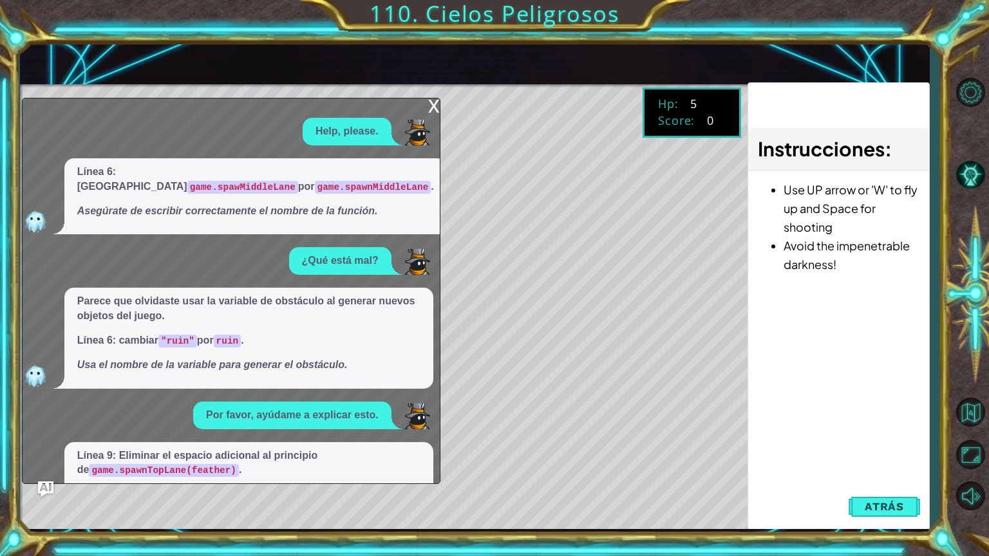
click at [436, 102] on div "x" at bounding box center [434, 104] width 12 height 13
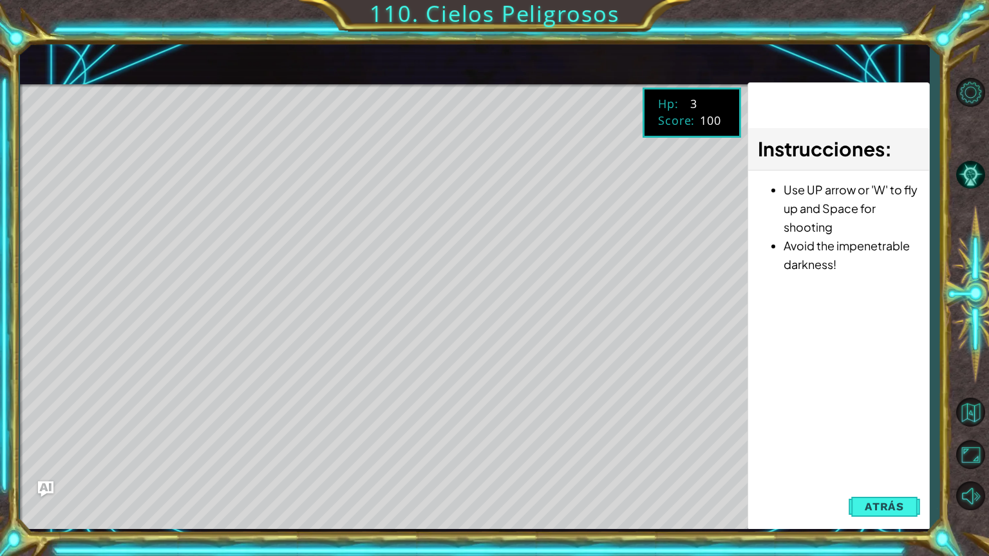
scroll to position [3, 0]
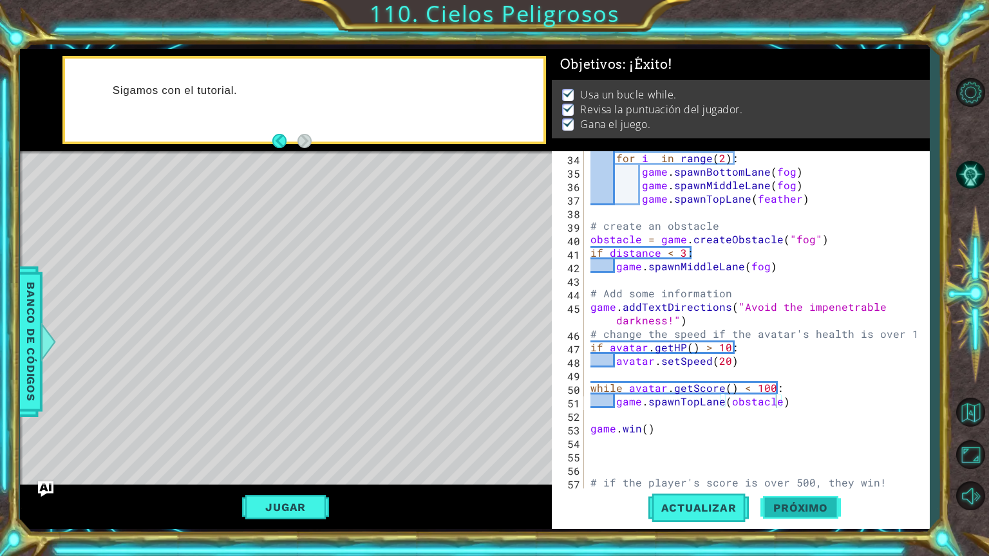
click at [807, 506] on span "Próximo" at bounding box center [800, 507] width 80 height 13
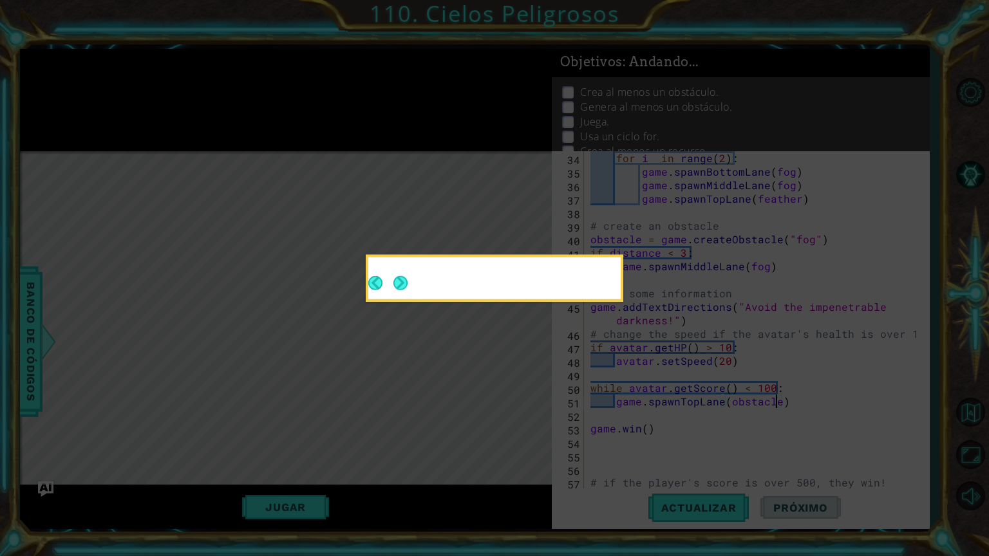
scroll to position [10, 0]
click at [399, 290] on button "Next" at bounding box center [400, 283] width 14 height 14
click at [399, 290] on icon at bounding box center [494, 278] width 989 height 556
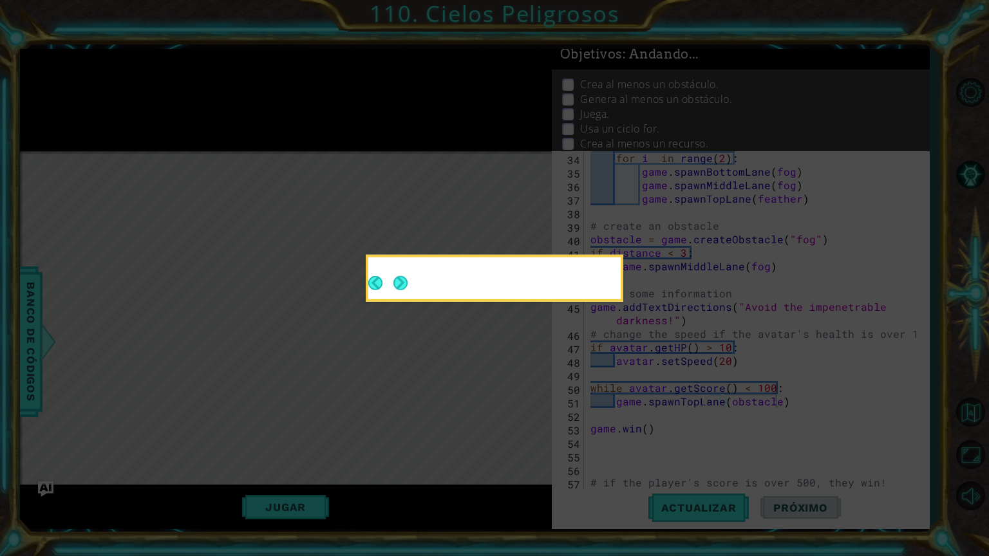
click at [395, 281] on icon at bounding box center [494, 278] width 989 height 556
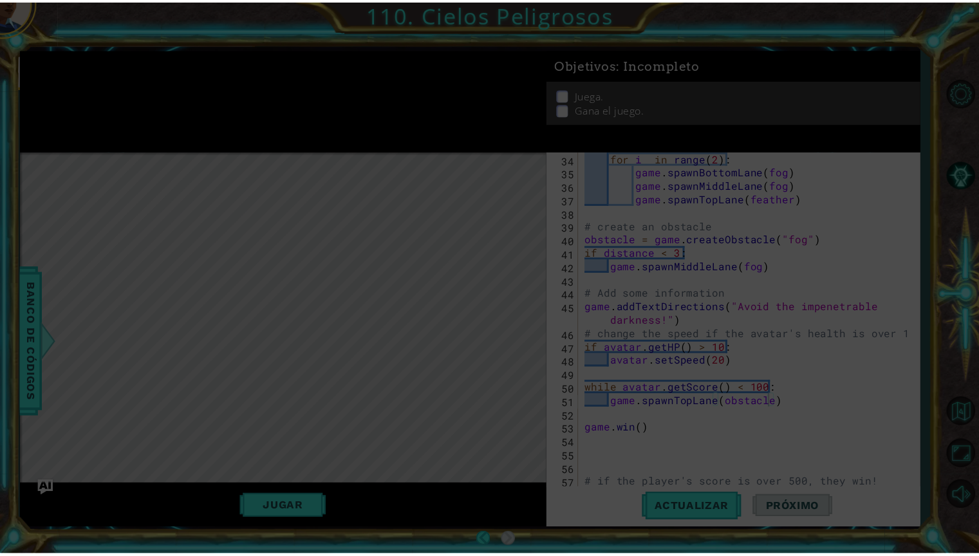
scroll to position [0, 0]
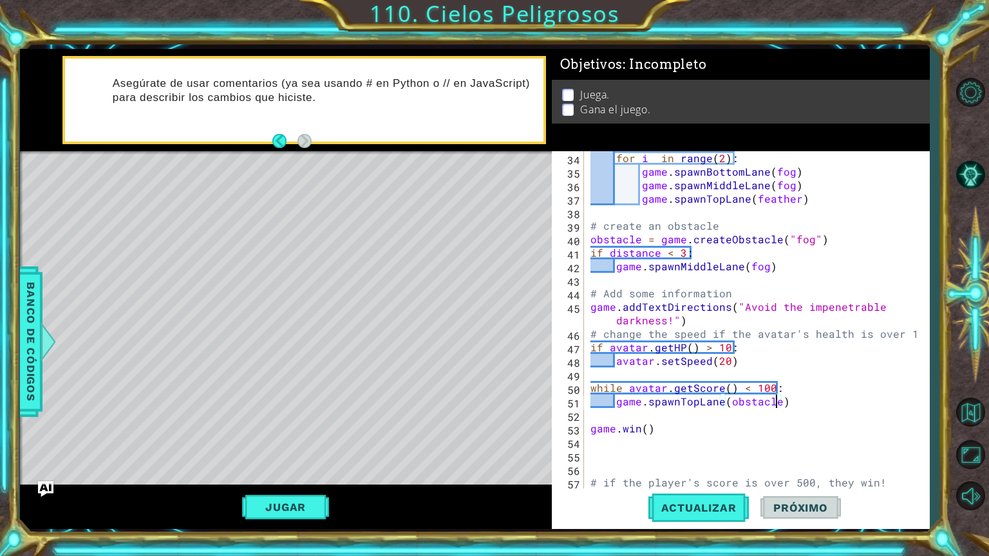
click at [284, 526] on div "Jugar" at bounding box center [286, 507] width 532 height 44
click at [289, 515] on button "Jugar" at bounding box center [285, 507] width 87 height 24
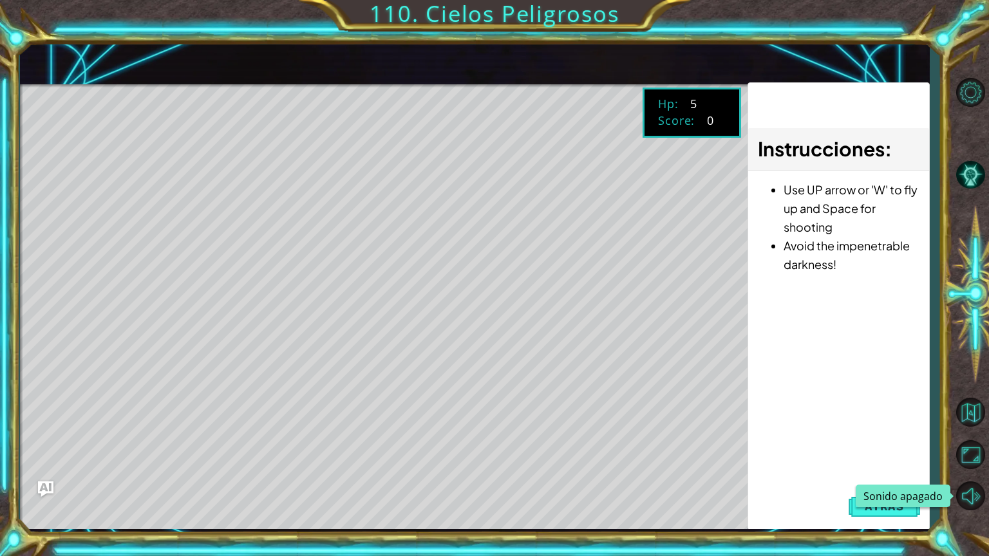
drag, startPoint x: 978, startPoint y: 510, endPoint x: 969, endPoint y: 345, distance: 165.0
click at [978, 510] on button "Sonido apagado" at bounding box center [969, 496] width 37 height 37
click at [987, 494] on button "Sonido encendido" at bounding box center [969, 496] width 37 height 37
click at [987, 493] on button "Sonido apagado" at bounding box center [969, 496] width 37 height 37
click at [951, 478] on button "Sonido encendido" at bounding box center [969, 496] width 37 height 37
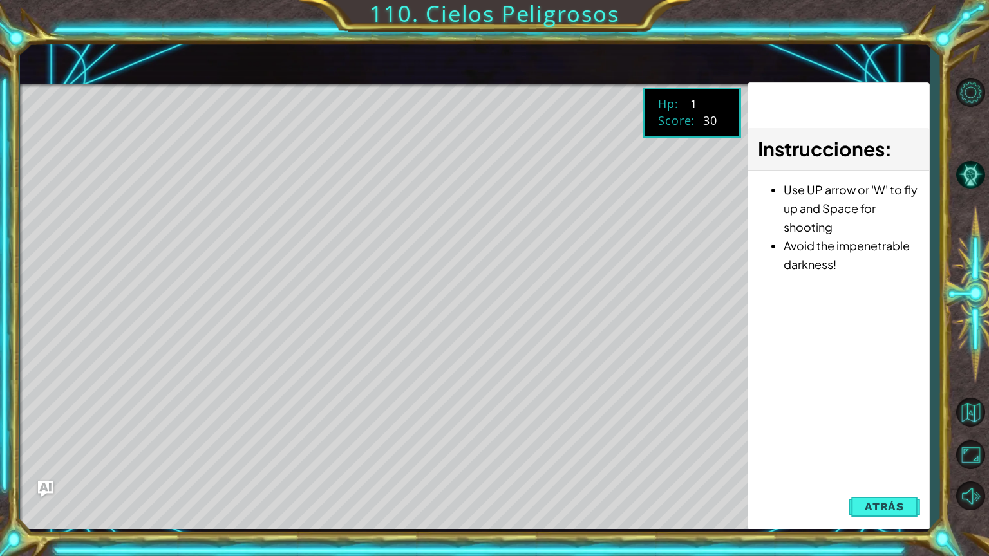
click at [951, 478] on button "Sonido apagado" at bounding box center [969, 496] width 37 height 37
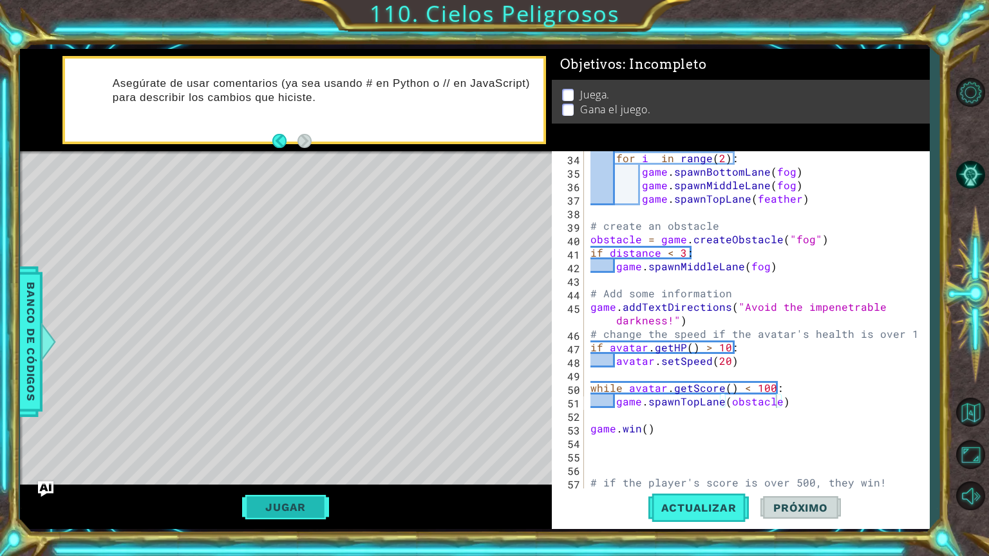
click at [269, 514] on button "Jugar" at bounding box center [285, 507] width 87 height 24
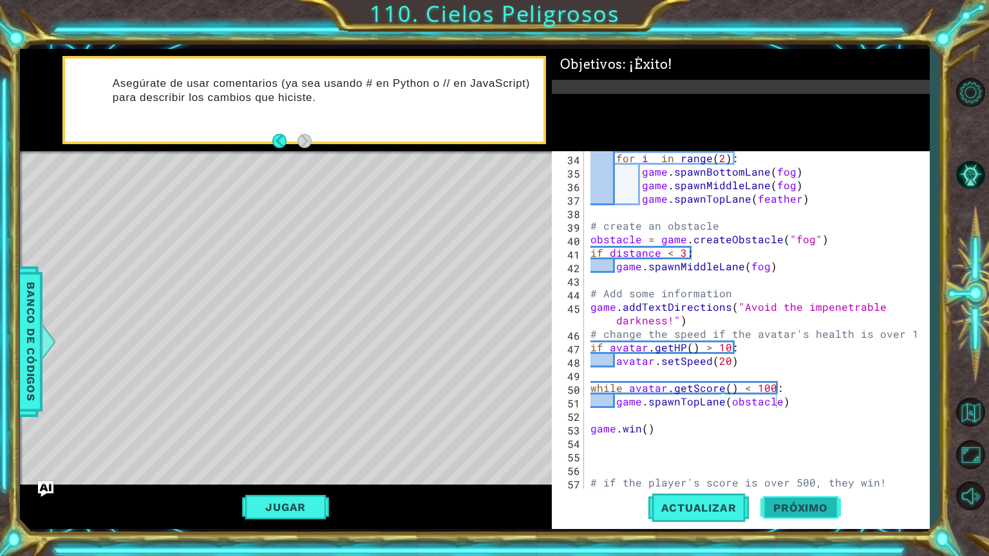
click at [819, 500] on button "Próximo" at bounding box center [800, 508] width 80 height 38
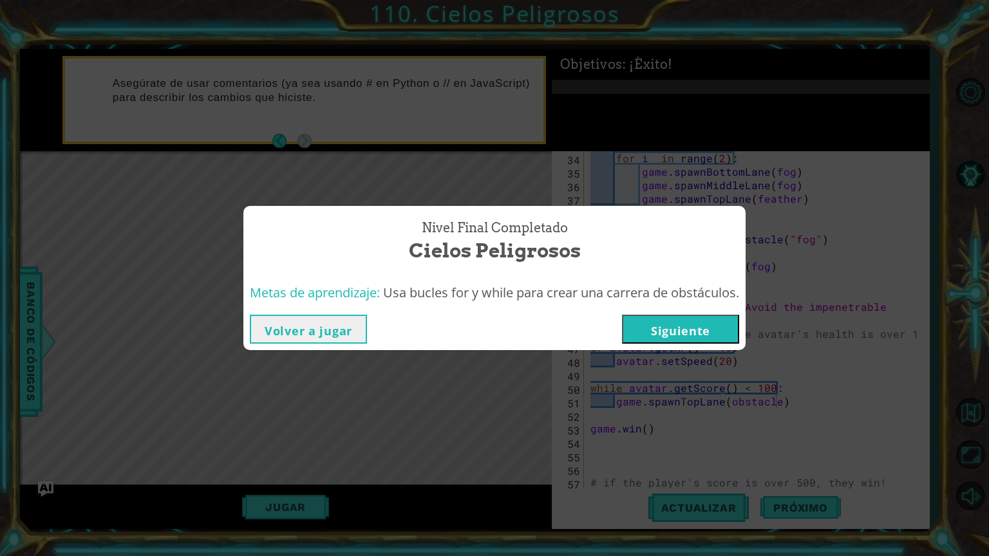
click at [735, 330] on button "Siguiente" at bounding box center [680, 329] width 117 height 29
click at [681, 337] on body "game.spawnMiddleLane(fog) 43 44 45 46 47 48 49 50 51 52 53 54 55 56 57 58 59 60…" at bounding box center [494, 278] width 989 height 556
click at [699, 324] on body "game.spawnMiddleLane(fog) 43 44 45 46 47 48 49 50 51 52 53 54 55 56 57 58 59 60…" at bounding box center [494, 278] width 989 height 556
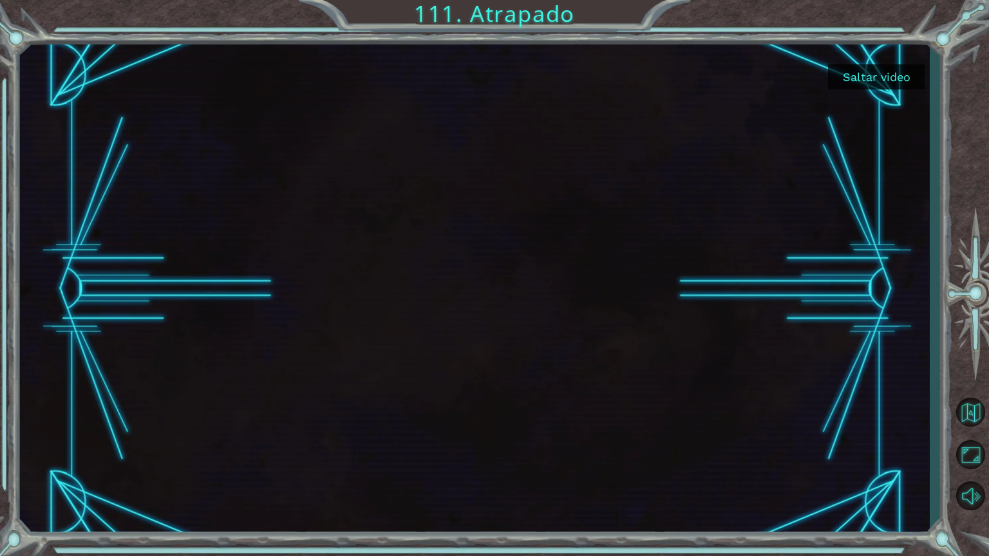
click at [895, 83] on button "Saltar video" at bounding box center [876, 76] width 97 height 25
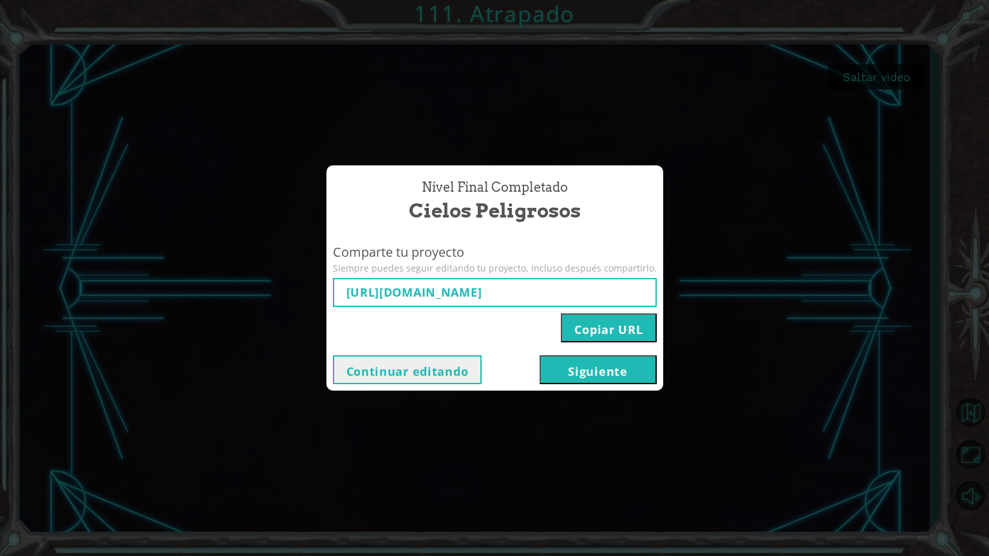
type input "https://www.ozaria.com/play/game-dev-level/ch3capstoneb/68cdcd0e0d04d4b7ec76338…"
click at [637, 328] on button "Copiar URL" at bounding box center [608, 327] width 95 height 29
click at [628, 361] on button "Siguiente" at bounding box center [597, 369] width 117 height 29
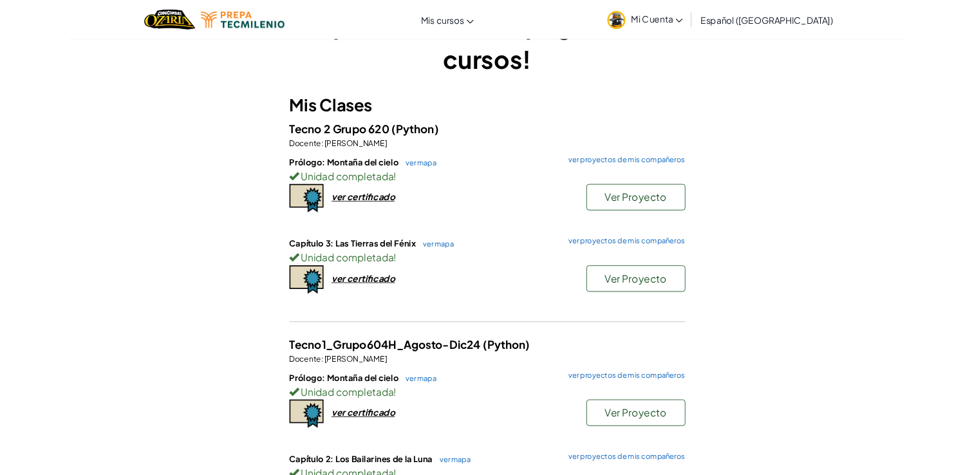
scroll to position [64, 0]
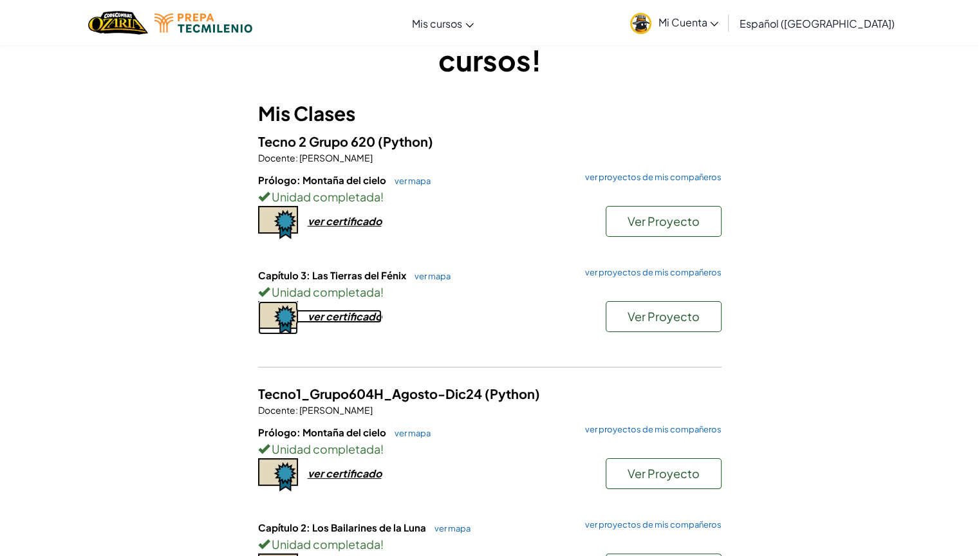
click at [349, 317] on div "ver certificado" at bounding box center [345, 317] width 74 height 14
